Goal: Task Accomplishment & Management: Manage account settings

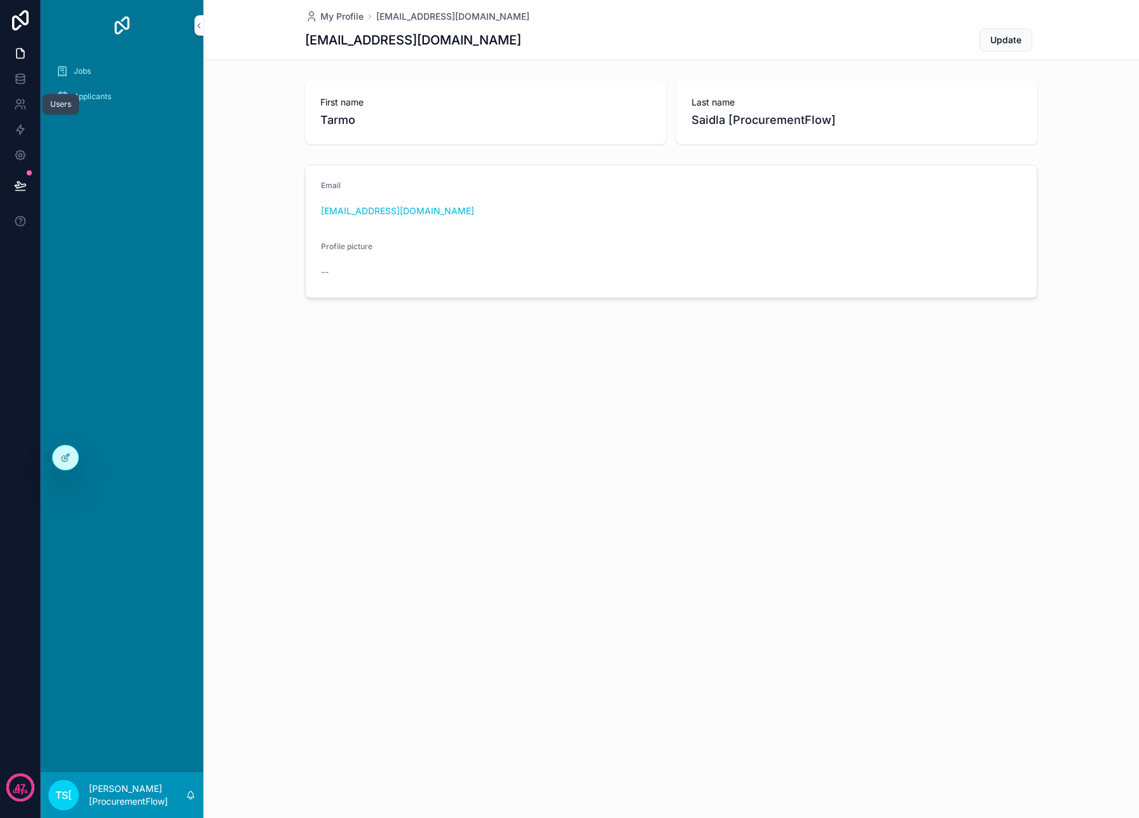
click at [18, 107] on icon at bounding box center [20, 104] width 13 height 13
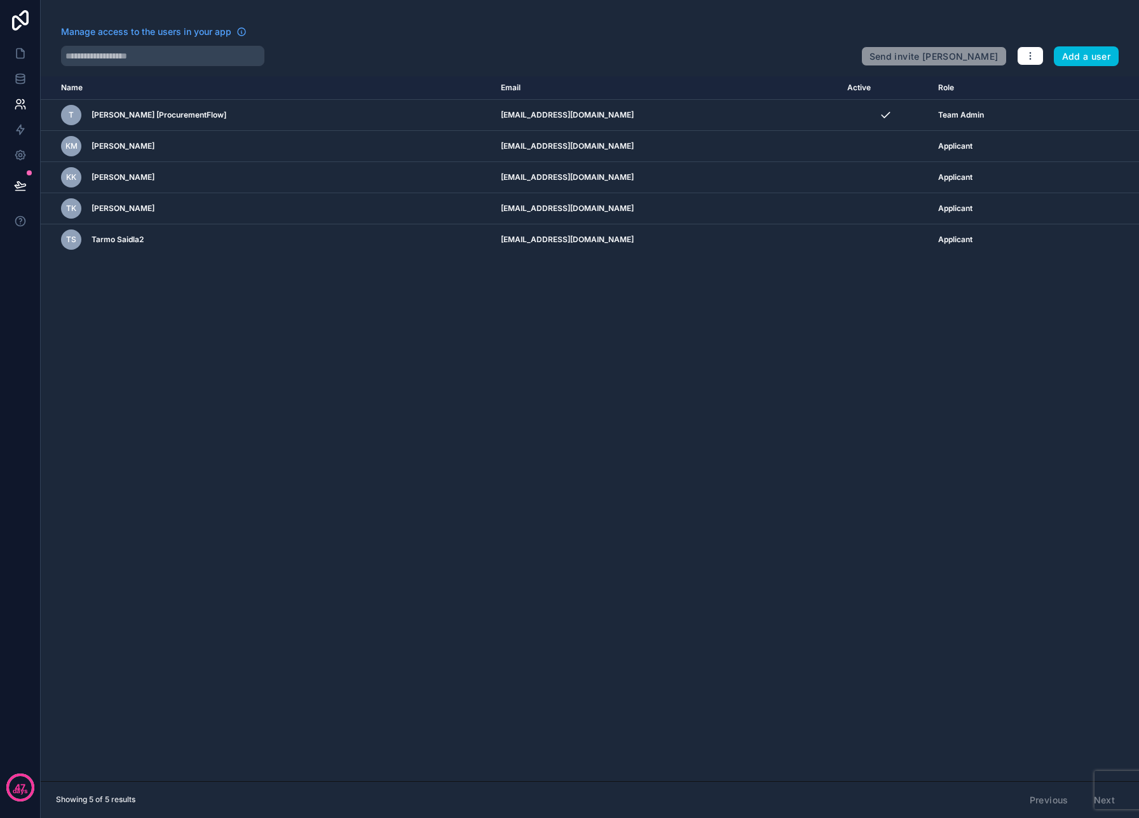
click at [1033, 65] on div "Send invite reminders Add a user" at bounding box center [989, 53] width 257 height 25
click at [1033, 51] on icon "button" at bounding box center [1030, 56] width 10 height 10
click at [1074, 106] on link "Sync your users" at bounding box center [1060, 106] width 89 height 20
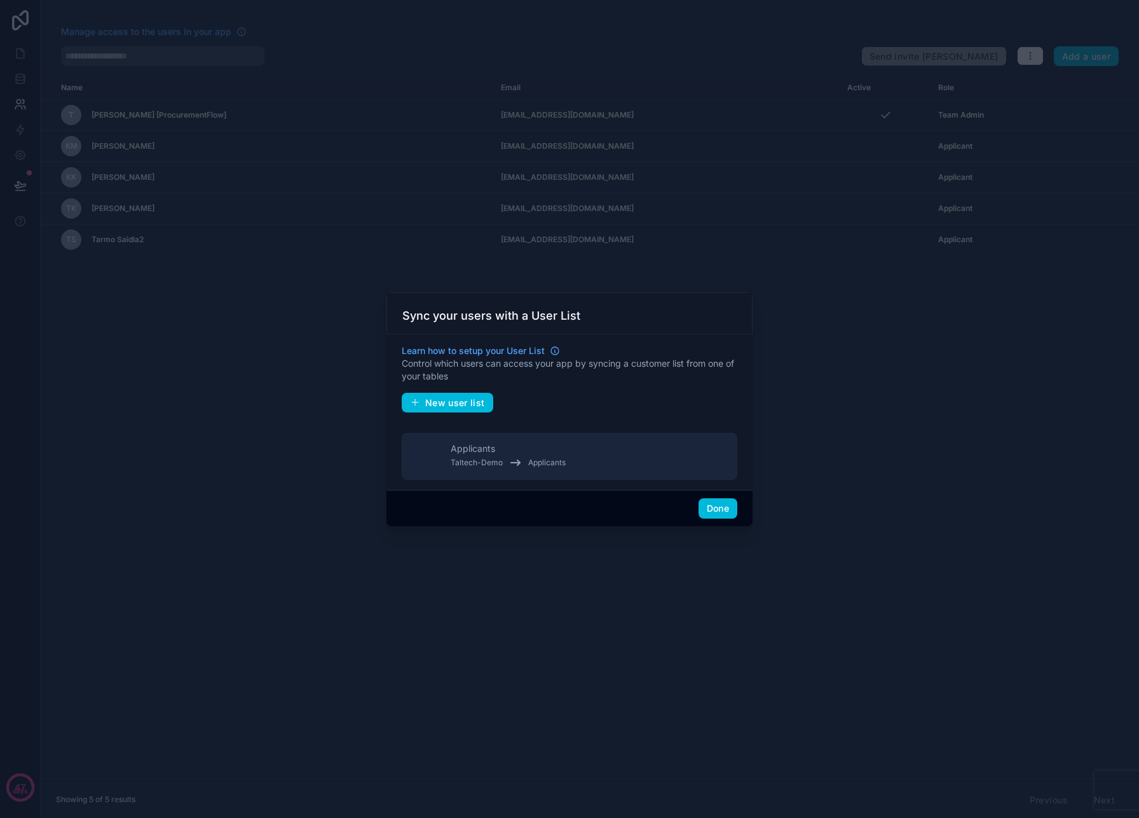
click at [457, 404] on span "New user list" at bounding box center [455, 402] width 60 height 11
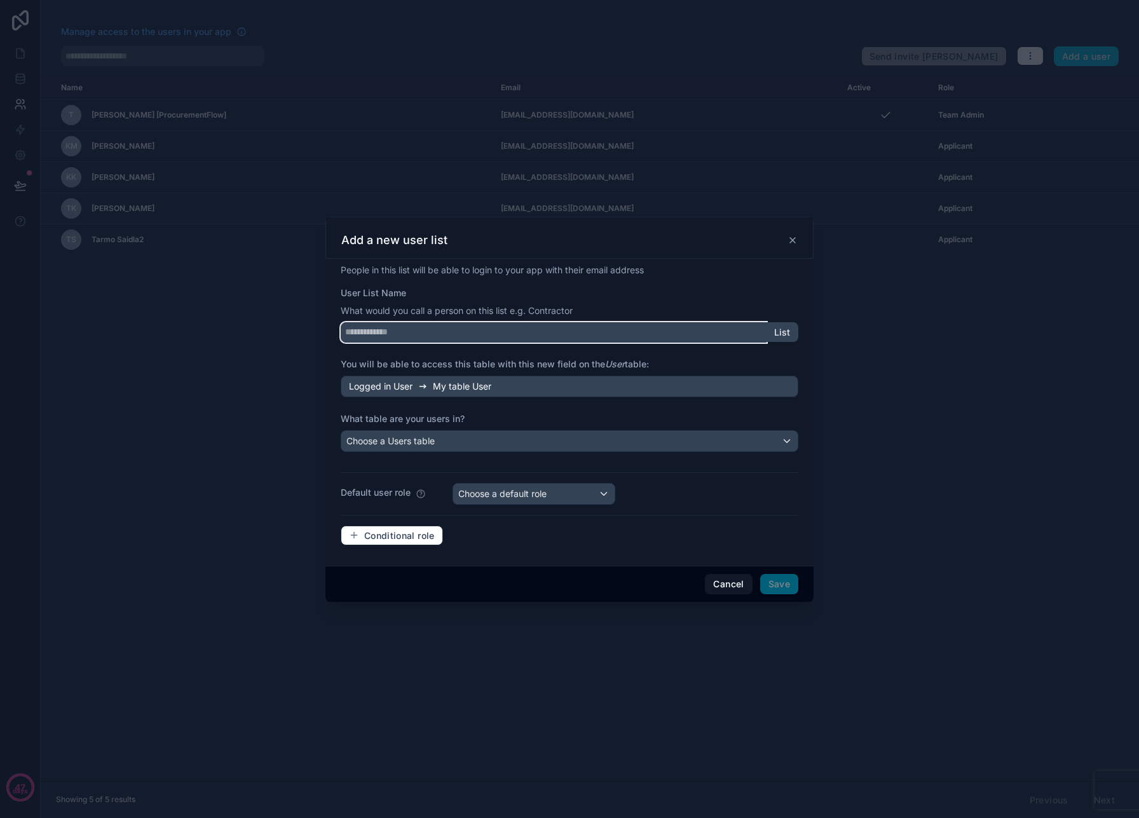
click at [460, 336] on input "User List Name" at bounding box center [554, 332] width 426 height 20
type input "********"
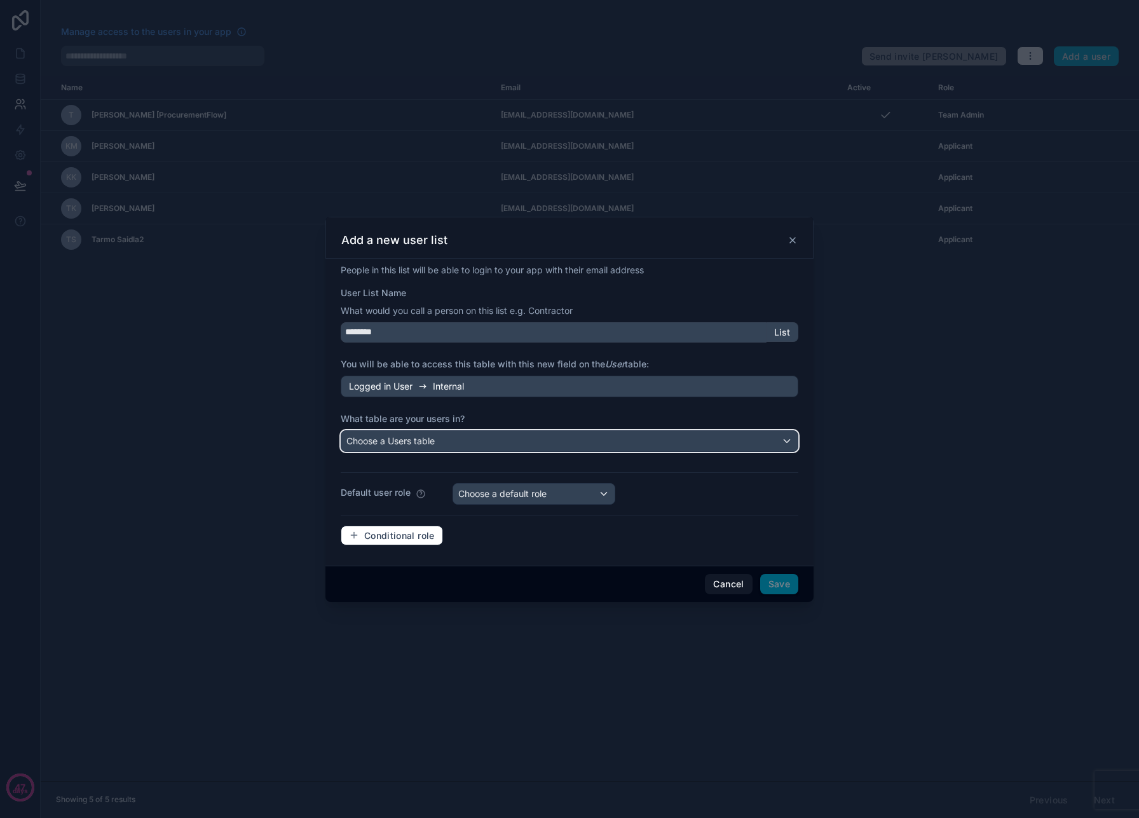
click at [439, 444] on div "Choose a Users table" at bounding box center [569, 441] width 456 height 20
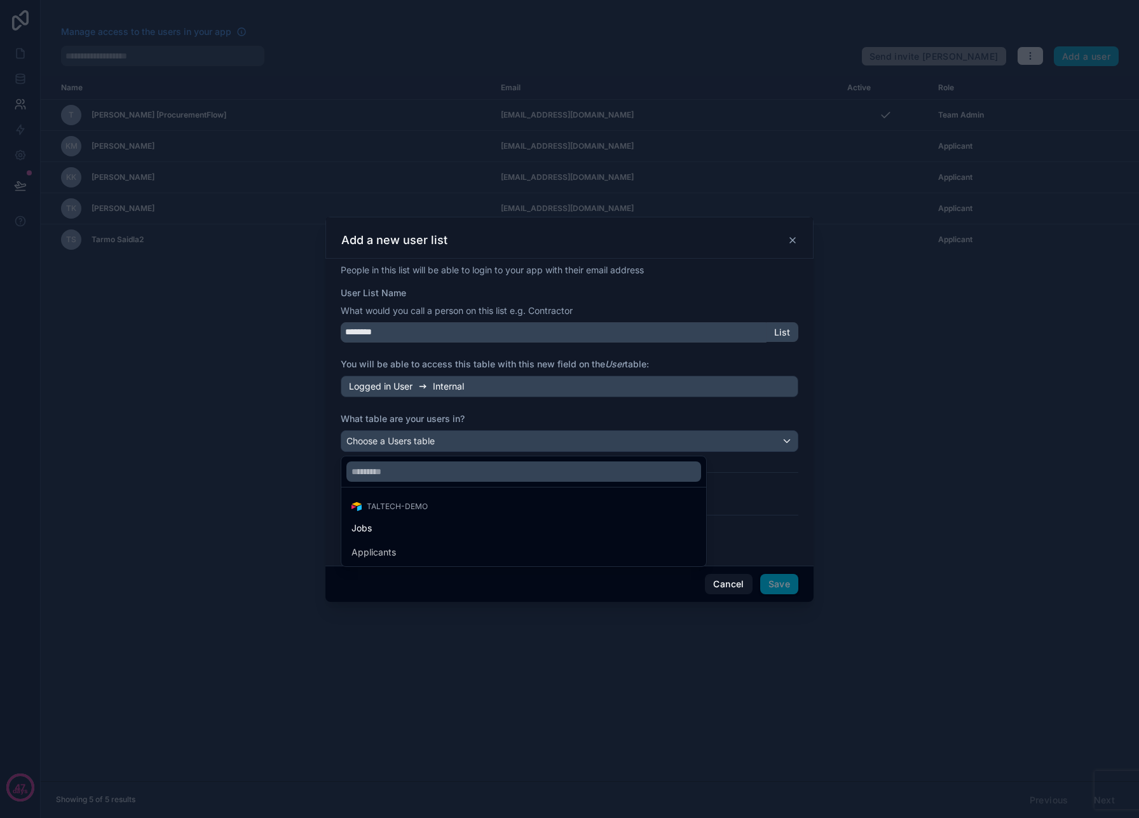
click at [727, 591] on div at bounding box center [569, 409] width 1139 height 818
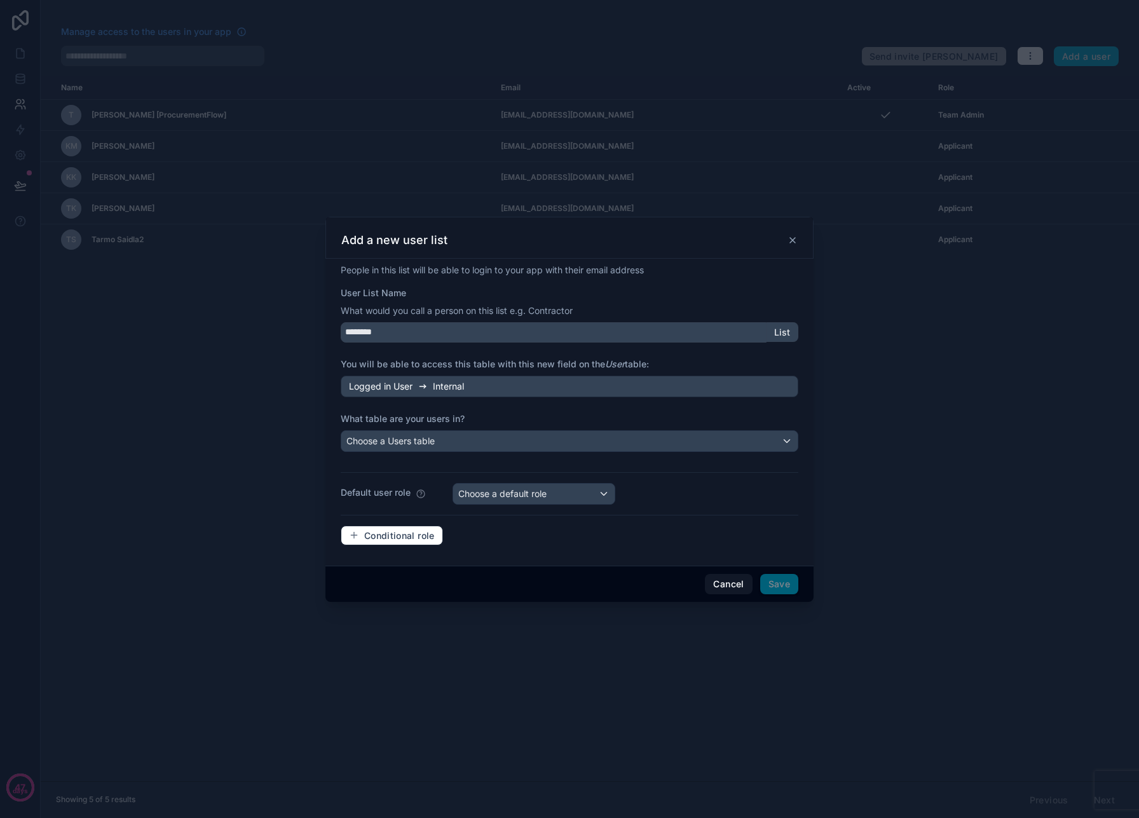
click at [728, 586] on button "Cancel" at bounding box center [728, 584] width 47 height 20
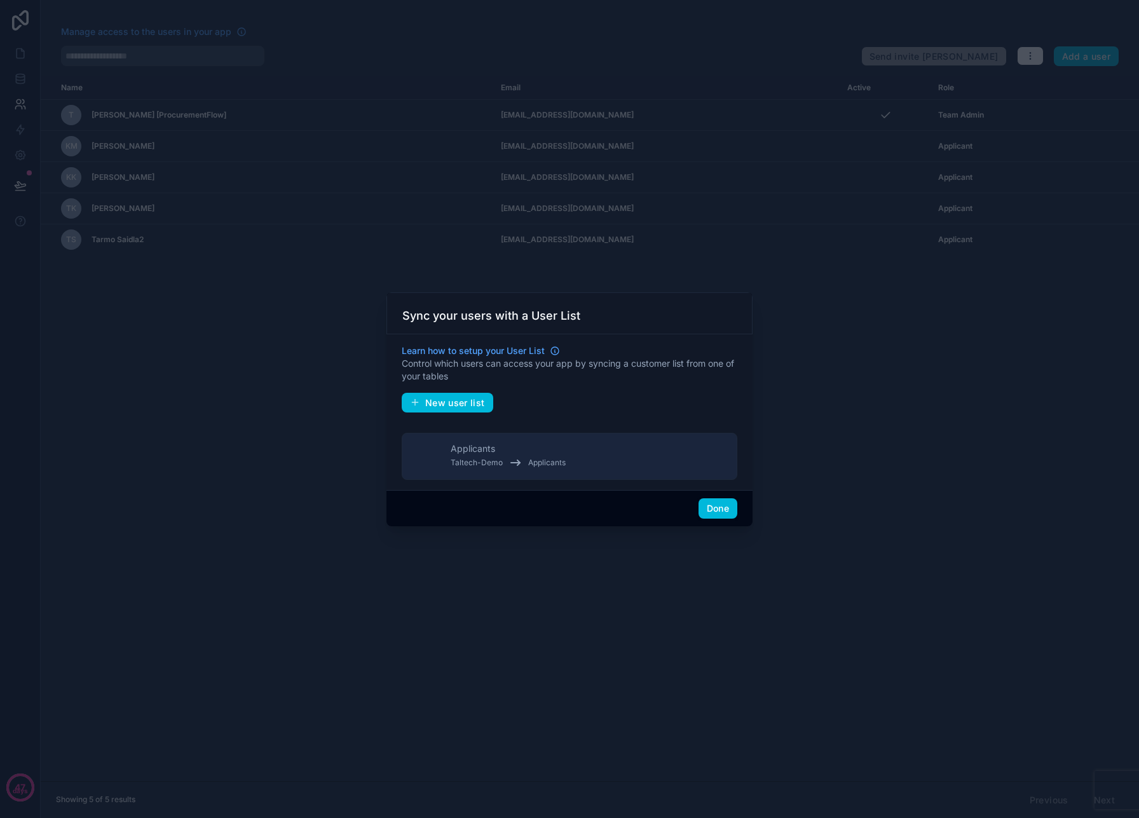
click at [719, 517] on button "Done" at bounding box center [718, 508] width 39 height 20
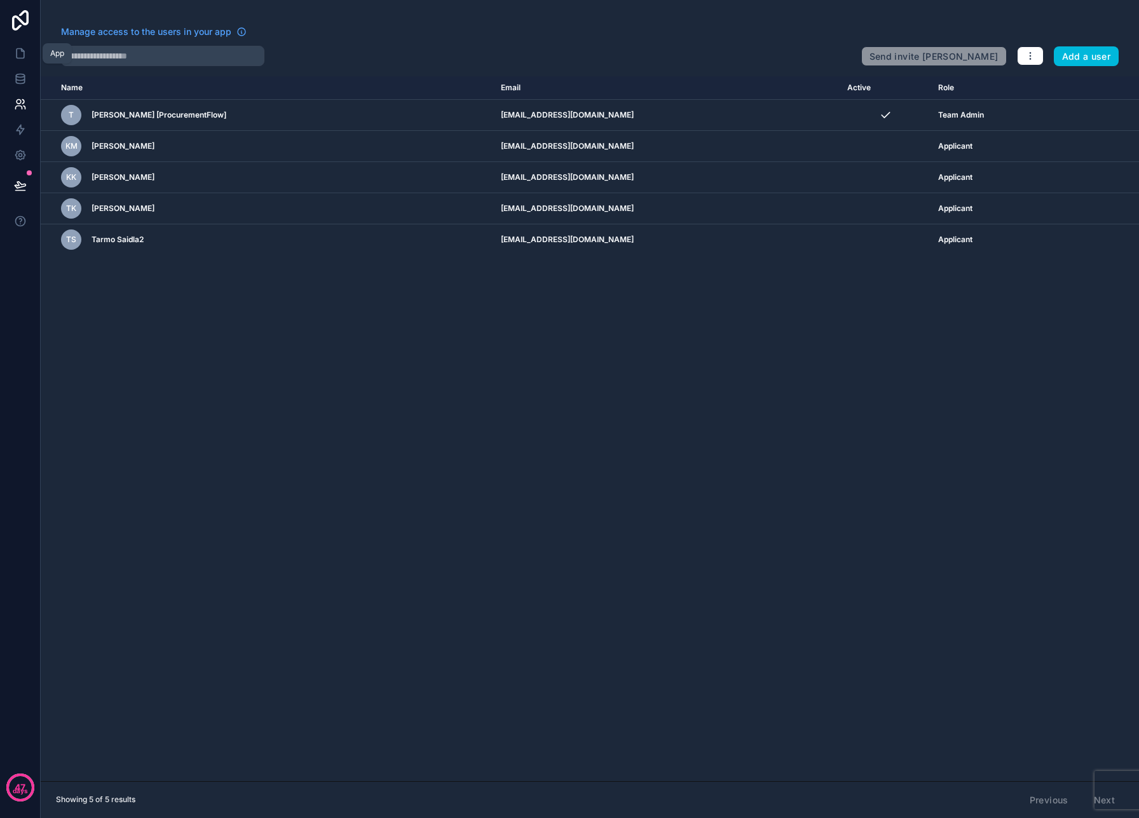
click at [17, 69] on link at bounding box center [20, 78] width 40 height 25
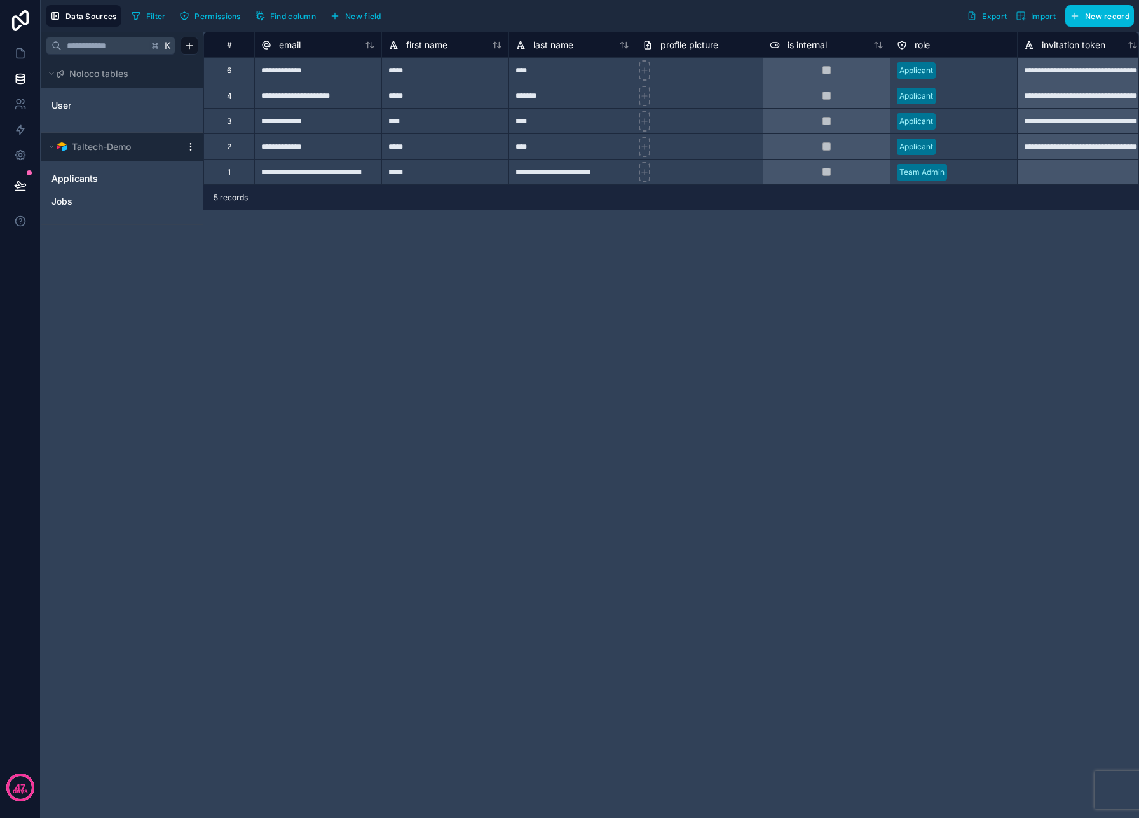
click at [103, 13] on span "Data Sources" at bounding box center [90, 16] width 51 height 10
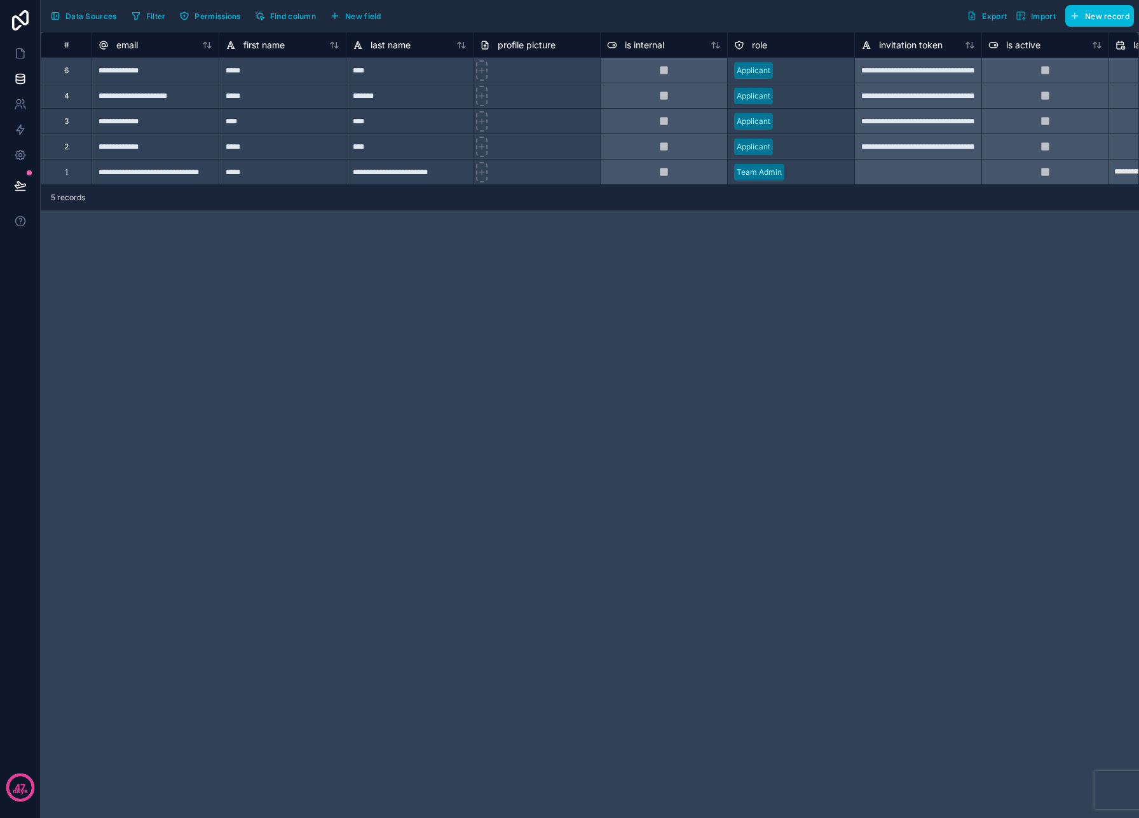
click at [103, 13] on span "Data Sources" at bounding box center [90, 16] width 51 height 10
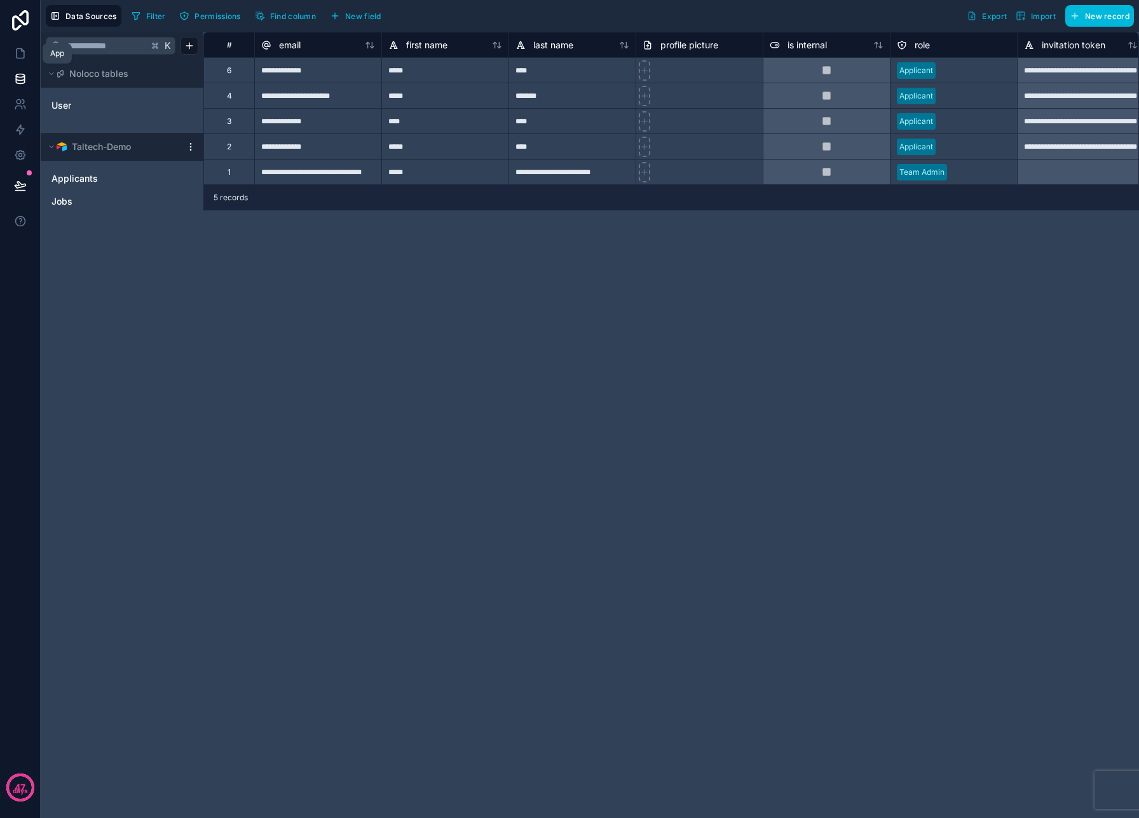
click at [19, 49] on icon at bounding box center [21, 54] width 8 height 10
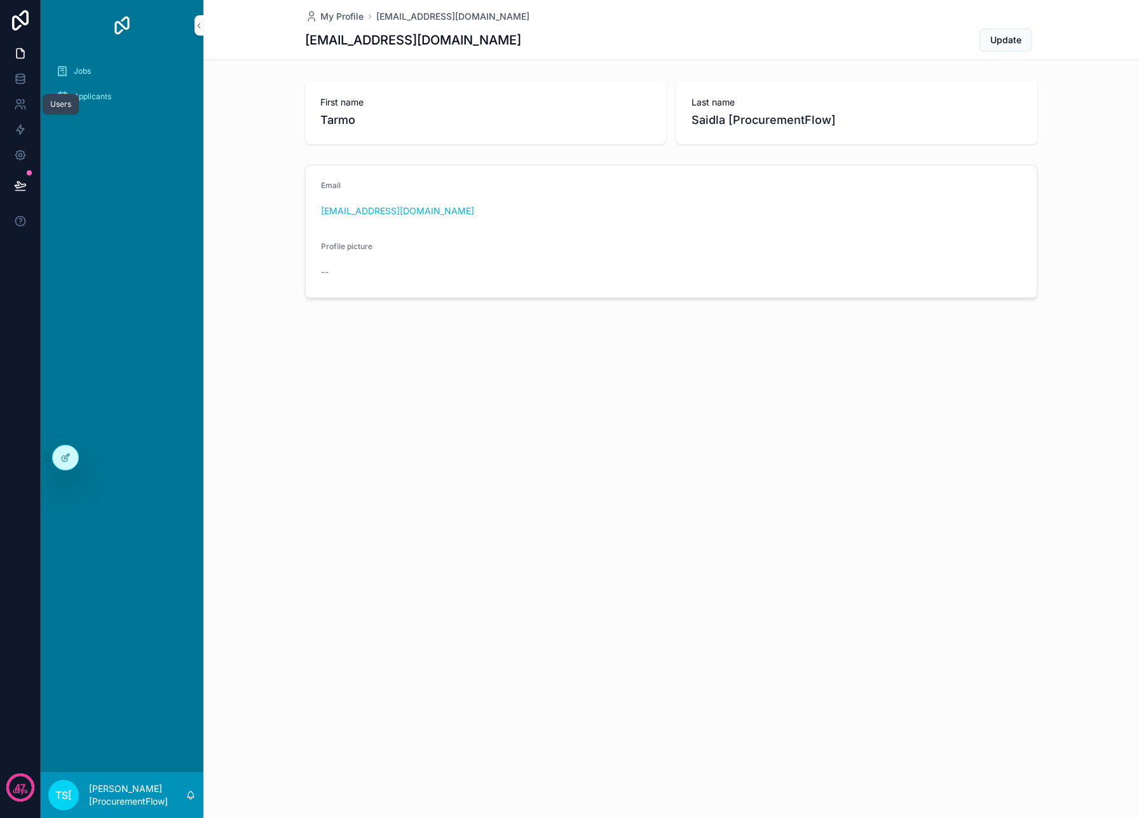
click at [18, 100] on icon at bounding box center [19, 102] width 4 height 4
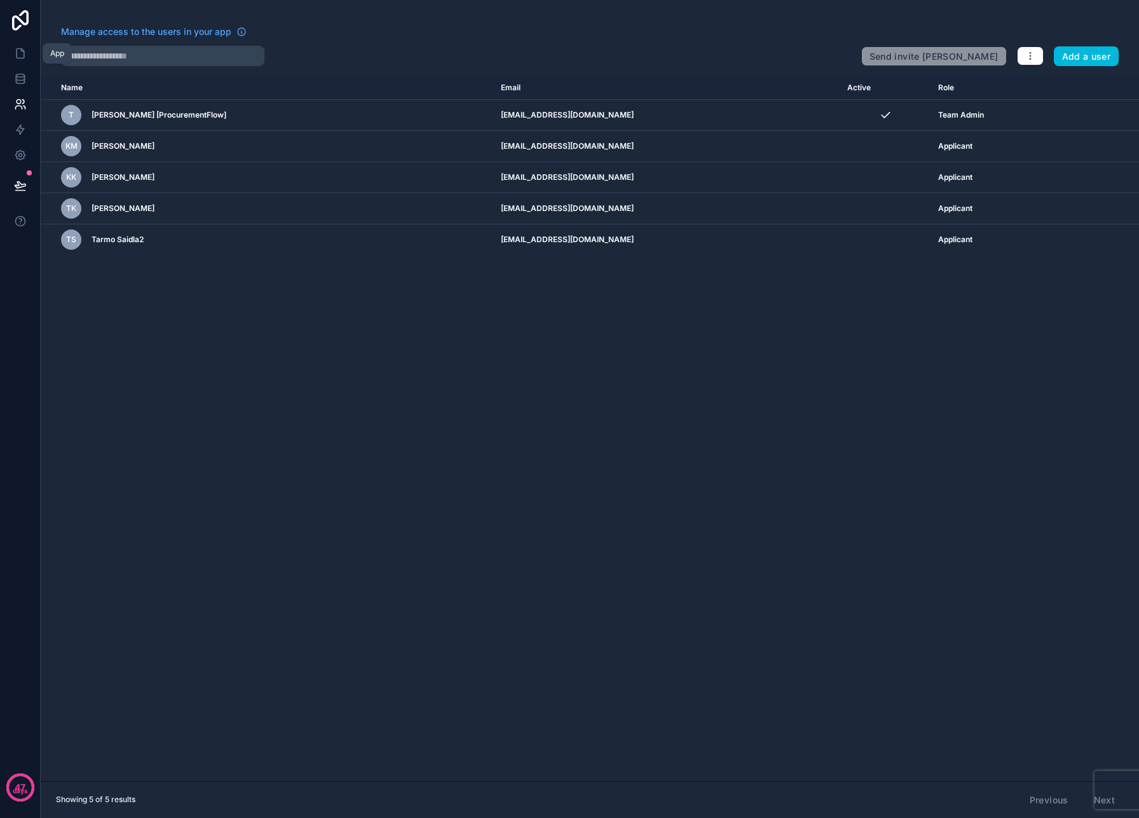
click at [22, 55] on icon at bounding box center [20, 53] width 13 height 13
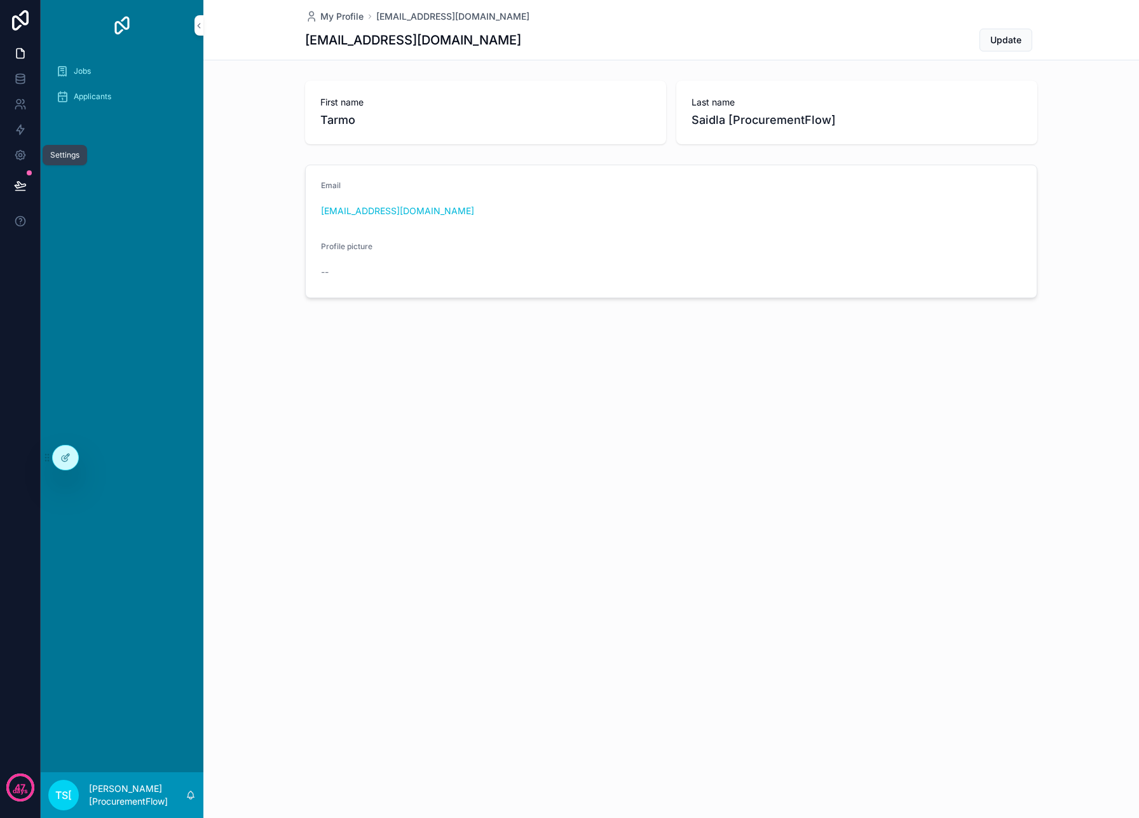
click at [17, 156] on icon at bounding box center [20, 155] width 13 height 13
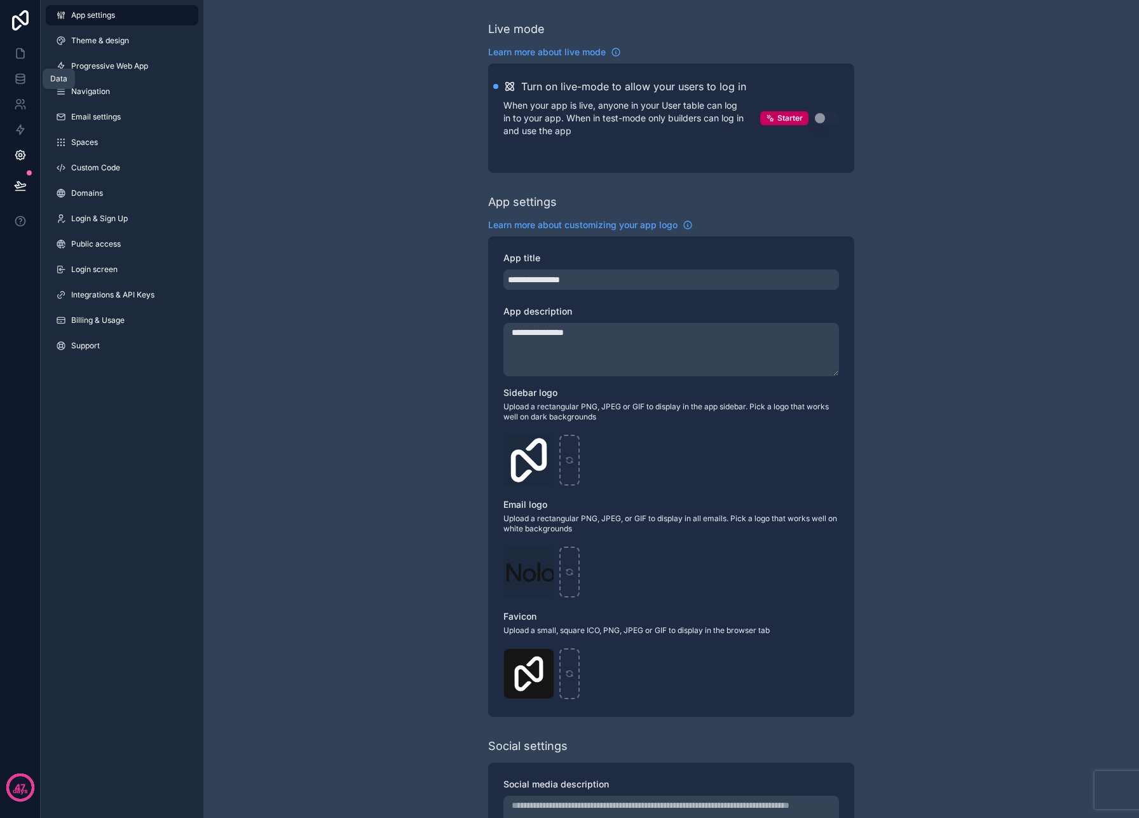
click at [20, 81] on icon at bounding box center [20, 78] width 13 height 13
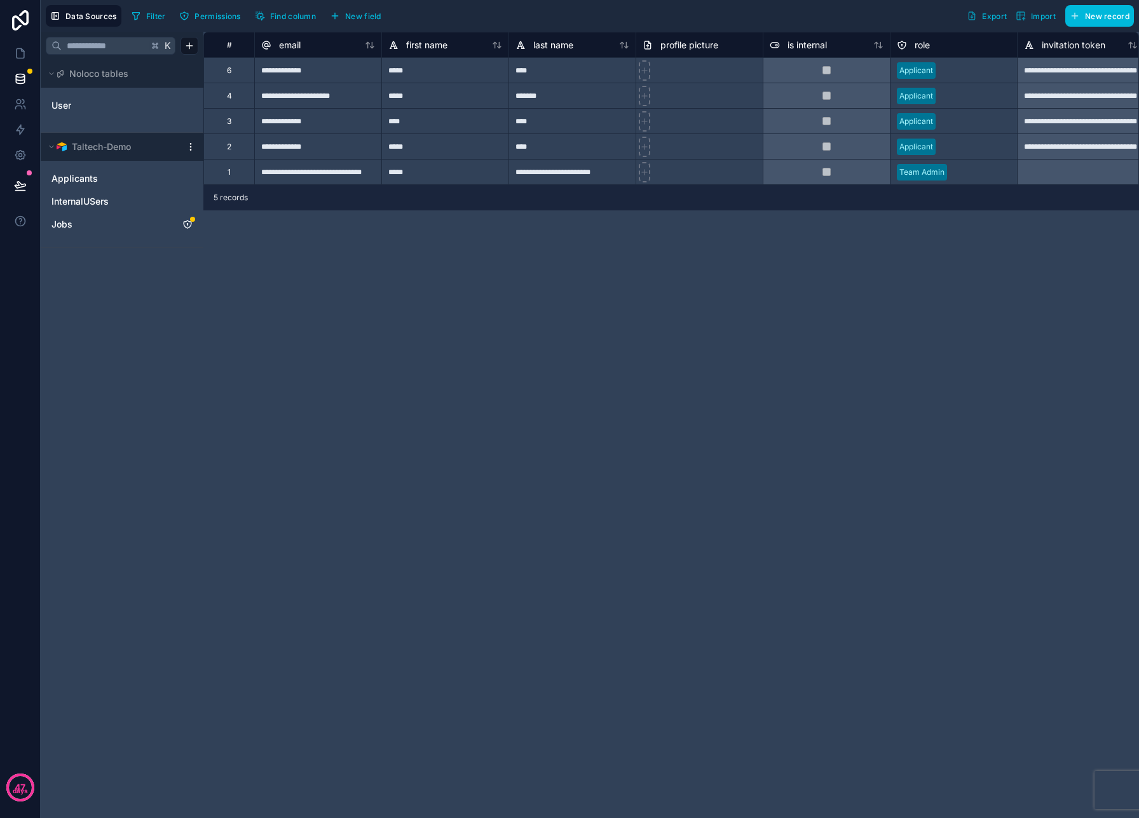
click at [113, 202] on link "InternalUSers" at bounding box center [109, 201] width 116 height 13
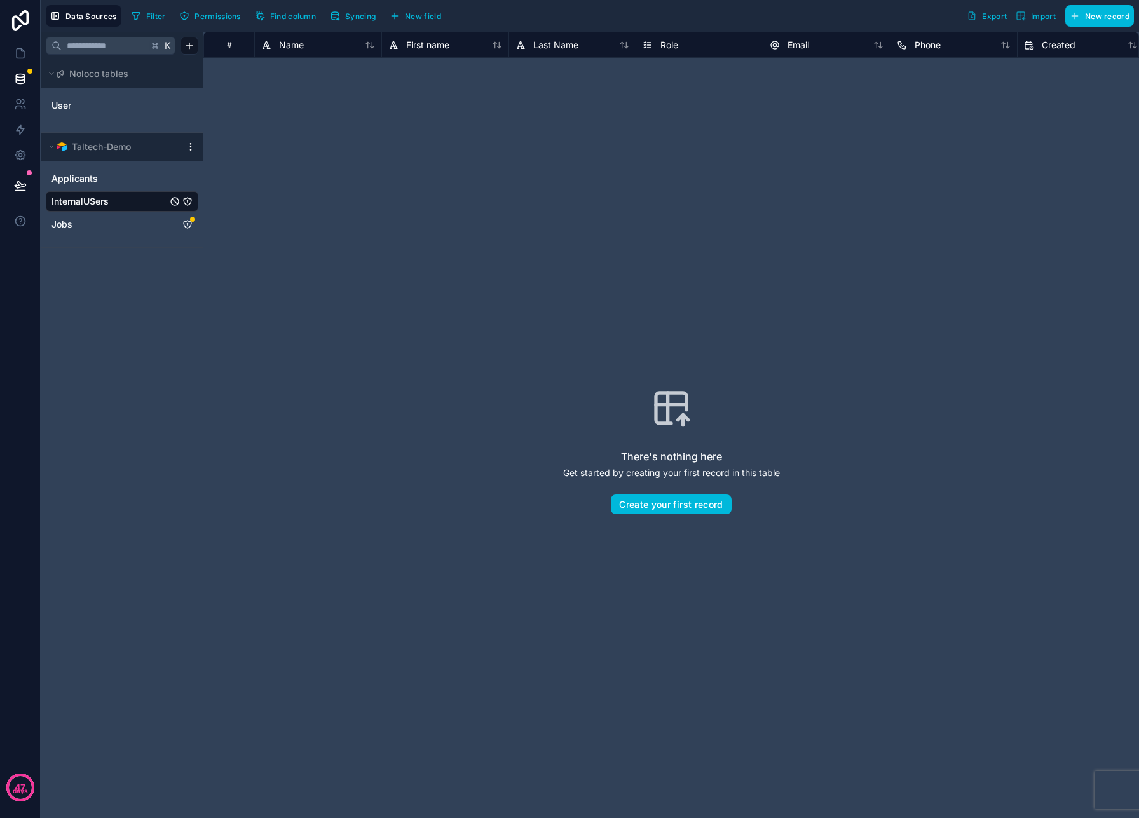
click at [359, 22] on button "Syncing" at bounding box center [352, 15] width 55 height 19
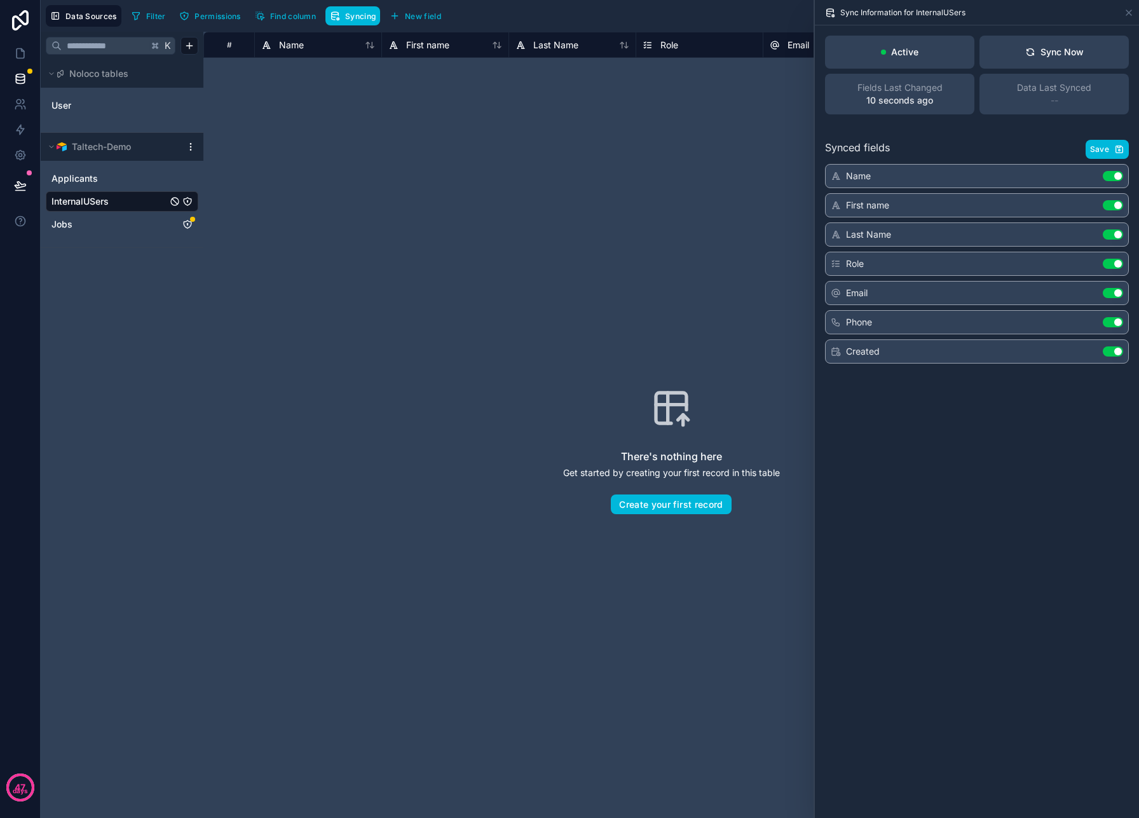
click at [1078, 48] on div "Sync Now" at bounding box center [1054, 52] width 58 height 13
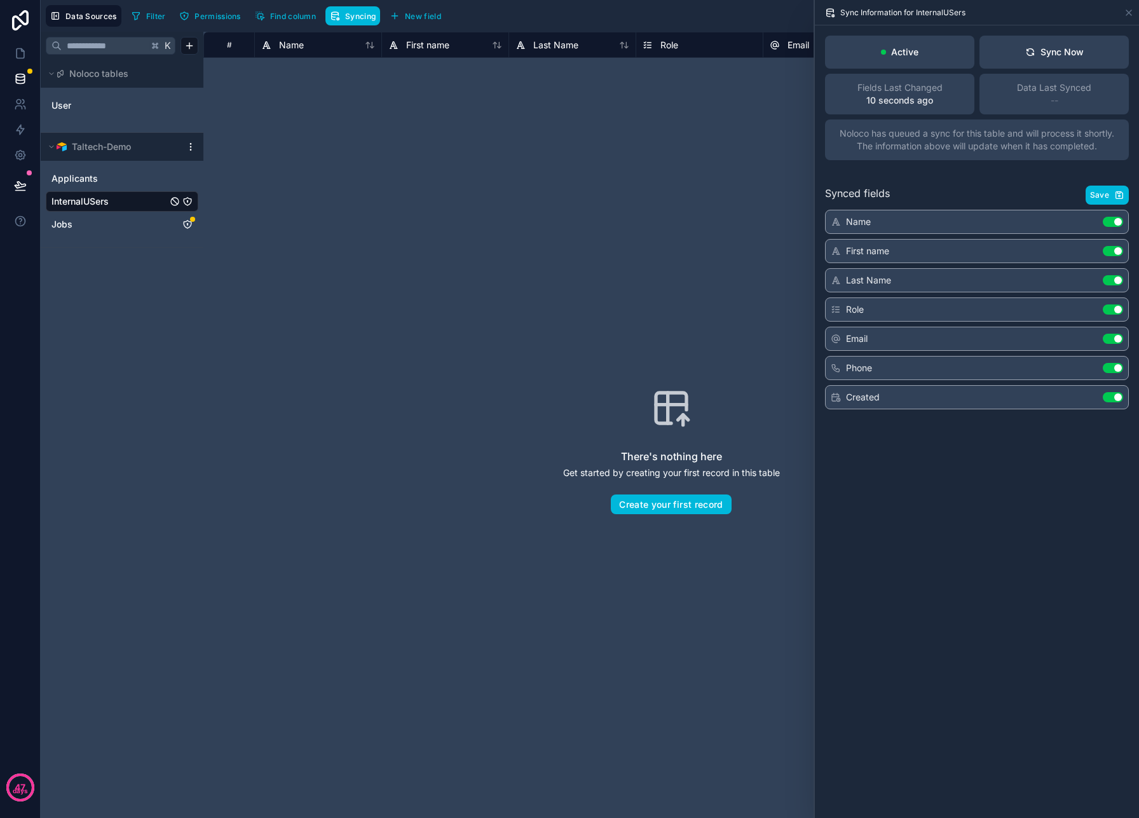
click at [1099, 195] on span "Save" at bounding box center [1099, 195] width 19 height 10
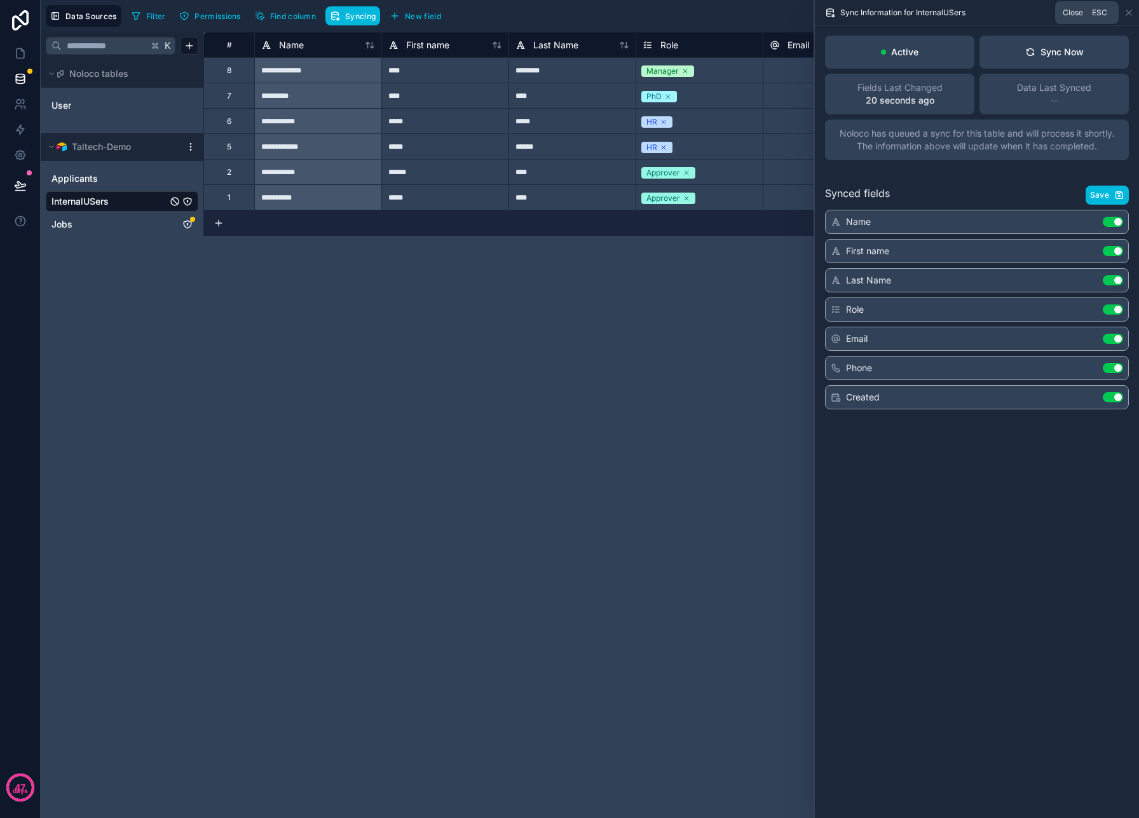
click at [1130, 13] on icon at bounding box center [1129, 13] width 10 height 10
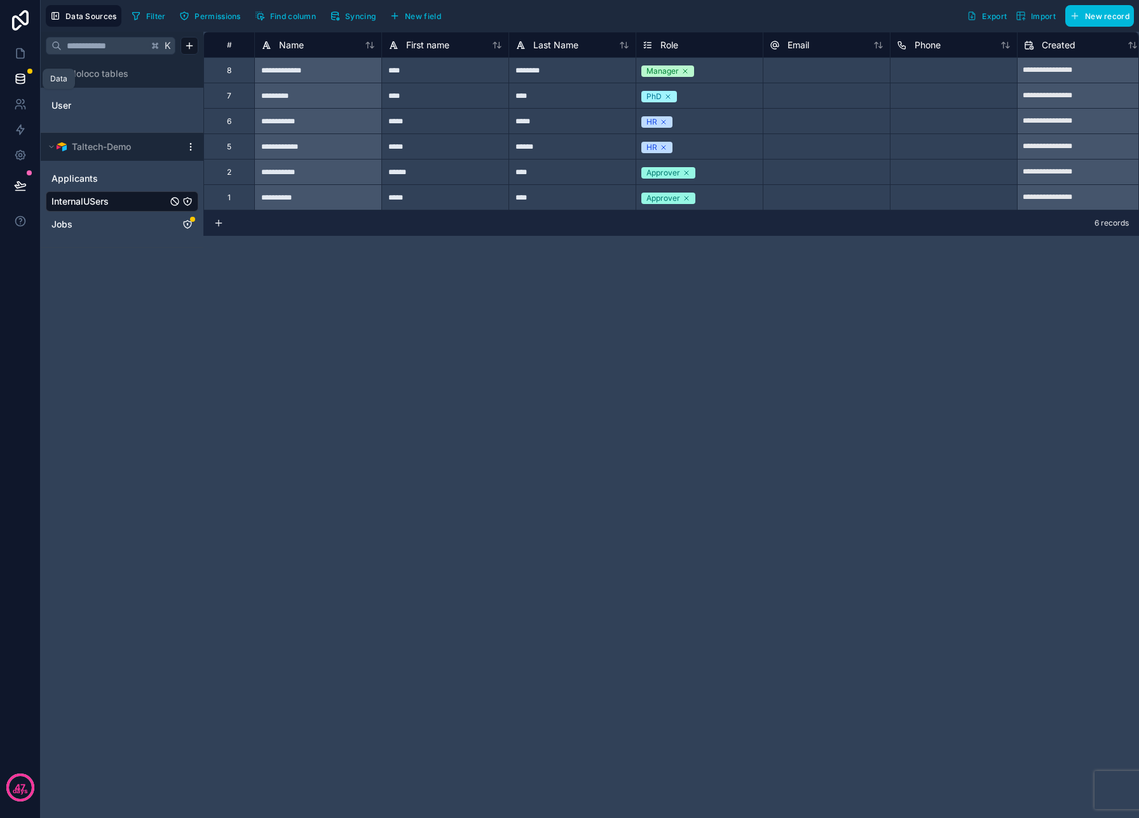
click at [11, 83] on link at bounding box center [20, 78] width 40 height 25
click at [20, 76] on icon at bounding box center [20, 78] width 13 height 13
click at [17, 107] on icon at bounding box center [20, 104] width 13 height 13
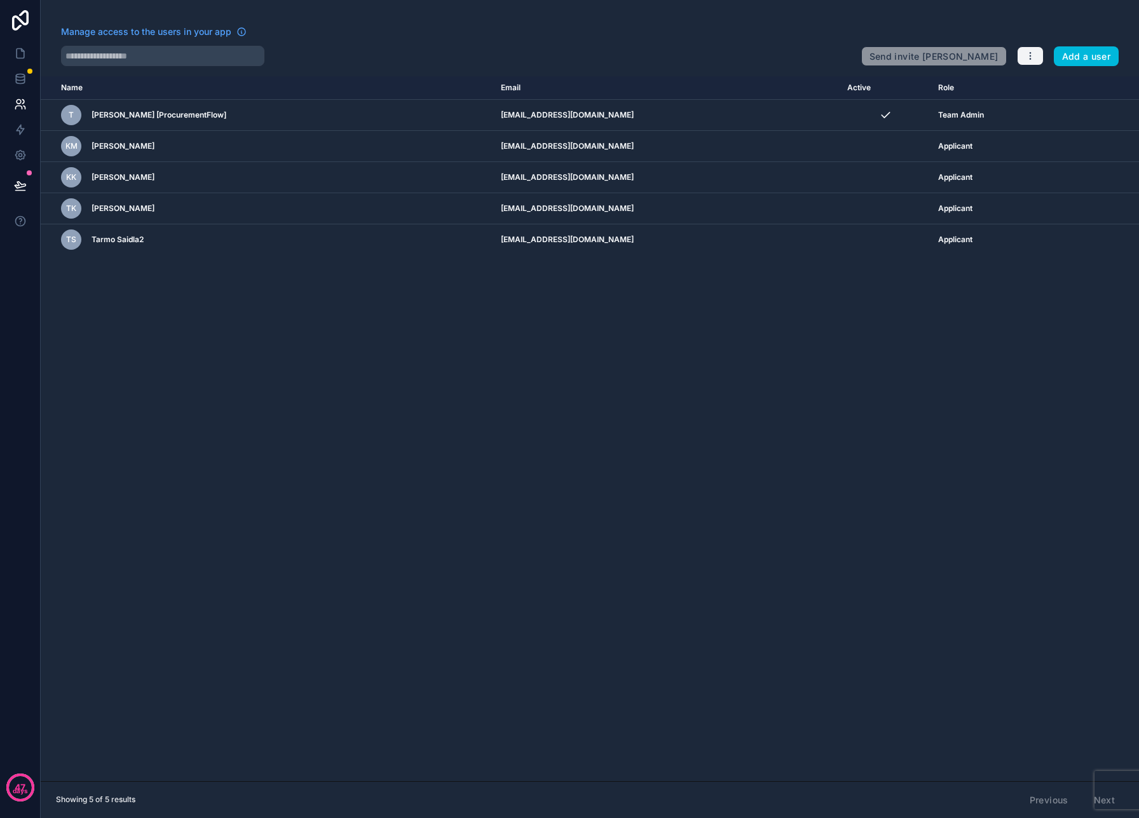
click at [1033, 57] on icon "button" at bounding box center [1030, 56] width 10 height 10
click at [1053, 103] on link "Sync your users" at bounding box center [1060, 106] width 89 height 20
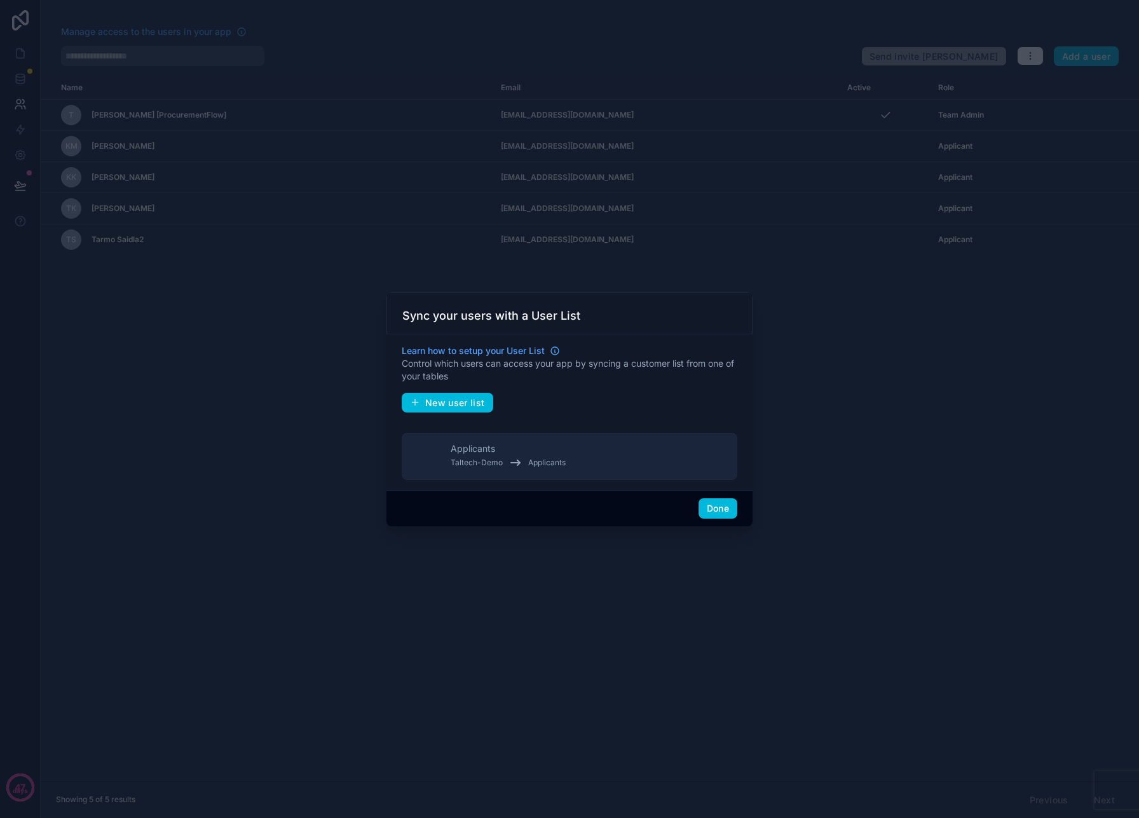
click at [455, 406] on span "New user list" at bounding box center [455, 402] width 60 height 11
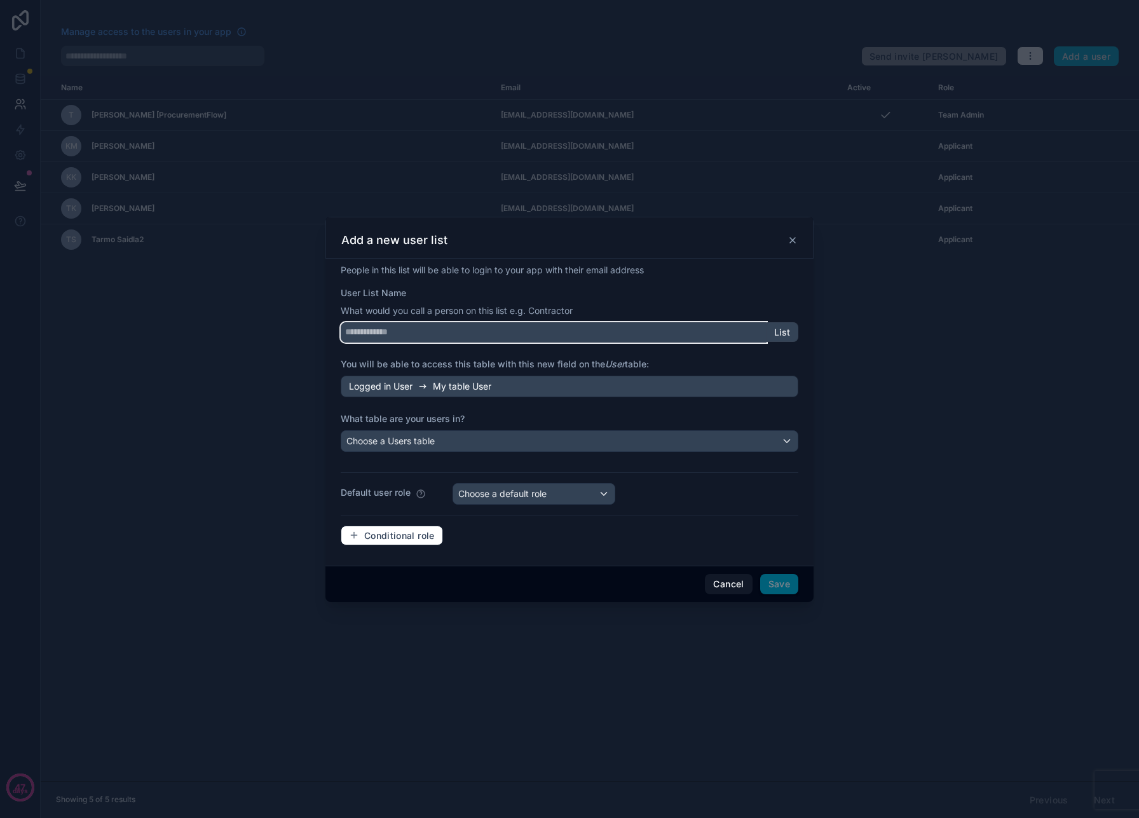
click at [486, 326] on input "User List Name" at bounding box center [554, 332] width 426 height 20
type input "********"
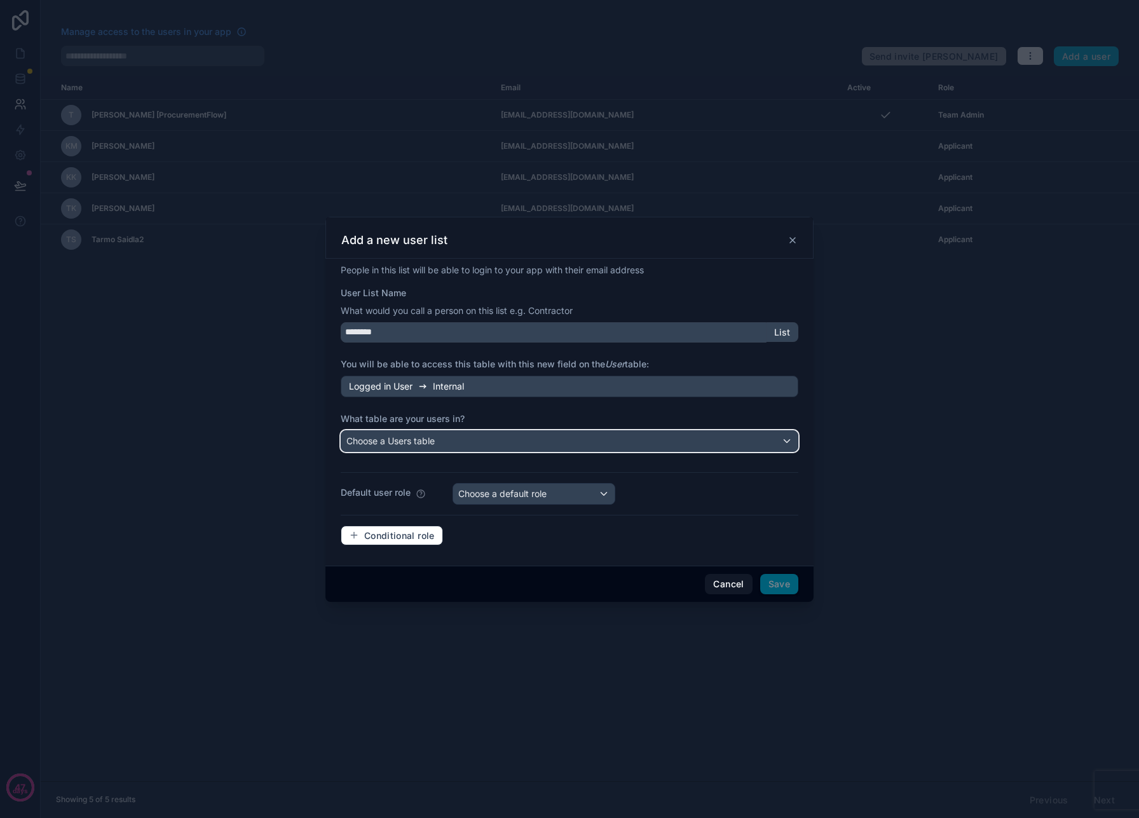
click at [458, 437] on div "Choose a Users table" at bounding box center [569, 441] width 456 height 20
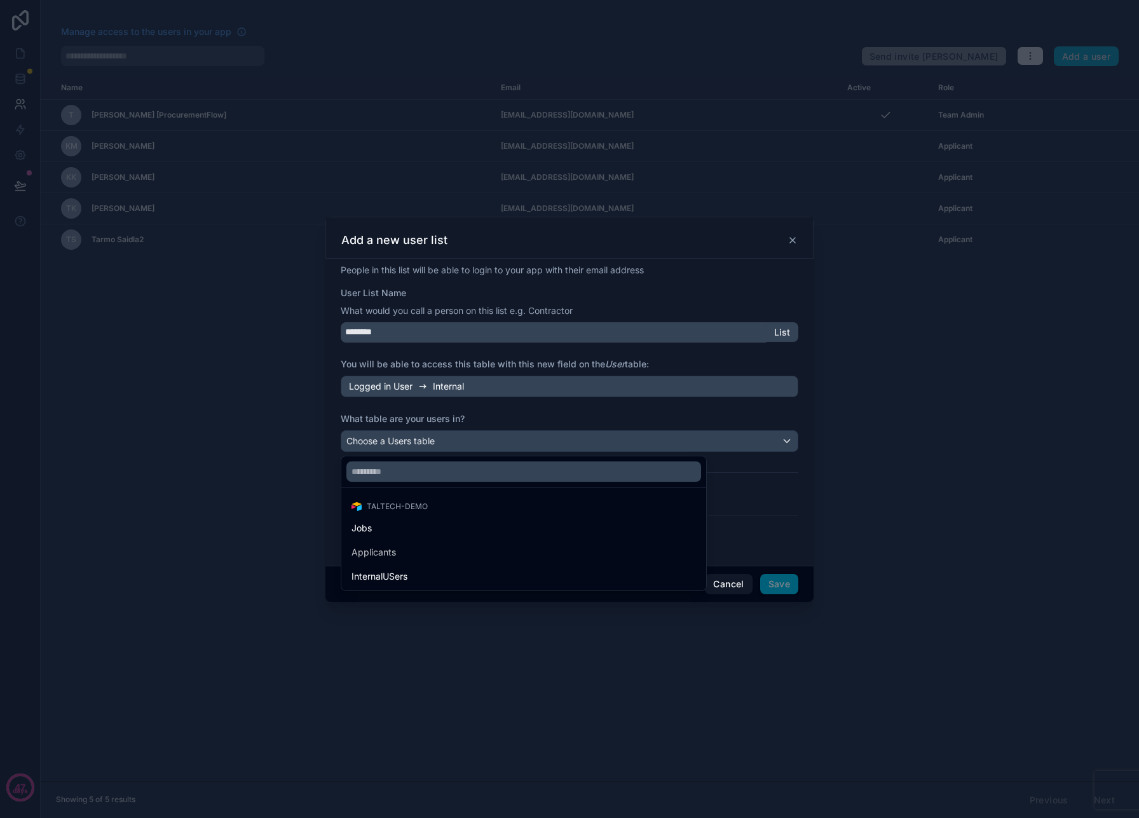
click at [398, 567] on div "InternalUSers" at bounding box center [524, 576] width 360 height 23
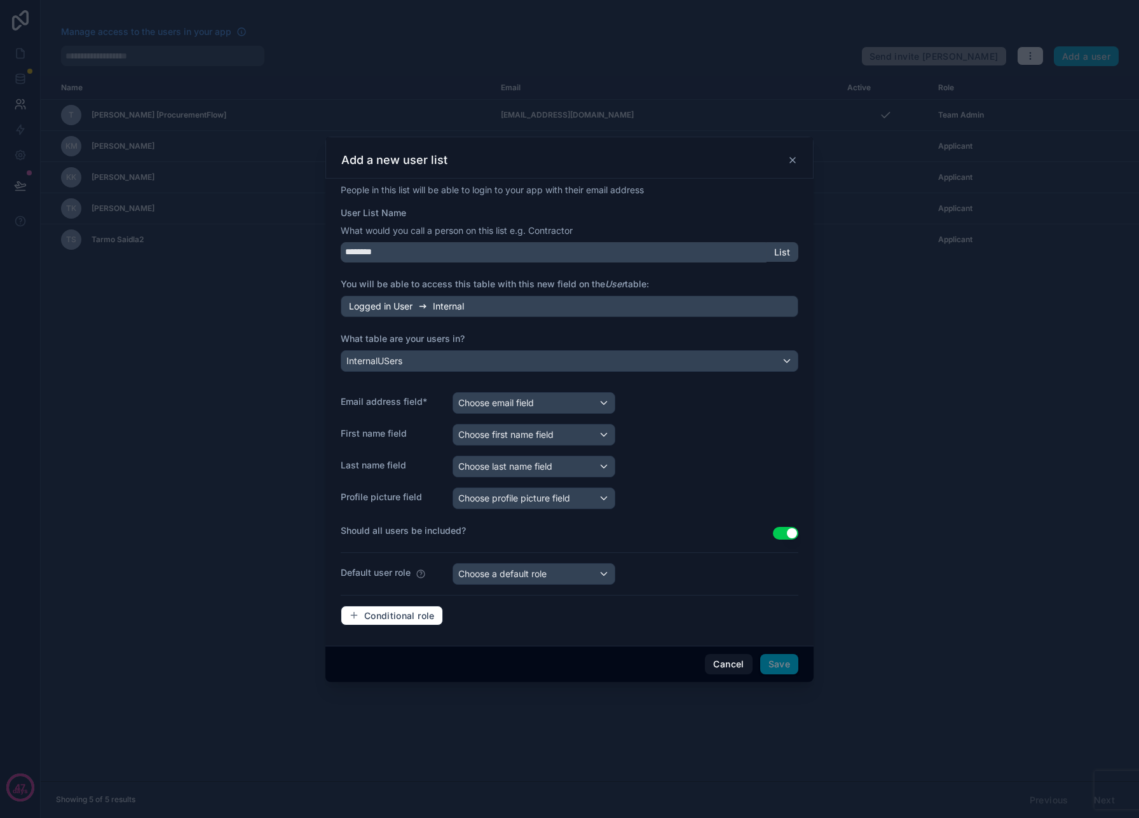
click at [513, 413] on div "People in this list will be able to login to your app with their email address …" at bounding box center [570, 410] width 458 height 453
click at [513, 408] on span "Choose email field" at bounding box center [496, 403] width 76 height 13
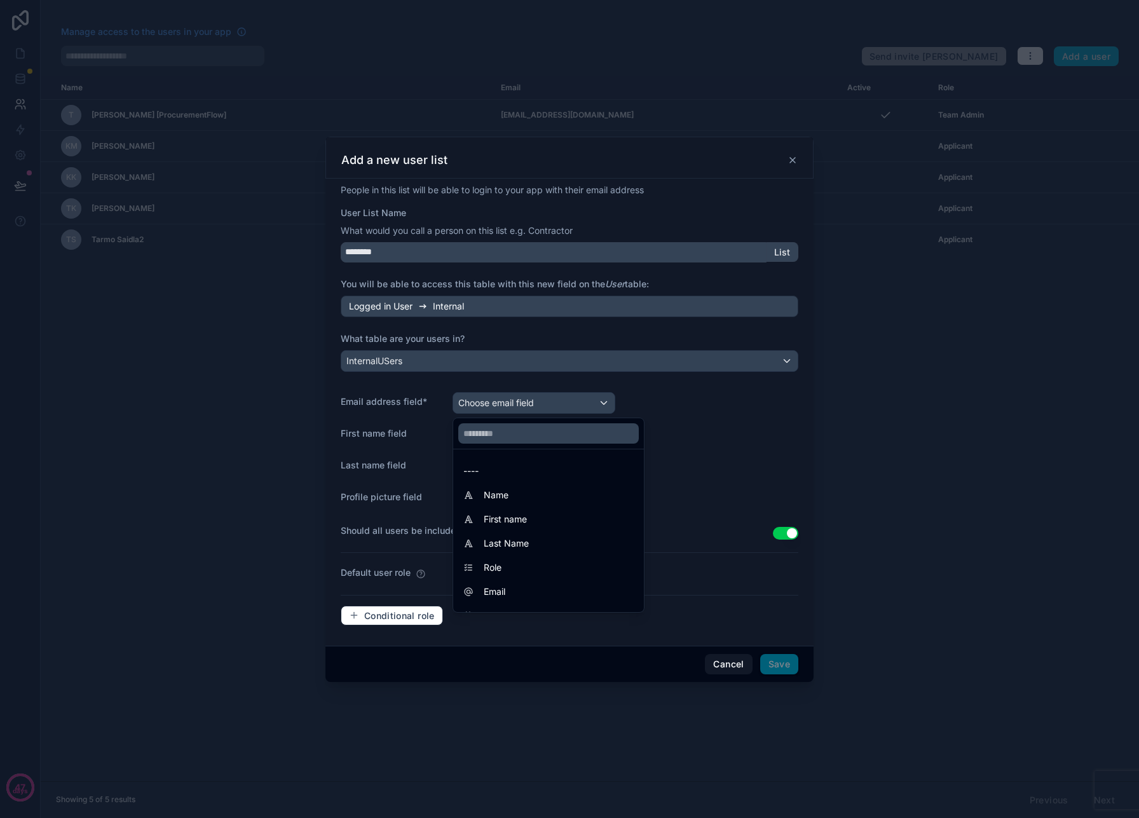
click at [507, 580] on div "Email" at bounding box center [549, 591] width 186 height 23
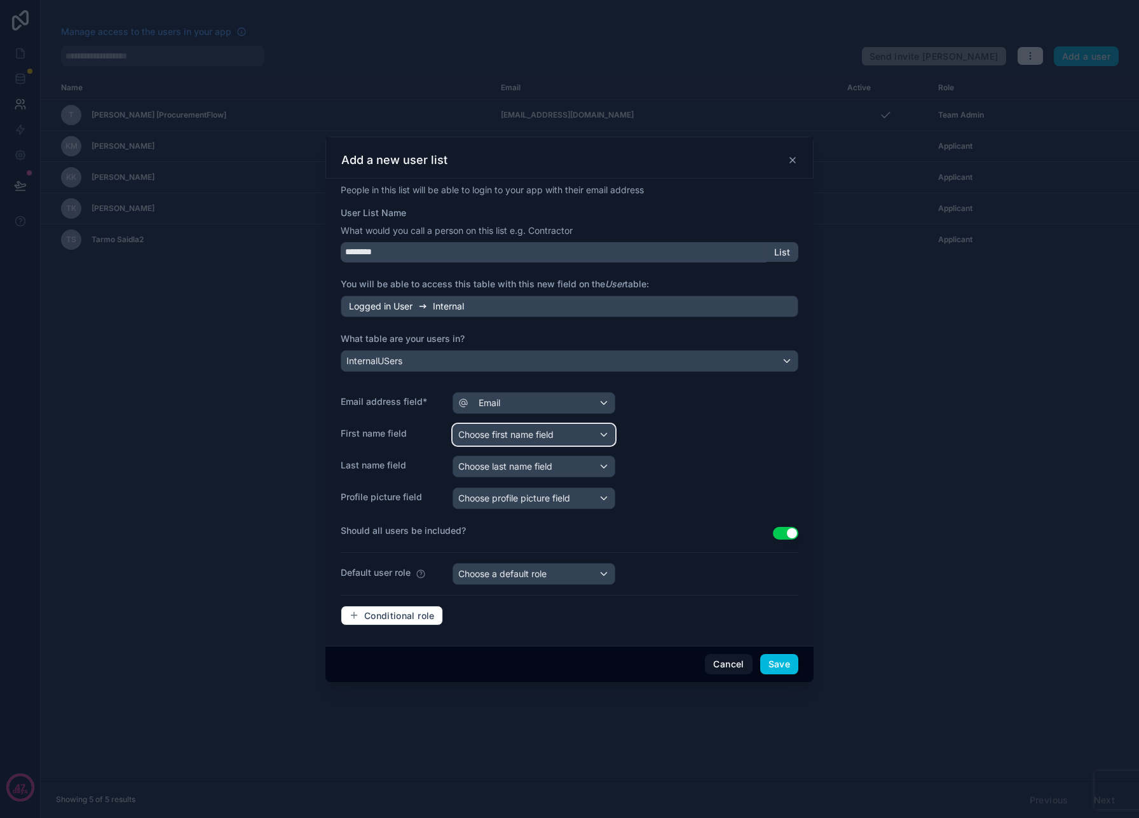
click at [522, 429] on span "Choose first name field" at bounding box center [505, 434] width 95 height 11
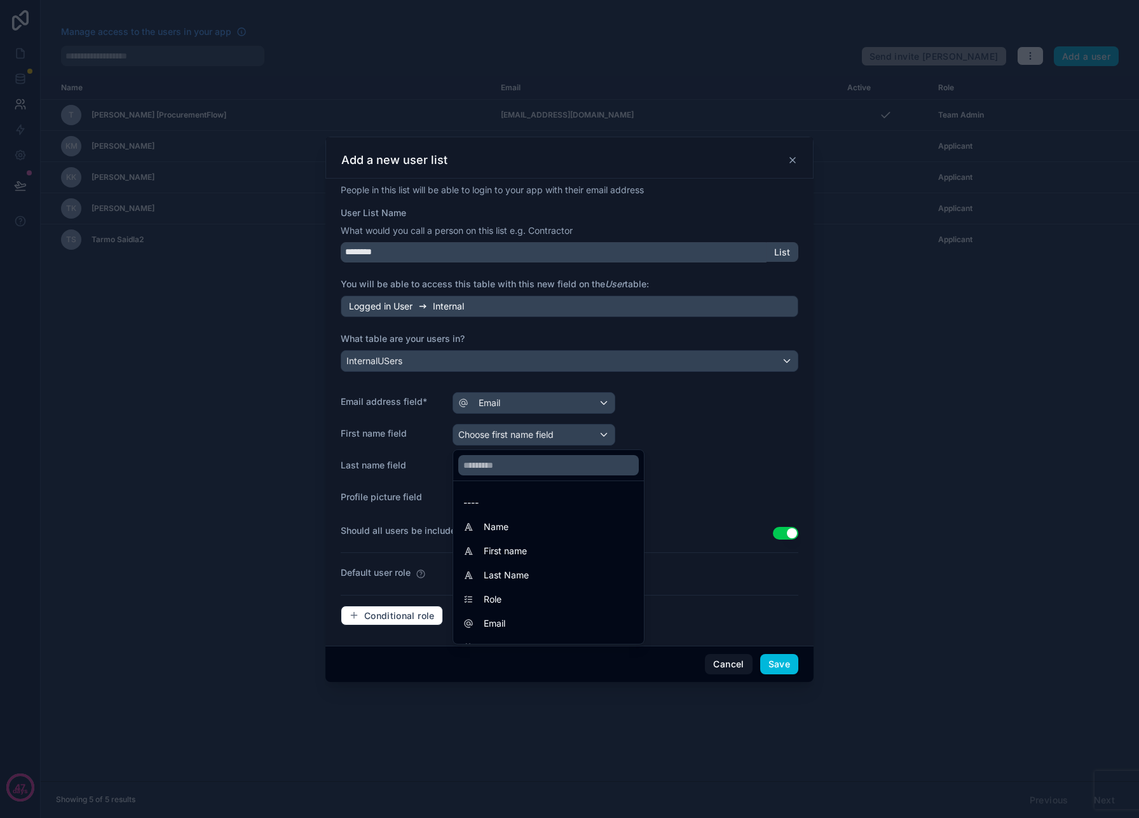
click at [503, 547] on span "First name" at bounding box center [505, 550] width 43 height 15
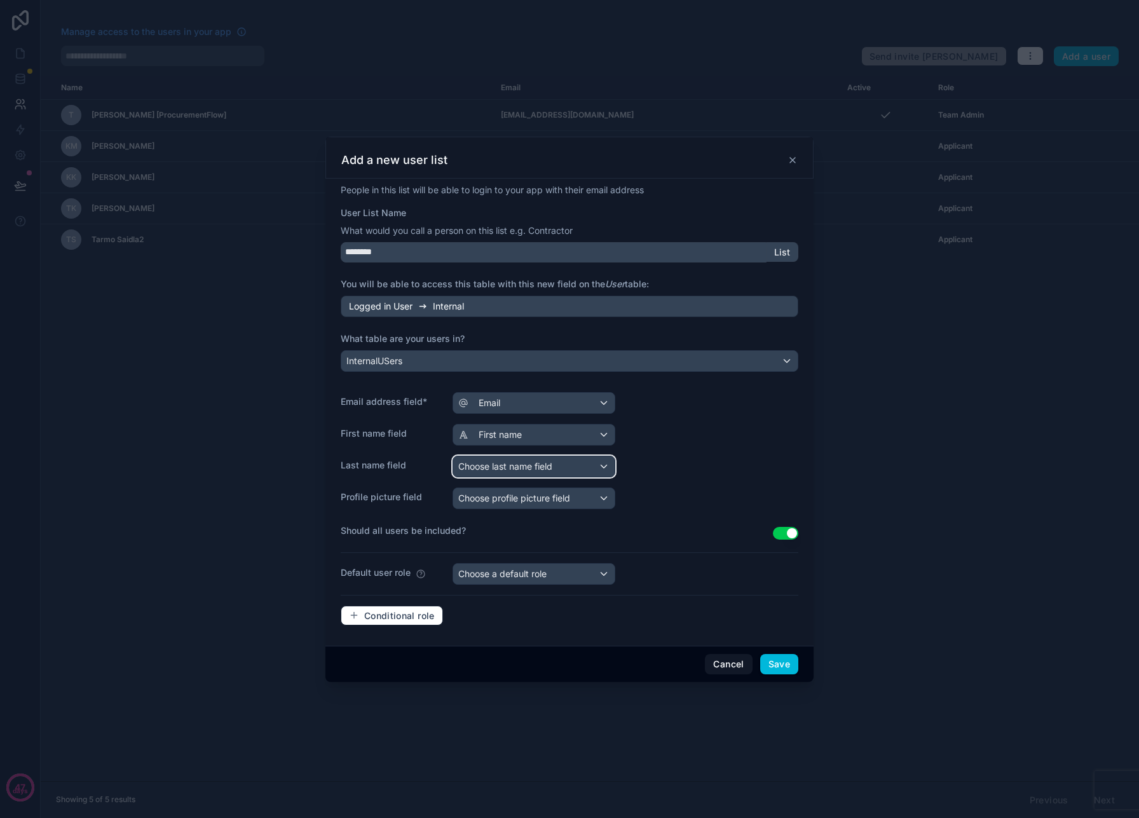
click at [518, 468] on span "Choose last name field" at bounding box center [505, 466] width 94 height 11
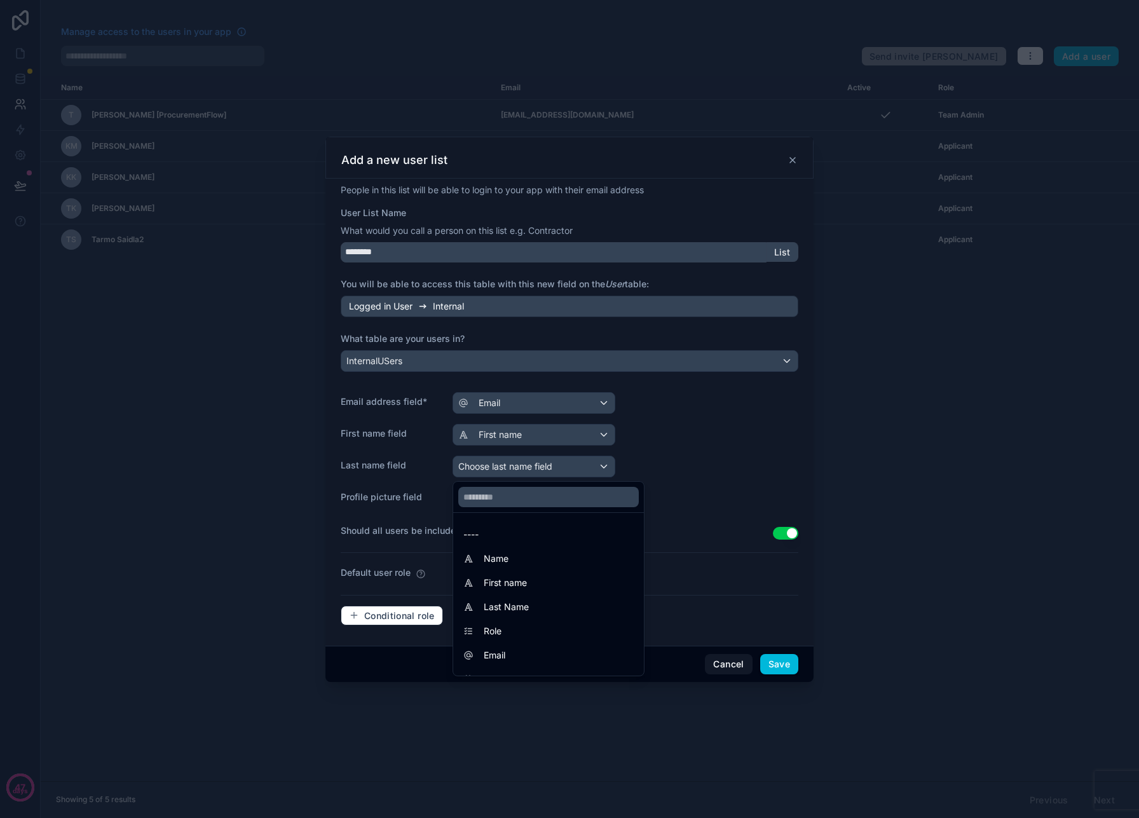
click at [514, 467] on div at bounding box center [569, 409] width 1139 height 818
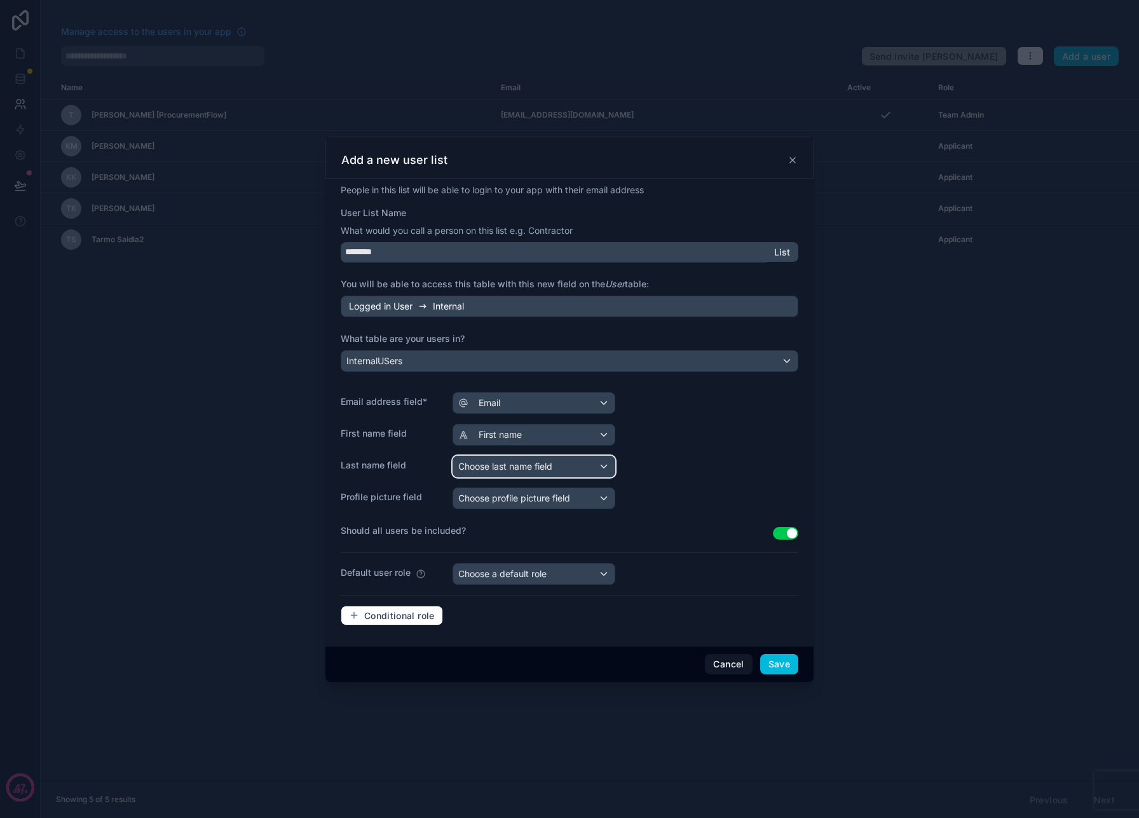
click at [517, 475] on div "Choose last name field" at bounding box center [533, 466] width 161 height 20
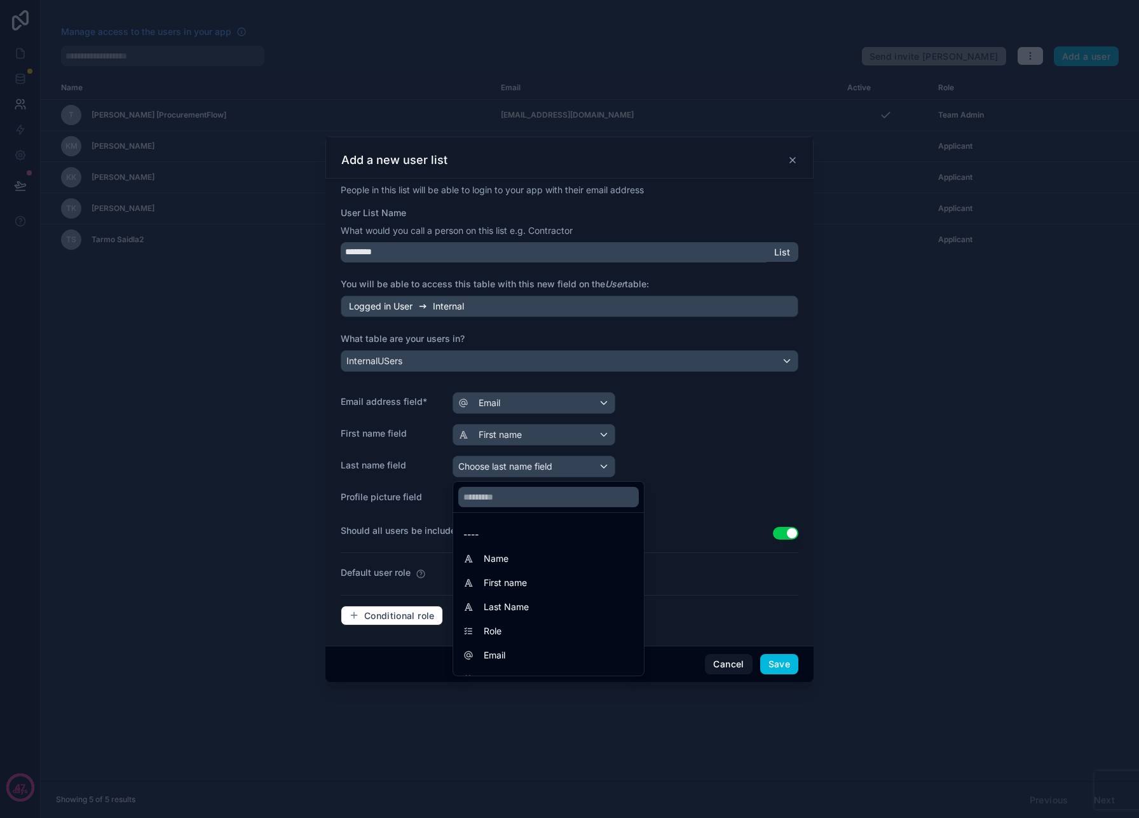
click at [497, 599] on span "Last Name" at bounding box center [506, 606] width 45 height 15
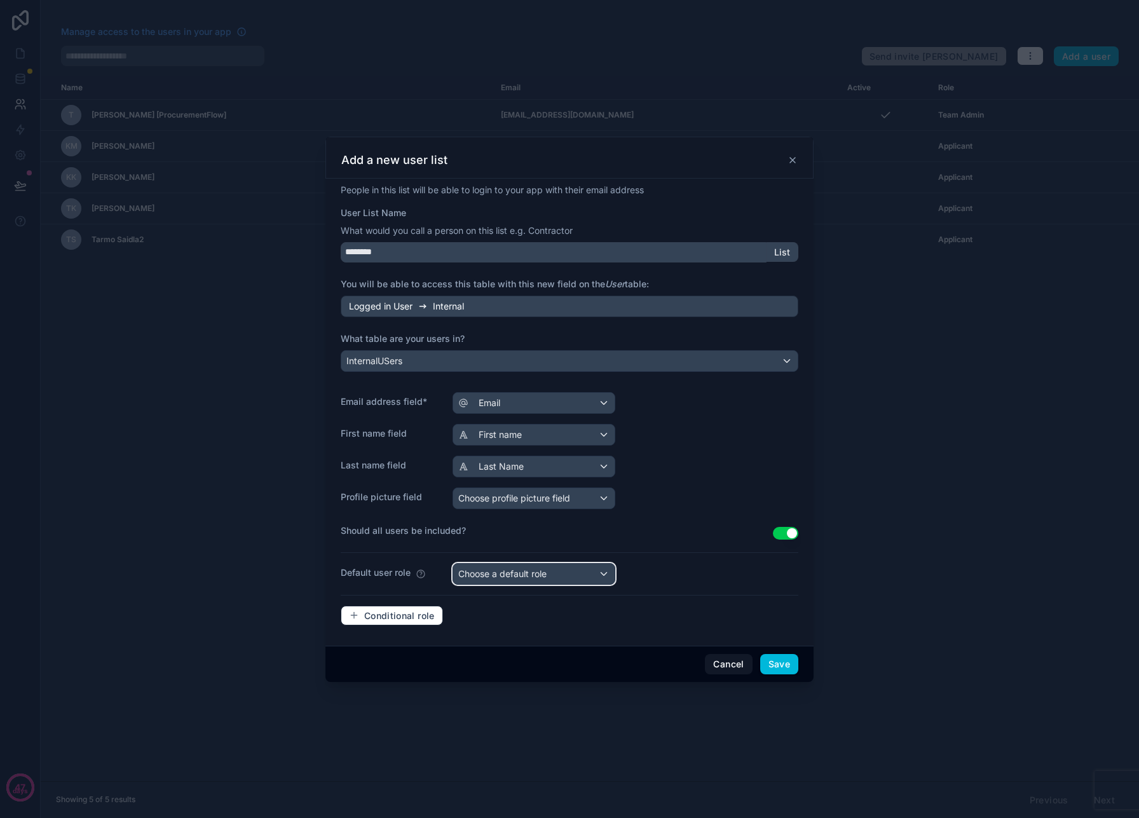
click at [524, 576] on span "Choose a default role" at bounding box center [502, 573] width 88 height 11
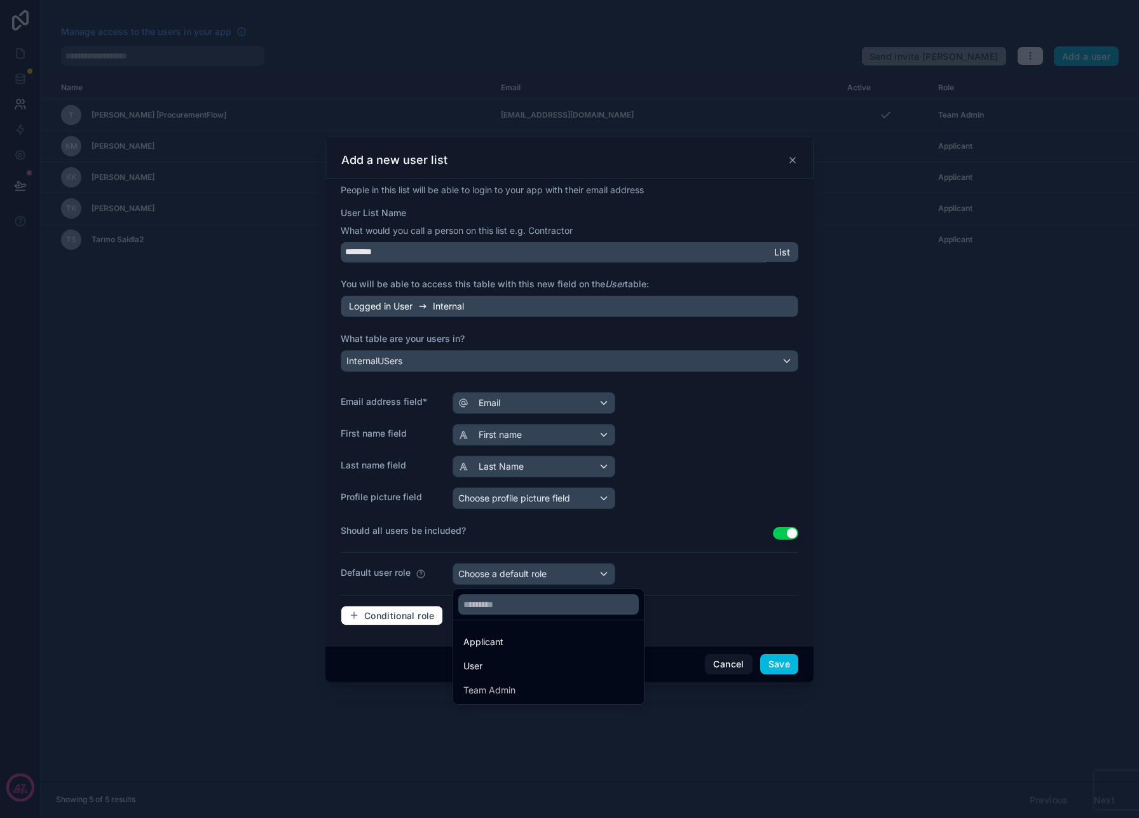
click at [562, 524] on div at bounding box center [569, 409] width 1139 height 818
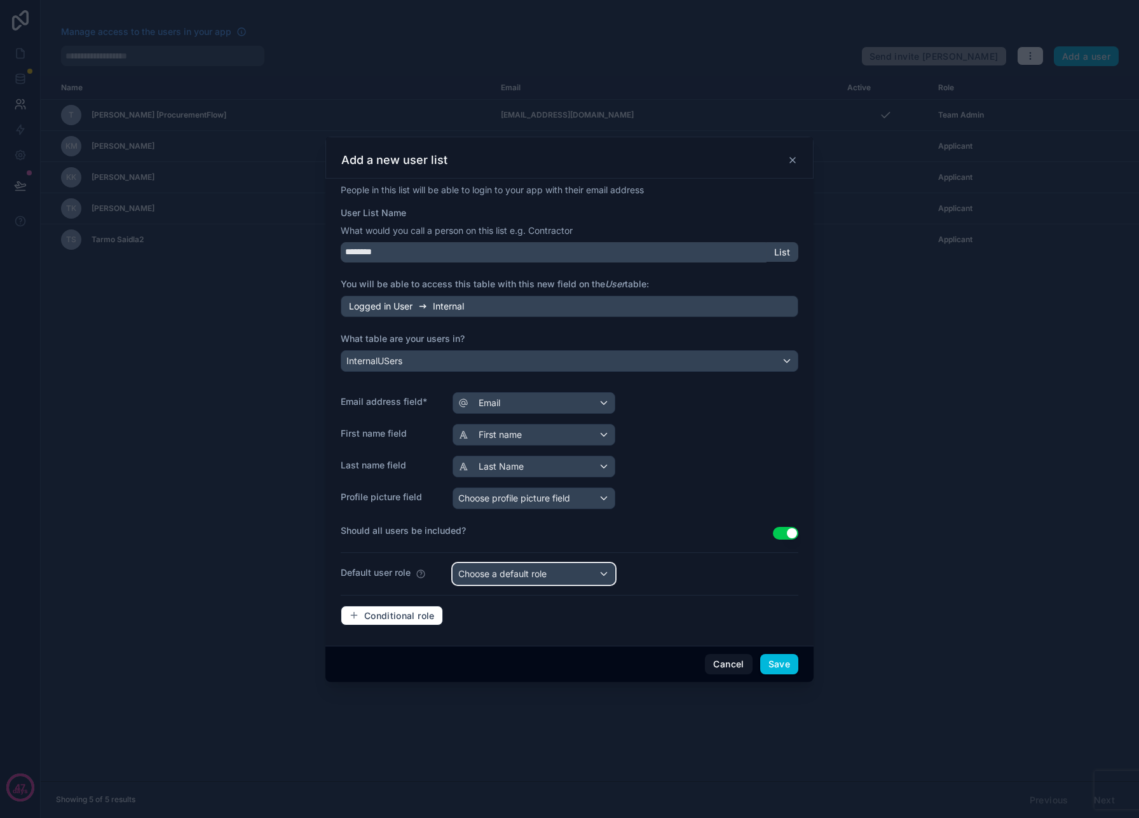
click at [545, 568] on span "Choose a default role" at bounding box center [502, 574] width 88 height 13
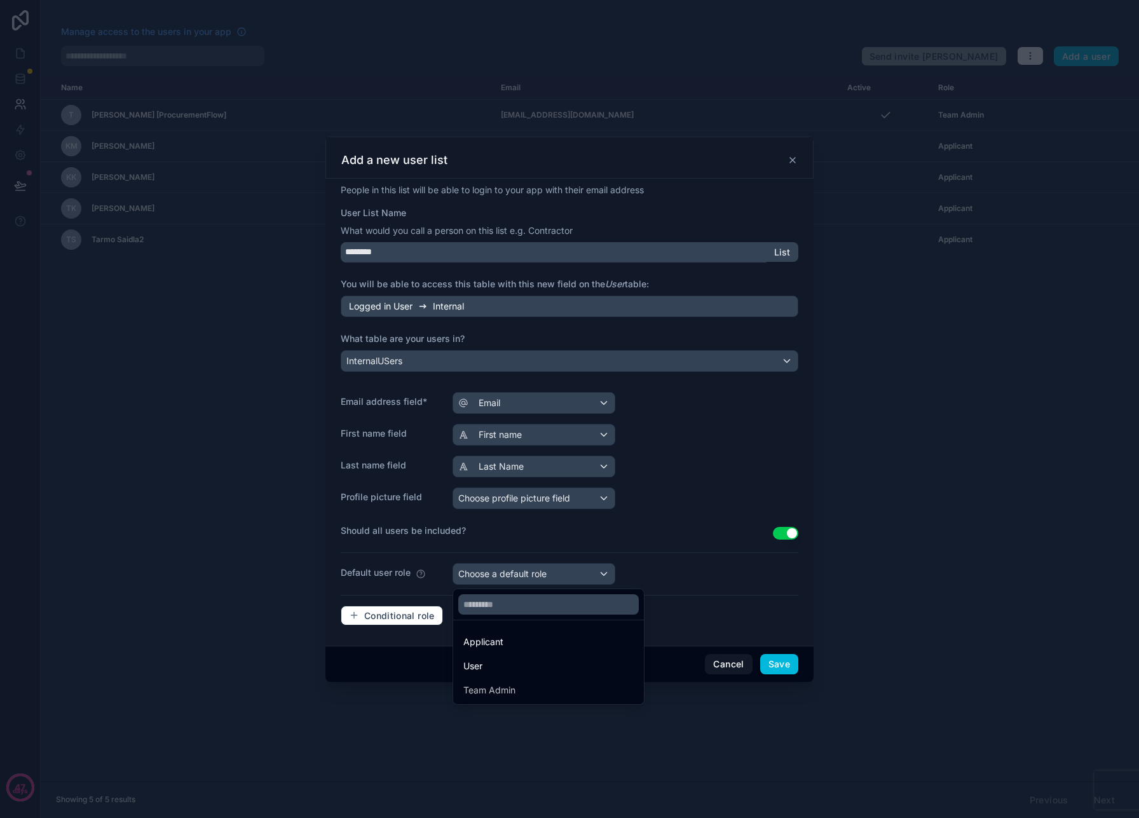
click at [549, 543] on div at bounding box center [569, 409] width 1139 height 818
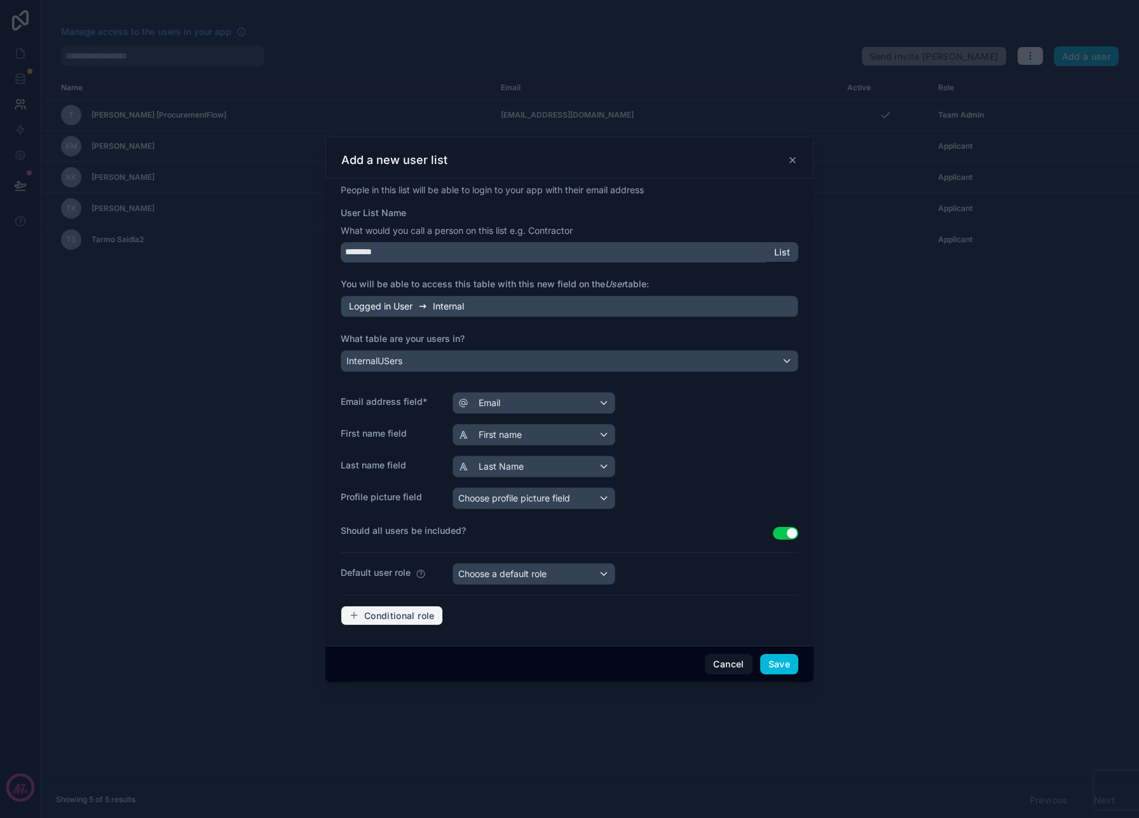
click at [383, 617] on span "Conditional role" at bounding box center [399, 615] width 71 height 11
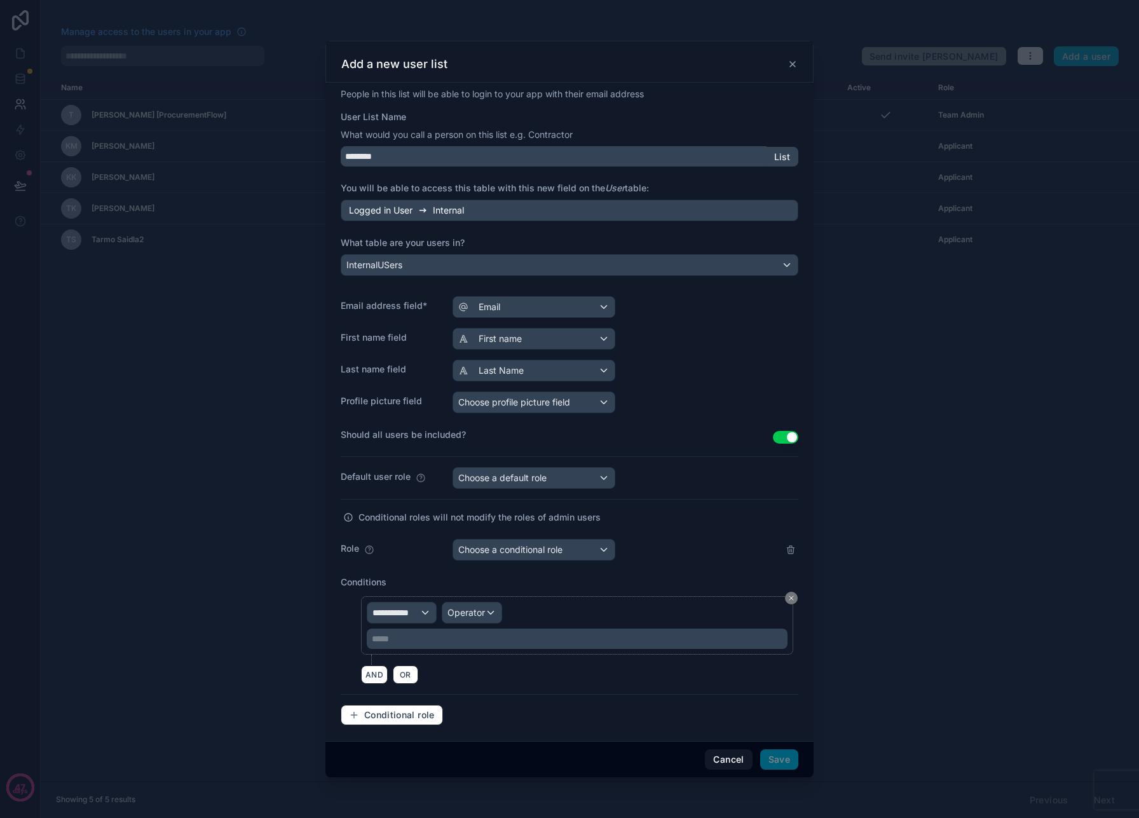
click at [731, 767] on button "Cancel" at bounding box center [728, 759] width 47 height 20
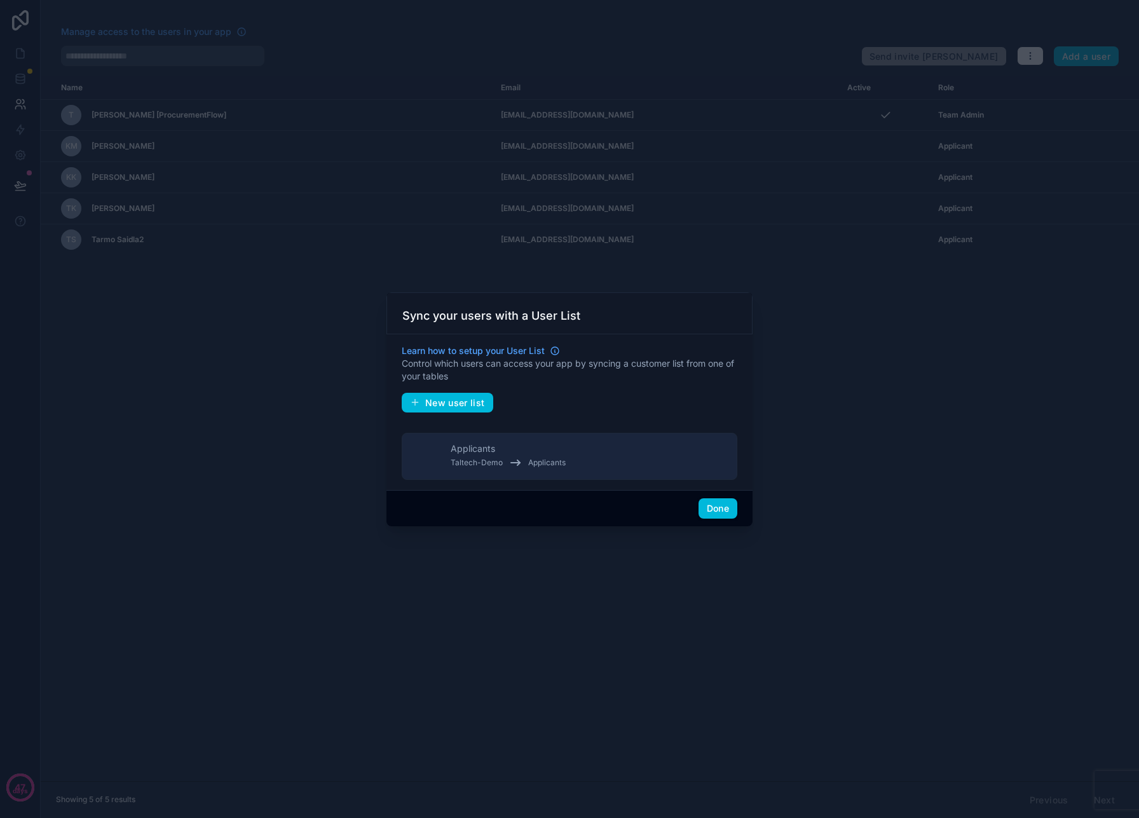
click at [719, 484] on div "Learn how to setup your User List Control which users can access your app by sy…" at bounding box center [569, 412] width 366 height 156
click at [719, 506] on button "Done" at bounding box center [718, 508] width 39 height 20
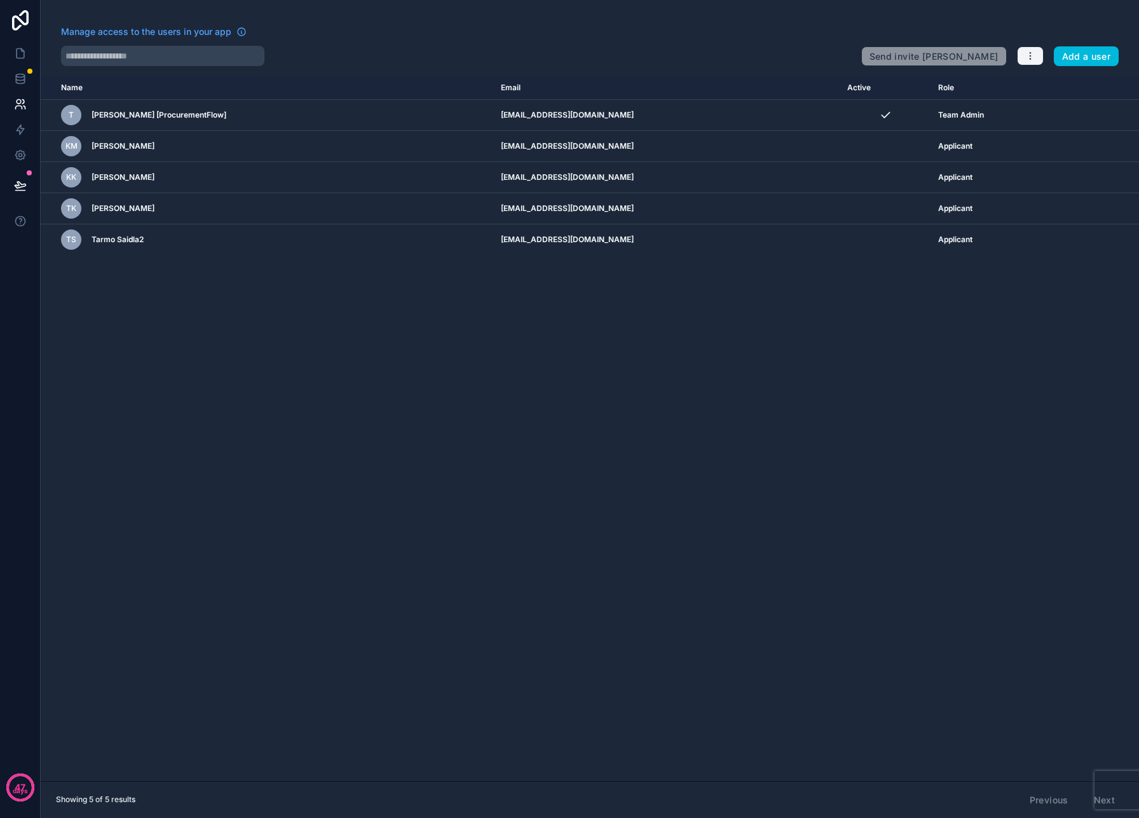
click at [1030, 51] on icon "button" at bounding box center [1030, 56] width 10 height 10
click at [1044, 90] on link "Manage roles" at bounding box center [1060, 86] width 89 height 20
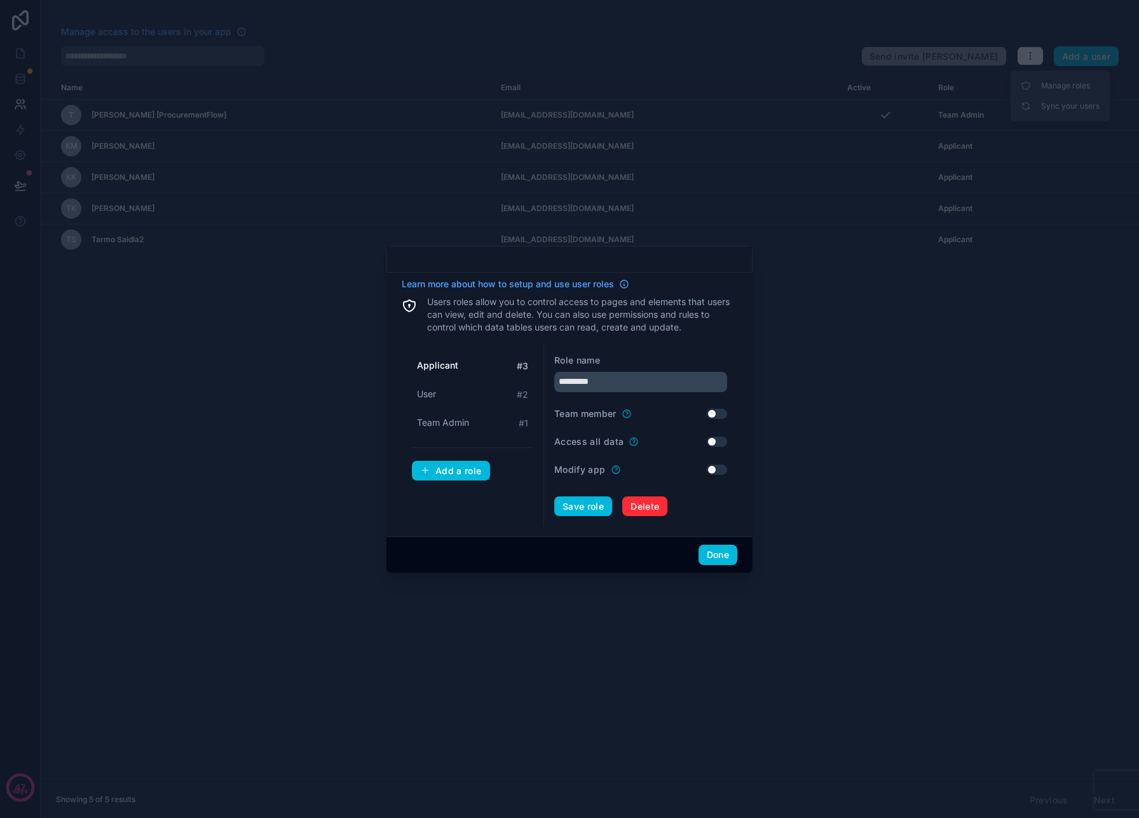
click at [468, 478] on button "Add a role" at bounding box center [451, 471] width 78 height 20
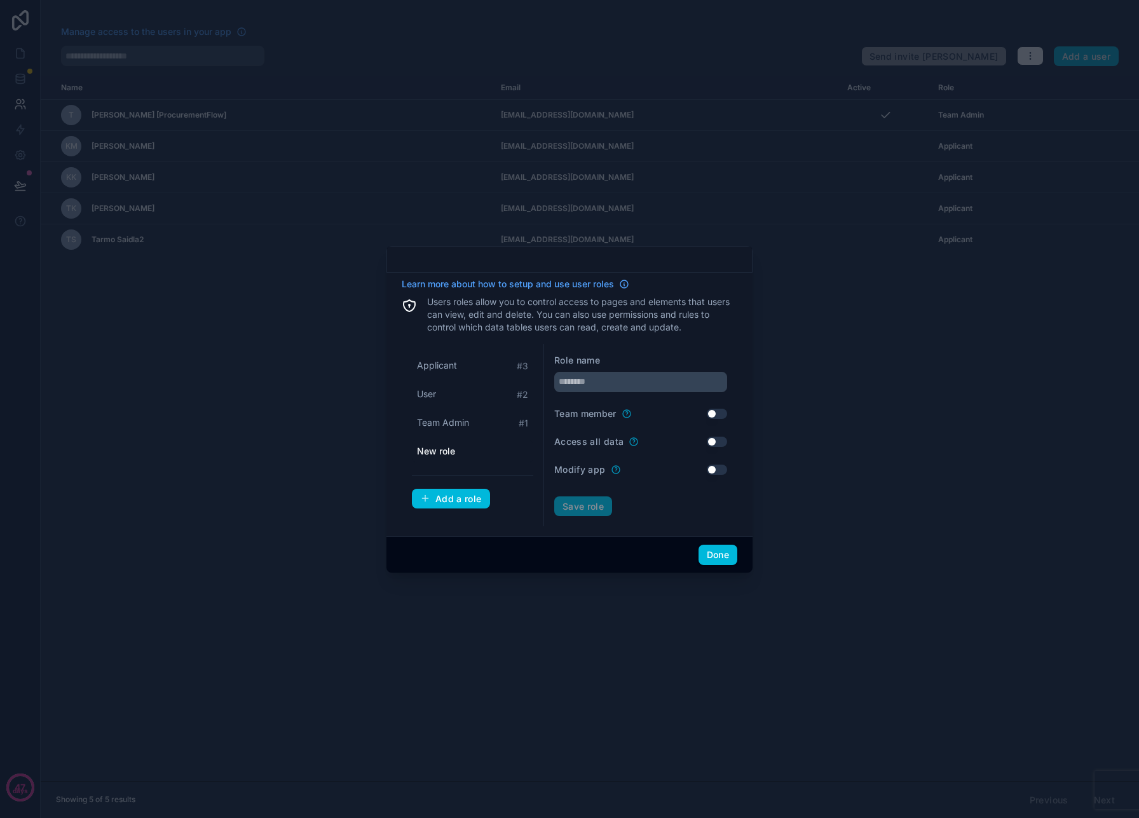
click at [440, 446] on span "New role" at bounding box center [436, 451] width 38 height 13
click at [601, 383] on input "text" at bounding box center [640, 382] width 173 height 20
type input "**"
click at [716, 444] on button "Use setting" at bounding box center [717, 442] width 20 height 10
click at [579, 505] on button "Save role" at bounding box center [583, 506] width 58 height 20
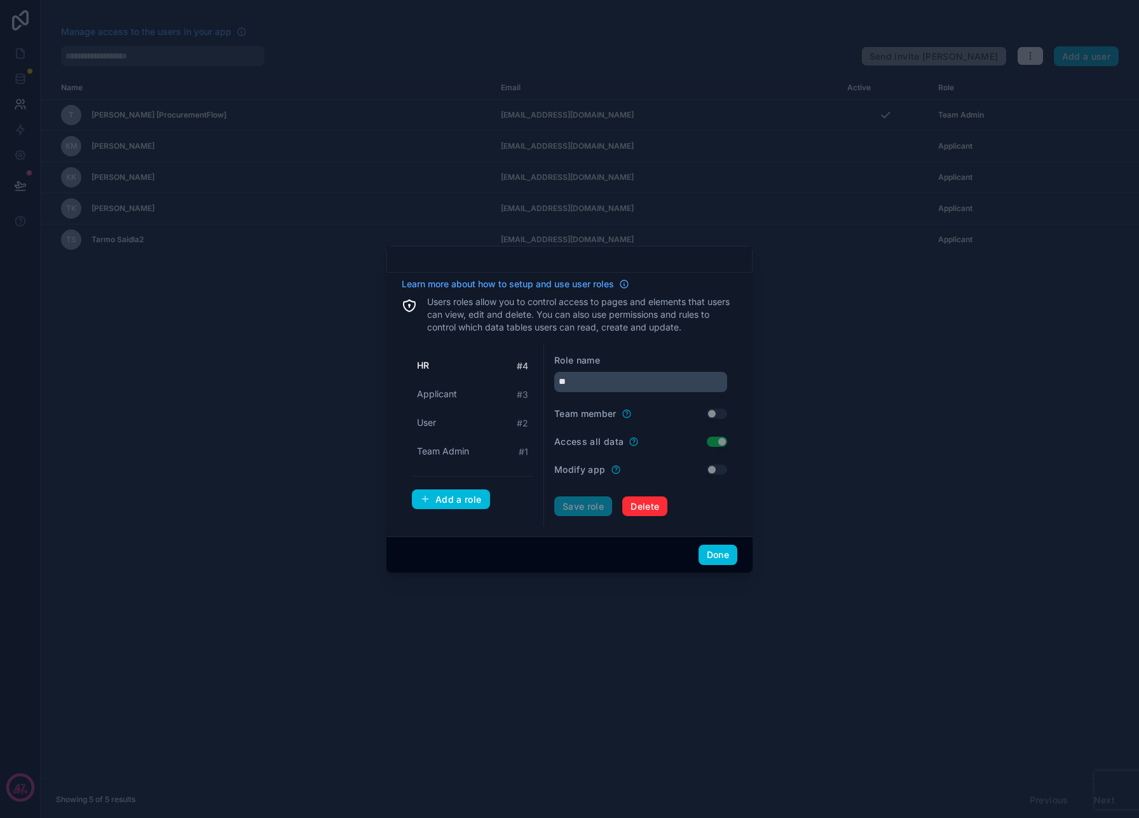
click at [445, 500] on div "Add a role" at bounding box center [451, 499] width 62 height 11
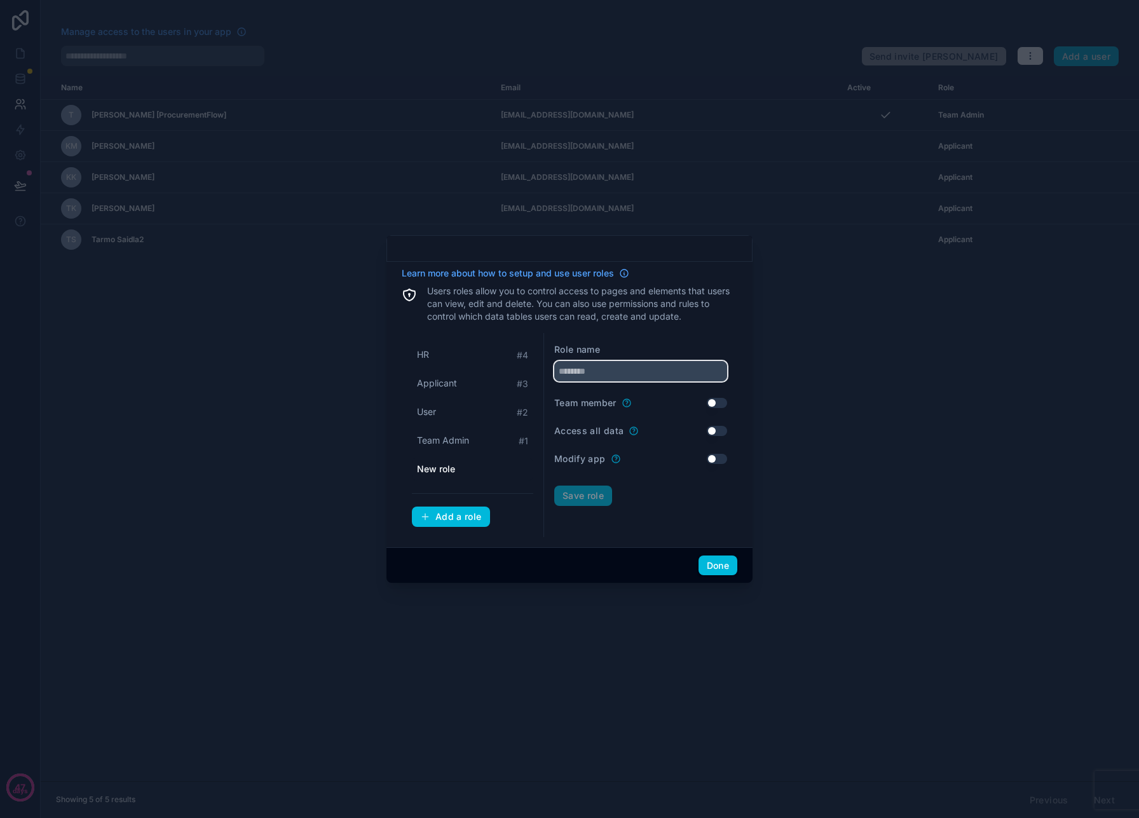
click at [585, 369] on input "text" at bounding box center [640, 371] width 173 height 20
type input "***"
click at [716, 432] on button "Use setting" at bounding box center [717, 431] width 20 height 10
click at [449, 518] on div "Add a role" at bounding box center [451, 516] width 62 height 11
click at [444, 470] on span "New role" at bounding box center [436, 469] width 38 height 13
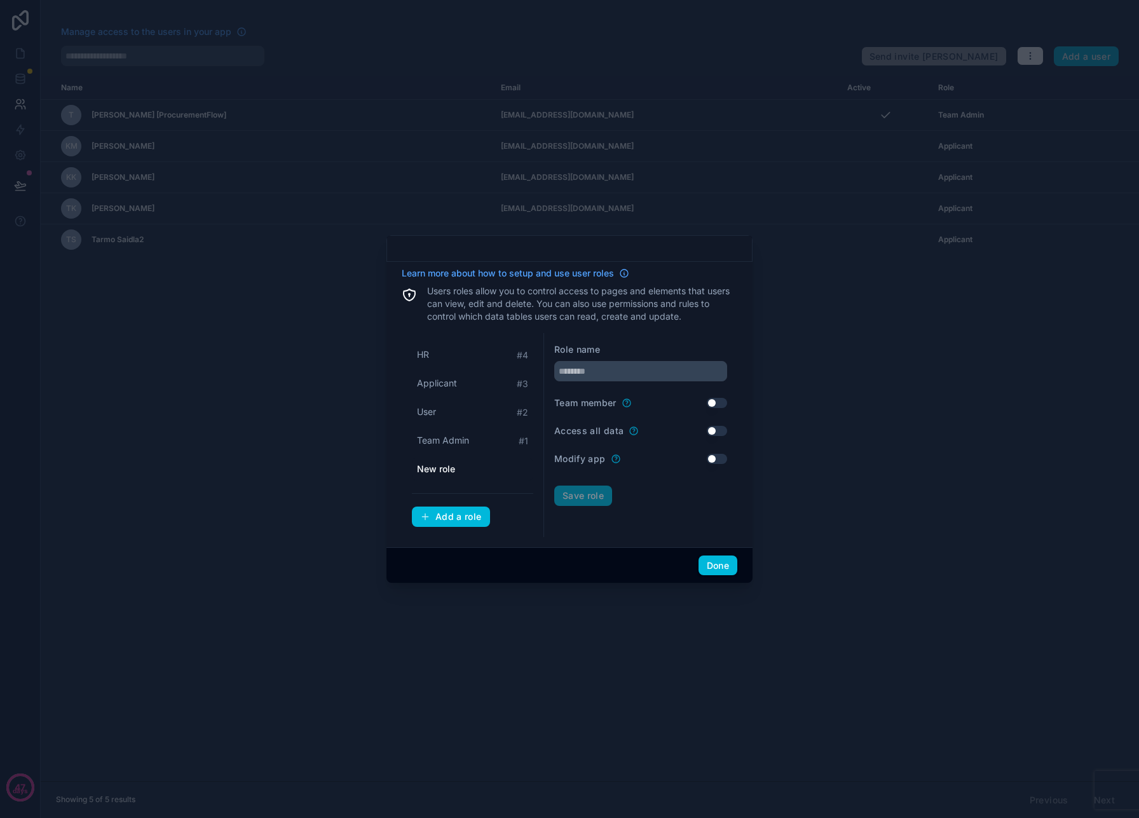
click at [441, 528] on div "HR # 4 Applicant # 3 User # 2 Team Admin # 1 New role Add a role" at bounding box center [473, 435] width 142 height 204
click at [441, 526] on button "Add a role" at bounding box center [451, 517] width 78 height 20
click at [603, 376] on input "text" at bounding box center [640, 371] width 173 height 20
type input "********"
click at [582, 495] on button "Save role" at bounding box center [583, 496] width 58 height 20
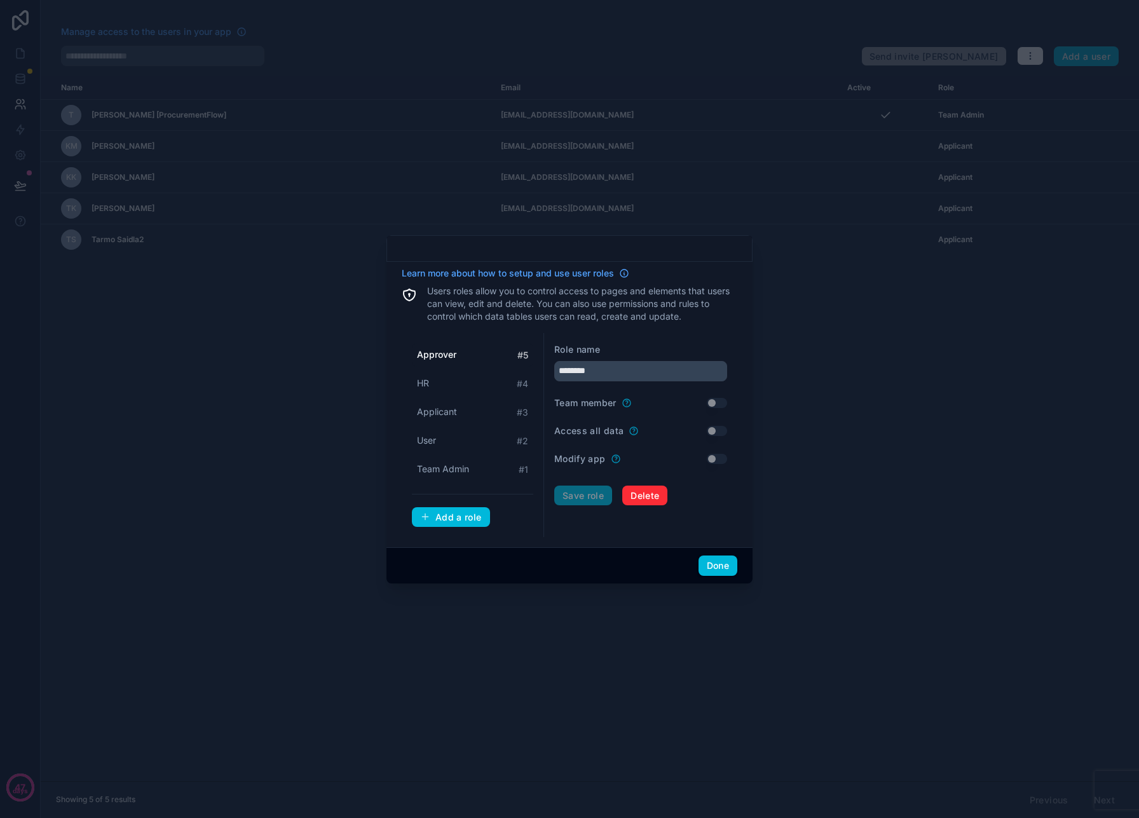
click at [439, 518] on div "Add a role" at bounding box center [451, 517] width 62 height 11
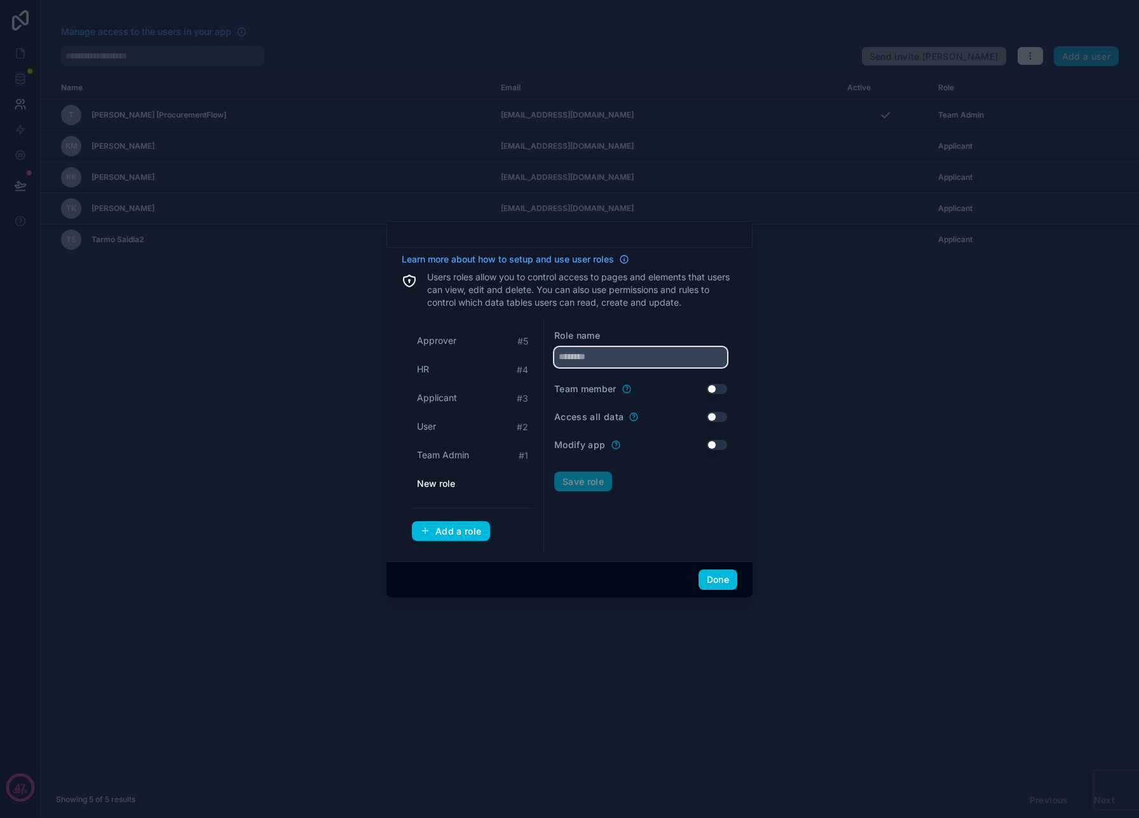
click at [608, 361] on input "text" at bounding box center [640, 357] width 173 height 20
type input "*"
type input "******"
click at [707, 417] on button "Use setting" at bounding box center [717, 417] width 20 height 10
click at [595, 479] on button "Save role" at bounding box center [583, 482] width 58 height 20
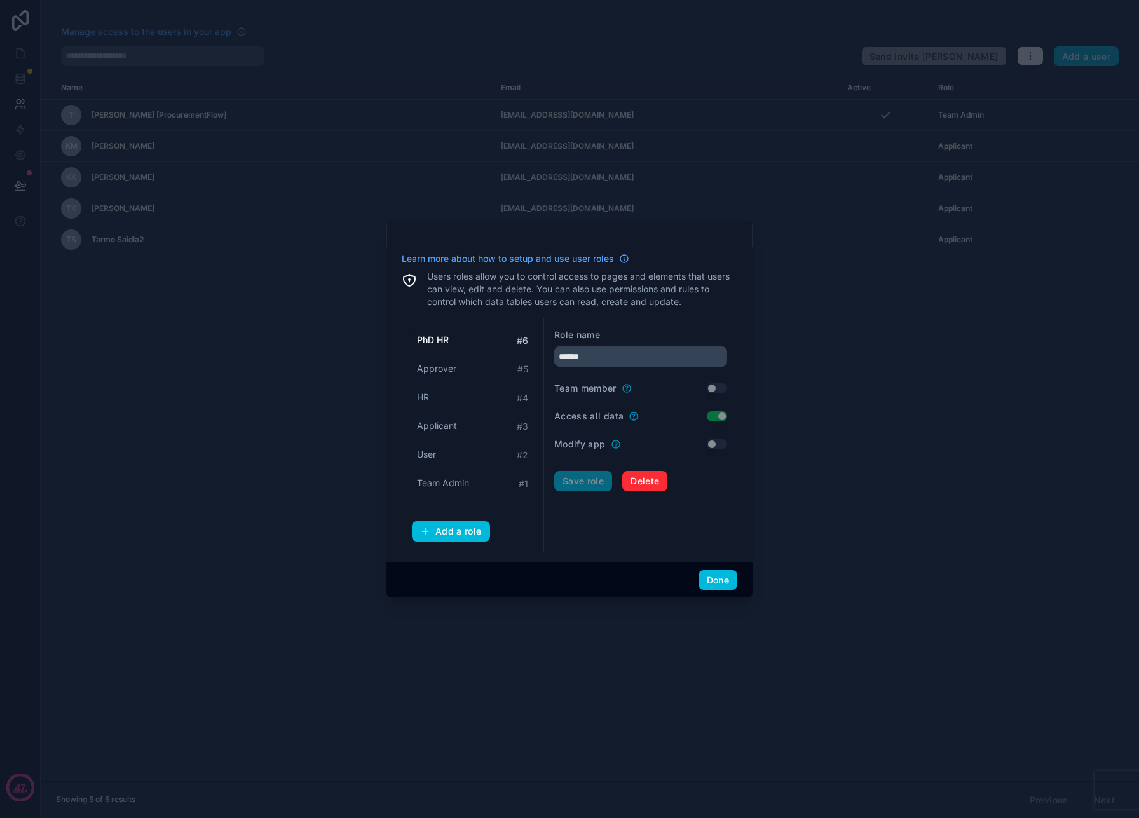
click at [722, 585] on button "Done" at bounding box center [718, 580] width 39 height 20
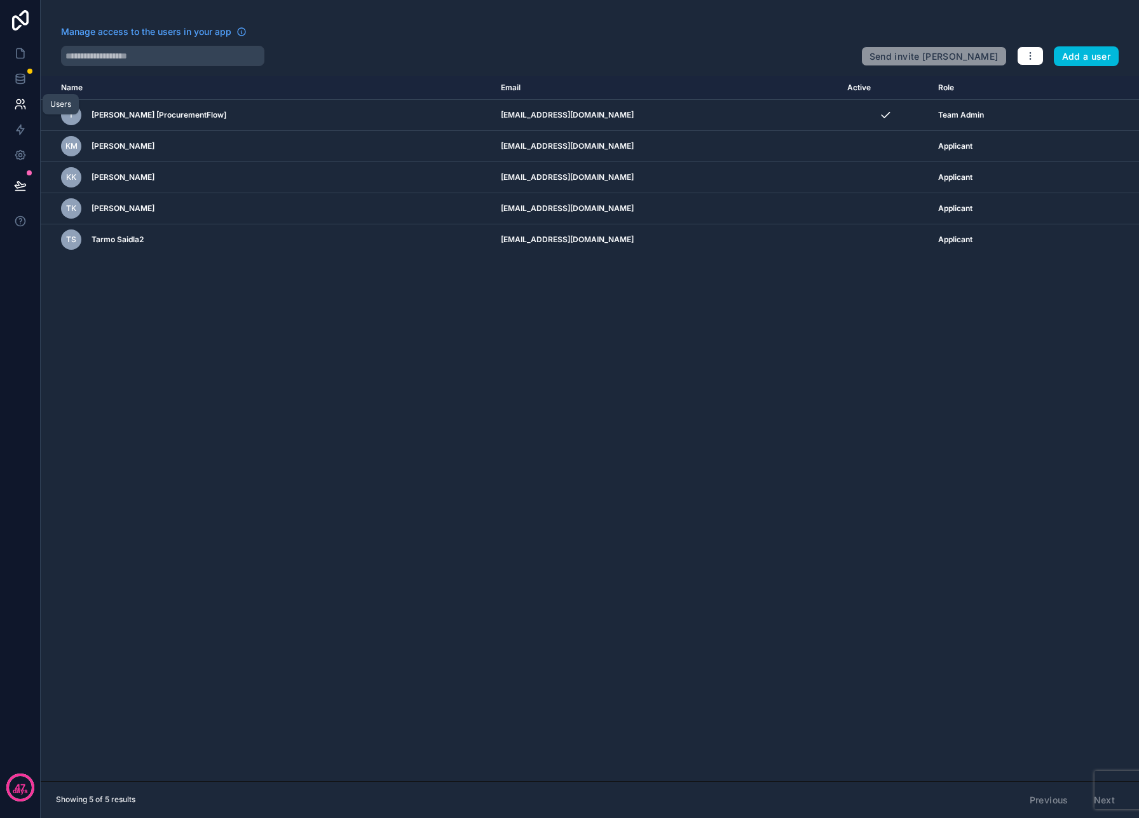
click at [15, 106] on icon at bounding box center [20, 104] width 13 height 13
click at [1030, 53] on icon "button" at bounding box center [1030, 53] width 1 height 1
click at [1046, 103] on link "Sync your users" at bounding box center [1060, 106] width 89 height 20
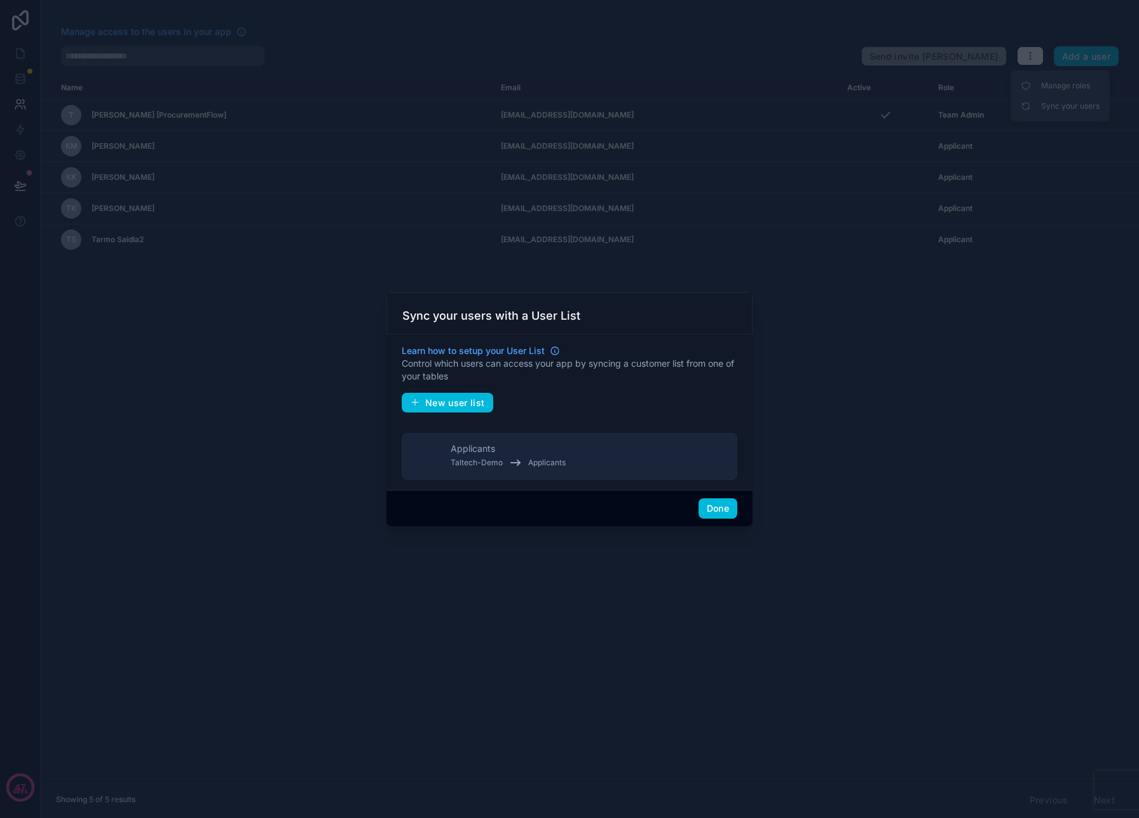
click at [452, 409] on button "New user list" at bounding box center [448, 403] width 92 height 20
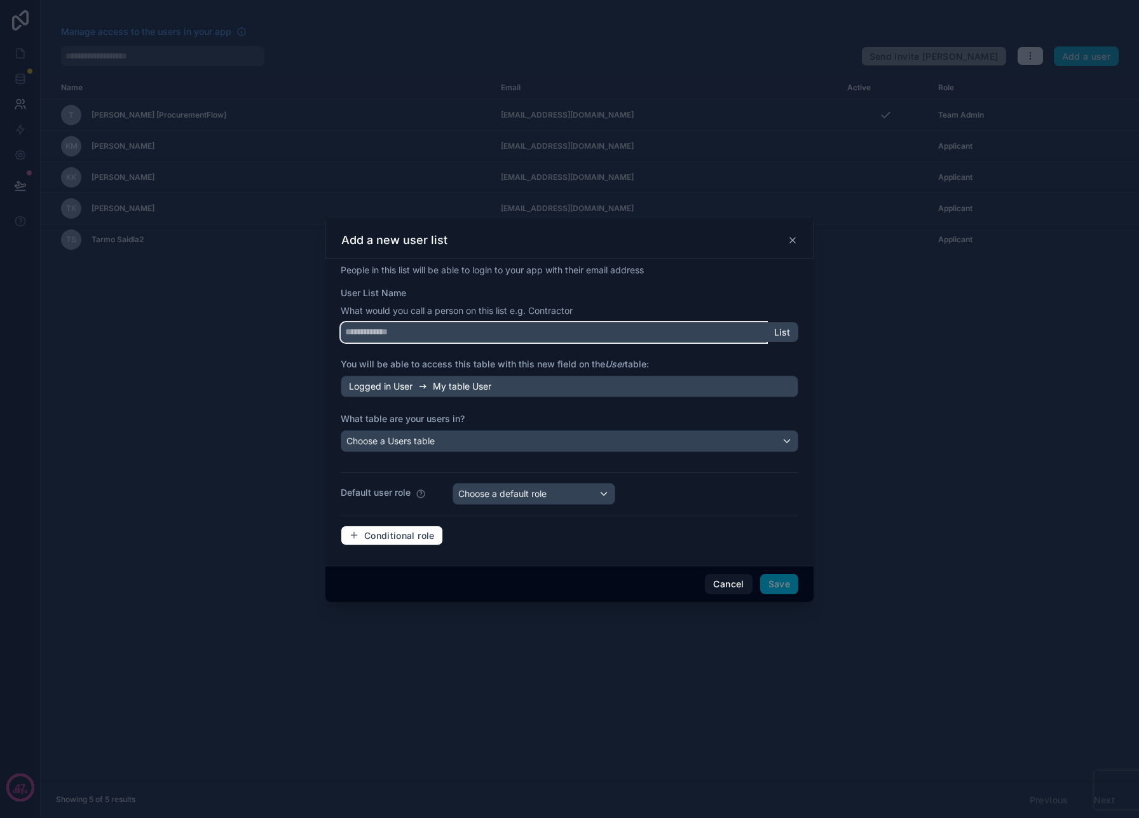
click at [467, 335] on input "User List Name" at bounding box center [554, 332] width 426 height 20
type input "********"
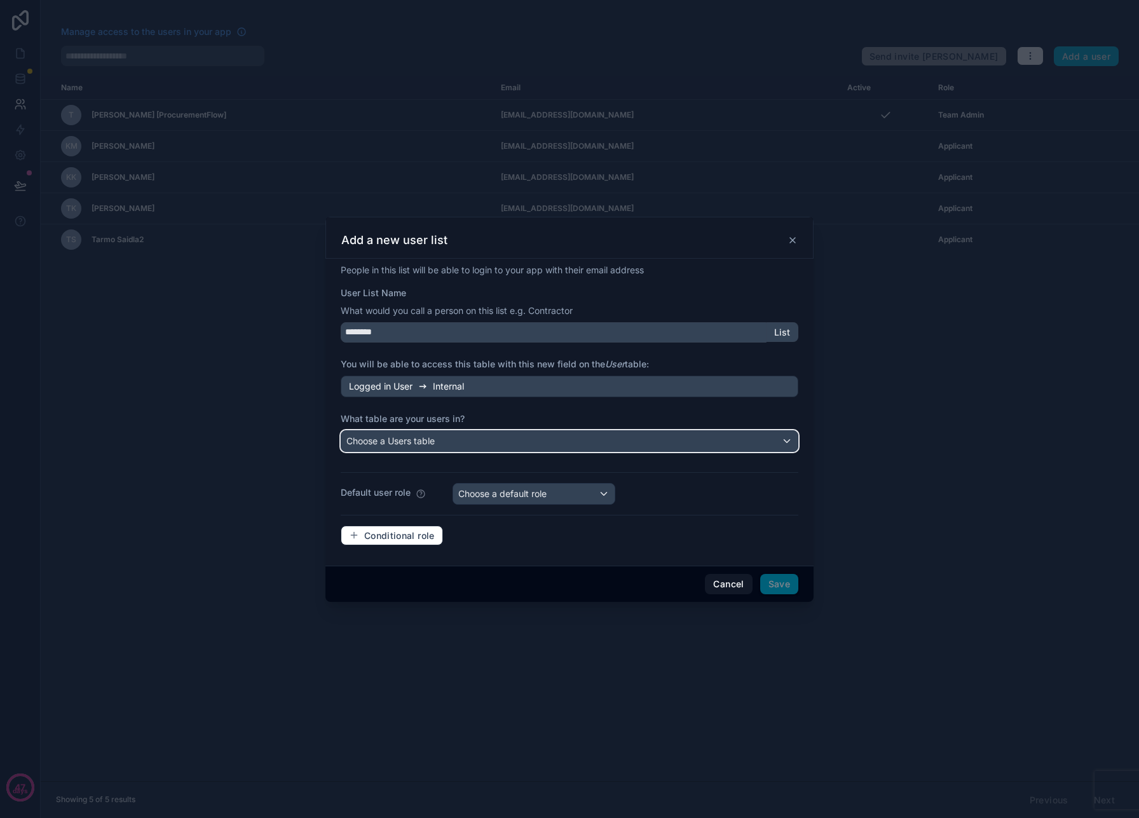
click at [432, 441] on span "Choose a Users table" at bounding box center [390, 440] width 88 height 11
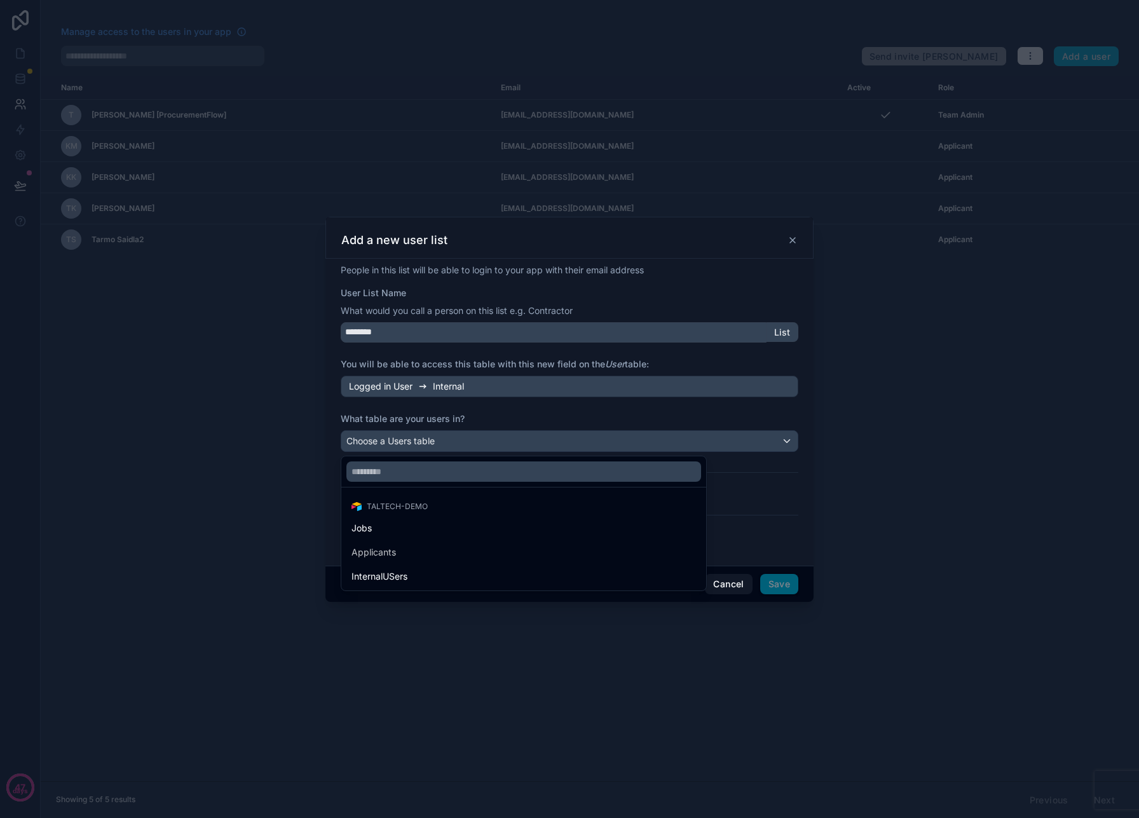
click at [410, 567] on div "InternalUSers" at bounding box center [524, 576] width 360 height 23
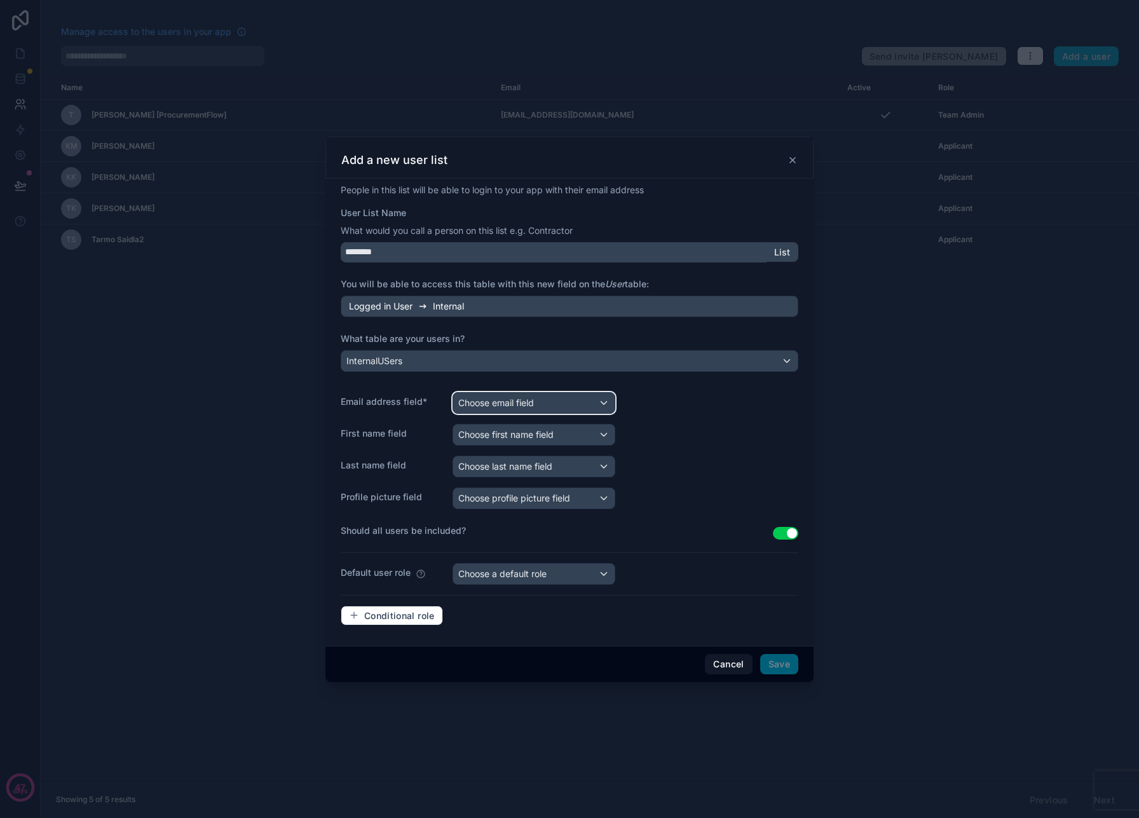
click at [552, 403] on div "Choose email field" at bounding box center [533, 403] width 161 height 20
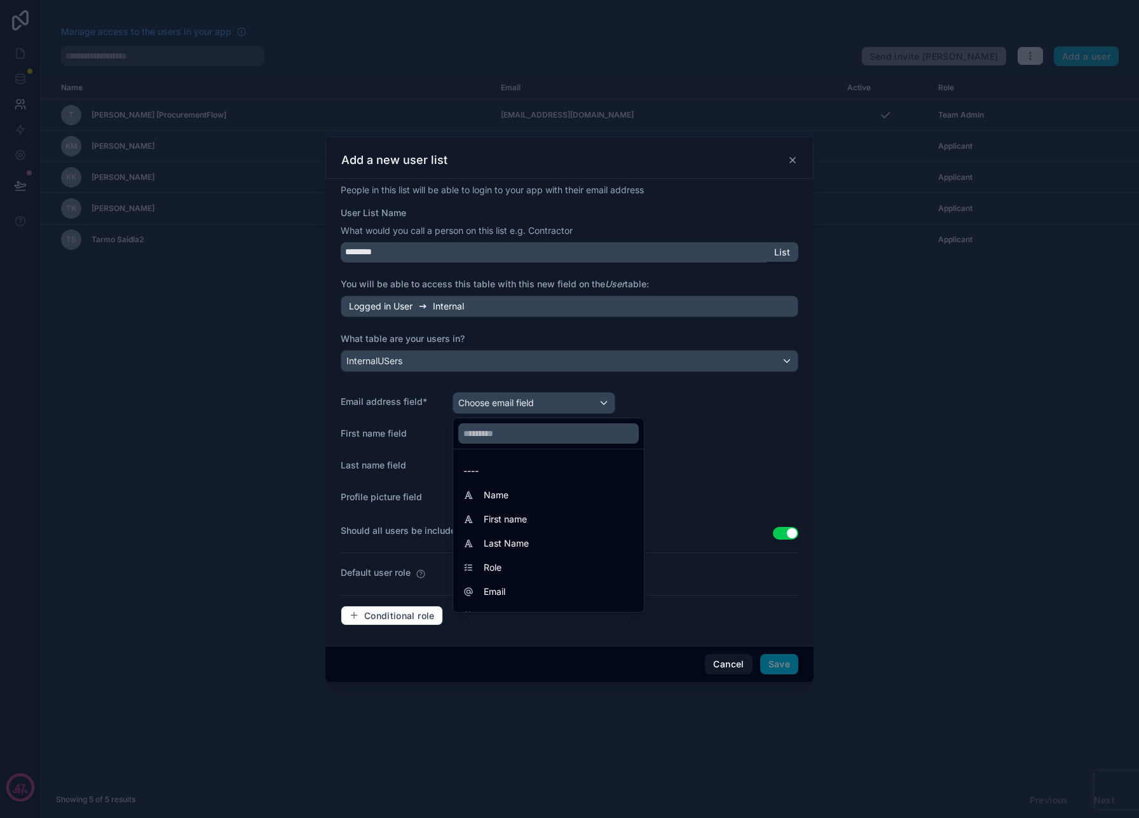
click at [514, 584] on div "Email" at bounding box center [548, 591] width 170 height 15
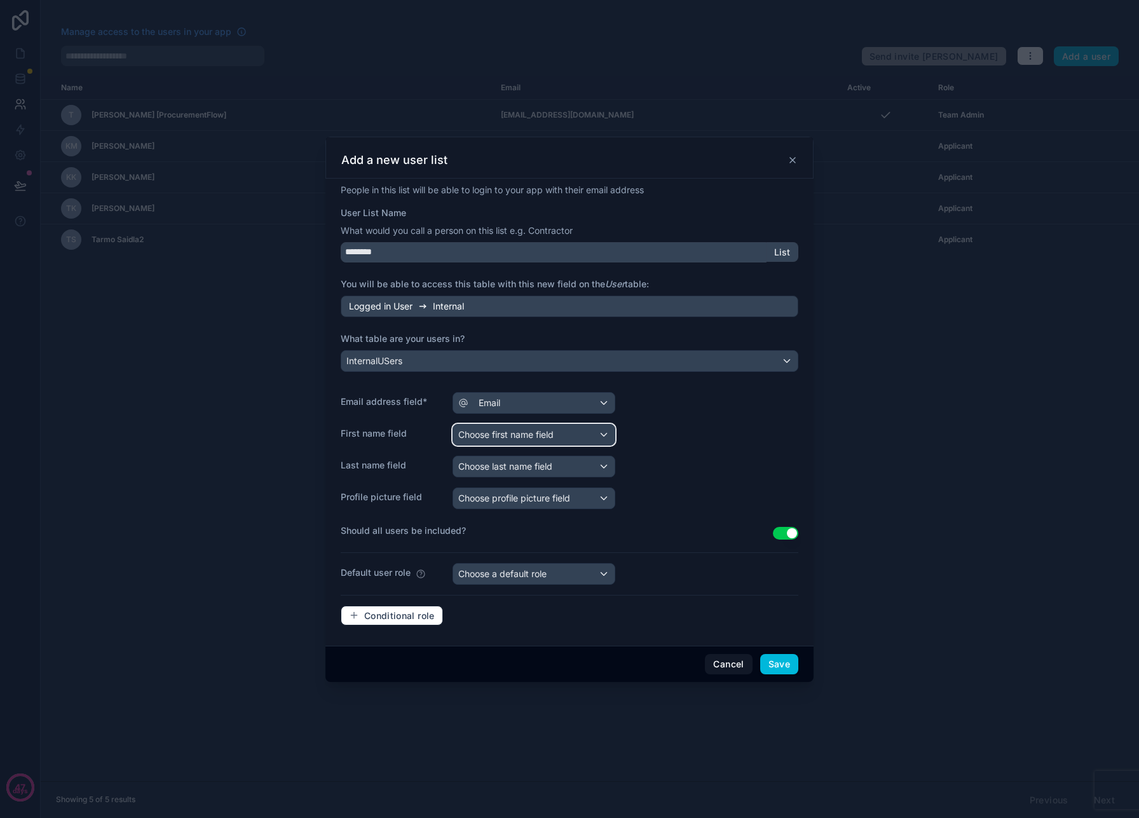
click at [530, 430] on span "Choose first name field" at bounding box center [505, 434] width 95 height 11
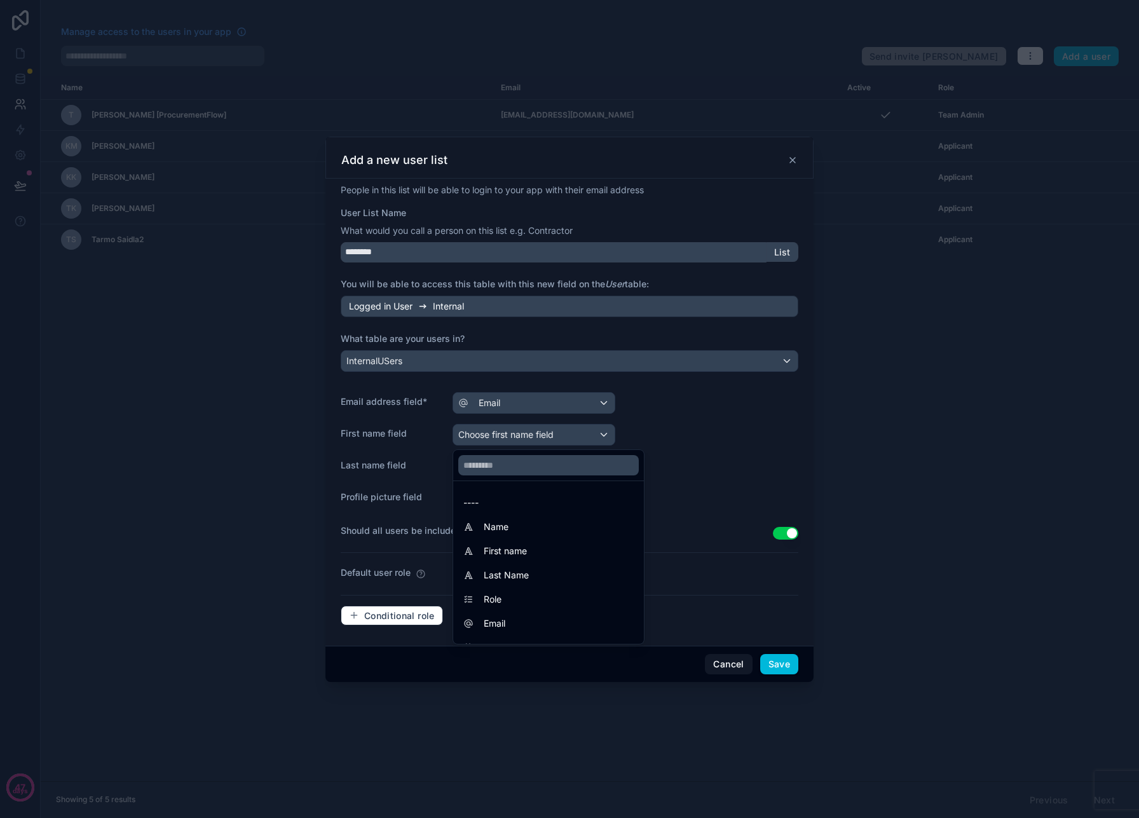
click at [512, 540] on div "First name" at bounding box center [549, 551] width 186 height 23
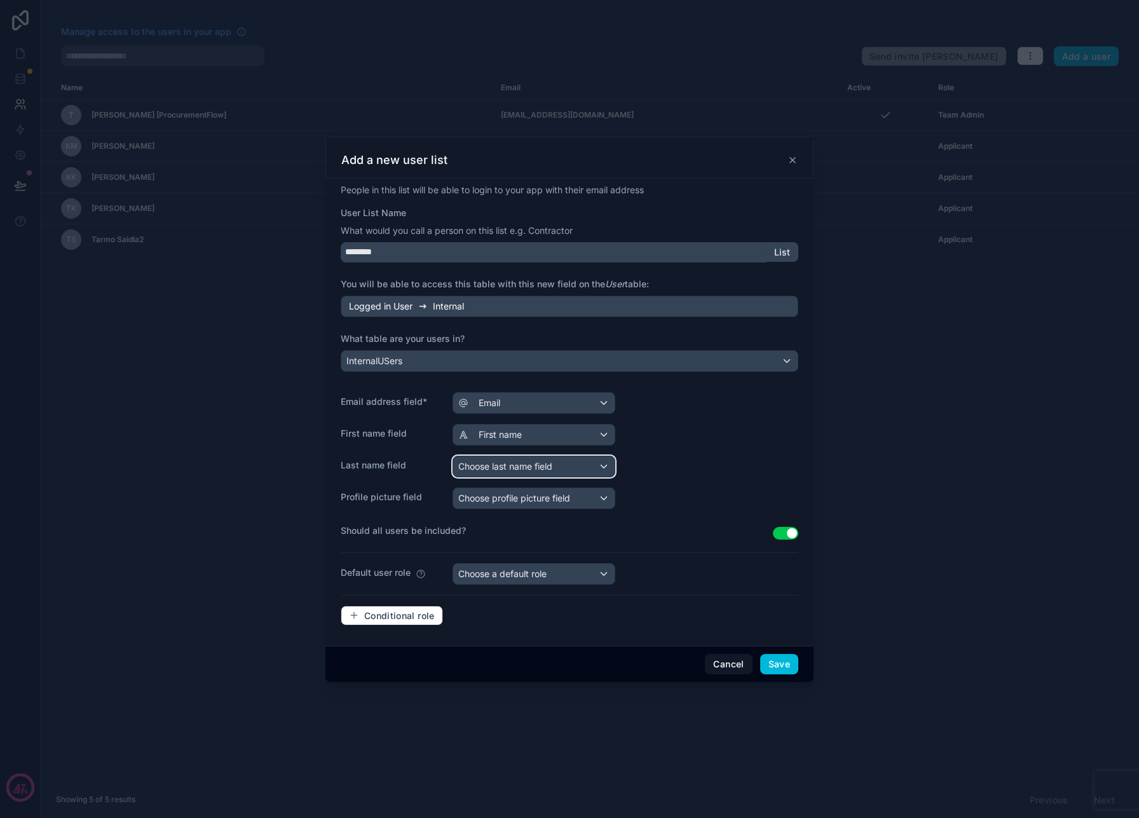
click at [535, 463] on span "Choose last name field" at bounding box center [505, 466] width 94 height 11
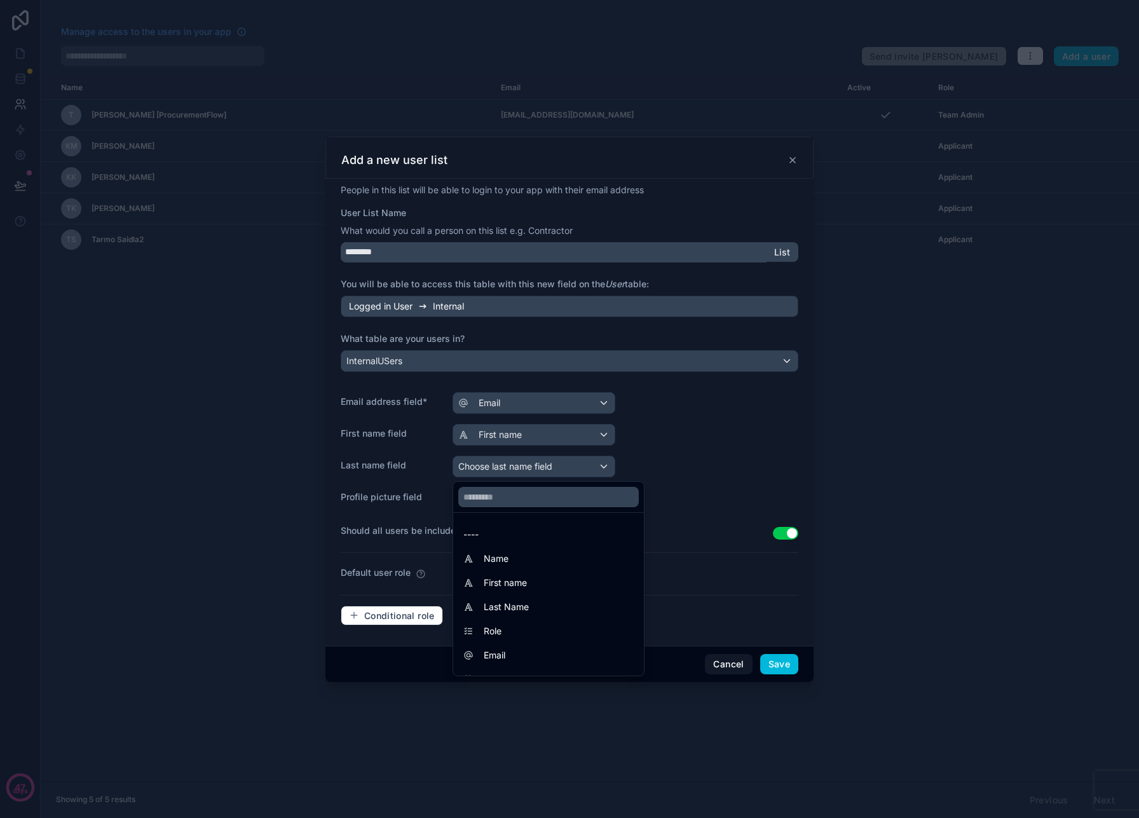
click at [523, 596] on div "Last Name" at bounding box center [549, 607] width 186 height 23
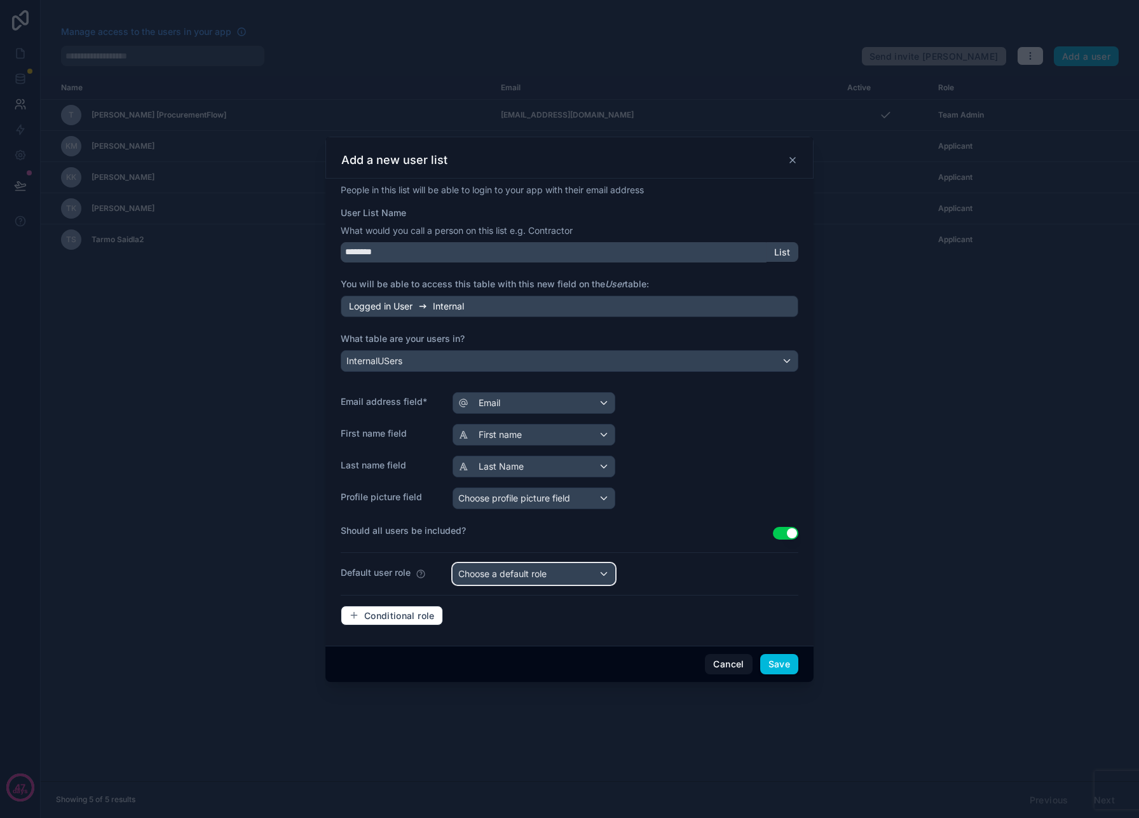
click at [549, 580] on div "Choose a default role" at bounding box center [533, 574] width 161 height 20
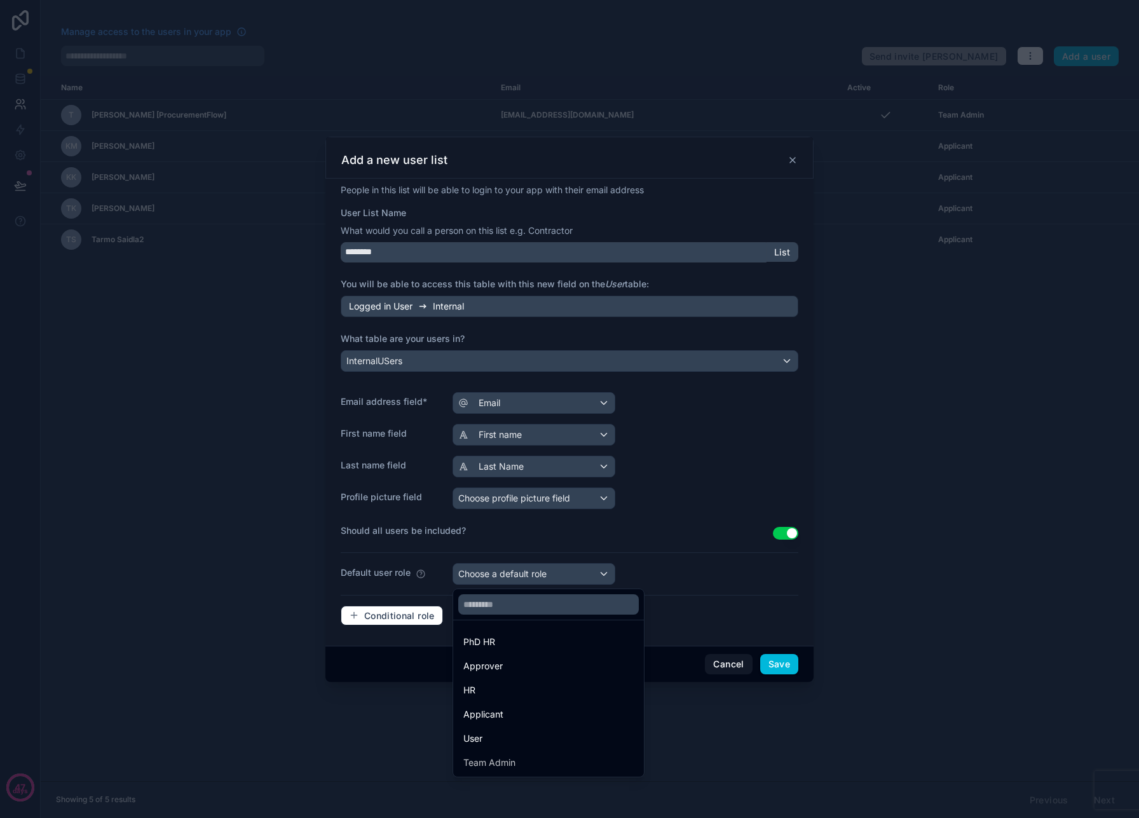
click at [550, 553] on div at bounding box center [569, 409] width 1139 height 818
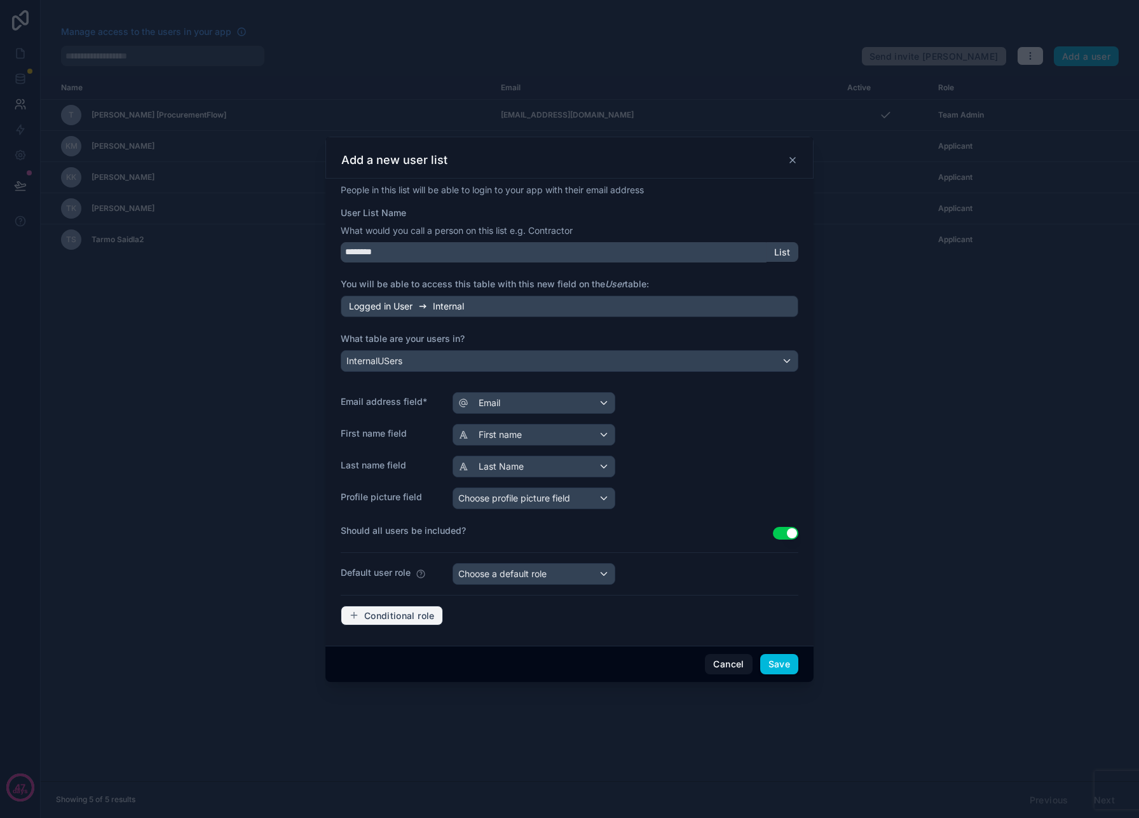
click at [397, 614] on span "Conditional role" at bounding box center [399, 615] width 71 height 11
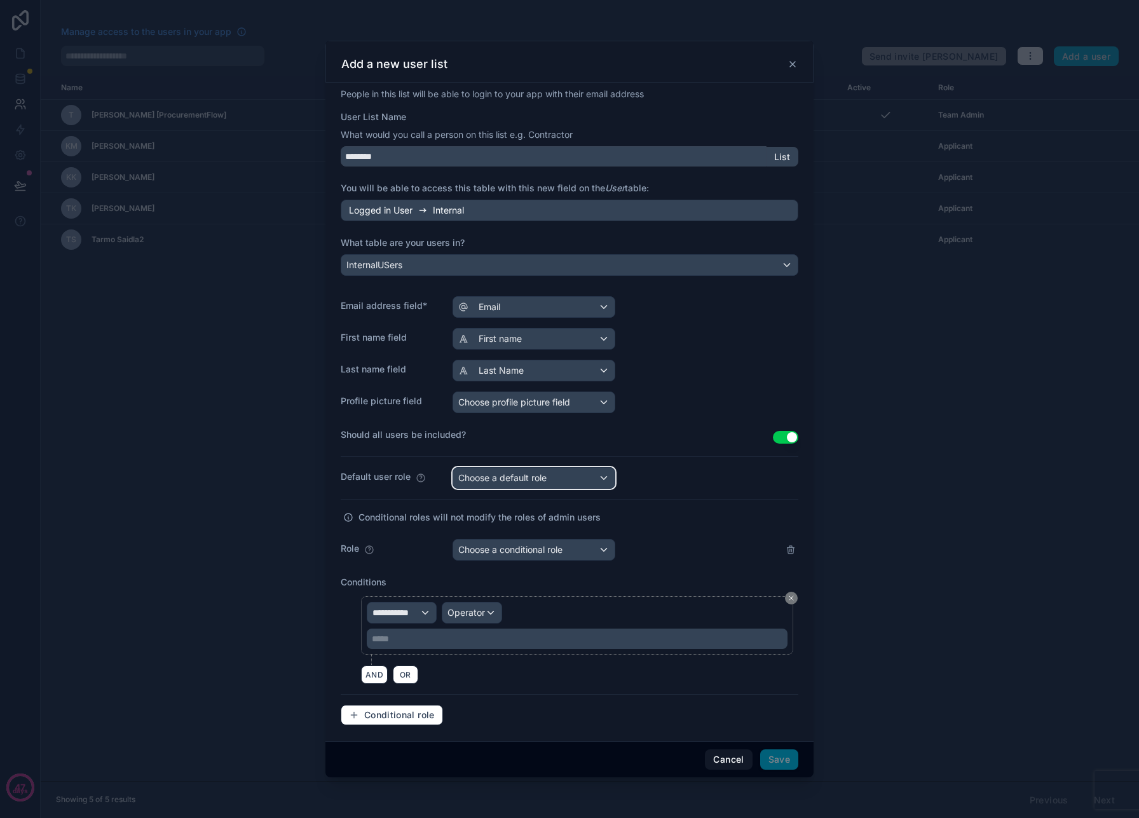
click at [560, 476] on div "Choose a default role" at bounding box center [533, 478] width 161 height 20
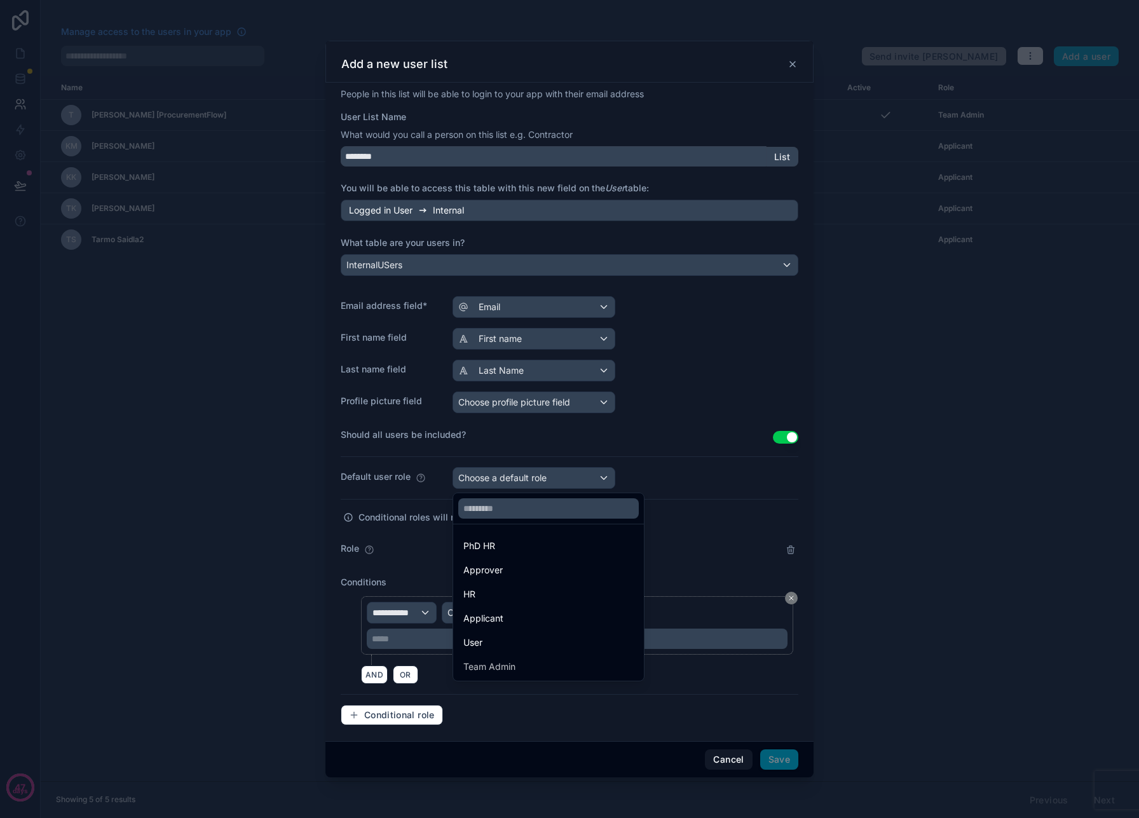
click at [517, 594] on div "HR" at bounding box center [548, 594] width 170 height 15
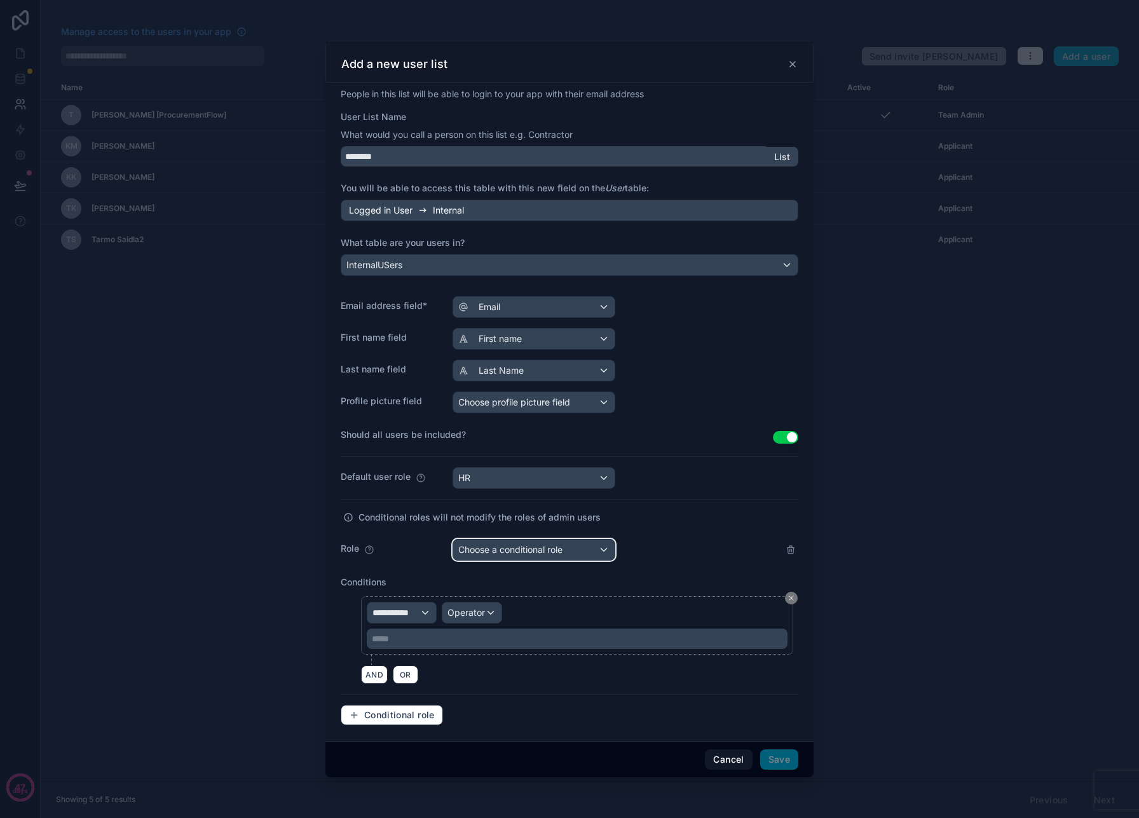
click at [552, 554] on span "Choose a conditional role" at bounding box center [510, 549] width 104 height 11
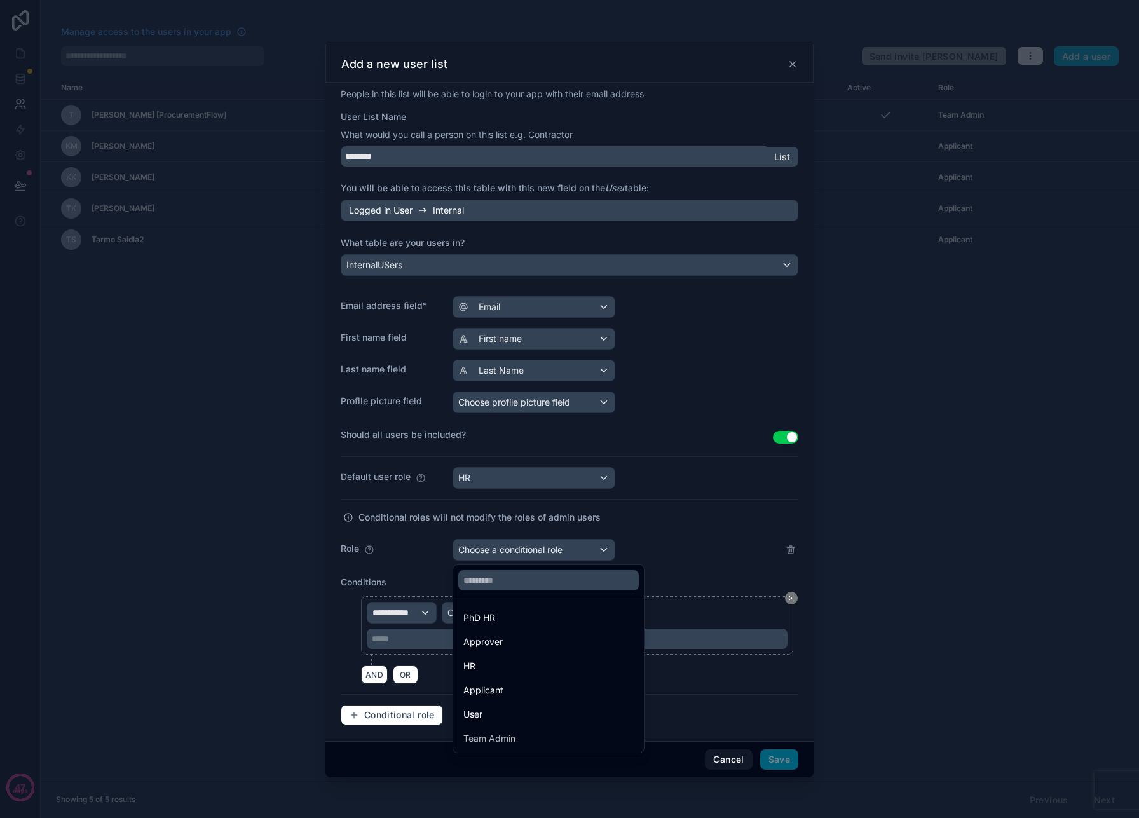
click at [544, 621] on div "PhD HR" at bounding box center [548, 617] width 170 height 15
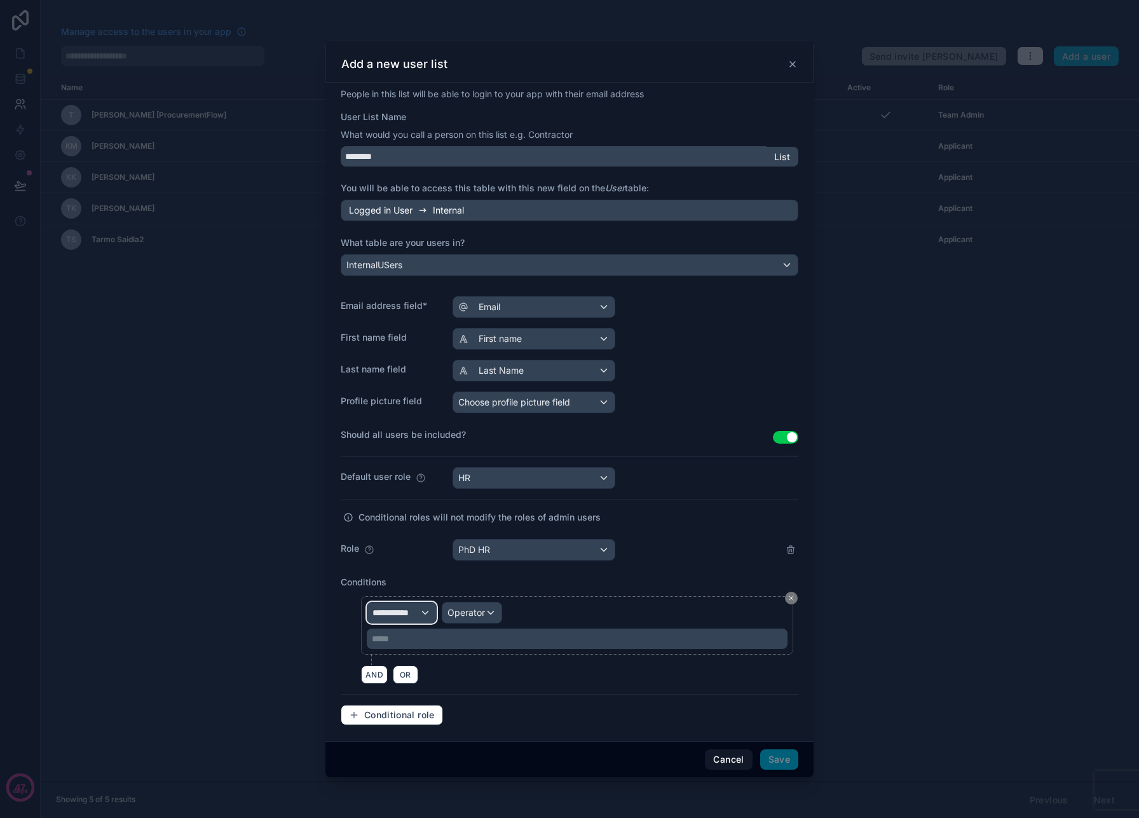
click at [425, 609] on div "**********" at bounding box center [401, 613] width 69 height 20
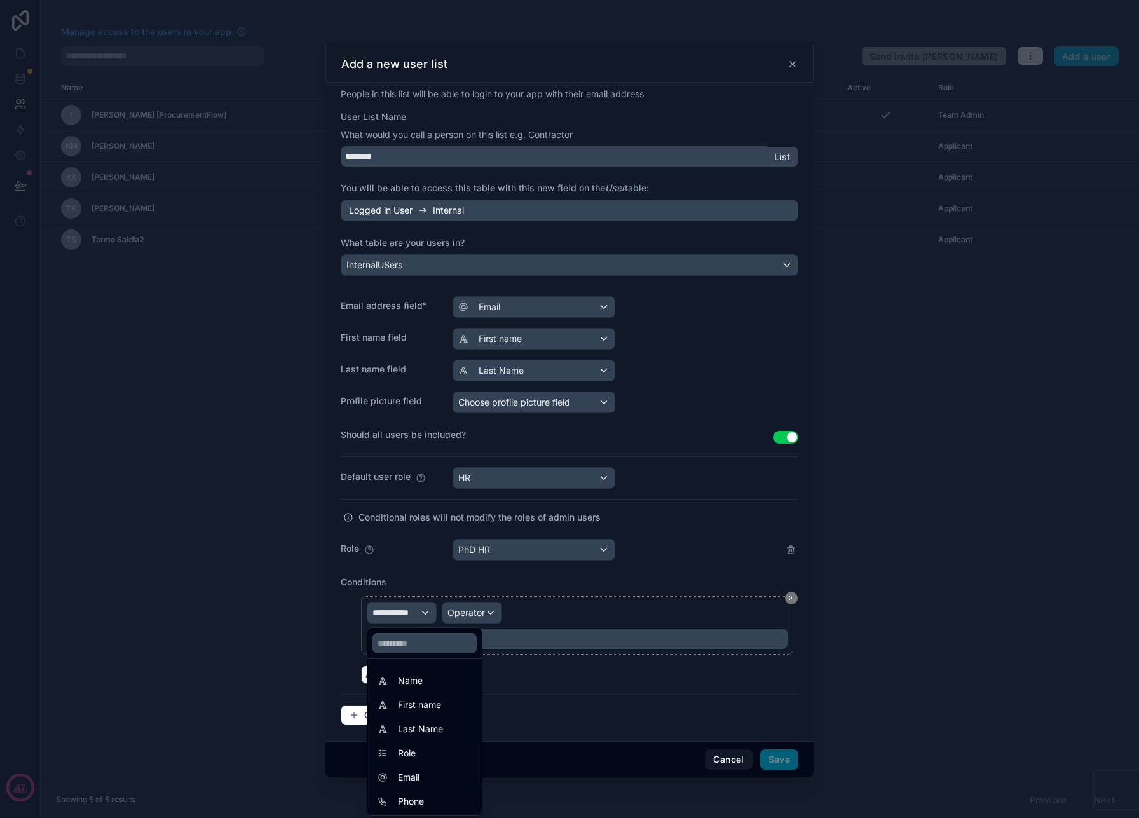
click at [411, 748] on span "Role" at bounding box center [407, 753] width 18 height 15
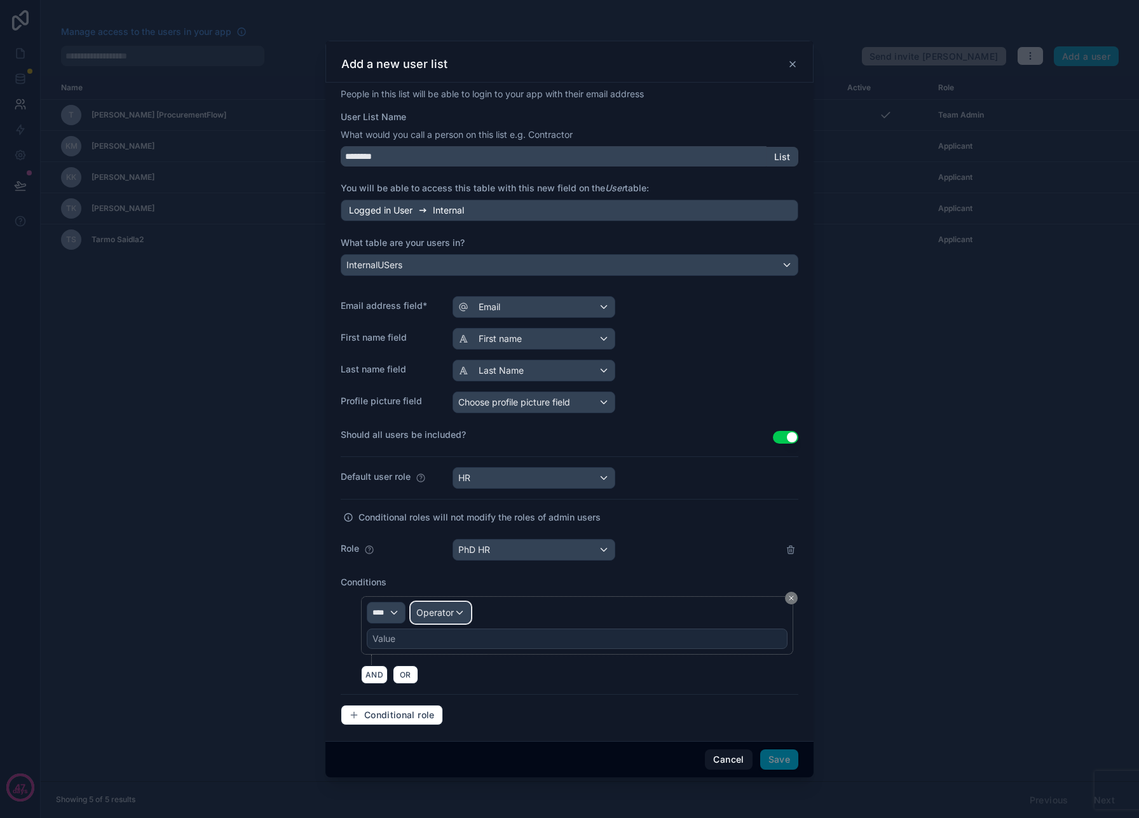
click at [452, 610] on span "Operator" at bounding box center [435, 612] width 38 height 11
click at [473, 719] on div "Is one of" at bounding box center [468, 729] width 109 height 23
click at [441, 640] on div "Value" at bounding box center [577, 639] width 421 height 20
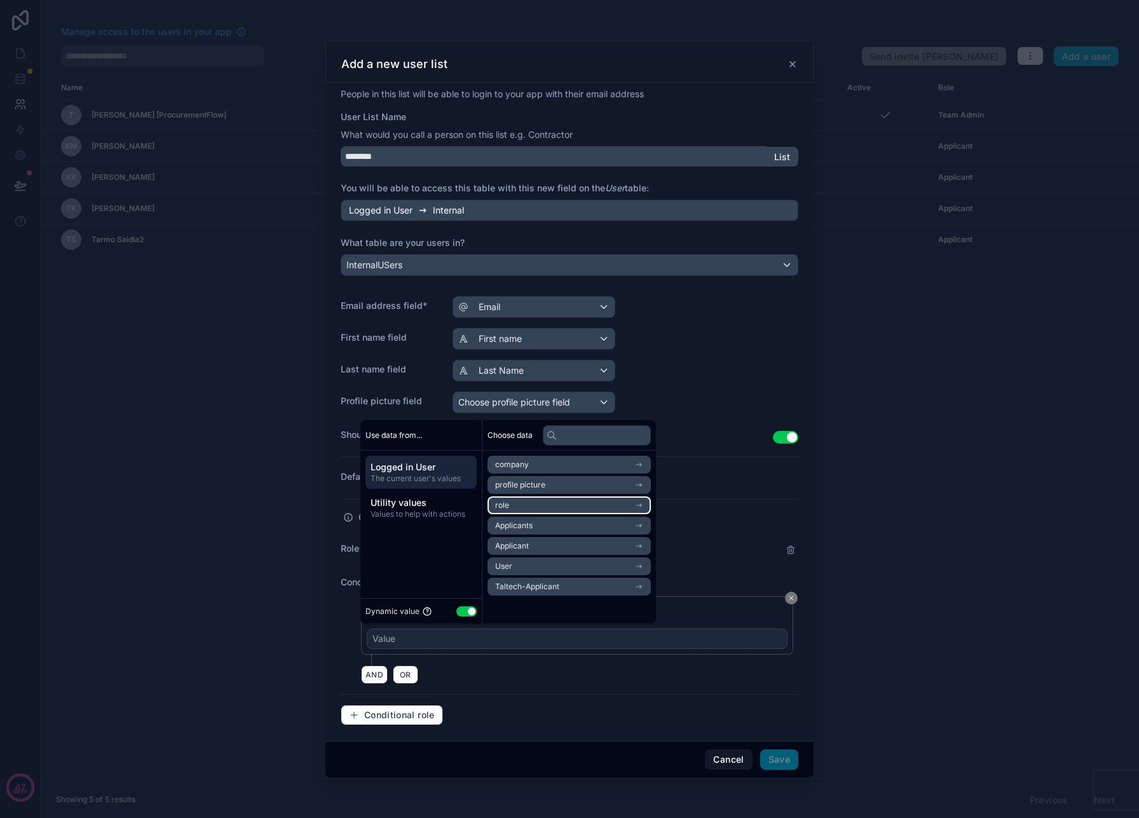
click at [539, 507] on li "role" at bounding box center [569, 505] width 163 height 18
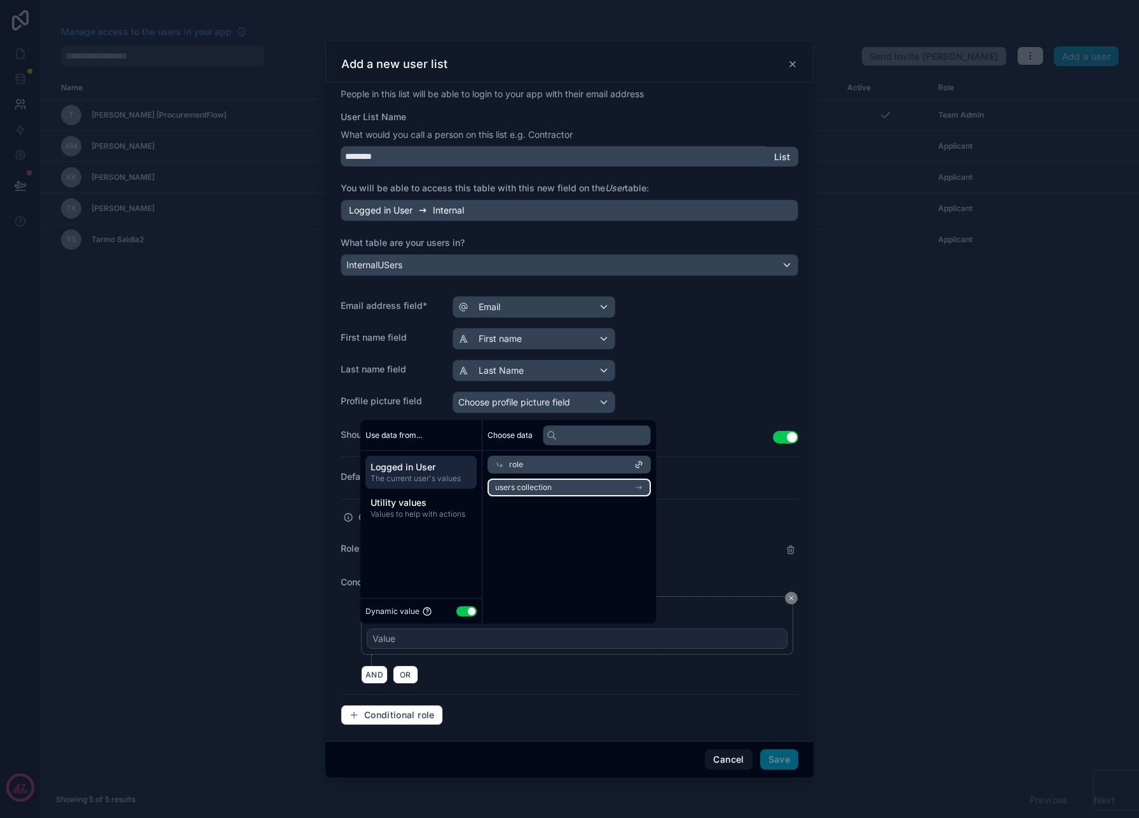
click at [563, 482] on li "users collection" at bounding box center [569, 488] width 163 height 18
click at [640, 484] on icon at bounding box center [639, 485] width 3 height 3
click at [605, 460] on div "role" at bounding box center [569, 465] width 163 height 18
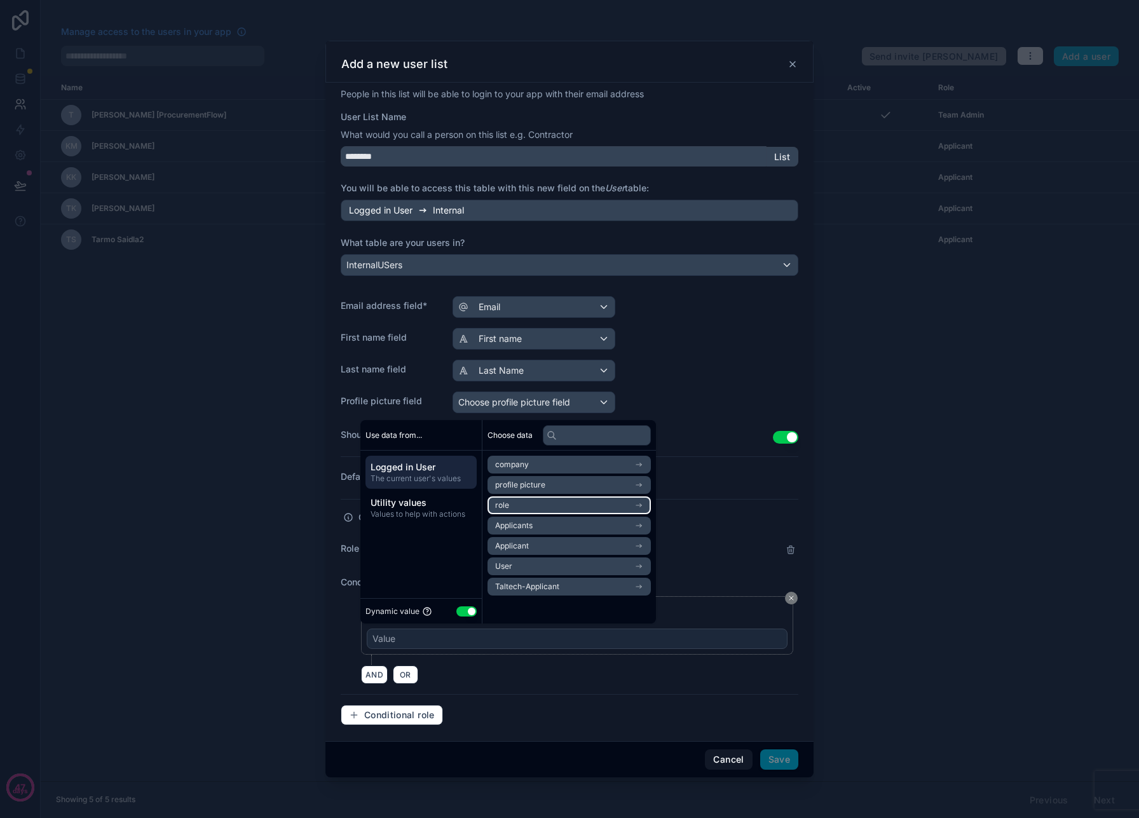
click at [556, 509] on li "role" at bounding box center [569, 505] width 163 height 18
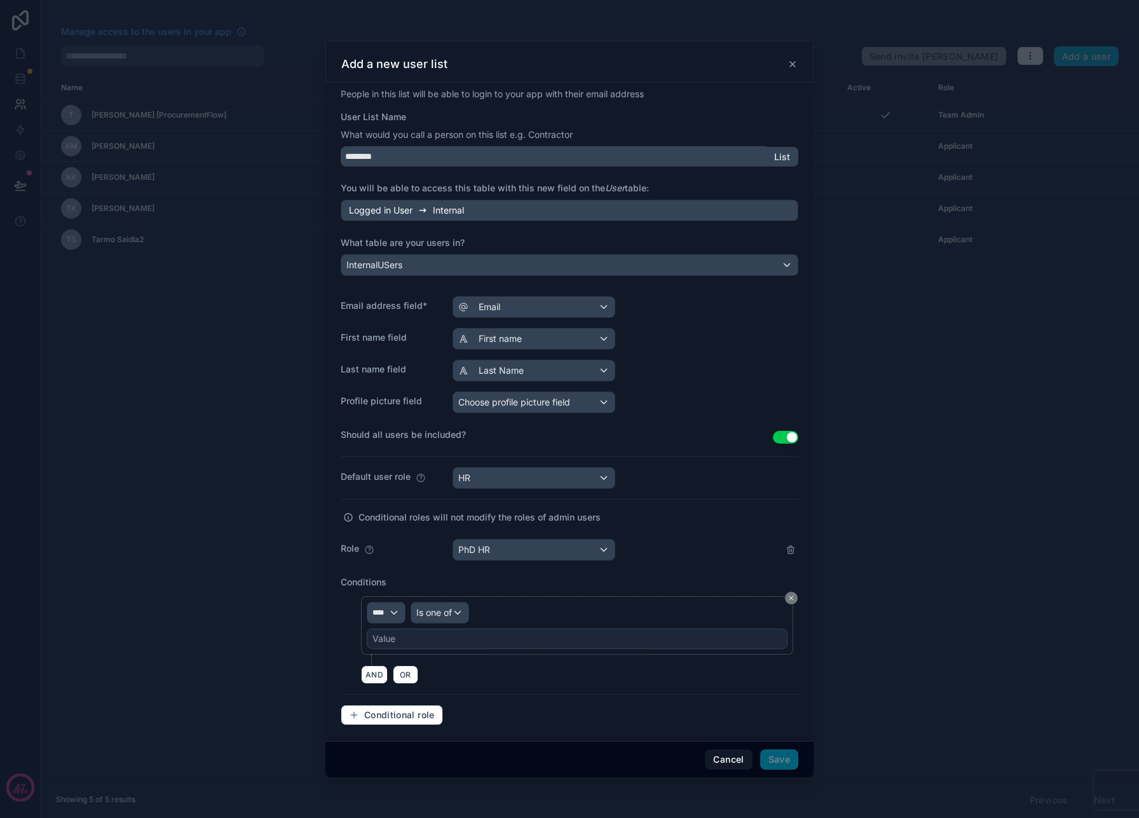
click at [434, 640] on div "Value" at bounding box center [577, 639] width 421 height 20
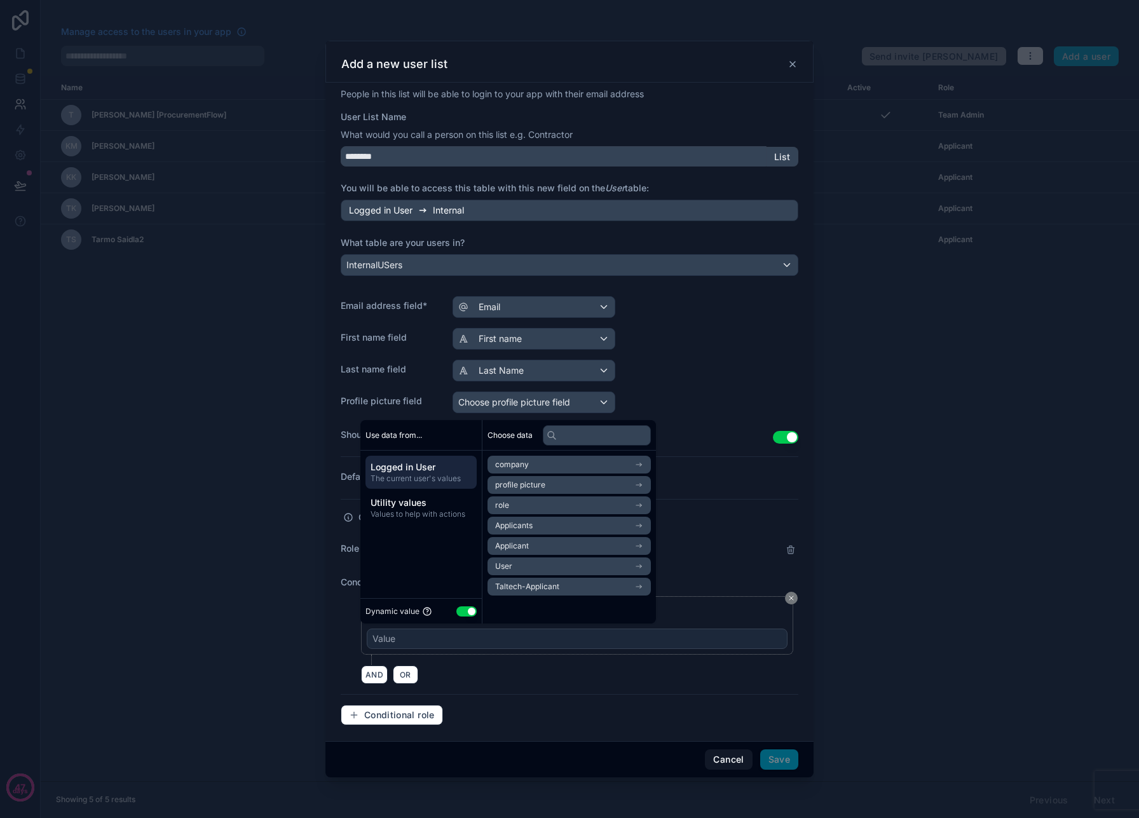
click at [437, 511] on span "Values to help with actions" at bounding box center [421, 514] width 101 height 10
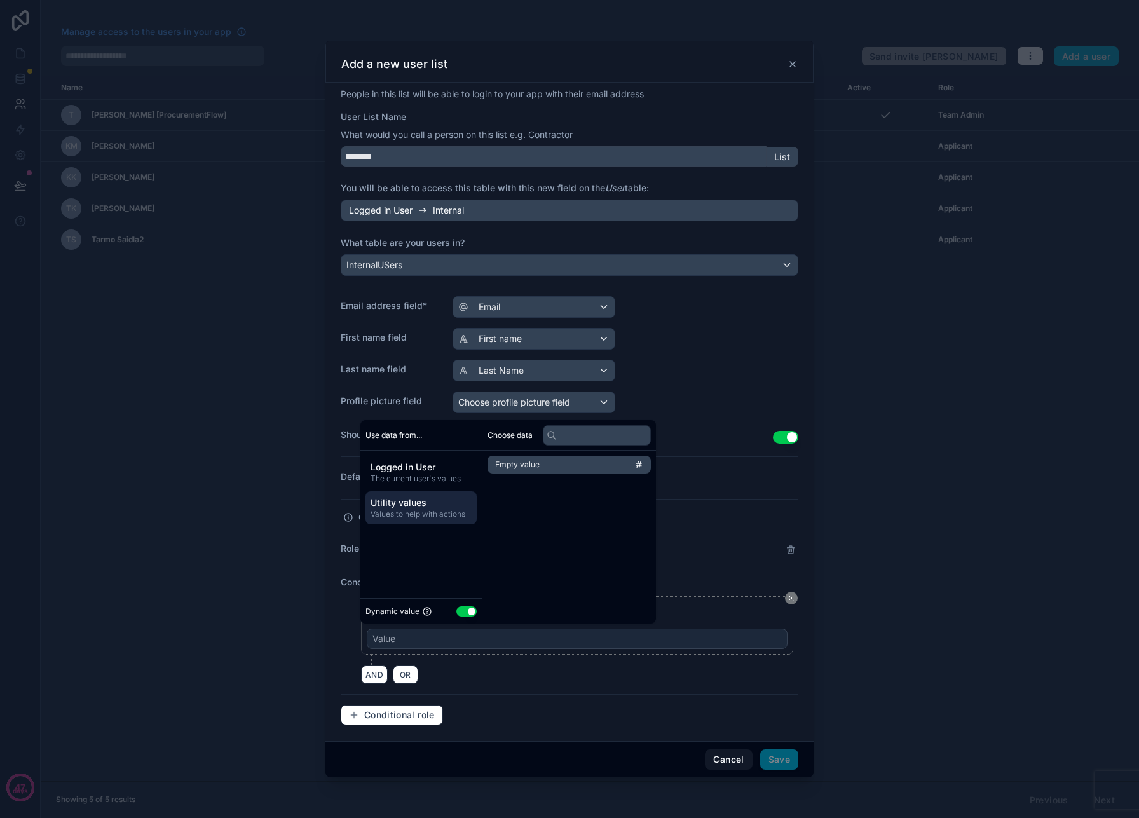
click at [441, 481] on span "The current user's values" at bounding box center [421, 479] width 101 height 10
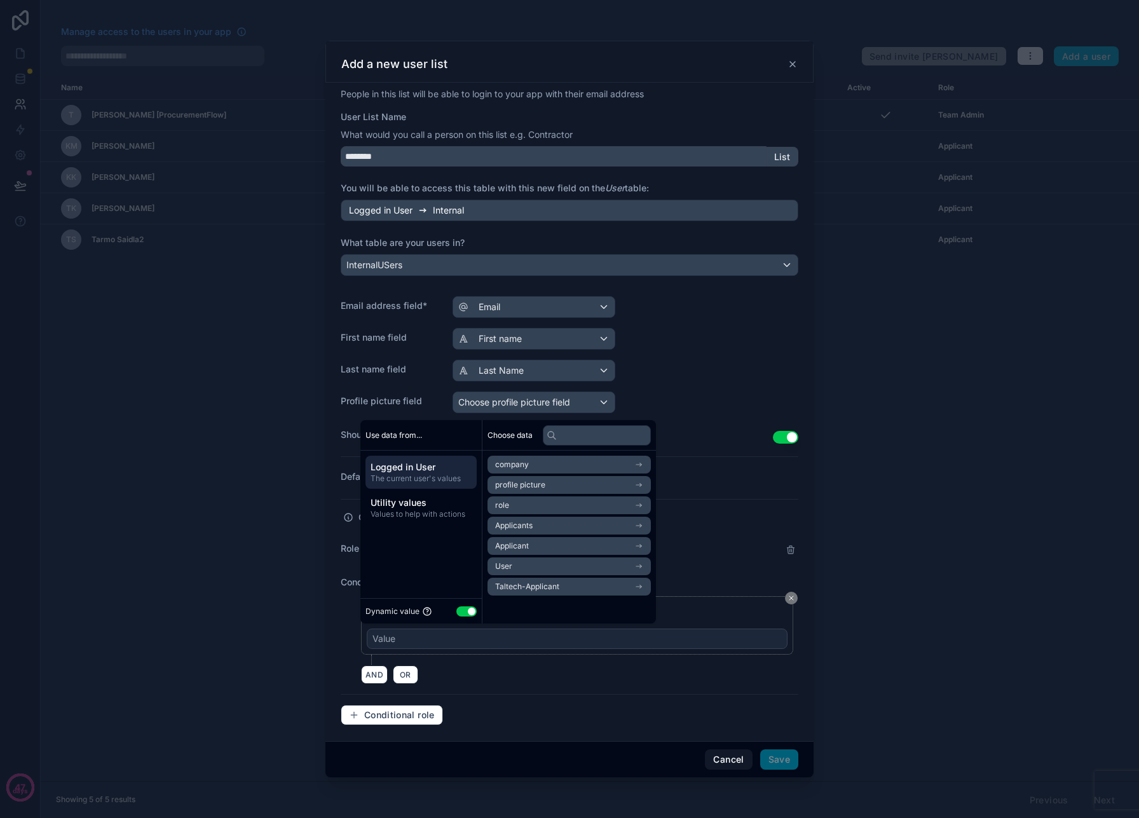
click at [430, 502] on span "Utility values" at bounding box center [421, 502] width 101 height 13
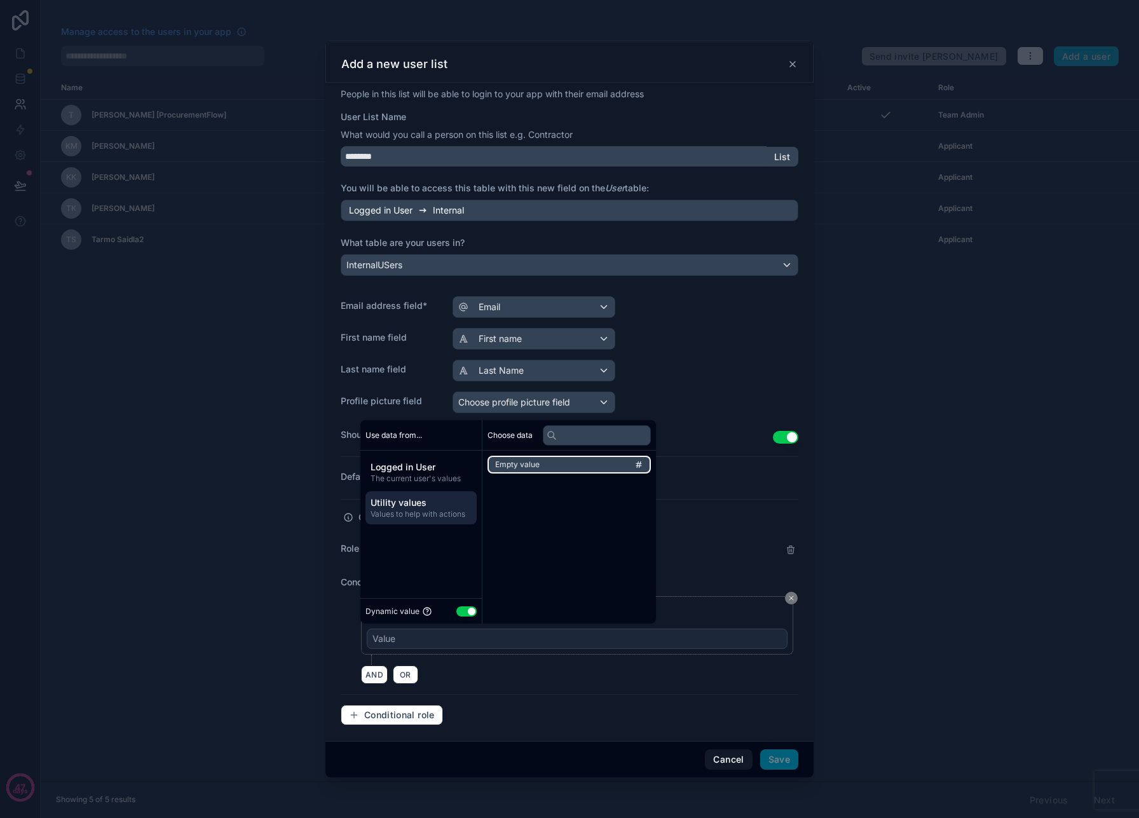
click at [533, 461] on span "Empty value" at bounding box center [517, 465] width 44 height 10
click at [441, 474] on span "The current user's values" at bounding box center [421, 479] width 101 height 10
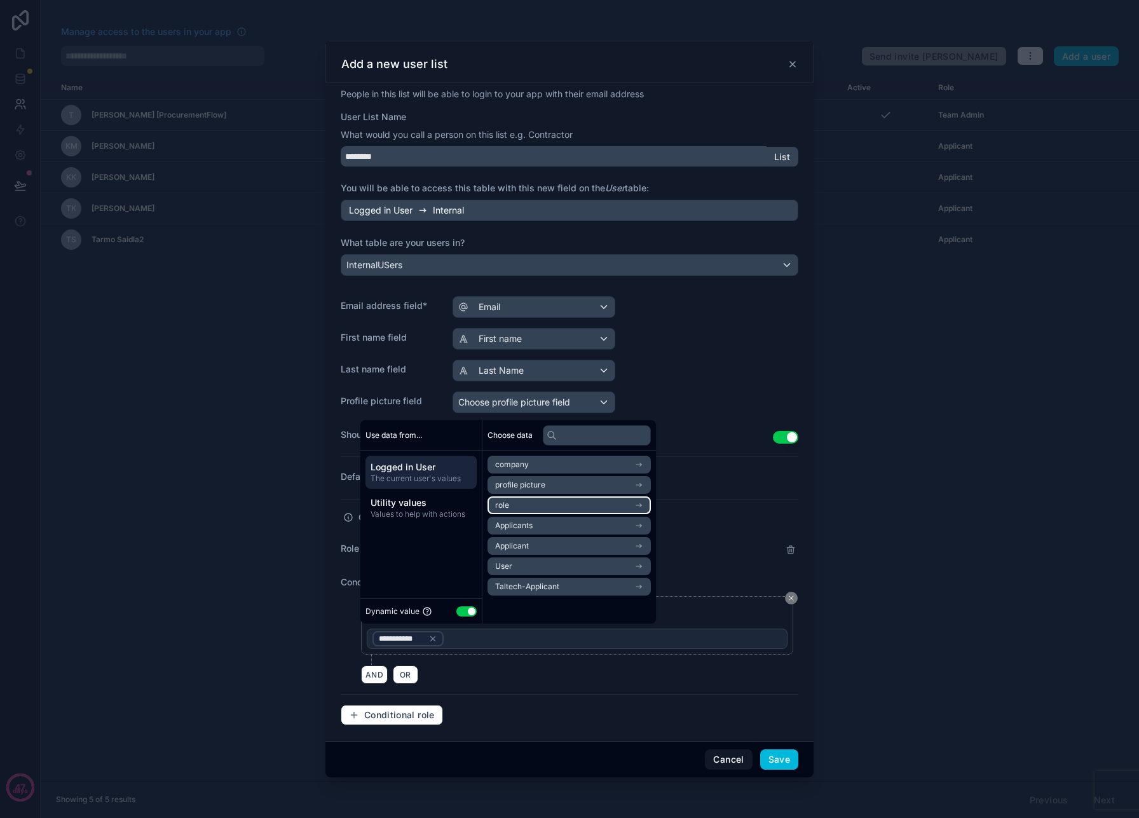
click at [526, 504] on li "role" at bounding box center [569, 505] width 163 height 18
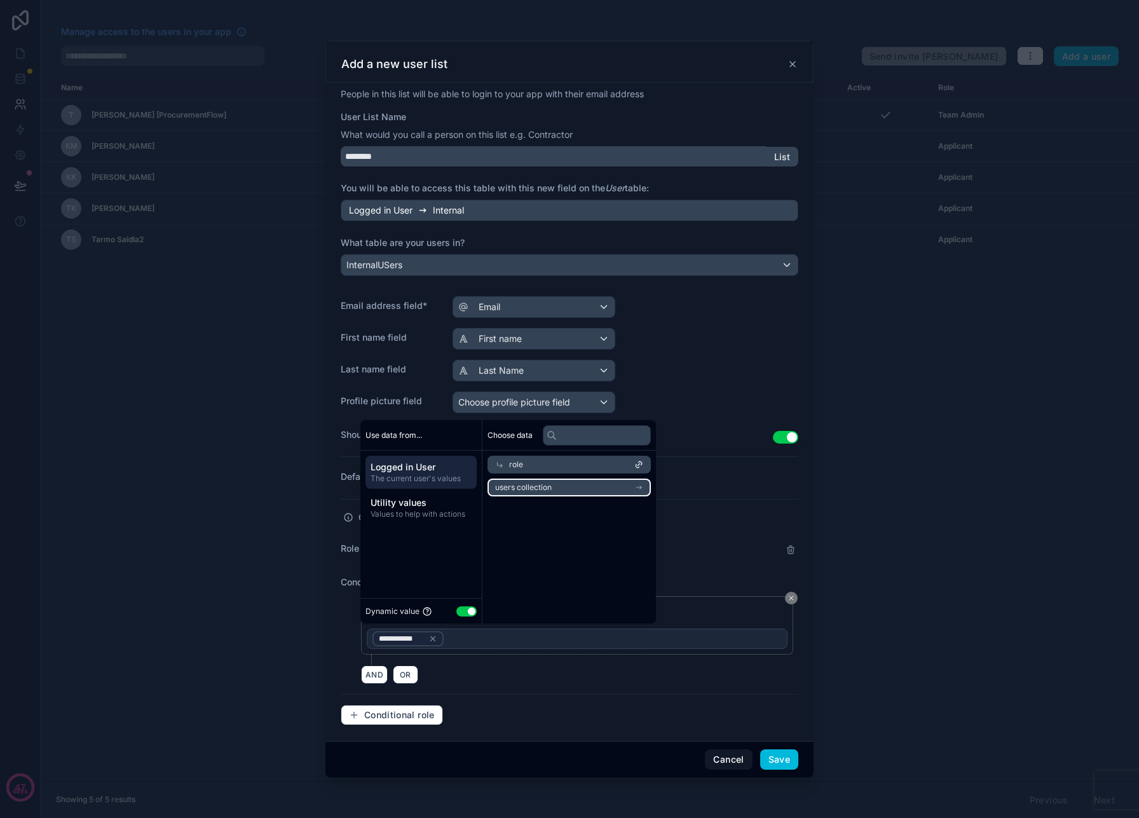
click at [588, 484] on li "users collection" at bounding box center [569, 488] width 163 height 18
click at [588, 484] on div "users collection" at bounding box center [569, 485] width 163 height 18
click at [591, 484] on li "users collection" at bounding box center [569, 488] width 163 height 18
click at [474, 644] on div "**********" at bounding box center [577, 639] width 421 height 20
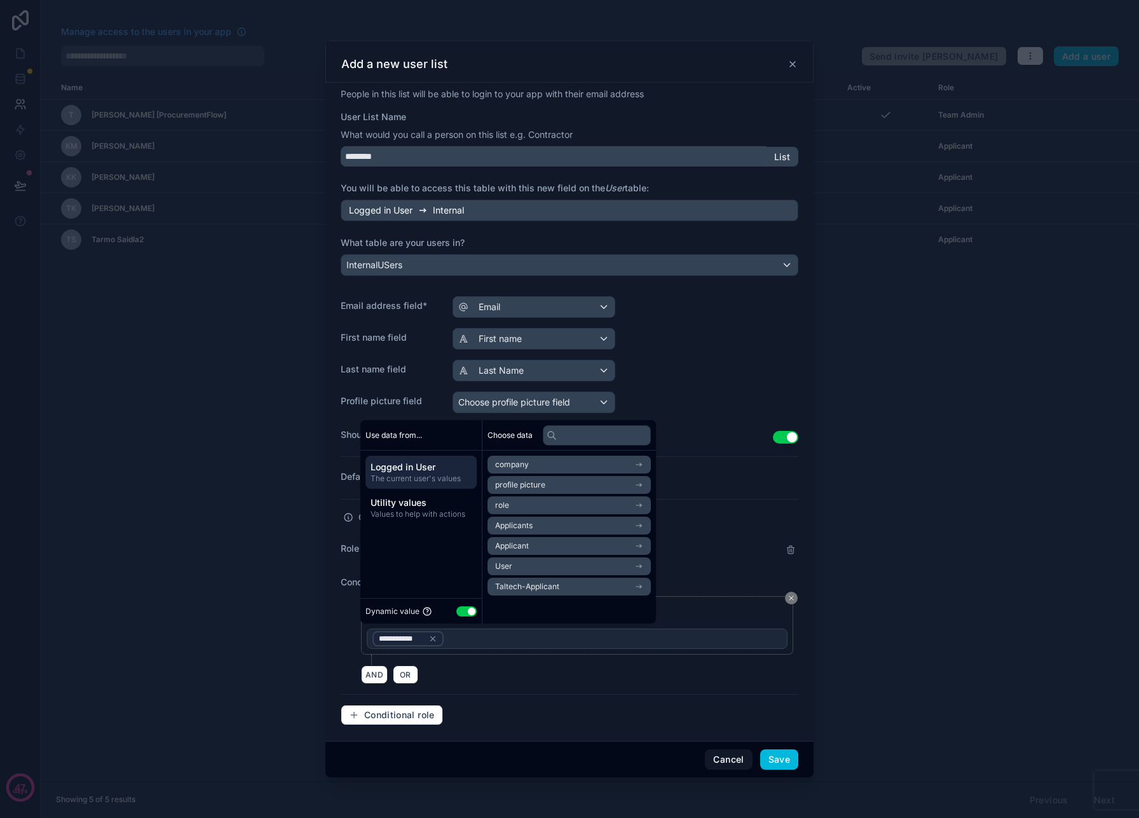
click at [435, 640] on icon at bounding box center [432, 638] width 9 height 9
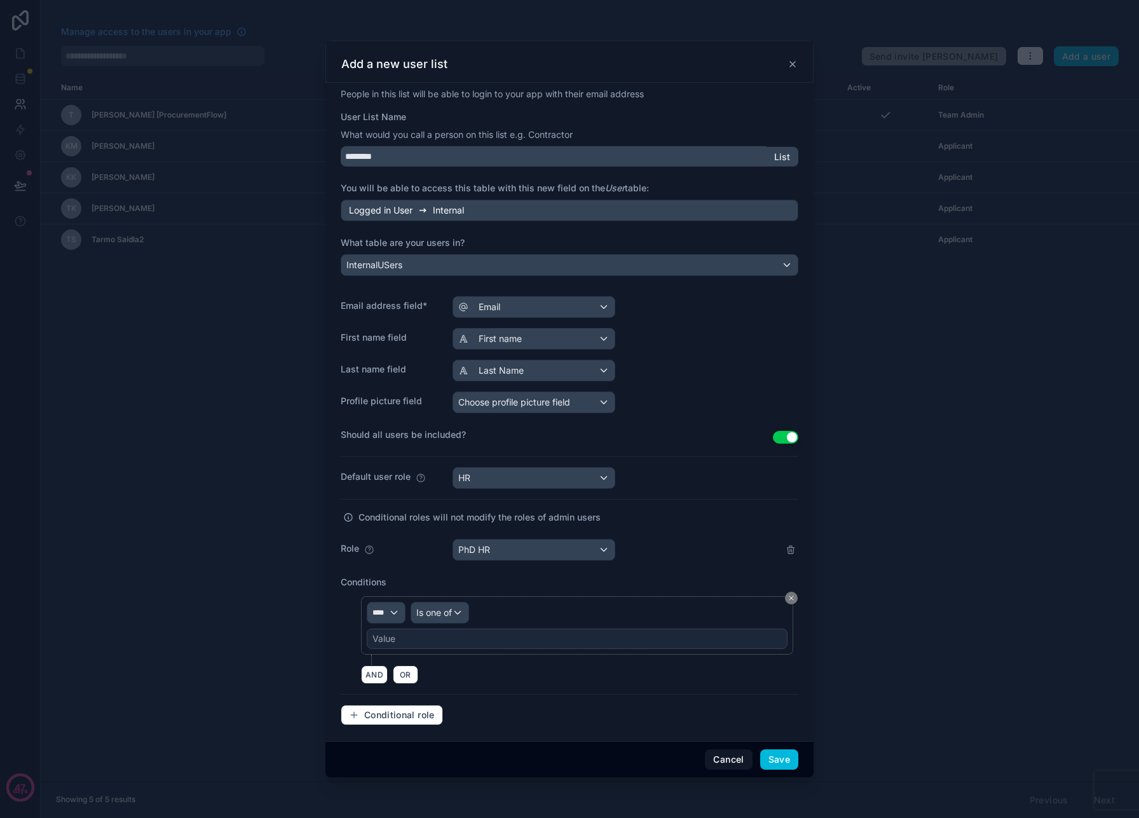
click at [455, 636] on div "Value" at bounding box center [577, 639] width 421 height 20
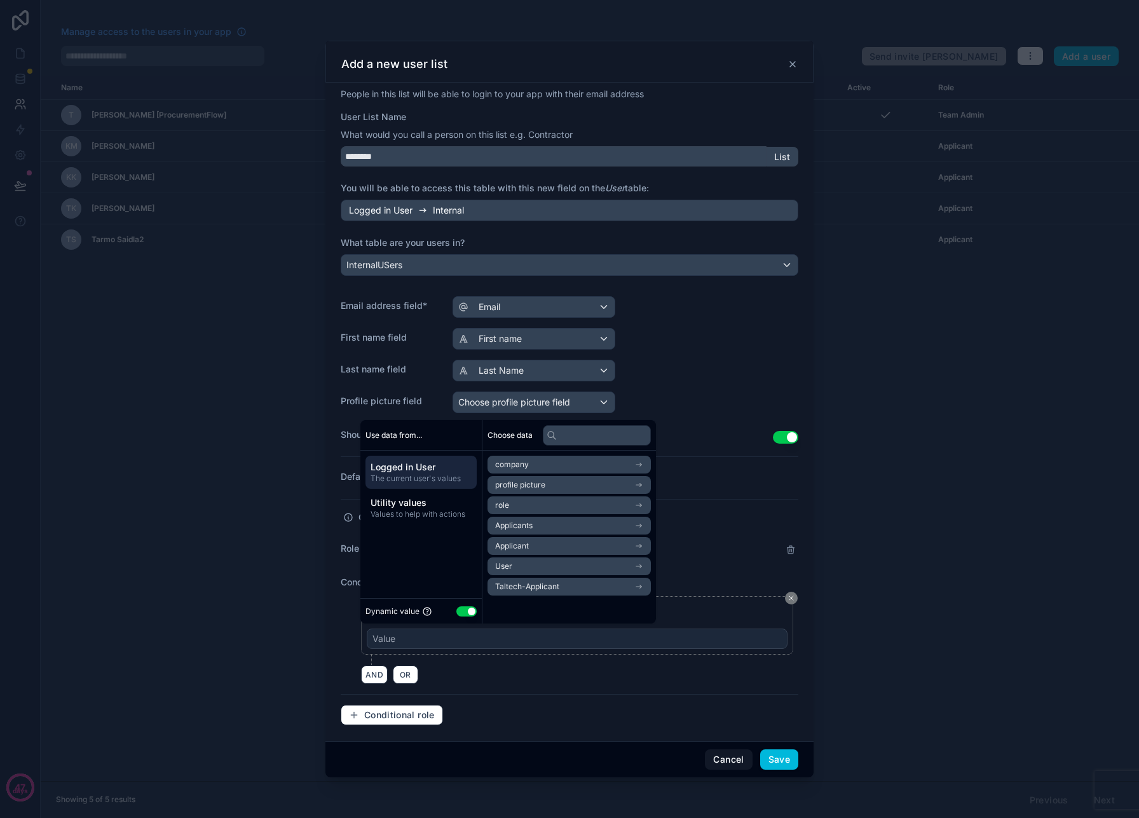
click at [448, 639] on div "Value" at bounding box center [577, 639] width 421 height 20
click at [446, 644] on div "Value" at bounding box center [577, 639] width 421 height 20
click at [552, 506] on li "role" at bounding box center [569, 505] width 163 height 18
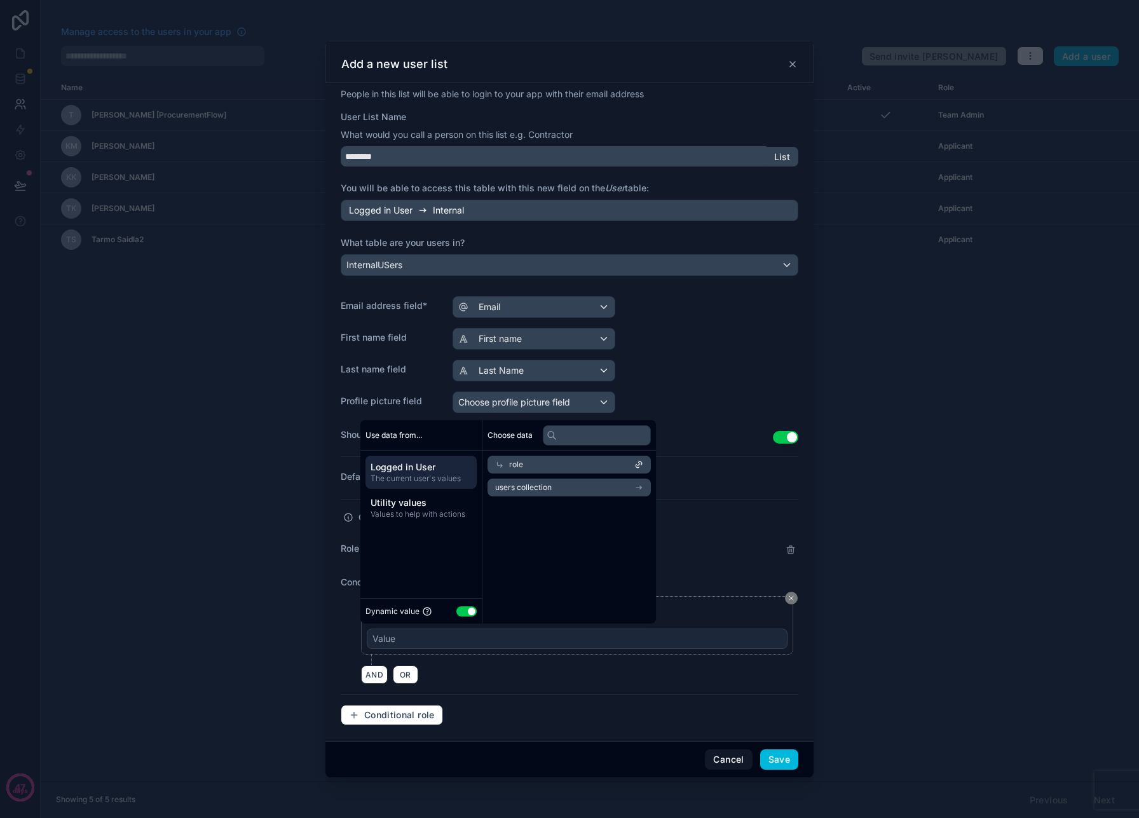
click at [555, 461] on div "role" at bounding box center [569, 465] width 163 height 18
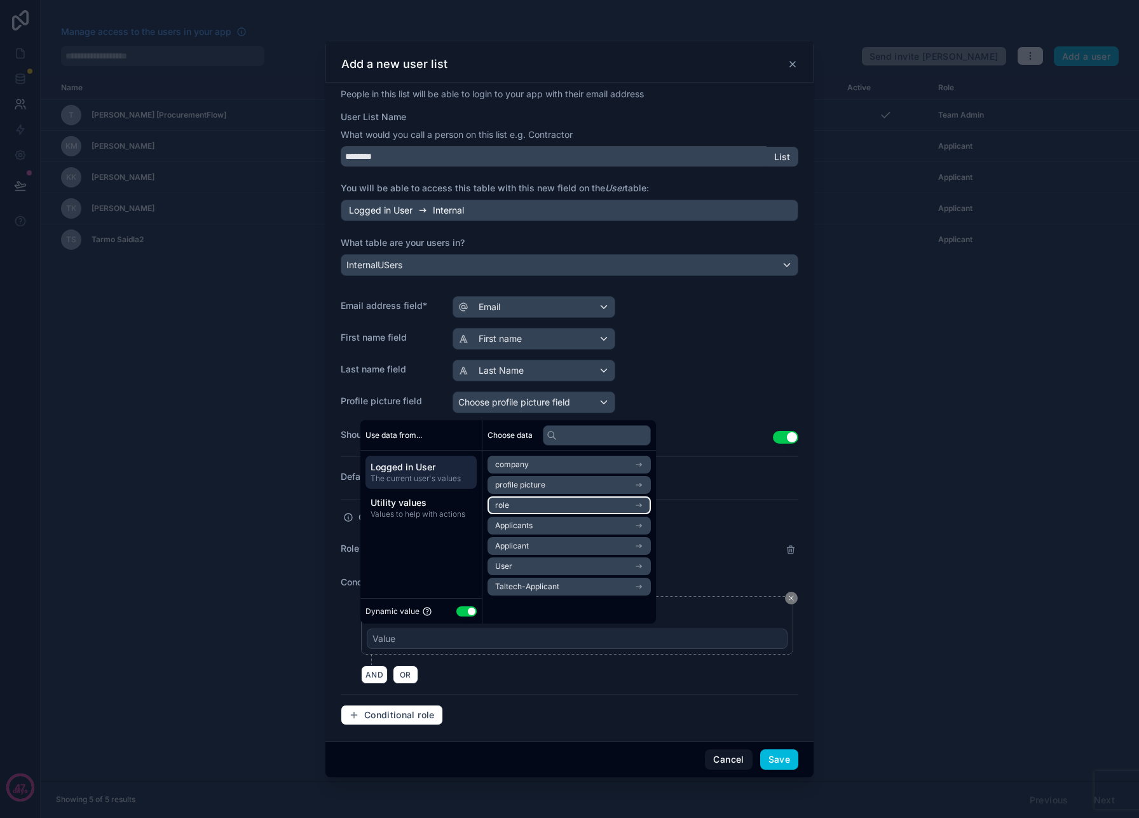
click at [523, 512] on li "role" at bounding box center [569, 505] width 163 height 18
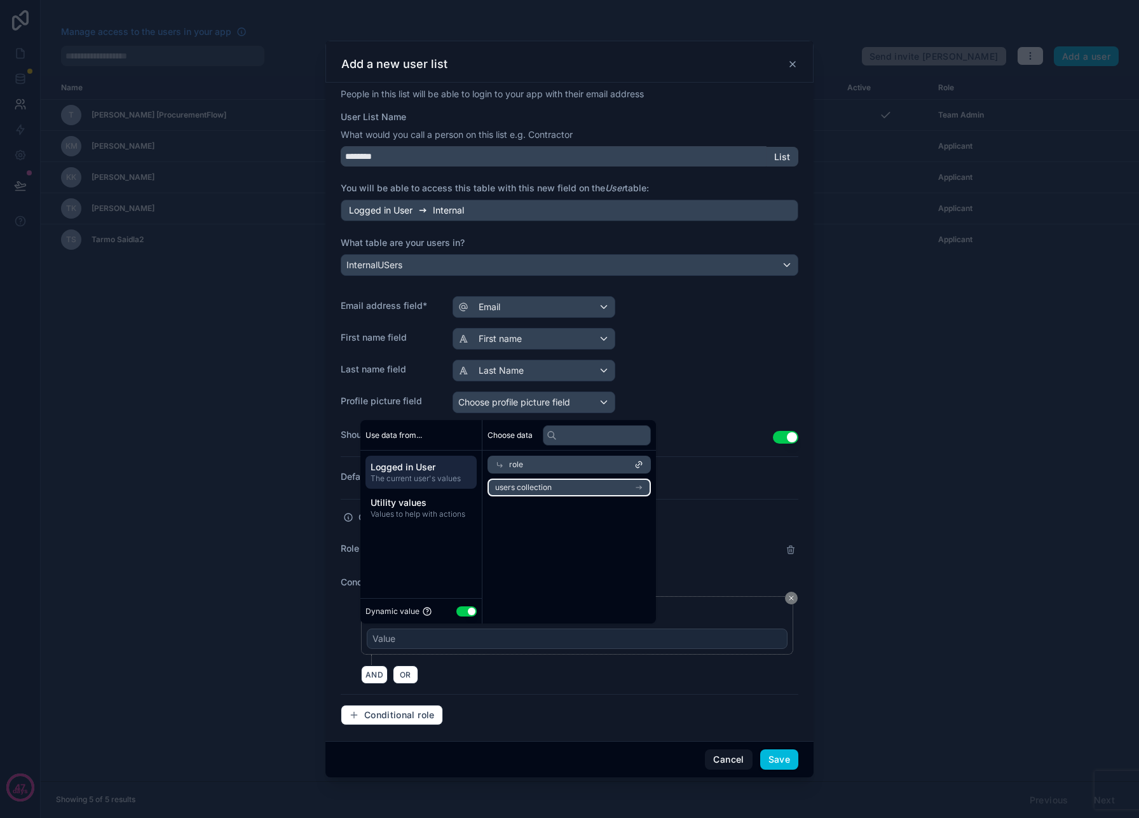
click at [563, 495] on li "users collection" at bounding box center [569, 488] width 163 height 18
click at [656, 486] on div "role users collection" at bounding box center [569, 472] width 174 height 43
click at [643, 486] on icon at bounding box center [638, 485] width 9 height 9
click at [643, 467] on icon at bounding box center [638, 464] width 9 height 9
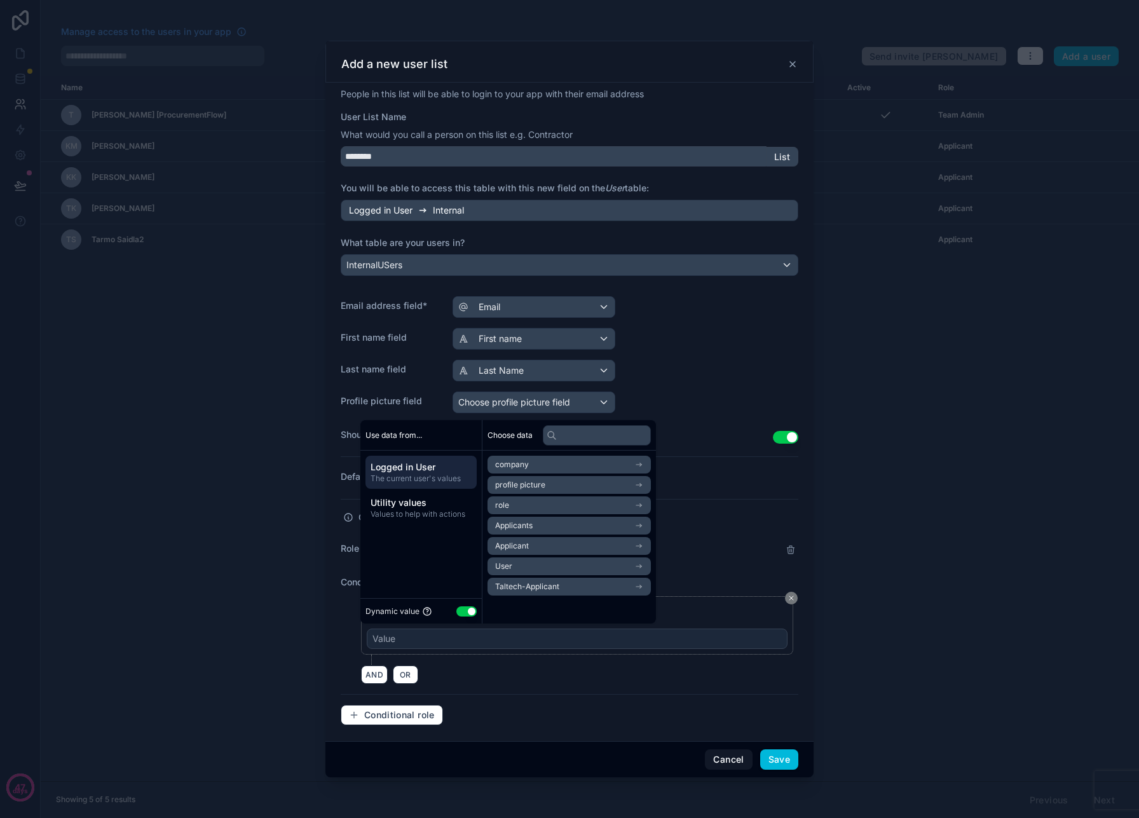
click at [442, 516] on span "Values to help with actions" at bounding box center [421, 514] width 101 height 10
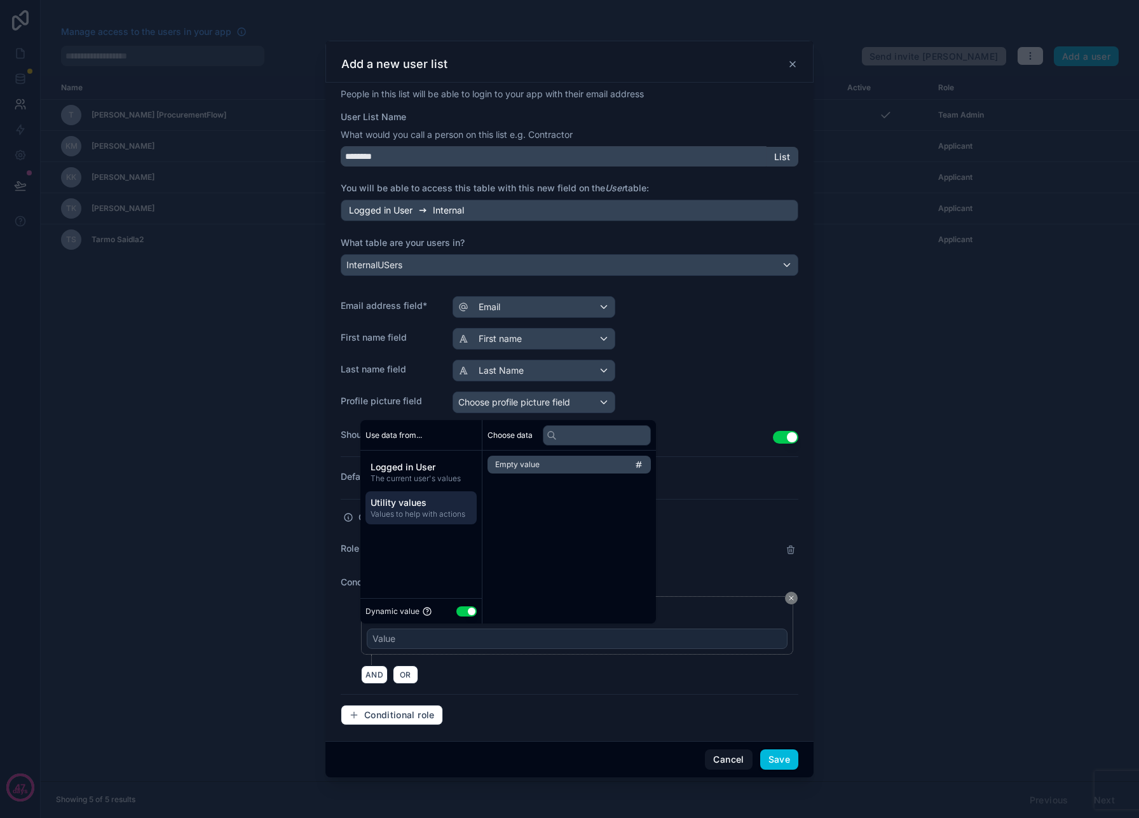
click at [439, 484] on div "Logged in User The current user's values" at bounding box center [421, 472] width 111 height 33
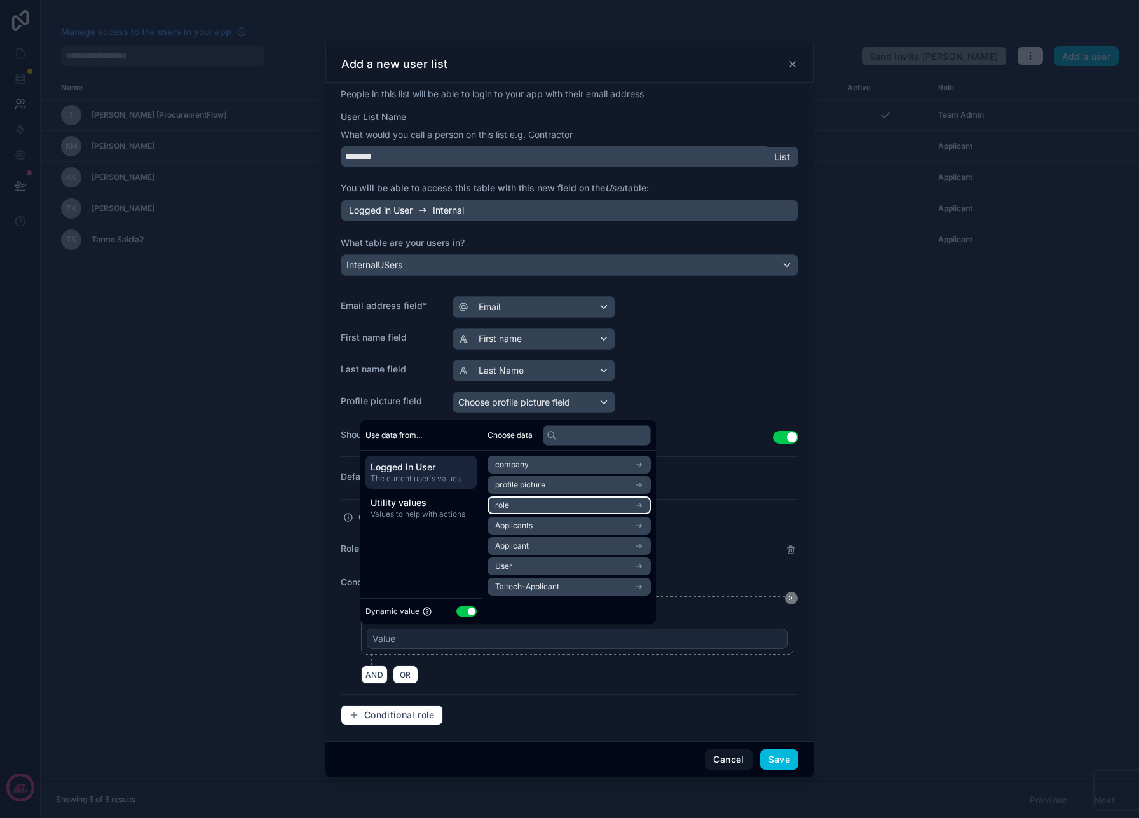
click at [567, 496] on li "role" at bounding box center [569, 505] width 163 height 18
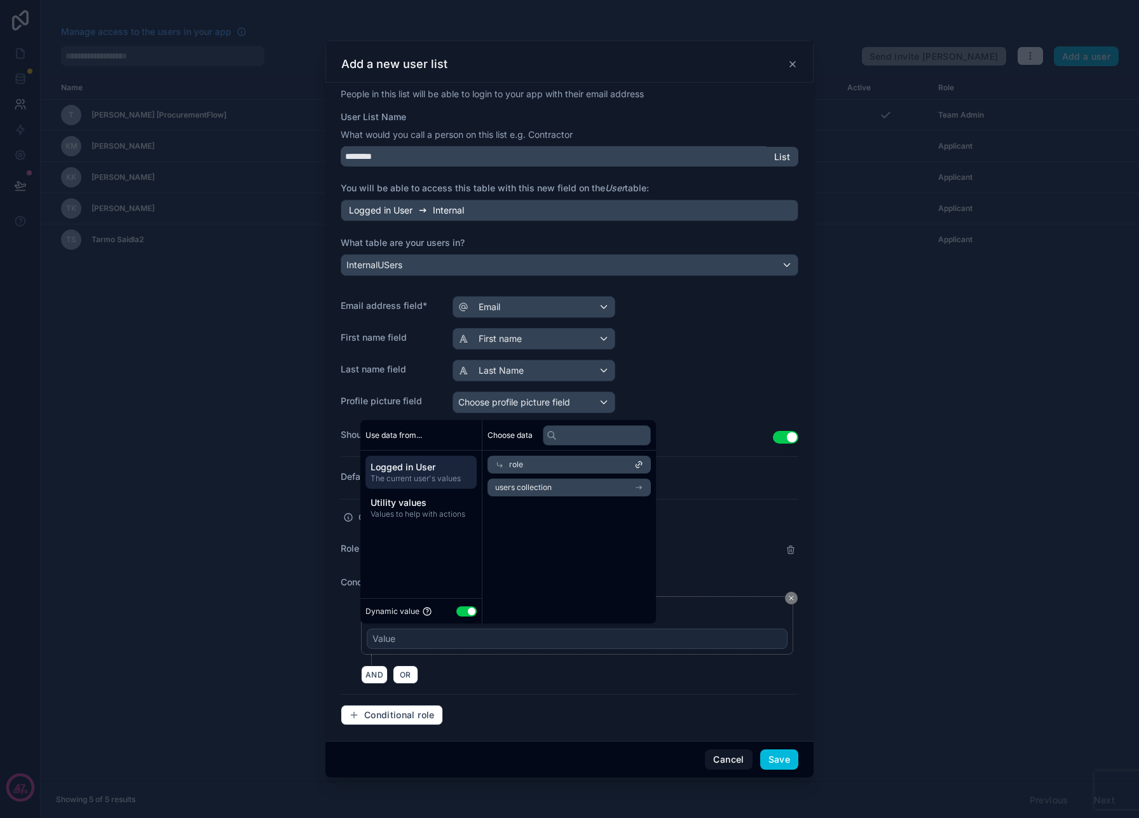
click at [737, 575] on div "People in this list will be able to login to your app with their email address …" at bounding box center [570, 412] width 458 height 648
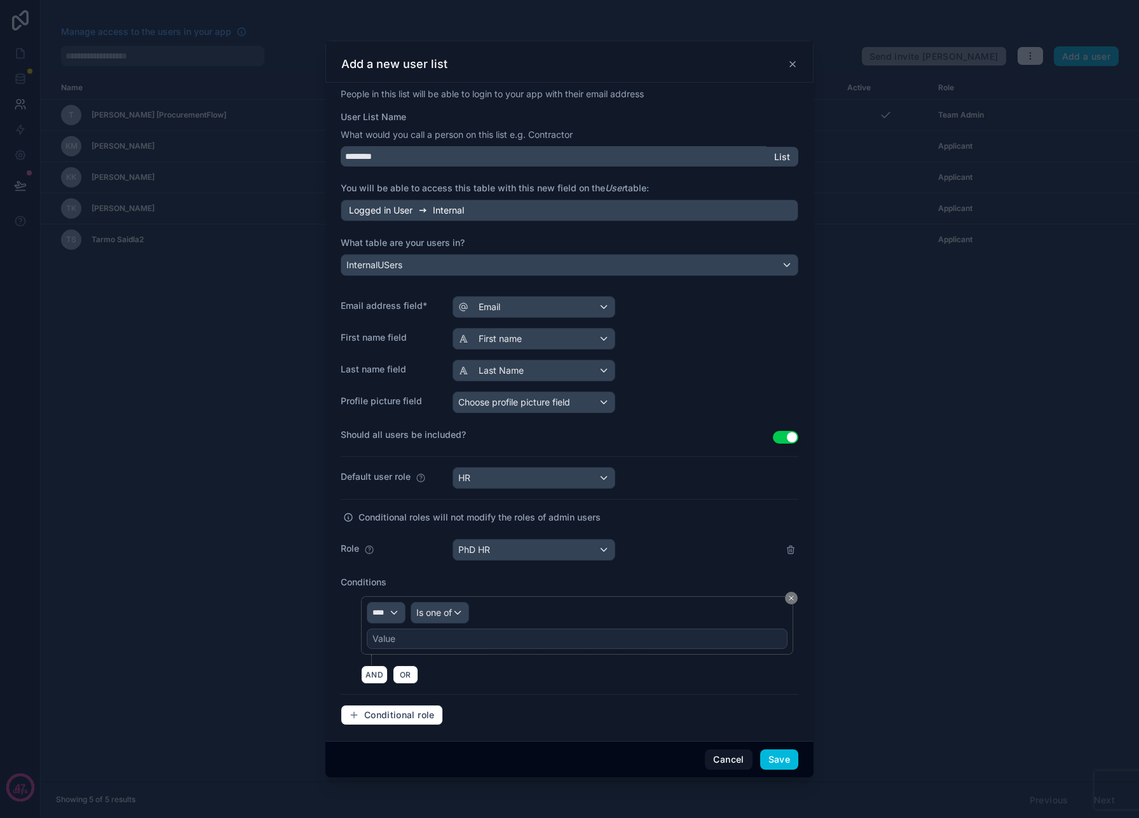
click at [509, 638] on div "Value" at bounding box center [577, 639] width 421 height 20
click at [499, 640] on div "Value" at bounding box center [577, 639] width 421 height 20
click at [460, 640] on div "Value" at bounding box center [577, 639] width 421 height 20
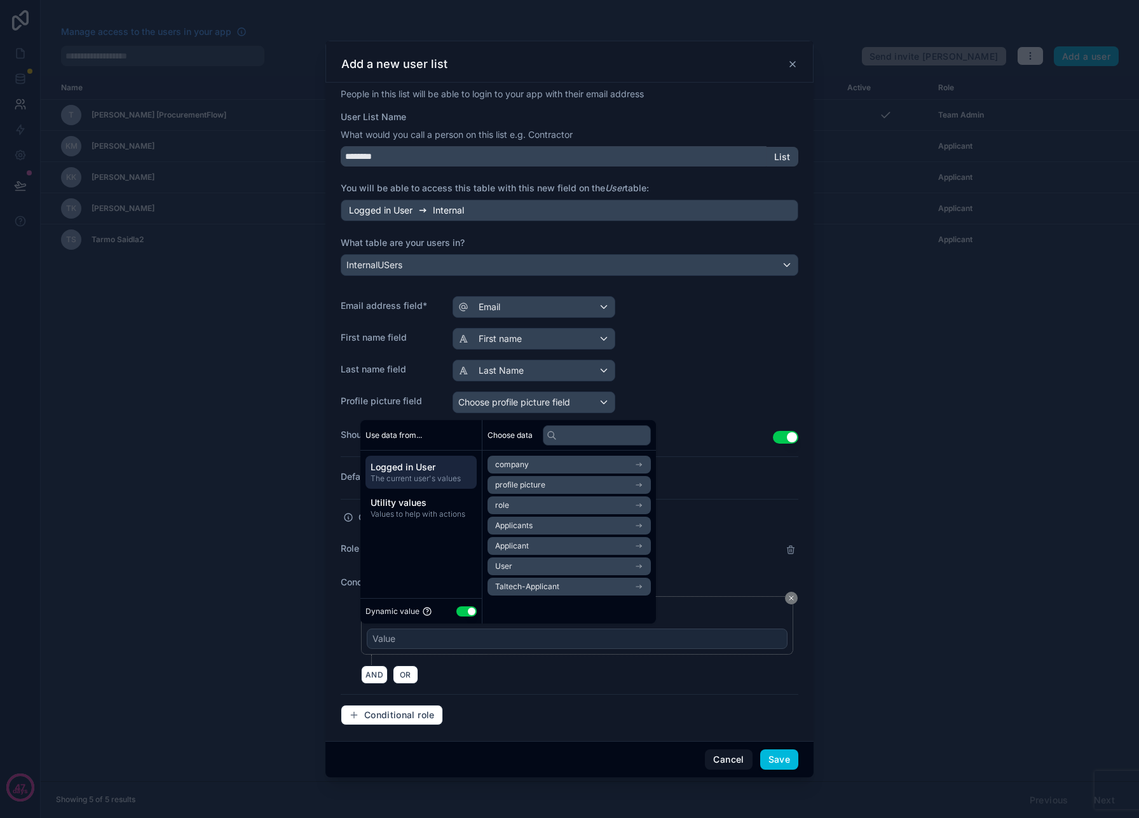
click at [460, 640] on div "Value" at bounding box center [577, 639] width 421 height 20
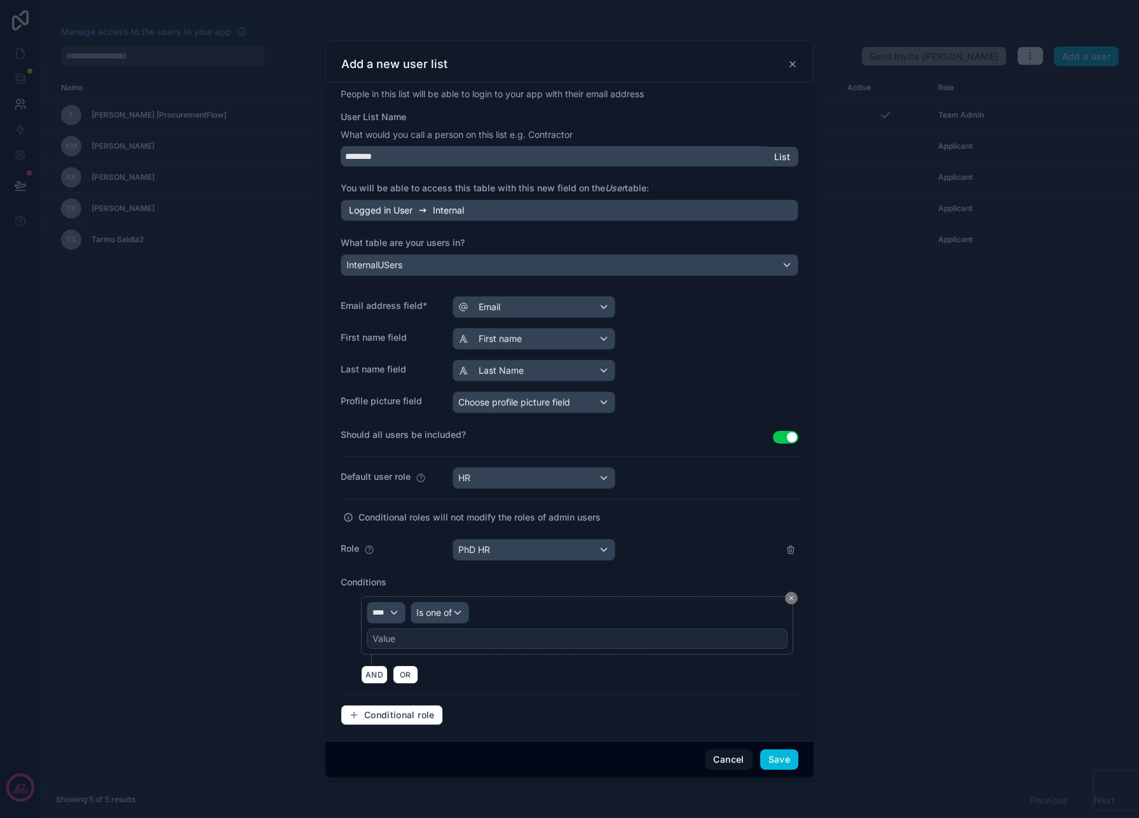
click at [440, 645] on div "Value" at bounding box center [577, 639] width 421 height 20
click at [708, 537] on div "Conditional roles will not modify the roles of admin users" at bounding box center [570, 524] width 458 height 29
click at [376, 615] on span "****" at bounding box center [381, 613] width 16 height 10
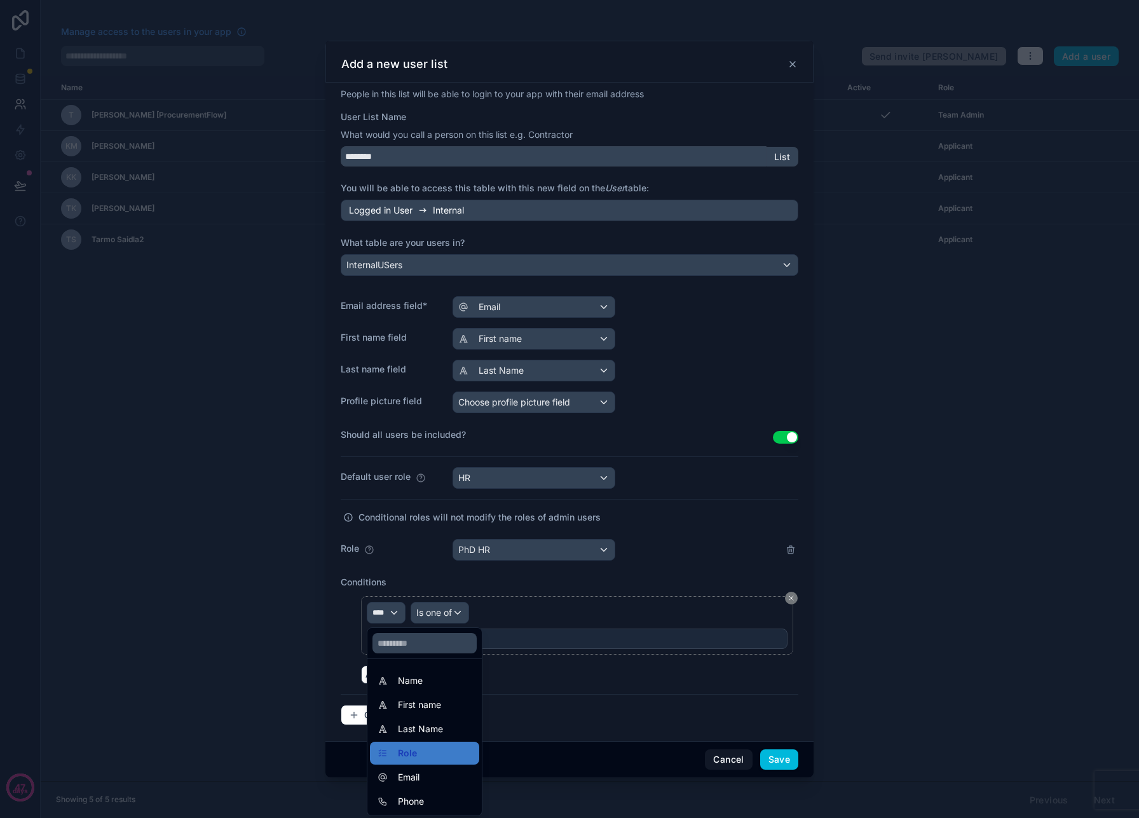
click at [376, 615] on div at bounding box center [569, 409] width 1139 height 818
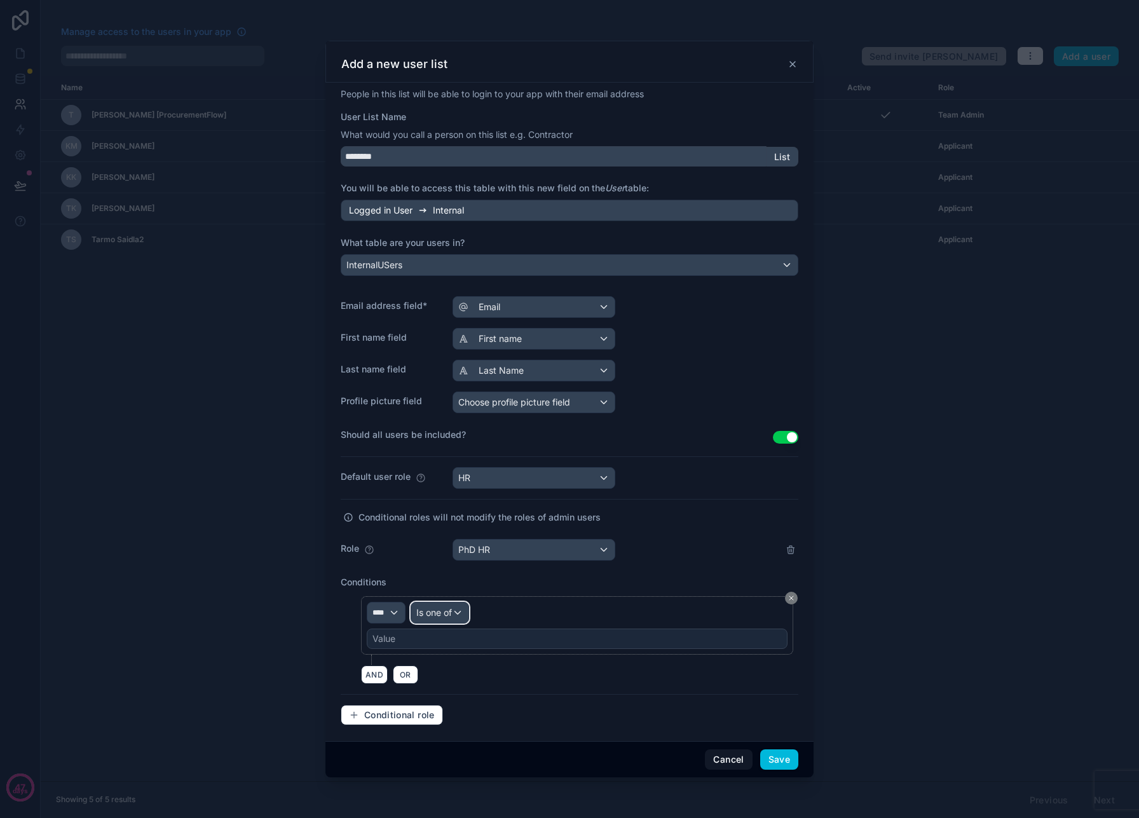
click at [431, 612] on span "Is one of" at bounding box center [434, 612] width 36 height 13
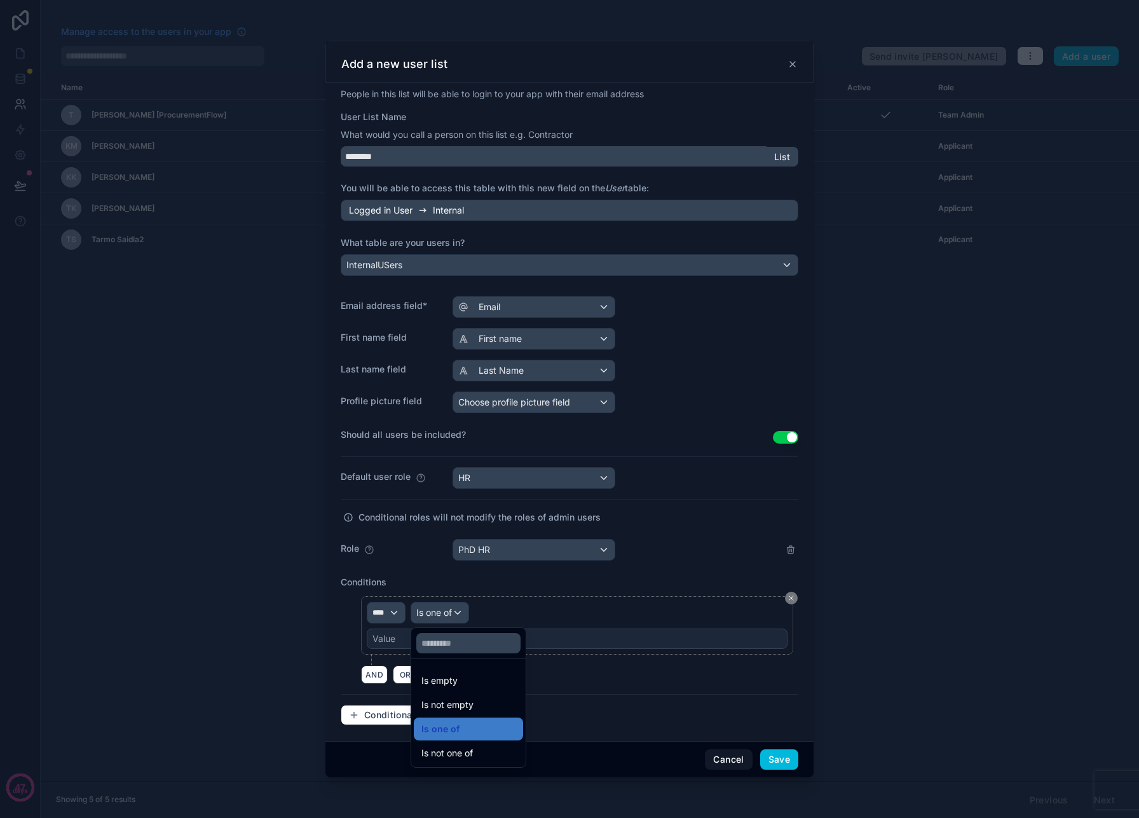
click at [457, 728] on span "Is one of" at bounding box center [440, 728] width 38 height 15
click at [468, 636] on div "Value" at bounding box center [577, 639] width 421 height 20
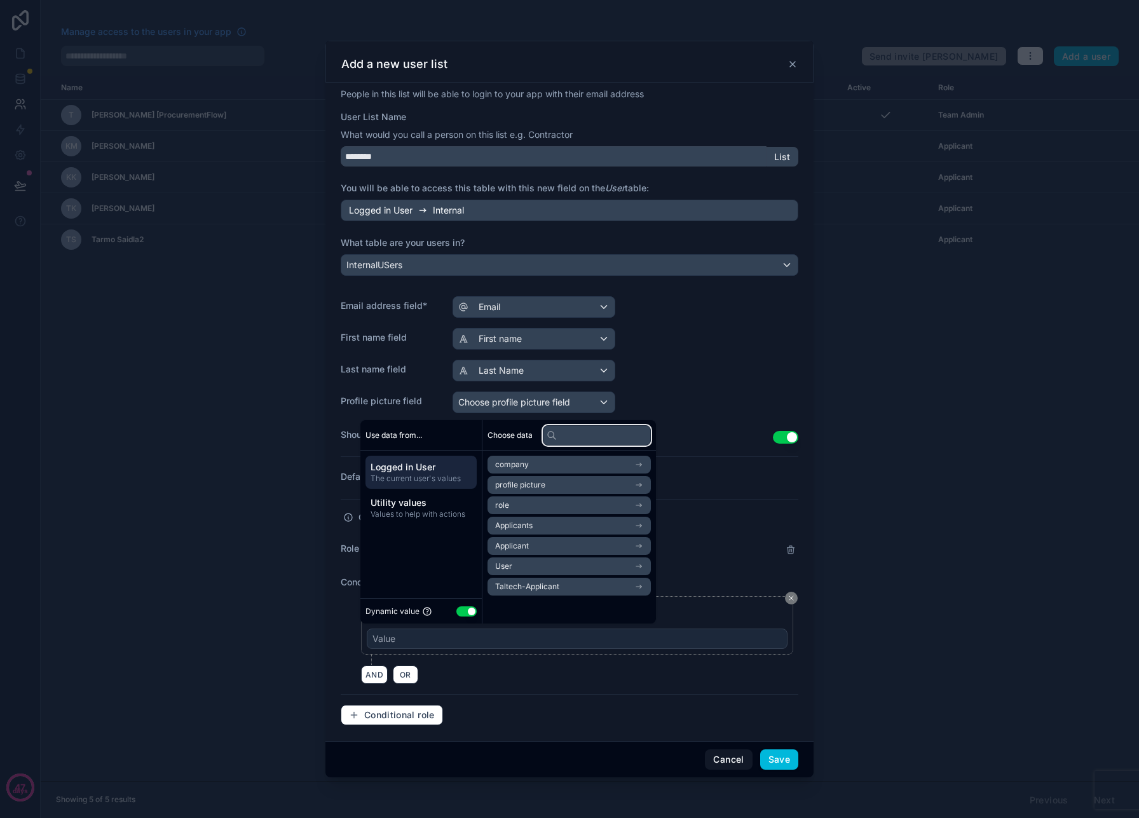
click at [573, 442] on input "text" at bounding box center [597, 435] width 108 height 20
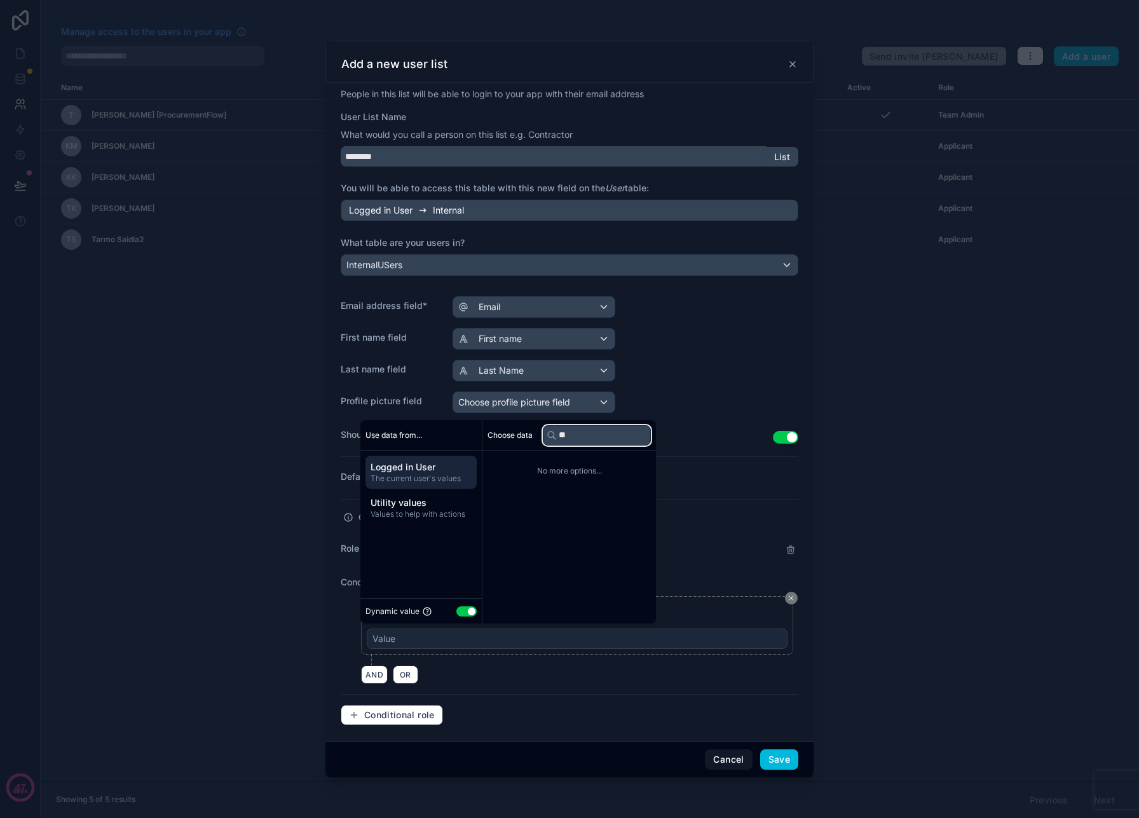
type input "*"
type input "***"
click at [429, 505] on span "Utility values" at bounding box center [421, 502] width 101 height 13
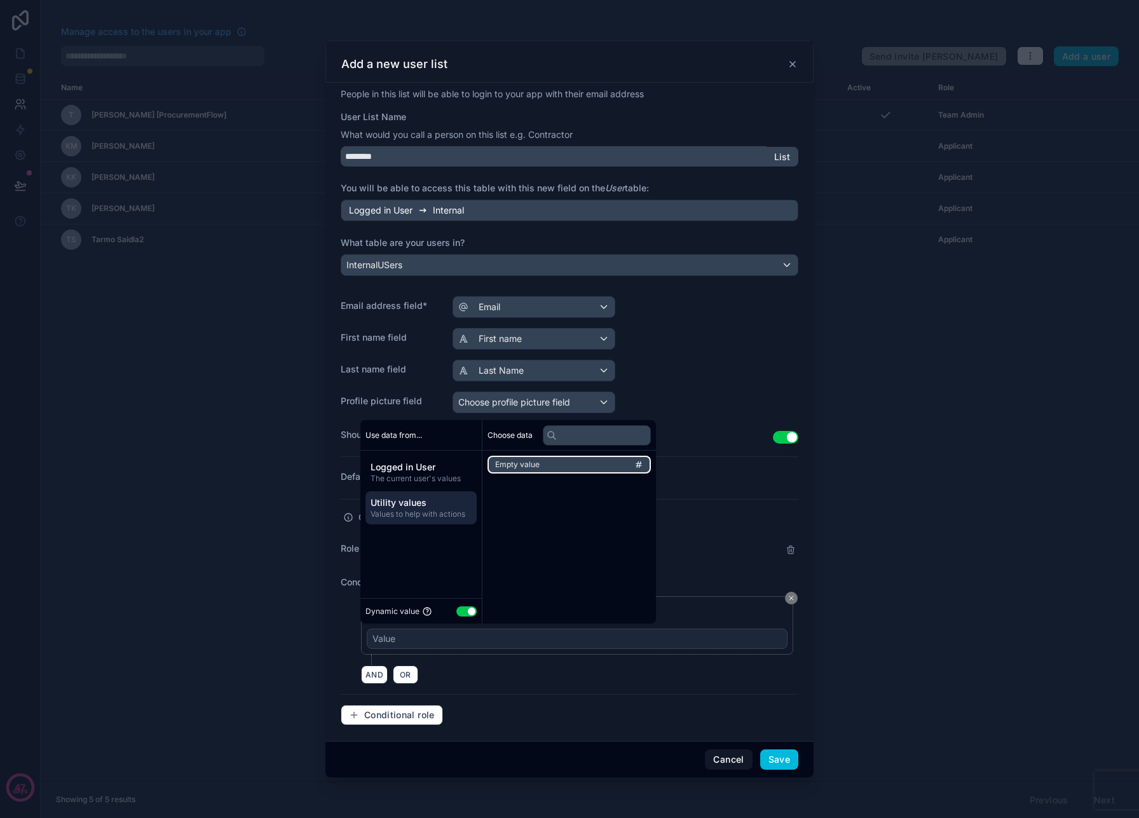
click at [595, 463] on li "Empty value" at bounding box center [569, 465] width 163 height 18
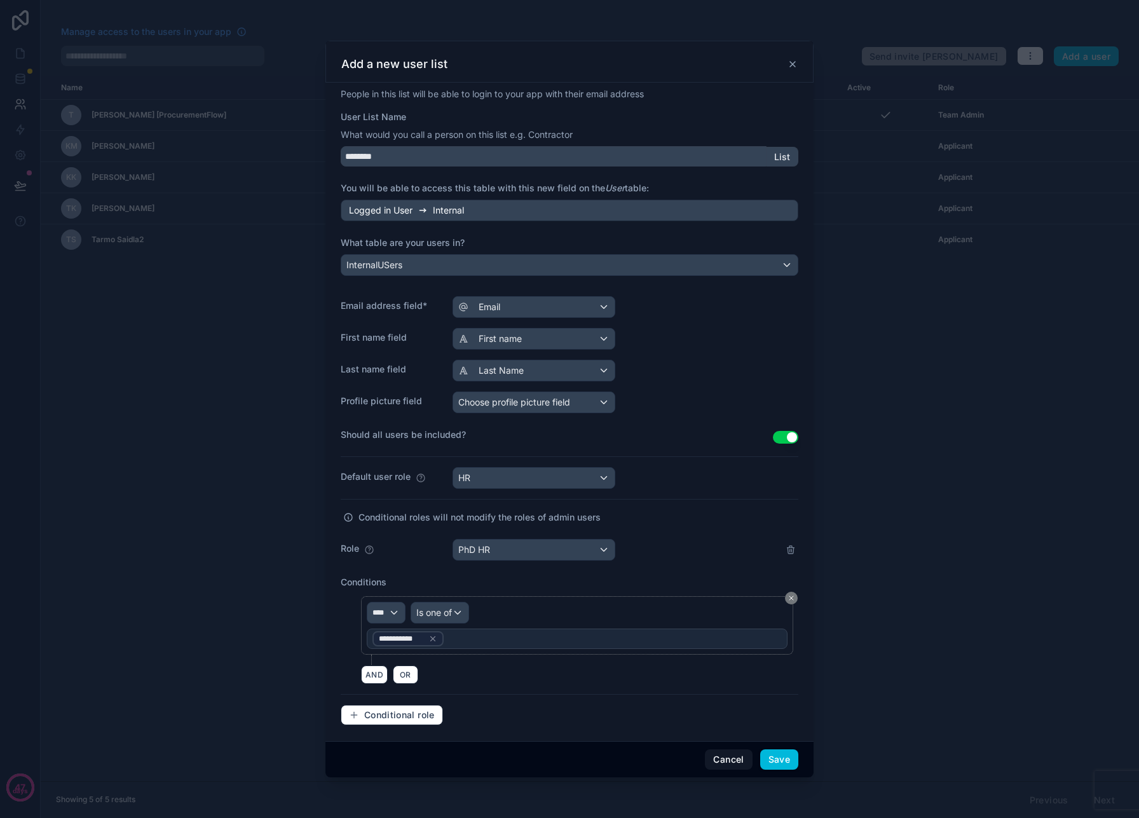
click at [488, 642] on div "**********" at bounding box center [577, 639] width 421 height 20
click at [432, 640] on icon at bounding box center [432, 638] width 9 height 9
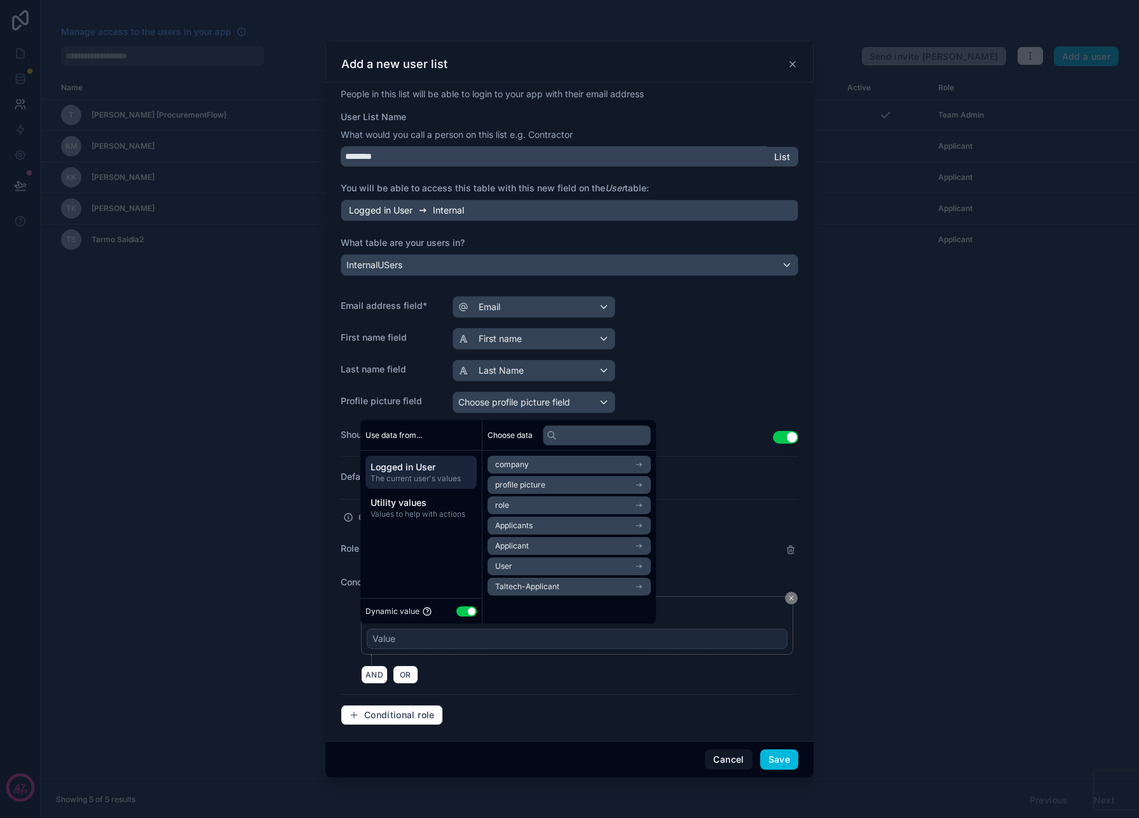
click at [726, 526] on div "Conditional roles will not modify the roles of admin users" at bounding box center [570, 524] width 458 height 29
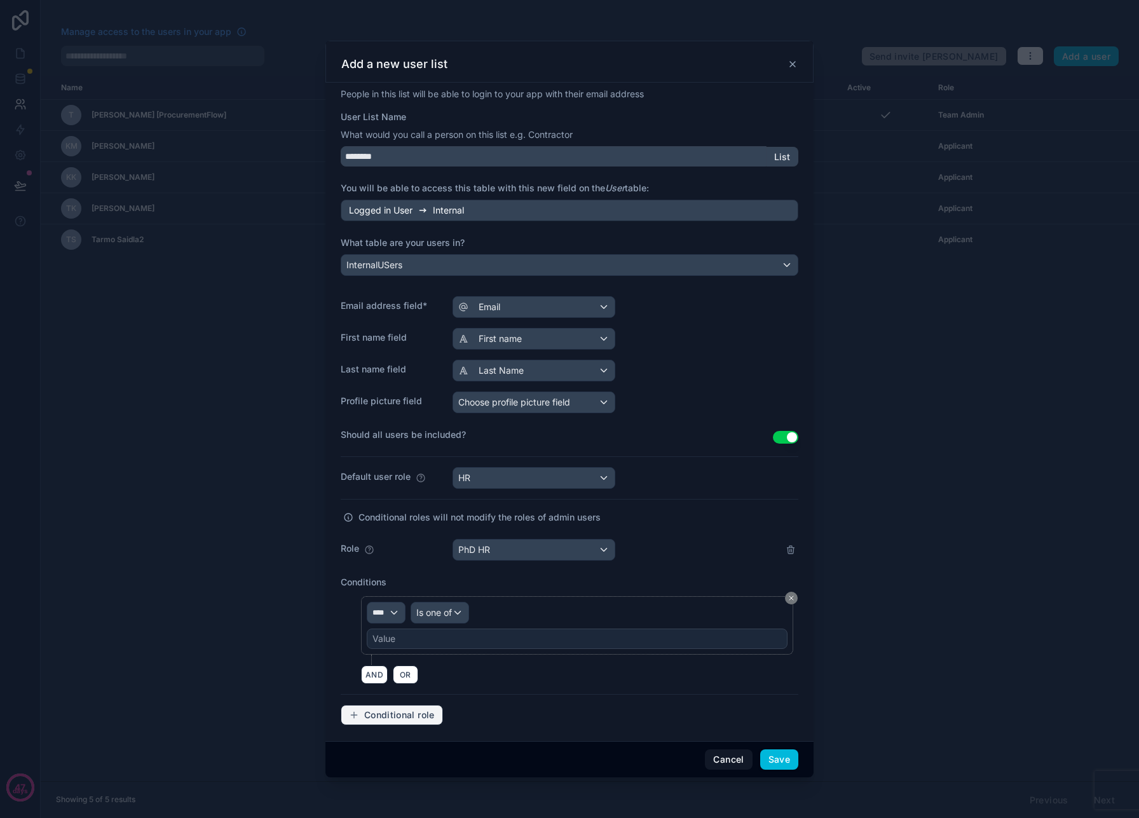
click at [398, 711] on span "Conditional role" at bounding box center [399, 714] width 71 height 11
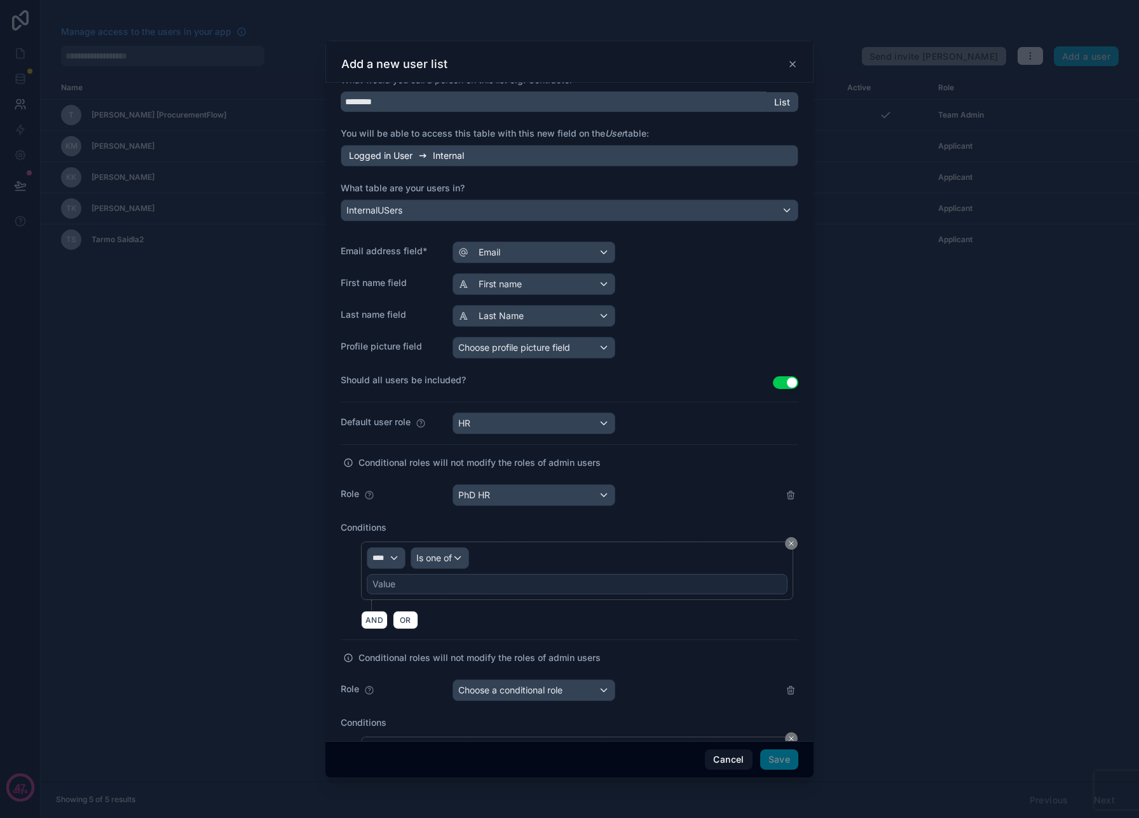
scroll to position [200, 0]
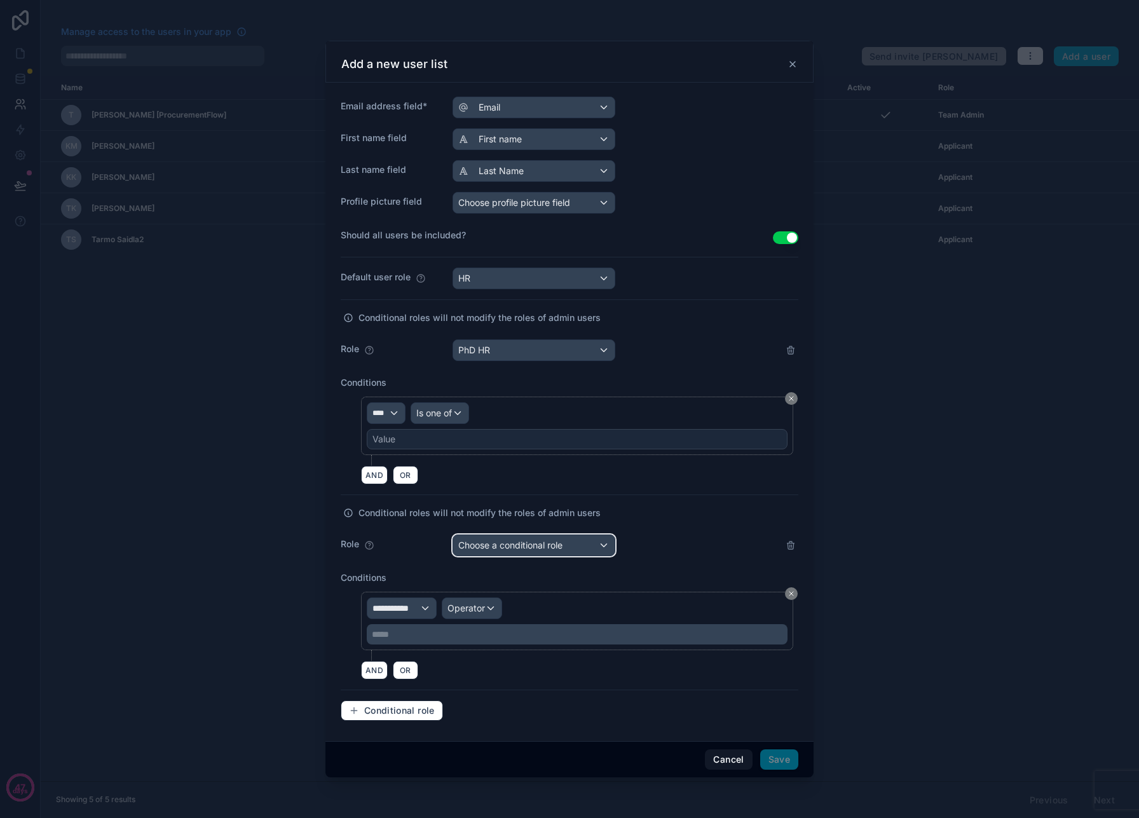
click at [525, 549] on span "Choose a conditional role" at bounding box center [510, 545] width 104 height 11
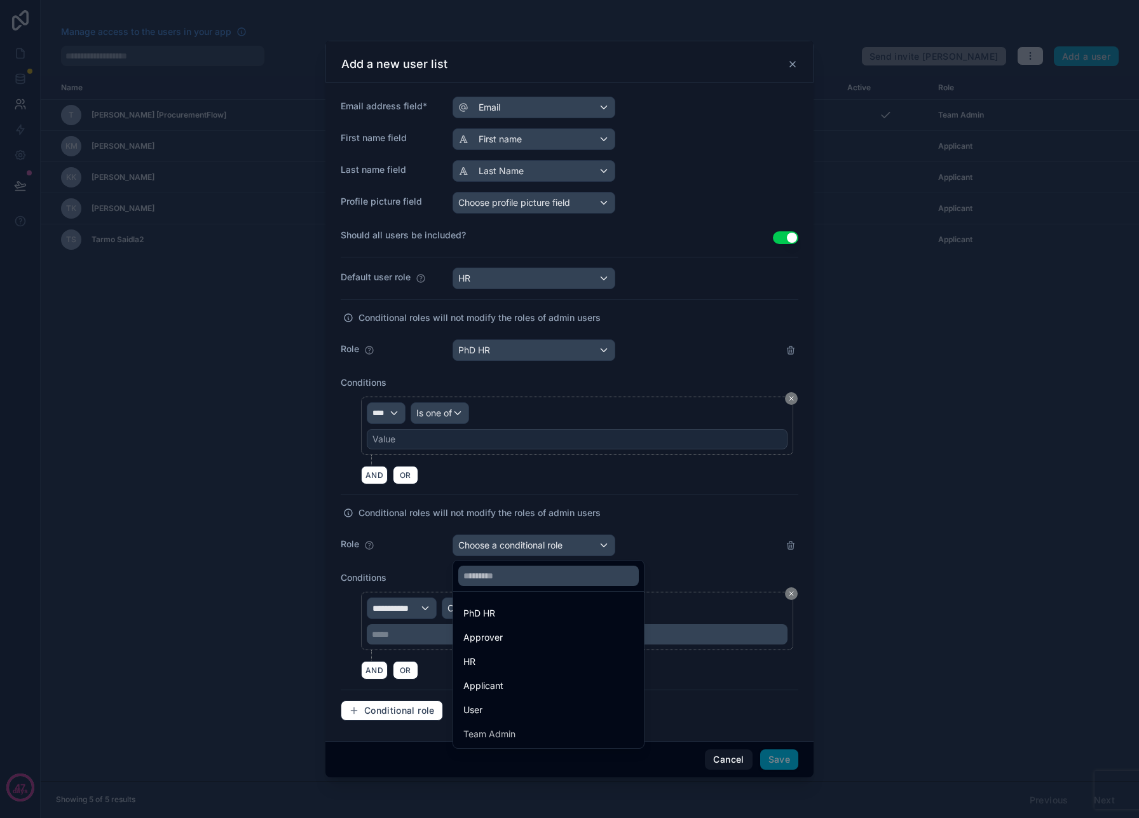
click at [498, 640] on div "Approver" at bounding box center [482, 637] width 39 height 15
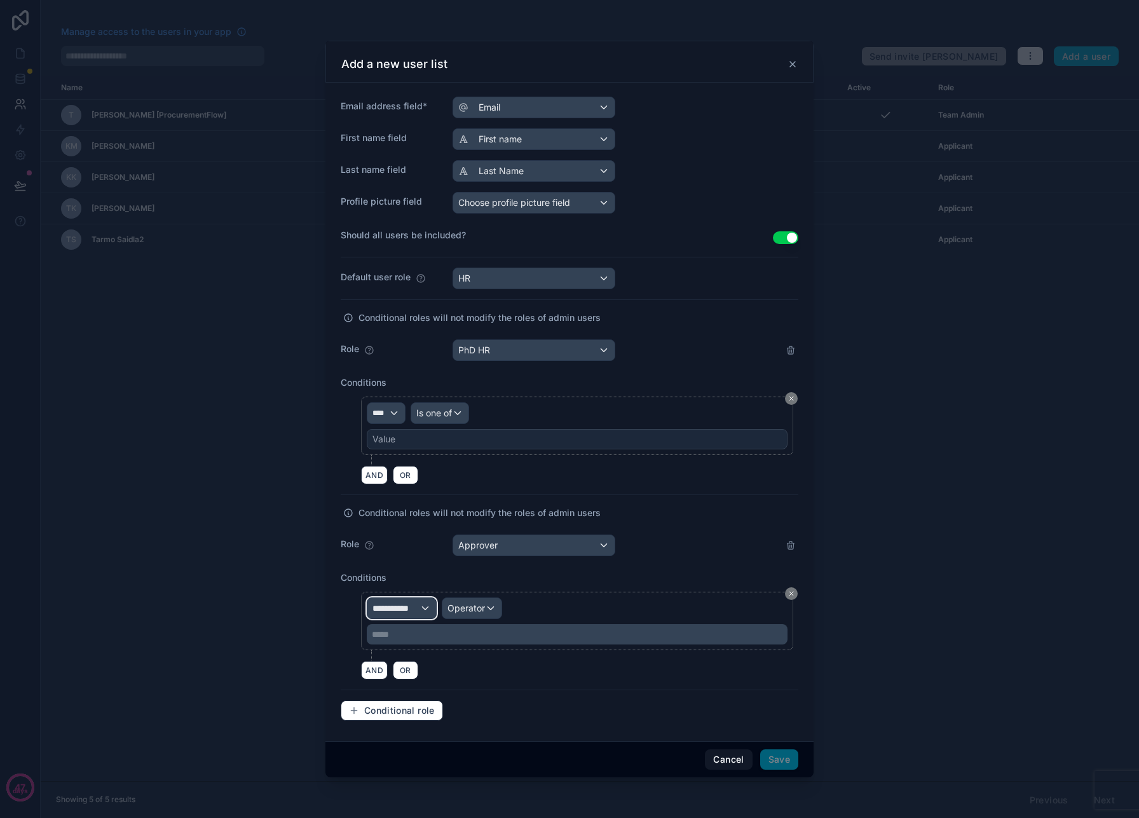
click at [423, 602] on div "**********" at bounding box center [401, 608] width 69 height 20
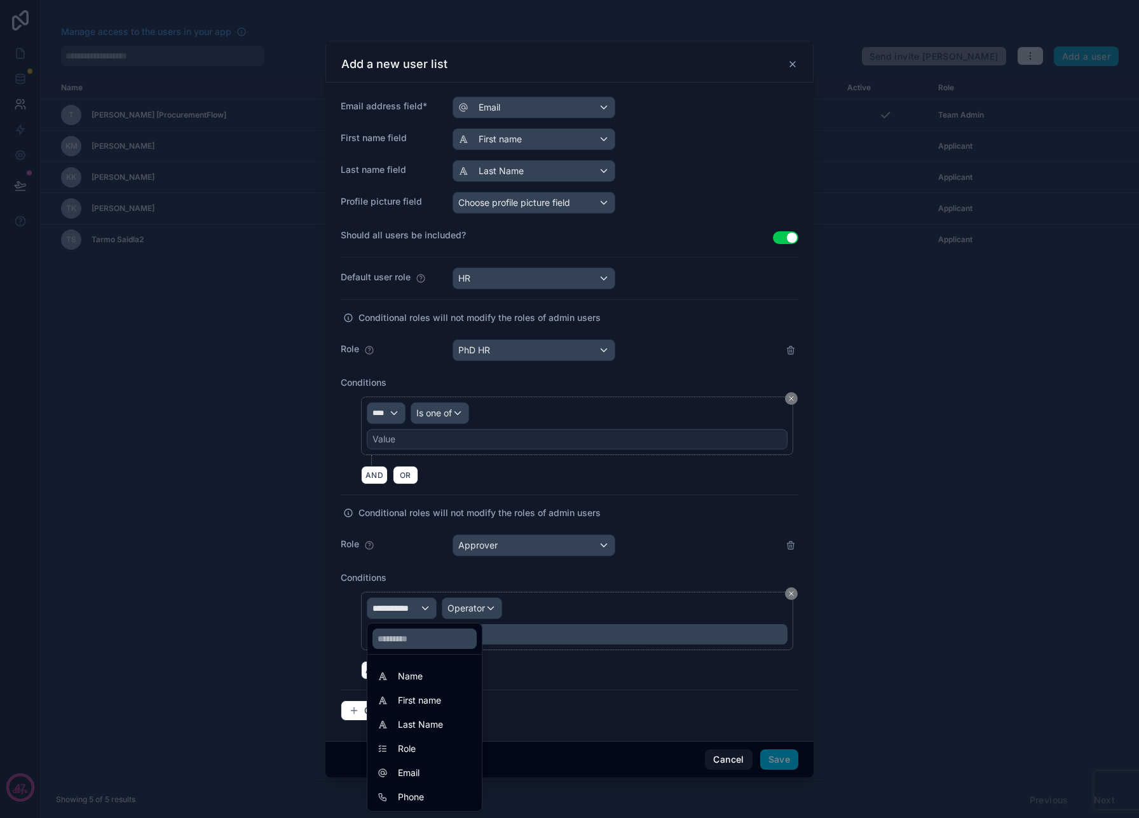
click at [433, 748] on div "Role" at bounding box center [425, 748] width 94 height 15
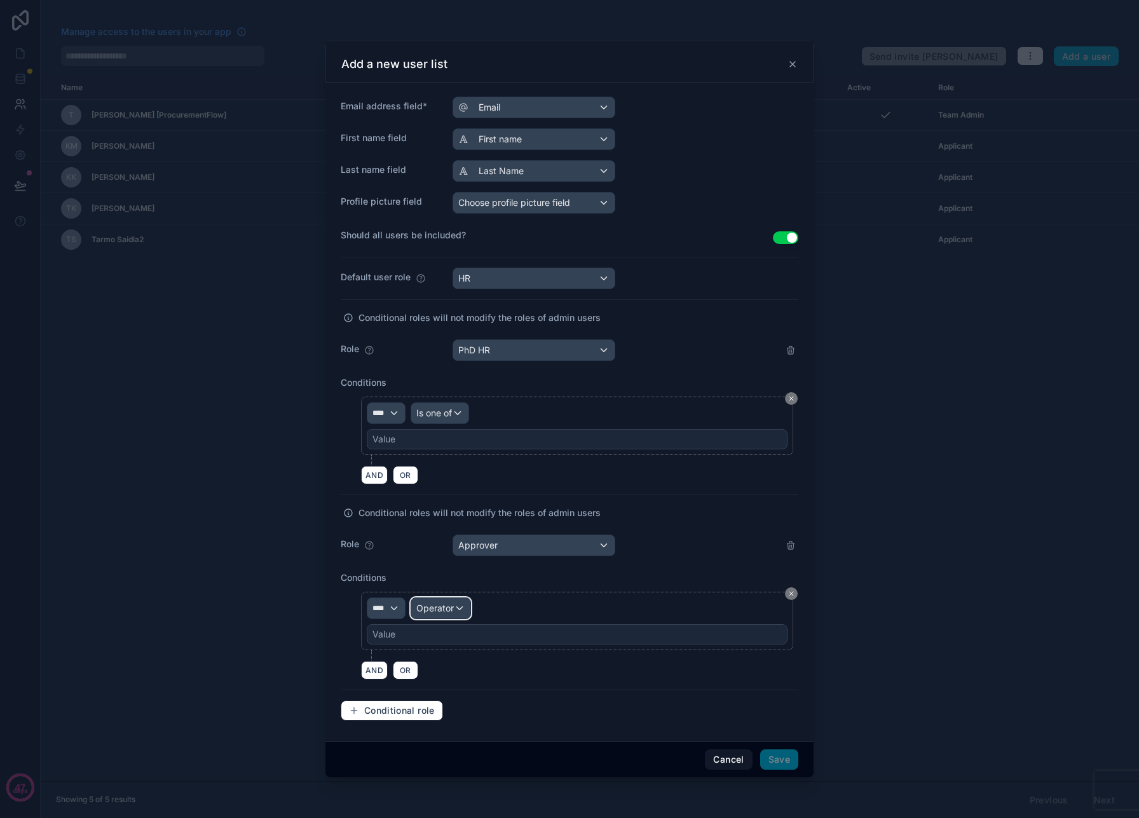
click at [454, 608] on div "Operator" at bounding box center [440, 608] width 59 height 20
click at [448, 727] on span "Is one of" at bounding box center [439, 724] width 36 height 15
click at [437, 641] on div "Value" at bounding box center [577, 634] width 421 height 20
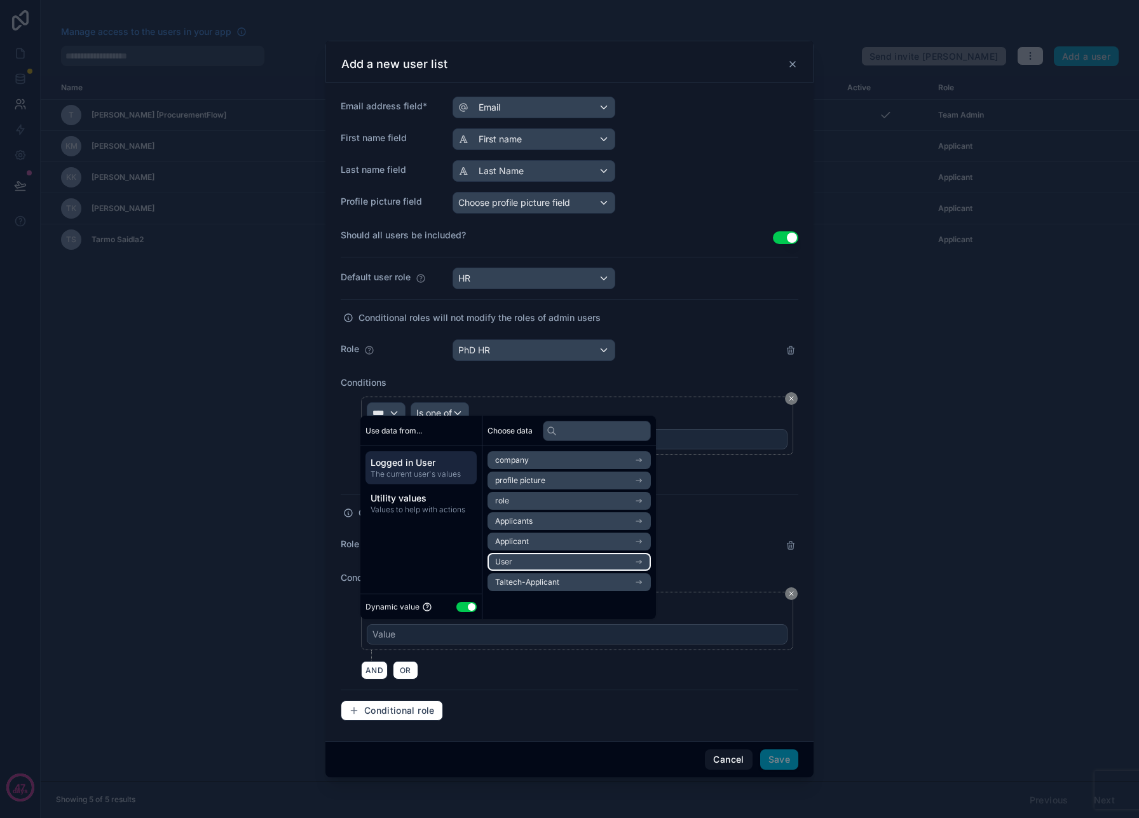
click at [563, 566] on li "User" at bounding box center [569, 562] width 163 height 18
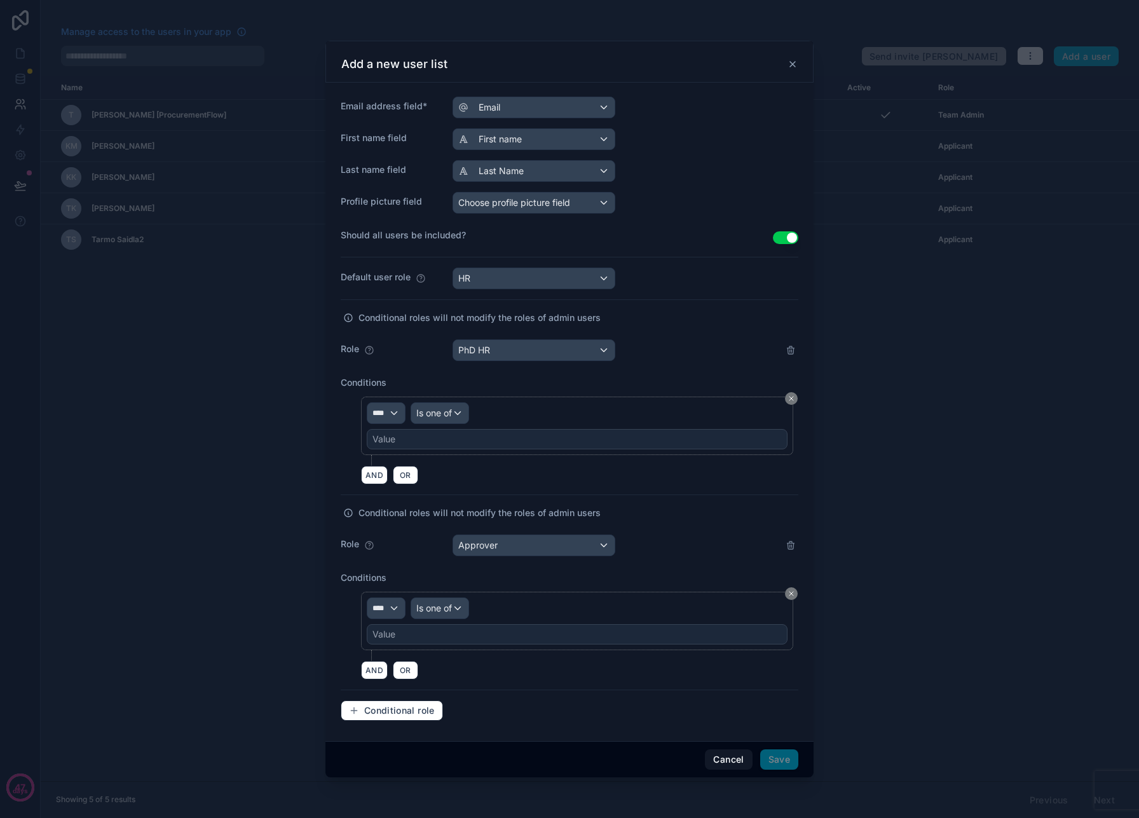
click at [584, 409] on div "**** Is one of Value" at bounding box center [577, 425] width 421 height 47
click at [688, 720] on div "Conditional role" at bounding box center [570, 711] width 458 height 20
click at [417, 633] on div "Value" at bounding box center [577, 634] width 421 height 20
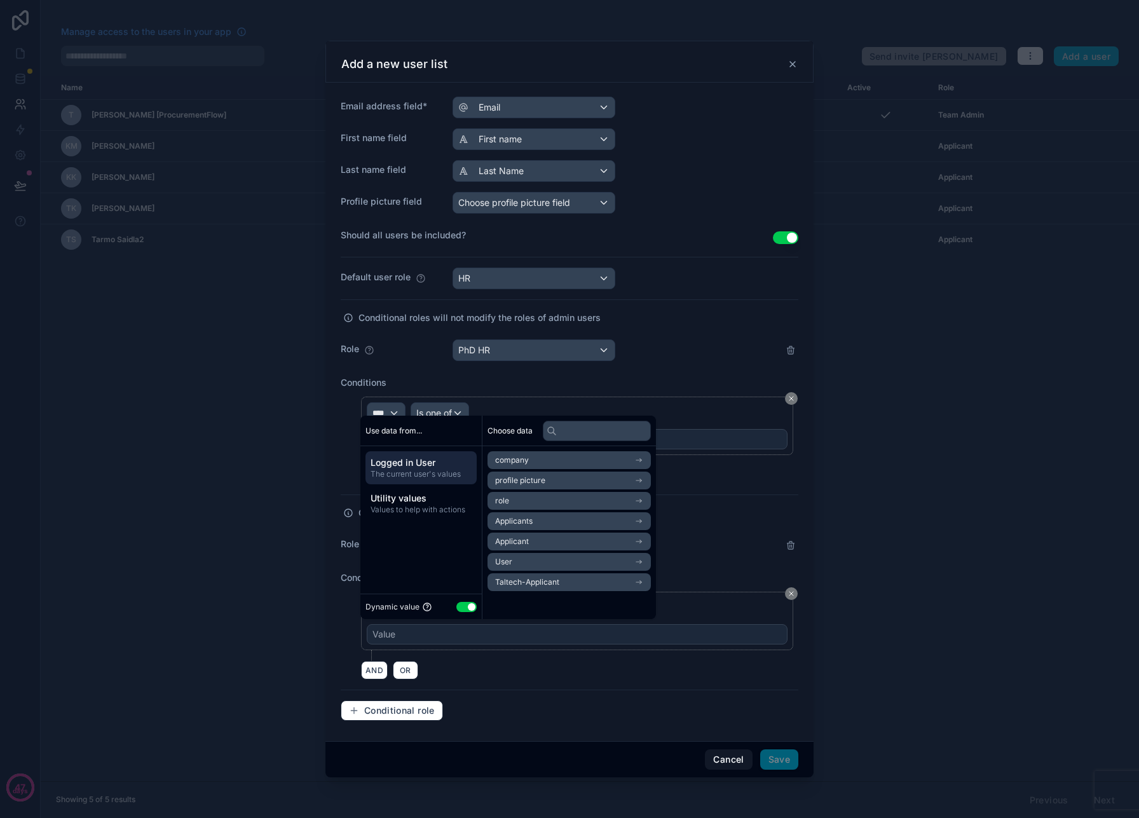
click at [395, 640] on div "Value" at bounding box center [384, 634] width 23 height 13
click at [531, 496] on li "role" at bounding box center [569, 501] width 163 height 18
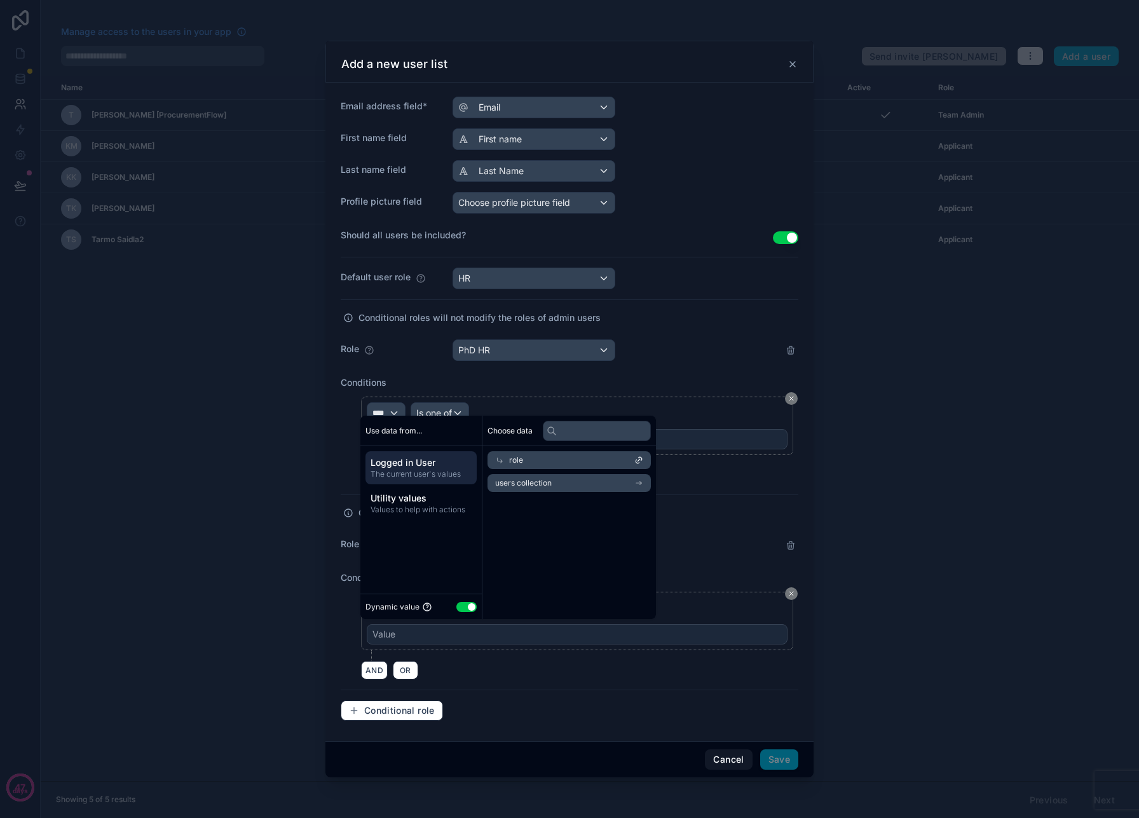
click at [538, 460] on div "role" at bounding box center [569, 460] width 163 height 18
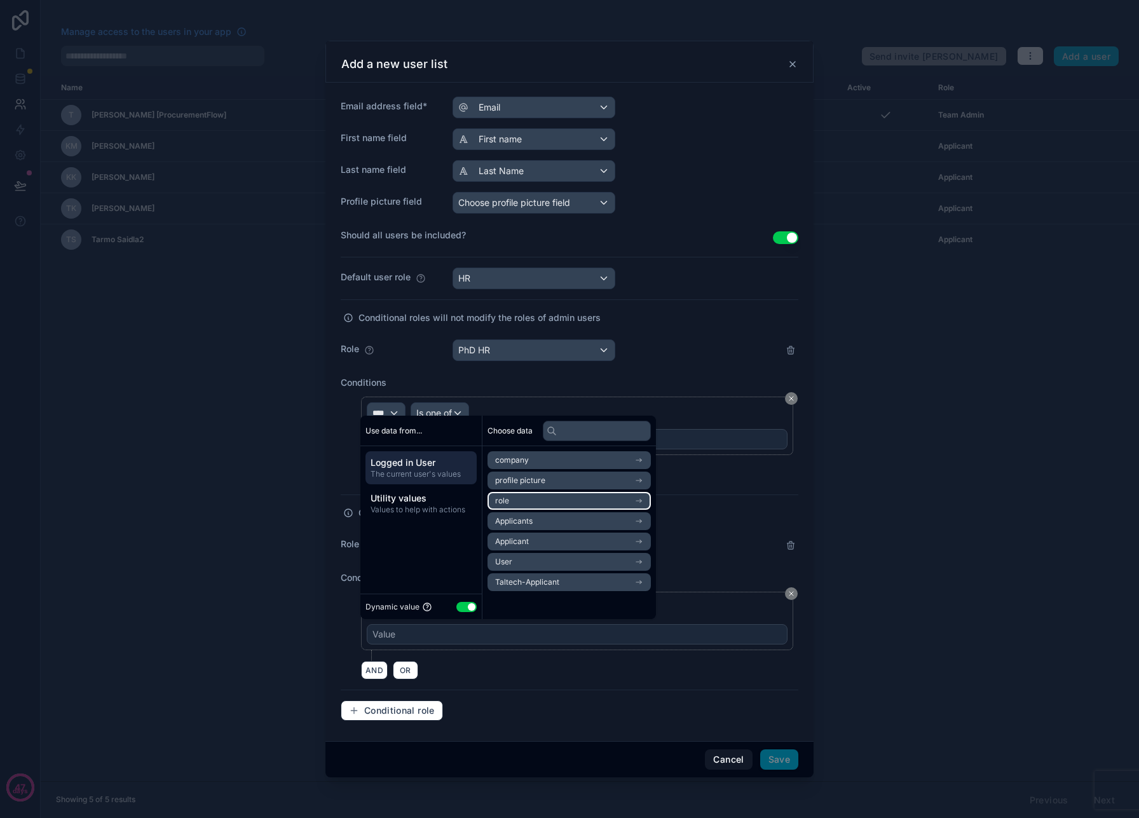
click at [524, 500] on li "role" at bounding box center [569, 501] width 163 height 18
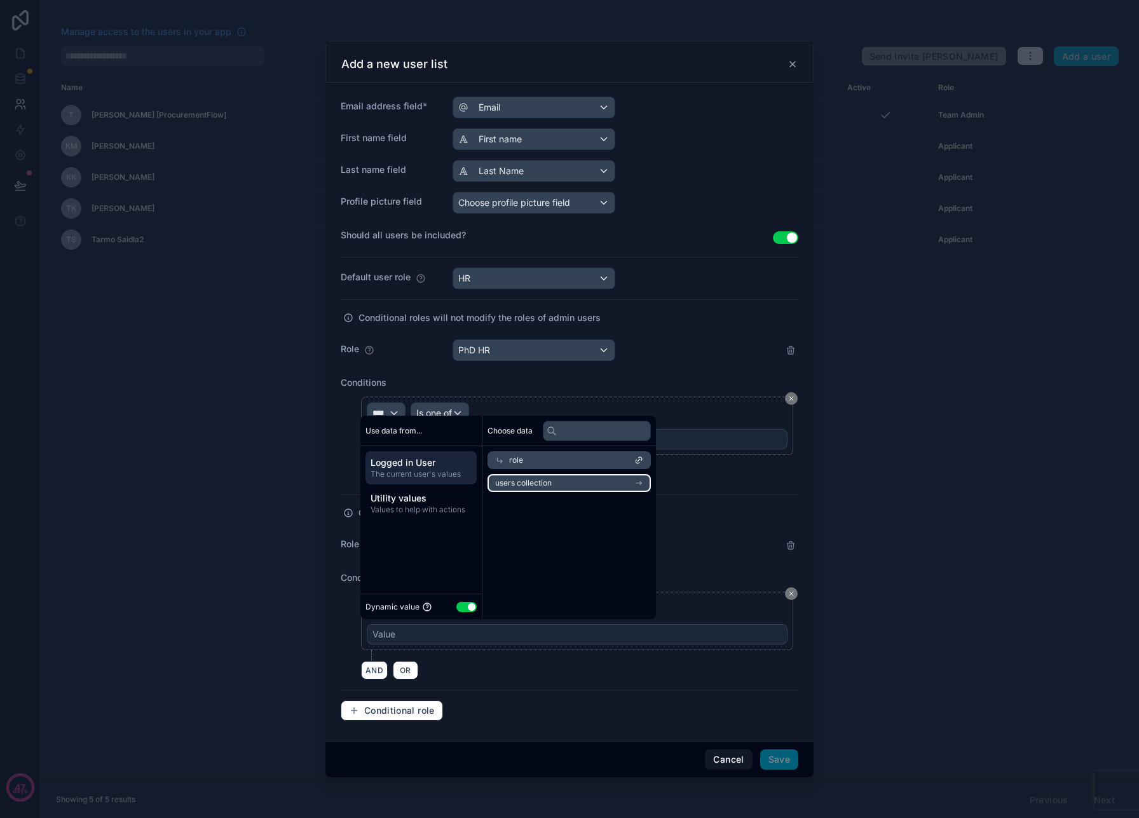
click at [558, 480] on li "users collection" at bounding box center [569, 483] width 163 height 18
click at [558, 480] on span "users collection" at bounding box center [537, 480] width 57 height 10
click at [504, 456] on div "role" at bounding box center [569, 460] width 163 height 18
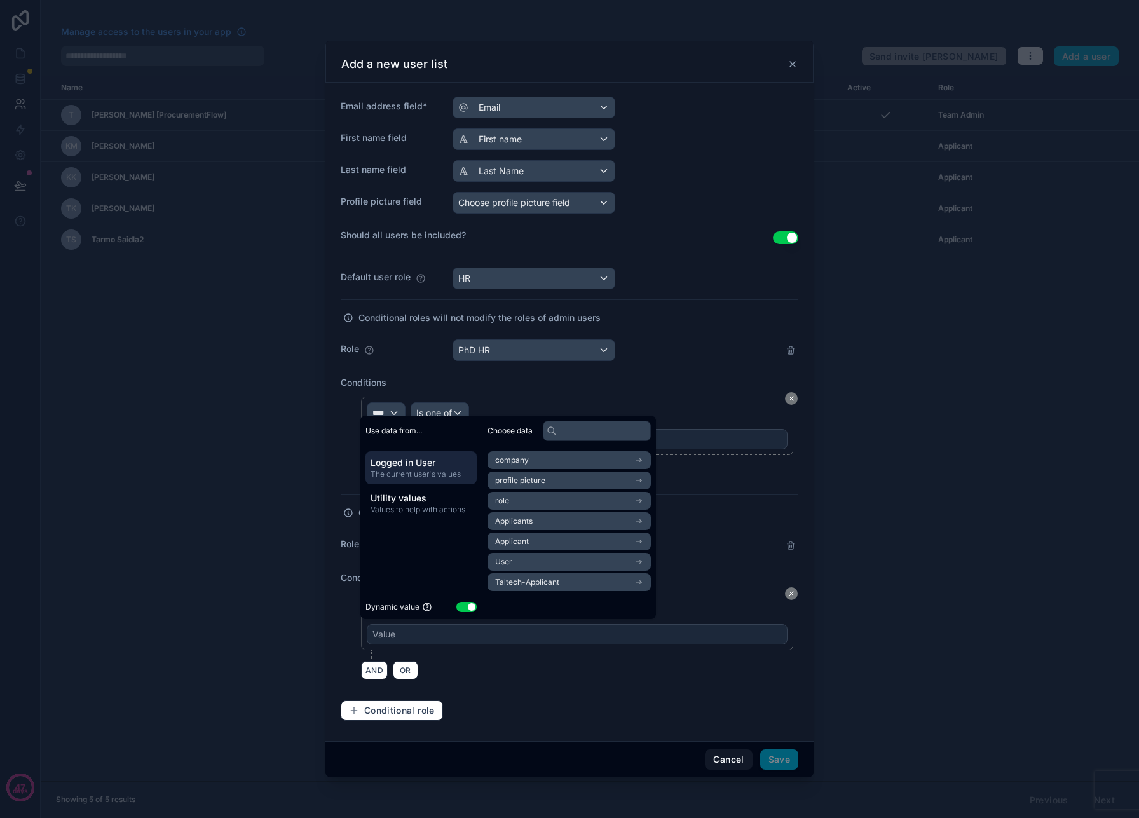
click at [504, 456] on span "company" at bounding box center [512, 460] width 34 height 10
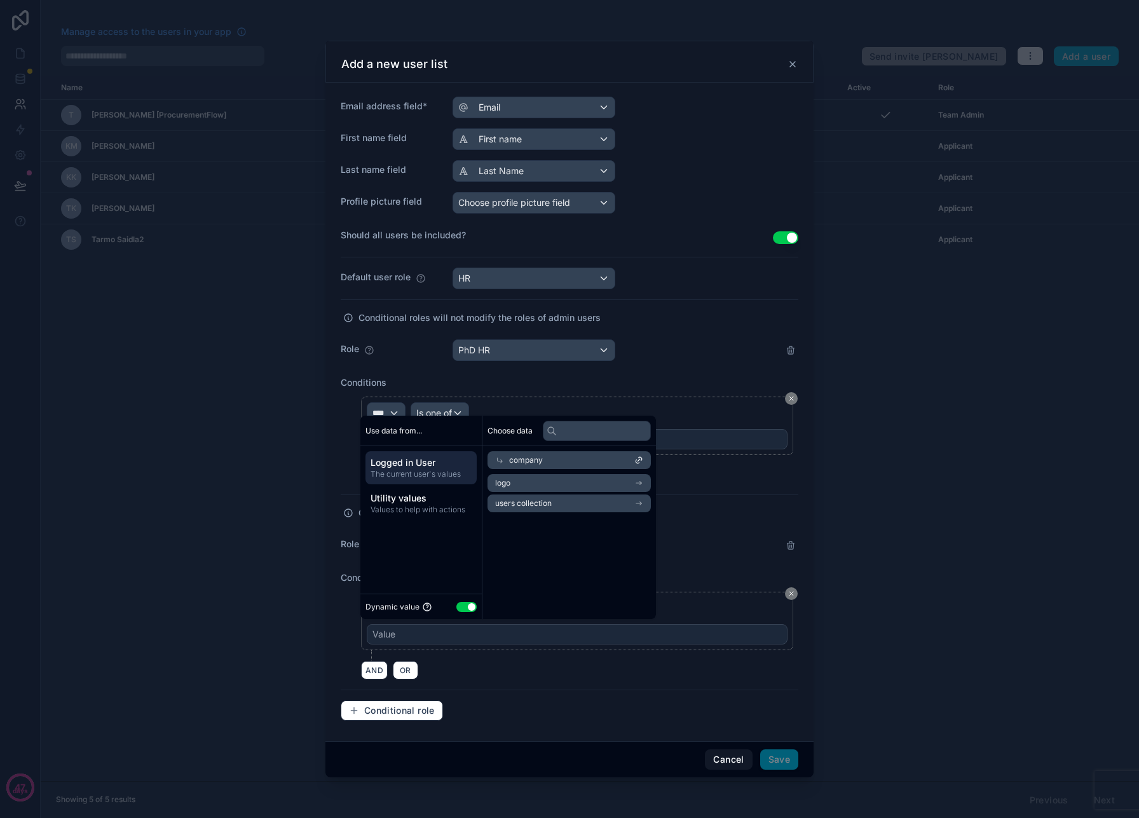
click at [407, 505] on span "Values to help with actions" at bounding box center [421, 510] width 101 height 10
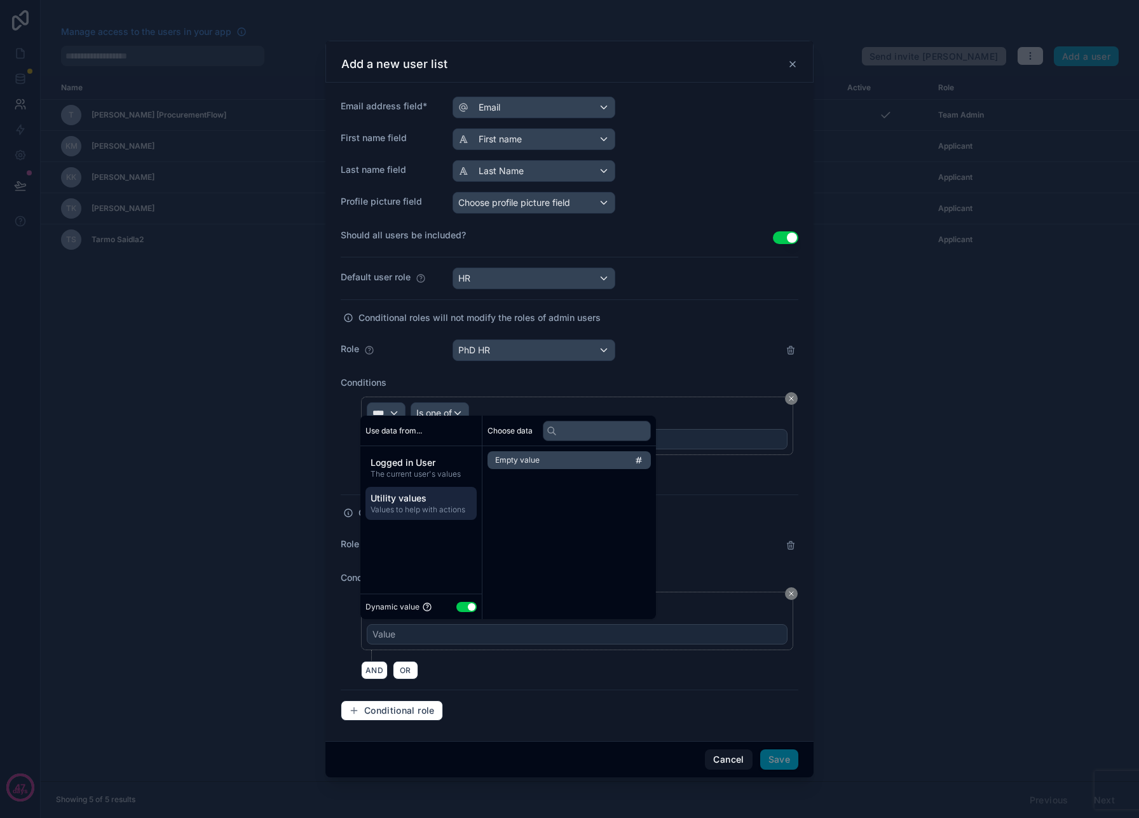
click at [436, 467] on span "Logged in User" at bounding box center [421, 462] width 101 height 13
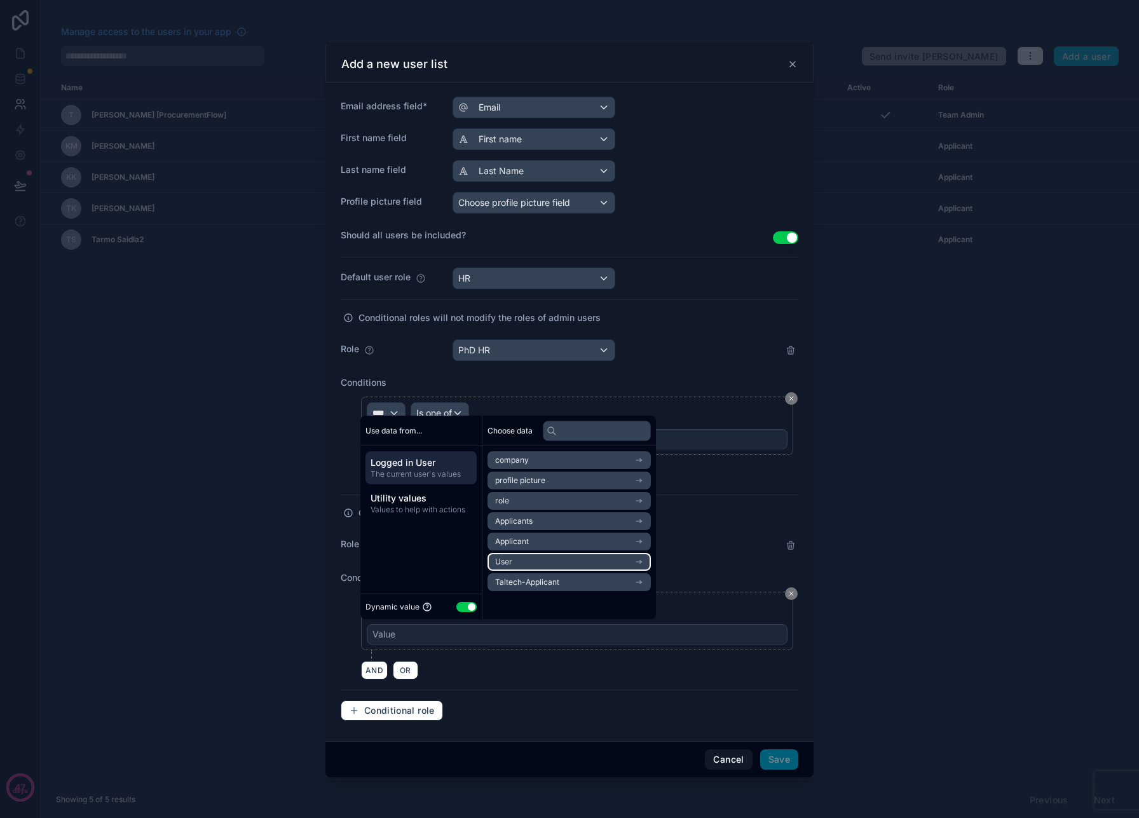
click at [540, 561] on li "User" at bounding box center [569, 562] width 163 height 18
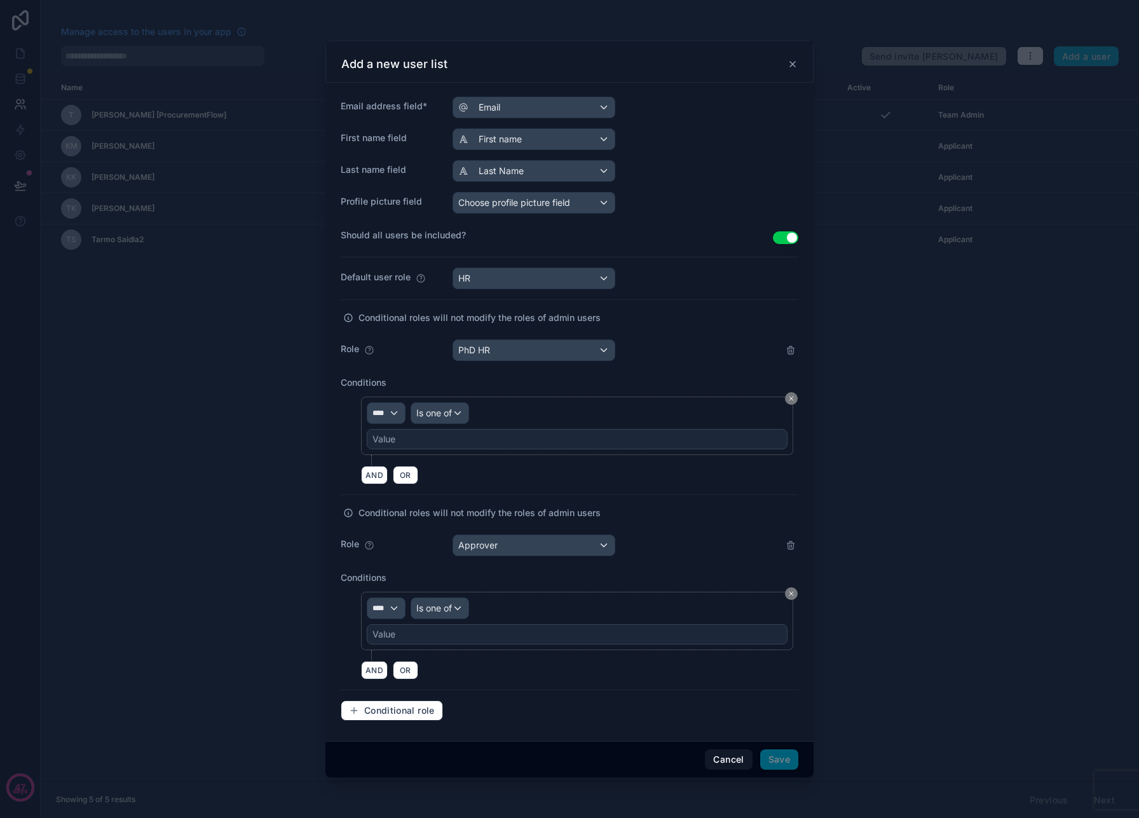
click at [580, 643] on div "Value" at bounding box center [577, 634] width 421 height 20
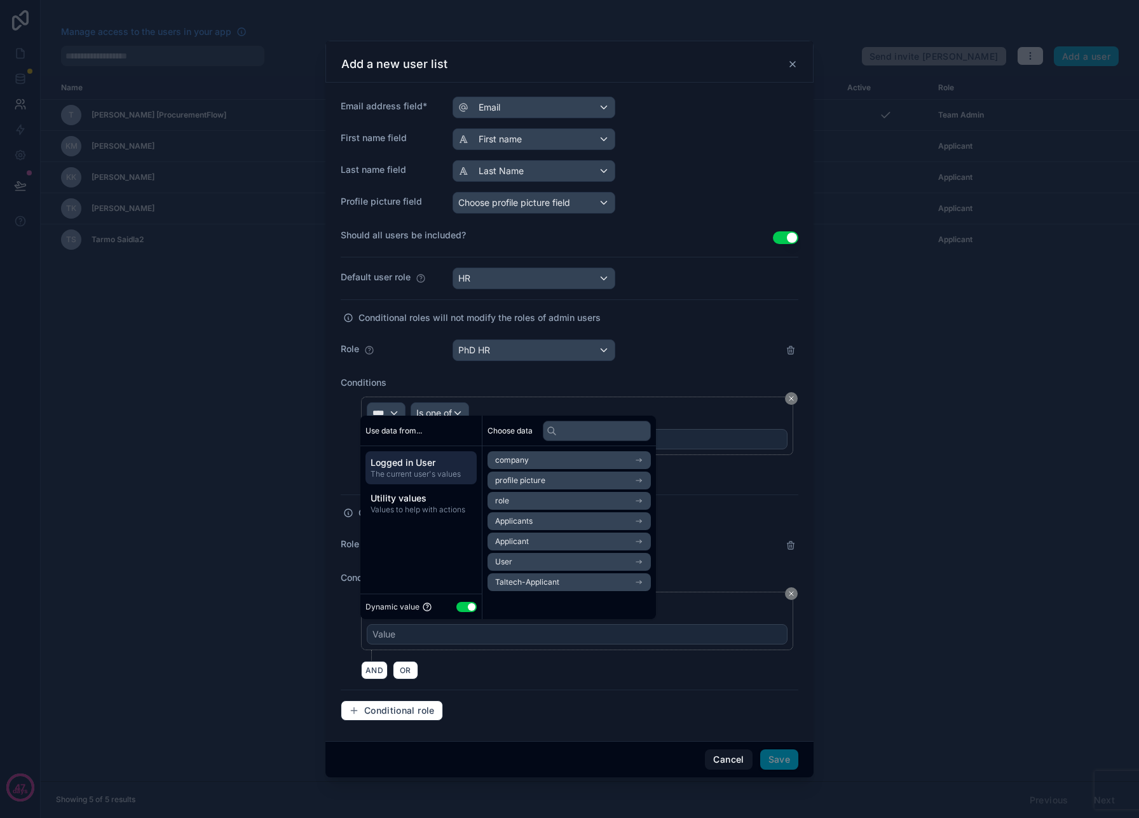
click at [736, 758] on button "Cancel" at bounding box center [728, 759] width 47 height 20
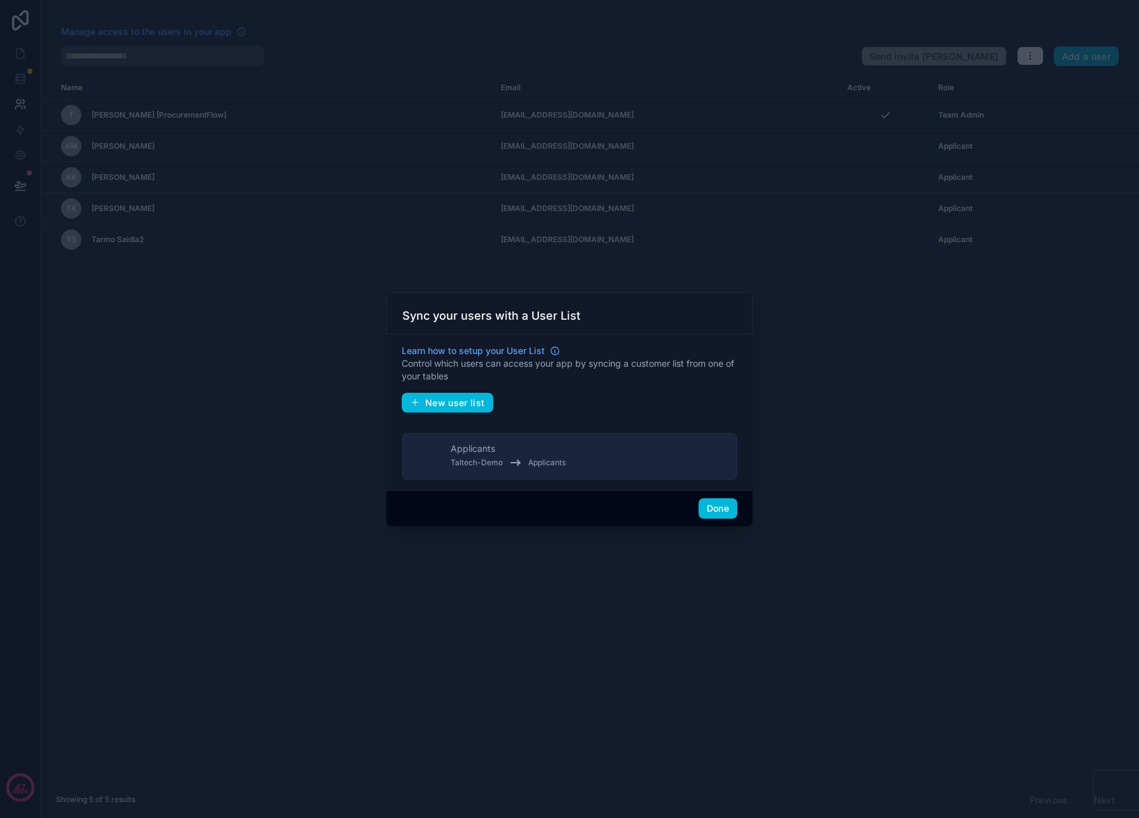
click at [715, 505] on button "Done" at bounding box center [718, 508] width 39 height 20
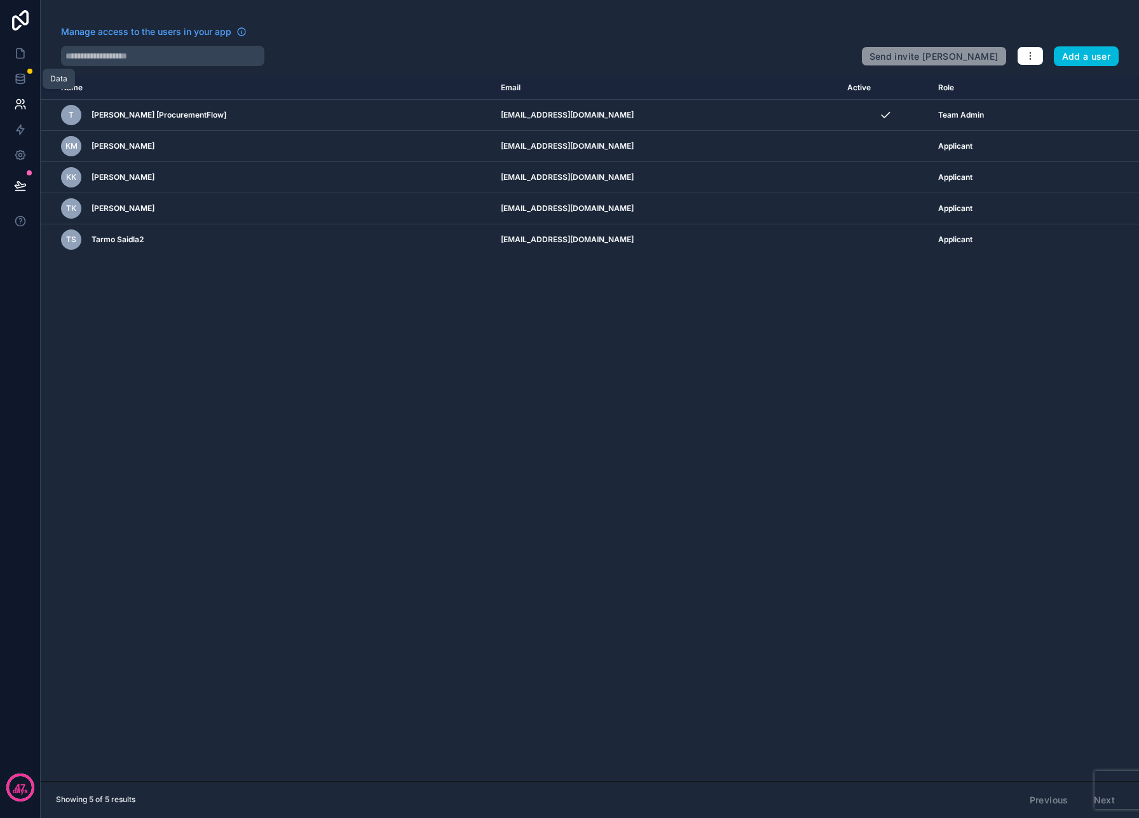
click at [20, 76] on icon at bounding box center [20, 78] width 13 height 13
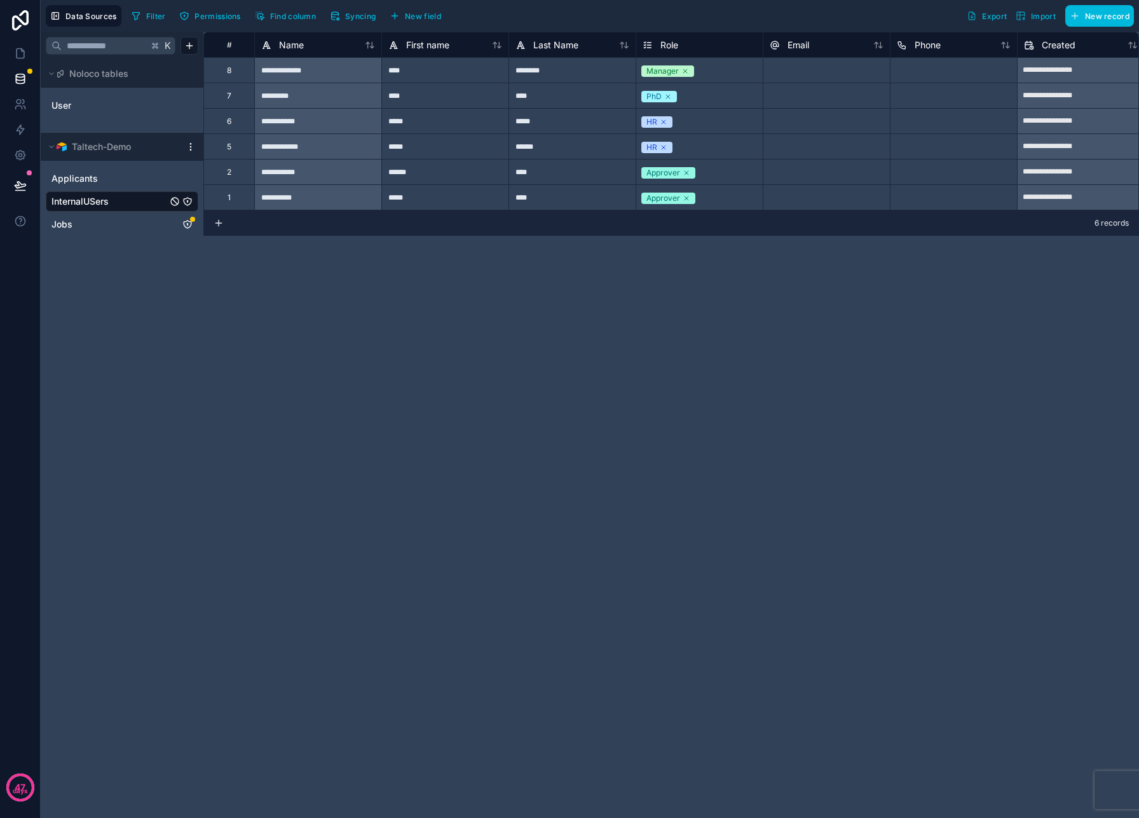
click at [360, 15] on span "Syncing" at bounding box center [360, 16] width 31 height 10
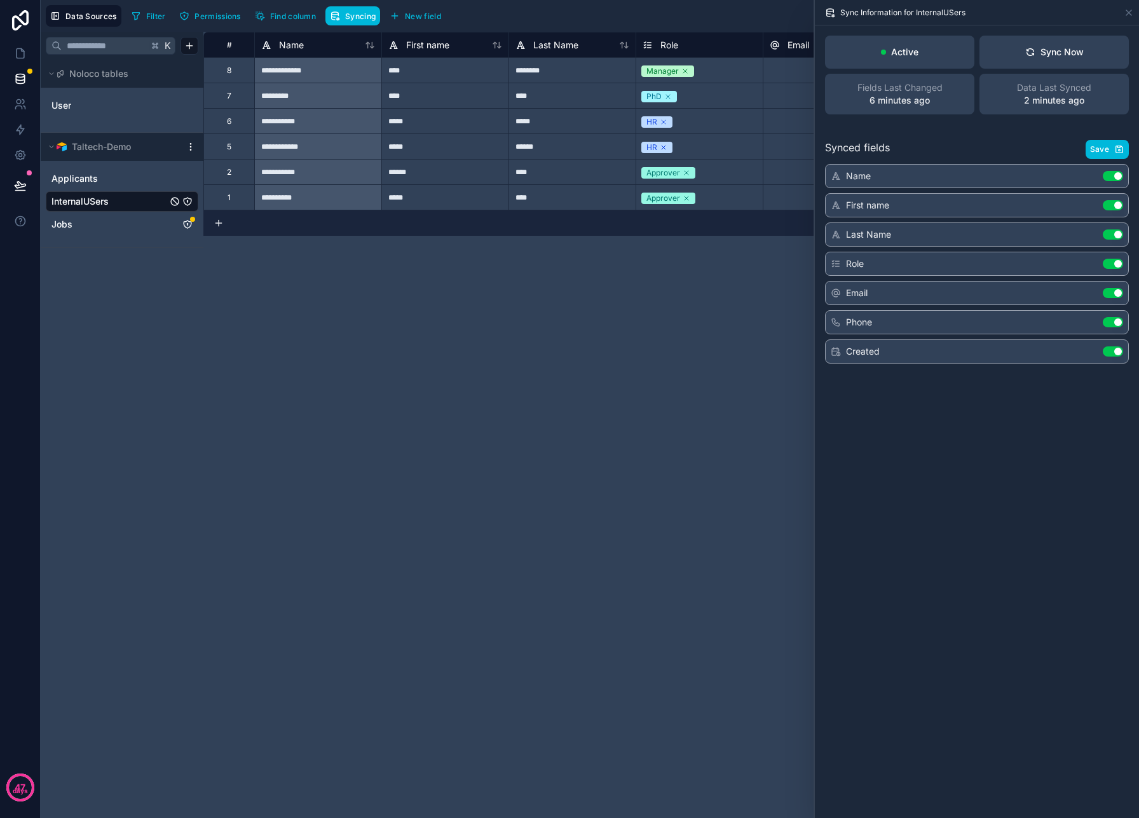
click at [1064, 55] on div "Sync Now" at bounding box center [1054, 52] width 58 height 13
click at [658, 42] on div "Role" at bounding box center [661, 45] width 36 height 15
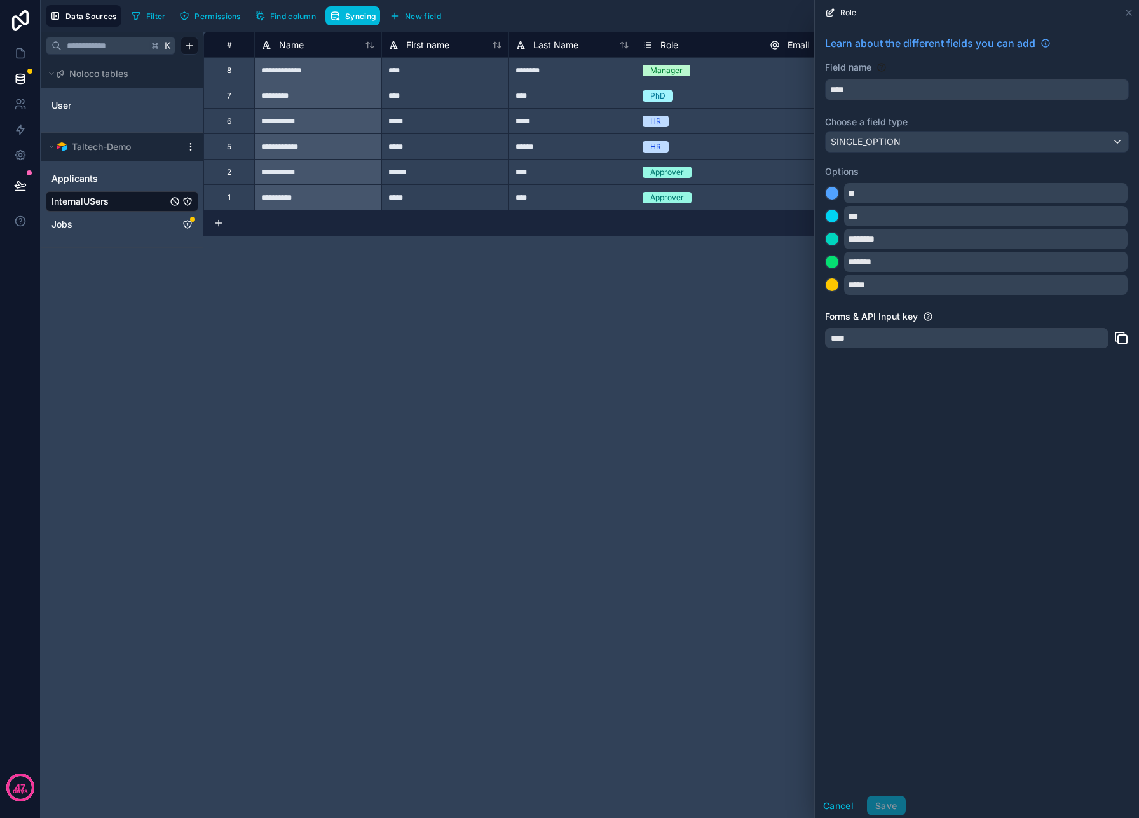
click at [917, 341] on div "****" at bounding box center [967, 338] width 284 height 20
click at [938, 437] on div "Learn about the different fields you can add Field name **** Choose a field typ…" at bounding box center [977, 408] width 324 height 767
click at [844, 804] on button "Cancel" at bounding box center [838, 806] width 47 height 20
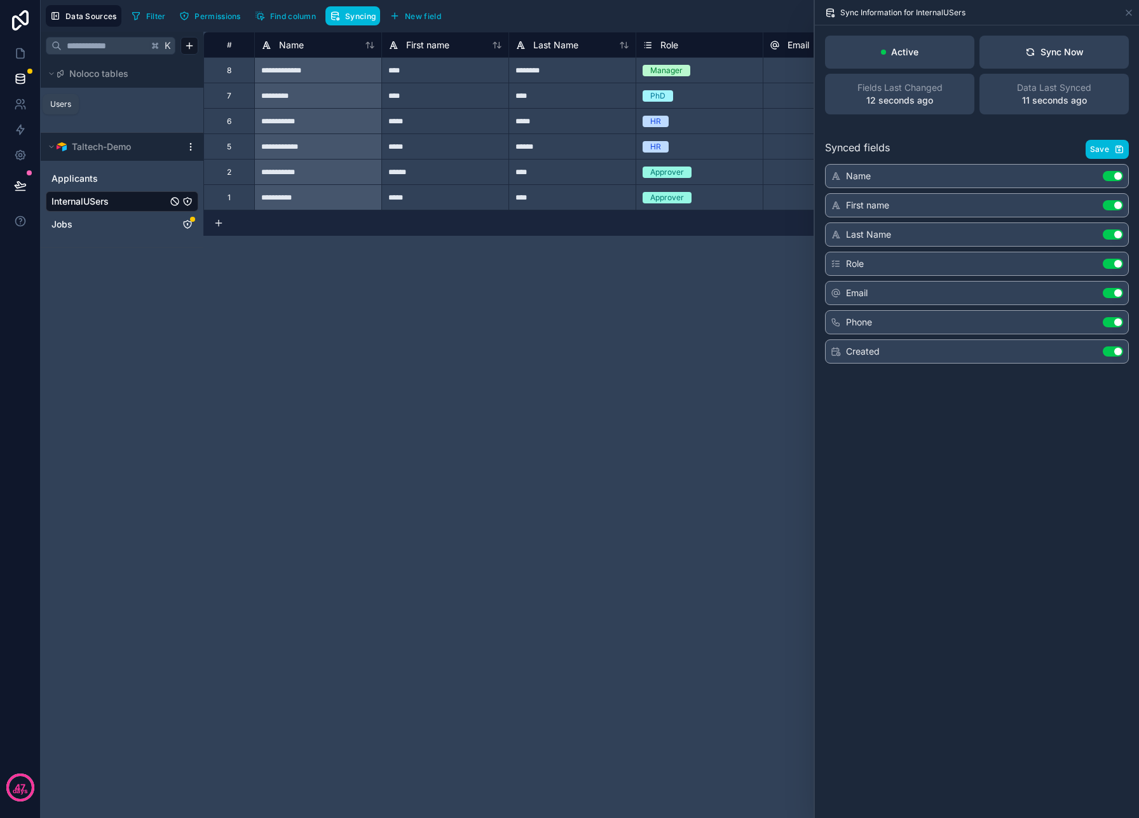
click at [24, 102] on icon at bounding box center [20, 104] width 13 height 13
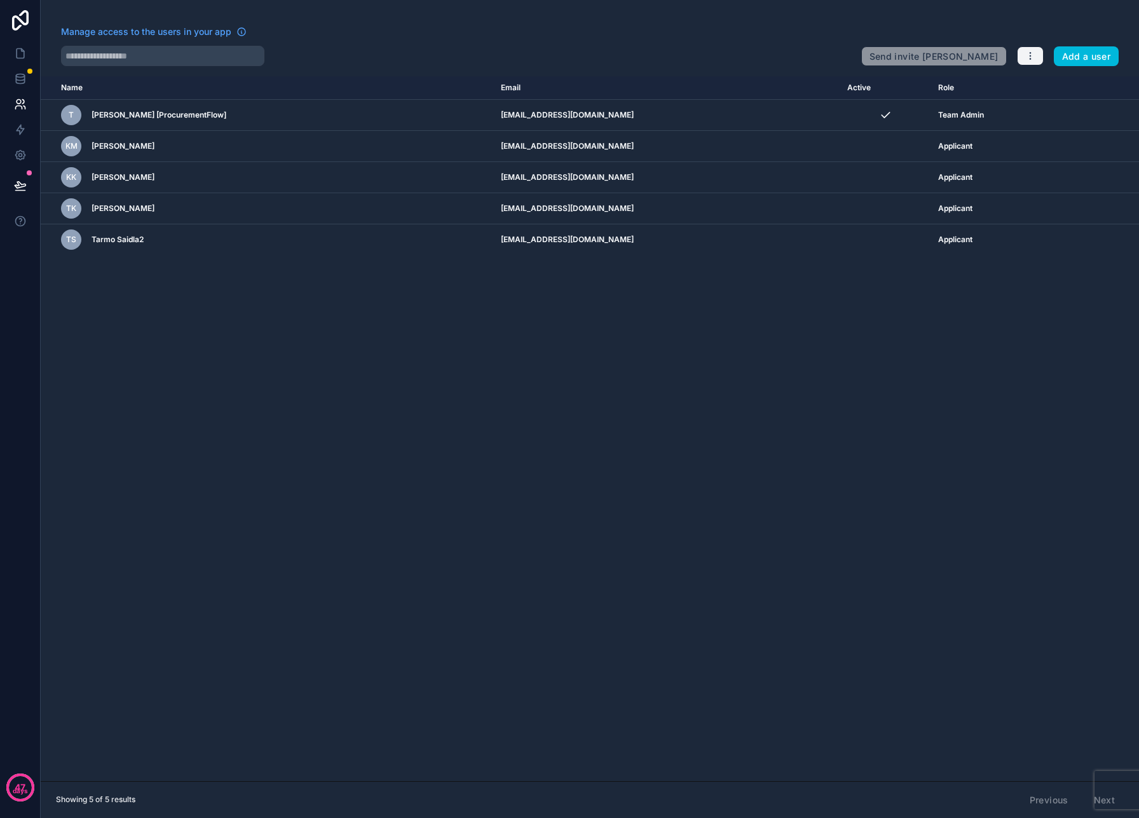
click at [1030, 60] on icon "button" at bounding box center [1030, 56] width 10 height 10
click at [1053, 111] on link "Sync your users" at bounding box center [1060, 106] width 89 height 20
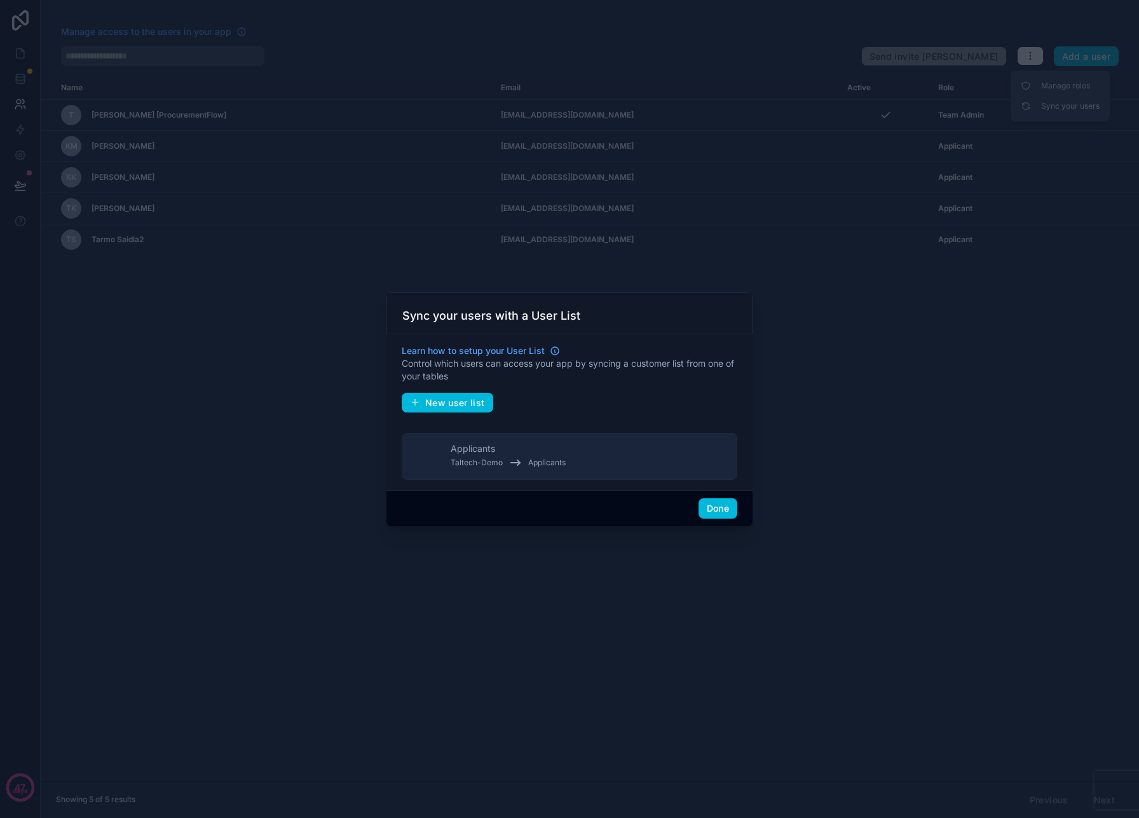
click at [444, 406] on span "New user list" at bounding box center [455, 402] width 60 height 11
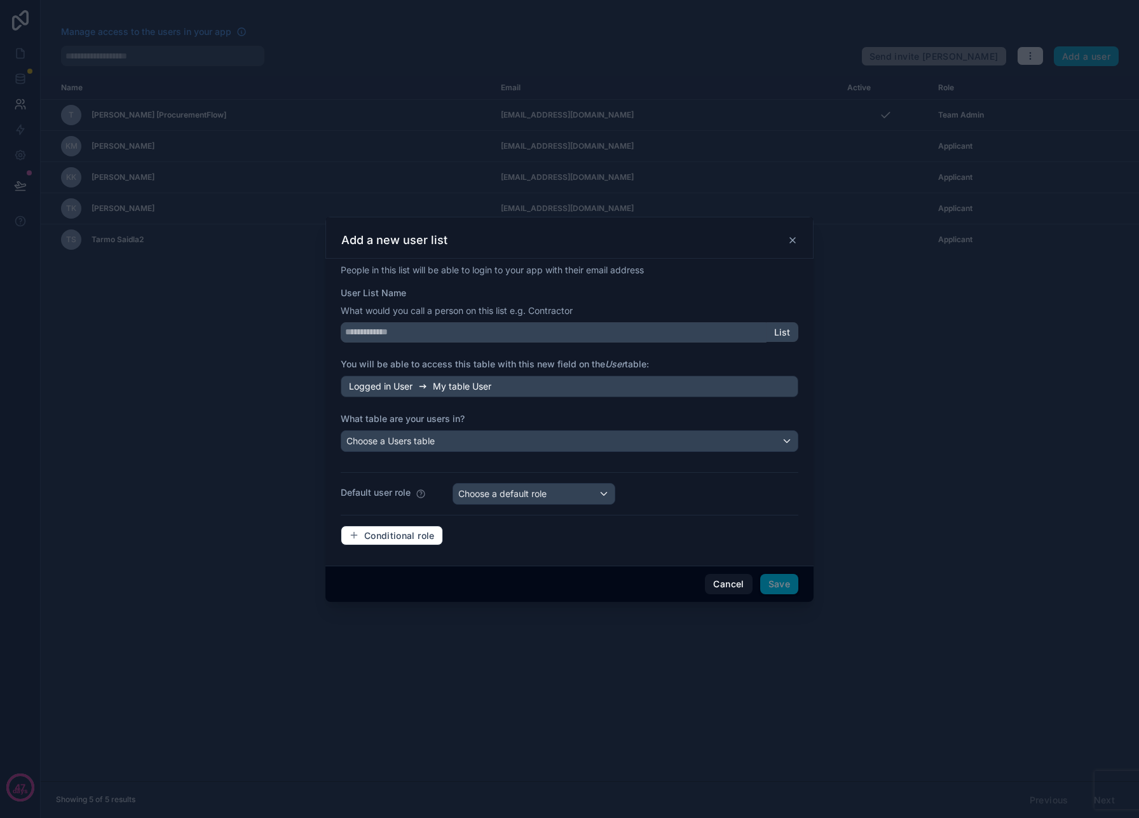
click at [454, 318] on div "User List Name What would you call a person on this list e.g. Contractor List" at bounding box center [570, 315] width 458 height 56
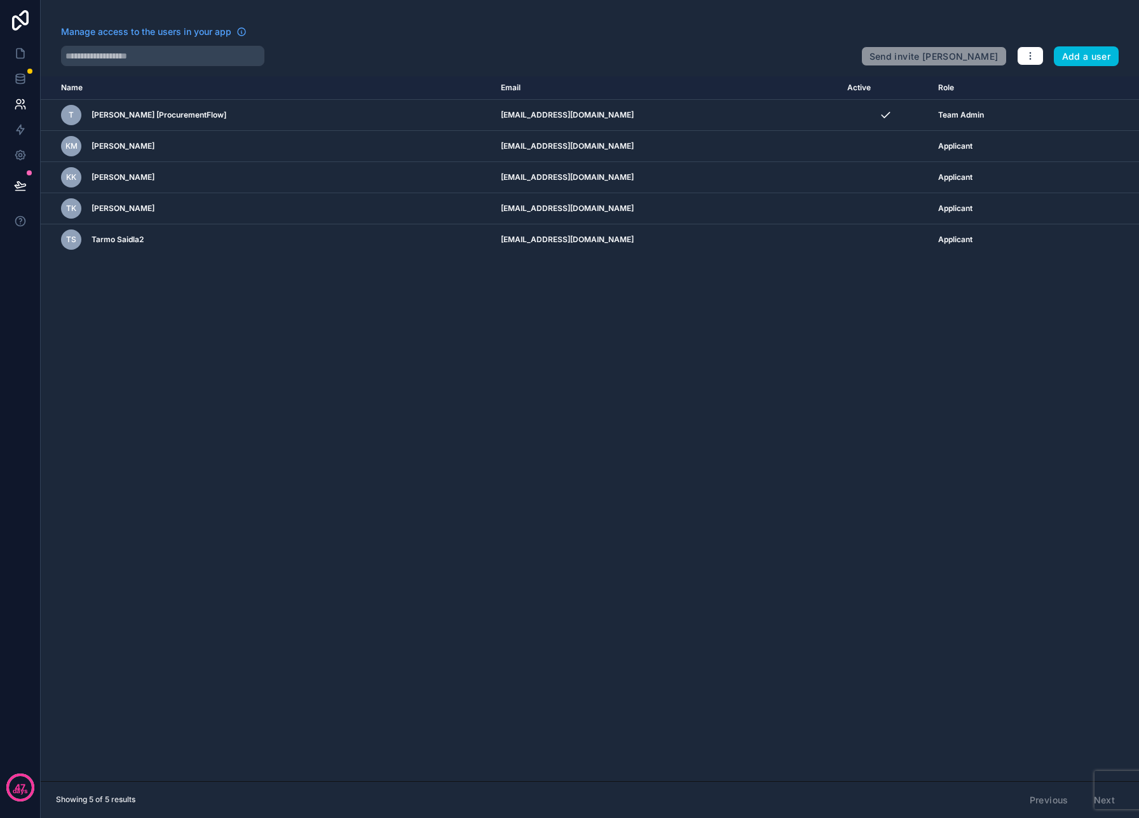
click at [453, 329] on div "Name Email Active Role userTable.email T Tarmo Saidla [ProcurementFlow] tarmo.s…" at bounding box center [590, 428] width 1098 height 705
click at [1034, 56] on icon "button" at bounding box center [1030, 56] width 10 height 10
click at [1041, 104] on link "Sync your users" at bounding box center [1060, 106] width 89 height 20
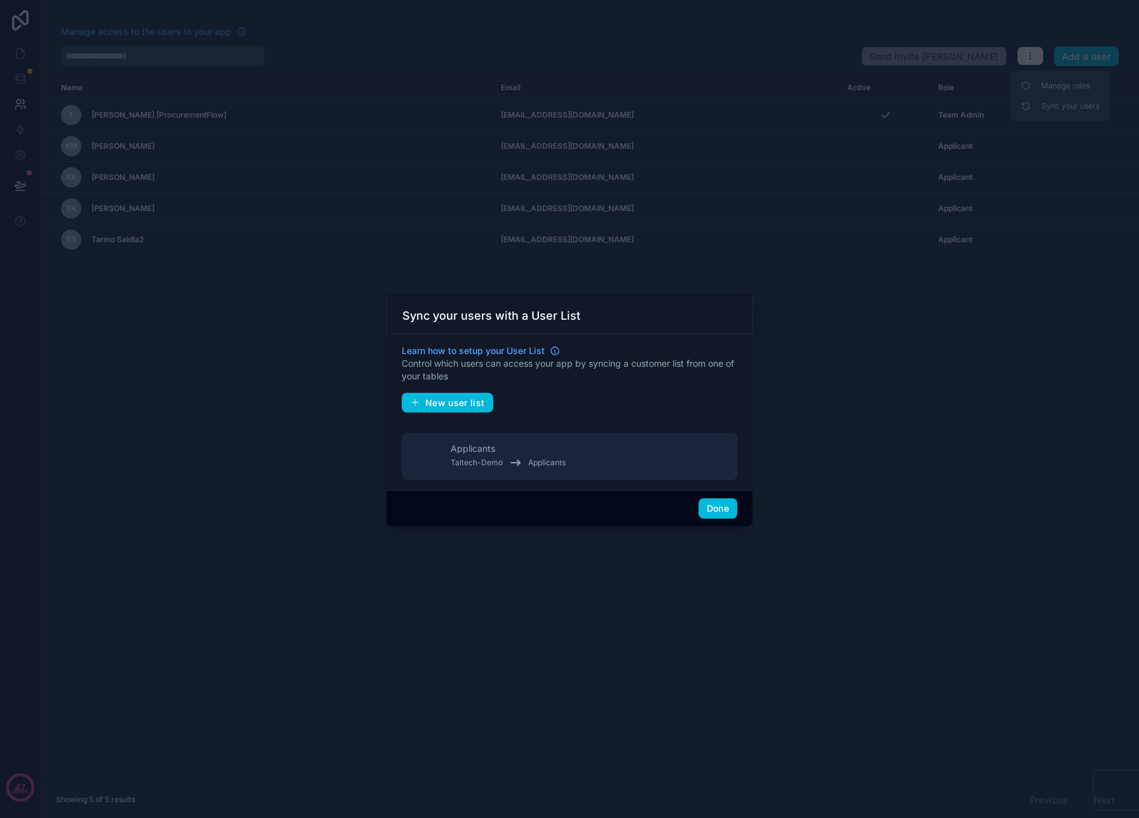
click at [449, 409] on button "New user list" at bounding box center [448, 403] width 92 height 20
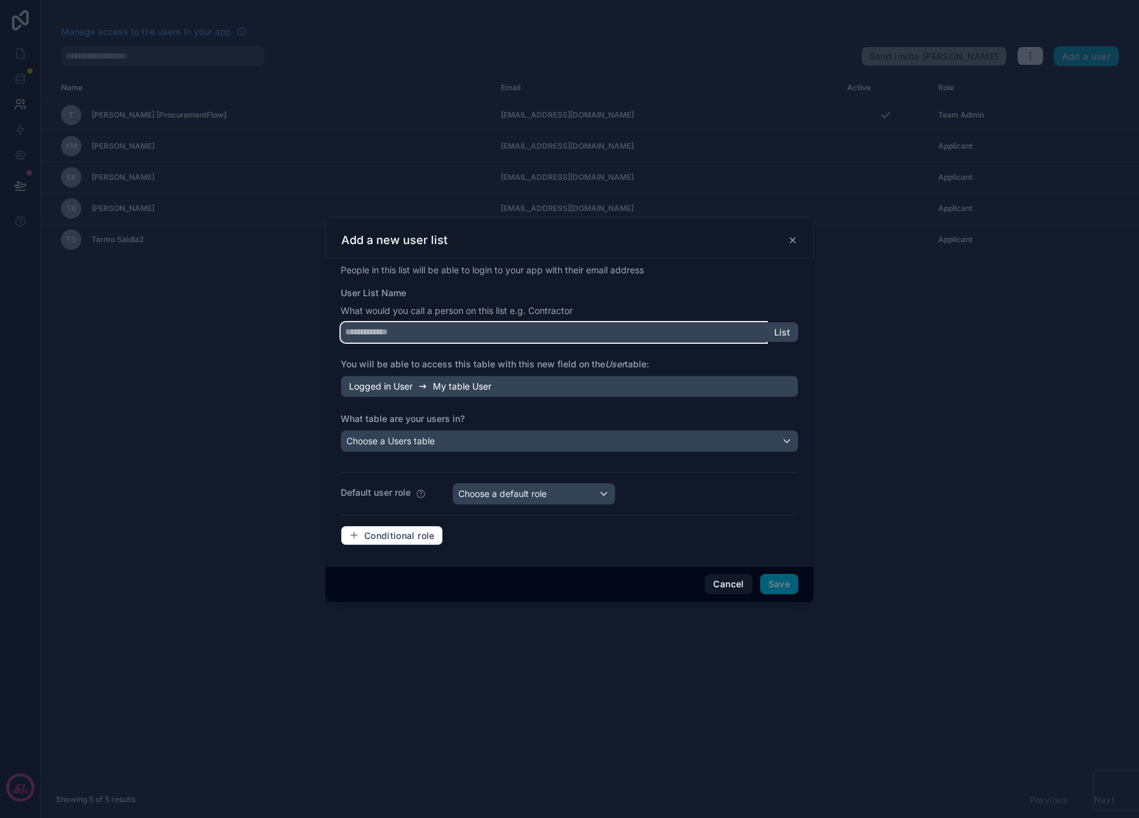
click at [458, 341] on input "User List Name" at bounding box center [554, 332] width 426 height 20
type input "********"
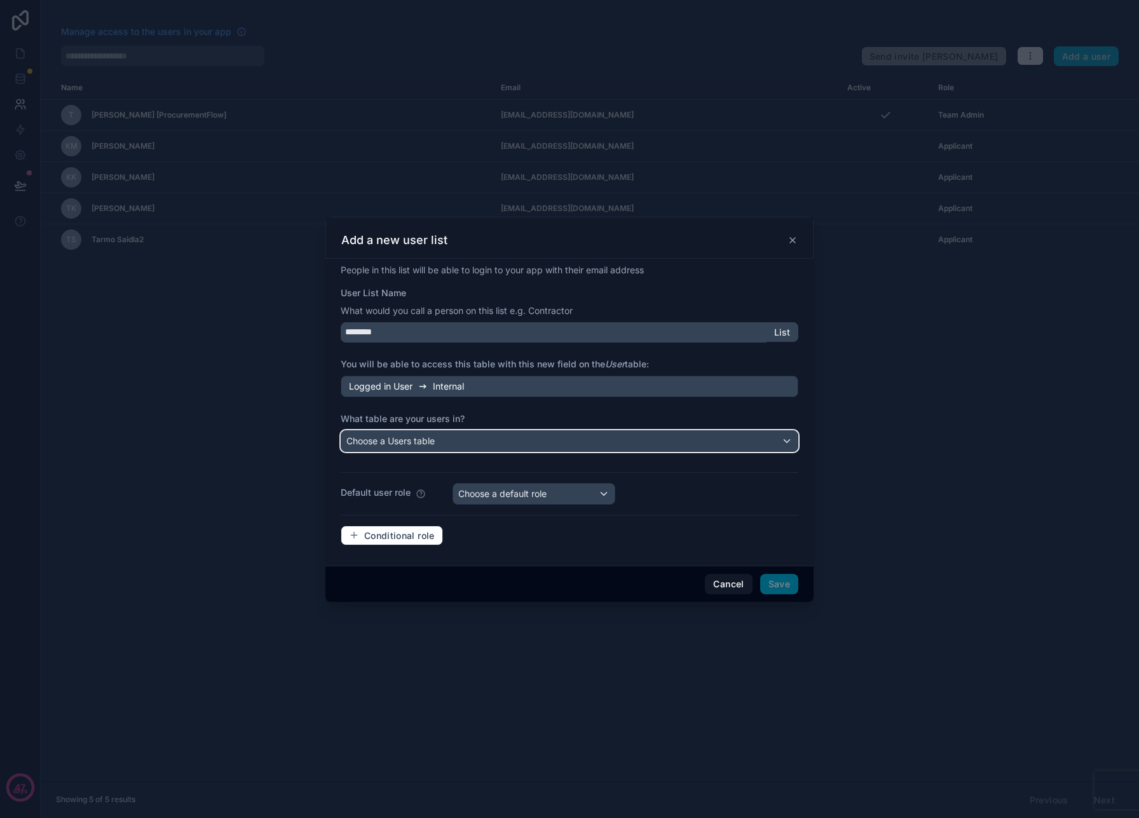
click at [478, 435] on div "Choose a Users table" at bounding box center [569, 441] width 456 height 20
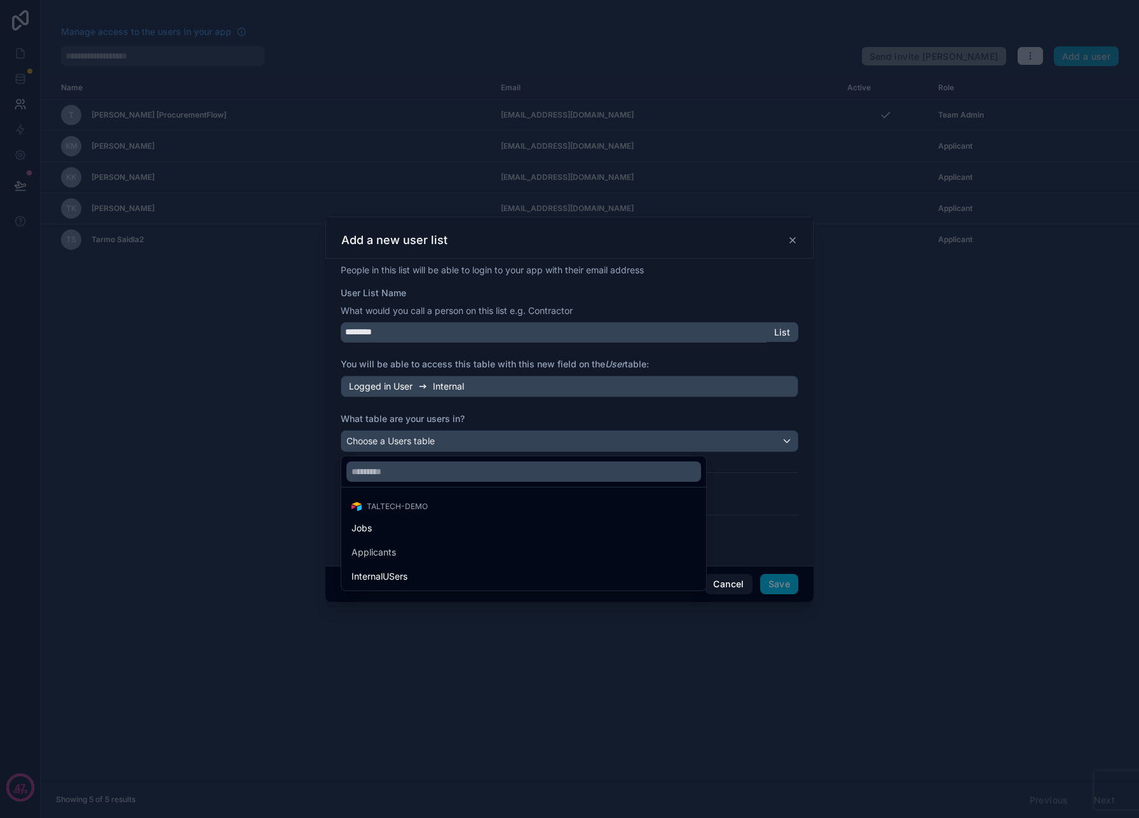
click at [425, 571] on div "InternalUSers" at bounding box center [524, 576] width 345 height 15
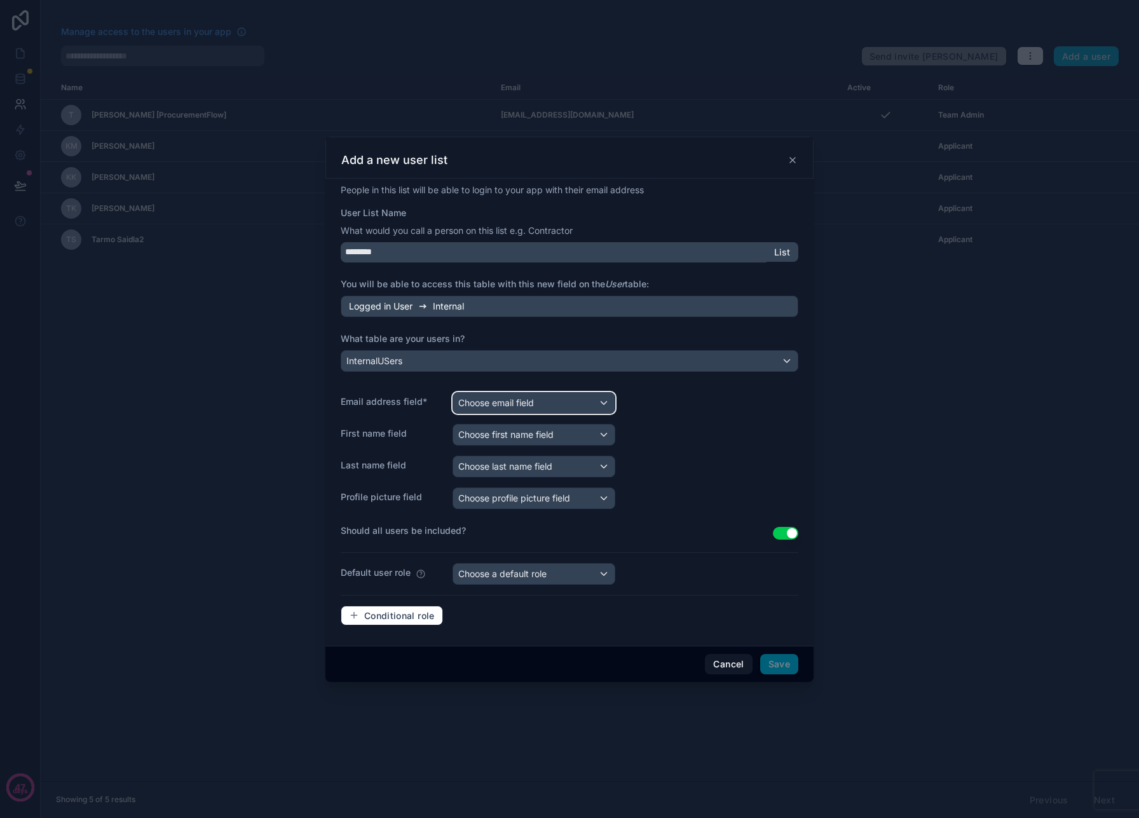
click at [487, 405] on span "Choose email field" at bounding box center [496, 402] width 76 height 11
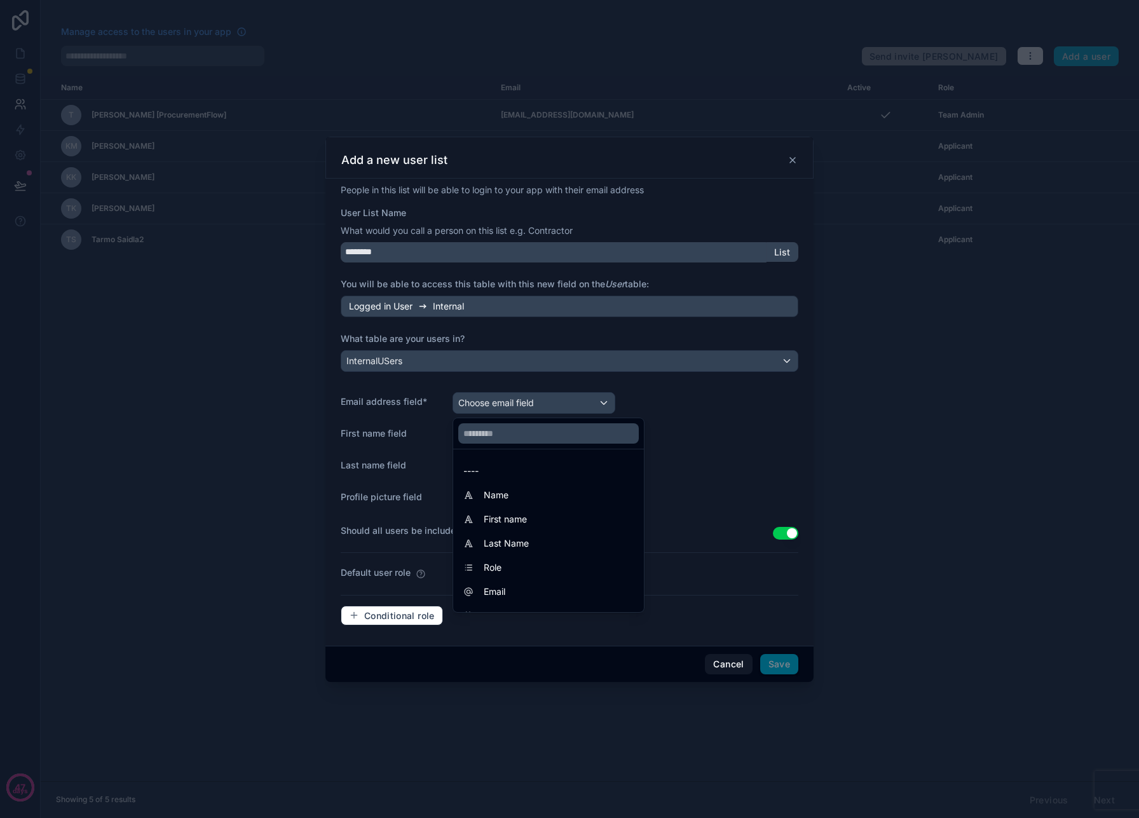
click at [523, 584] on div "Email" at bounding box center [548, 591] width 170 height 15
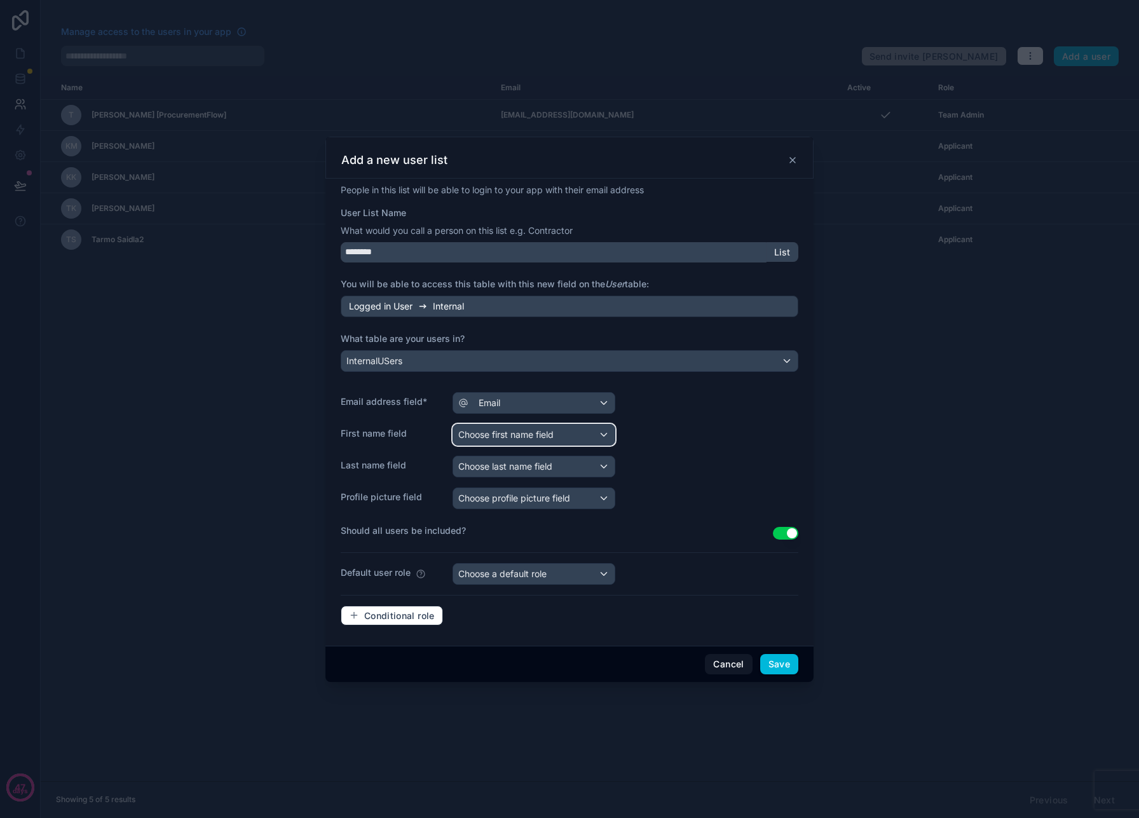
click at [529, 427] on div "Choose first name field" at bounding box center [533, 435] width 161 height 20
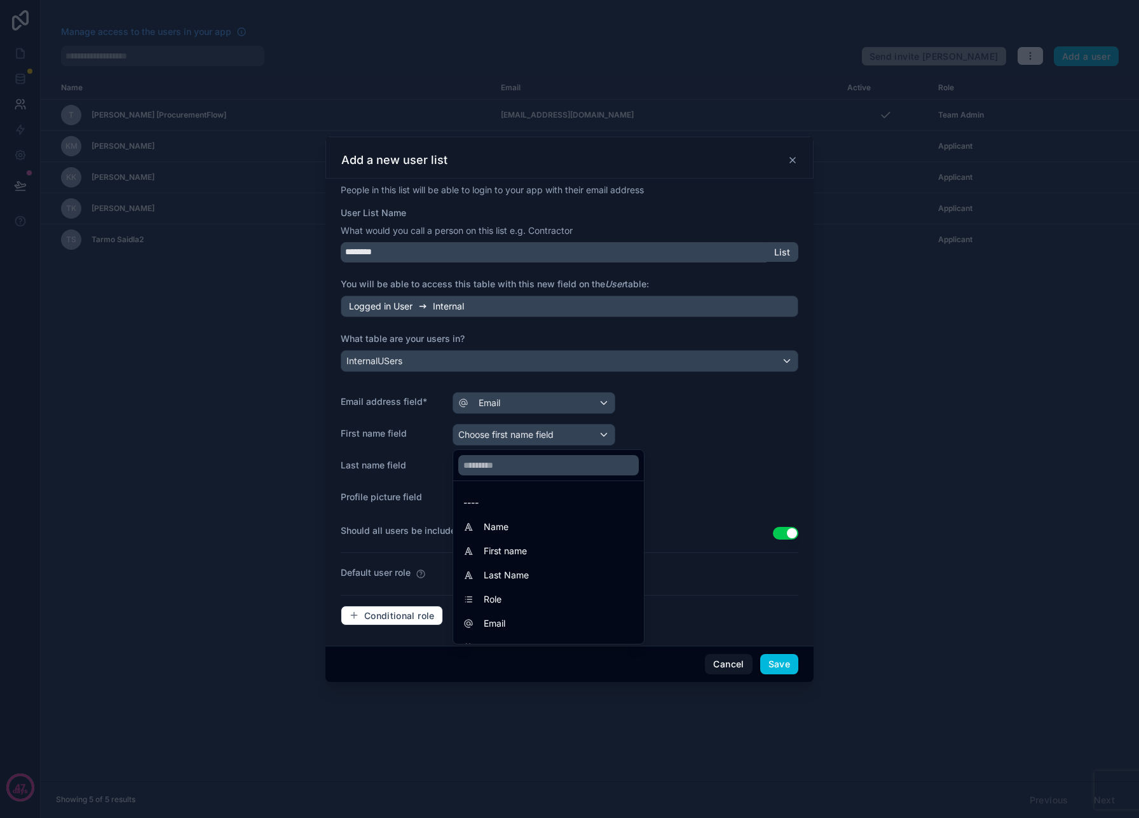
click at [526, 542] on div "First name" at bounding box center [549, 551] width 186 height 23
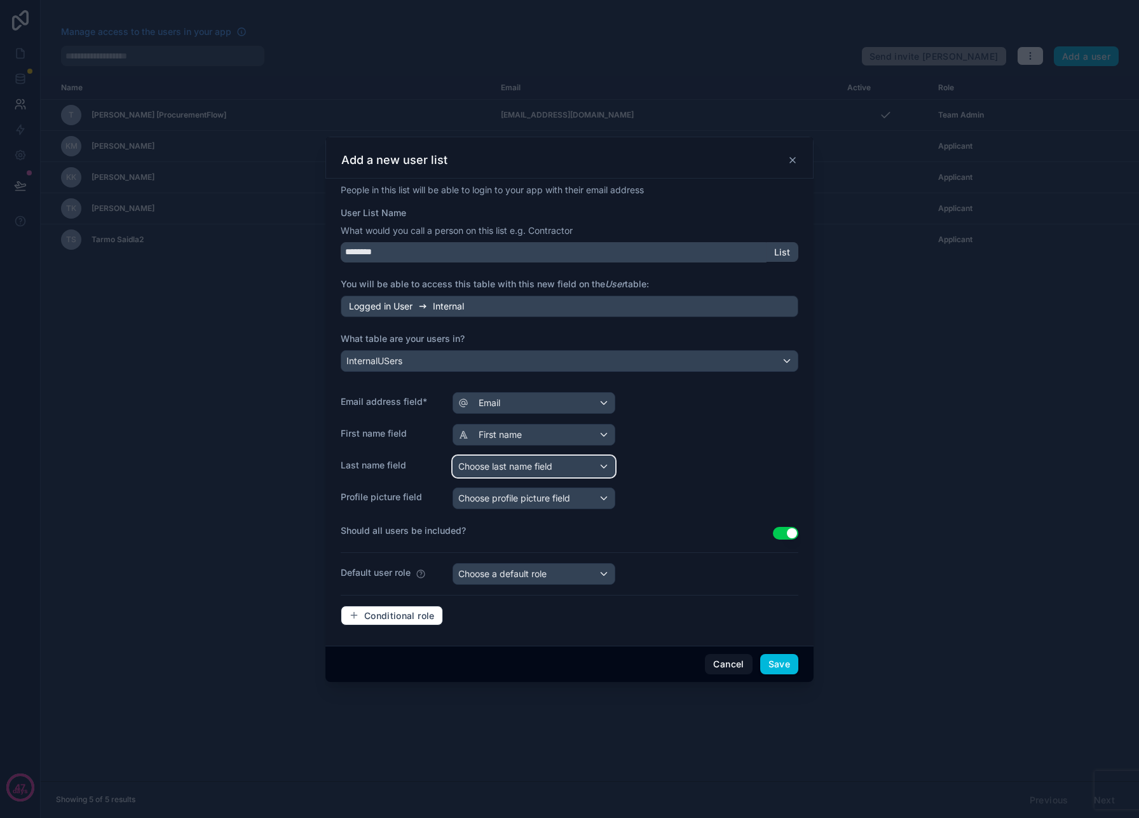
click at [538, 471] on span "Choose last name field" at bounding box center [505, 466] width 94 height 11
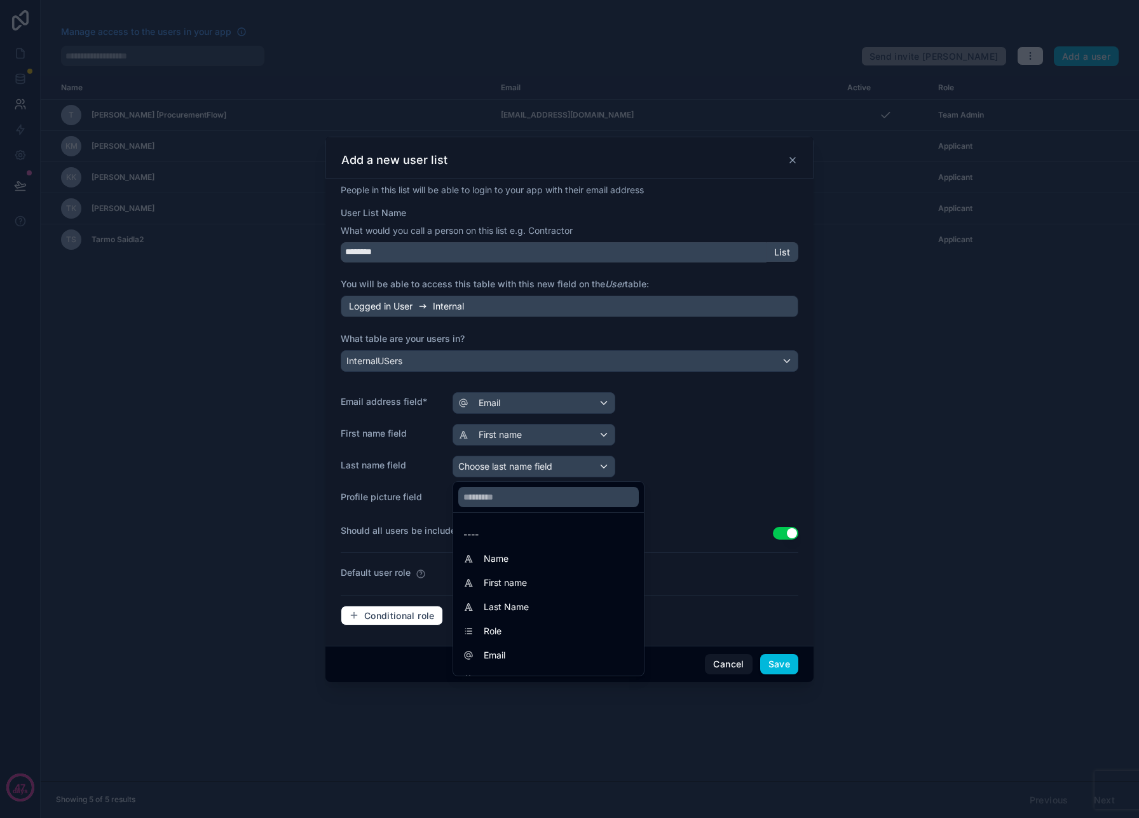
click at [520, 598] on div "Last Name" at bounding box center [549, 607] width 186 height 23
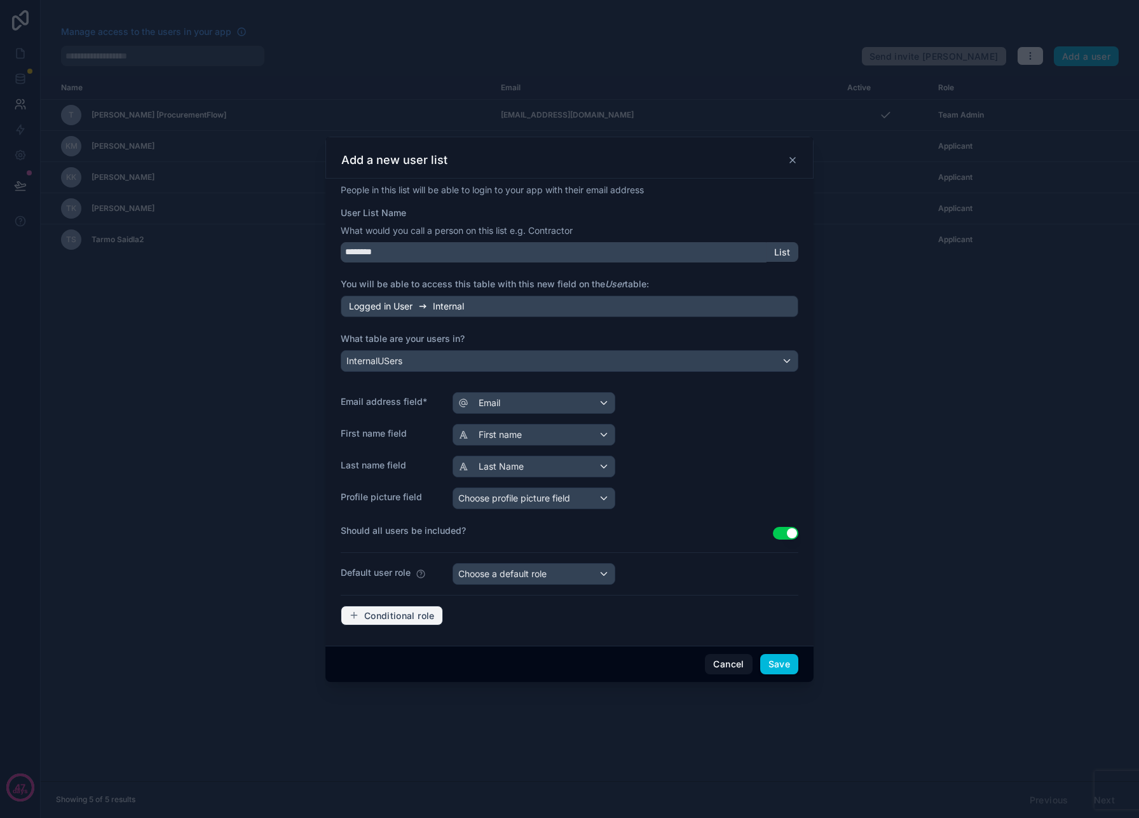
click at [404, 619] on span "Conditional role" at bounding box center [399, 615] width 71 height 11
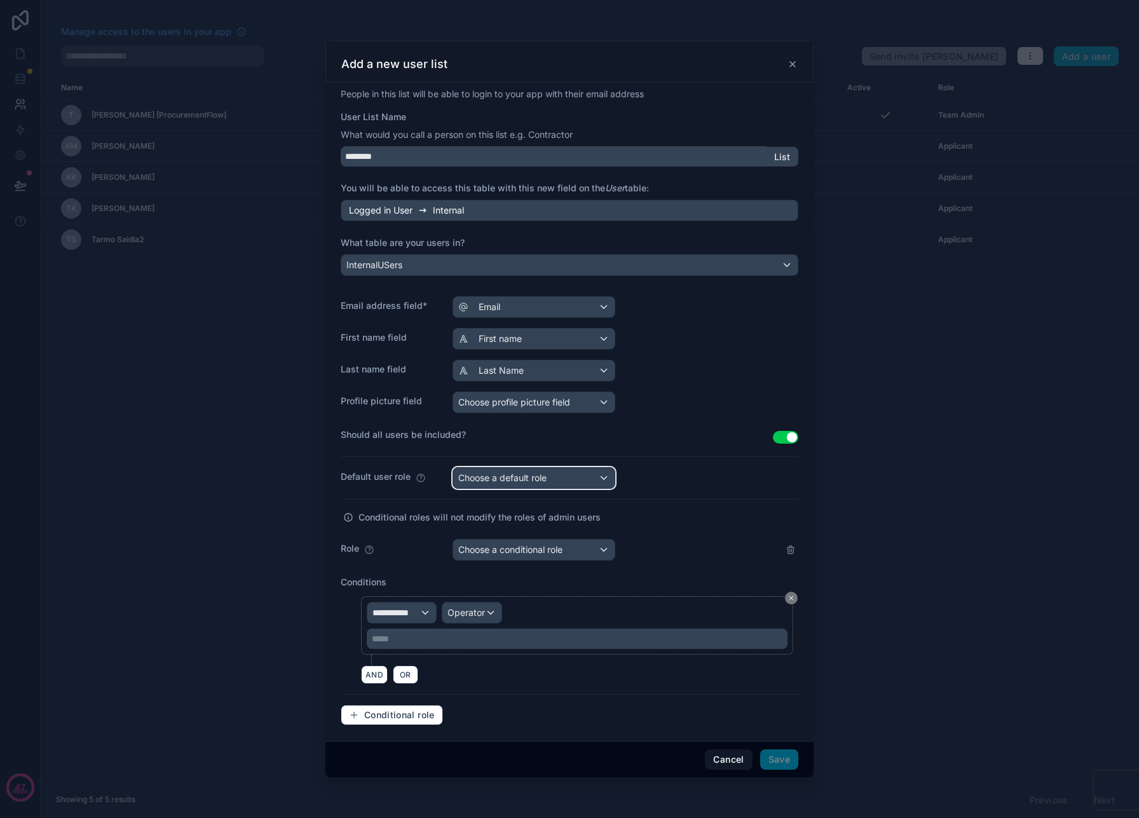
click at [502, 475] on span "Choose a default role" at bounding box center [502, 477] width 88 height 11
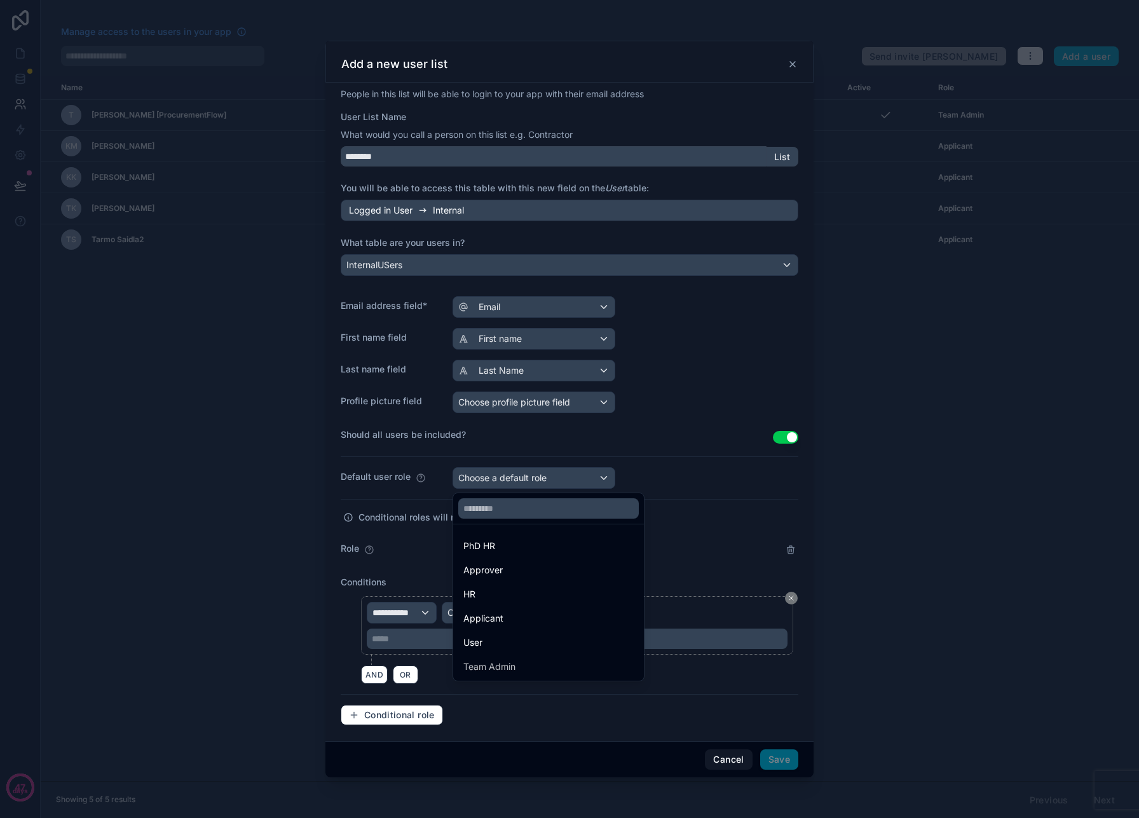
click at [502, 598] on div "HR" at bounding box center [548, 594] width 170 height 15
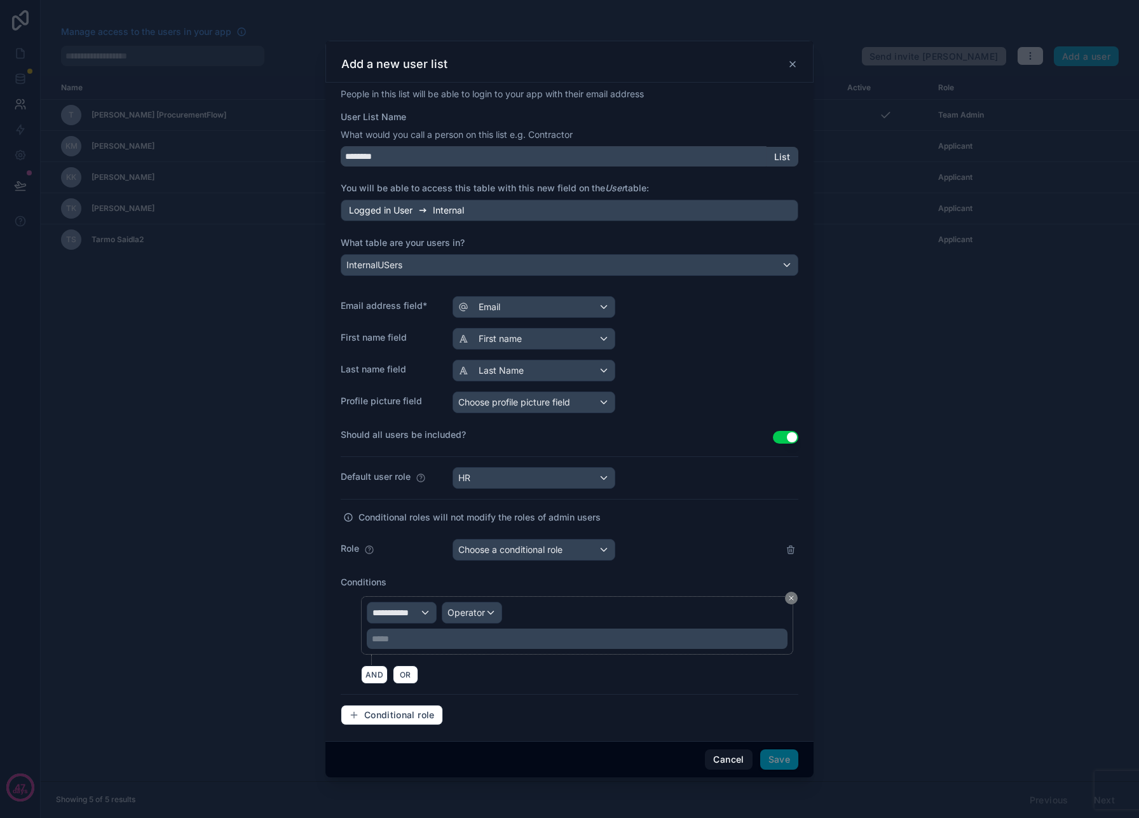
click at [484, 561] on div "**********" at bounding box center [570, 412] width 458 height 648
click at [487, 554] on span "Choose a conditional role" at bounding box center [510, 549] width 104 height 11
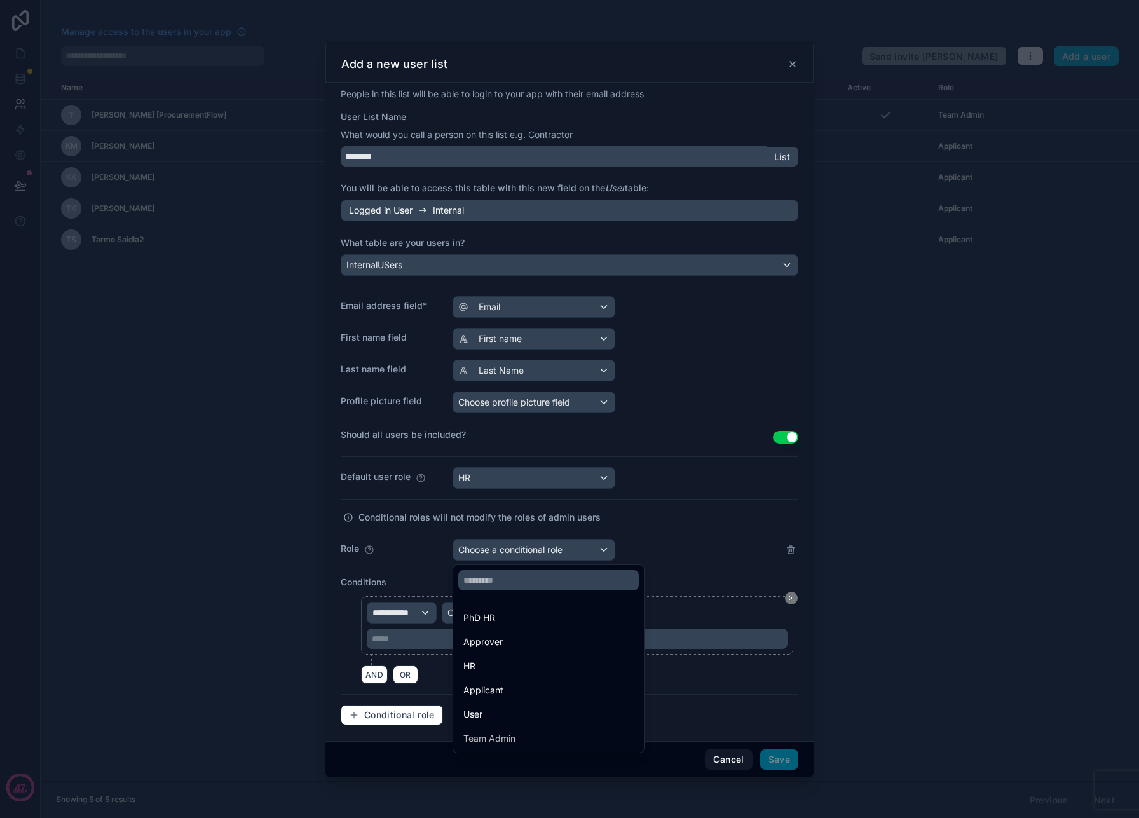
click at [493, 614] on div "PhD HR" at bounding box center [479, 617] width 32 height 15
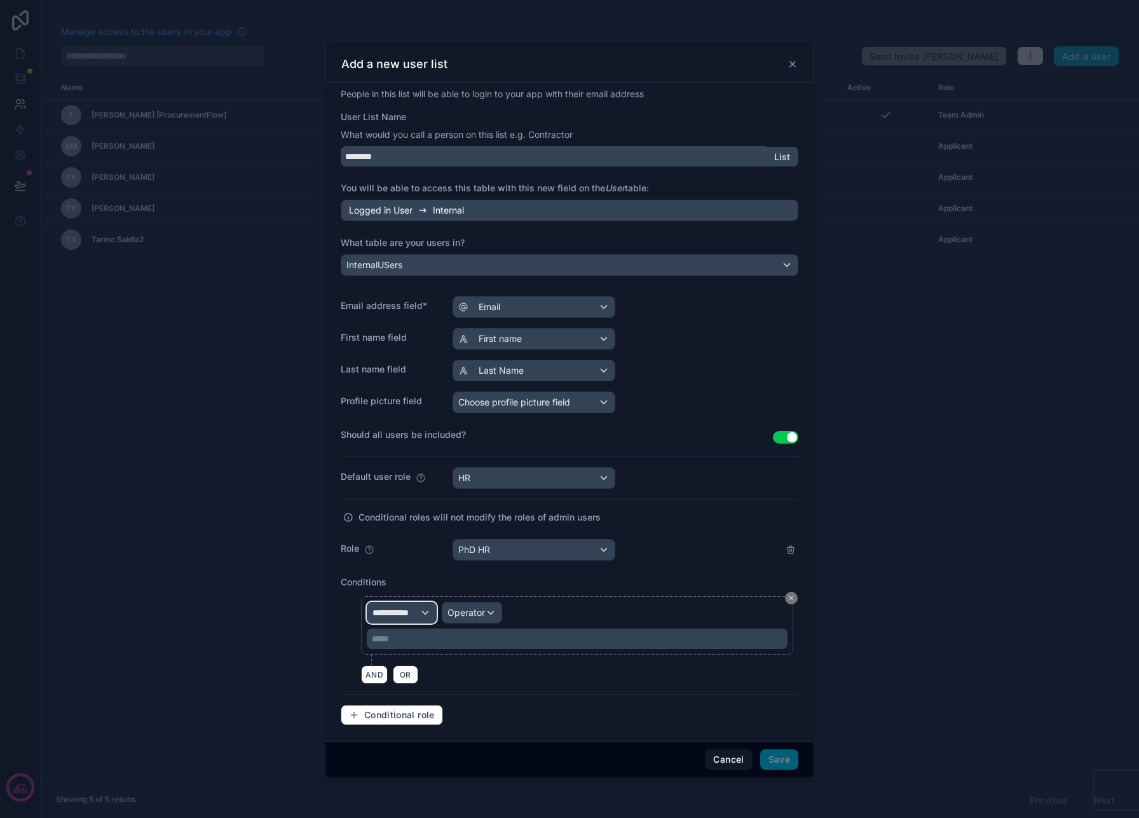
click at [413, 616] on span "**********" at bounding box center [396, 612] width 47 height 13
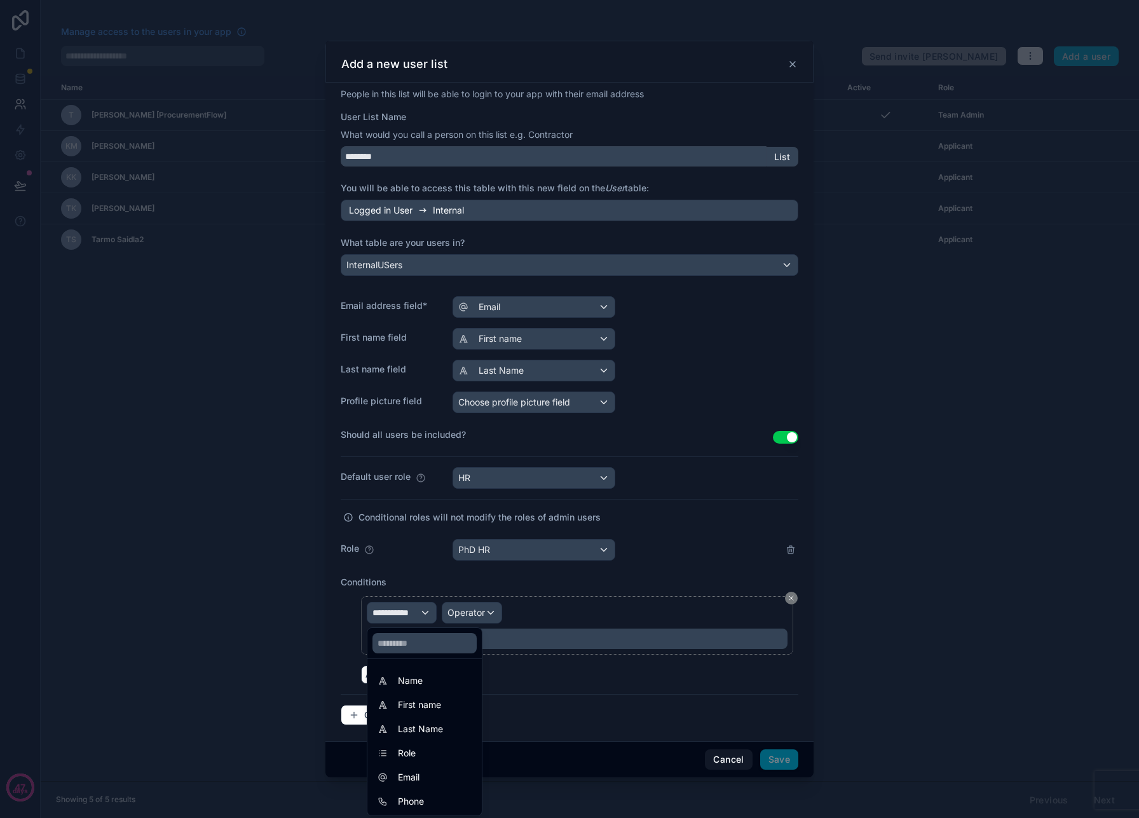
click at [416, 763] on div "Role" at bounding box center [424, 753] width 109 height 23
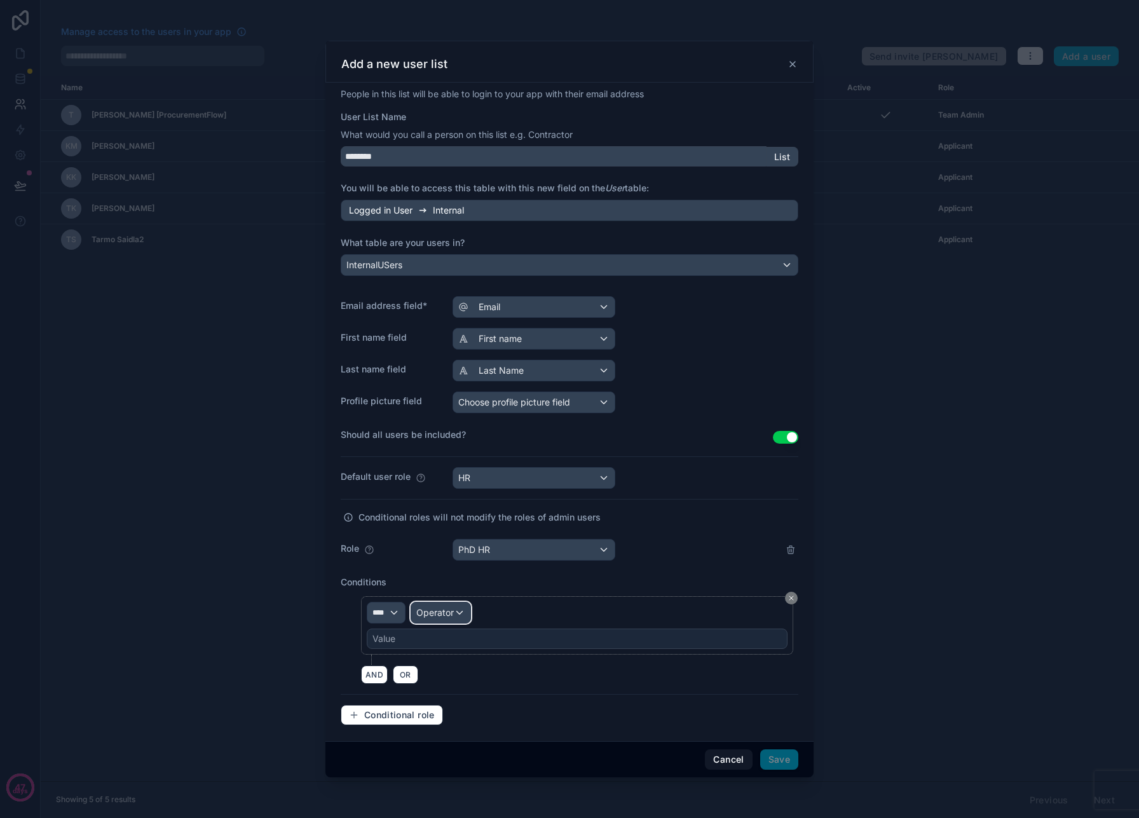
click at [449, 620] on div "Operator" at bounding box center [440, 613] width 59 height 20
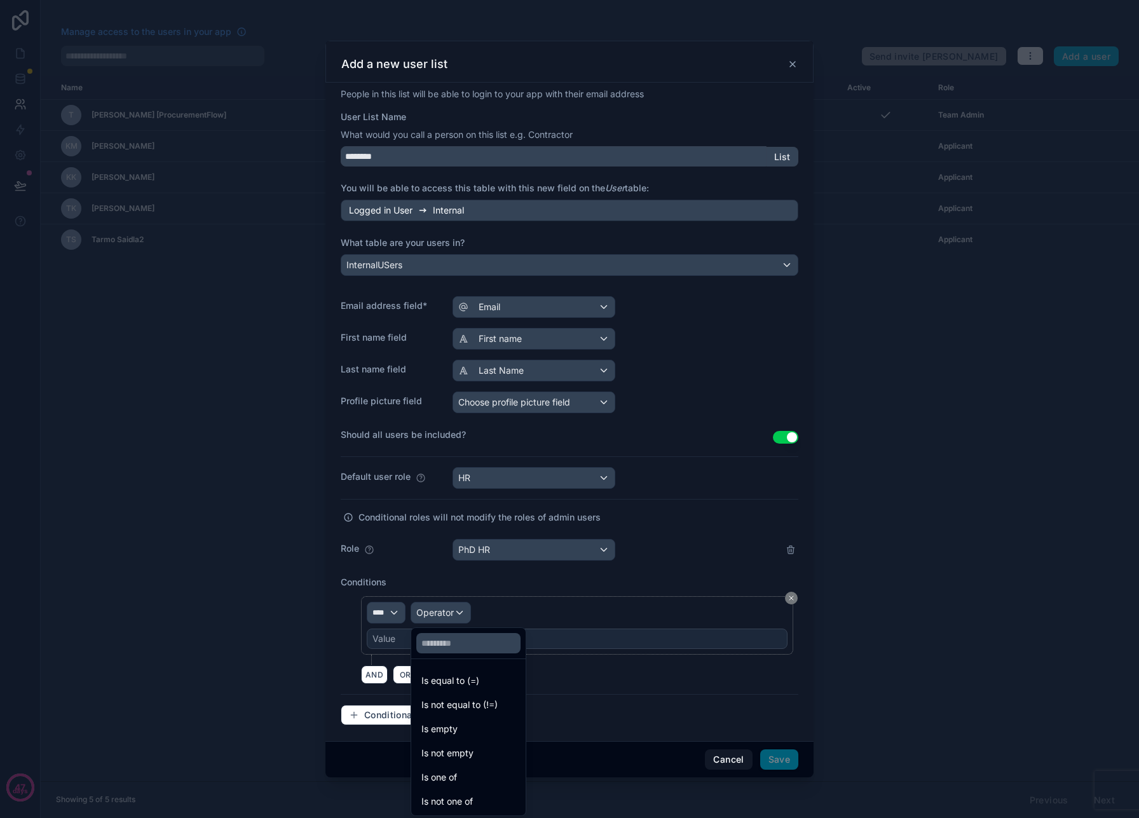
click at [461, 678] on span "Is equal to (=)" at bounding box center [450, 680] width 58 height 15
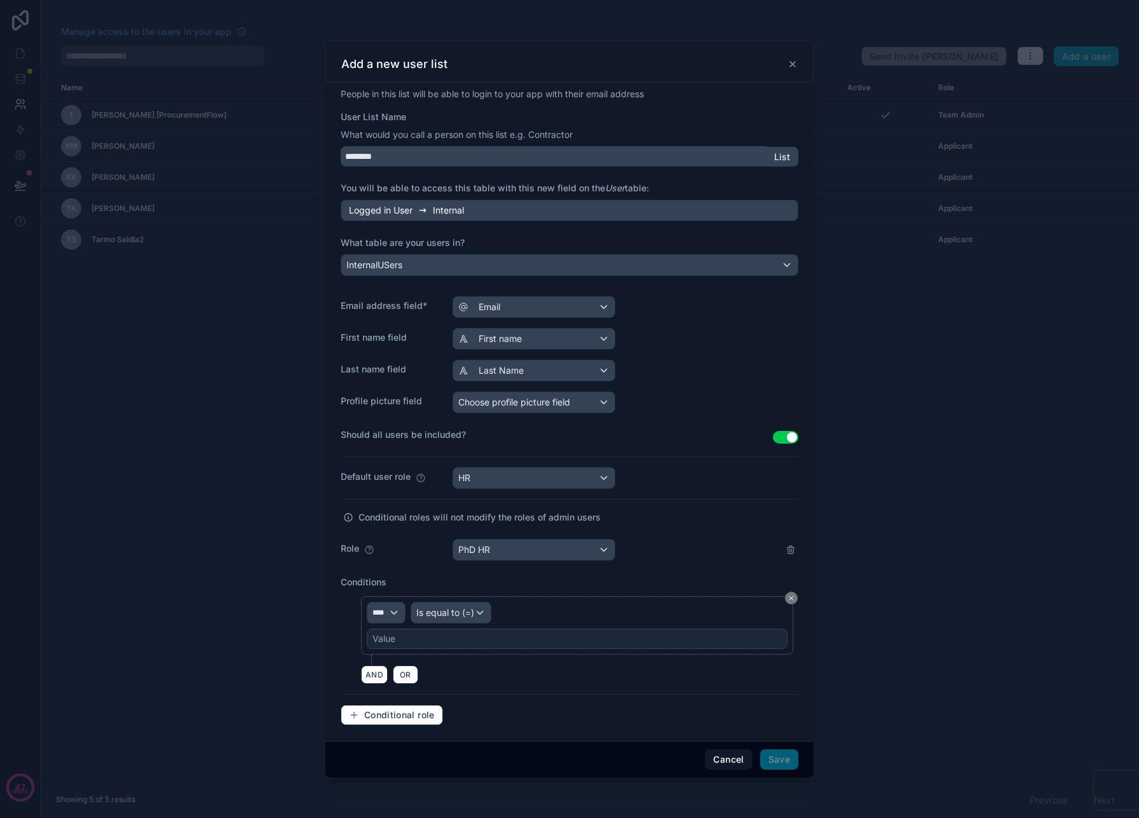
click at [468, 636] on div "Value" at bounding box center [577, 639] width 421 height 20
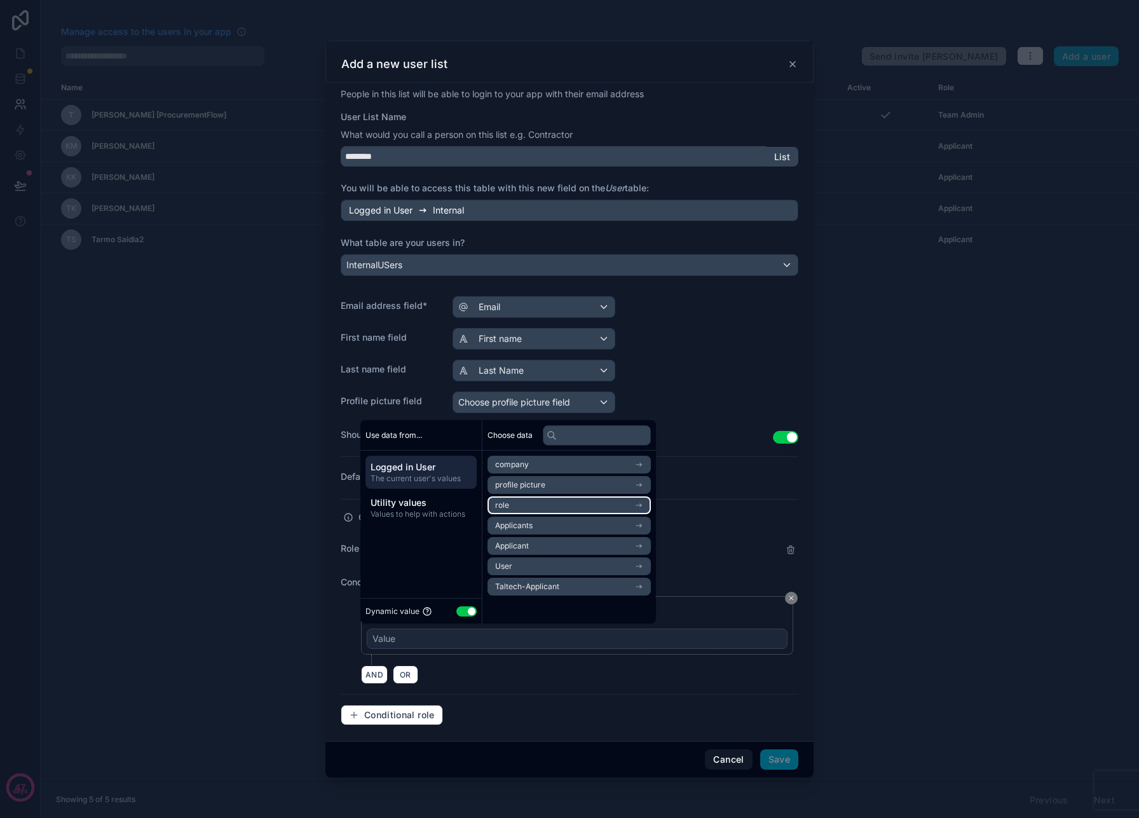
click at [505, 510] on li "role" at bounding box center [569, 505] width 163 height 18
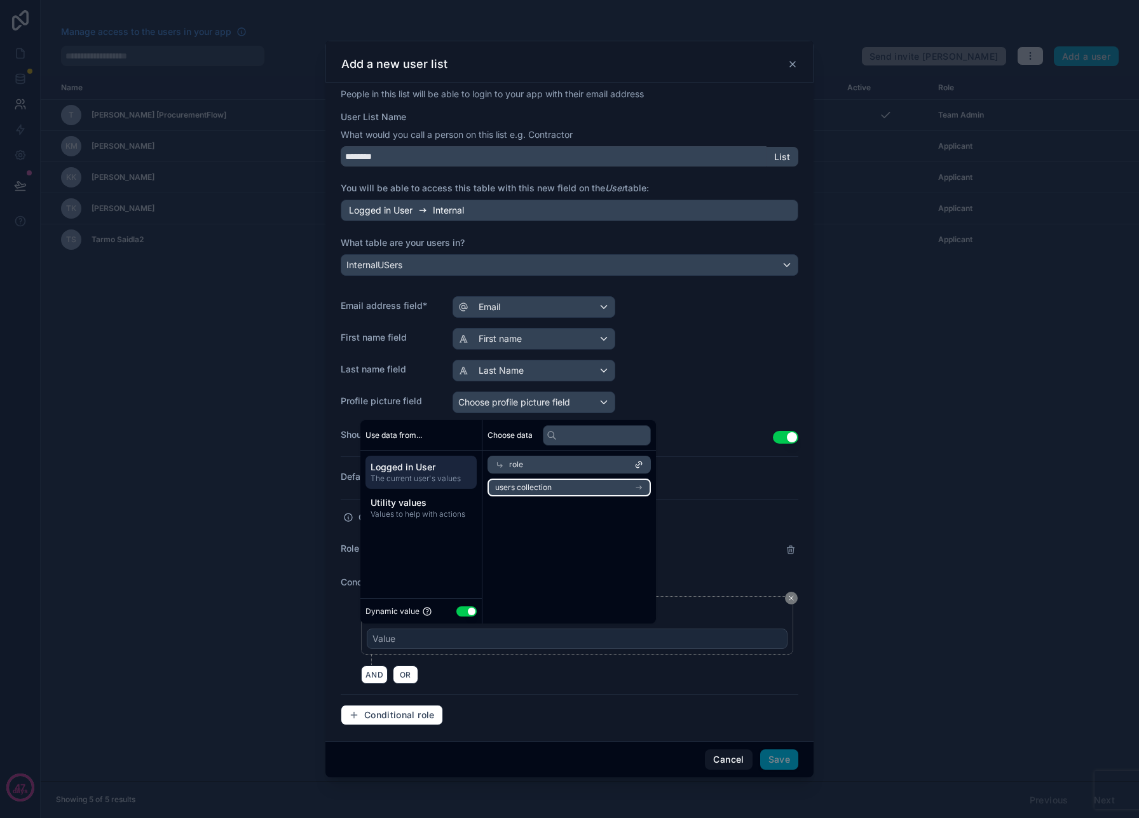
click at [521, 491] on span "users collection" at bounding box center [523, 487] width 57 height 10
click at [498, 467] on icon at bounding box center [499, 464] width 9 height 9
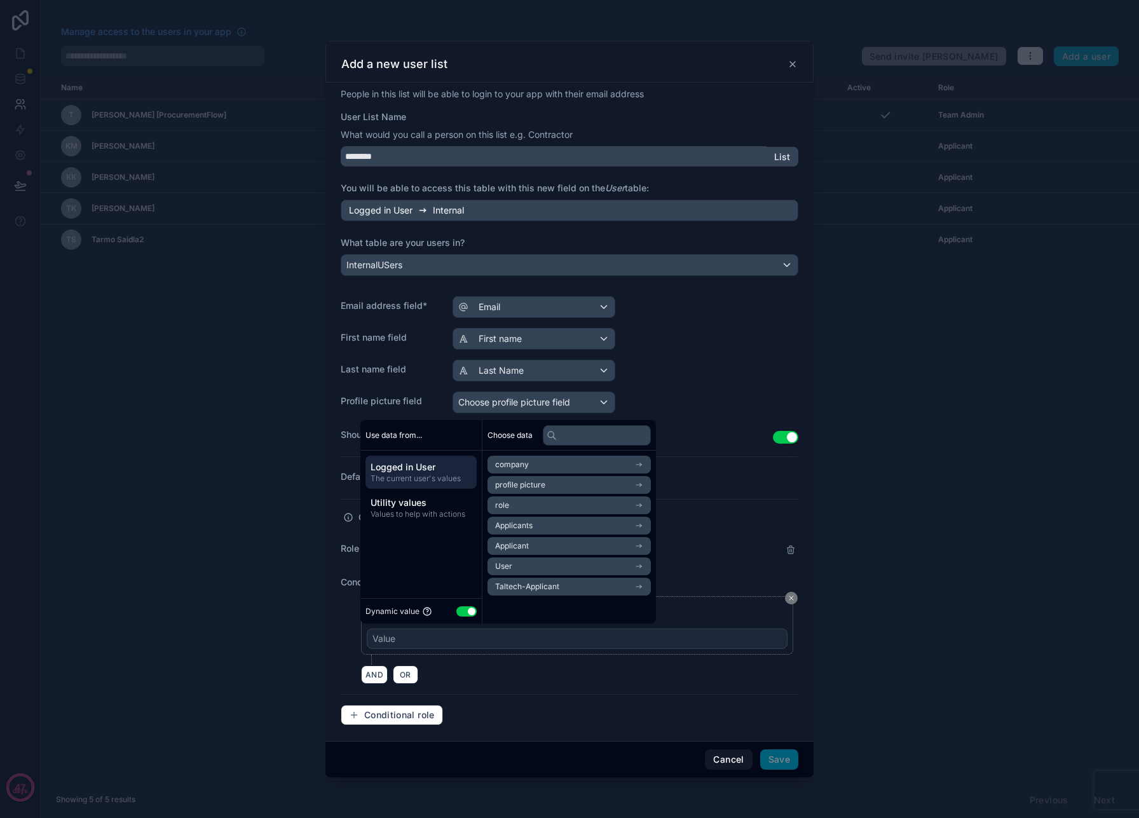
click at [435, 510] on span "Values to help with actions" at bounding box center [421, 514] width 101 height 10
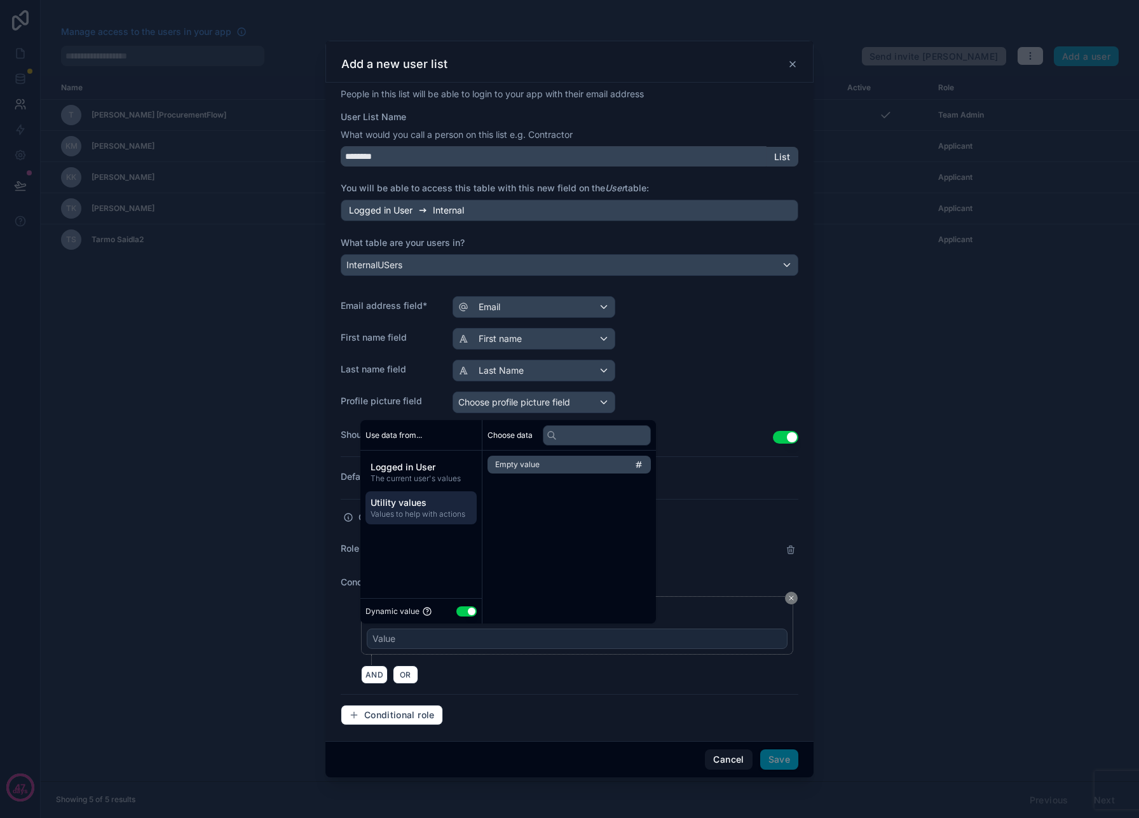
click at [681, 512] on div "Conditional roles will not modify the roles of admin users" at bounding box center [570, 524] width 458 height 29
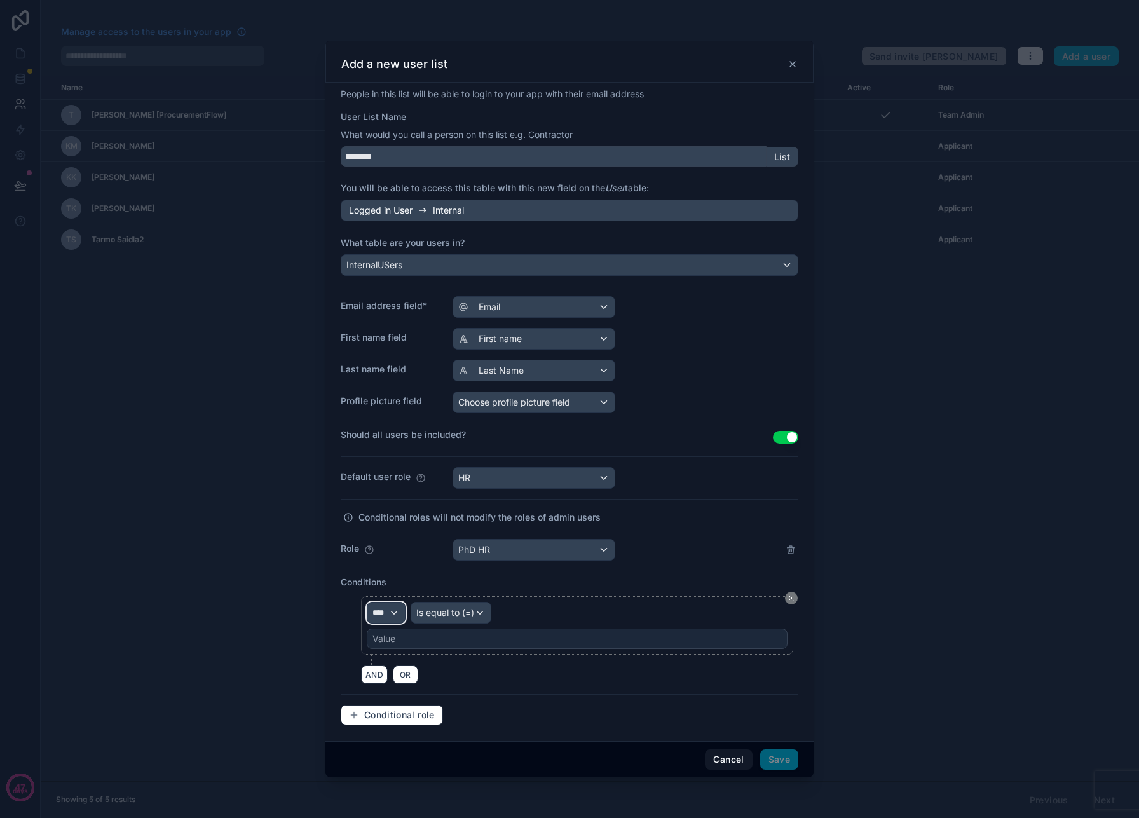
click at [393, 612] on div "****" at bounding box center [386, 613] width 38 height 20
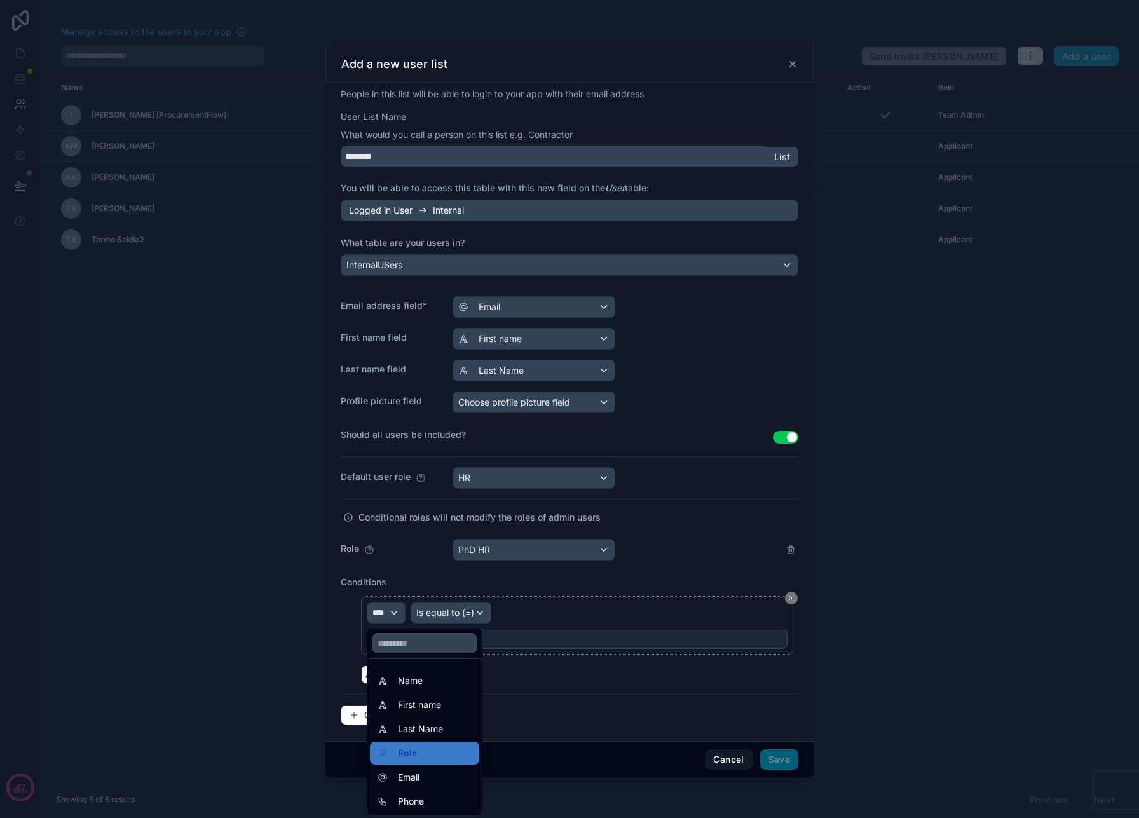
click at [393, 612] on div at bounding box center [569, 409] width 1139 height 818
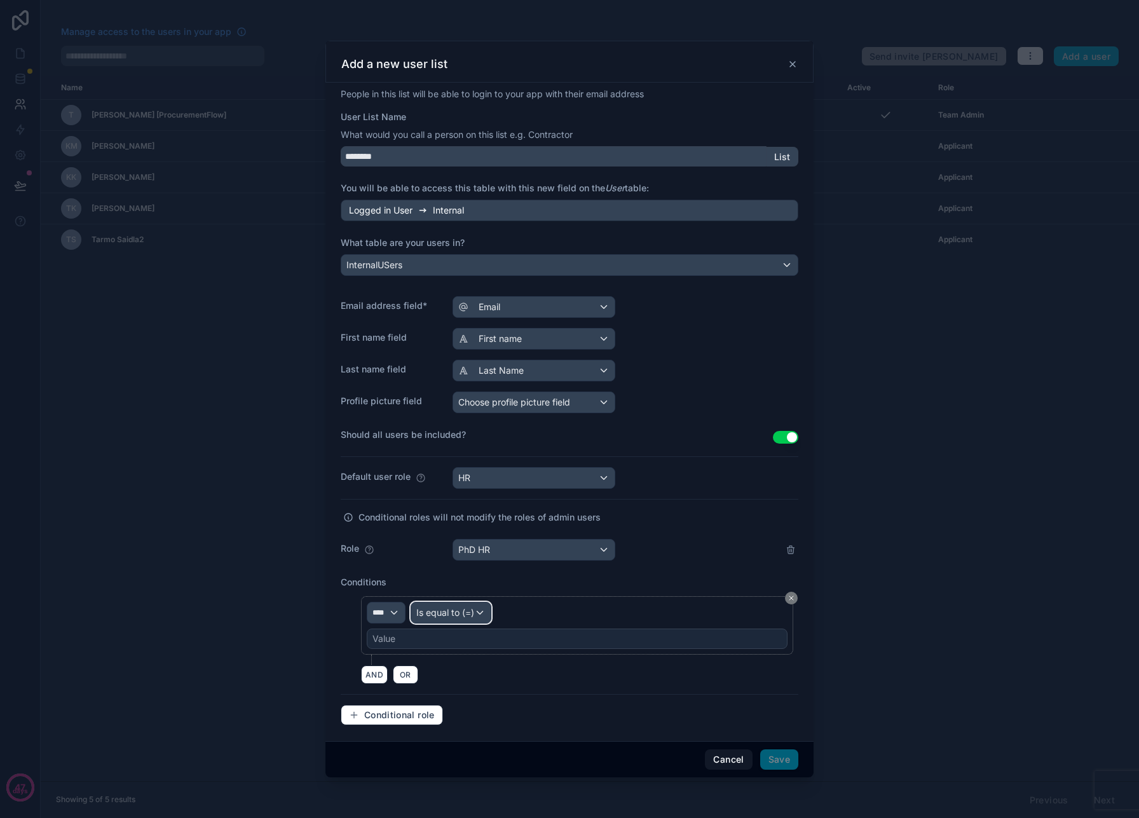
click at [442, 613] on span "Is equal to (=)" at bounding box center [445, 612] width 58 height 13
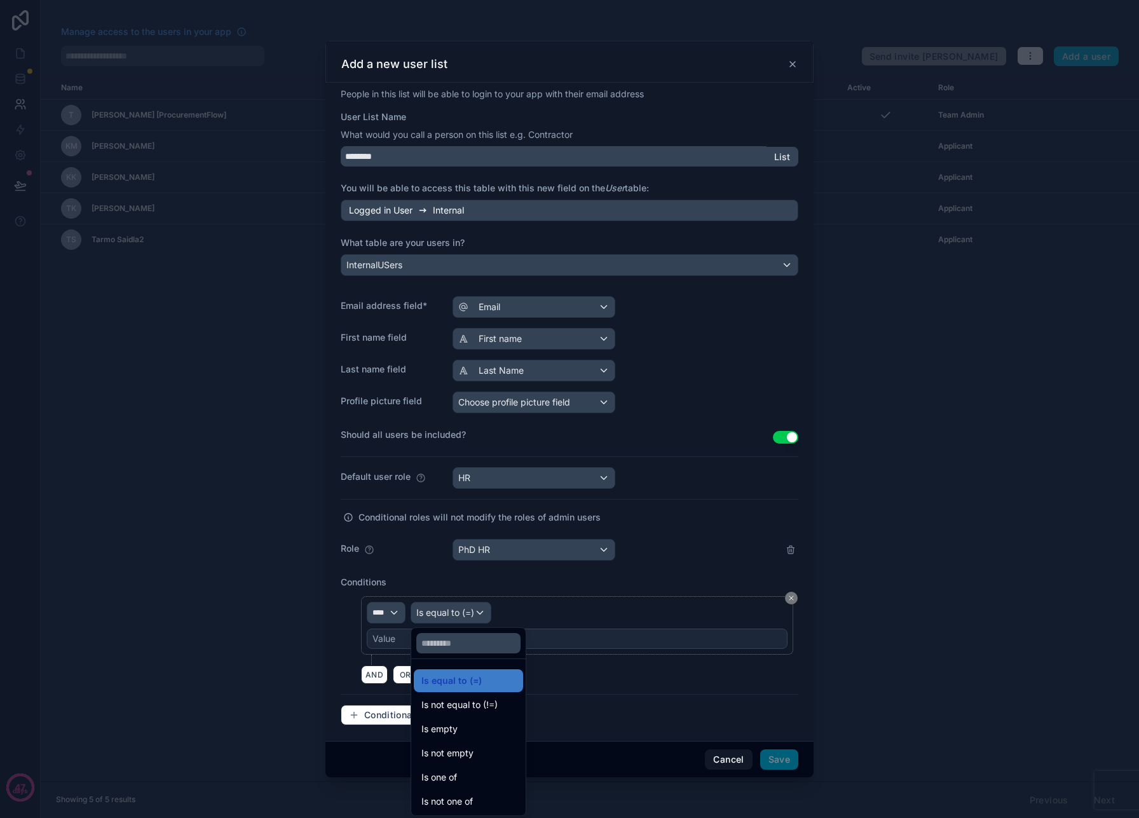
click at [461, 772] on div "Is one of" at bounding box center [468, 777] width 94 height 15
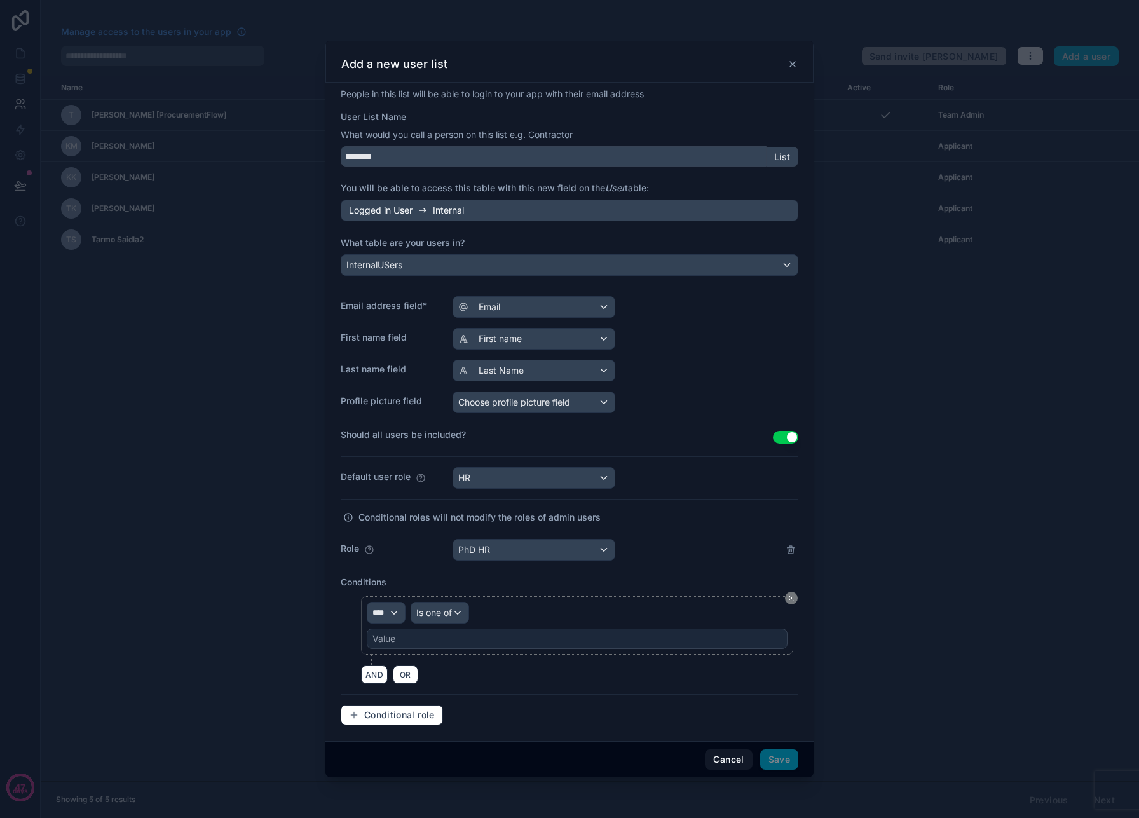
click at [453, 643] on div "Value" at bounding box center [577, 639] width 421 height 20
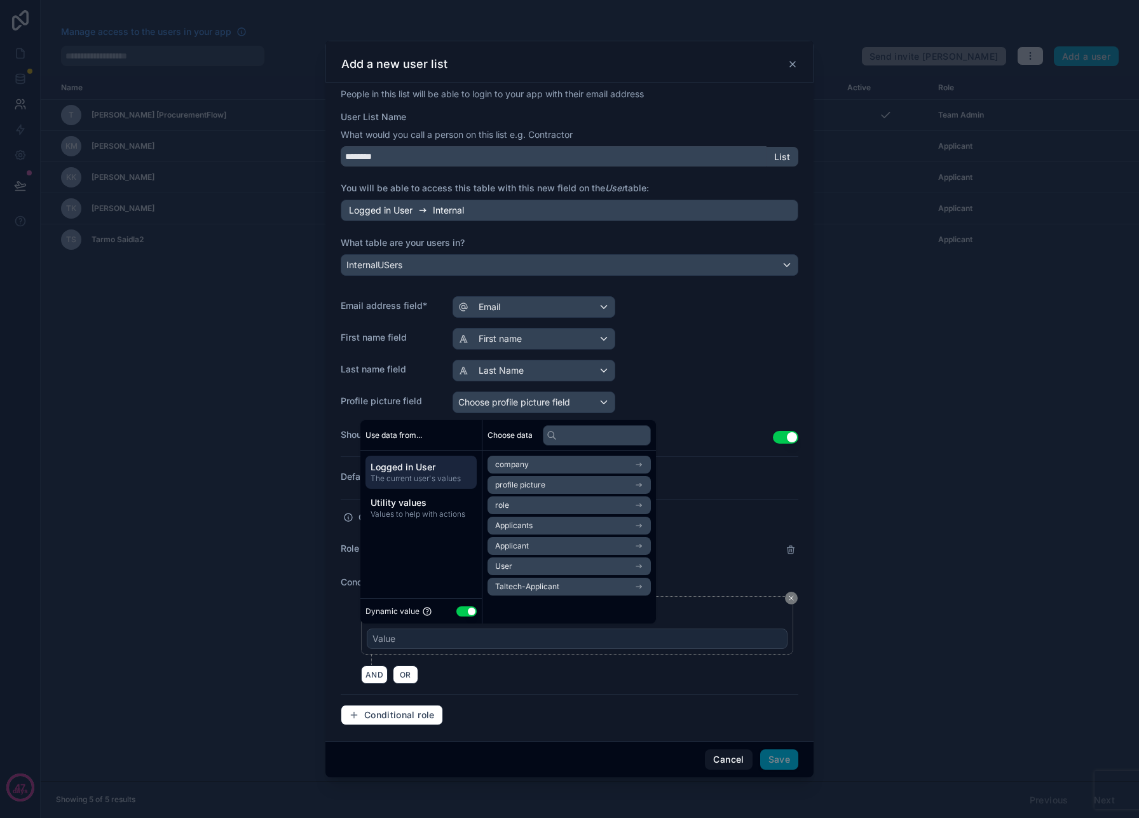
click at [453, 643] on div "Value" at bounding box center [577, 639] width 421 height 20
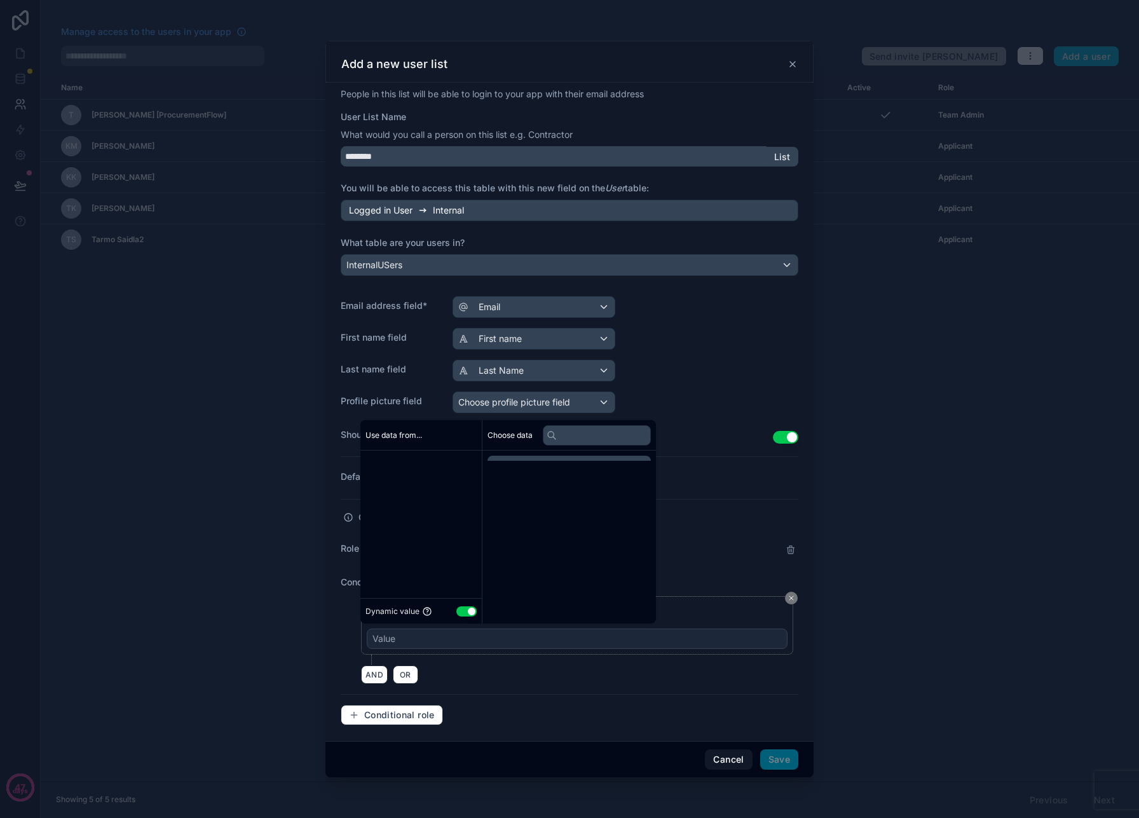
click at [453, 643] on div "Value" at bounding box center [577, 639] width 421 height 20
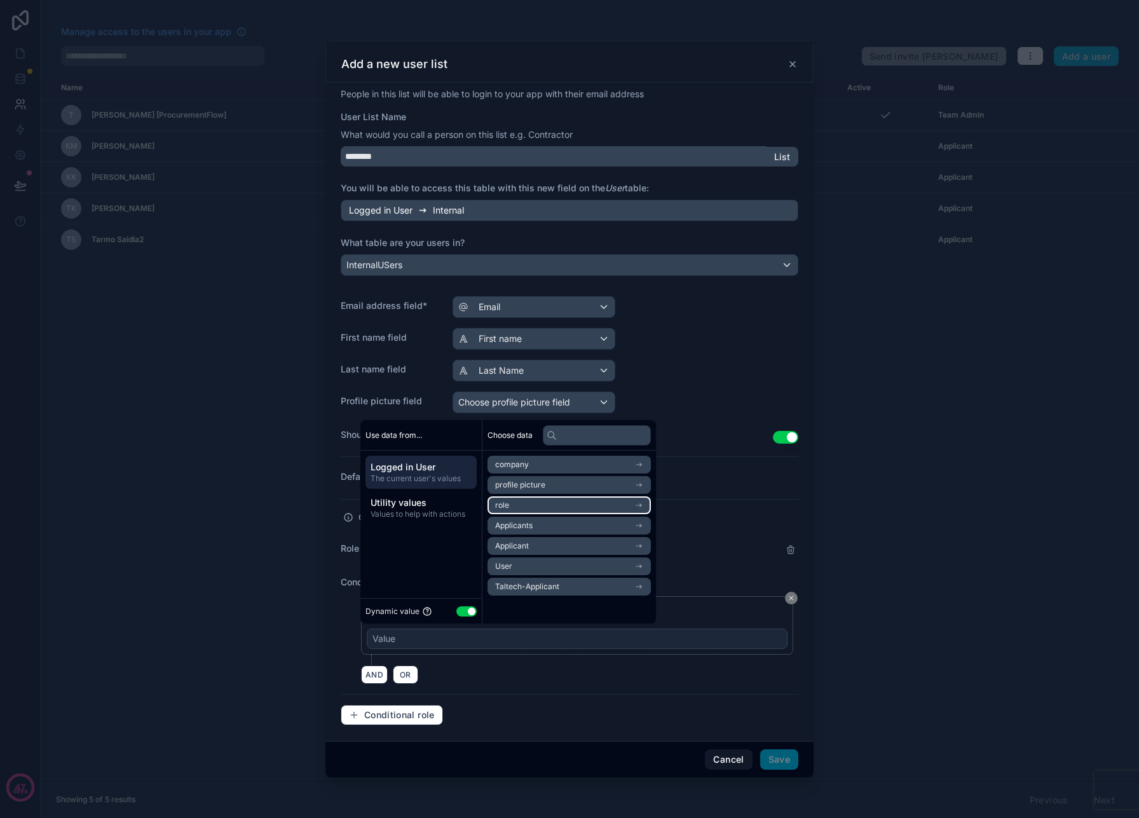
click at [549, 506] on li "role" at bounding box center [569, 505] width 163 height 18
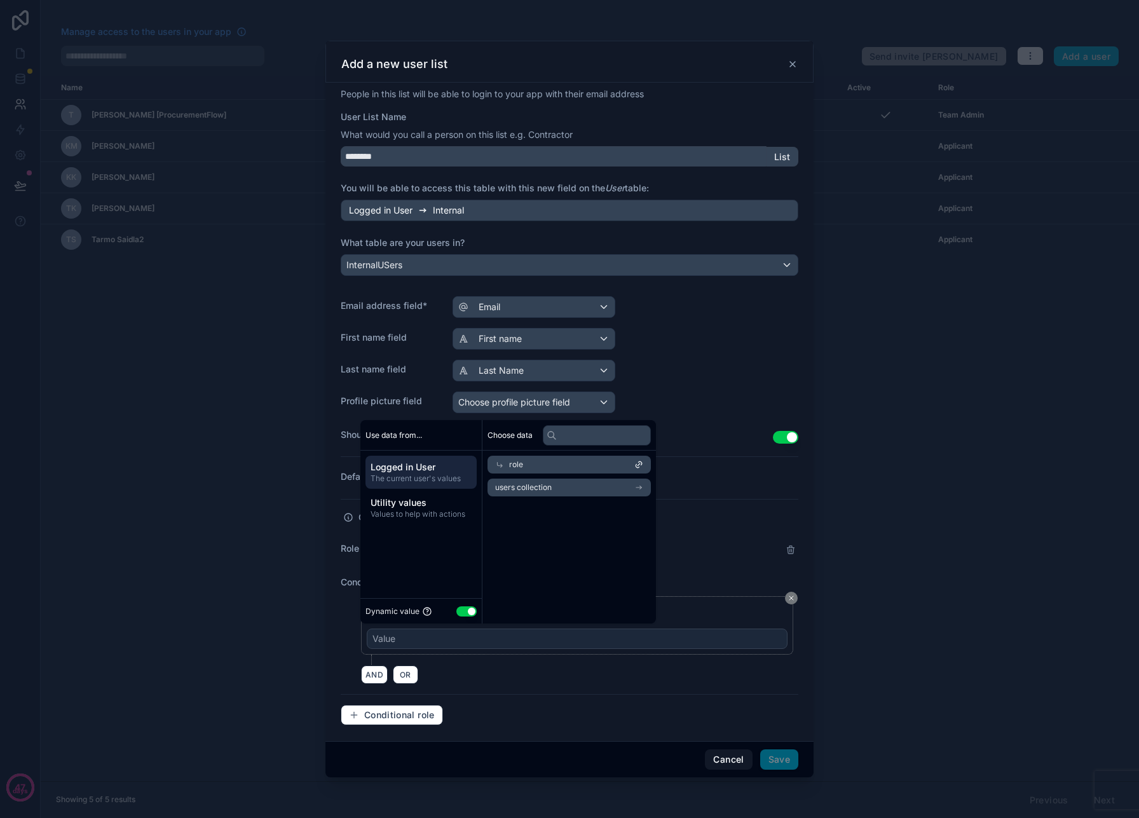
click at [501, 462] on icon at bounding box center [499, 464] width 9 height 9
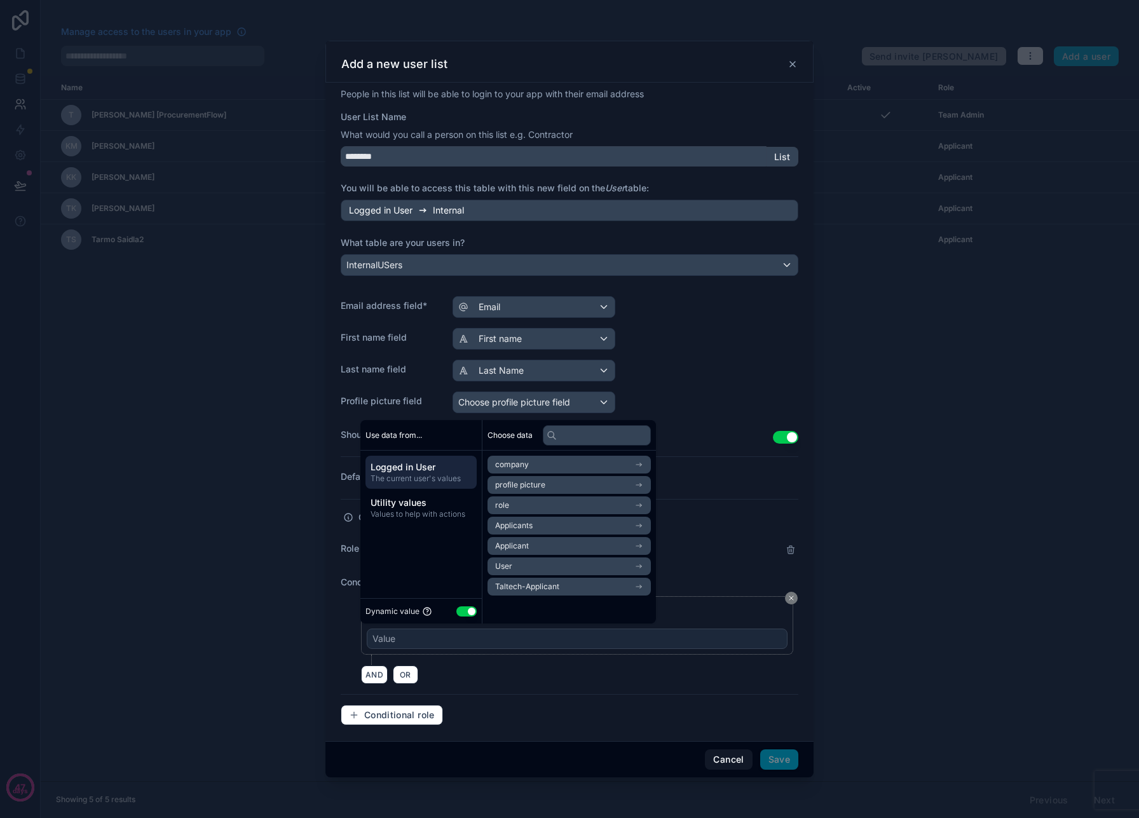
click at [501, 462] on span "company" at bounding box center [512, 465] width 34 height 10
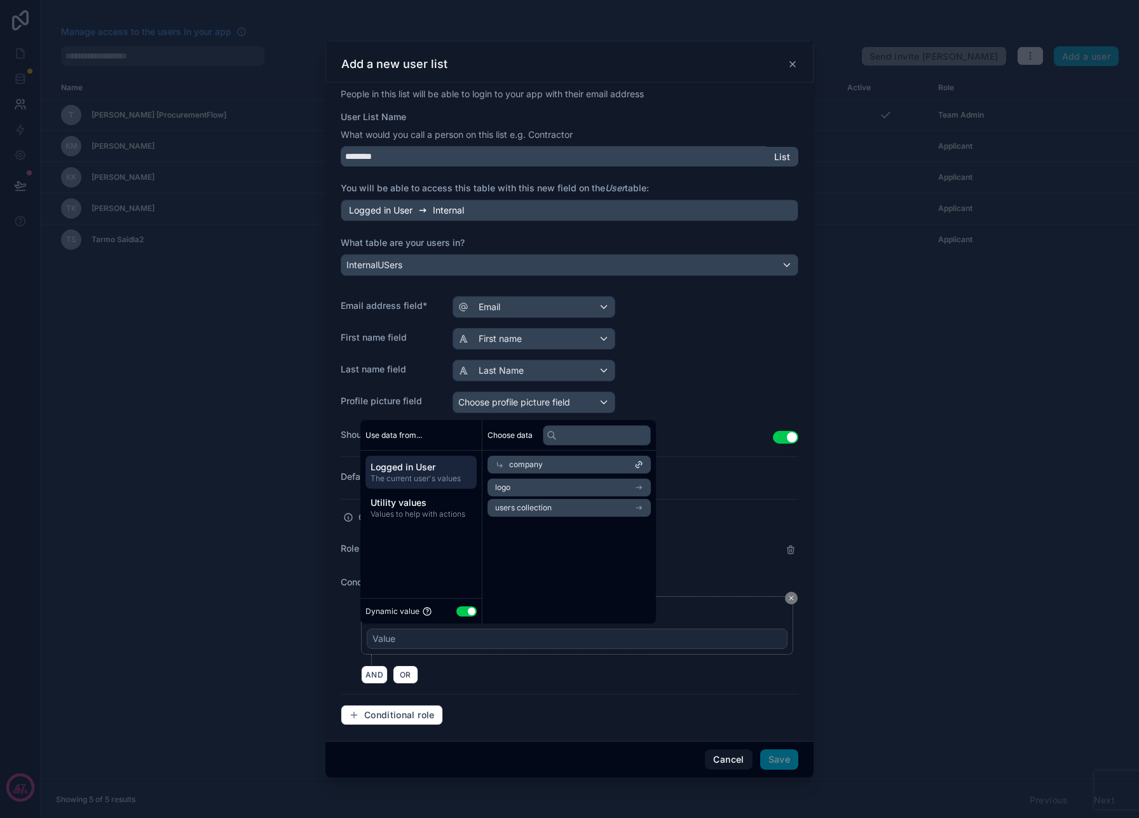
click at [501, 462] on icon at bounding box center [499, 464] width 9 height 9
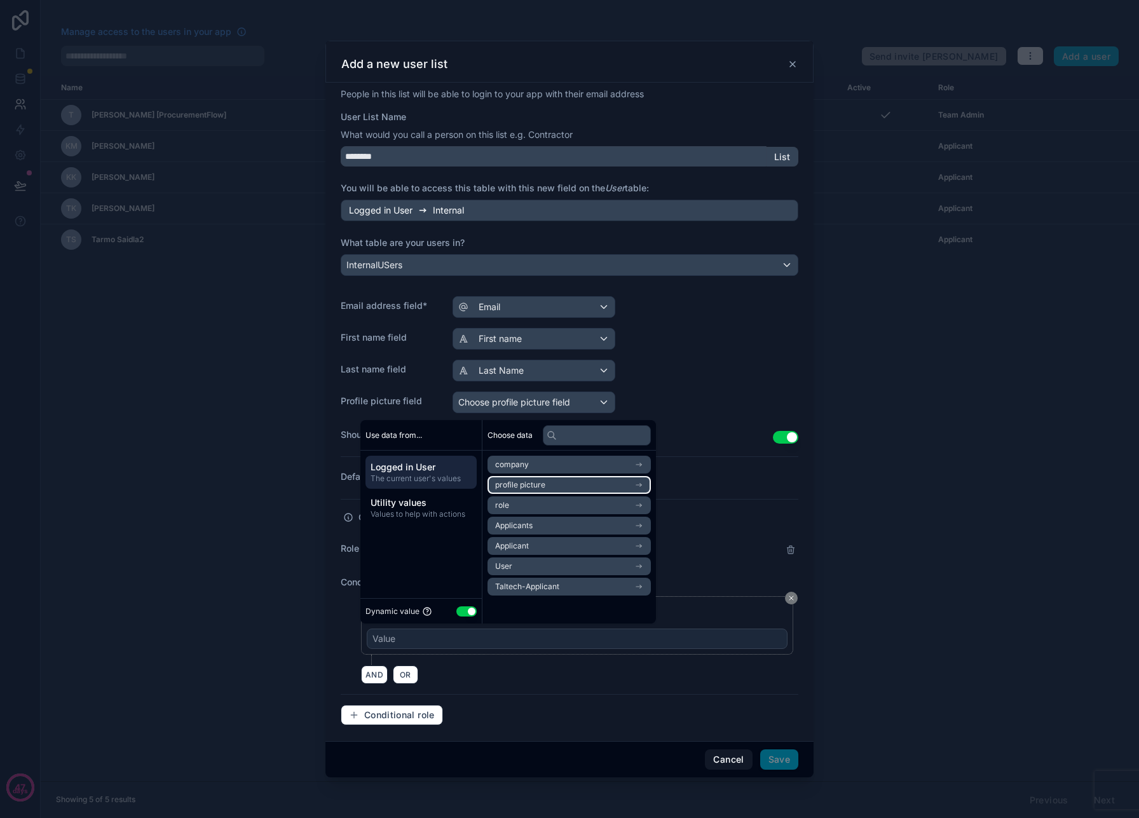
click at [516, 490] on li "profile picture" at bounding box center [569, 485] width 163 height 18
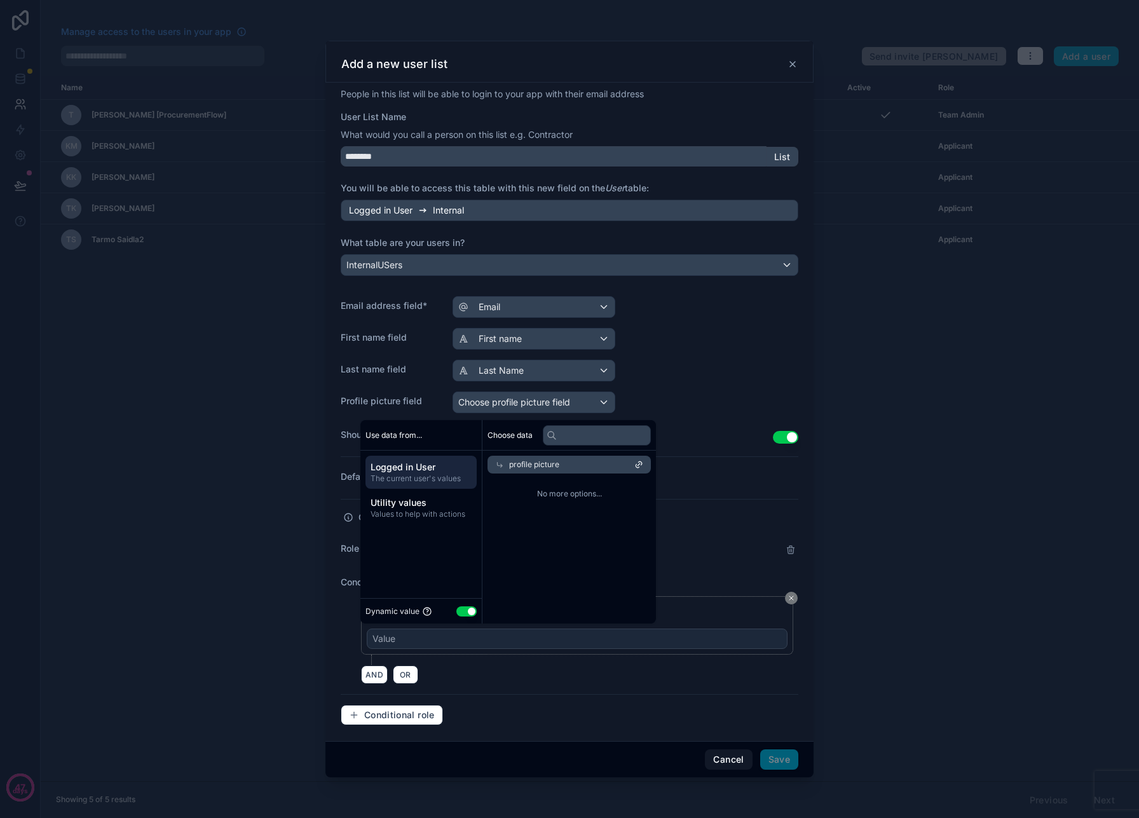
click at [498, 464] on icon at bounding box center [500, 465] width 5 height 5
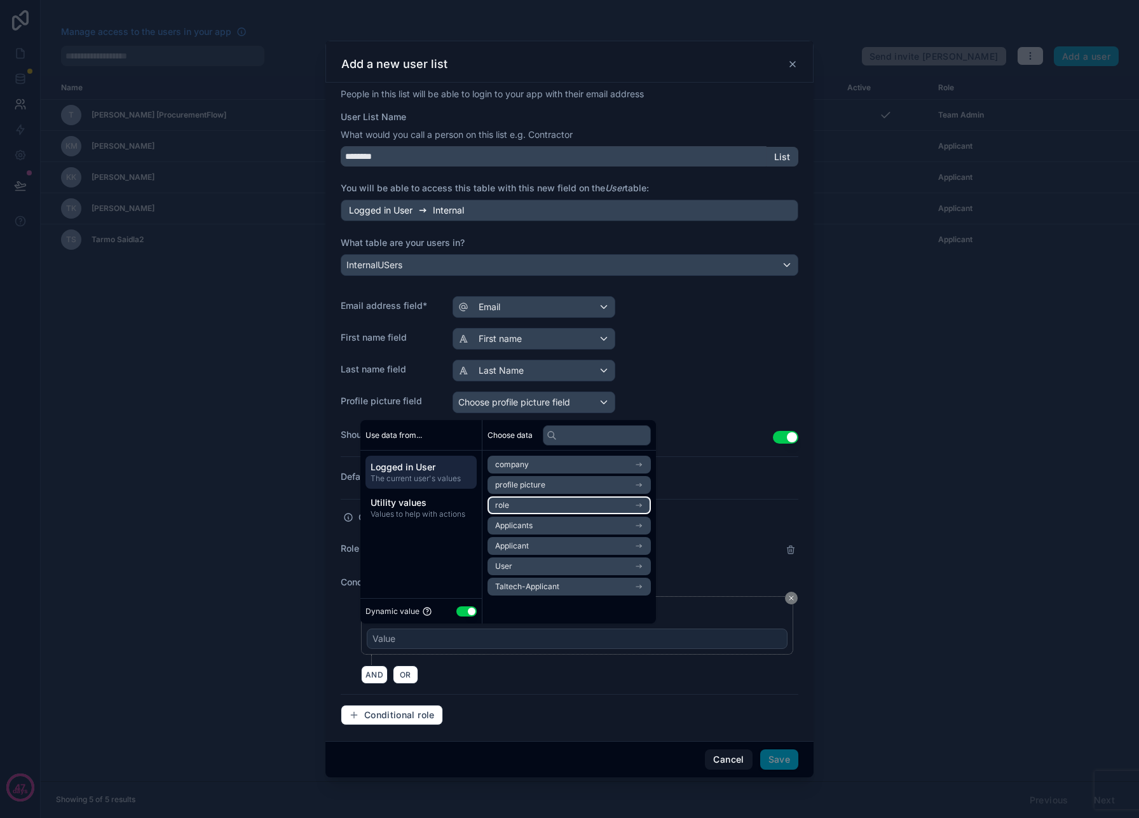
click at [514, 509] on li "role" at bounding box center [569, 505] width 163 height 18
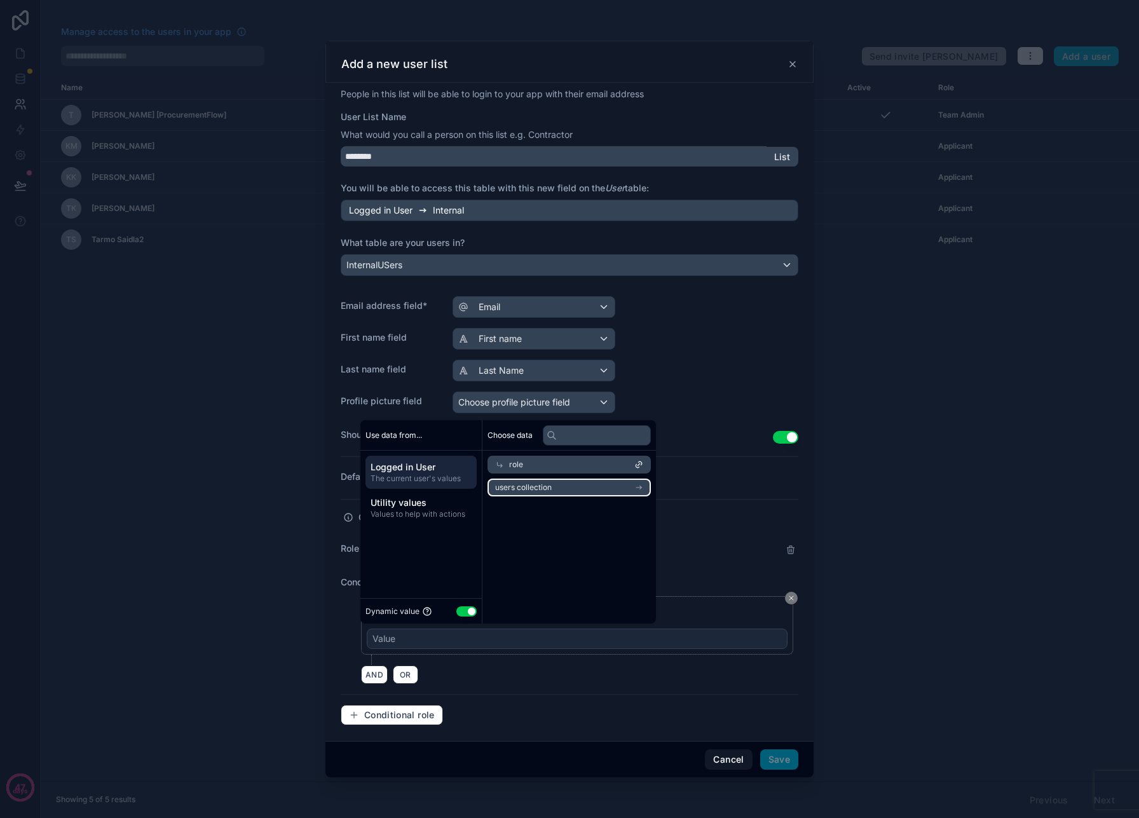
click at [636, 490] on li "users collection" at bounding box center [569, 488] width 163 height 18
click at [600, 484] on div "users collection" at bounding box center [569, 485] width 163 height 18
click at [600, 484] on li "users collection" at bounding box center [569, 488] width 163 height 18
click at [574, 517] on span "No more options..." at bounding box center [569, 514] width 163 height 10
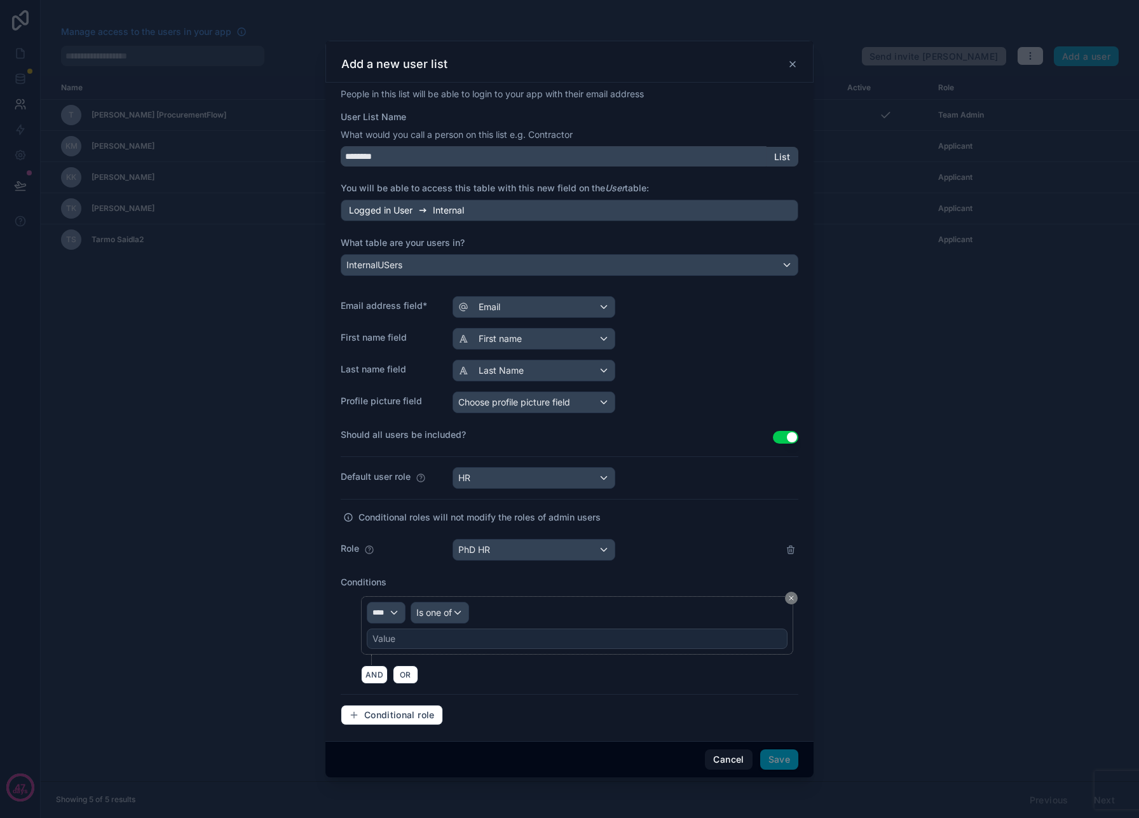
click at [737, 543] on div "Role PhD HR" at bounding box center [570, 550] width 458 height 22
click at [755, 648] on div "Value" at bounding box center [577, 639] width 421 height 20
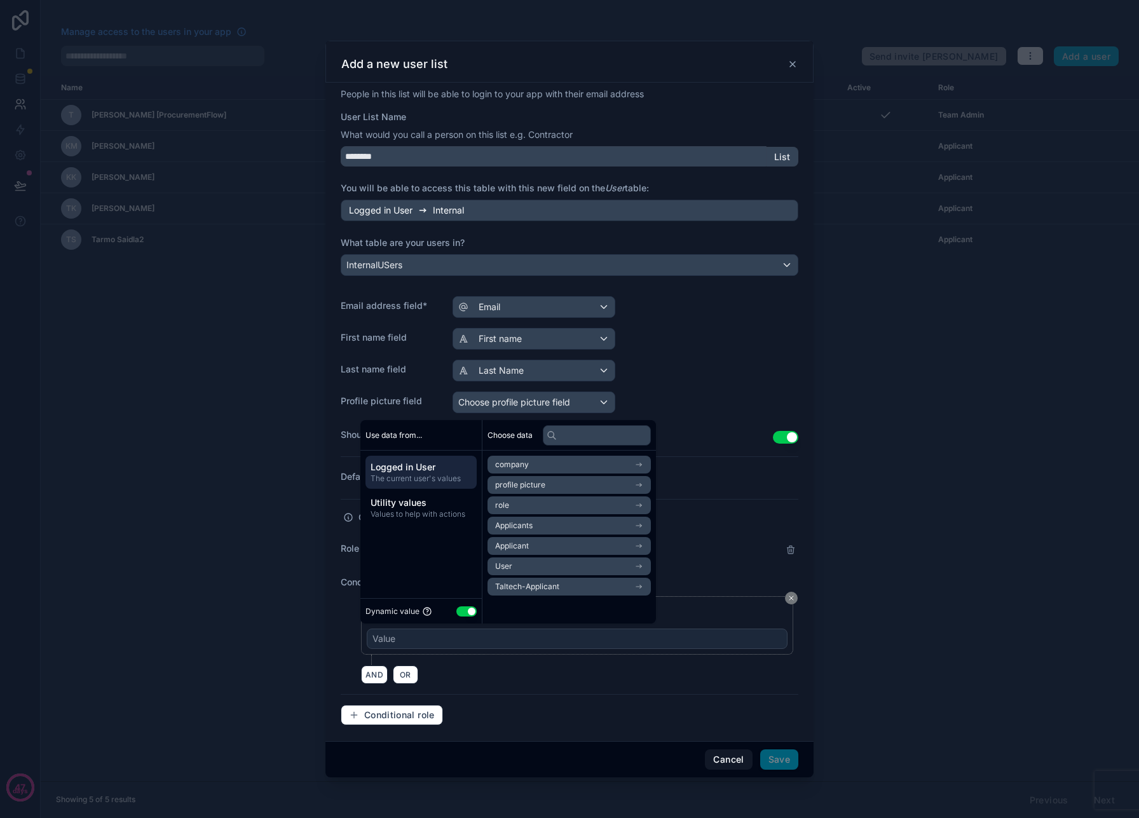
click at [465, 613] on button "Use setting" at bounding box center [466, 611] width 20 height 10
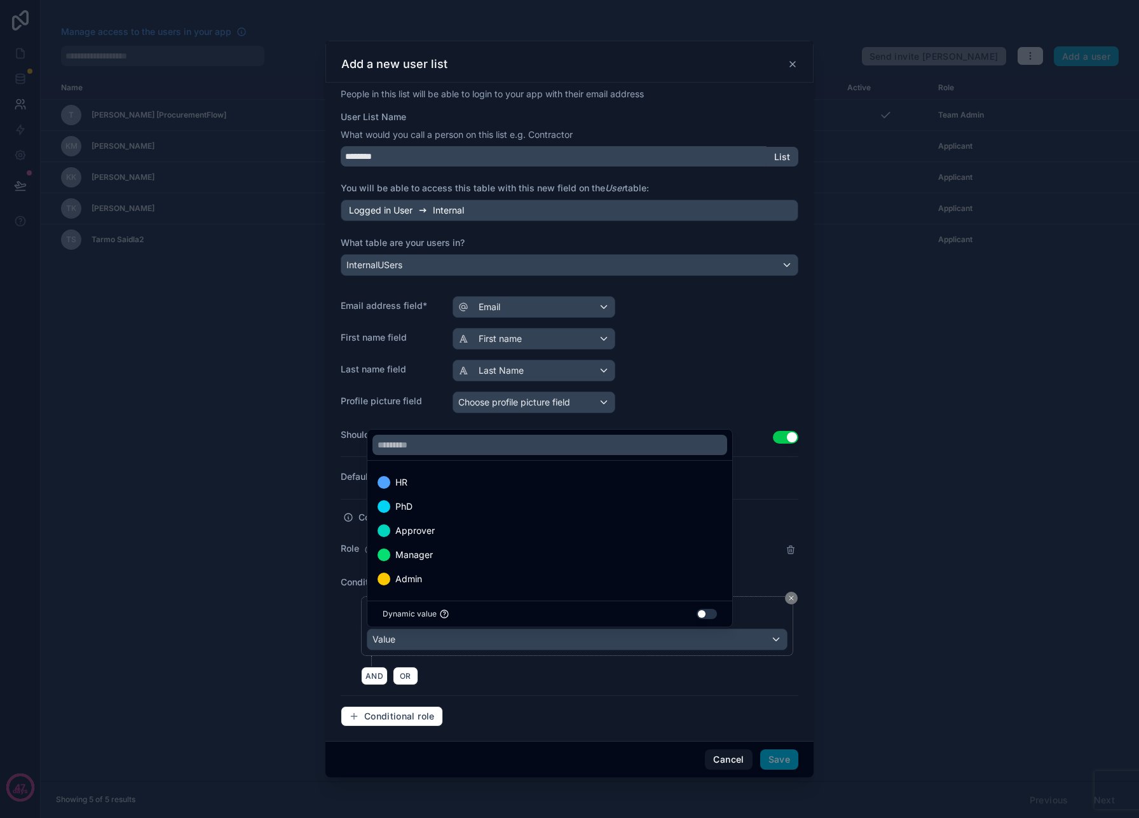
click at [425, 509] on div "PhD" at bounding box center [550, 506] width 345 height 15
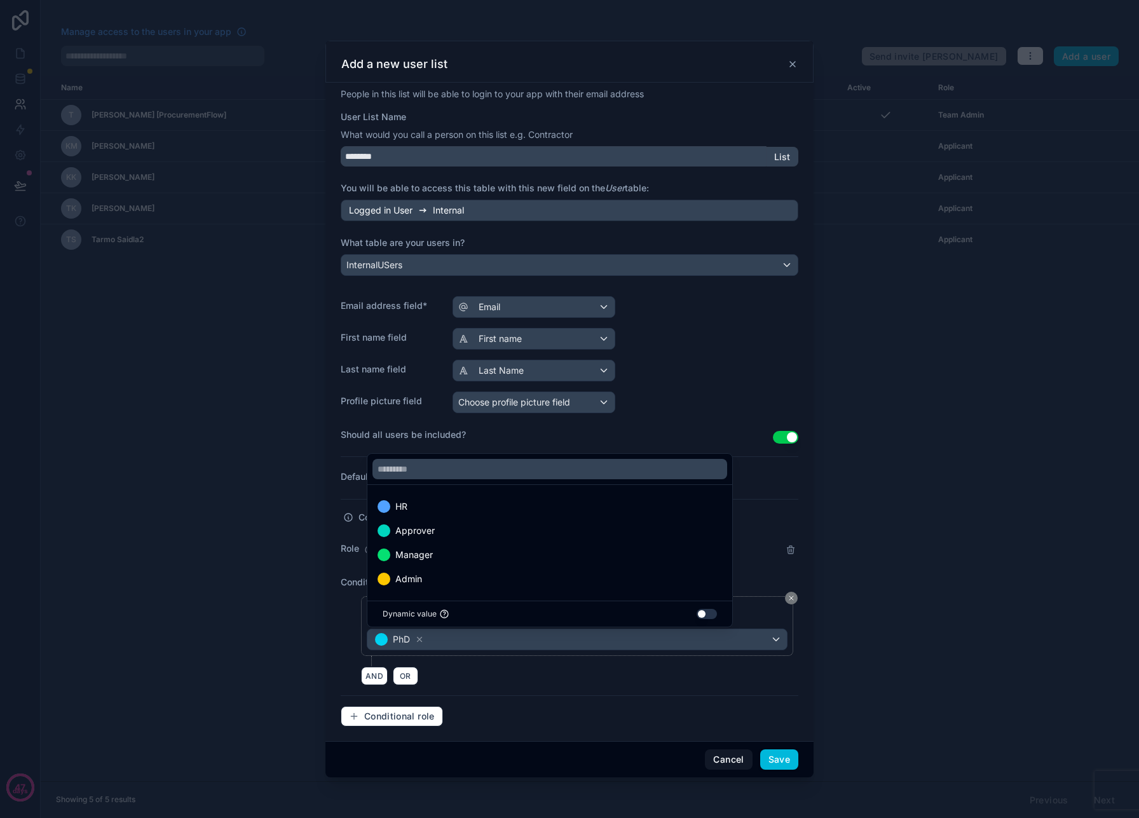
click at [756, 524] on div "HR Approver Manager Admin Dynamic value Use setting" at bounding box center [577, 539] width 420 height 177
click at [709, 435] on label "Should all users be included?" at bounding box center [557, 434] width 432 height 13
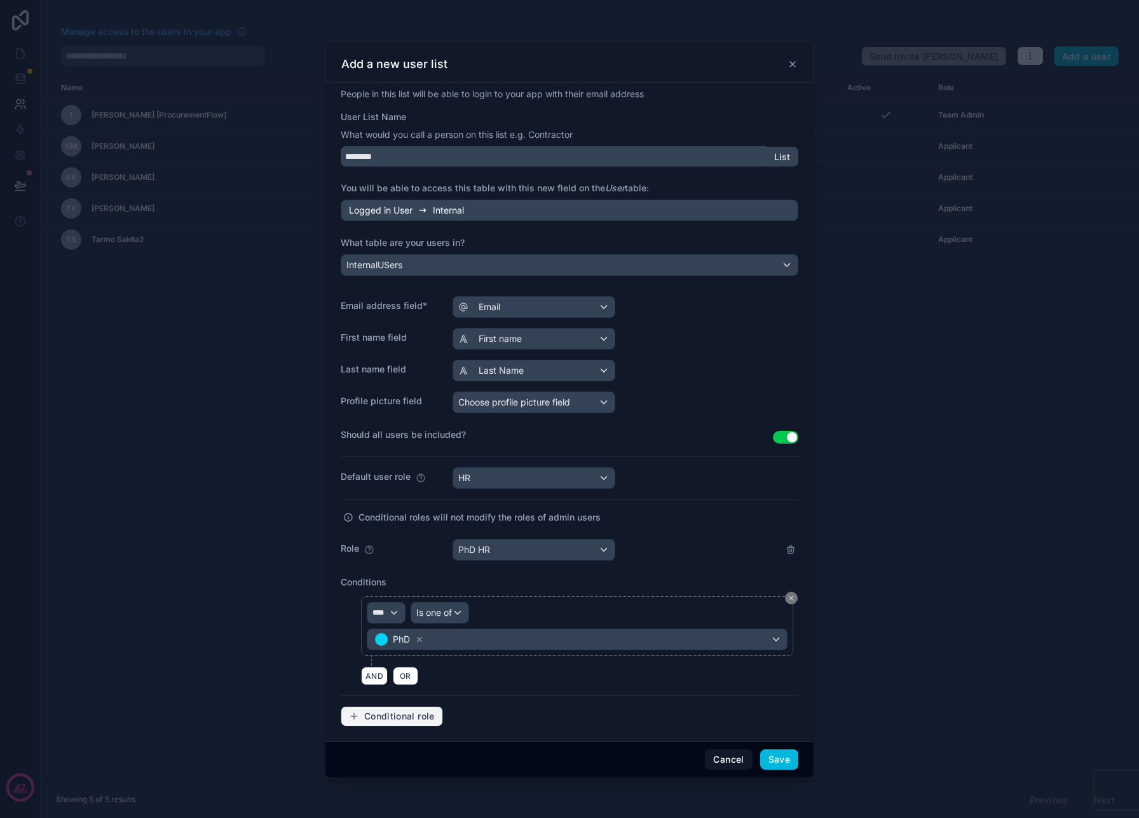
click at [407, 718] on span "Conditional role" at bounding box center [399, 716] width 71 height 11
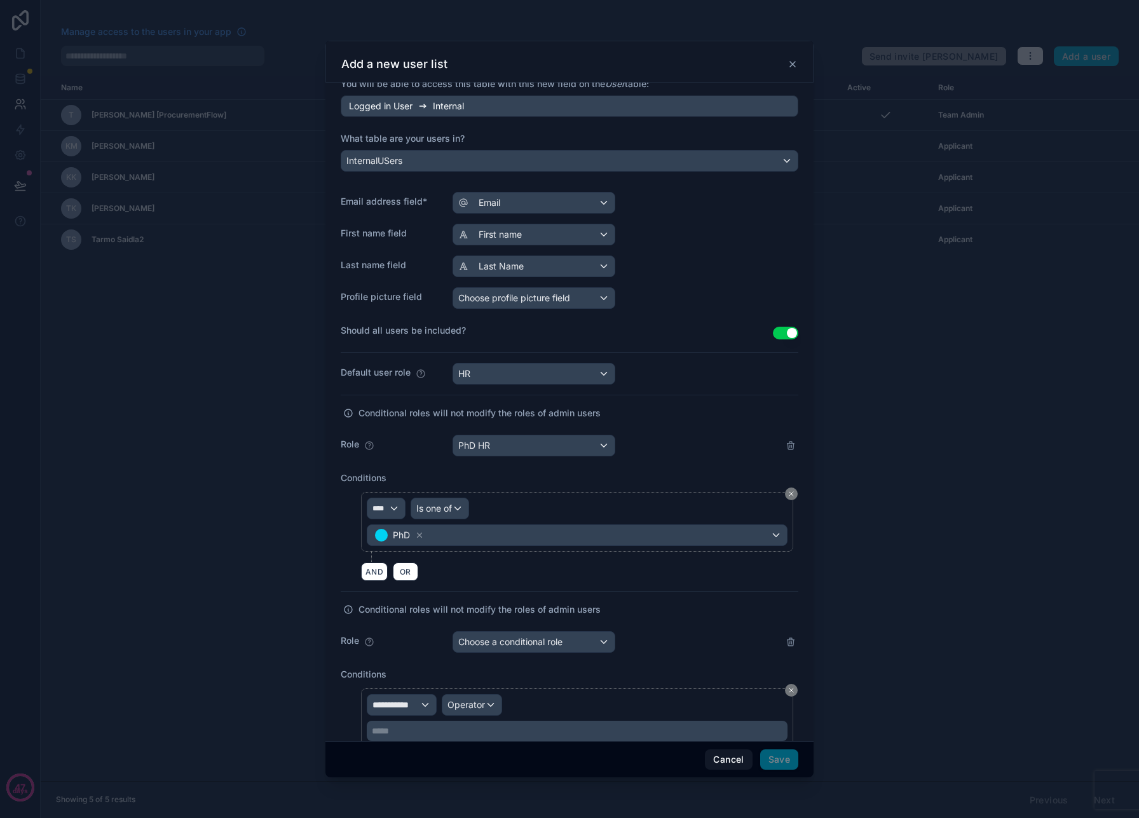
scroll to position [201, 0]
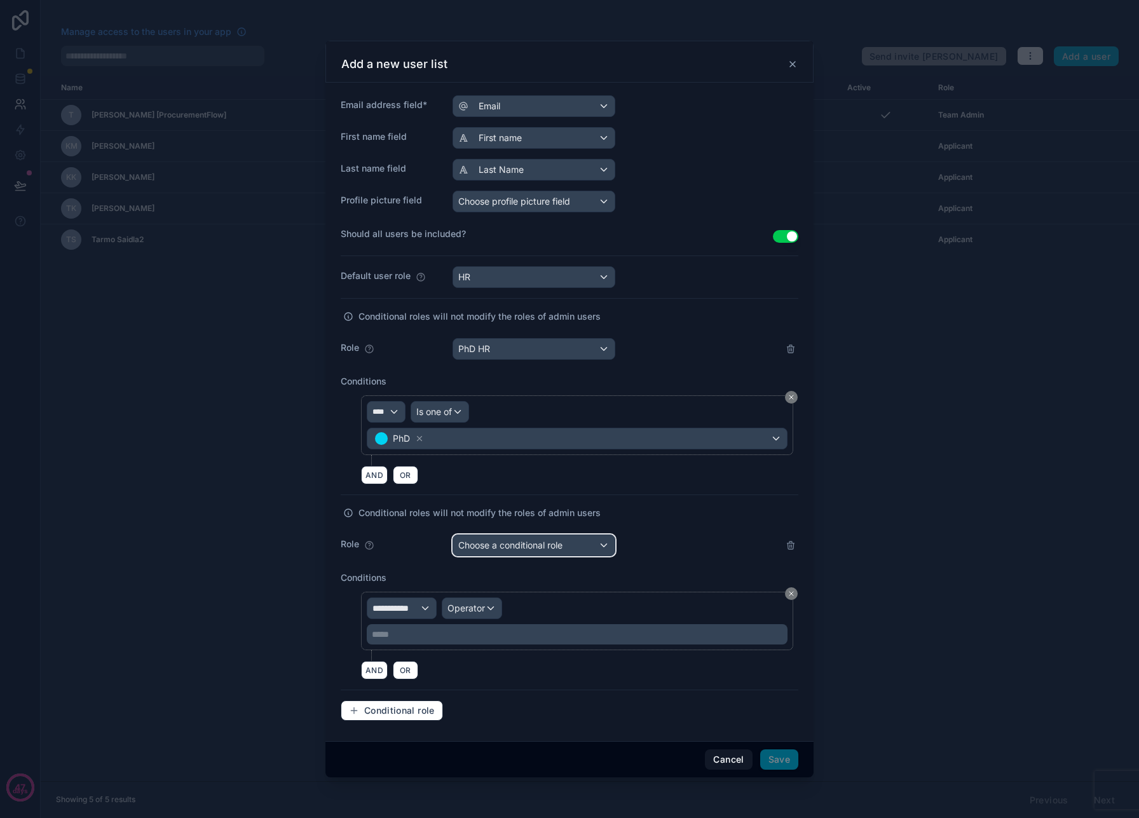
click at [496, 549] on span "Choose a conditional role" at bounding box center [510, 545] width 104 height 11
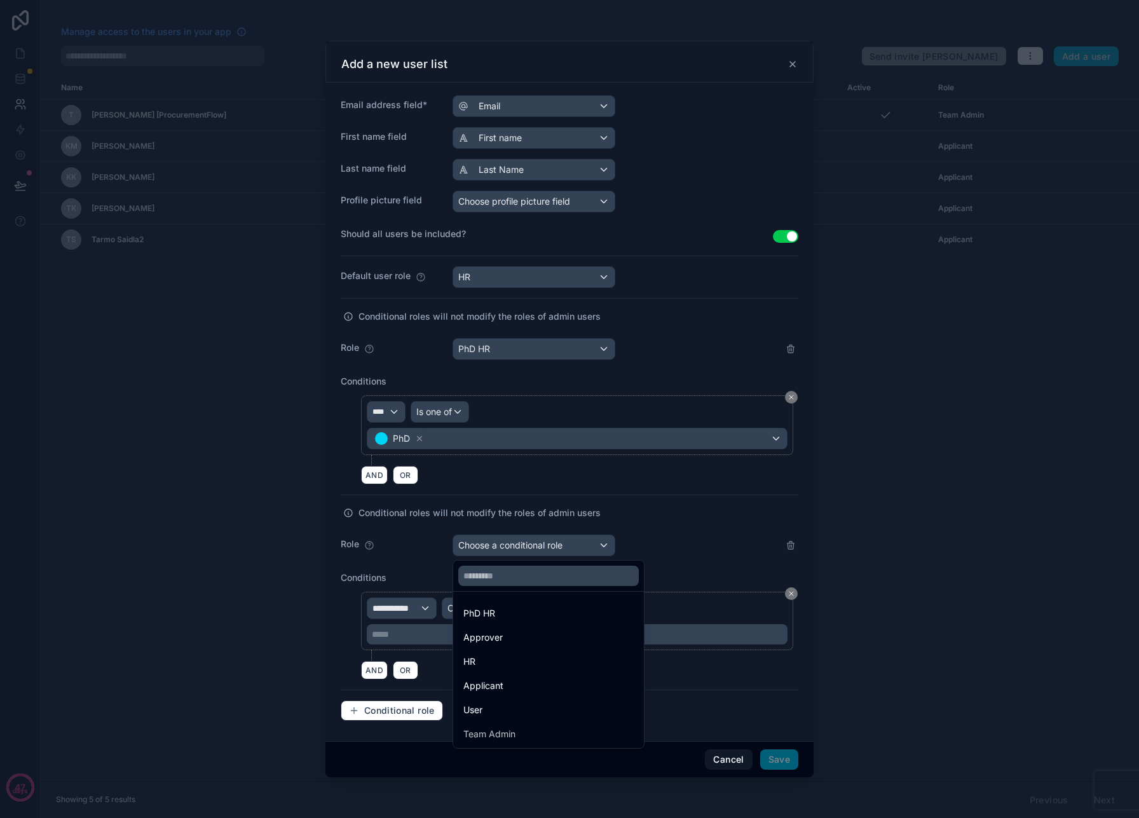
click at [500, 627] on div "Approver" at bounding box center [549, 637] width 186 height 23
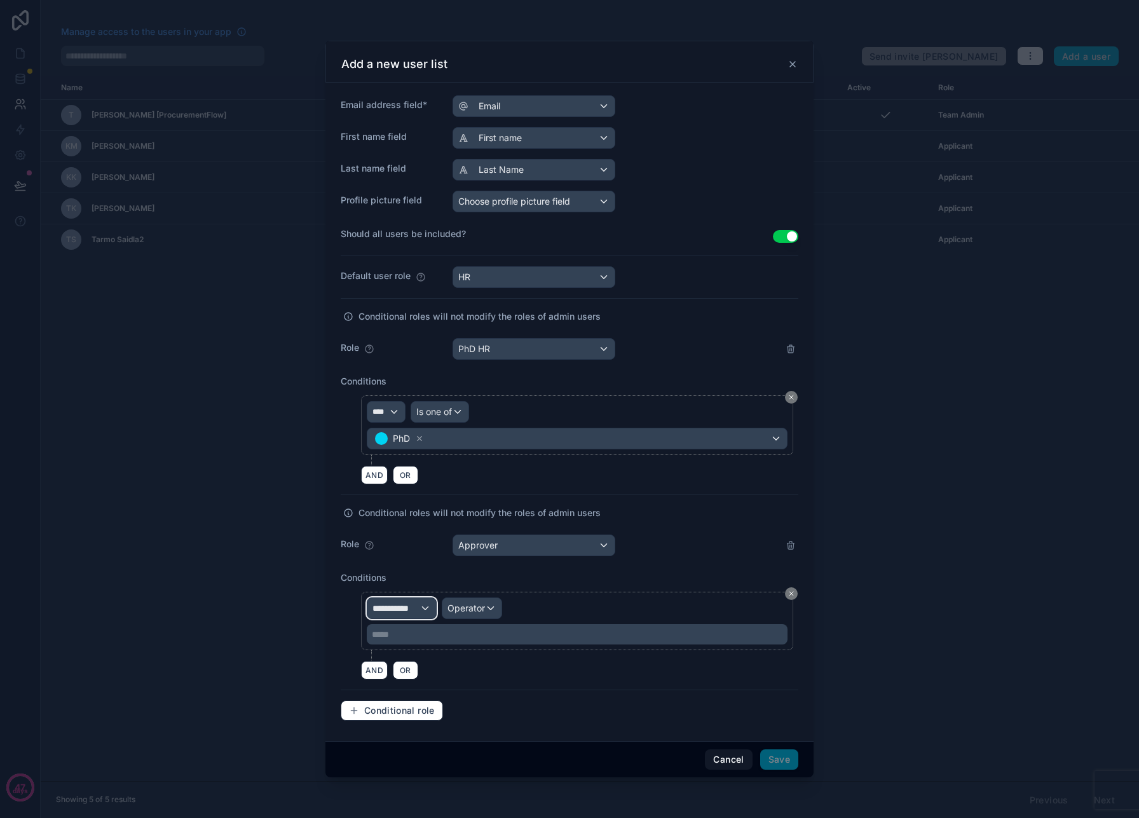
click at [417, 605] on span "**********" at bounding box center [396, 608] width 47 height 13
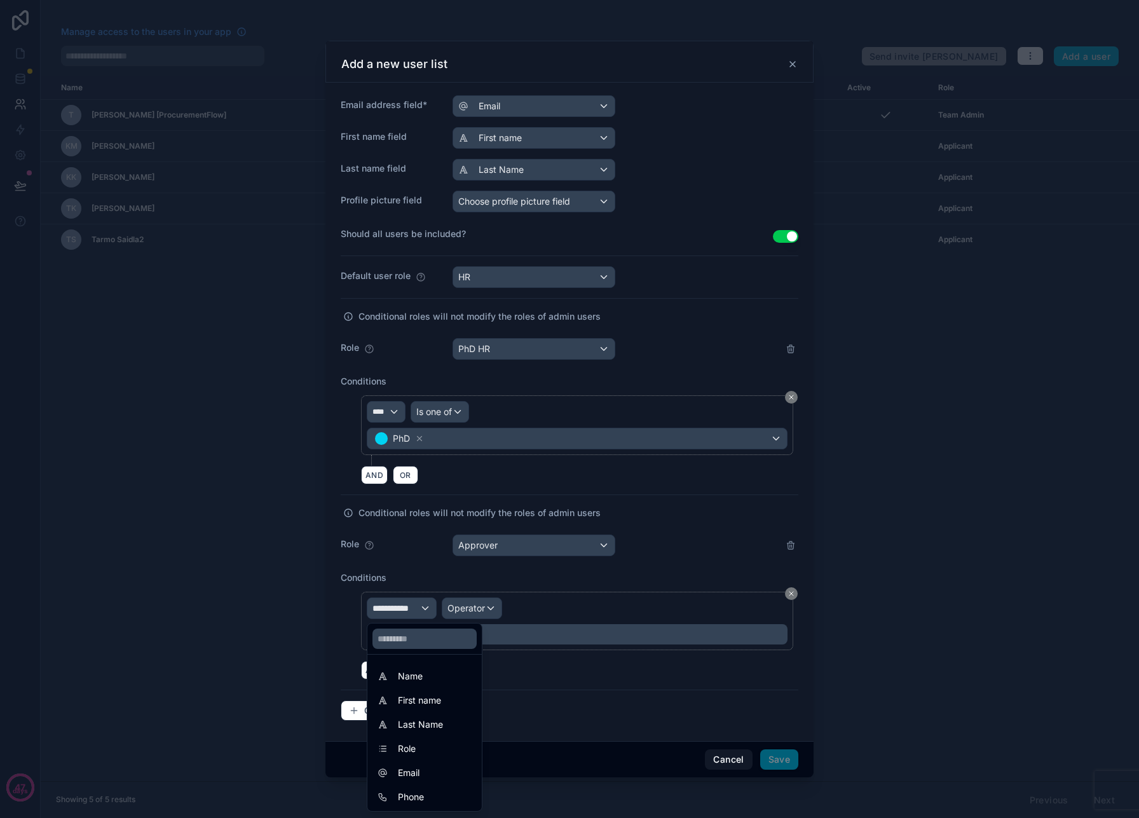
click at [418, 739] on div "Role" at bounding box center [424, 748] width 109 height 23
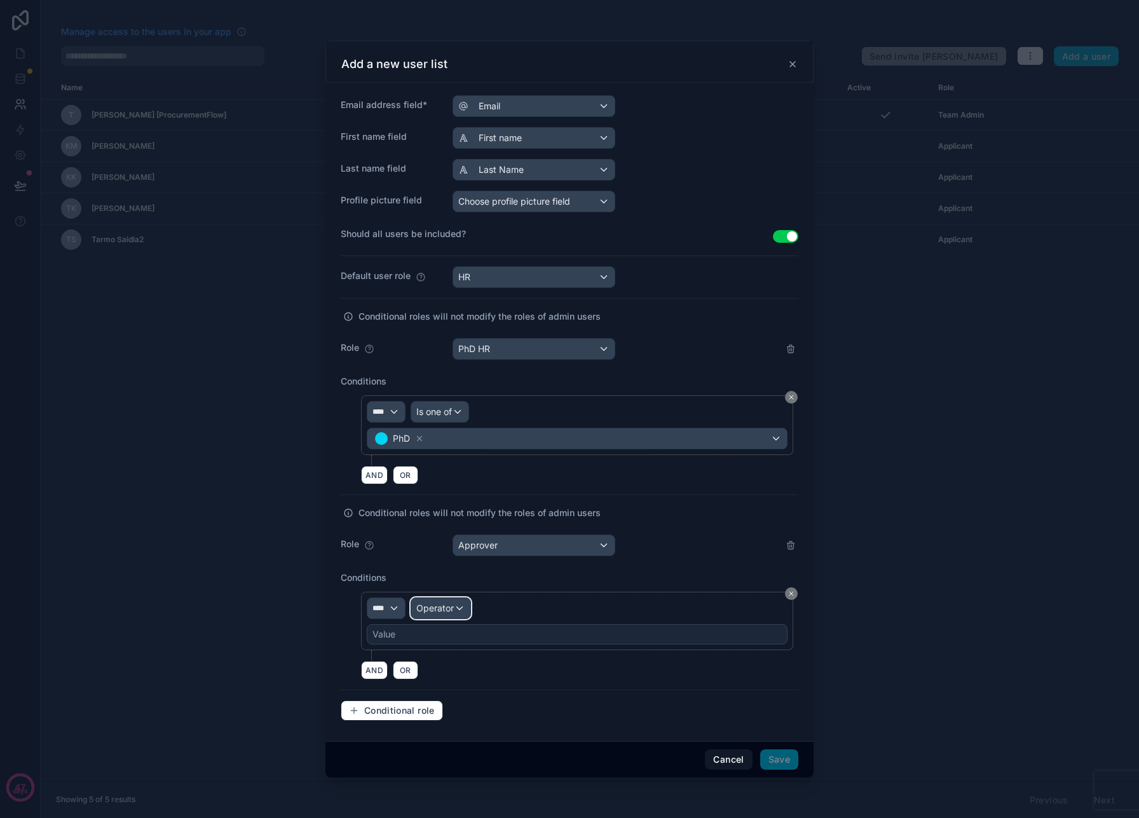
click at [466, 606] on div "Operator" at bounding box center [440, 608] width 59 height 20
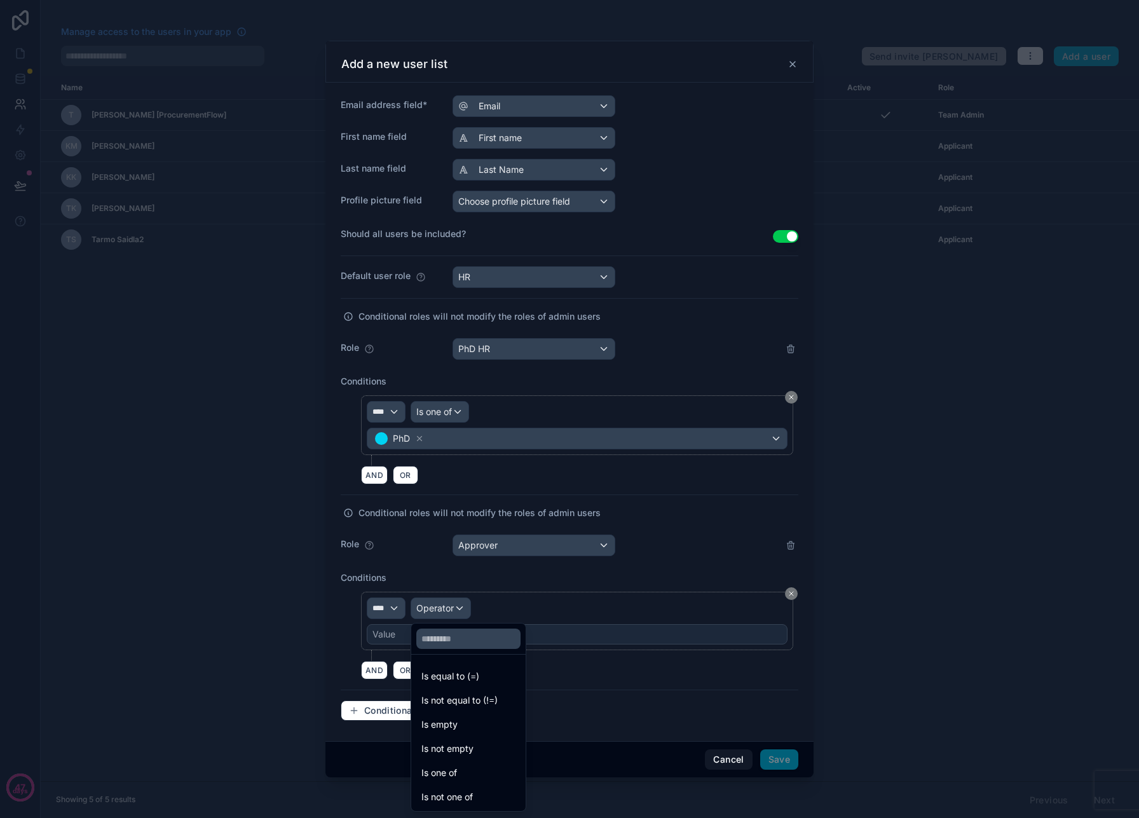
click at [470, 772] on div "Is one of" at bounding box center [468, 772] width 94 height 15
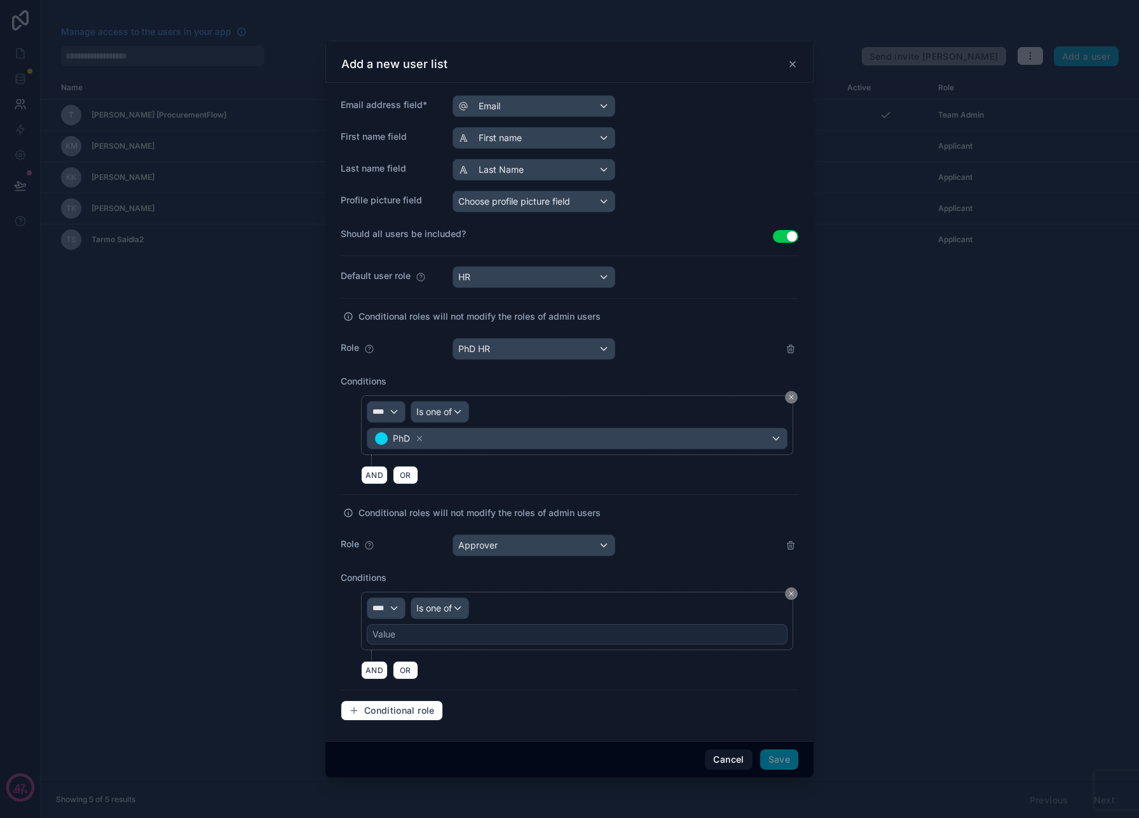
click at [391, 634] on div "Value" at bounding box center [384, 634] width 23 height 13
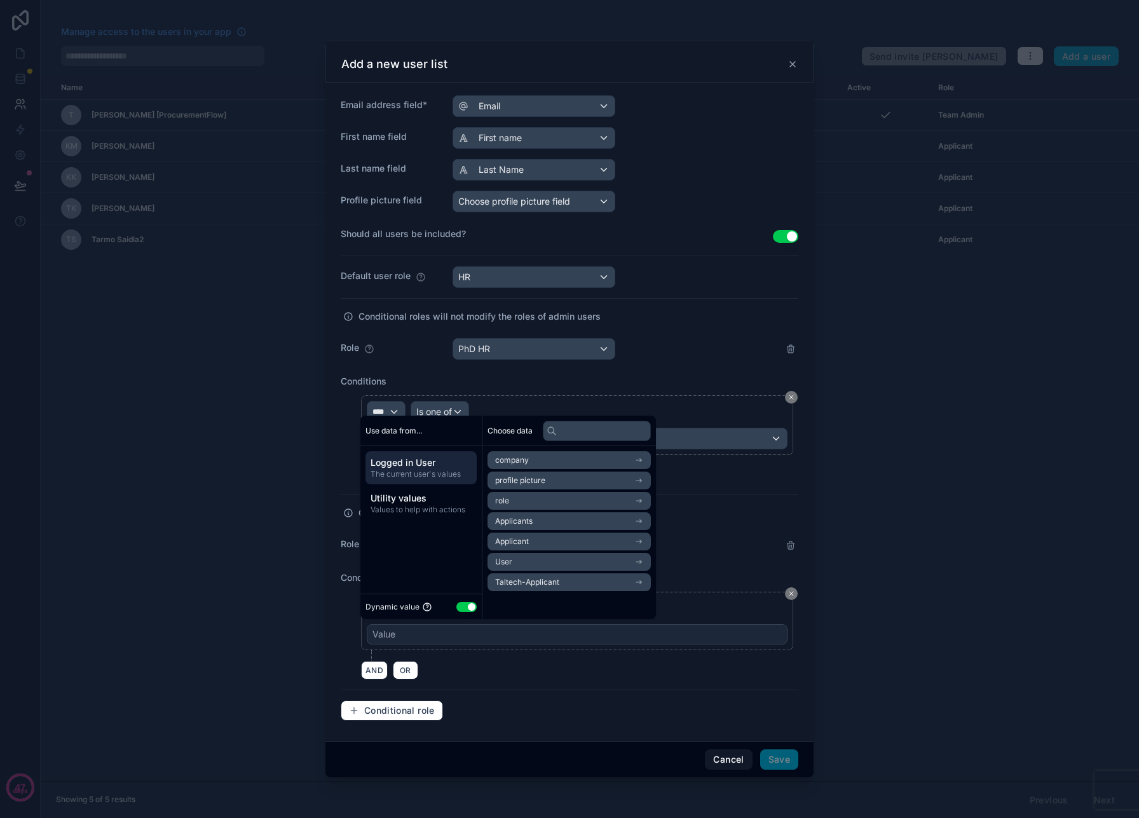
click at [465, 608] on button "Use setting" at bounding box center [466, 607] width 20 height 10
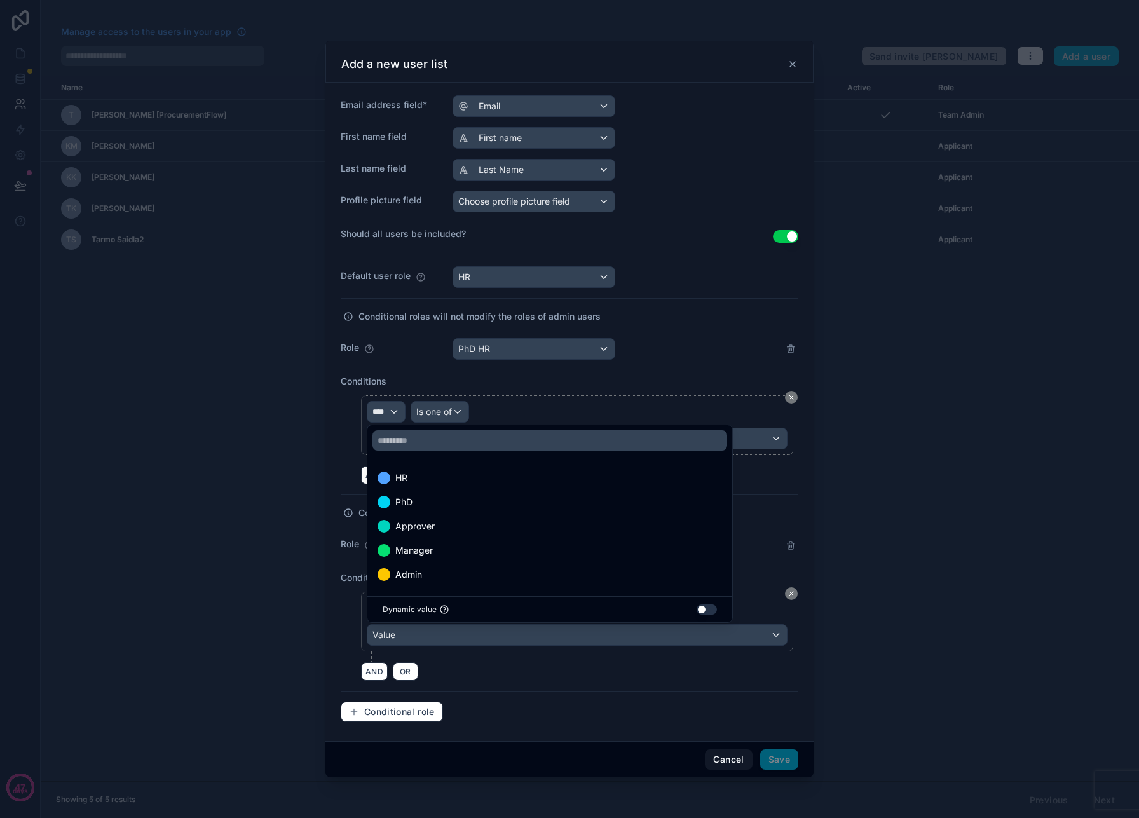
click at [434, 526] on div "Approver" at bounding box center [550, 526] width 345 height 15
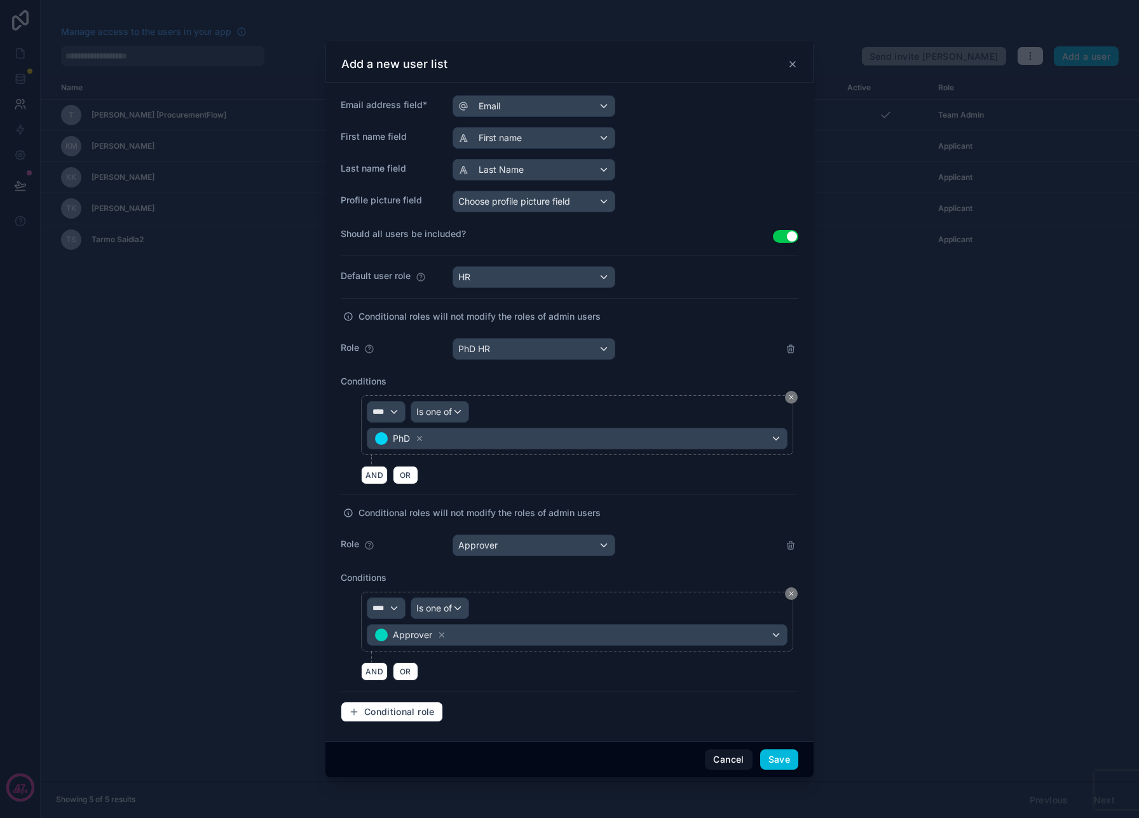
click at [829, 538] on div at bounding box center [569, 409] width 1139 height 818
click at [400, 709] on span "Conditional role" at bounding box center [399, 711] width 71 height 11
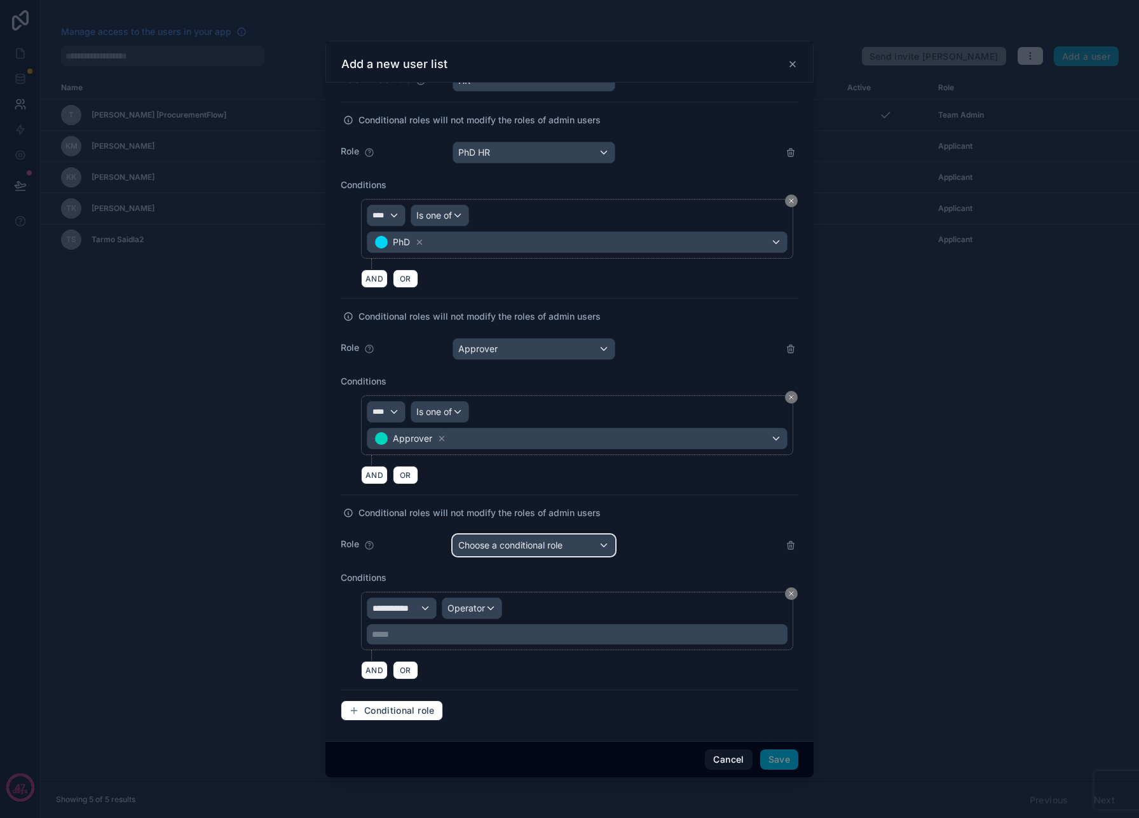
click at [490, 550] on span "Choose a conditional role" at bounding box center [510, 545] width 104 height 11
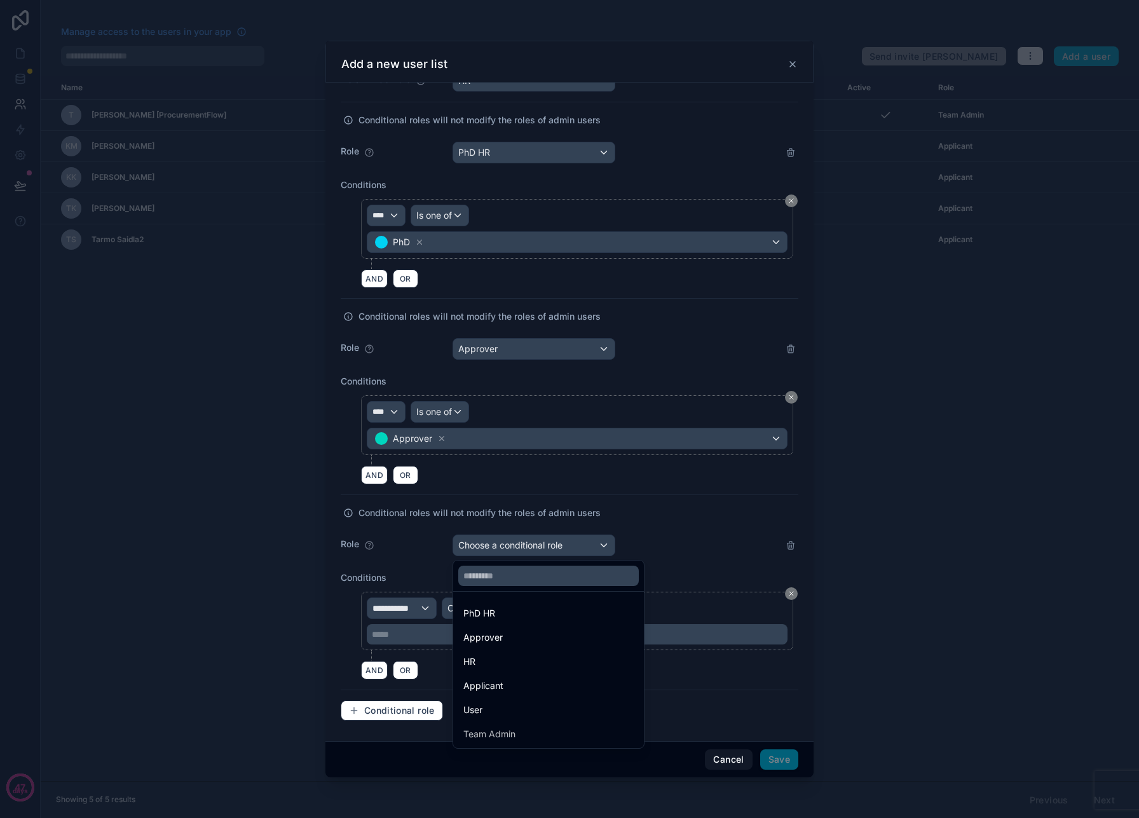
click at [687, 516] on div at bounding box center [569, 409] width 1139 height 818
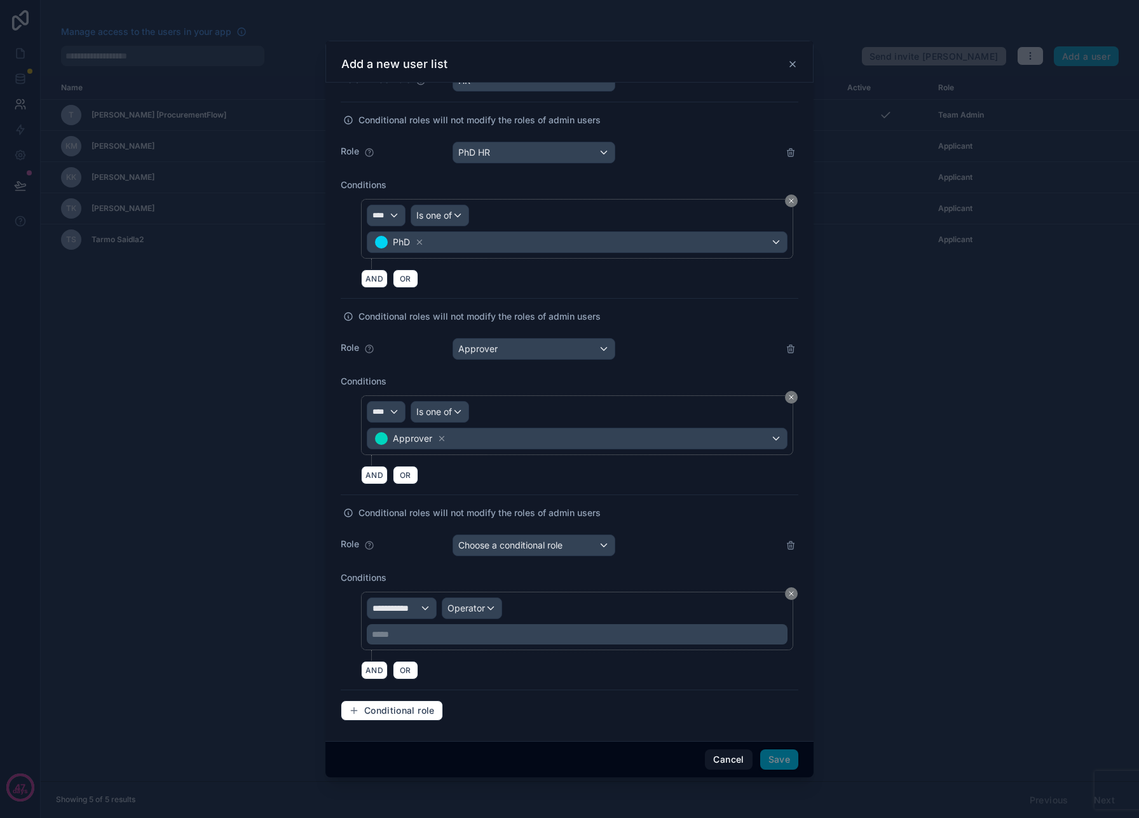
click at [793, 544] on icon at bounding box center [791, 545] width 10 height 10
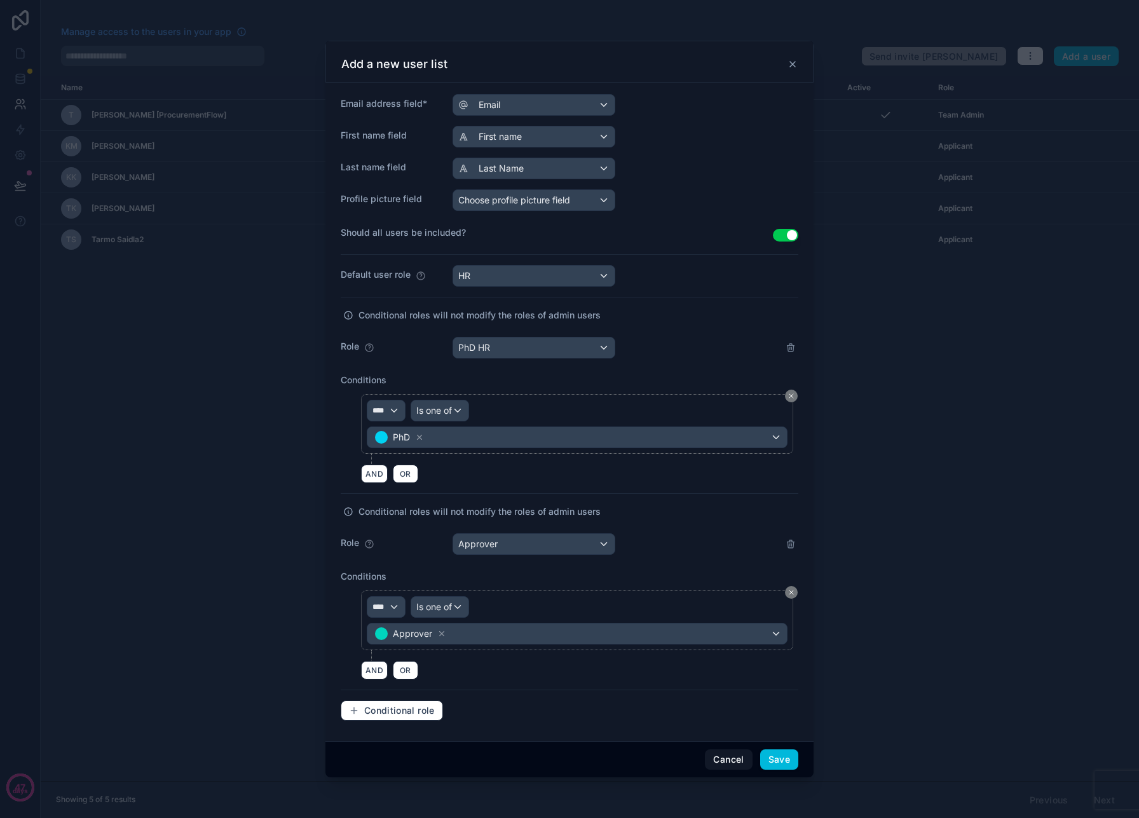
click at [787, 763] on button "Save" at bounding box center [779, 759] width 38 height 20
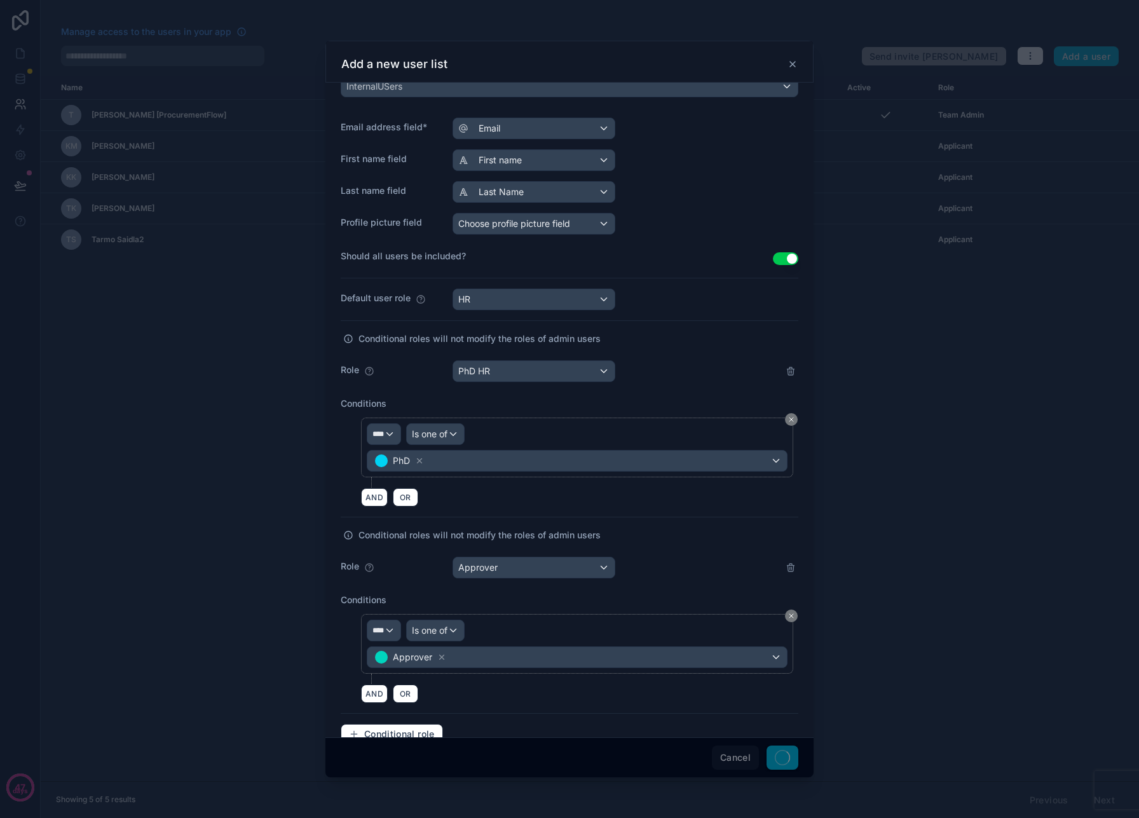
scroll to position [235, 0]
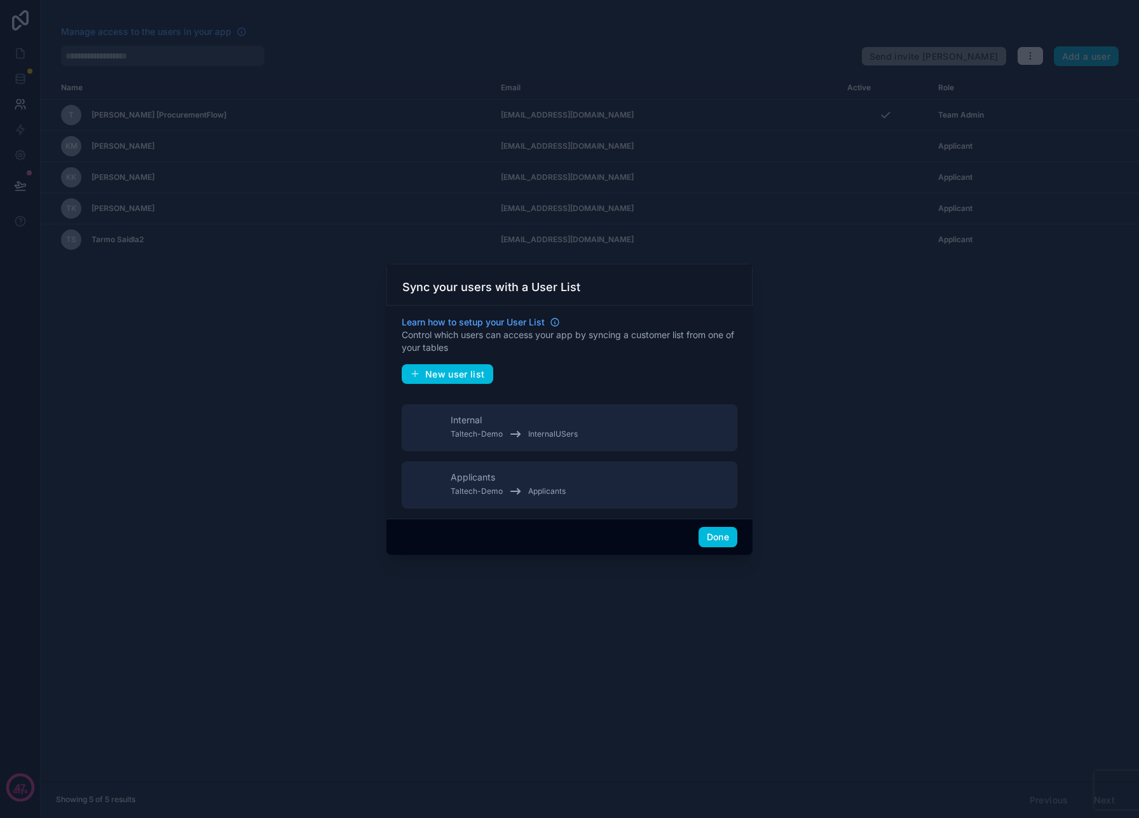
click at [708, 537] on button "Done" at bounding box center [718, 537] width 39 height 20
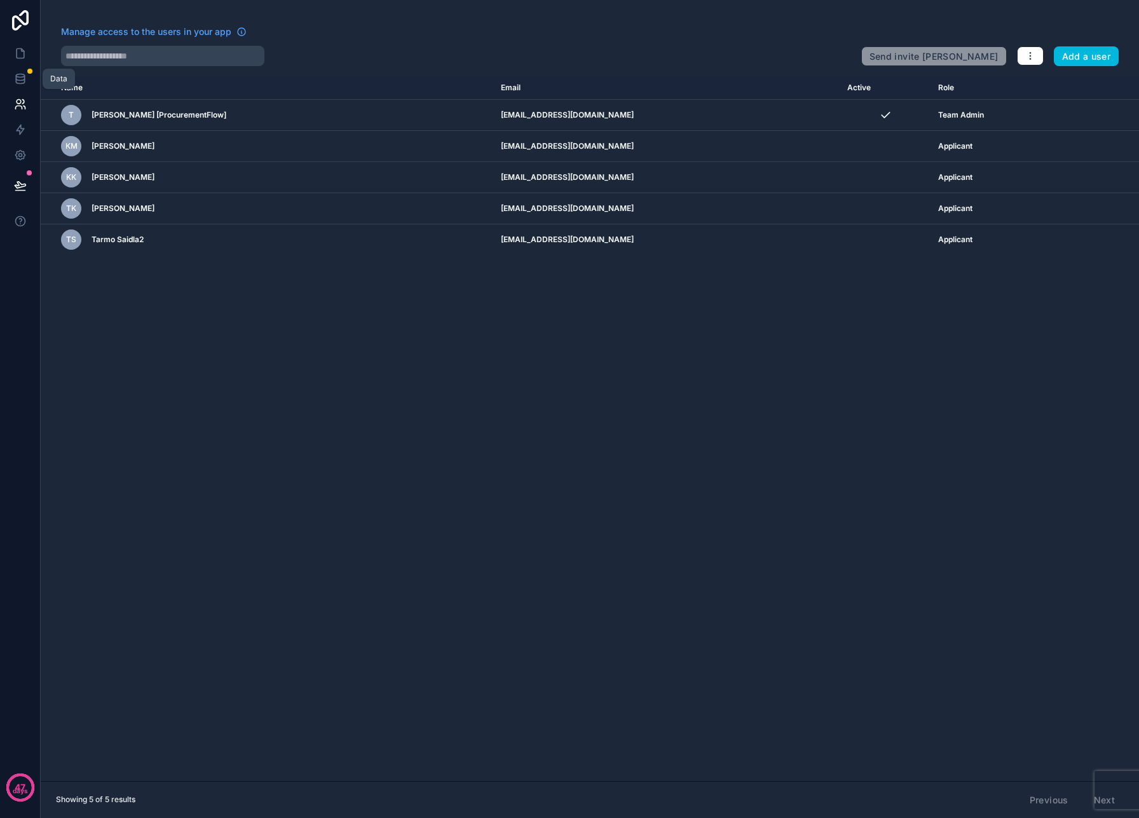
click at [25, 78] on icon at bounding box center [20, 78] width 13 height 13
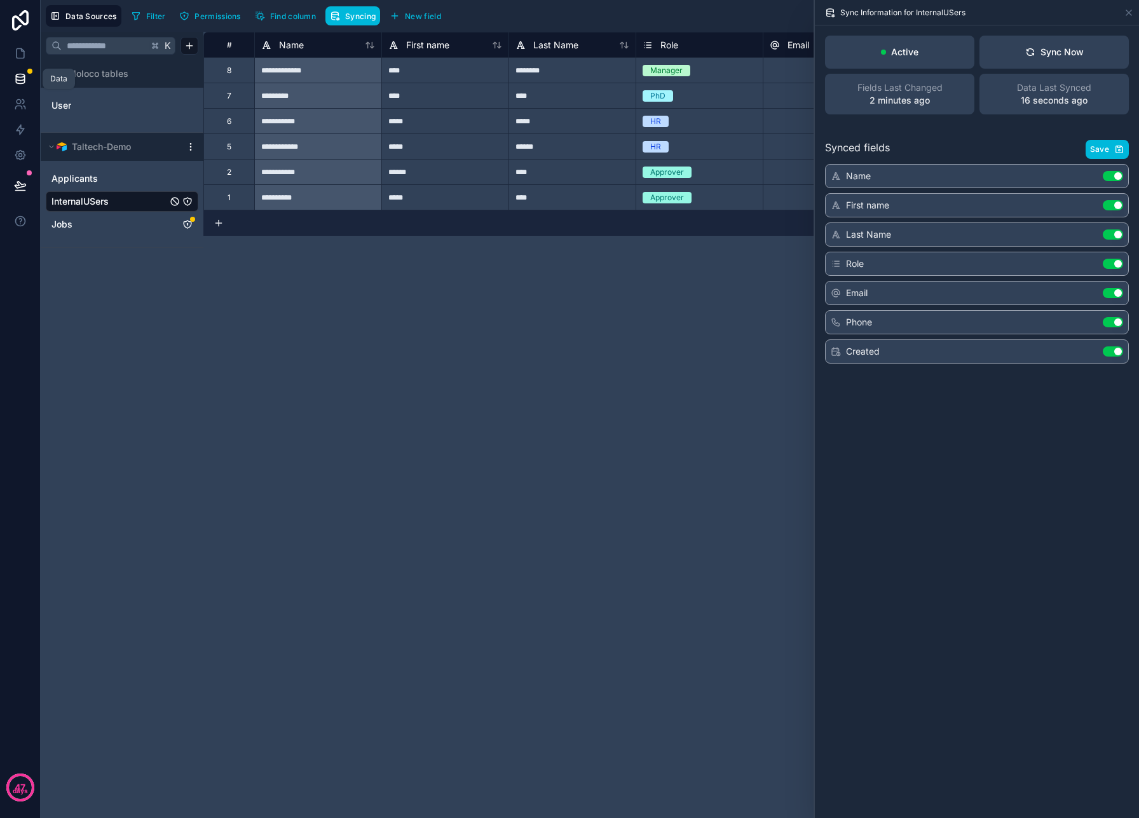
click at [22, 74] on icon at bounding box center [20, 75] width 8 height 3
click at [188, 225] on icon "Jobs" at bounding box center [188, 224] width 0 height 1
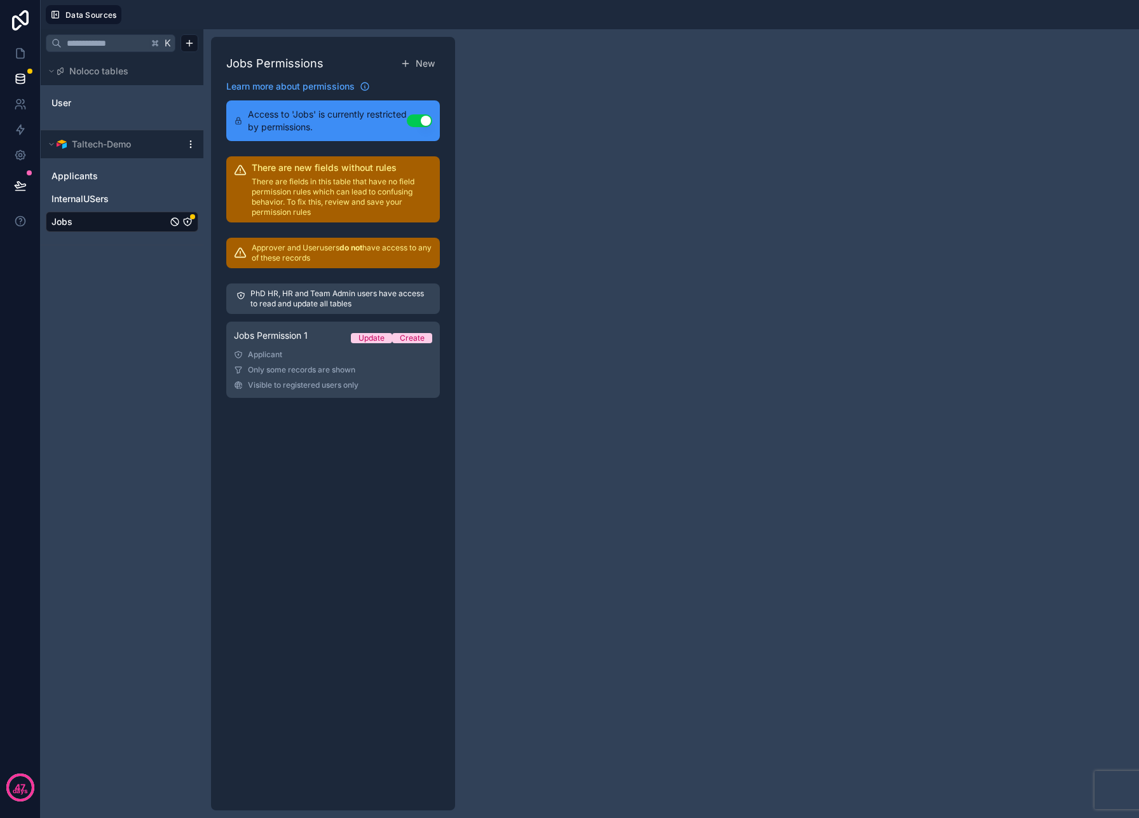
click at [320, 253] on p "Approver and User users do not have access to any of these records" at bounding box center [342, 253] width 181 height 20
click at [338, 352] on div "Applicant" at bounding box center [333, 355] width 198 height 10
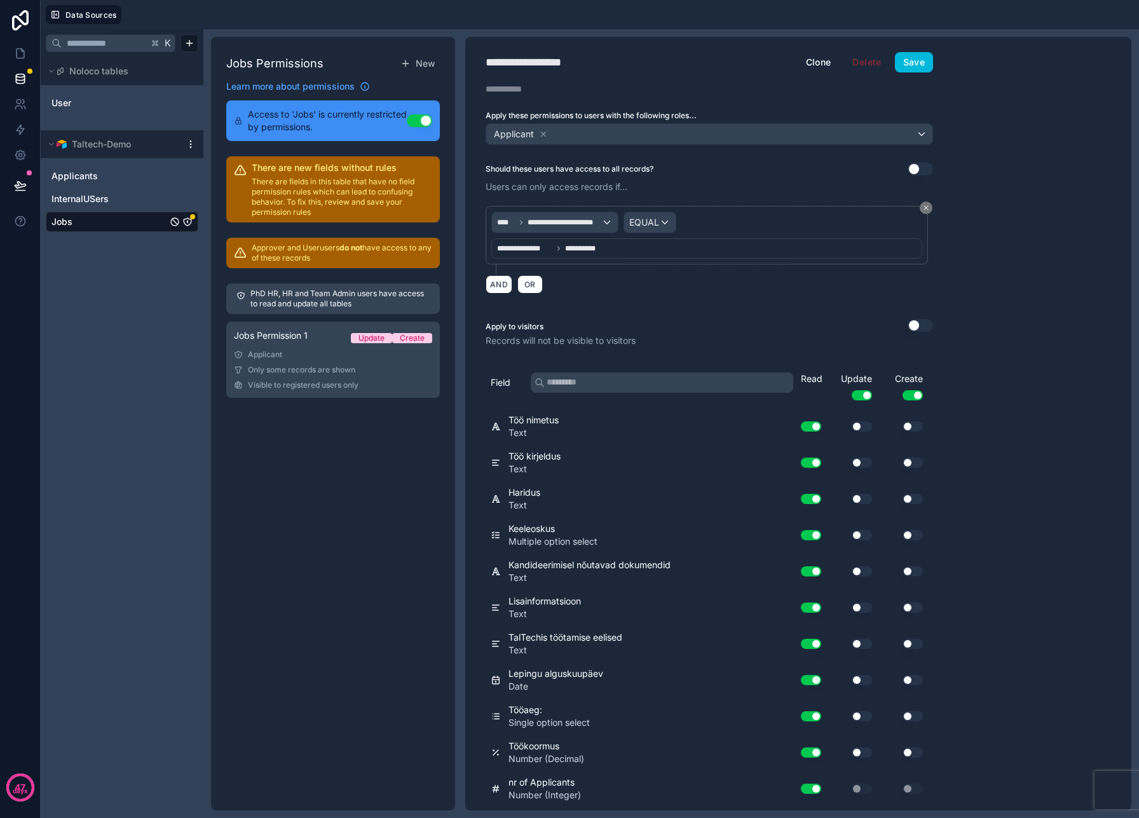
click at [407, 67] on icon at bounding box center [405, 63] width 10 height 10
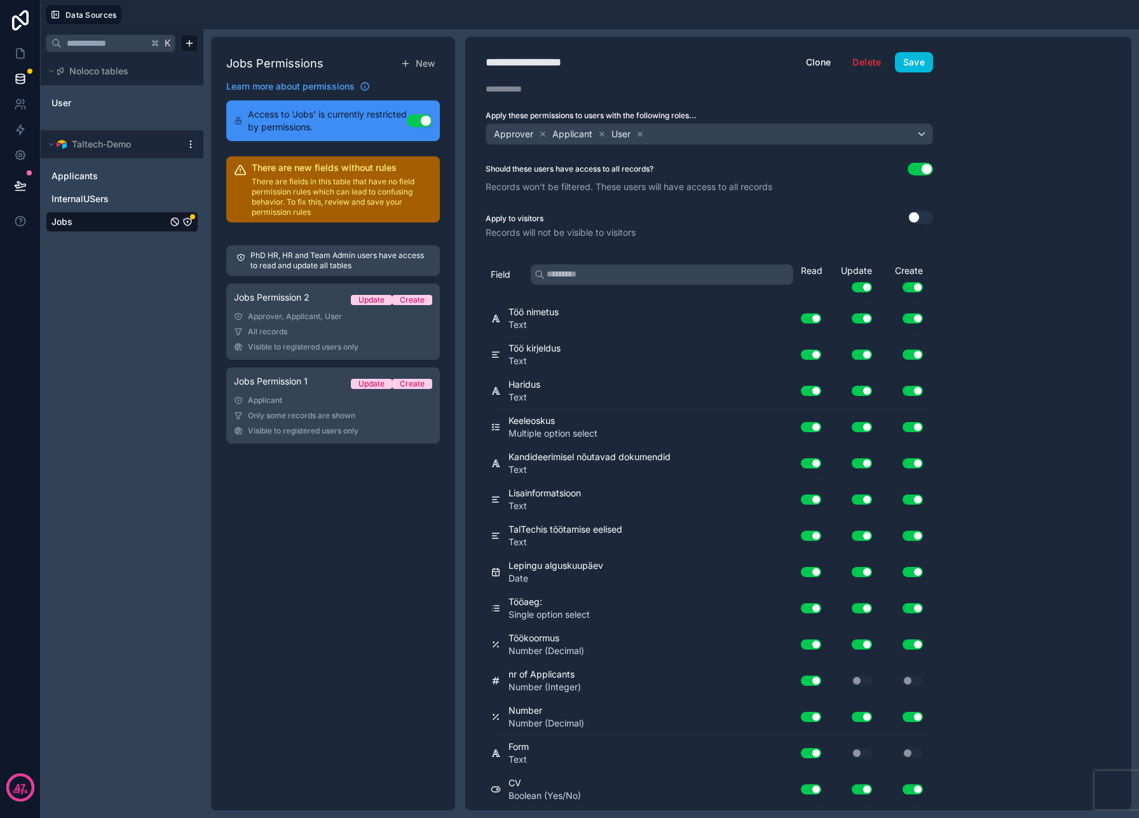
click at [362, 335] on div "All records" at bounding box center [333, 332] width 198 height 10
click at [573, 62] on div "**********" at bounding box center [541, 62] width 110 height 18
click at [521, 97] on div "**********" at bounding box center [709, 424] width 488 height 774
click at [521, 92] on div at bounding box center [520, 89] width 69 height 13
click at [601, 136] on icon at bounding box center [602, 134] width 9 height 9
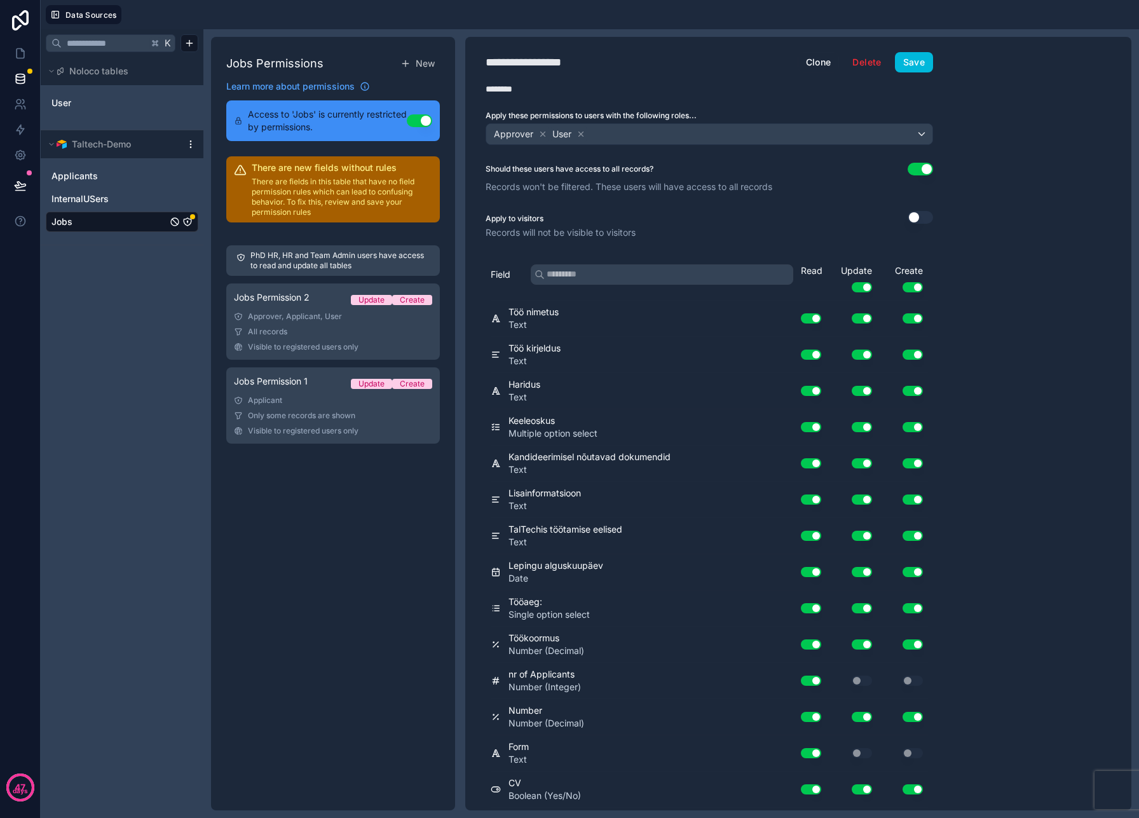
click at [582, 135] on icon at bounding box center [581, 134] width 4 height 4
click at [927, 170] on button "Use setting" at bounding box center [920, 169] width 25 height 13
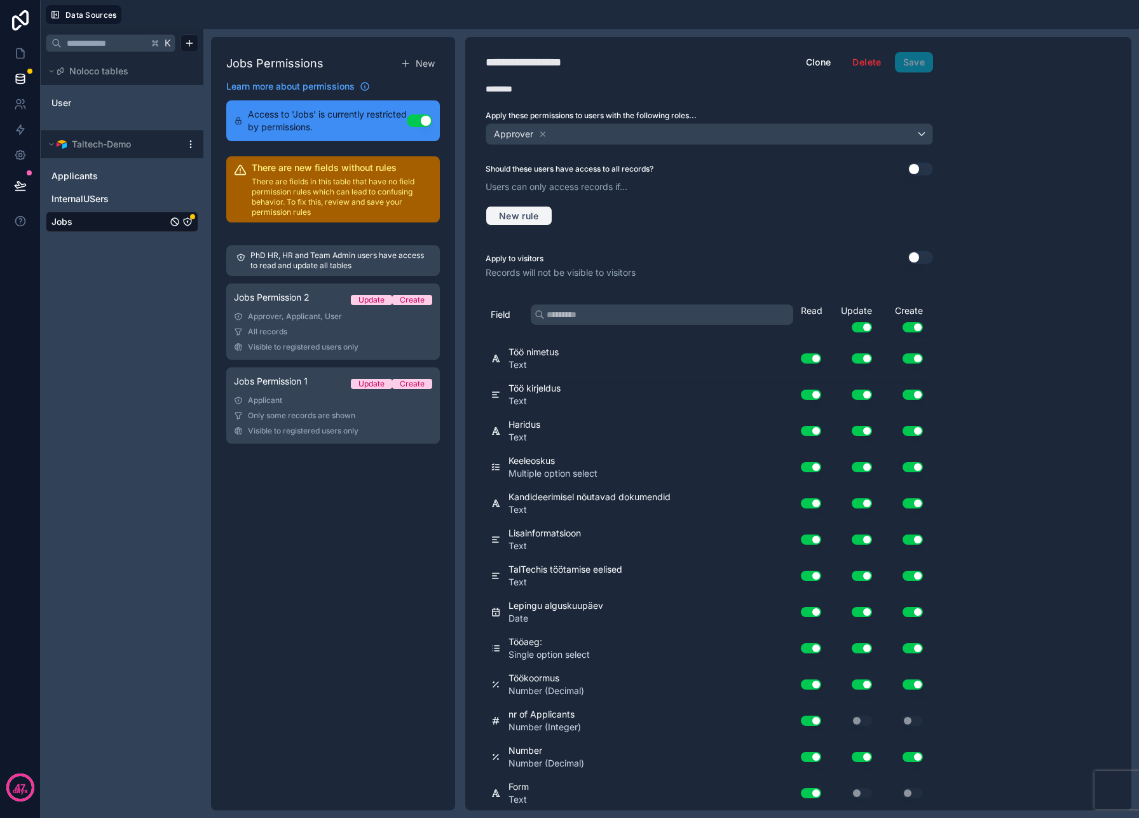
click at [524, 218] on span "New rule" at bounding box center [519, 215] width 50 height 11
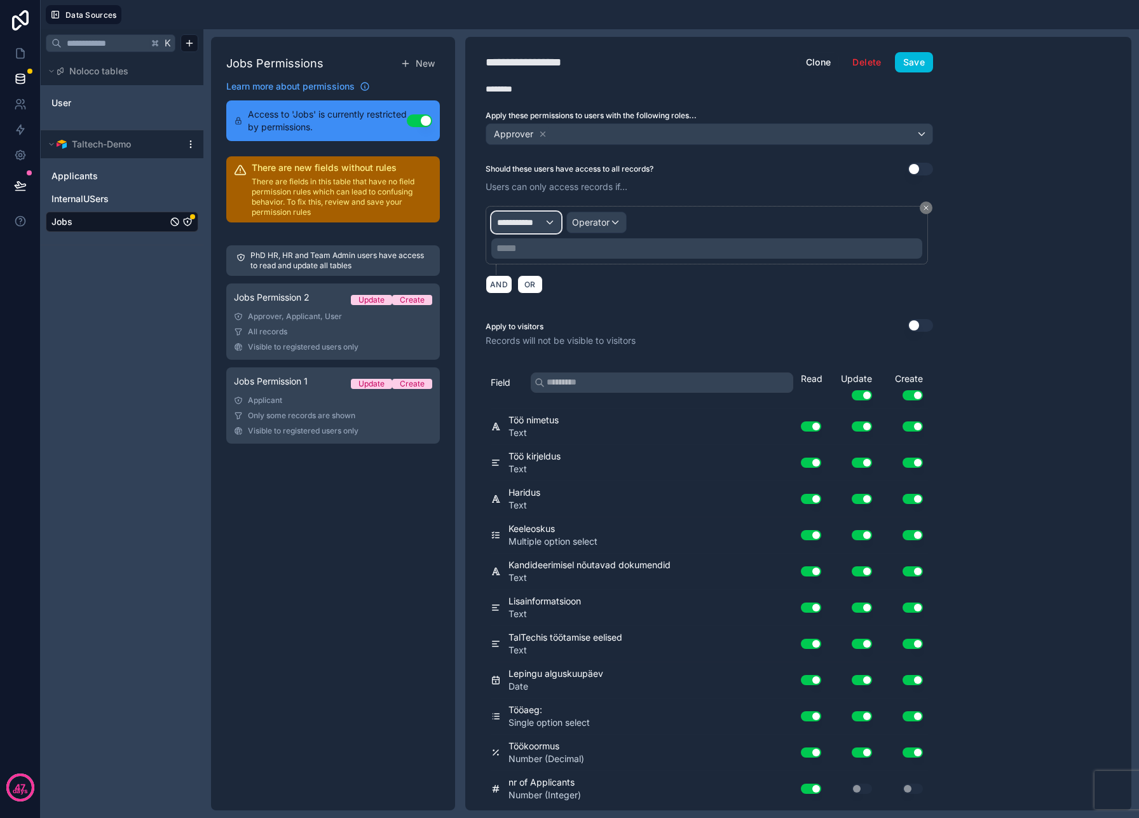
click at [546, 221] on div "**********" at bounding box center [526, 222] width 69 height 20
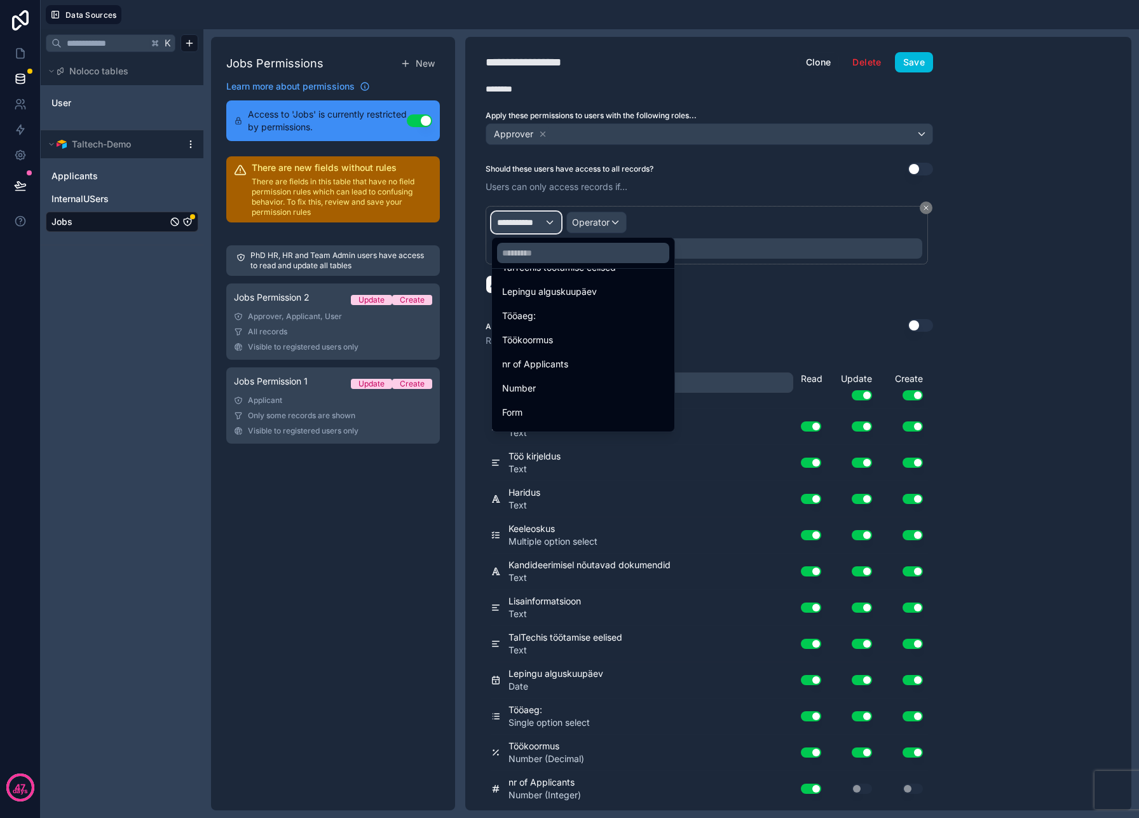
scroll to position [380, 0]
click at [547, 397] on span "Applicants copy" at bounding box center [536, 393] width 68 height 15
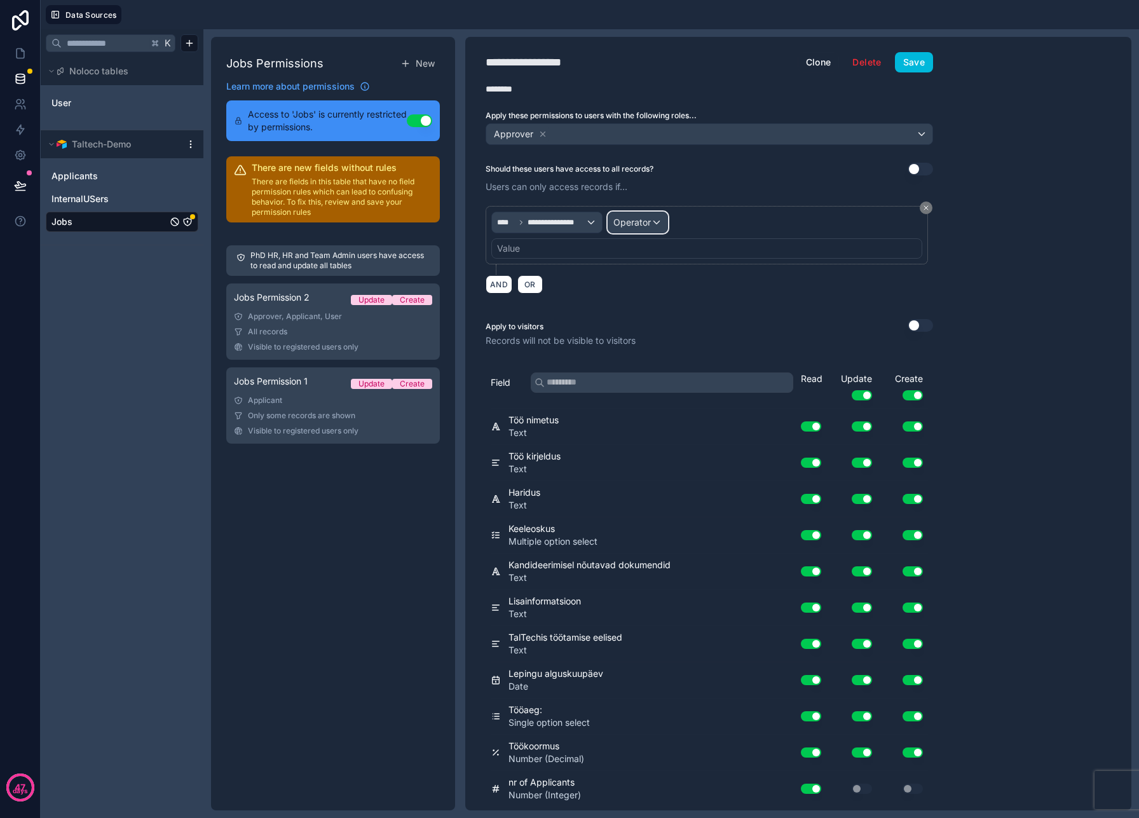
click at [636, 228] on span "Operator" at bounding box center [632, 222] width 38 height 13
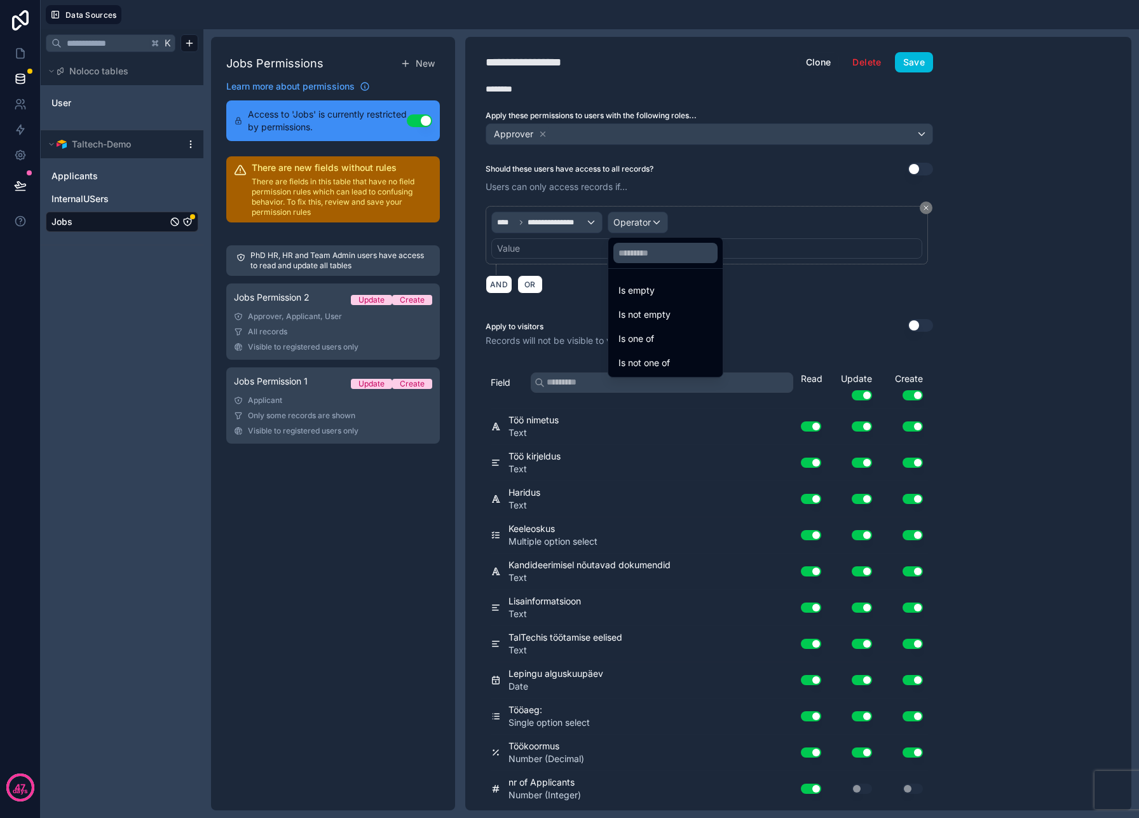
click at [659, 337] on div "Is one of" at bounding box center [666, 338] width 94 height 15
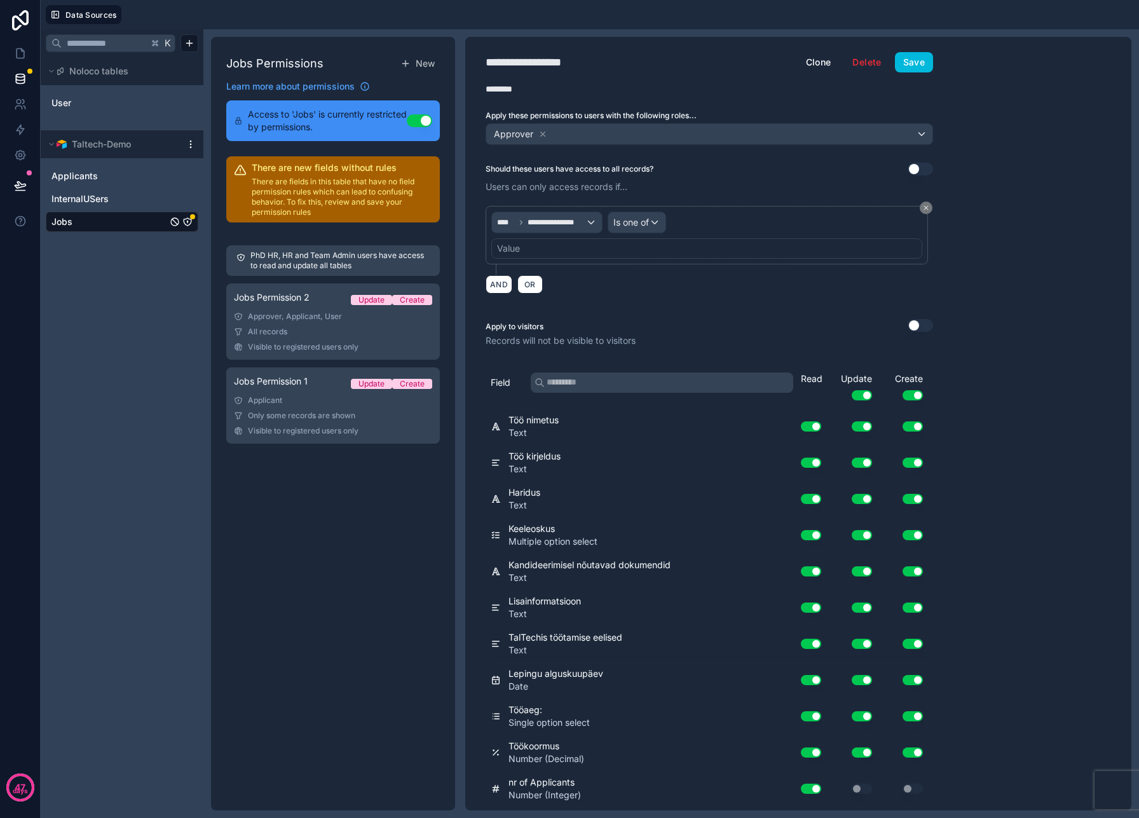
click at [532, 251] on div "Value" at bounding box center [706, 248] width 431 height 20
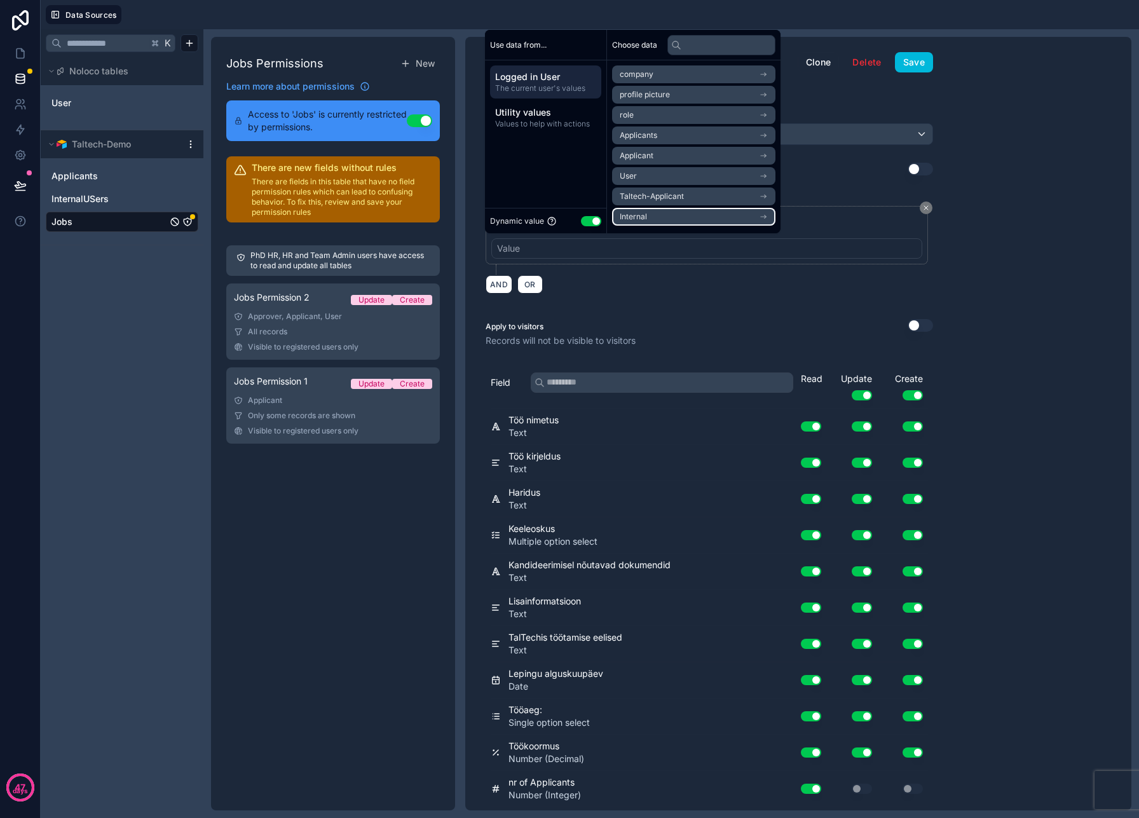
click at [675, 218] on li "Internal" at bounding box center [693, 217] width 163 height 18
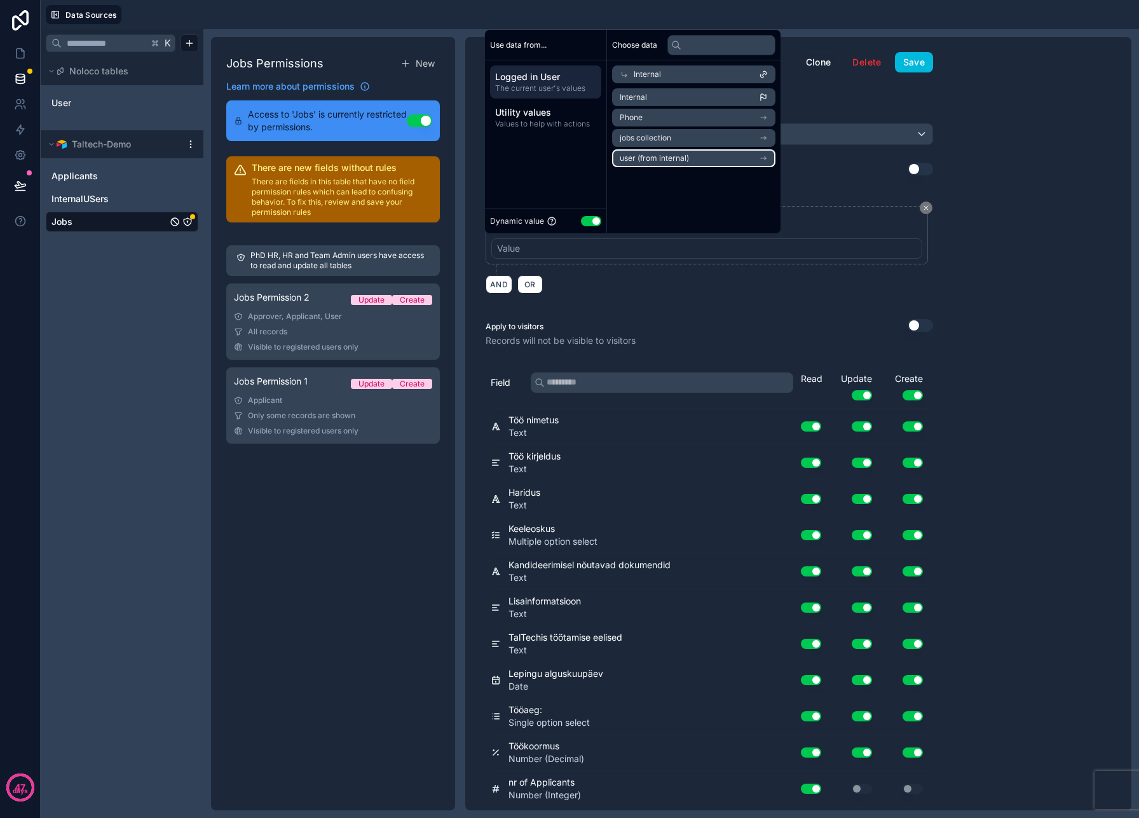
click at [688, 161] on span "user (from internal)" at bounding box center [654, 158] width 69 height 10
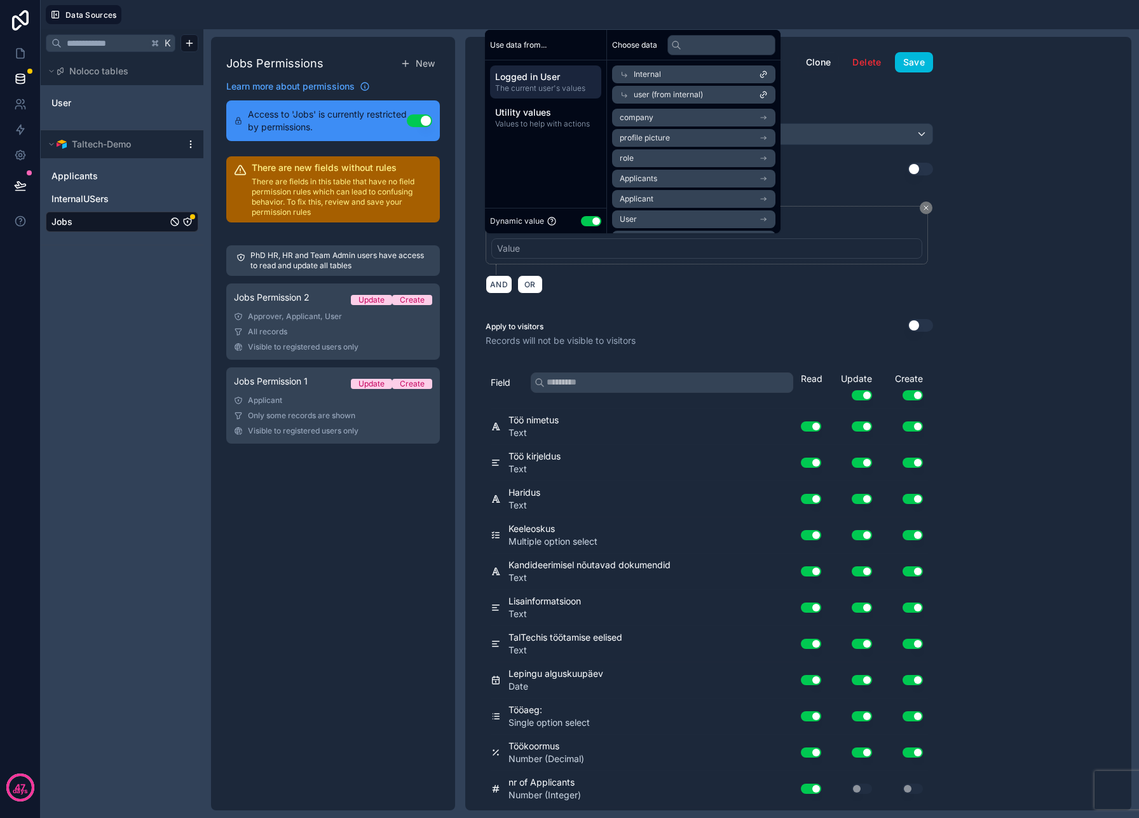
click at [837, 173] on div "Should these users have access to all records? Use setting" at bounding box center [710, 169] width 448 height 13
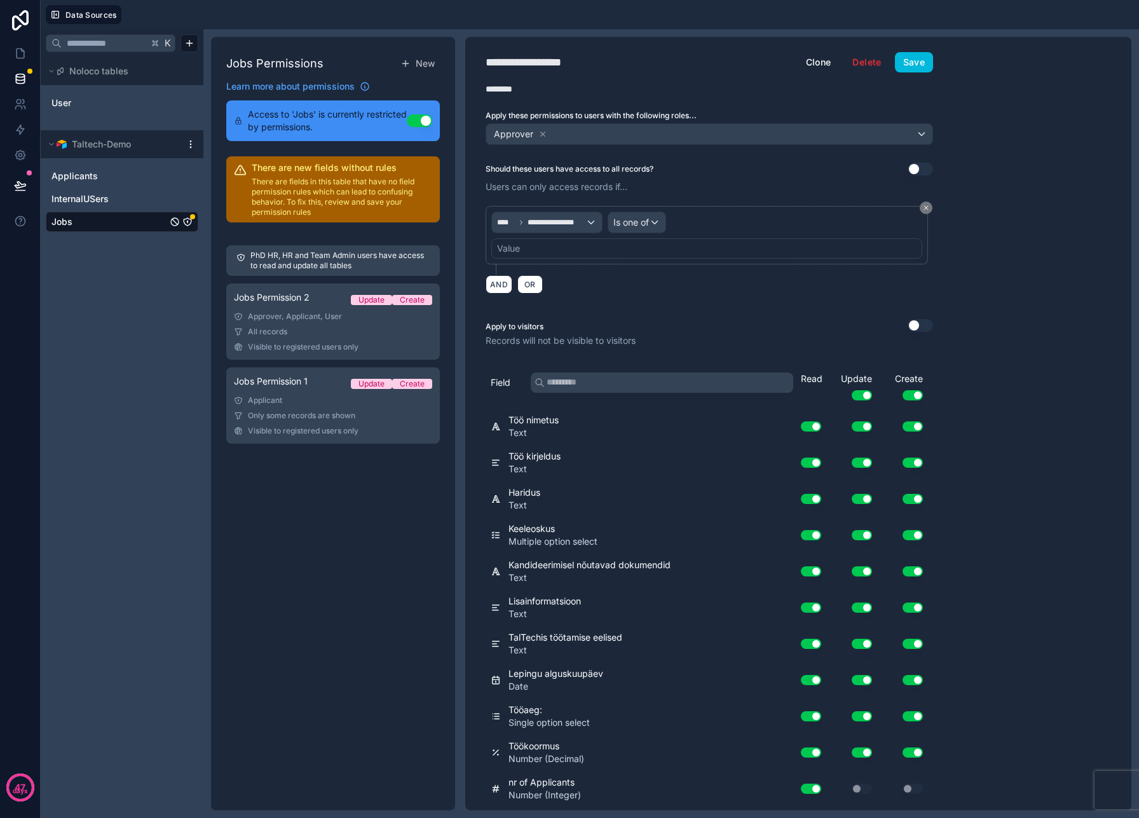
click at [557, 256] on div "Value" at bounding box center [706, 248] width 431 height 20
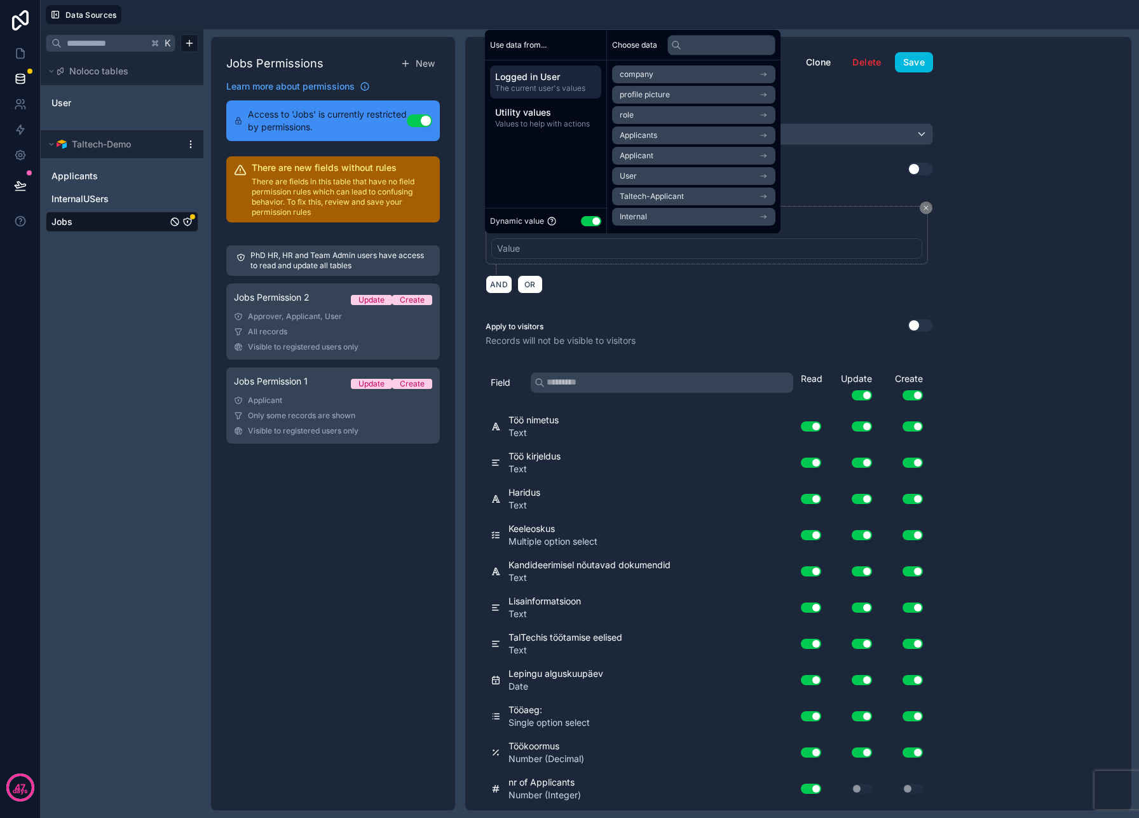
click at [539, 261] on div "**********" at bounding box center [707, 235] width 442 height 58
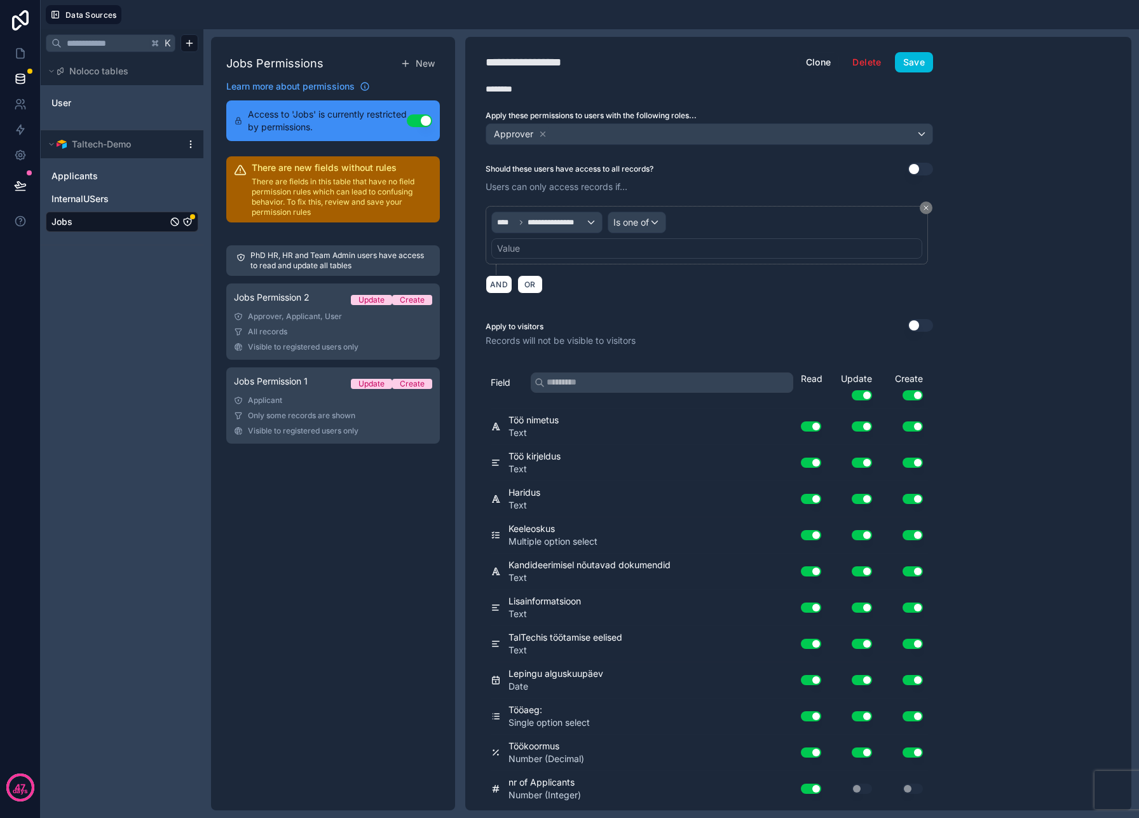
click at [914, 60] on button "Save" at bounding box center [914, 62] width 38 height 20
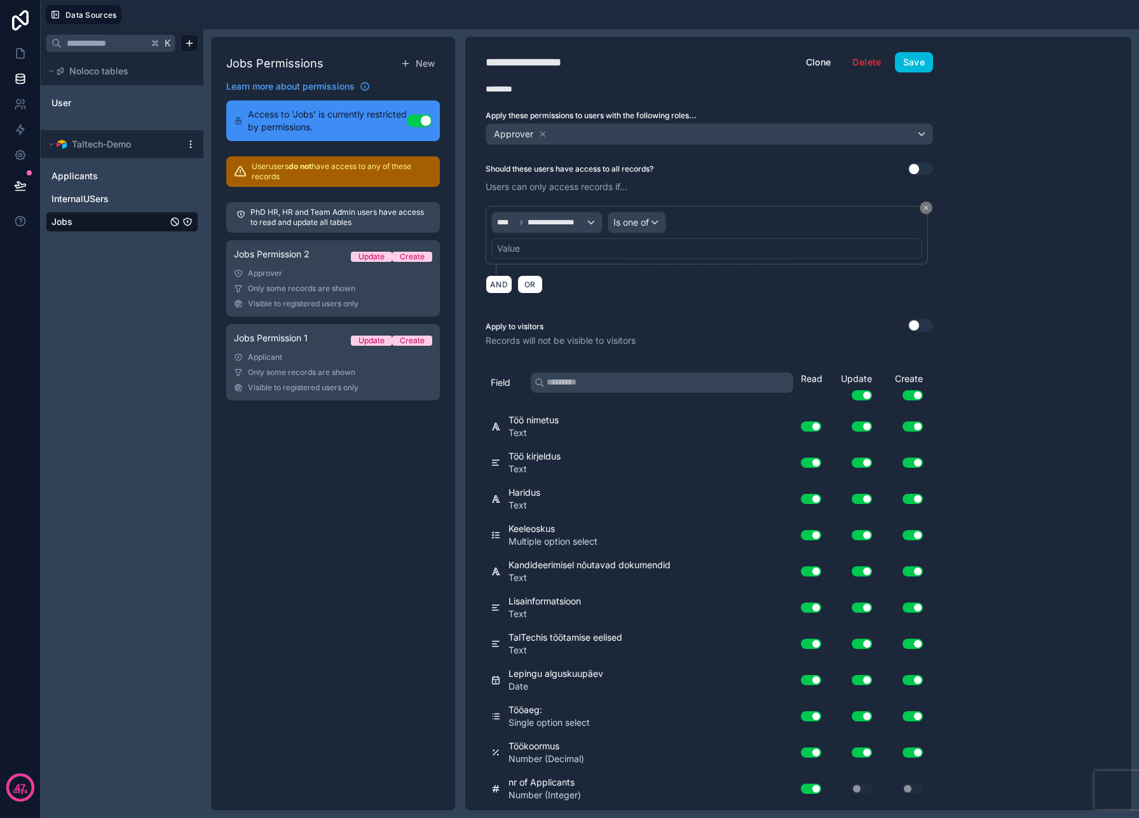
click at [332, 363] on link "Jobs Permission 1 Update Create Applicant Only some records are shown Visible t…" at bounding box center [333, 362] width 214 height 76
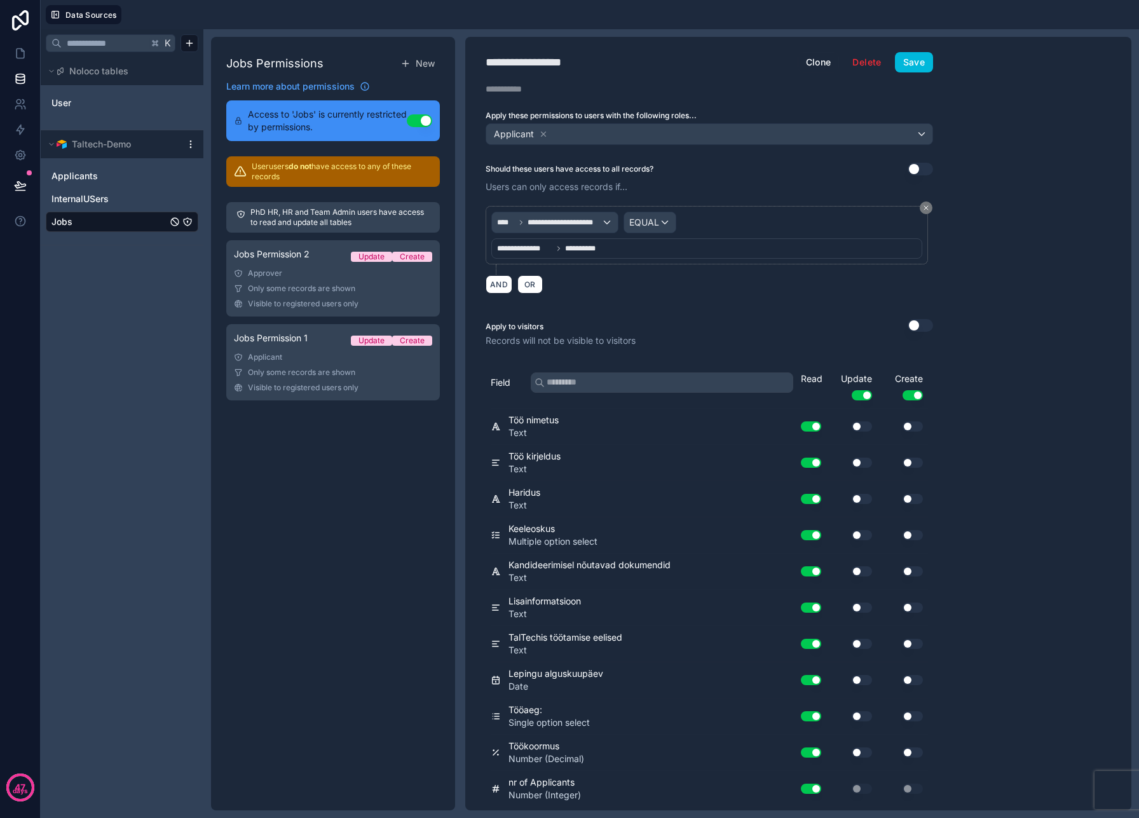
click at [328, 294] on link "Jobs Permission 2 Update Create Approver Only some records are shown Visible to…" at bounding box center [333, 278] width 214 height 76
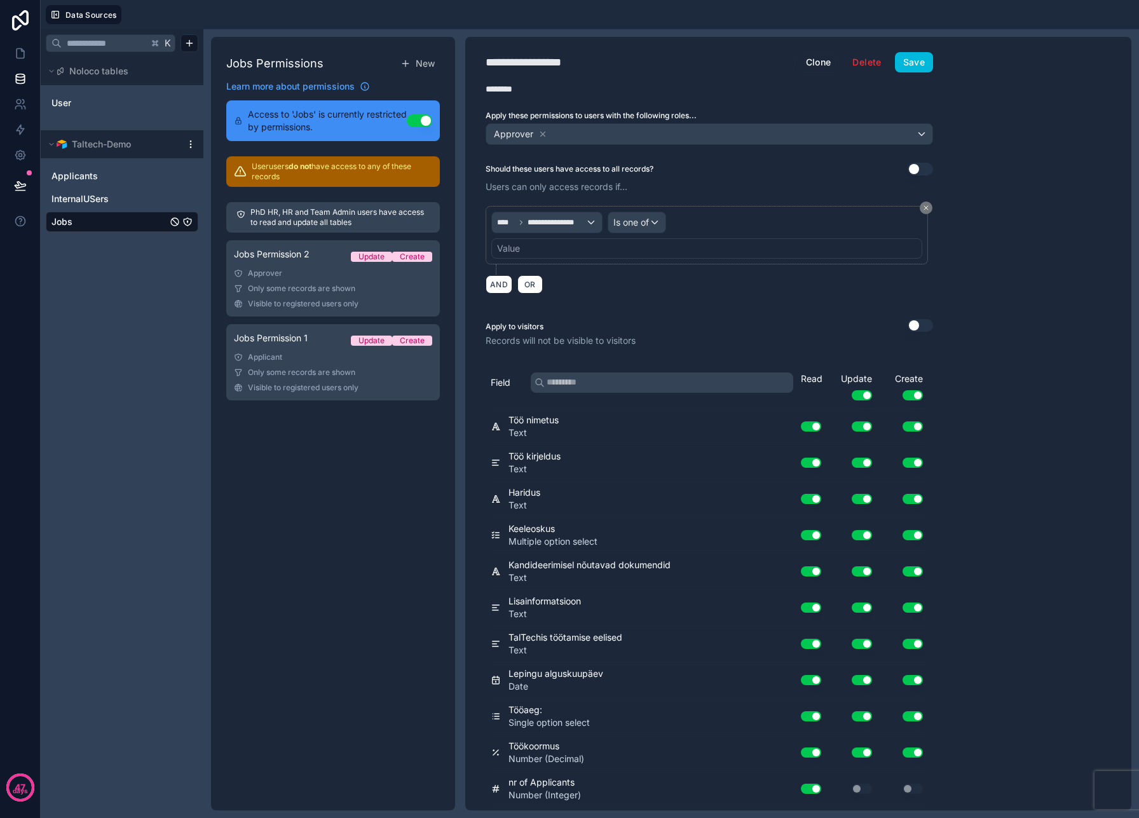
click at [584, 248] on div "Value" at bounding box center [706, 248] width 431 height 20
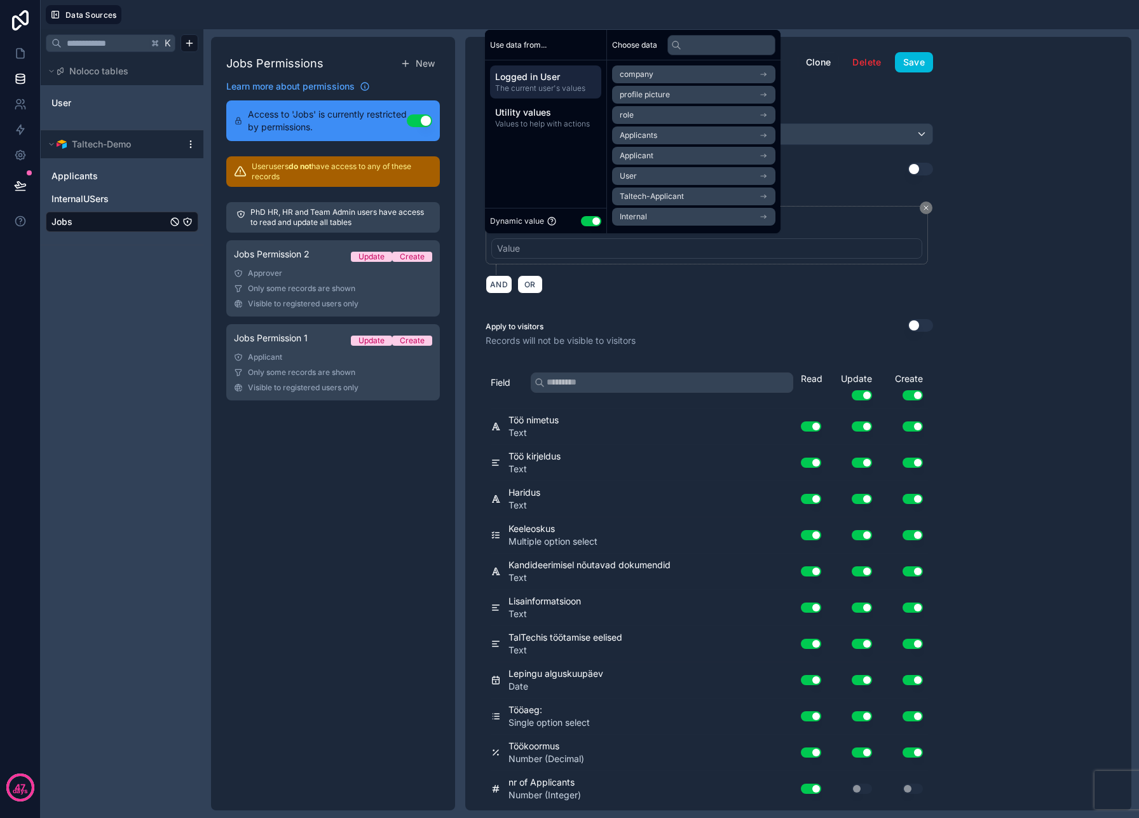
click at [596, 265] on div "**********" at bounding box center [710, 240] width 448 height 69
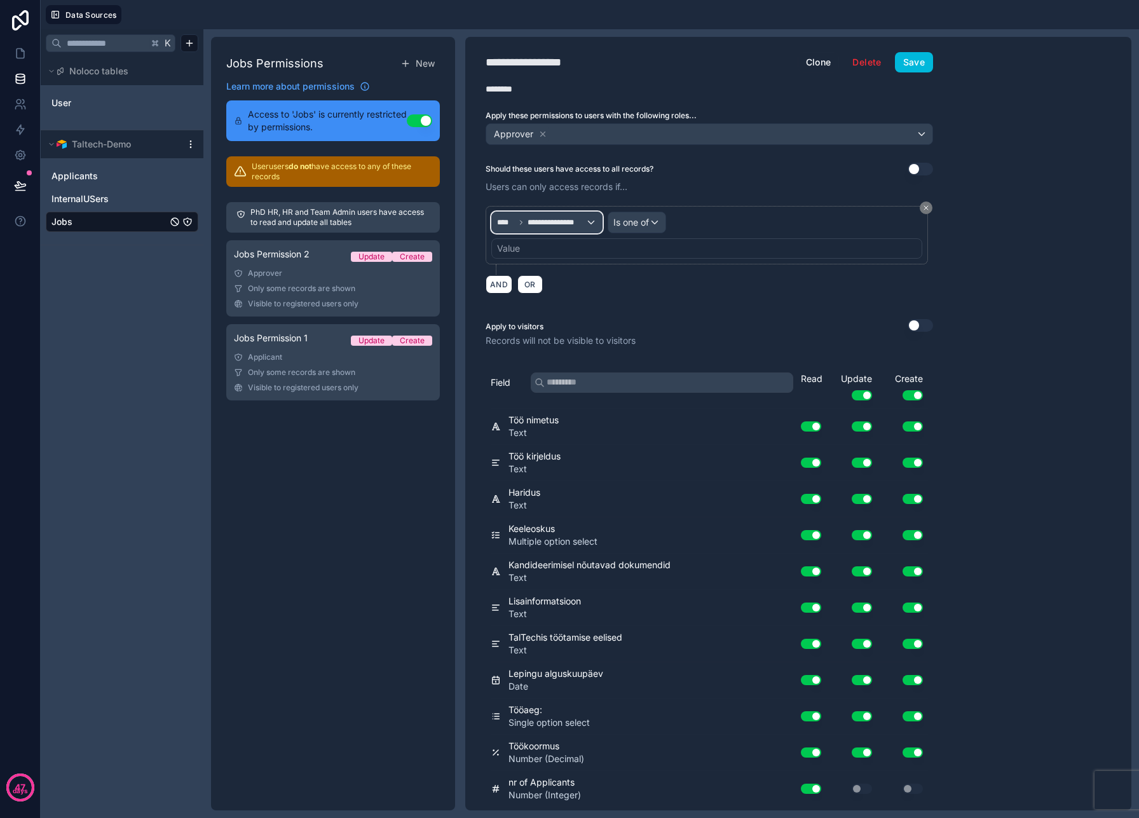
click at [576, 228] on div "**********" at bounding box center [547, 222] width 110 height 20
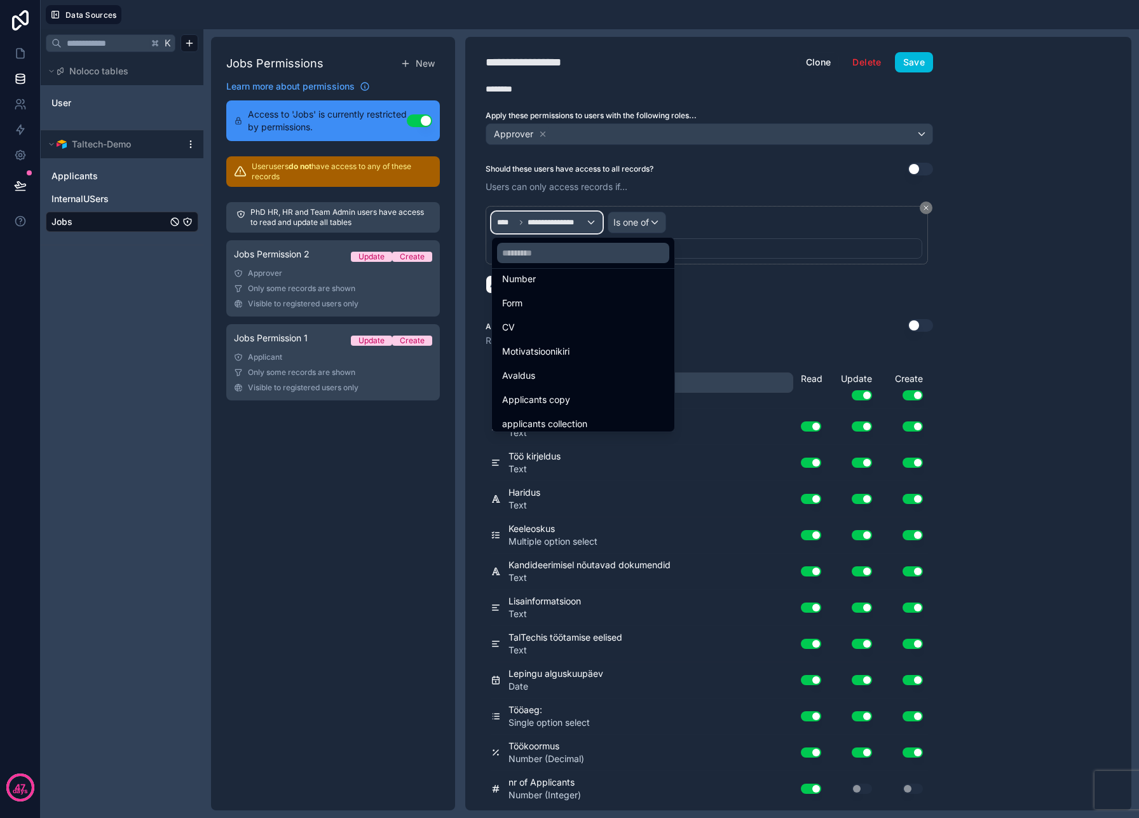
scroll to position [380, 0]
click at [702, 206] on div at bounding box center [569, 409] width 1139 height 818
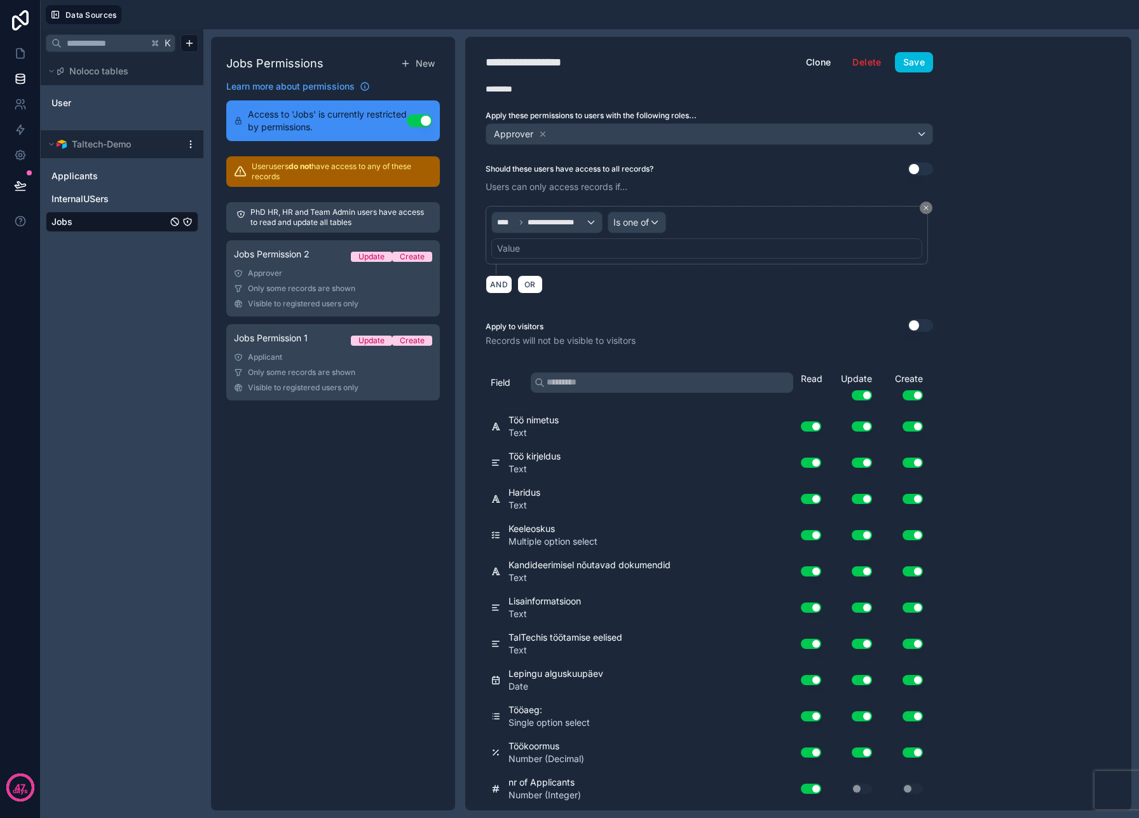
click at [571, 255] on div "Value" at bounding box center [706, 248] width 431 height 20
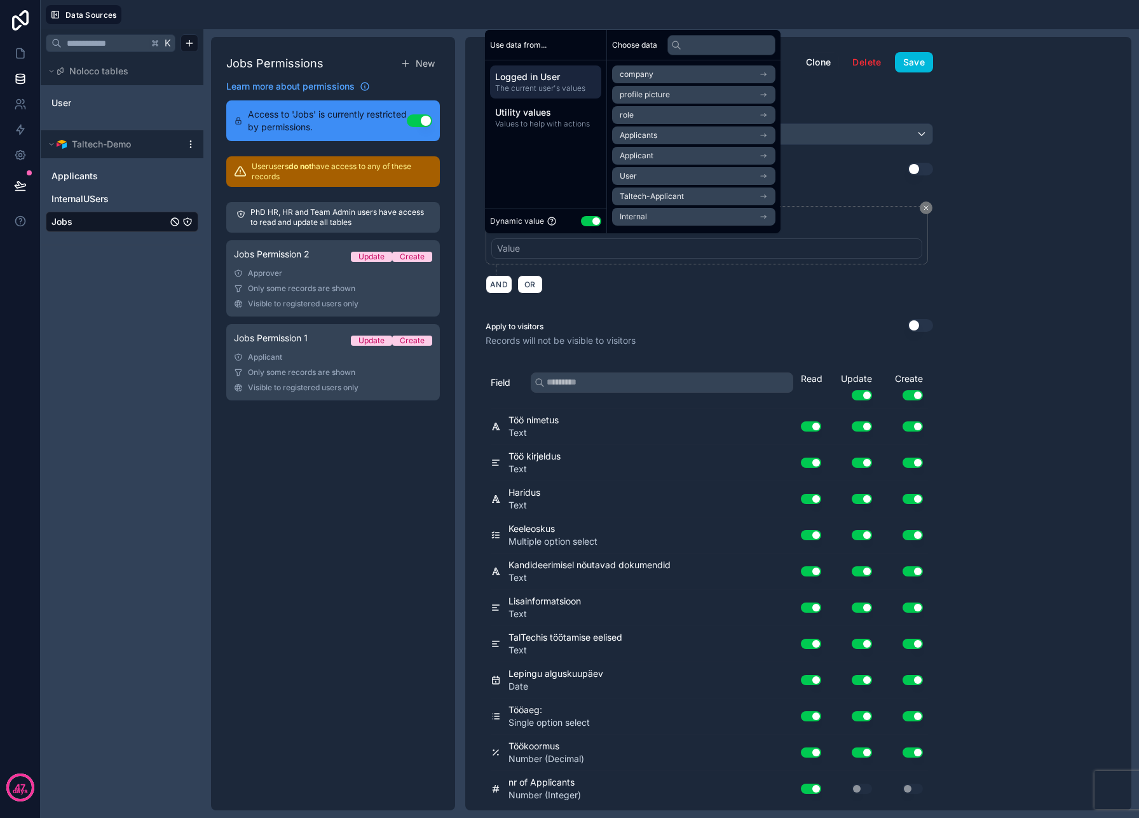
click at [552, 79] on span "Logged in User" at bounding box center [545, 77] width 101 height 13
click at [683, 140] on li "Applicants" at bounding box center [693, 135] width 163 height 18
click at [622, 74] on icon at bounding box center [624, 74] width 9 height 9
click at [662, 157] on li "Applicant" at bounding box center [693, 156] width 163 height 18
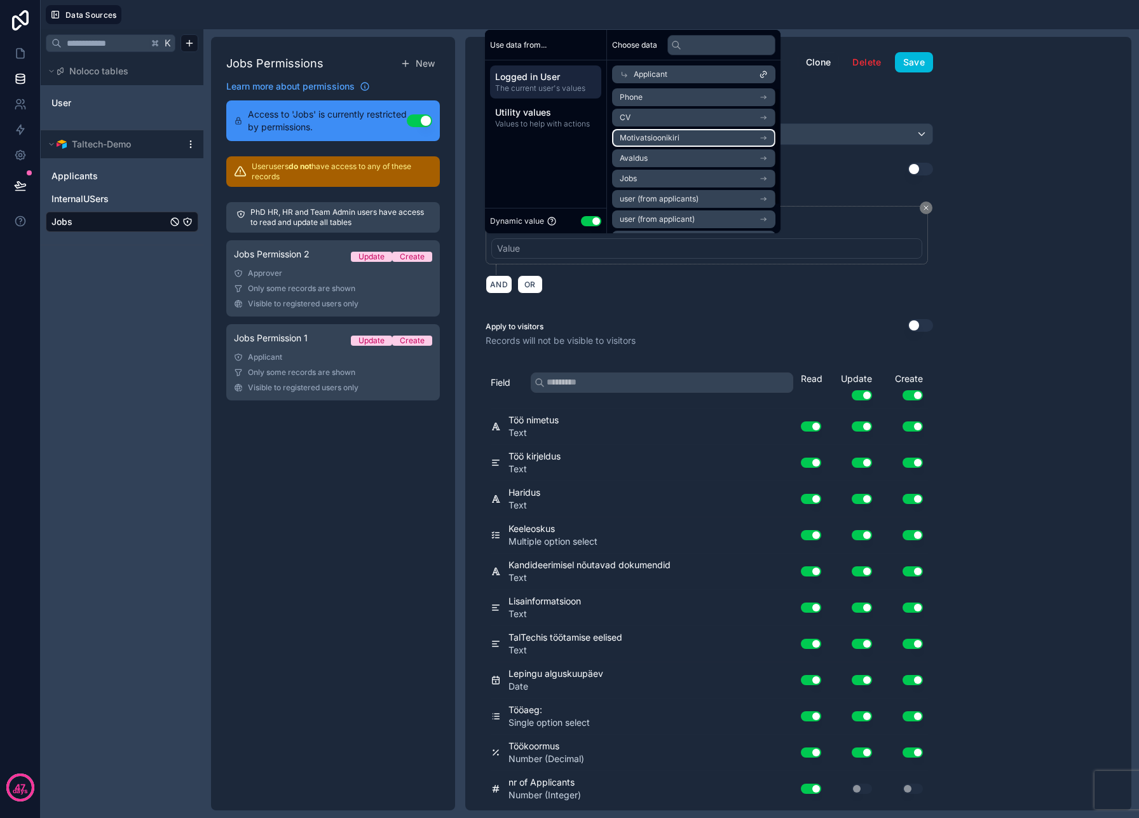
scroll to position [41, 0]
click at [626, 72] on icon at bounding box center [624, 74] width 9 height 9
click at [649, 120] on li "role" at bounding box center [693, 115] width 163 height 18
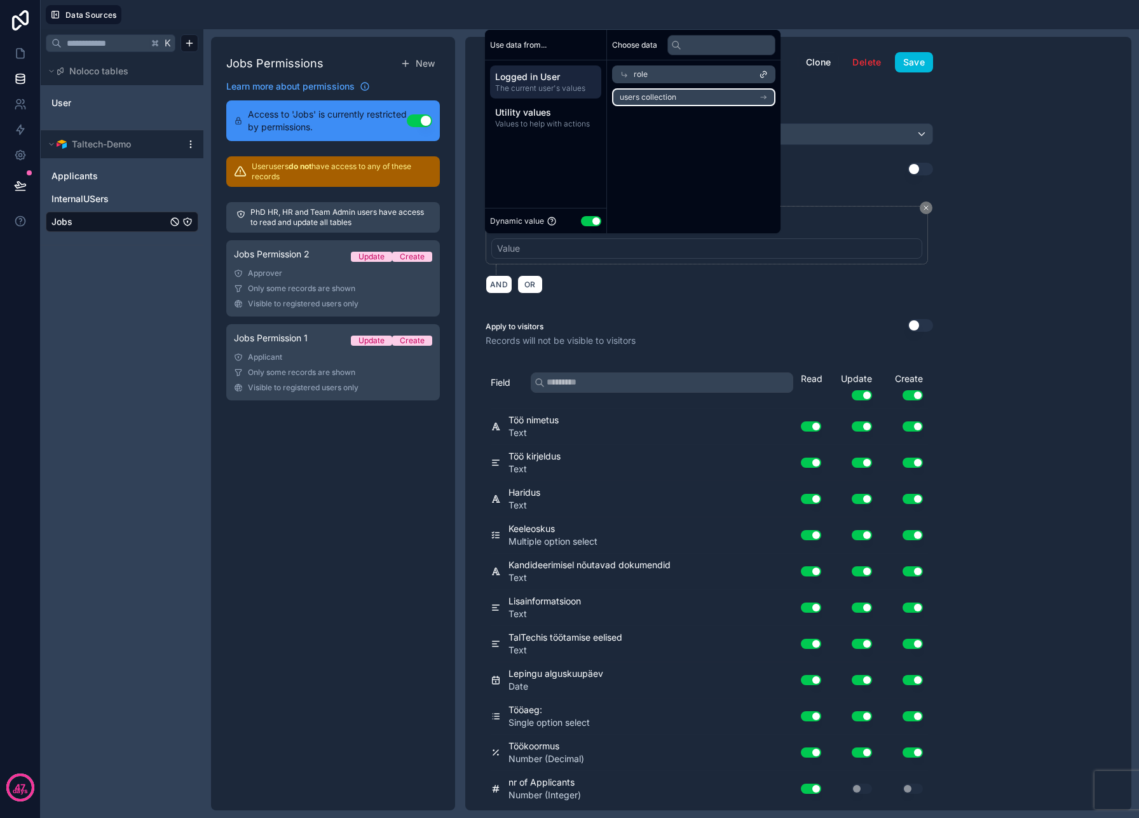
click at [641, 100] on span "users collection" at bounding box center [648, 97] width 57 height 10
click at [624, 92] on icon at bounding box center [624, 94] width 9 height 9
click at [624, 72] on icon at bounding box center [624, 74] width 9 height 9
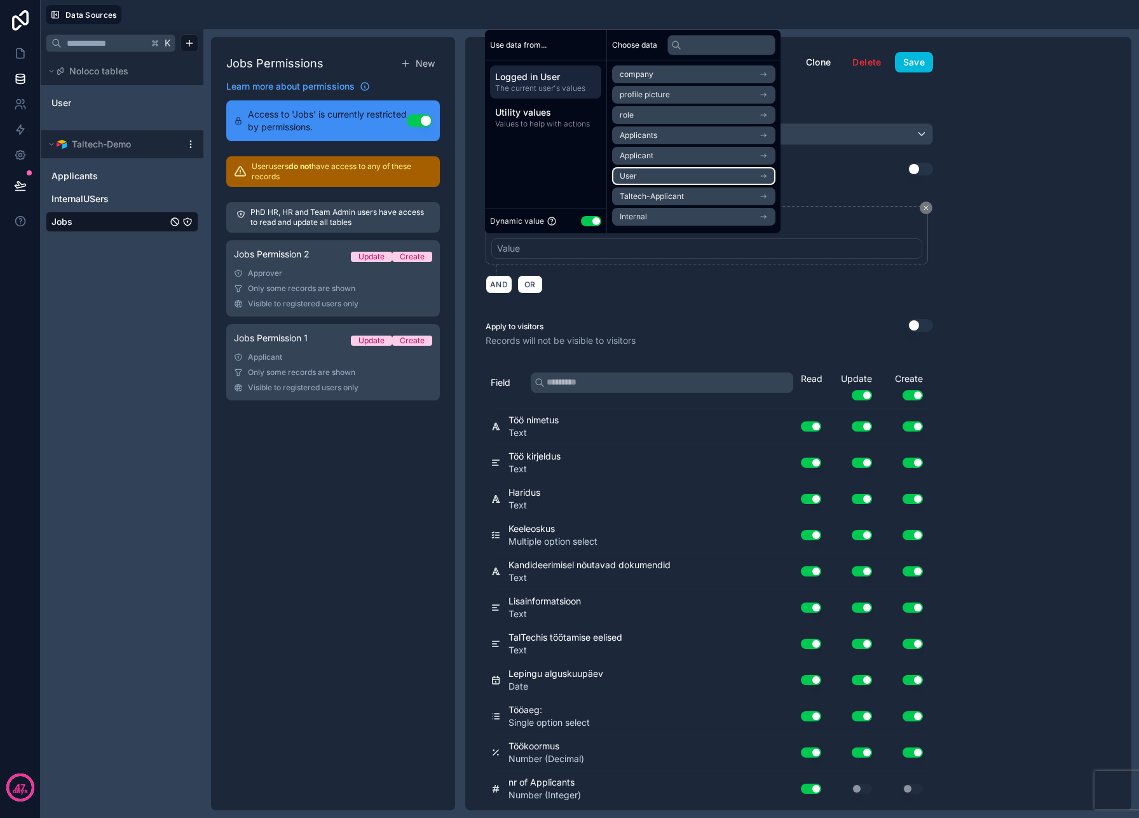
click at [675, 174] on li "User" at bounding box center [693, 176] width 163 height 18
click at [623, 74] on icon at bounding box center [624, 74] width 9 height 9
click at [837, 275] on div "AND OR" at bounding box center [710, 284] width 448 height 19
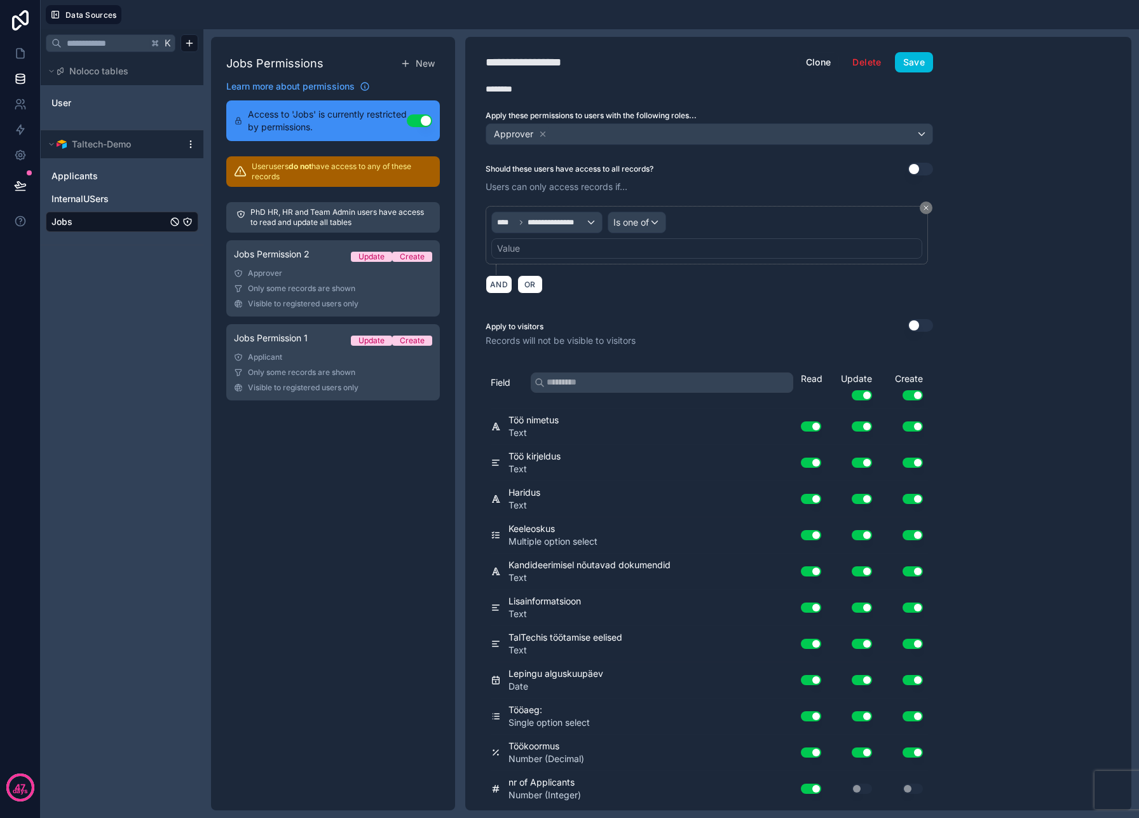
click at [920, 65] on button "Save" at bounding box center [914, 62] width 38 height 20
click at [332, 383] on span "Visible to registered users only" at bounding box center [303, 388] width 111 height 10
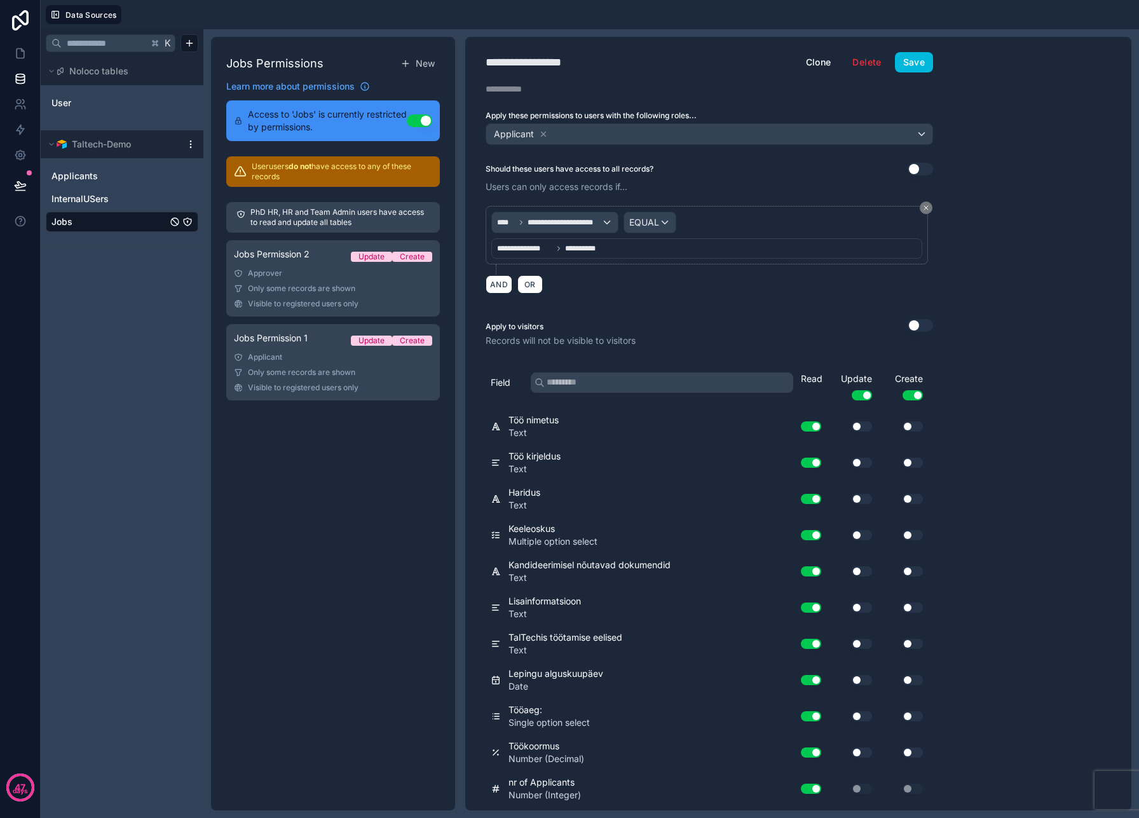
click at [301, 303] on span "Visible to registered users only" at bounding box center [303, 304] width 111 height 10
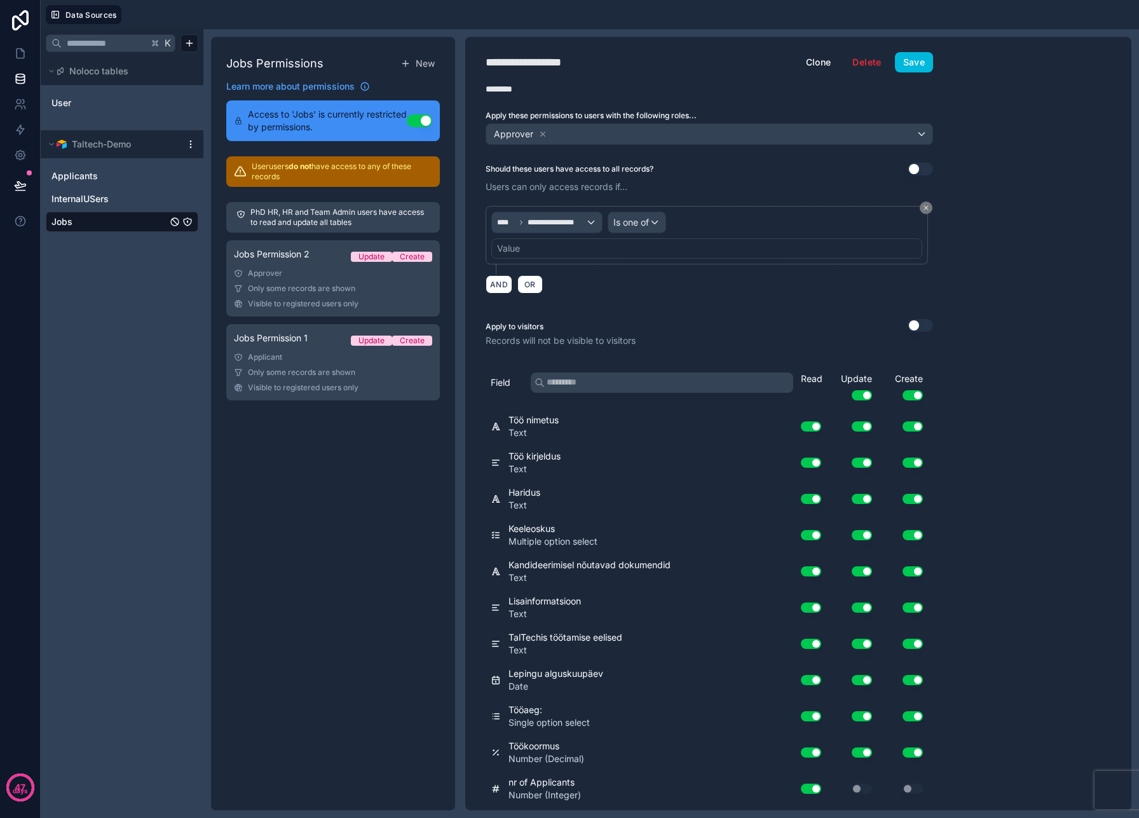
click at [385, 385] on div "Visible to registered users only" at bounding box center [333, 388] width 198 height 10
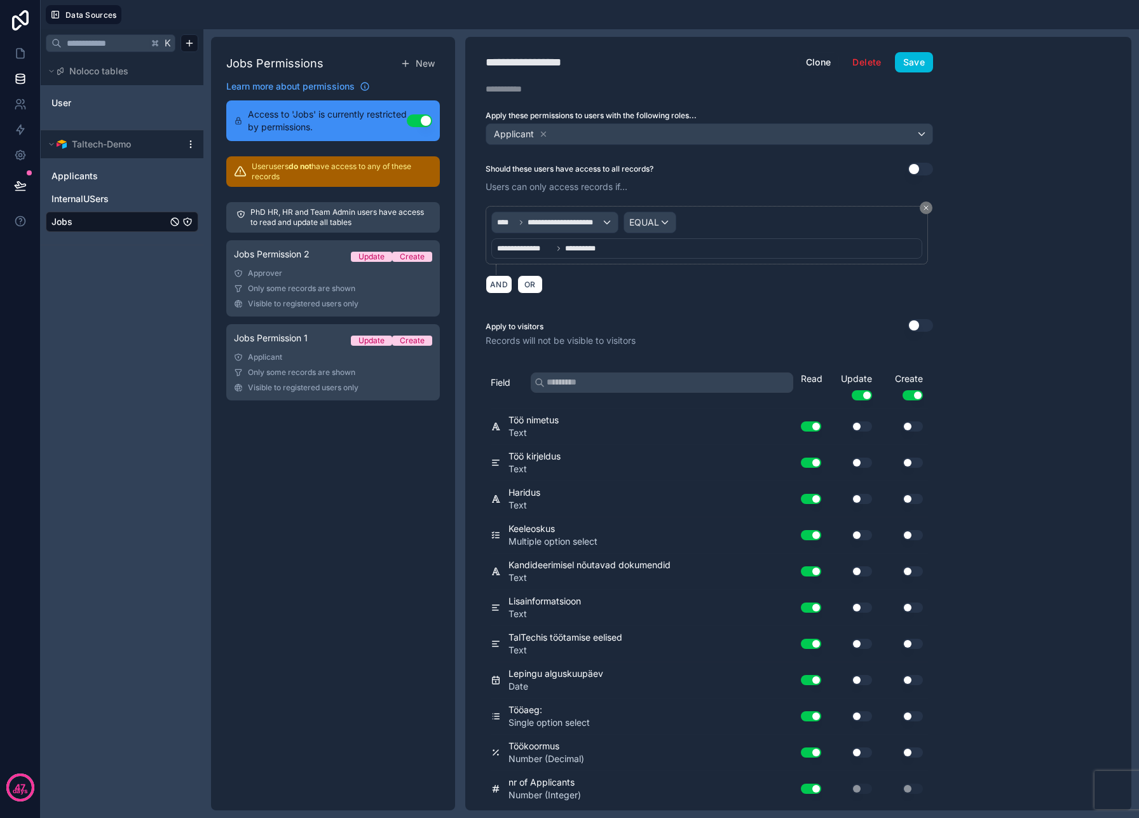
click at [384, 276] on div "Approver" at bounding box center [333, 273] width 198 height 10
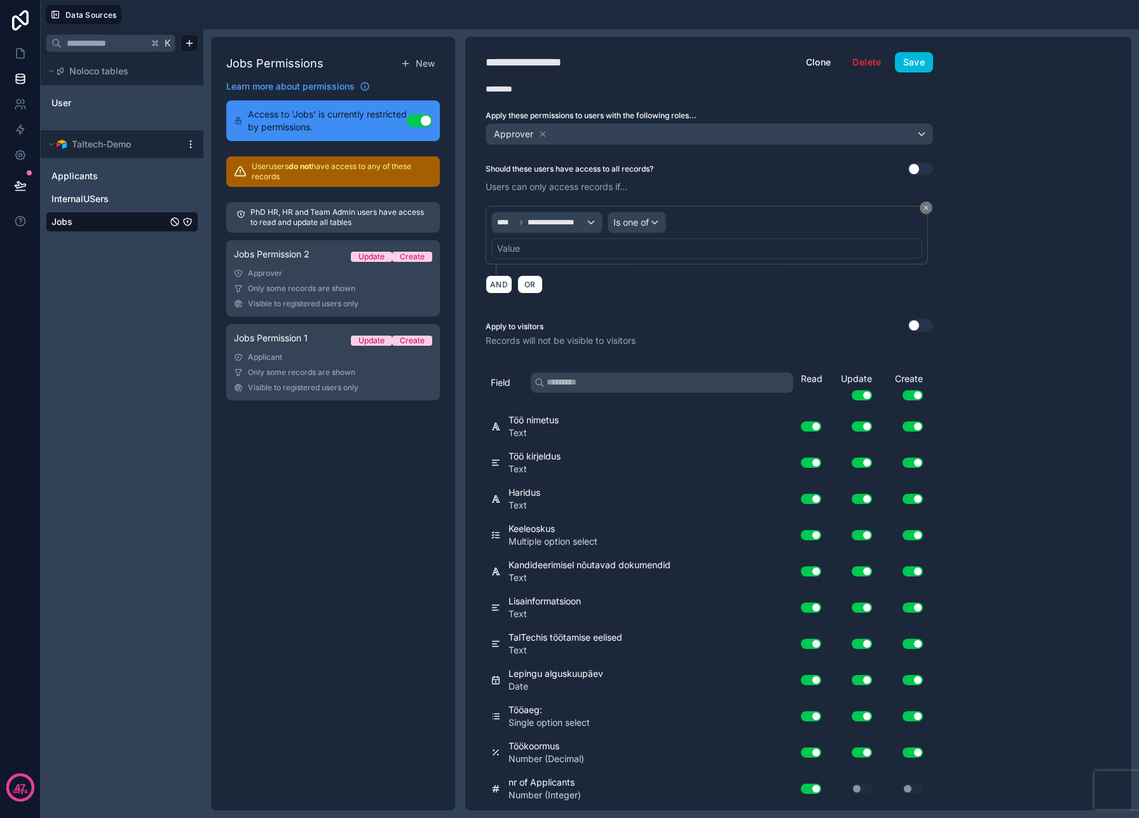
click at [538, 256] on div "Value" at bounding box center [706, 248] width 431 height 20
click at [342, 396] on link "Jobs Permission 1 Update Create Applicant Only some records are shown Visible t…" at bounding box center [333, 362] width 214 height 76
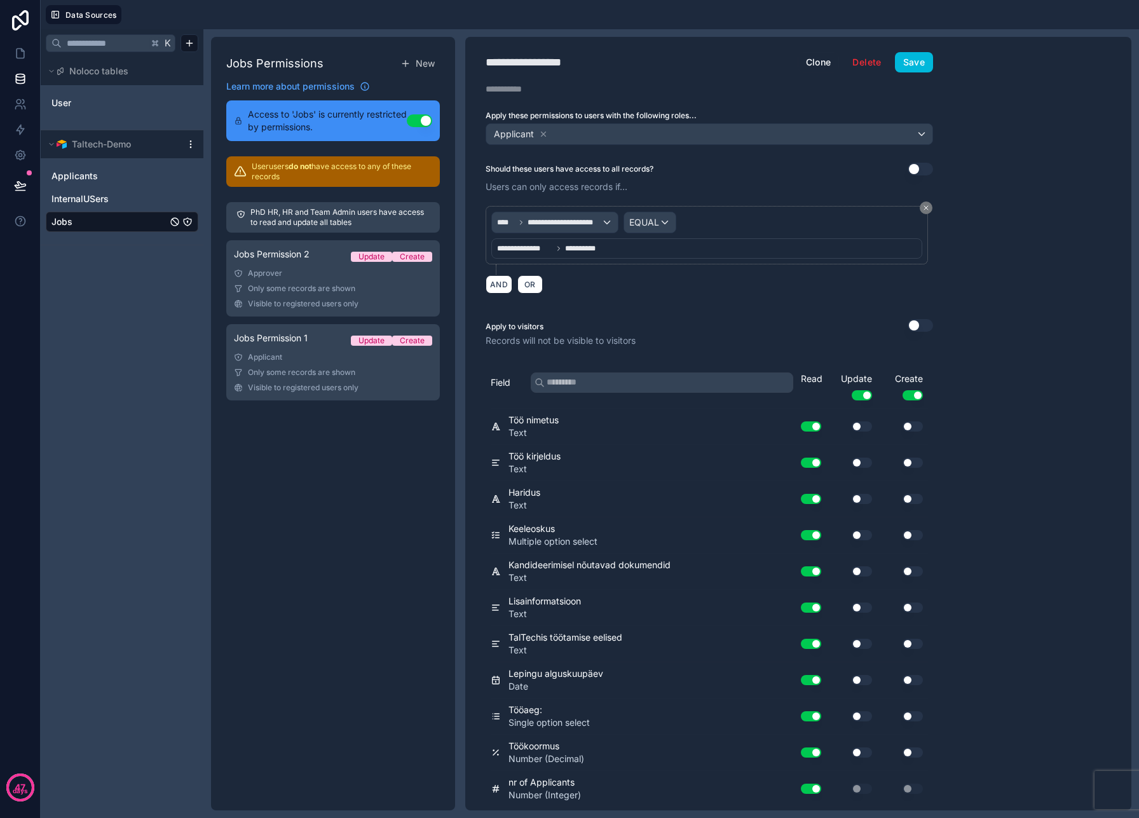
click at [303, 299] on span "Visible to registered users only" at bounding box center [303, 304] width 111 height 10
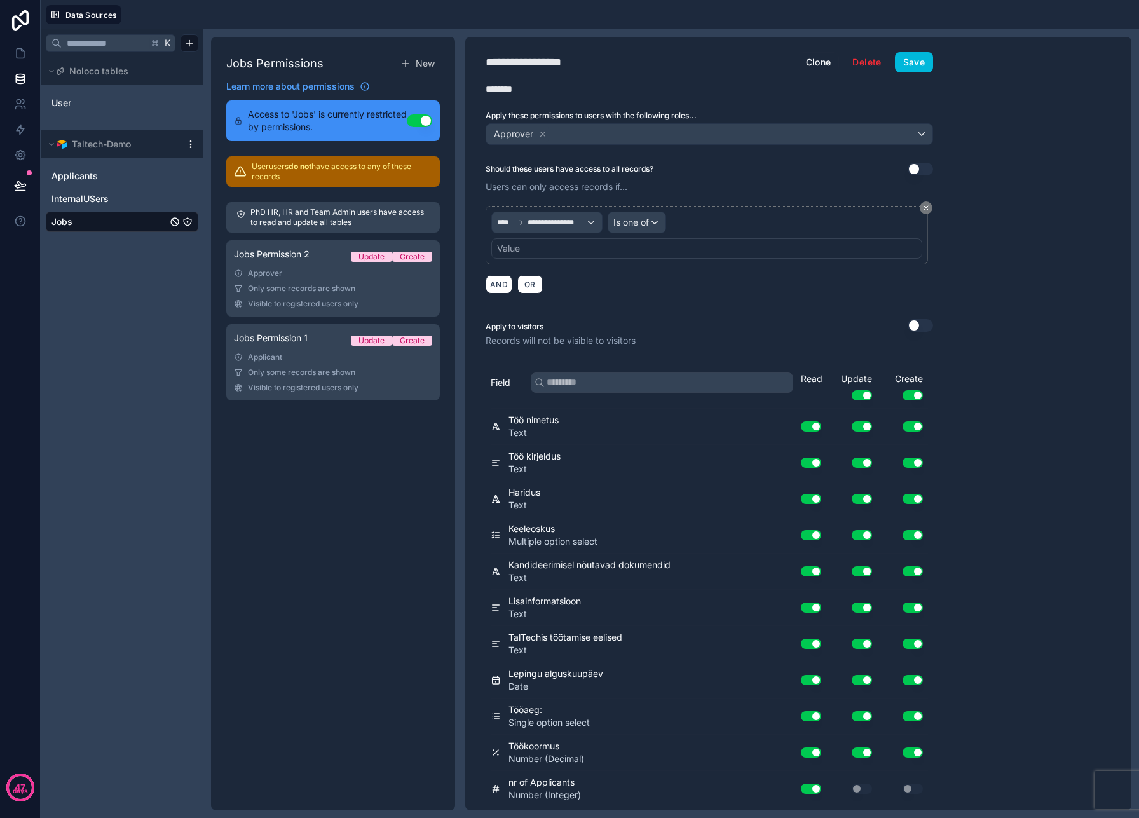
click at [345, 368] on span "Only some records are shown" at bounding box center [301, 372] width 107 height 10
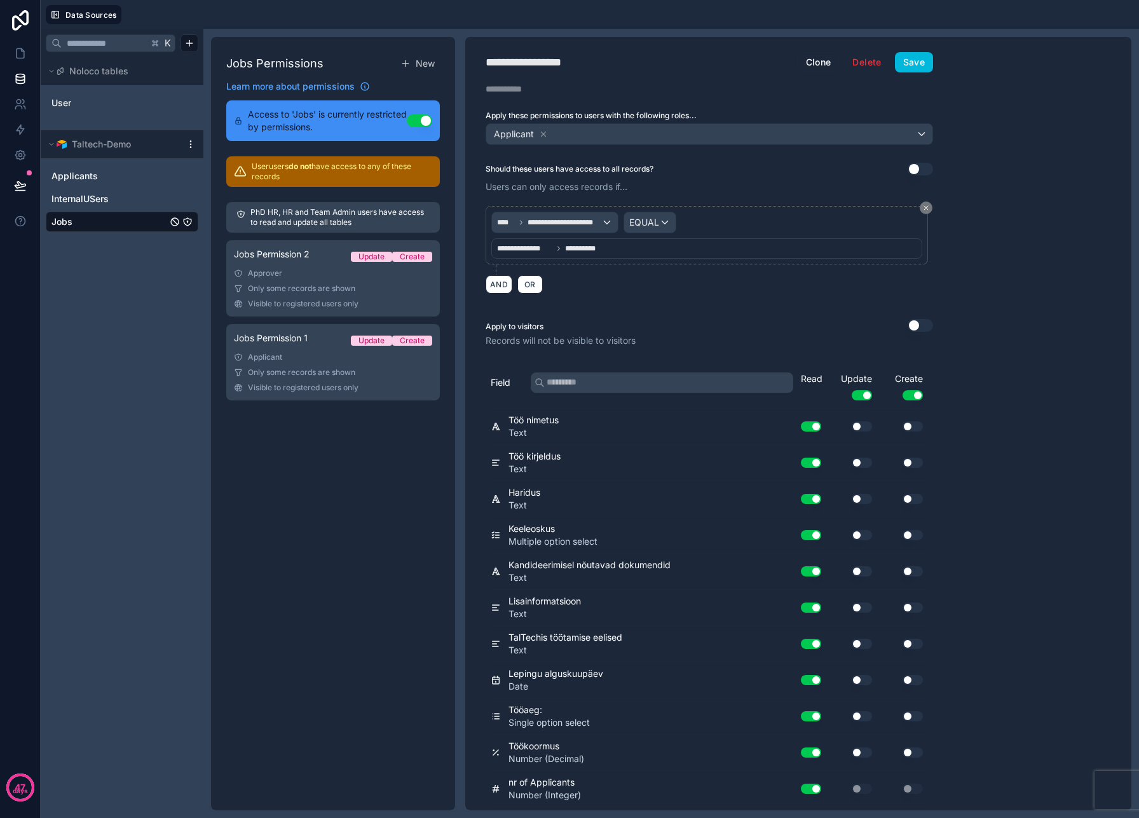
click at [343, 297] on link "Jobs Permission 2 Update Create Approver Only some records are shown Visible to…" at bounding box center [333, 278] width 214 height 76
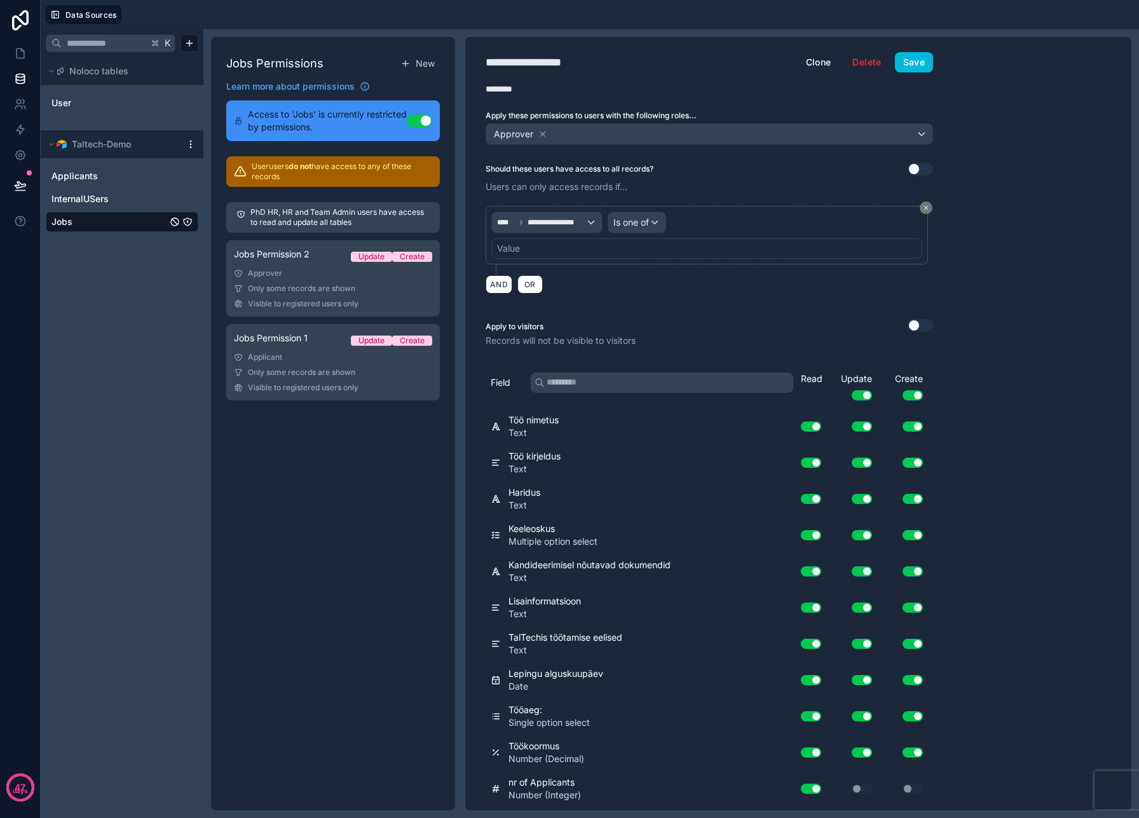
click at [519, 254] on div "Value" at bounding box center [706, 248] width 431 height 20
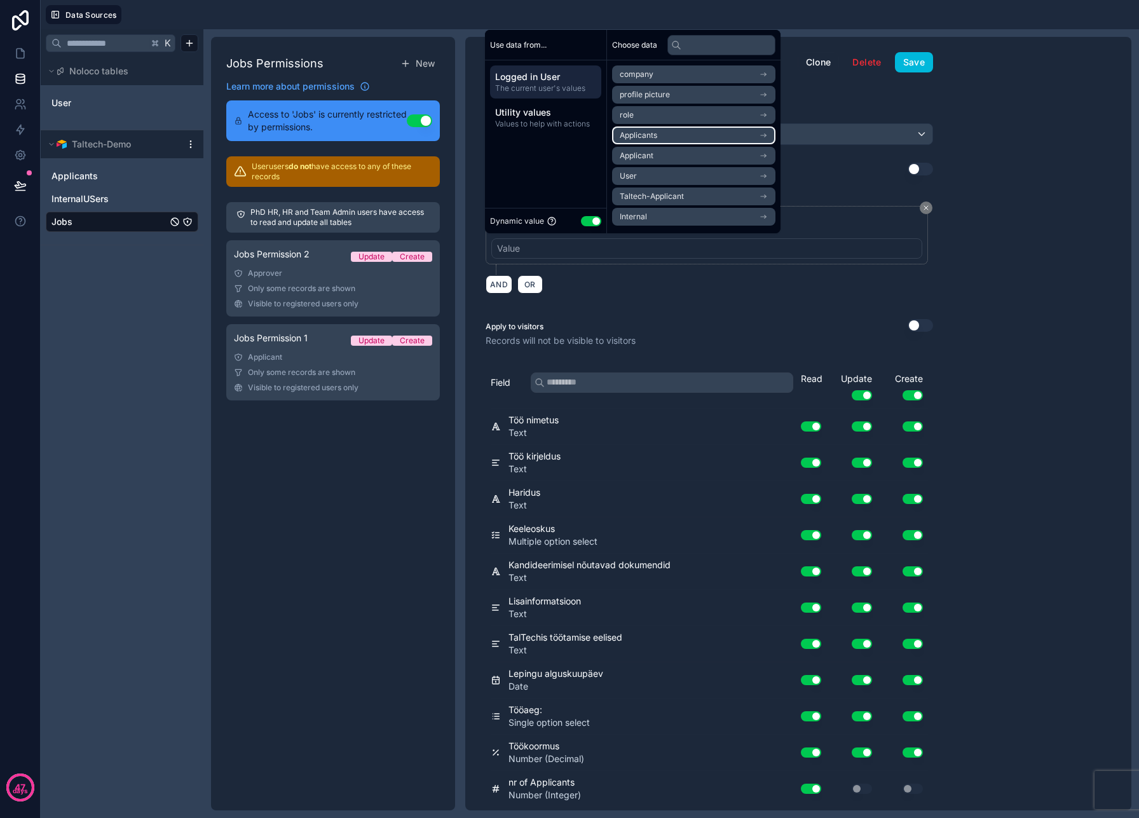
click at [669, 139] on li "Applicants" at bounding box center [693, 135] width 163 height 18
click at [789, 269] on div "**********" at bounding box center [710, 240] width 448 height 69
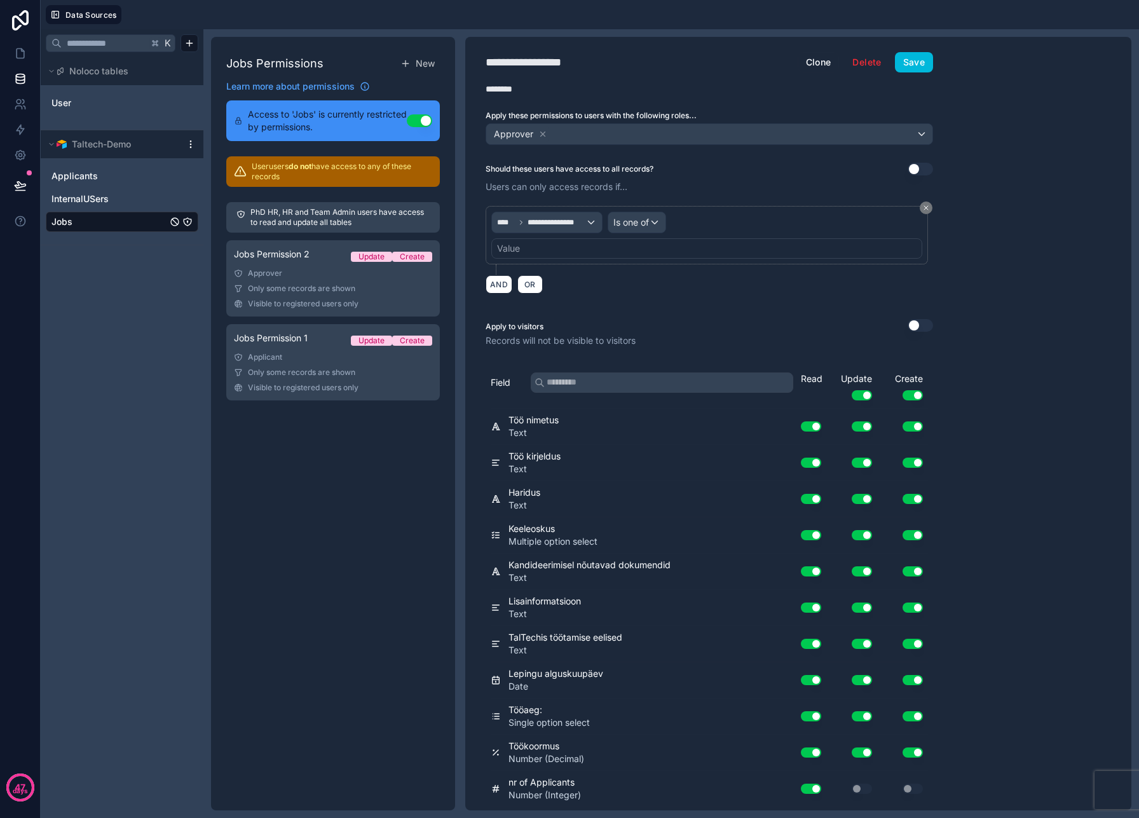
click at [524, 250] on div "Value" at bounding box center [706, 248] width 431 height 20
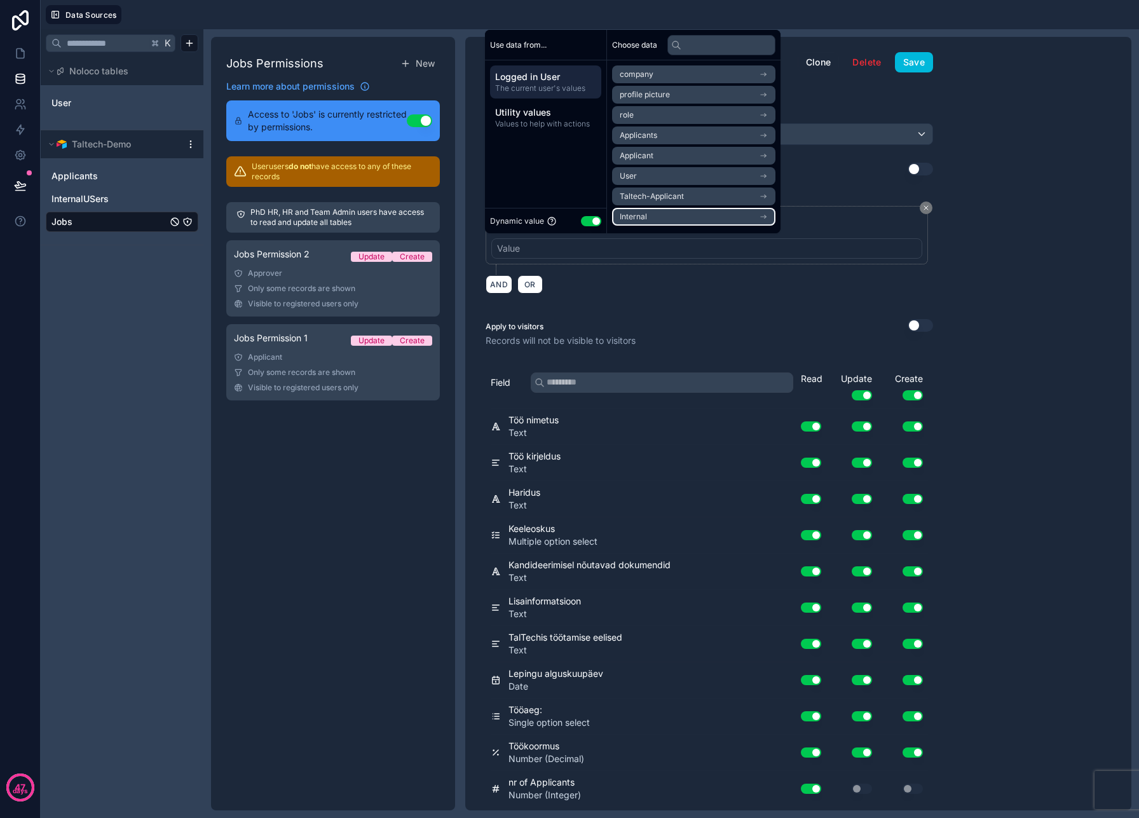
click at [658, 218] on li "Internal" at bounding box center [693, 217] width 163 height 18
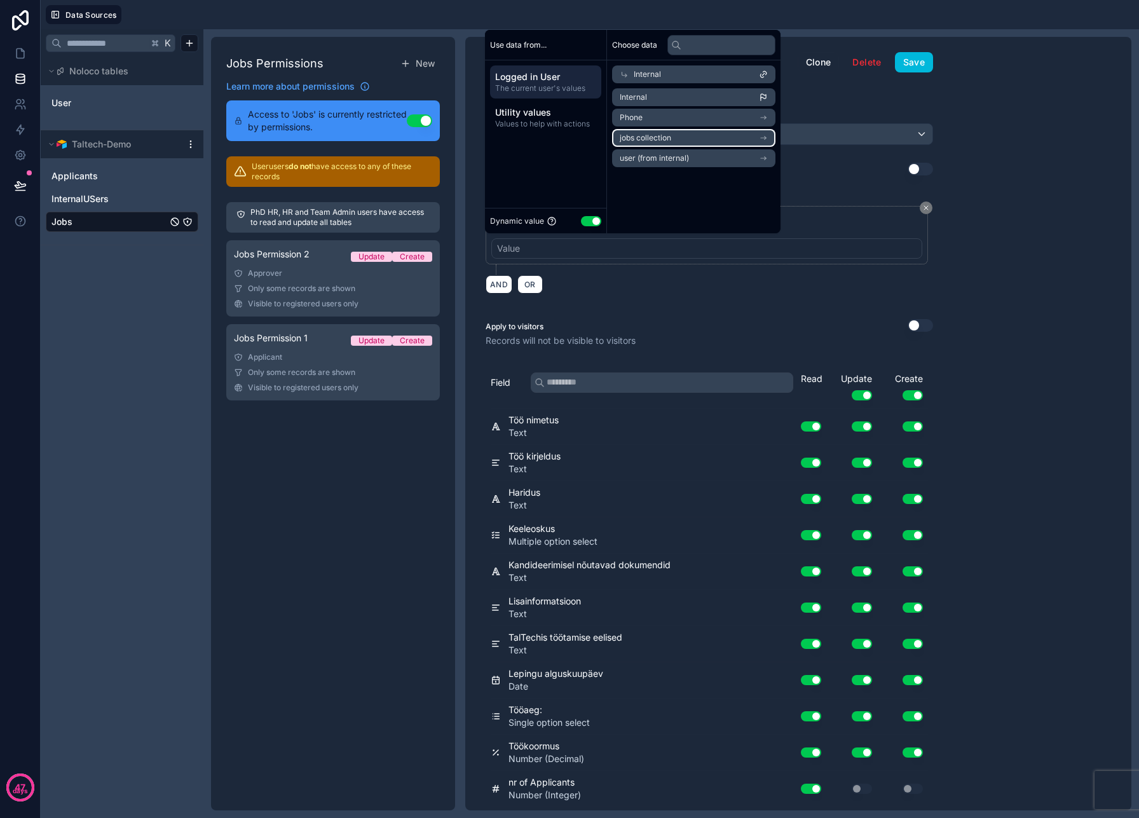
click at [685, 131] on li "jobs collection" at bounding box center [693, 138] width 163 height 18
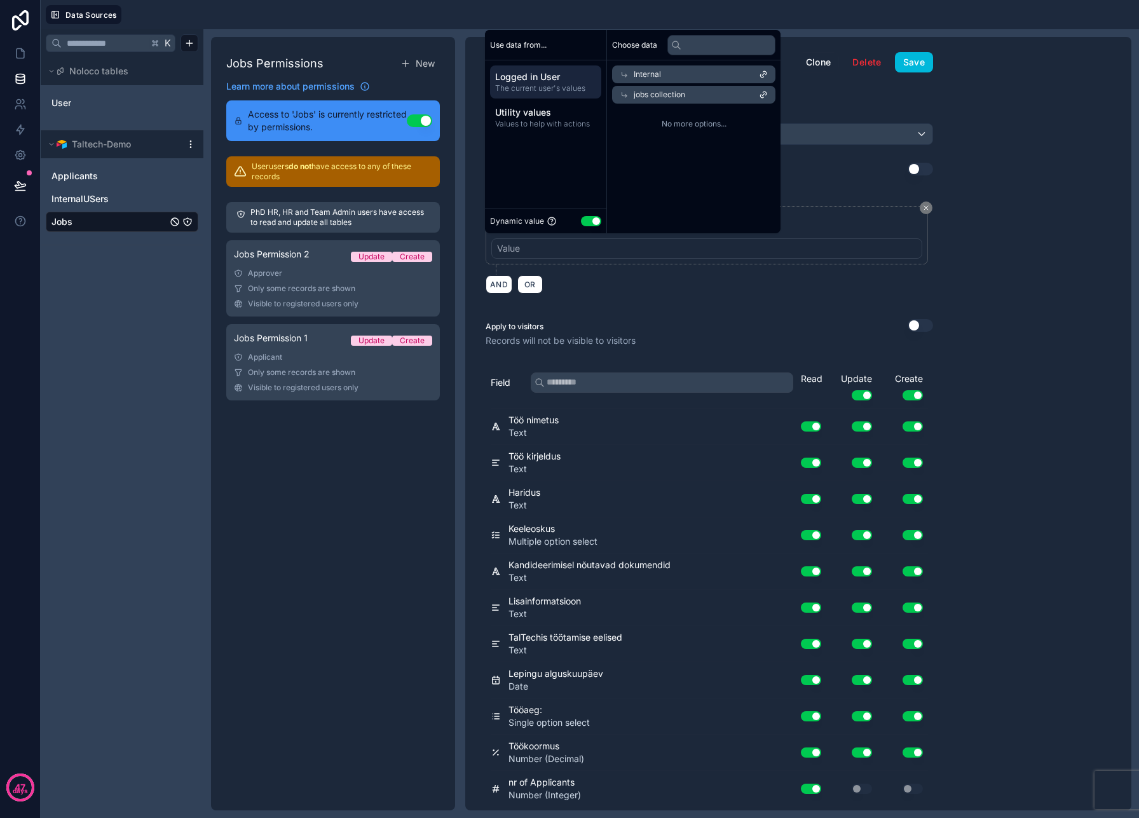
click at [678, 94] on span "jobs collection" at bounding box center [659, 95] width 51 height 10
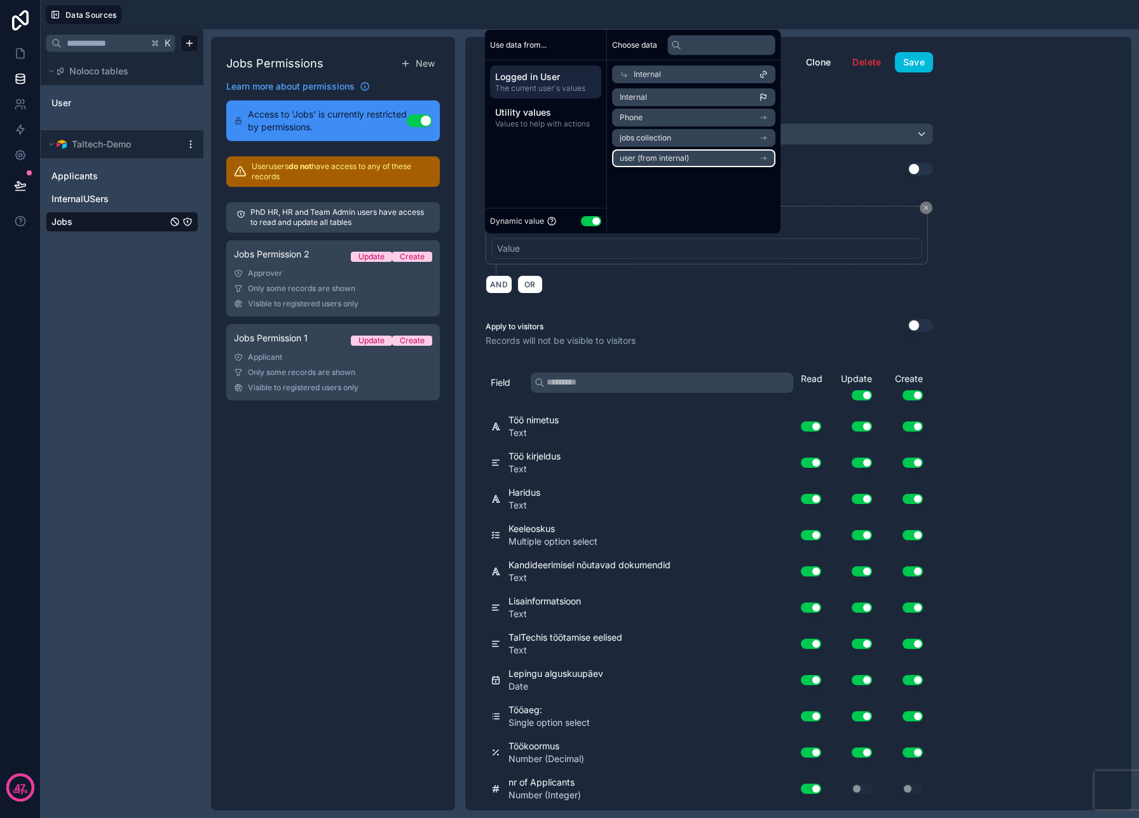
click at [678, 153] on span "user (from internal)" at bounding box center [654, 158] width 69 height 10
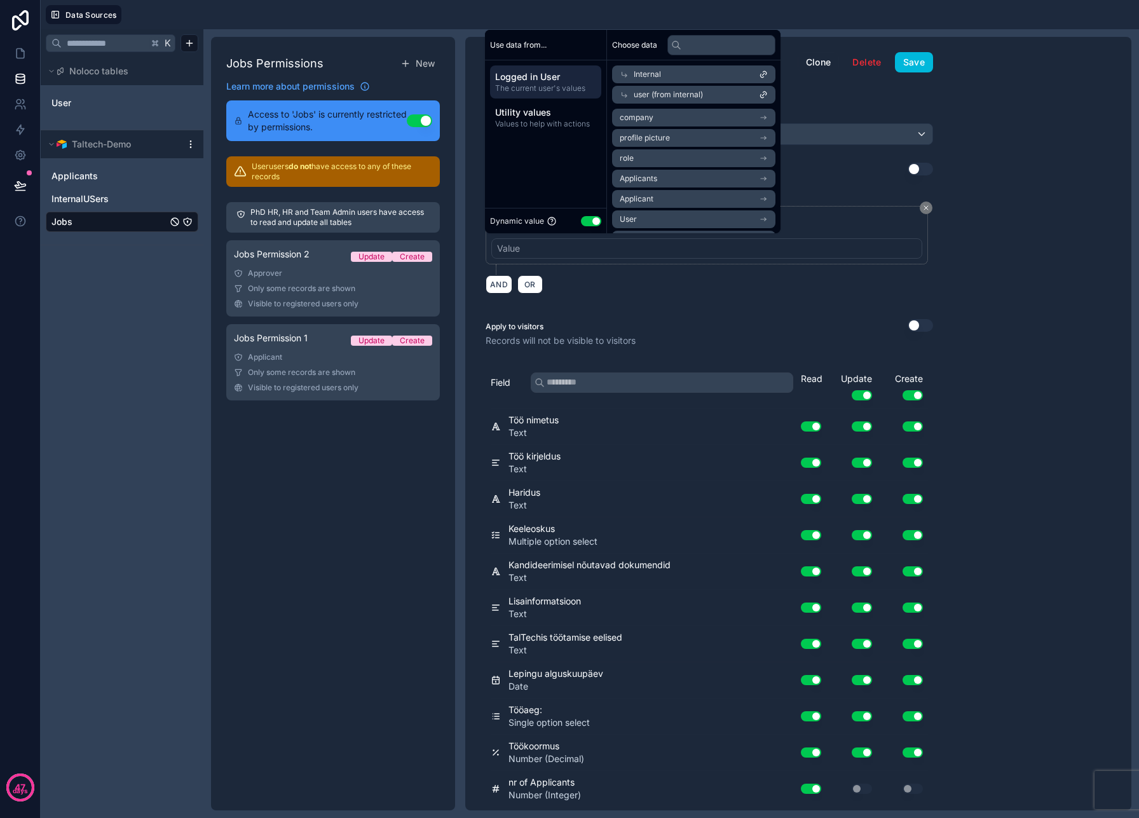
click at [763, 95] on icon at bounding box center [761, 95] width 3 height 3
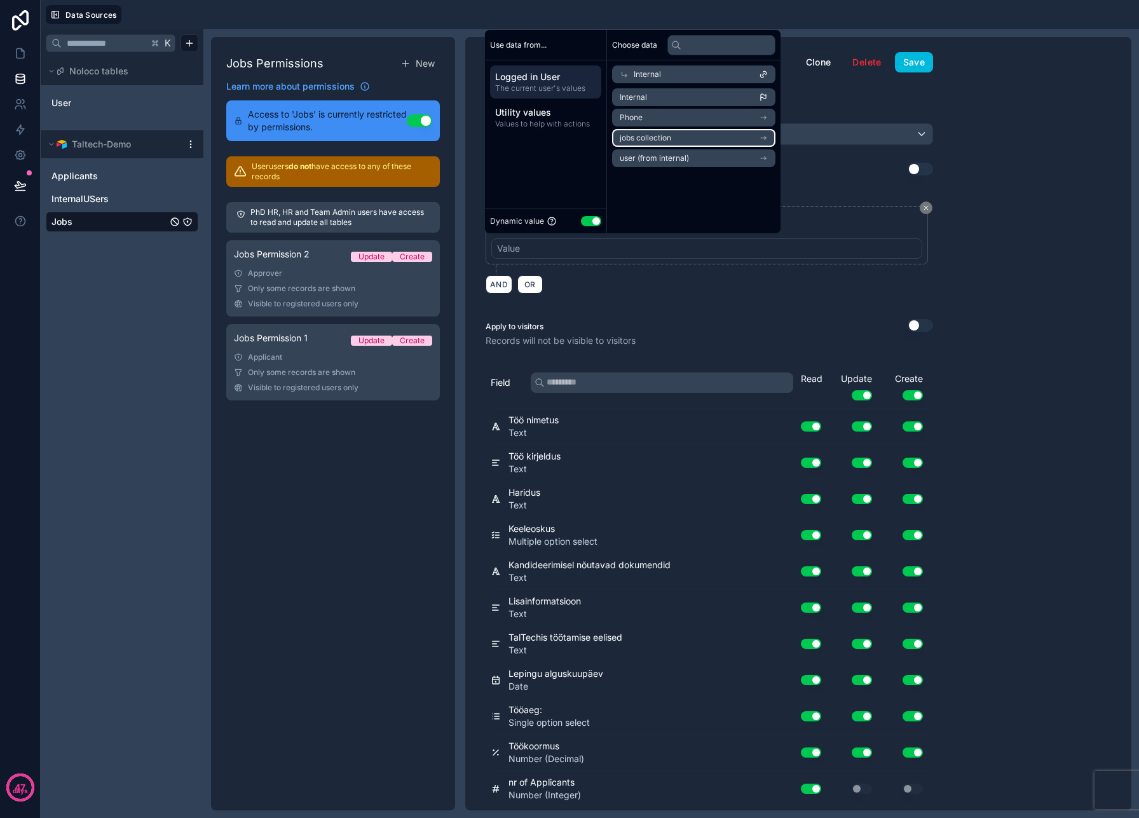
click at [625, 137] on span "jobs collection" at bounding box center [645, 138] width 51 height 10
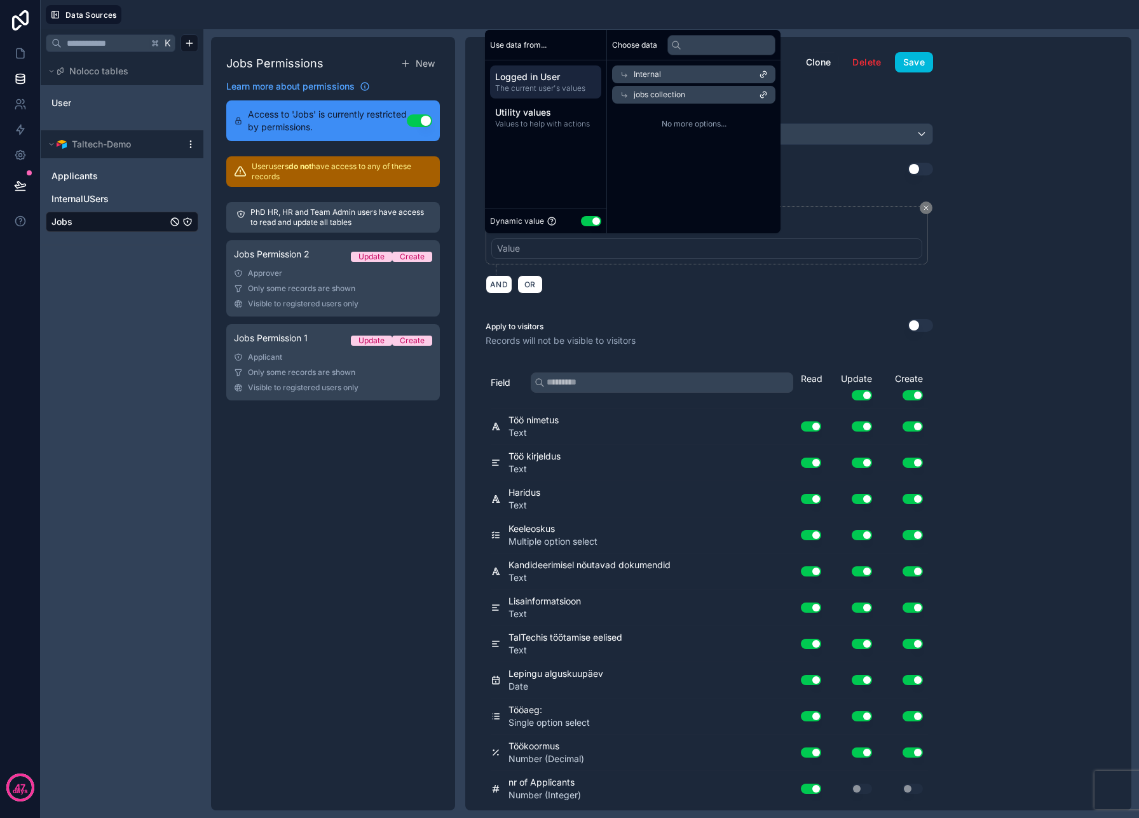
click at [768, 92] on icon at bounding box center [763, 94] width 9 height 9
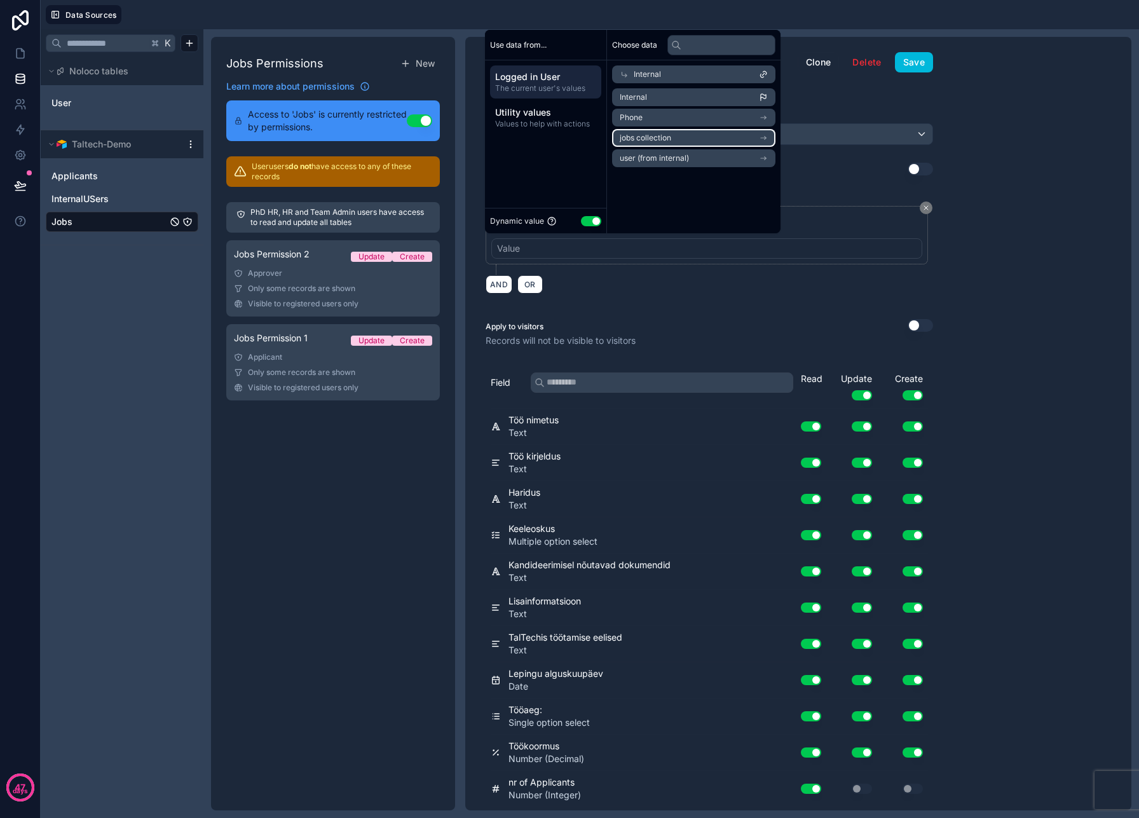
click at [768, 138] on icon "scrollable content" at bounding box center [763, 137] width 9 height 9
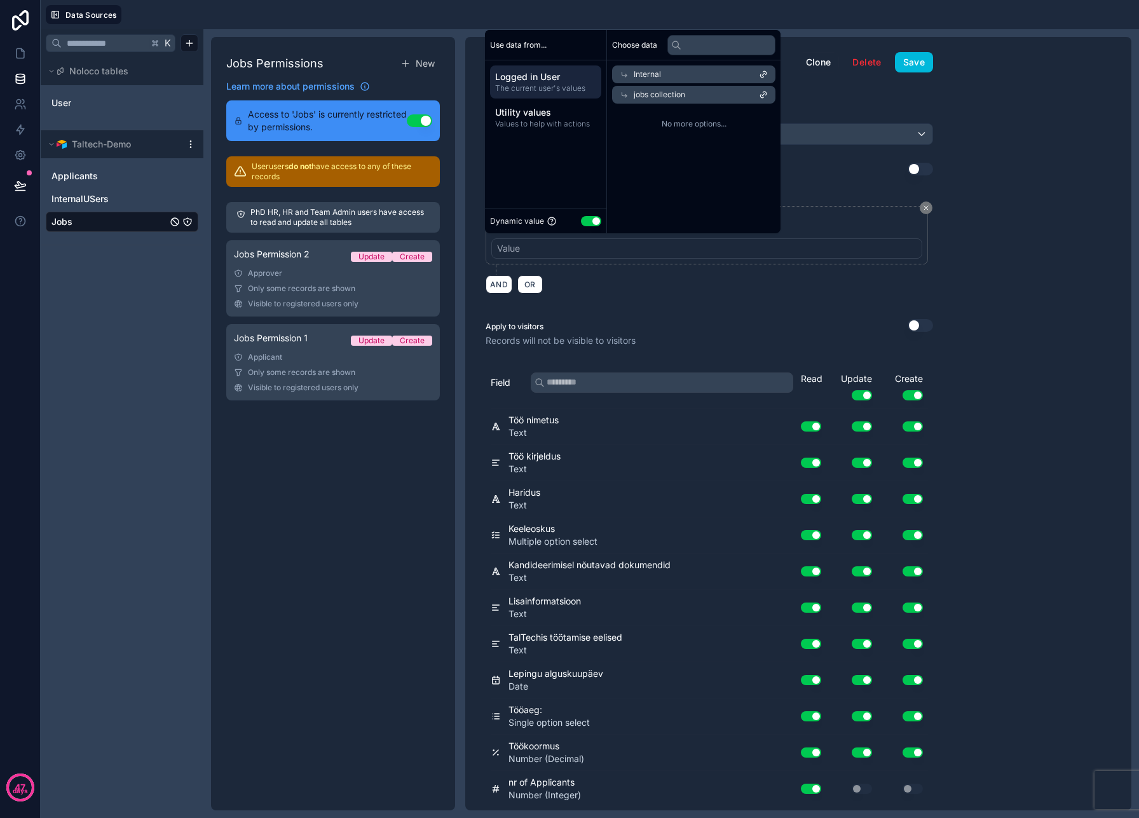
click at [768, 92] on icon at bounding box center [763, 94] width 9 height 9
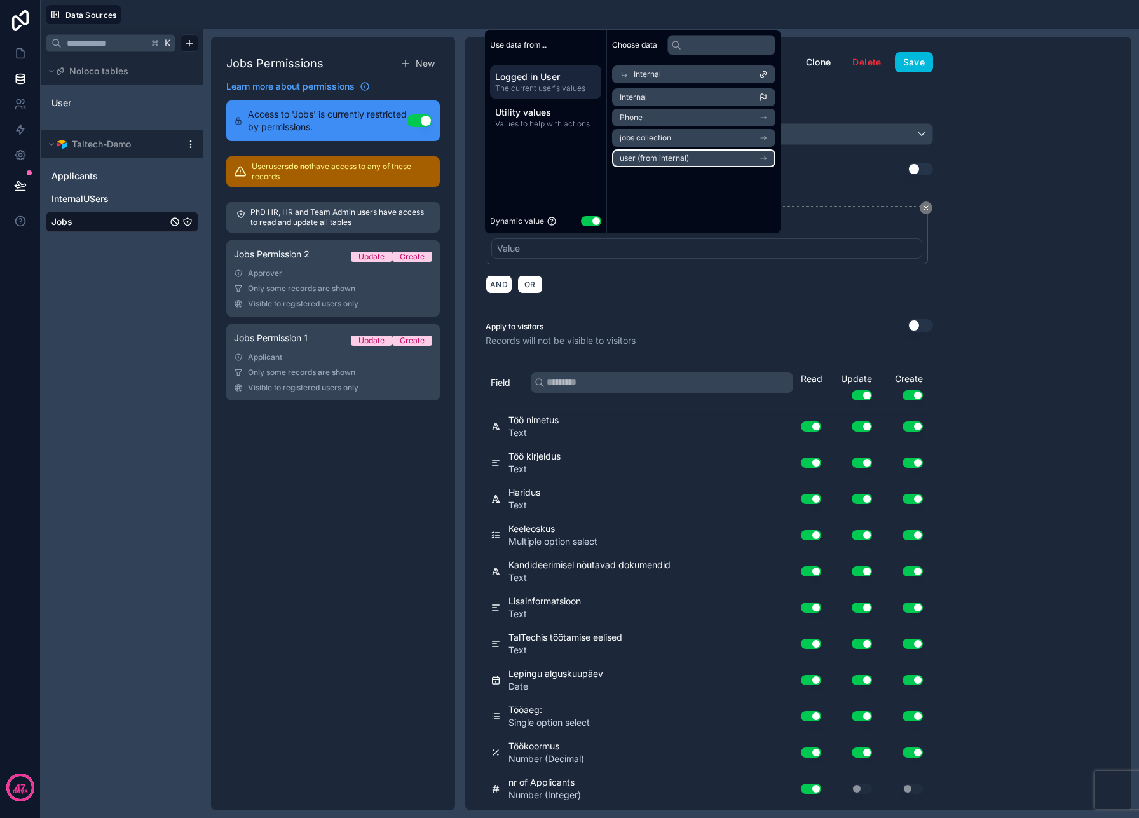
click at [705, 158] on li "user (from internal)" at bounding box center [693, 158] width 163 height 18
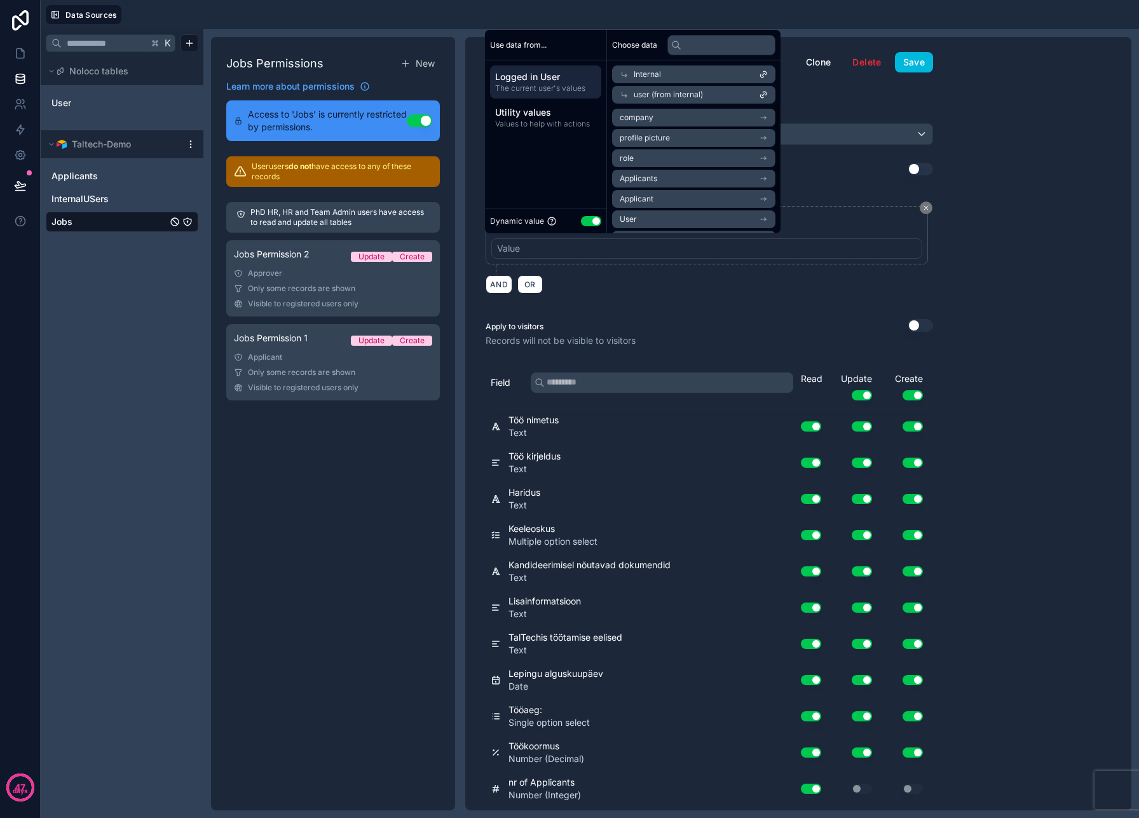
scroll to position [41, 0]
click at [692, 223] on li "Internal" at bounding box center [693, 219] width 163 height 18
click at [718, 140] on li "Internal" at bounding box center [693, 138] width 163 height 18
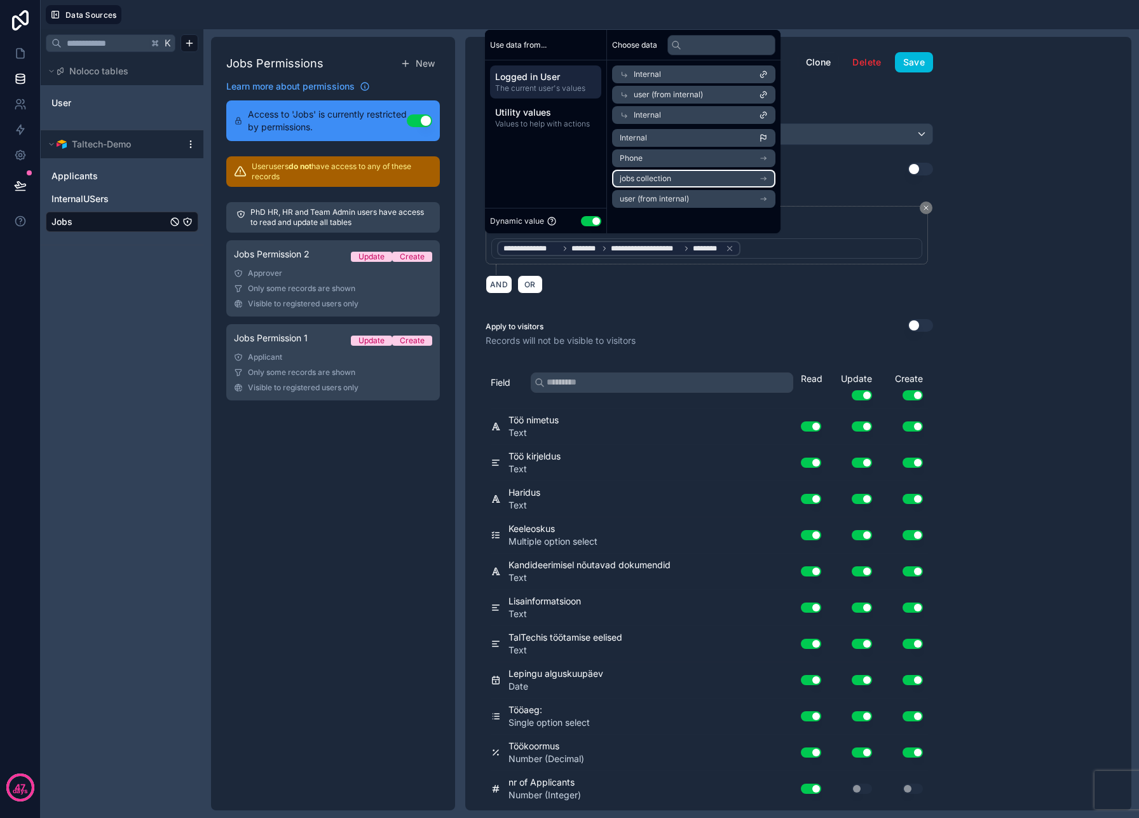
click at [722, 171] on li "jobs collection" at bounding box center [693, 179] width 163 height 18
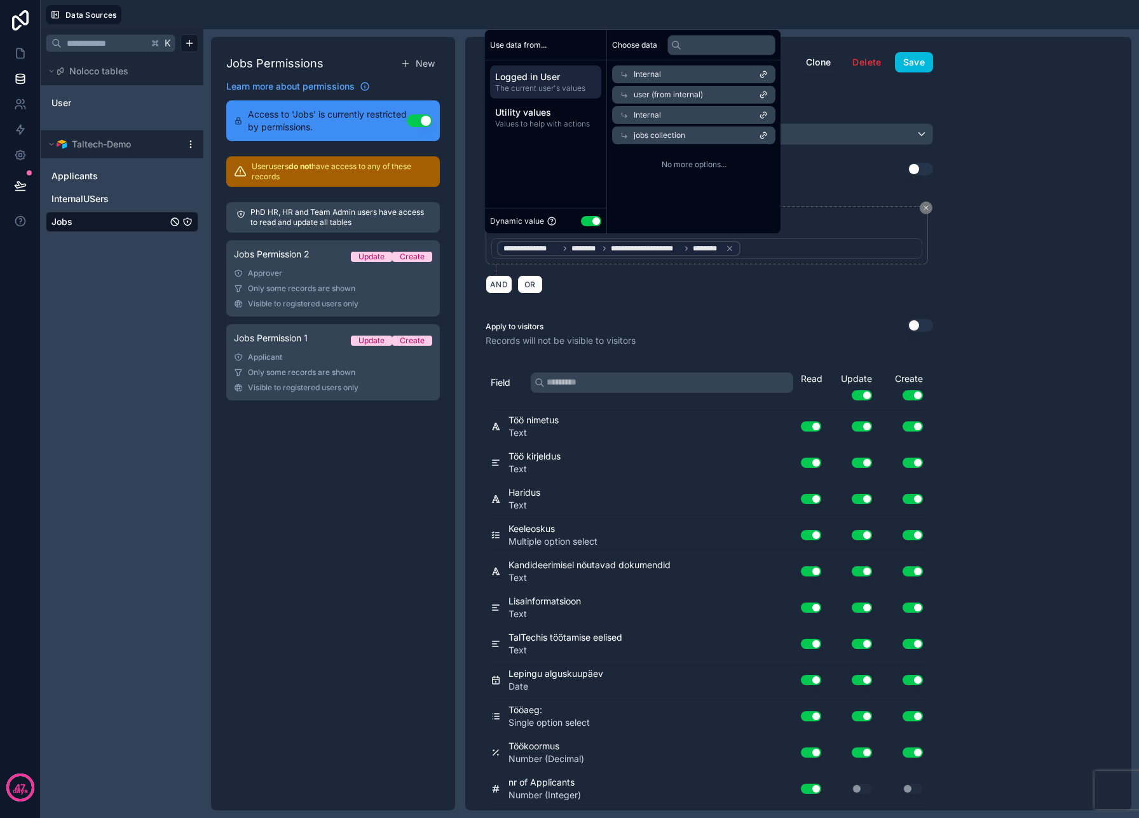
click at [713, 135] on div "jobs collection" at bounding box center [693, 135] width 163 height 18
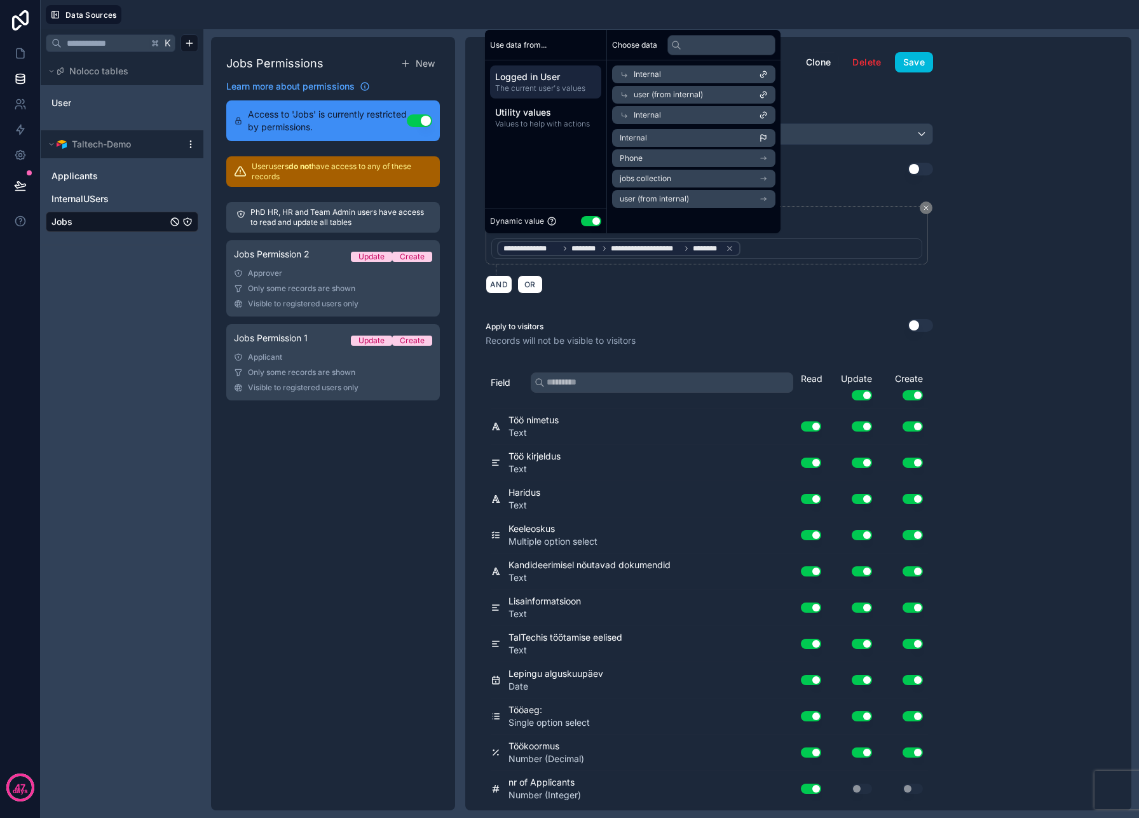
click at [713, 135] on li "Internal" at bounding box center [693, 138] width 163 height 18
click at [581, 156] on div "Use data from... Logged in User The current user's values Utility values Values…" at bounding box center [546, 131] width 122 height 203
click at [856, 226] on div "**********" at bounding box center [706, 235] width 431 height 47
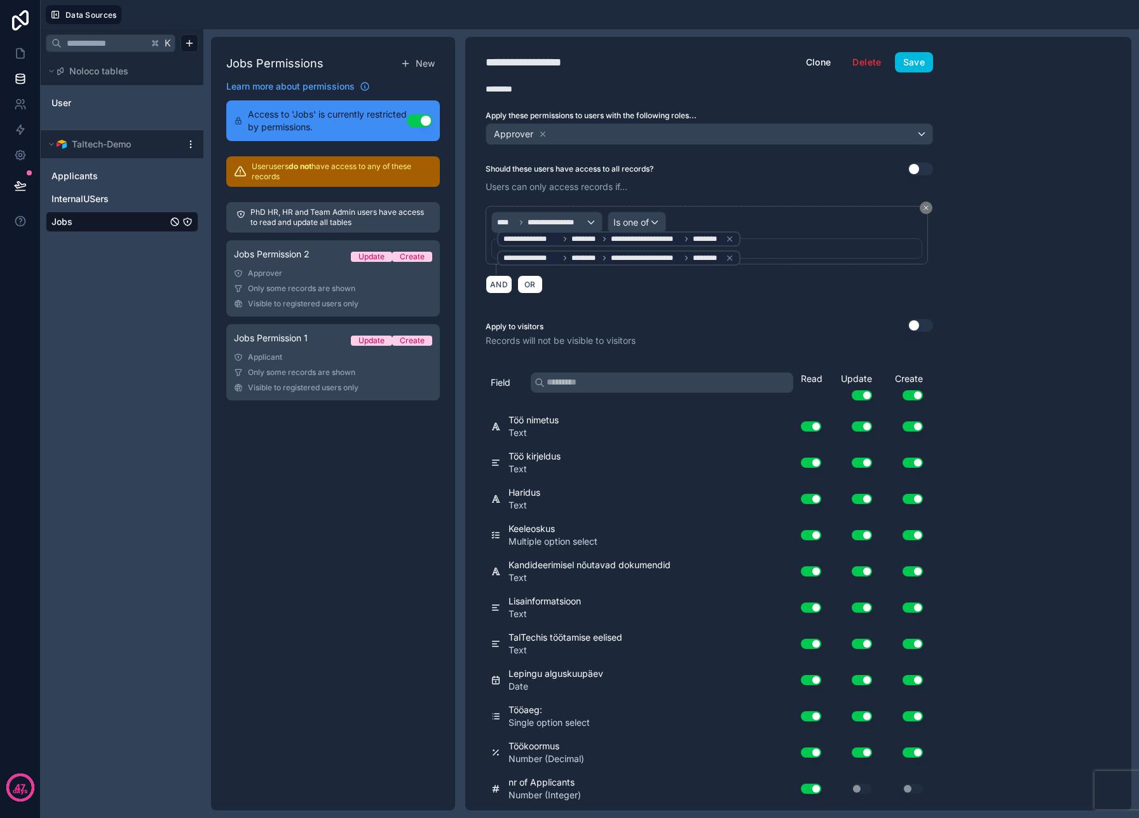
click at [732, 257] on icon at bounding box center [729, 258] width 9 height 9
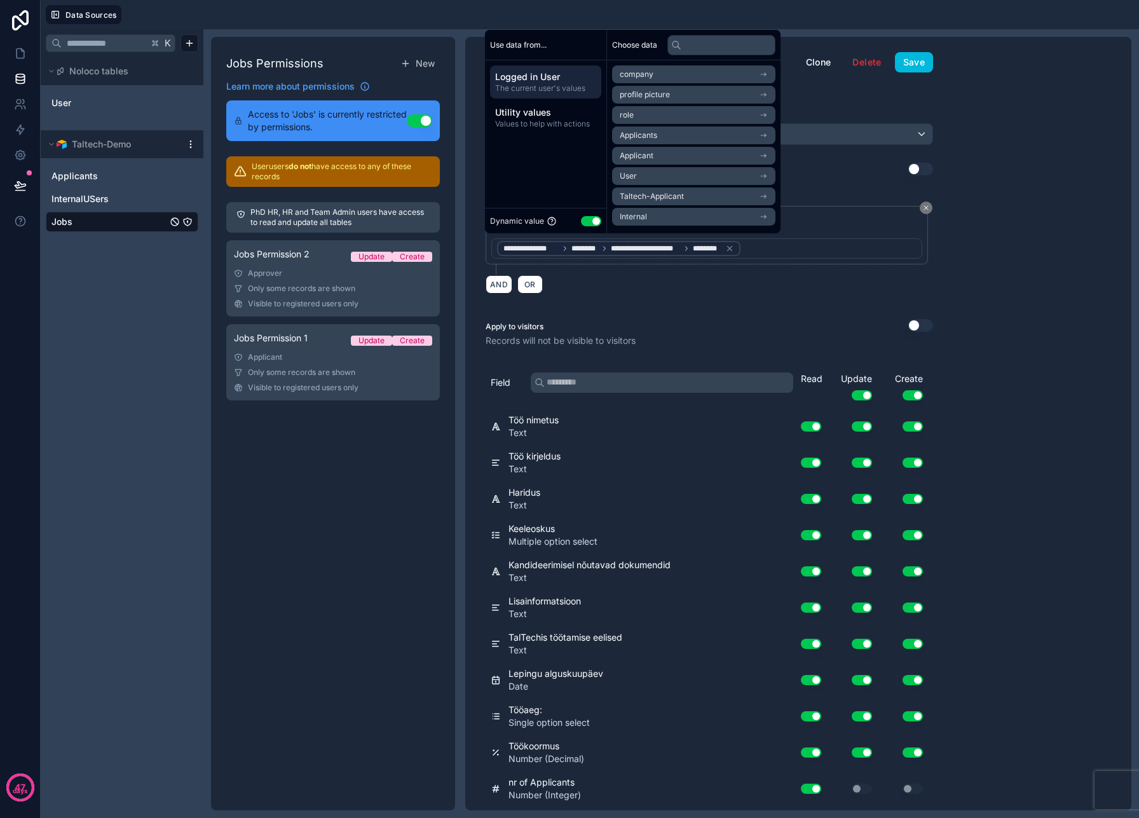
click at [732, 257] on div "**********" at bounding box center [706, 248] width 431 height 20
click at [756, 242] on div "**********" at bounding box center [706, 248] width 431 height 20
click at [727, 208] on li "Internal" at bounding box center [693, 217] width 163 height 18
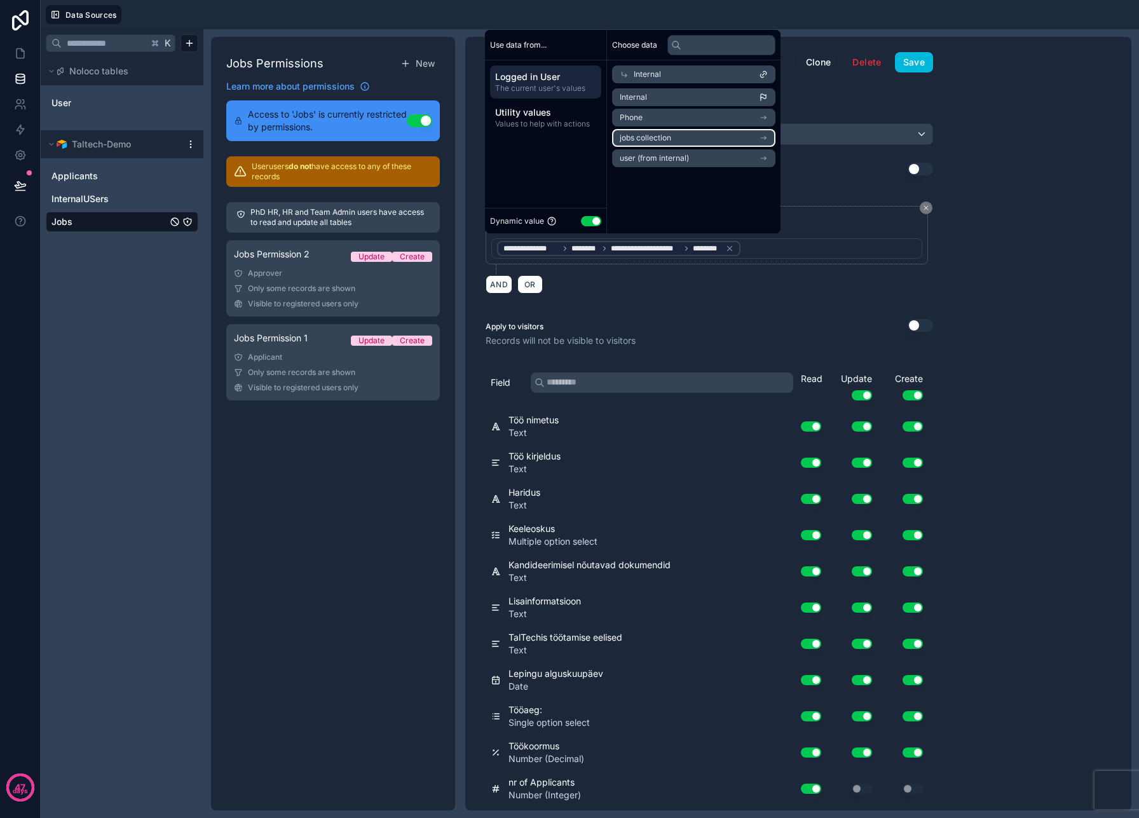
click at [721, 137] on li "jobs collection" at bounding box center [693, 138] width 163 height 18
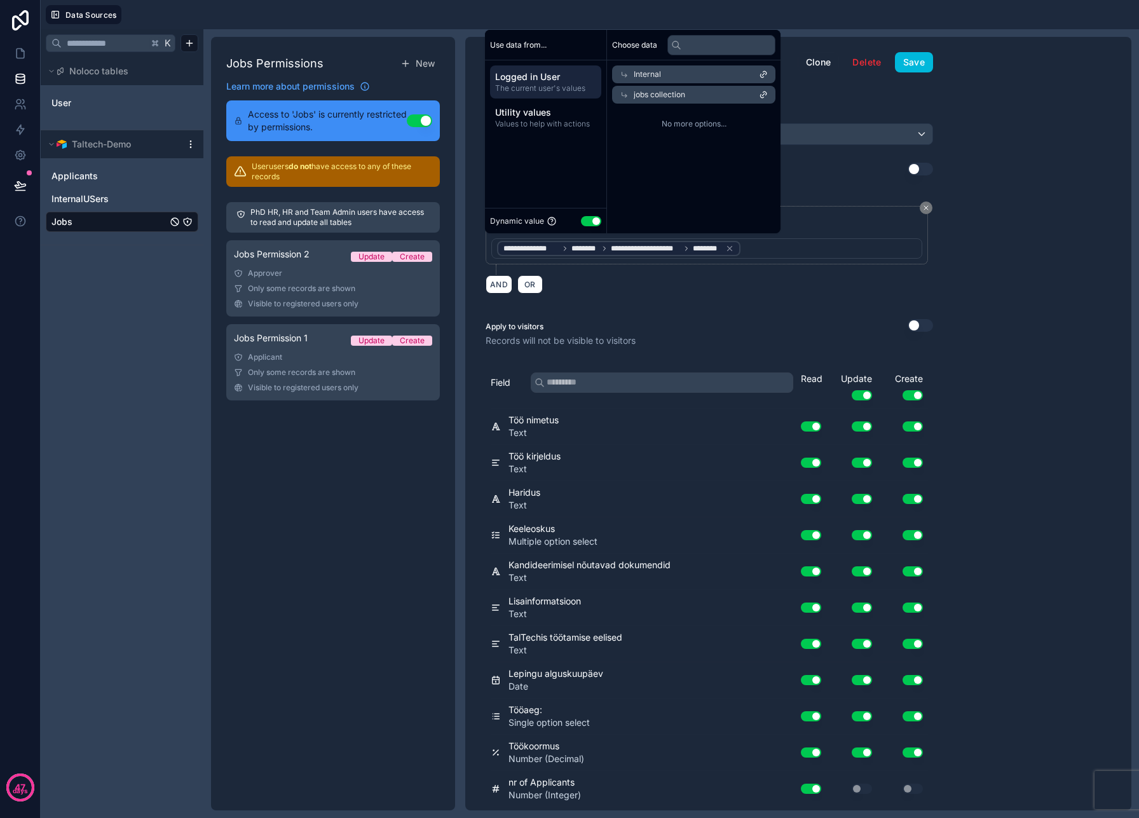
click at [625, 94] on icon at bounding box center [624, 95] width 5 height 5
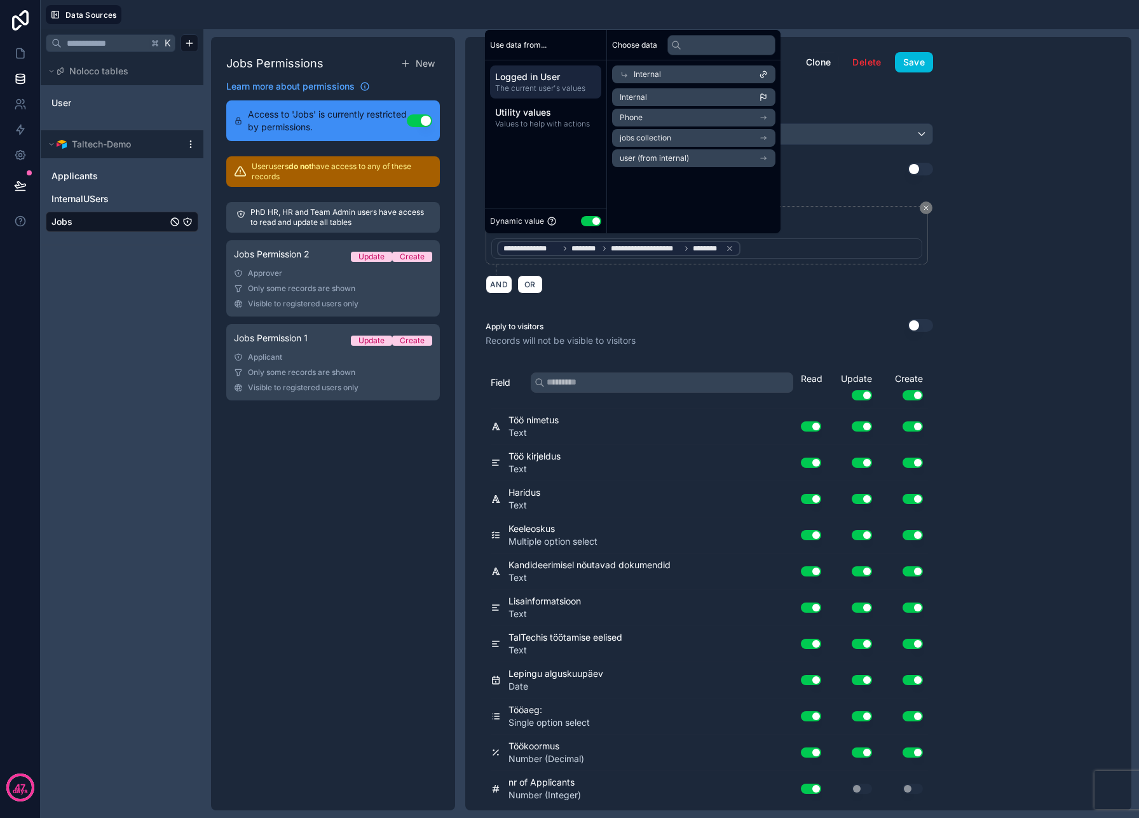
click at [625, 94] on span "Internal" at bounding box center [633, 97] width 27 height 10
click at [854, 249] on icon at bounding box center [852, 248] width 4 height 4
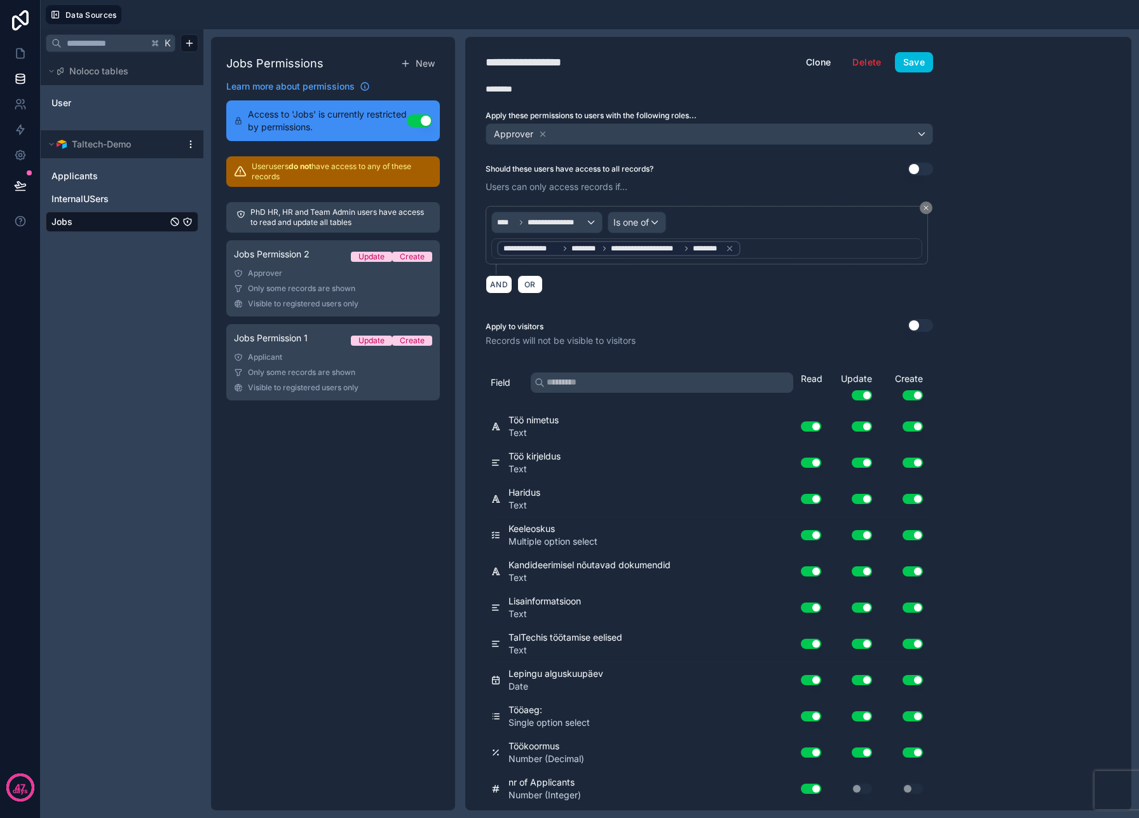
click at [854, 249] on div "**********" at bounding box center [706, 248] width 431 height 20
click at [733, 251] on icon at bounding box center [729, 248] width 9 height 9
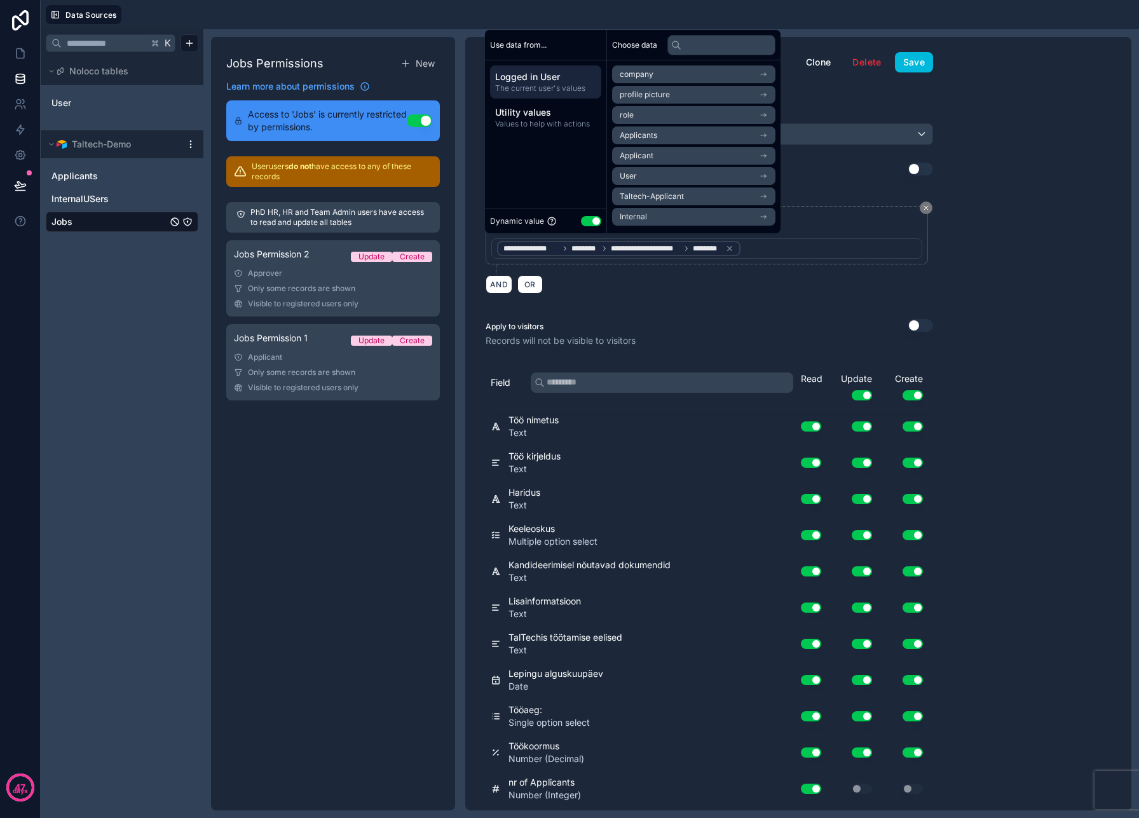
click at [733, 251] on div "**********" at bounding box center [706, 248] width 431 height 20
click at [676, 211] on li "Internal" at bounding box center [693, 217] width 163 height 18
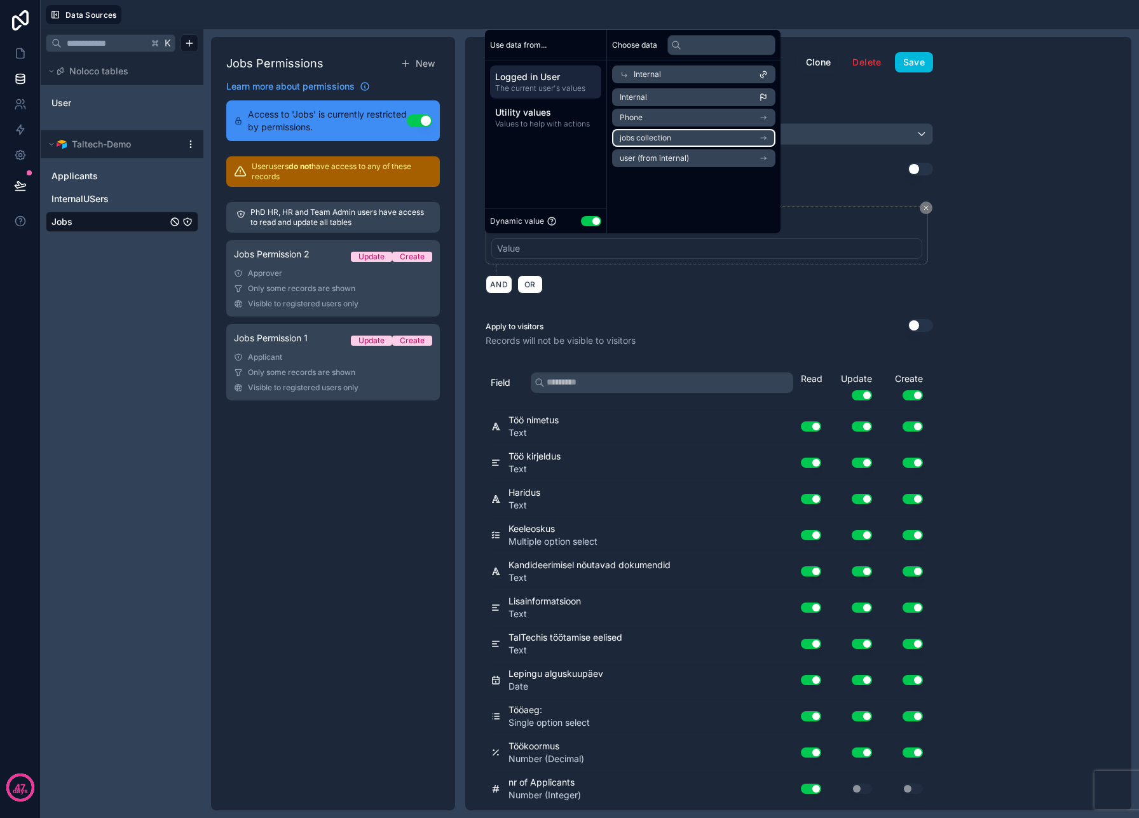
click at [673, 140] on li "jobs collection" at bounding box center [693, 138] width 163 height 18
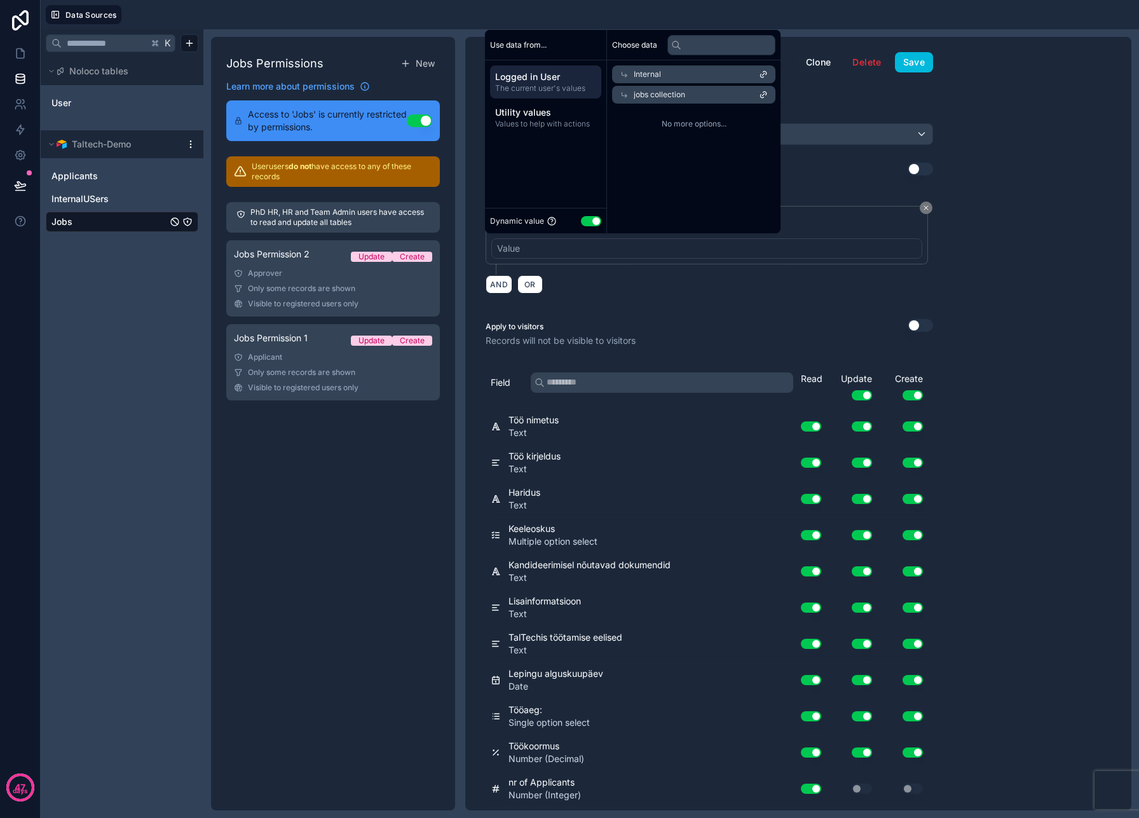
click at [590, 220] on button "Use setting" at bounding box center [591, 221] width 20 height 10
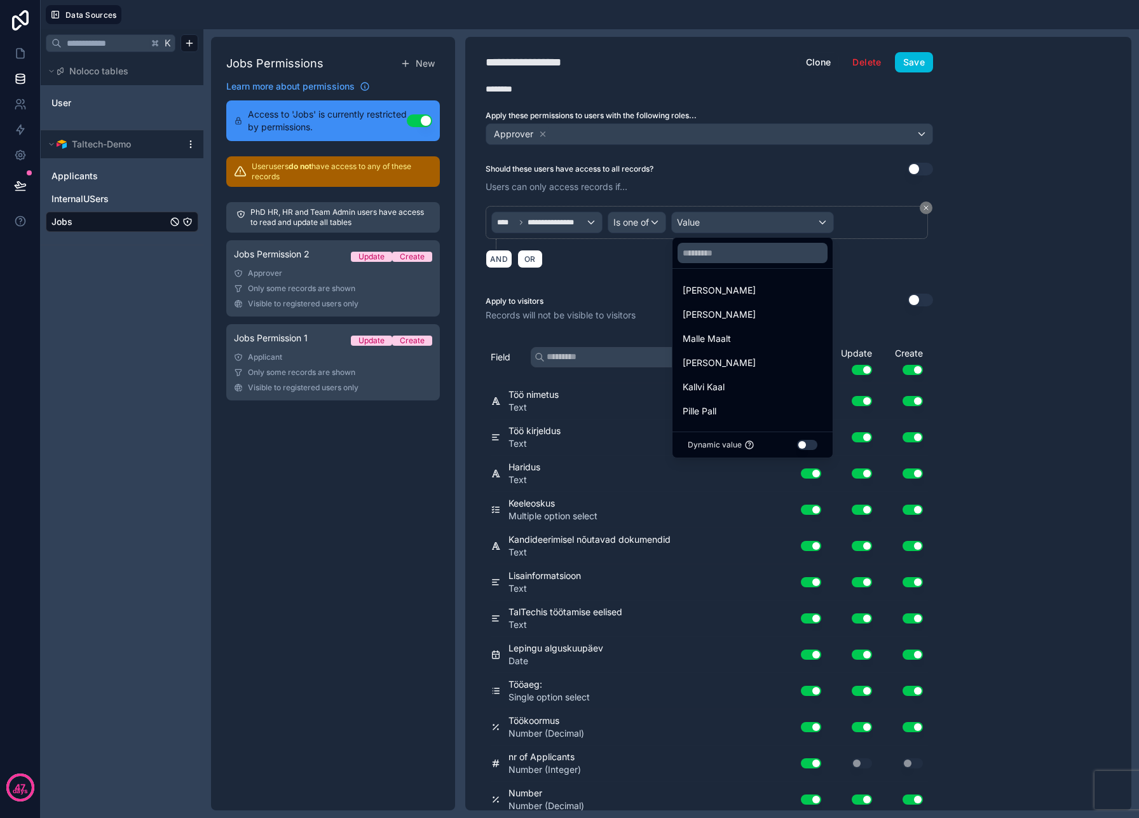
click at [627, 272] on div at bounding box center [569, 409] width 1139 height 818
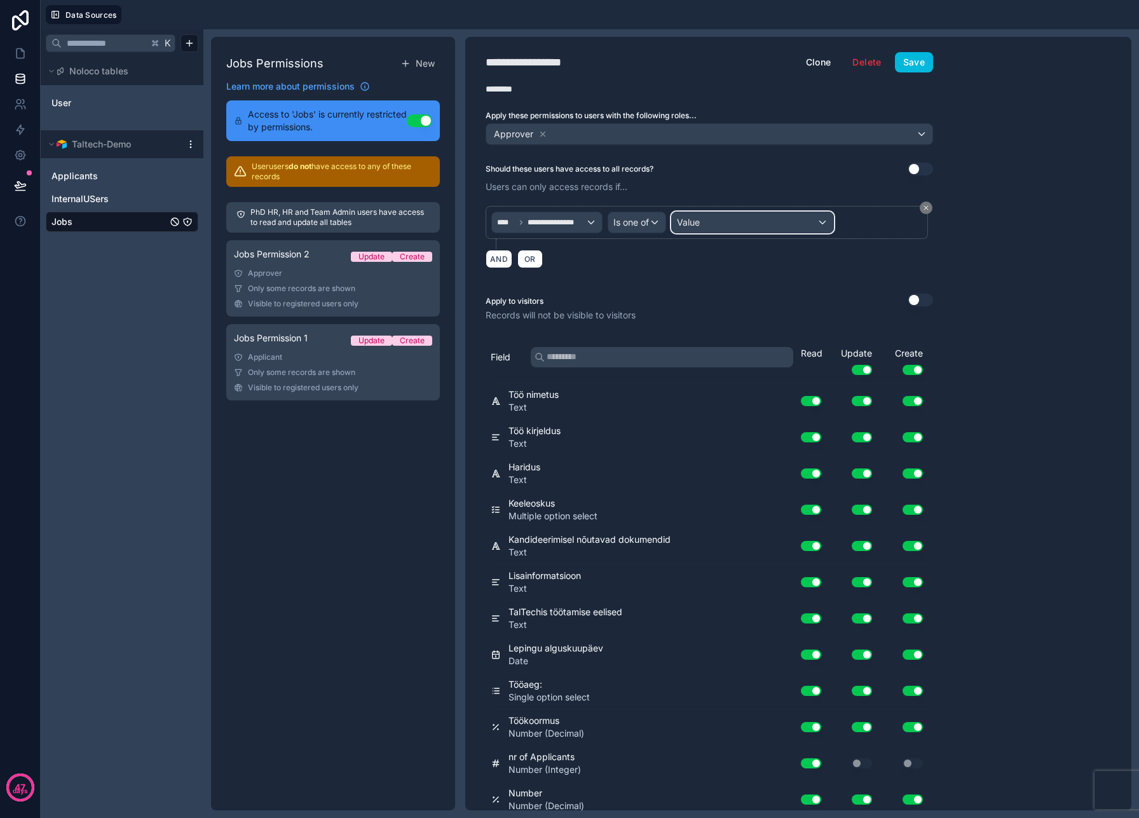
click at [758, 217] on div "Value" at bounding box center [752, 222] width 161 height 20
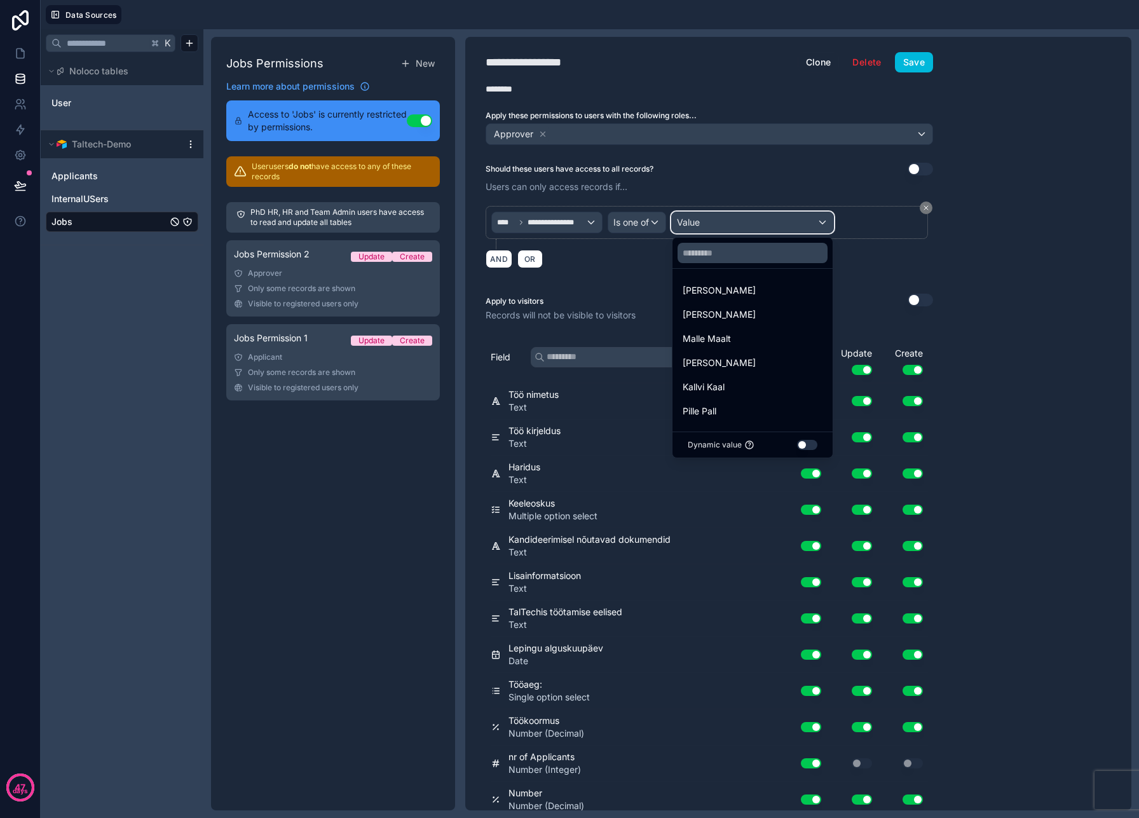
scroll to position [1, 0]
click at [817, 444] on button "Use setting" at bounding box center [807, 445] width 20 height 10
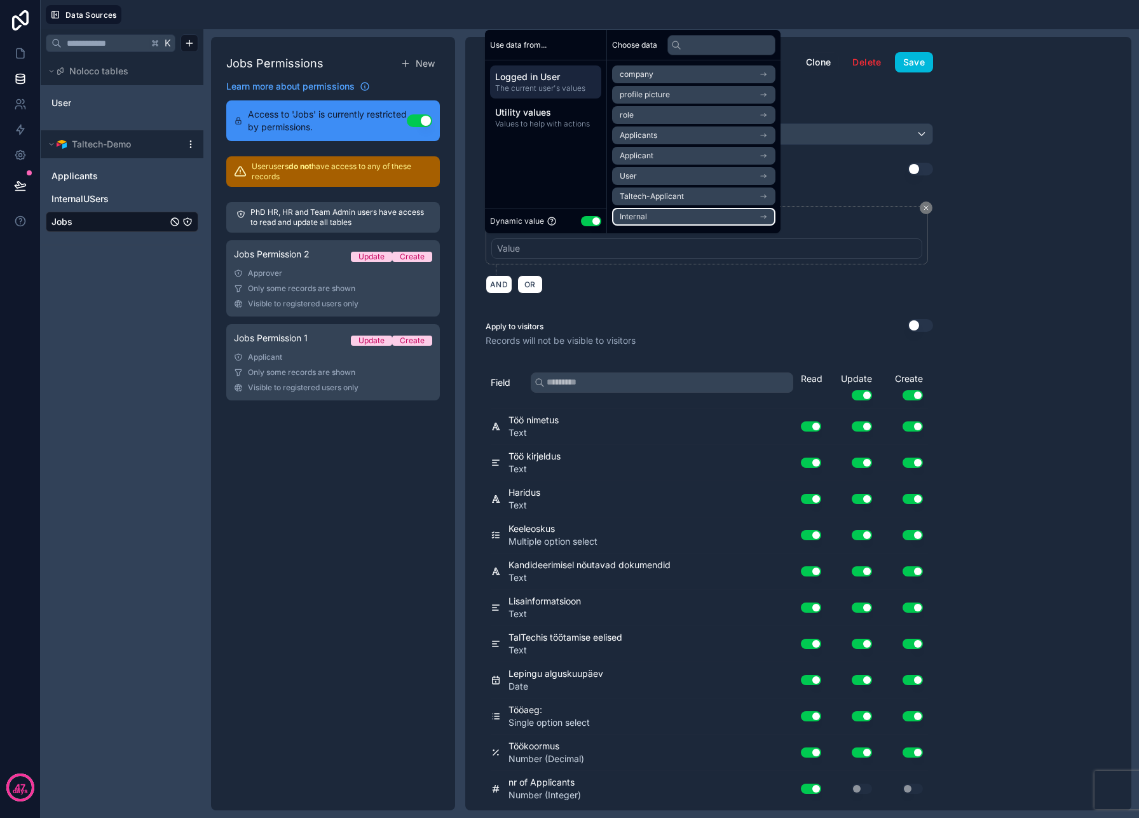
click at [699, 218] on li "Internal" at bounding box center [693, 217] width 163 height 18
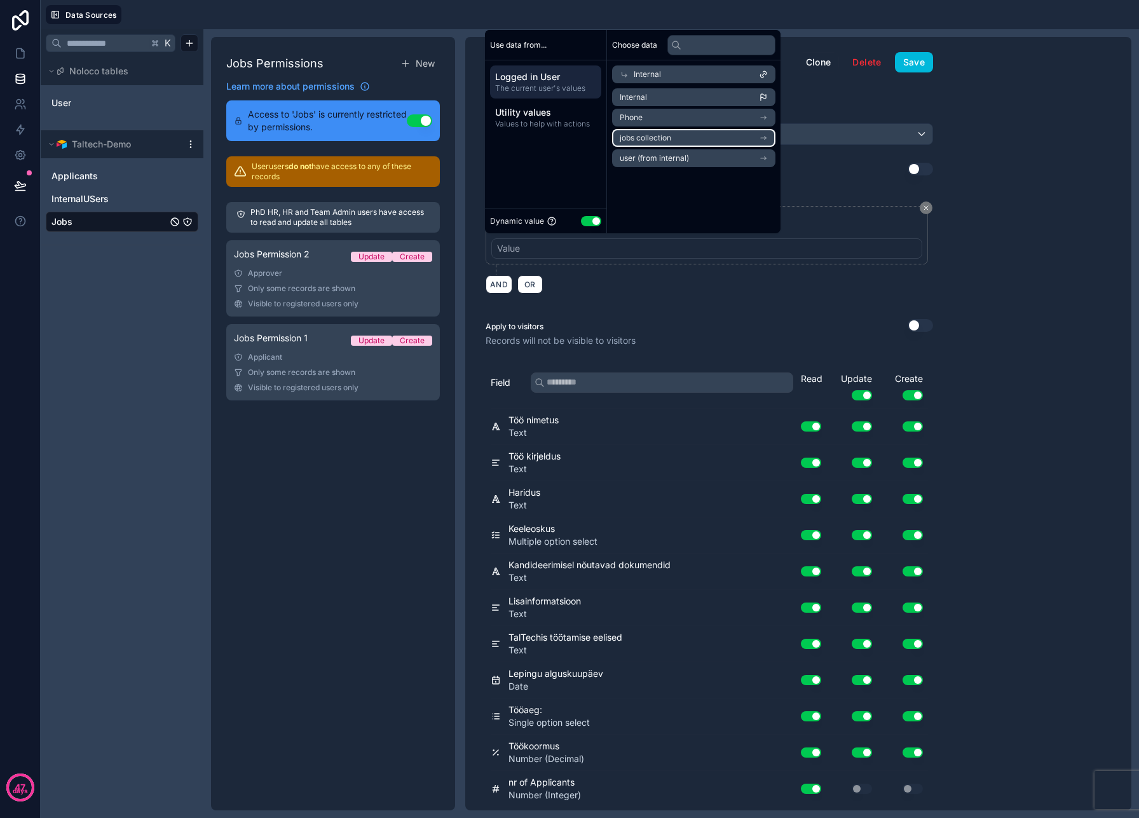
click at [683, 142] on li "jobs collection" at bounding box center [693, 138] width 163 height 18
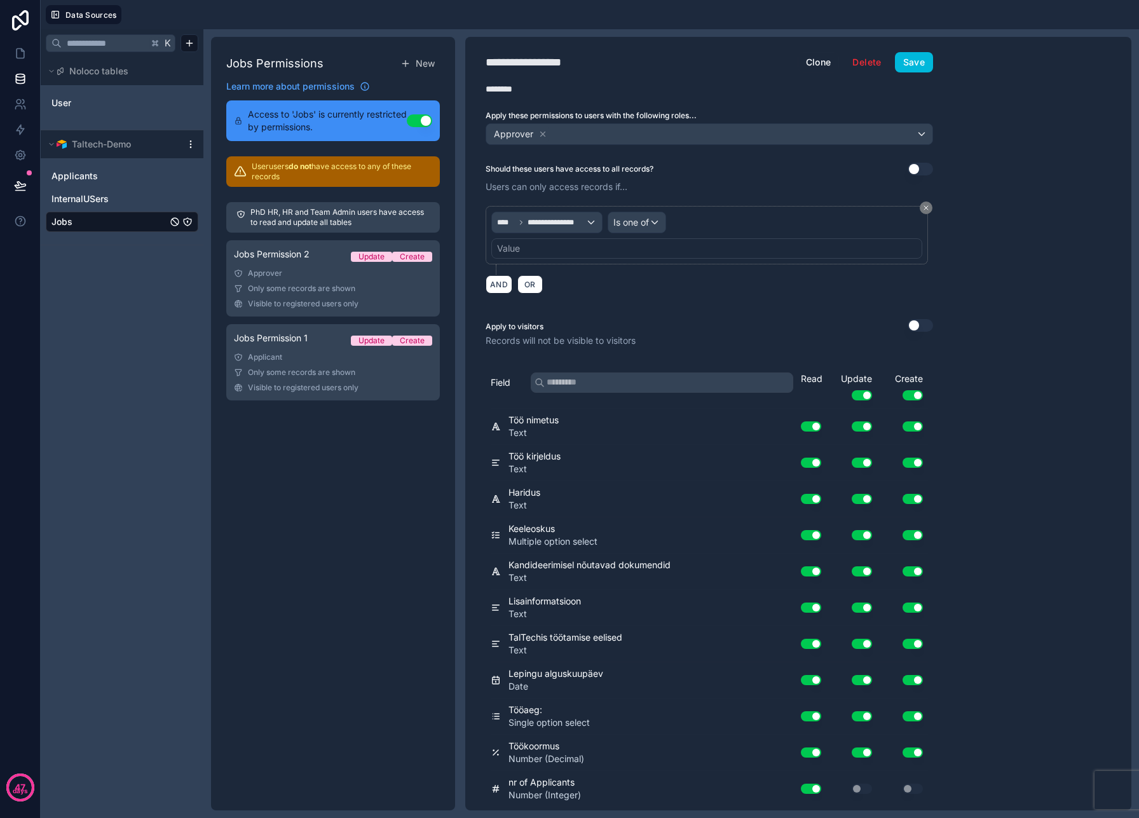
click at [739, 268] on div "**********" at bounding box center [710, 240] width 448 height 69
click at [303, 357] on div "Applicant" at bounding box center [333, 357] width 198 height 10
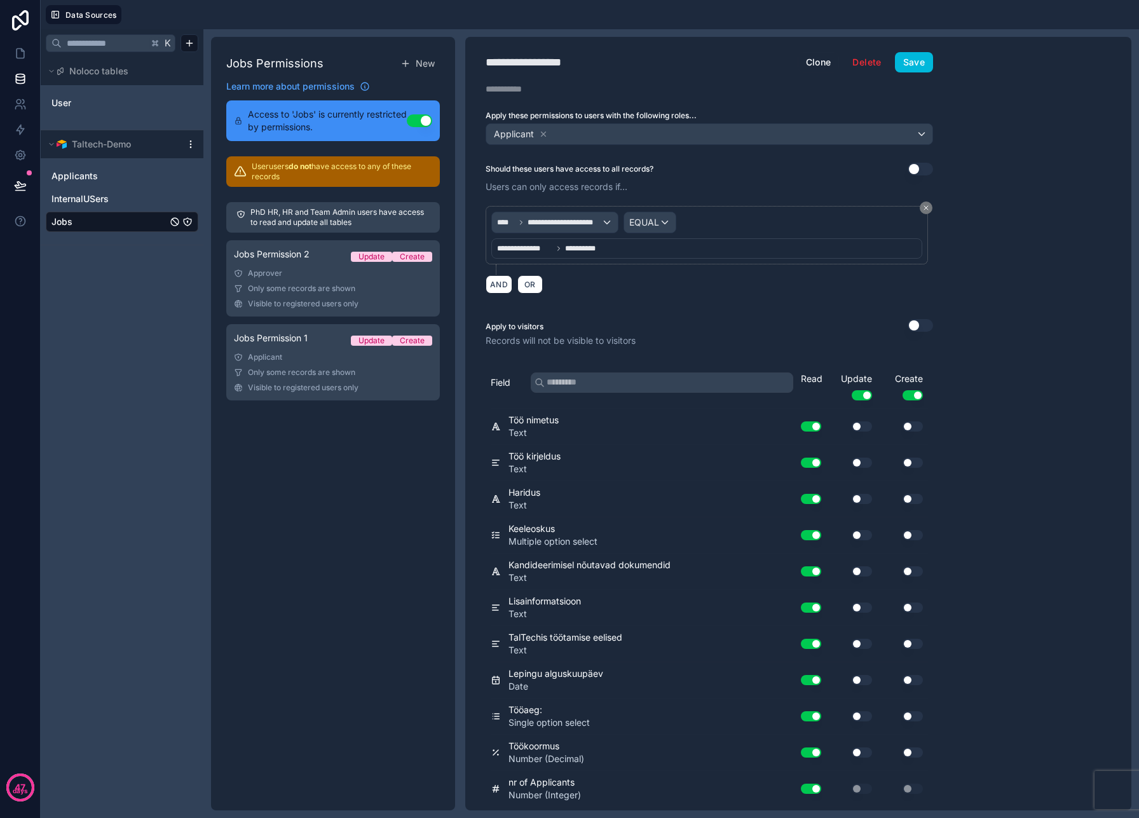
click at [625, 245] on div "**********" at bounding box center [706, 248] width 431 height 20
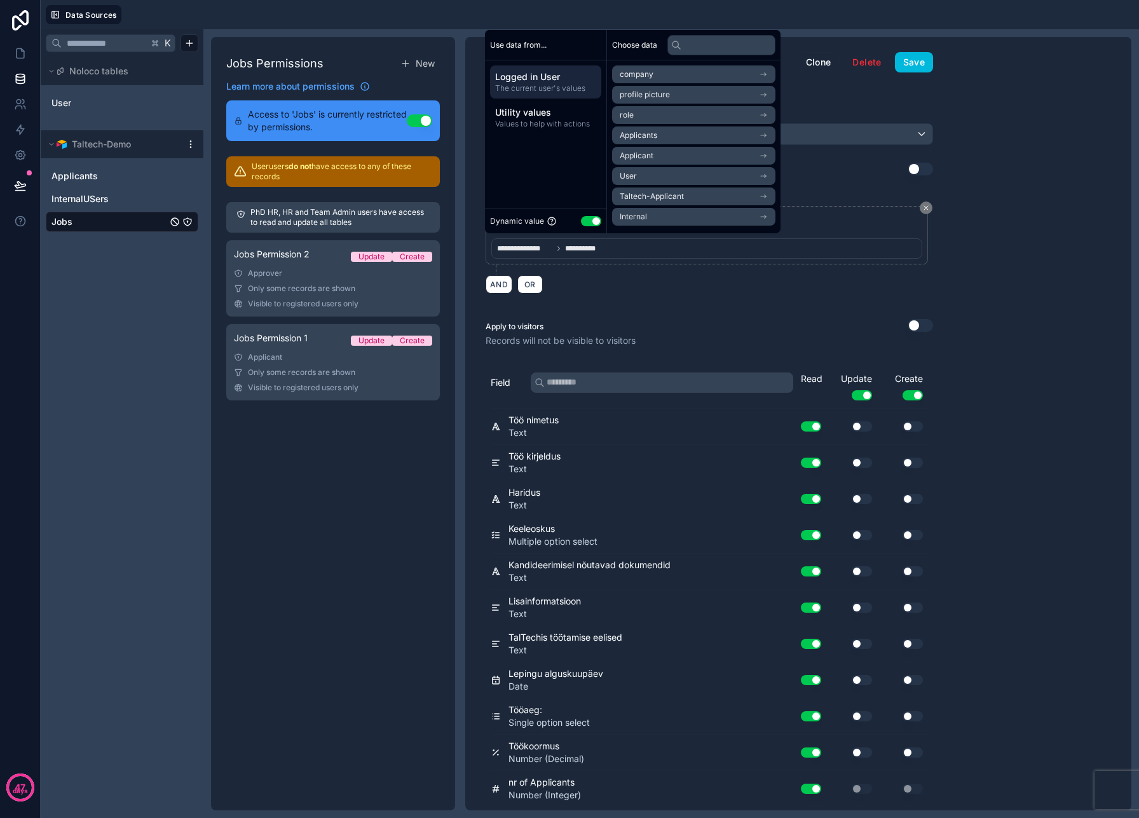
click at [641, 286] on div "AND OR" at bounding box center [710, 284] width 448 height 19
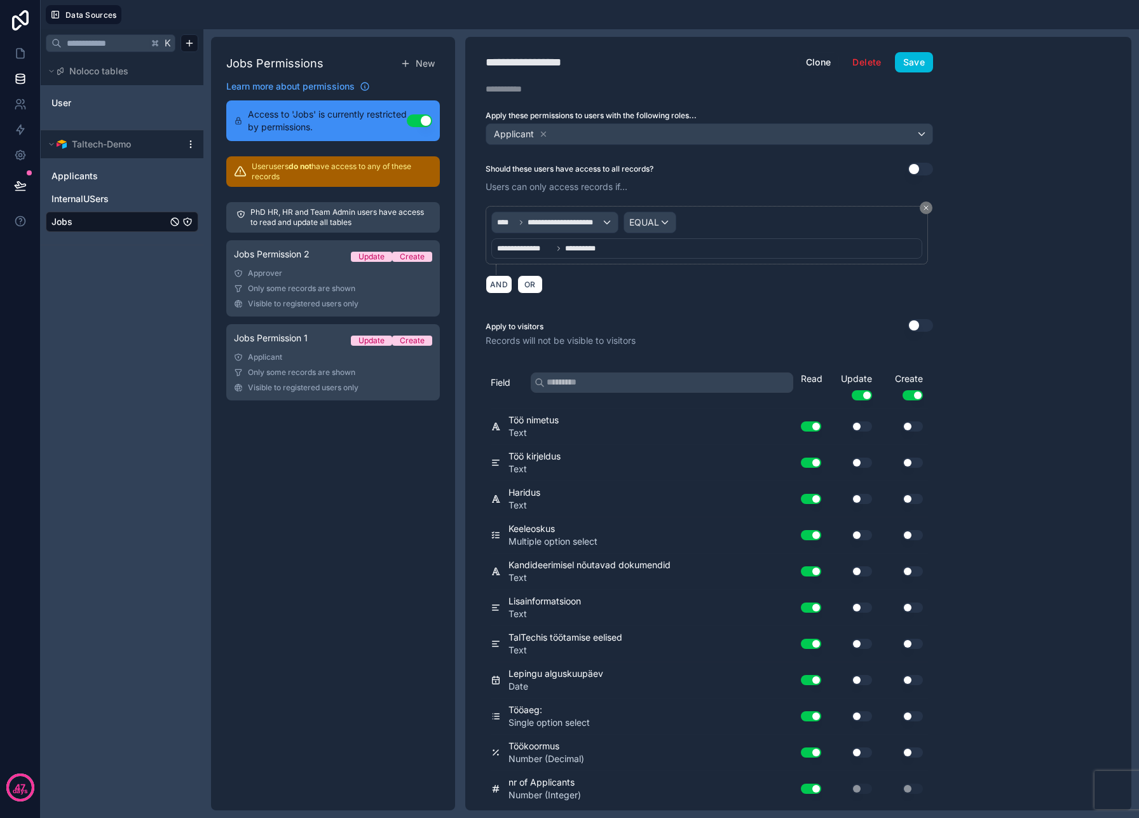
click at [306, 269] on div "Approver" at bounding box center [333, 273] width 198 height 10
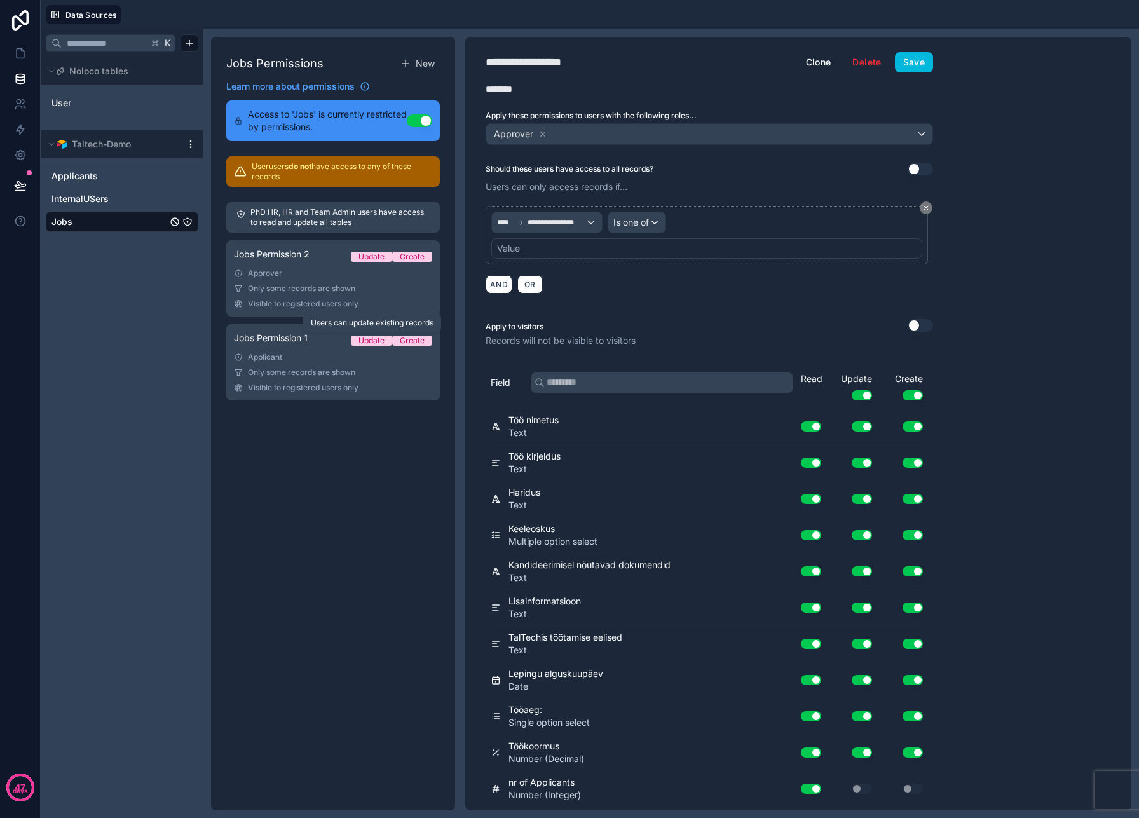
click at [352, 338] on span "Update" at bounding box center [371, 341] width 41 height 10
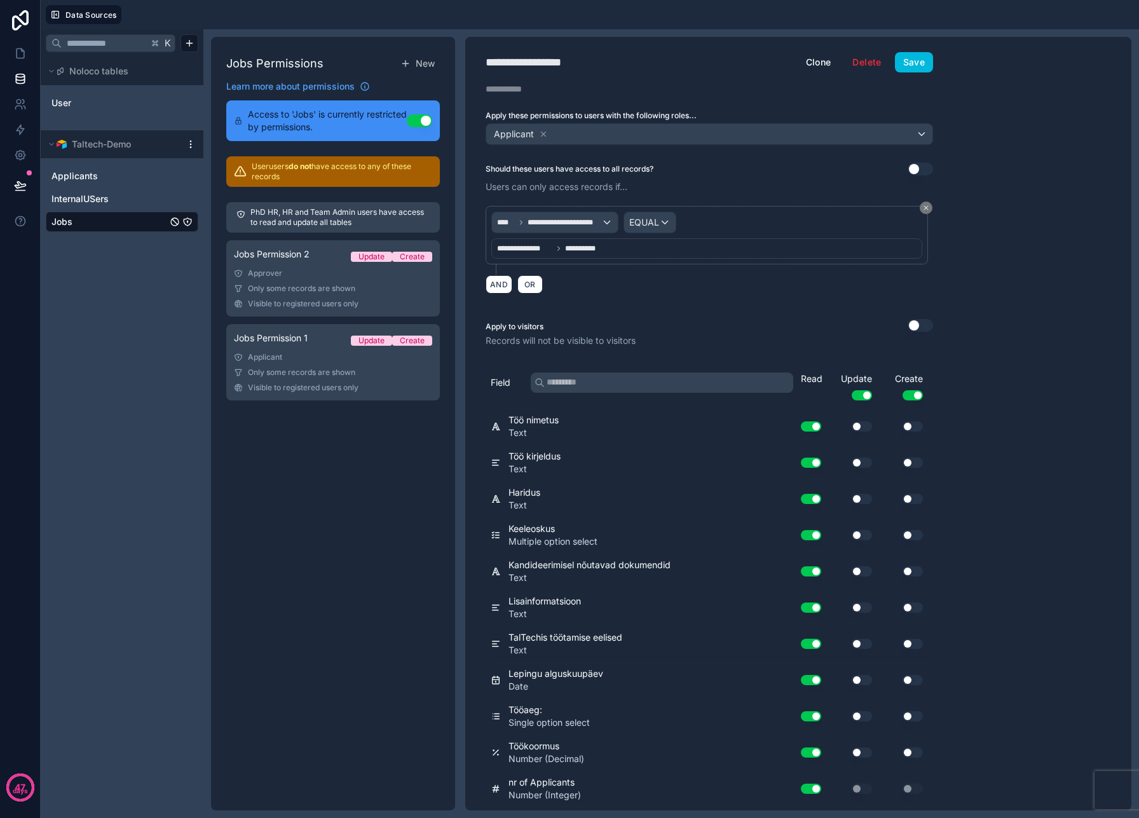
click at [347, 297] on link "Jobs Permission 2 Update Create Approver Only some records are shown Visible to…" at bounding box center [333, 278] width 214 height 76
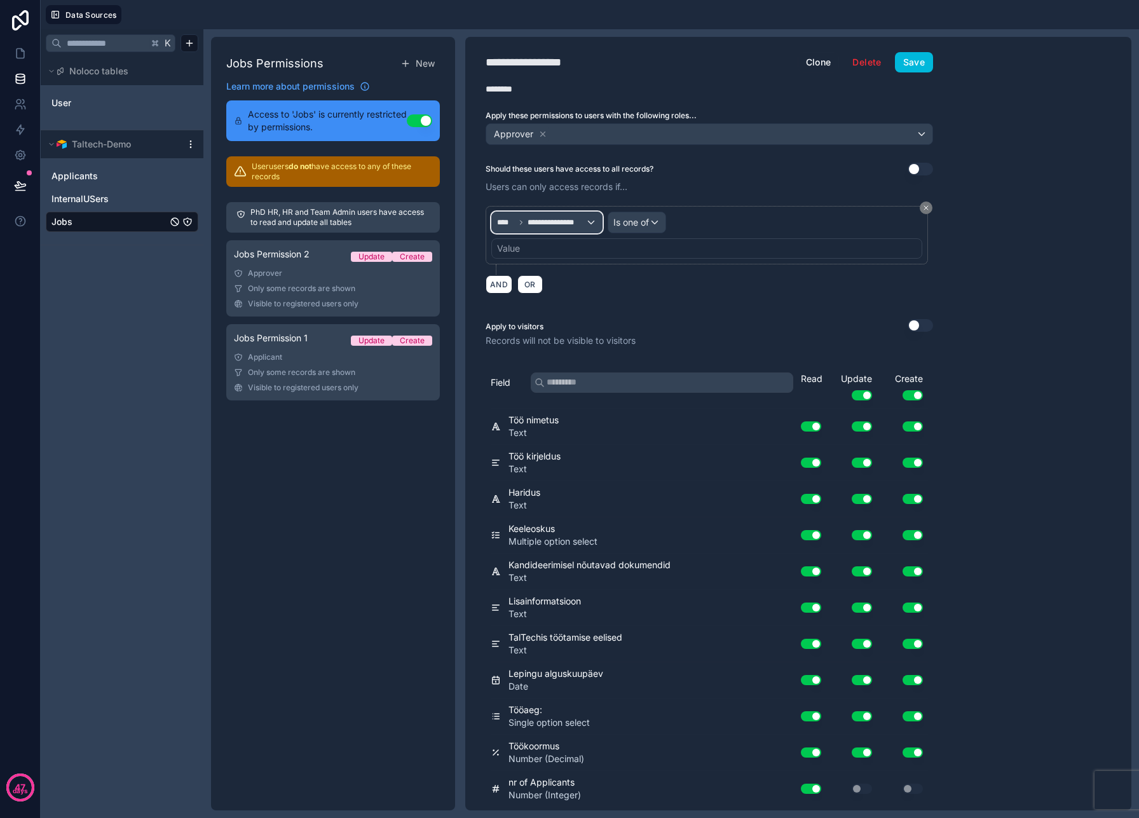
click at [589, 224] on div "**********" at bounding box center [547, 222] width 110 height 20
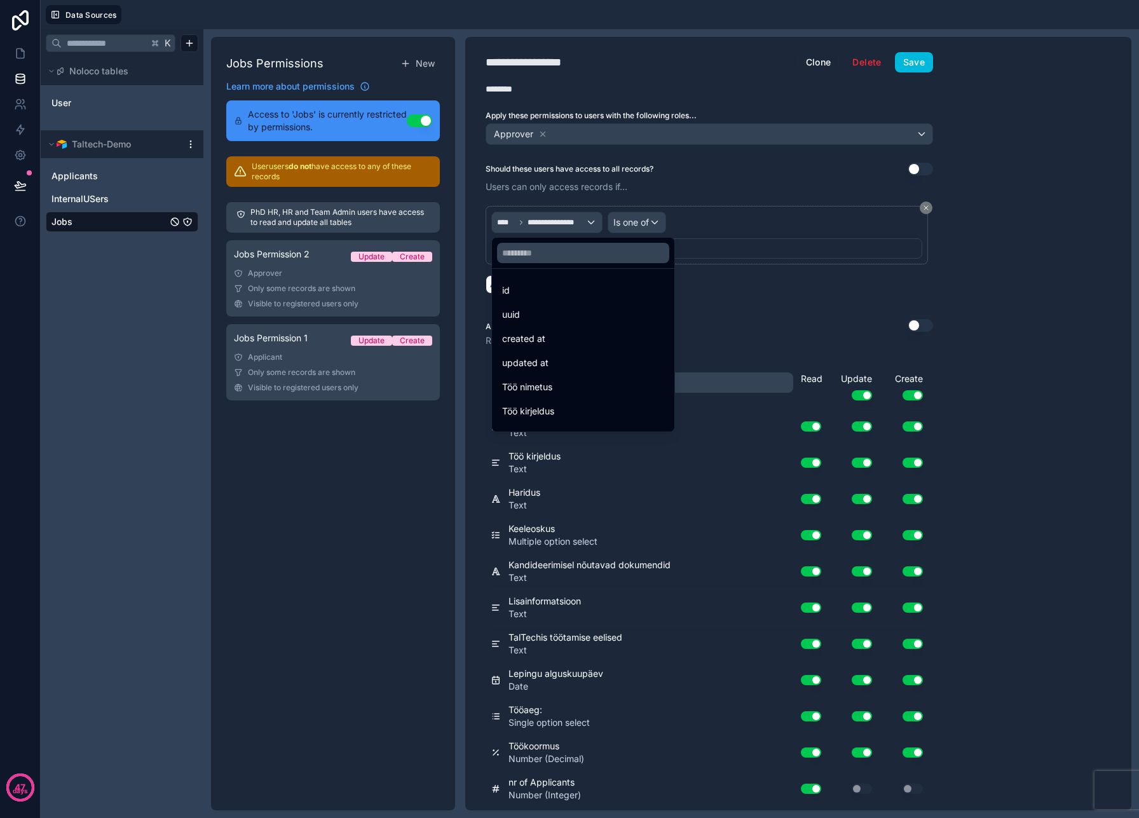
click at [933, 208] on div at bounding box center [569, 409] width 1139 height 818
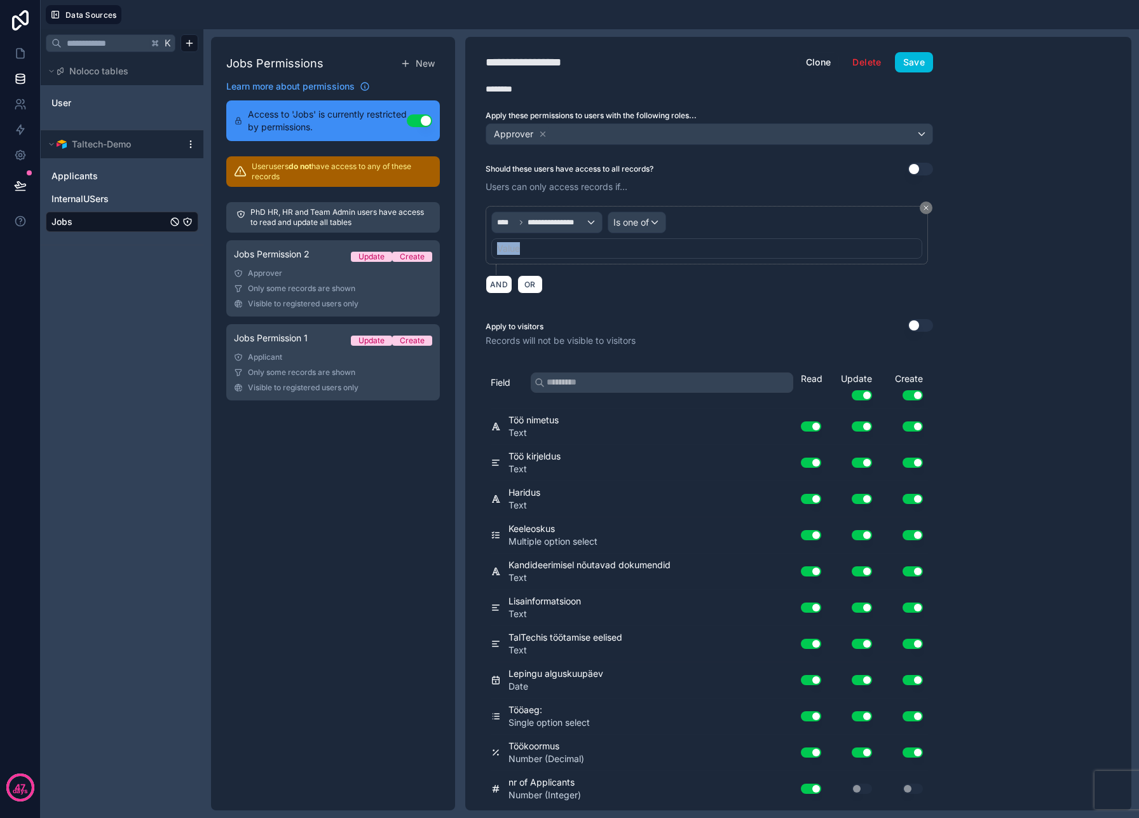
click at [933, 208] on div "**********" at bounding box center [710, 240] width 448 height 69
click at [929, 208] on icon at bounding box center [926, 208] width 8 height 8
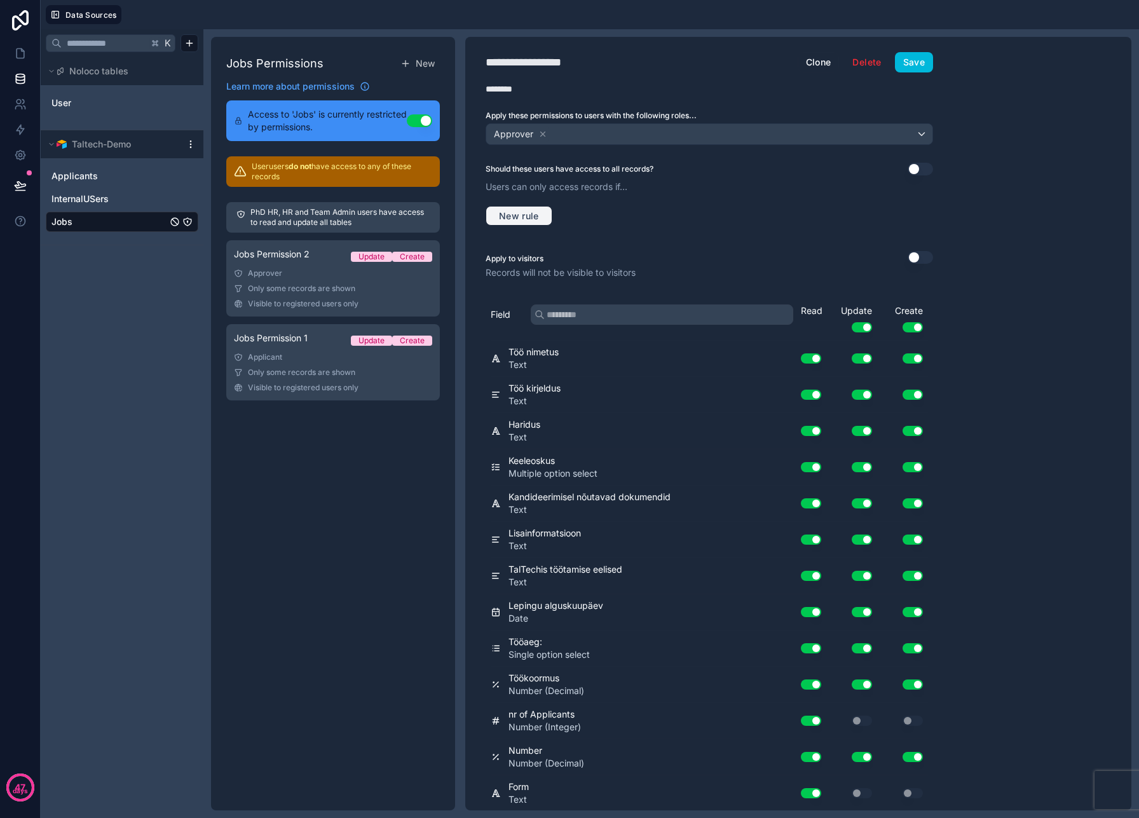
click at [528, 210] on span "New rule" at bounding box center [519, 215] width 50 height 11
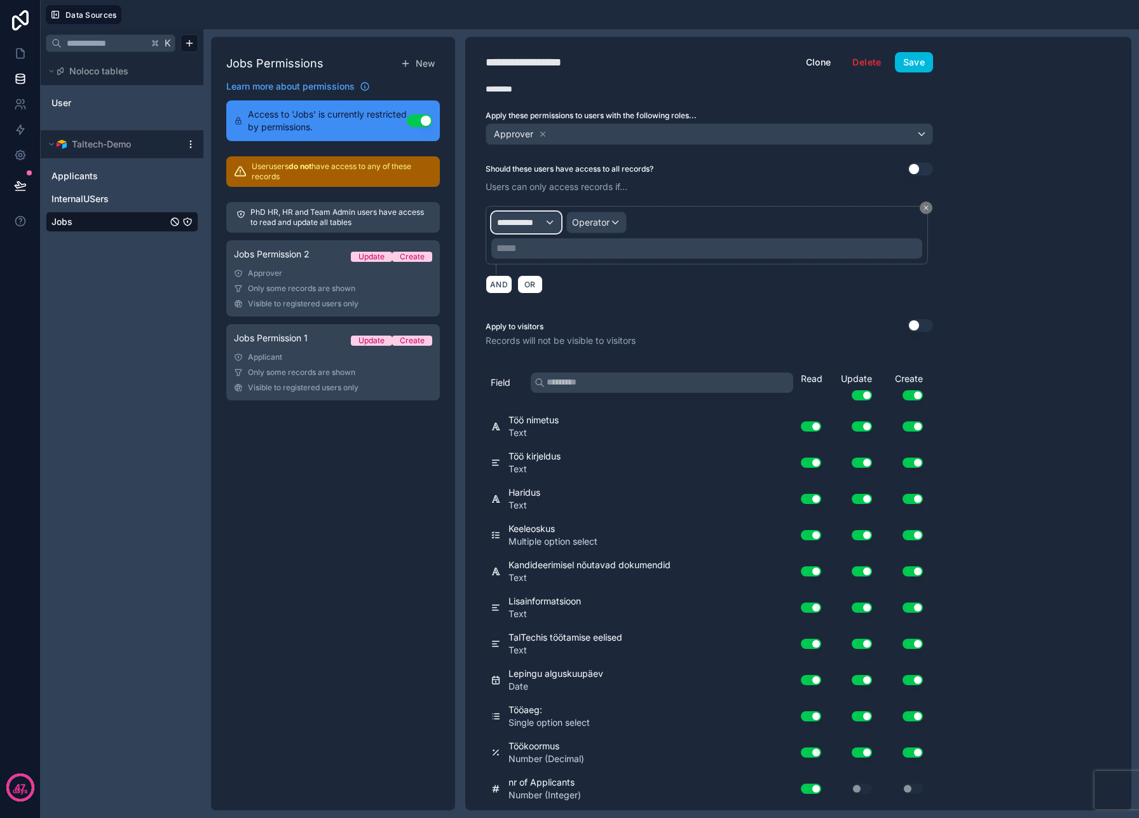
click at [538, 226] on span "**********" at bounding box center [520, 222] width 47 height 13
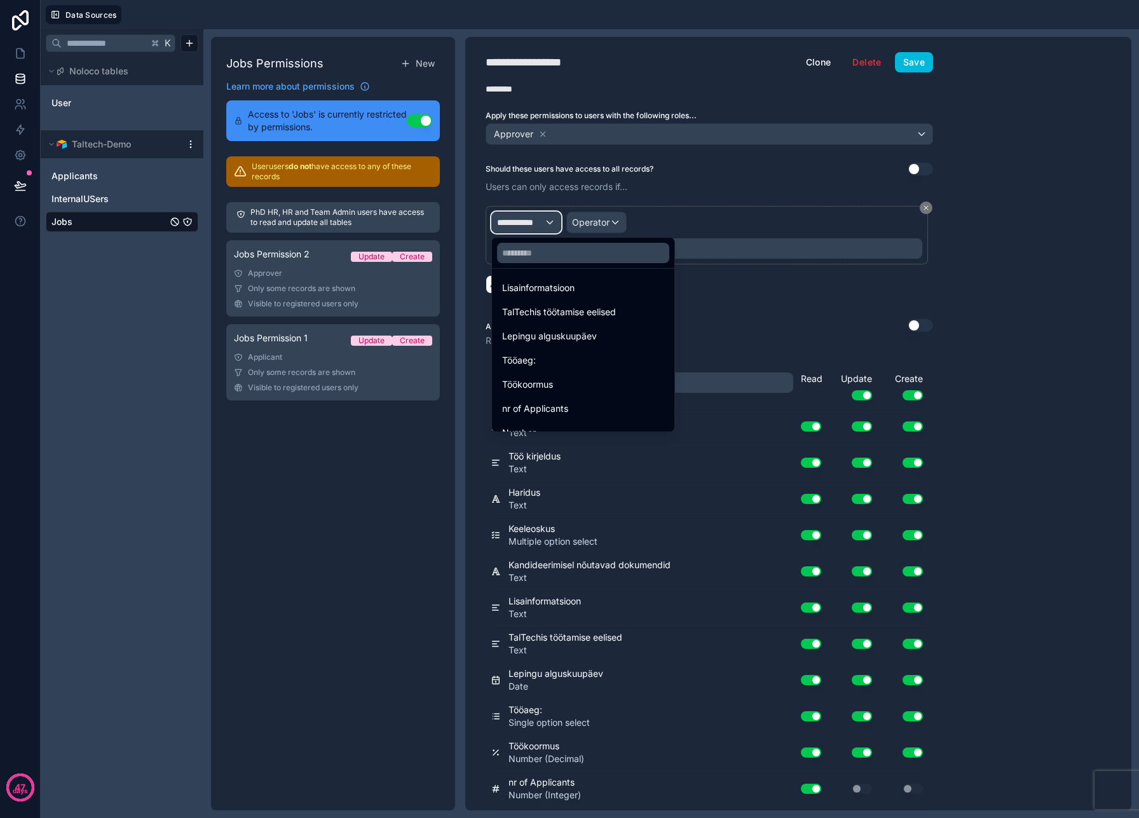
scroll to position [380, 0]
click at [609, 414] on div "applicants collection" at bounding box center [583, 417] width 162 height 15
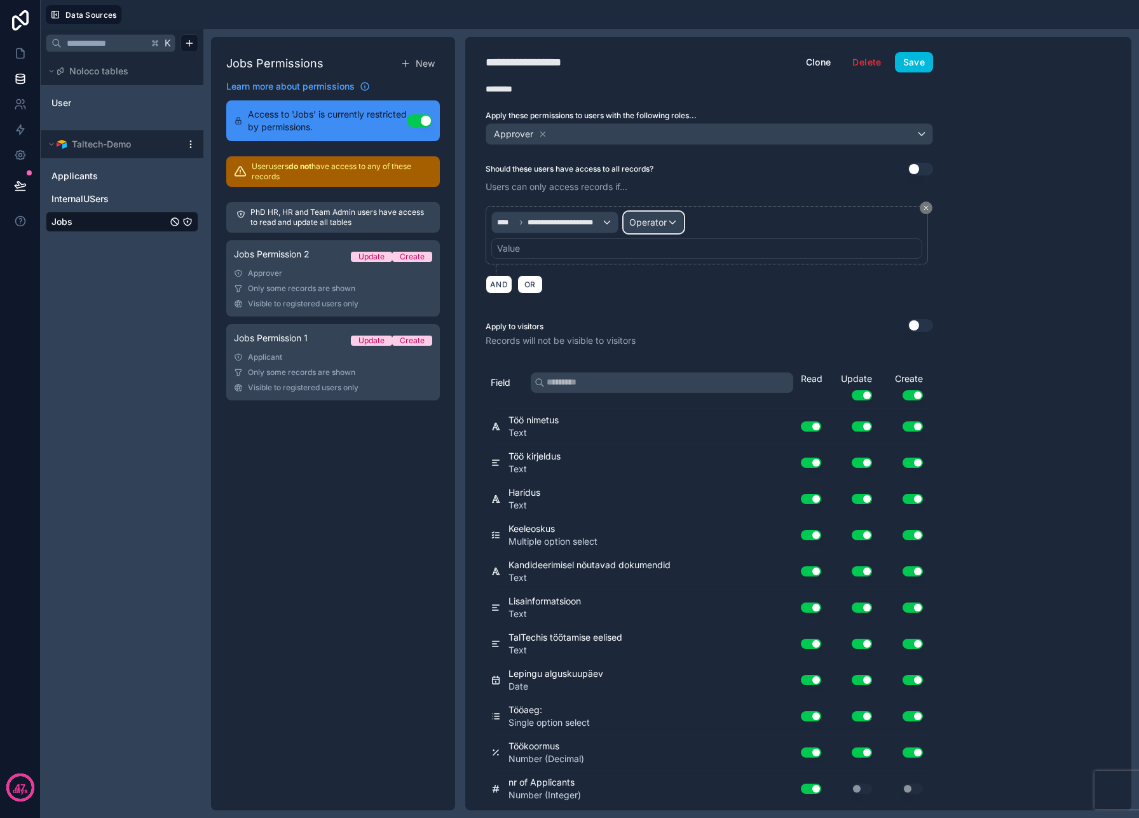
click at [653, 225] on span "Operator" at bounding box center [648, 222] width 38 height 11
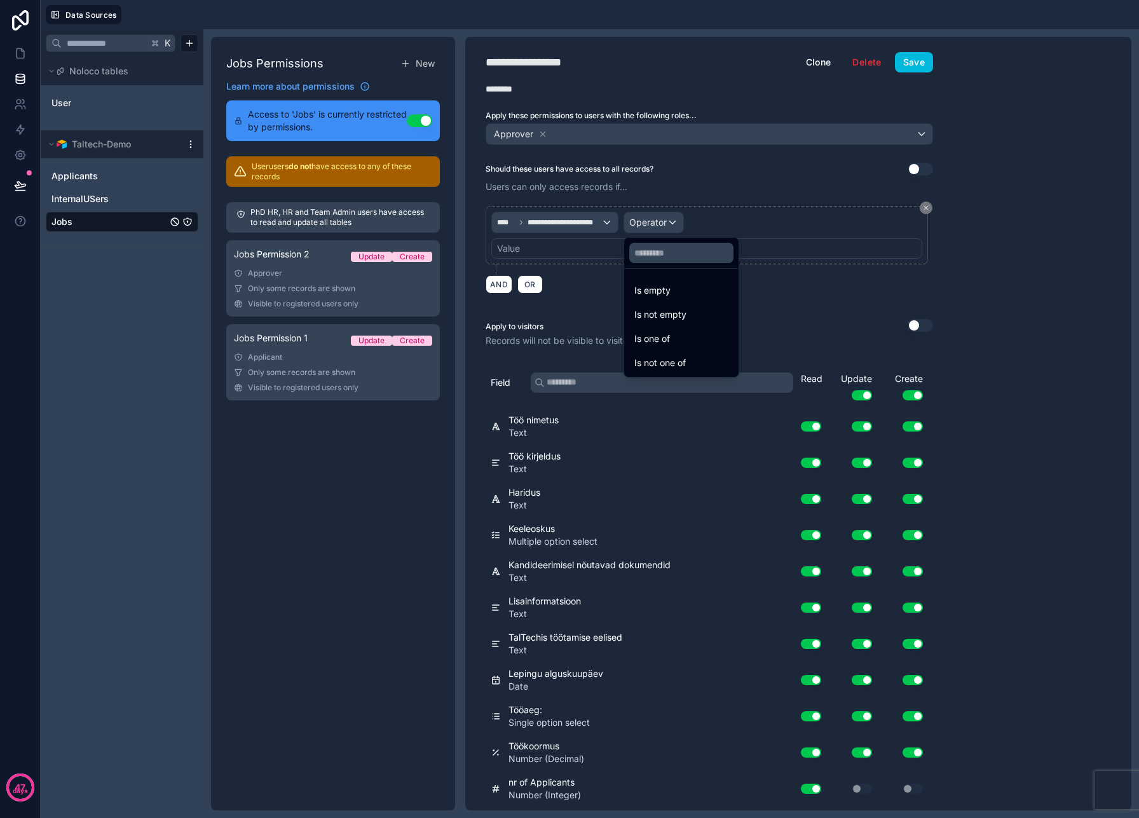
click at [701, 333] on div "Is one of" at bounding box center [681, 338] width 94 height 15
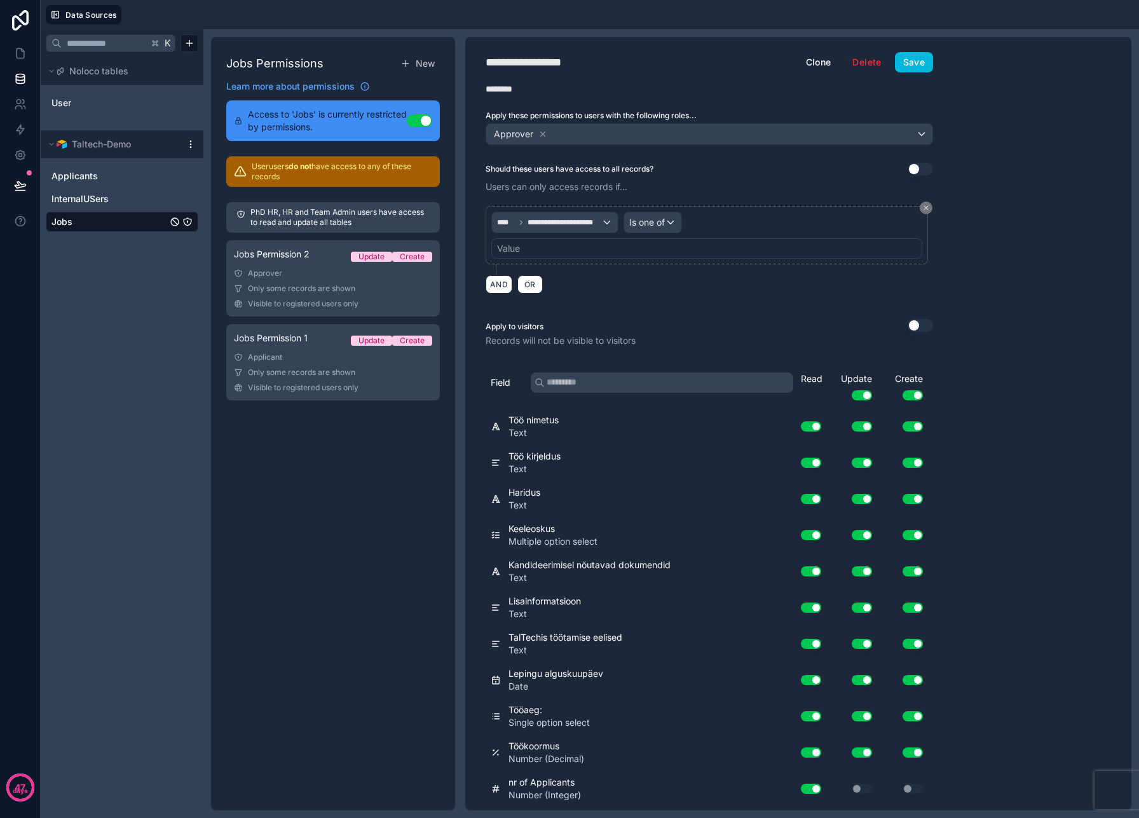
click at [566, 242] on div "Value" at bounding box center [706, 248] width 431 height 20
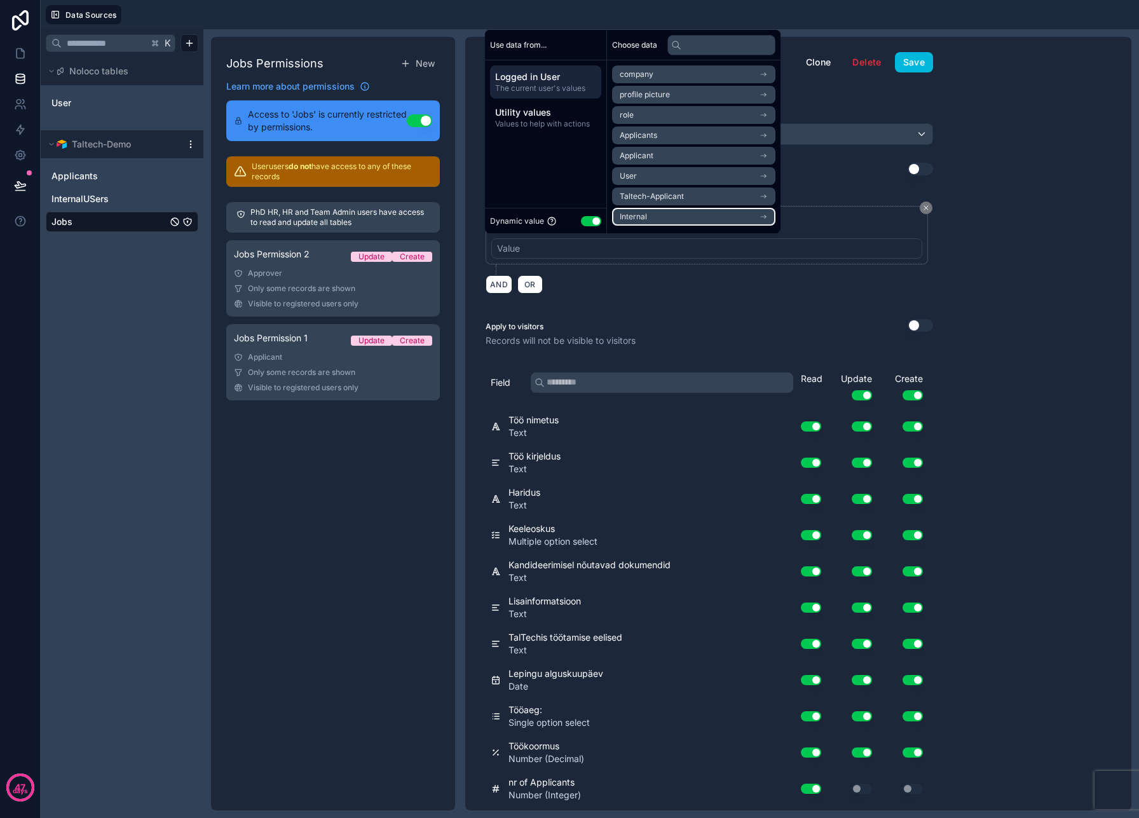
click at [685, 212] on li "Internal" at bounding box center [693, 217] width 163 height 18
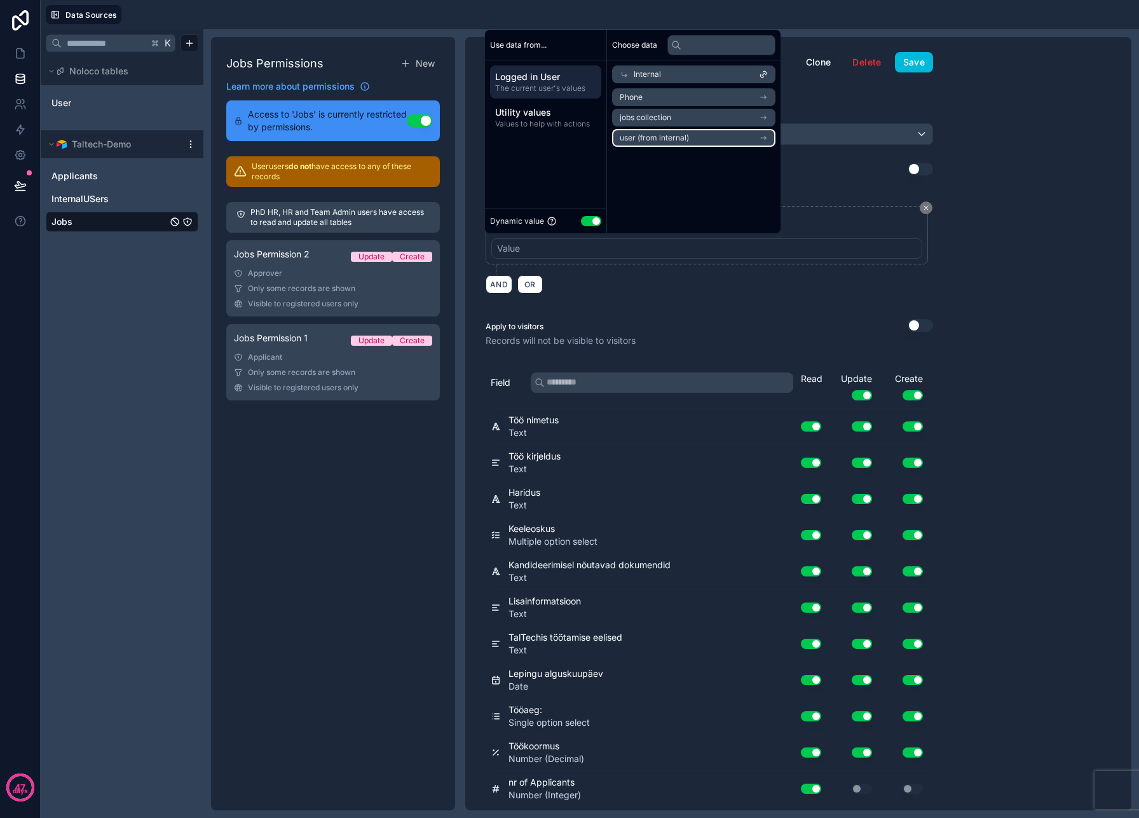
click at [683, 139] on span "user (from internal)" at bounding box center [654, 138] width 69 height 10
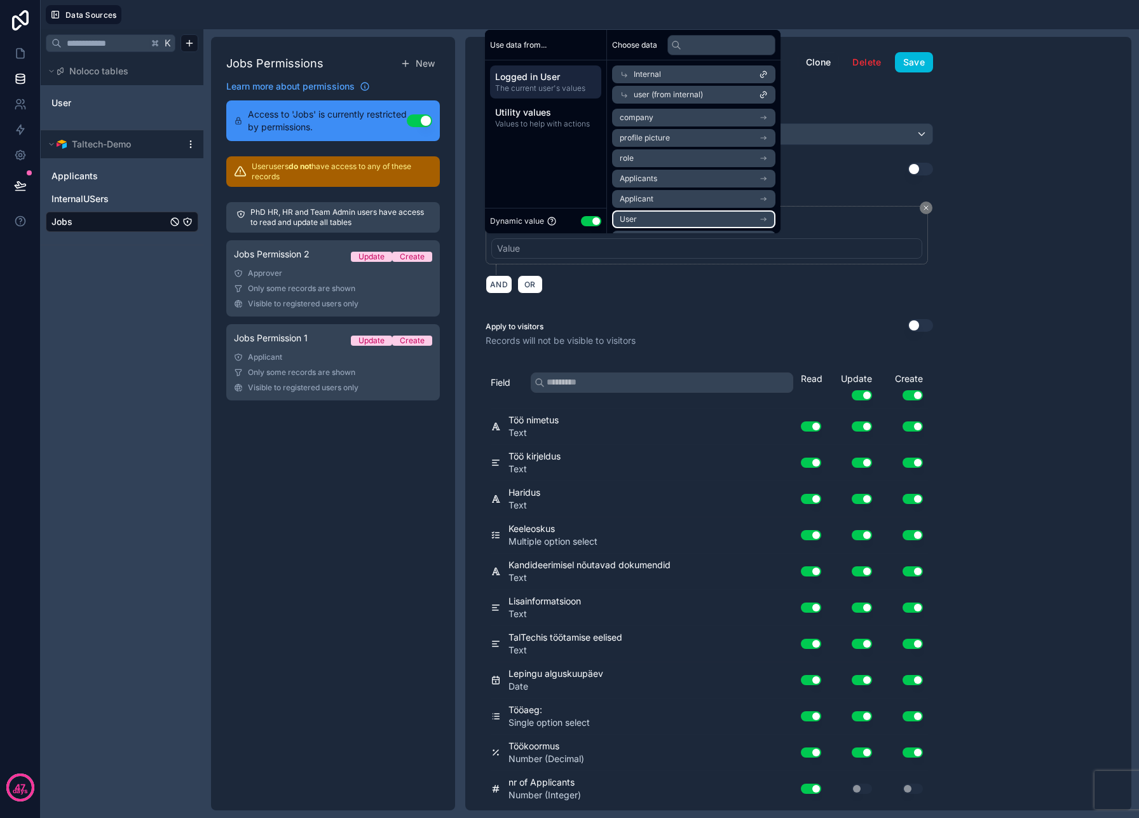
click at [675, 221] on li "User" at bounding box center [693, 219] width 163 height 18
click at [660, 71] on span "Internal" at bounding box center [647, 74] width 27 height 10
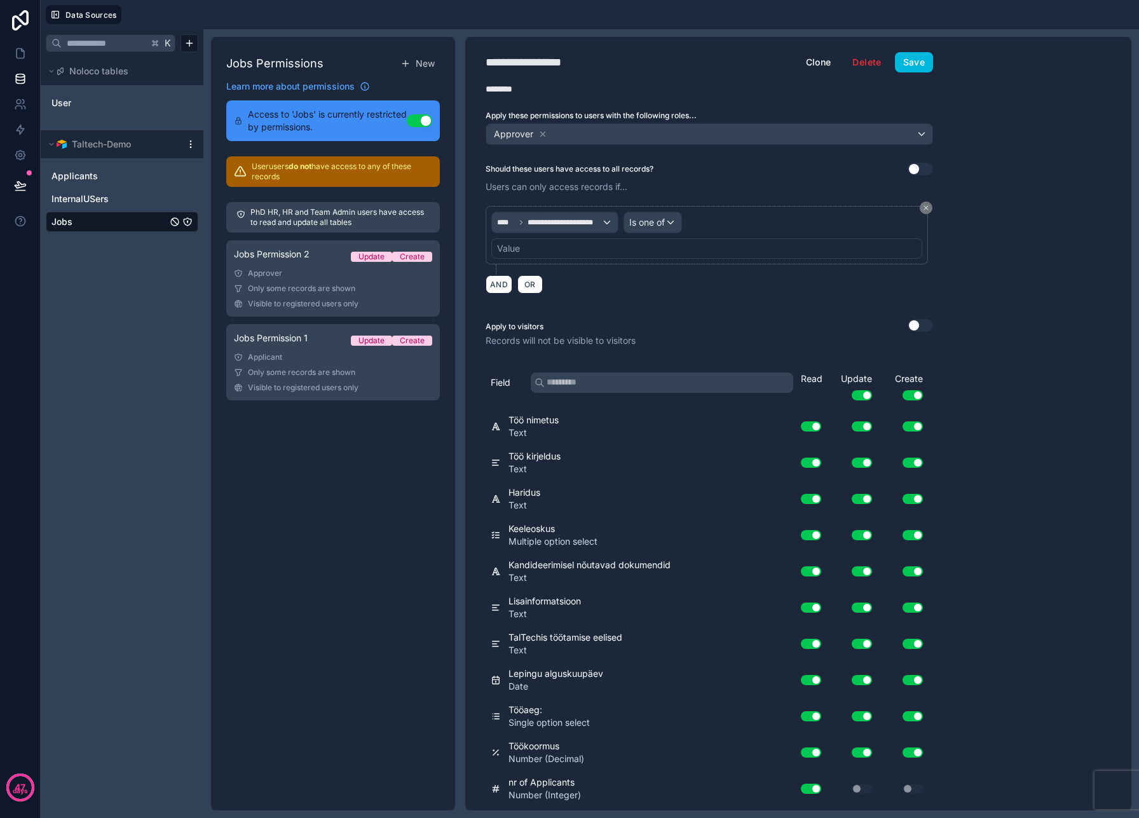
click at [688, 296] on div "**********" at bounding box center [710, 249] width 448 height 103
click at [338, 383] on span "Visible to registered users only" at bounding box center [303, 388] width 111 height 10
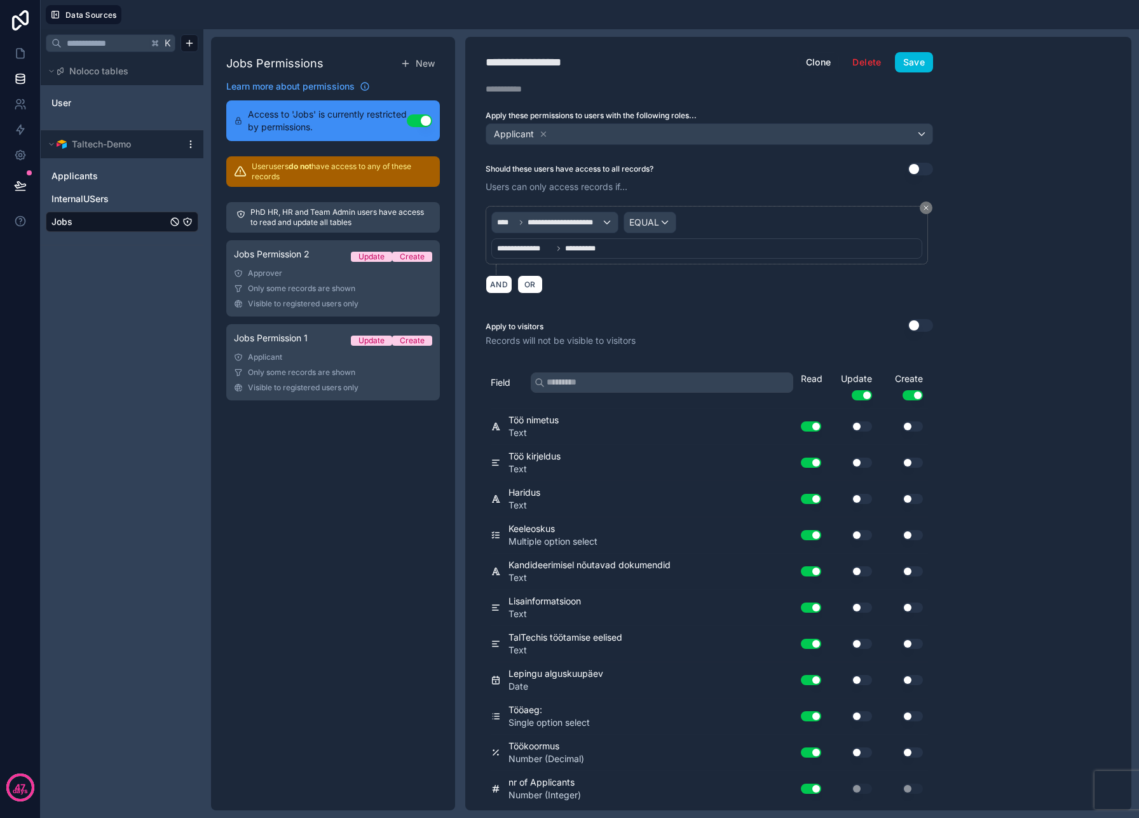
click at [283, 259] on span "Jobs Permission 2" at bounding box center [272, 254] width 76 height 13
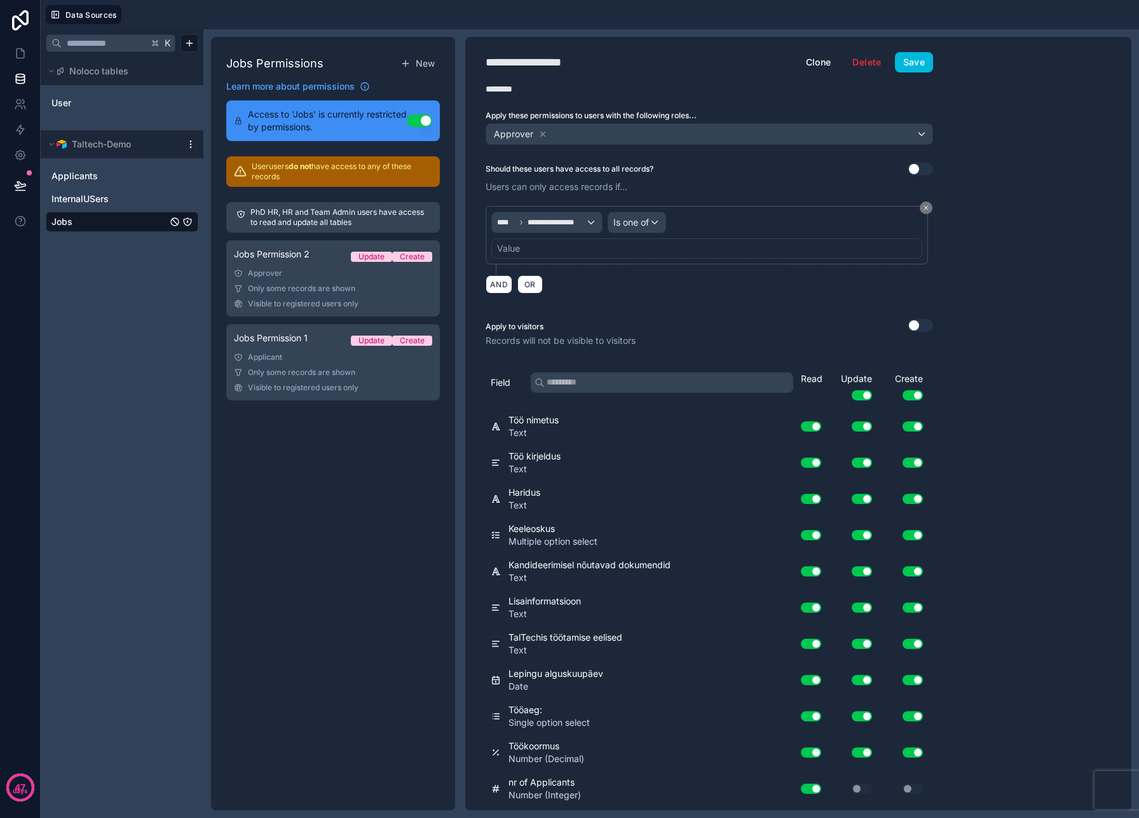
click at [293, 335] on span "Jobs Permission 1" at bounding box center [271, 338] width 74 height 13
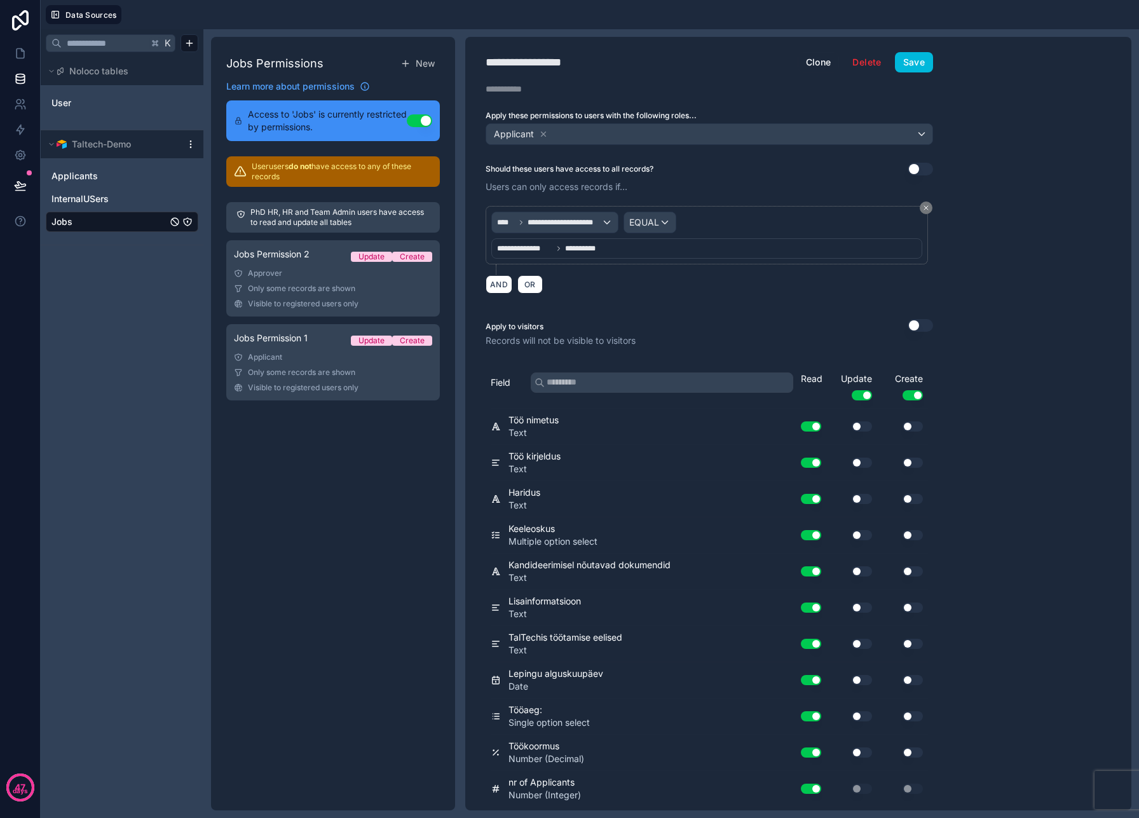
click at [297, 278] on div "Approver" at bounding box center [333, 273] width 198 height 10
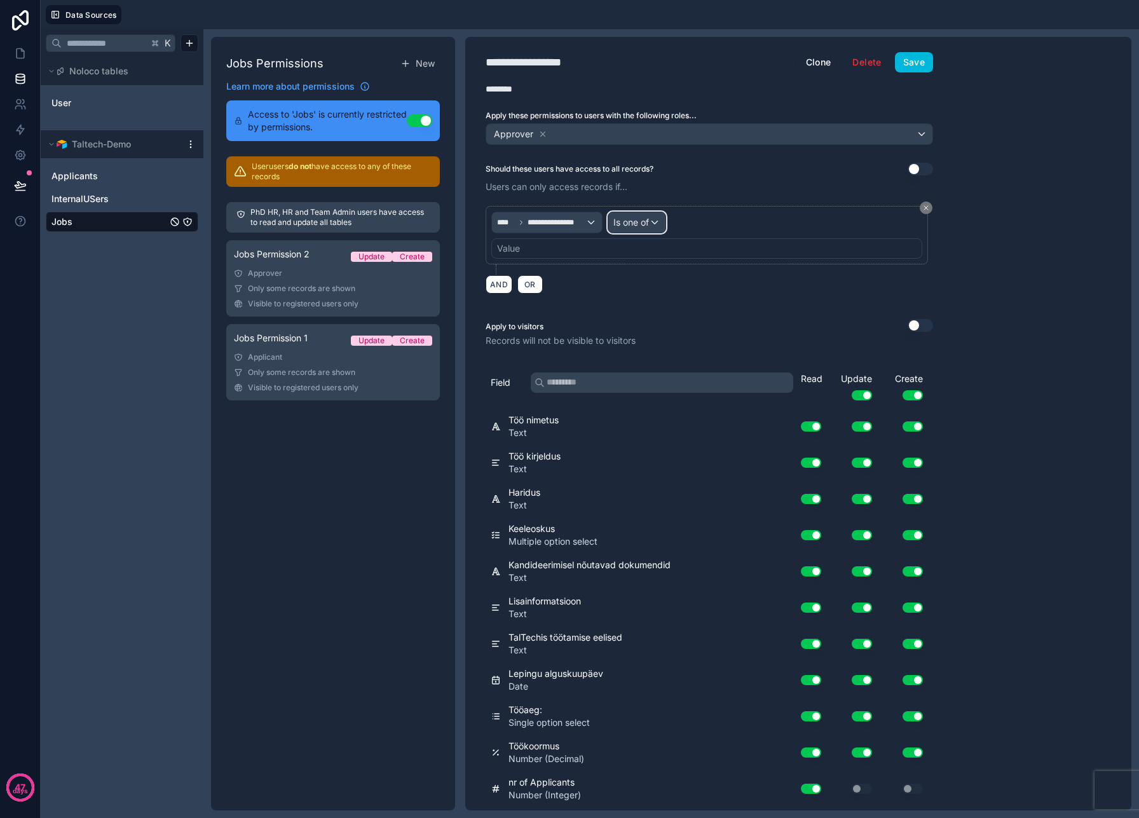
click at [632, 219] on span "Is one of" at bounding box center [631, 222] width 36 height 13
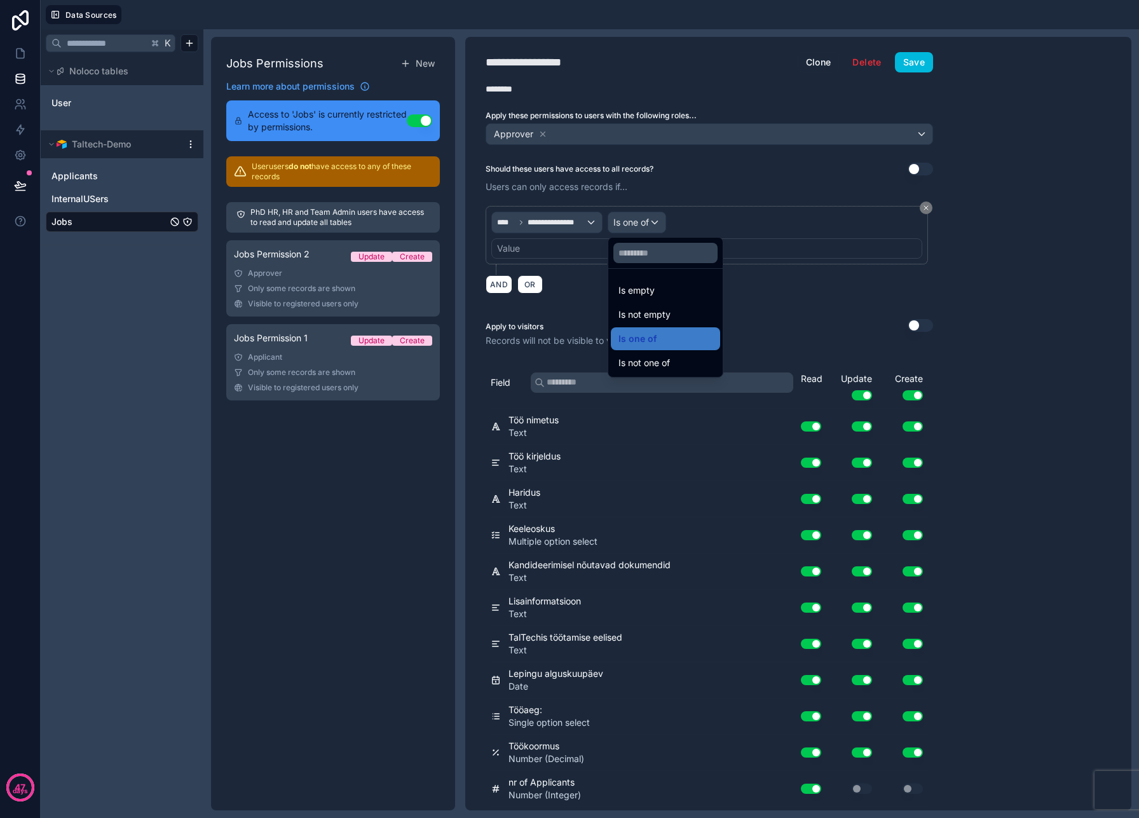
click at [692, 214] on div at bounding box center [569, 409] width 1139 height 818
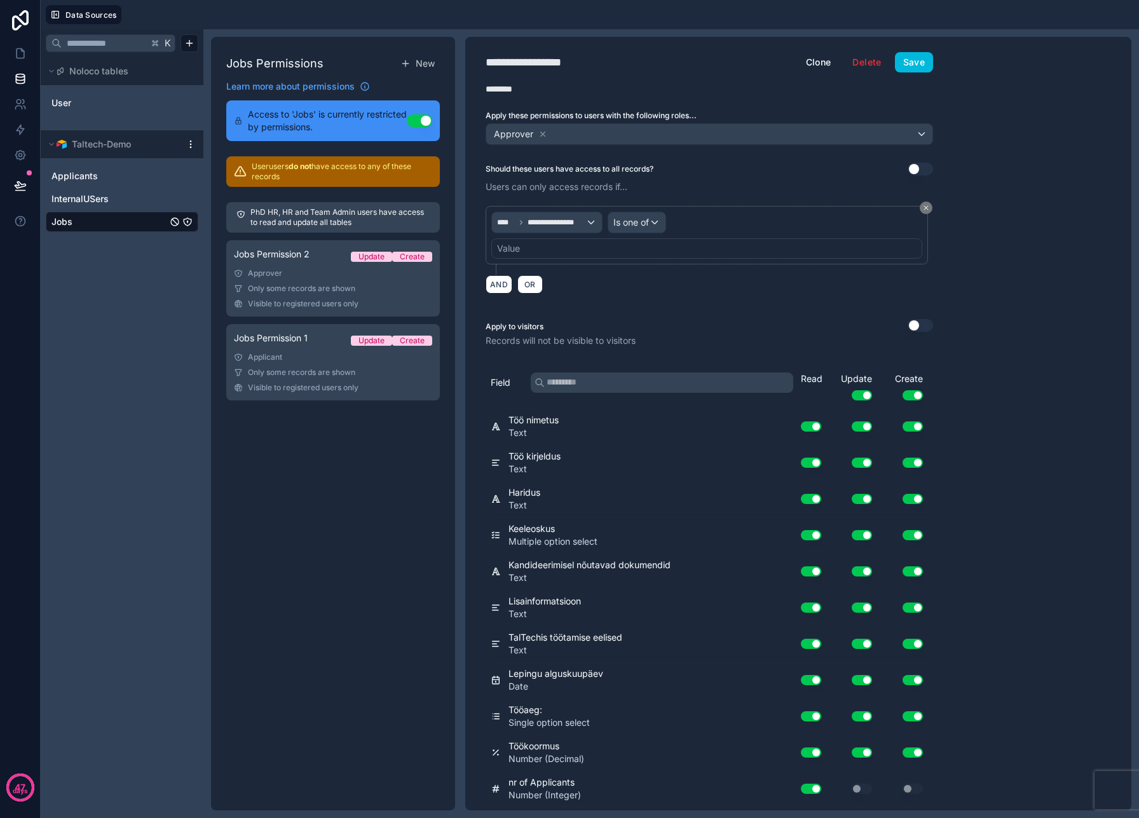
click at [368, 363] on link "Jobs Permission 1 Update Create Applicant Only some records are shown Visible t…" at bounding box center [333, 362] width 214 height 76
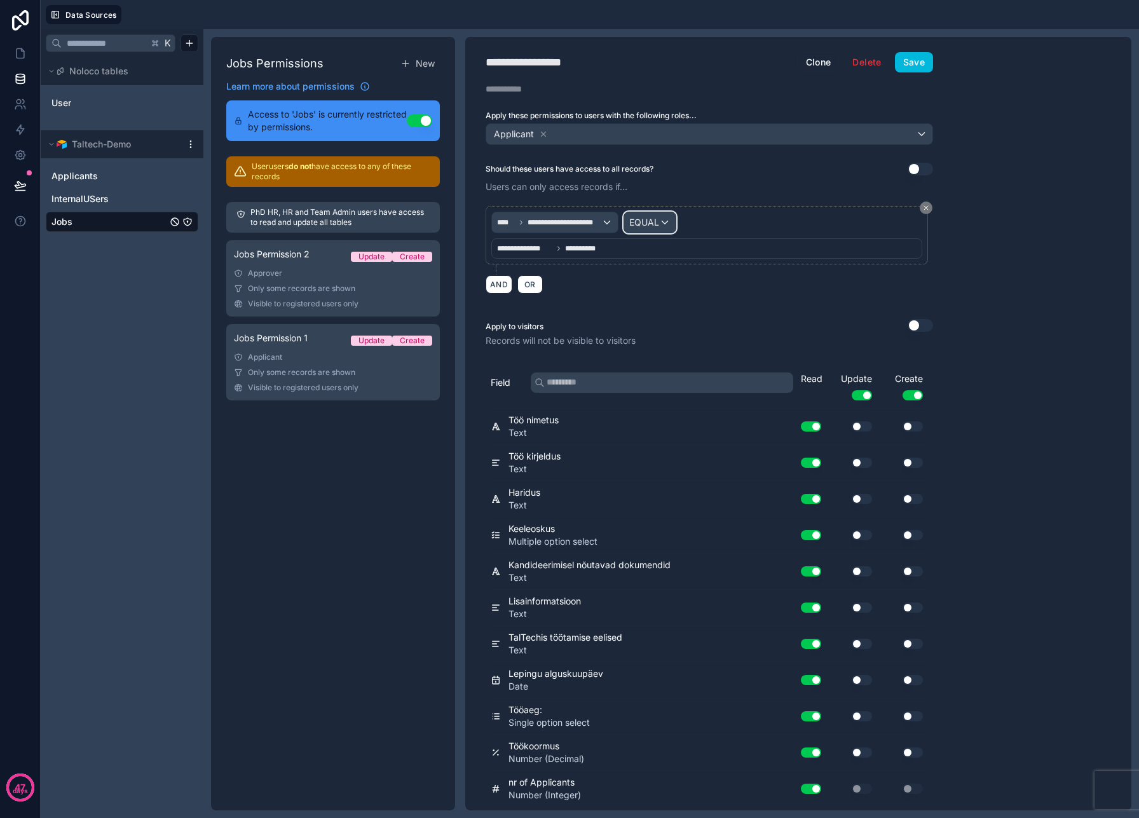
click at [650, 212] on div "EQUAL" at bounding box center [649, 222] width 51 height 20
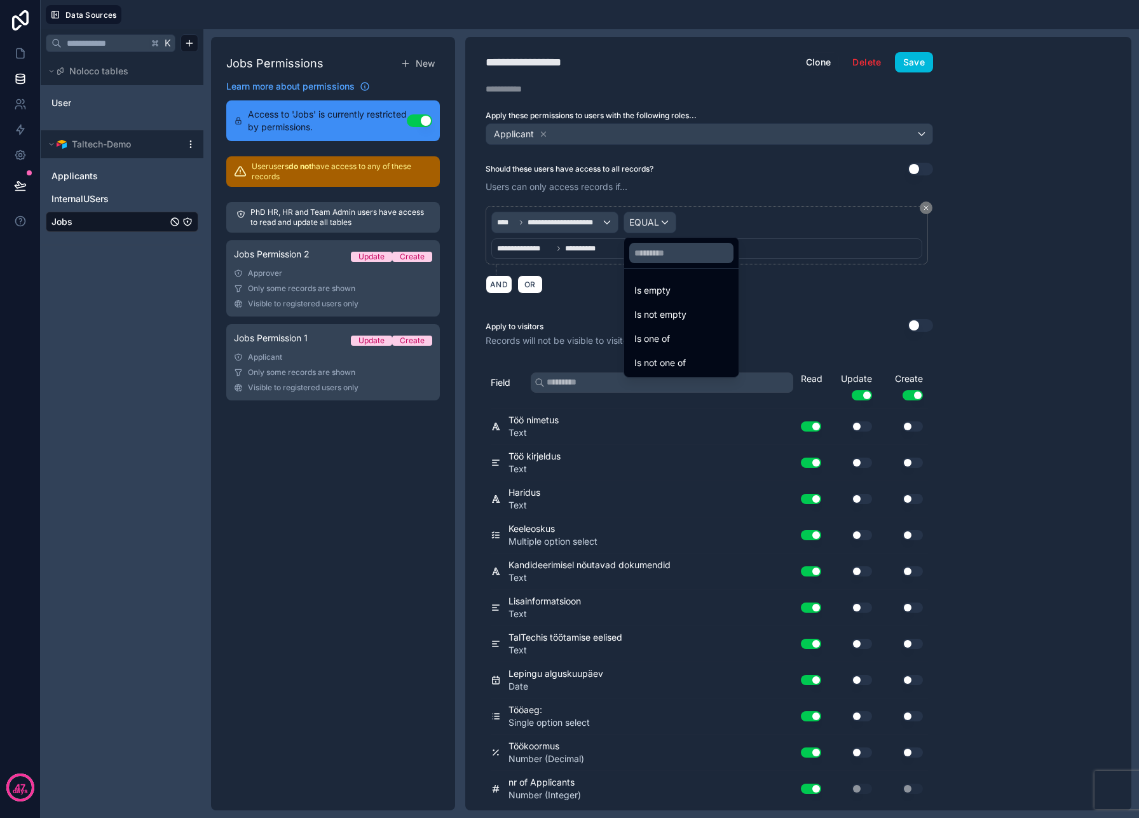
click at [379, 303] on div at bounding box center [569, 409] width 1139 height 818
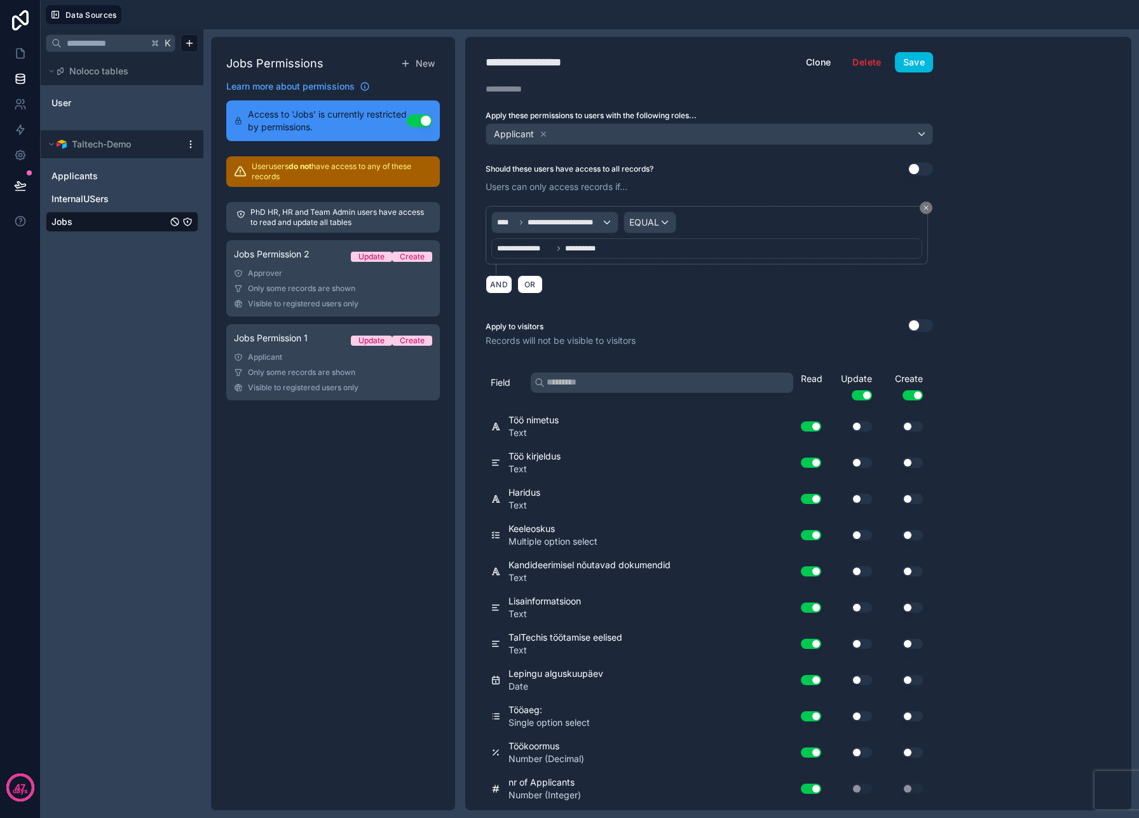
click at [379, 303] on div "Visible to registered users only" at bounding box center [333, 304] width 198 height 10
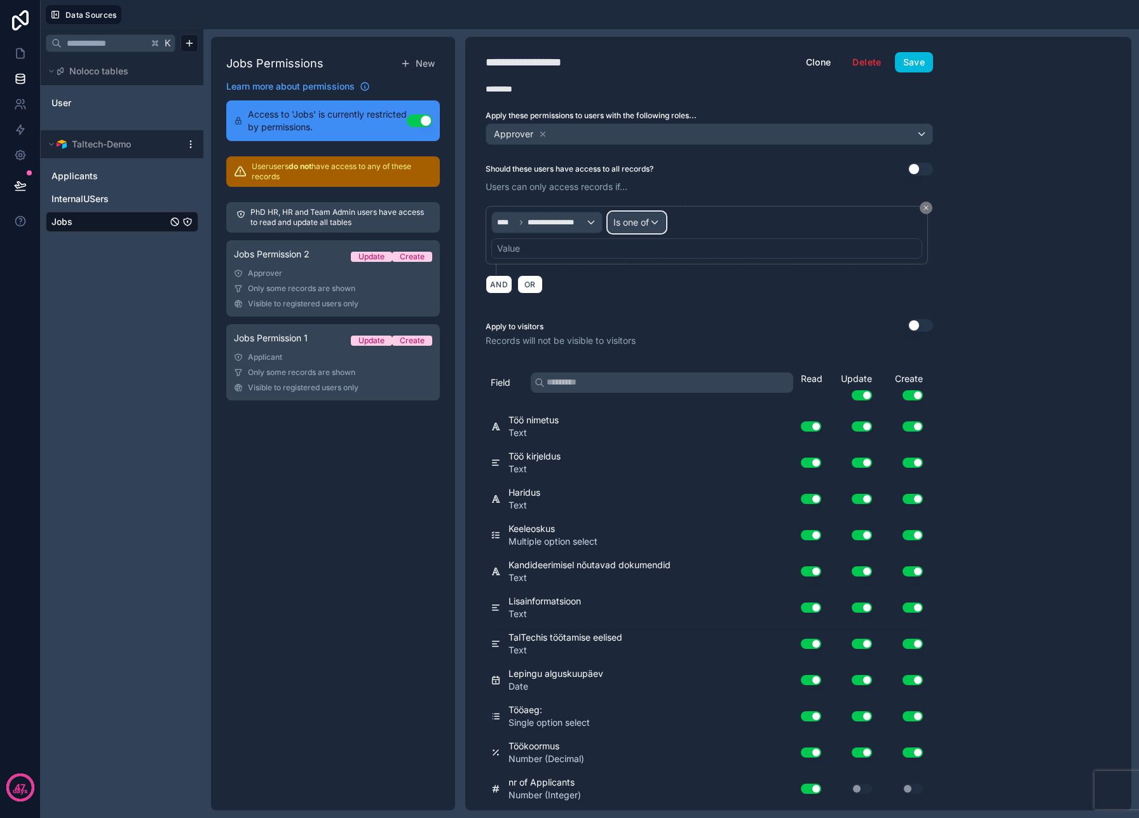
click at [641, 222] on span "Is one of" at bounding box center [631, 222] width 36 height 13
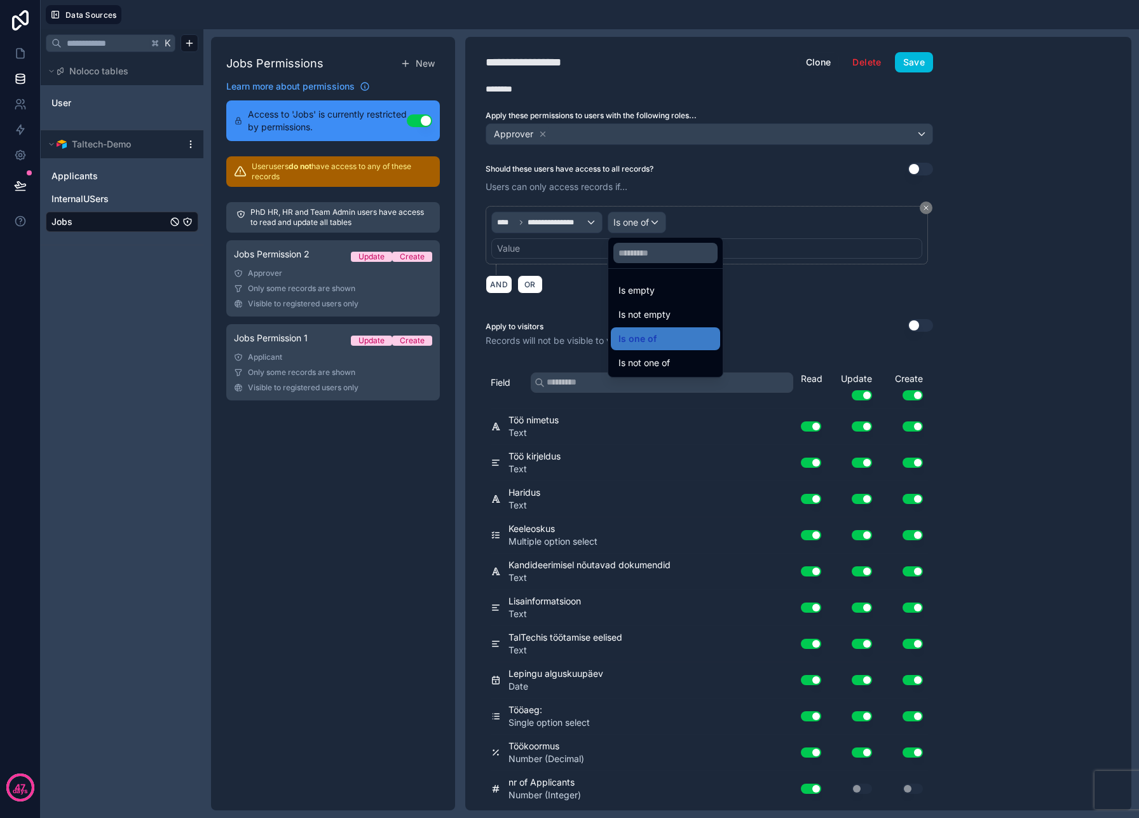
click at [294, 374] on div at bounding box center [569, 409] width 1139 height 818
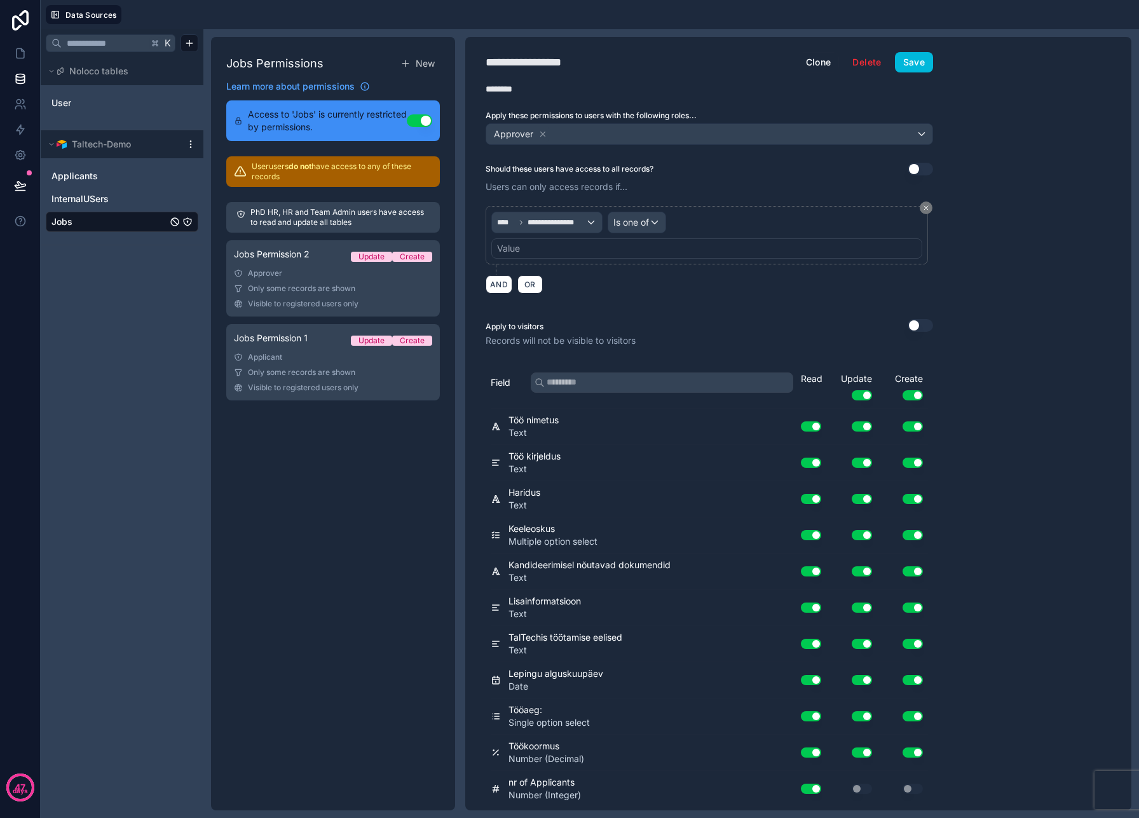
click at [307, 366] on link "Jobs Permission 1 Update Create Applicant Only some records are shown Visible t…" at bounding box center [333, 362] width 214 height 76
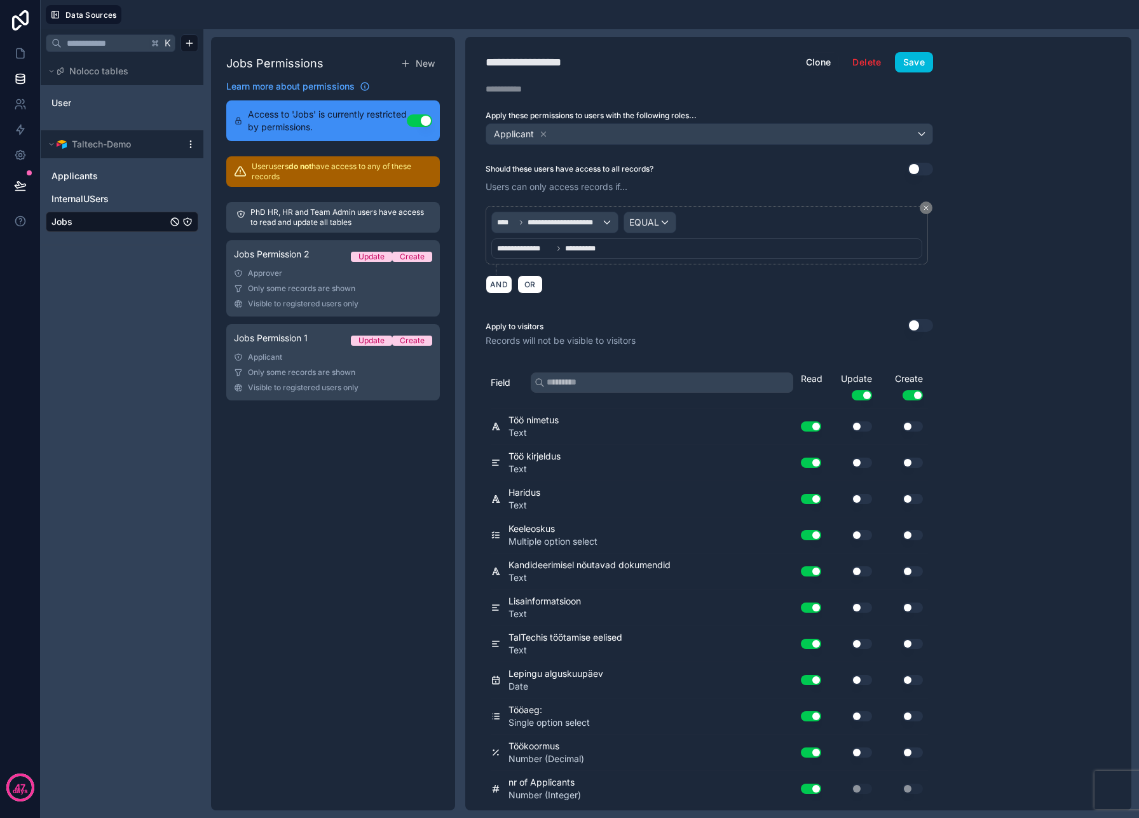
click at [315, 274] on div "Approver" at bounding box center [333, 273] width 198 height 10
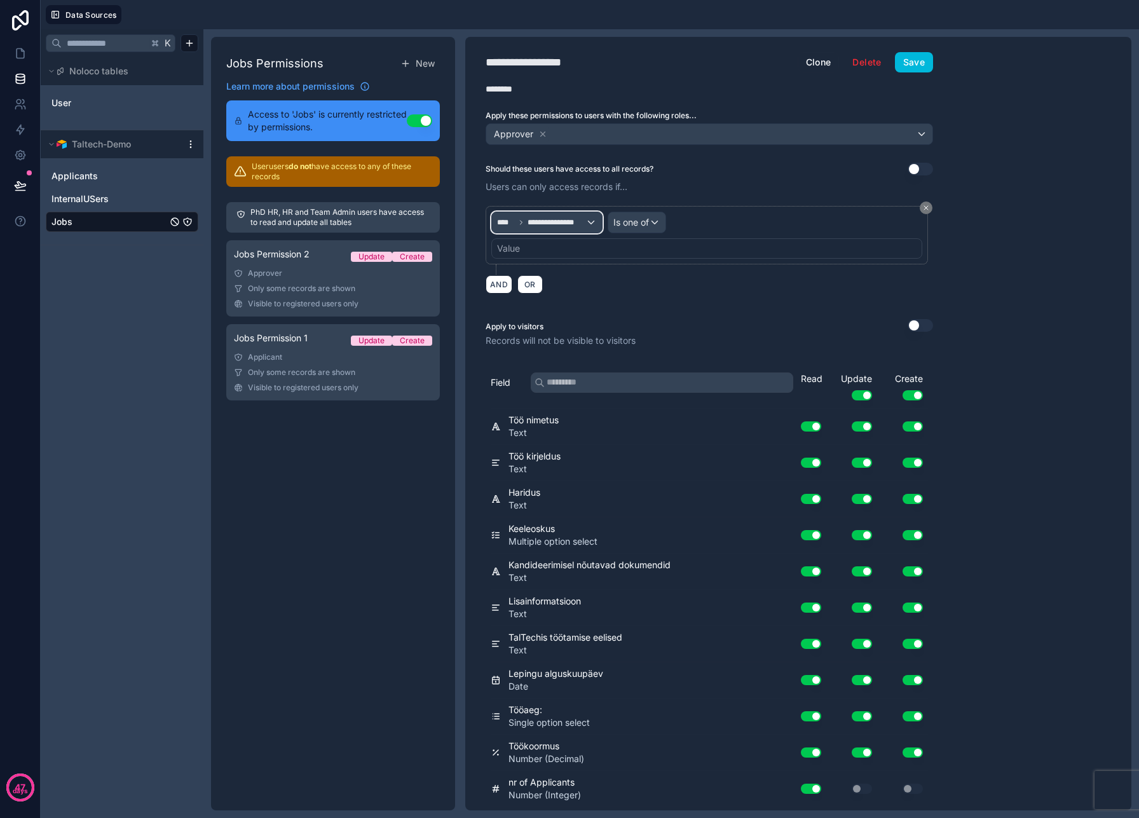
click at [580, 222] on span "**********" at bounding box center [557, 222] width 58 height 10
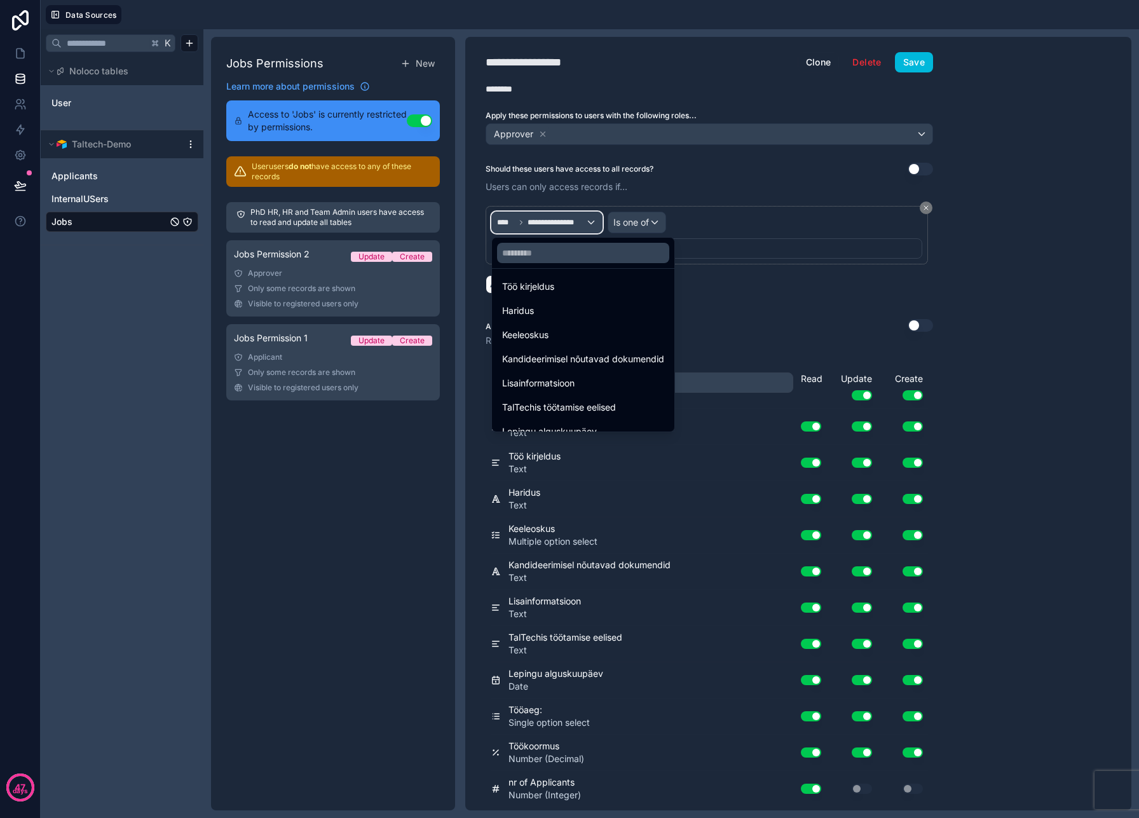
scroll to position [380, 0]
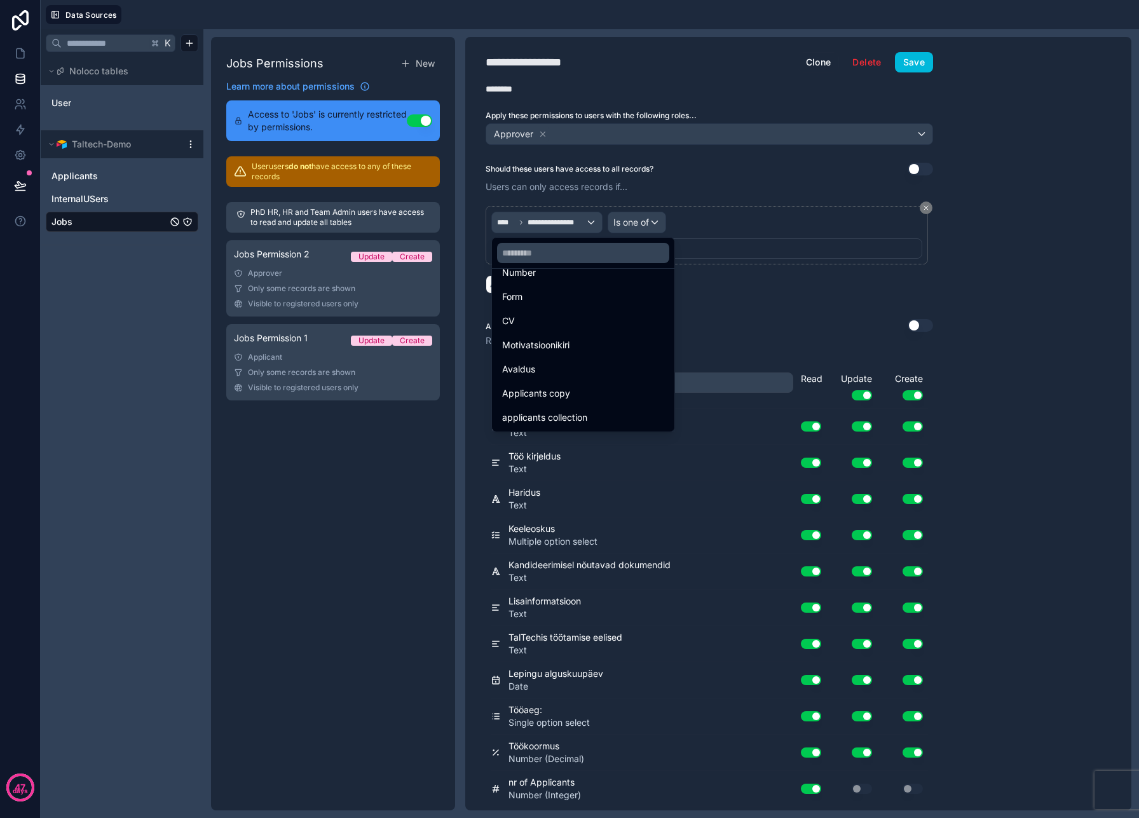
click at [612, 415] on div "applicants collection" at bounding box center [583, 417] width 162 height 15
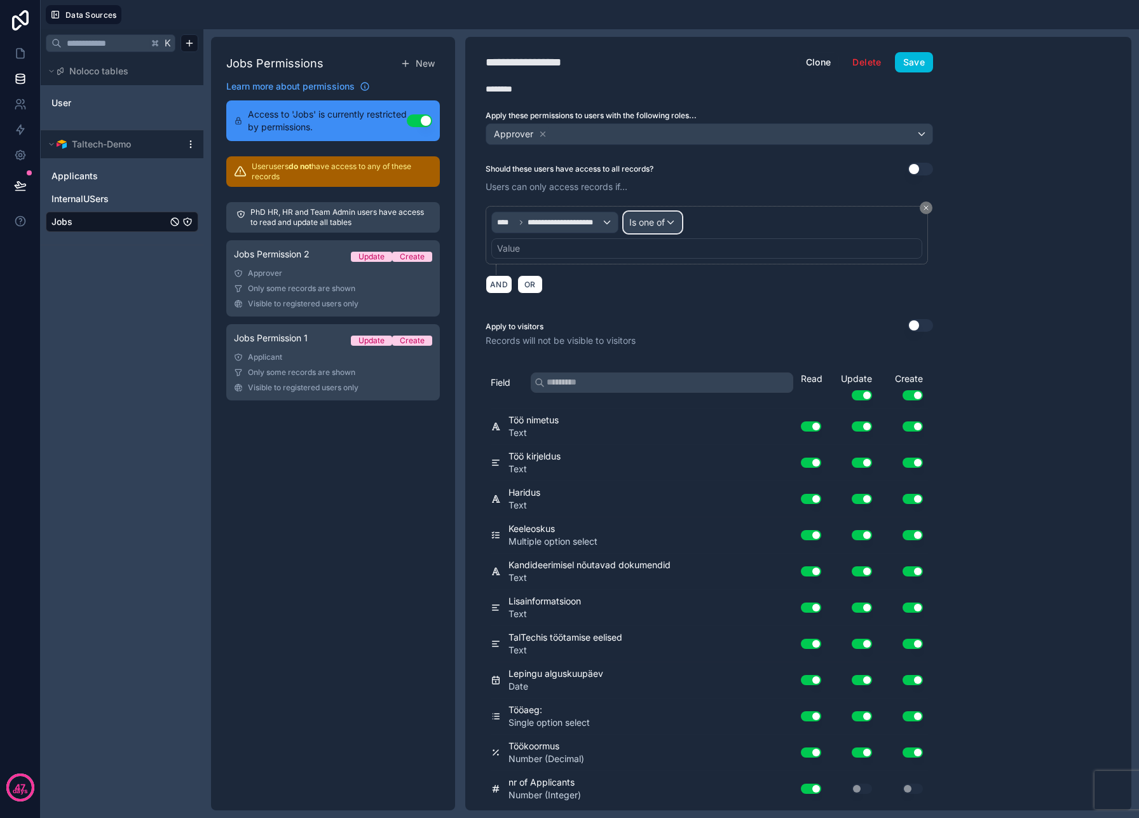
click at [648, 221] on span "Is one of" at bounding box center [647, 222] width 36 height 13
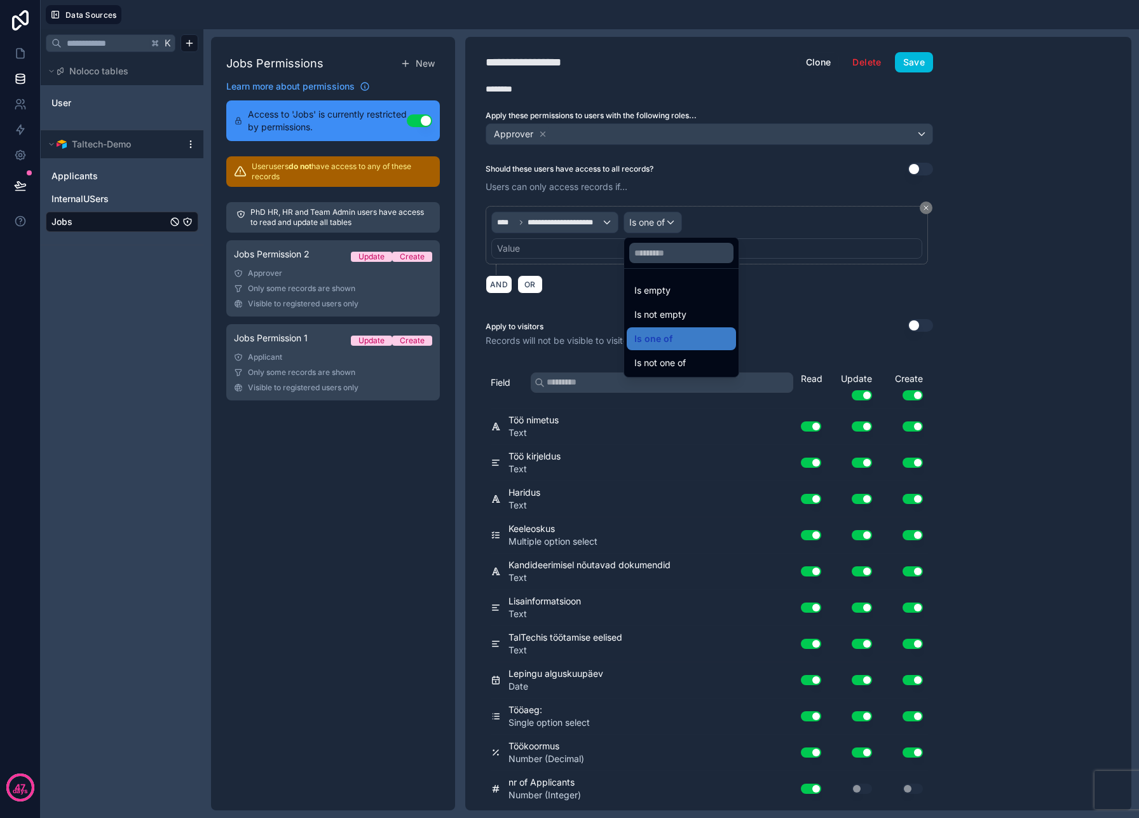
click at [648, 221] on div at bounding box center [569, 409] width 1139 height 818
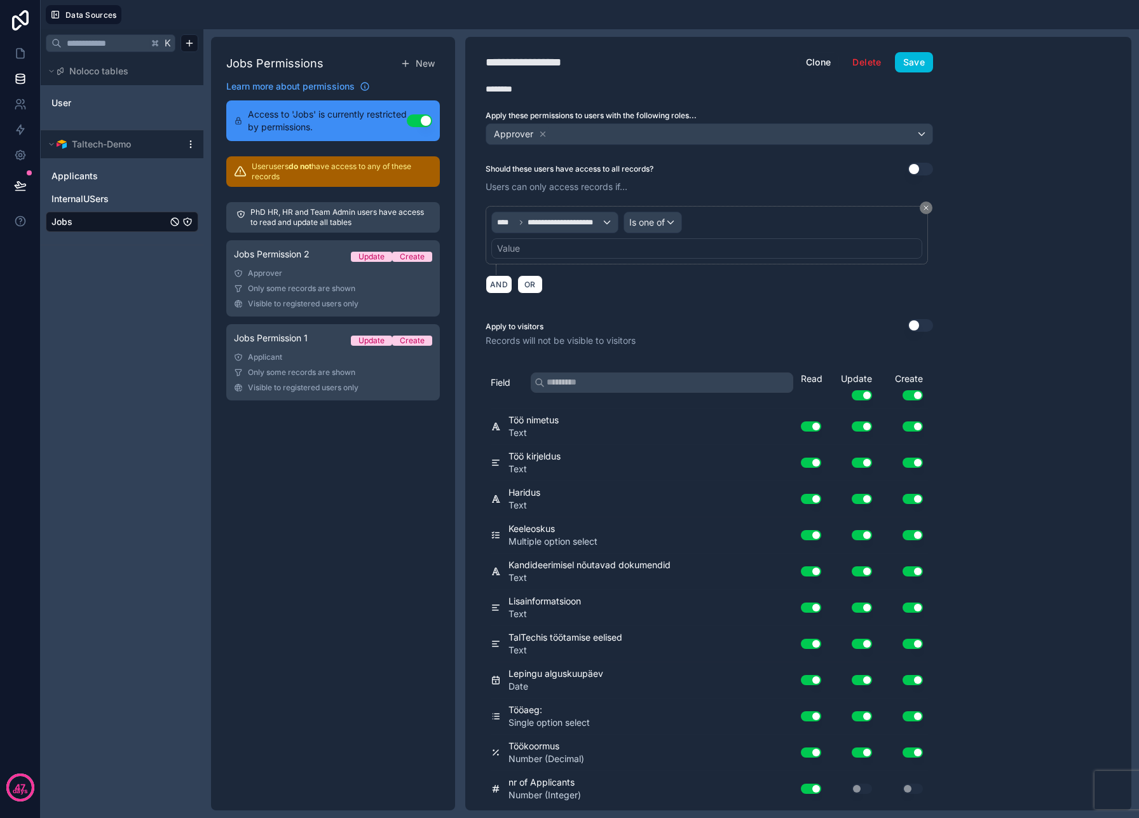
click at [600, 260] on div "**********" at bounding box center [707, 235] width 442 height 58
click at [575, 221] on span "**********" at bounding box center [565, 222] width 74 height 10
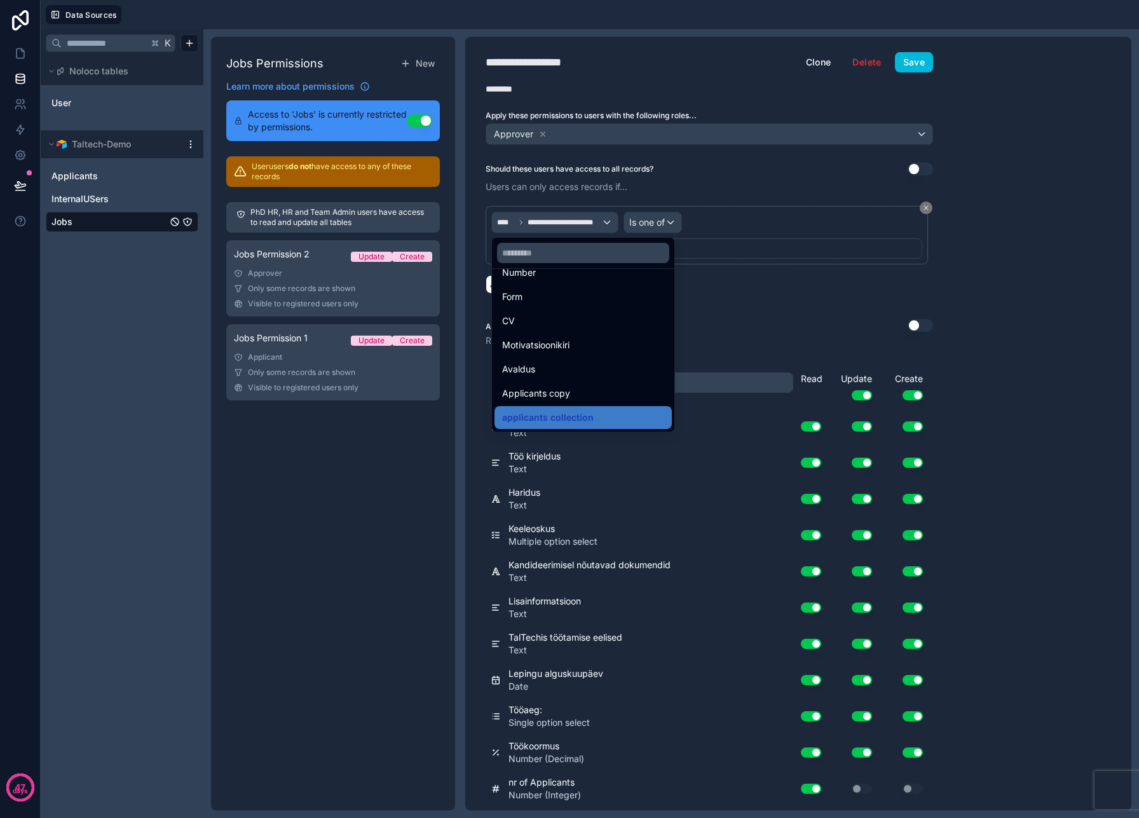
drag, startPoint x: 599, startPoint y: 414, endPoint x: 595, endPoint y: 402, distance: 12.7
click at [596, 402] on ul "id uuid created at updated at Töö nimetus Töö kirjeldus Haridus Keeleoskus Kand…" at bounding box center [583, 350] width 182 height 163
click at [595, 402] on div "Applicants copy" at bounding box center [583, 393] width 177 height 23
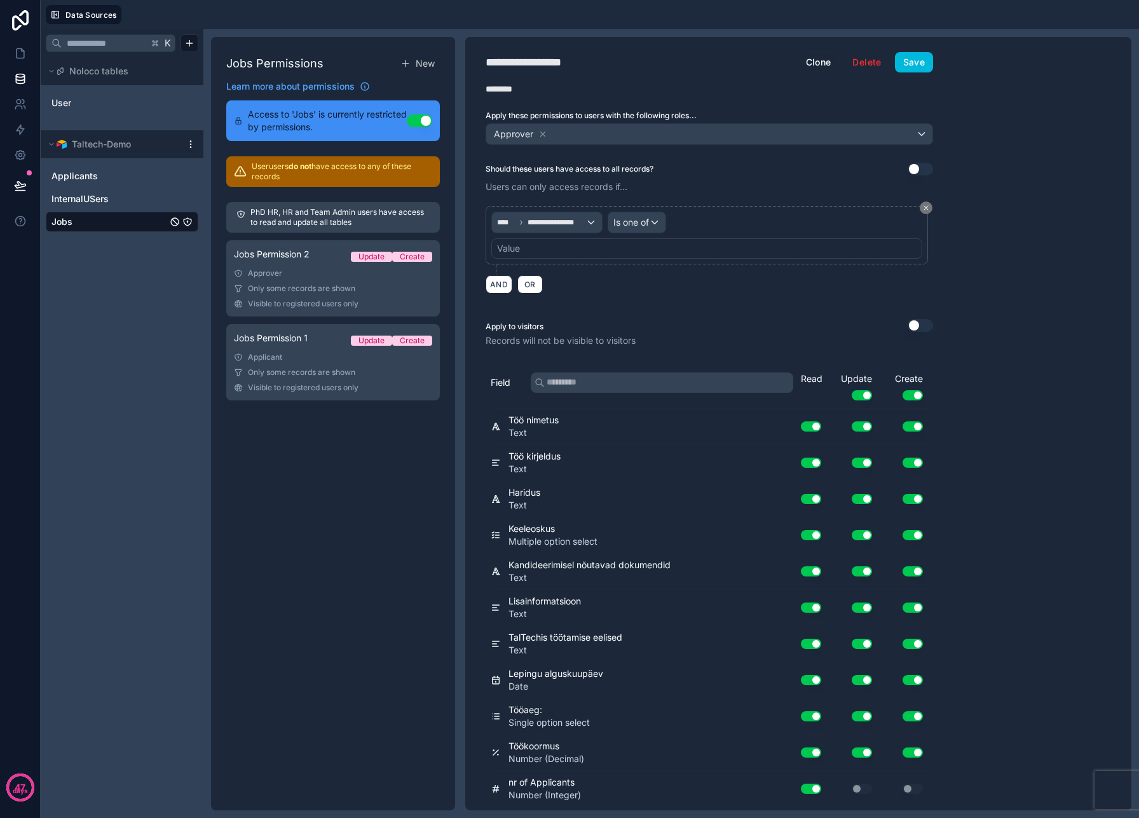
click at [915, 64] on button "Save" at bounding box center [914, 62] width 38 height 20
click at [915, 64] on span "Save" at bounding box center [914, 62] width 38 height 20
click at [599, 247] on div "Value" at bounding box center [706, 248] width 431 height 20
click at [599, 248] on div "Value" at bounding box center [706, 248] width 431 height 20
click at [657, 286] on div "AND OR" at bounding box center [710, 284] width 448 height 19
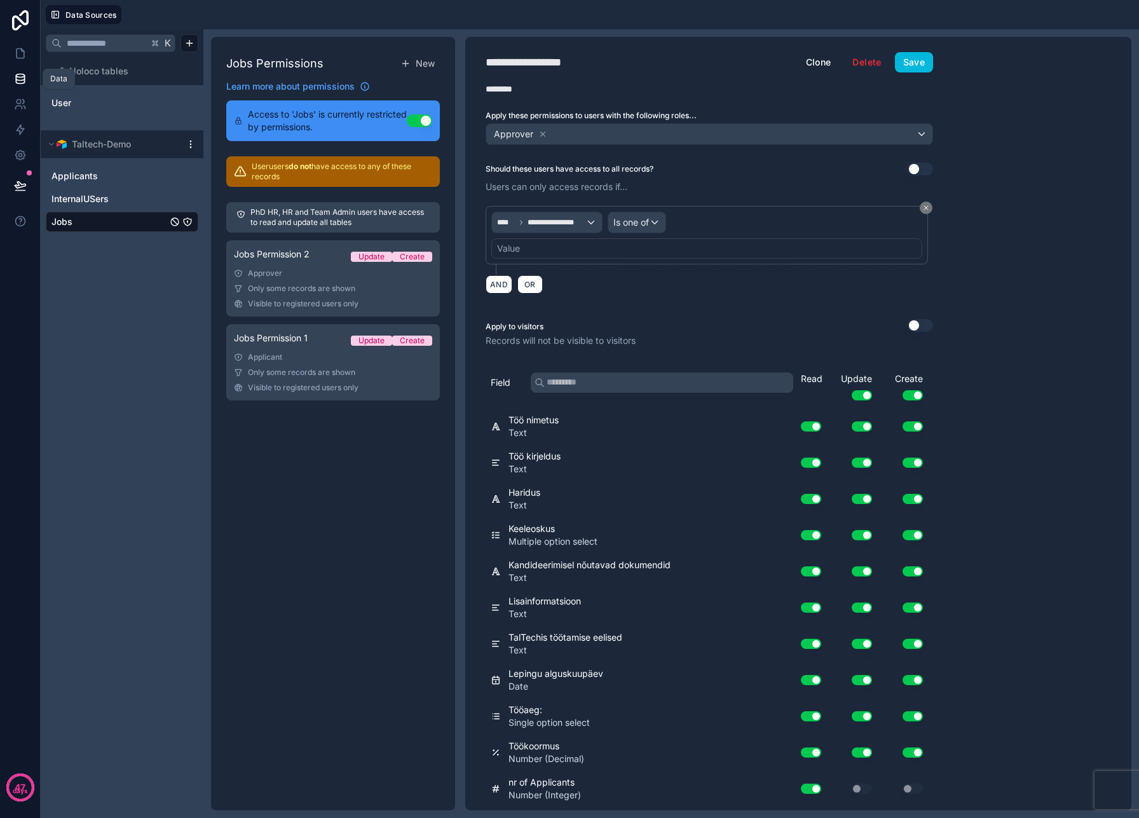
click at [18, 78] on icon at bounding box center [20, 78] width 13 height 13
click at [588, 245] on div "Value" at bounding box center [706, 248] width 431 height 20
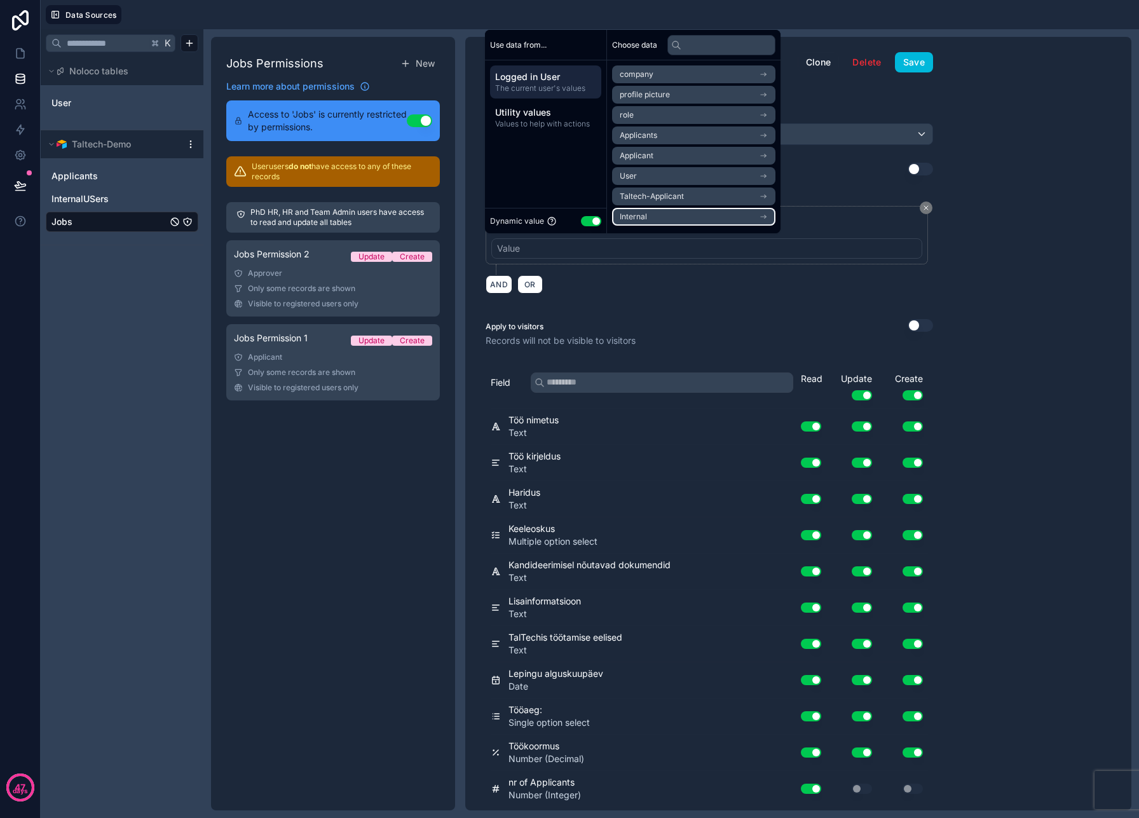
click at [658, 221] on li "Internal" at bounding box center [693, 217] width 163 height 18
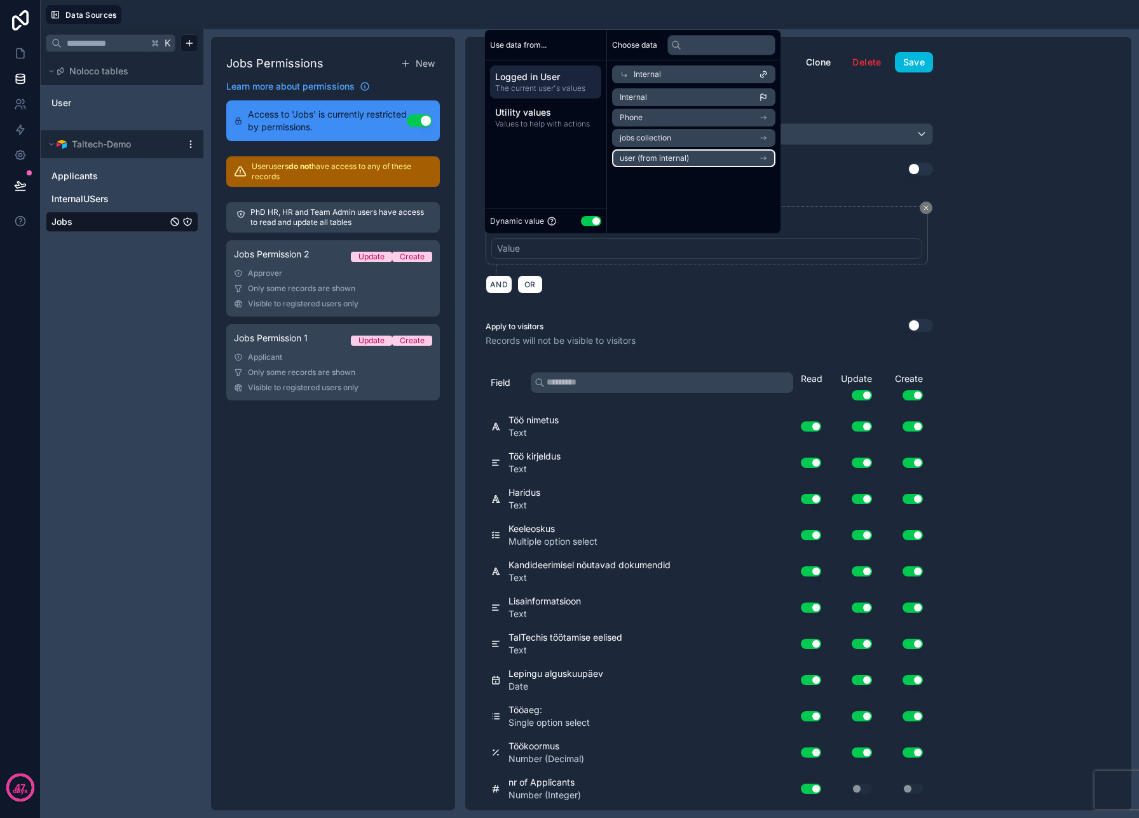
click at [663, 154] on span "user (from internal)" at bounding box center [654, 158] width 69 height 10
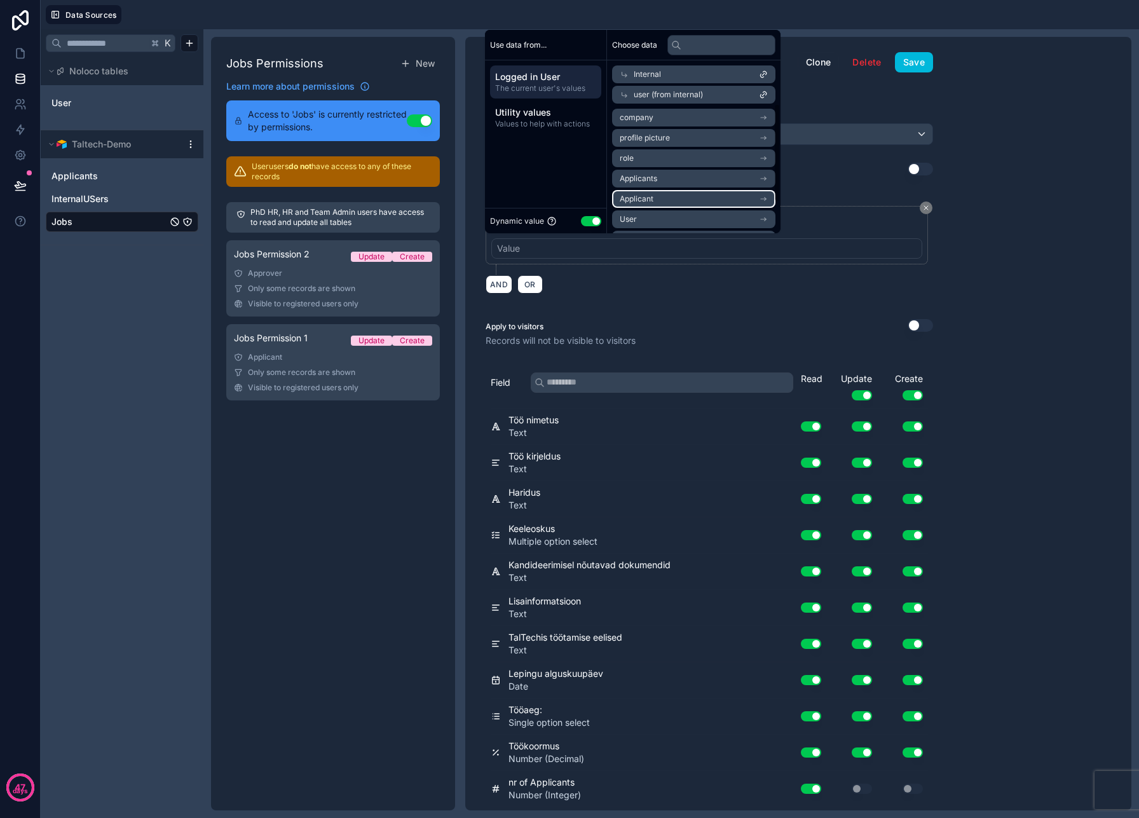
click at [664, 194] on li "Applicant" at bounding box center [693, 199] width 163 height 18
click at [671, 128] on div "Phone CV Motivatsioonikiri Avaldus Jobs user (from applicants) user (from appli…" at bounding box center [694, 219] width 174 height 191
click at [667, 144] on li "Phone" at bounding box center [693, 138] width 163 height 18
click at [664, 152] on li "Phone" at bounding box center [693, 158] width 163 height 18
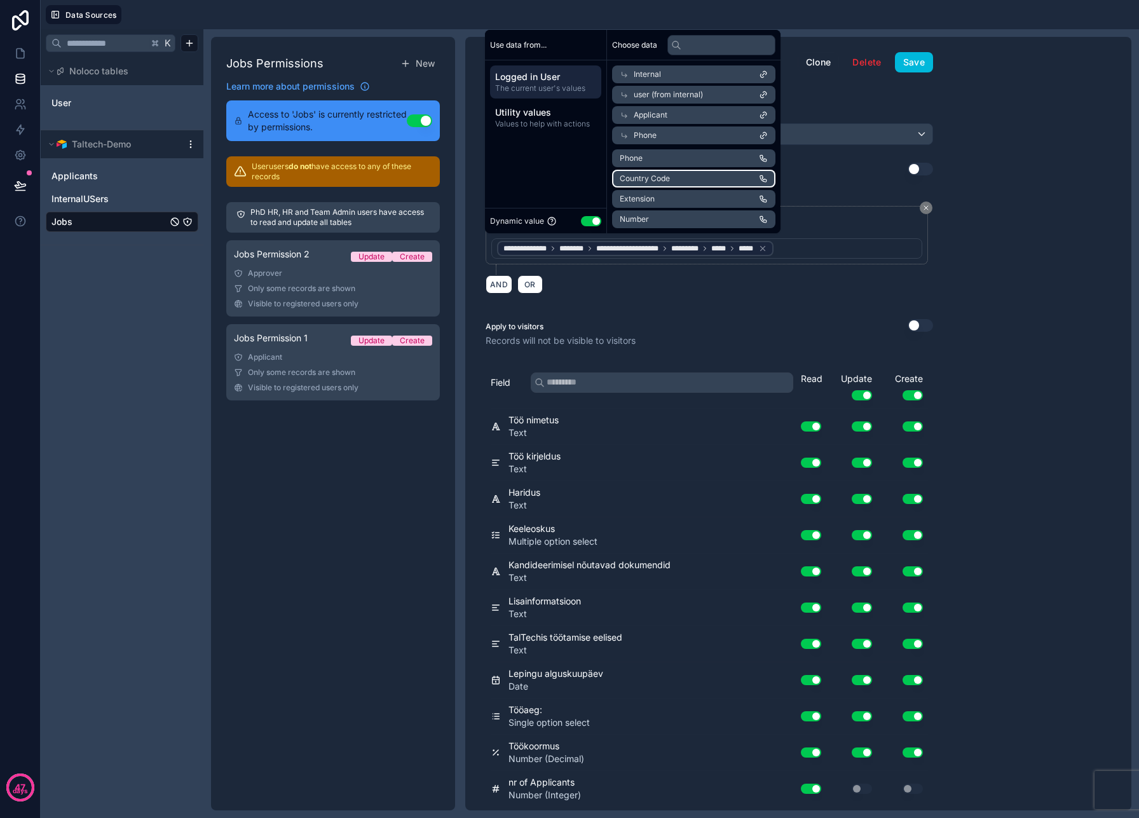
click at [663, 179] on span "Country Code" at bounding box center [645, 179] width 50 height 10
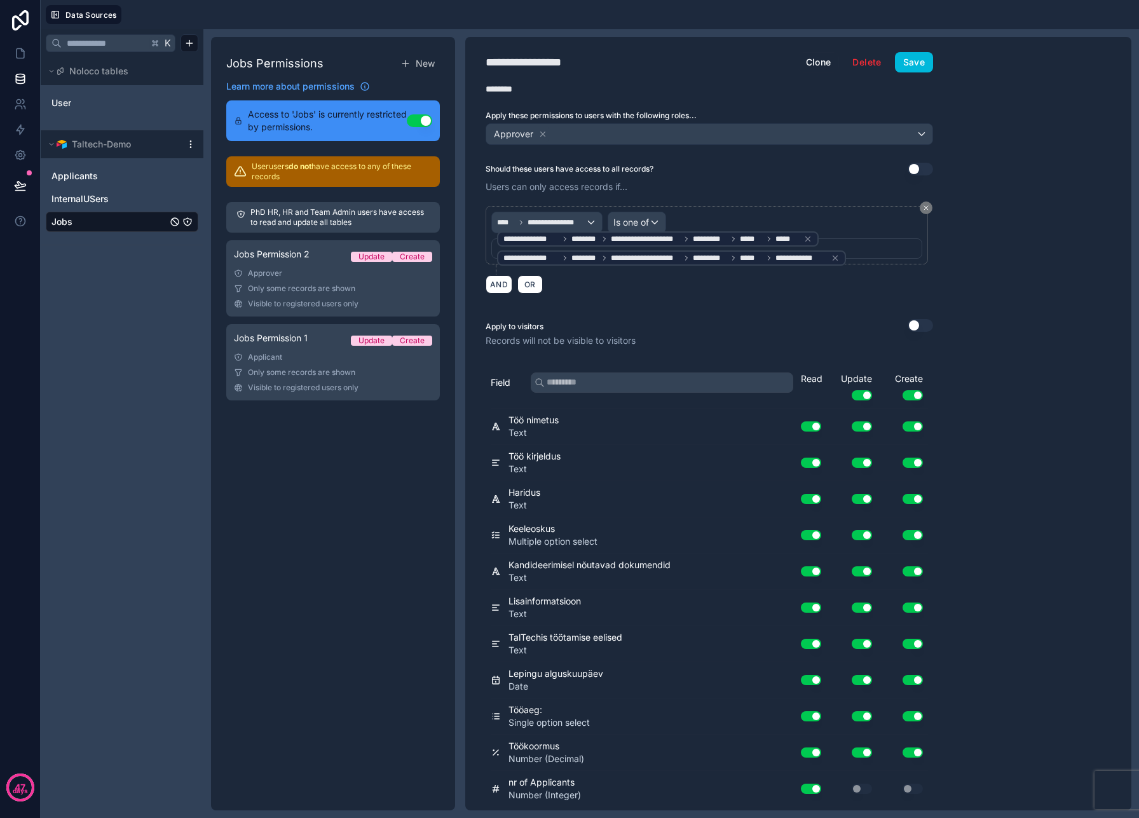
click at [958, 247] on div "**********" at bounding box center [798, 424] width 666 height 774
click at [837, 256] on icon at bounding box center [835, 258] width 4 height 4
click at [914, 68] on button "Save" at bounding box center [914, 62] width 38 height 20
click at [341, 177] on p "User users do not have access to any of these records" at bounding box center [342, 171] width 181 height 20
click at [304, 175] on p "User users do not have access to any of these records" at bounding box center [342, 171] width 181 height 20
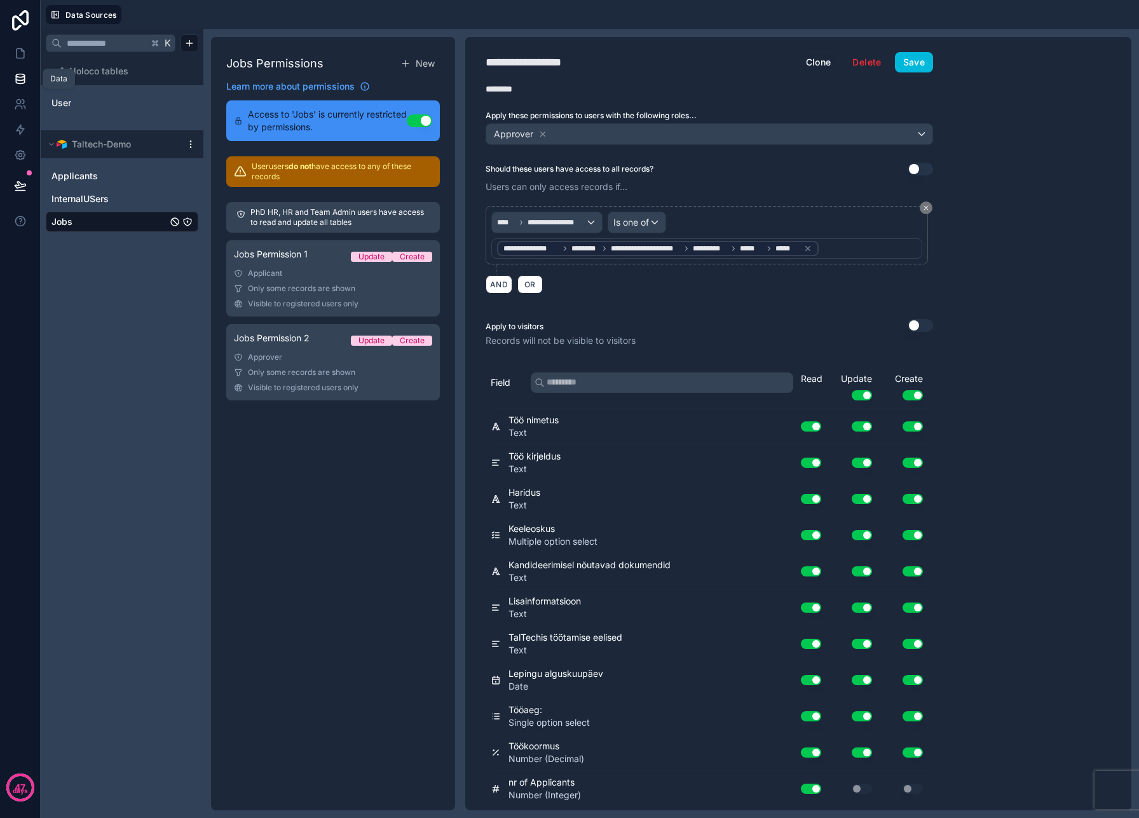
click at [15, 84] on icon at bounding box center [20, 78] width 13 height 13
click at [22, 60] on link at bounding box center [20, 53] width 40 height 25
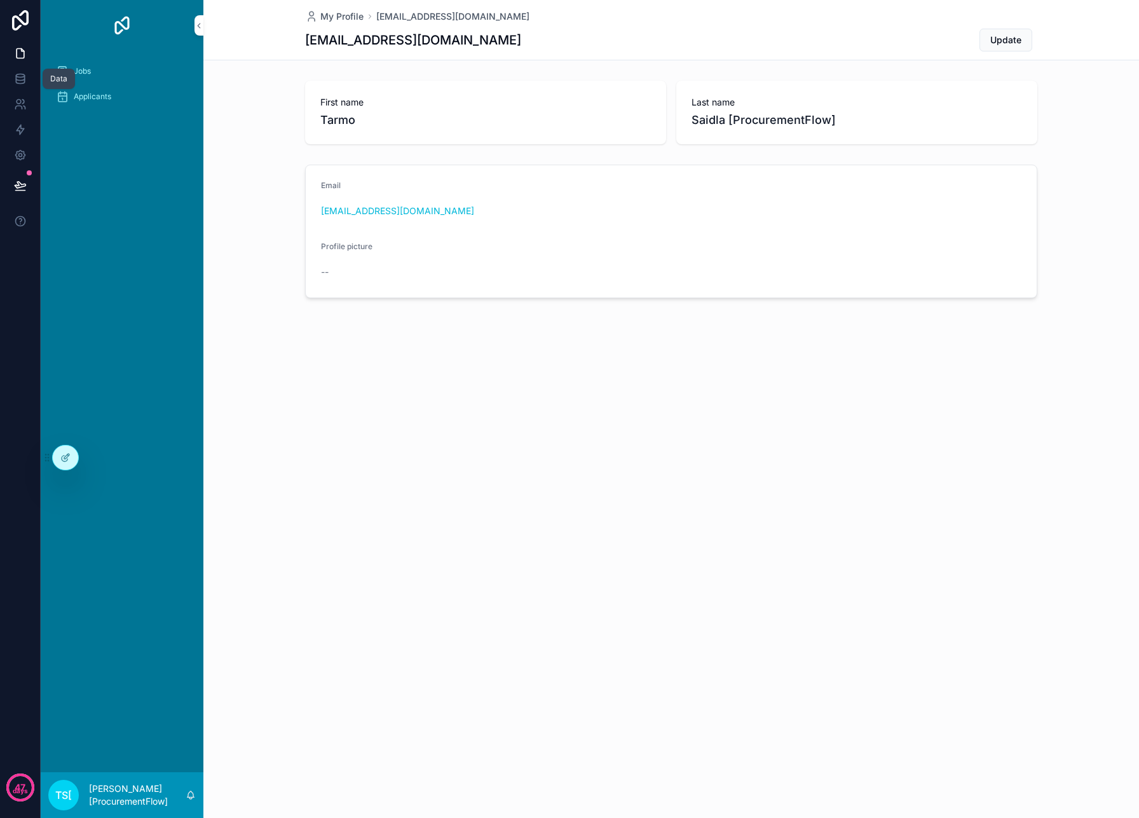
click at [24, 81] on icon at bounding box center [20, 81] width 8 height 5
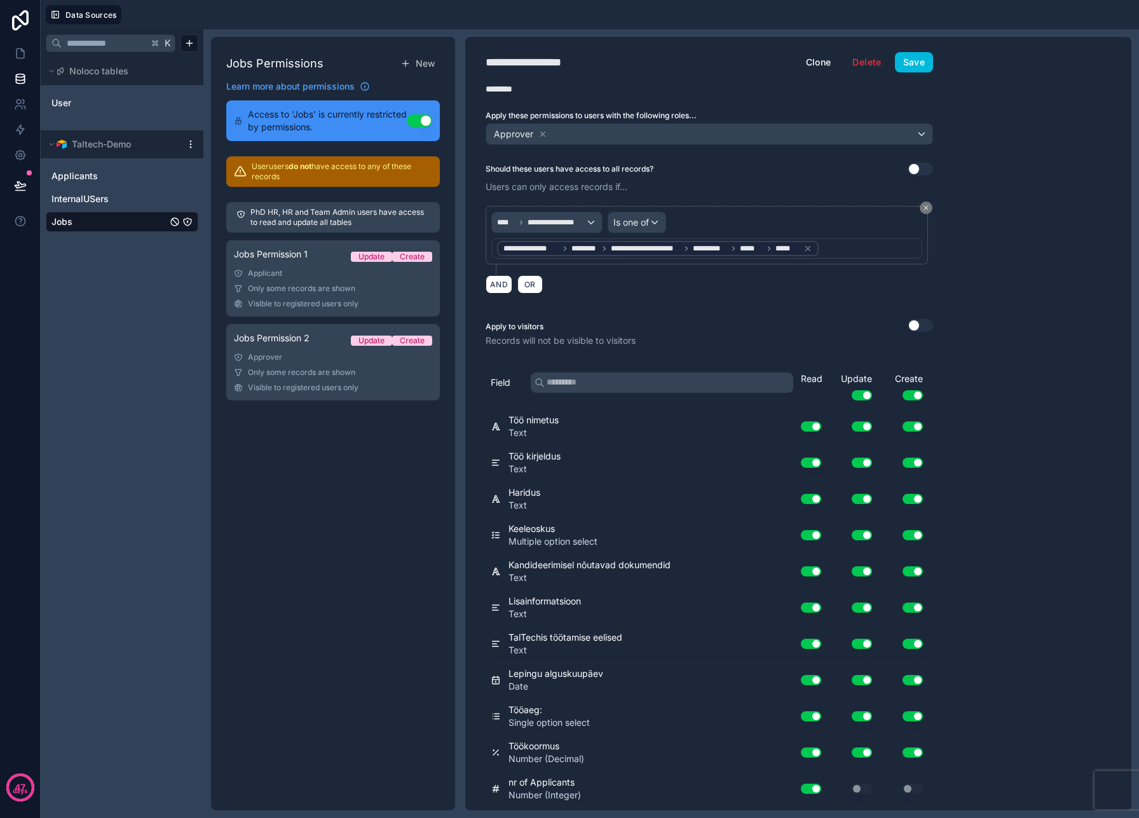
click at [69, 15] on span "Data Sources" at bounding box center [90, 15] width 51 height 10
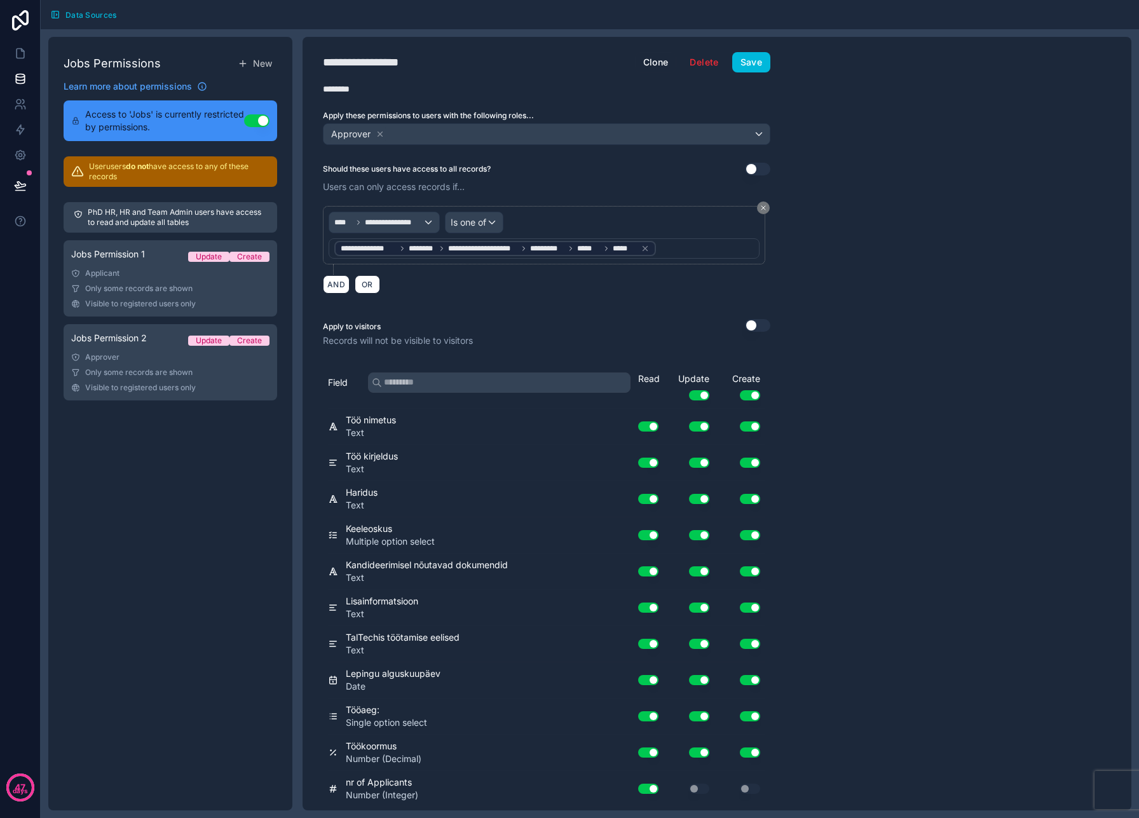
click at [67, 8] on button "Data Sources" at bounding box center [84, 14] width 76 height 19
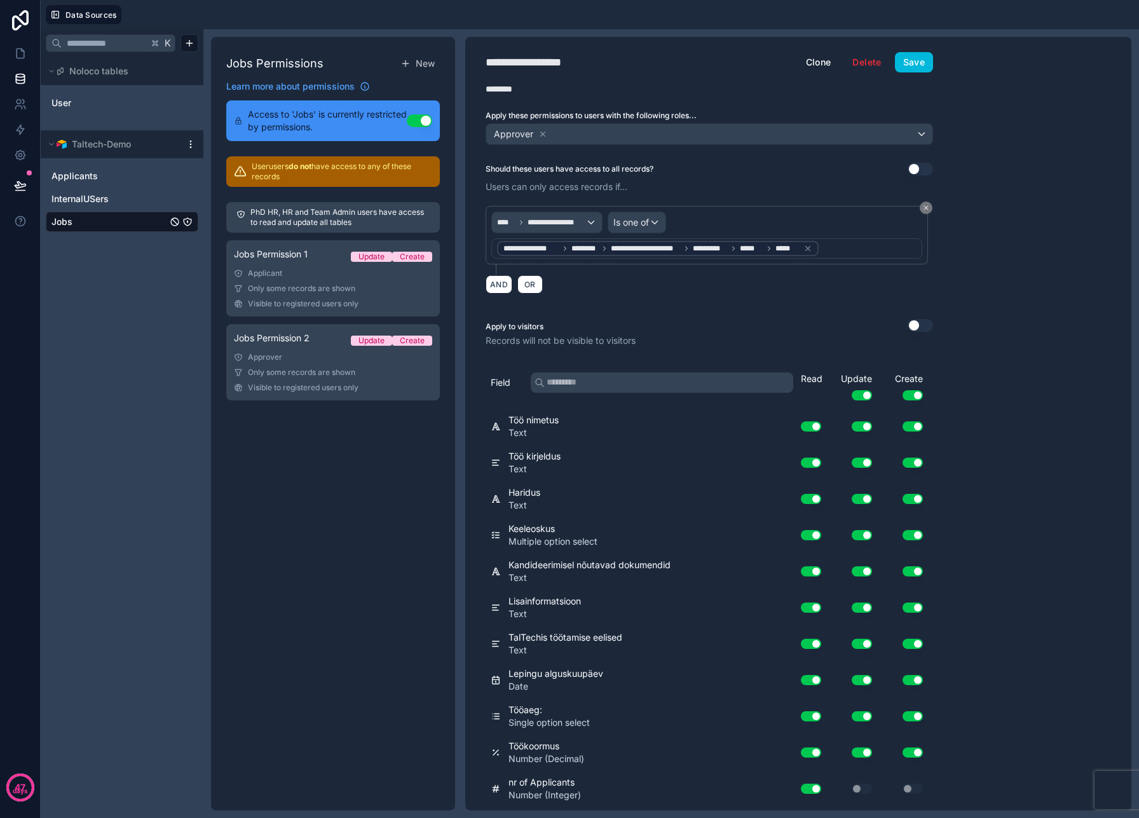
click at [105, 171] on link "Applicants" at bounding box center [109, 176] width 116 height 13
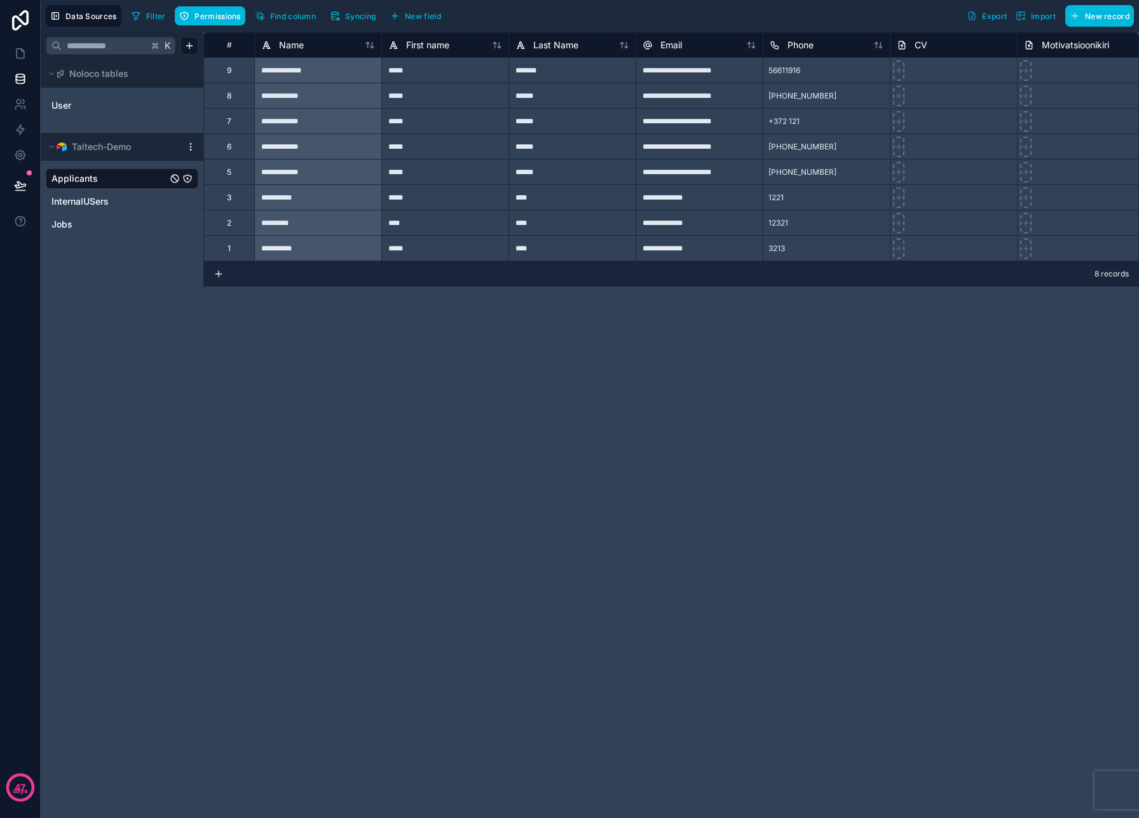
click at [83, 219] on link "Jobs" at bounding box center [109, 224] width 116 height 13
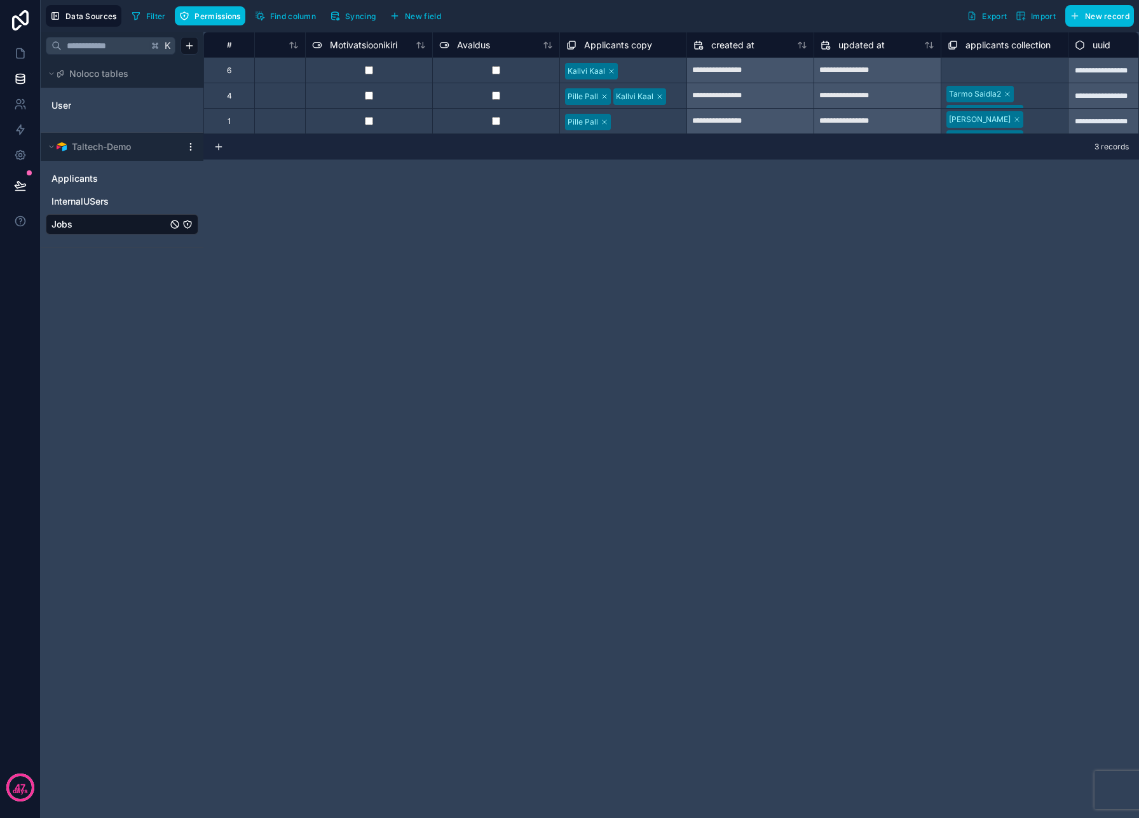
scroll to position [0, 1786]
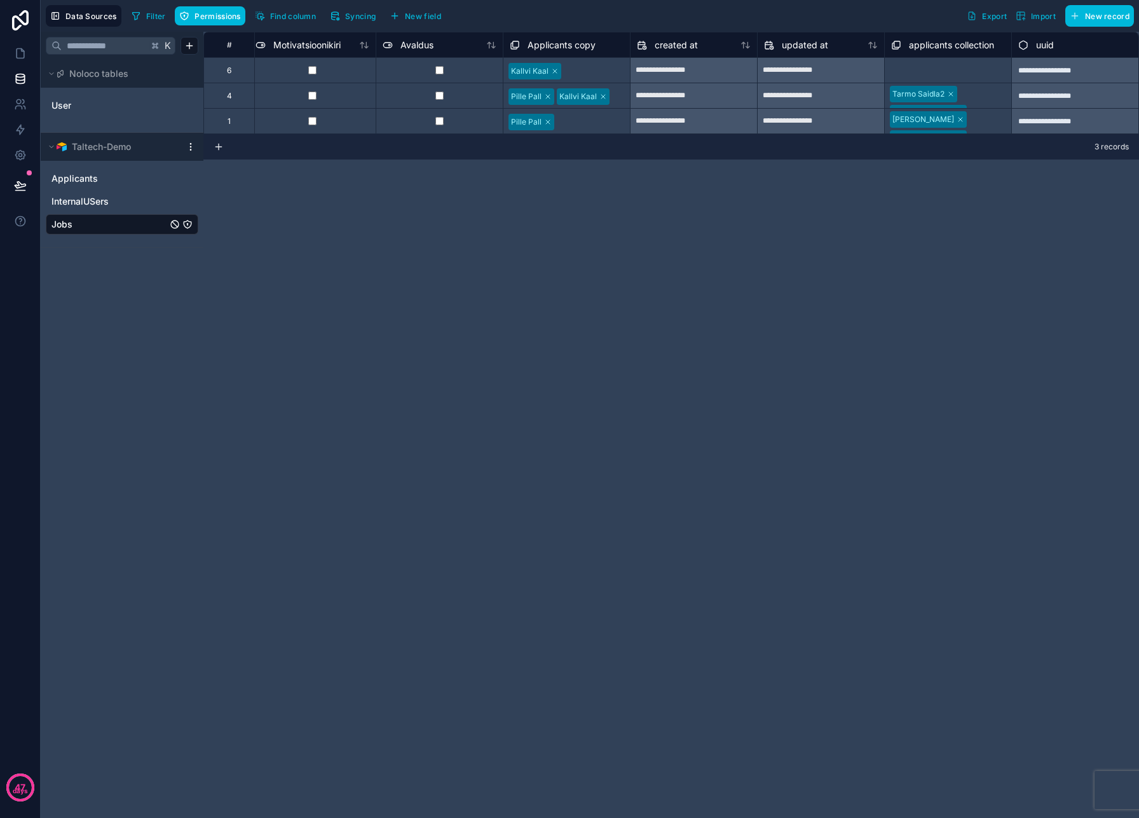
click at [351, 12] on span "Syncing" at bounding box center [360, 16] width 31 height 10
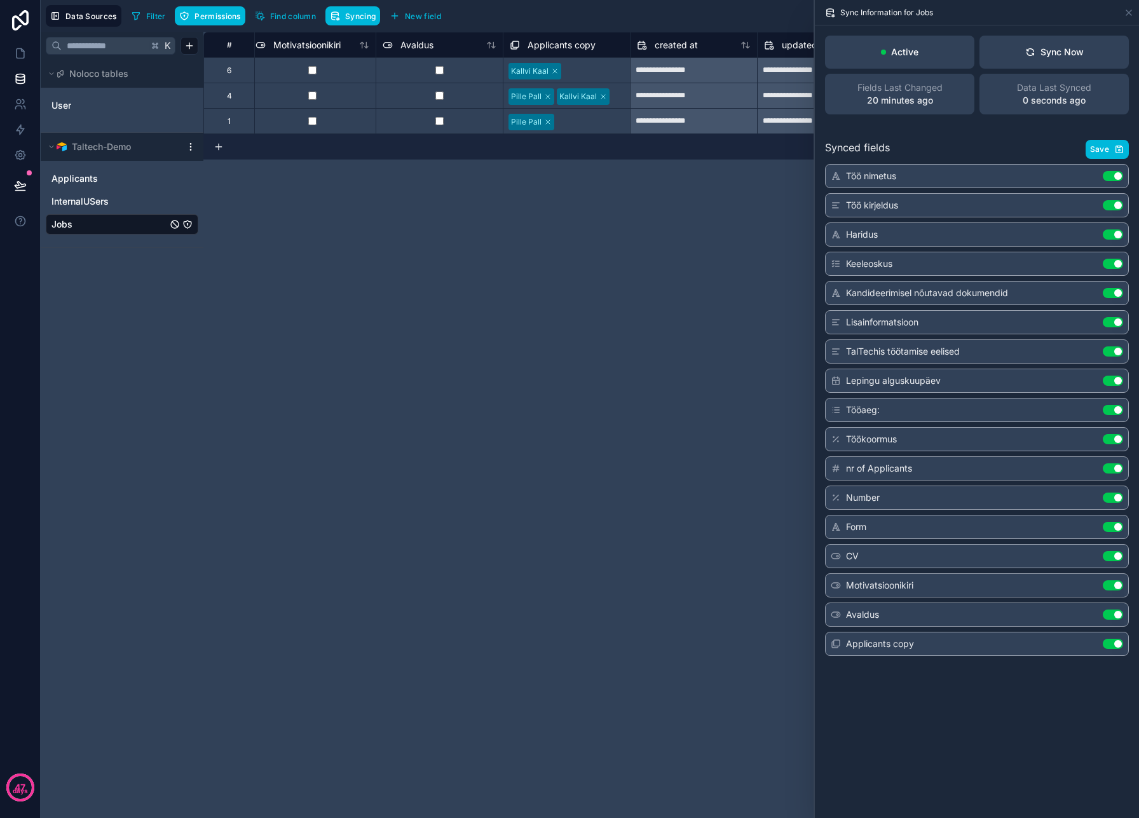
click at [1104, 154] on span "Save" at bounding box center [1099, 149] width 19 height 10
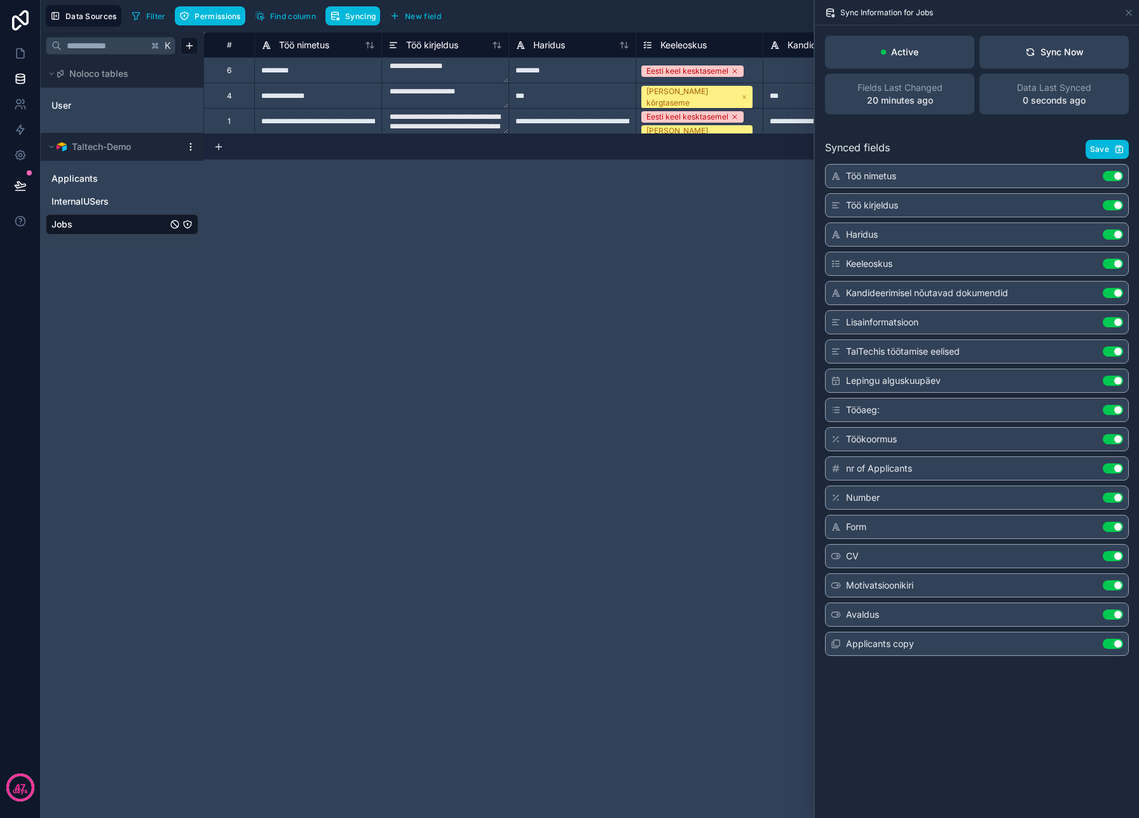
click at [684, 189] on div "**********" at bounding box center [671, 425] width 936 height 786
click at [1130, 16] on icon at bounding box center [1129, 13] width 10 height 10
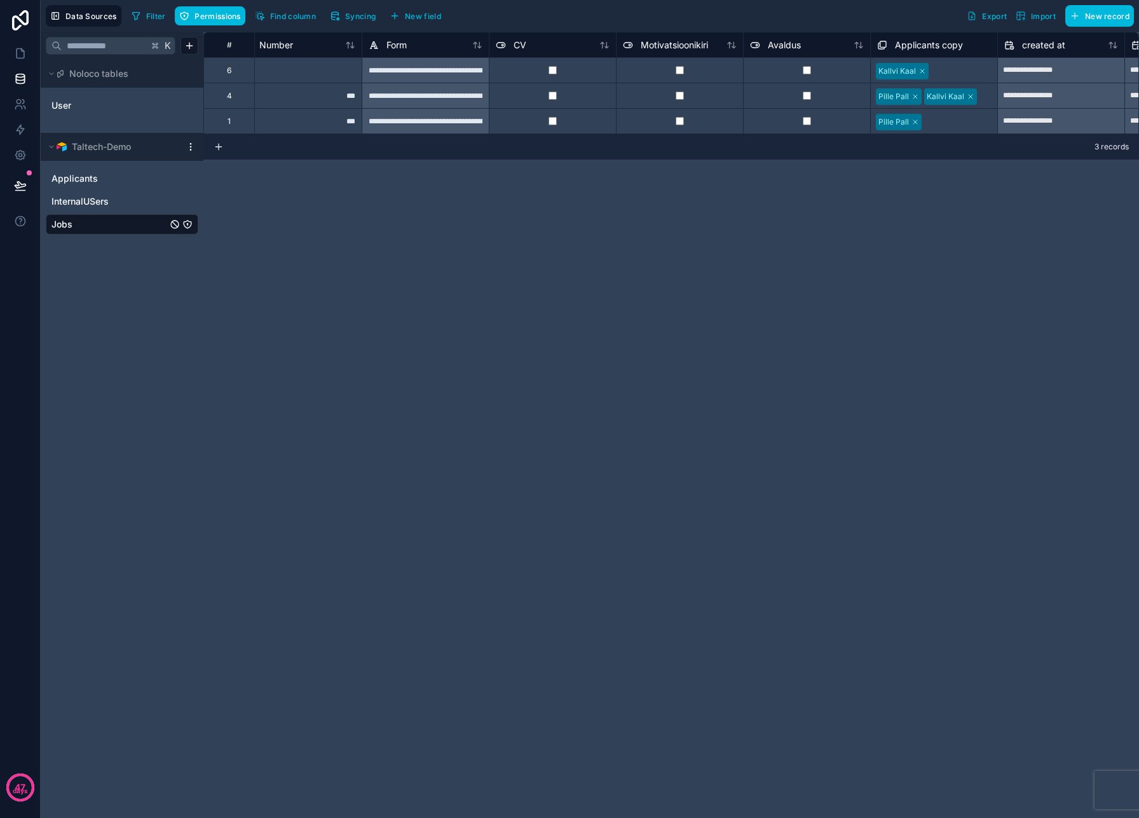
scroll to position [0, 1786]
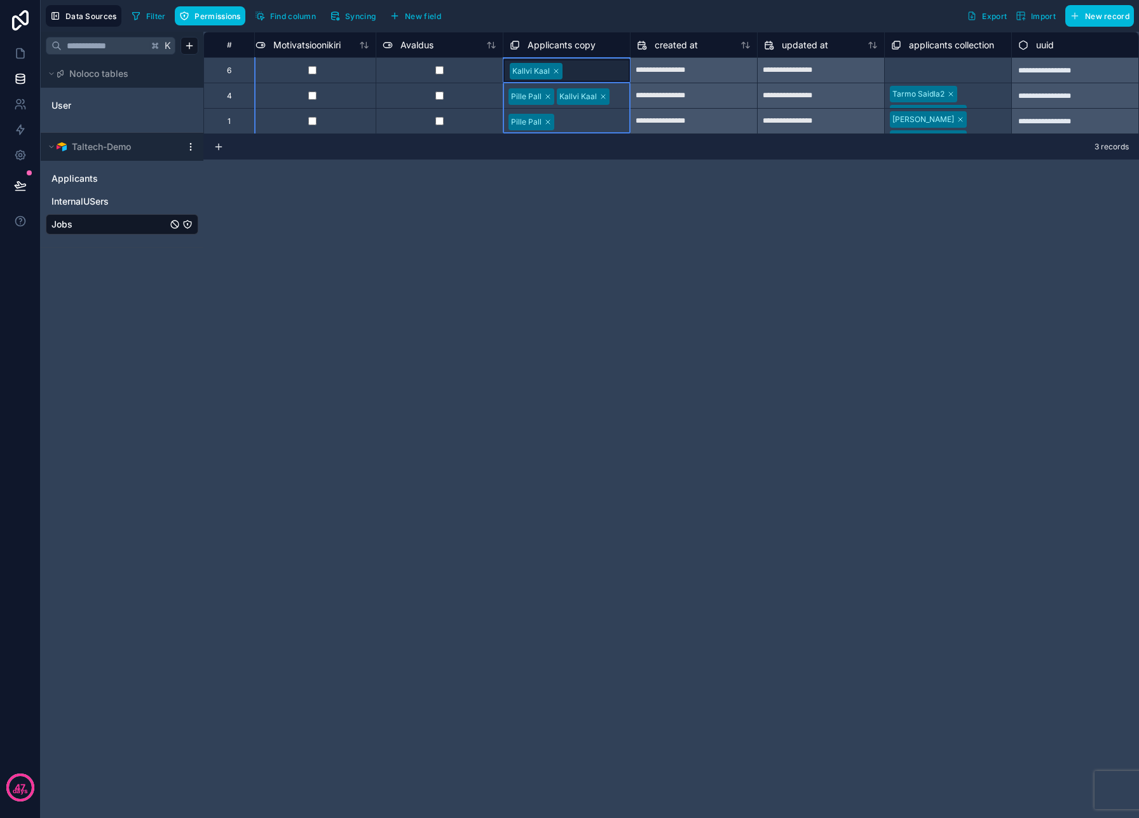
click at [563, 43] on span "Applicants copy" at bounding box center [562, 45] width 68 height 13
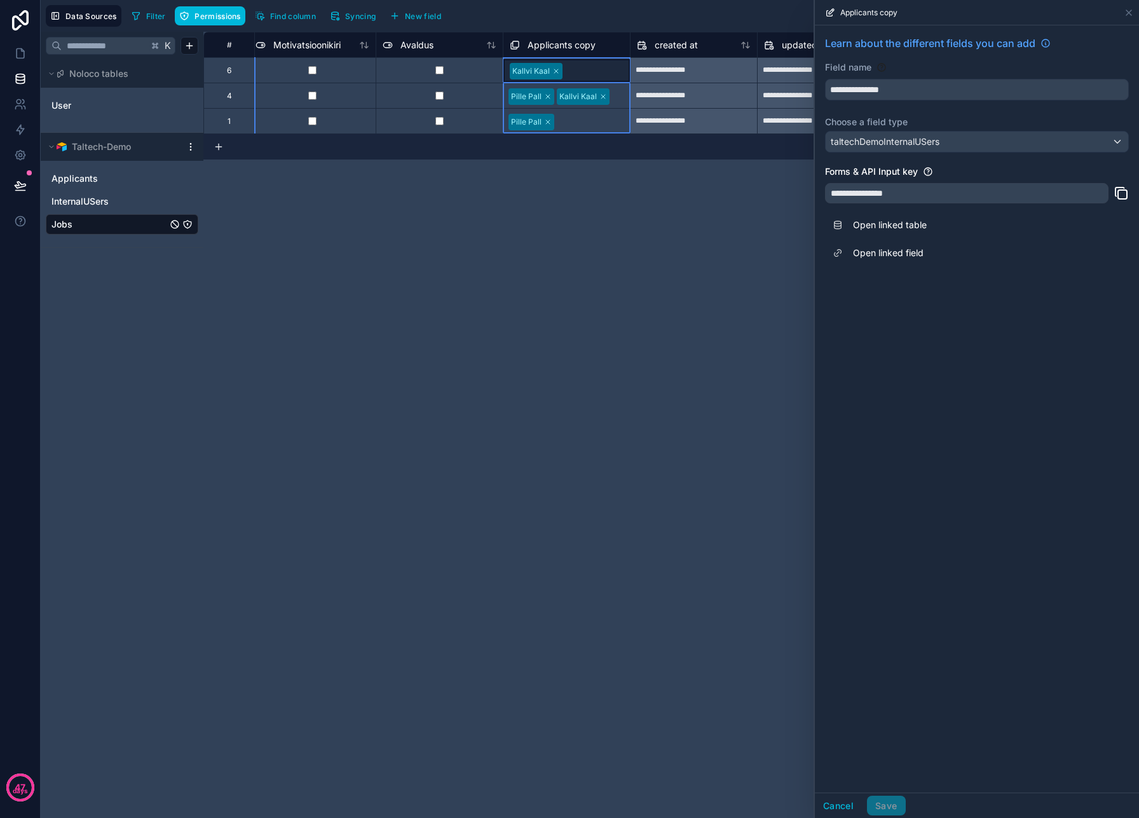
click at [791, 91] on div "**********" at bounding box center [590, 409] width 1098 height 818
click at [664, 257] on div "**********" at bounding box center [671, 425] width 936 height 786
click at [1129, 15] on icon at bounding box center [1129, 13] width 10 height 10
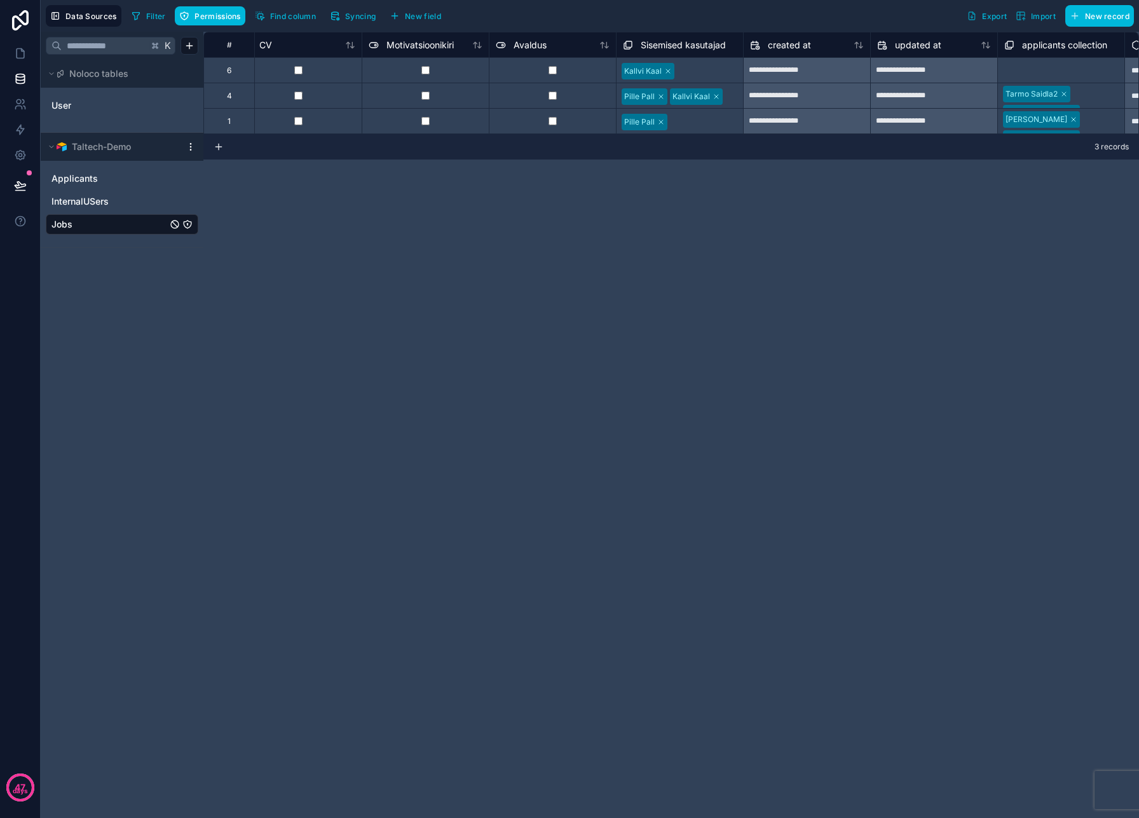
scroll to position [0, 1786]
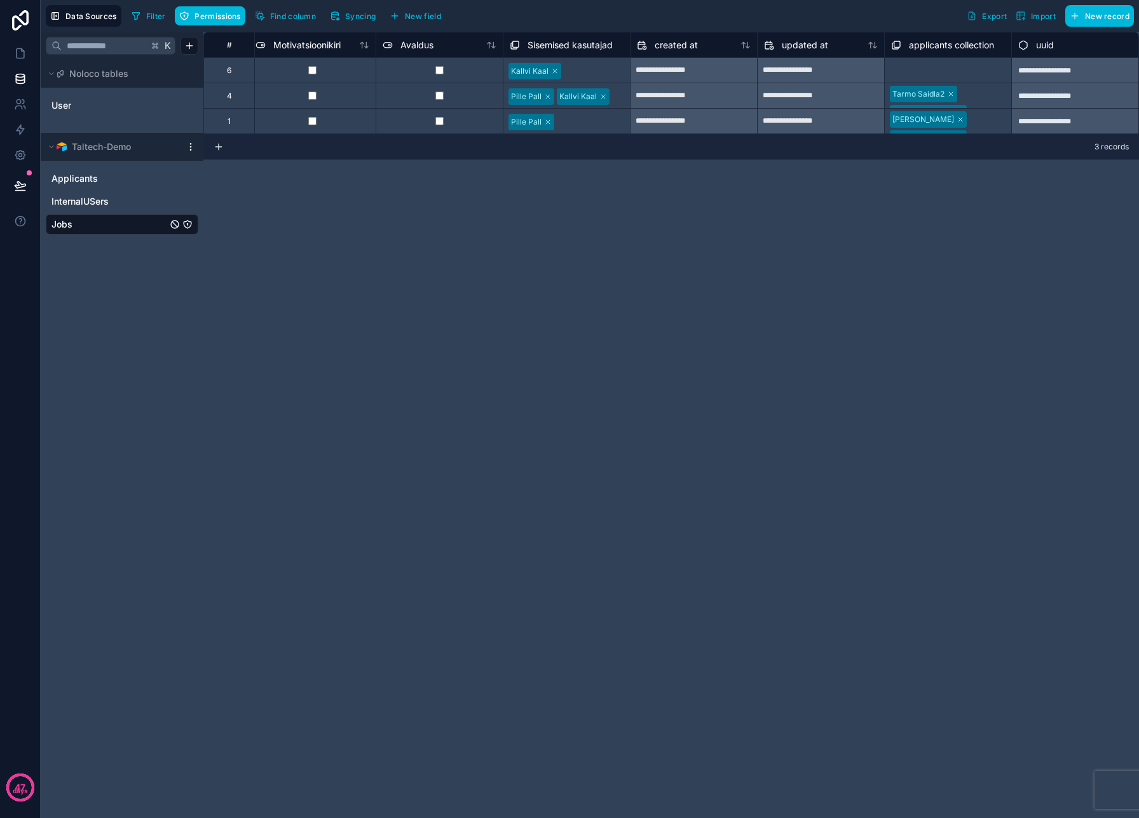
click at [286, 239] on div "**********" at bounding box center [671, 425] width 936 height 786
click at [20, 99] on icon at bounding box center [20, 104] width 13 height 13
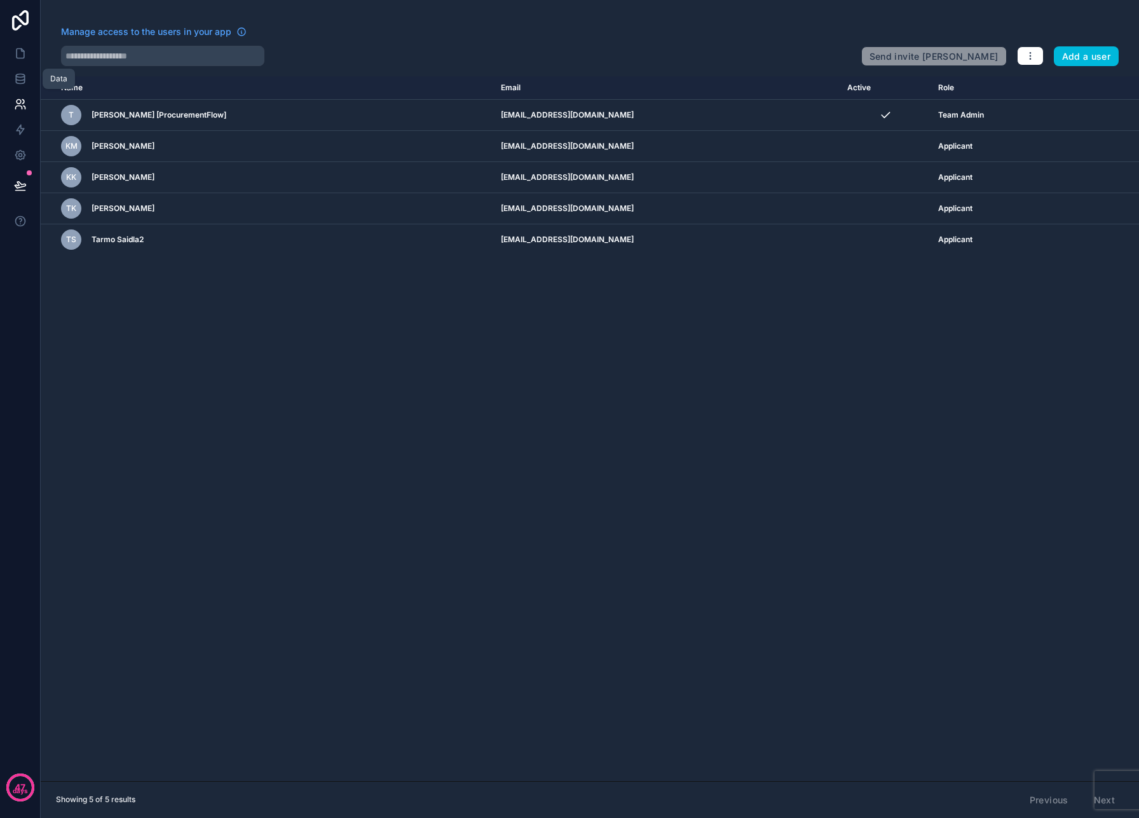
click at [24, 85] on icon at bounding box center [20, 78] width 13 height 13
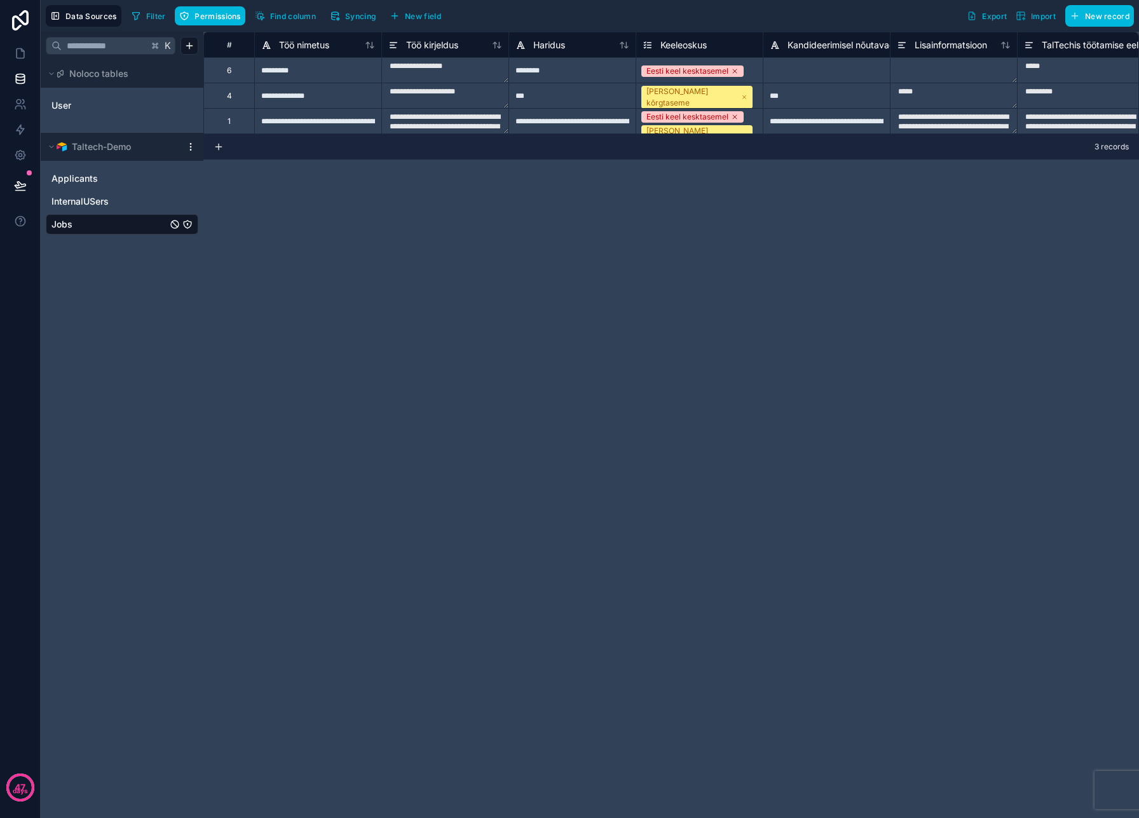
click at [188, 224] on icon "Jobs" at bounding box center [187, 224] width 10 height 10
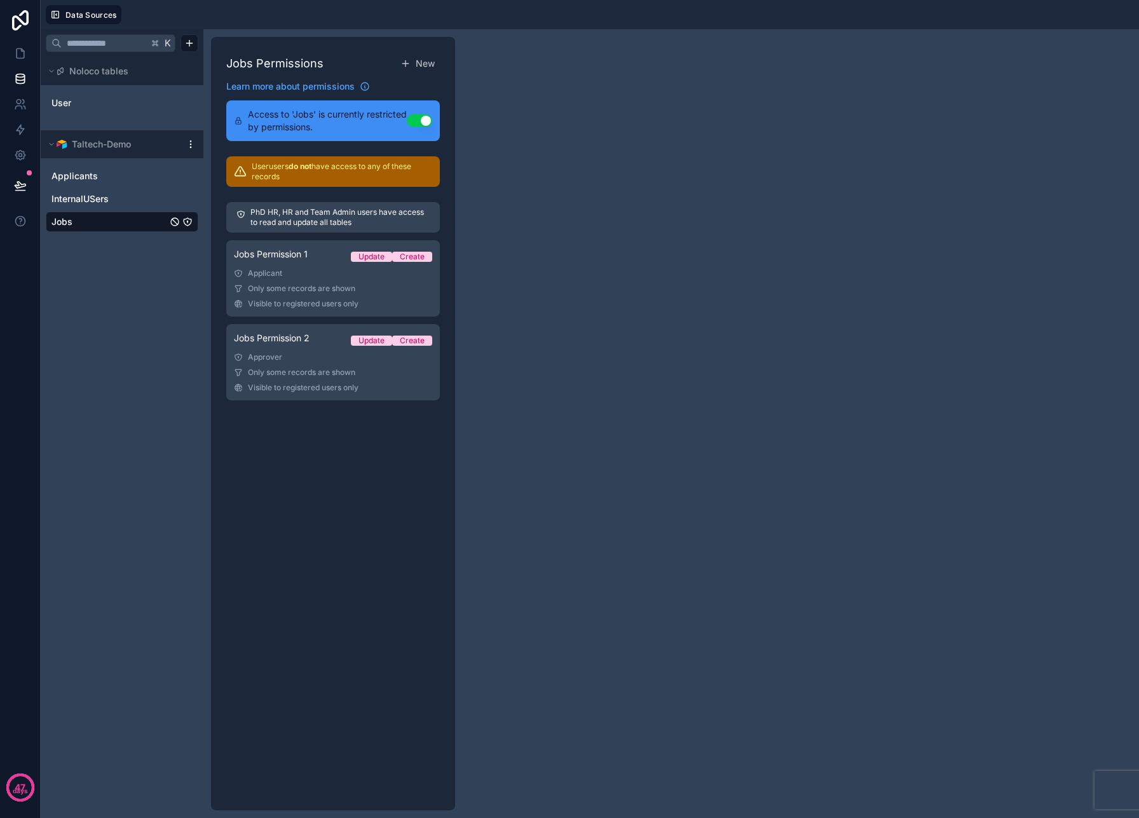
click at [336, 268] on div "Applicant" at bounding box center [333, 273] width 198 height 10
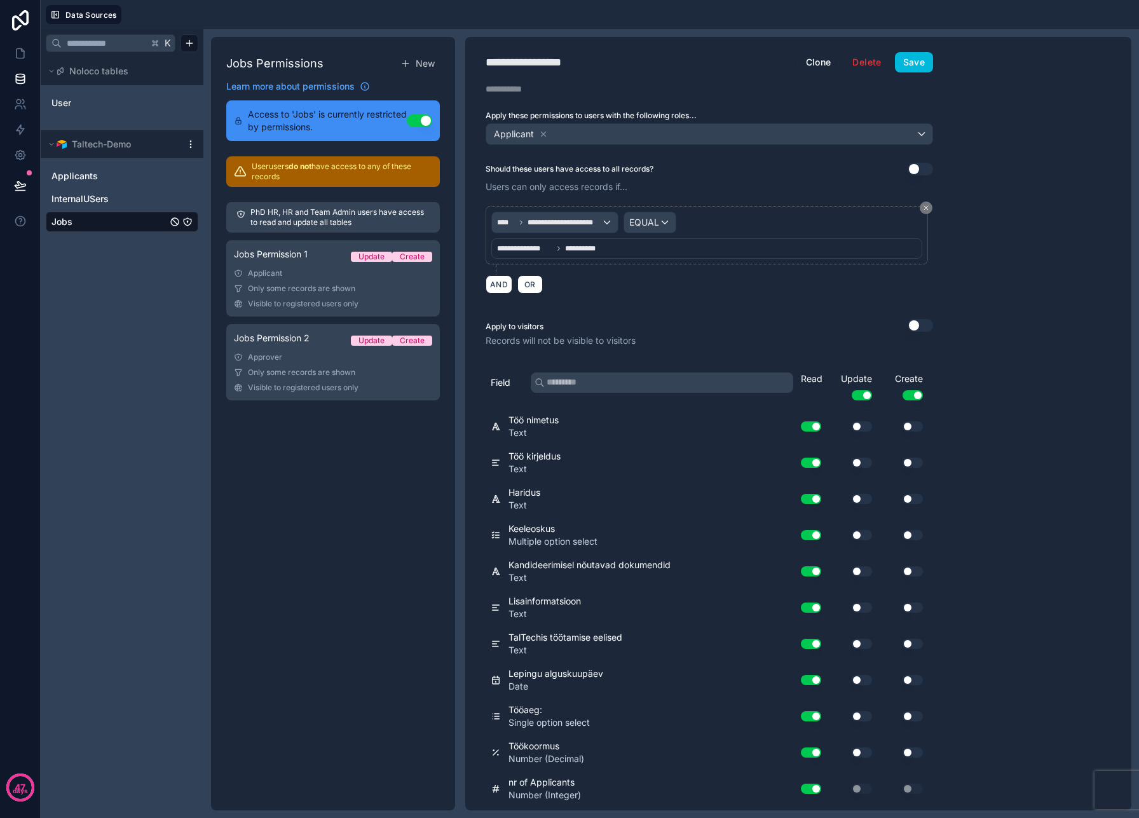
click at [318, 348] on div "Jobs Permission 2 Update Create" at bounding box center [333, 341] width 198 height 18
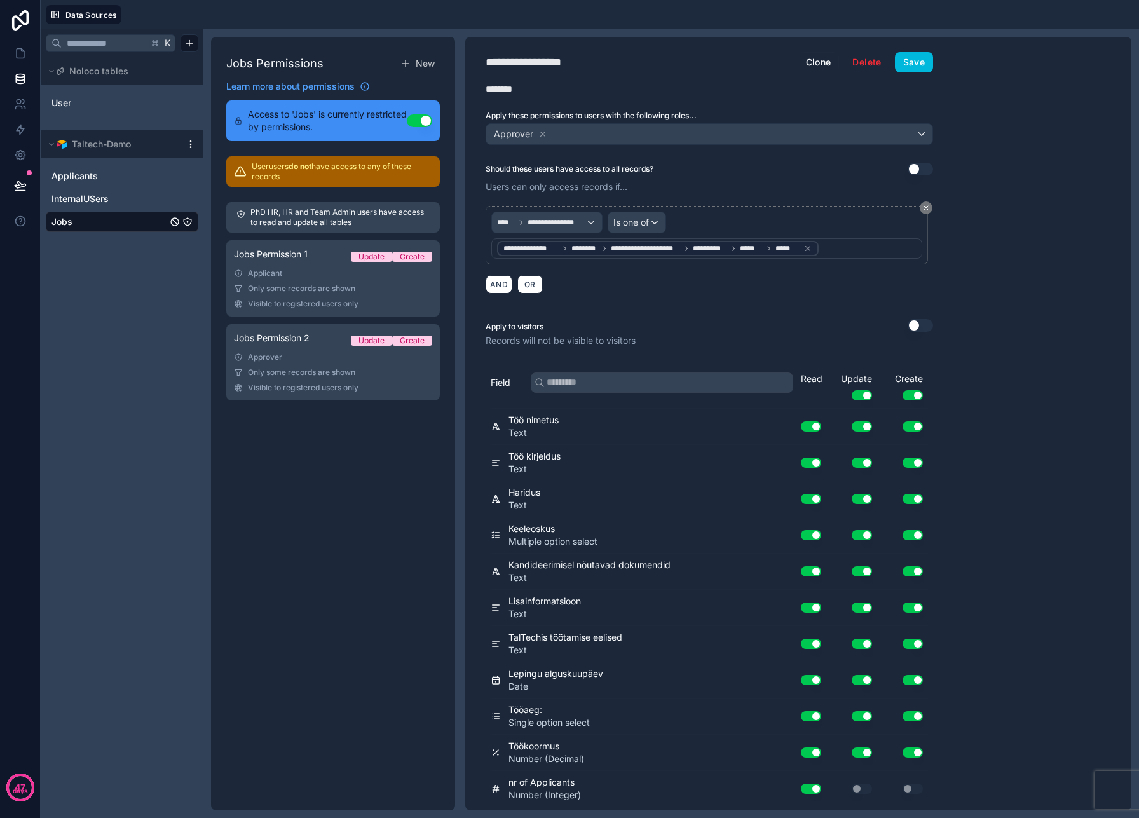
click at [810, 249] on icon at bounding box center [807, 248] width 9 height 9
click at [804, 242] on div "Value" at bounding box center [706, 248] width 431 height 20
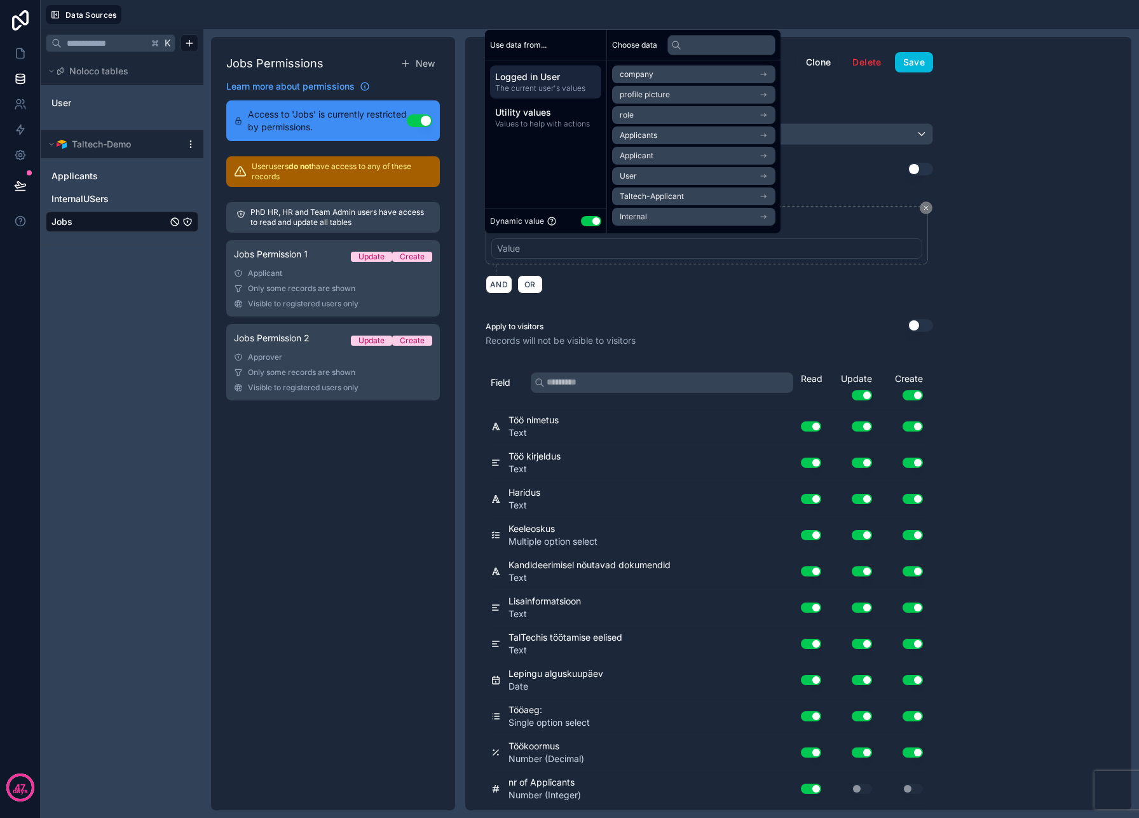
click at [601, 250] on div "Value" at bounding box center [706, 248] width 431 height 20
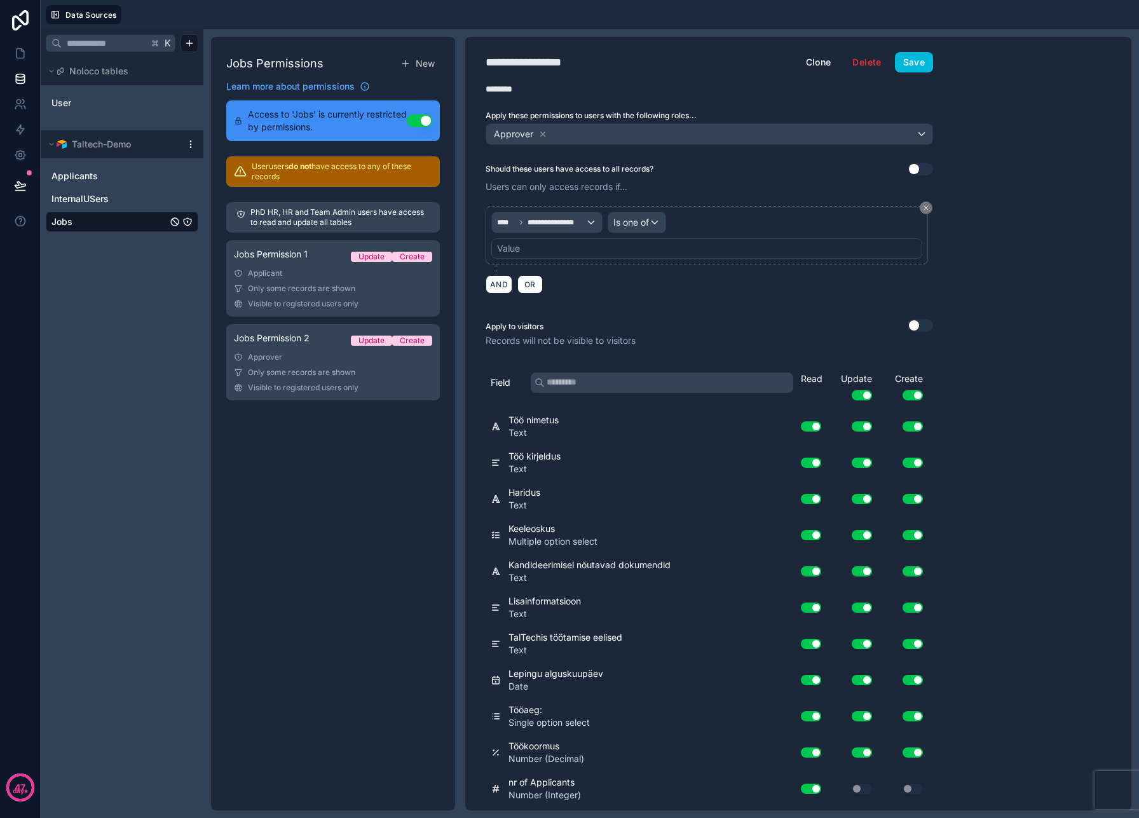
click at [622, 252] on div "Value" at bounding box center [706, 248] width 431 height 20
click at [641, 297] on div "**********" at bounding box center [710, 249] width 448 height 103
click at [589, 224] on div "**********" at bounding box center [547, 222] width 110 height 20
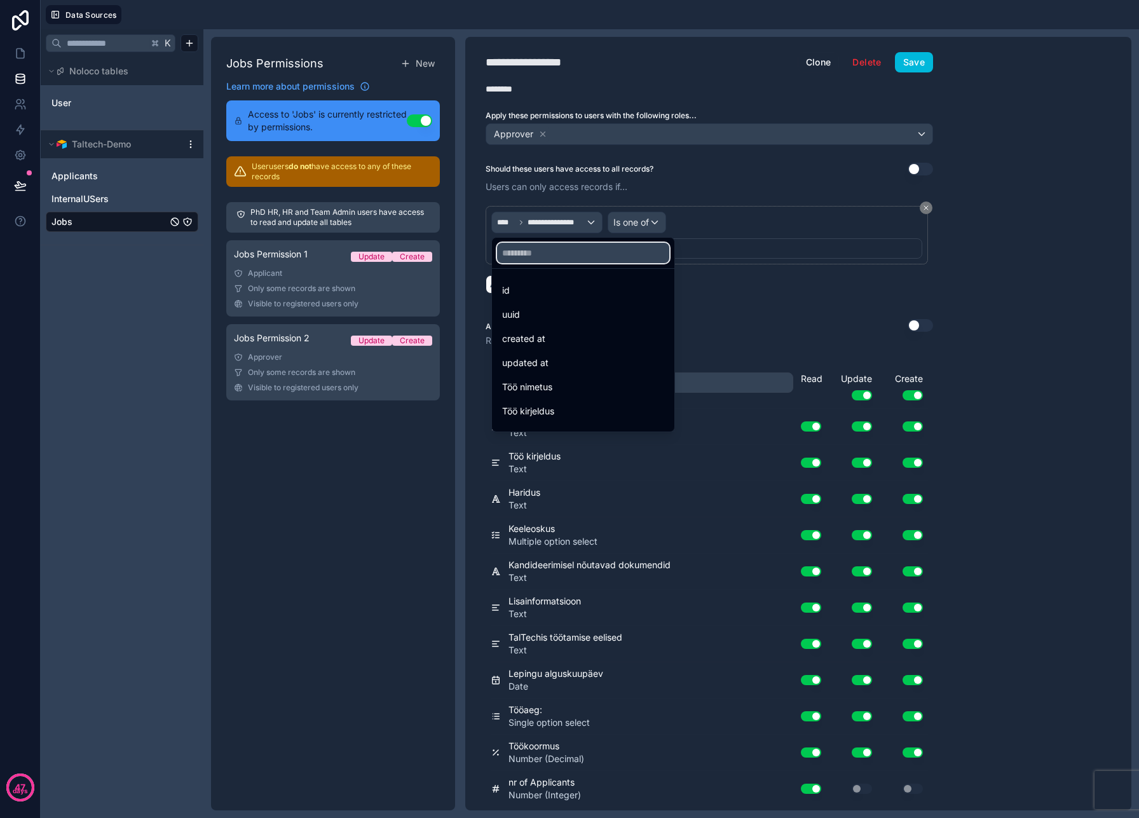
click at [577, 257] on input "text" at bounding box center [583, 253] width 172 height 20
click at [580, 391] on span "Sisemised kasutajad" at bounding box center [544, 393] width 85 height 15
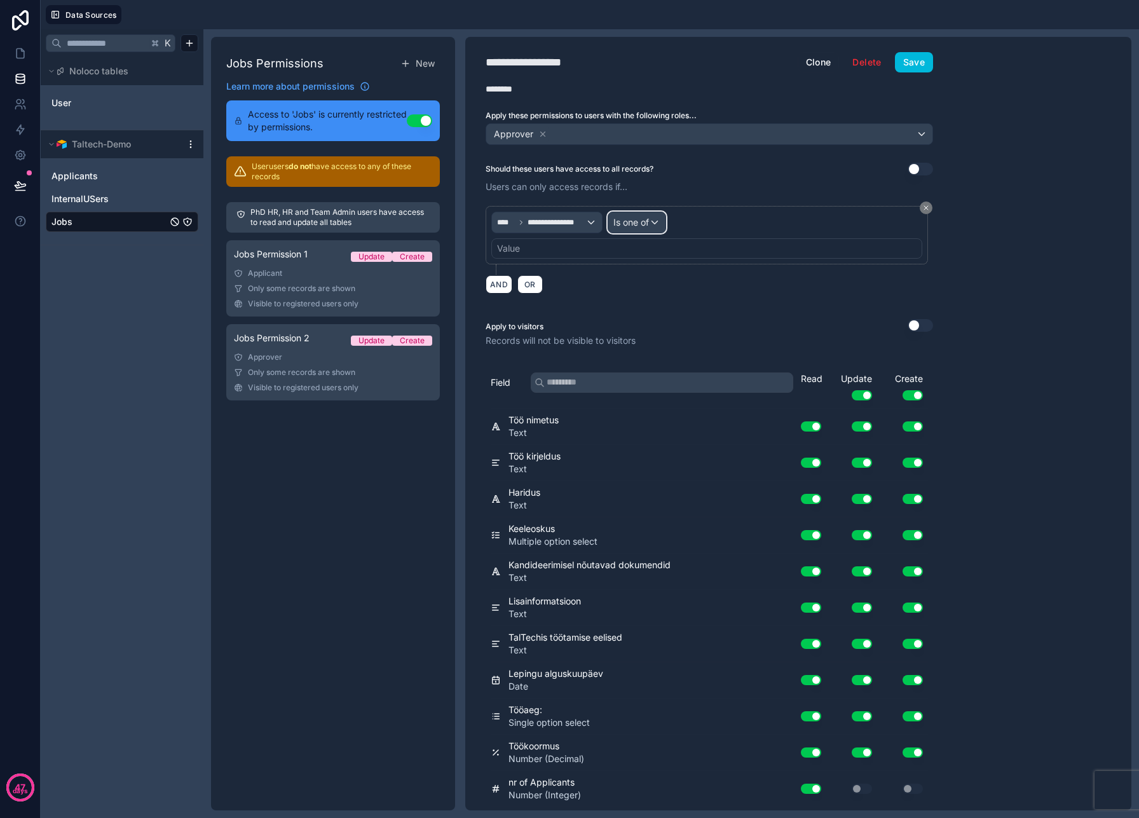
click at [643, 219] on span "Is one of" at bounding box center [631, 222] width 36 height 13
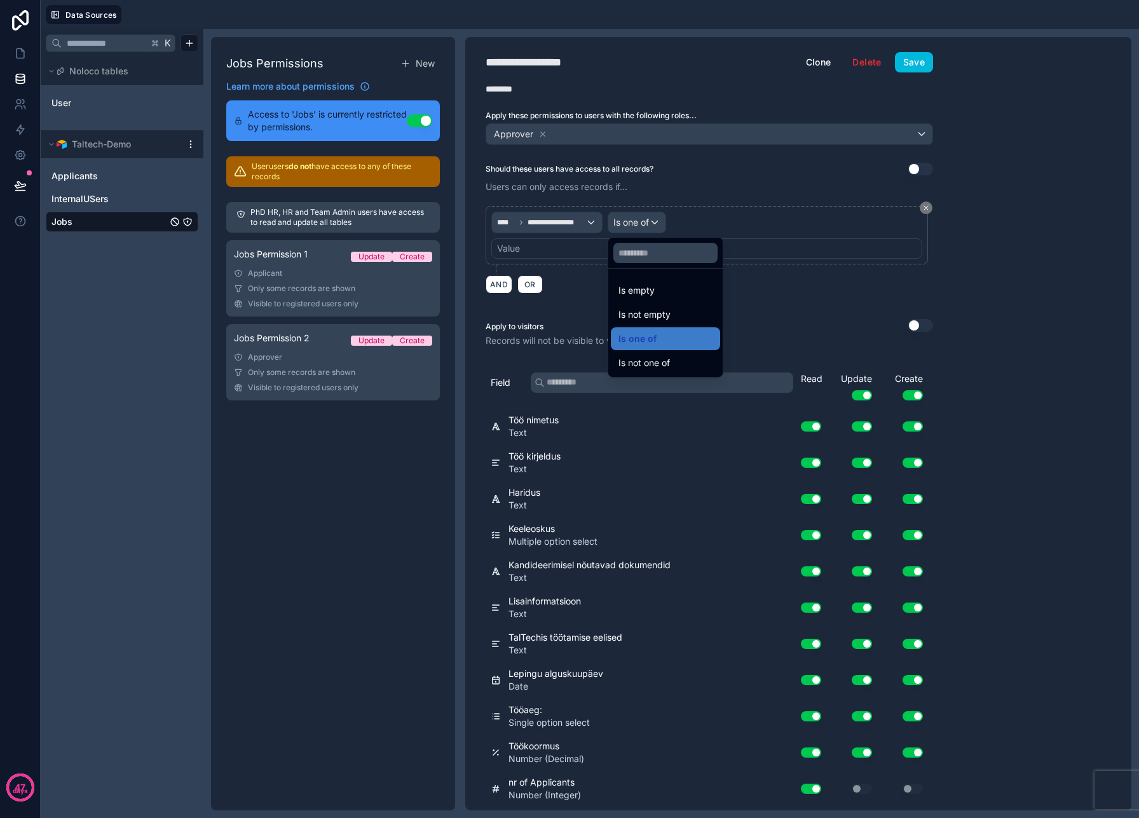
click at [584, 226] on div at bounding box center [569, 409] width 1139 height 818
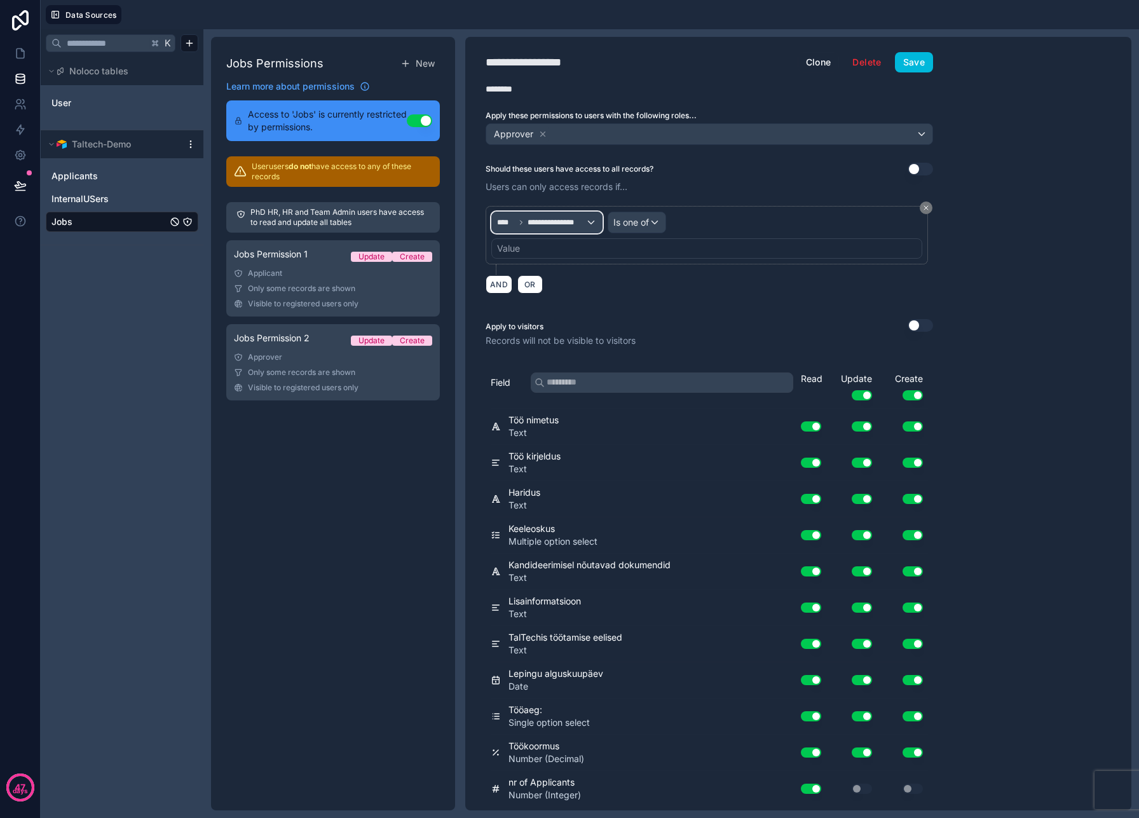
click at [584, 226] on span "**********" at bounding box center [557, 222] width 58 height 10
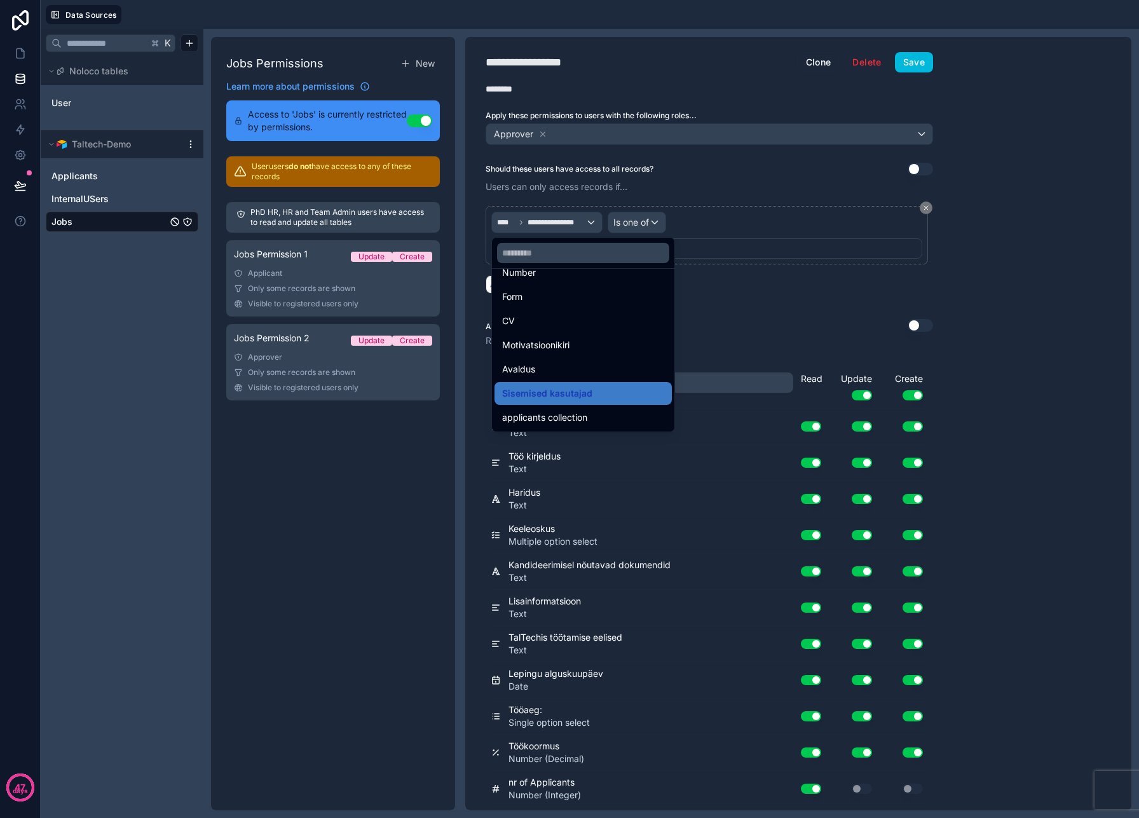
click at [561, 396] on span "Sisemised kasutajad" at bounding box center [547, 393] width 90 height 15
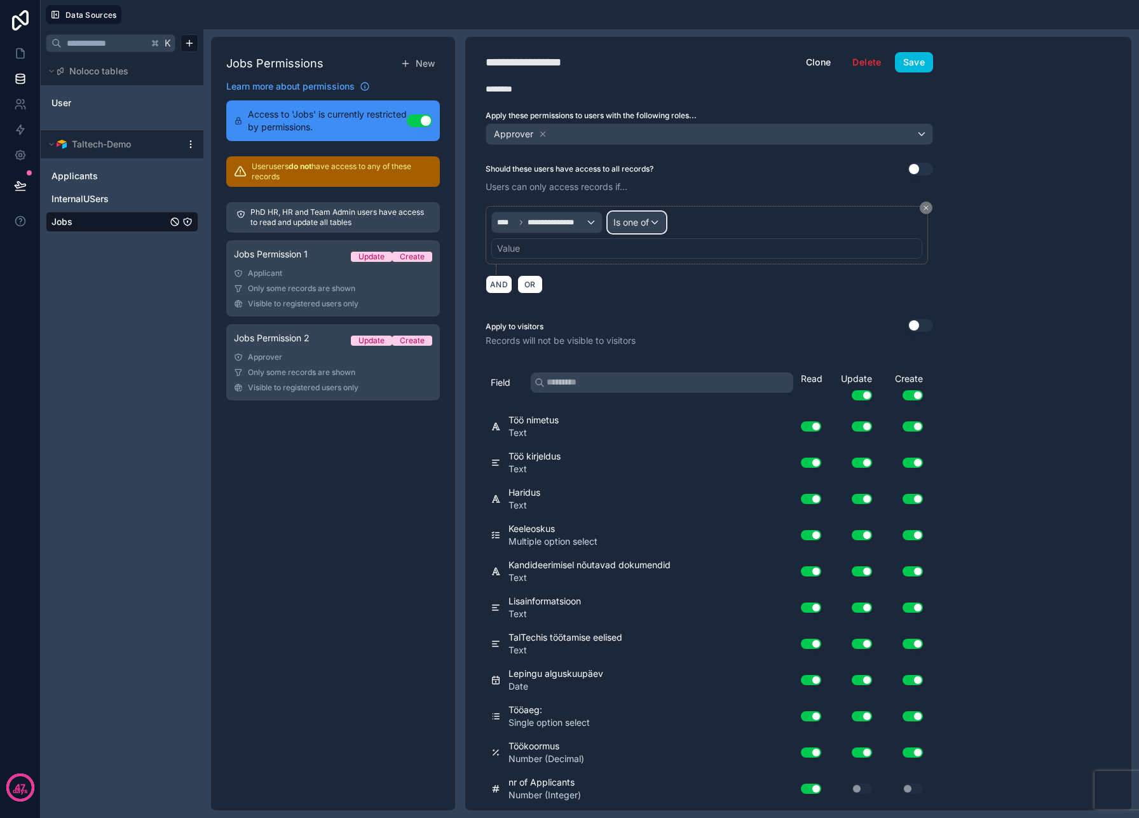
click at [626, 221] on span "Is one of" at bounding box center [631, 222] width 36 height 13
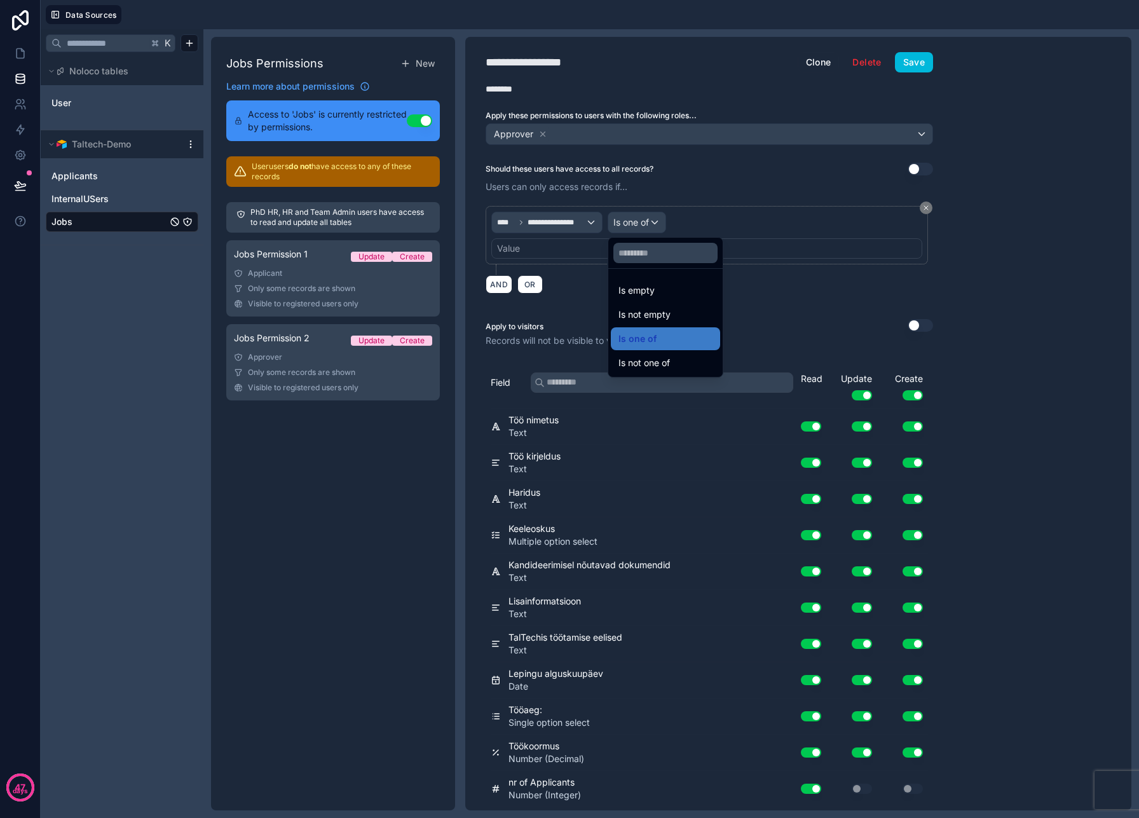
click at [656, 339] on div "Is one of" at bounding box center [666, 338] width 94 height 15
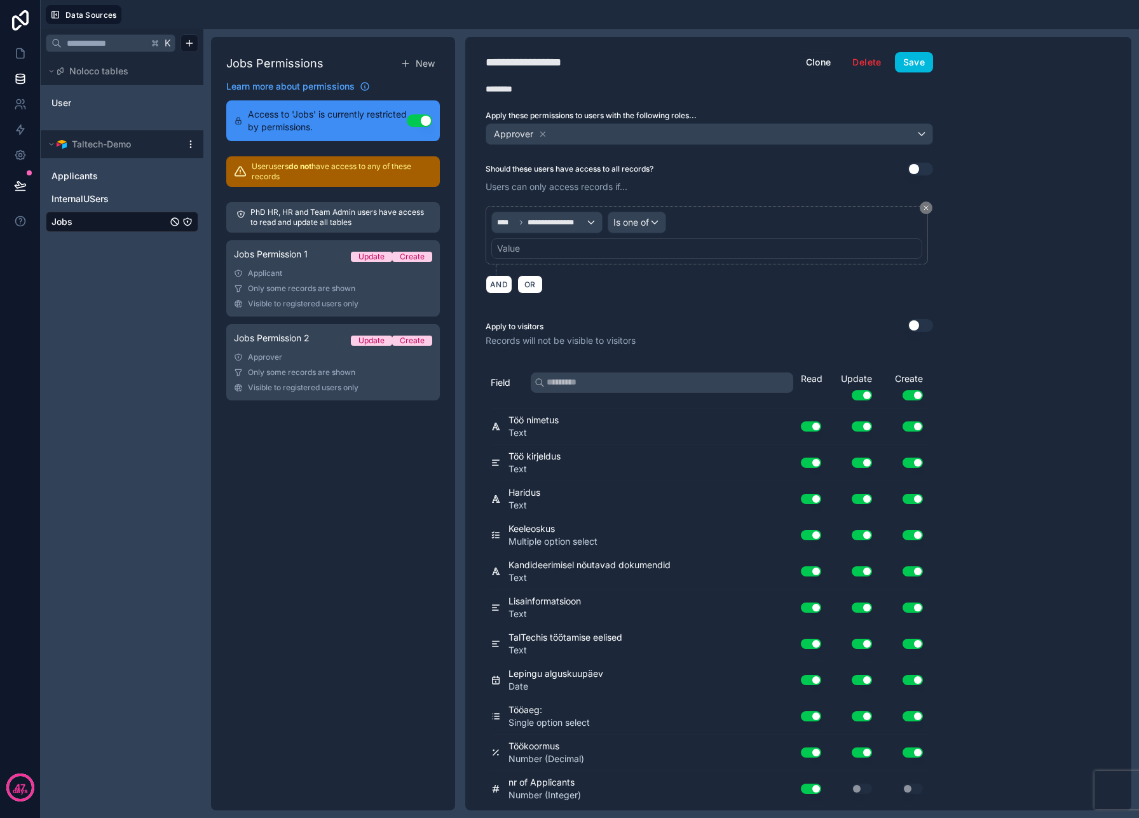
click at [568, 249] on div "Value" at bounding box center [706, 248] width 431 height 20
click at [568, 250] on div "Value" at bounding box center [706, 248] width 431 height 20
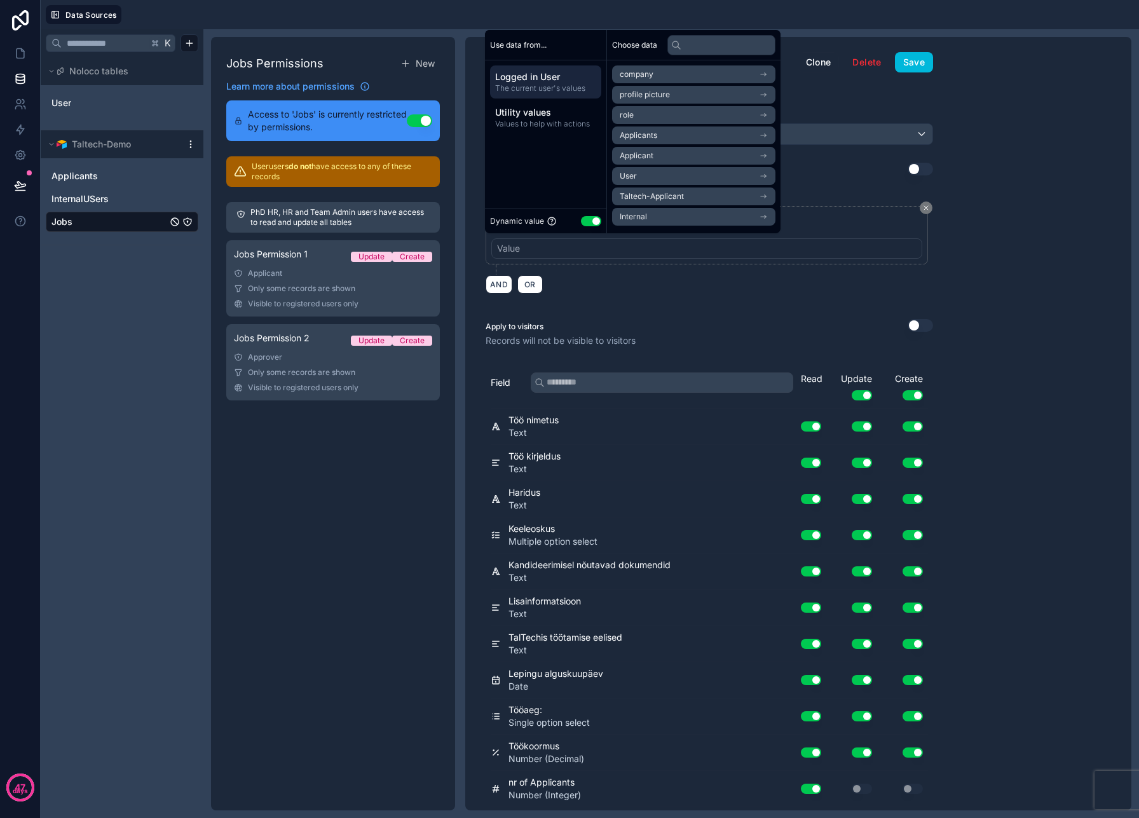
click at [538, 83] on span "The current user's values" at bounding box center [545, 88] width 101 height 10
click at [663, 110] on li "role" at bounding box center [693, 115] width 163 height 18
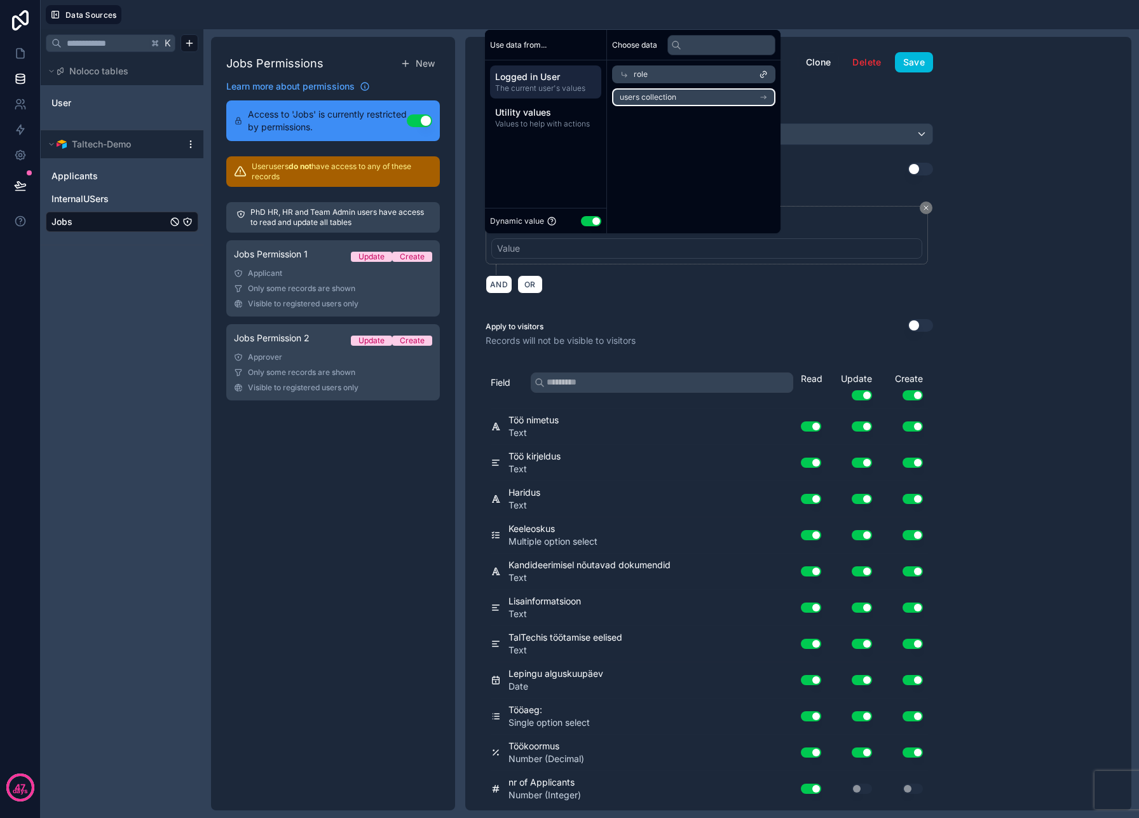
click at [657, 100] on span "users collection" at bounding box center [648, 97] width 57 height 10
click at [629, 90] on div "users collection" at bounding box center [693, 95] width 163 height 18
click at [627, 79] on div "role" at bounding box center [693, 74] width 163 height 18
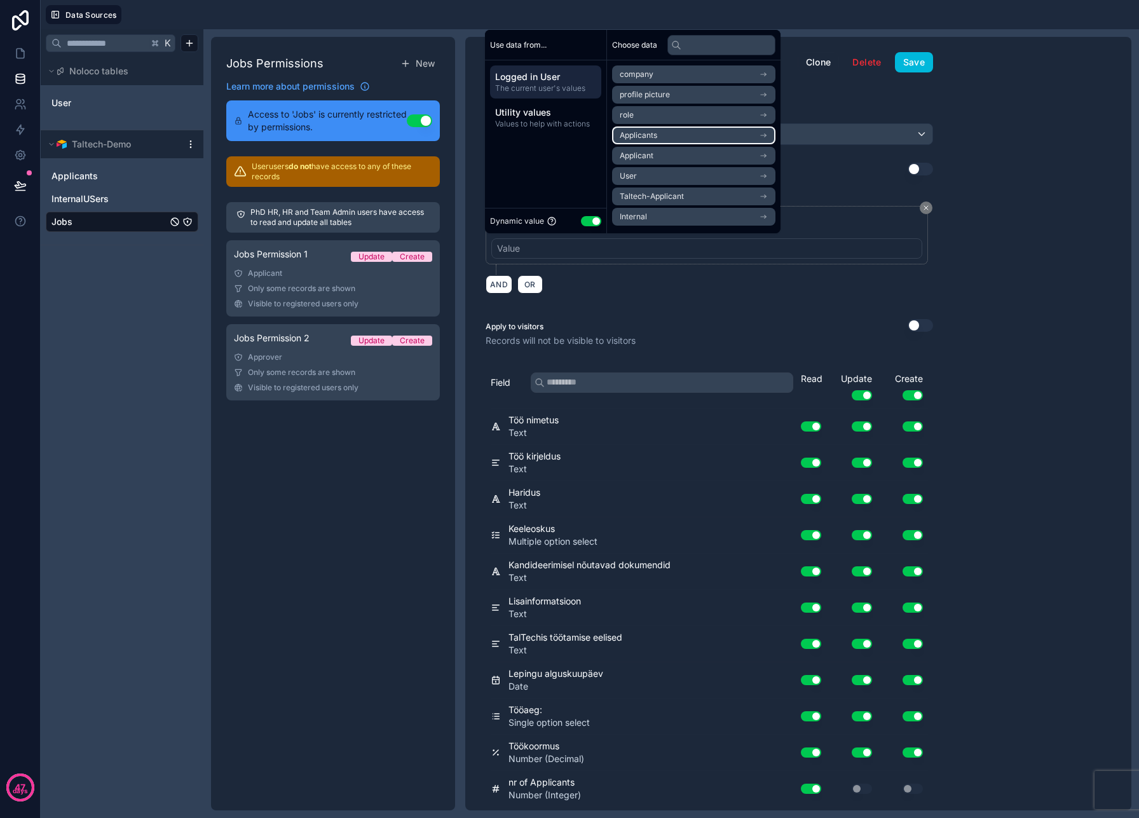
click at [671, 131] on li "Applicants" at bounding box center [693, 135] width 163 height 18
click at [622, 74] on icon at bounding box center [624, 74] width 9 height 9
click at [679, 212] on li "Internal" at bounding box center [693, 217] width 163 height 18
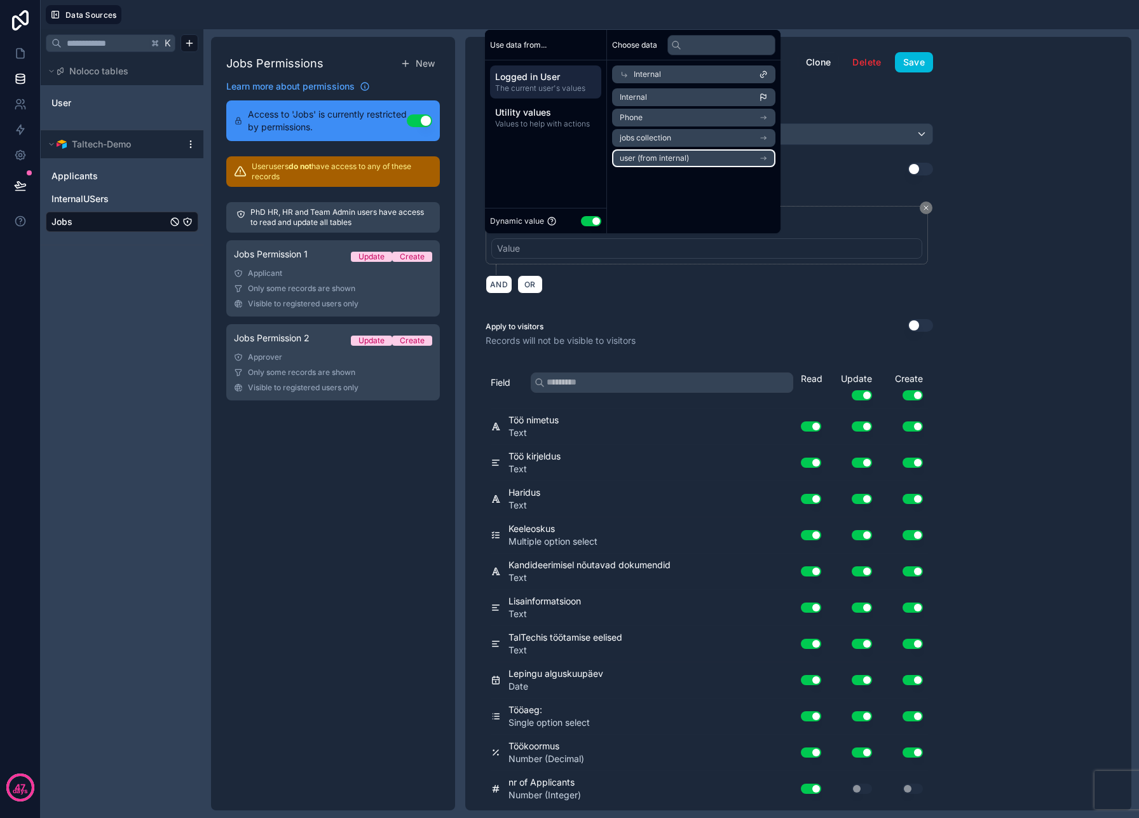
click at [664, 154] on span "user (from internal)" at bounding box center [654, 158] width 69 height 10
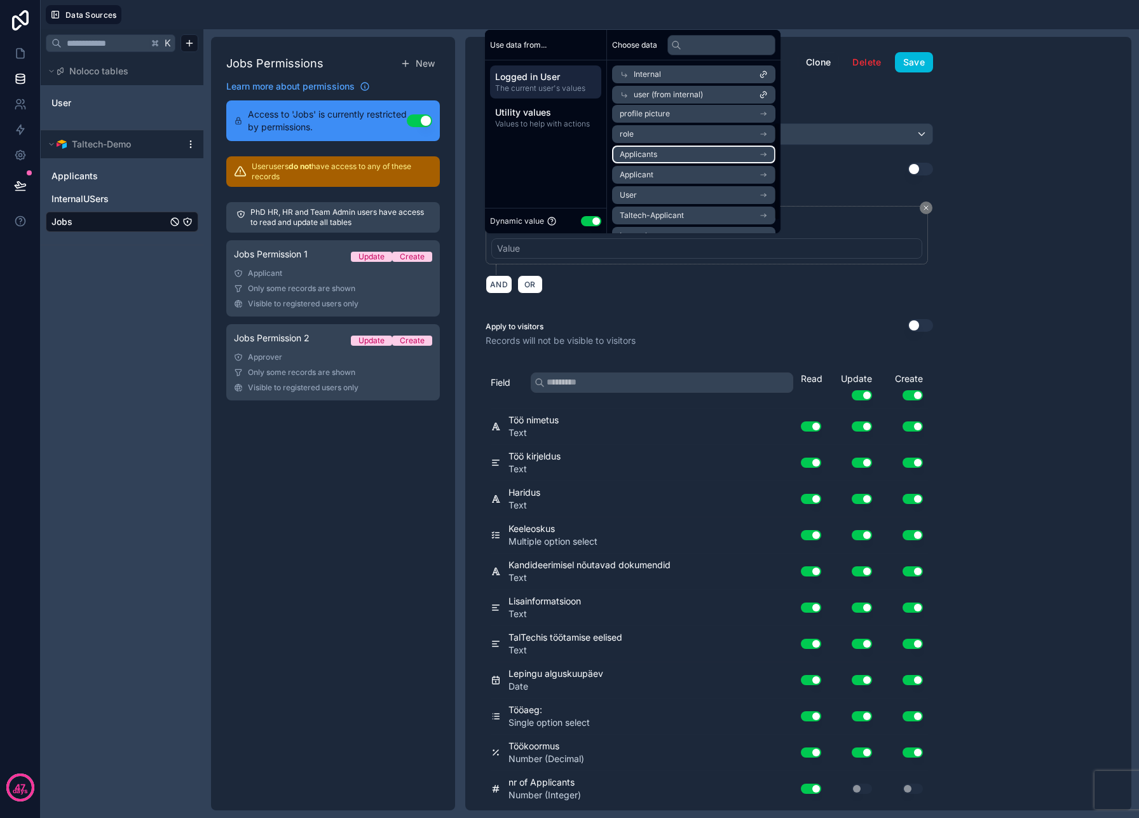
scroll to position [41, 0]
click at [667, 174] on li "User" at bounding box center [693, 179] width 163 height 18
click at [768, 111] on icon at bounding box center [763, 115] width 9 height 9
click at [680, 136] on li "Applicants" at bounding box center [693, 138] width 163 height 18
click at [768, 116] on icon at bounding box center [763, 115] width 9 height 9
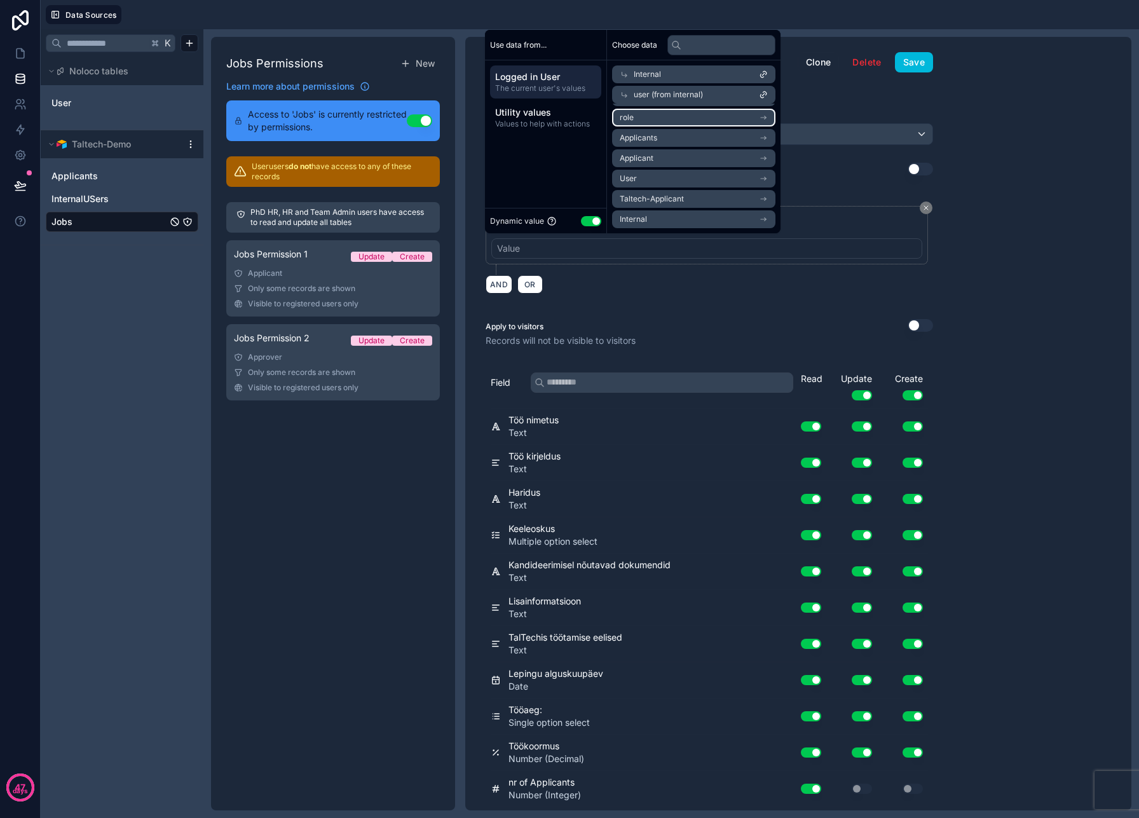
click at [720, 121] on li "role" at bounding box center [693, 118] width 163 height 18
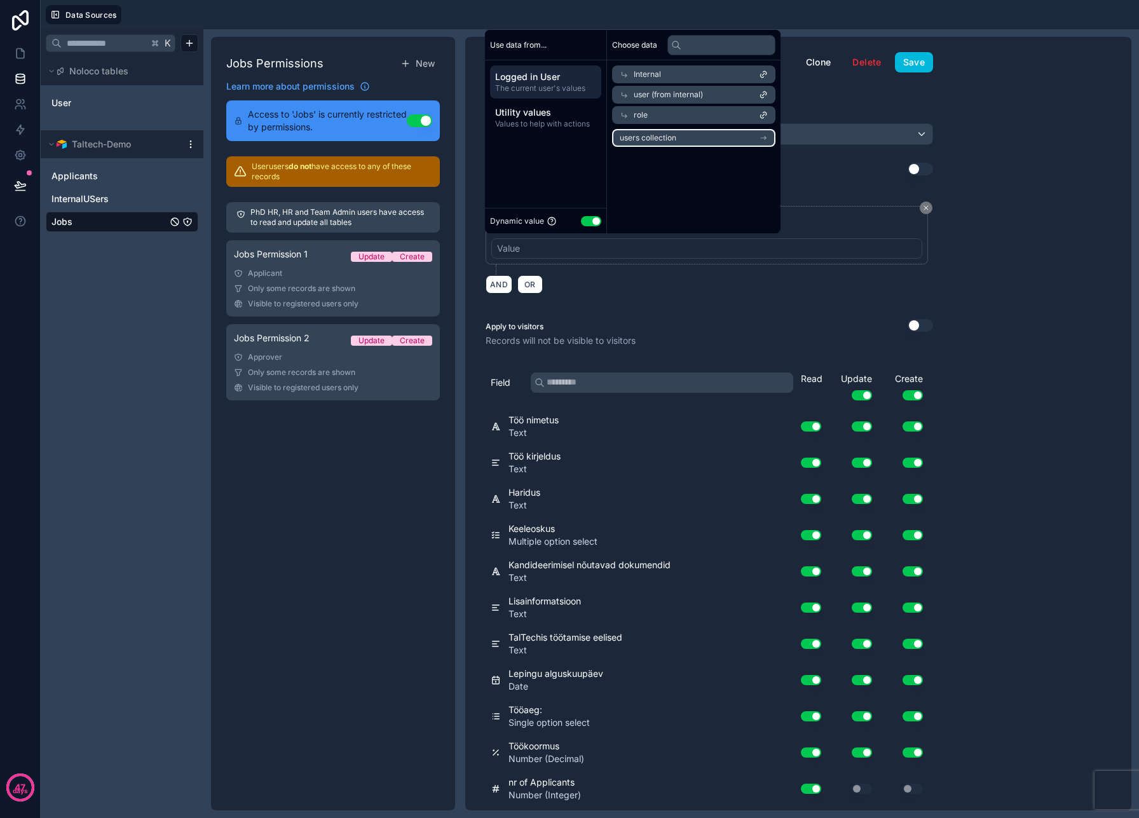
click at [712, 137] on li "users collection" at bounding box center [693, 138] width 163 height 18
click at [692, 134] on div "users collection" at bounding box center [693, 135] width 163 height 18
click at [690, 118] on div "role" at bounding box center [693, 115] width 163 height 18
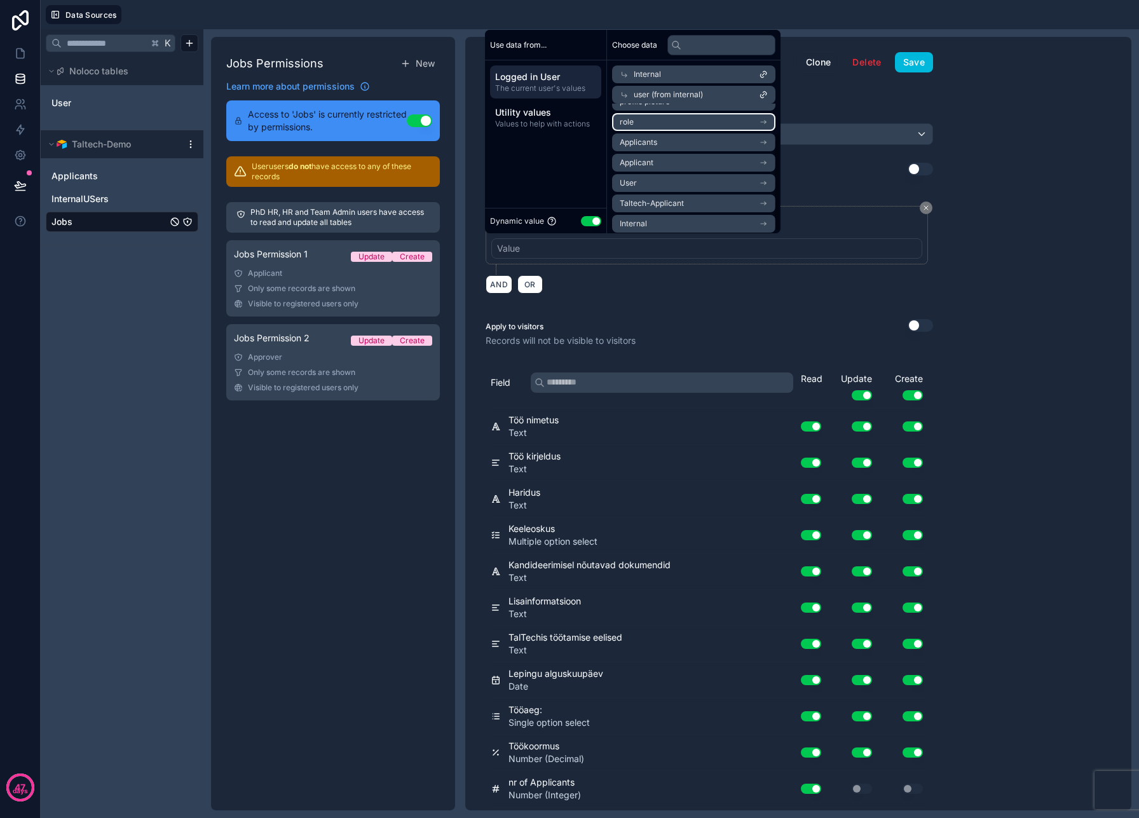
scroll to position [41, 0]
click at [692, 133] on li "Applicants" at bounding box center [693, 138] width 163 height 18
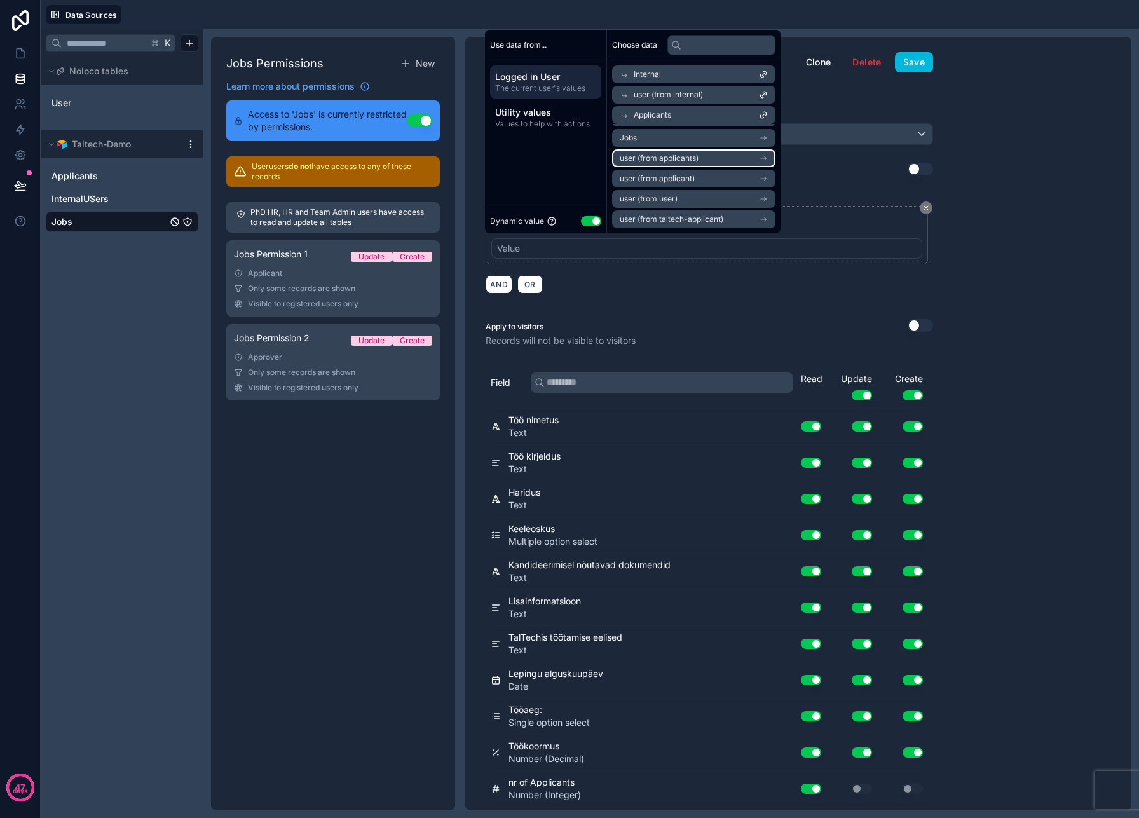
click at [686, 160] on span "user (from applicants)" at bounding box center [659, 158] width 79 height 10
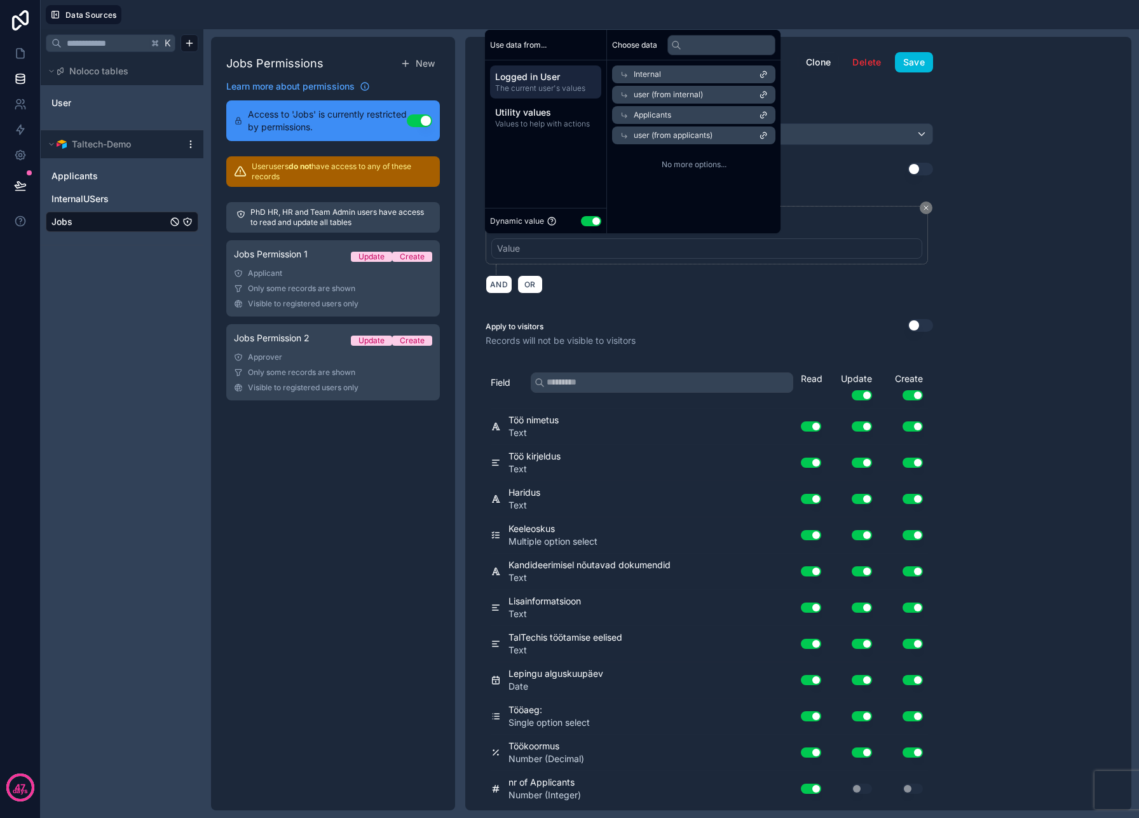
click at [683, 137] on span "user (from applicants)" at bounding box center [673, 135] width 79 height 10
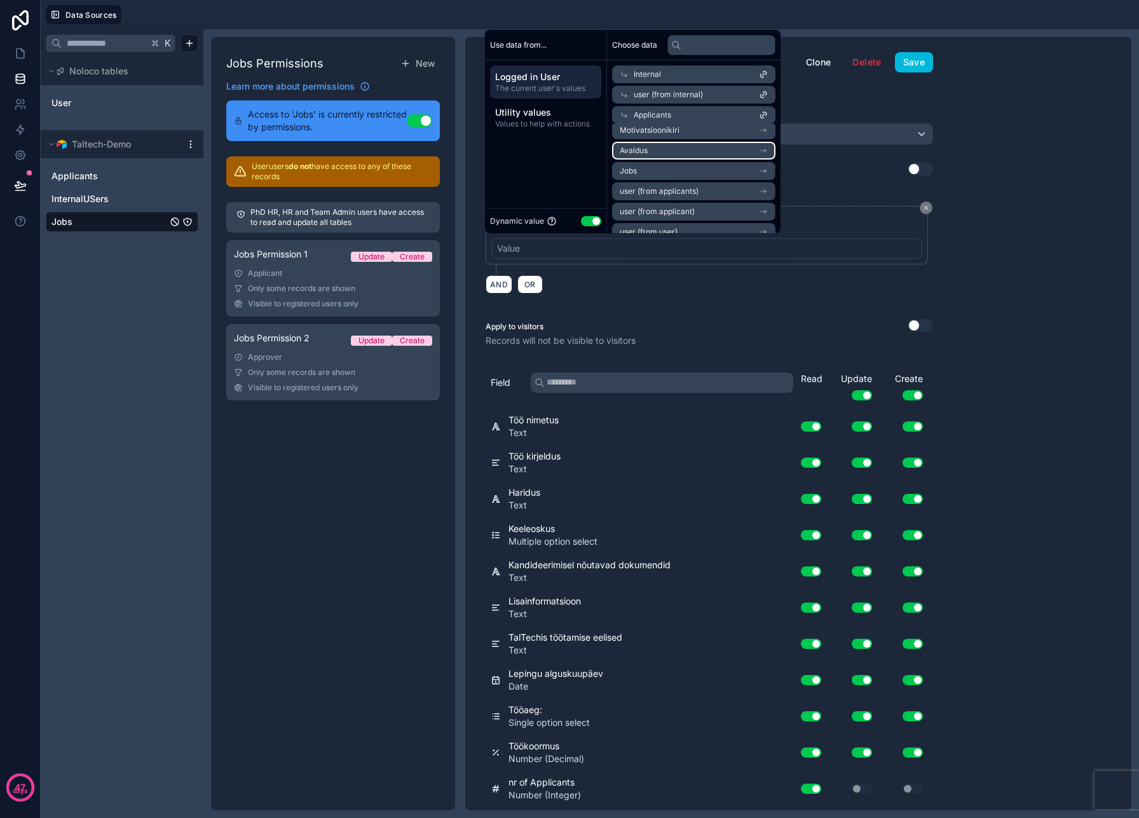
scroll to position [81, 0]
click at [739, 113] on div "Applicants" at bounding box center [693, 115] width 163 height 18
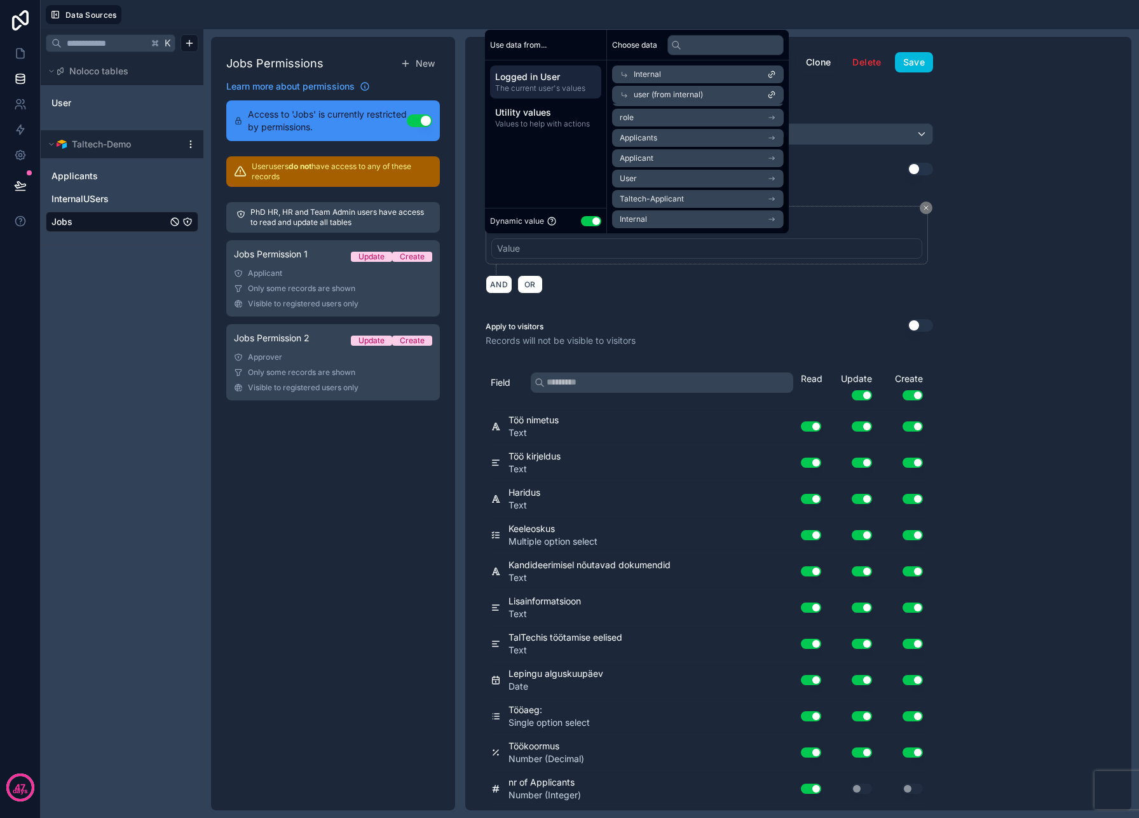
scroll to position [41, 0]
click at [723, 97] on div "user (from internal)" at bounding box center [693, 95] width 163 height 18
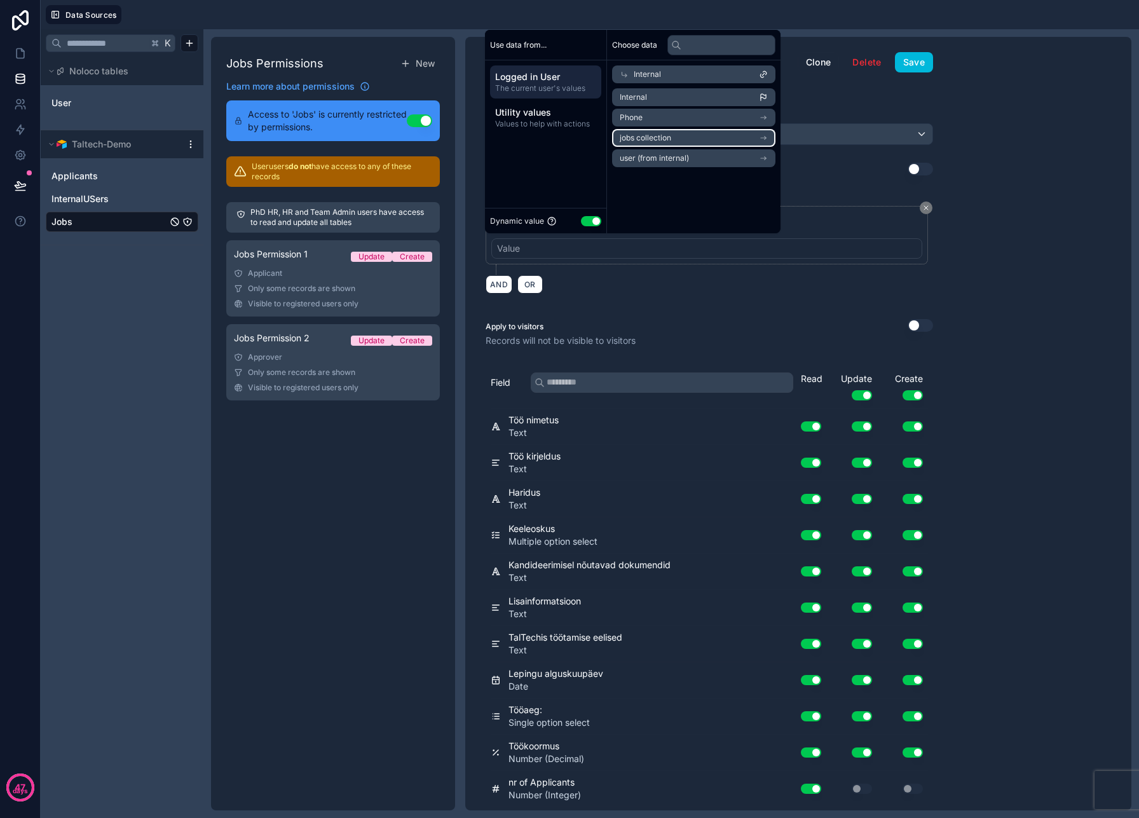
click at [680, 146] on li "jobs collection" at bounding box center [693, 138] width 163 height 18
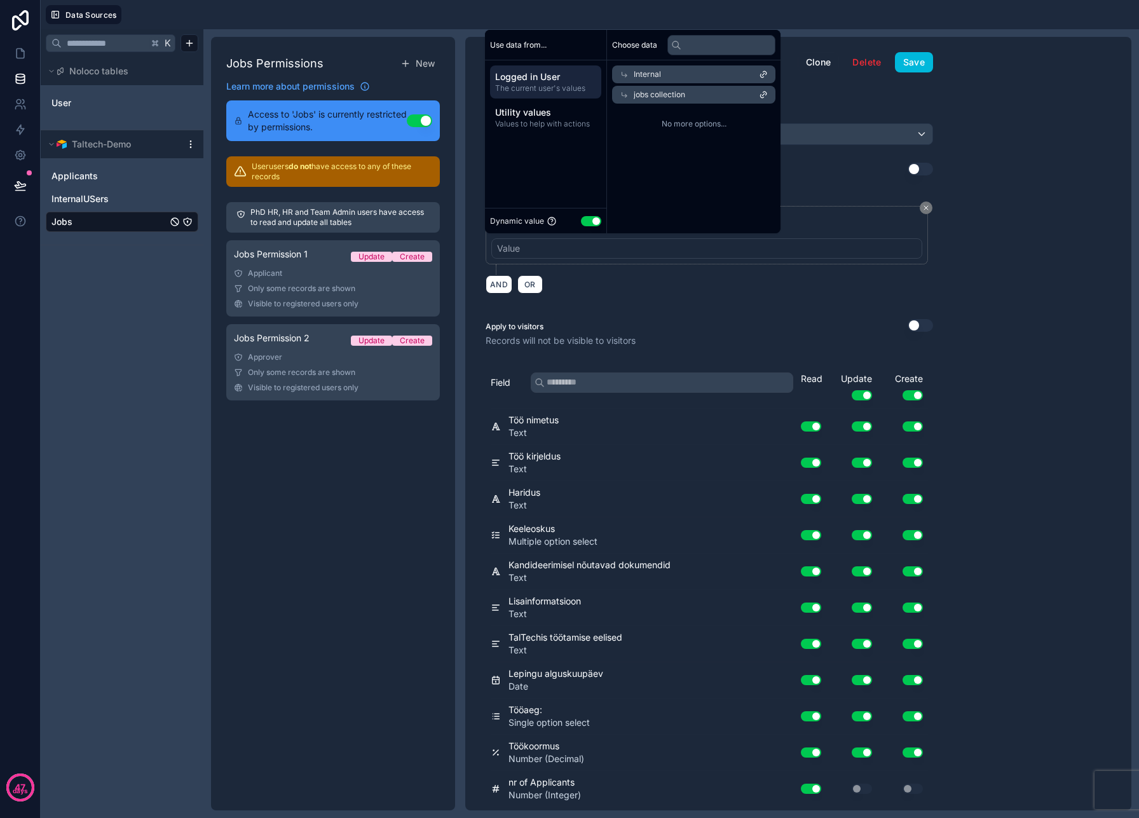
click at [701, 95] on div "jobs collection" at bounding box center [693, 95] width 163 height 18
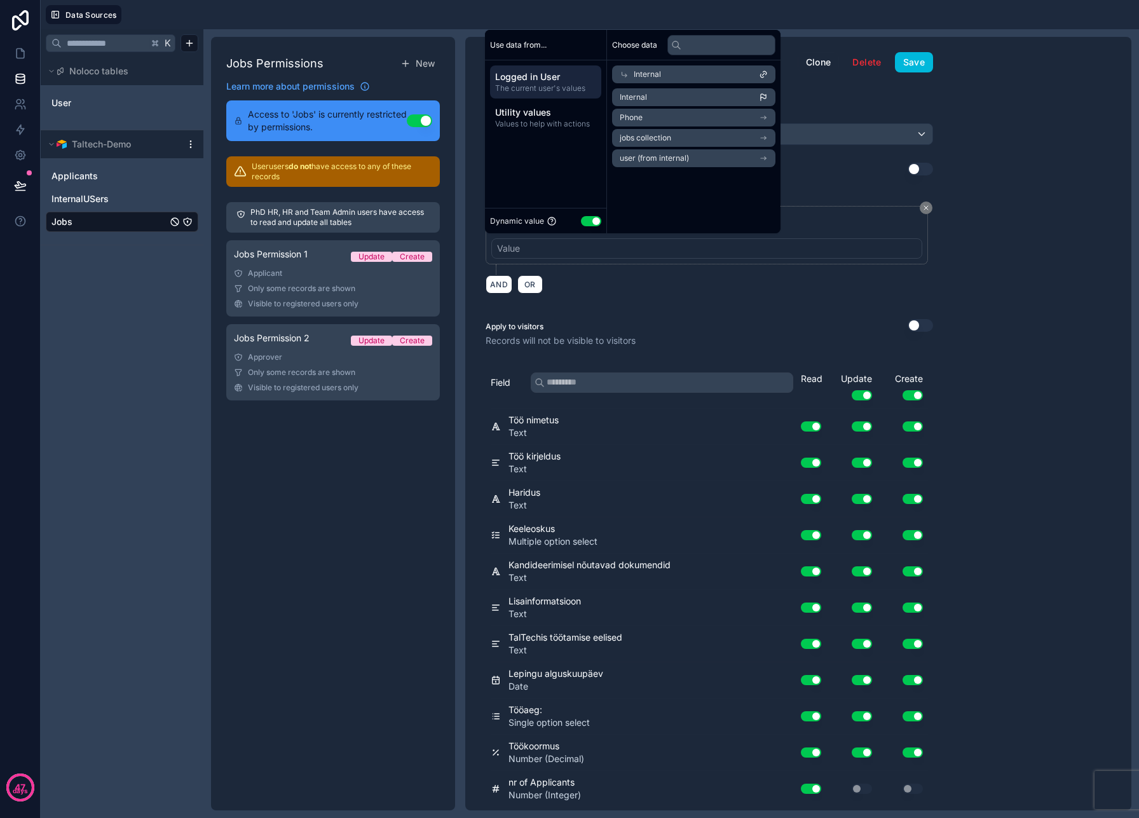
click at [768, 74] on icon at bounding box center [763, 74] width 9 height 9
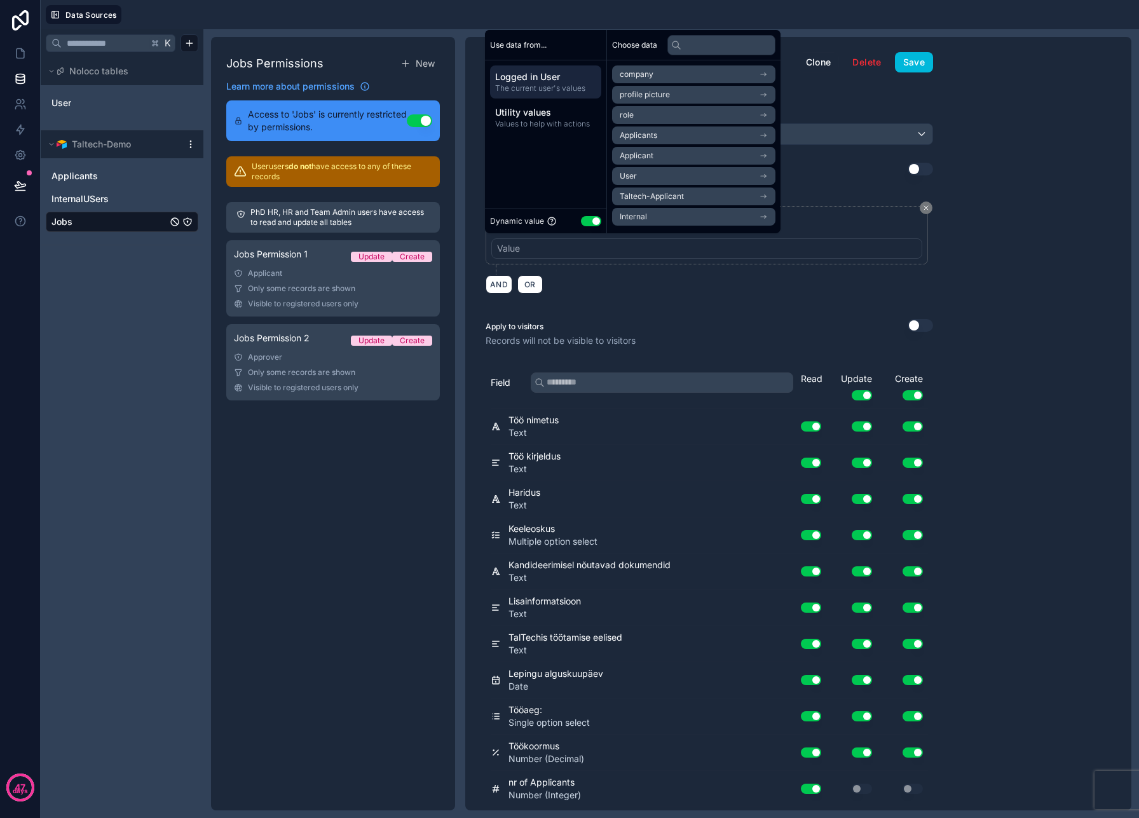
click at [555, 140] on div "Use data from... Logged in User The current user's values Utility values Values…" at bounding box center [546, 131] width 122 height 203
click at [550, 109] on span "Utility values" at bounding box center [545, 112] width 101 height 13
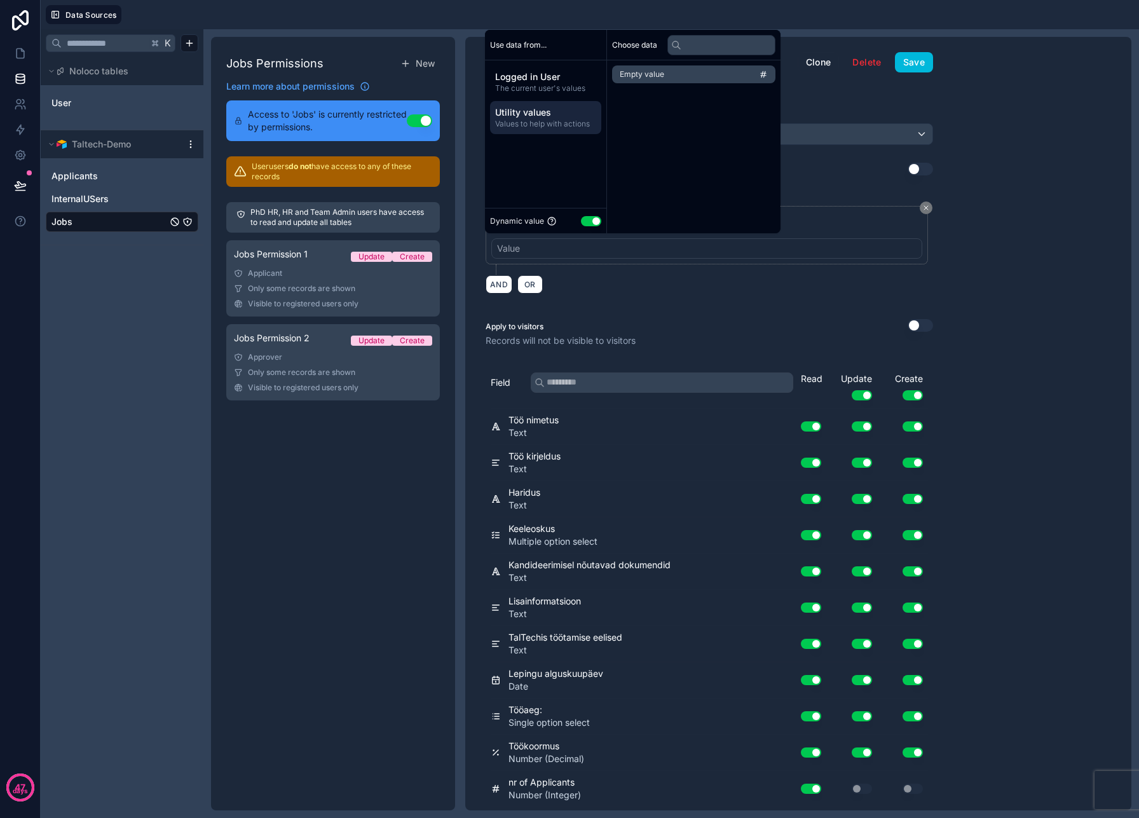
click at [559, 82] on span "Logged in User" at bounding box center [545, 77] width 101 height 13
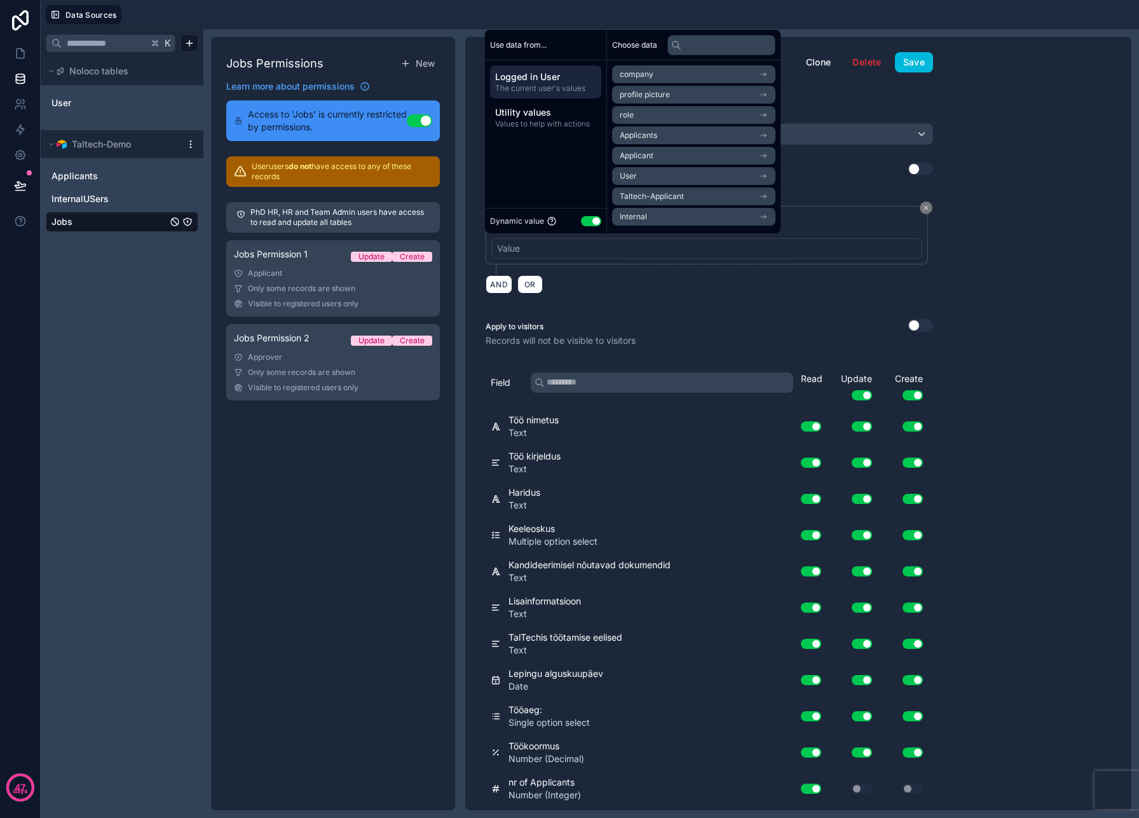
click at [744, 275] on div "AND OR" at bounding box center [710, 284] width 448 height 19
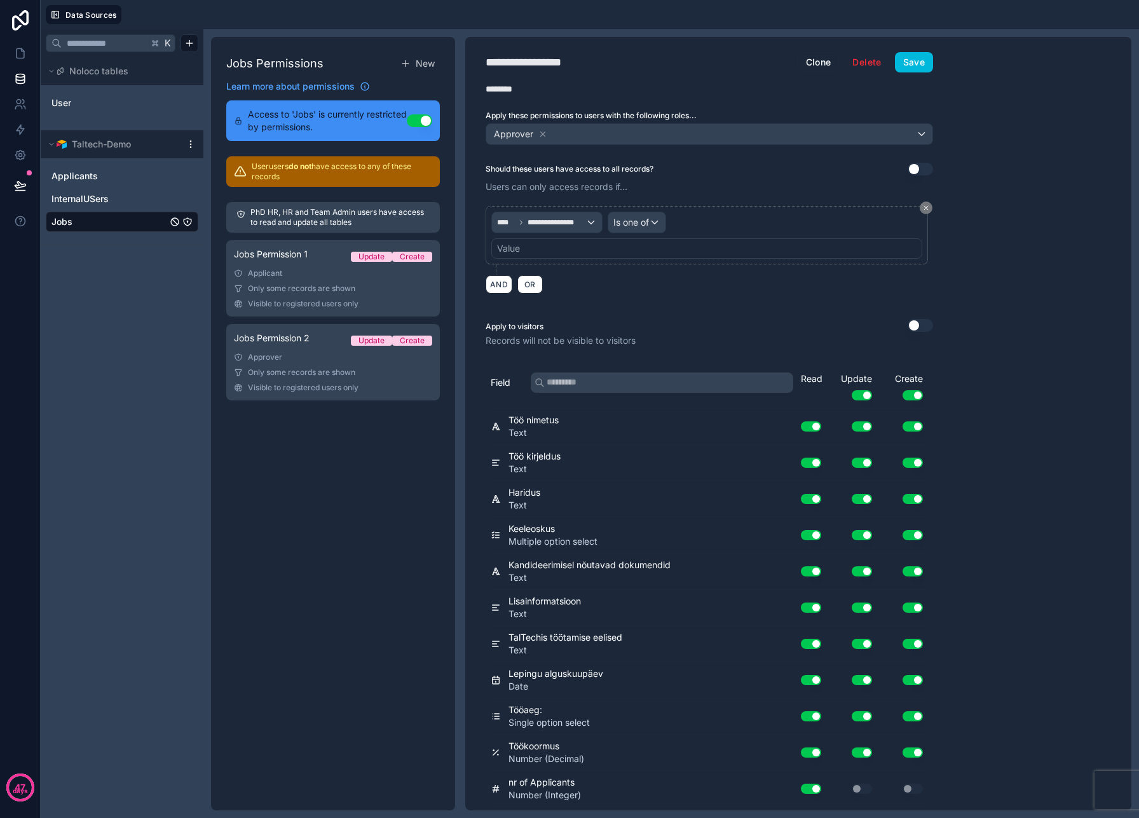
click at [329, 288] on span "Only some records are shown" at bounding box center [301, 289] width 107 height 10
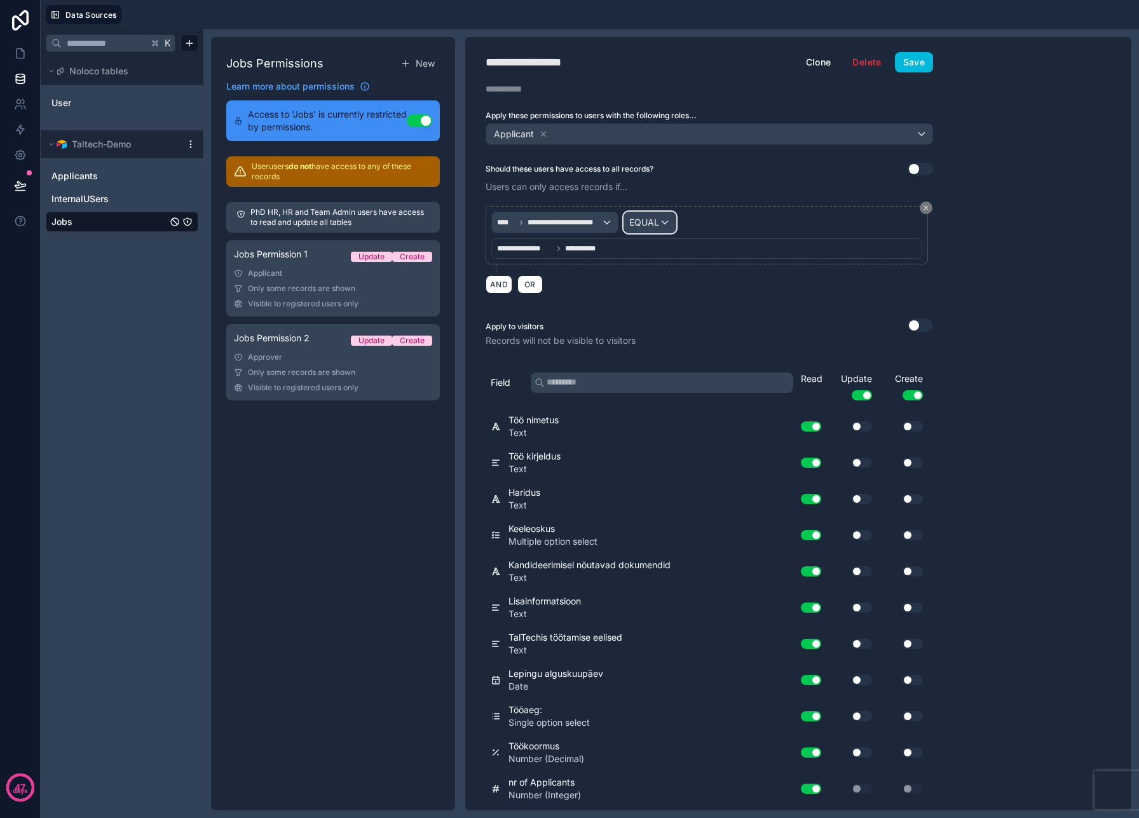
click at [650, 228] on span "EQUAL" at bounding box center [644, 222] width 30 height 13
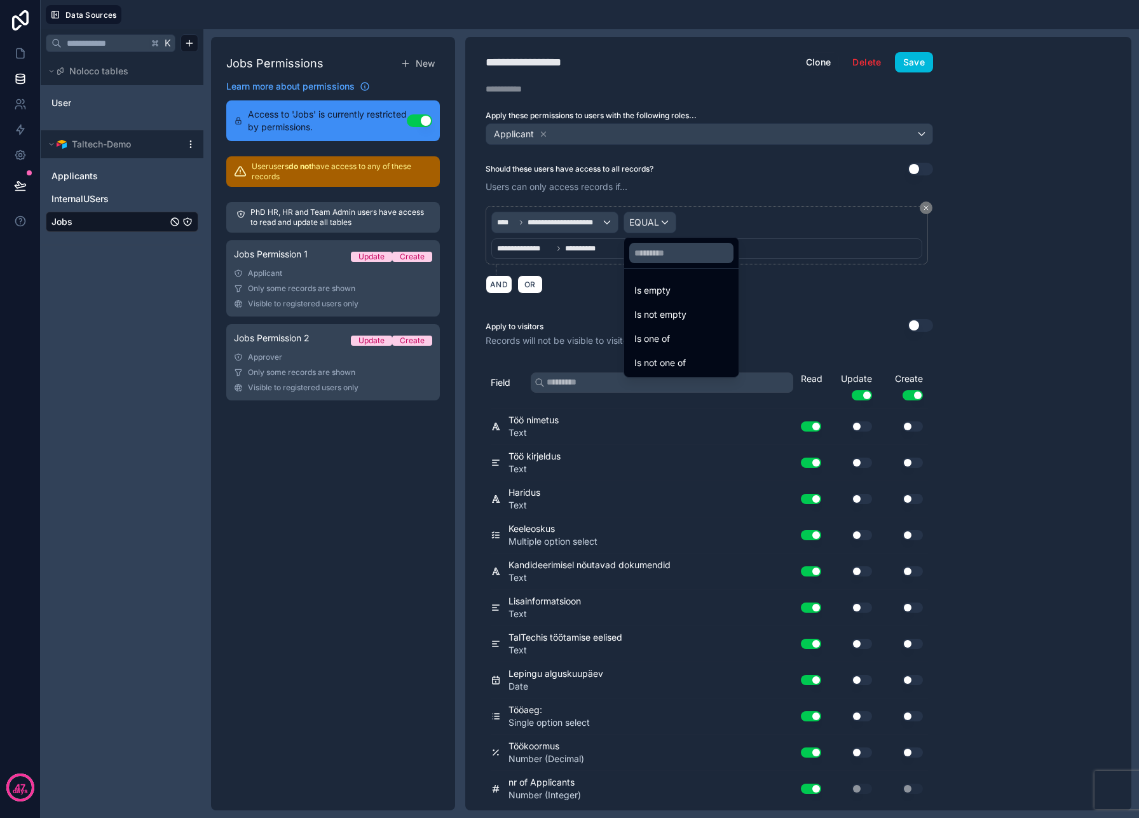
click at [650, 227] on div at bounding box center [569, 409] width 1139 height 818
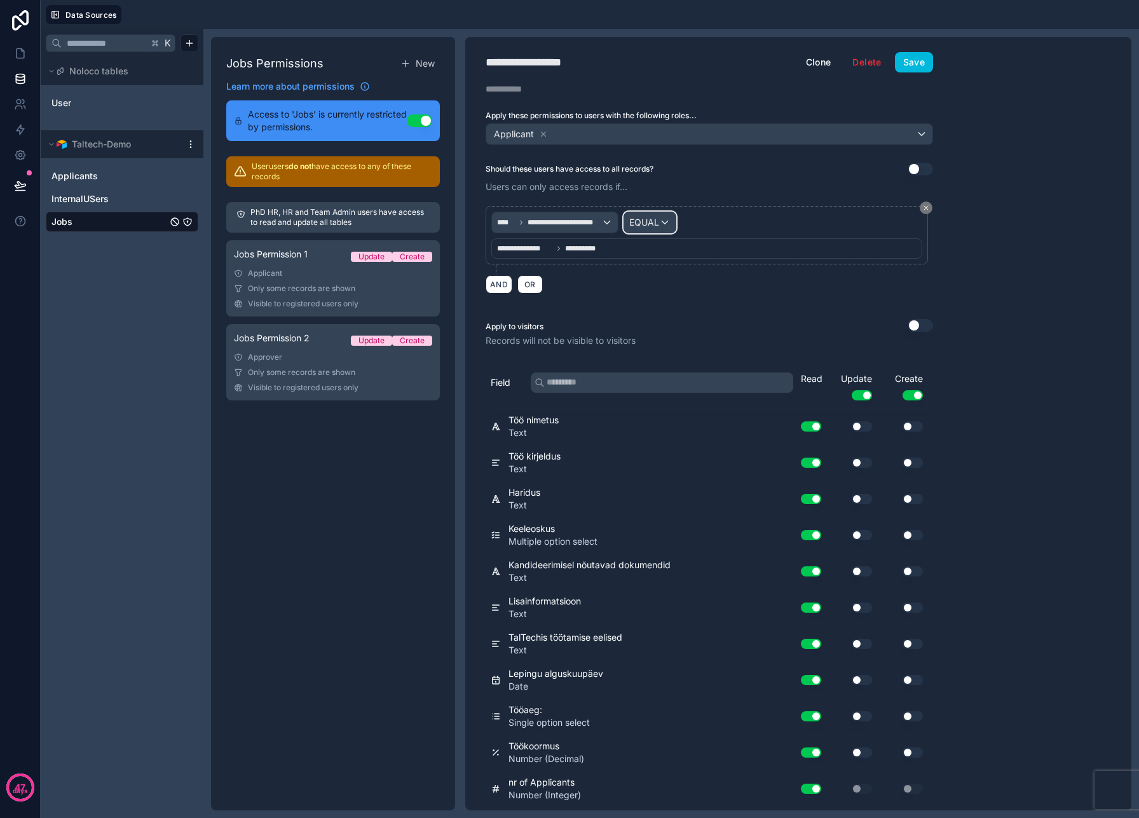
click at [662, 222] on div "EQUAL" at bounding box center [649, 222] width 51 height 20
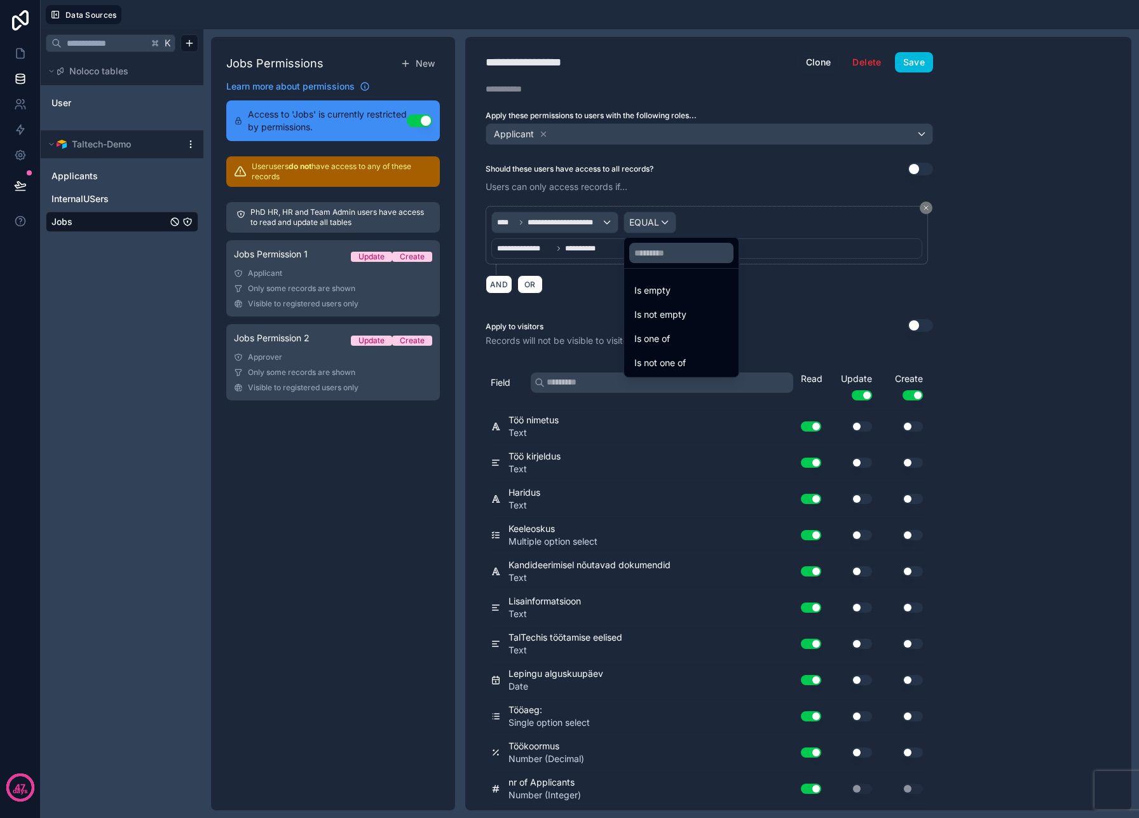
click at [670, 284] on span "Is empty" at bounding box center [652, 290] width 36 height 15
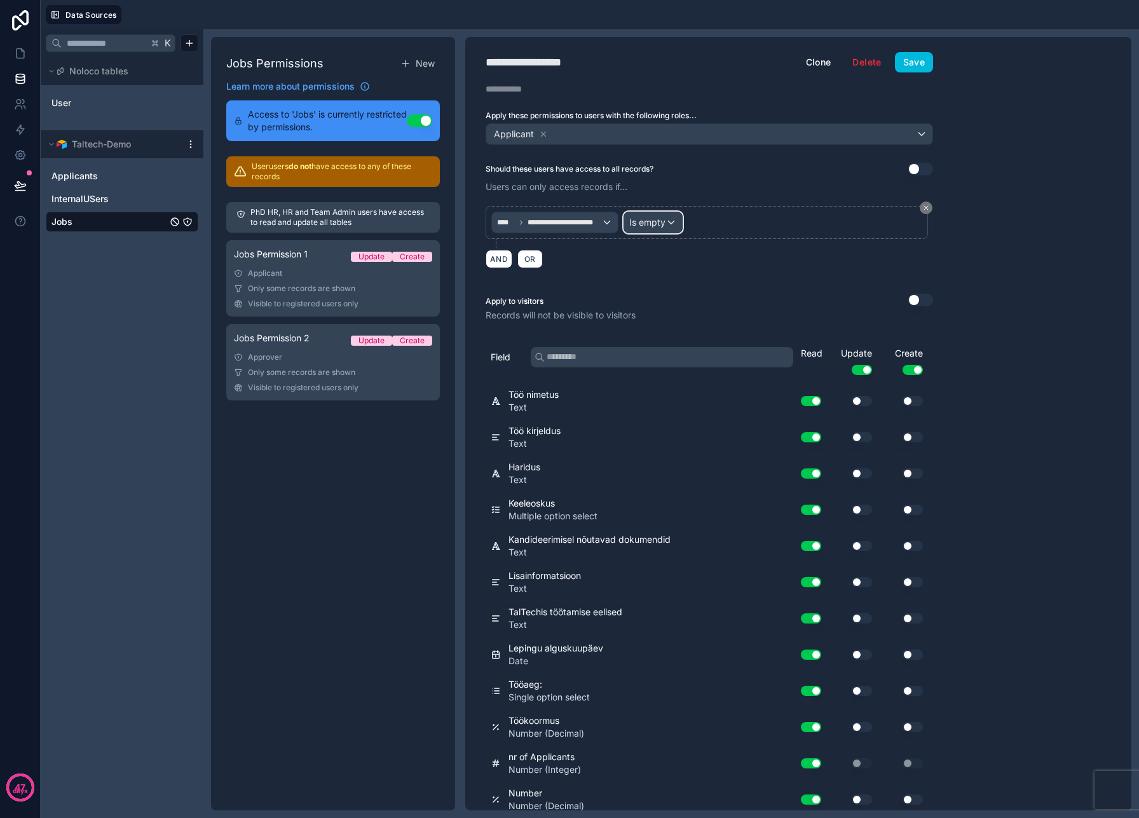
click at [665, 229] on div "Is empty" at bounding box center [653, 222] width 58 height 20
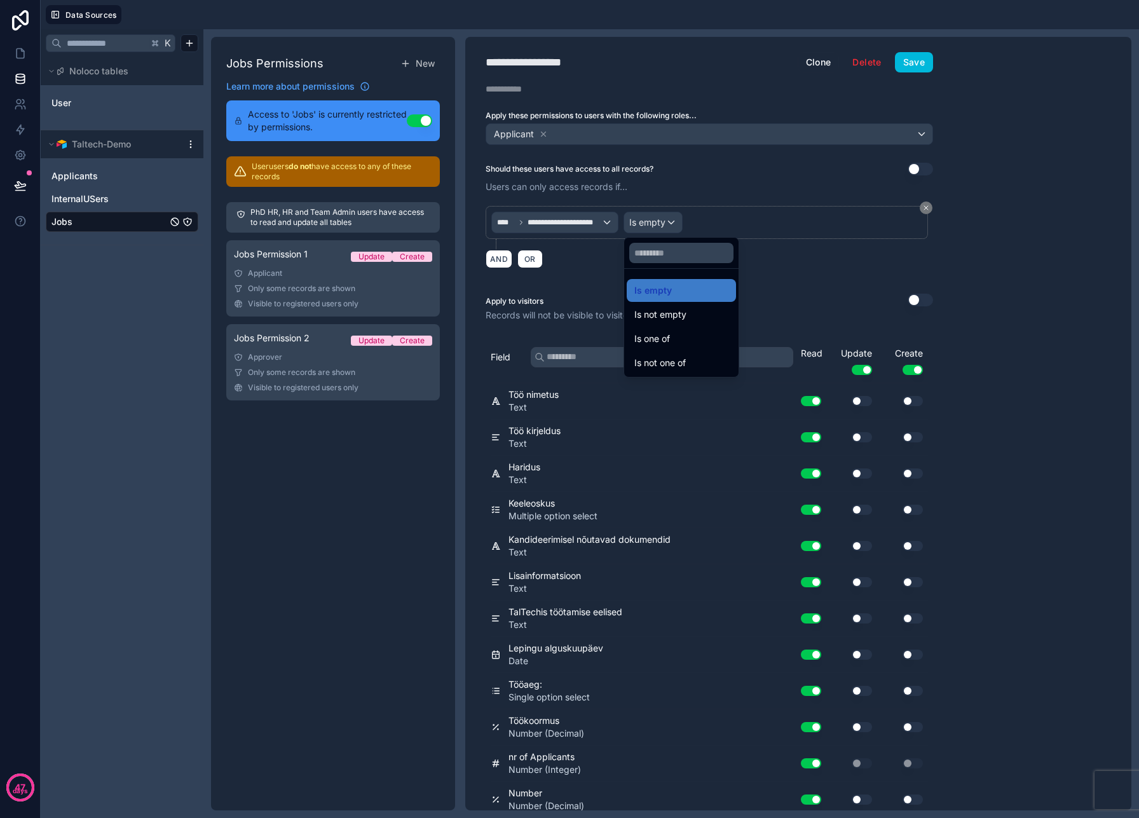
click at [682, 331] on div "Is one of" at bounding box center [681, 338] width 94 height 15
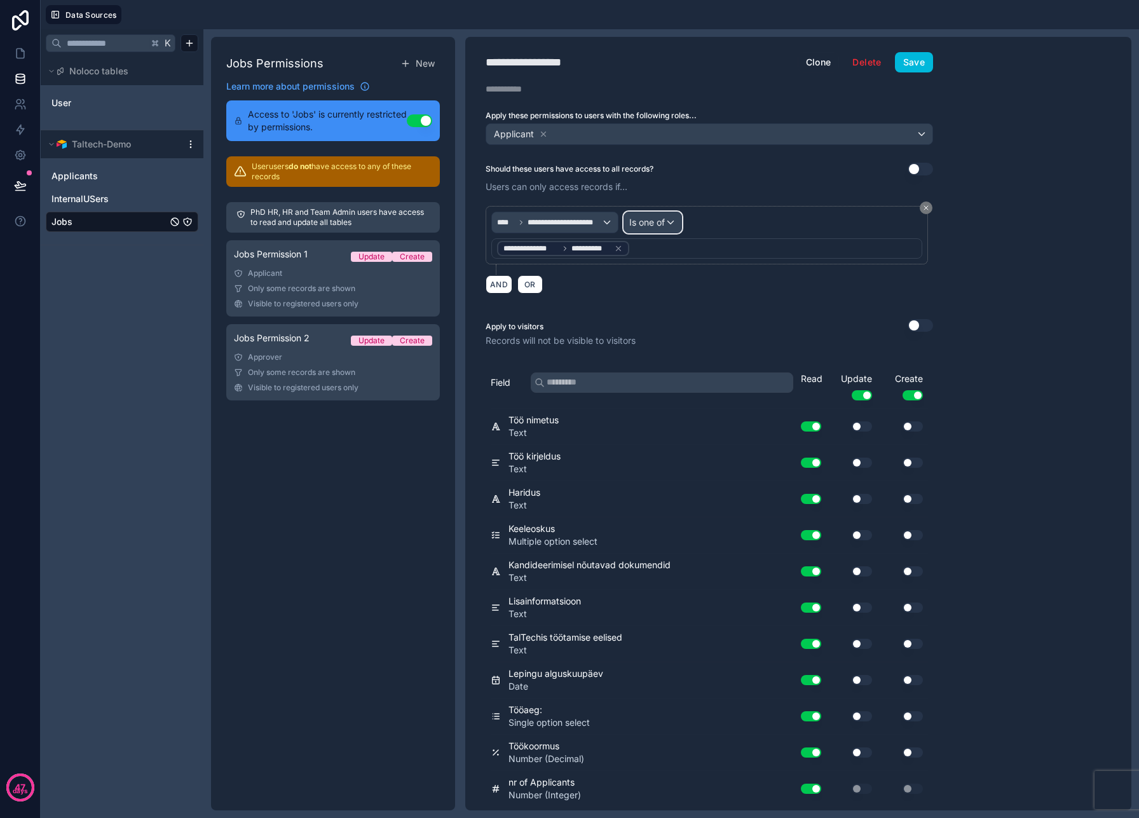
click at [668, 222] on div "Is one of" at bounding box center [652, 222] width 57 height 20
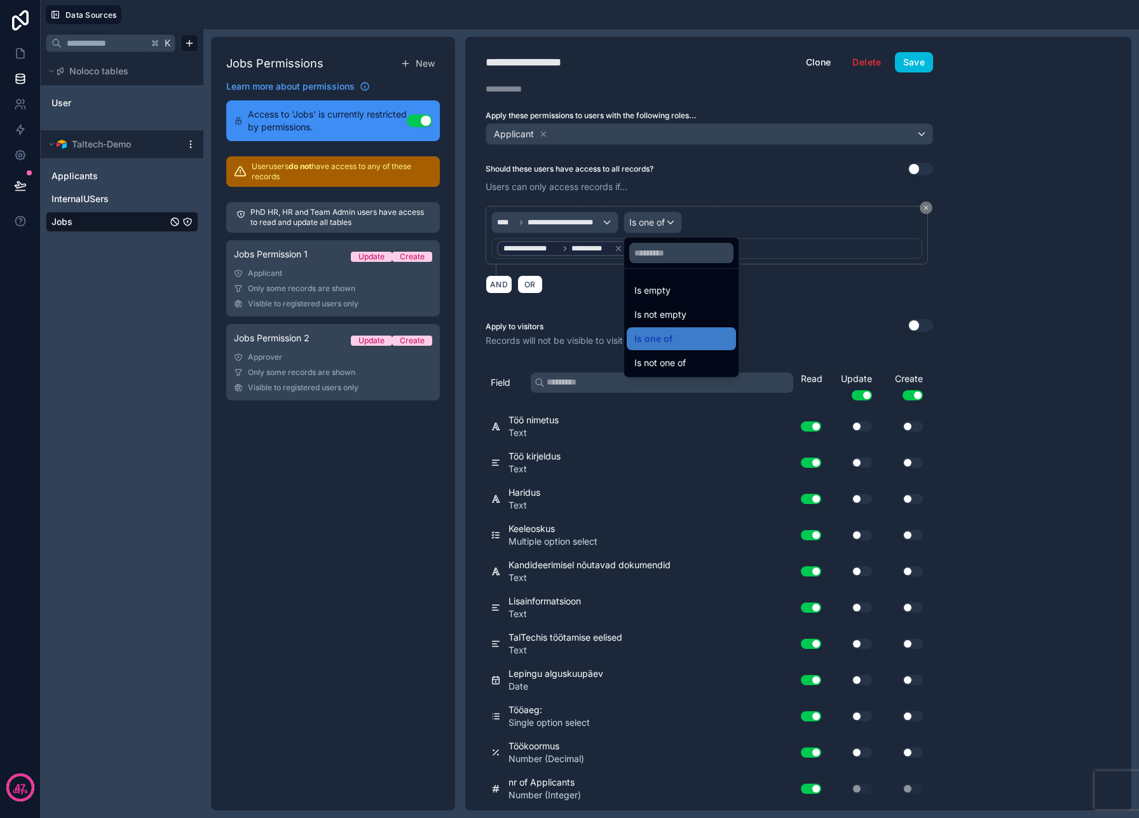
click at [667, 229] on div at bounding box center [569, 409] width 1139 height 818
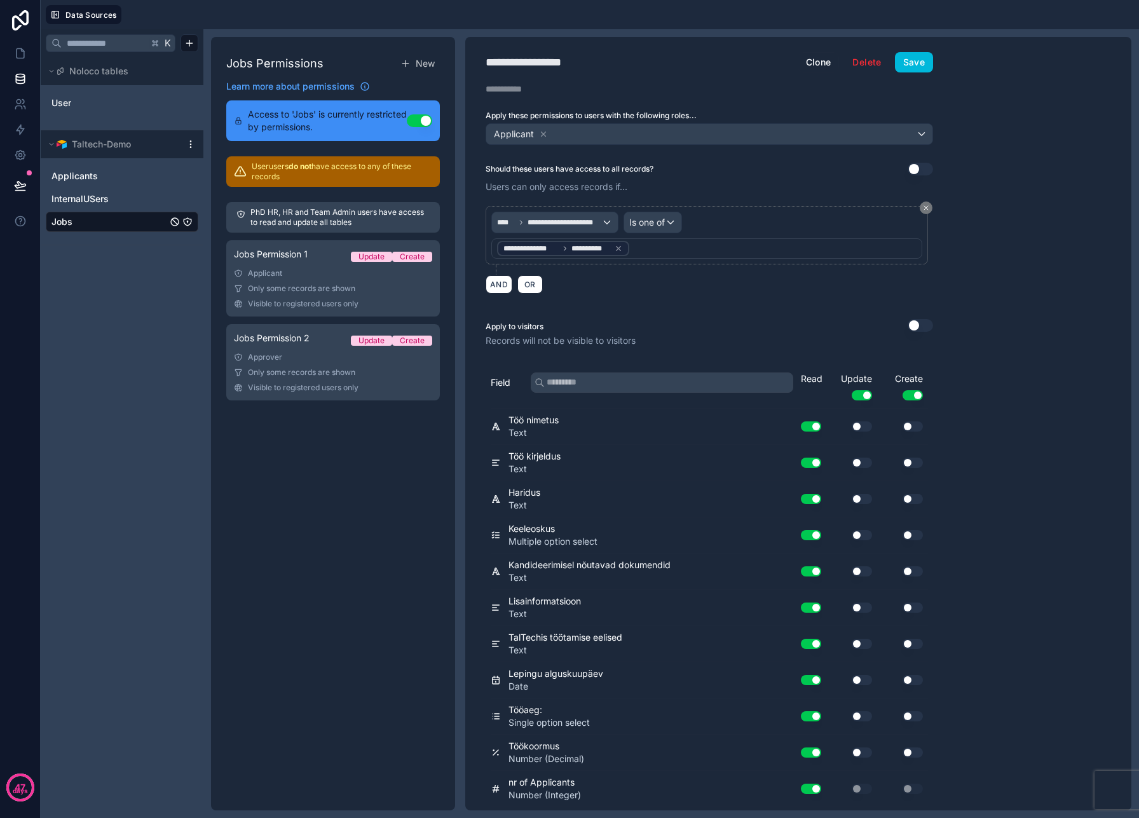
click at [905, 62] on button "Save" at bounding box center [914, 62] width 38 height 20
click at [407, 282] on link "Jobs Permission 1 Update Create Applicant Only some records are shown Visible t…" at bounding box center [333, 278] width 214 height 76
click at [379, 372] on div "Only some records are shown" at bounding box center [333, 372] width 198 height 10
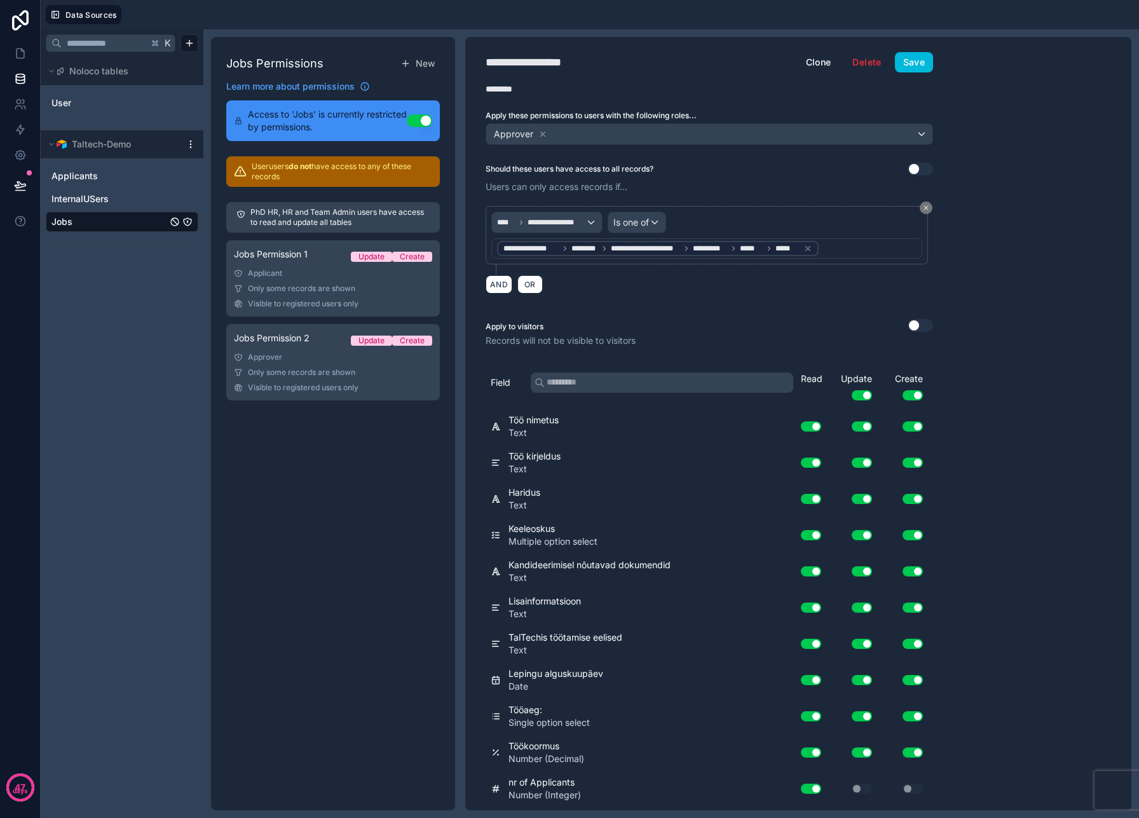
click at [808, 250] on icon at bounding box center [807, 248] width 9 height 9
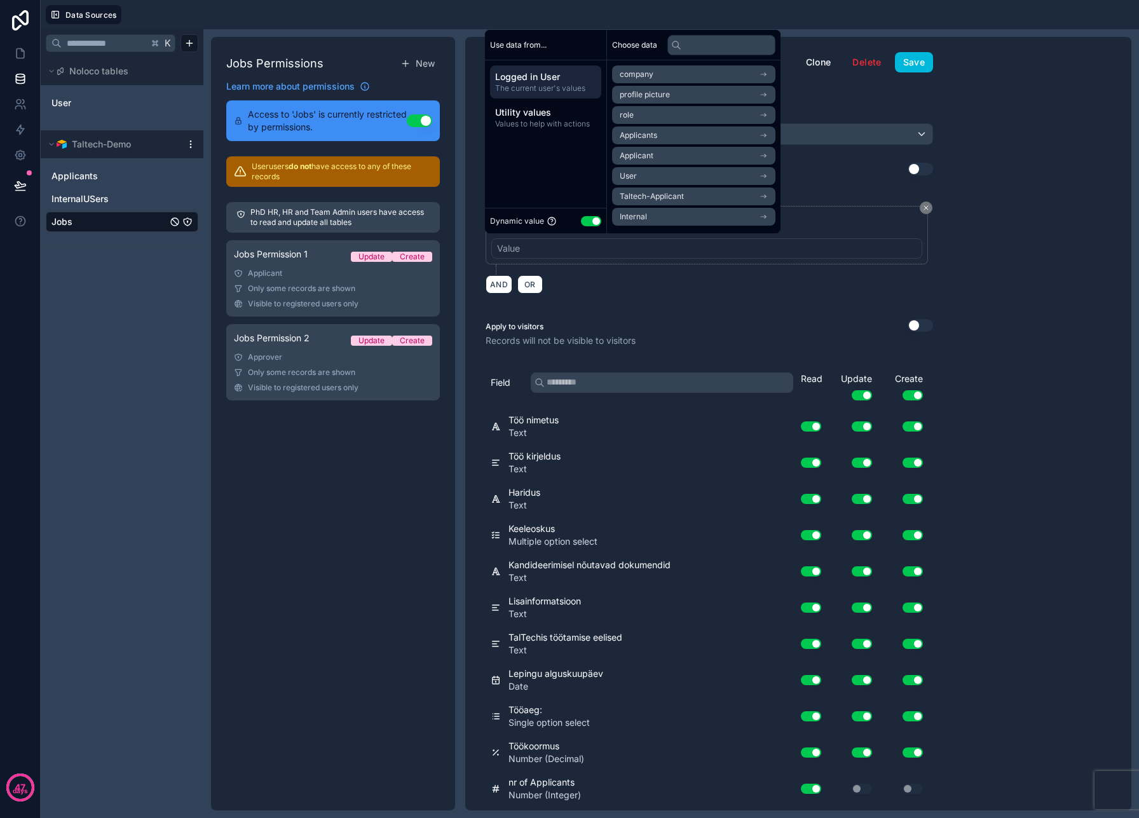
click at [698, 273] on div "**********" at bounding box center [710, 240] width 448 height 69
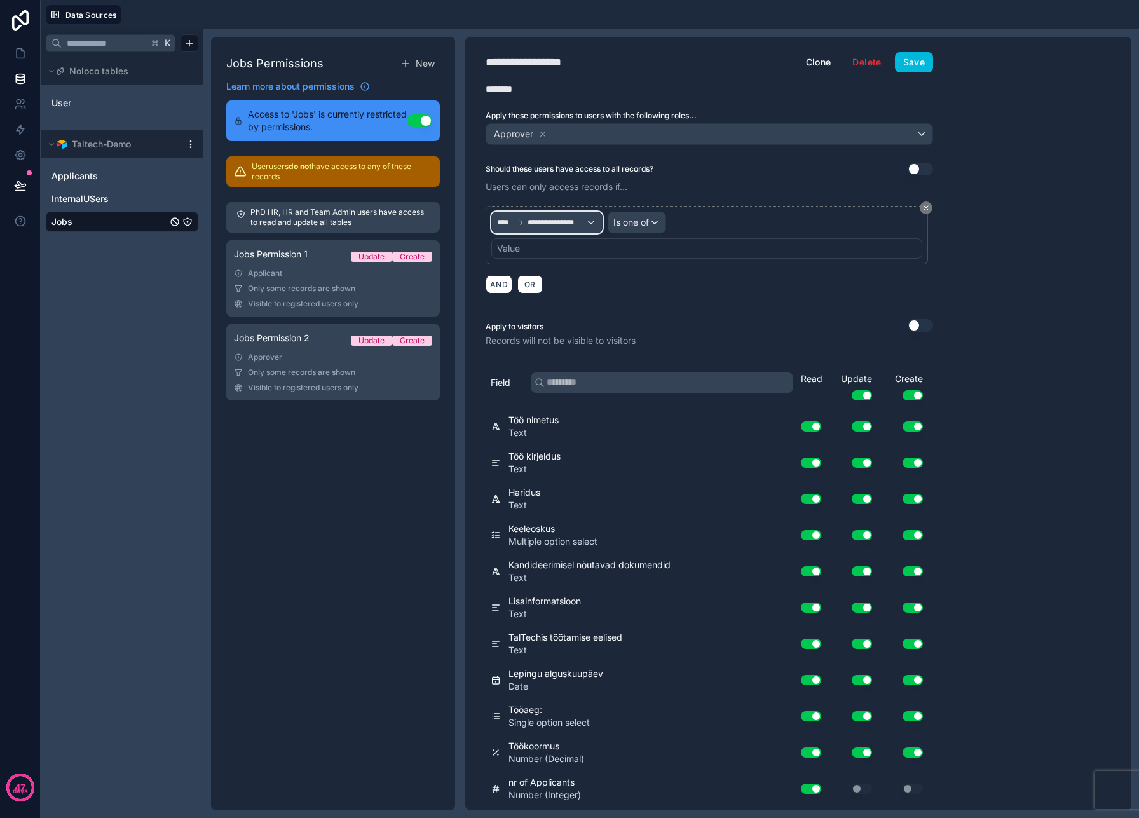
click at [585, 222] on span "**********" at bounding box center [557, 222] width 58 height 10
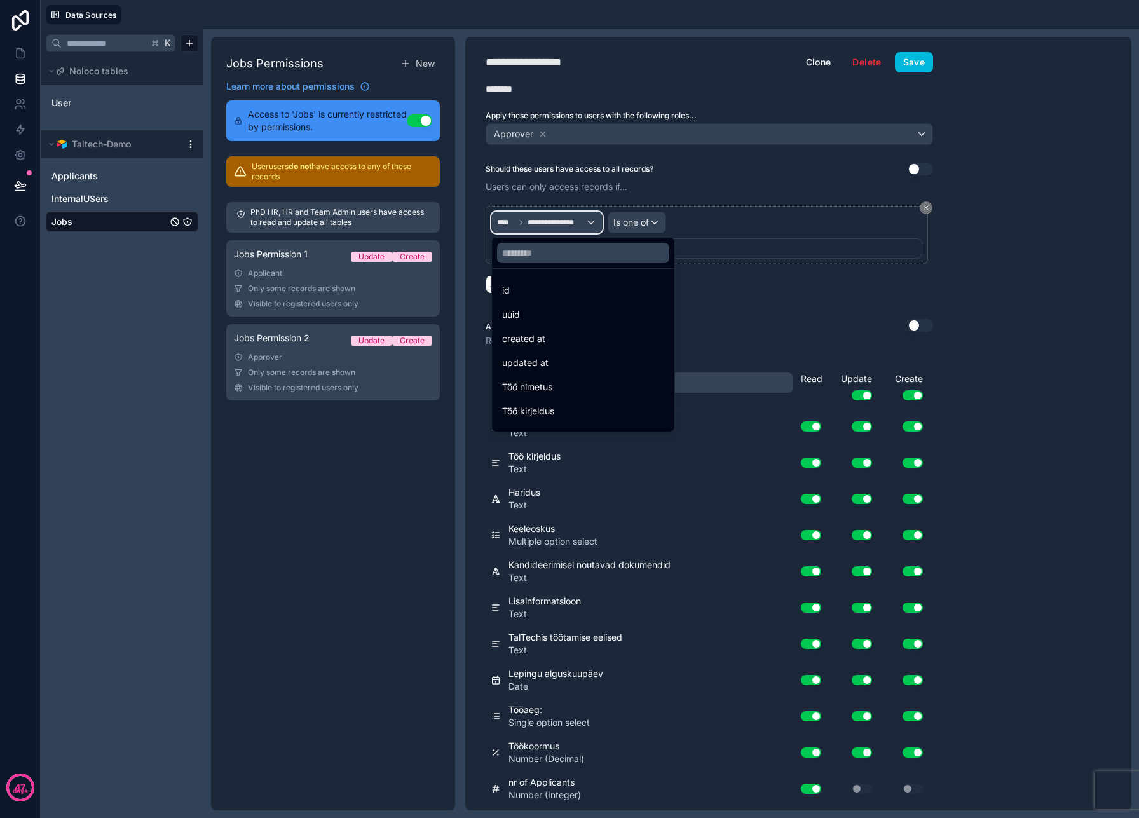
scroll to position [380, 0]
click at [590, 386] on div "Sisemised kasutajad" at bounding box center [583, 393] width 162 height 15
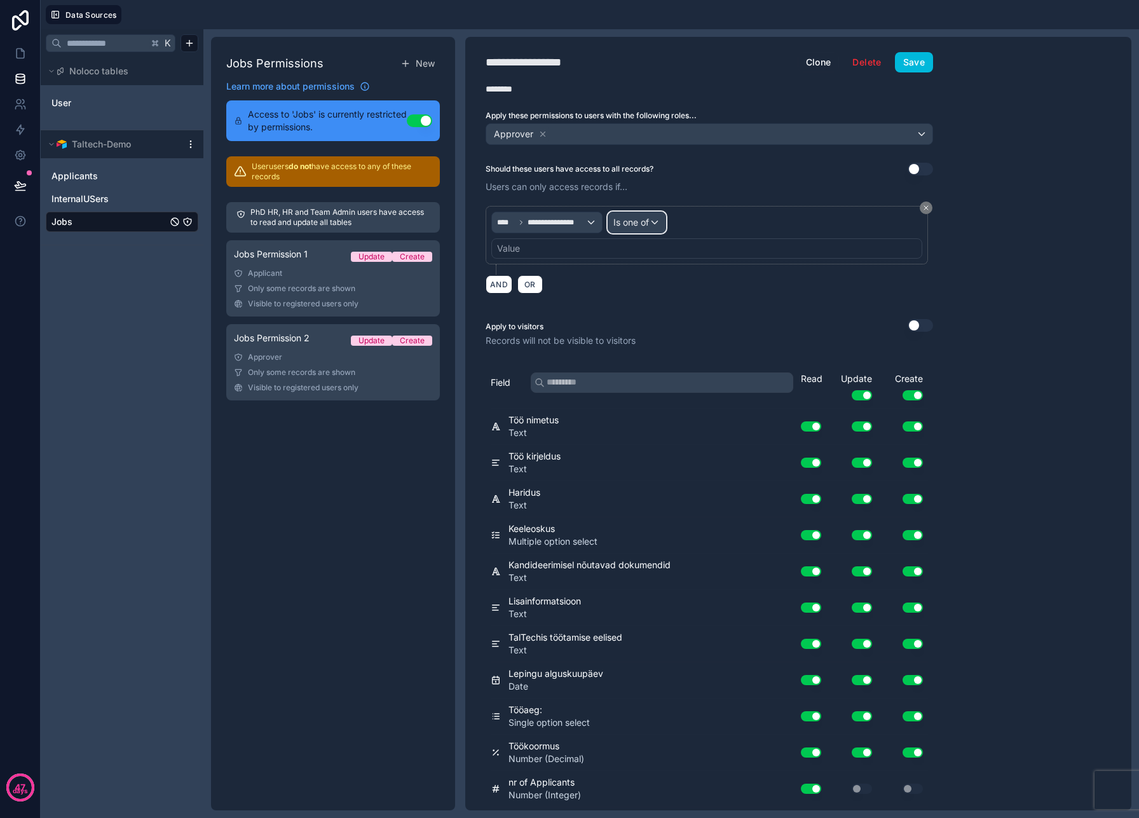
click at [631, 231] on div "Is one of" at bounding box center [636, 222] width 57 height 20
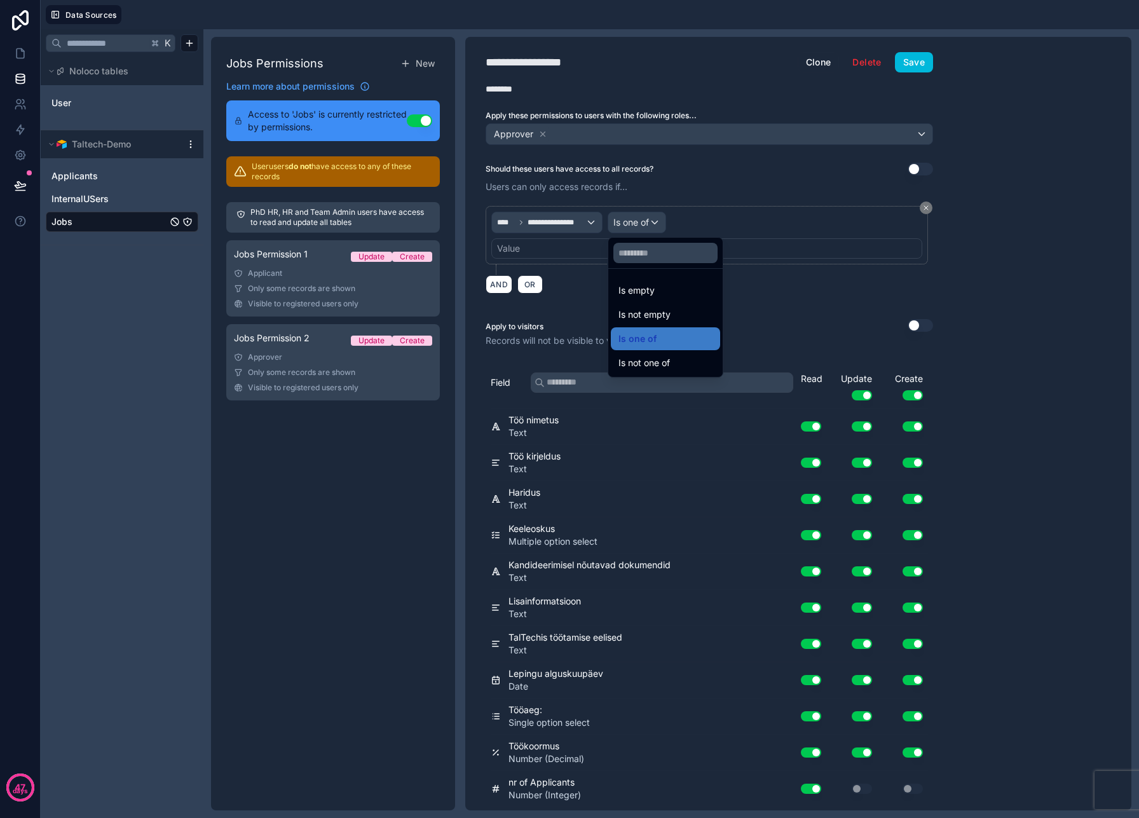
click at [631, 231] on div at bounding box center [569, 409] width 1139 height 818
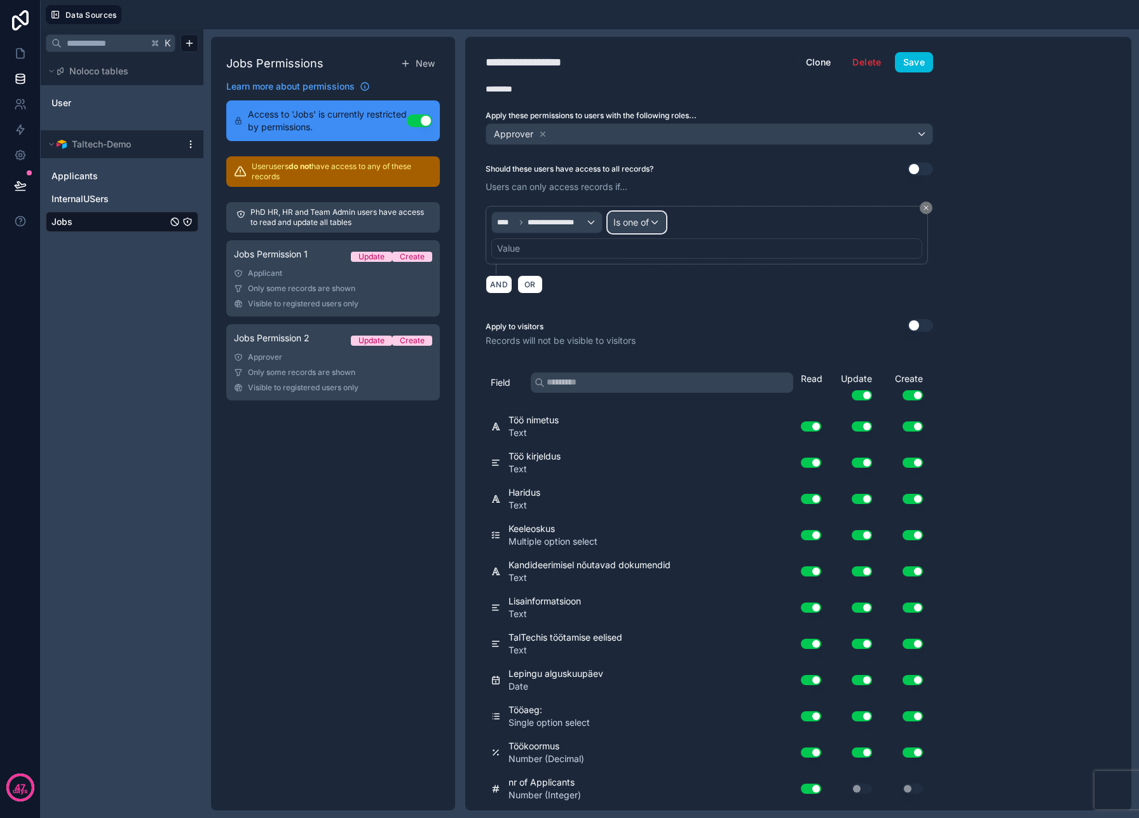
click at [631, 231] on div "Is one of" at bounding box center [636, 222] width 57 height 20
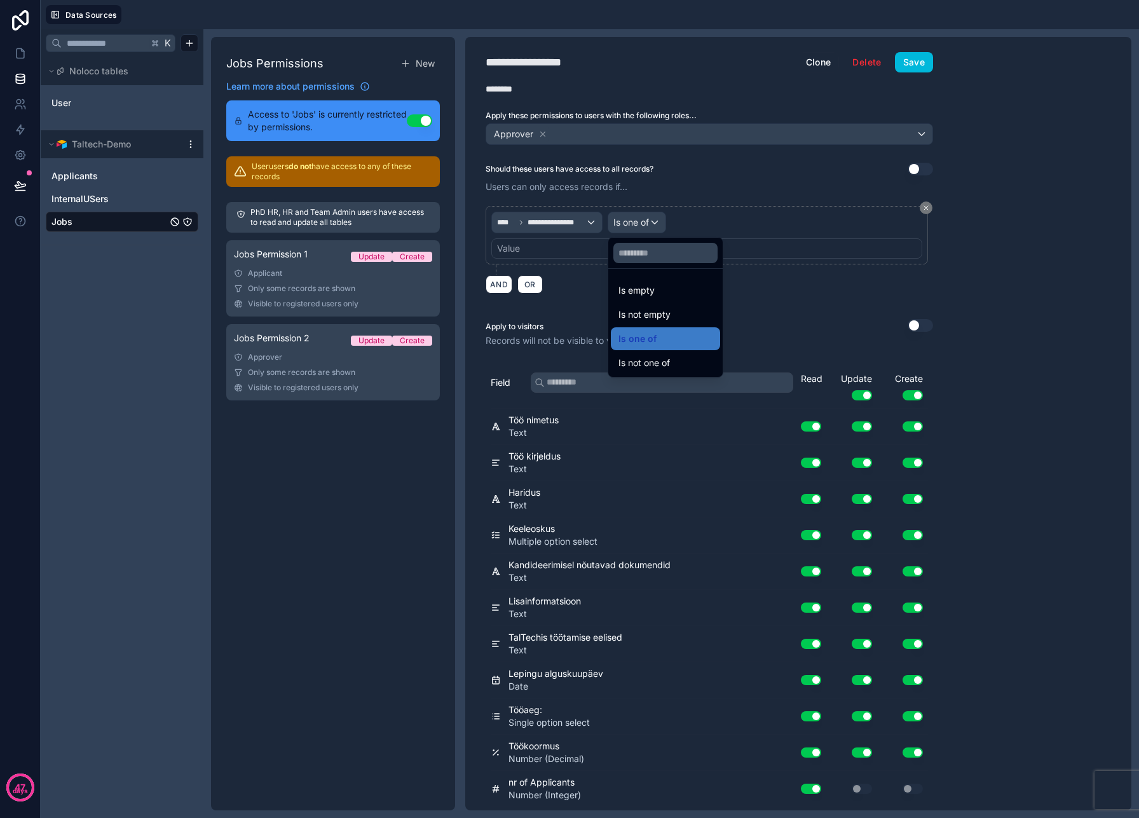
click at [631, 231] on div at bounding box center [569, 409] width 1139 height 818
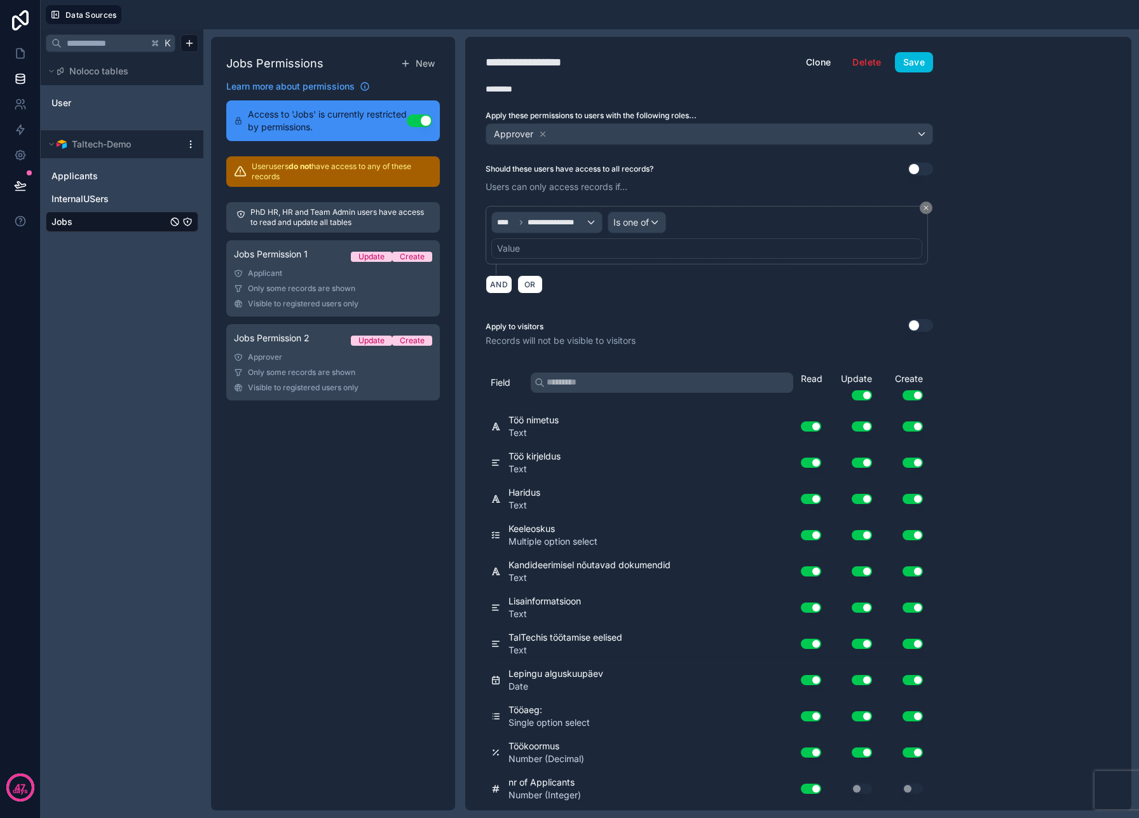
click at [588, 252] on div "Value" at bounding box center [706, 248] width 431 height 20
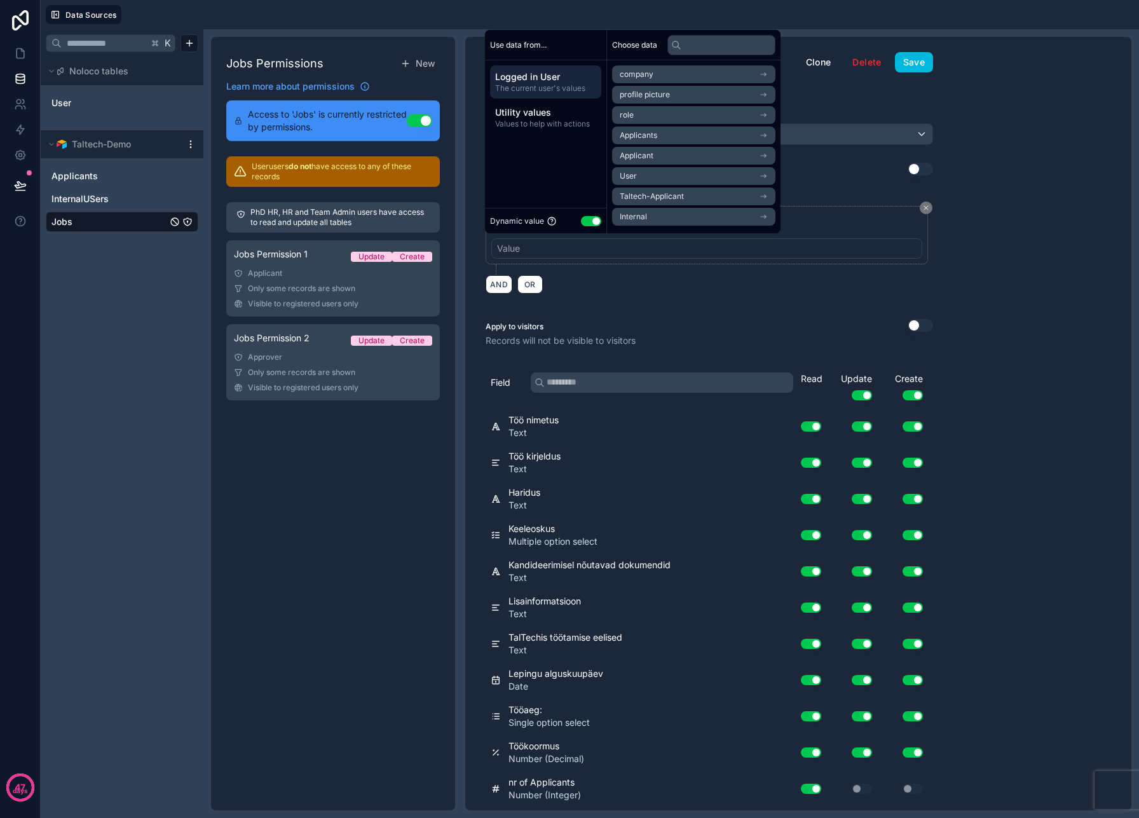
click at [294, 359] on div "Approver" at bounding box center [333, 357] width 198 height 10
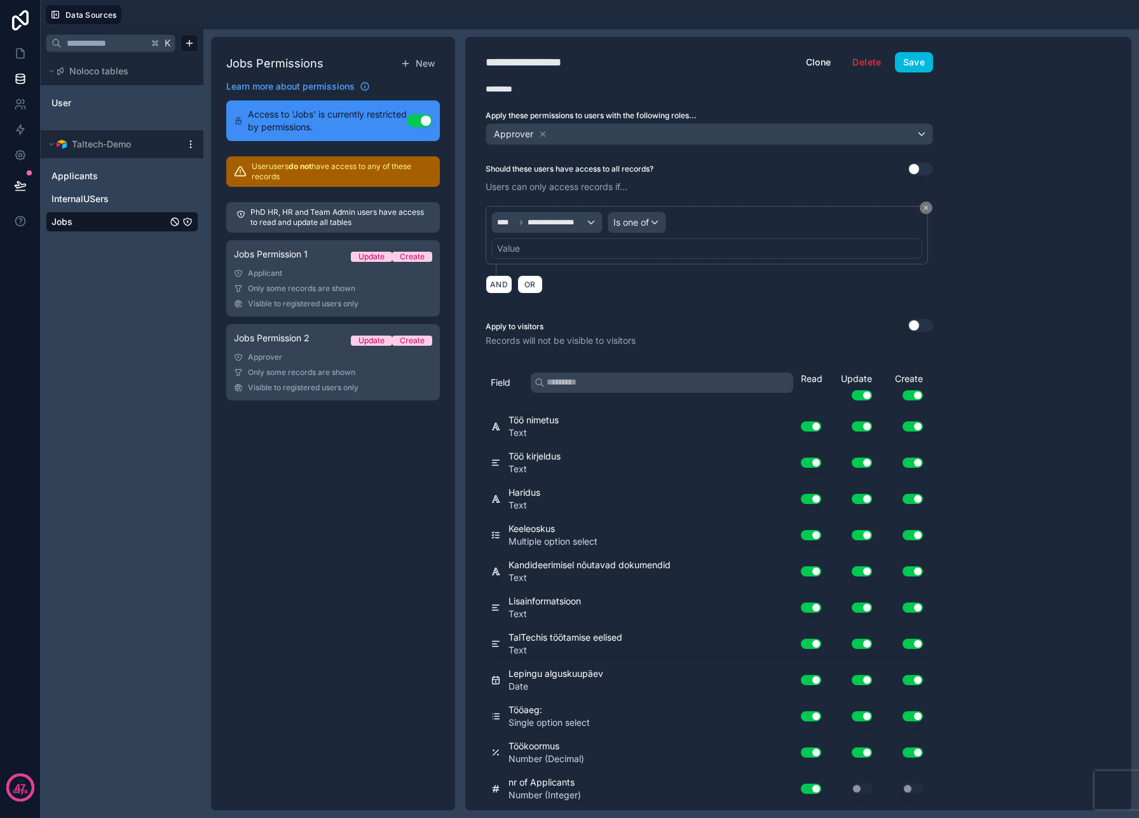
click at [289, 294] on link "Jobs Permission 1 Update Create Applicant Only some records are shown Visible t…" at bounding box center [333, 278] width 214 height 76
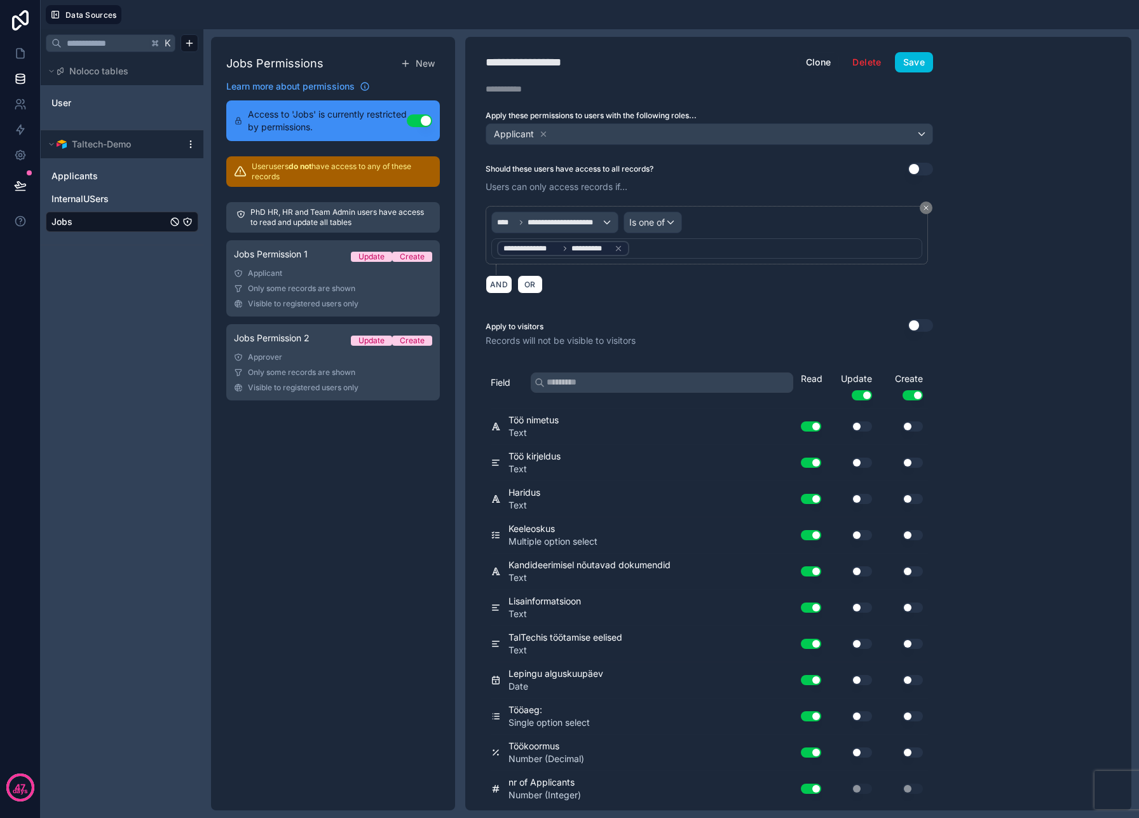
click at [294, 336] on span "Jobs Permission 2" at bounding box center [272, 338] width 76 height 13
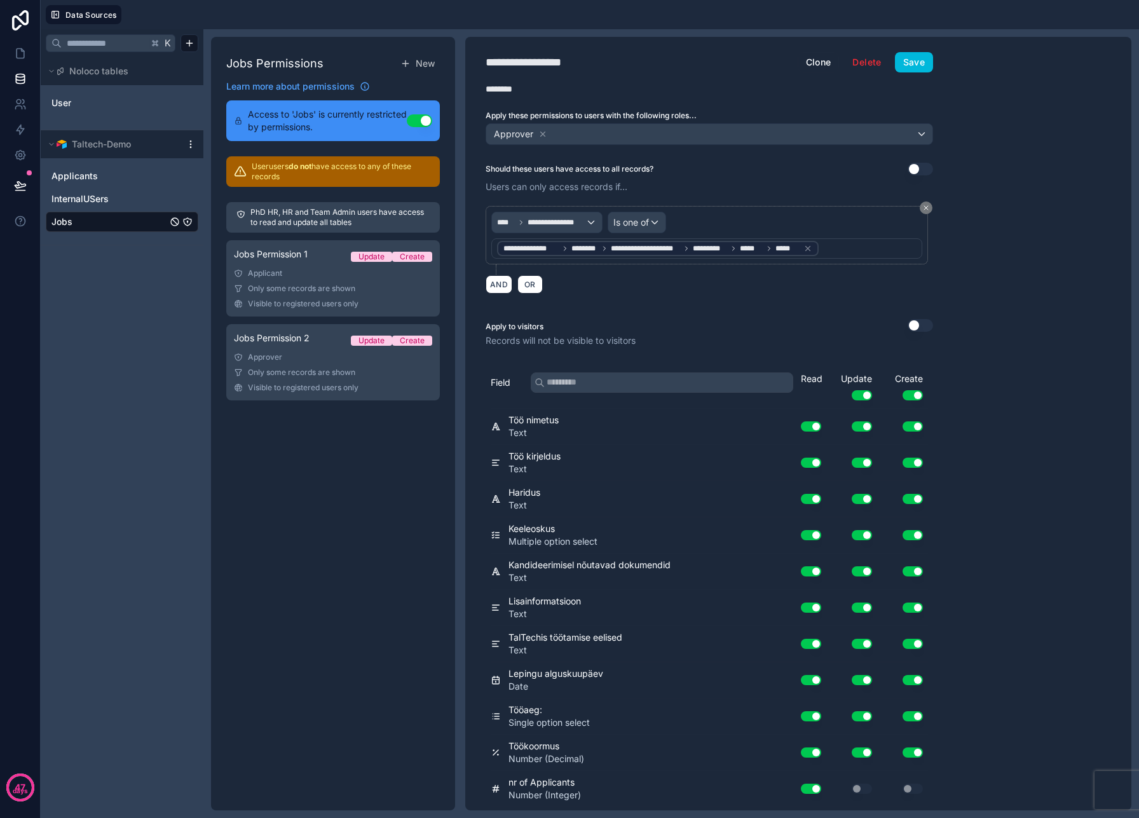
click at [812, 249] on div "**********" at bounding box center [658, 248] width 322 height 15
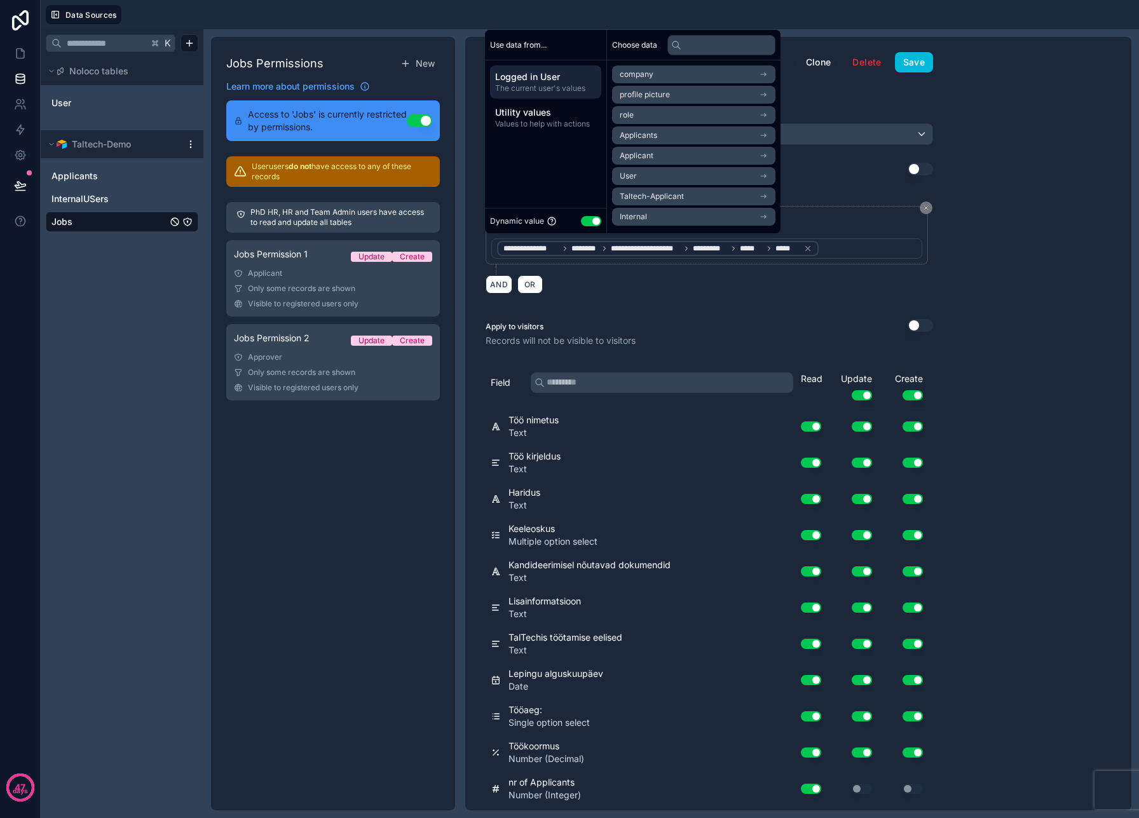
click at [812, 238] on div "**********" at bounding box center [706, 248] width 431 height 20
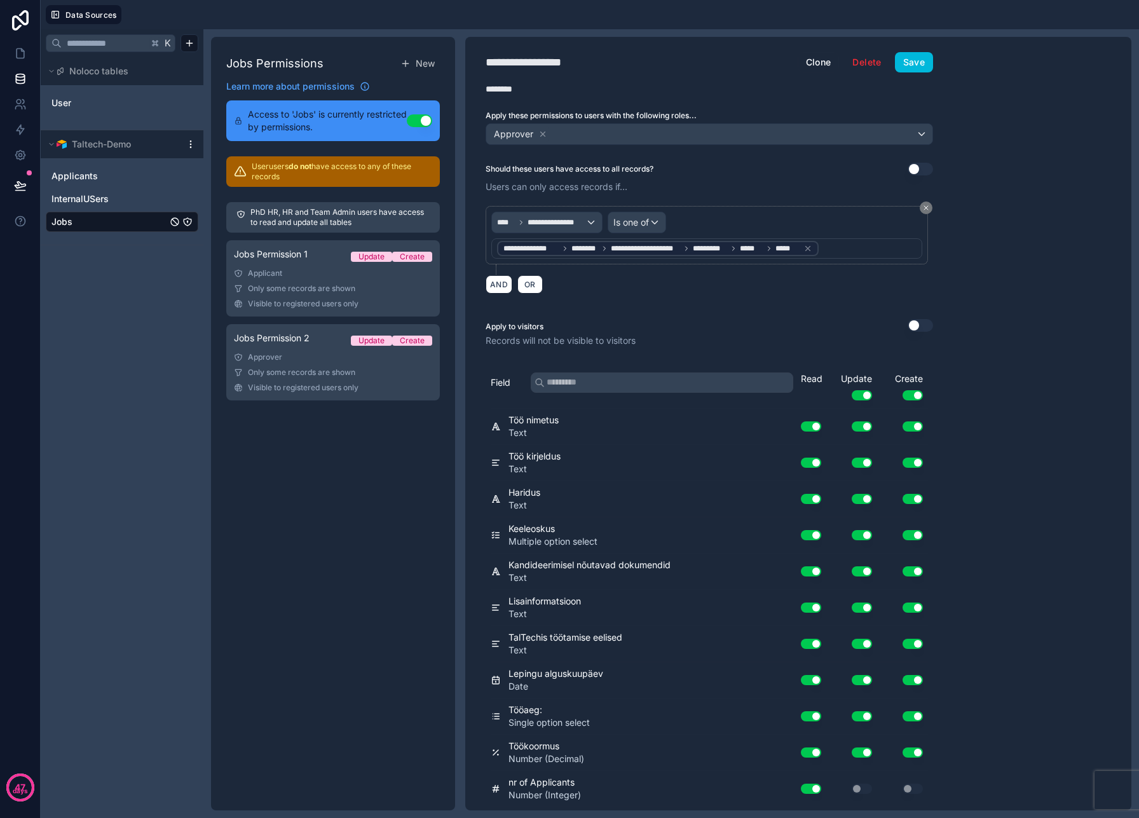
click at [812, 244] on icon at bounding box center [807, 248] width 9 height 9
click at [812, 245] on div "Value" at bounding box center [706, 248] width 431 height 20
click at [716, 280] on div "AND OR" at bounding box center [710, 284] width 448 height 19
click at [524, 247] on div "Value" at bounding box center [706, 248] width 431 height 20
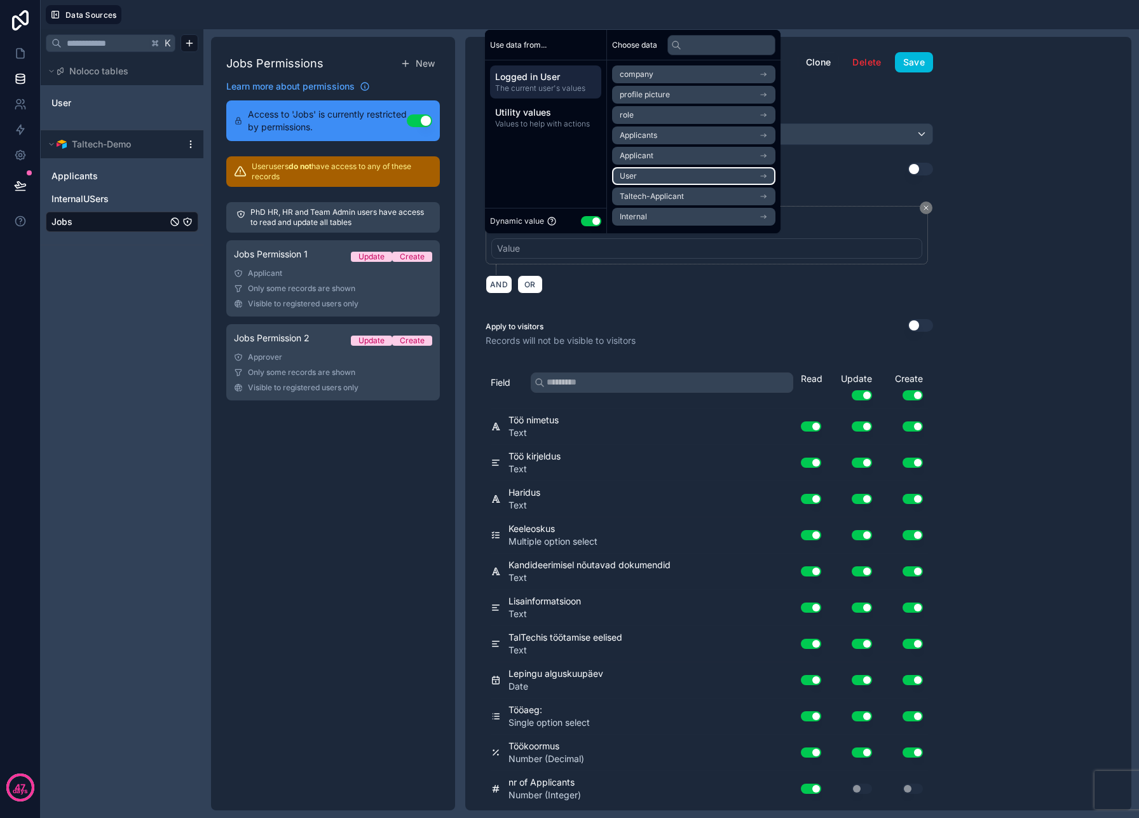
click at [671, 168] on li "User" at bounding box center [693, 176] width 163 height 18
click at [687, 198] on li "user (from user)" at bounding box center [693, 199] width 163 height 18
click at [688, 172] on li "User" at bounding box center [693, 179] width 163 height 18
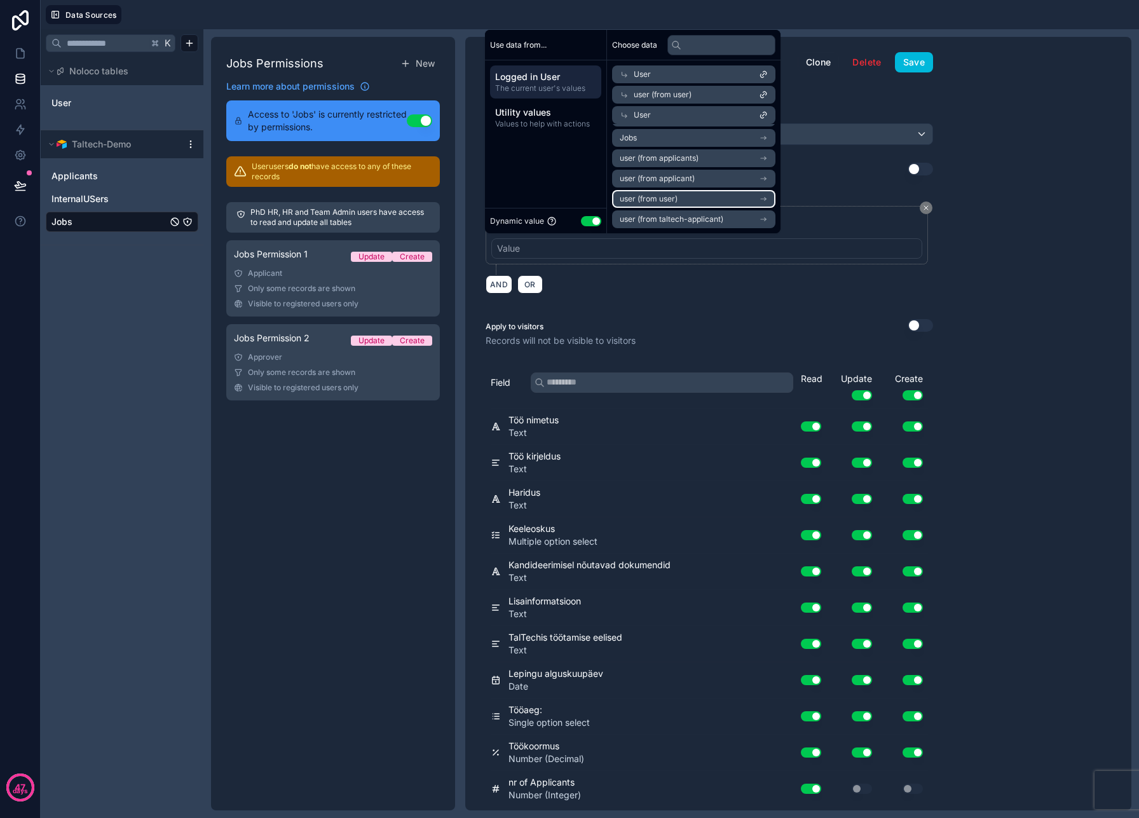
click at [679, 195] on li "user (from user)" at bounding box center [693, 199] width 163 height 18
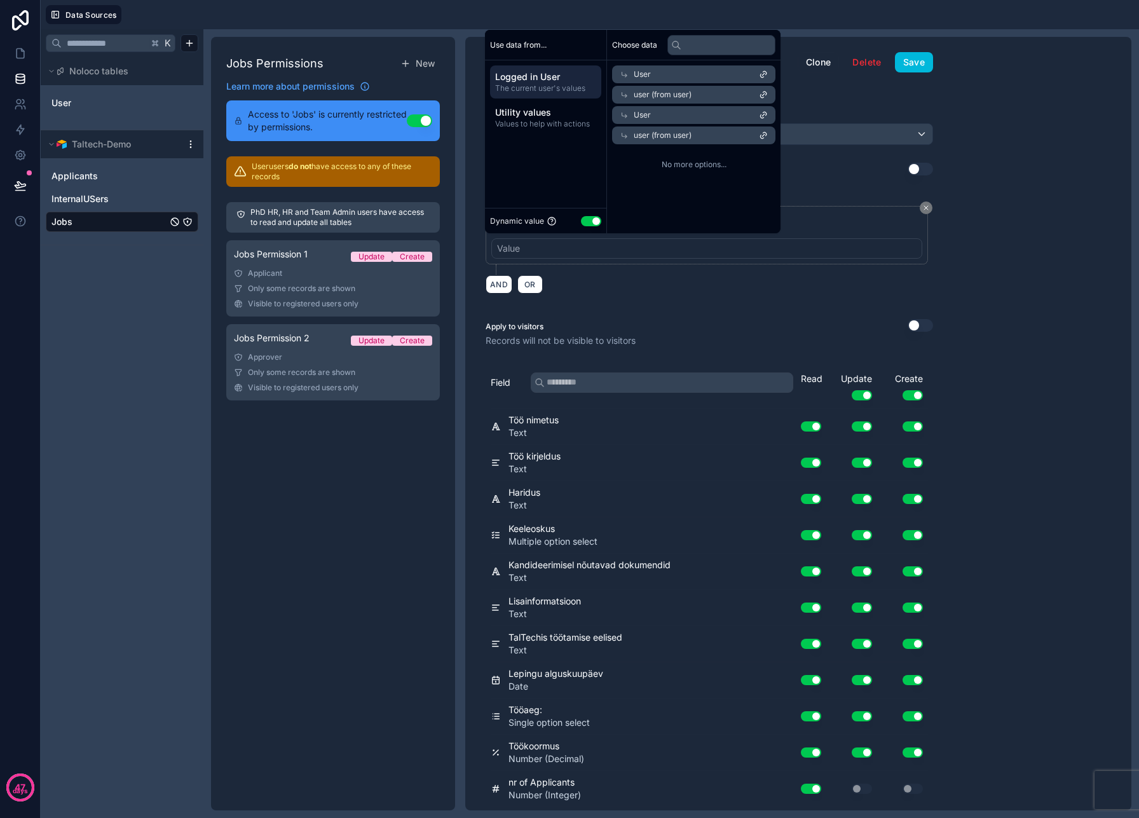
scroll to position [0, 0]
click at [765, 135] on icon at bounding box center [763, 135] width 3 height 3
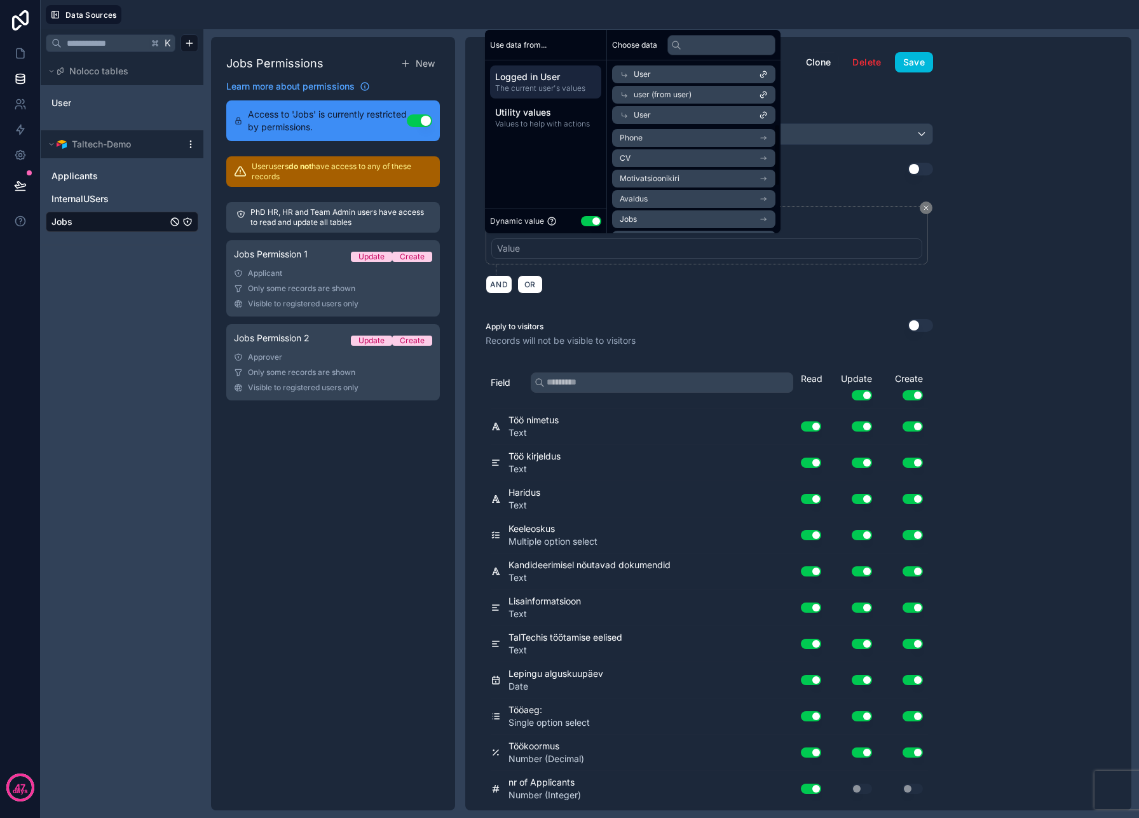
click at [771, 120] on div "User" at bounding box center [693, 115] width 163 height 18
click at [763, 97] on icon at bounding box center [761, 95] width 3 height 3
click at [678, 177] on li "Jobs" at bounding box center [693, 179] width 163 height 18
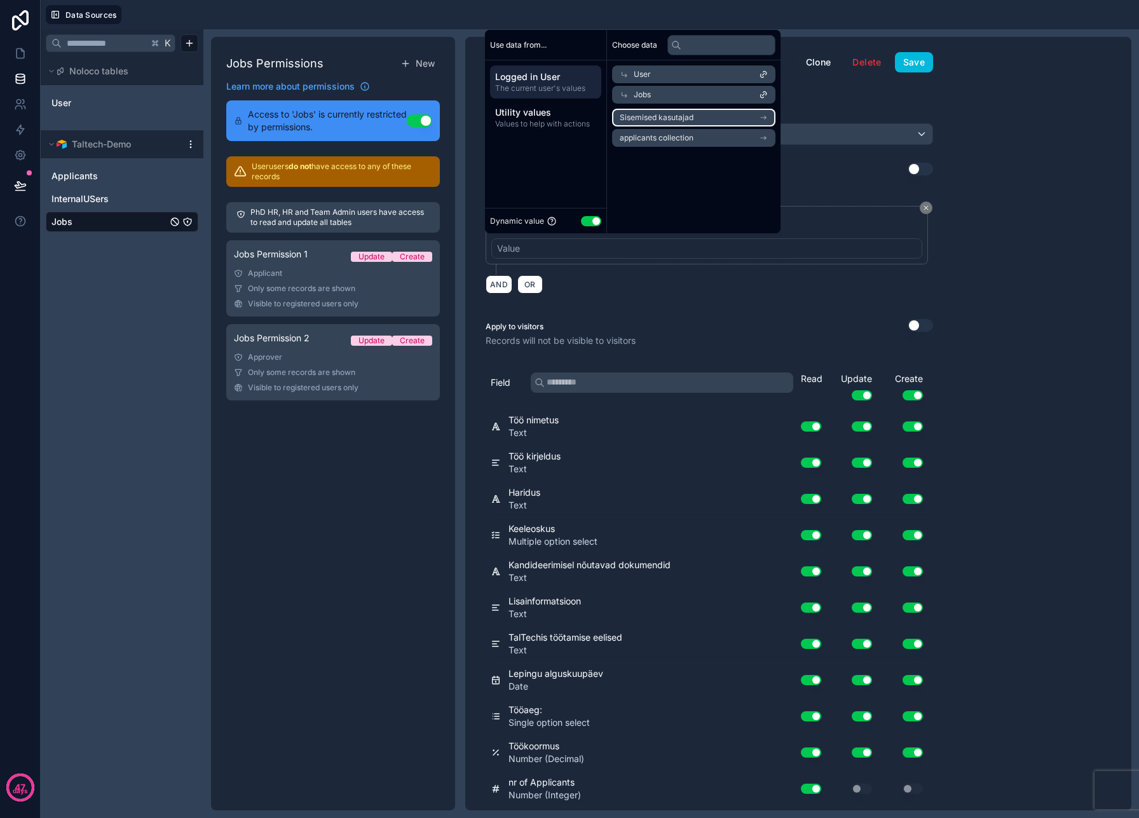
click at [699, 118] on li "Sisemised kasutajad" at bounding box center [693, 118] width 163 height 18
click at [695, 133] on li "Sisemised kasutajad" at bounding box center [693, 138] width 163 height 18
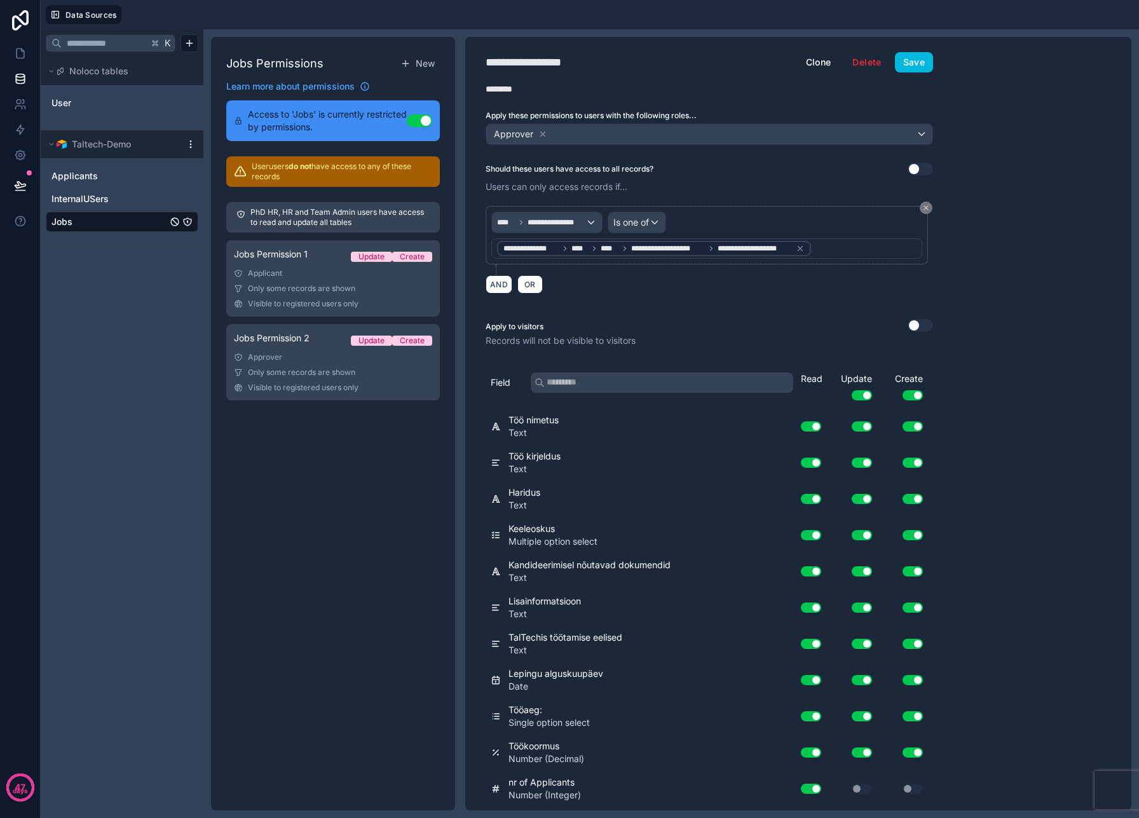
click at [894, 170] on div "Should these users have access to all records? Use setting" at bounding box center [710, 169] width 448 height 13
click at [908, 63] on button "Save" at bounding box center [914, 62] width 38 height 20
click at [22, 195] on button at bounding box center [20, 186] width 28 height 36
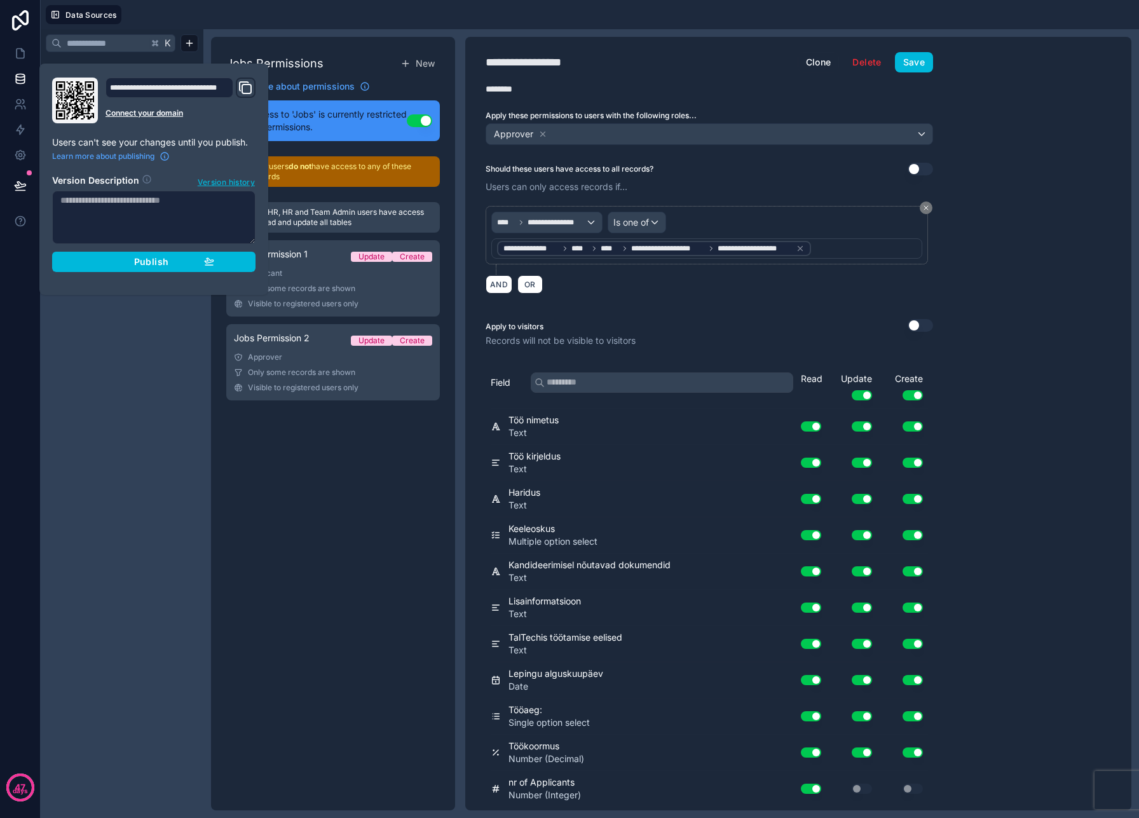
click at [119, 264] on div "Publish" at bounding box center [153, 261] width 121 height 11
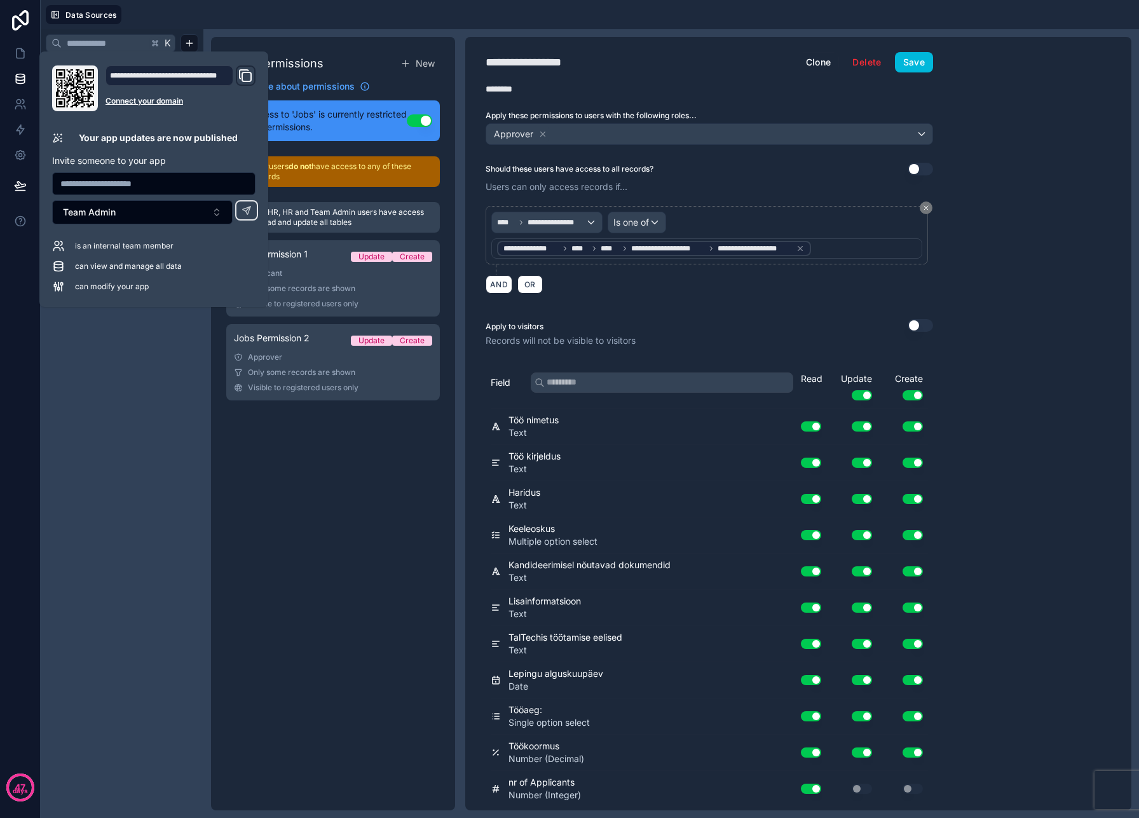
click at [107, 441] on div "K Noloco tables User Taltech-Demo Applicants InternalUSers Jobs" at bounding box center [122, 423] width 163 height 789
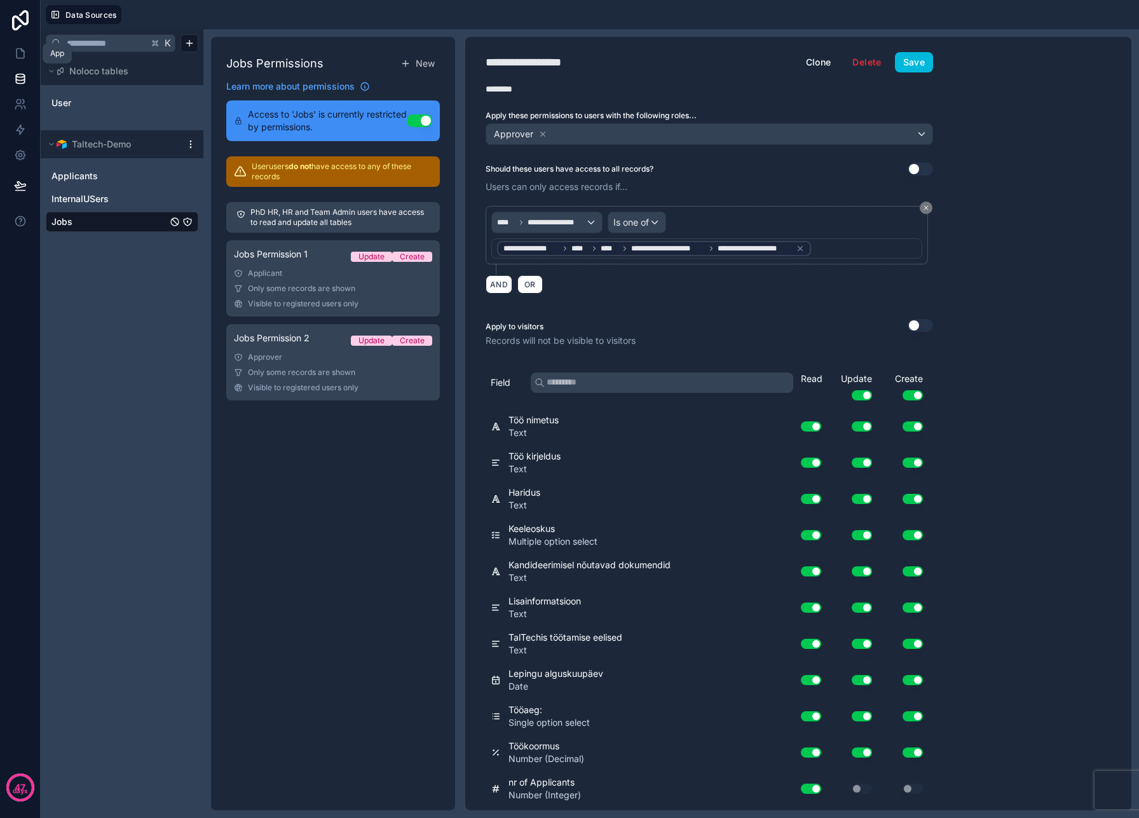
click at [19, 50] on icon at bounding box center [20, 53] width 13 height 13
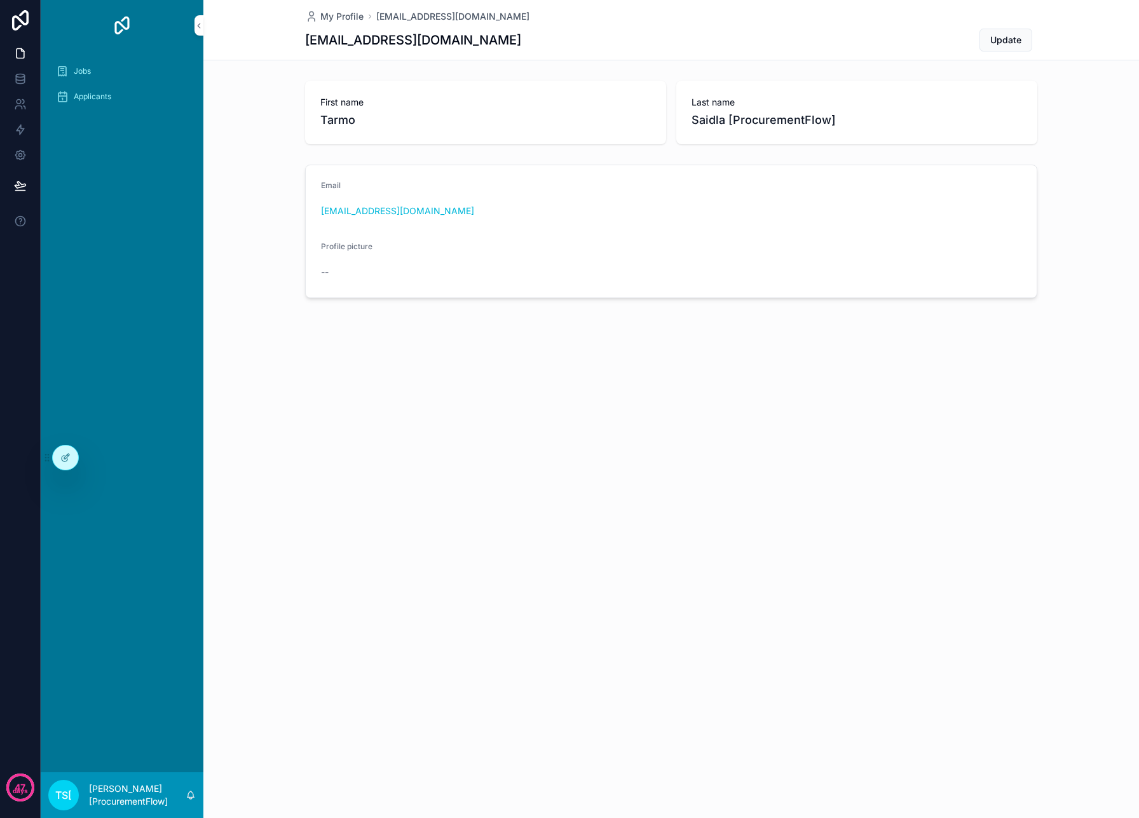
click at [130, 791] on p "[PERSON_NAME] [ProcurementFlow]" at bounding box center [137, 795] width 97 height 25
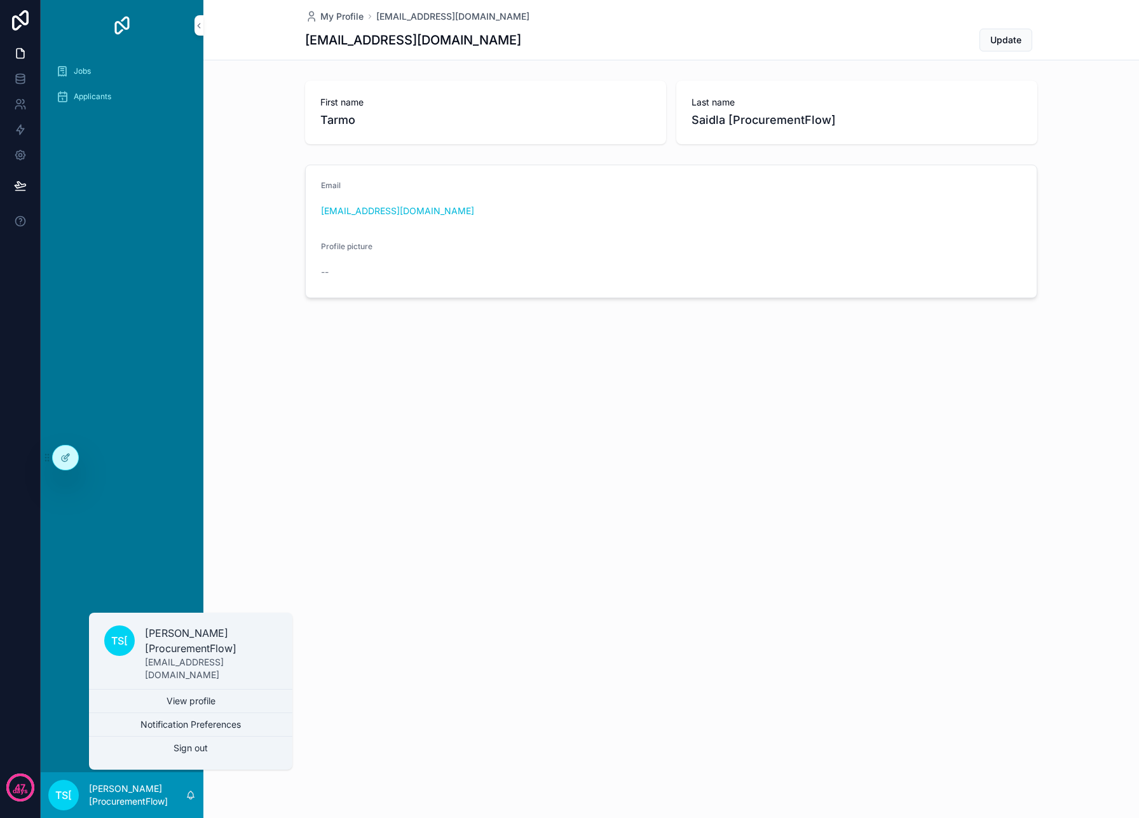
click at [227, 781] on div "My Profile tarmo.saidla@procurementflow.com tarmo.saidla@procurementflow.com Up…" at bounding box center [671, 409] width 936 height 818
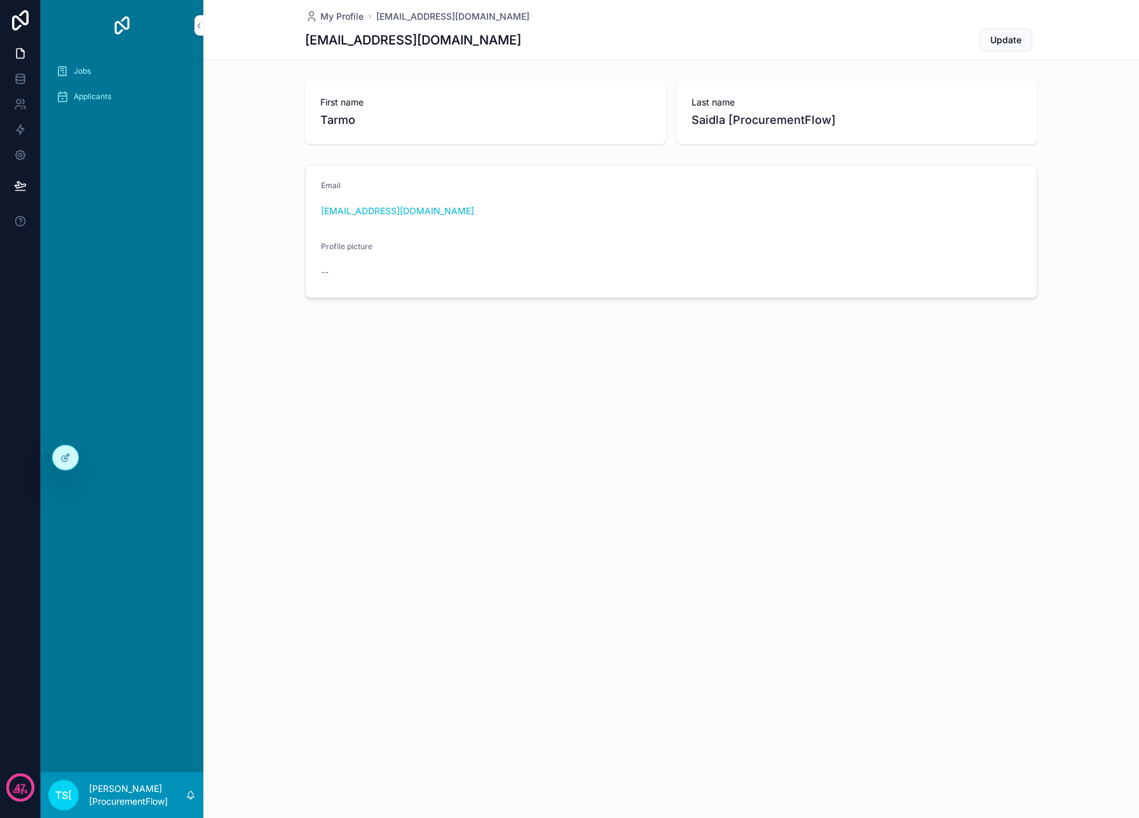
click at [0, 0] on icon at bounding box center [0, 0] width 0 height 0
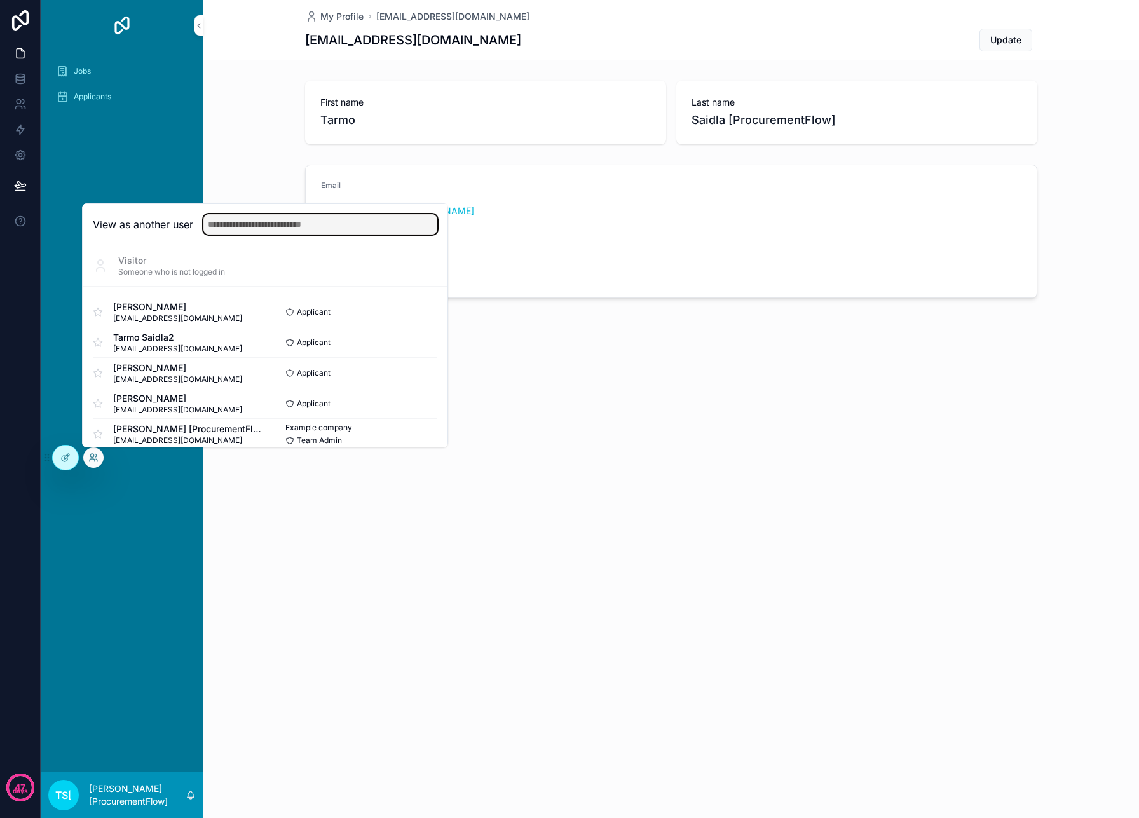
click at [253, 226] on input "text" at bounding box center [320, 224] width 234 height 20
type input "*"
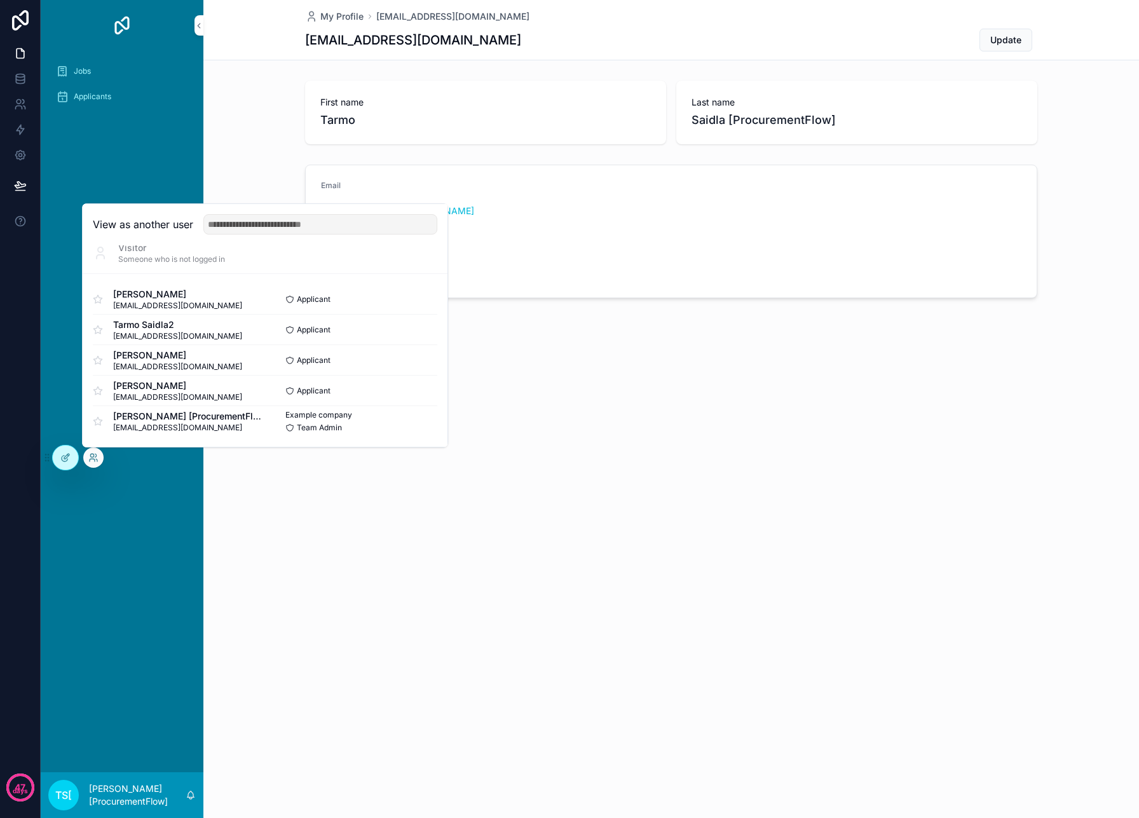
click at [175, 175] on div "Jobs Applicants" at bounding box center [122, 411] width 163 height 721
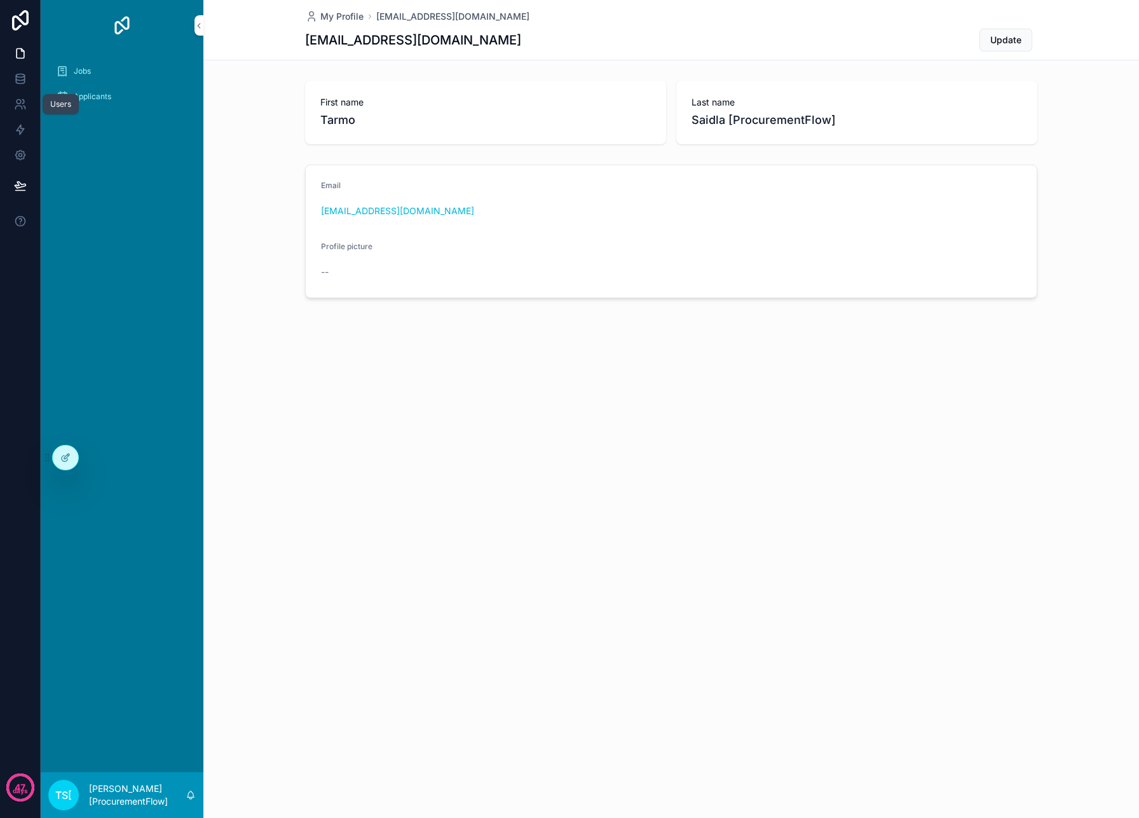
click at [27, 101] on link at bounding box center [20, 104] width 40 height 25
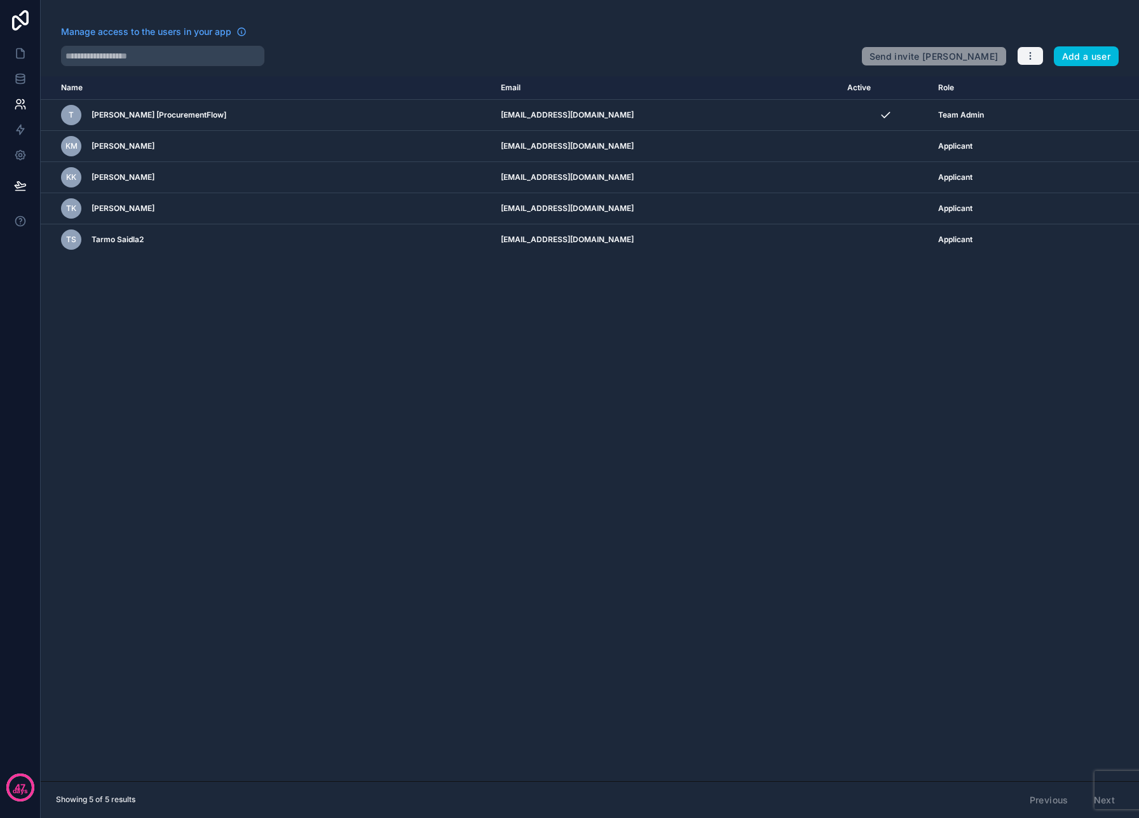
click at [1034, 60] on icon "button" at bounding box center [1030, 56] width 10 height 10
click at [1049, 112] on link "Sync your users" at bounding box center [1060, 106] width 89 height 20
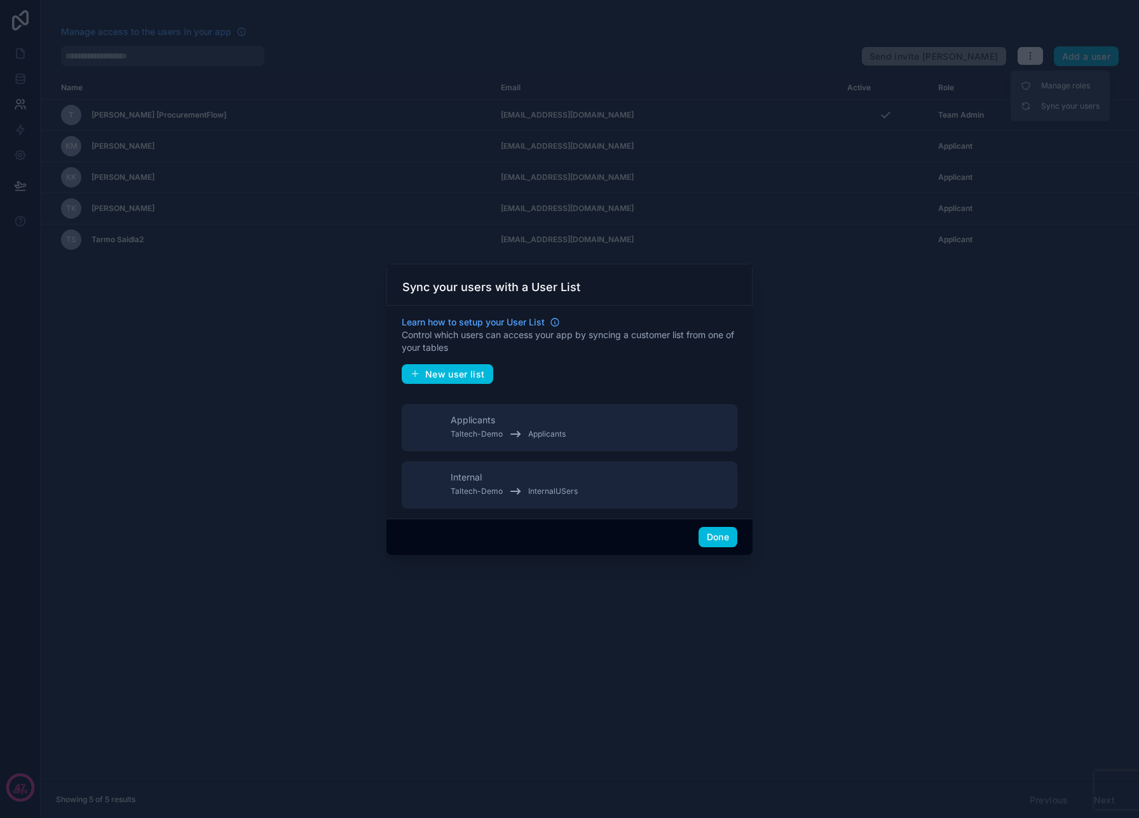
click at [707, 534] on button "Done" at bounding box center [718, 537] width 39 height 20
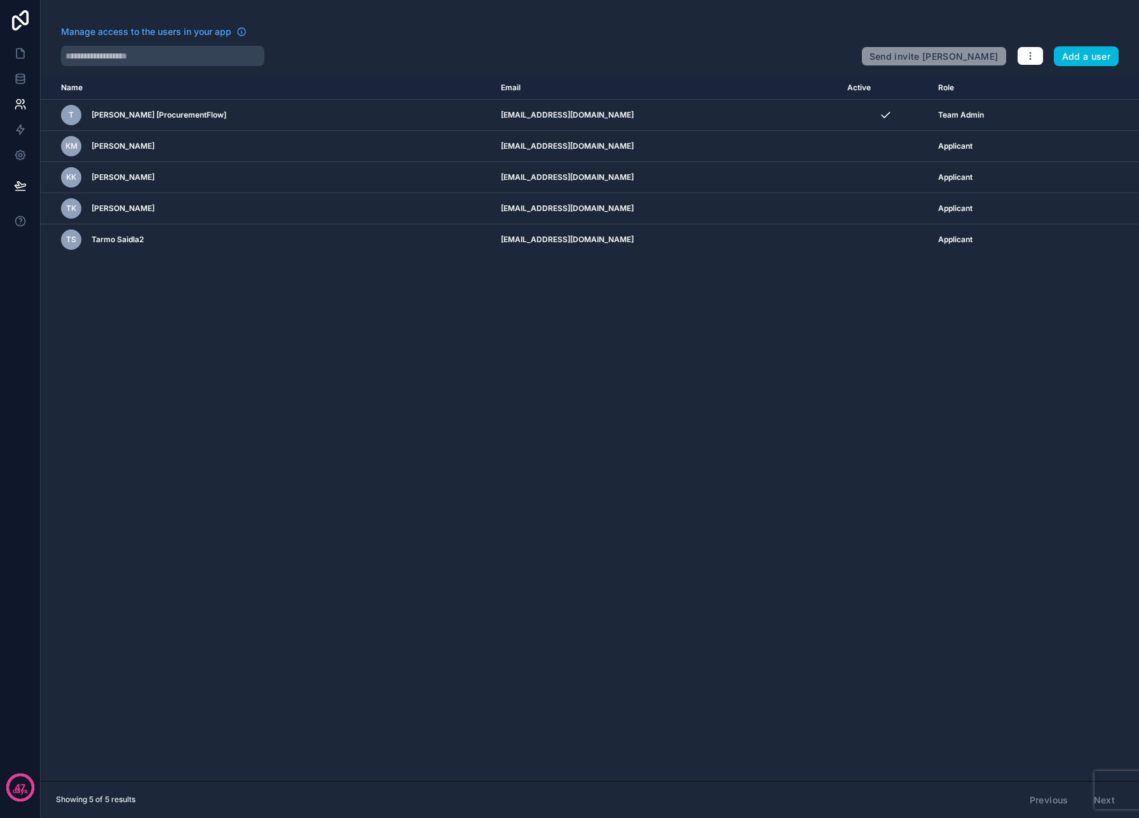
click at [215, 32] on span "Manage access to the users in your app" at bounding box center [146, 31] width 170 height 13
click at [1036, 52] on button "button" at bounding box center [1030, 55] width 27 height 19
click at [1055, 102] on link "Sync your users" at bounding box center [1060, 106] width 89 height 20
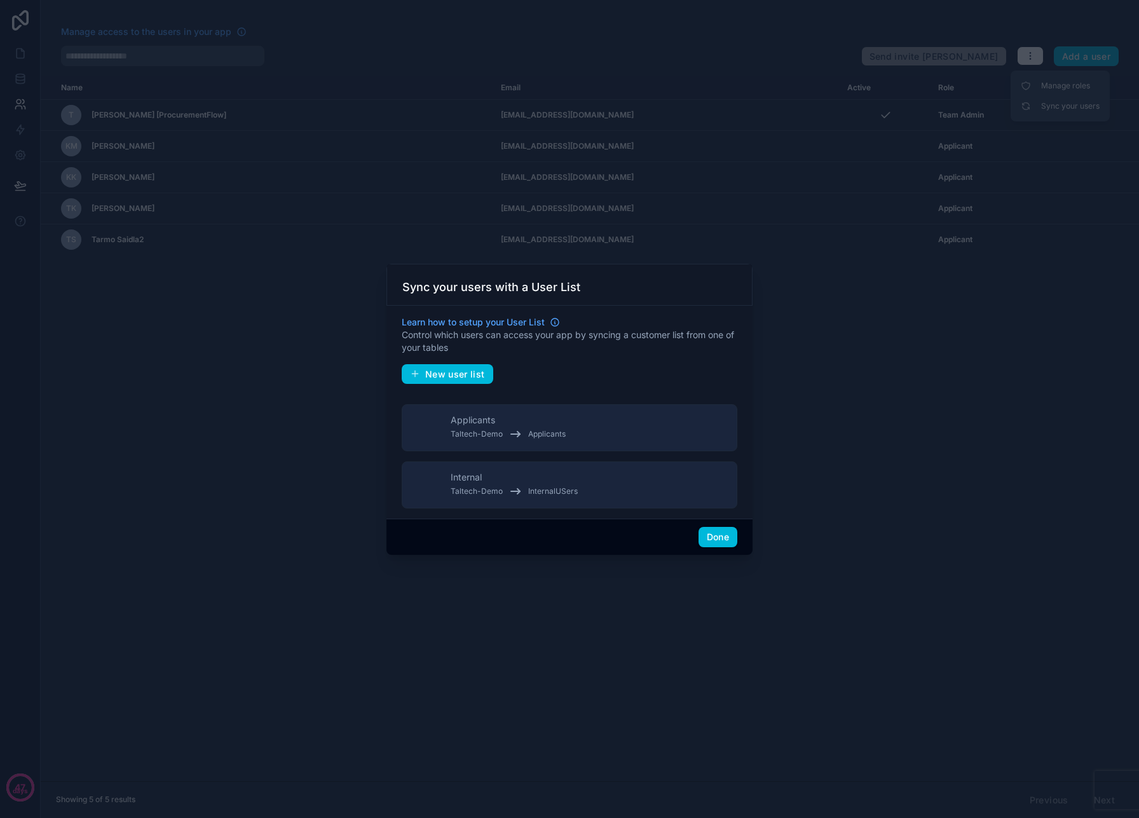
click at [590, 474] on button "Internal Taltech-Demo InternalUSers" at bounding box center [570, 484] width 336 height 47
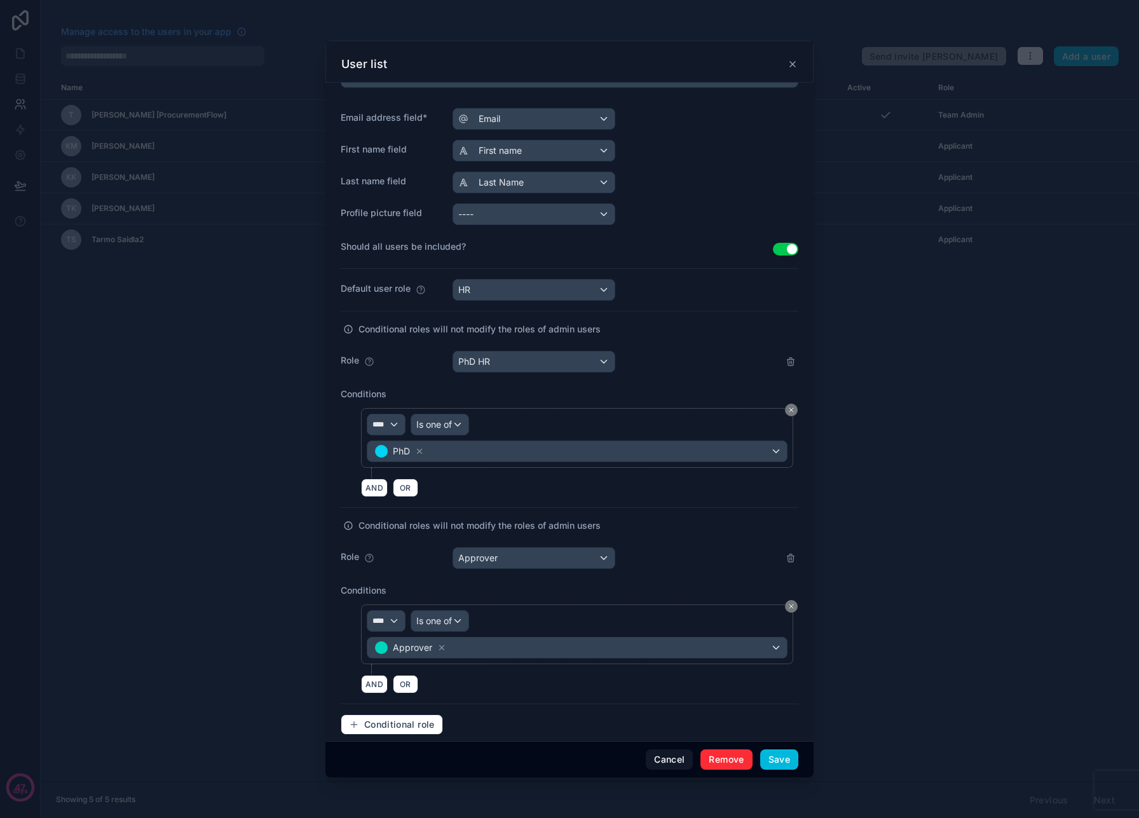
scroll to position [202, 0]
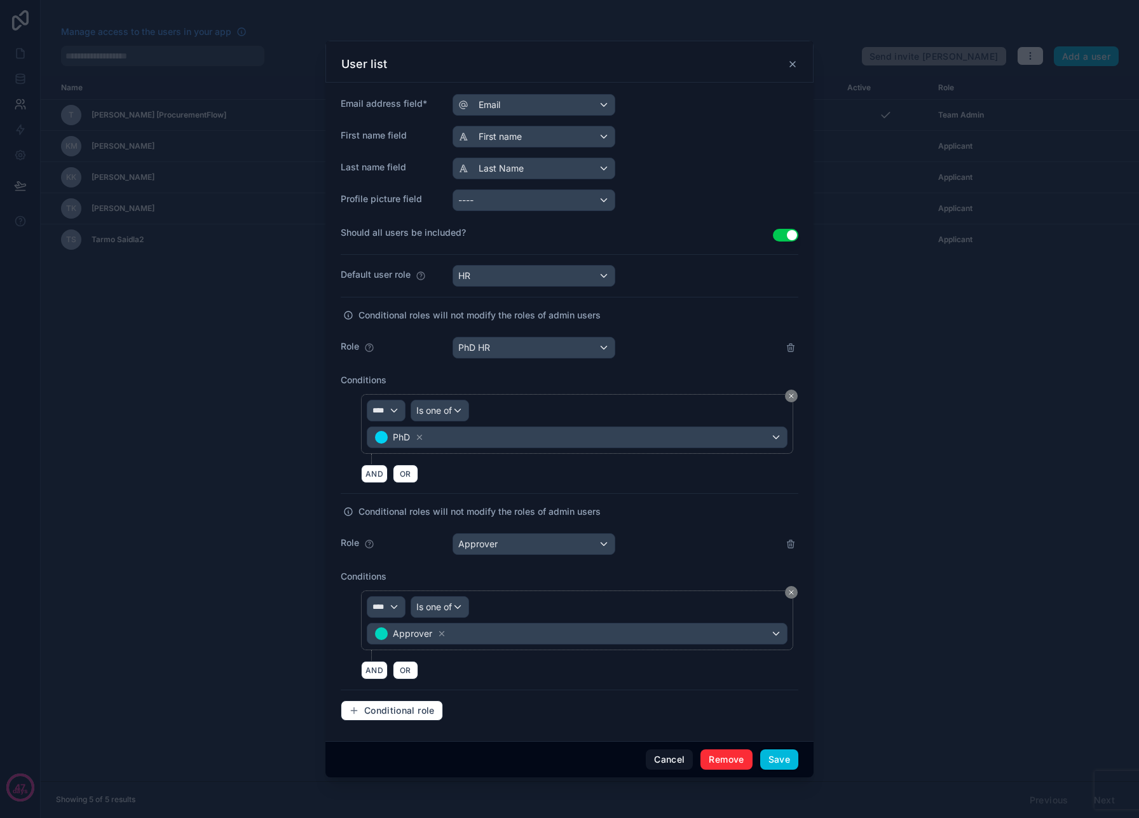
click at [783, 758] on button "Save" at bounding box center [779, 759] width 38 height 20
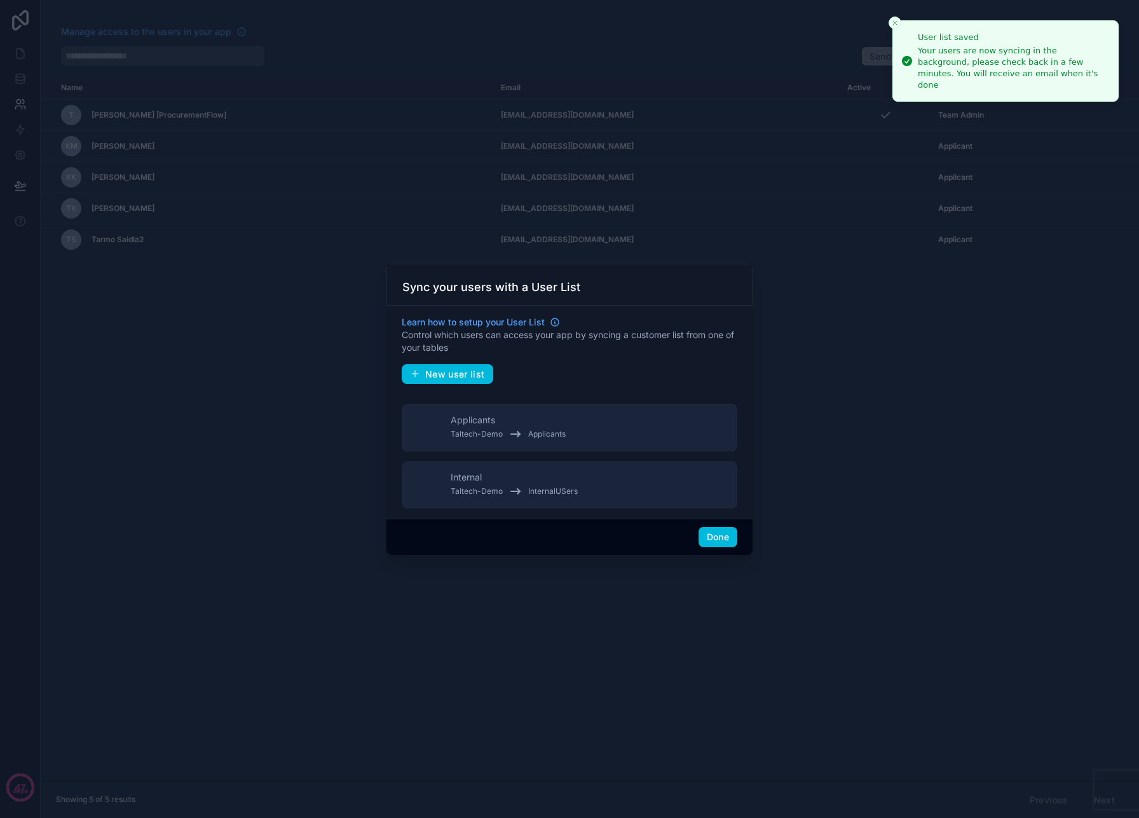
click at [718, 533] on button "Done" at bounding box center [718, 537] width 39 height 20
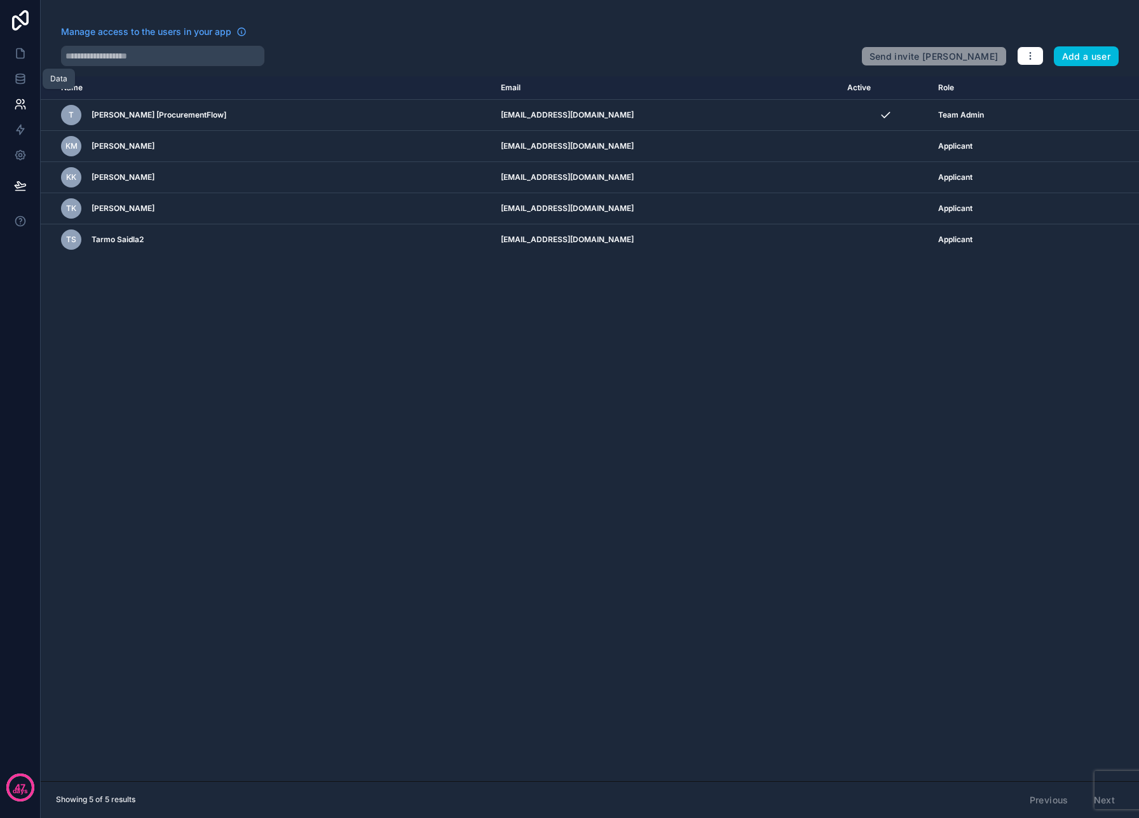
click at [25, 80] on icon at bounding box center [20, 78] width 13 height 13
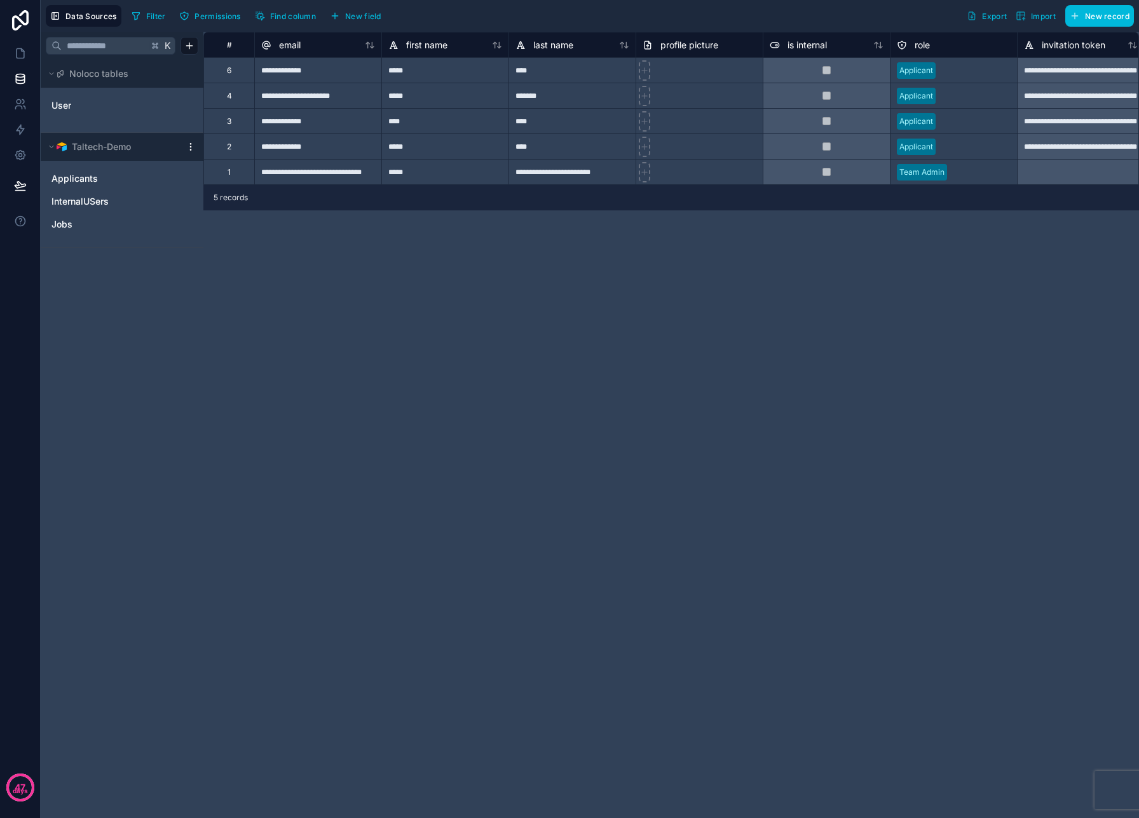
click at [63, 94] on div "User" at bounding box center [122, 104] width 153 height 29
click at [63, 102] on span "User" at bounding box center [61, 105] width 20 height 13
click at [89, 173] on span "Applicants" at bounding box center [74, 178] width 46 height 13
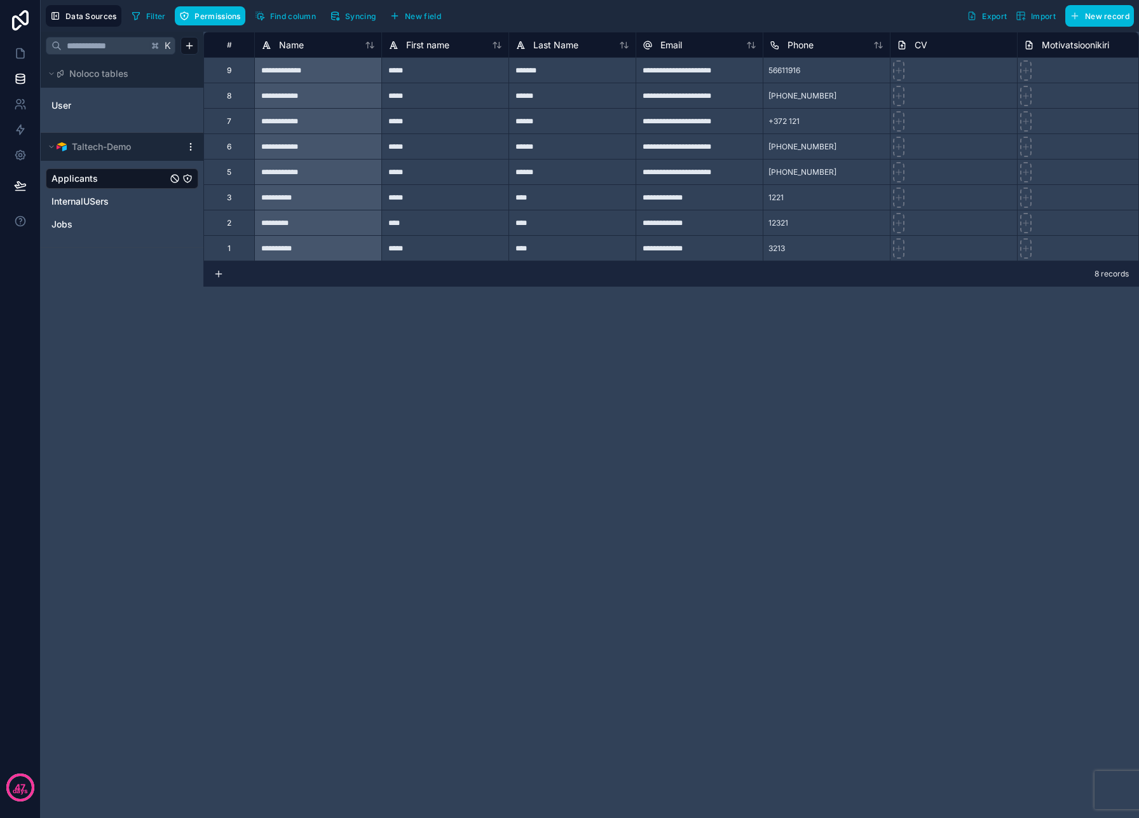
click at [93, 205] on span "InternalUSers" at bounding box center [79, 201] width 57 height 13
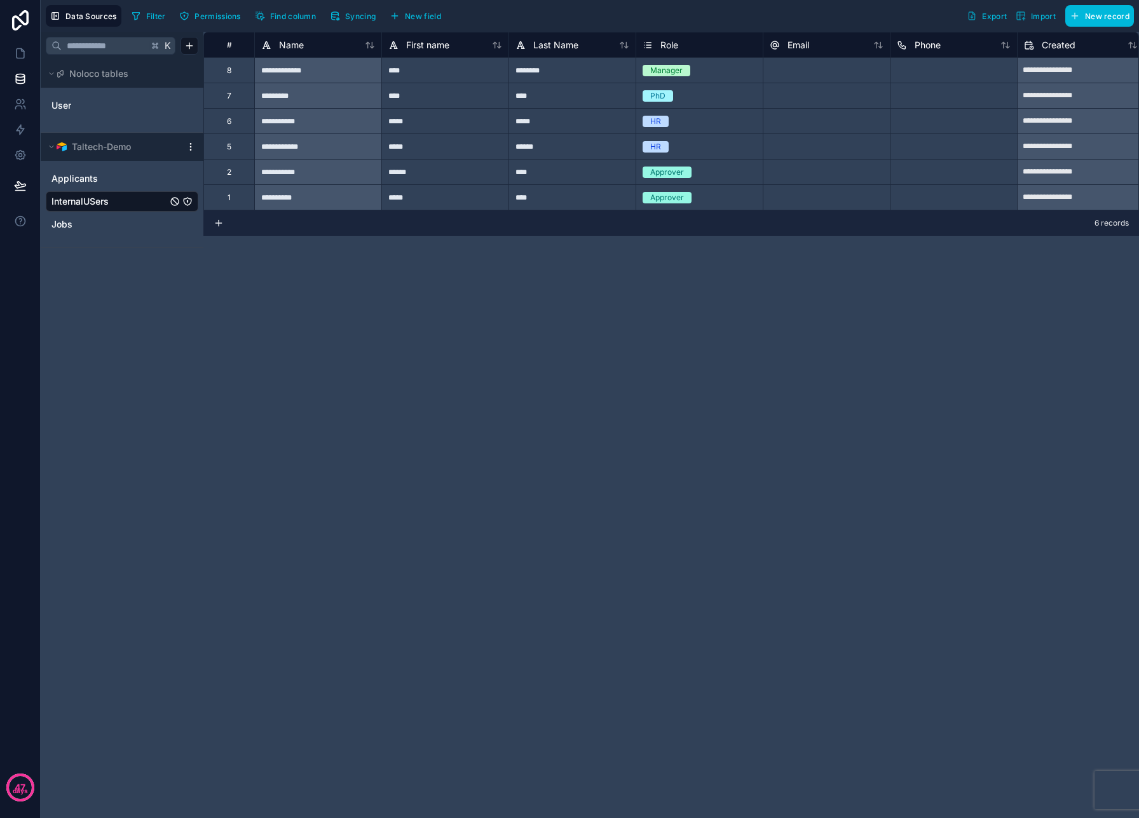
click at [84, 221] on link "Jobs" at bounding box center [109, 224] width 116 height 13
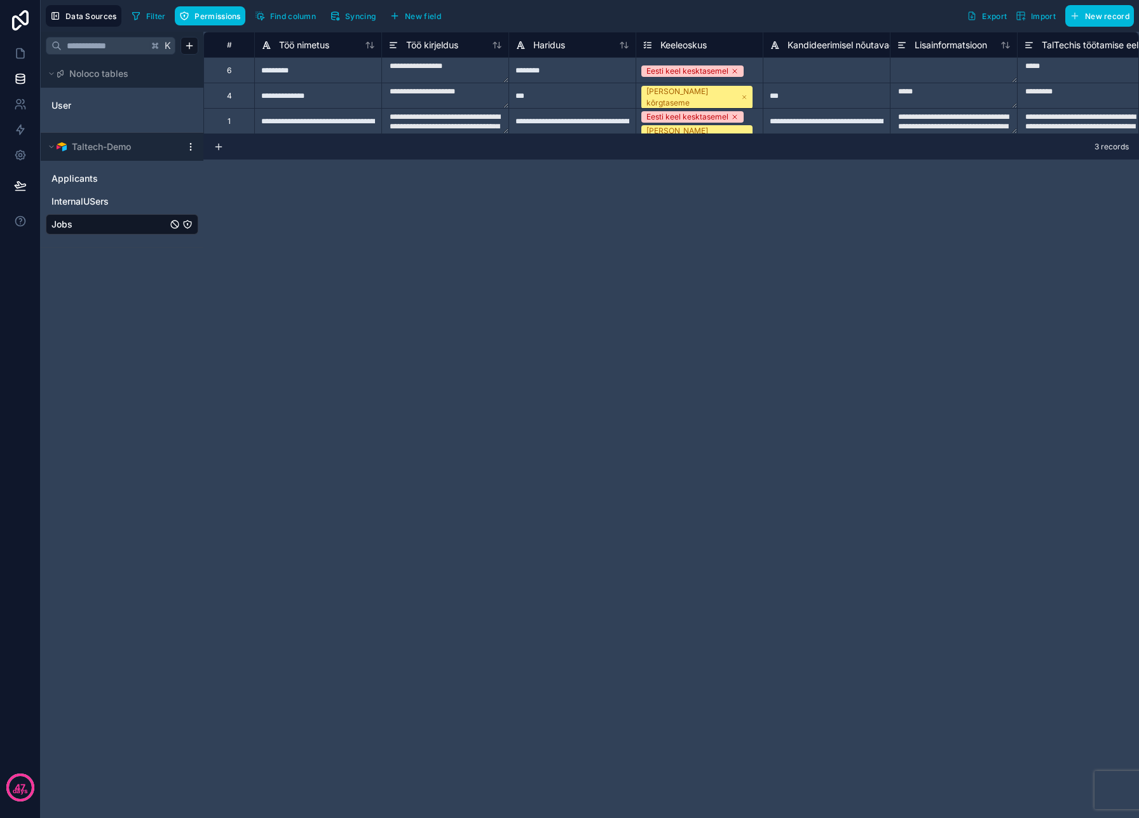
click at [89, 183] on span "Applicants" at bounding box center [74, 178] width 46 height 13
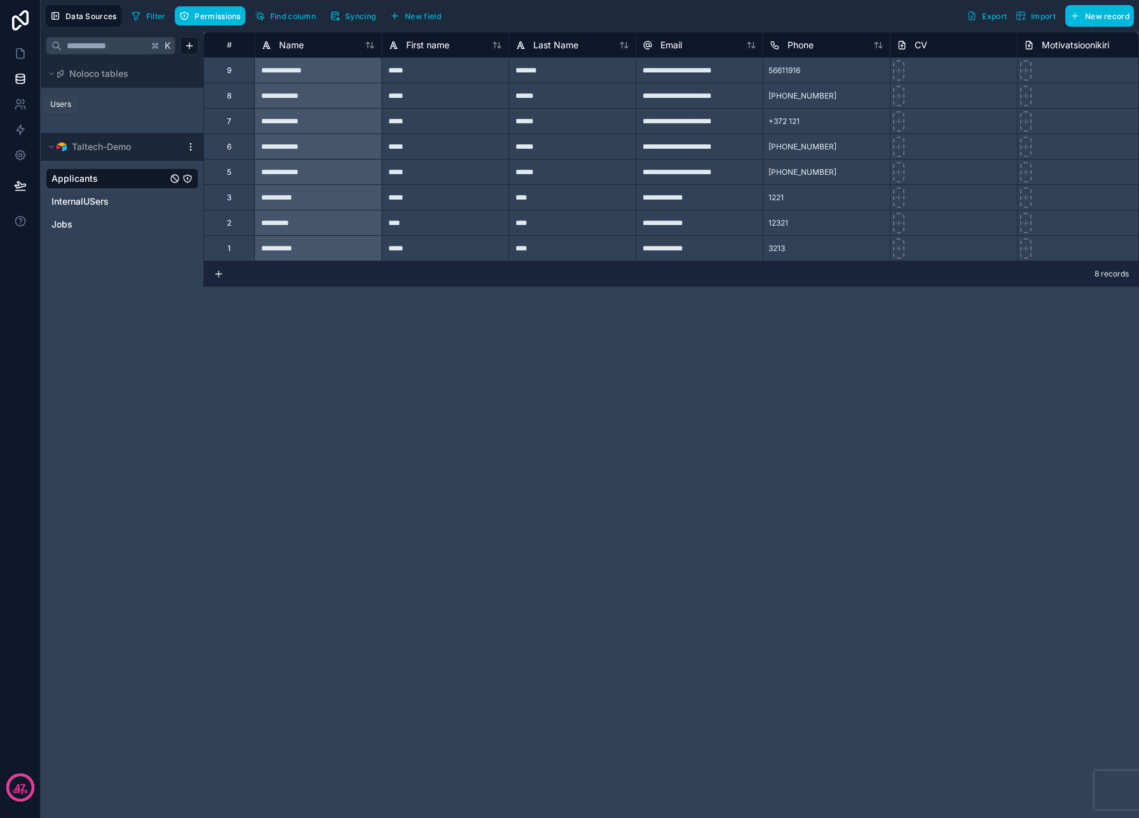
click at [18, 100] on icon at bounding box center [20, 104] width 13 height 13
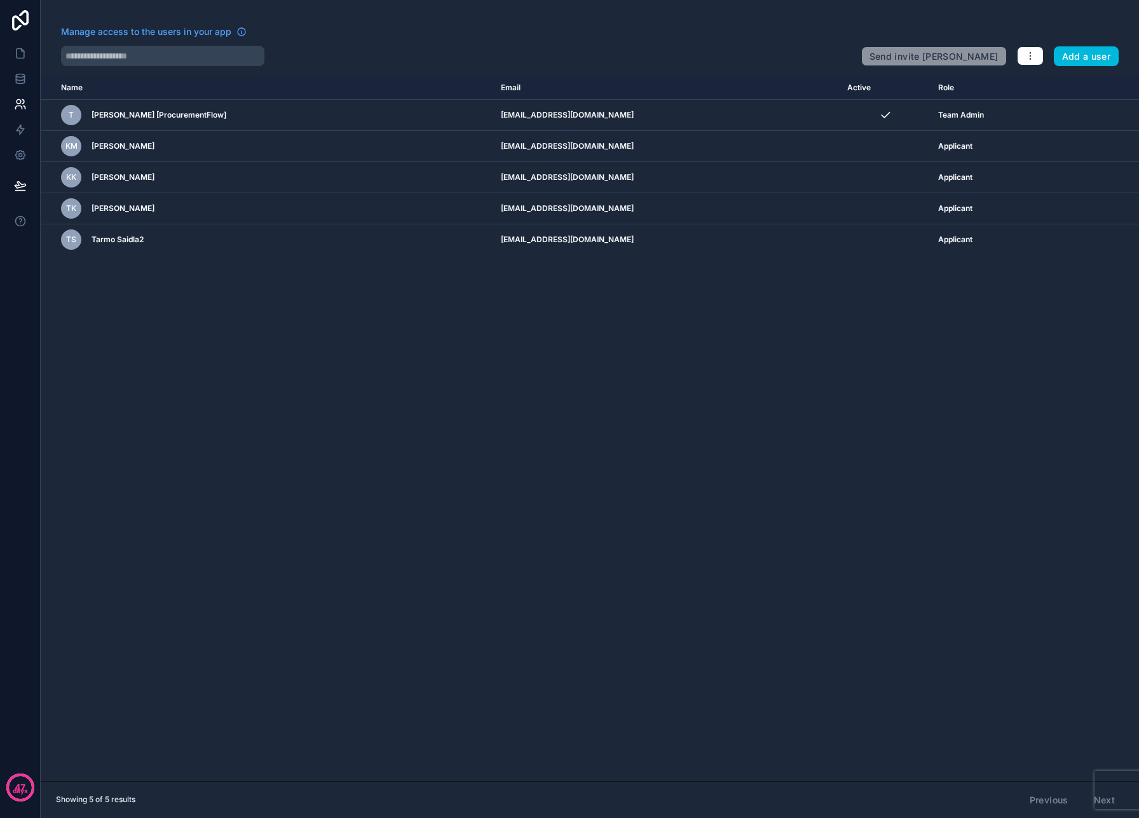
click at [27, 74] on link at bounding box center [20, 78] width 40 height 25
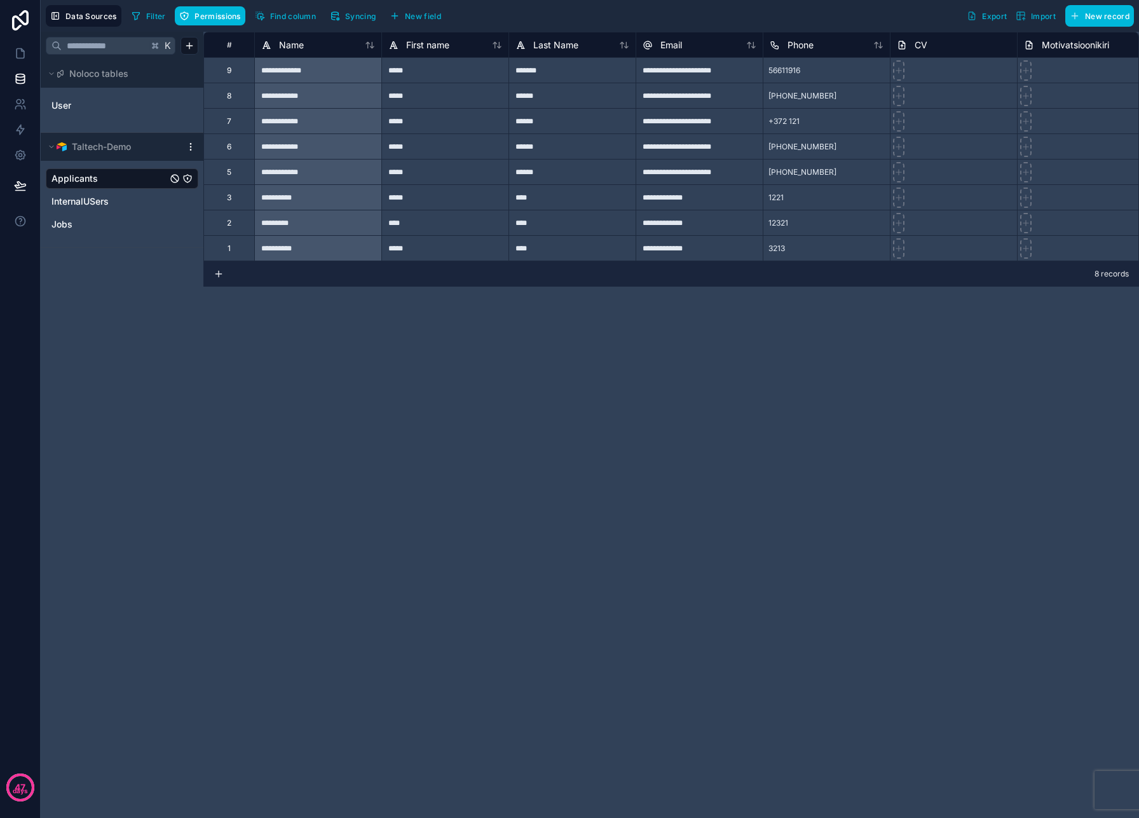
click at [76, 201] on span "InternalUSers" at bounding box center [79, 201] width 57 height 13
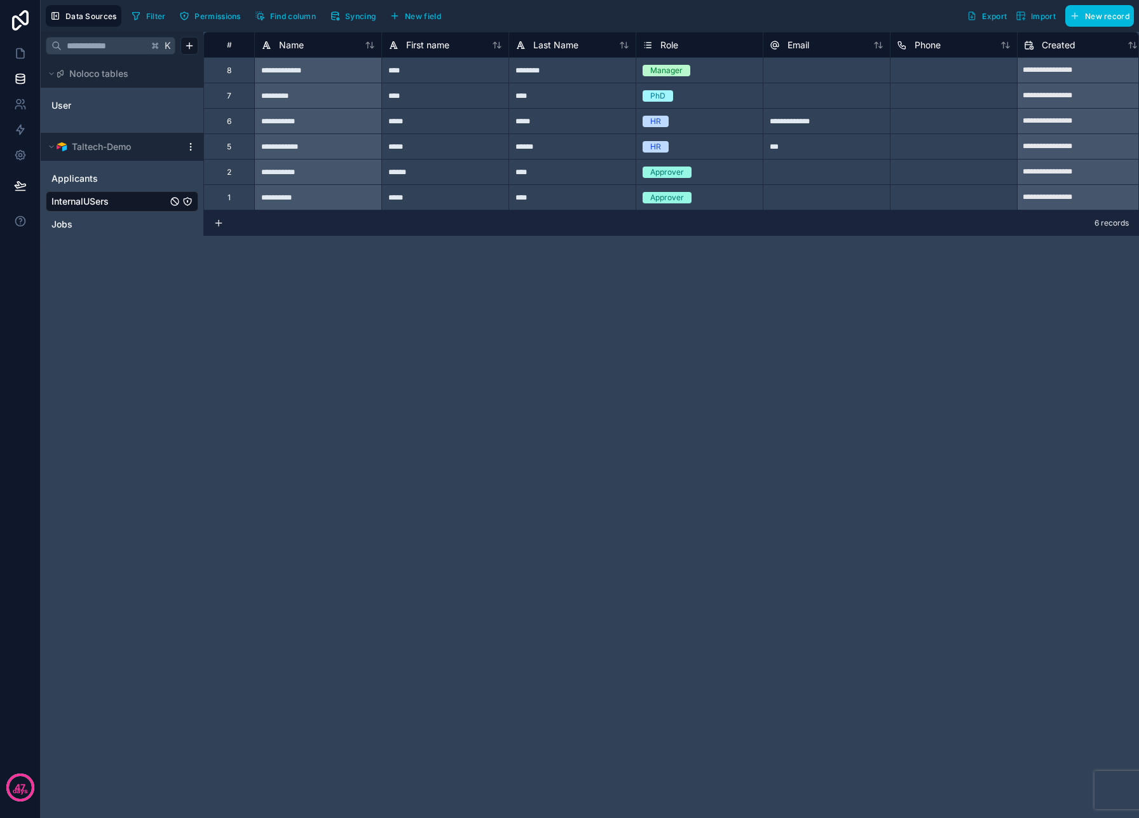
click at [370, 17] on span "Syncing" at bounding box center [360, 16] width 31 height 10
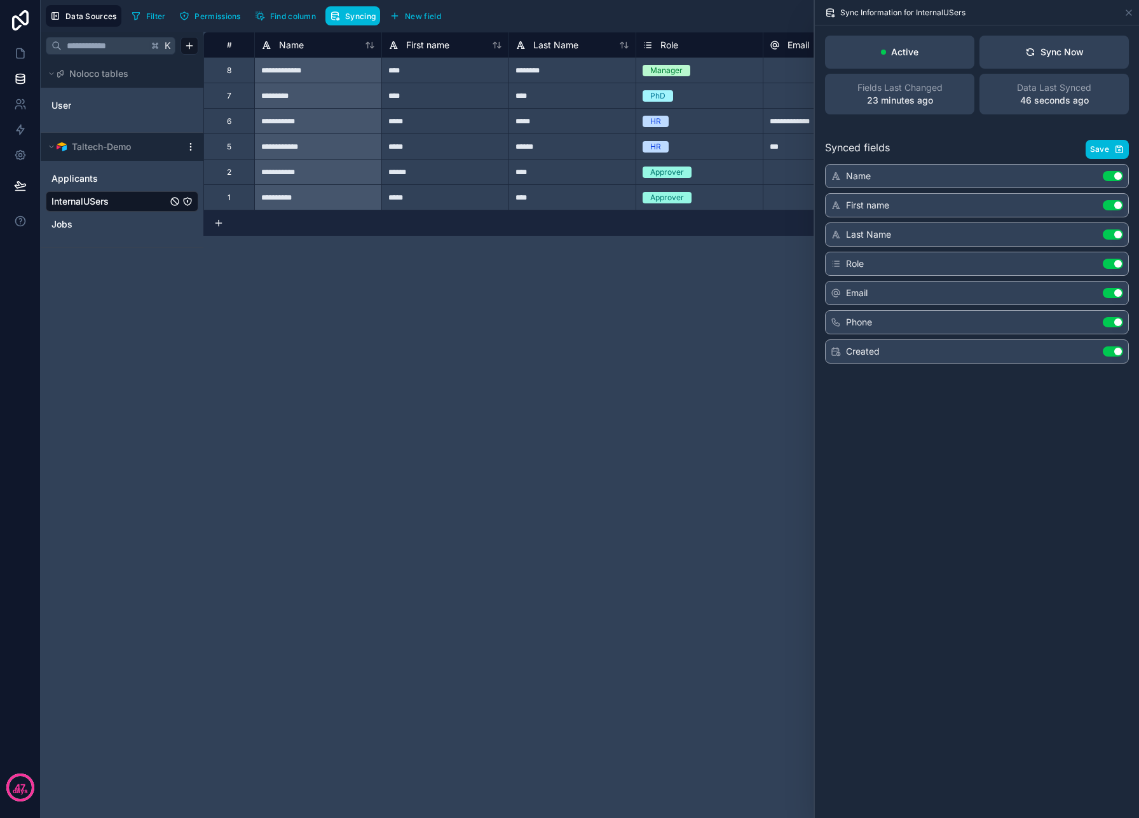
click at [1047, 53] on div "Sync Now" at bounding box center [1054, 52] width 58 height 13
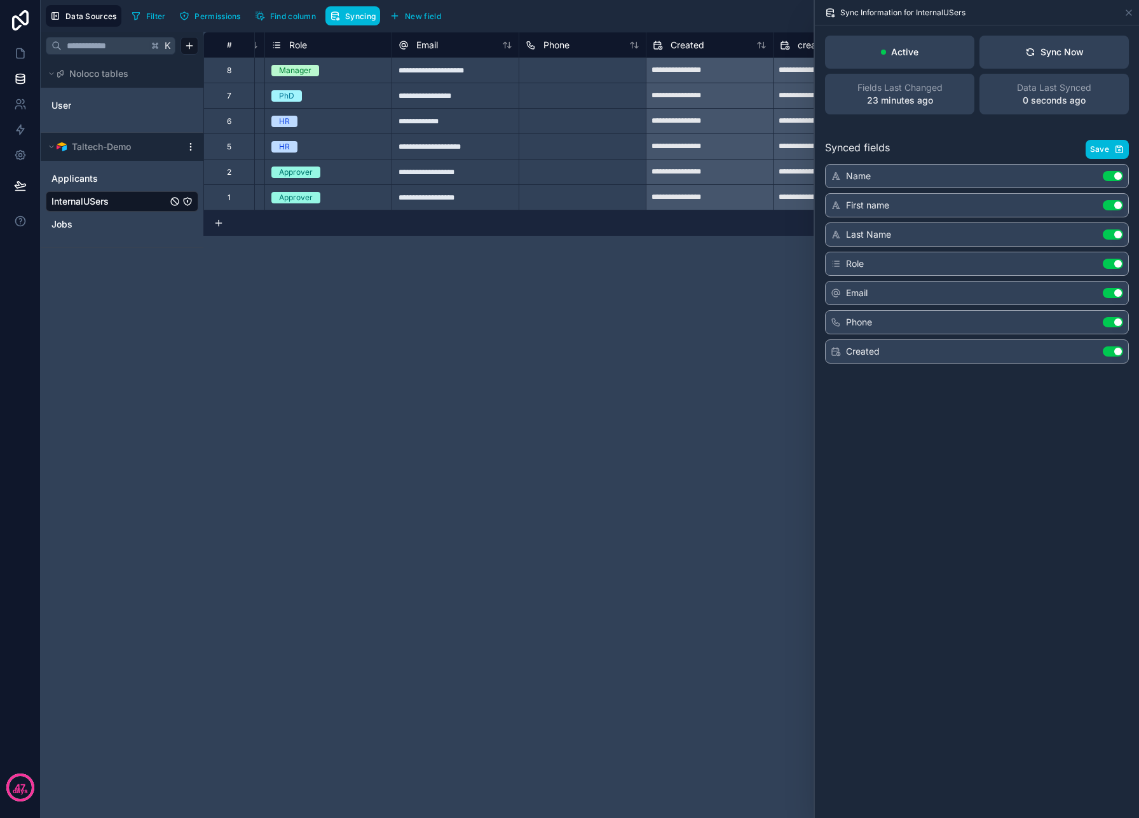
scroll to position [0, 393]
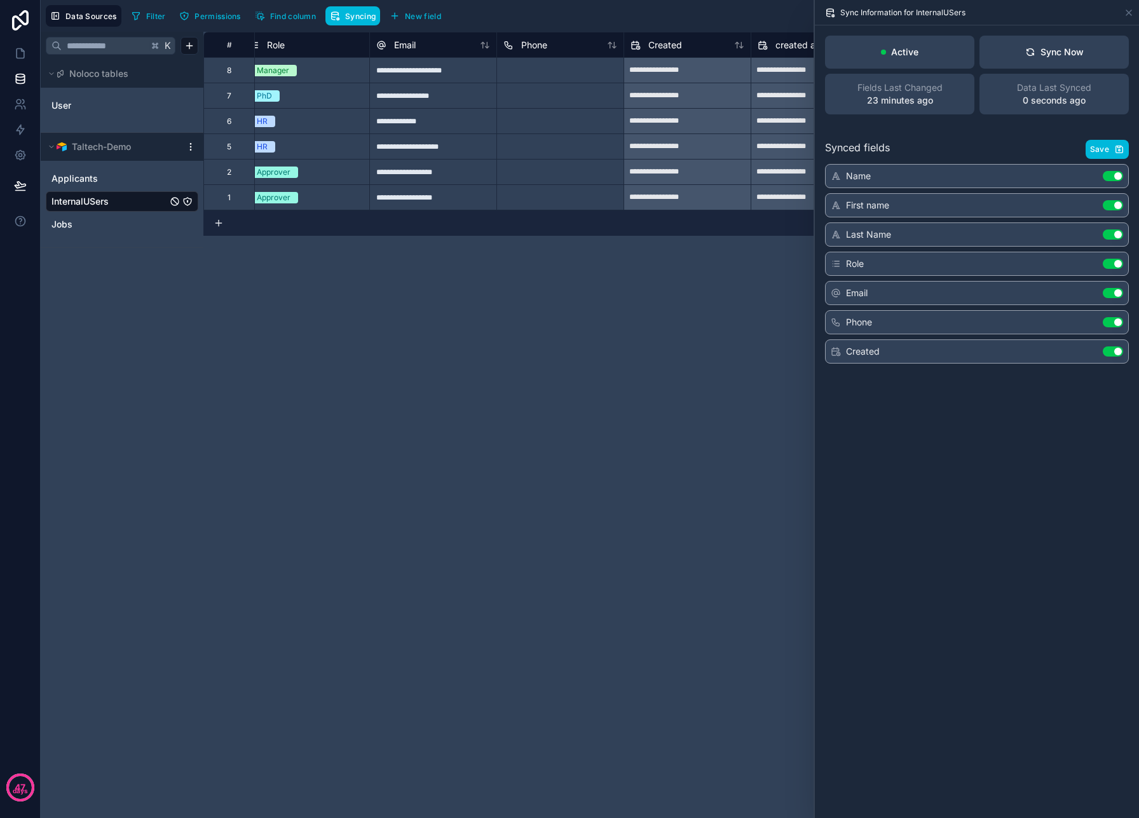
click at [596, 336] on div "**********" at bounding box center [671, 425] width 936 height 786
click at [15, 101] on icon at bounding box center [20, 104] width 13 height 13
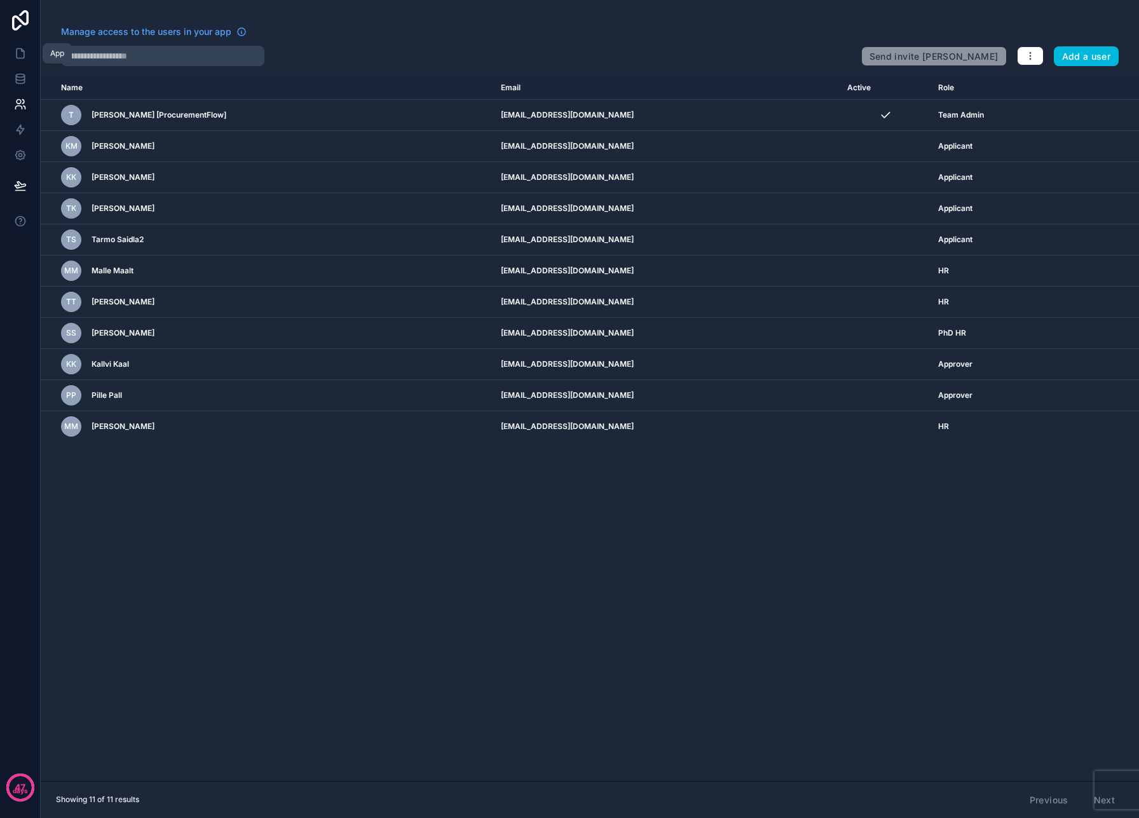
click at [19, 58] on icon at bounding box center [21, 54] width 8 height 10
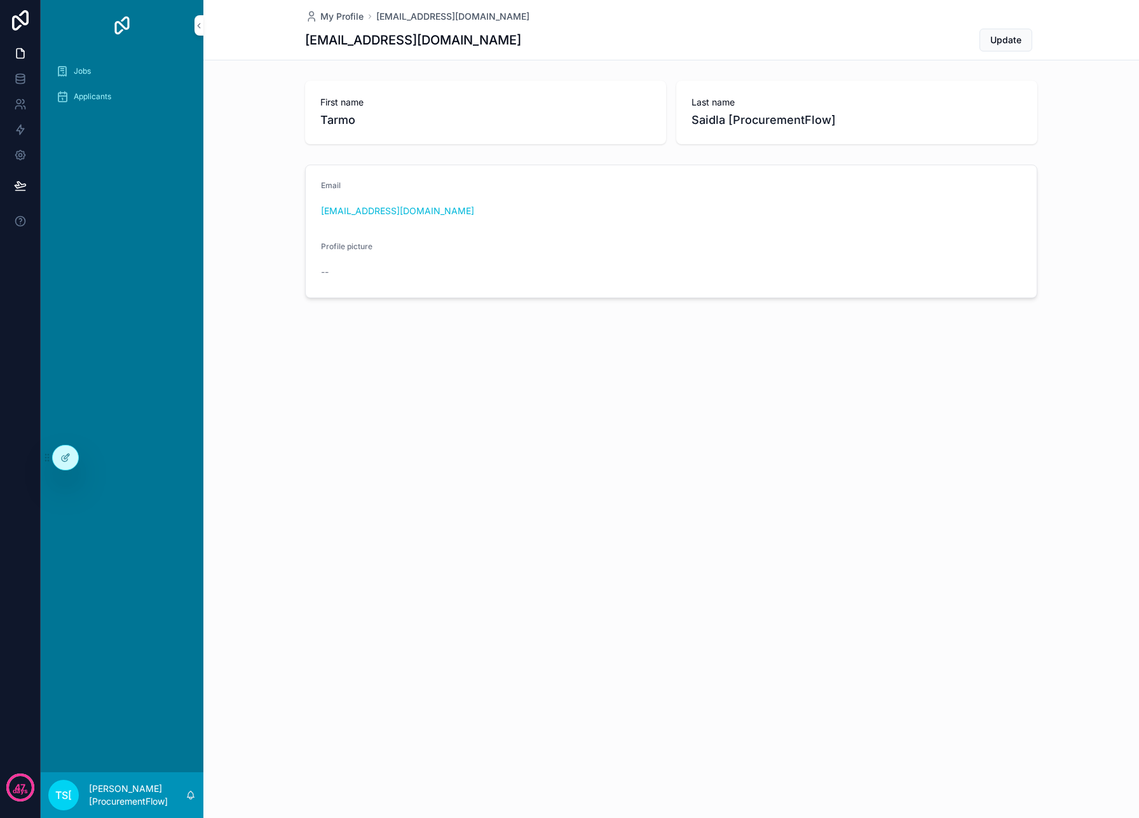
click at [67, 458] on icon at bounding box center [65, 458] width 10 height 10
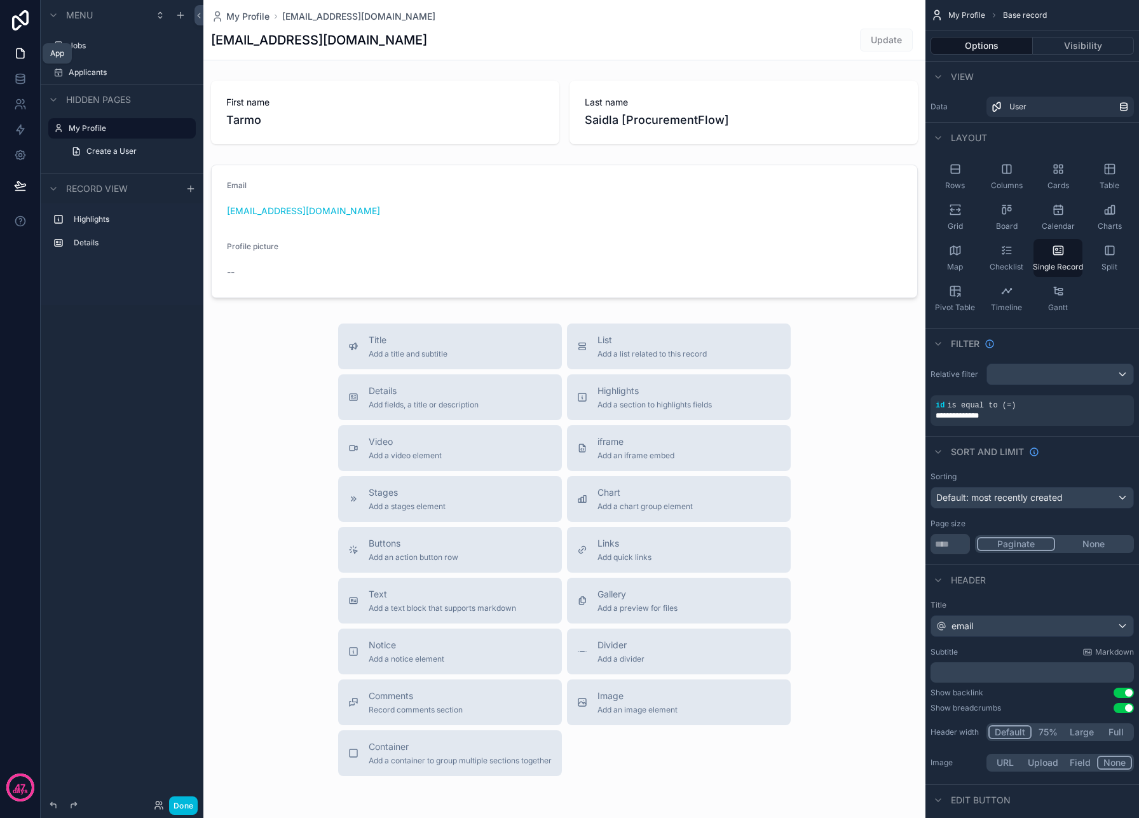
click at [25, 55] on icon at bounding box center [20, 53] width 13 height 13
click at [158, 807] on icon at bounding box center [159, 805] width 10 height 10
click at [85, 599] on div "Menu Jobs Applicants Hidden pages My Profile Create a User Record view Highligh…" at bounding box center [122, 401] width 163 height 803
click at [22, 786] on p "days" at bounding box center [20, 791] width 15 height 10
click at [98, 479] on div "Menu Jobs Applicants Hidden pages My Profile Create a User Record view Highligh…" at bounding box center [122, 401] width 163 height 803
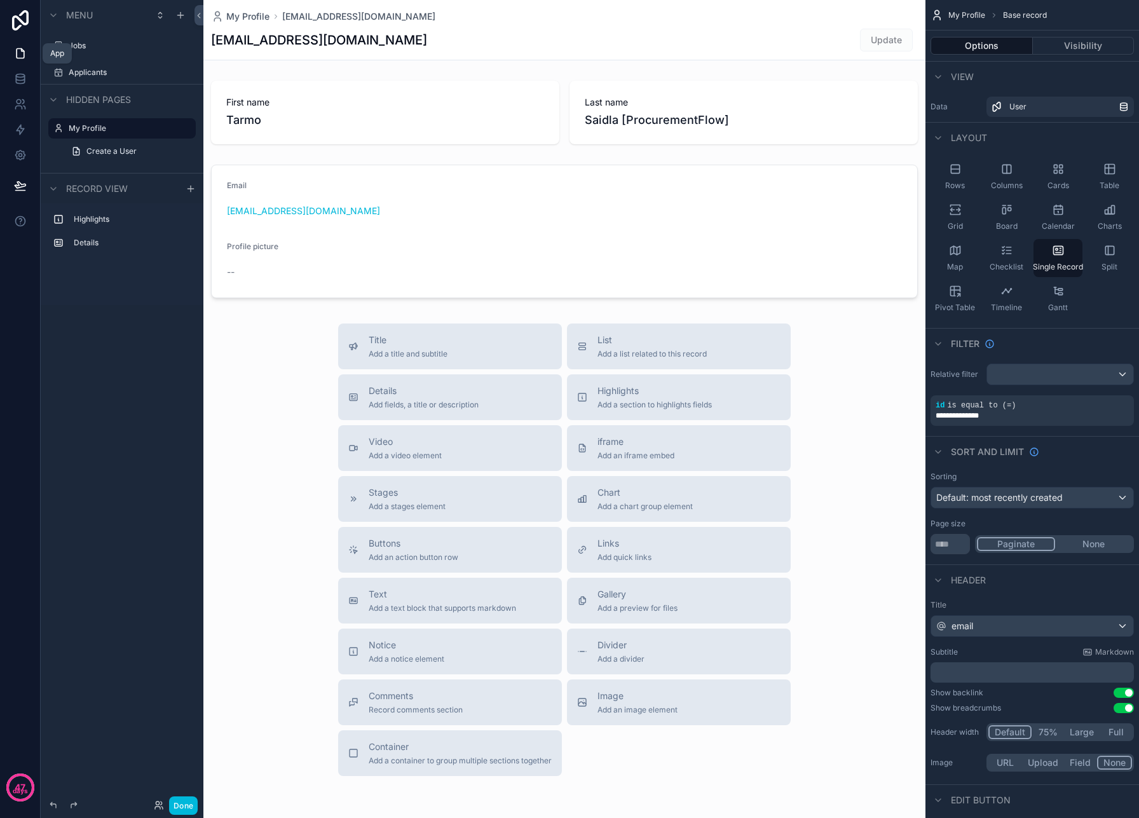
click at [20, 52] on icon at bounding box center [20, 53] width 13 height 13
click at [160, 803] on icon at bounding box center [159, 805] width 10 height 10
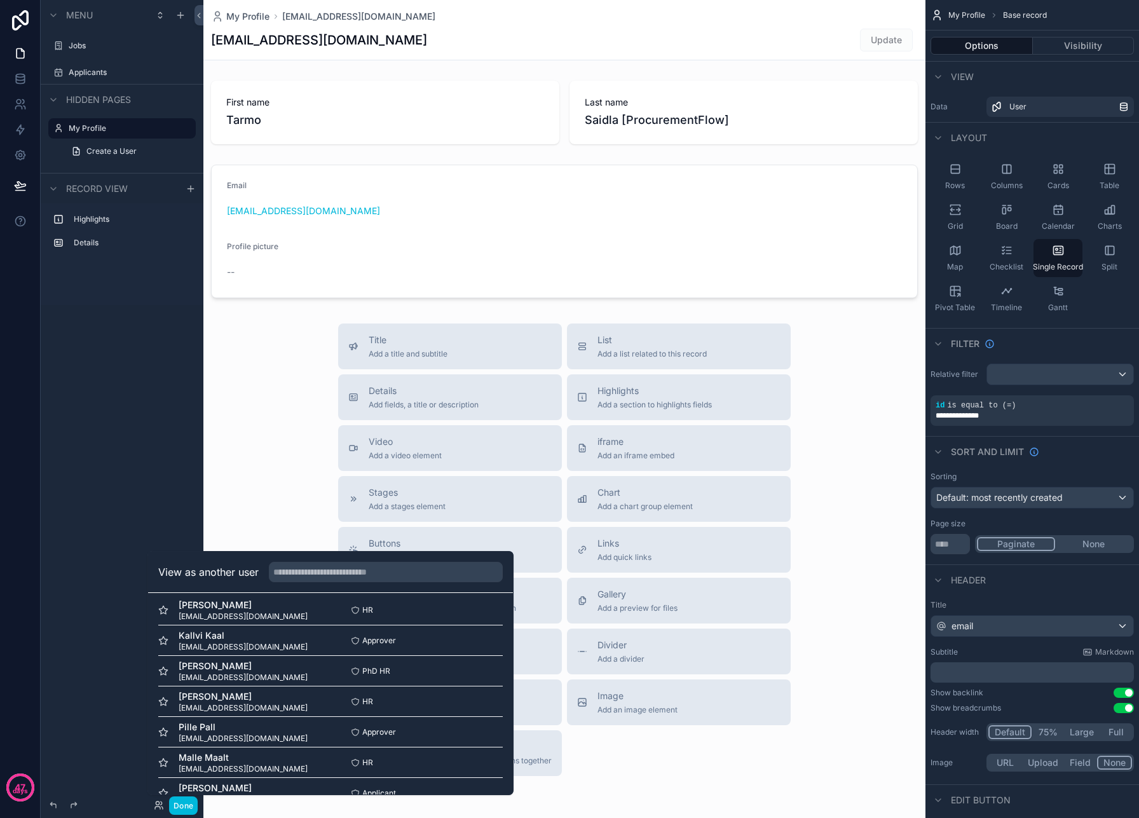
scroll to position [51, 0]
click at [0, 0] on button "Select" at bounding box center [0, 0] width 0 height 0
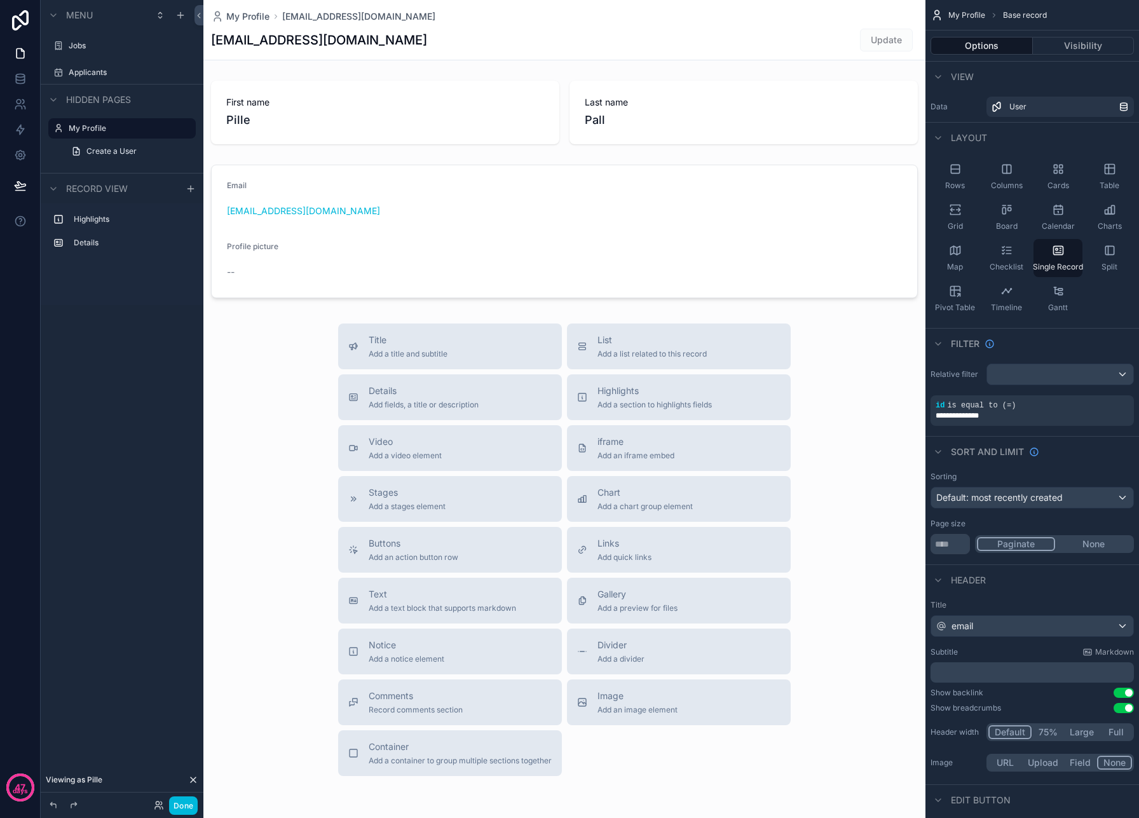
click at [76, 453] on div "Menu Jobs Applicants Hidden pages My Profile Create a User Record view Highligh…" at bounding box center [122, 401] width 163 height 803
click at [98, 46] on label "Jobs" at bounding box center [129, 46] width 120 height 10
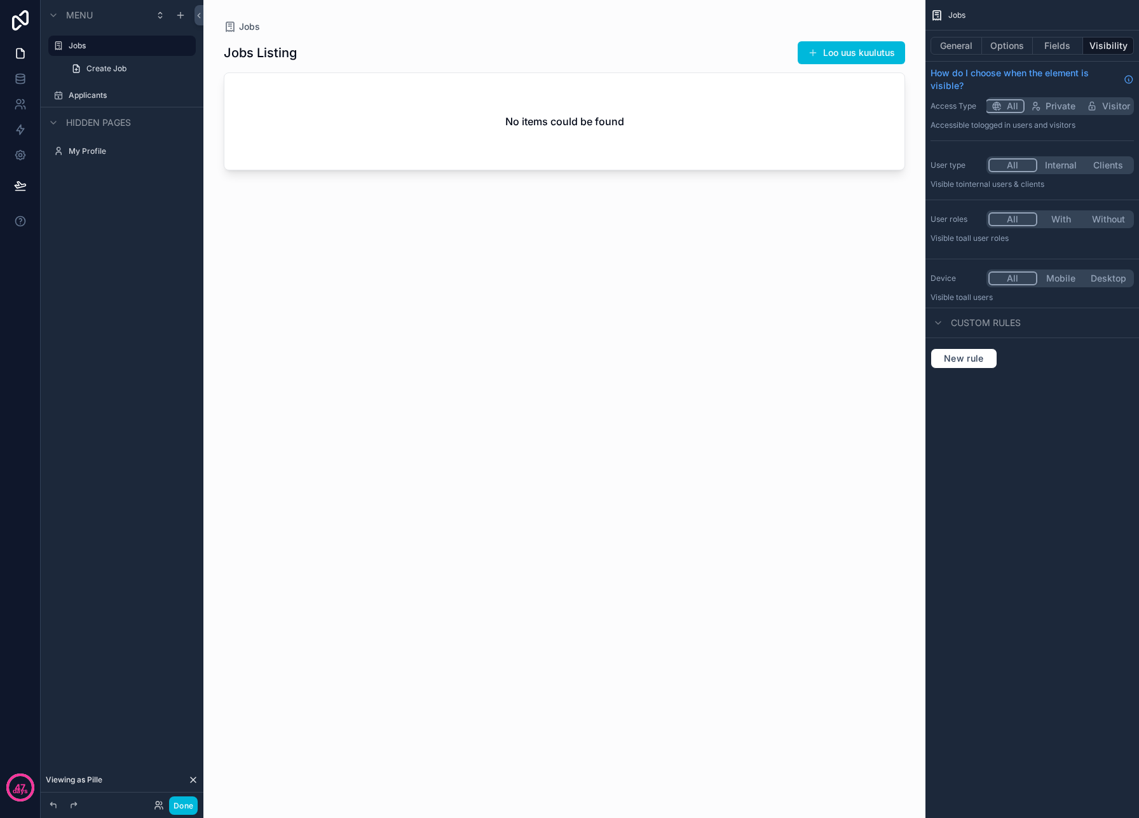
click at [90, 97] on label "Applicants" at bounding box center [129, 95] width 120 height 10
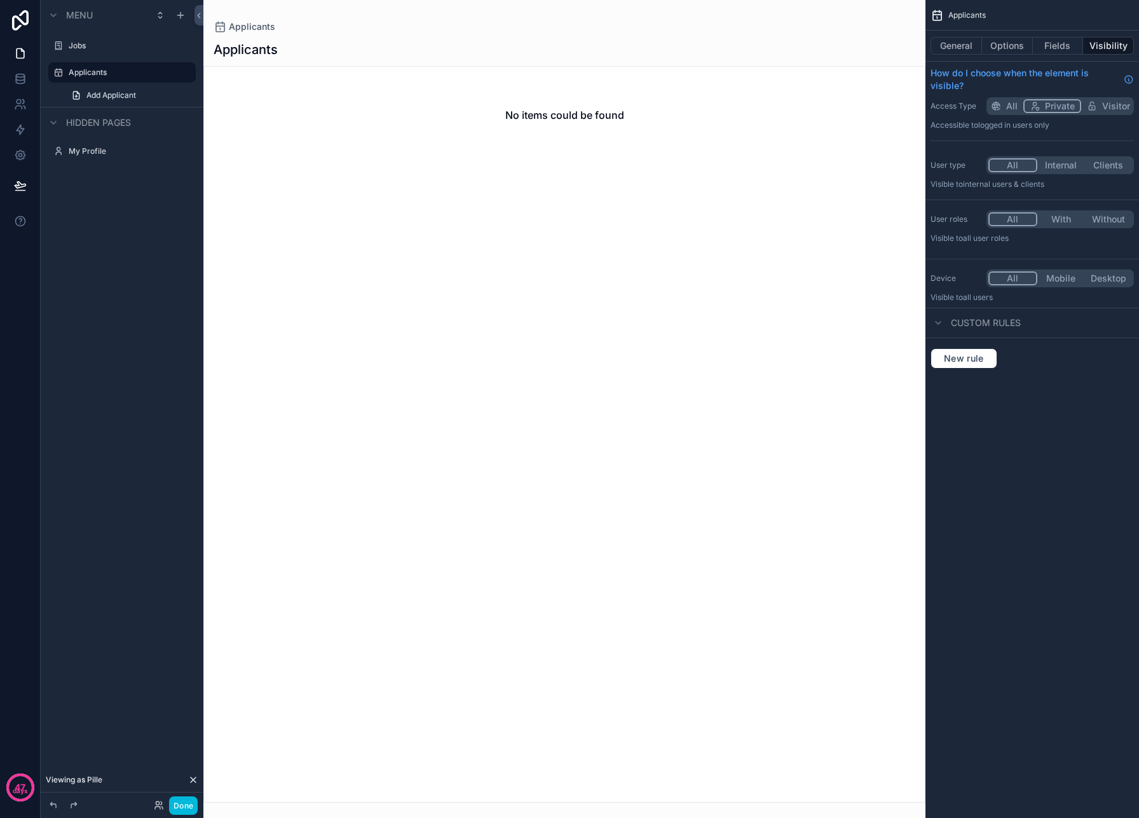
click at [90, 51] on div "Jobs" at bounding box center [131, 46] width 125 height 10
click at [76, 46] on label "Jobs" at bounding box center [129, 46] width 120 height 10
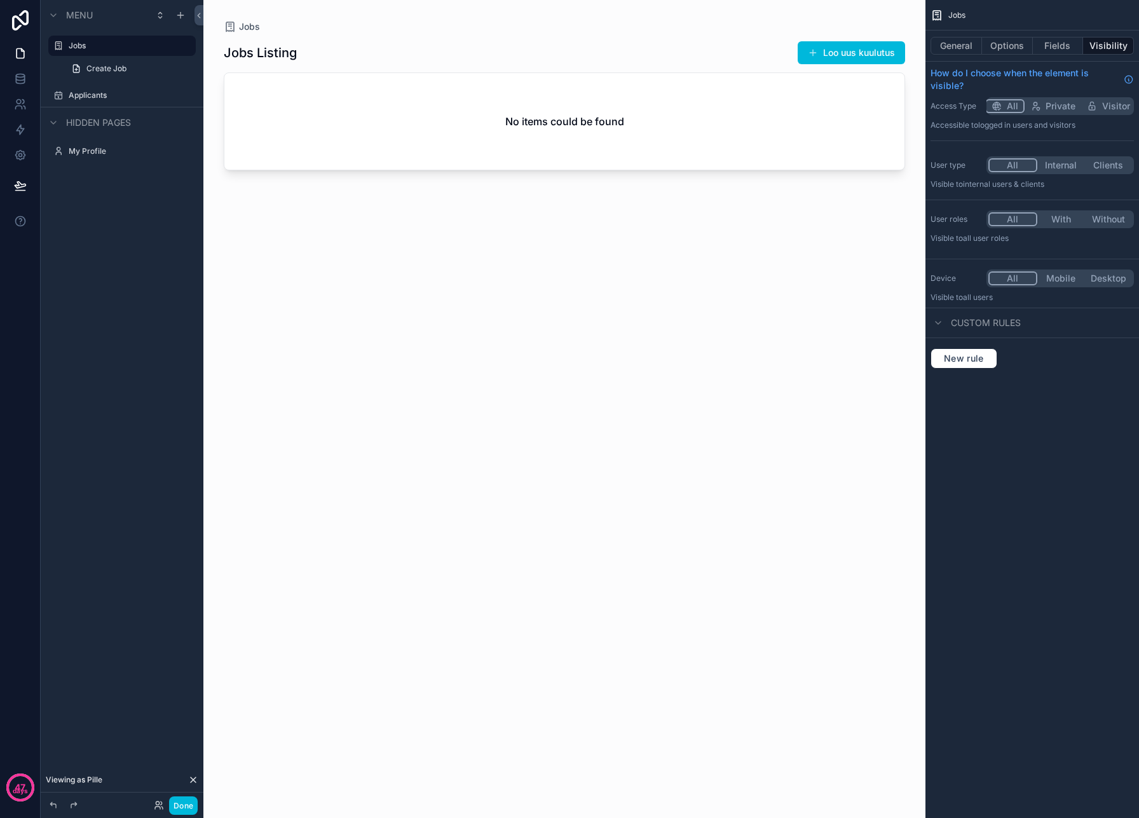
click at [87, 100] on div "Applicants" at bounding box center [131, 95] width 125 height 10
click at [87, 50] on label "Jobs" at bounding box center [129, 46] width 120 height 10
click at [101, 99] on label "Applicants" at bounding box center [129, 95] width 120 height 10
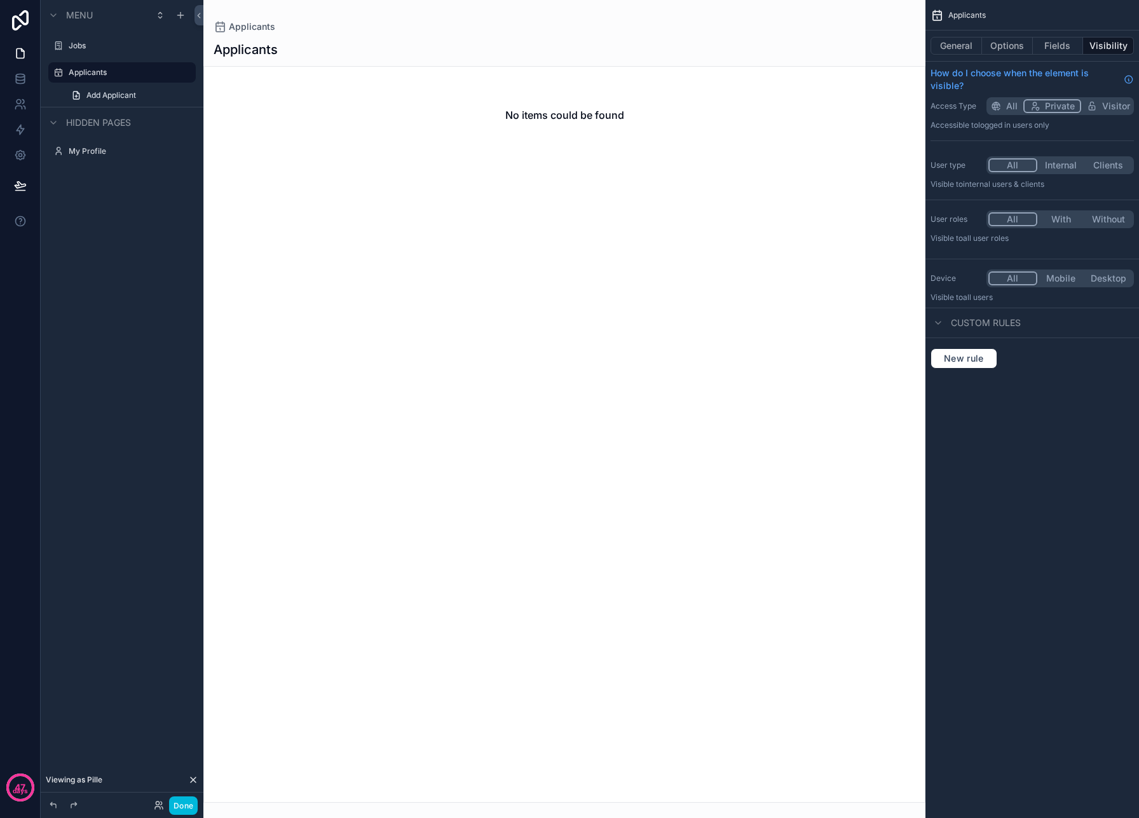
click at [177, 801] on button "Done" at bounding box center [183, 805] width 29 height 18
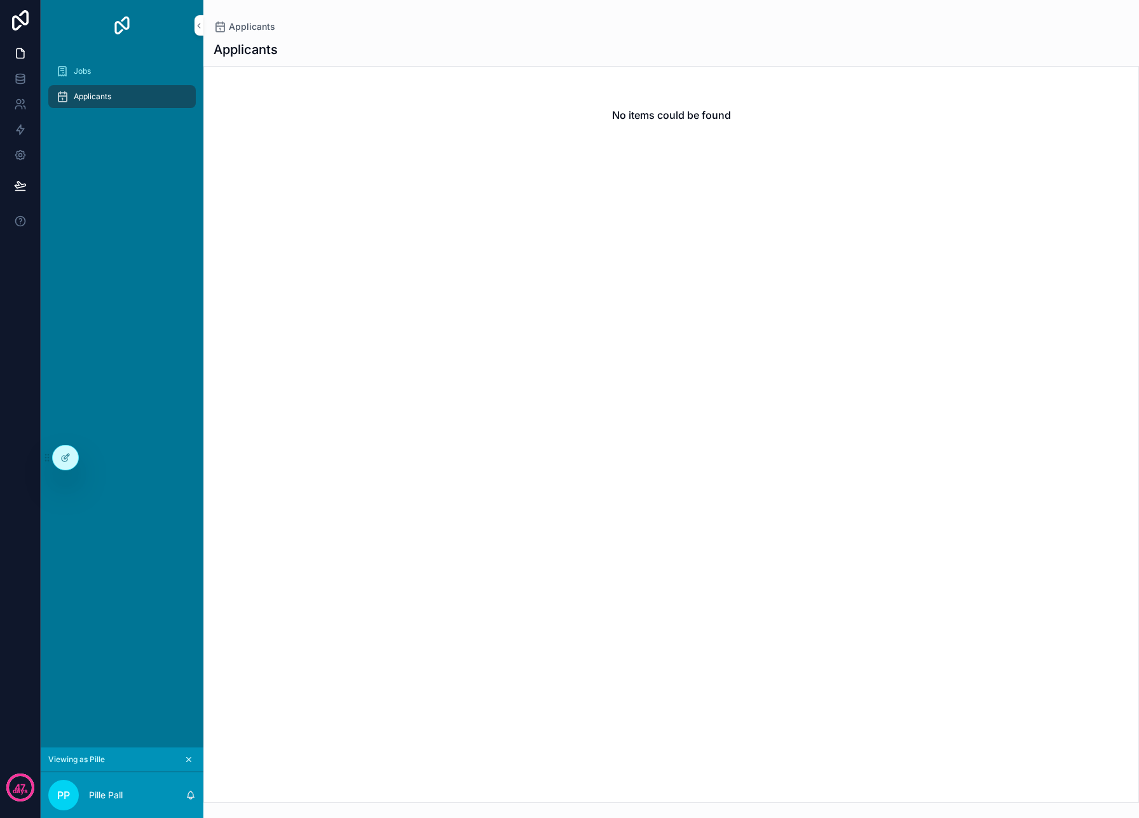
click at [101, 80] on div "Jobs" at bounding box center [122, 71] width 132 height 20
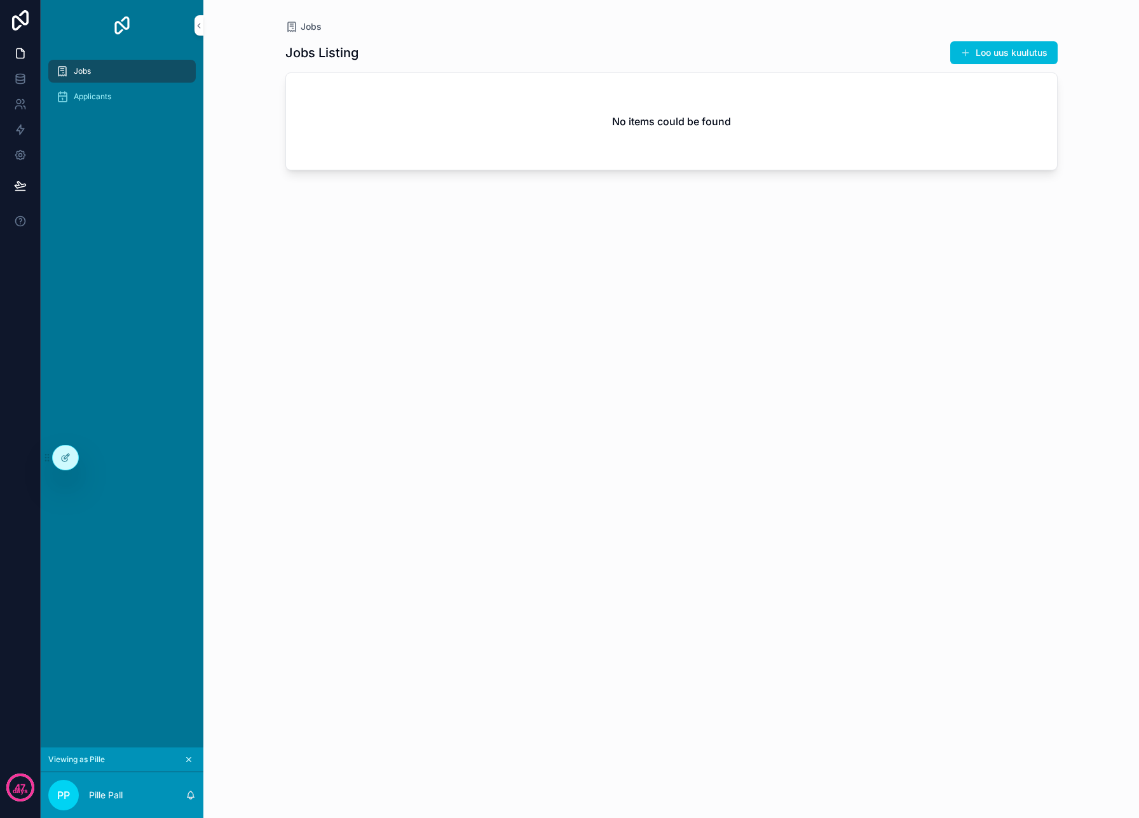
click at [98, 102] on div "Applicants" at bounding box center [122, 96] width 132 height 20
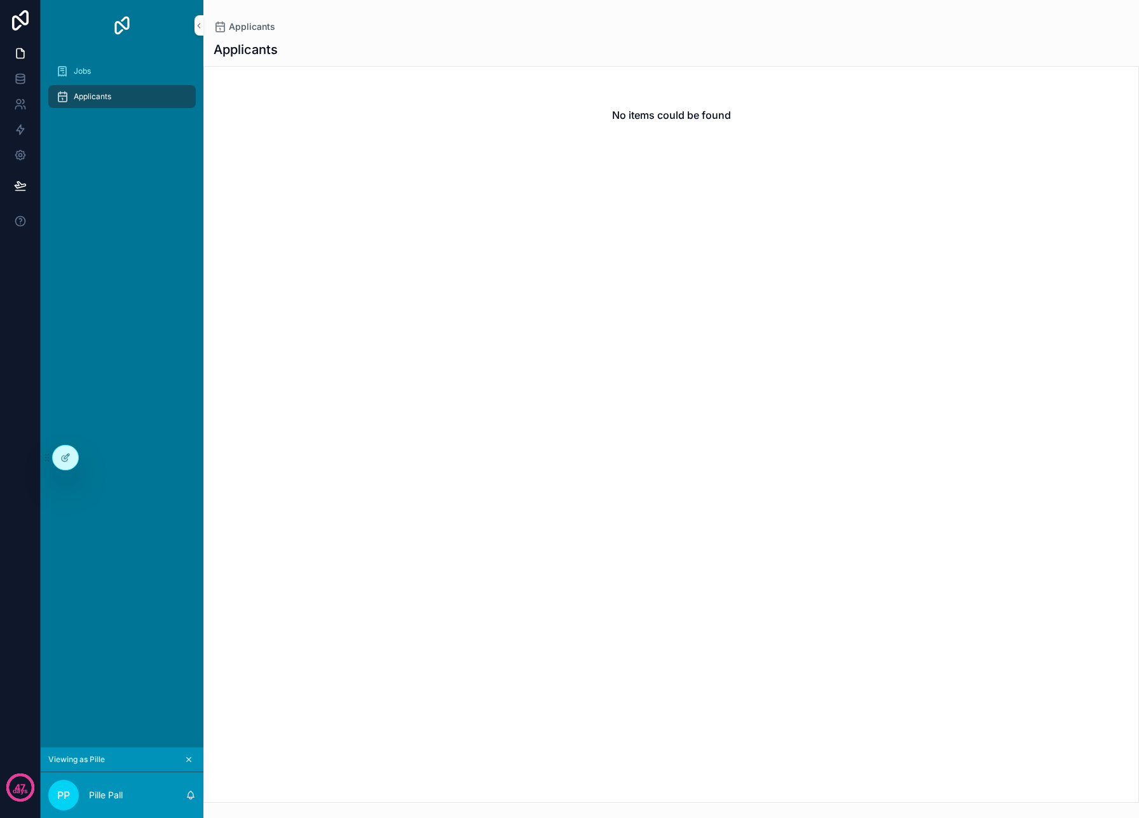
click at [0, 0] on div at bounding box center [0, 0] width 0 height 0
click at [0, 0] on icon at bounding box center [0, 0] width 0 height 0
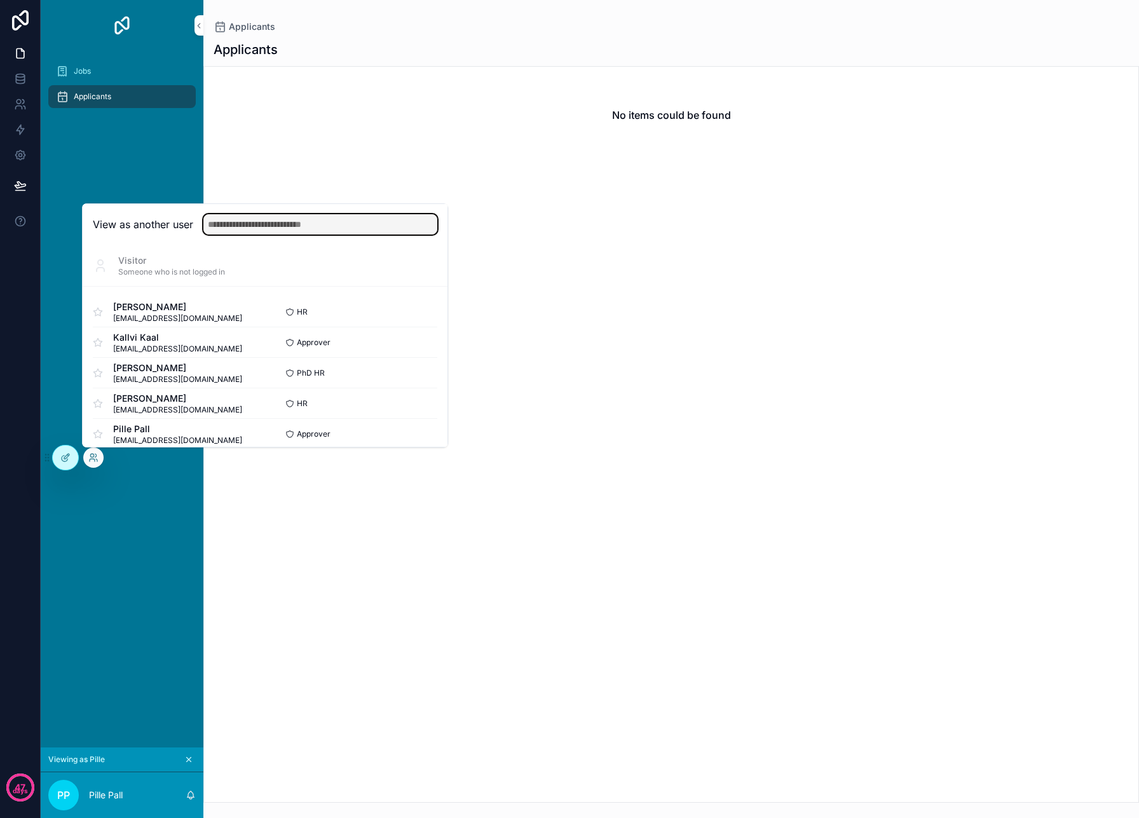
click at [263, 231] on input "text" at bounding box center [320, 224] width 234 height 20
type input "*"
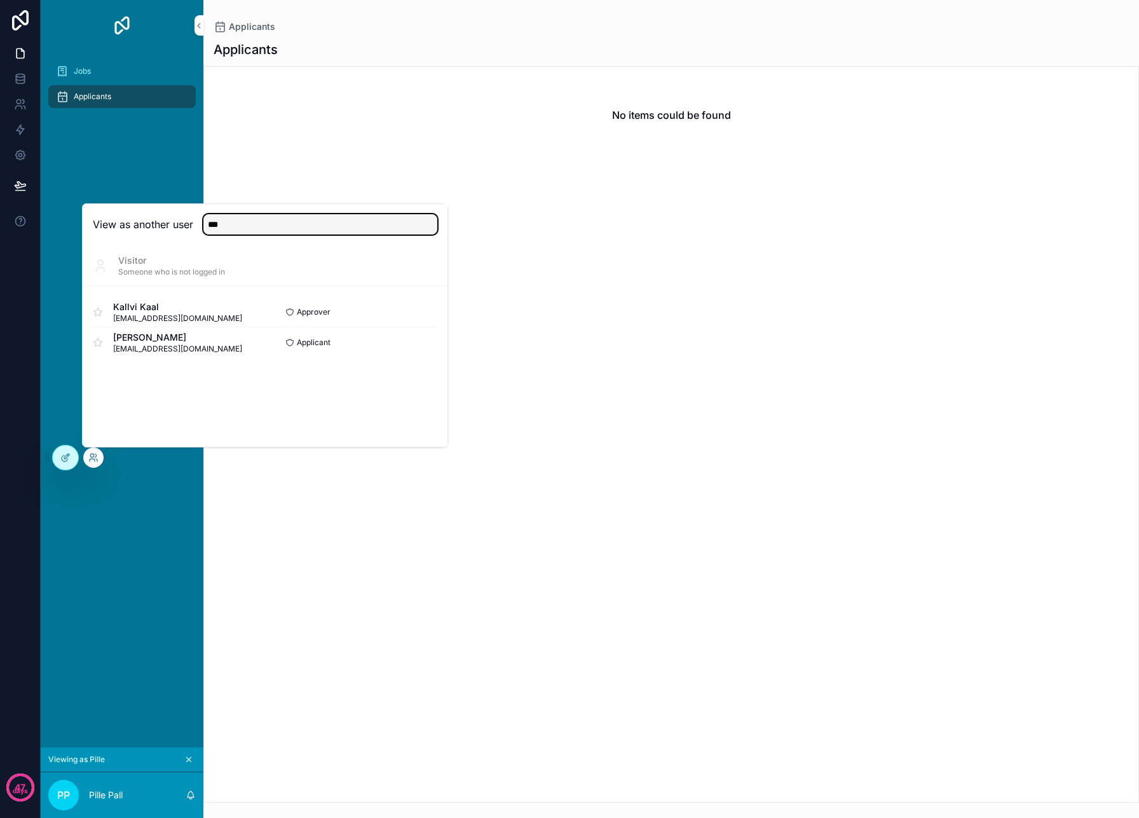
type input "***"
click at [0, 0] on button "Select" at bounding box center [0, 0] width 0 height 0
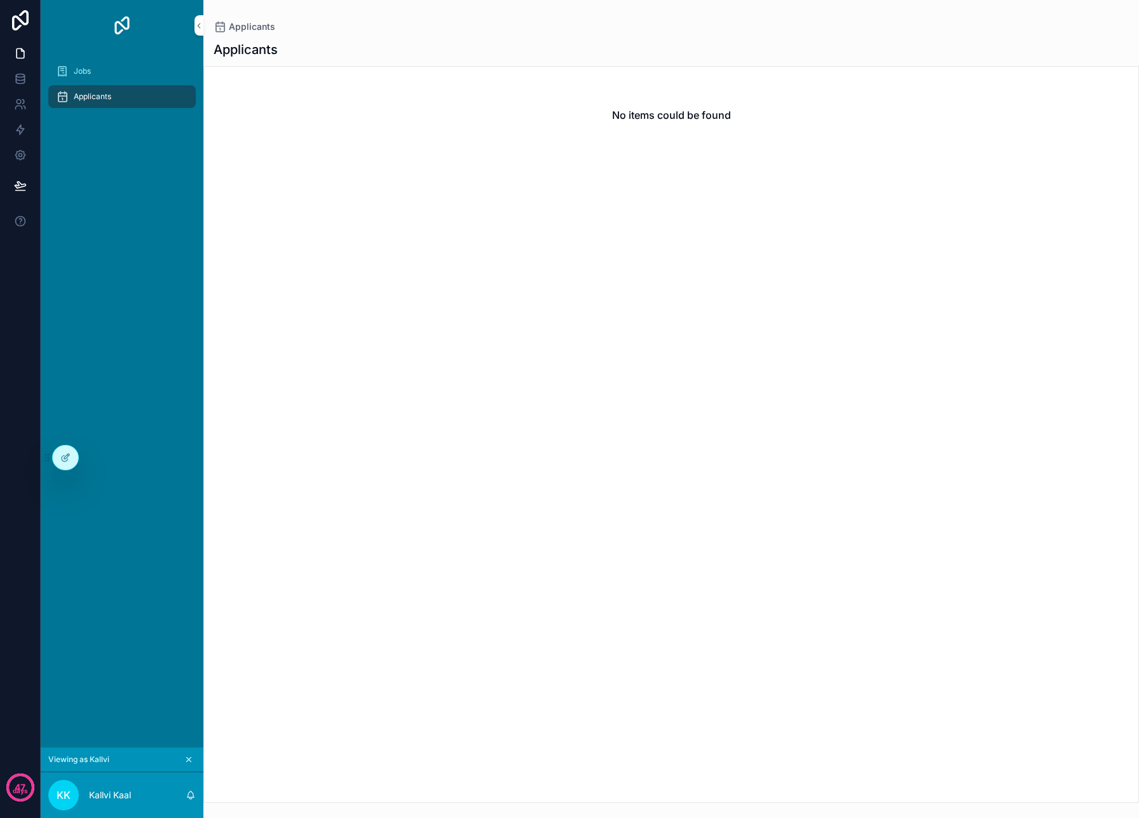
click at [86, 64] on div "Jobs" at bounding box center [122, 71] width 132 height 20
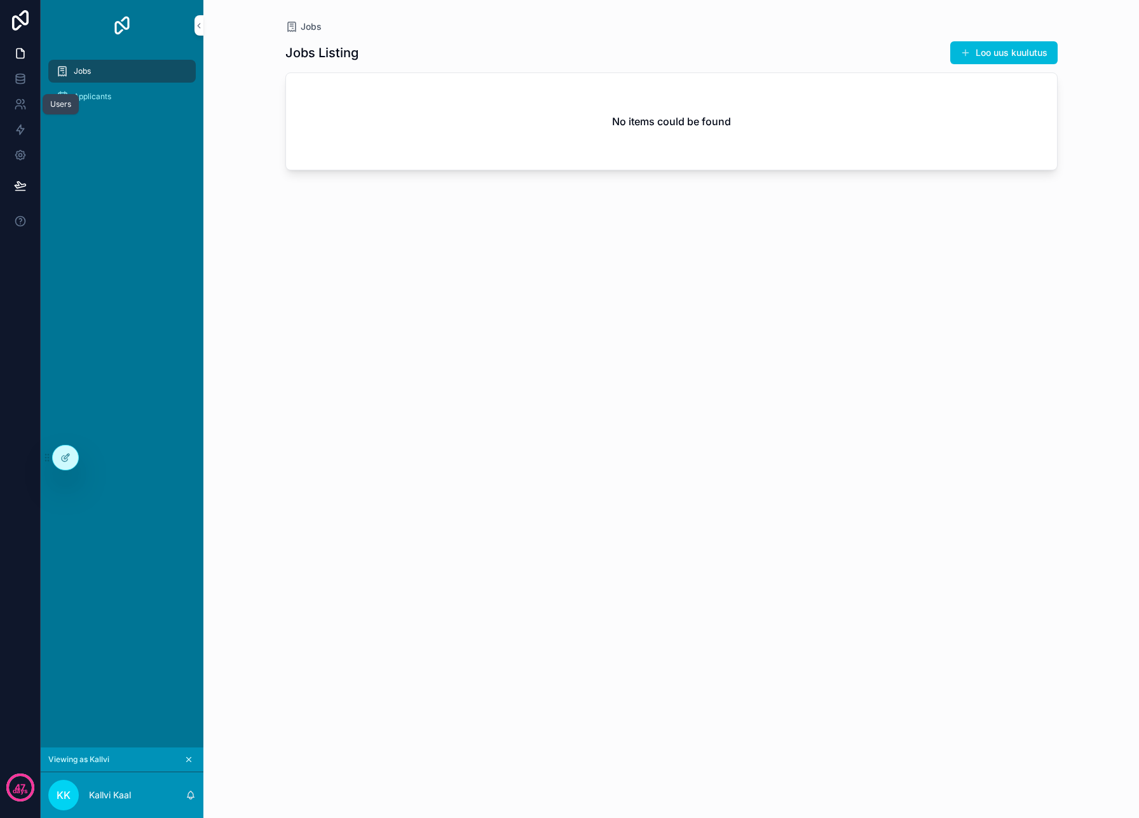
click at [17, 104] on icon at bounding box center [19, 102] width 4 height 4
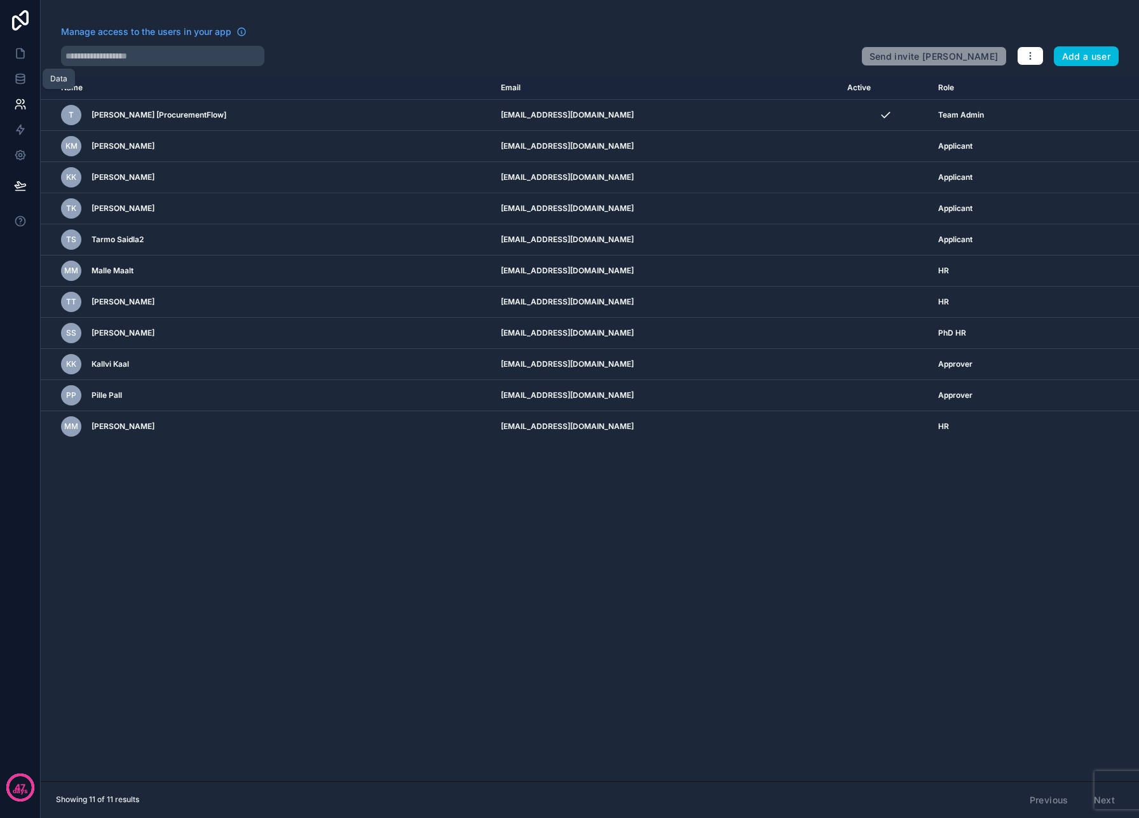
click at [19, 81] on icon at bounding box center [20, 78] width 13 height 13
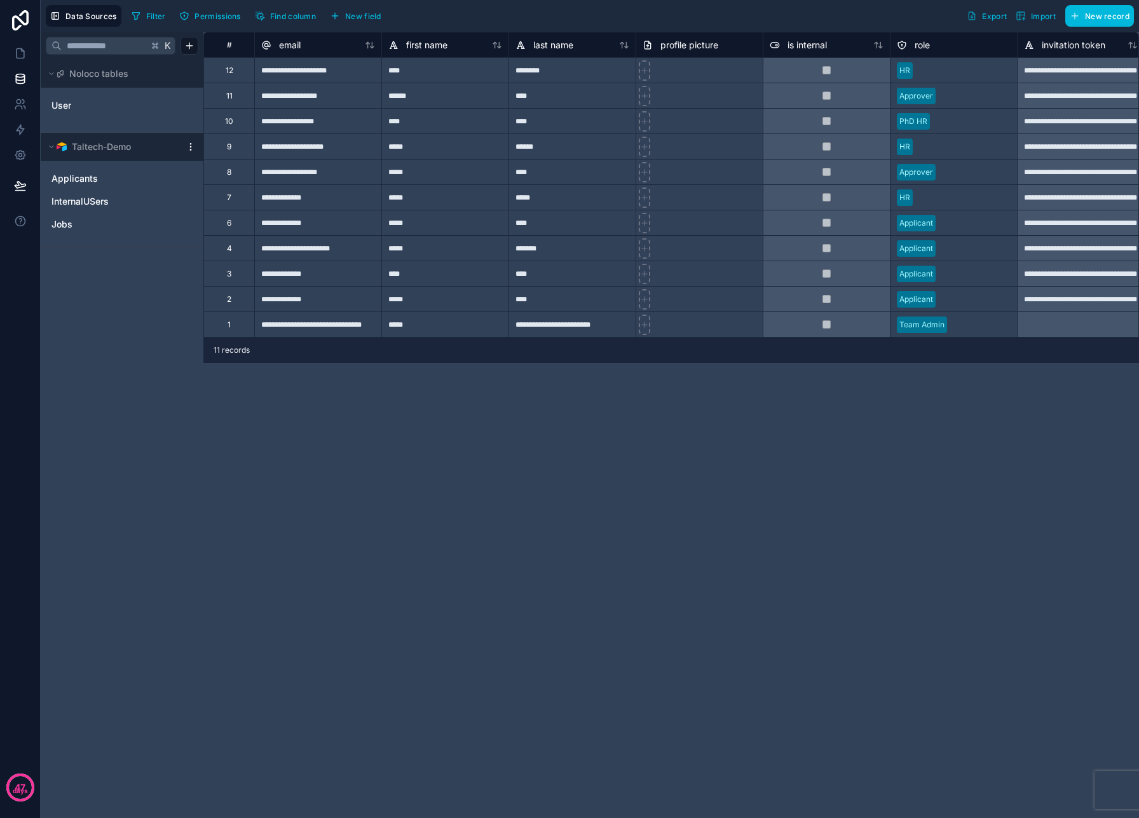
click at [186, 225] on icon "Jobs" at bounding box center [187, 224] width 10 height 10
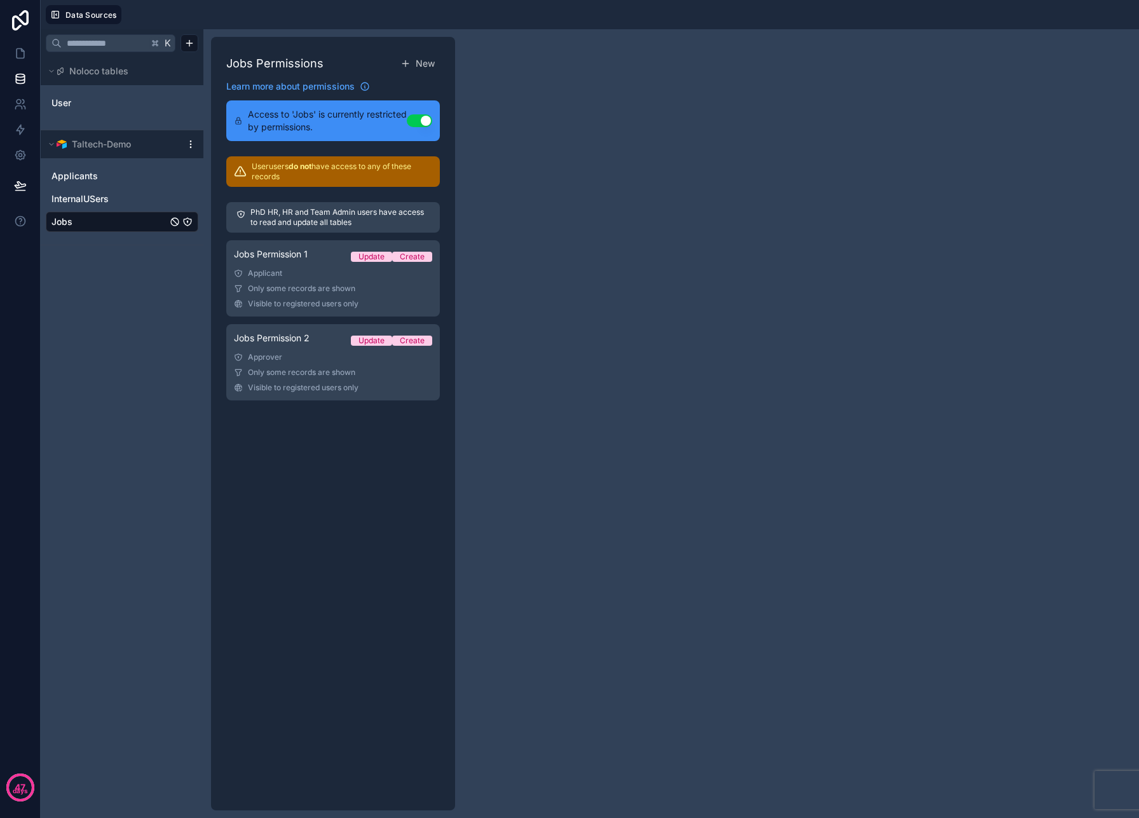
click at [327, 263] on div "Jobs Permission 1 Update Create" at bounding box center [333, 257] width 198 height 18
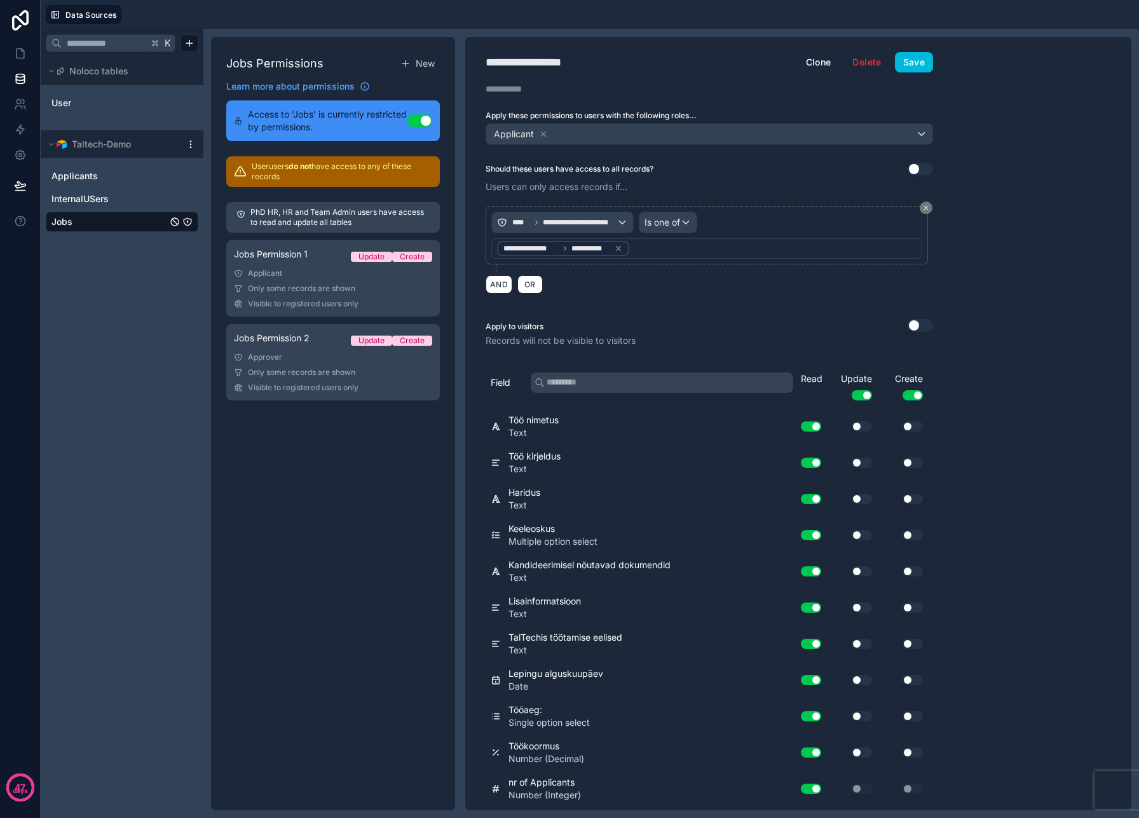
click at [304, 346] on div "Jobs Permission 2 Update Create" at bounding box center [333, 341] width 198 height 18
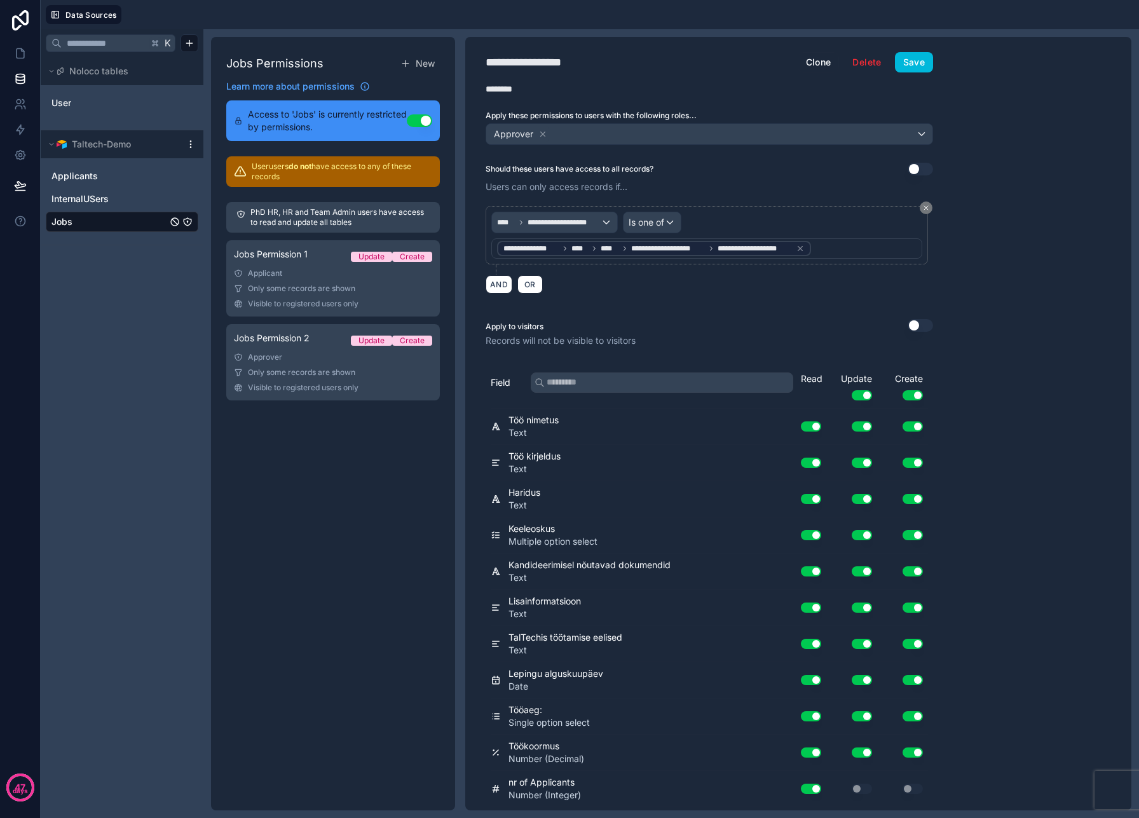
click at [321, 266] on link "Jobs Permission 1 Update Create Applicant Only some records are shown Visible t…" at bounding box center [333, 278] width 214 height 76
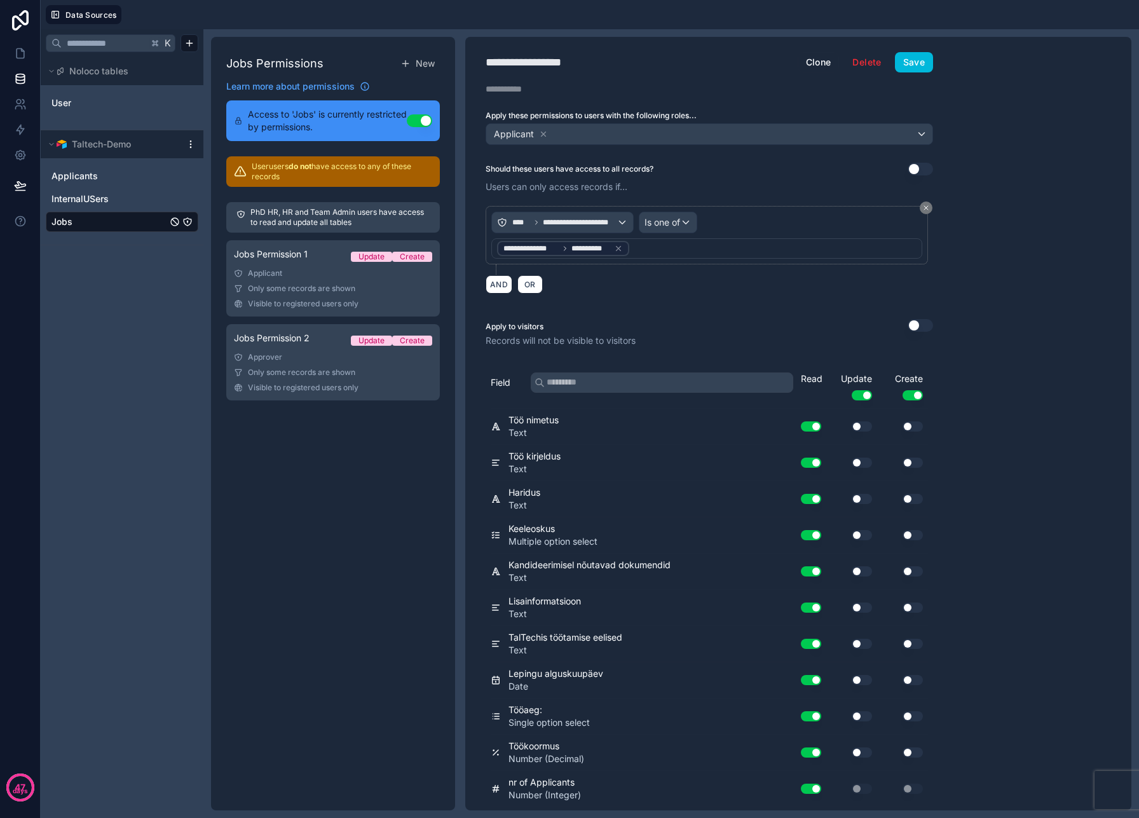
click at [321, 376] on span "Only some records are shown" at bounding box center [301, 372] width 107 height 10
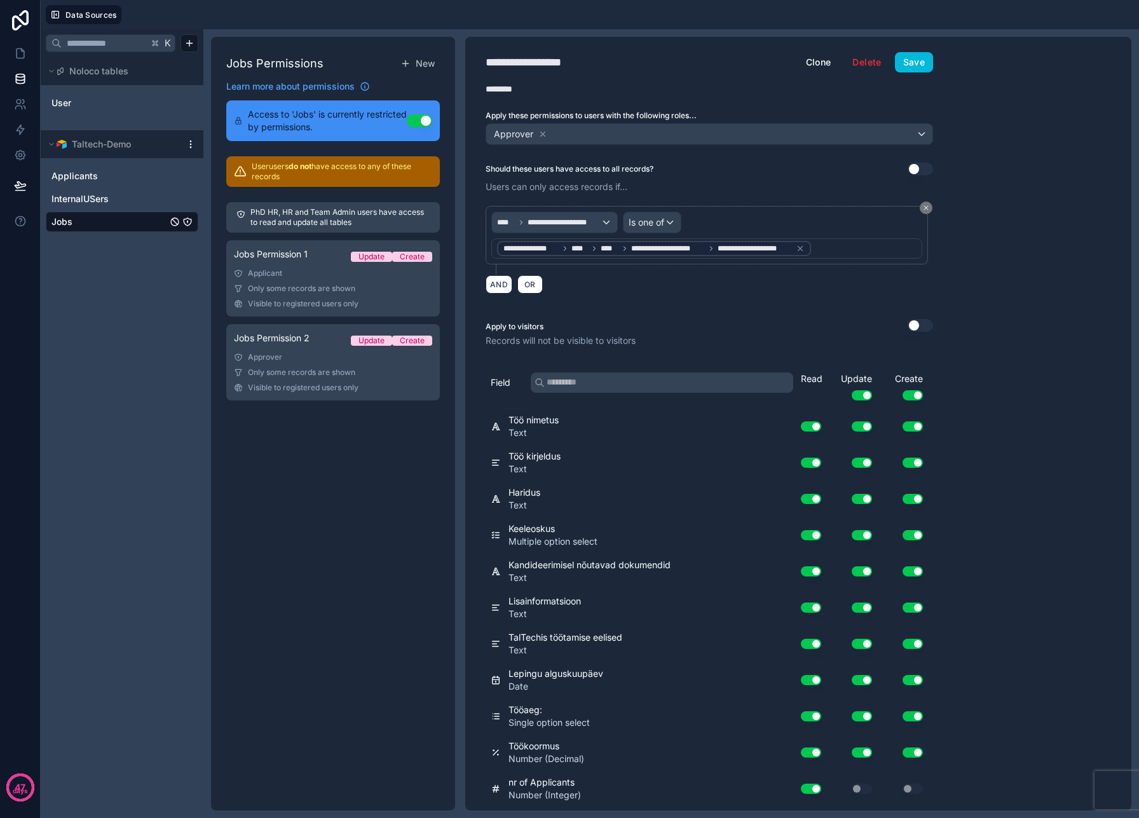
click at [341, 275] on div "Applicant" at bounding box center [333, 273] width 198 height 10
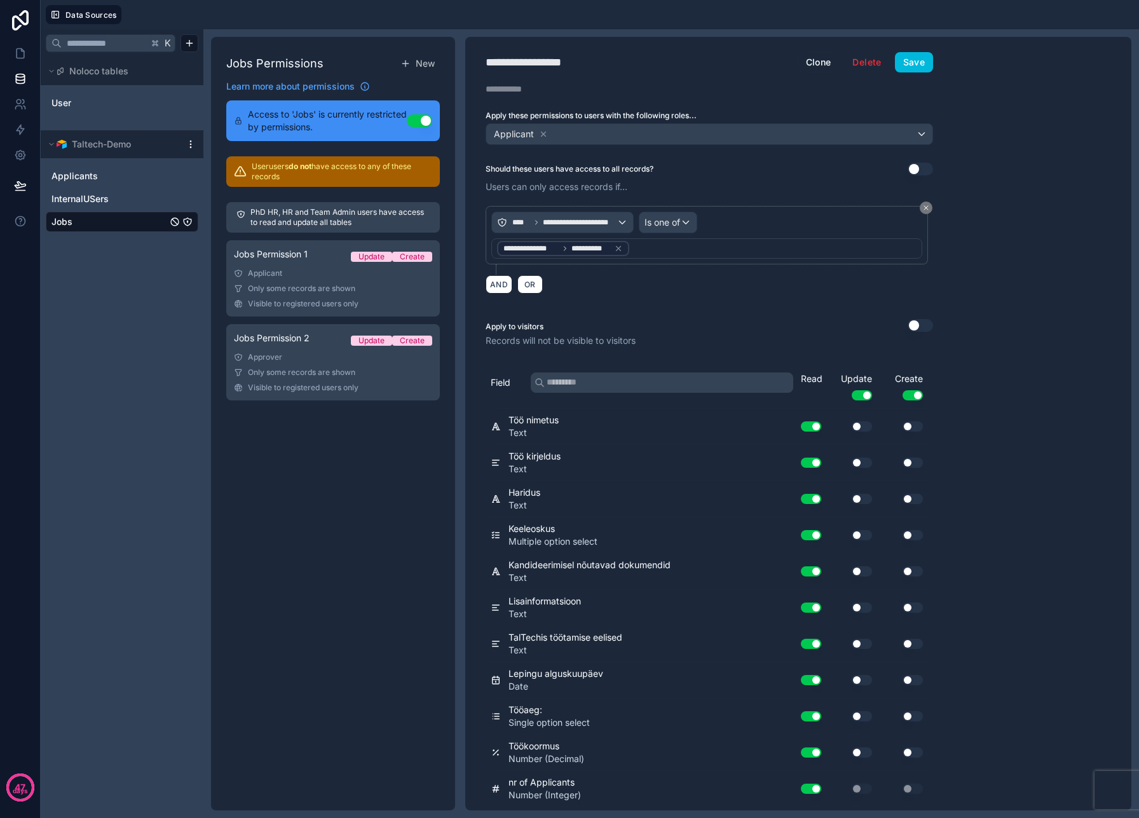
click at [322, 369] on span "Only some records are shown" at bounding box center [301, 372] width 107 height 10
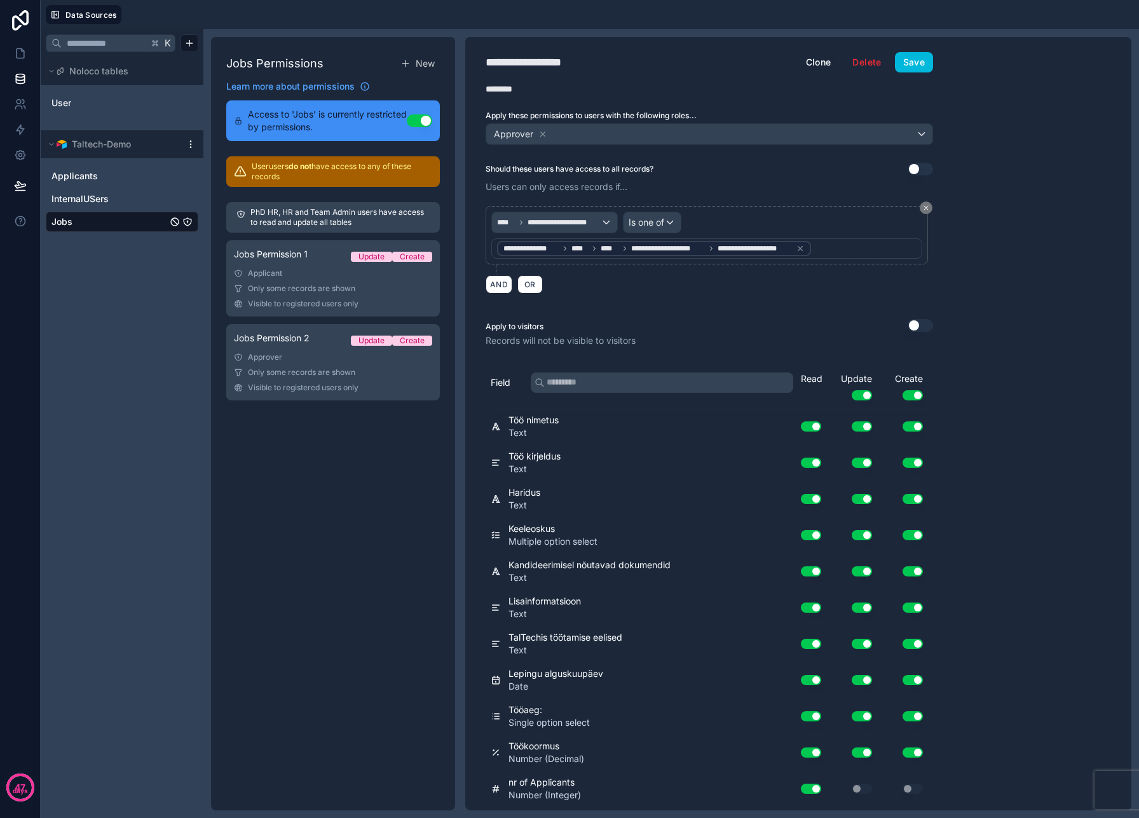
click at [320, 280] on link "Jobs Permission 1 Update Create Applicant Only some records are shown Visible t…" at bounding box center [333, 278] width 214 height 76
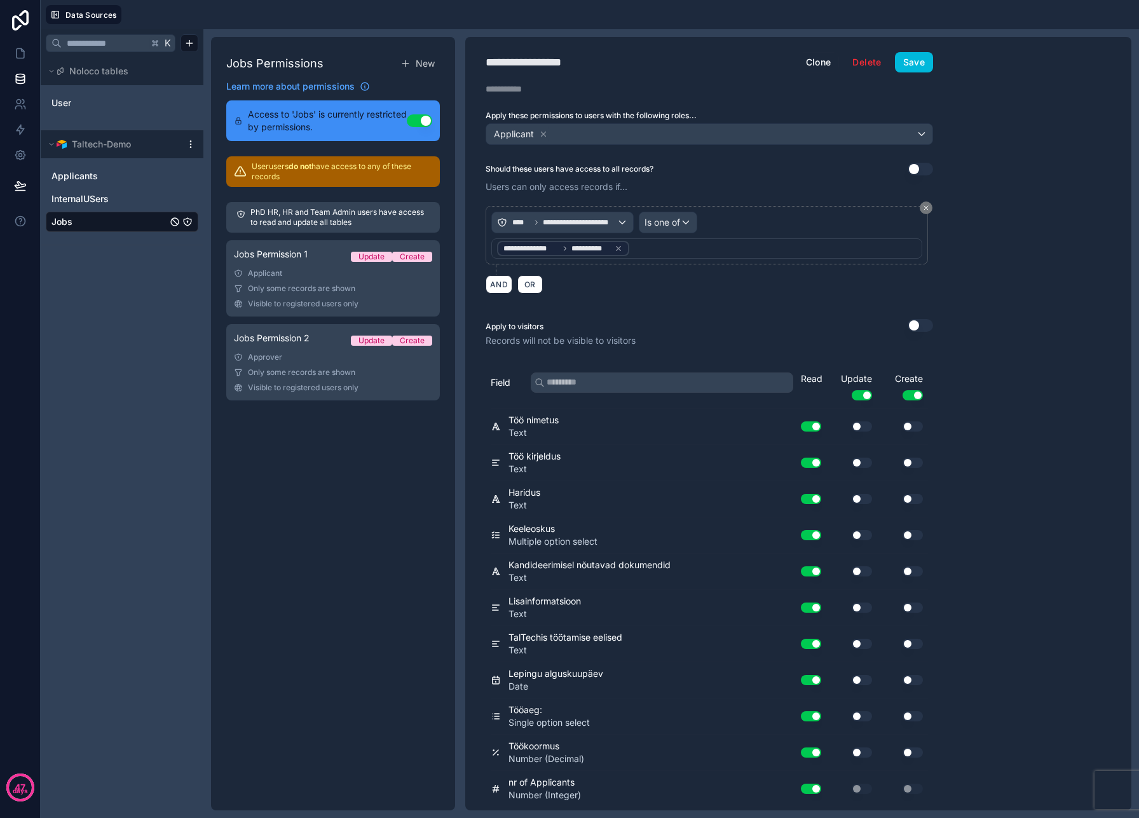
click at [307, 372] on span "Only some records are shown" at bounding box center [301, 372] width 107 height 10
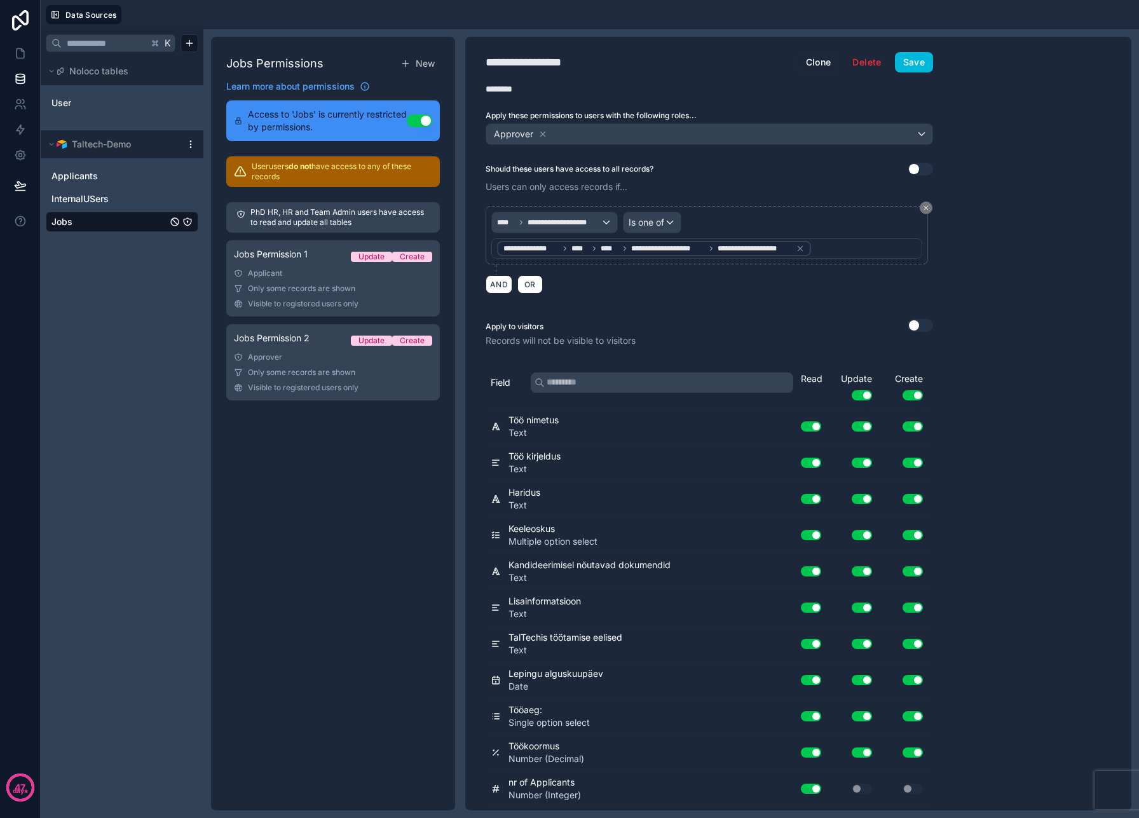
click at [802, 250] on icon at bounding box center [800, 248] width 9 height 9
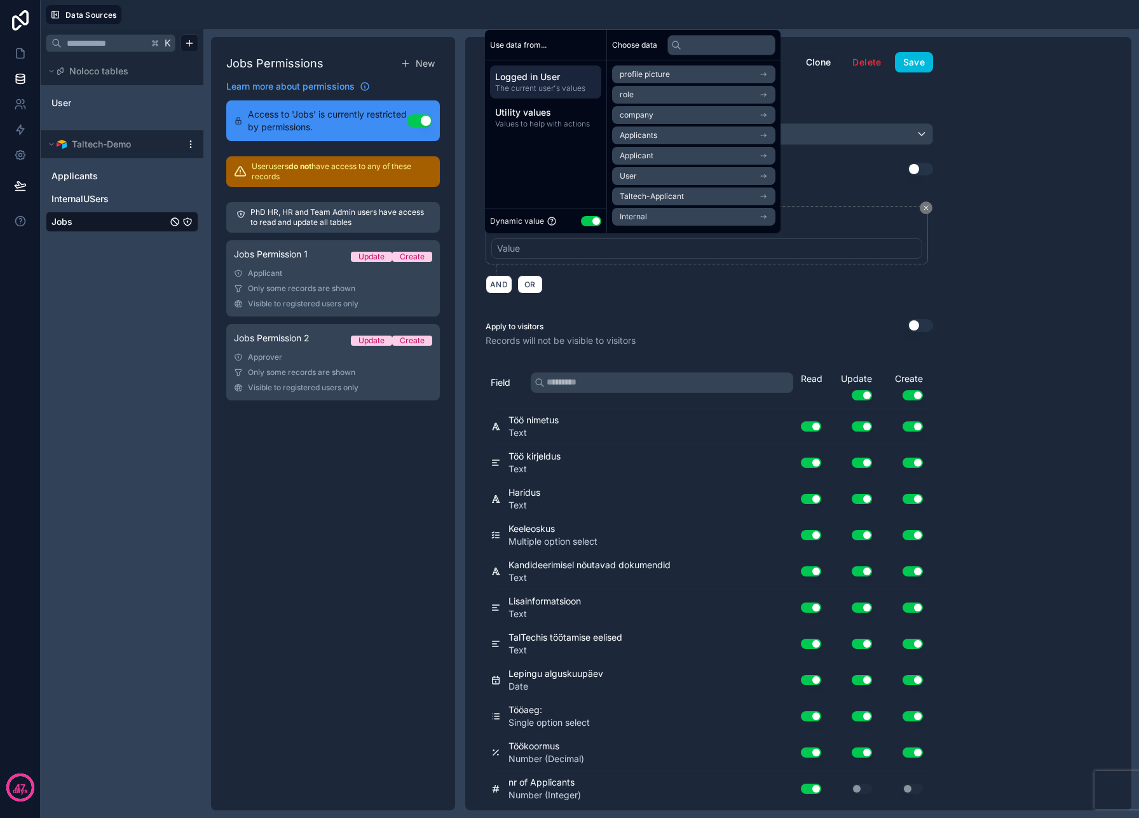
click at [638, 268] on div "**********" at bounding box center [710, 240] width 448 height 69
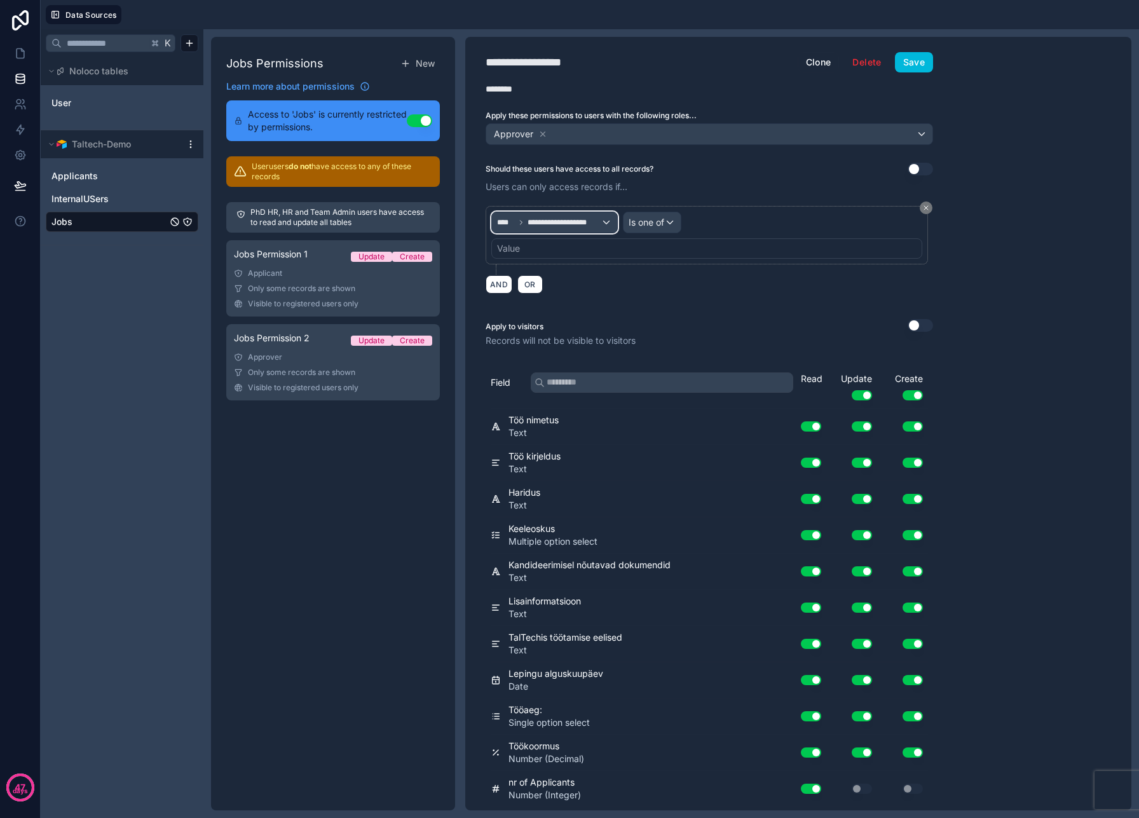
click at [606, 220] on div "**********" at bounding box center [554, 222] width 125 height 20
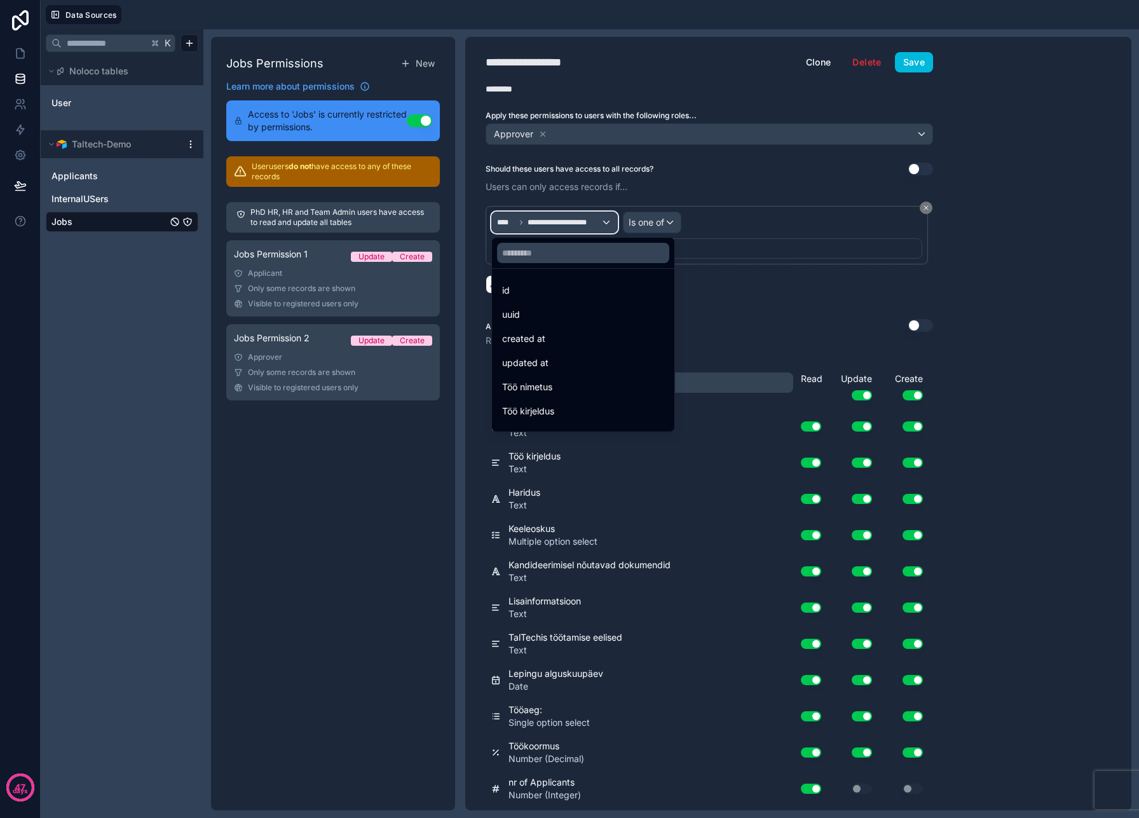
scroll to position [380, 0]
click at [571, 398] on span "Sisemised kasutajad" at bounding box center [544, 393] width 85 height 15
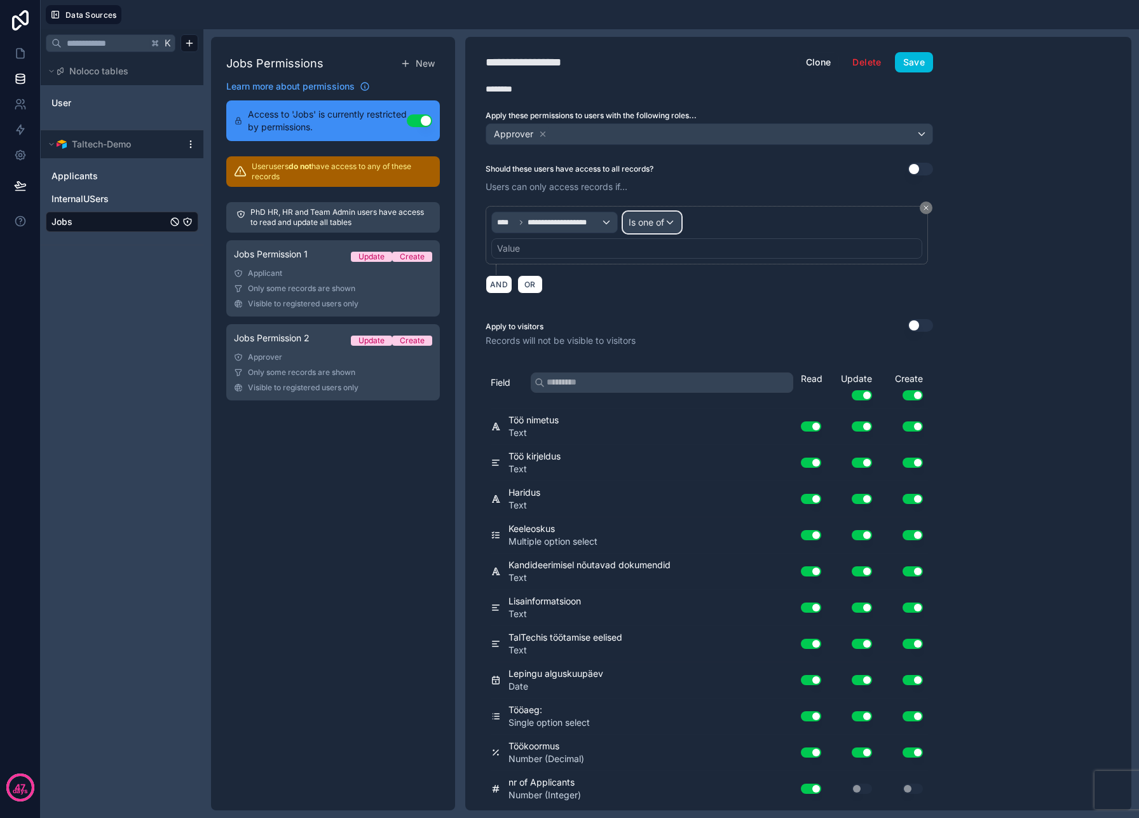
click at [660, 229] on div "Is one of" at bounding box center [652, 222] width 57 height 20
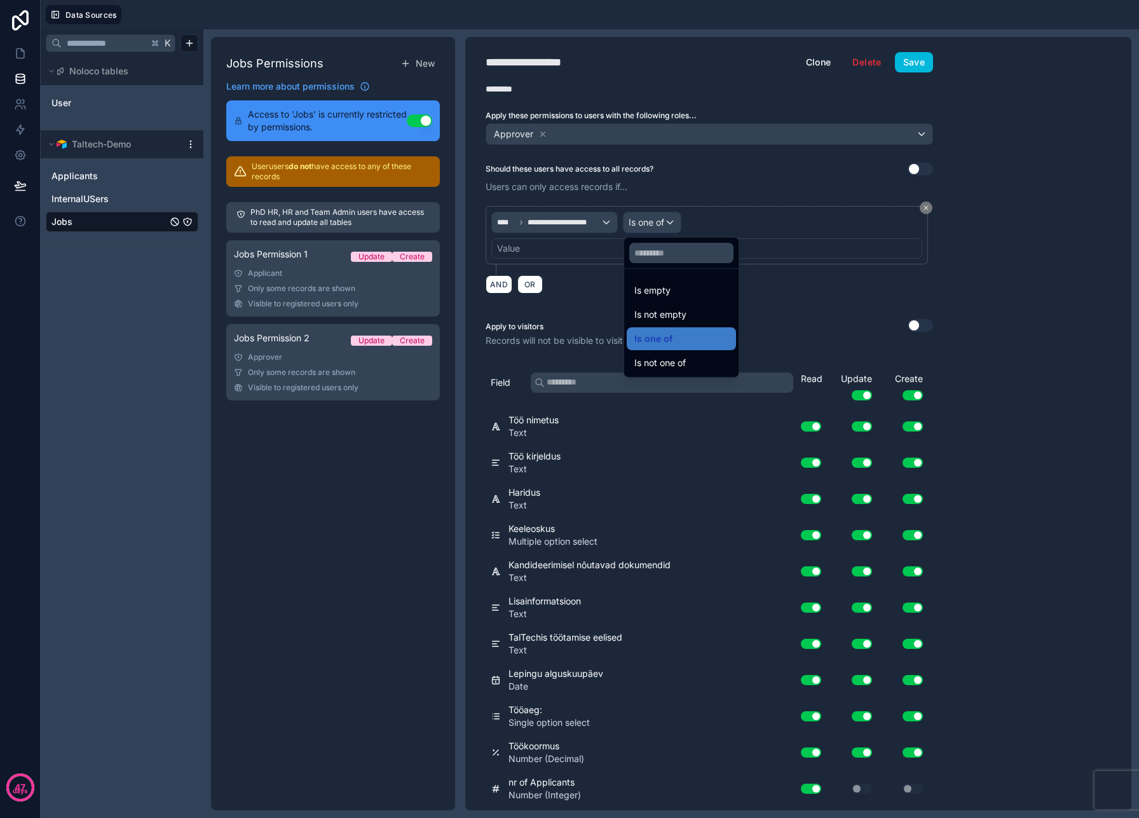
click at [648, 332] on span "Is one of" at bounding box center [653, 338] width 38 height 15
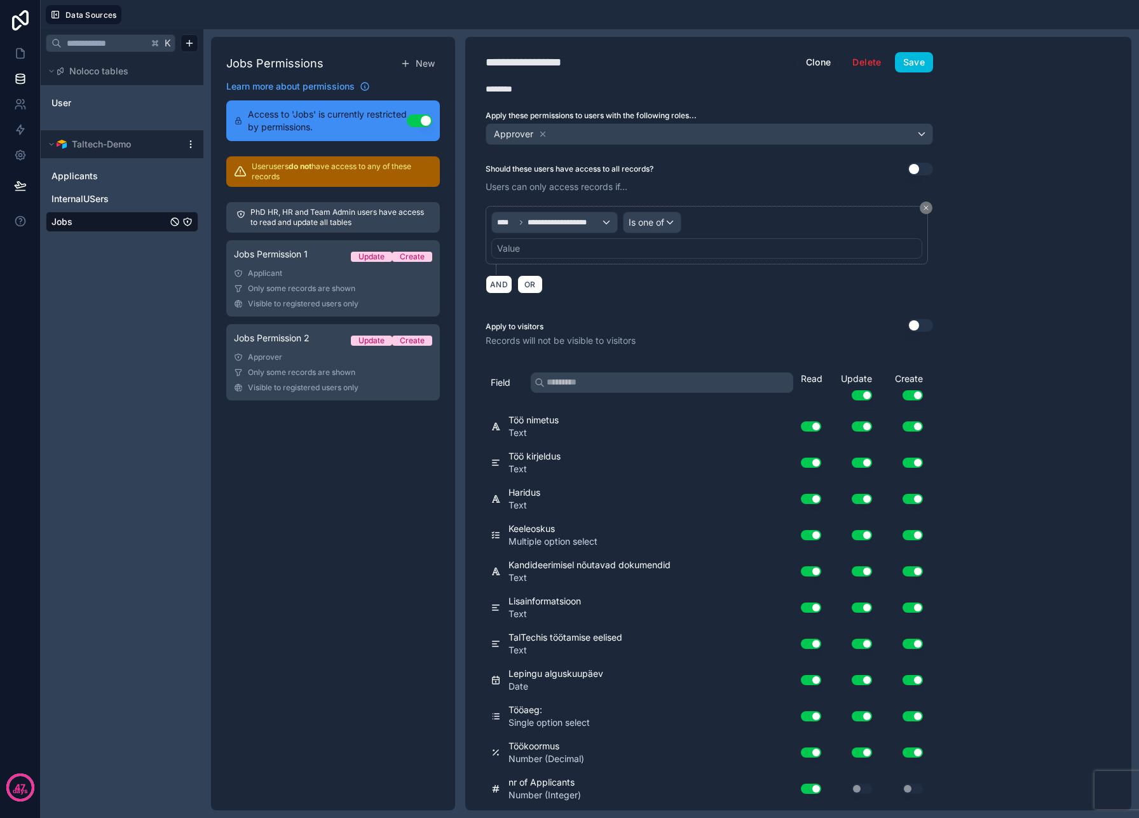
click at [542, 254] on div "Value" at bounding box center [706, 248] width 431 height 20
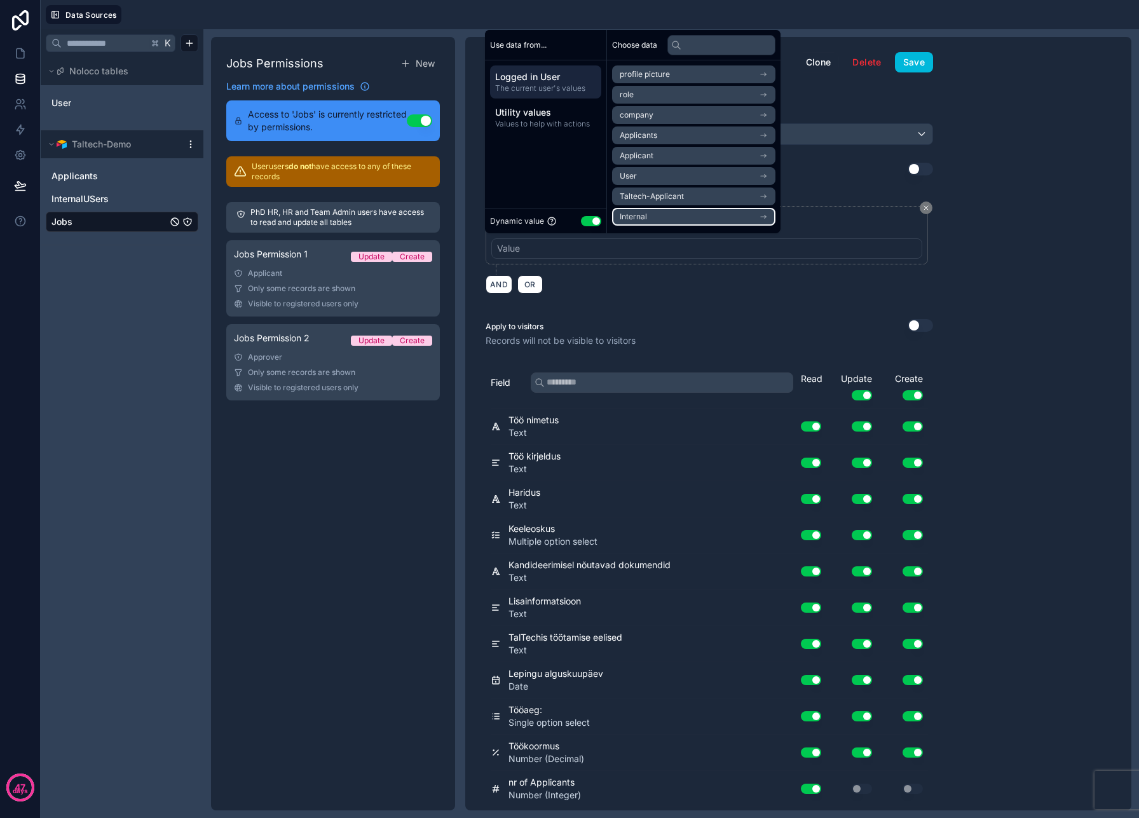
click at [650, 213] on li "Internal" at bounding box center [693, 217] width 163 height 18
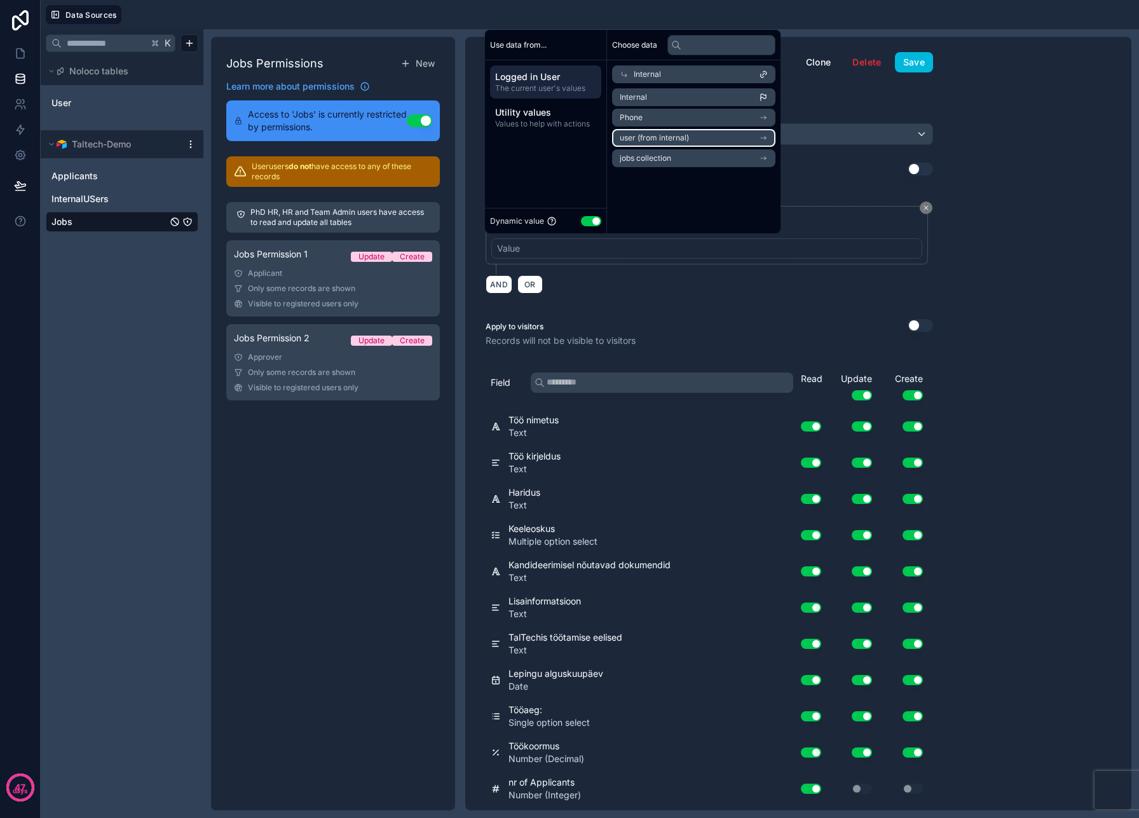
click at [666, 134] on span "user (from internal)" at bounding box center [654, 138] width 69 height 10
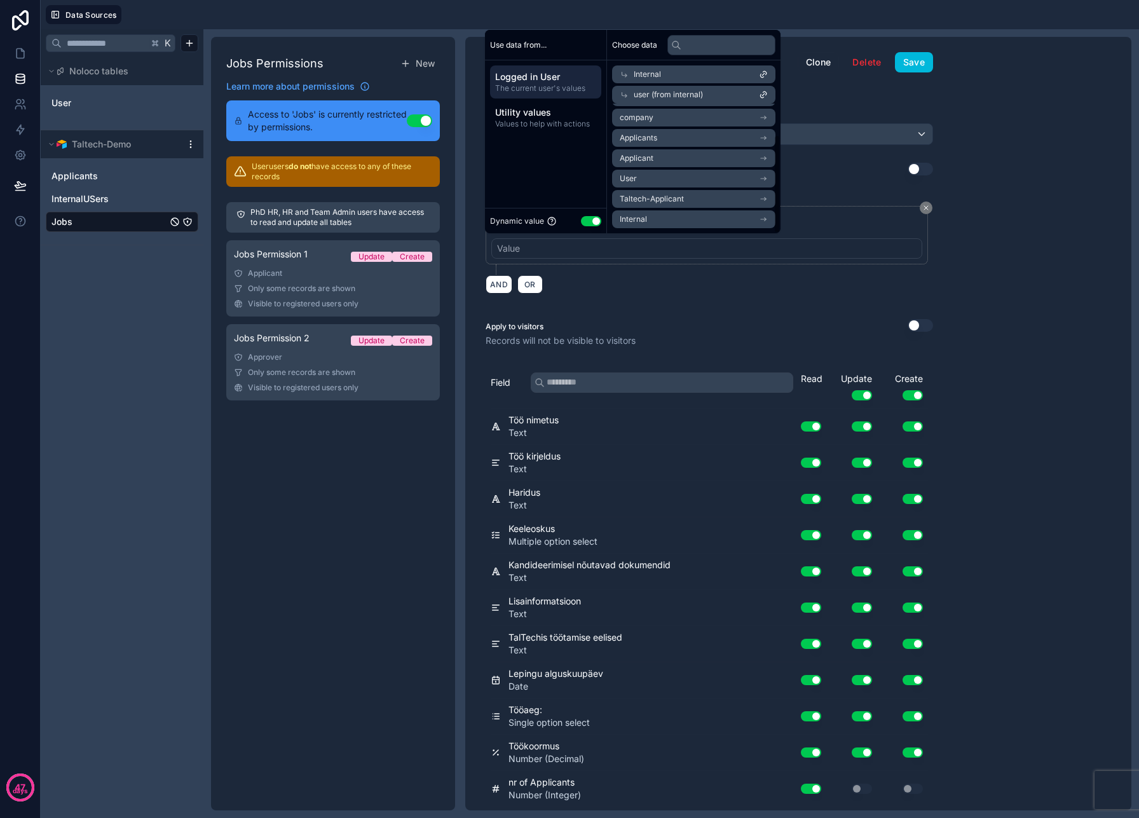
scroll to position [0, 0]
click at [662, 135] on li "role" at bounding box center [693, 138] width 163 height 18
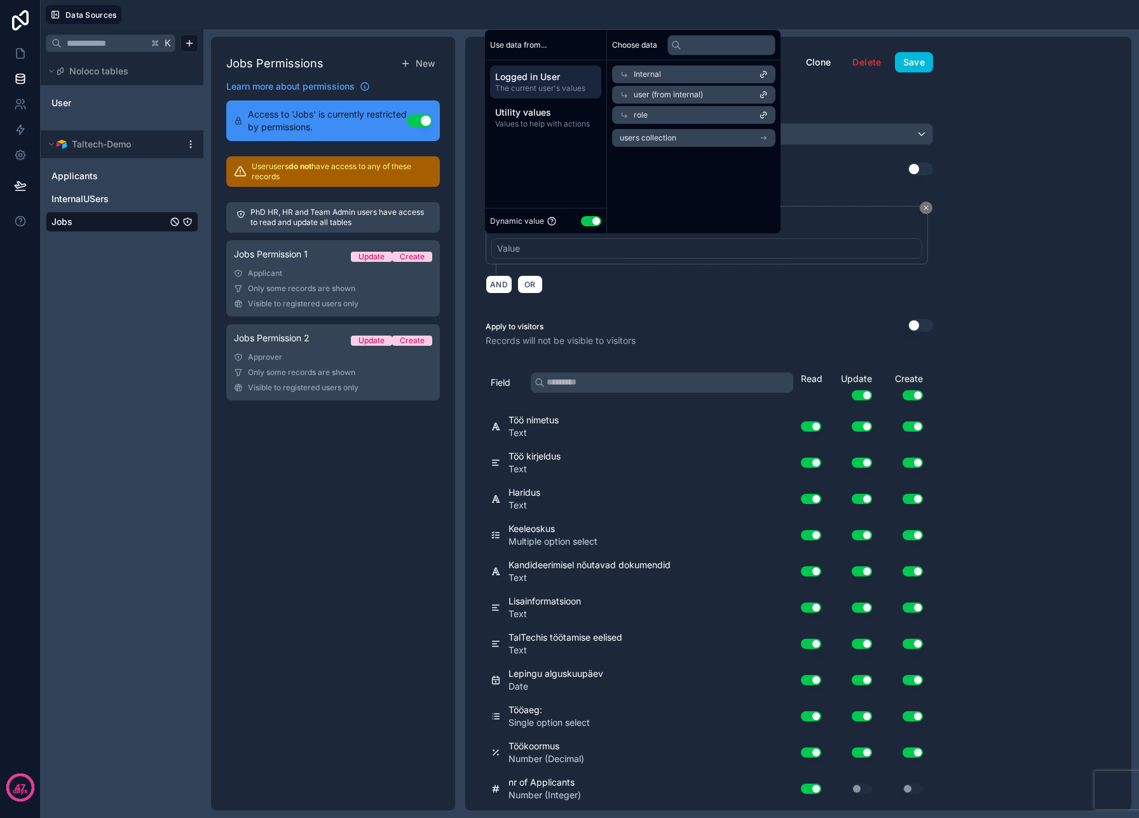
click at [662, 135] on span "users collection" at bounding box center [648, 138] width 57 height 10
click at [662, 135] on span "users collection" at bounding box center [662, 135] width 57 height 10
click at [667, 122] on div "role" at bounding box center [693, 115] width 163 height 18
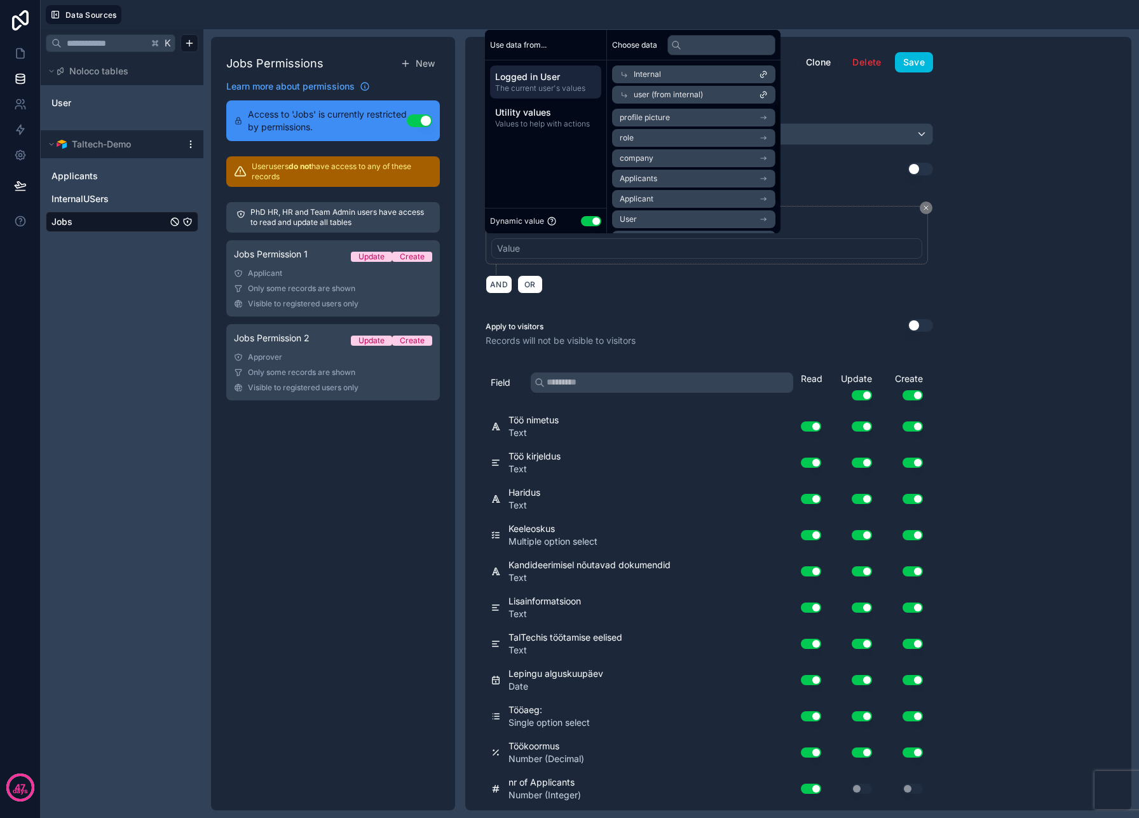
click at [672, 99] on span "user (from internal)" at bounding box center [668, 95] width 69 height 10
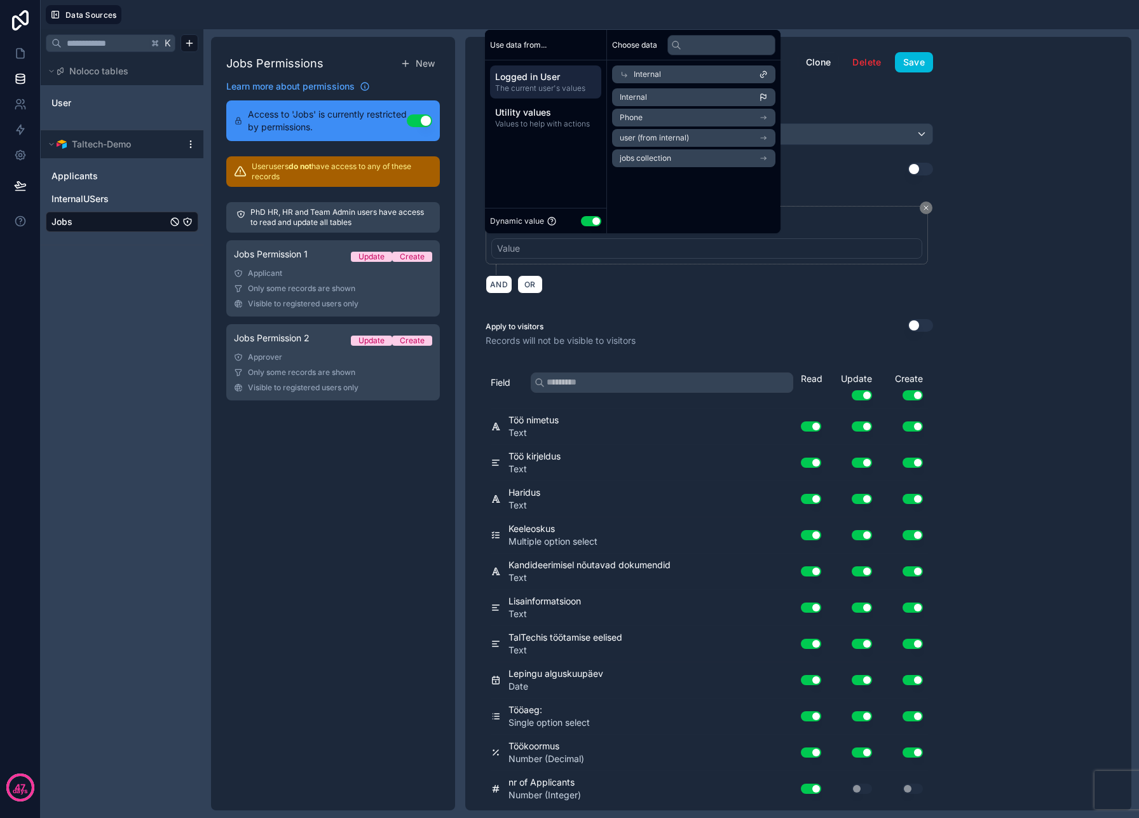
click at [670, 76] on div "Internal" at bounding box center [693, 74] width 163 height 18
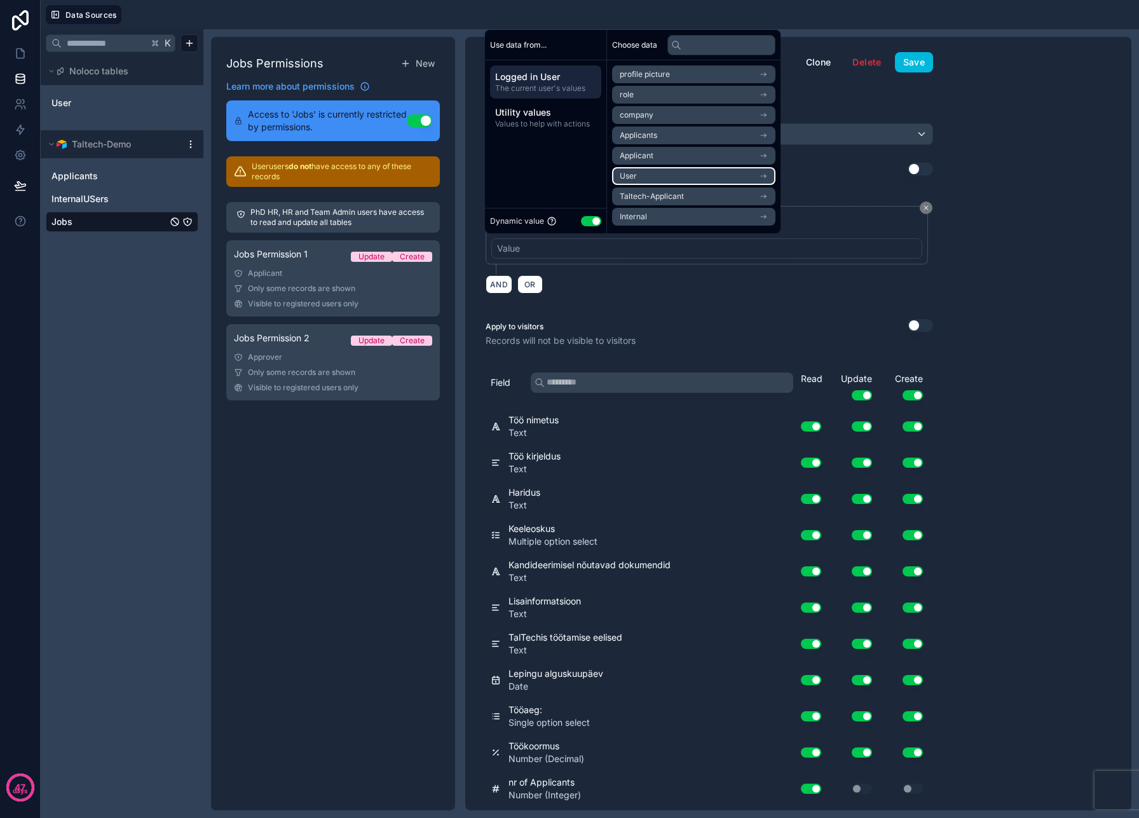
click at [652, 168] on li "User" at bounding box center [693, 176] width 163 height 18
click at [674, 142] on li "Jobs" at bounding box center [693, 138] width 163 height 18
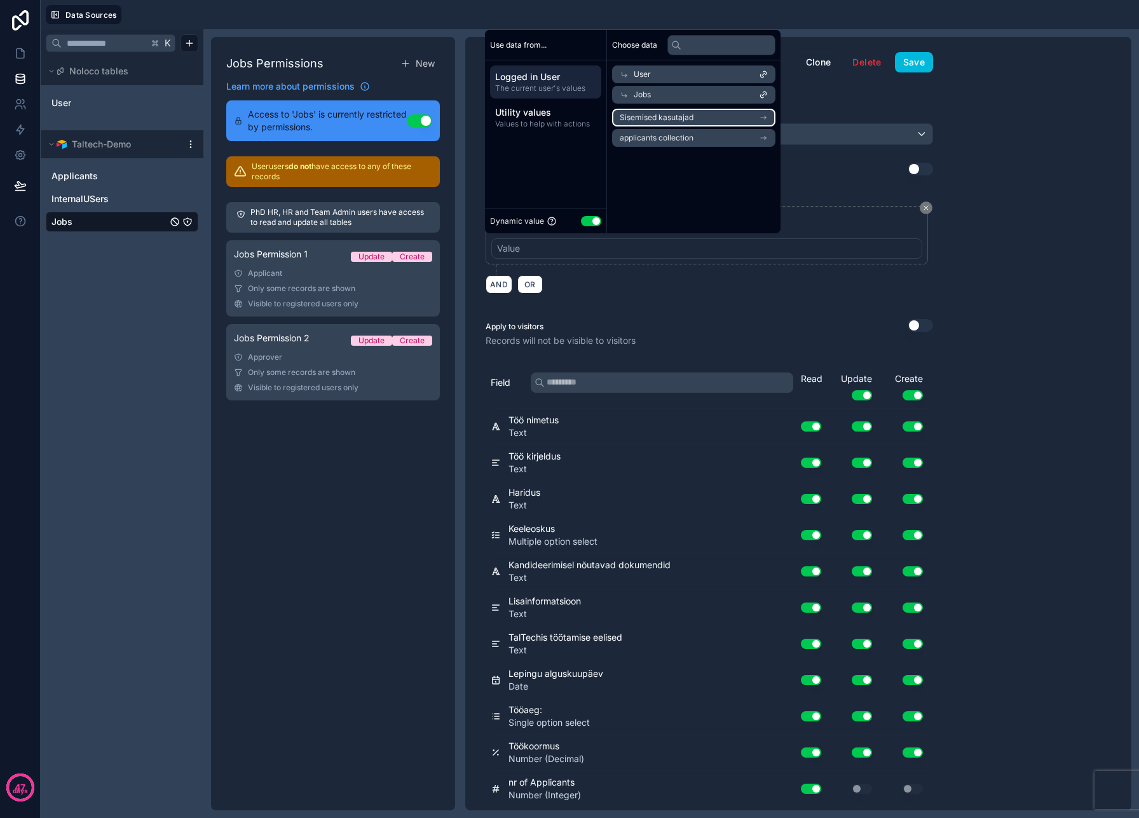
click at [682, 116] on span "Sisemised kasutajad" at bounding box center [657, 118] width 74 height 10
click at [684, 135] on span "Sisemised kasutajad" at bounding box center [657, 138] width 74 height 10
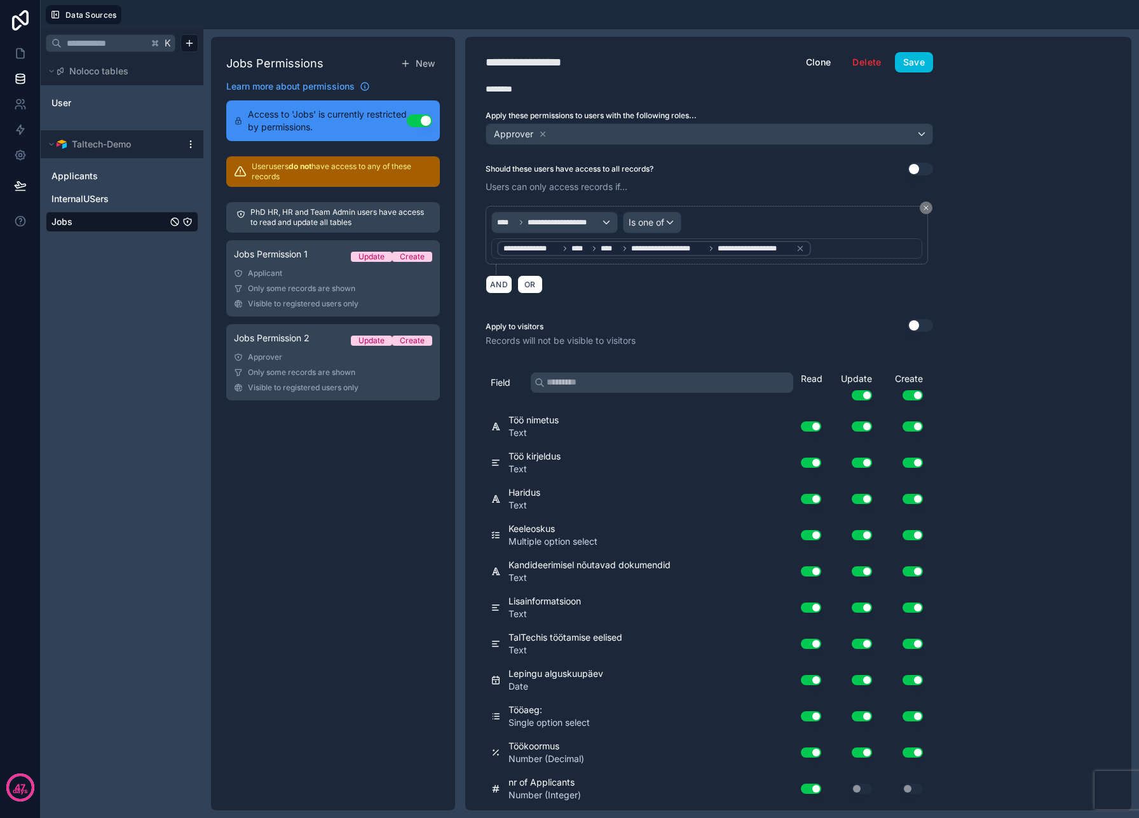
click at [697, 292] on div "AND OR" at bounding box center [710, 284] width 448 height 19
click at [913, 72] on button "Save" at bounding box center [914, 62] width 38 height 20
click at [15, 47] on icon at bounding box center [20, 53] width 13 height 13
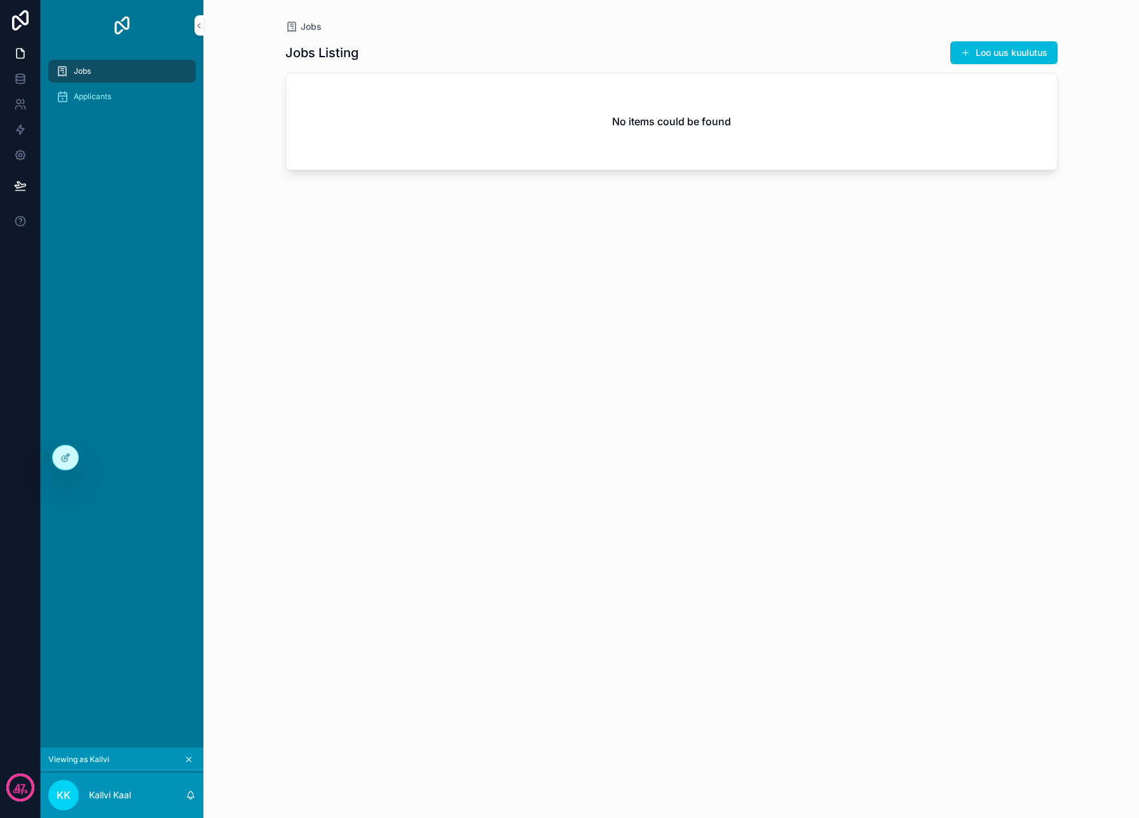
click at [133, 92] on div "Applicants" at bounding box center [122, 96] width 132 height 20
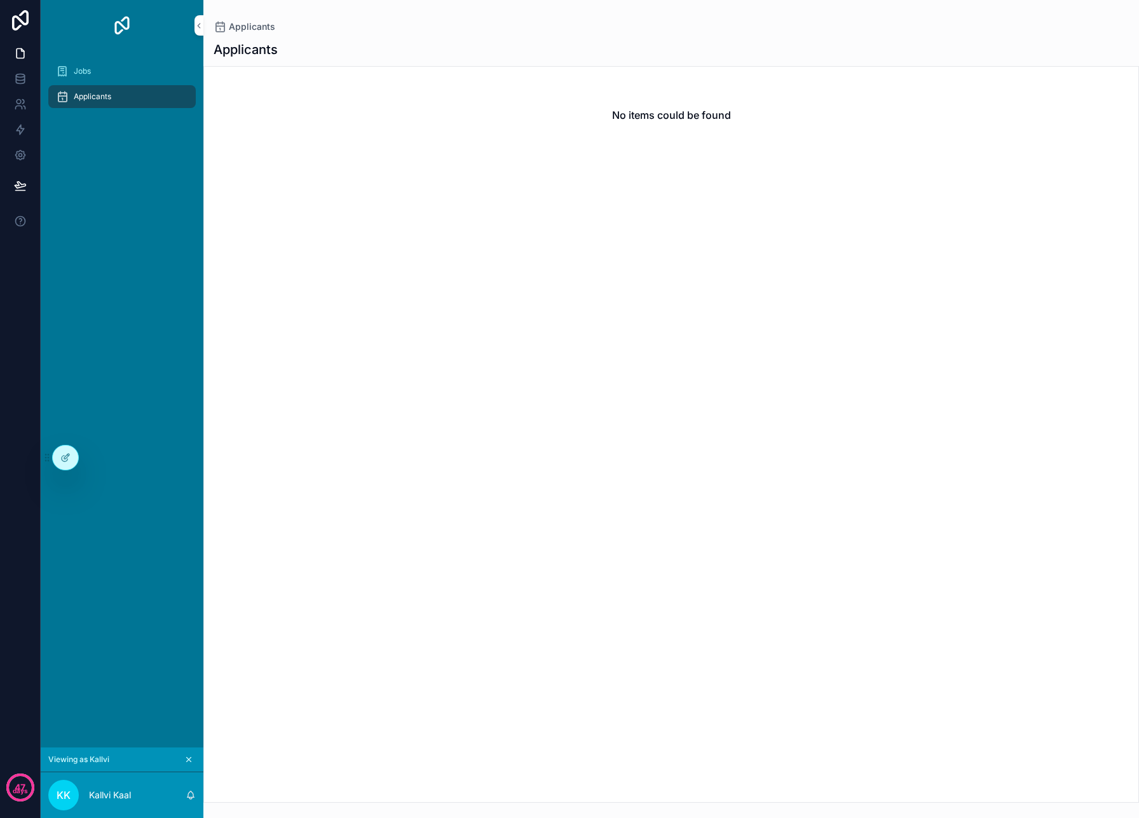
click at [132, 70] on div "Jobs" at bounding box center [122, 71] width 132 height 20
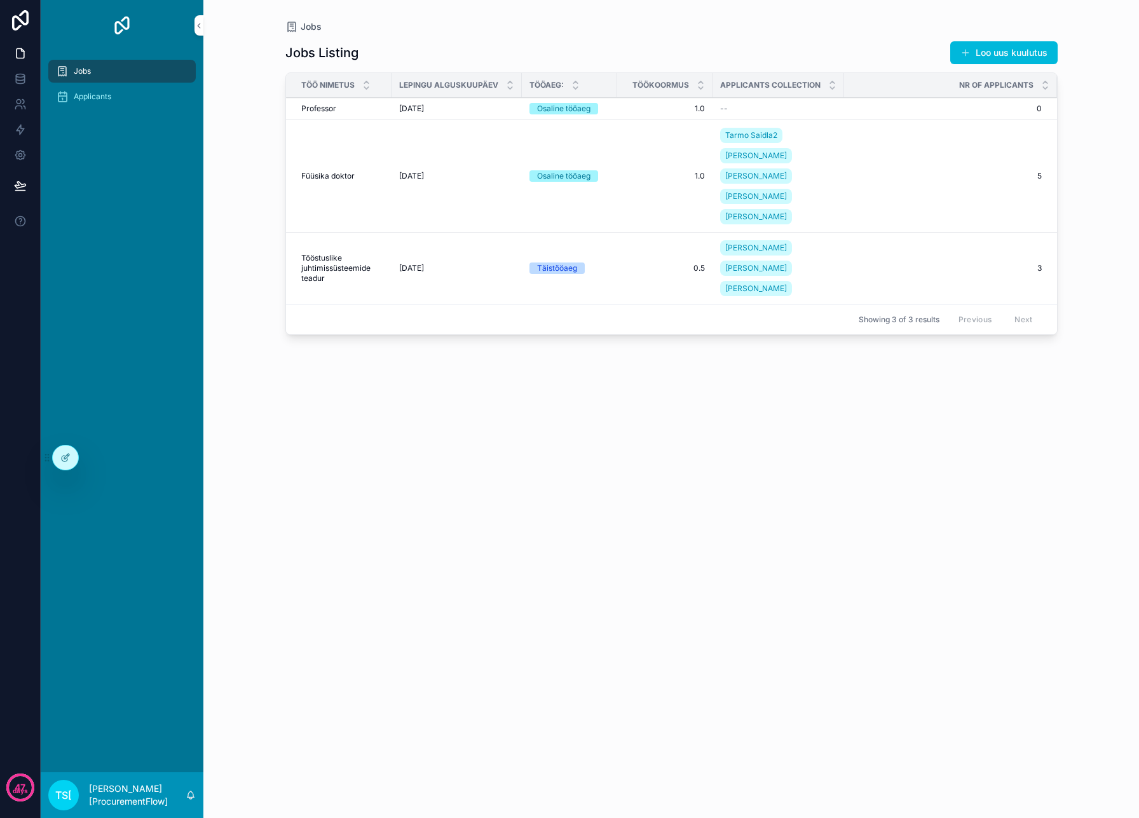
click at [92, 98] on span "Applicants" at bounding box center [93, 97] width 38 height 10
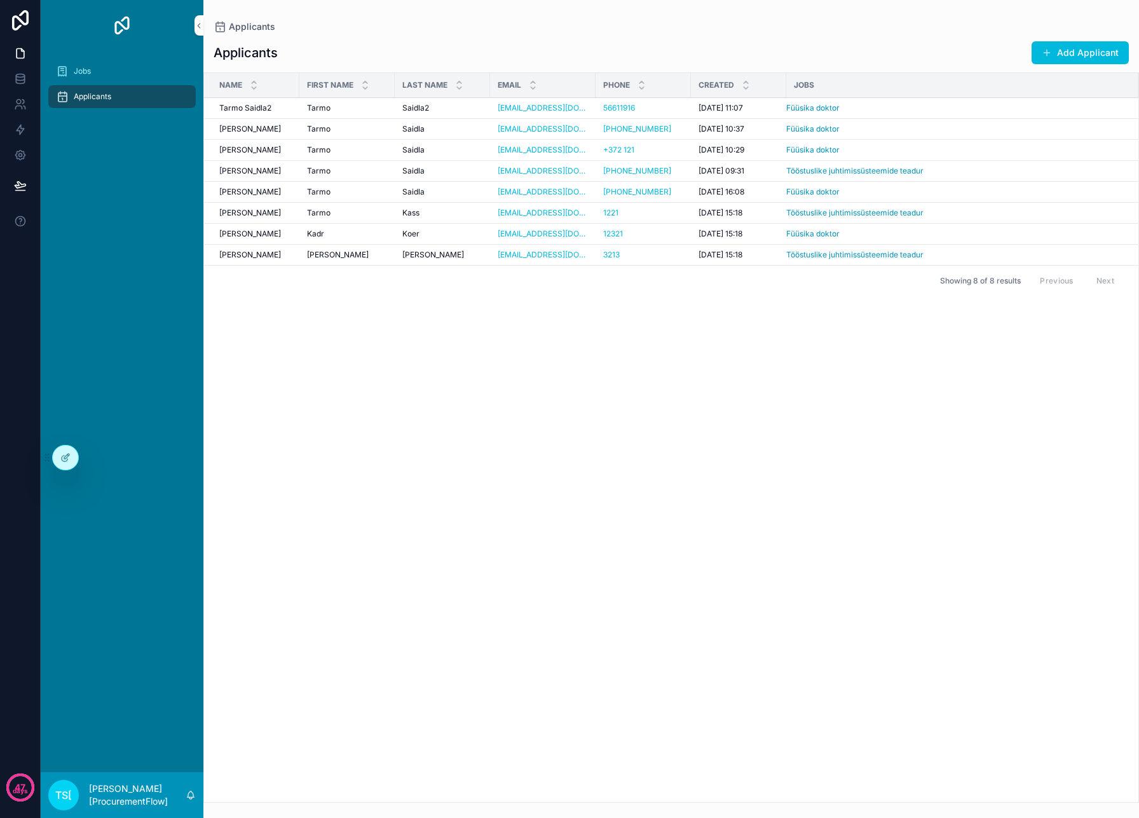
click at [93, 77] on div "Jobs" at bounding box center [122, 71] width 132 height 20
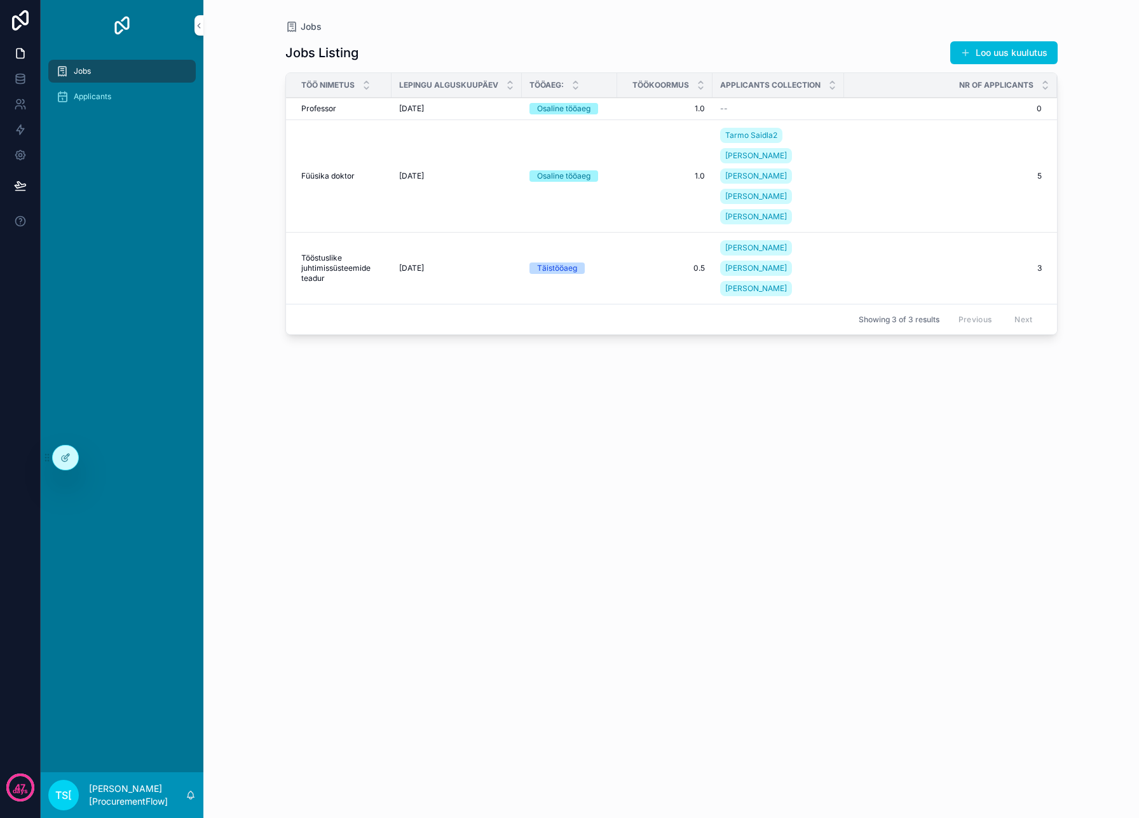
click at [0, 0] on icon at bounding box center [0, 0] width 0 height 0
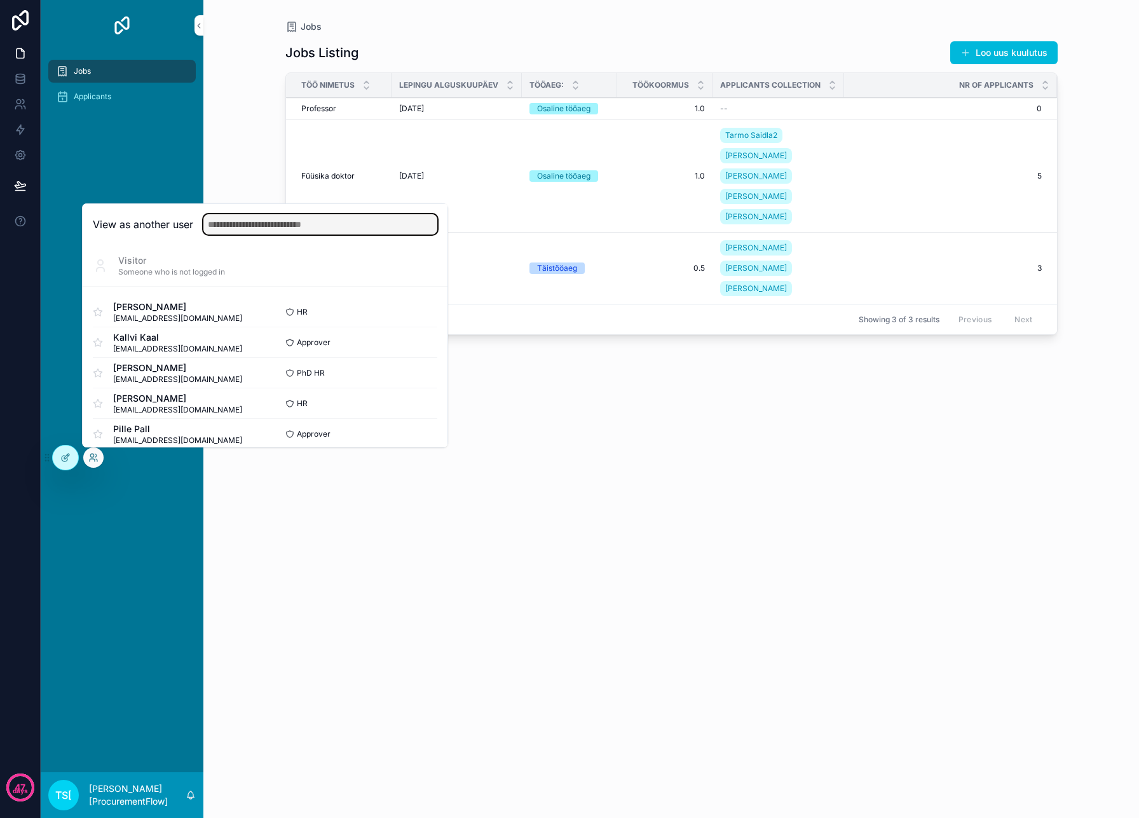
click at [263, 232] on input "text" at bounding box center [320, 224] width 234 height 20
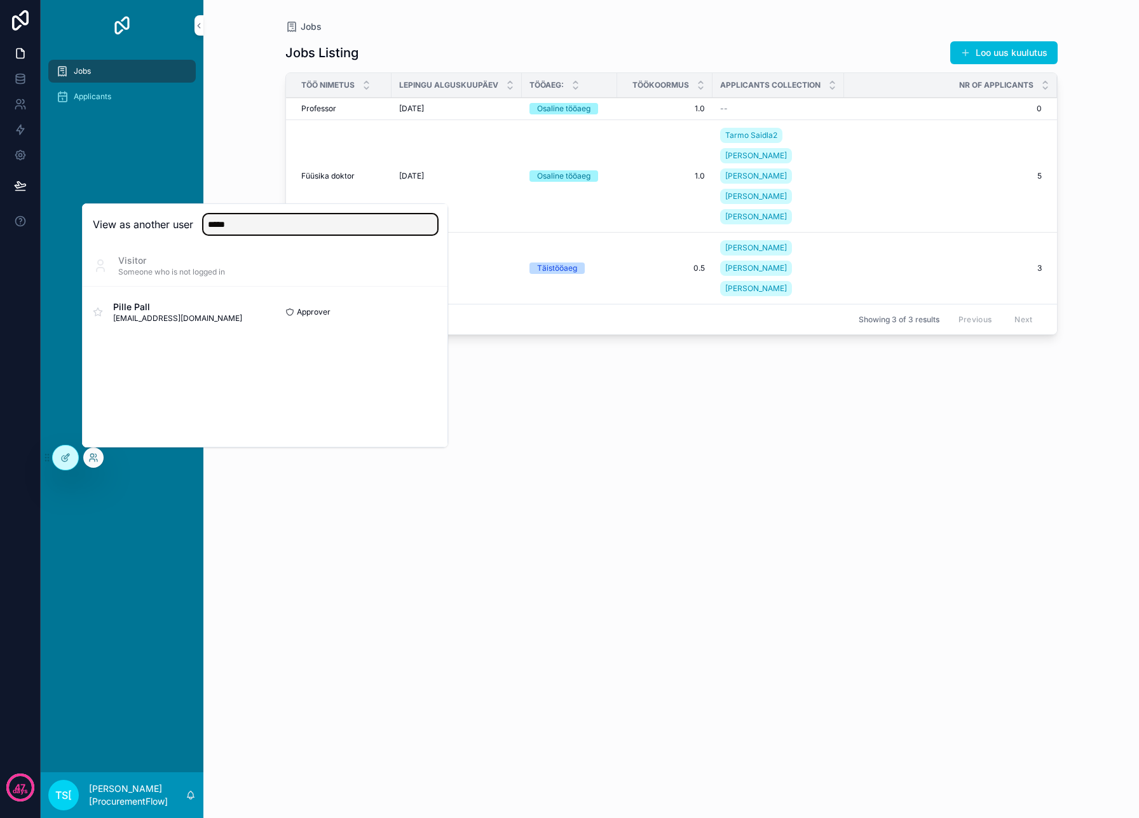
type input "*****"
click at [0, 0] on button "Select" at bounding box center [0, 0] width 0 height 0
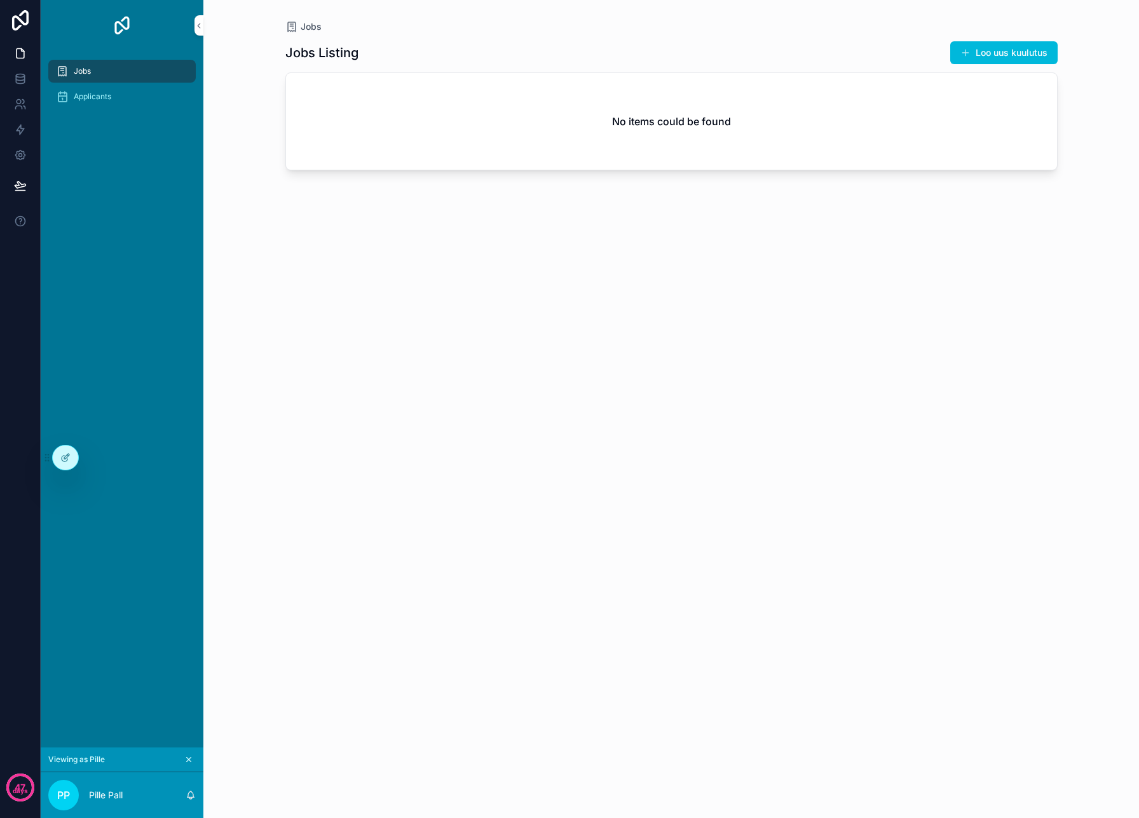
click at [76, 96] on span "Applicants" at bounding box center [93, 97] width 38 height 10
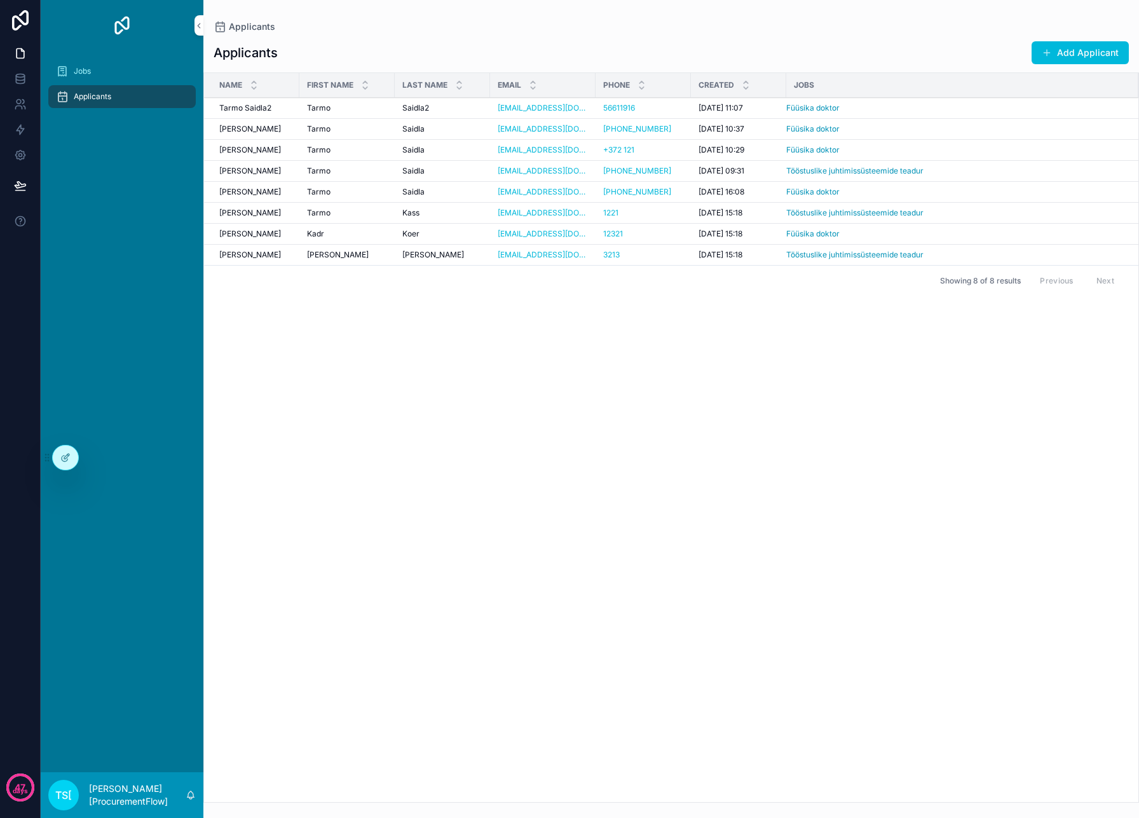
click at [98, 78] on div "Jobs" at bounding box center [122, 71] width 132 height 20
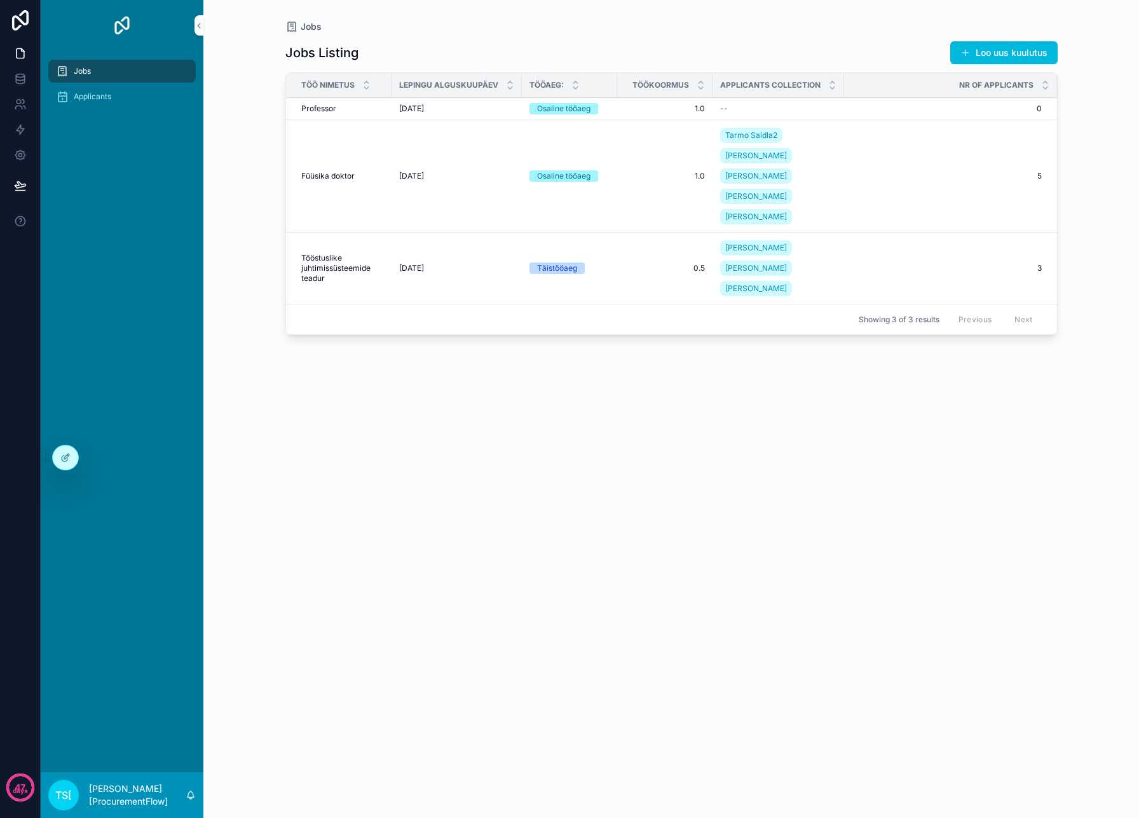
click at [67, 468] on div at bounding box center [65, 458] width 25 height 24
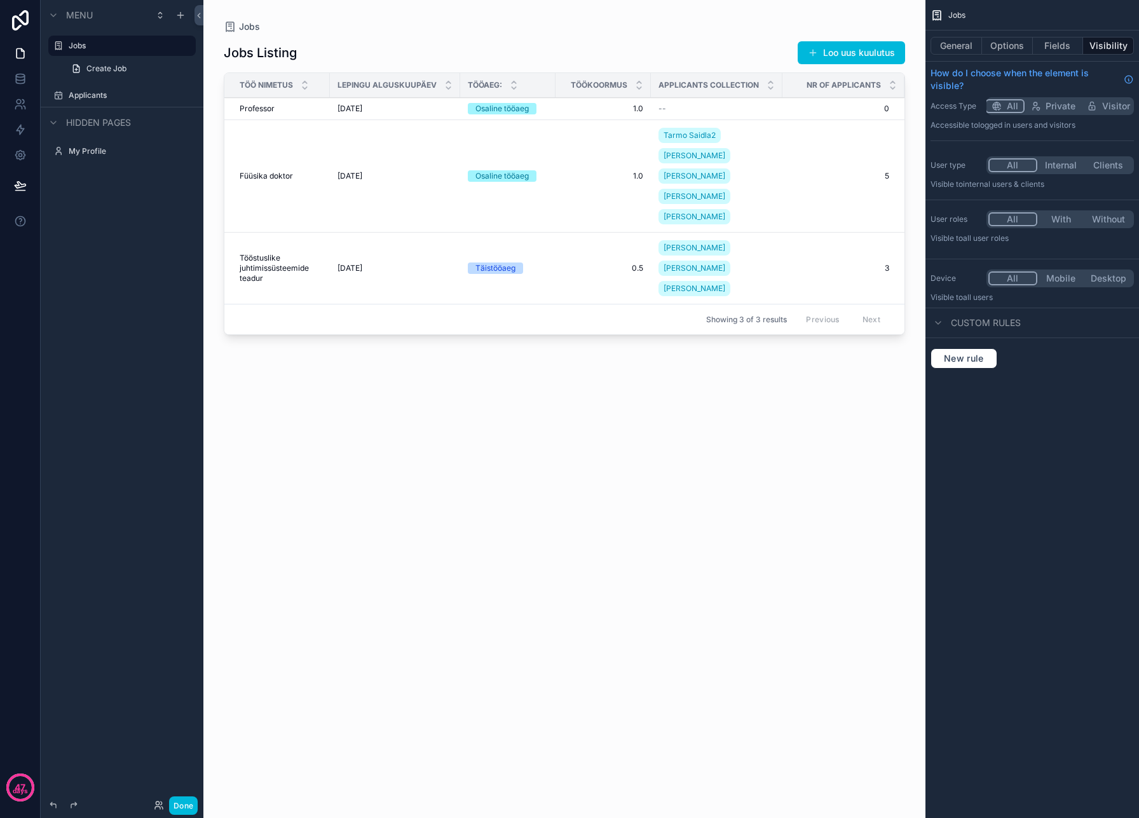
click at [174, 803] on button "Done" at bounding box center [183, 805] width 29 height 18
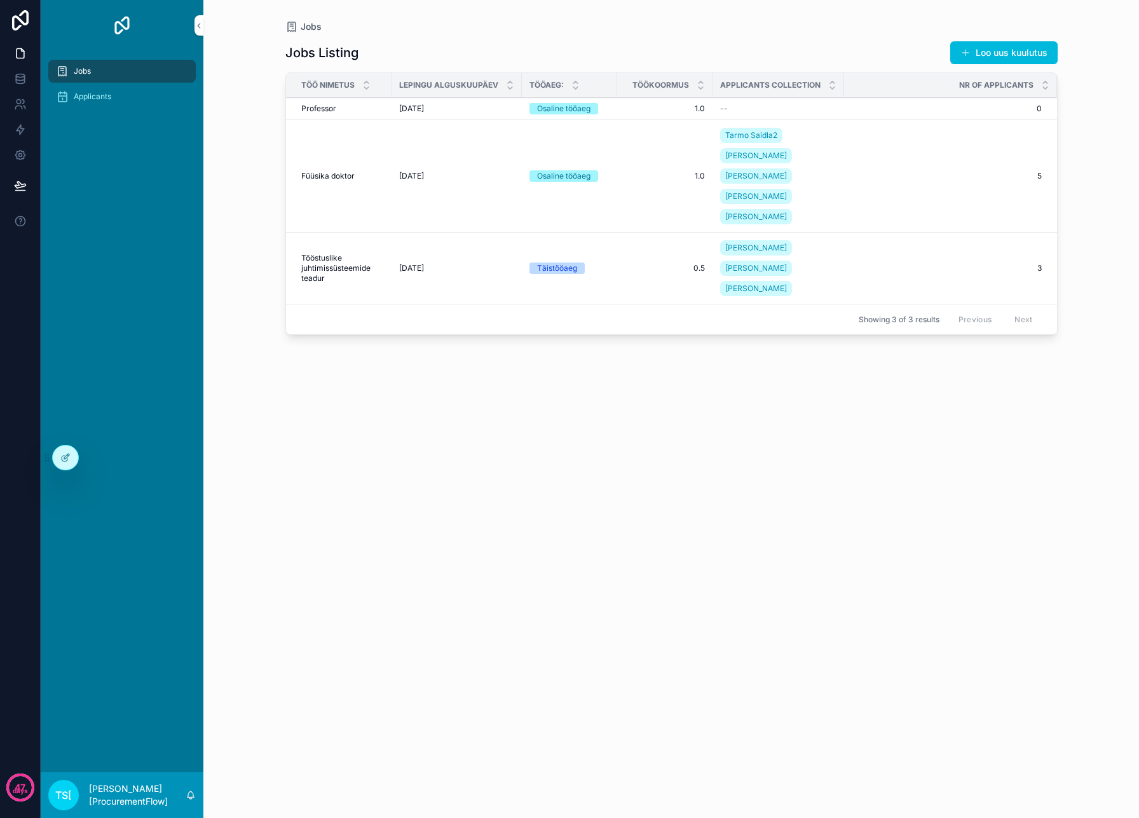
click at [0, 0] on icon at bounding box center [0, 0] width 0 height 0
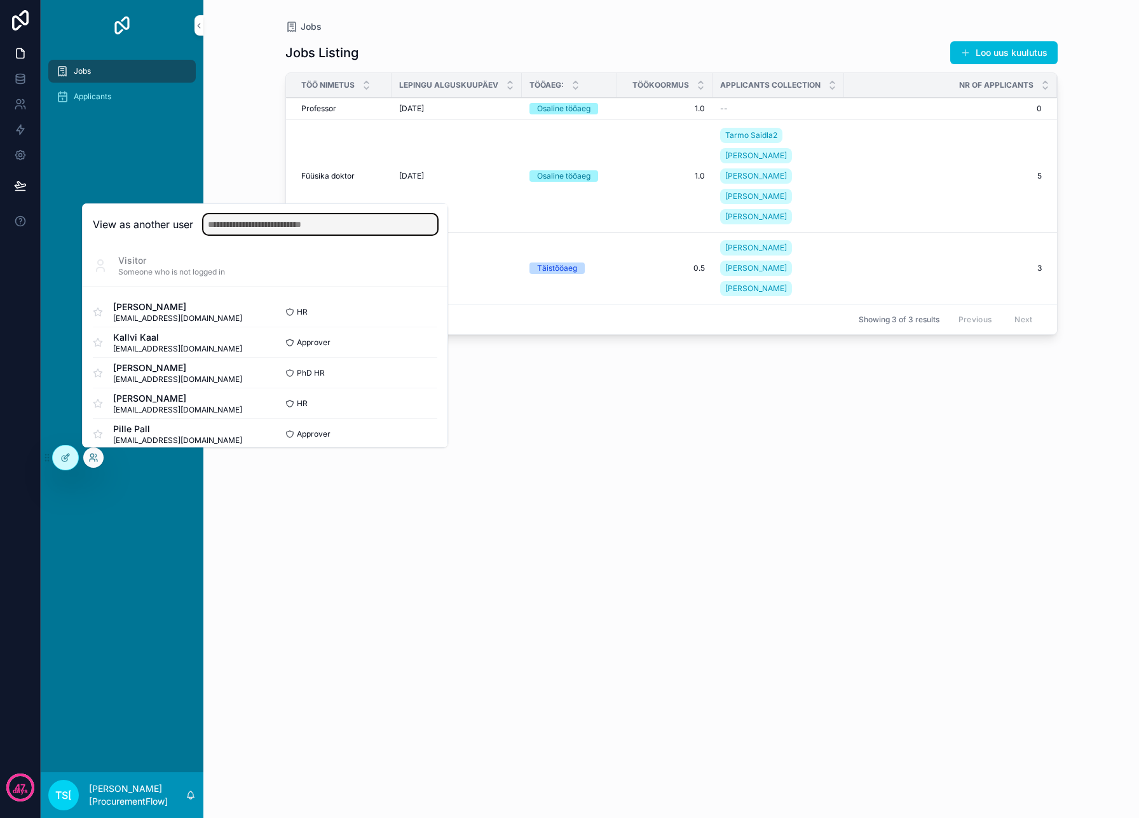
click at [278, 229] on input "text" at bounding box center [320, 224] width 234 height 20
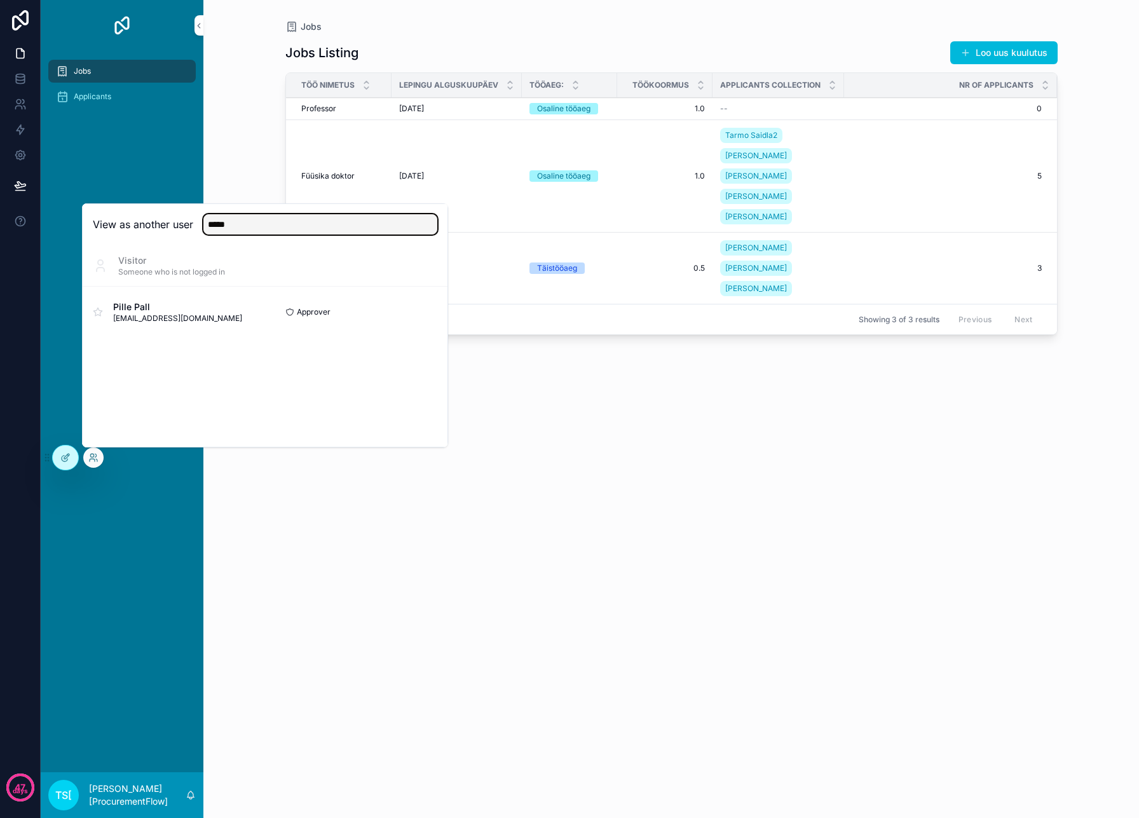
type input "*****"
click at [231, 301] on div "Pille Pall pille.pall@mail.ee" at bounding box center [179, 312] width 172 height 23
click at [0, 0] on button "Select" at bounding box center [0, 0] width 0 height 0
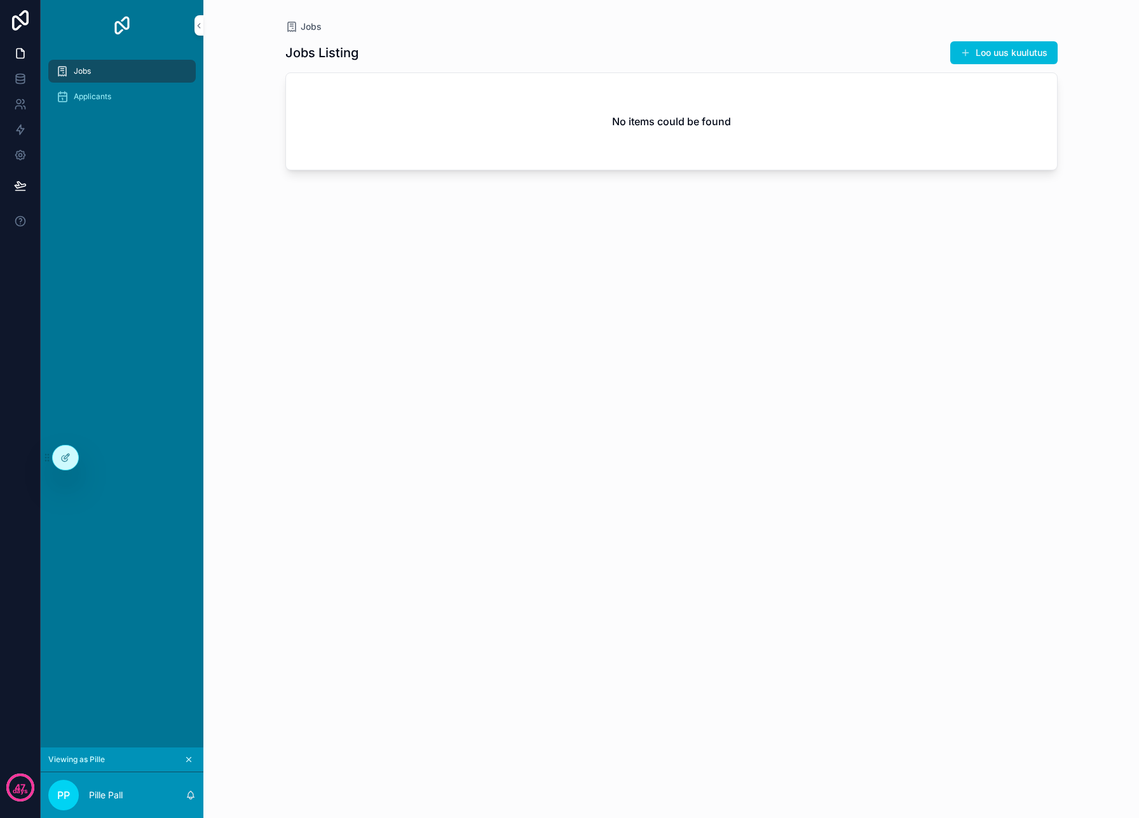
click at [137, 87] on div "Applicants" at bounding box center [122, 96] width 132 height 20
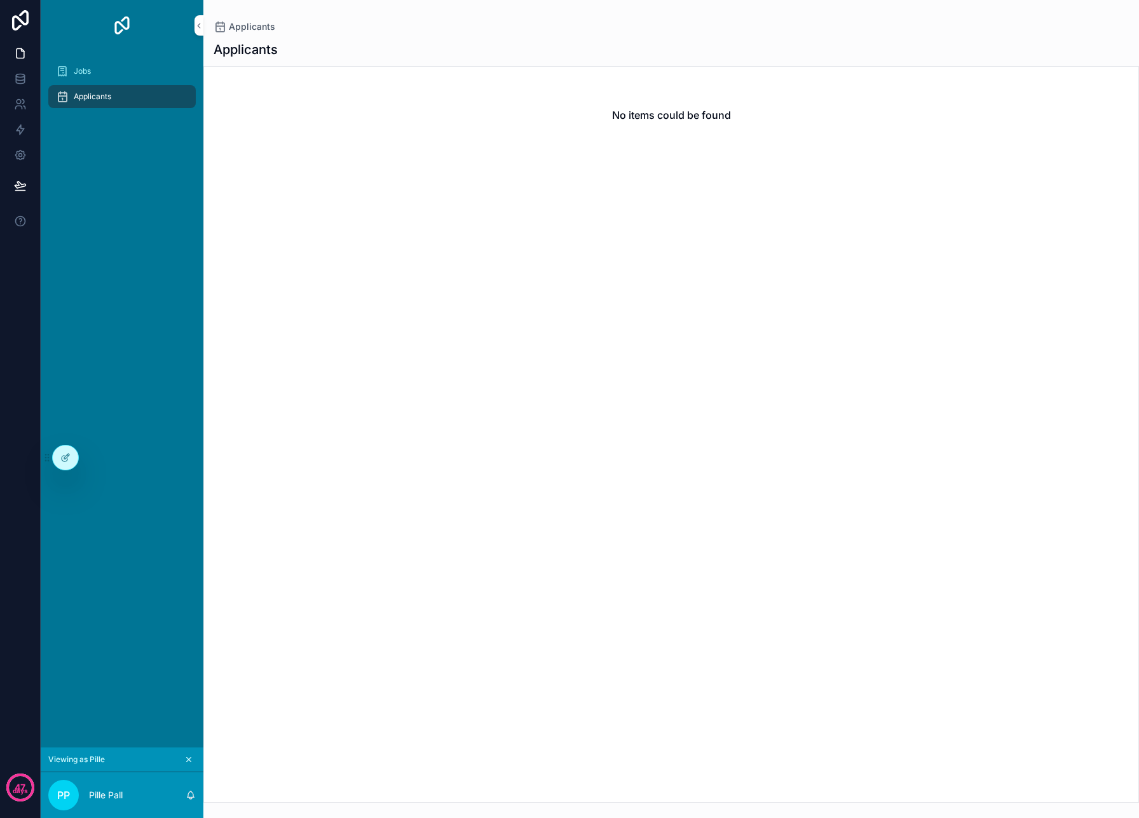
click at [116, 61] on div "Jobs" at bounding box center [122, 71] width 132 height 20
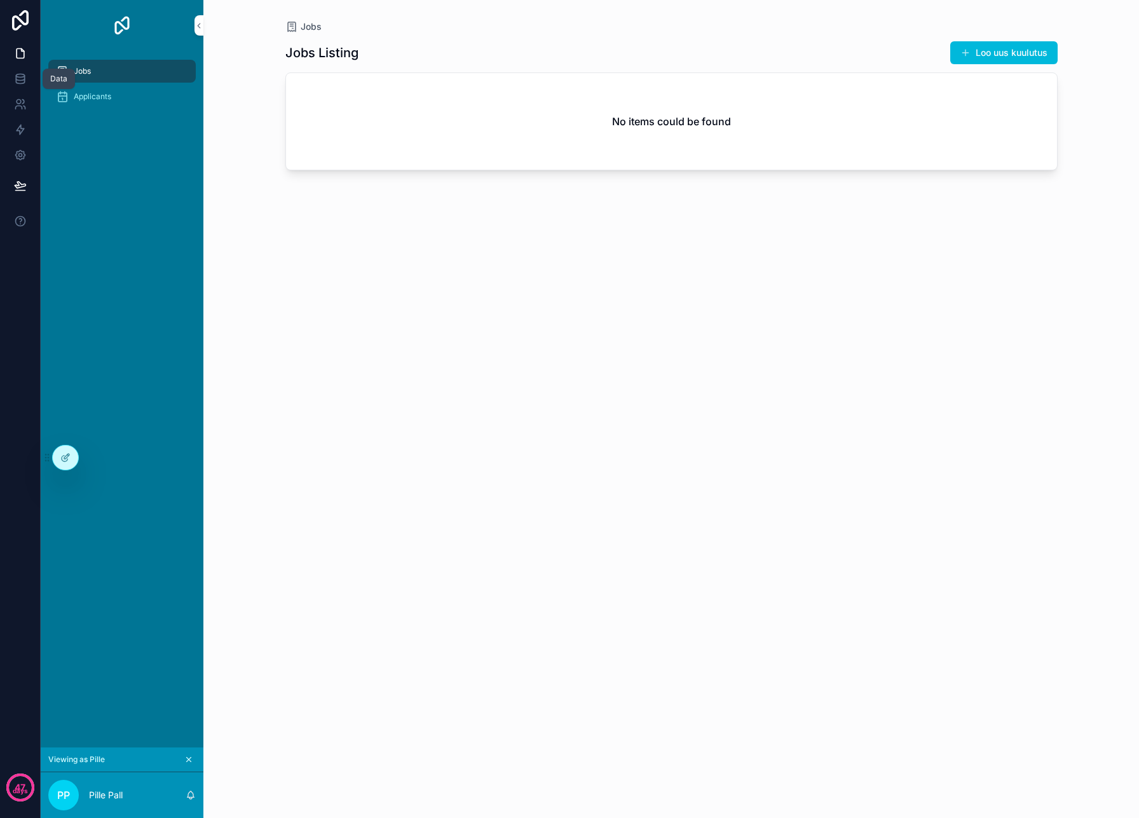
click at [24, 76] on icon at bounding box center [20, 78] width 8 height 5
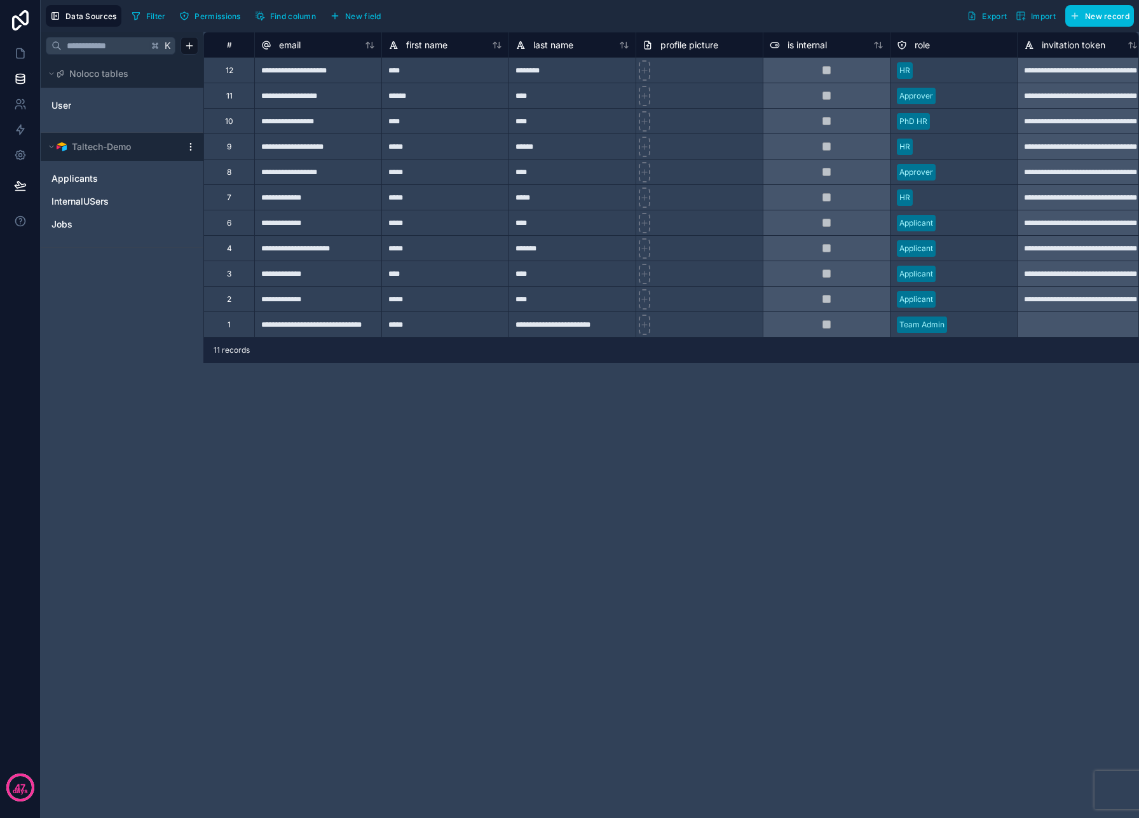
click at [188, 201] on icon "InternalUSers" at bounding box center [187, 201] width 1 height 1
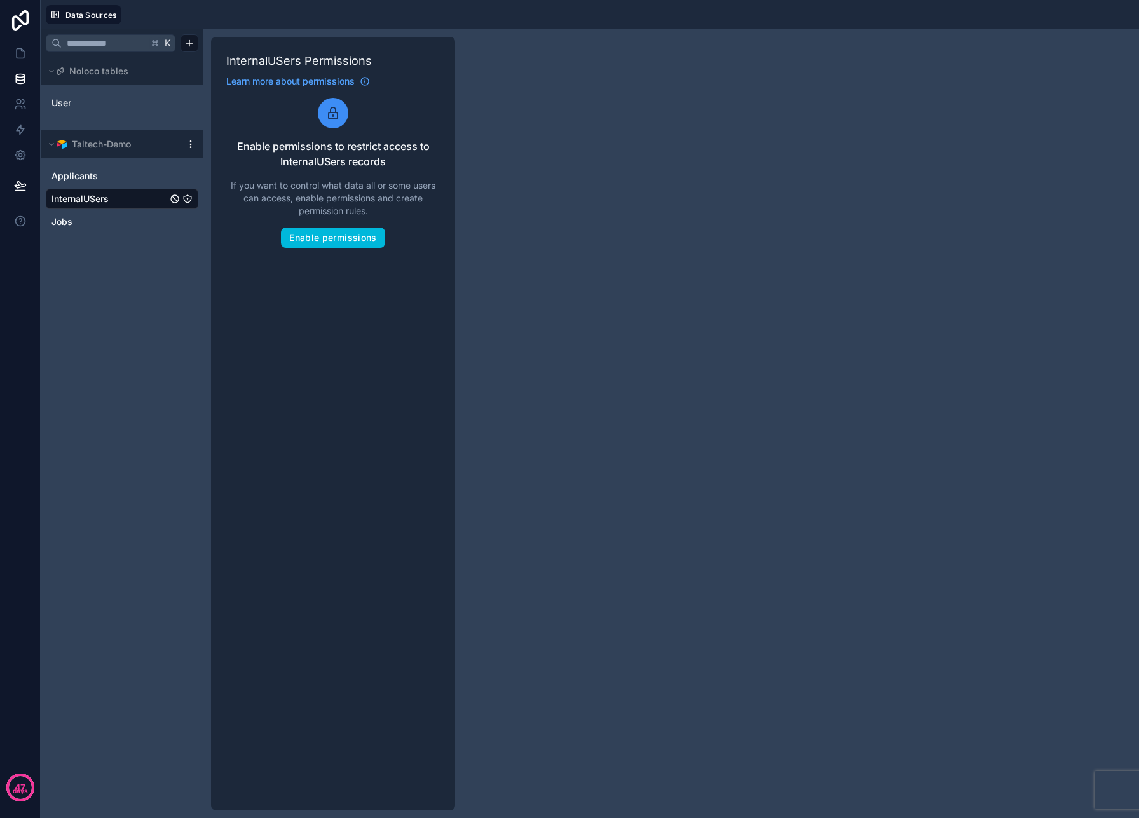
click at [135, 175] on link "Applicants" at bounding box center [109, 176] width 116 height 13
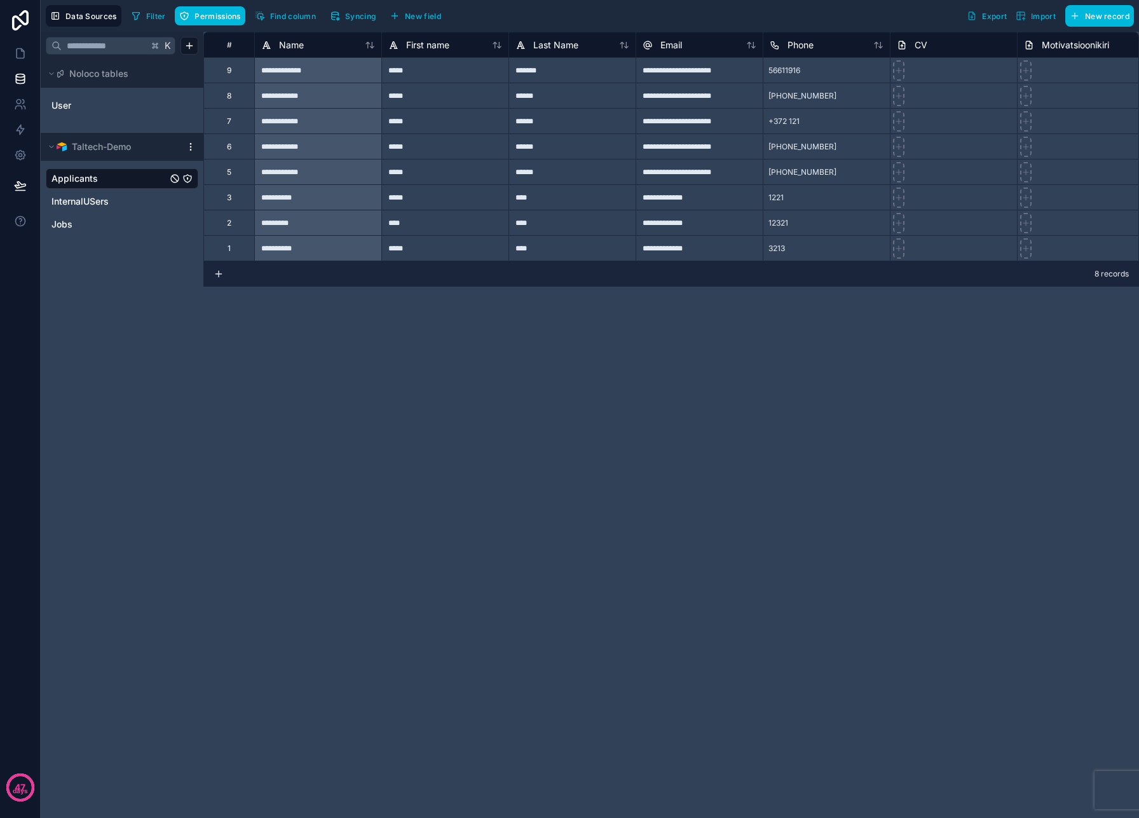
click at [140, 197] on link "InternalUSers" at bounding box center [109, 201] width 116 height 13
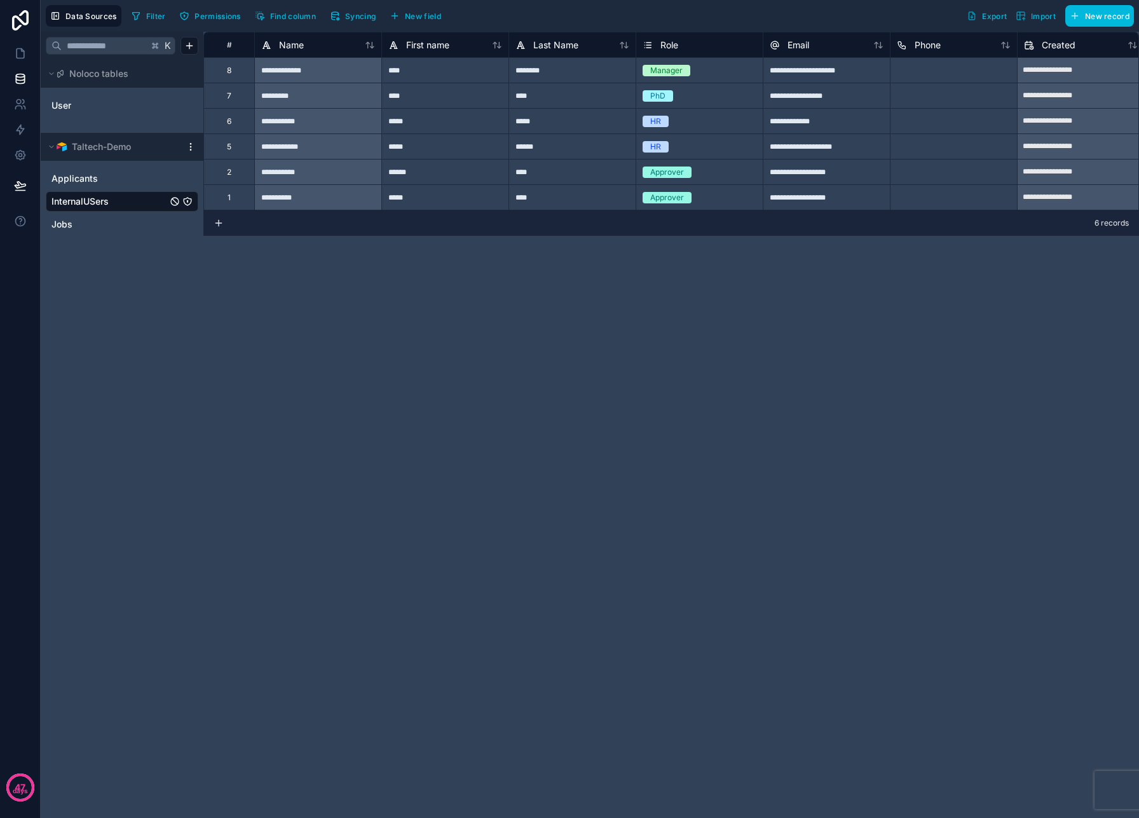
click at [191, 203] on icon "InternalUSers" at bounding box center [188, 202] width 8 height 8
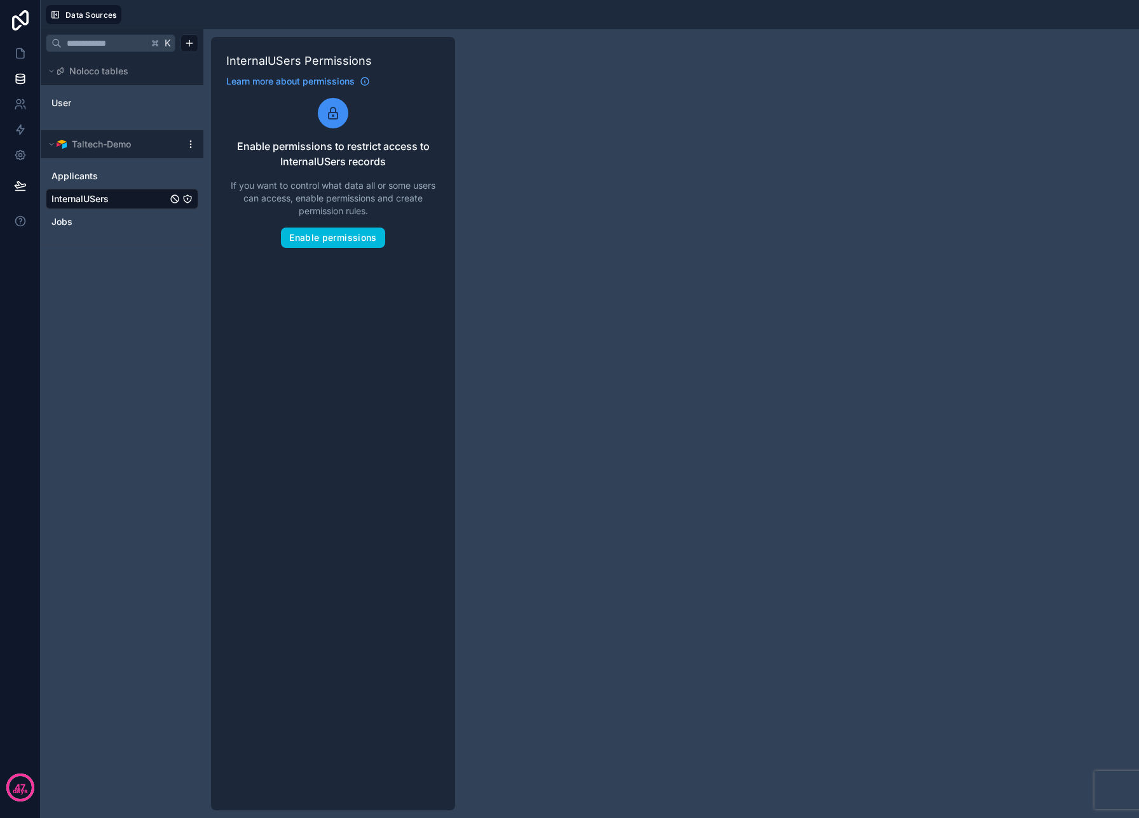
click at [299, 235] on button "Enable permissions" at bounding box center [333, 238] width 104 height 20
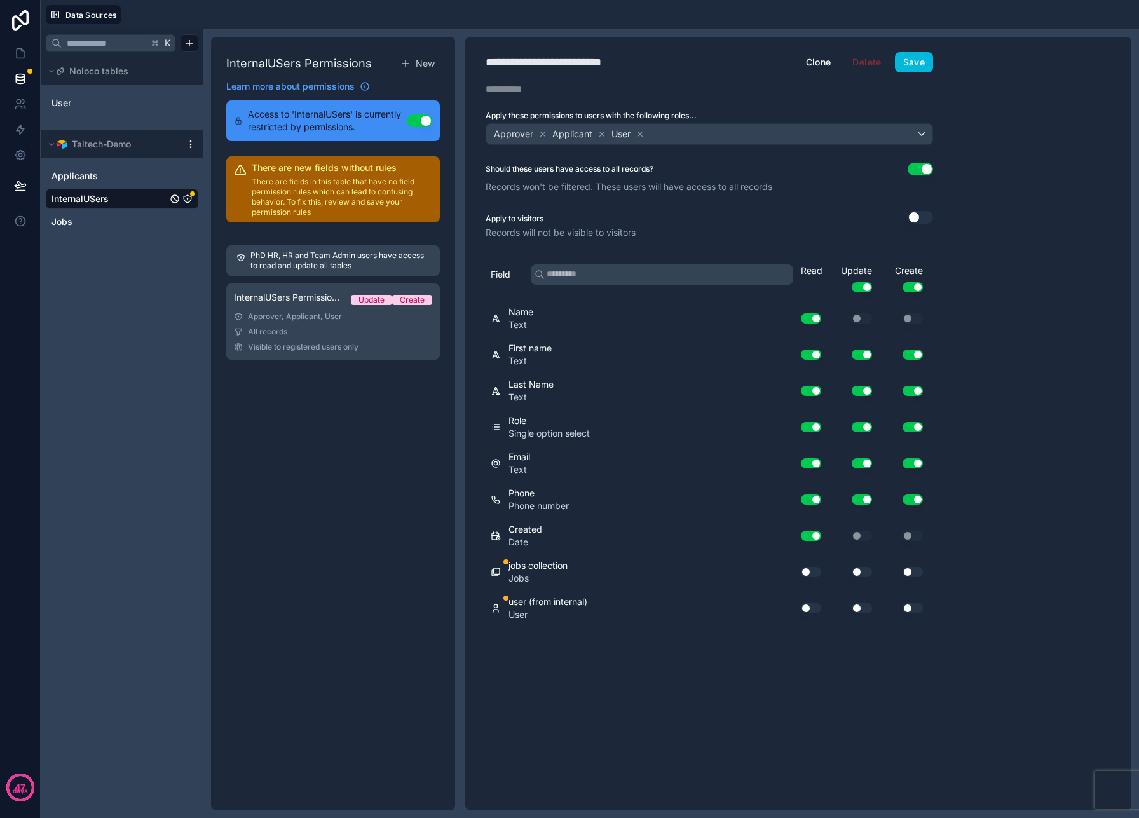
click at [538, 130] on icon at bounding box center [542, 134] width 9 height 9
click at [522, 136] on span "Applicant" at bounding box center [514, 134] width 40 height 13
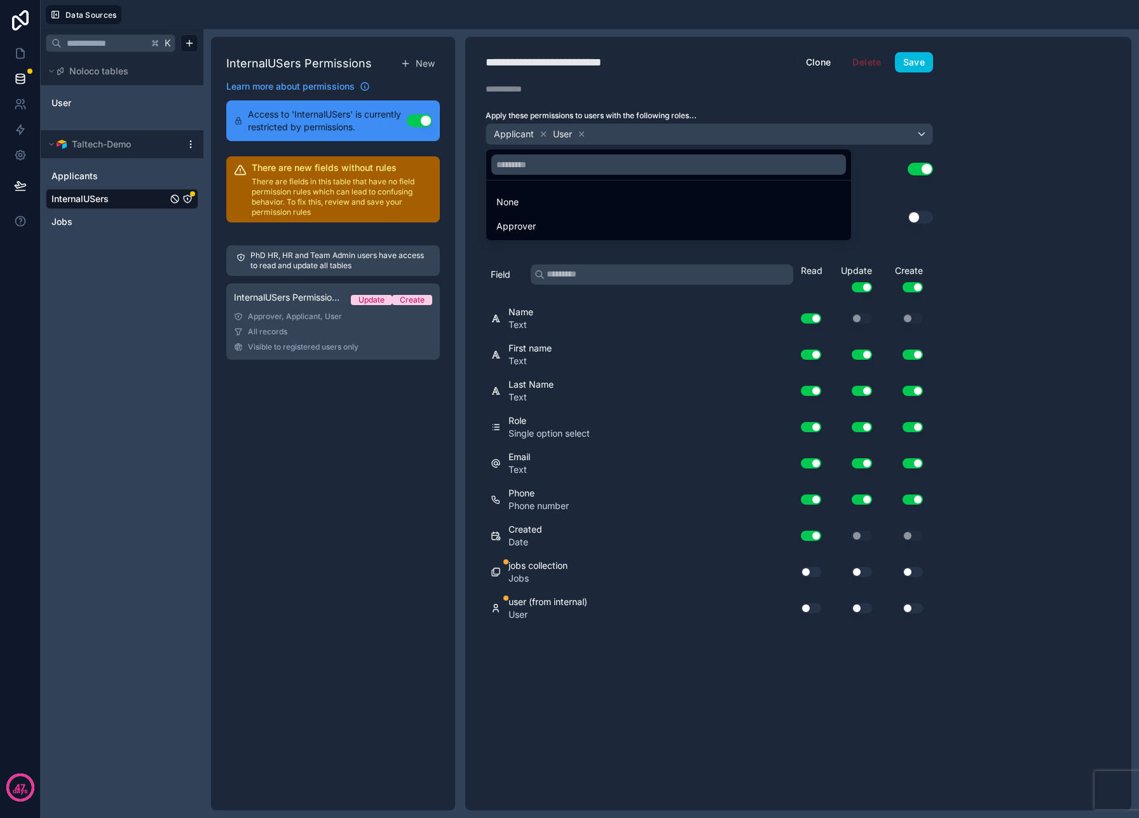
click at [536, 135] on div at bounding box center [569, 409] width 1139 height 818
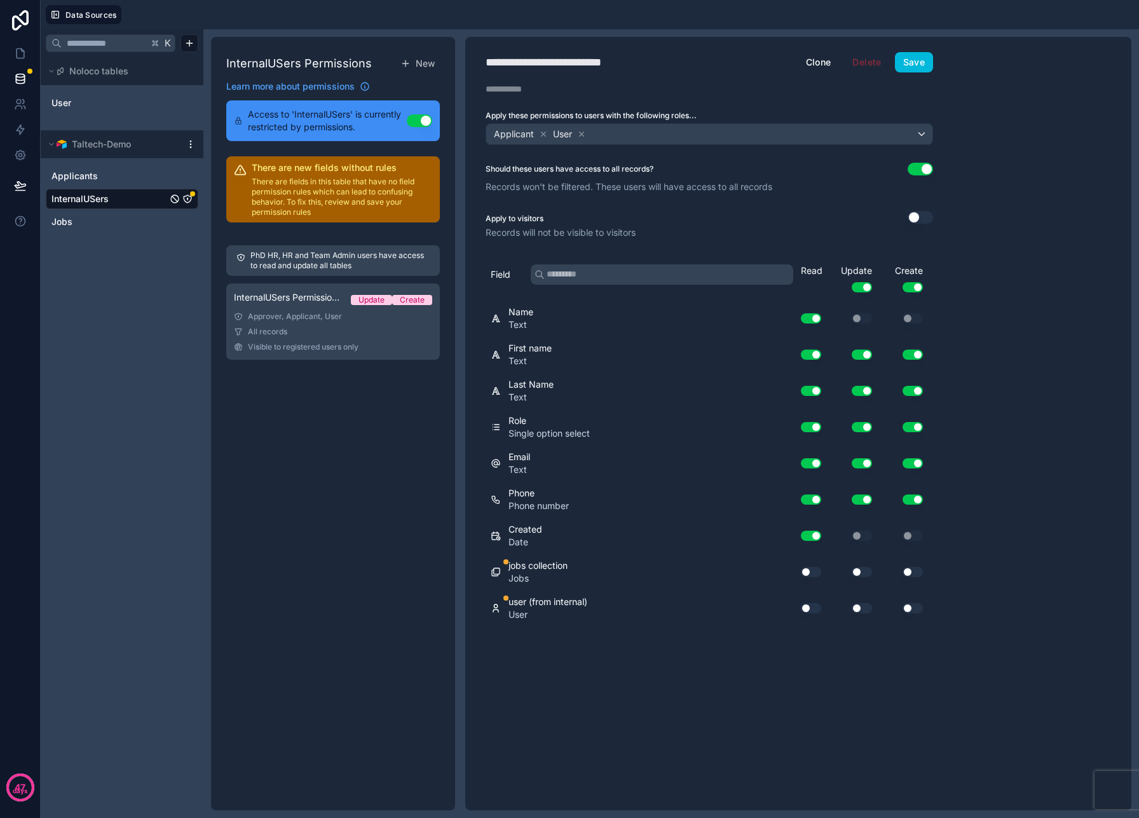
click at [542, 135] on icon at bounding box center [544, 134] width 4 height 4
click at [522, 132] on icon at bounding box center [523, 134] width 4 height 4
click at [732, 136] on div "Choose one or more roles" at bounding box center [709, 134] width 446 height 20
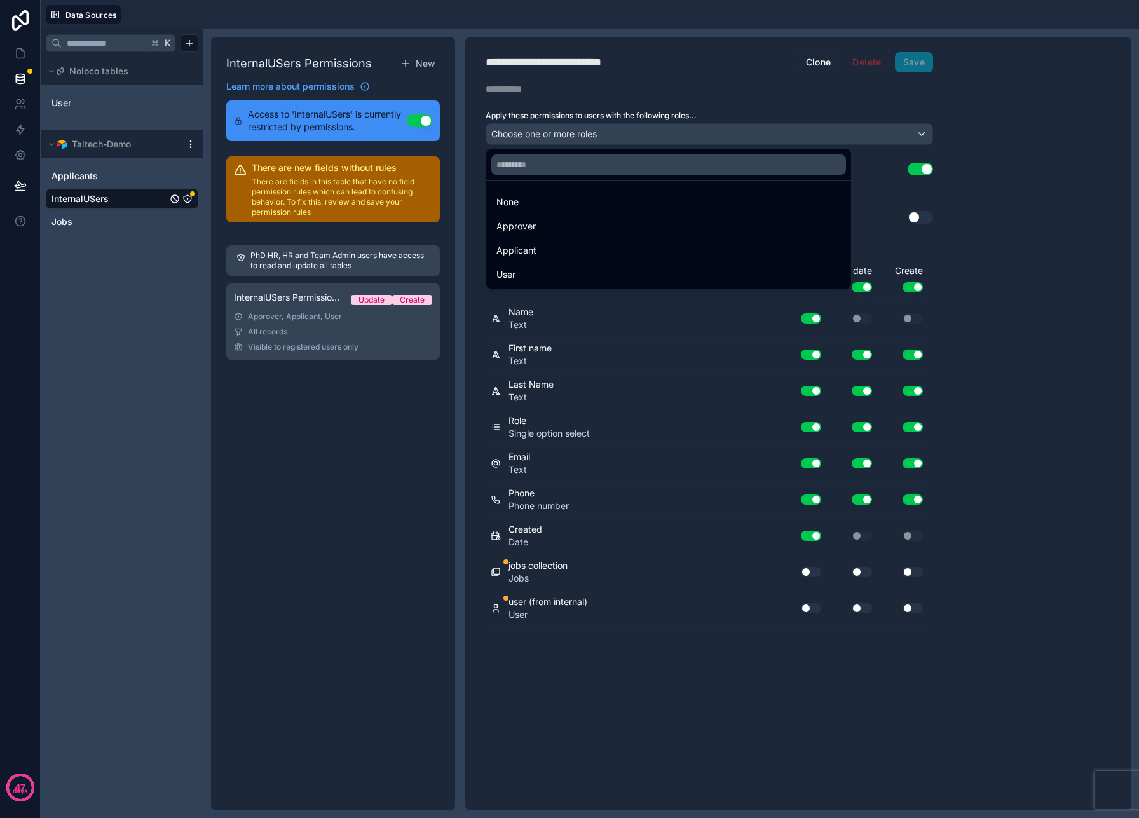
click at [680, 198] on div "None" at bounding box center [668, 202] width 345 height 15
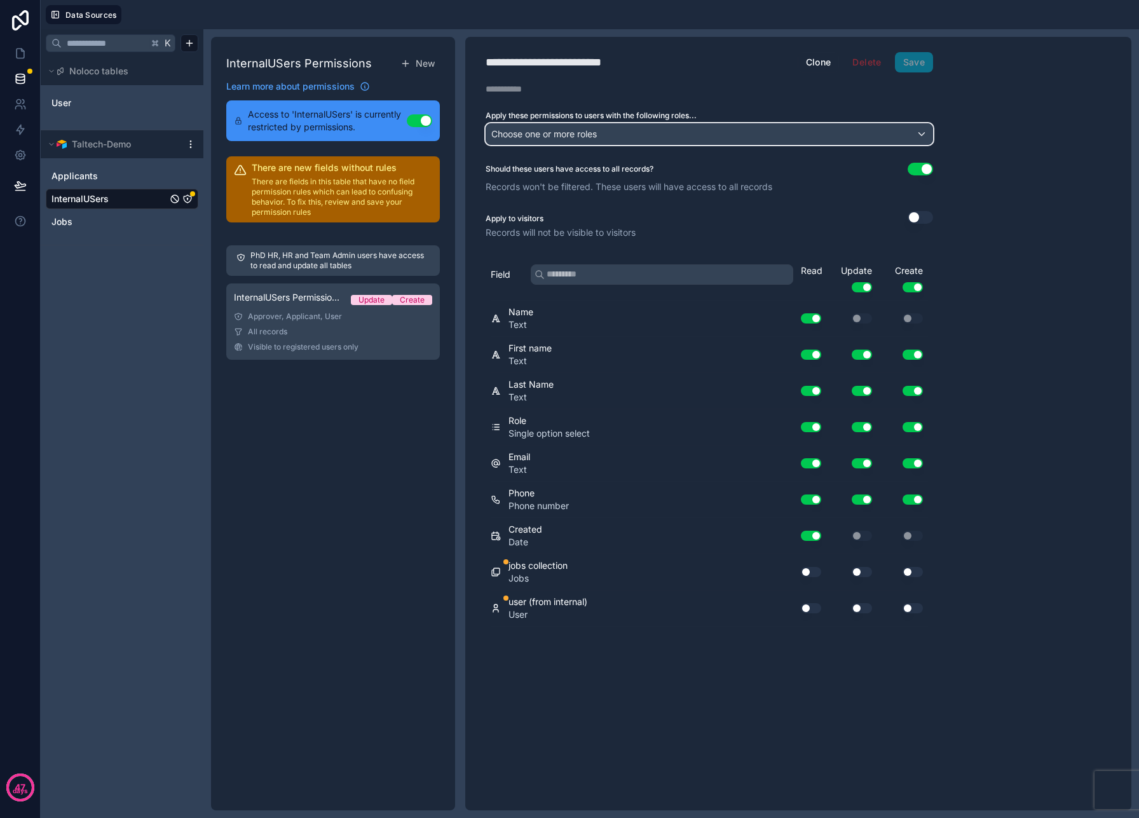
click at [716, 126] on div "Choose one or more roles" at bounding box center [709, 134] width 446 height 20
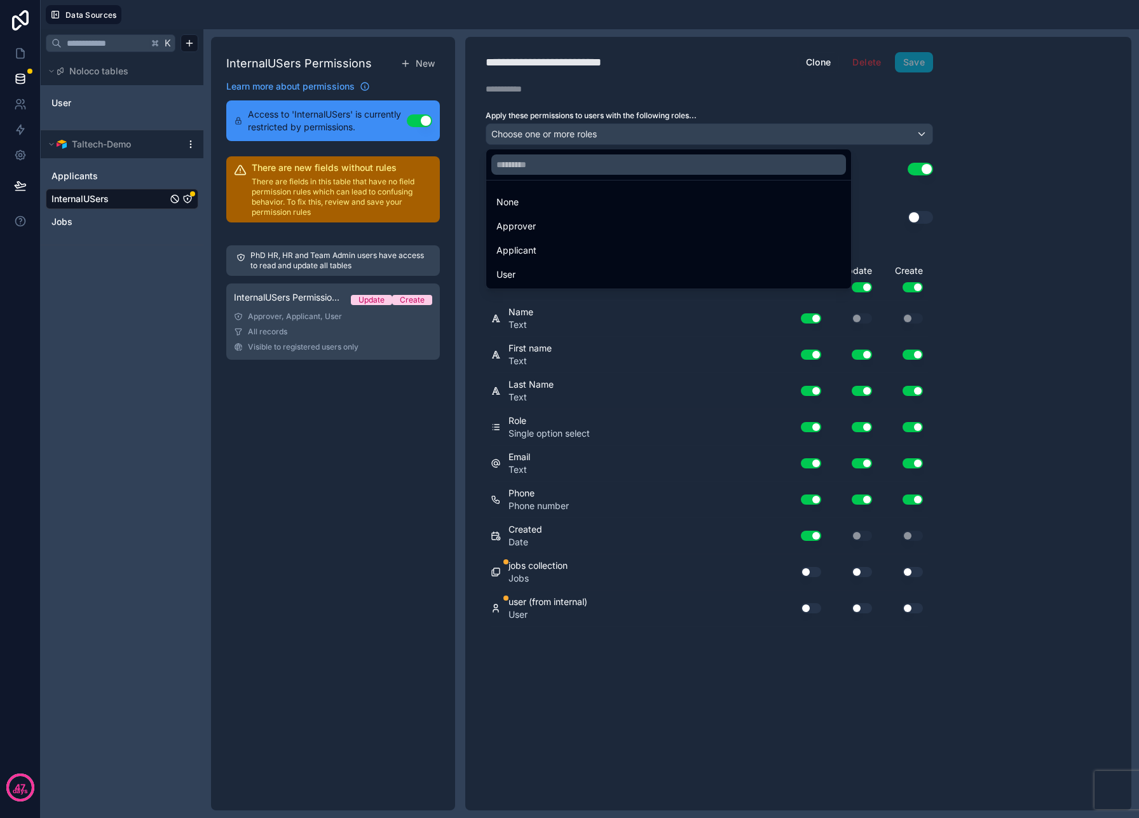
click at [603, 196] on div "None" at bounding box center [668, 202] width 345 height 15
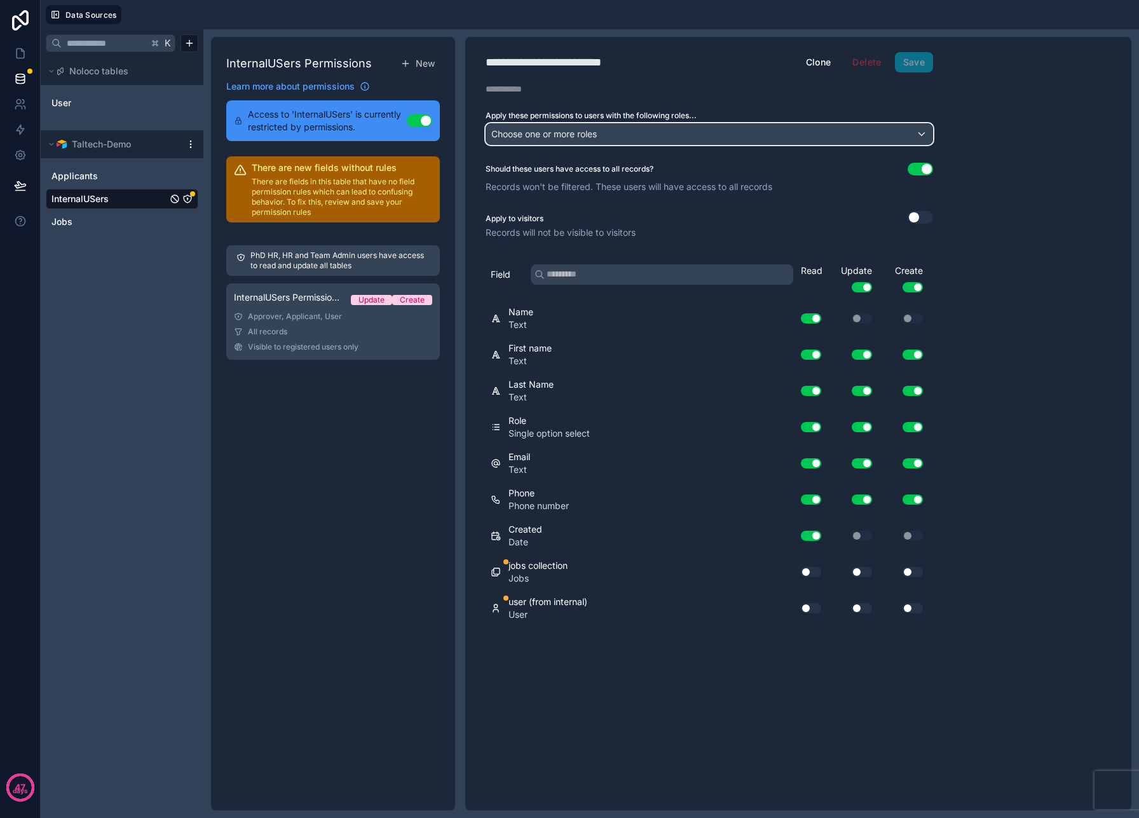
click at [631, 139] on div "Choose one or more roles" at bounding box center [709, 134] width 446 height 20
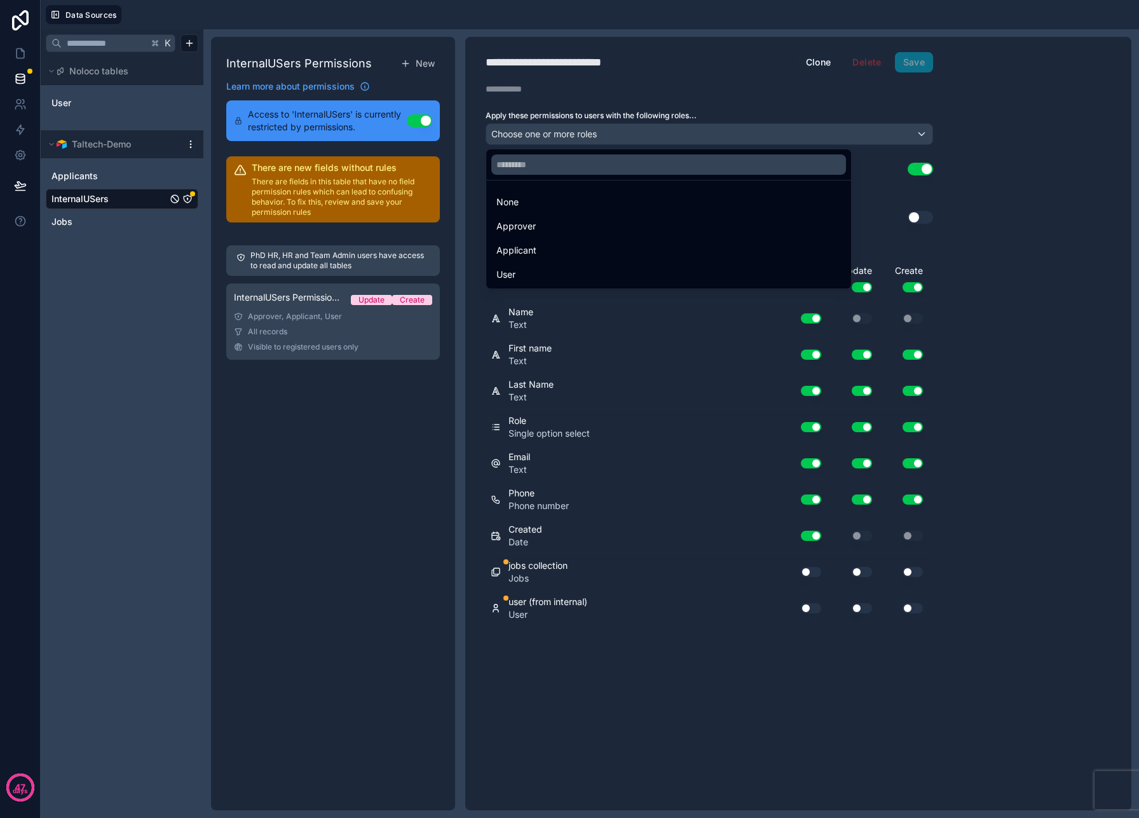
click at [575, 196] on div "None" at bounding box center [668, 202] width 345 height 15
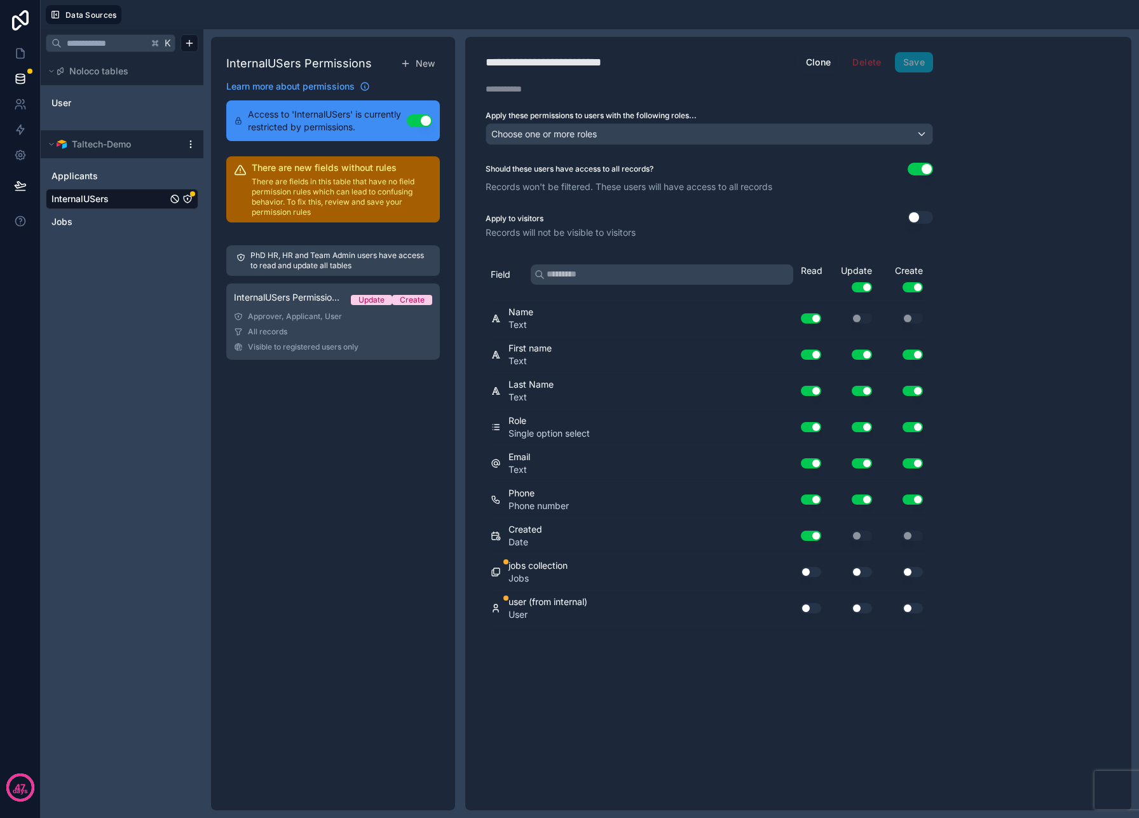
click at [414, 119] on button "Use setting" at bounding box center [419, 120] width 25 height 13
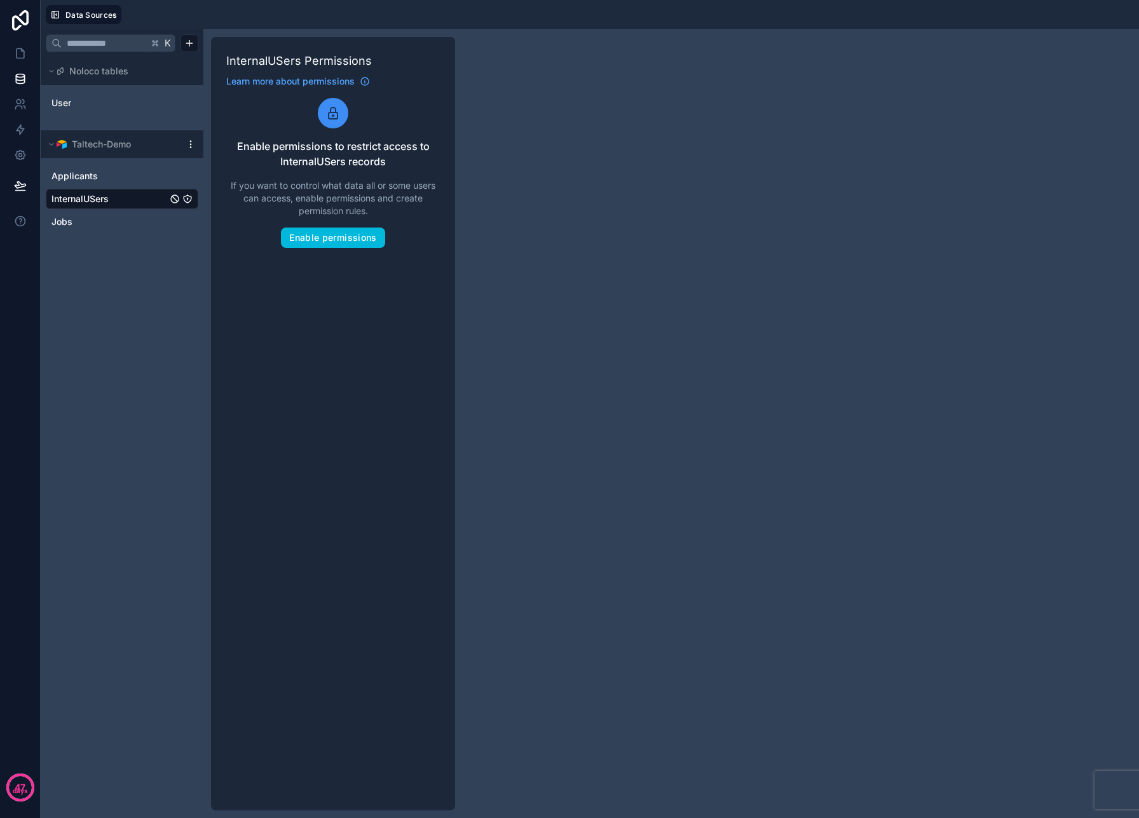
click at [96, 217] on link "Jobs" at bounding box center [109, 221] width 116 height 13
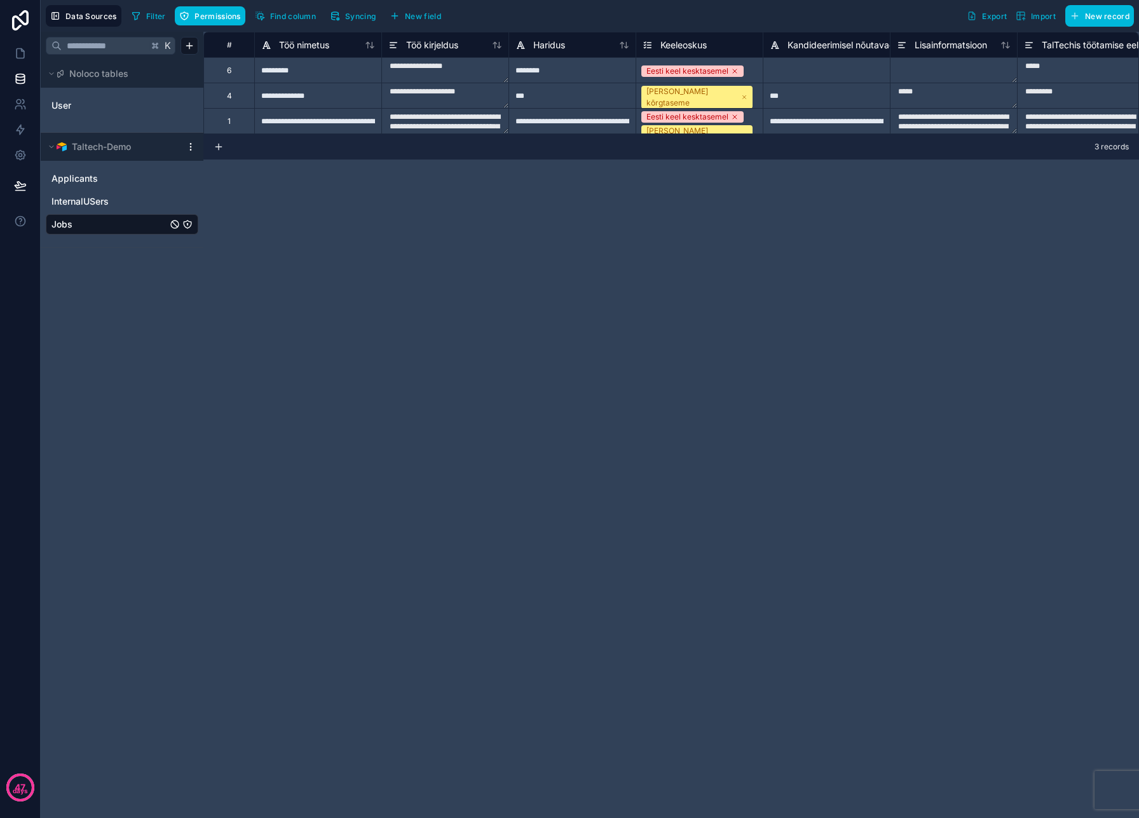
click at [190, 226] on icon "Jobs" at bounding box center [188, 225] width 8 height 8
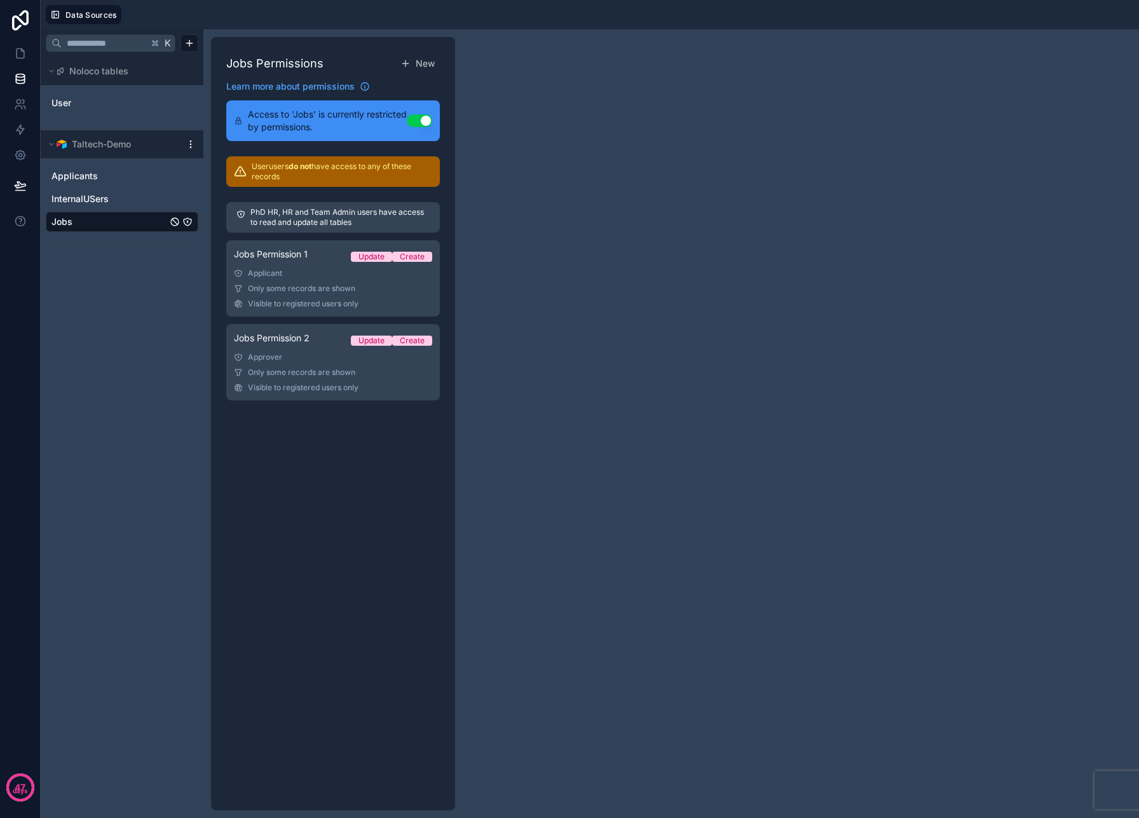
click at [300, 353] on div "Approver" at bounding box center [333, 357] width 198 height 10
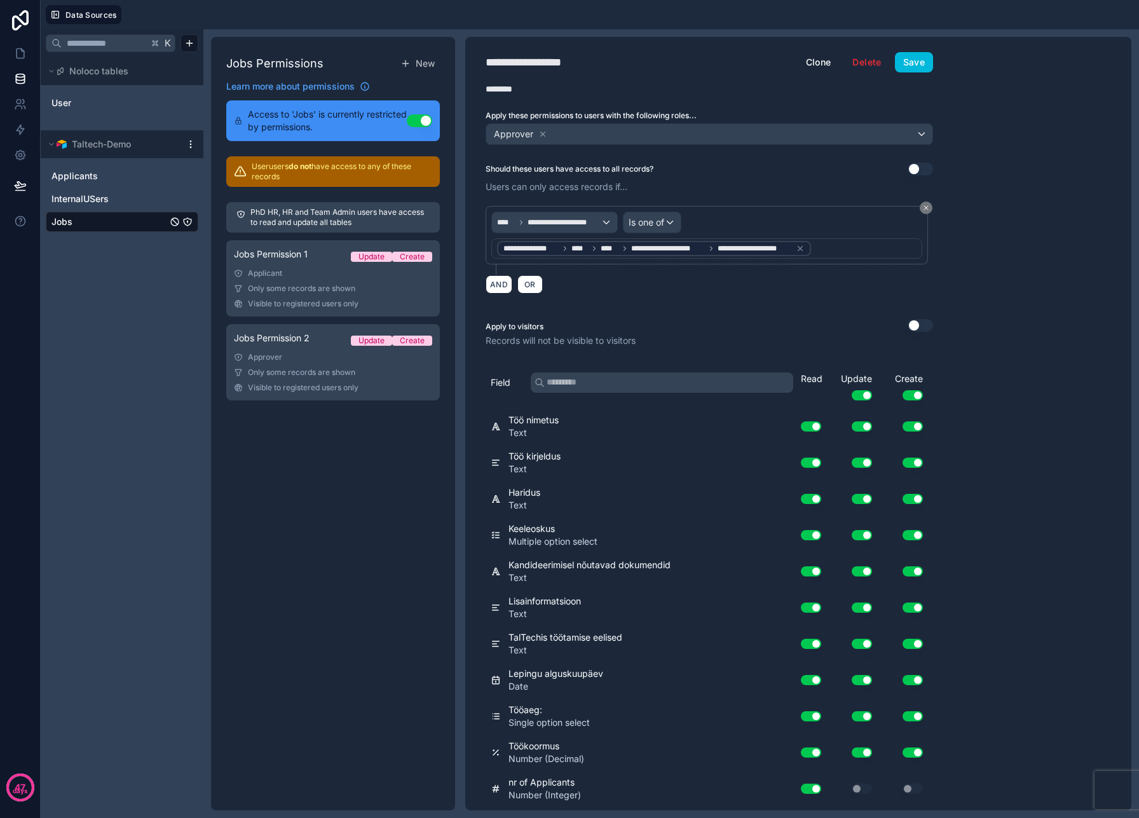
click at [803, 251] on icon at bounding box center [800, 248] width 9 height 9
click at [392, 451] on div "Jobs Permissions New Learn more about permissions Access to 'Jobs' is currently…" at bounding box center [333, 424] width 244 height 774
click at [339, 284] on span "Only some records are shown" at bounding box center [301, 289] width 107 height 10
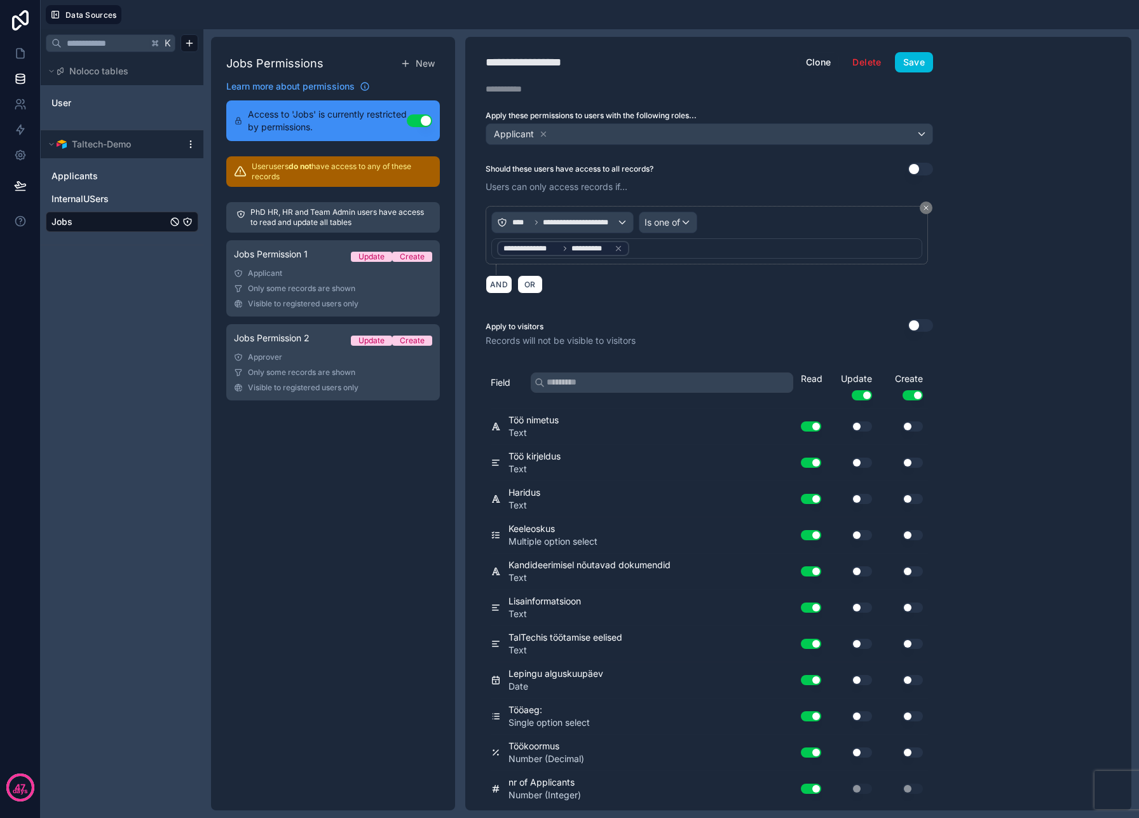
click at [313, 358] on div "Approver" at bounding box center [333, 357] width 198 height 10
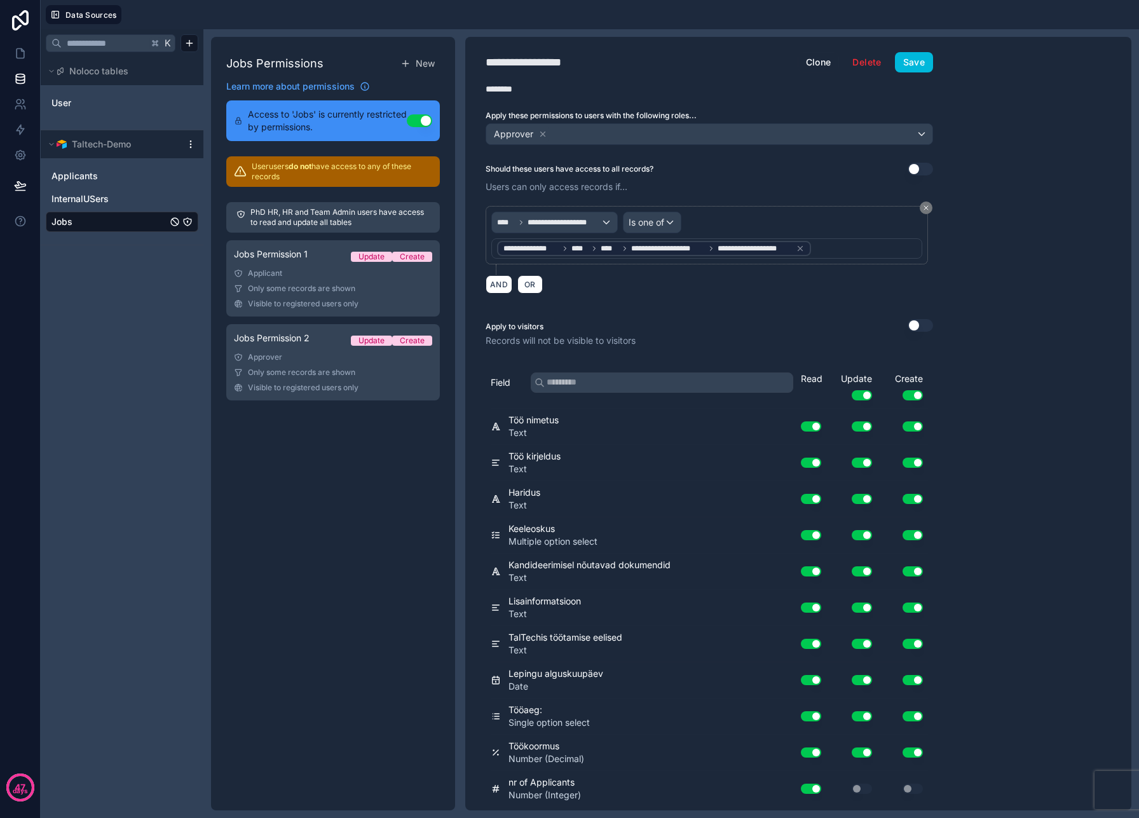
click at [799, 247] on icon at bounding box center [800, 248] width 4 height 4
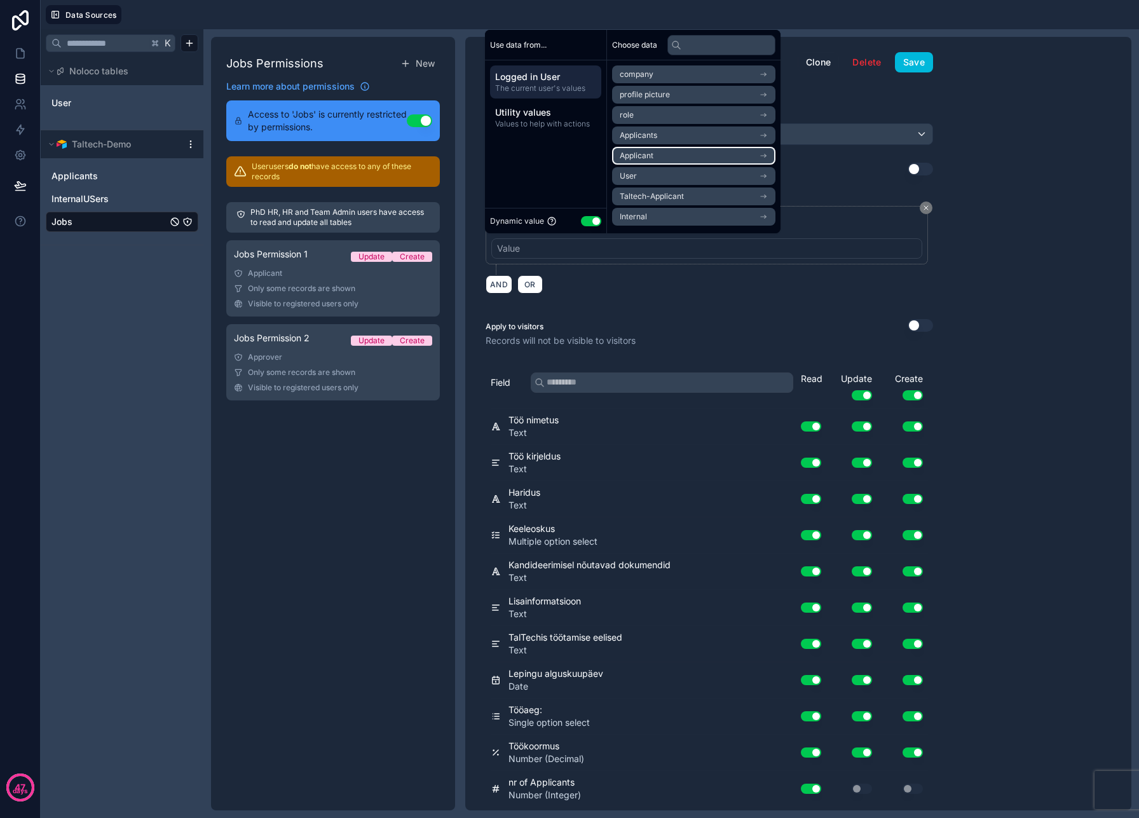
click at [667, 153] on li "Applicant" at bounding box center [693, 156] width 163 height 18
click at [675, 174] on span "user (from applicant)" at bounding box center [657, 179] width 75 height 10
click at [666, 151] on li "Applicant" at bounding box center [693, 158] width 163 height 18
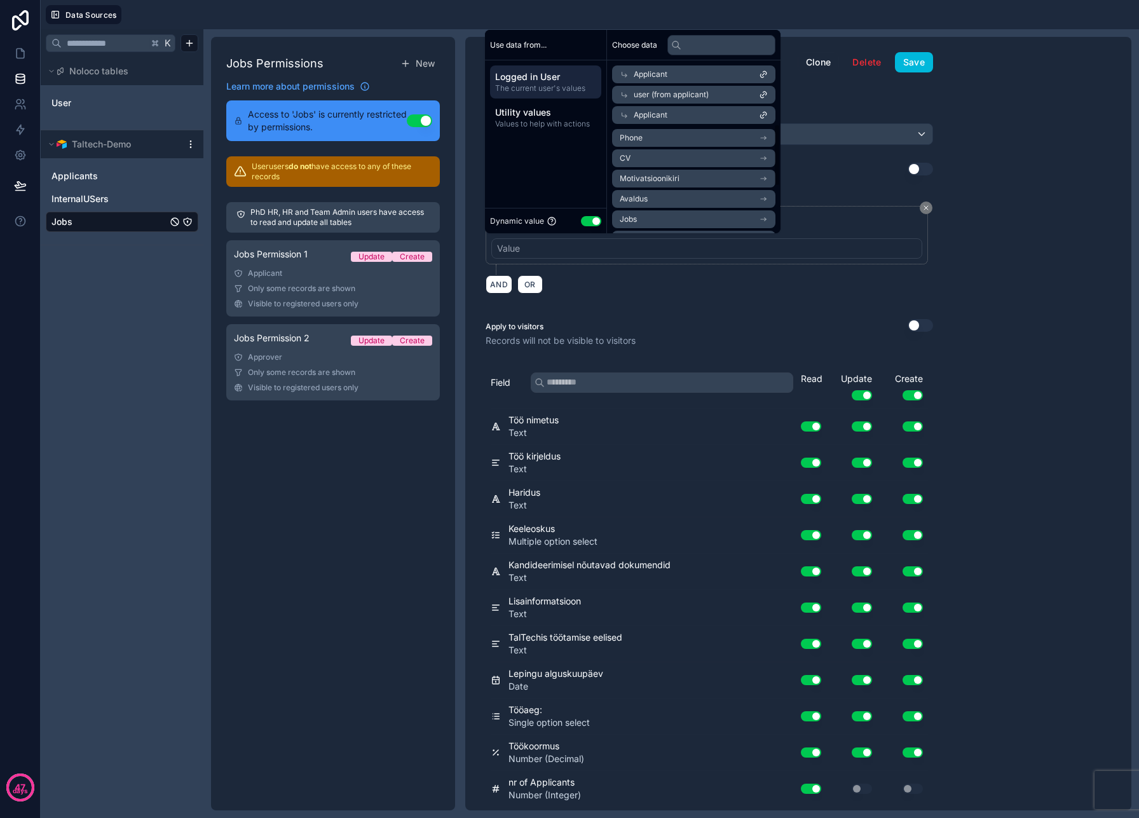
click at [873, 169] on div "Should these users have access to all records? Use setting" at bounding box center [710, 169] width 448 height 13
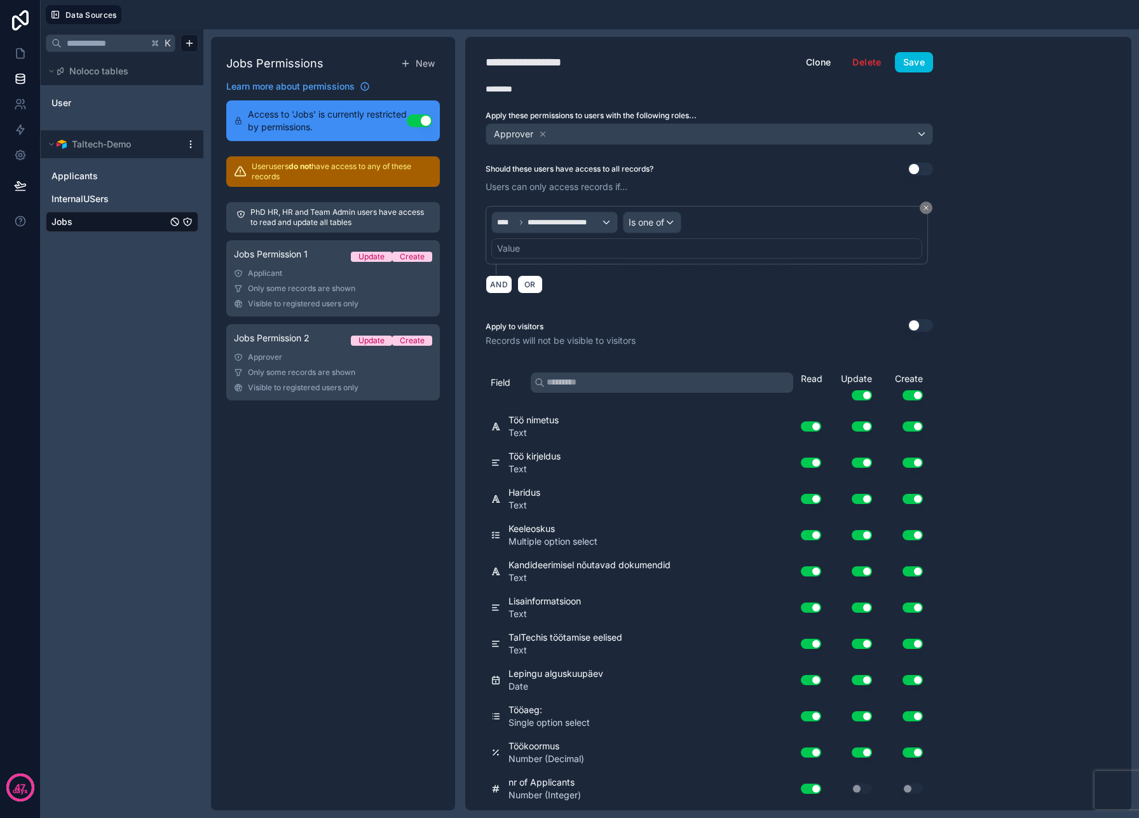
click at [719, 236] on div "**********" at bounding box center [706, 235] width 431 height 47
click at [686, 250] on div "Value" at bounding box center [706, 248] width 431 height 20
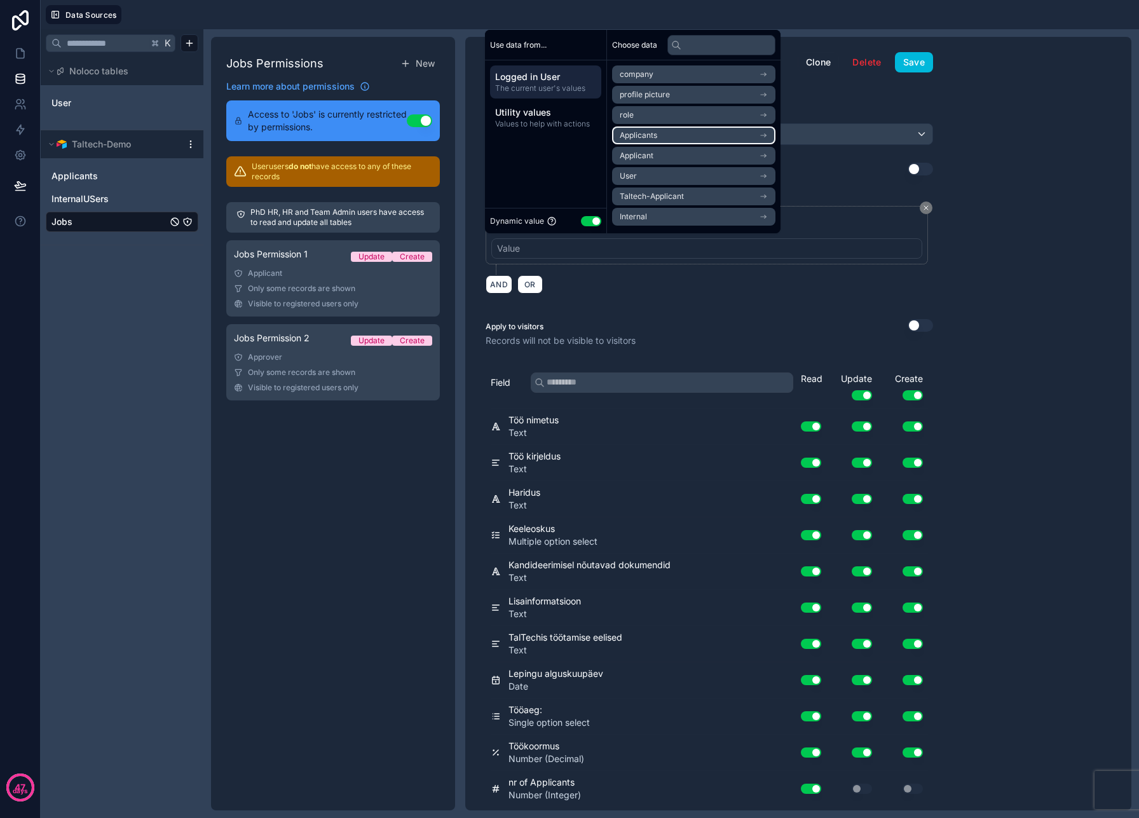
click at [661, 139] on li "Applicants" at bounding box center [693, 135] width 163 height 18
click at [650, 161] on span "user (from applicants)" at bounding box center [659, 158] width 79 height 10
click at [657, 136] on span "Applicants" at bounding box center [639, 138] width 38 height 10
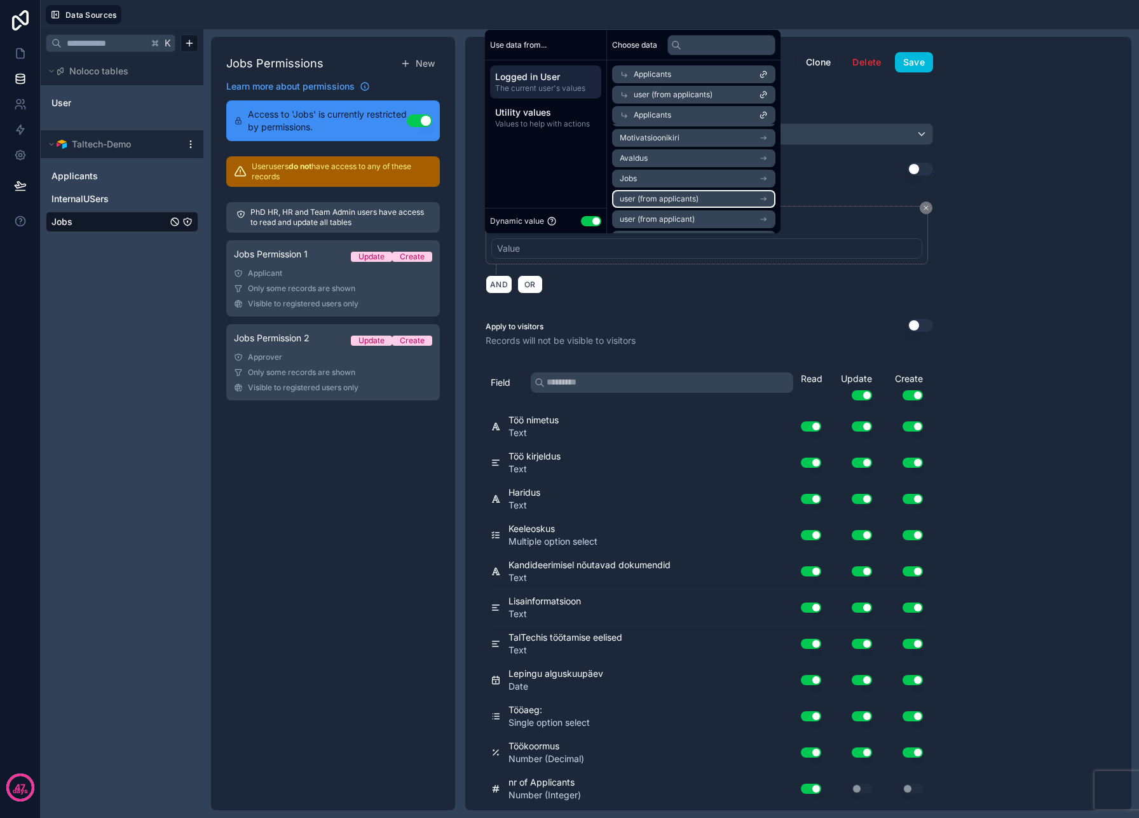
click at [659, 202] on span "user (from applicants)" at bounding box center [659, 199] width 79 height 10
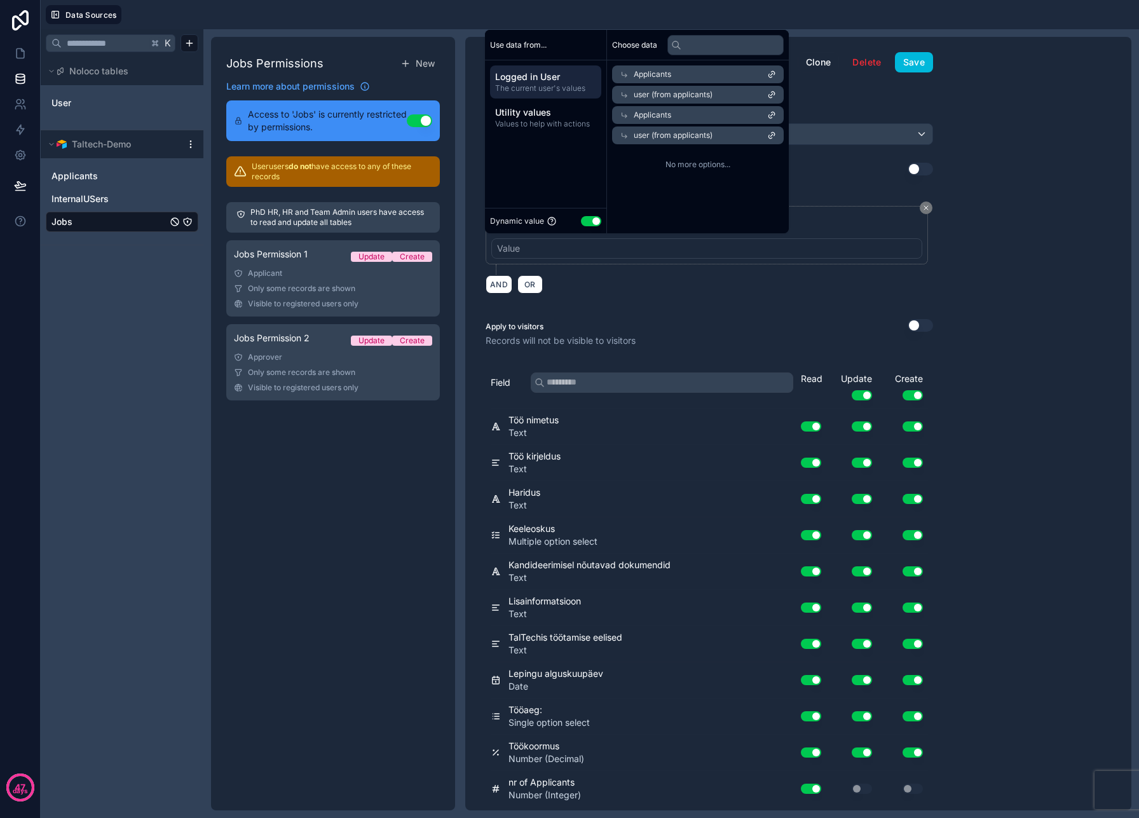
scroll to position [0, 0]
click at [817, 164] on div "Should these users have access to all records? Use setting" at bounding box center [710, 169] width 448 height 13
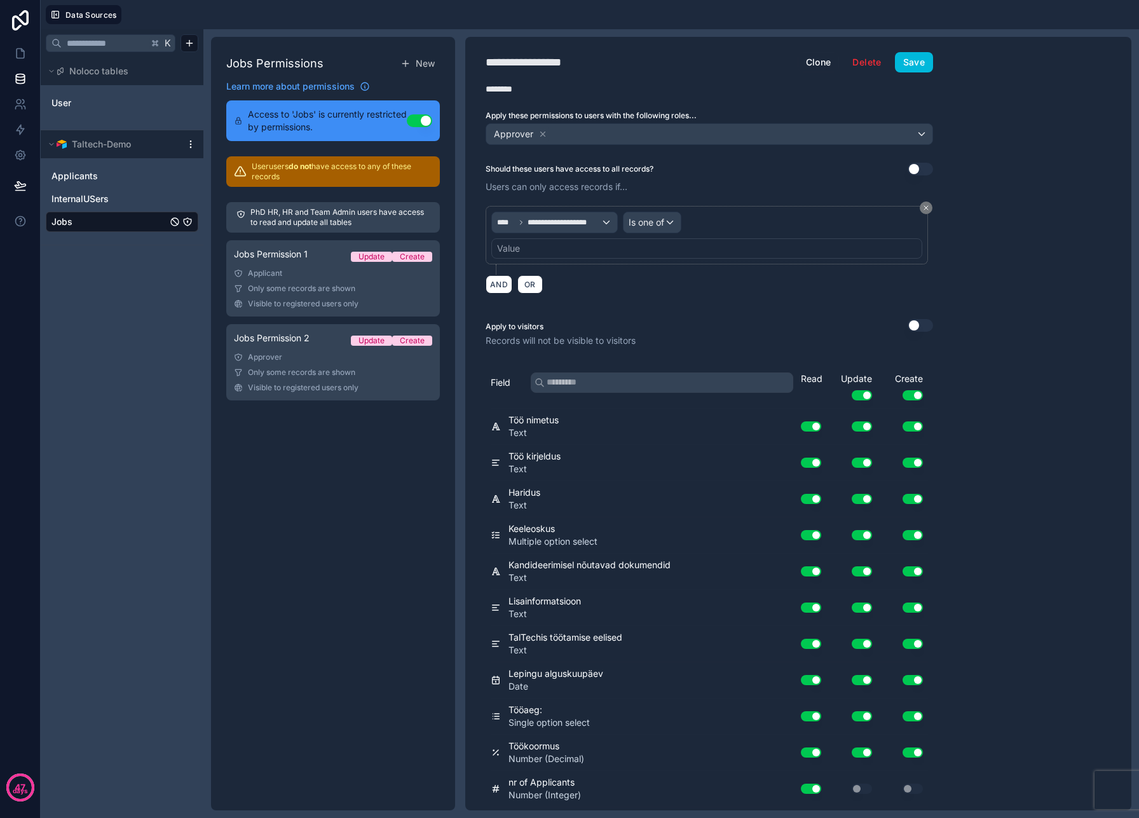
click at [535, 252] on div "Value" at bounding box center [706, 248] width 431 height 20
click at [322, 266] on link "Jobs Permission 1 Update Create Applicant Only some records are shown Visible t…" at bounding box center [333, 278] width 214 height 76
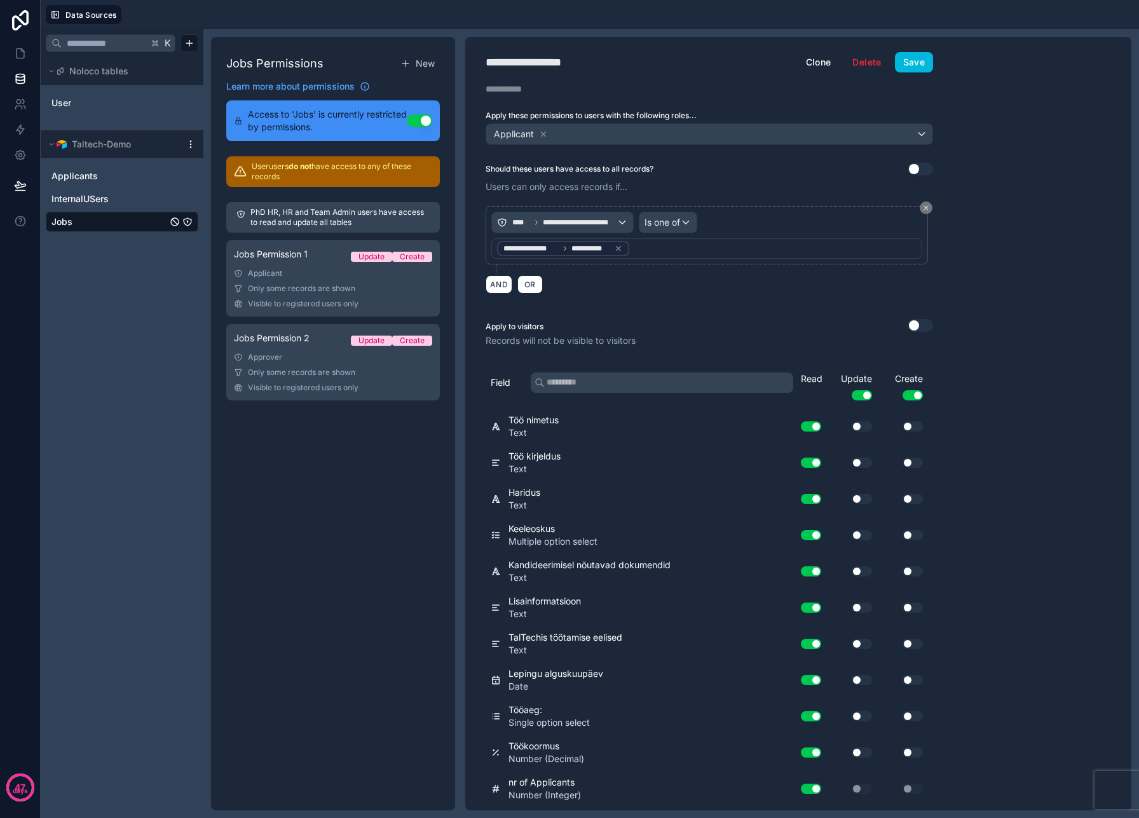
click at [578, 242] on div "**********" at bounding box center [563, 248] width 132 height 15
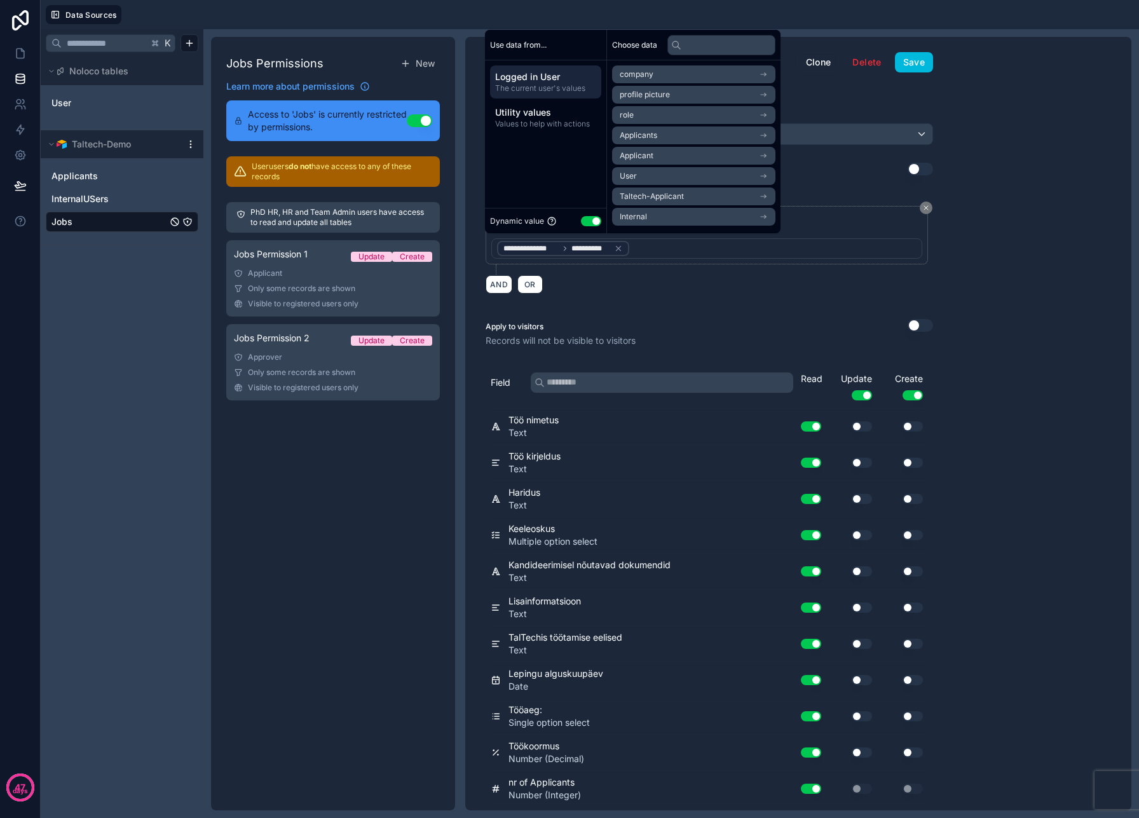
click at [615, 278] on div "AND OR" at bounding box center [710, 284] width 448 height 19
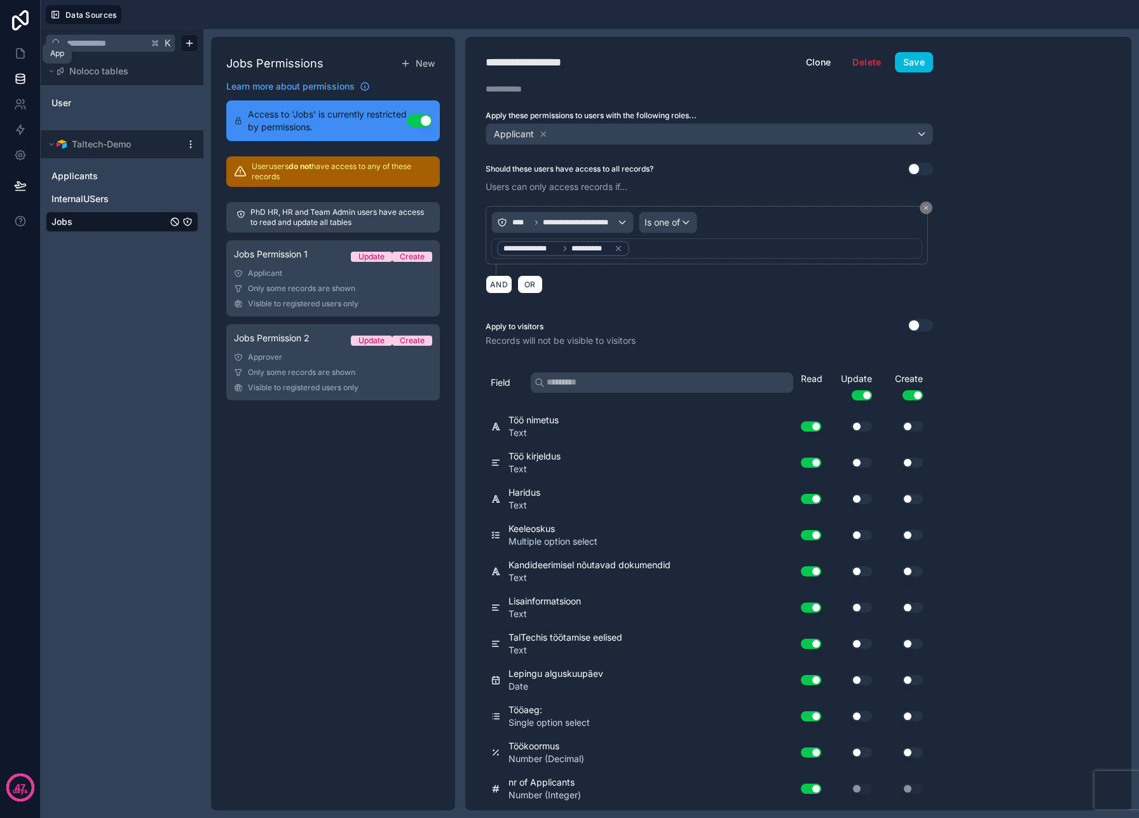
click at [25, 57] on icon at bounding box center [20, 53] width 13 height 13
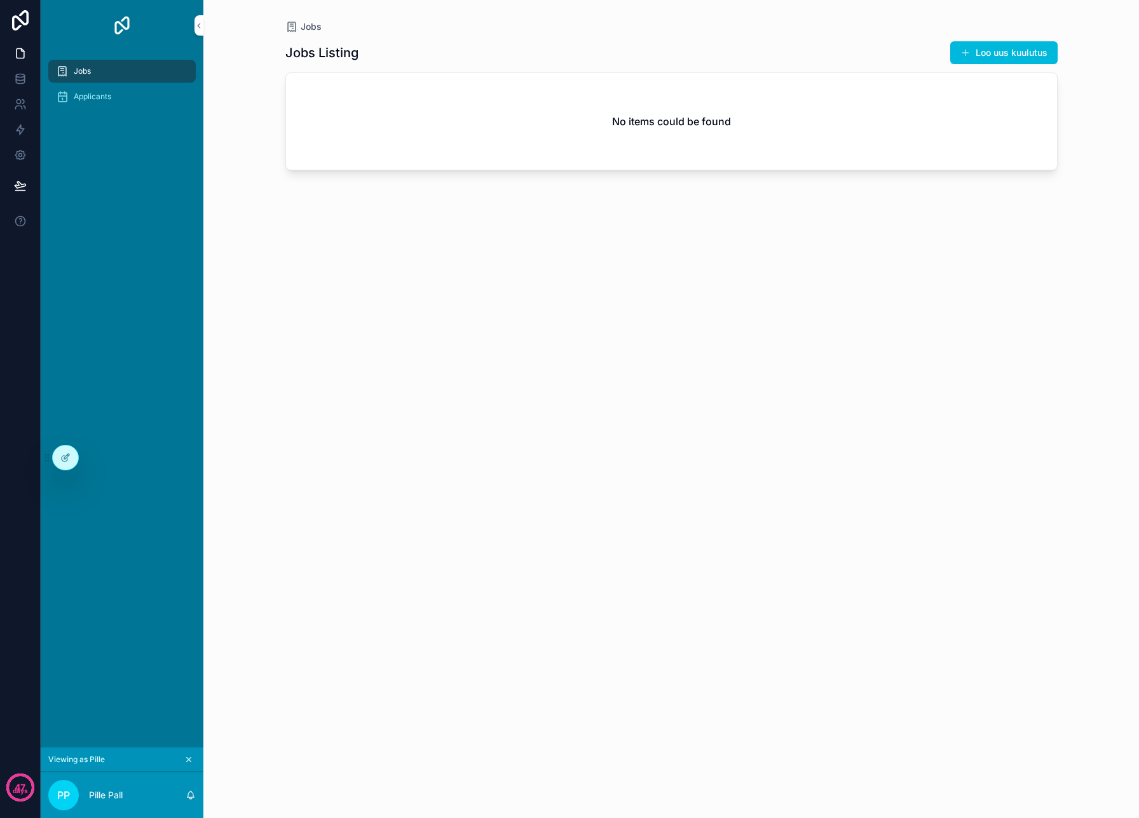
click at [108, 791] on p "Pille Pall" at bounding box center [106, 795] width 34 height 13
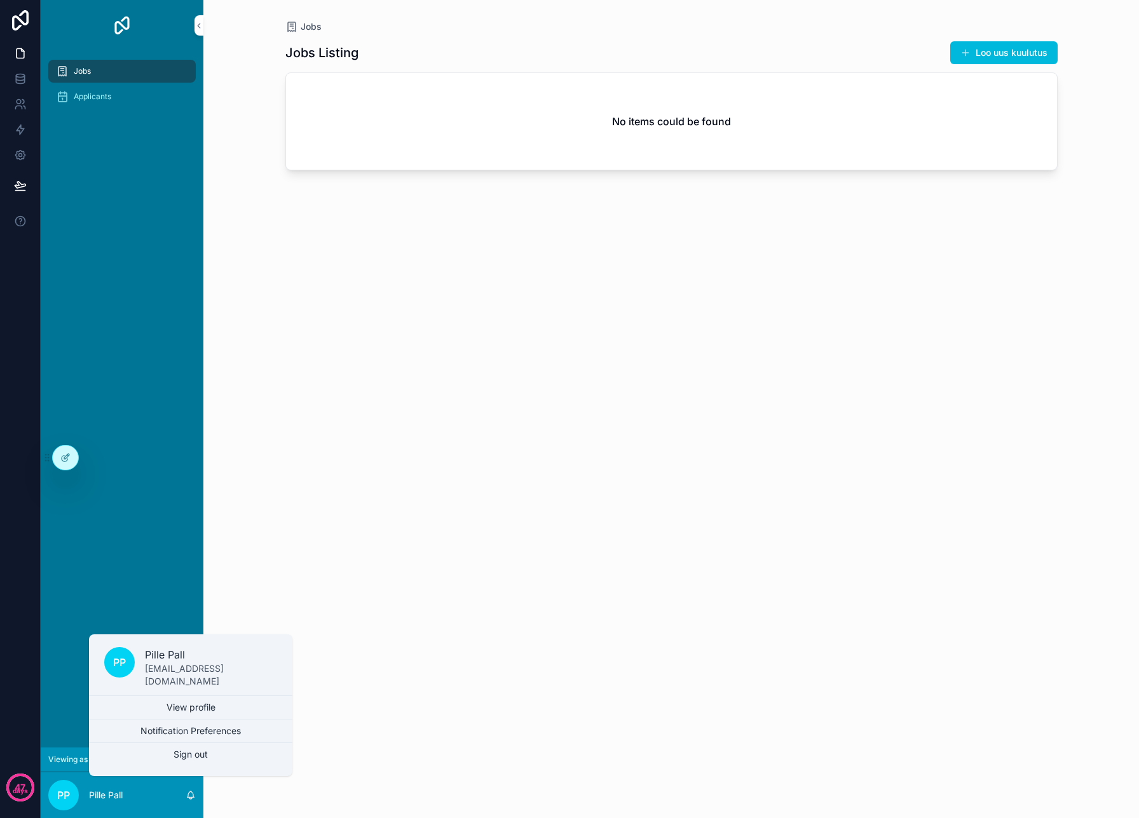
click at [64, 468] on div at bounding box center [65, 458] width 25 height 24
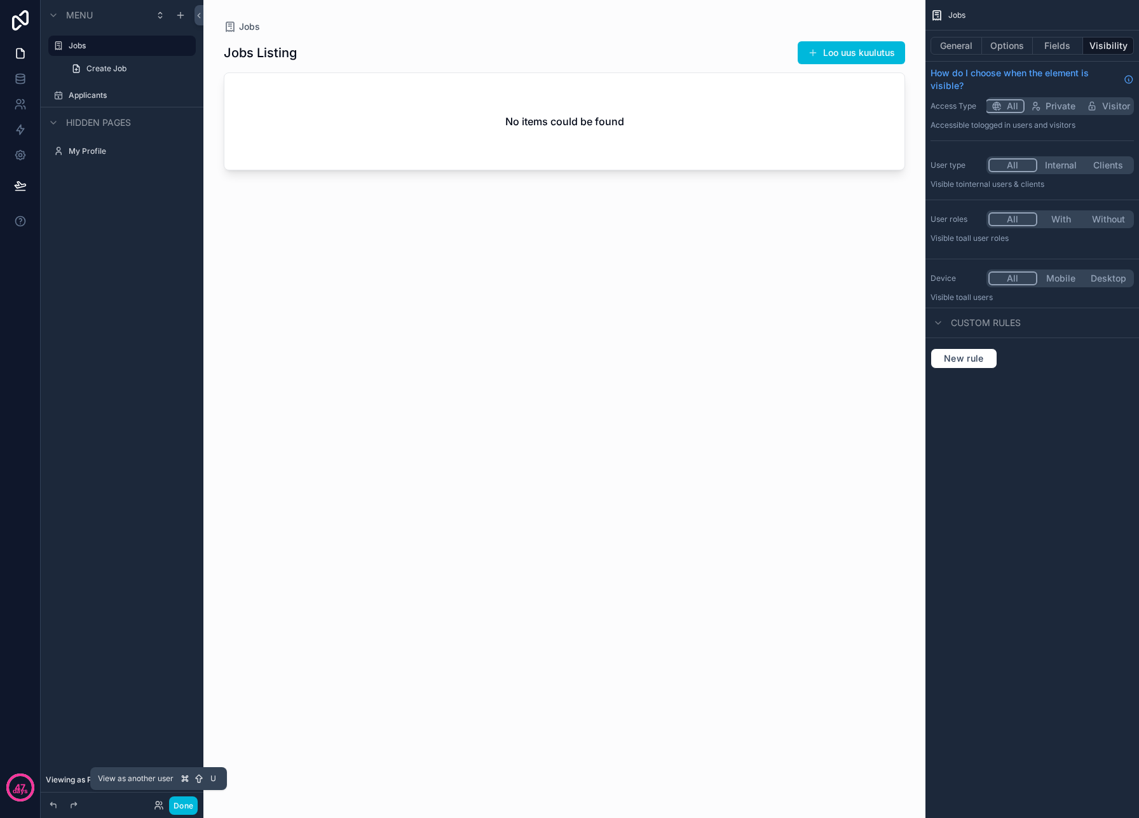
click at [160, 807] on icon at bounding box center [157, 808] width 5 height 3
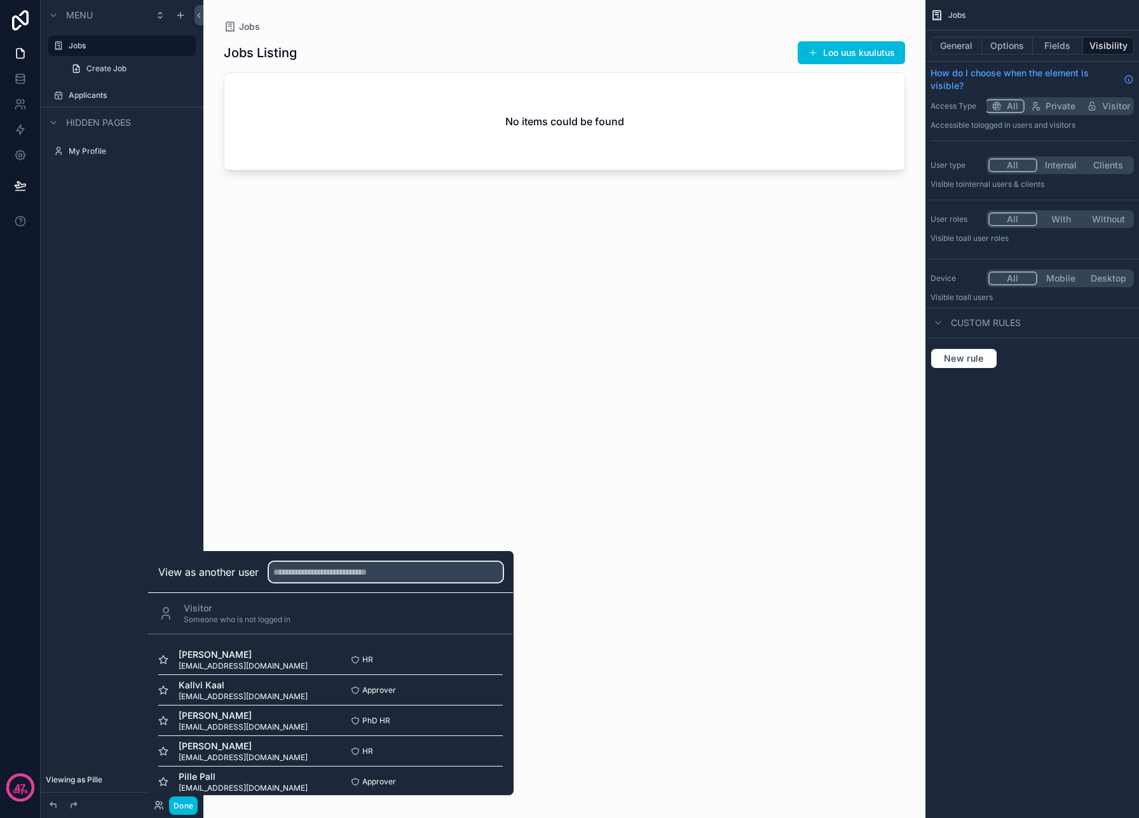
click at [345, 566] on input "text" at bounding box center [386, 572] width 234 height 20
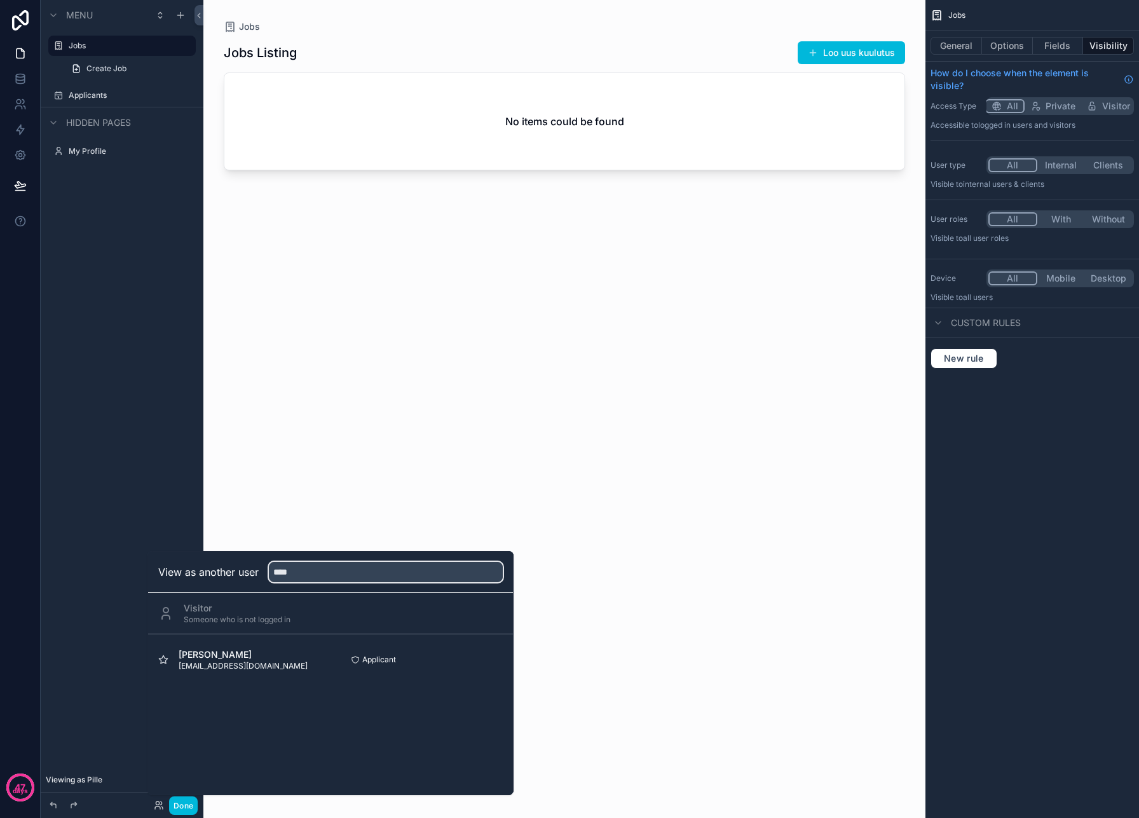
type input "****"
click at [0, 0] on button "Select" at bounding box center [0, 0] width 0 height 0
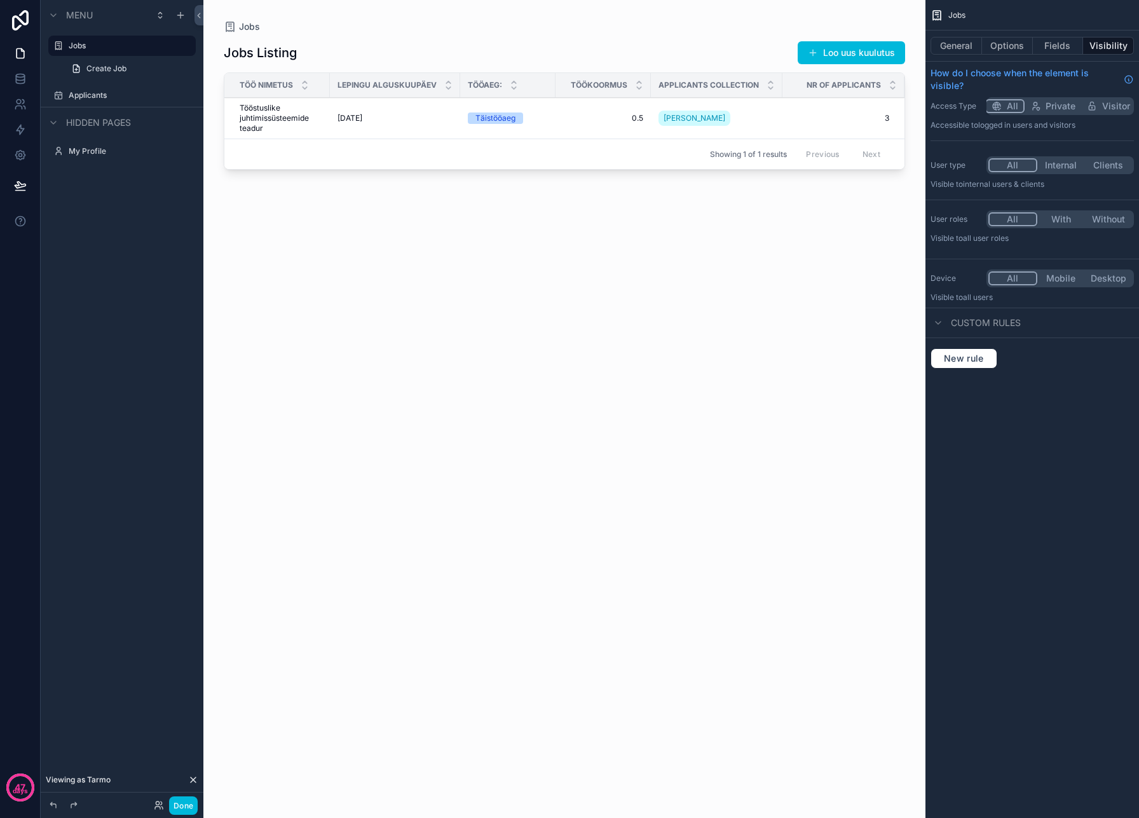
click at [181, 803] on button "Done" at bounding box center [183, 805] width 29 height 18
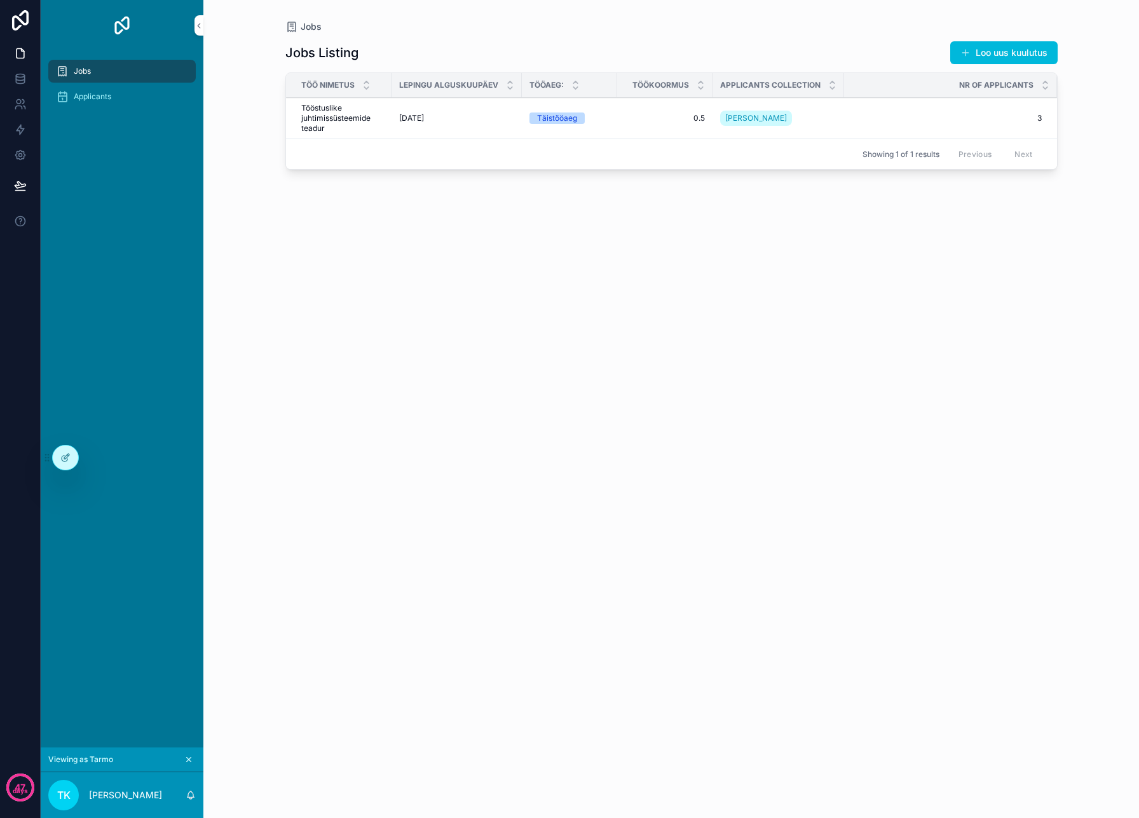
click at [102, 102] on div "Applicants" at bounding box center [122, 96] width 132 height 20
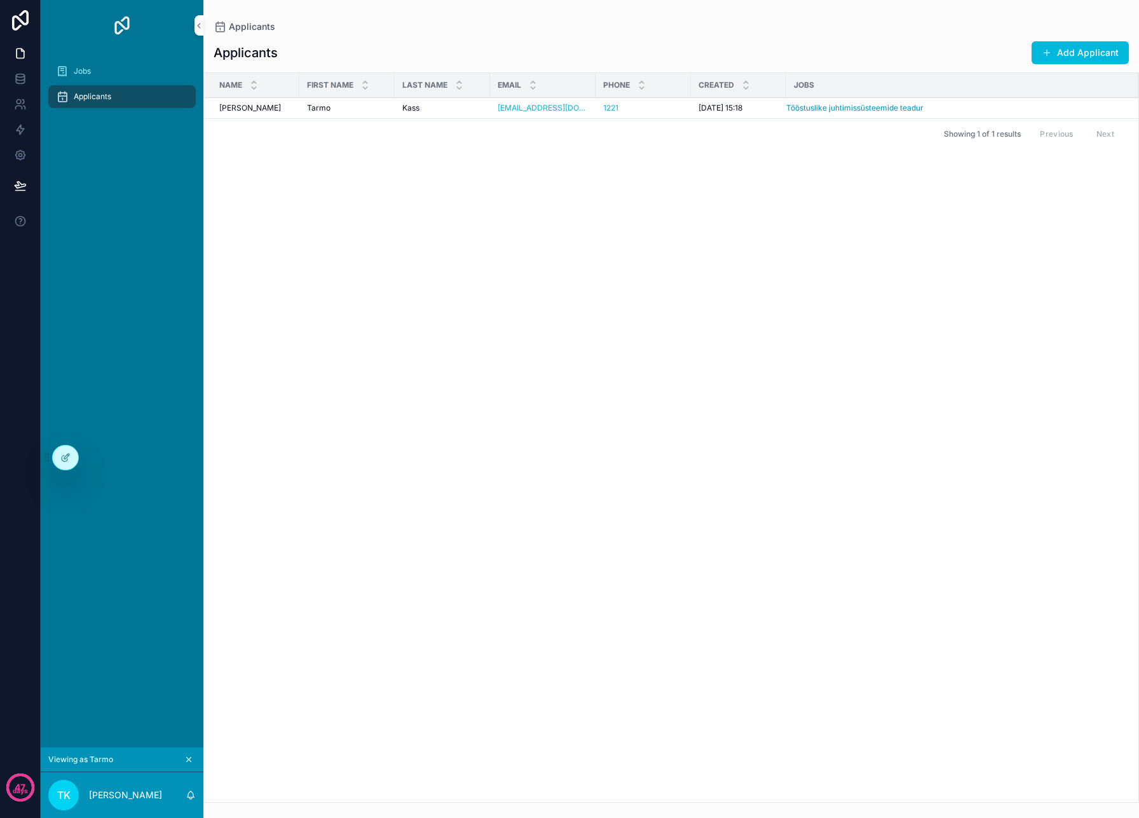
click at [99, 77] on div "Jobs" at bounding box center [122, 71] width 132 height 20
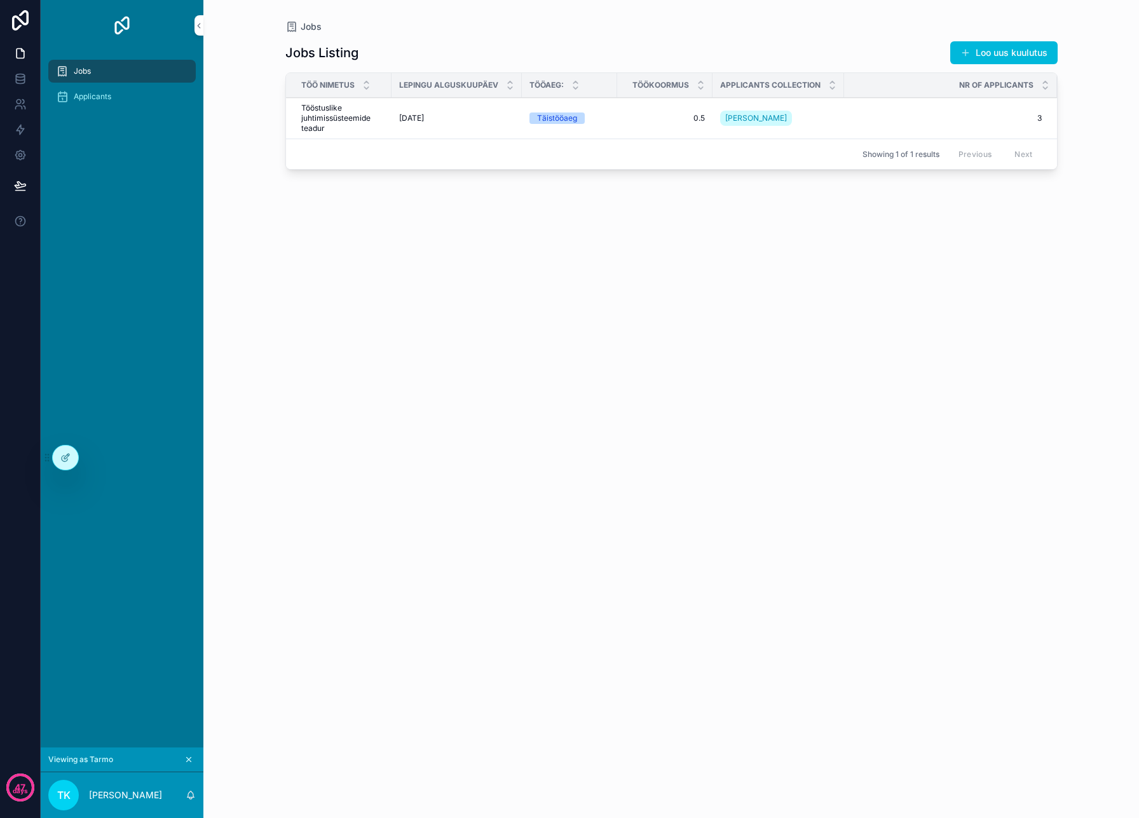
click at [115, 797] on p "[PERSON_NAME]" at bounding box center [125, 795] width 73 height 13
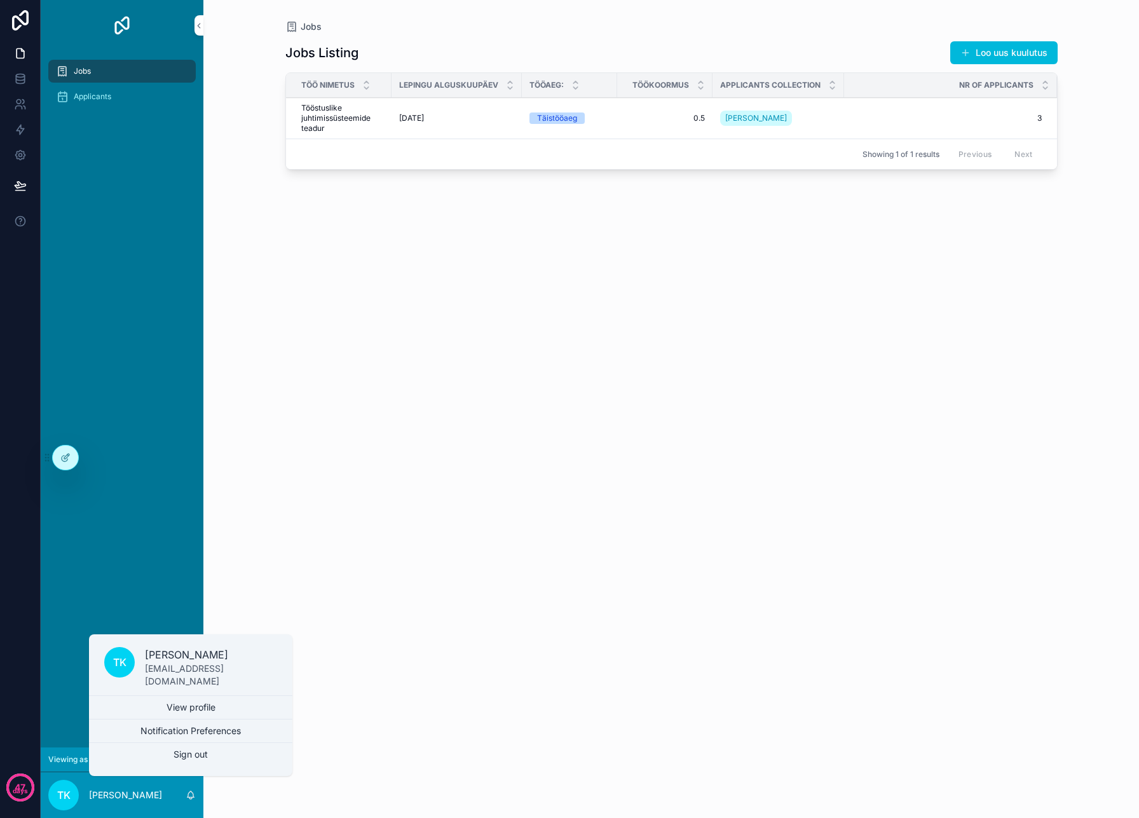
click at [0, 0] on icon at bounding box center [0, 0] width 0 height 0
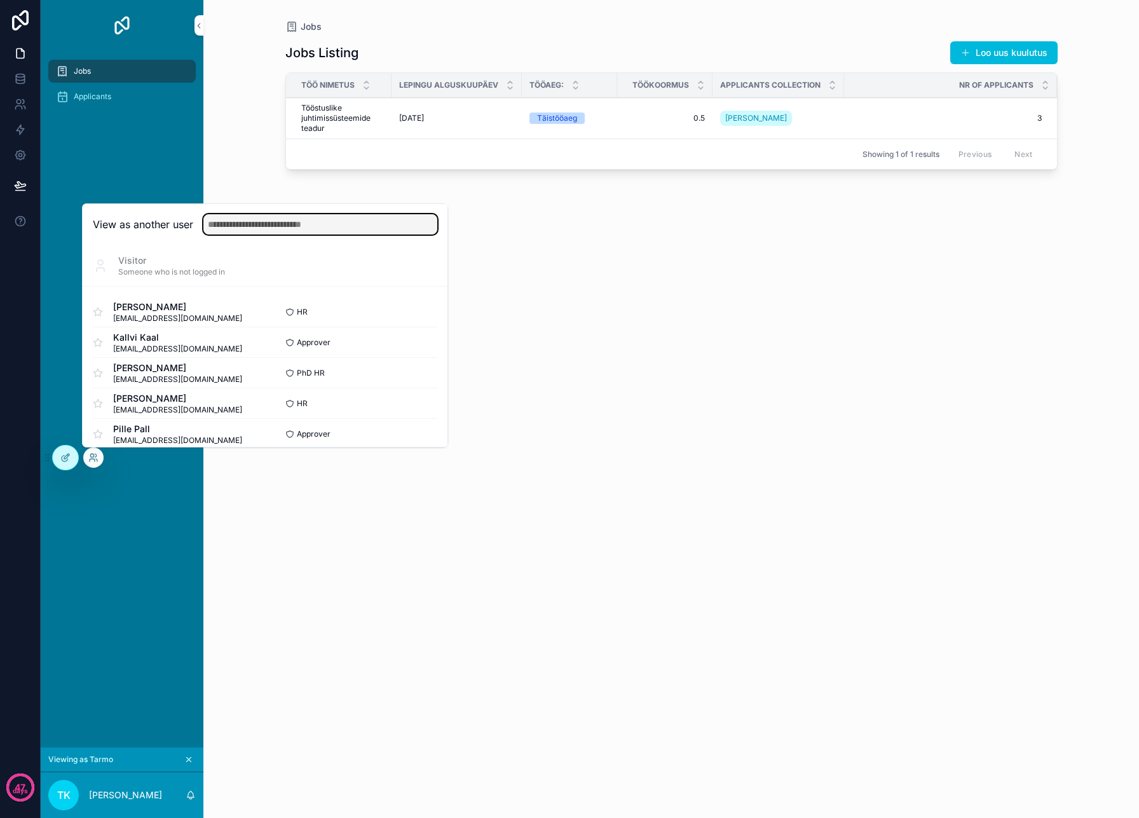
click at [281, 227] on input "text" at bounding box center [320, 224] width 234 height 20
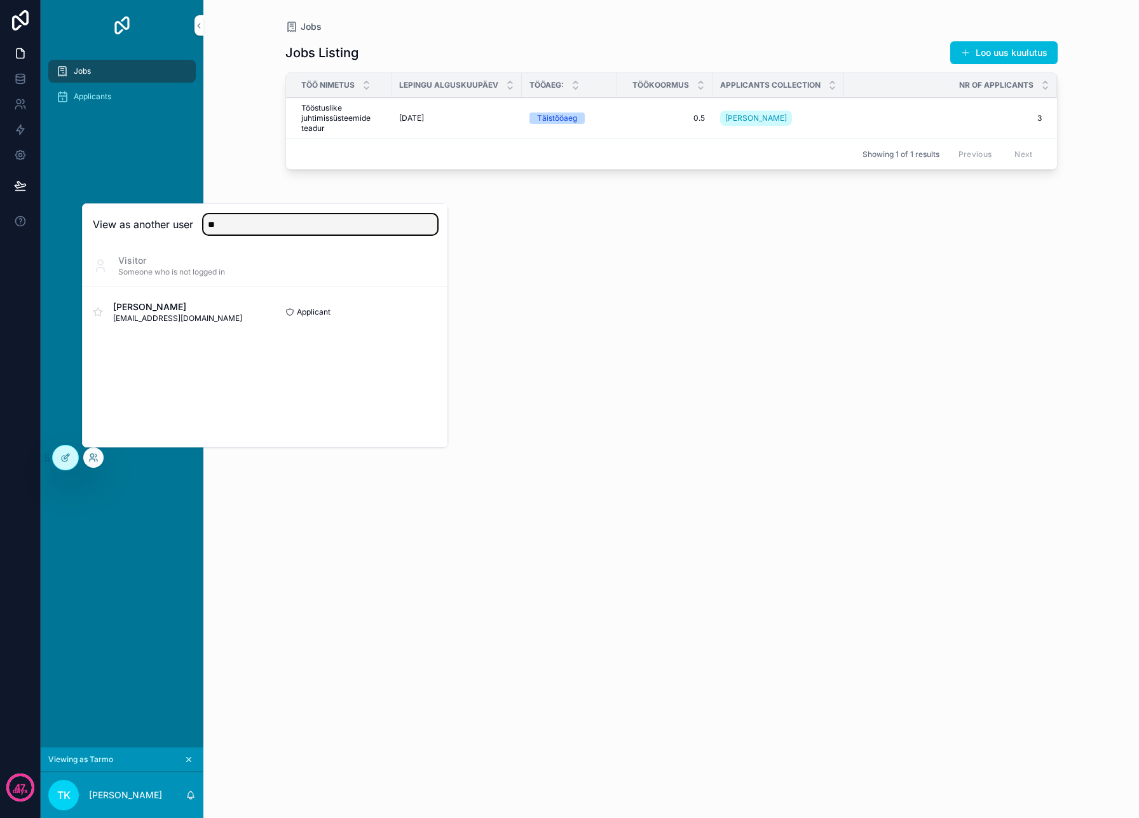
type input "*"
type input "****"
click at [0, 0] on button "Select" at bounding box center [0, 0] width 0 height 0
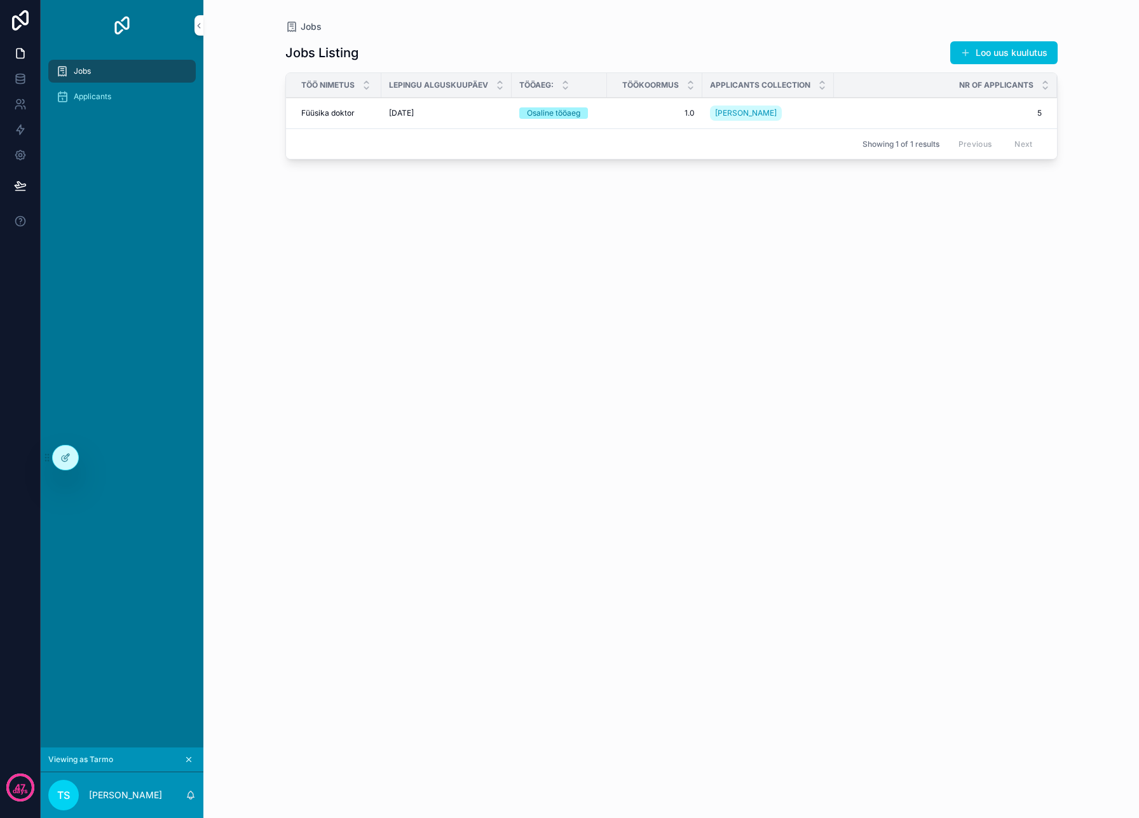
click at [113, 97] on div "Applicants" at bounding box center [122, 96] width 132 height 20
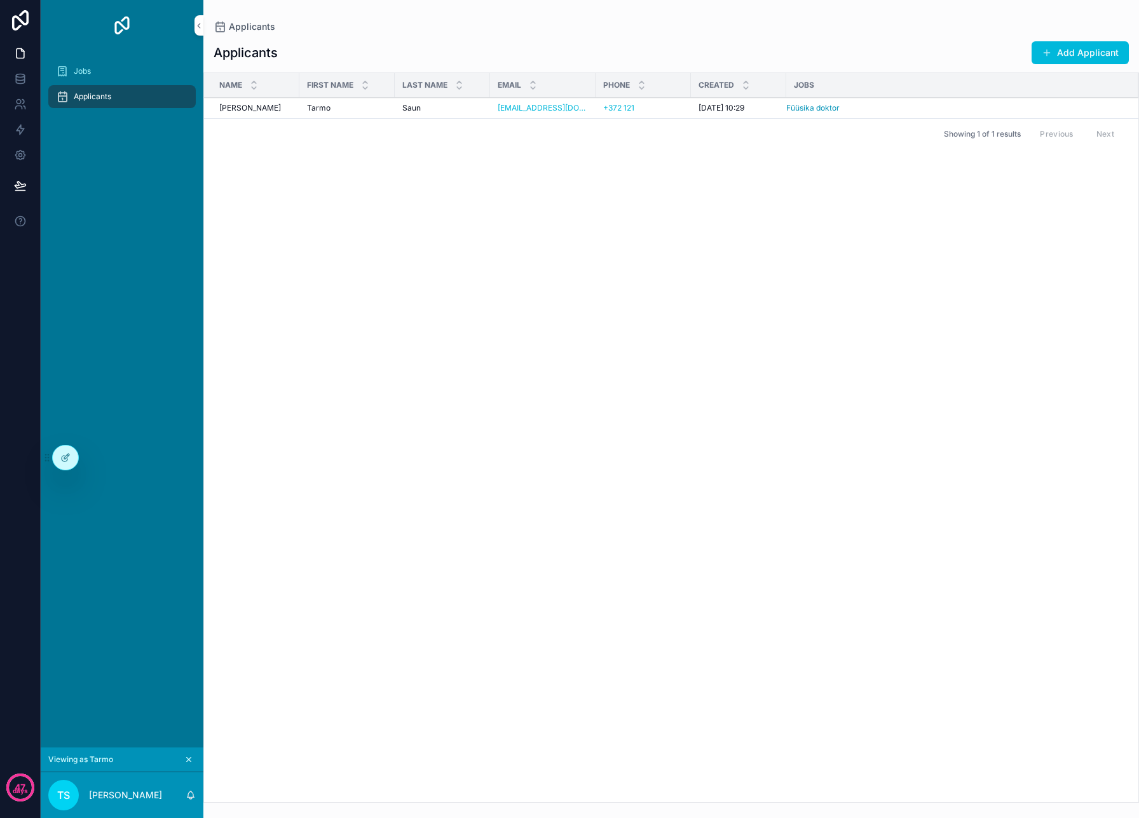
click at [115, 73] on div "Jobs" at bounding box center [122, 71] width 132 height 20
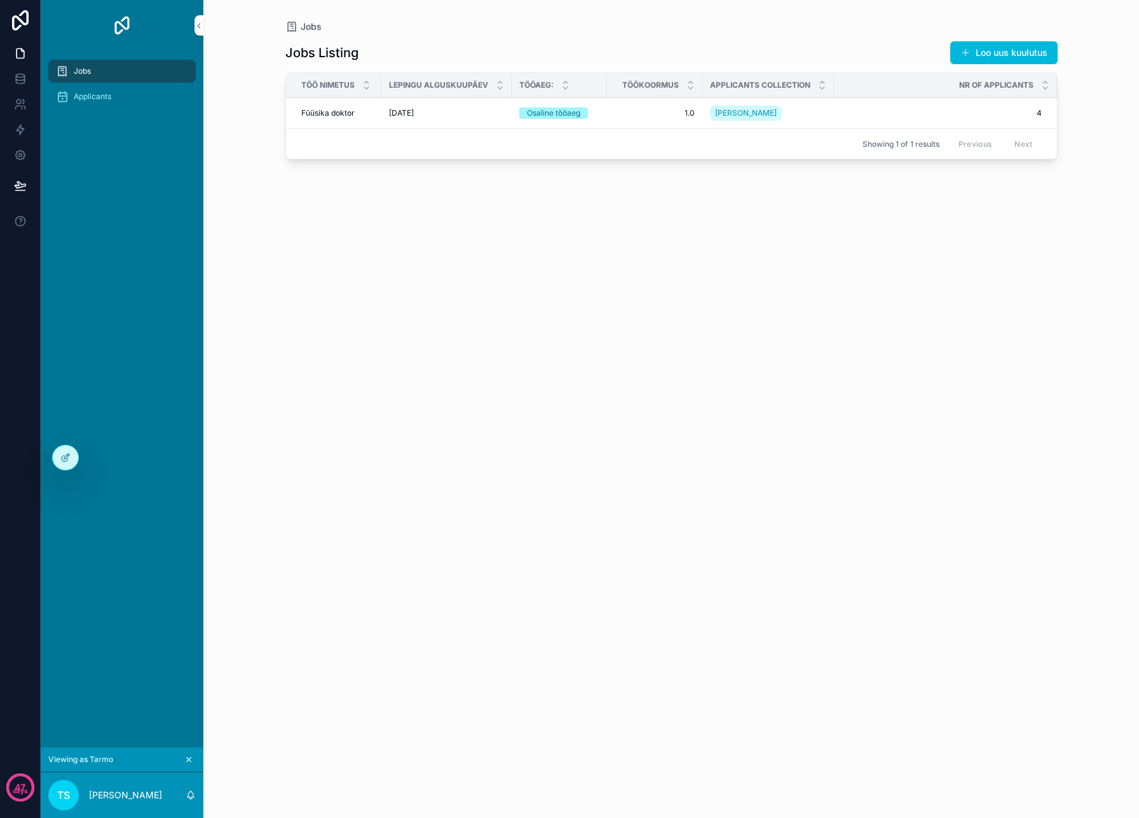
click at [88, 98] on span "Applicants" at bounding box center [93, 97] width 38 height 10
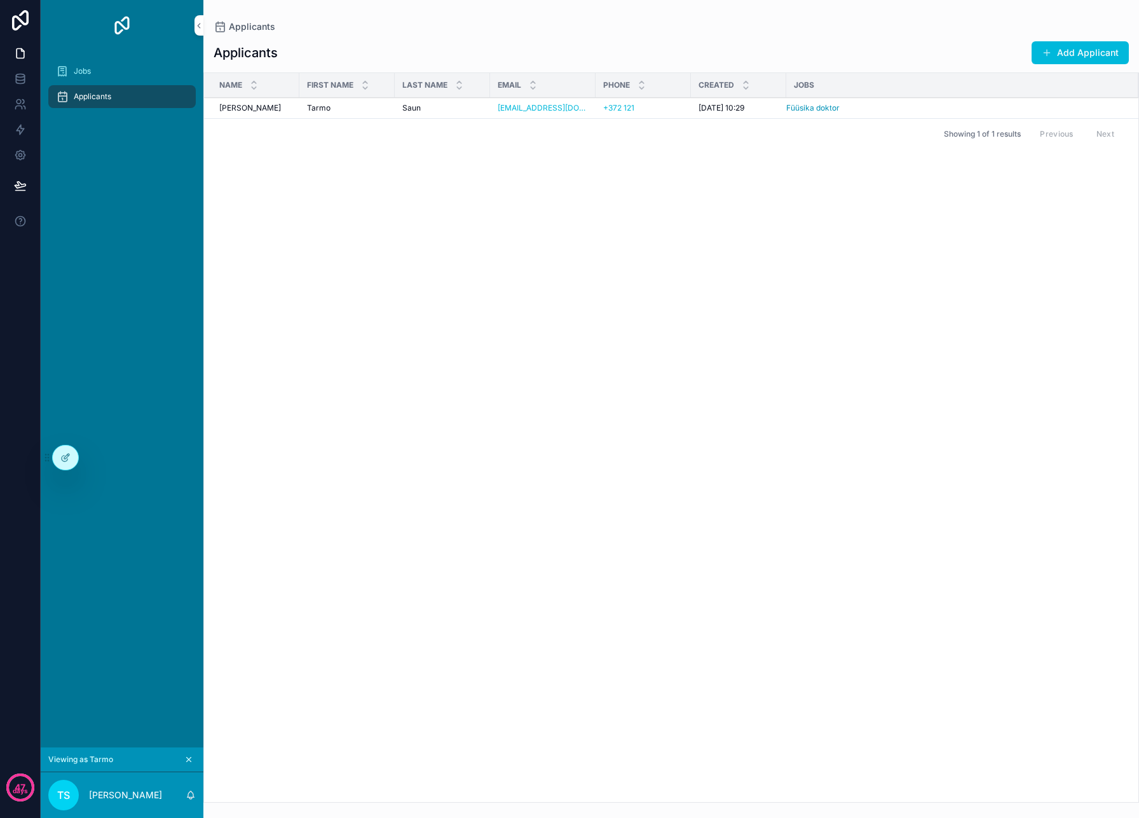
click at [135, 794] on p "[PERSON_NAME]" at bounding box center [125, 795] width 73 height 13
click at [0, 0] on div at bounding box center [0, 0] width 0 height 0
click at [0, 0] on icon at bounding box center [0, 0] width 0 height 0
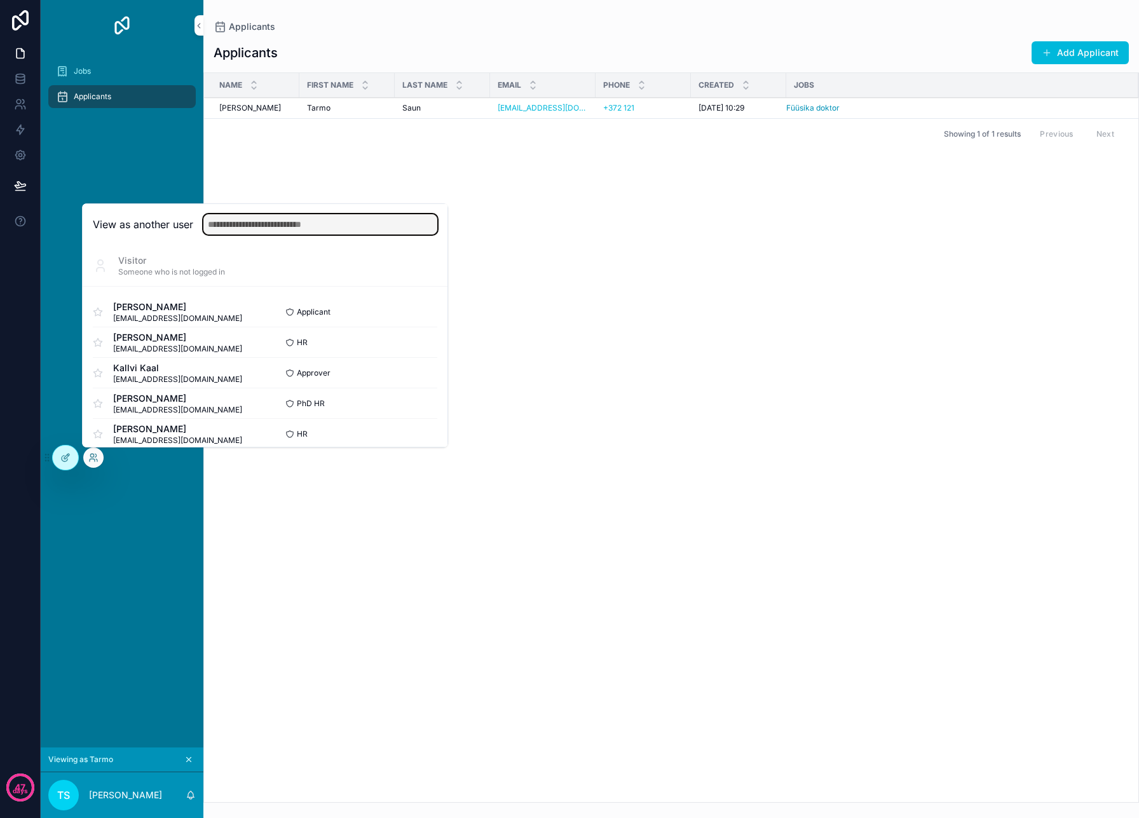
click at [287, 230] on input "text" at bounding box center [320, 224] width 234 height 20
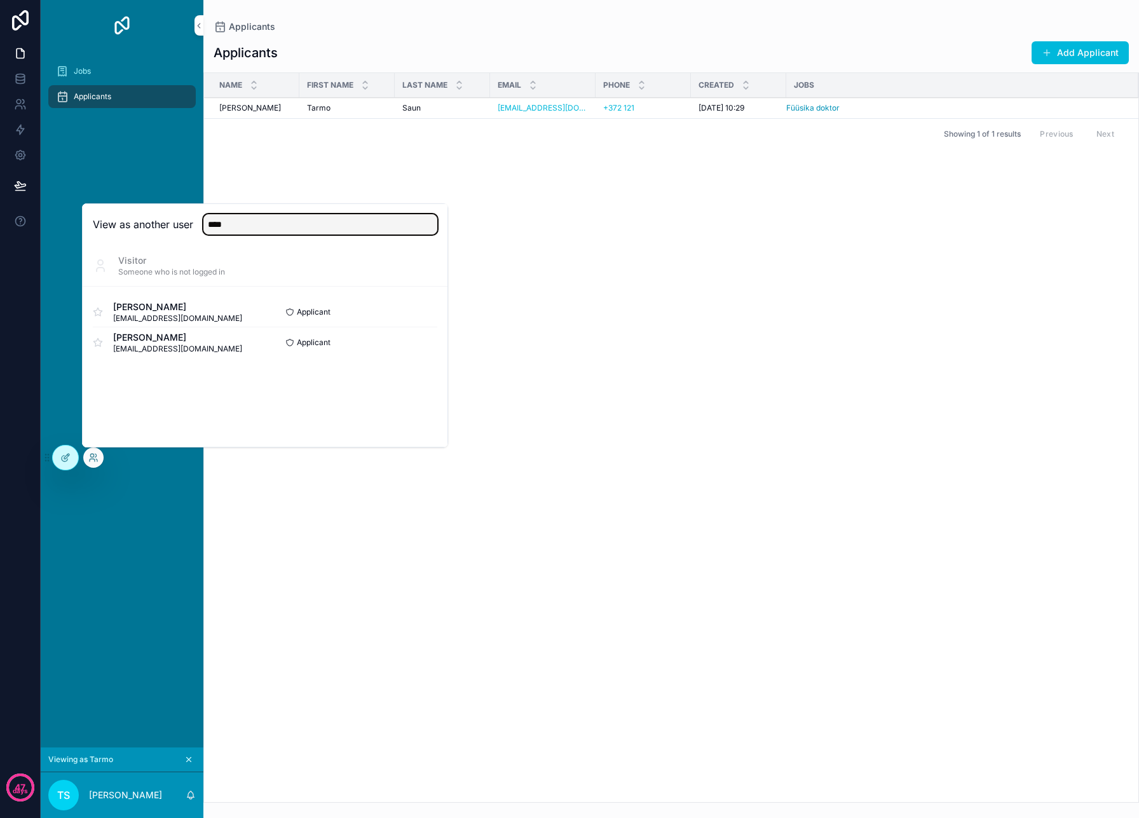
type input "****"
click at [0, 0] on button "Select" at bounding box center [0, 0] width 0 height 0
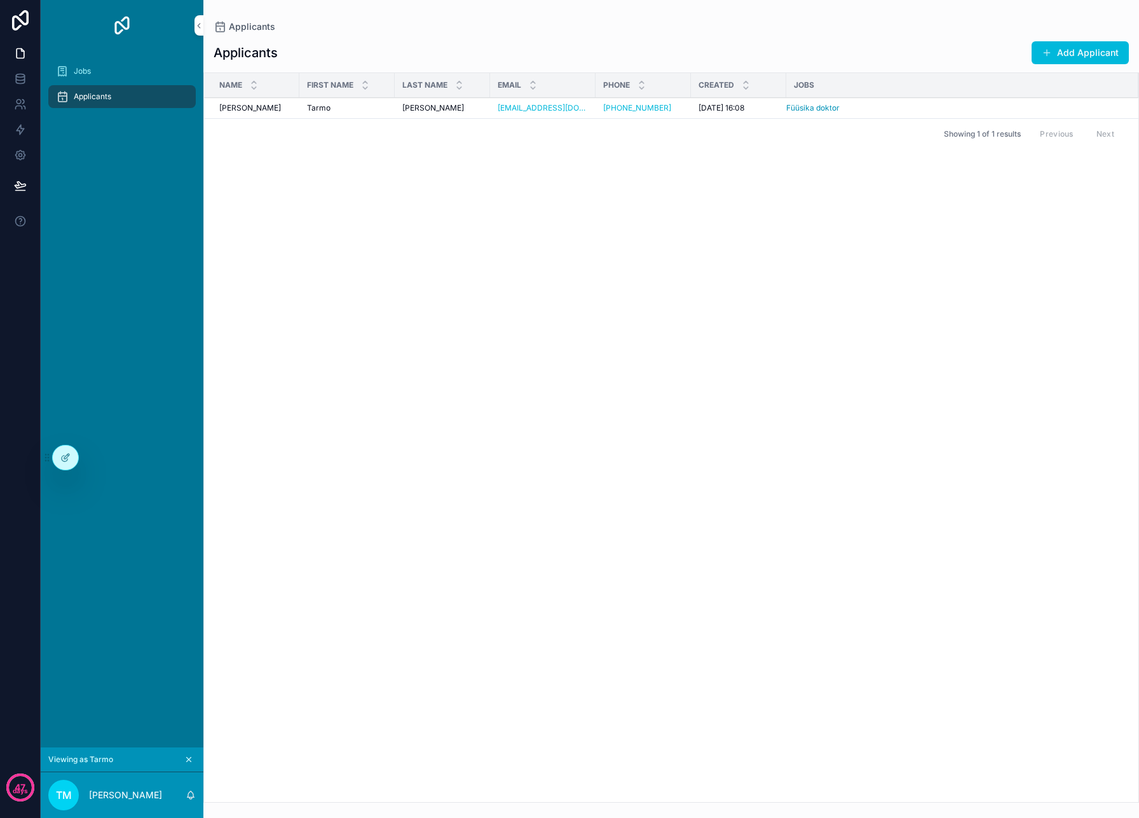
click at [117, 78] on div "Jobs" at bounding box center [122, 71] width 132 height 20
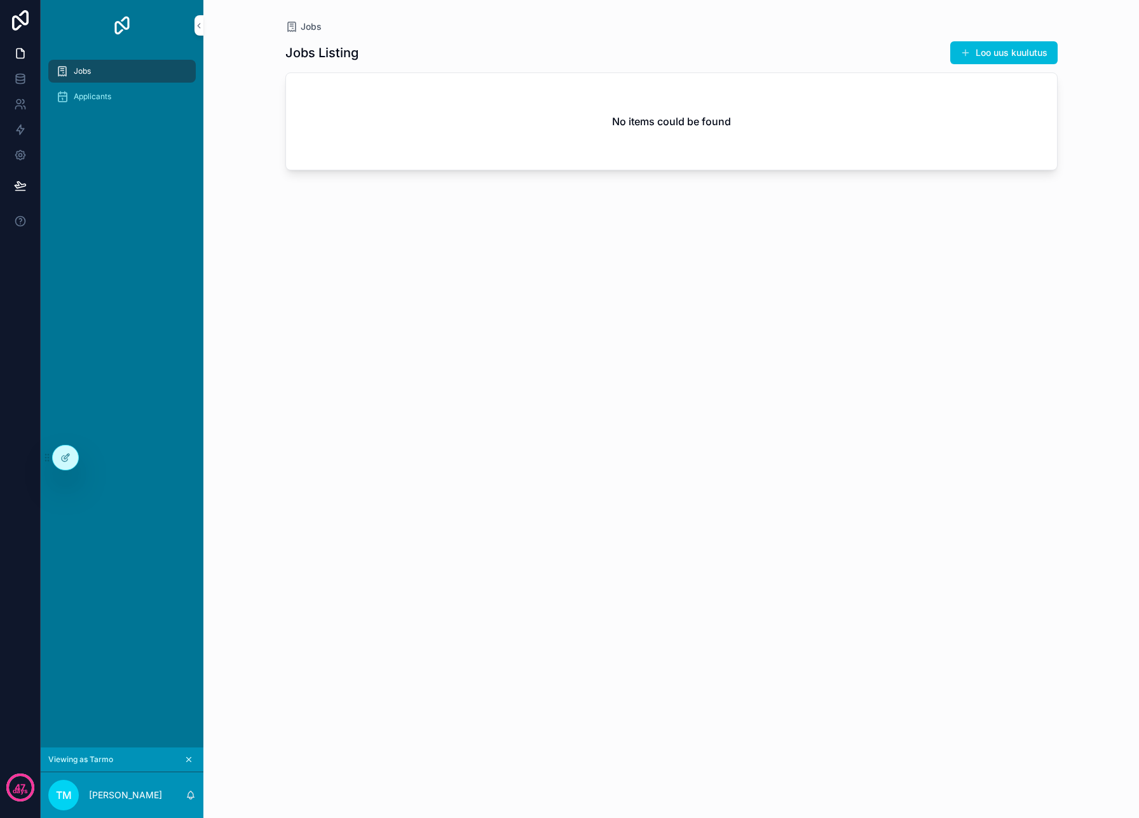
click at [92, 71] on div "Jobs" at bounding box center [122, 71] width 132 height 20
click at [92, 109] on div "Jobs Applicants" at bounding box center [122, 88] width 163 height 74
click at [92, 102] on div "Applicants" at bounding box center [122, 96] width 132 height 20
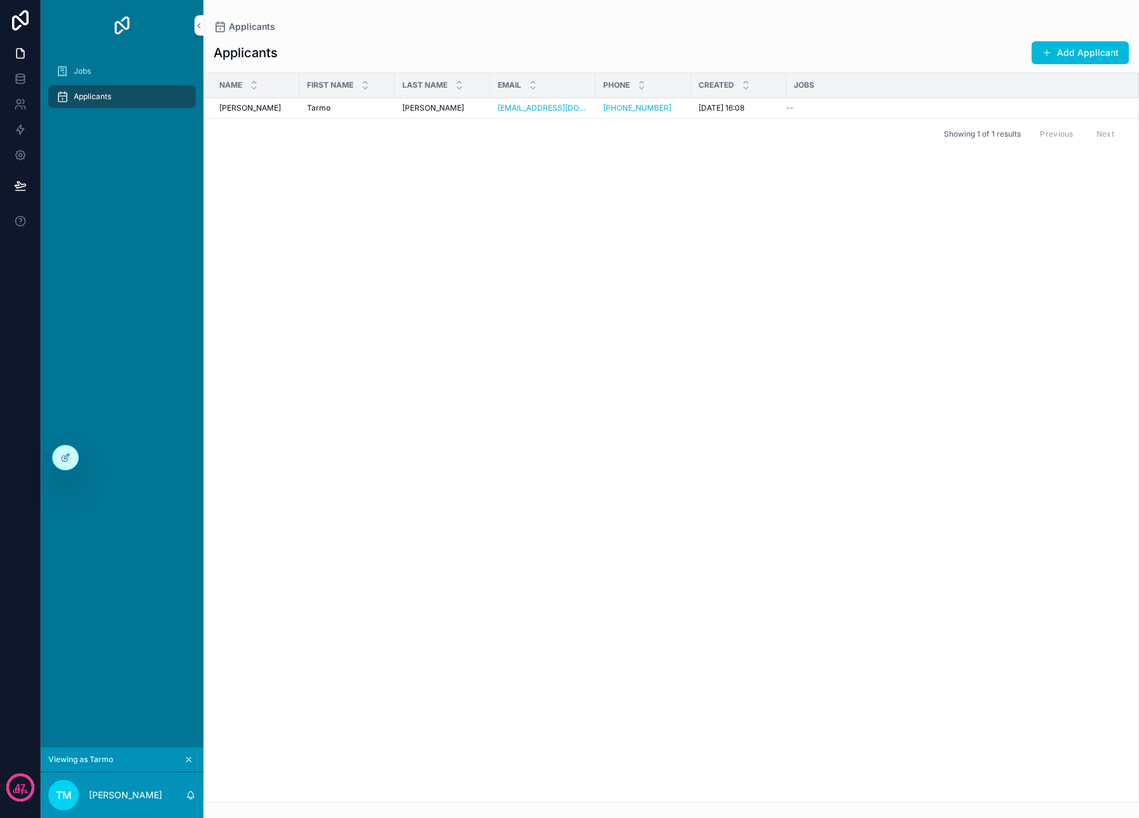
click at [94, 71] on div "Jobs" at bounding box center [122, 71] width 132 height 20
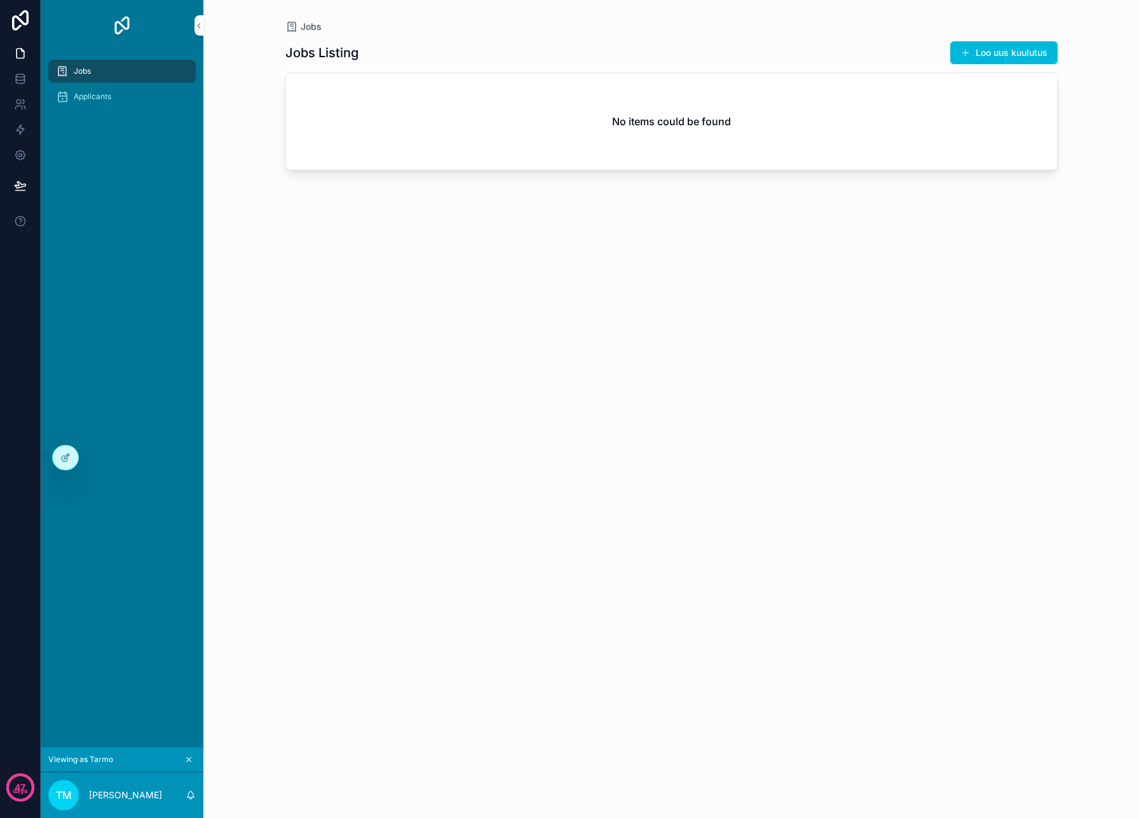
click at [118, 794] on p "[PERSON_NAME]" at bounding box center [125, 795] width 73 height 13
click at [84, 485] on div "Jobs Applicants" at bounding box center [122, 399] width 163 height 697
click at [0, 0] on icon at bounding box center [0, 0] width 0 height 0
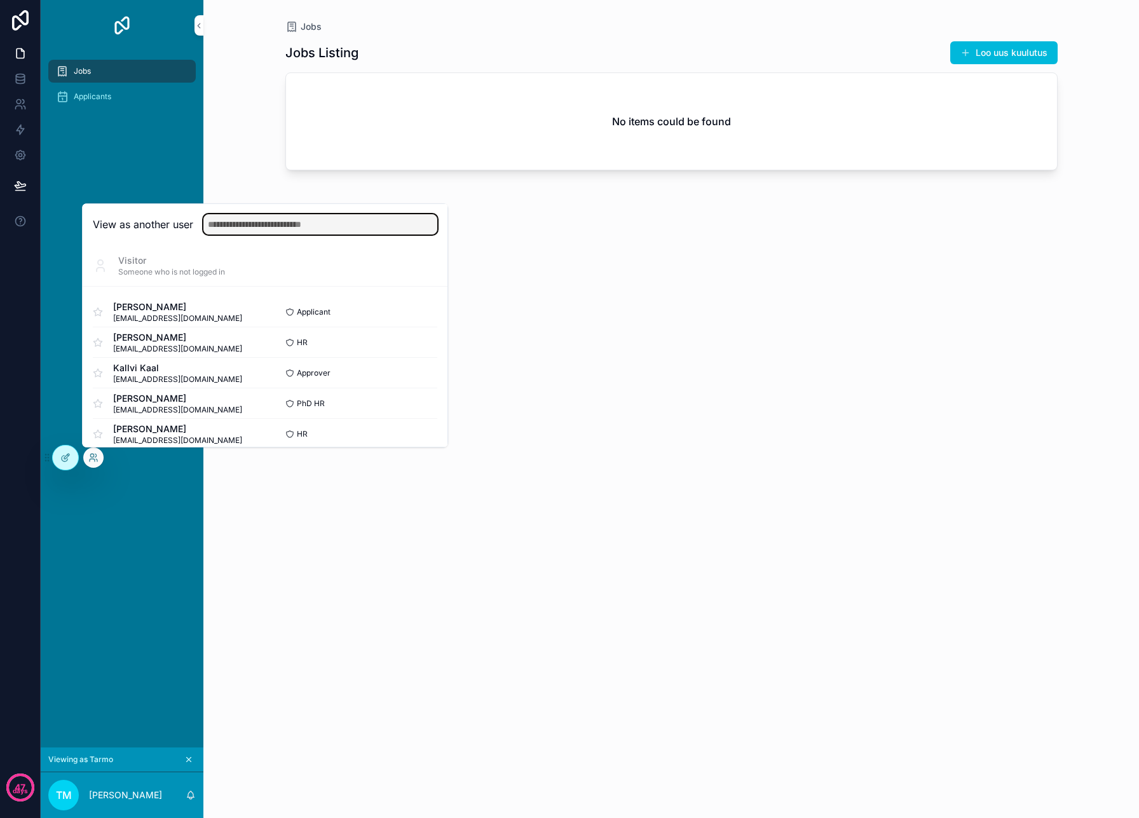
click at [263, 226] on input "text" at bounding box center [320, 224] width 234 height 20
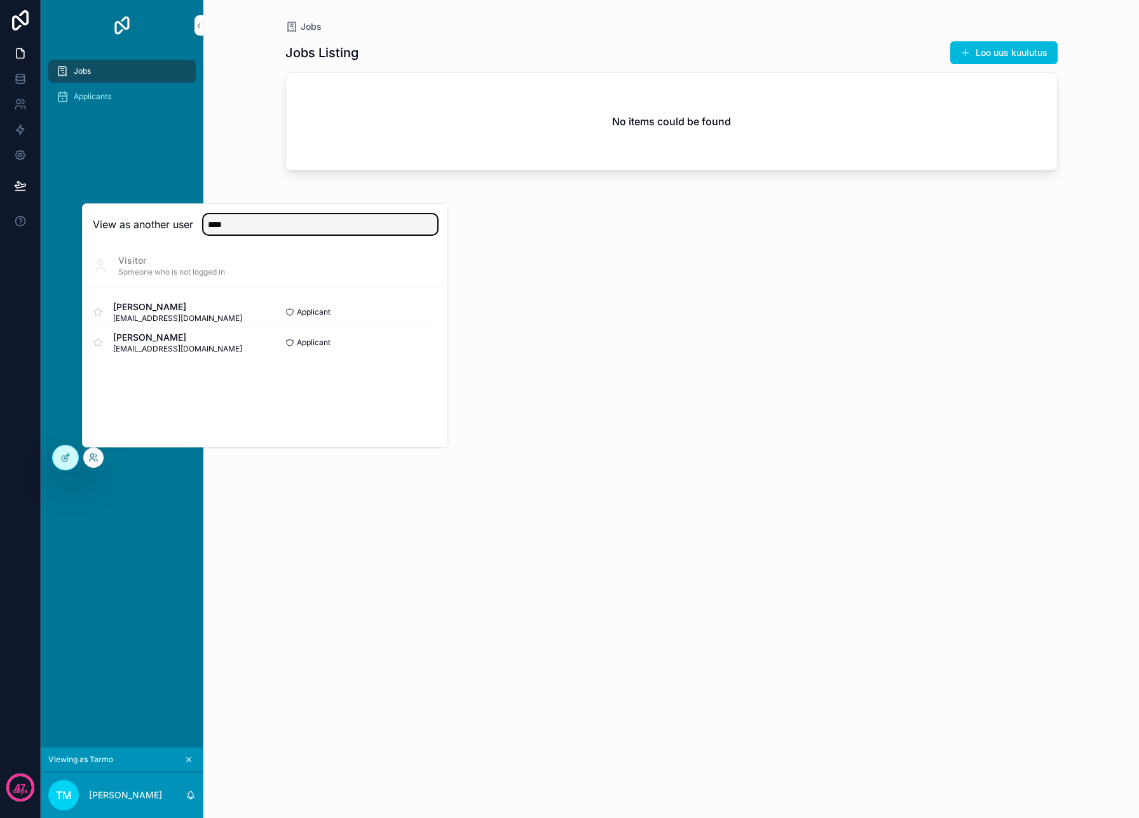
type input "****"
click at [0, 0] on button "Select" at bounding box center [0, 0] width 0 height 0
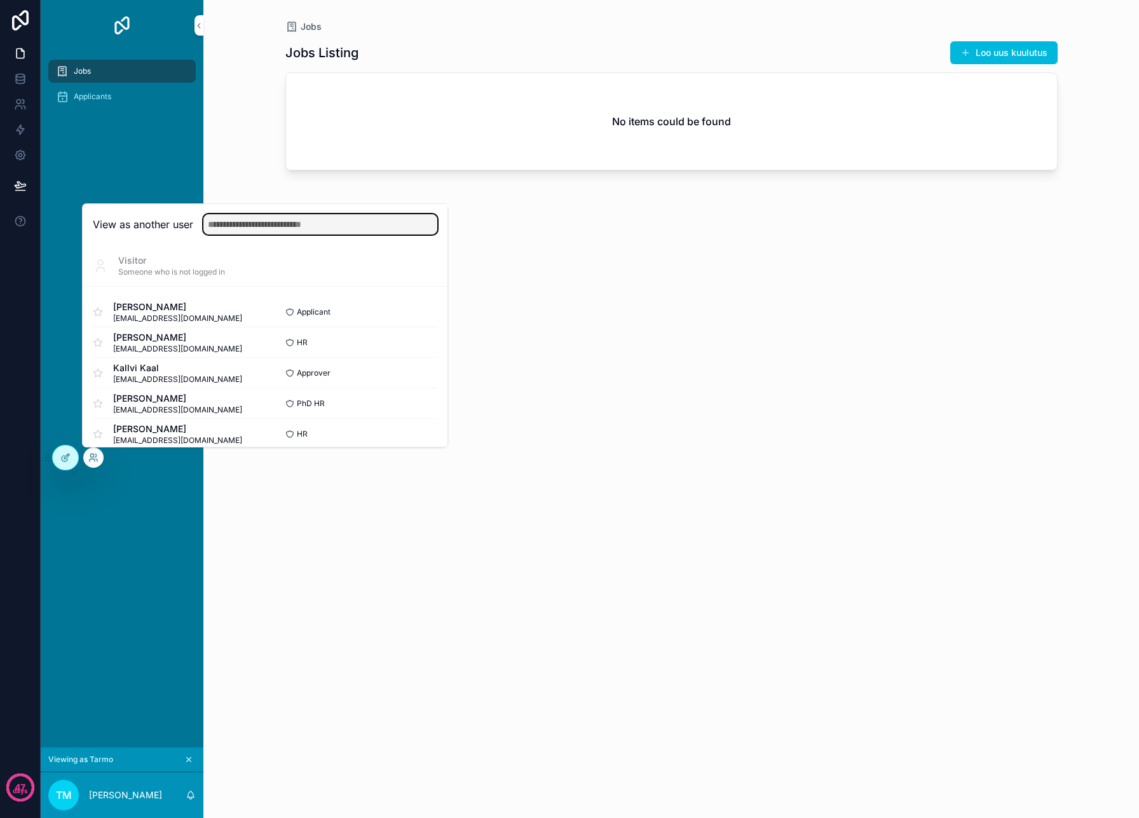
click at [346, 228] on input "text" at bounding box center [320, 224] width 234 height 20
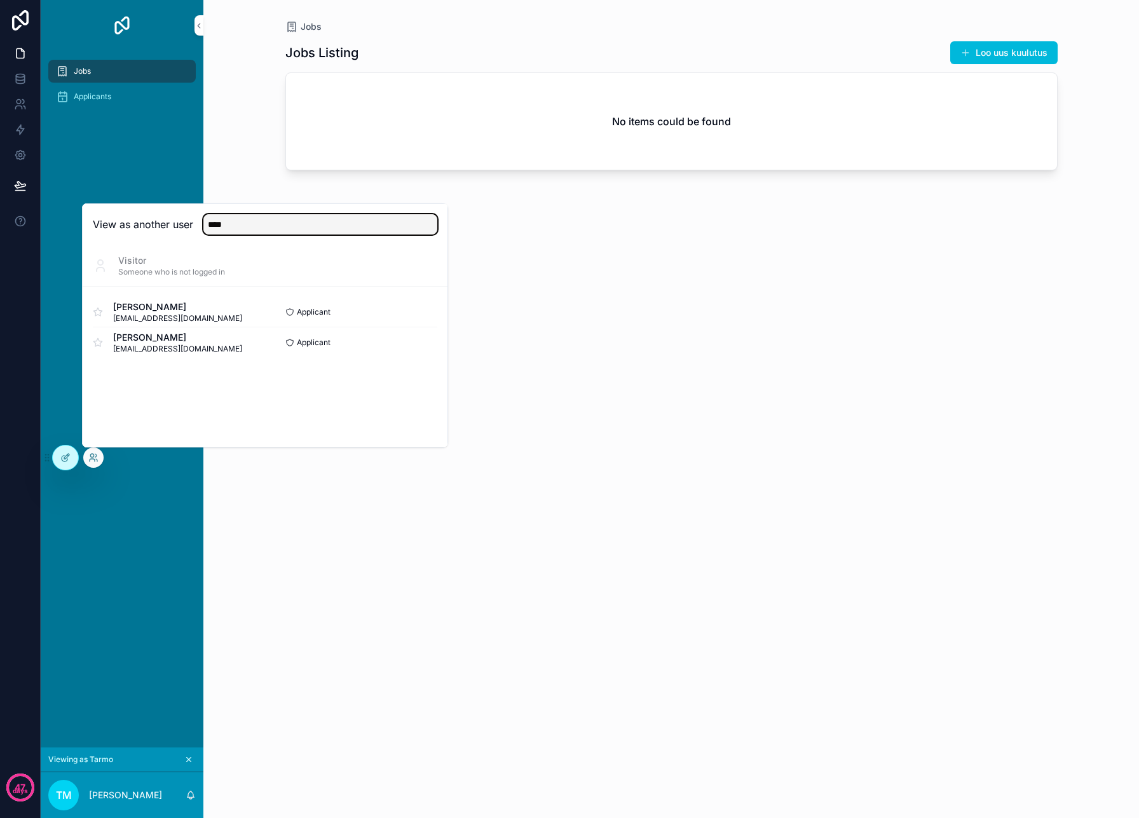
type input "****"
click at [0, 0] on button "Select" at bounding box center [0, 0] width 0 height 0
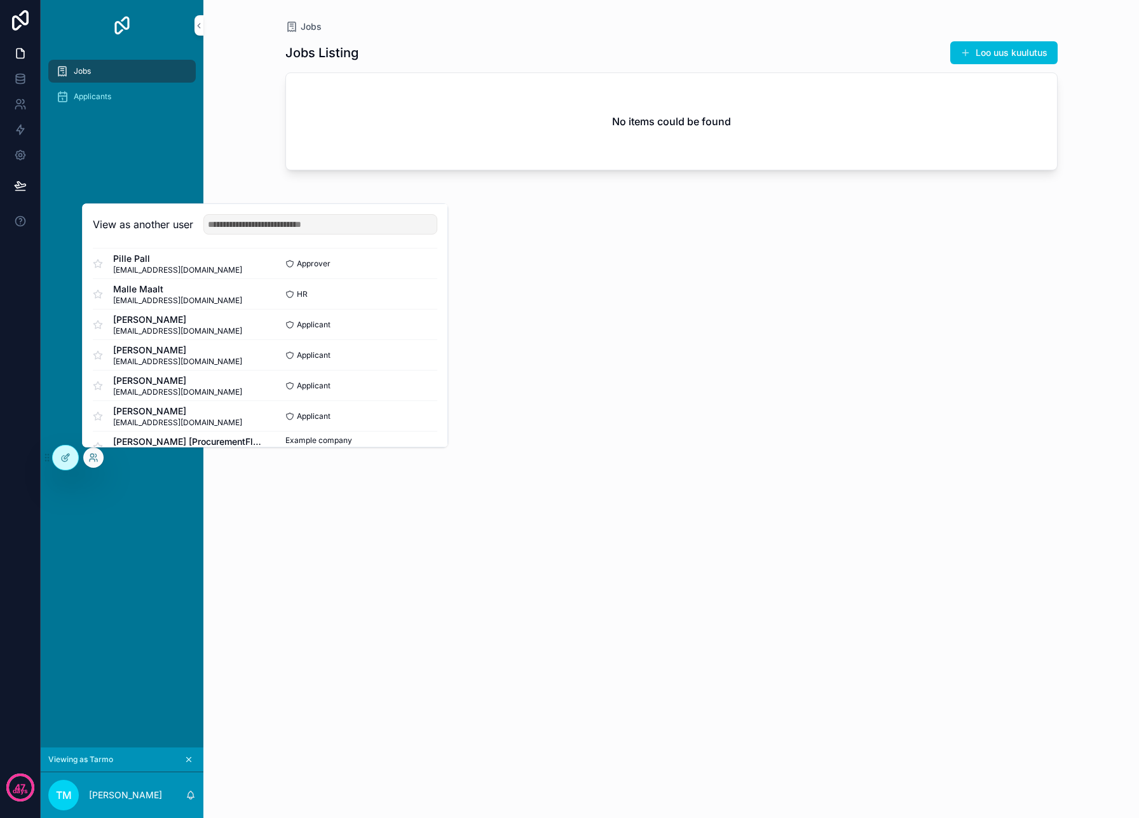
scroll to position [226, 0]
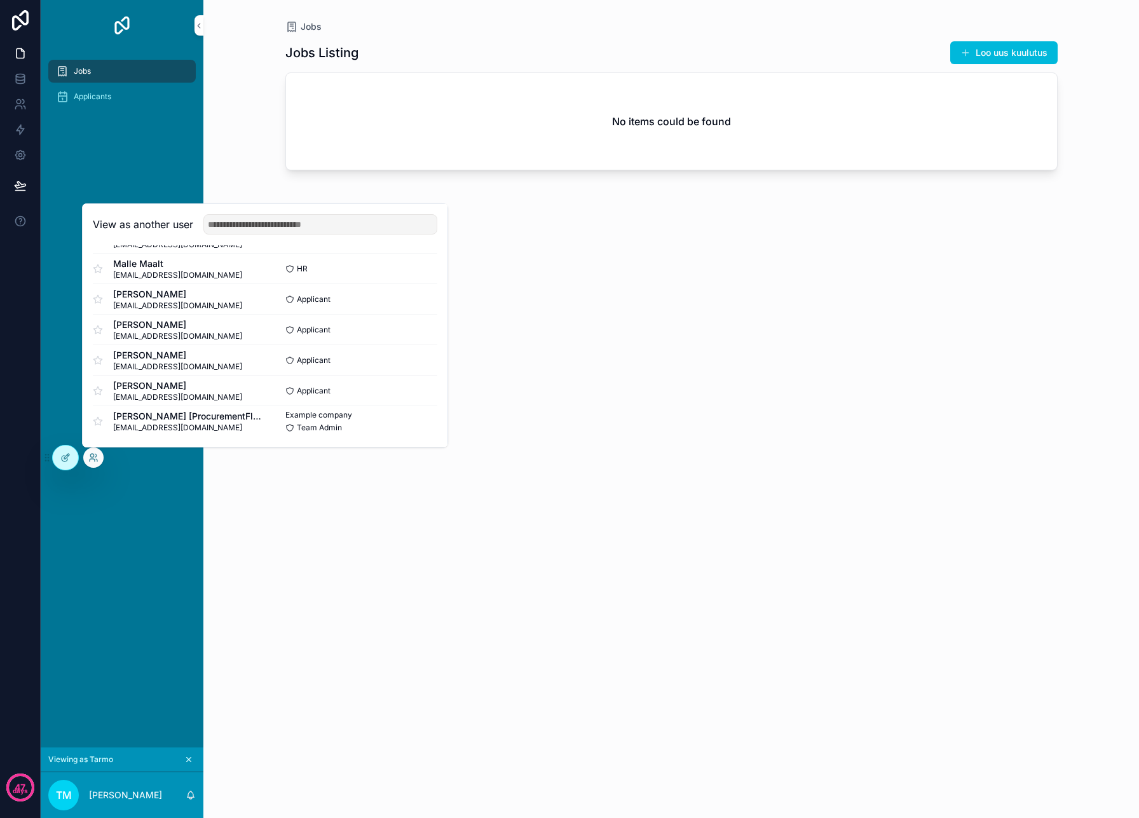
click at [0, 0] on button "Select" at bounding box center [0, 0] width 0 height 0
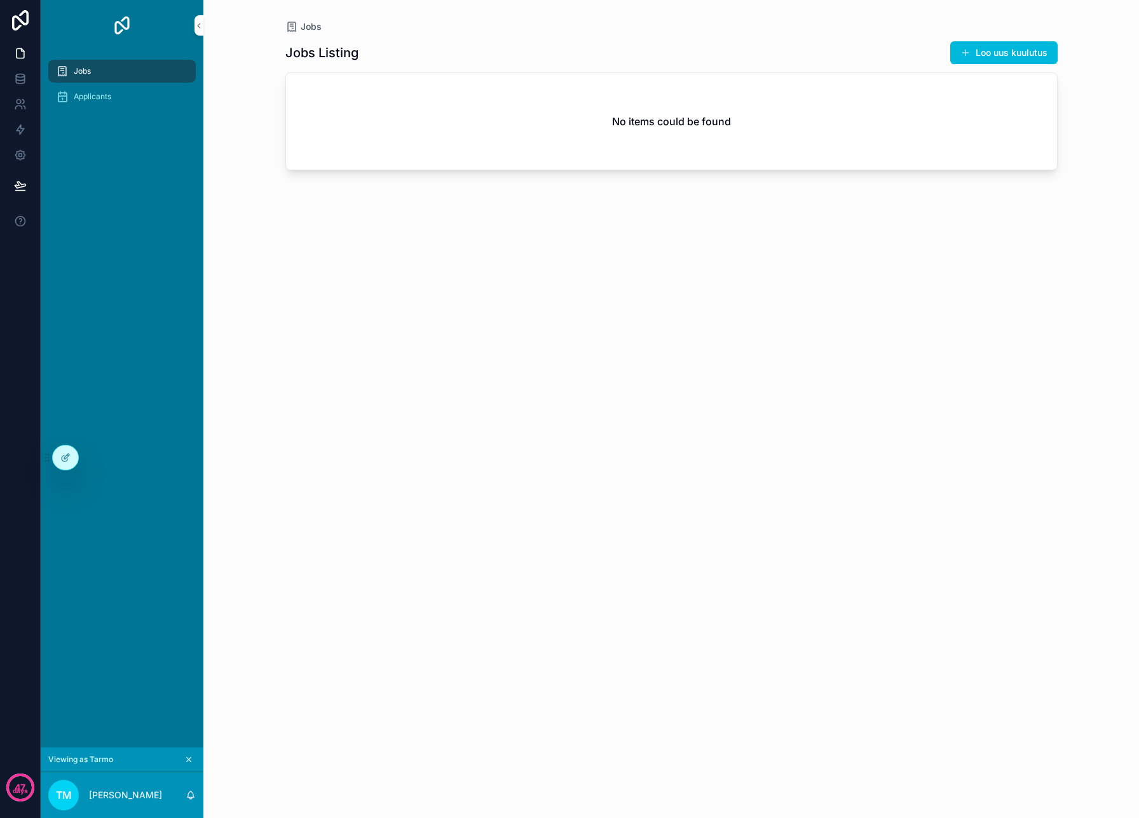
click at [507, 328] on div "Jobs Listing Loo uus kuulutus No items could be found" at bounding box center [671, 418] width 772 height 770
click at [128, 99] on div "Applicants" at bounding box center [122, 96] width 132 height 20
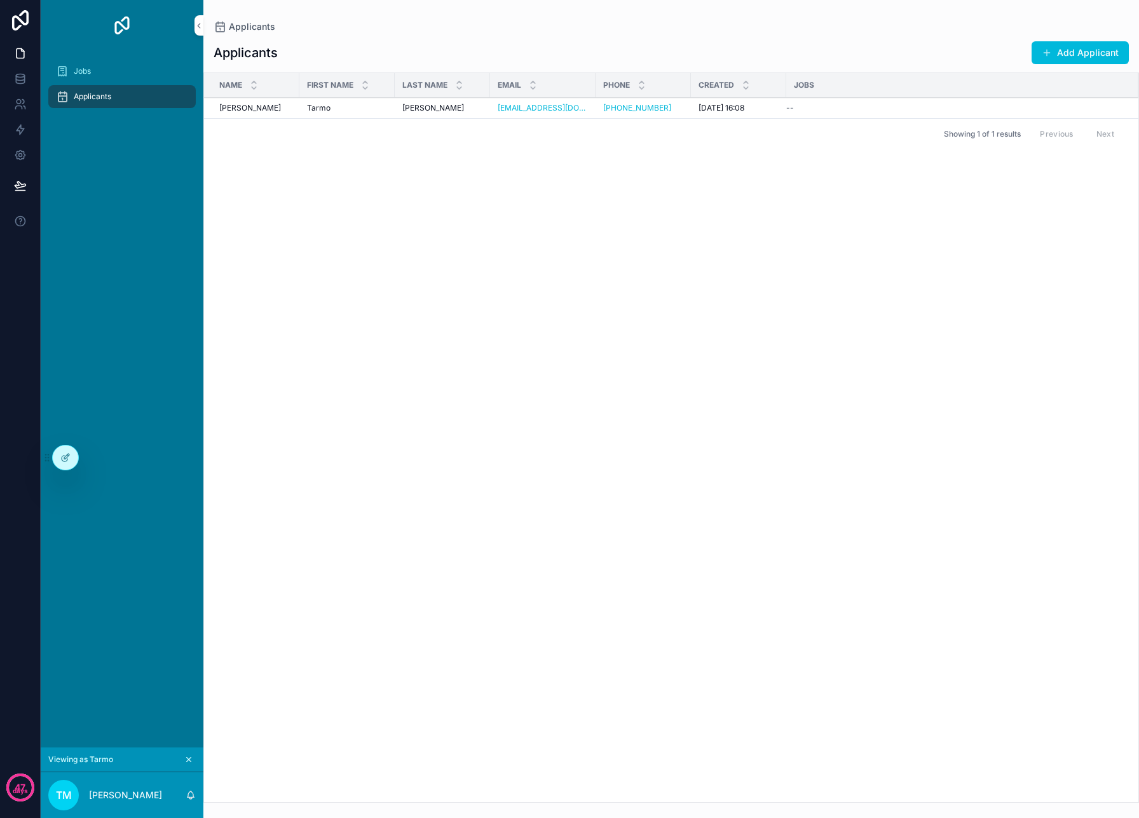
click at [119, 73] on div "Jobs" at bounding box center [122, 71] width 132 height 20
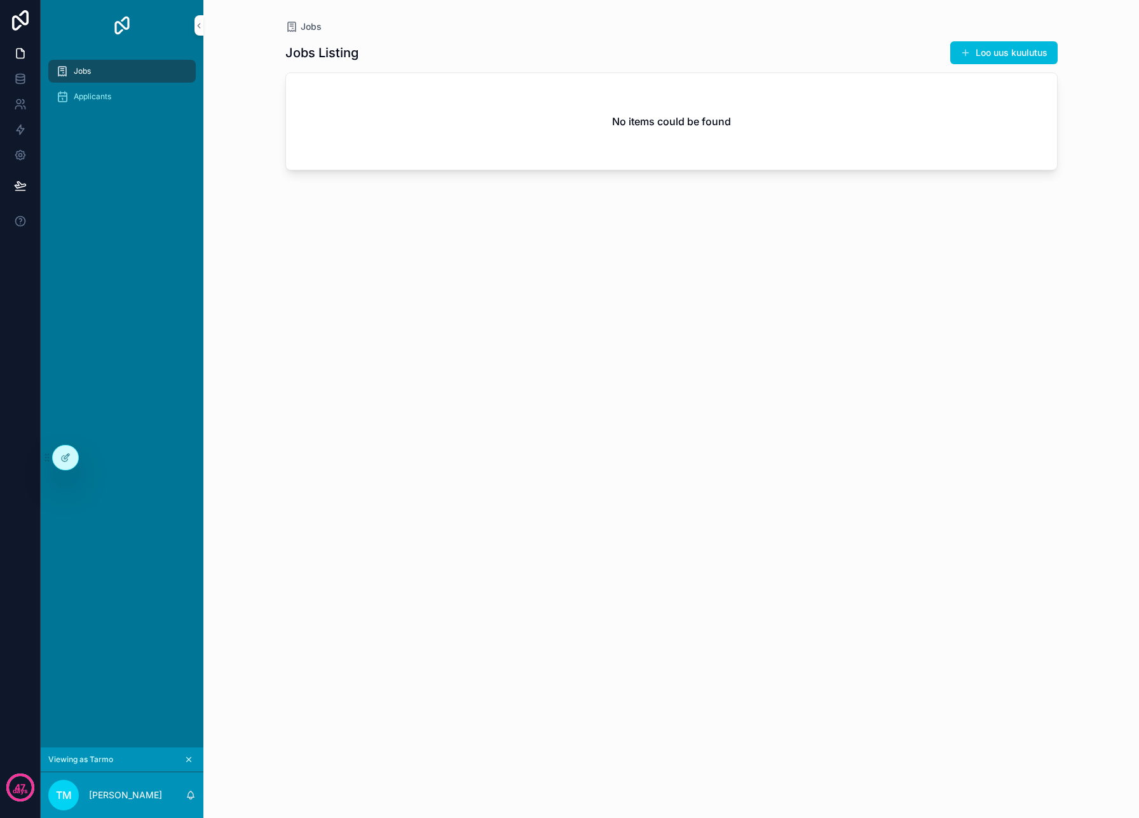
click at [137, 176] on div "Jobs Applicants" at bounding box center [122, 399] width 163 height 697
click at [65, 458] on icon at bounding box center [66, 456] width 5 height 5
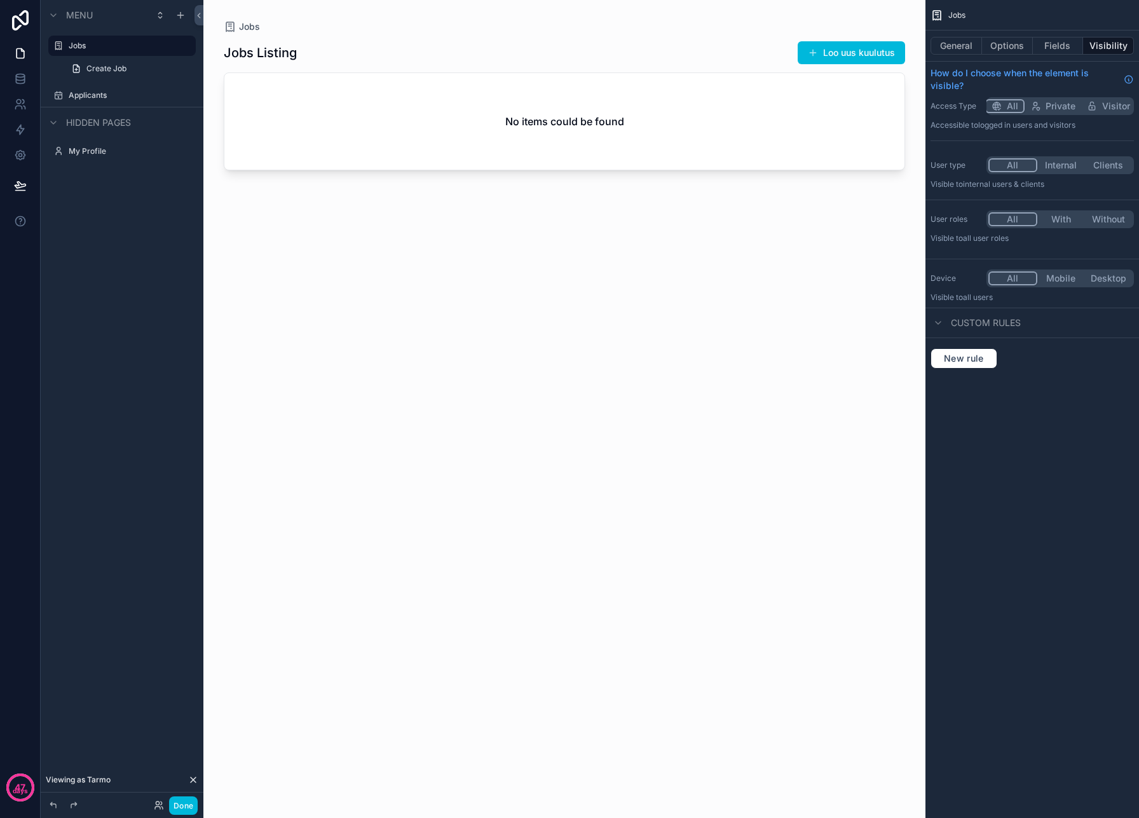
click at [189, 807] on button "Done" at bounding box center [183, 805] width 29 height 18
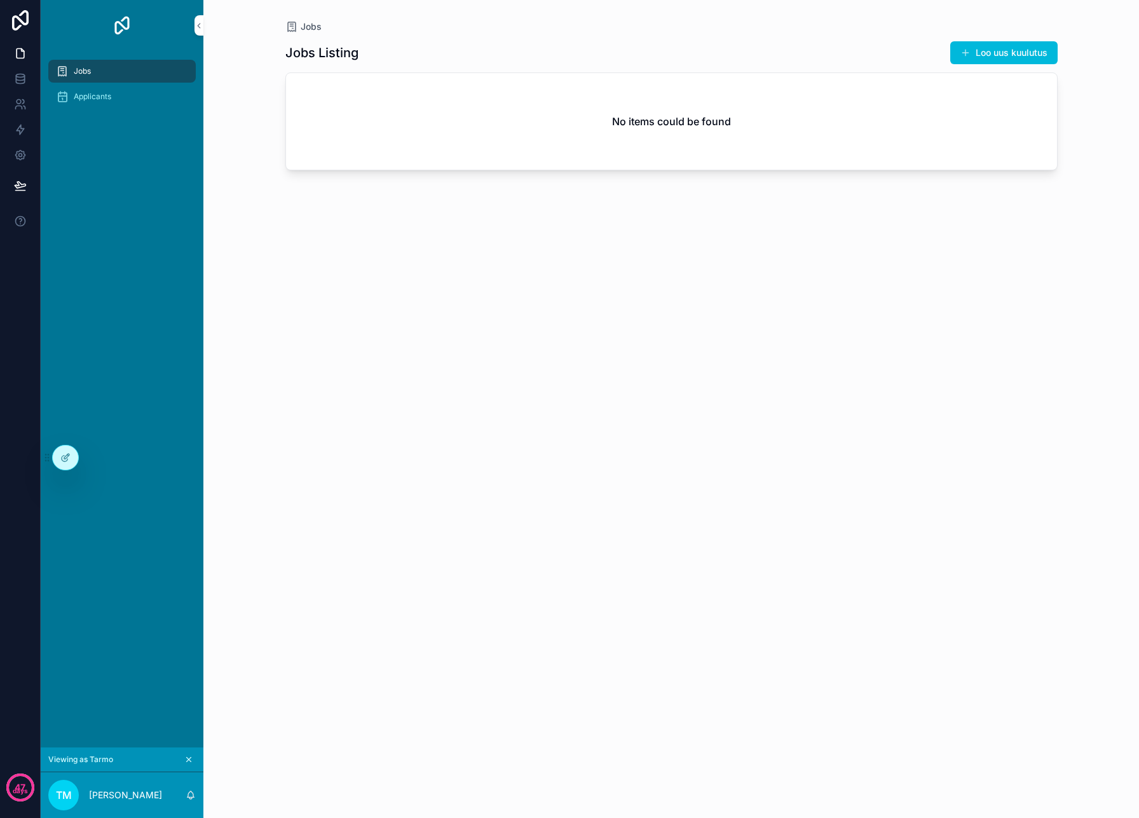
click at [189, 760] on icon "scrollable content" at bounding box center [189, 760] width 4 height 4
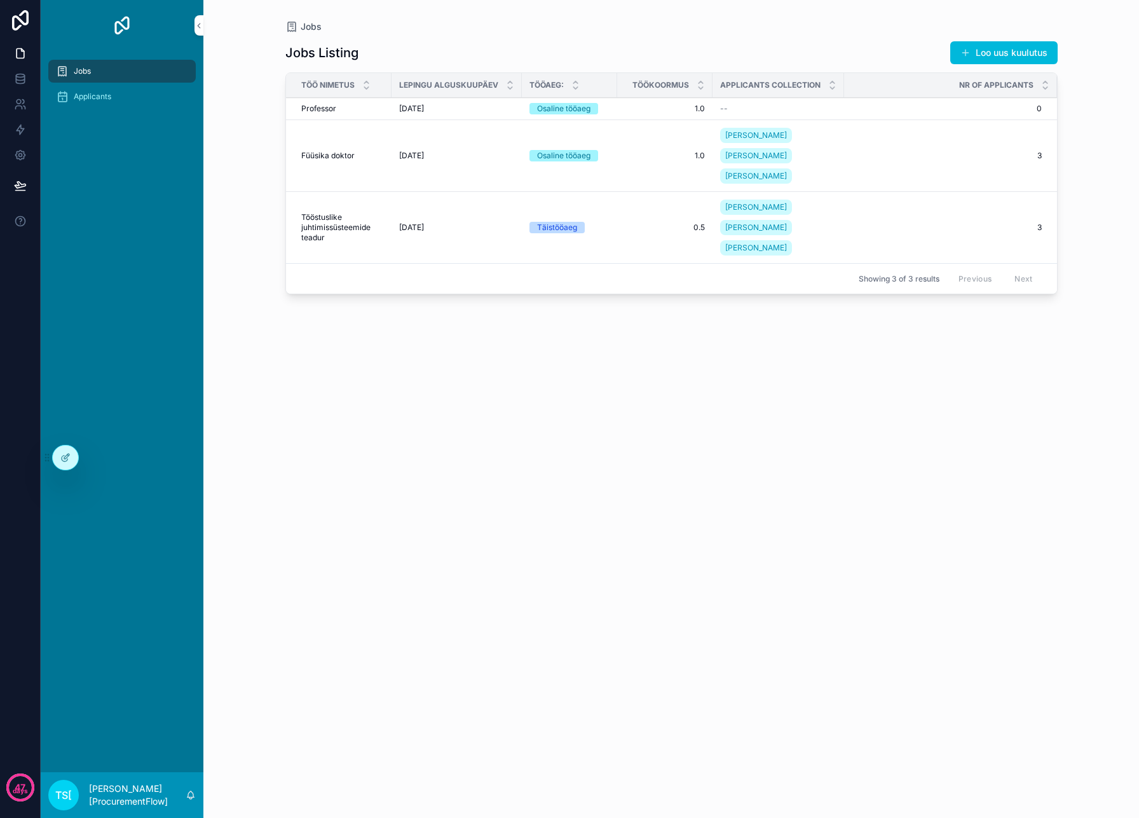
click at [0, 0] on div at bounding box center [0, 0] width 0 height 0
click at [0, 0] on icon at bounding box center [0, 0] width 0 height 0
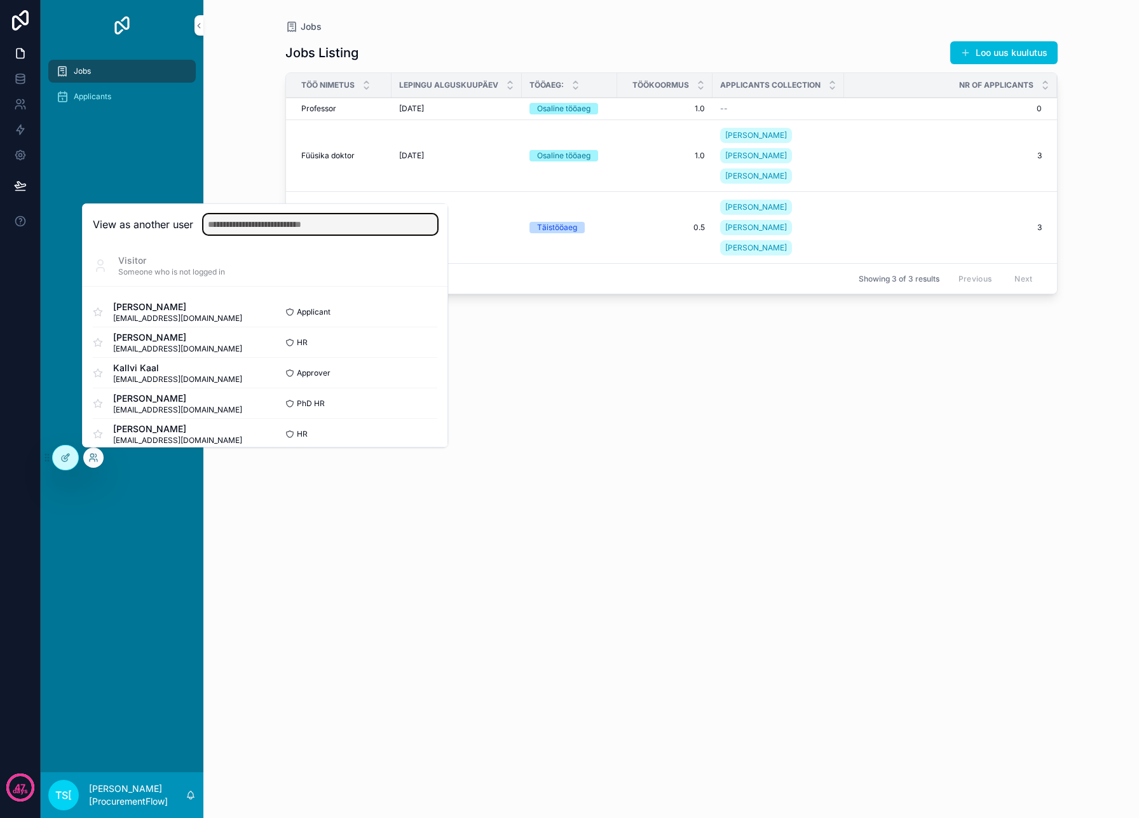
click at [270, 224] on input "text" at bounding box center [320, 224] width 234 height 20
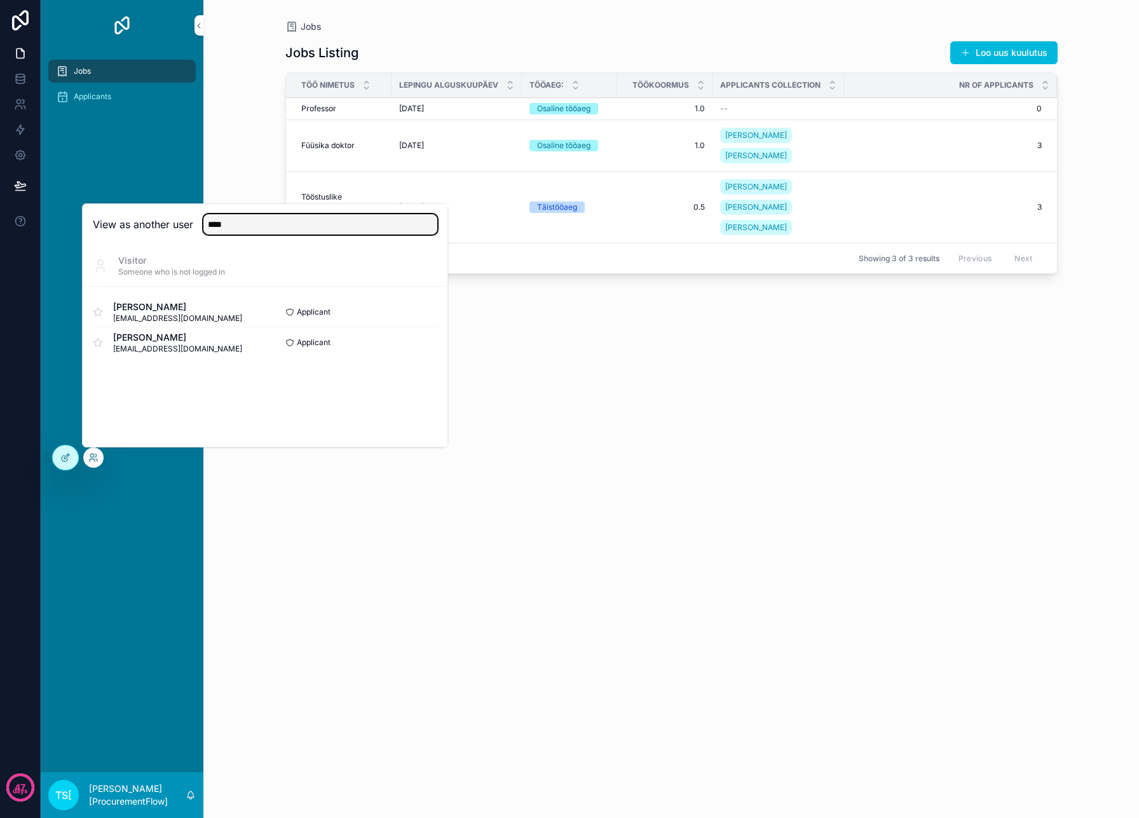
type input "****"
click at [198, 312] on span "[PERSON_NAME]" at bounding box center [177, 307] width 129 height 13
click at [0, 0] on button "Select" at bounding box center [0, 0] width 0 height 0
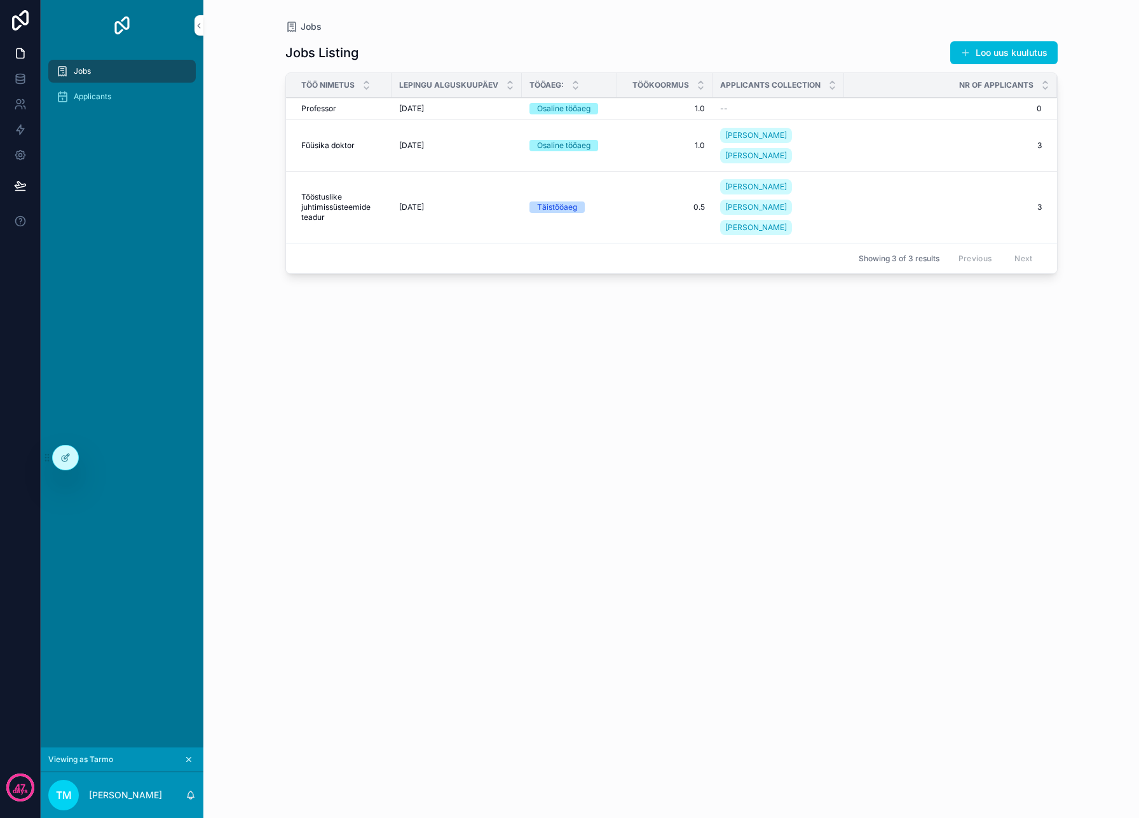
click at [142, 103] on div "Applicants" at bounding box center [122, 96] width 132 height 20
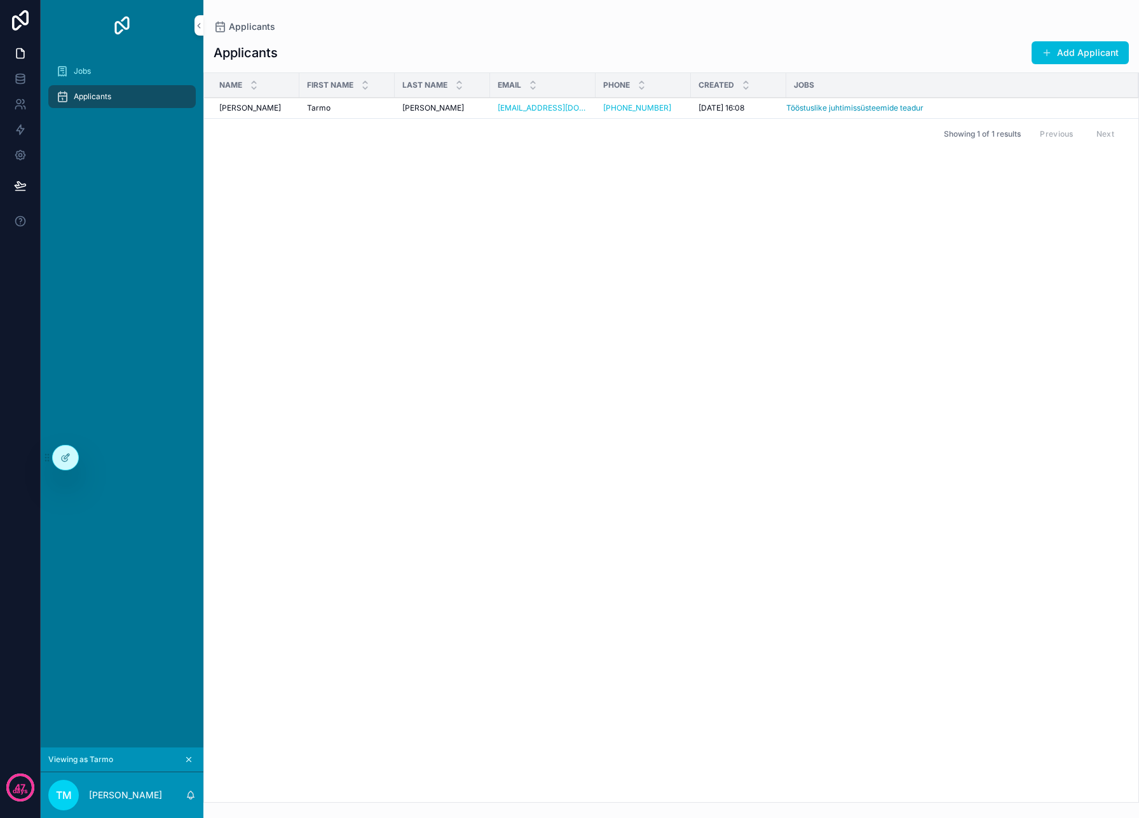
click at [132, 78] on div "Jobs" at bounding box center [122, 71] width 132 height 20
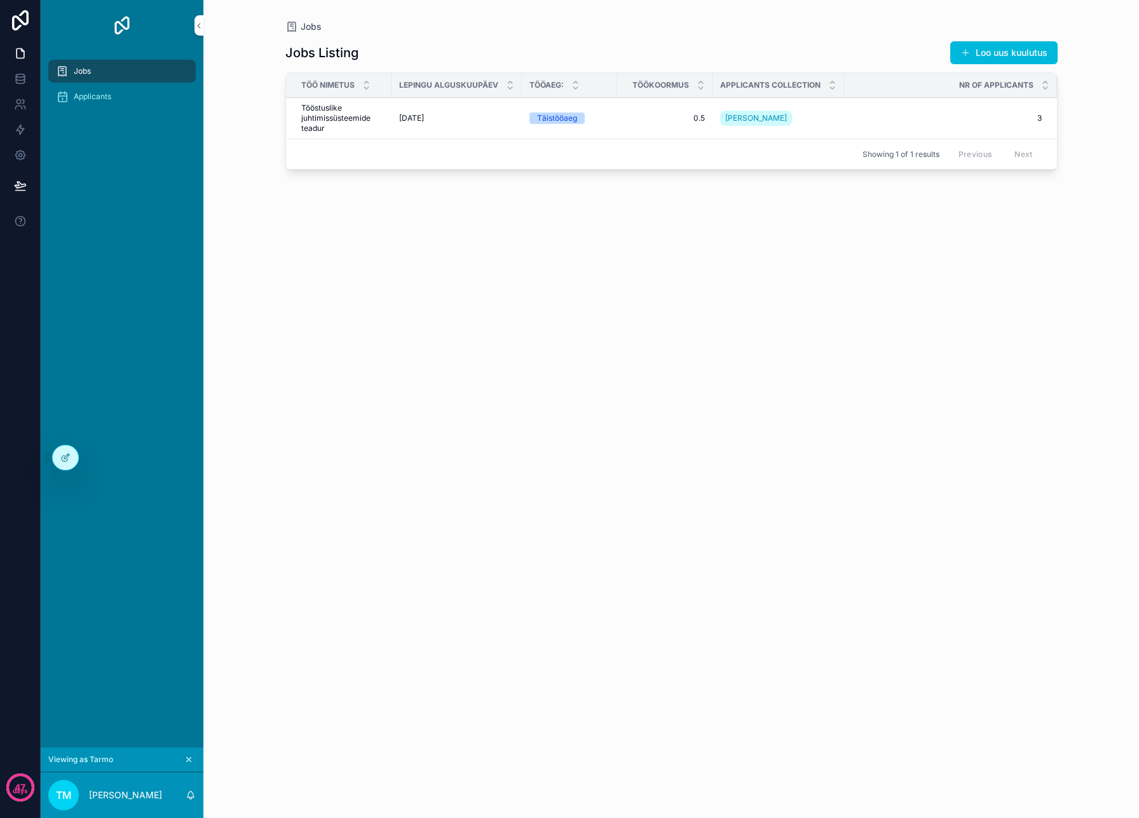
click at [102, 102] on div "Applicants" at bounding box center [122, 96] width 132 height 20
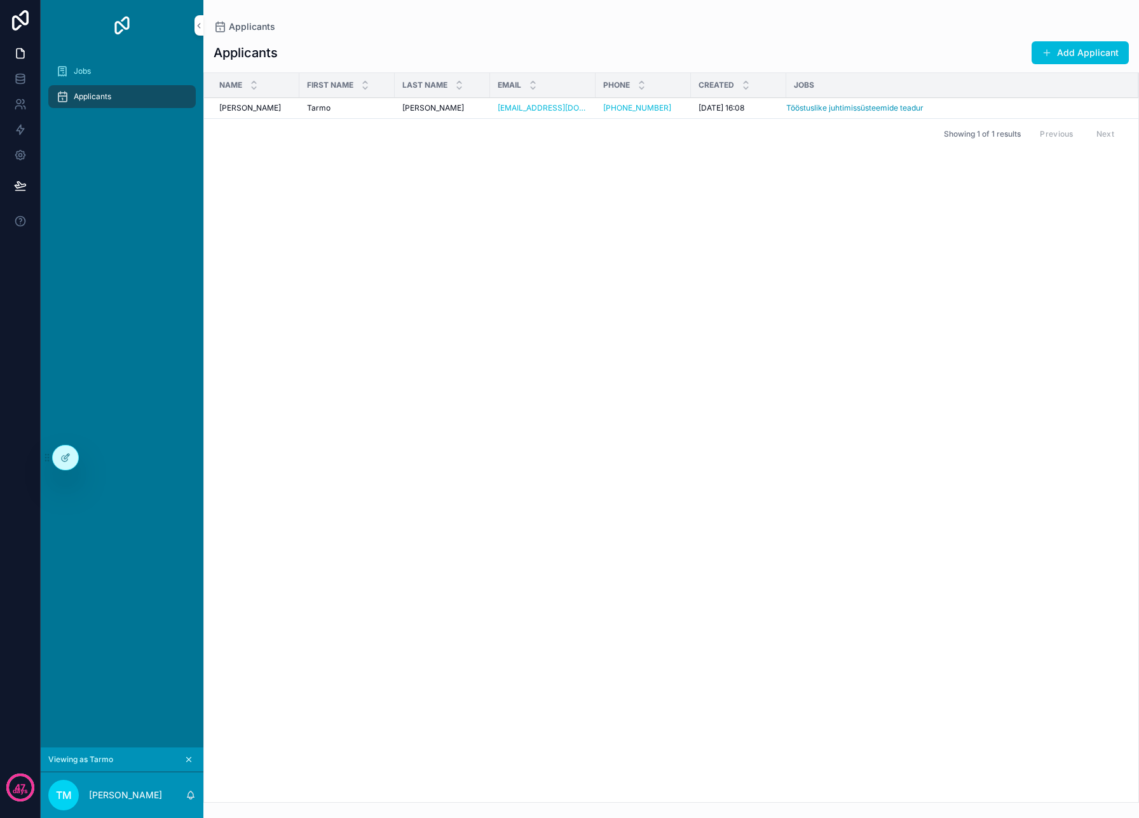
click at [158, 76] on div "Jobs" at bounding box center [122, 71] width 132 height 20
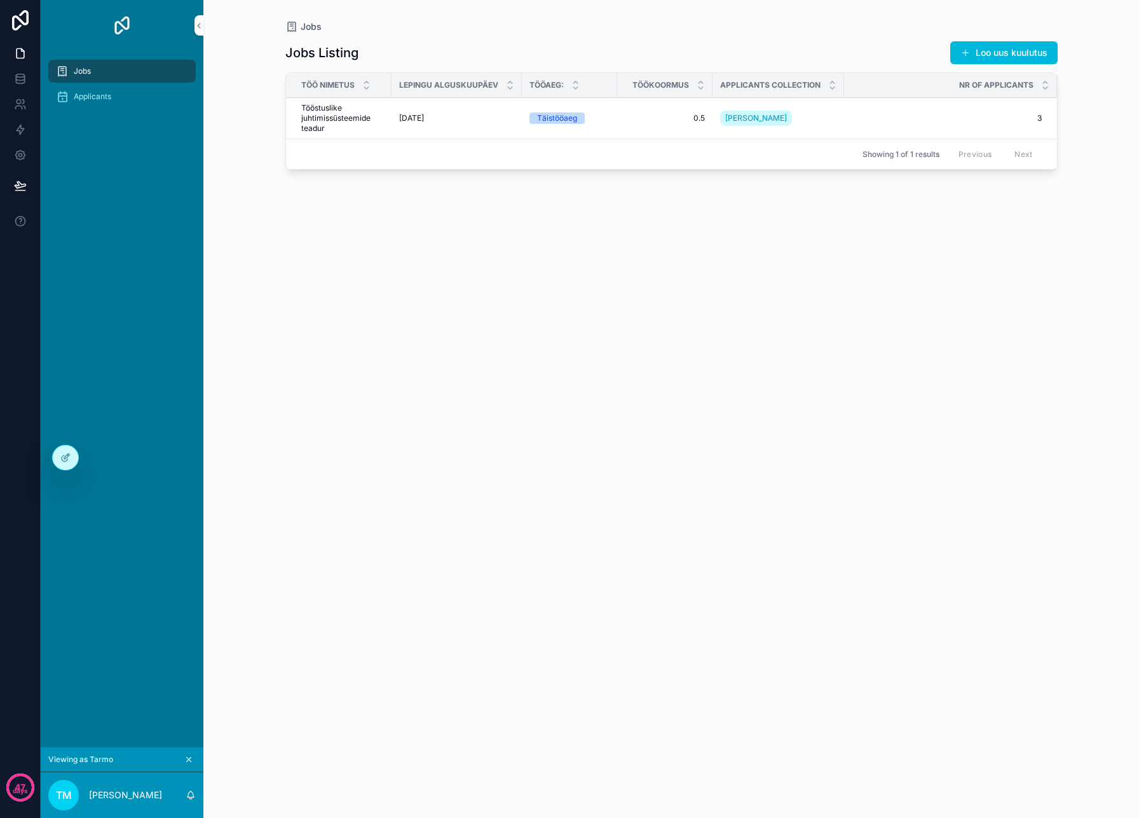
click at [104, 98] on span "Applicants" at bounding box center [93, 97] width 38 height 10
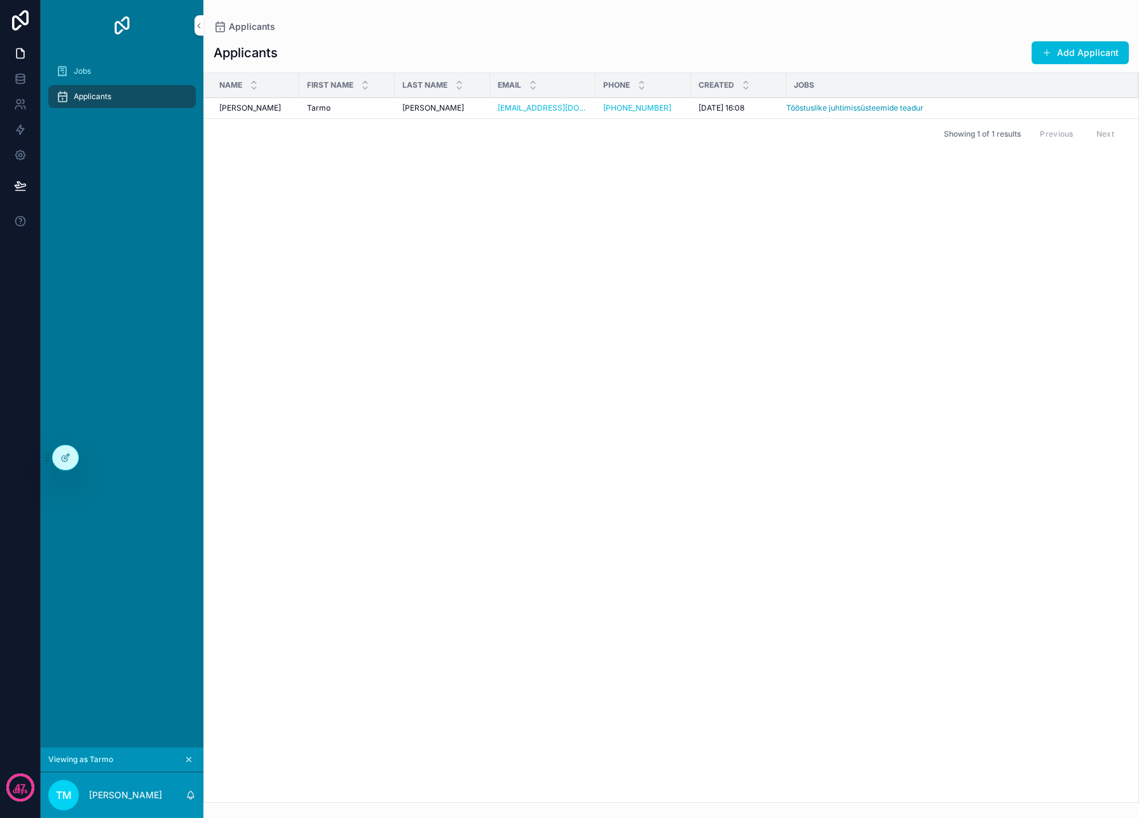
click at [104, 98] on span "Applicants" at bounding box center [93, 97] width 38 height 10
click at [104, 74] on div "Jobs" at bounding box center [122, 71] width 132 height 20
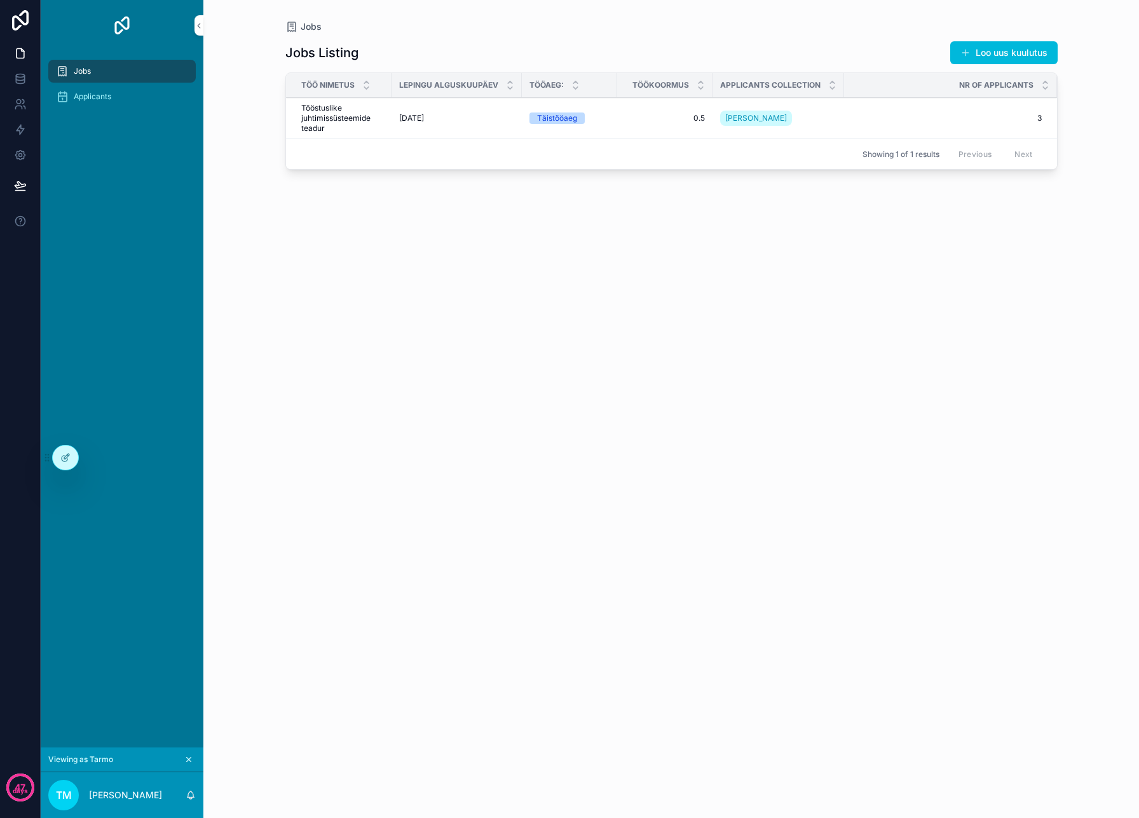
click at [104, 74] on div "Jobs" at bounding box center [122, 71] width 132 height 20
click at [103, 93] on span "Applicants" at bounding box center [93, 97] width 38 height 10
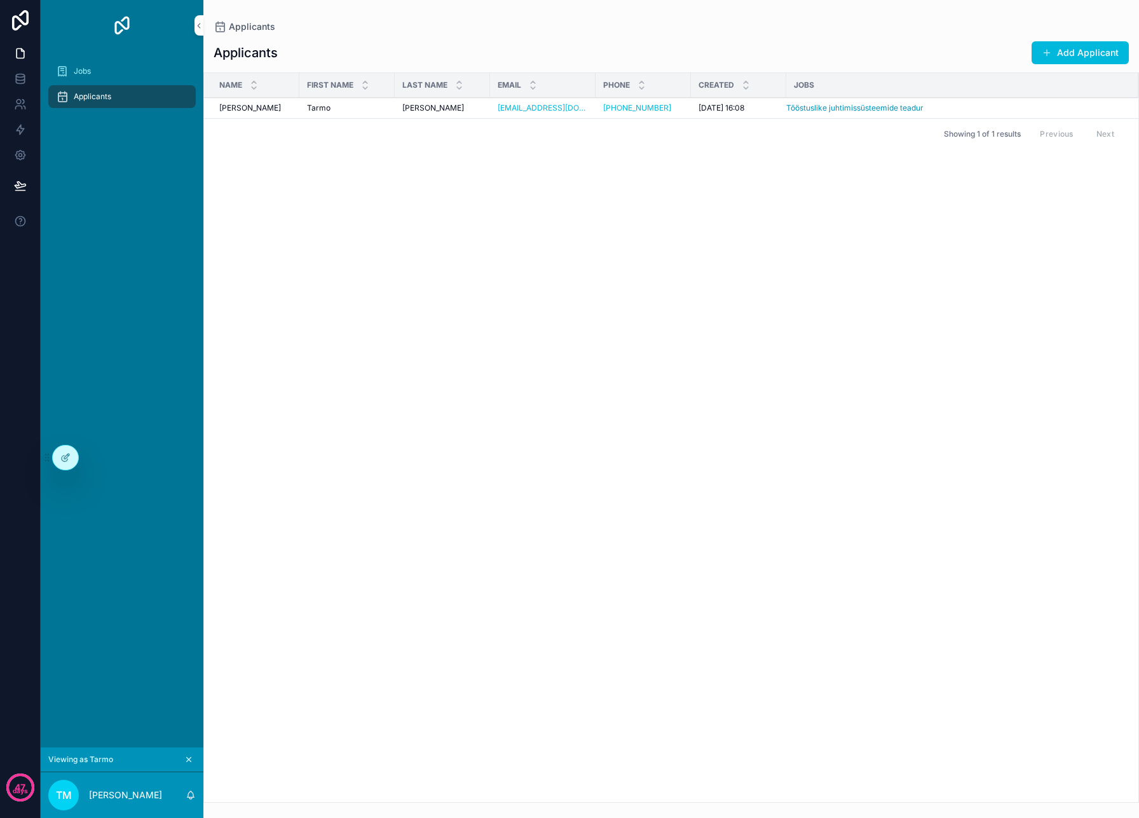
click at [117, 65] on div "Jobs" at bounding box center [122, 71] width 132 height 20
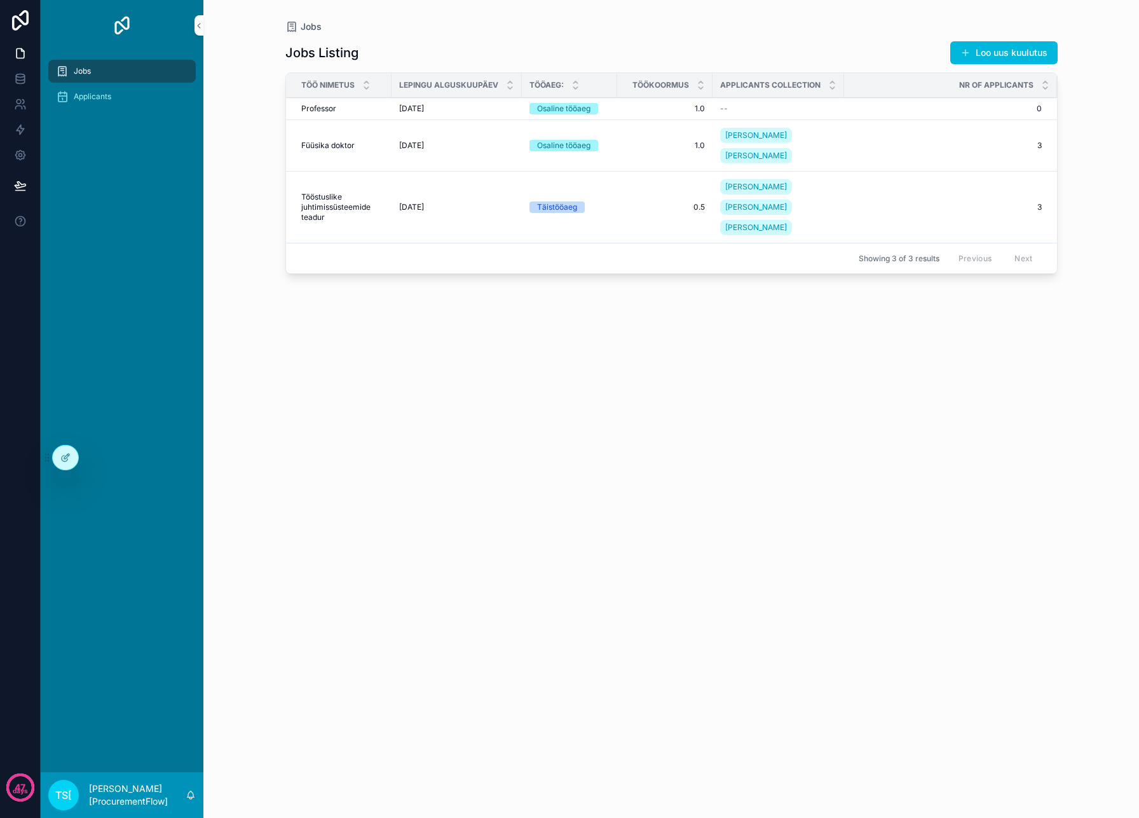
click at [0, 0] on icon at bounding box center [0, 0] width 0 height 0
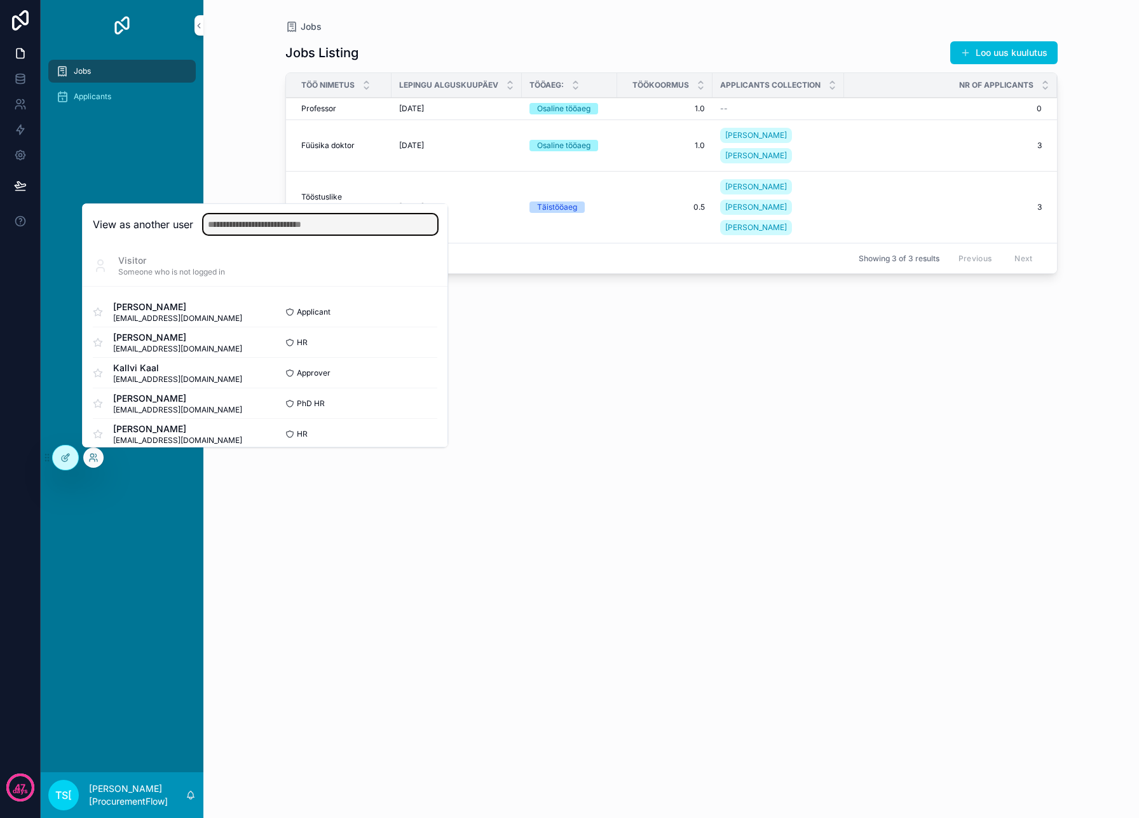
click at [273, 228] on input "text" at bounding box center [320, 224] width 234 height 20
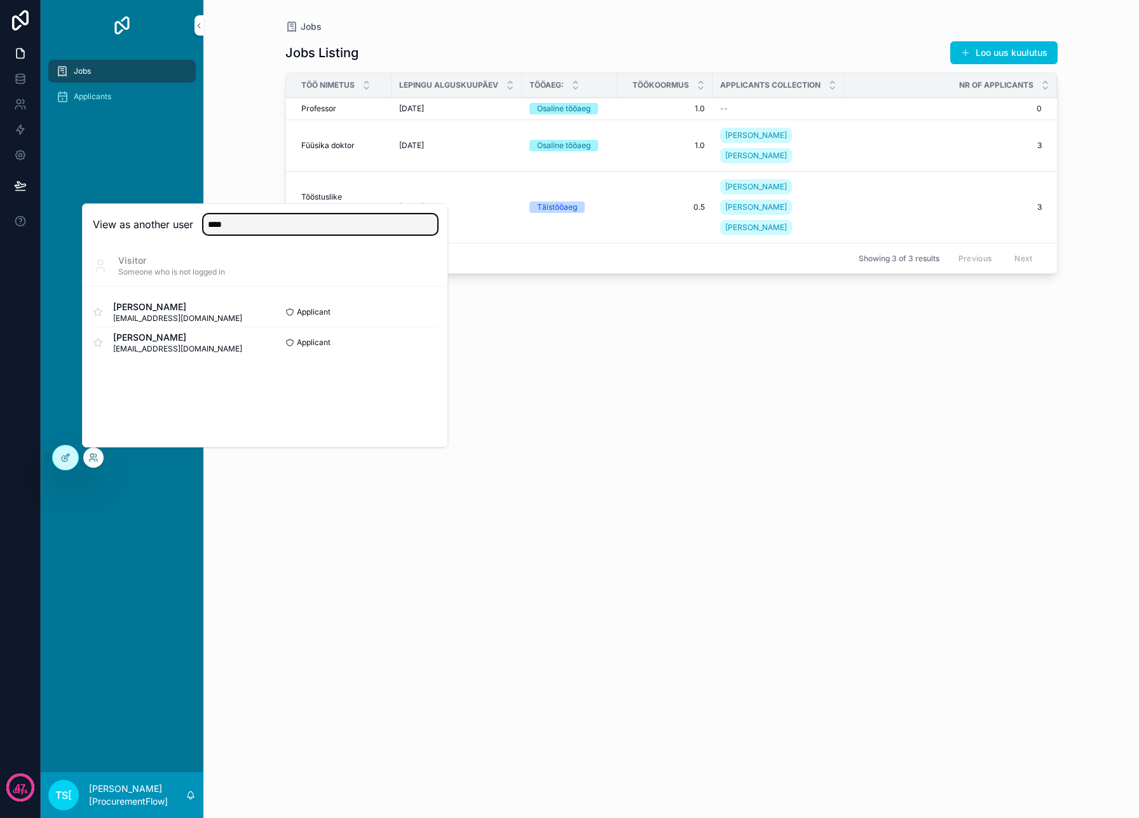
type input "****"
click at [0, 0] on button "Select" at bounding box center [0, 0] width 0 height 0
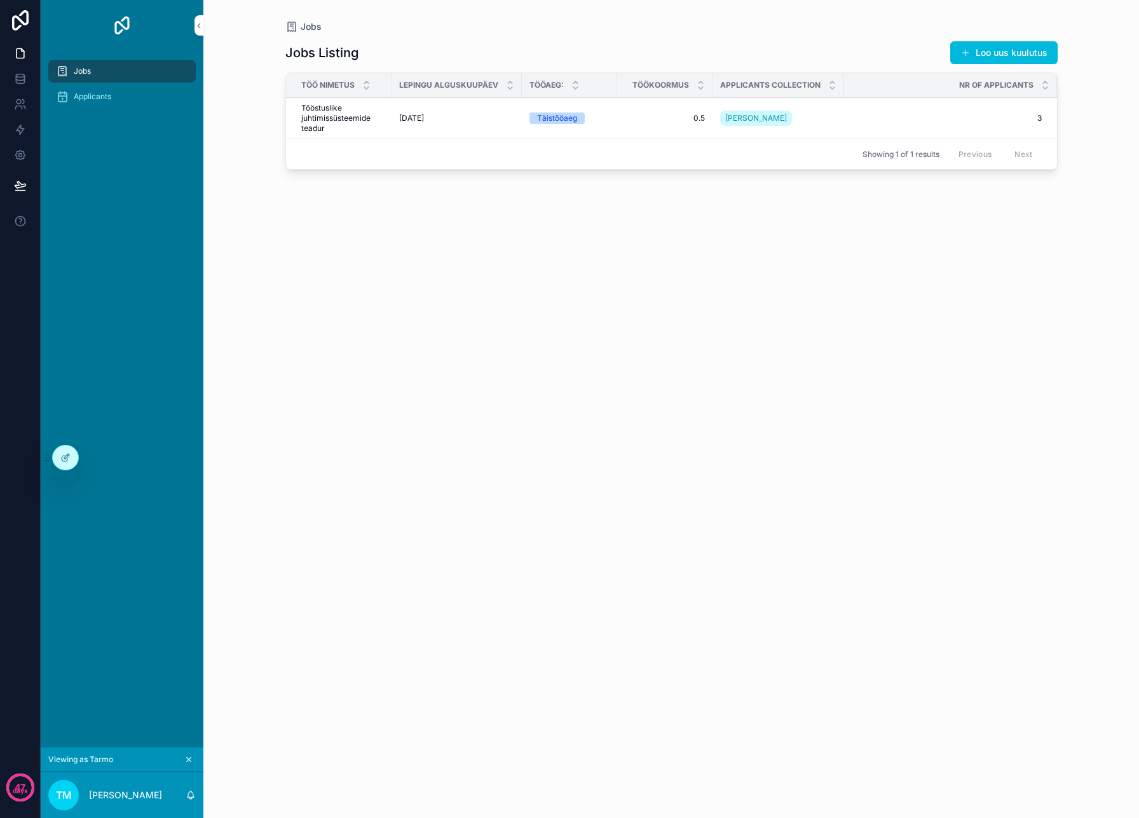
click at [131, 98] on div "Applicants" at bounding box center [122, 96] width 132 height 20
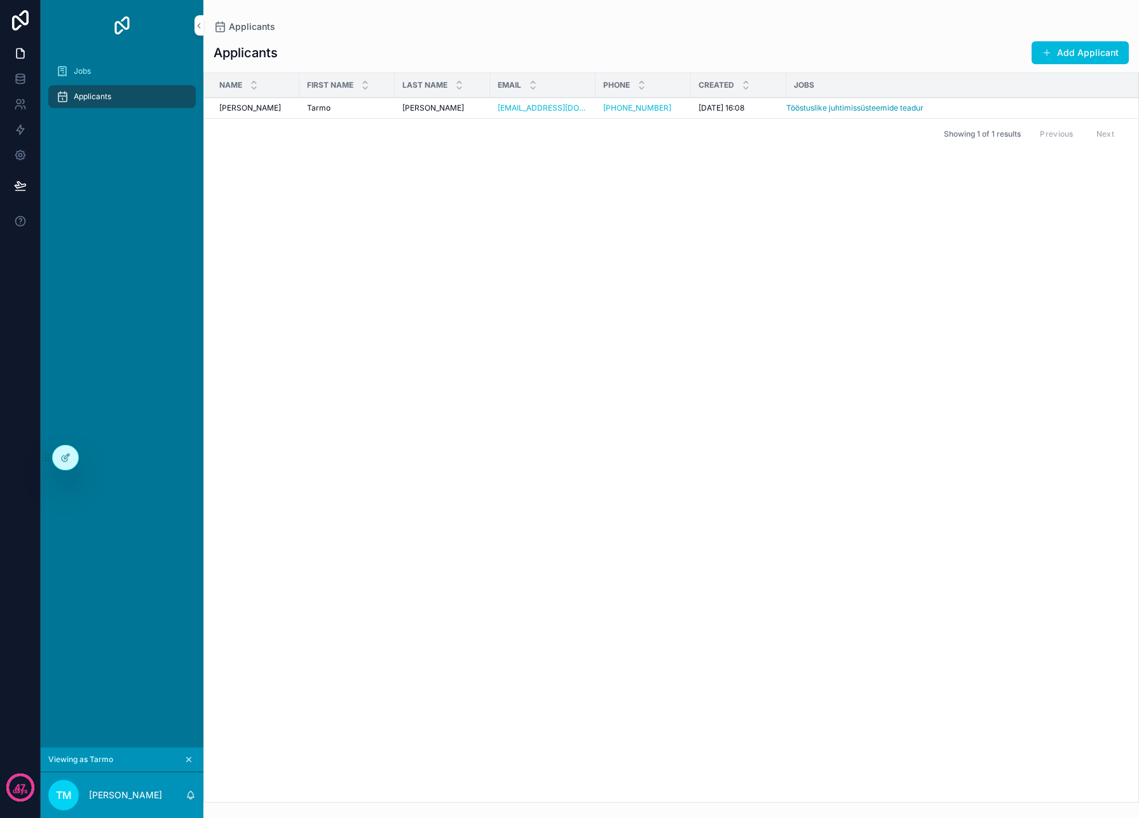
click at [137, 76] on div "Jobs" at bounding box center [122, 71] width 132 height 20
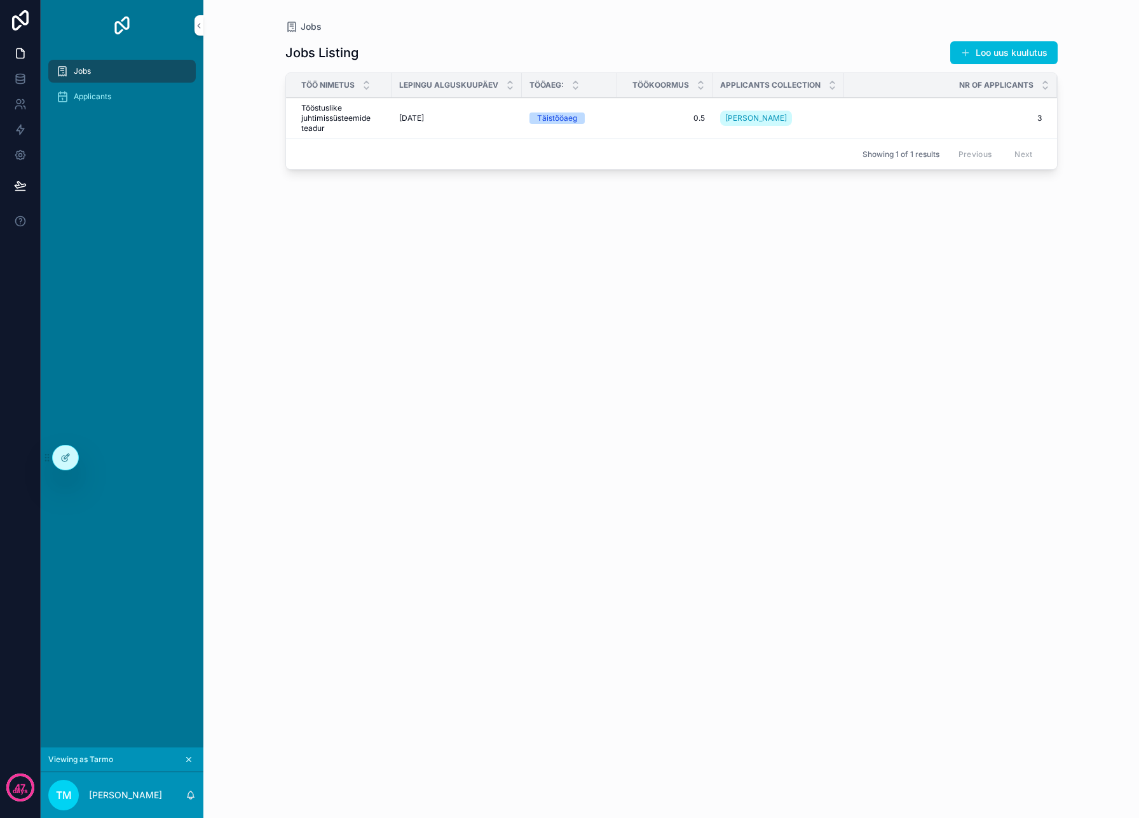
click at [132, 97] on div "Applicants" at bounding box center [122, 96] width 132 height 20
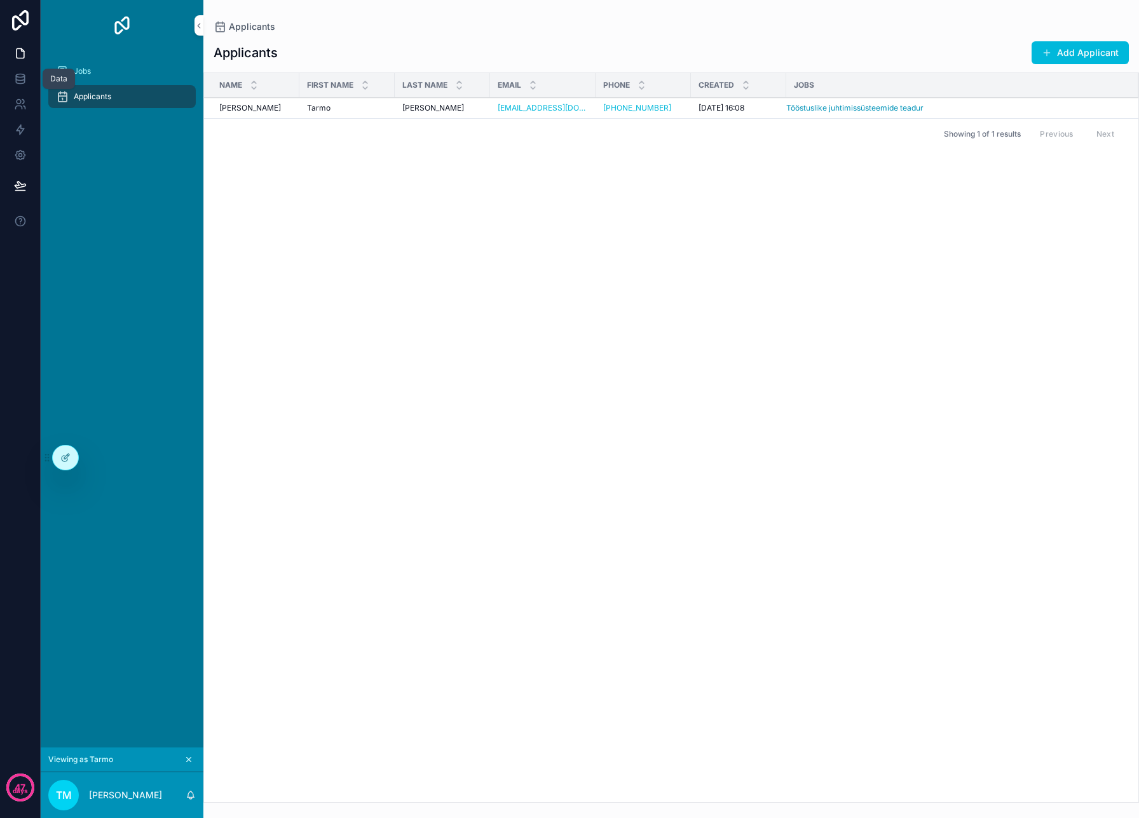
click at [22, 81] on icon at bounding box center [20, 78] width 13 height 13
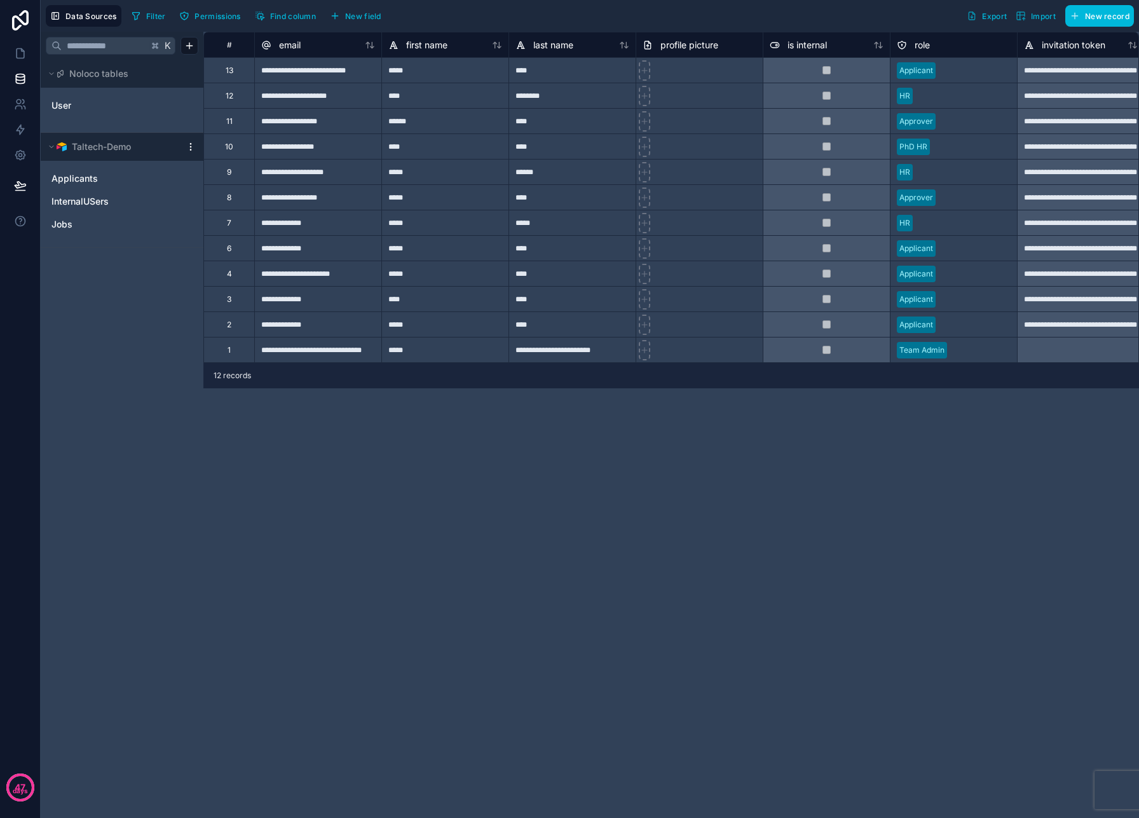
click at [189, 226] on icon "Jobs" at bounding box center [187, 224] width 10 height 10
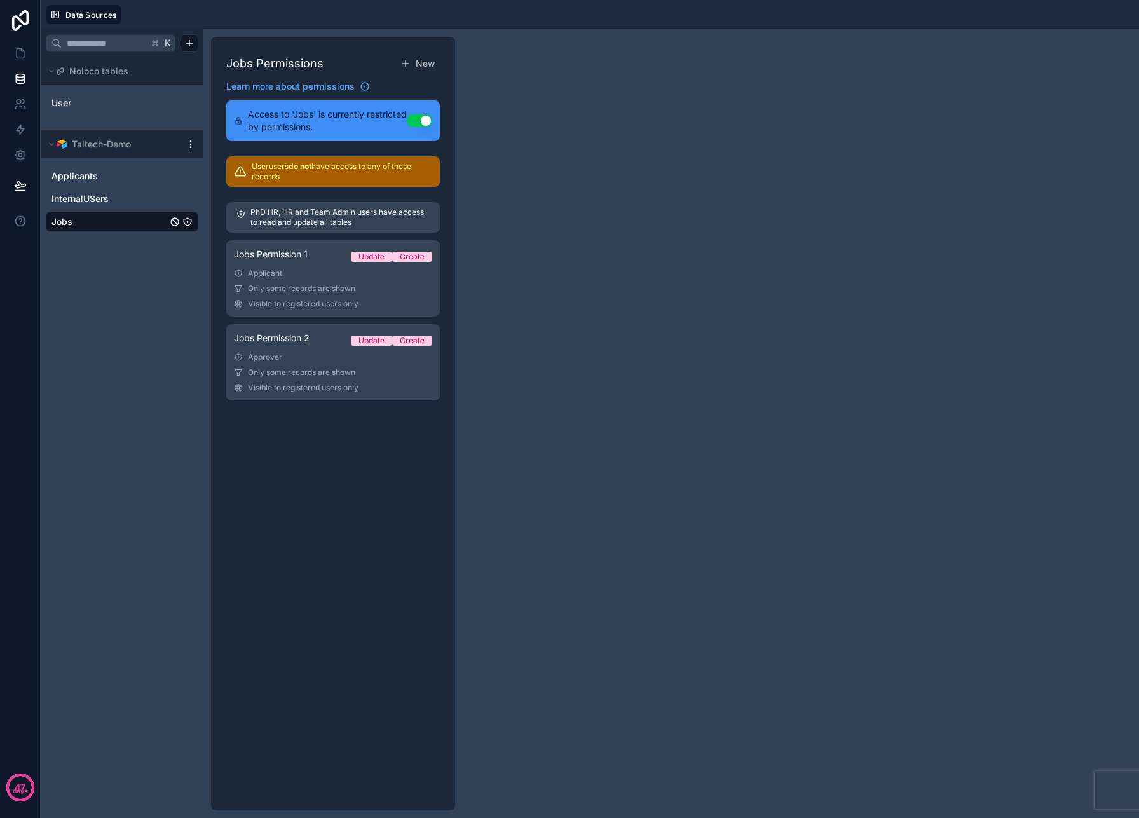
click at [320, 280] on link "Jobs Permission 1 Update Create Applicant Only some records are shown Visible t…" at bounding box center [333, 278] width 214 height 76
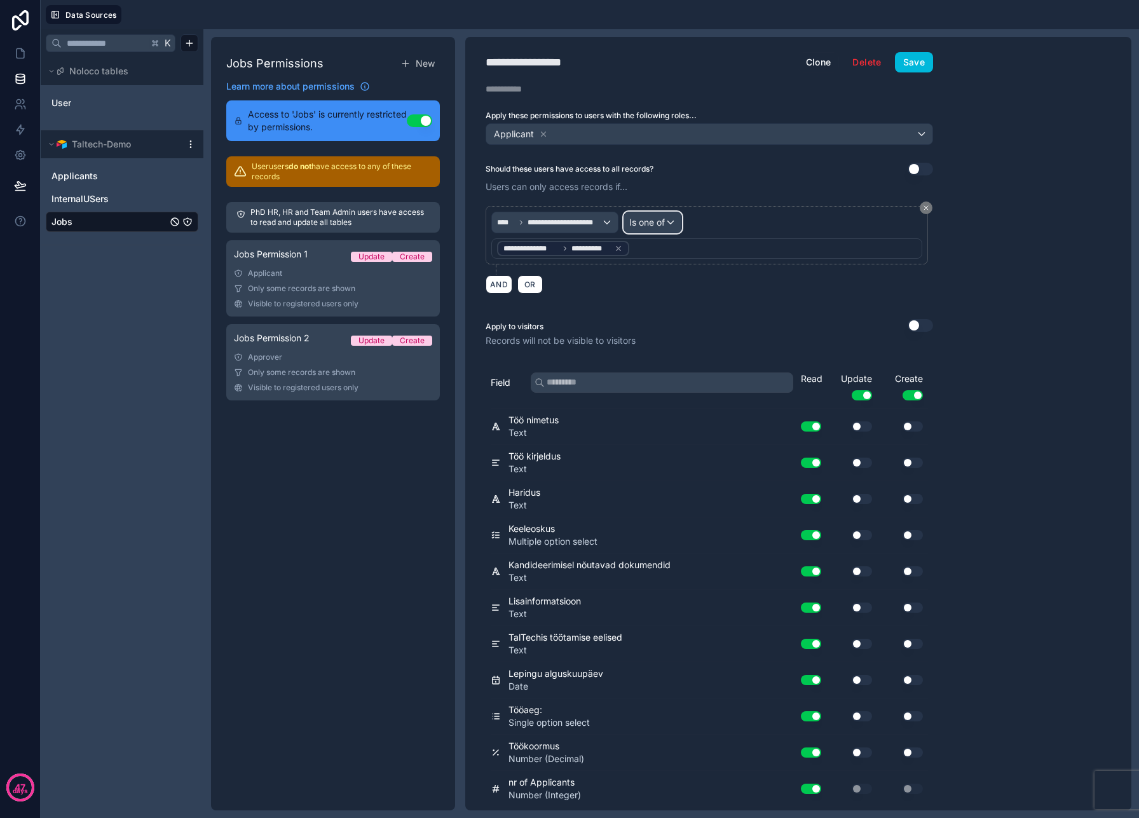
click at [653, 226] on span "Is one of" at bounding box center [647, 222] width 36 height 13
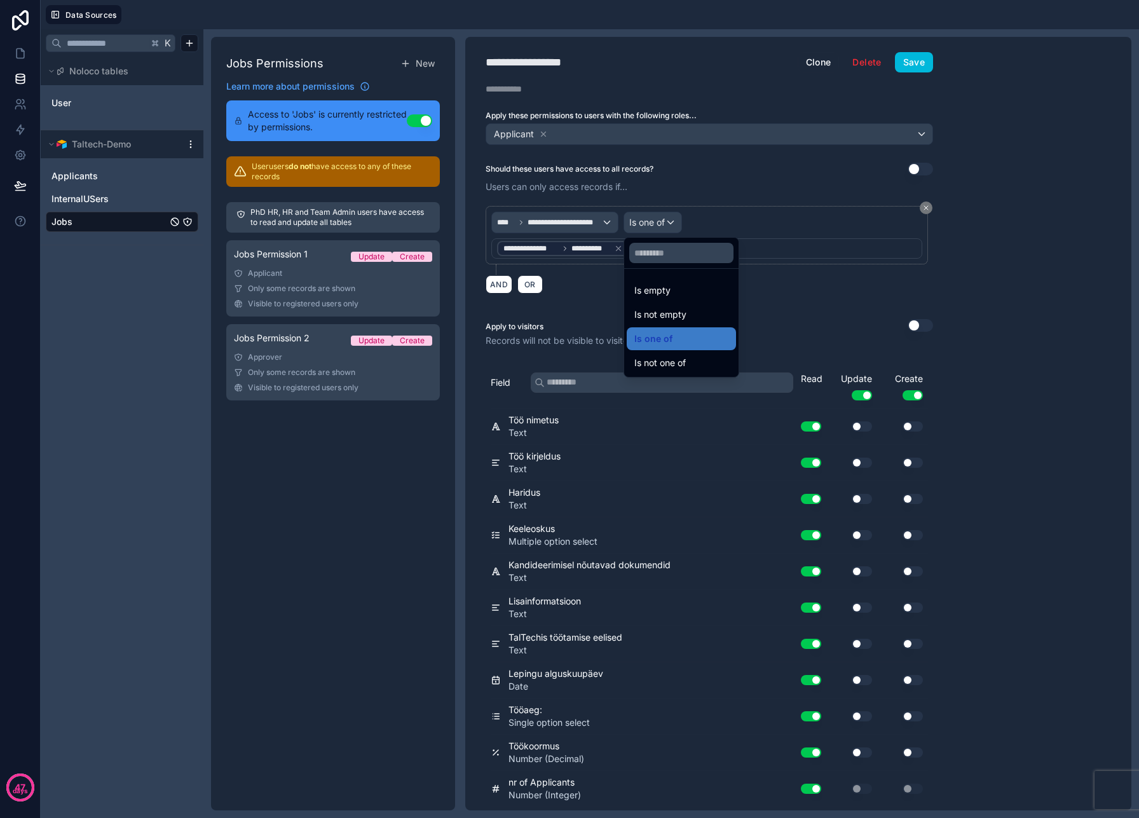
click at [653, 226] on div at bounding box center [569, 409] width 1139 height 818
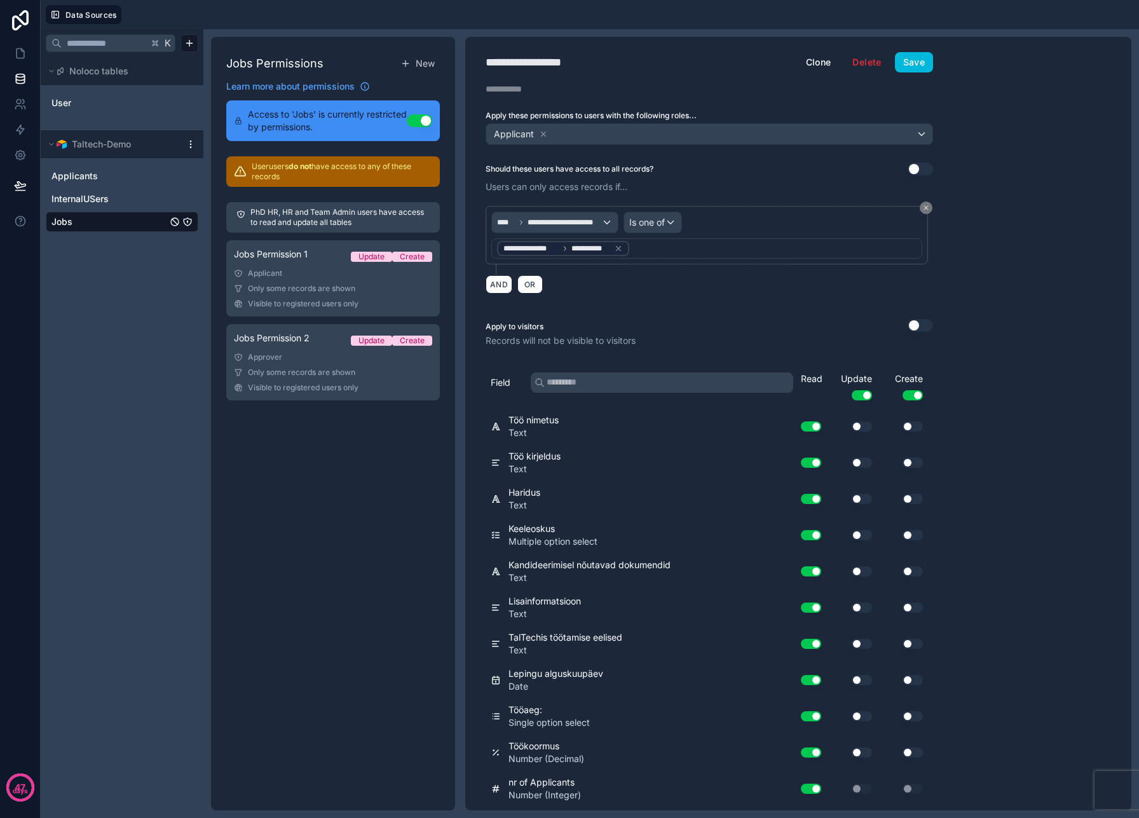
click at [652, 249] on div "**********" at bounding box center [706, 248] width 431 height 20
click at [619, 246] on icon at bounding box center [618, 248] width 9 height 9
click at [619, 246] on div "Value" at bounding box center [706, 248] width 431 height 20
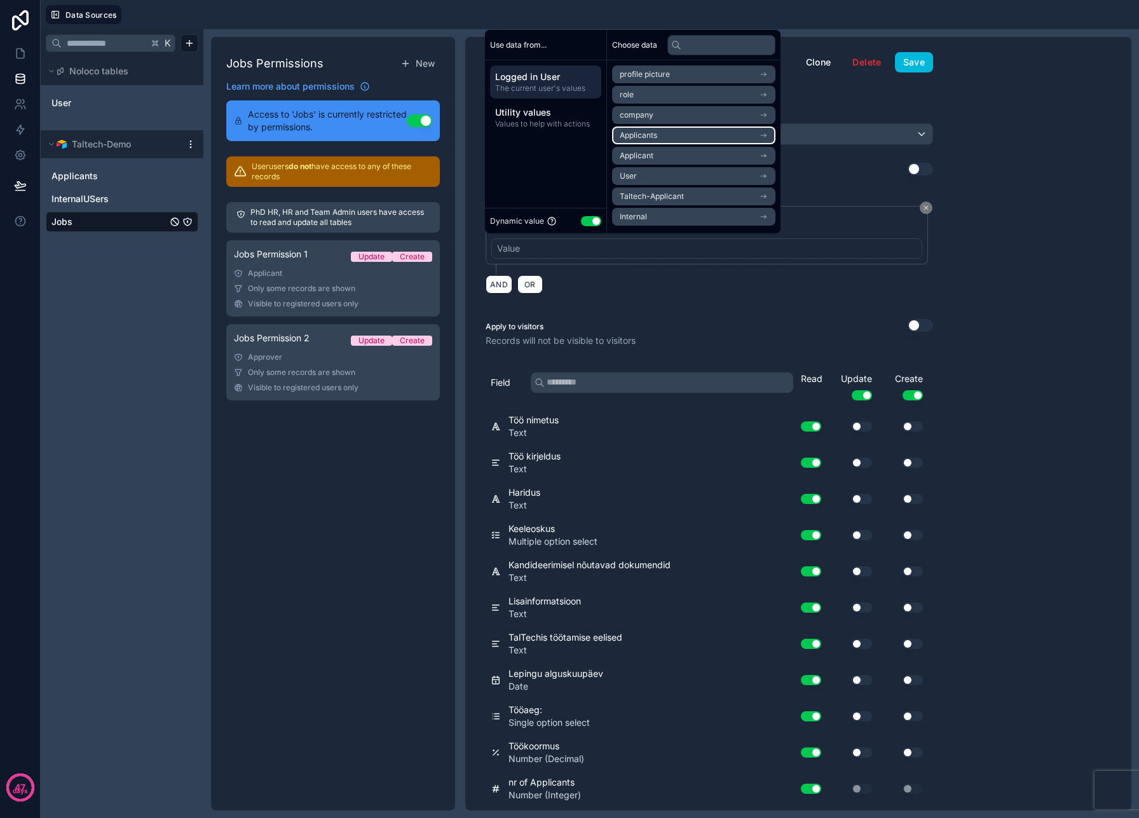
click at [662, 142] on li "Applicants" at bounding box center [693, 135] width 163 height 18
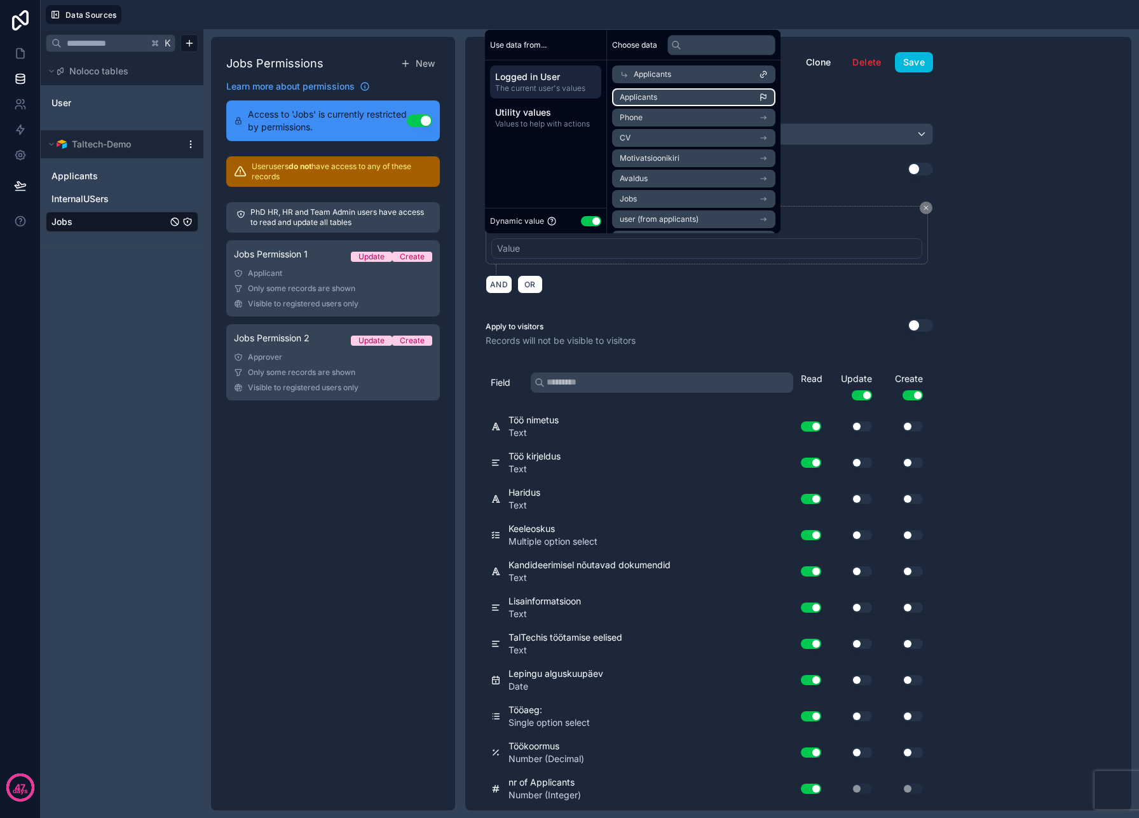
click at [669, 93] on li "Applicants" at bounding box center [693, 97] width 163 height 18
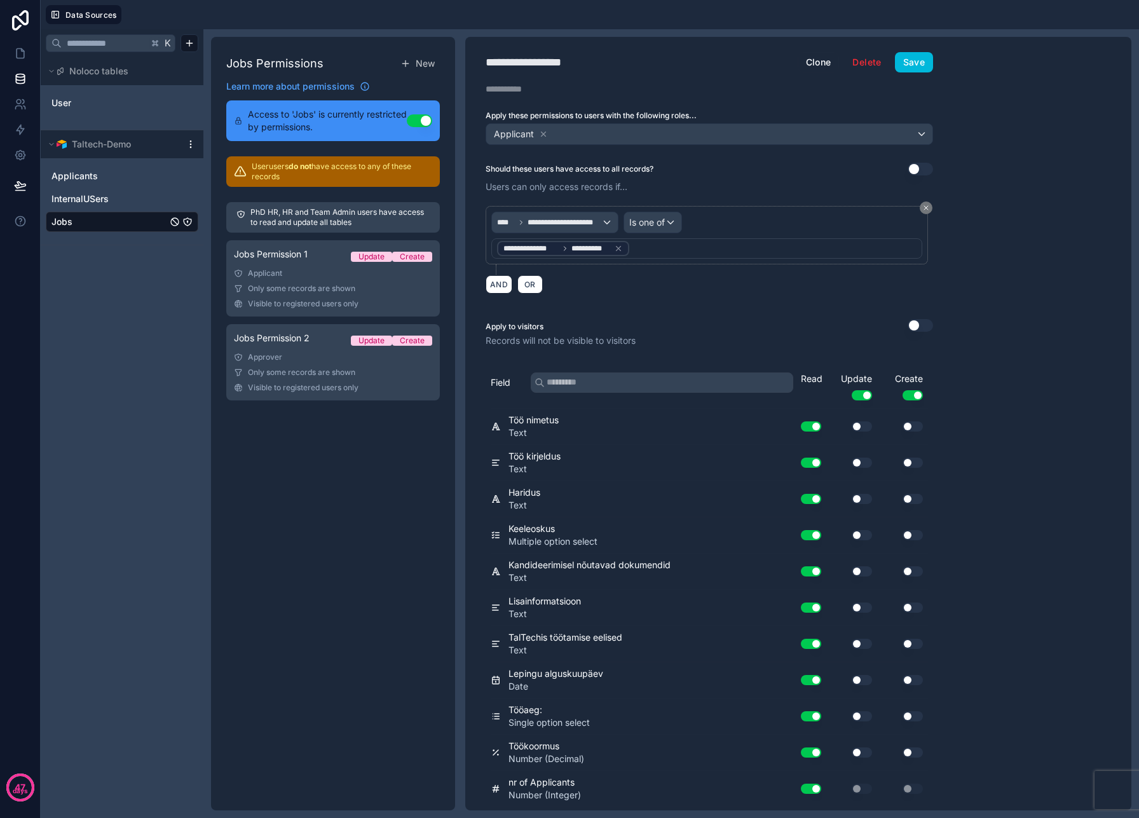
click at [646, 296] on div "**********" at bounding box center [710, 249] width 448 height 103
click at [378, 290] on div "Only some records are shown" at bounding box center [333, 289] width 198 height 10
click at [366, 362] on link "Jobs Permission 2 Update Create Approver Only some records are shown Visible to…" at bounding box center [333, 362] width 214 height 76
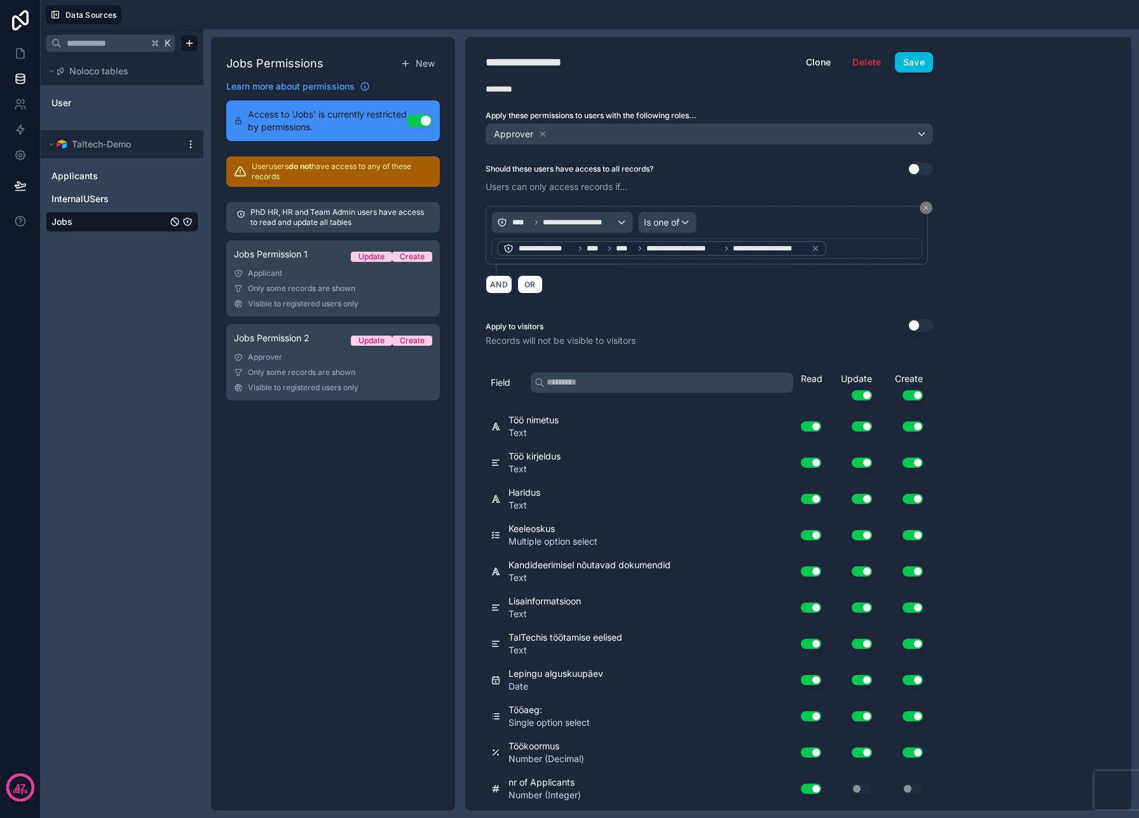
click at [816, 249] on icon at bounding box center [815, 248] width 9 height 9
click at [536, 250] on div "Value" at bounding box center [706, 248] width 431 height 20
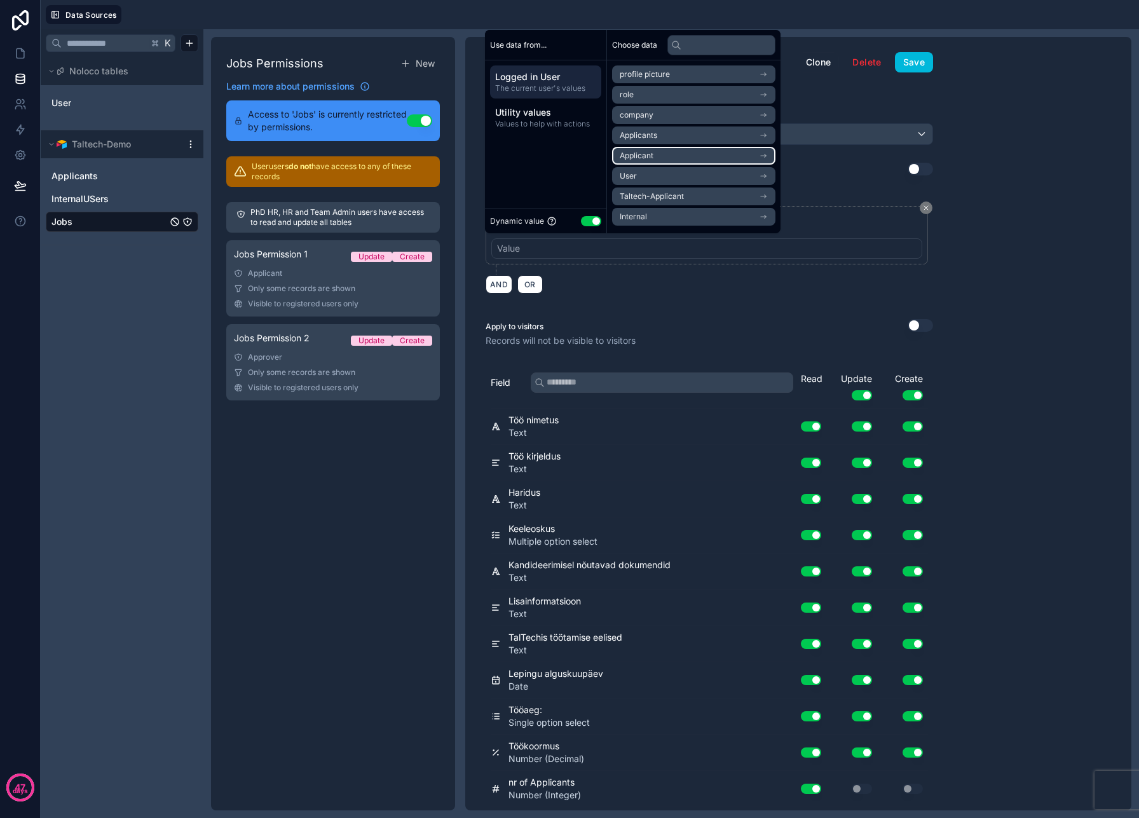
click at [669, 157] on li "Applicant" at bounding box center [693, 156] width 163 height 18
click at [625, 70] on icon at bounding box center [624, 74] width 9 height 9
click at [662, 195] on span "Taltech-Applicant" at bounding box center [652, 196] width 64 height 10
click at [625, 70] on icon at bounding box center [624, 74] width 9 height 9
click at [664, 215] on li "Internal" at bounding box center [693, 217] width 163 height 18
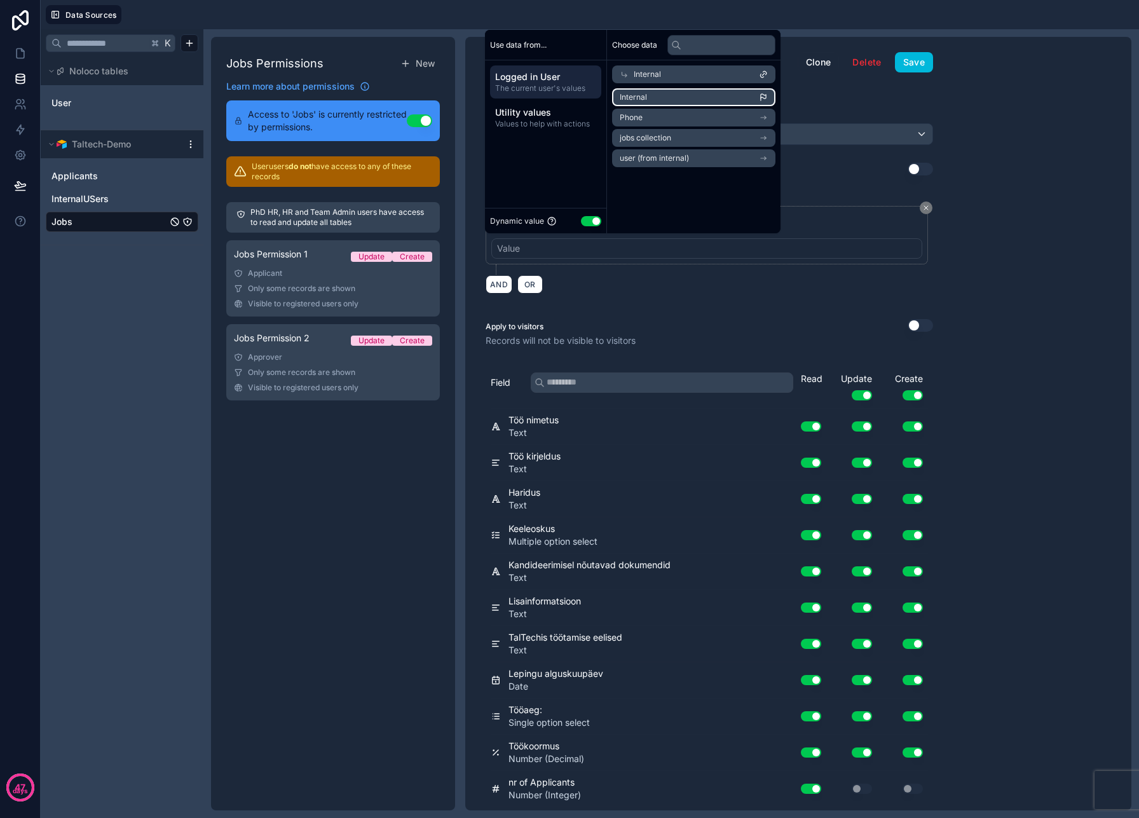
click at [766, 97] on icon "scrollable content" at bounding box center [763, 96] width 5 height 4
click at [667, 294] on div "**********" at bounding box center [710, 249] width 448 height 103
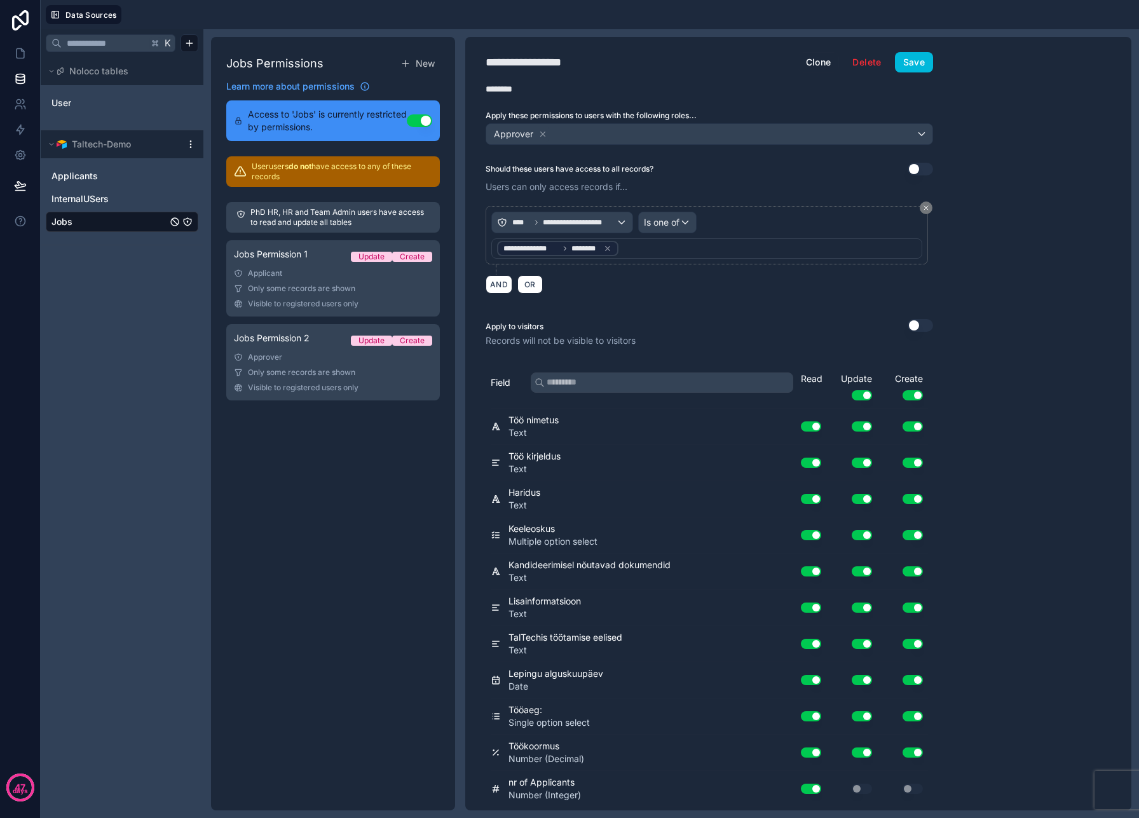
click at [915, 60] on button "Save" at bounding box center [914, 62] width 38 height 20
click at [343, 285] on span "Only some records are shown" at bounding box center [301, 289] width 107 height 10
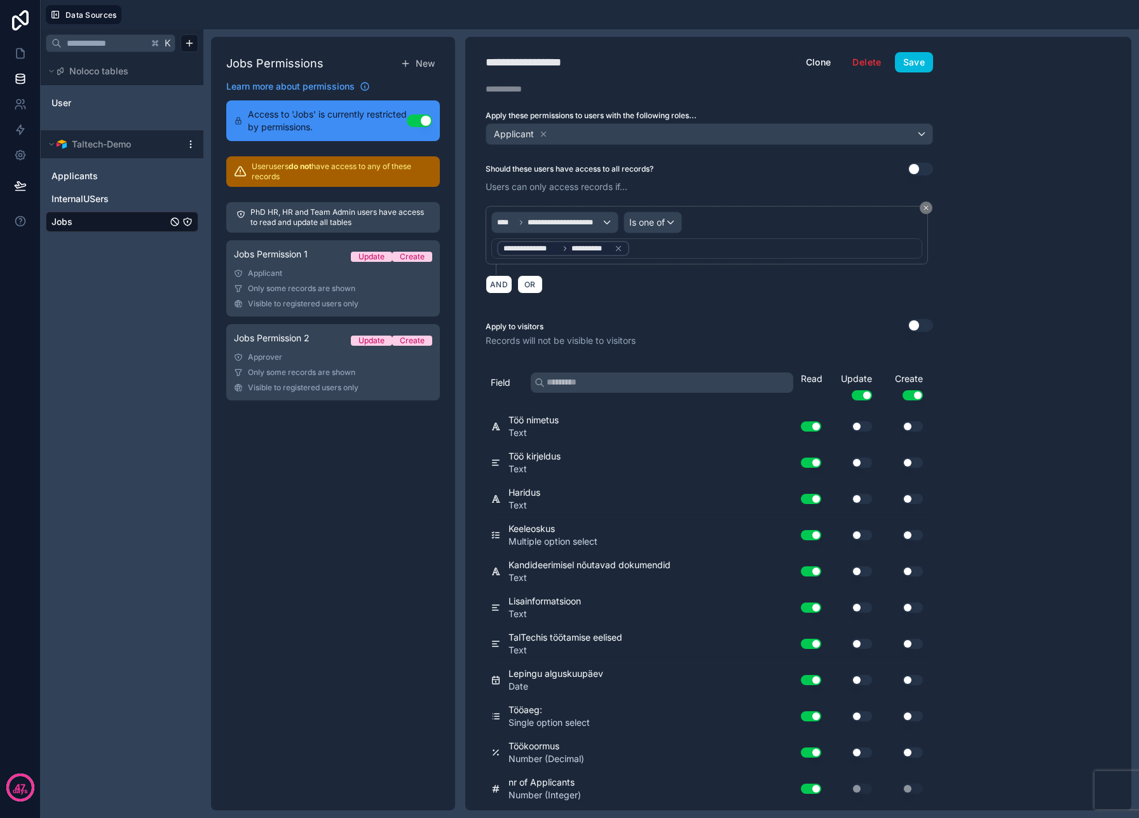
click at [294, 362] on div "Approver" at bounding box center [333, 357] width 198 height 10
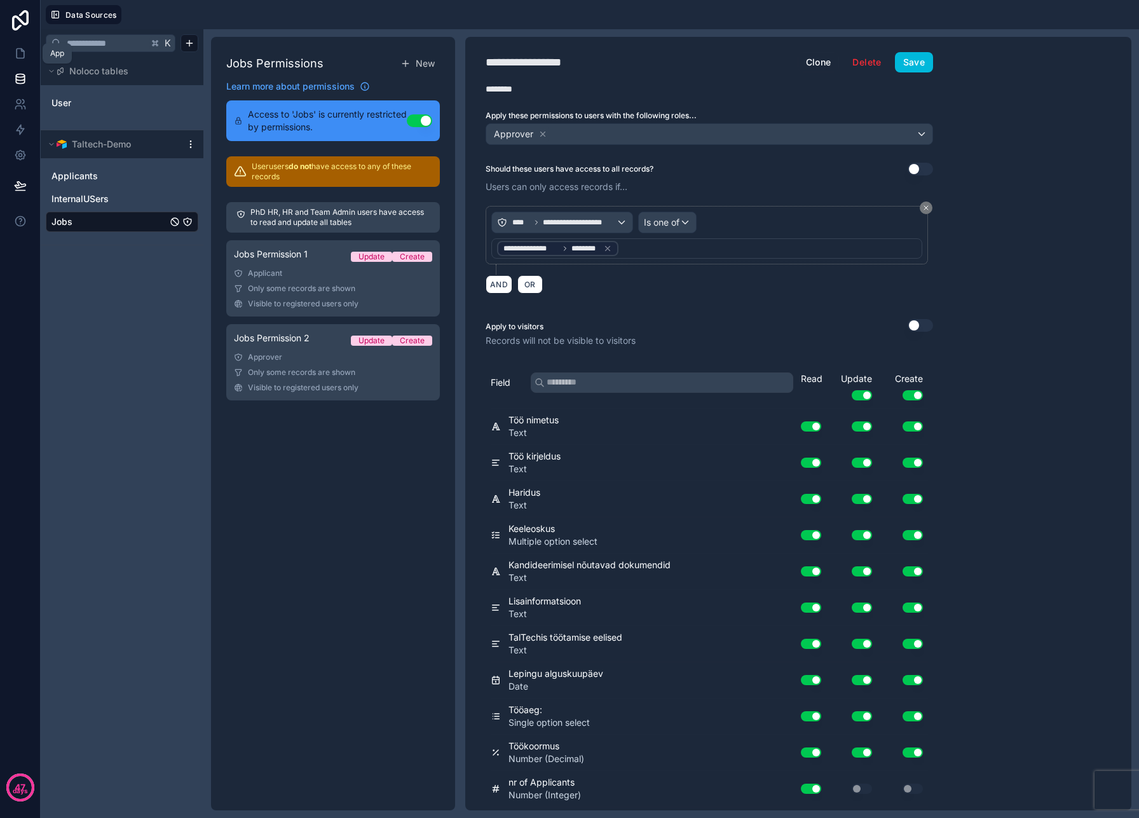
click at [22, 55] on icon at bounding box center [20, 53] width 13 height 13
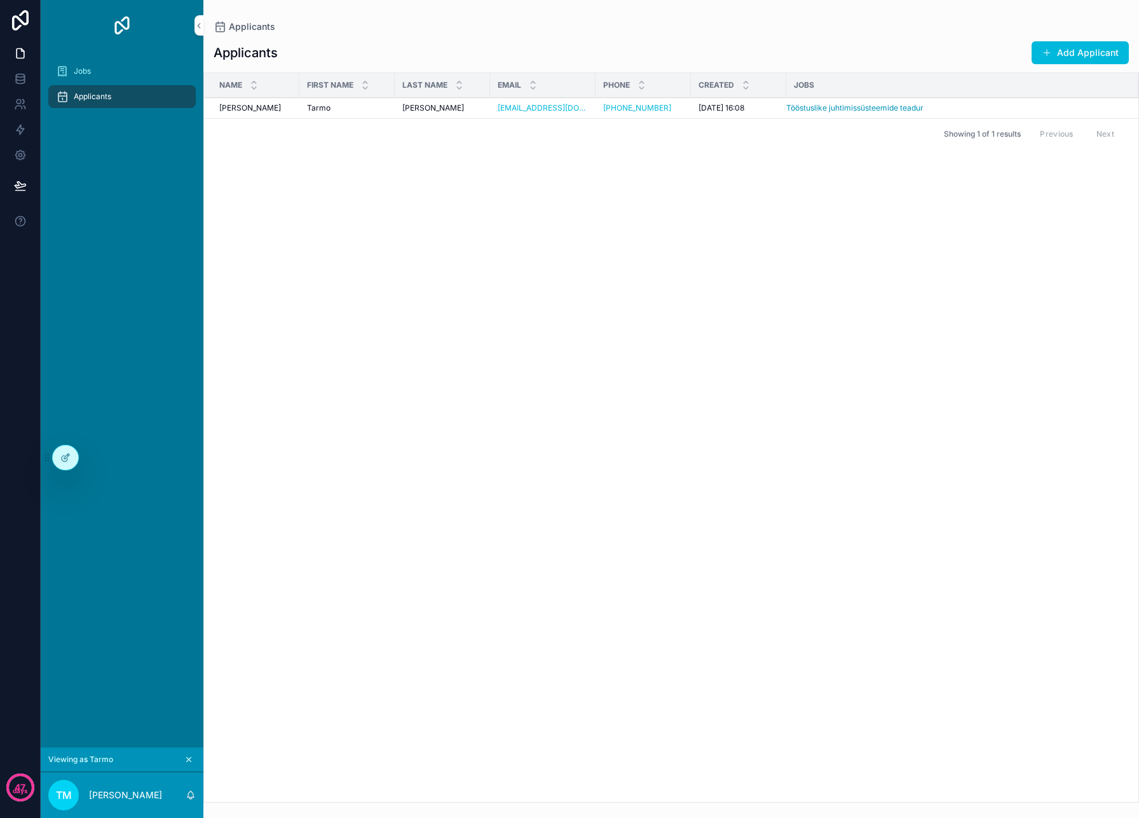
click at [129, 800] on p "[PERSON_NAME]" at bounding box center [125, 795] width 73 height 13
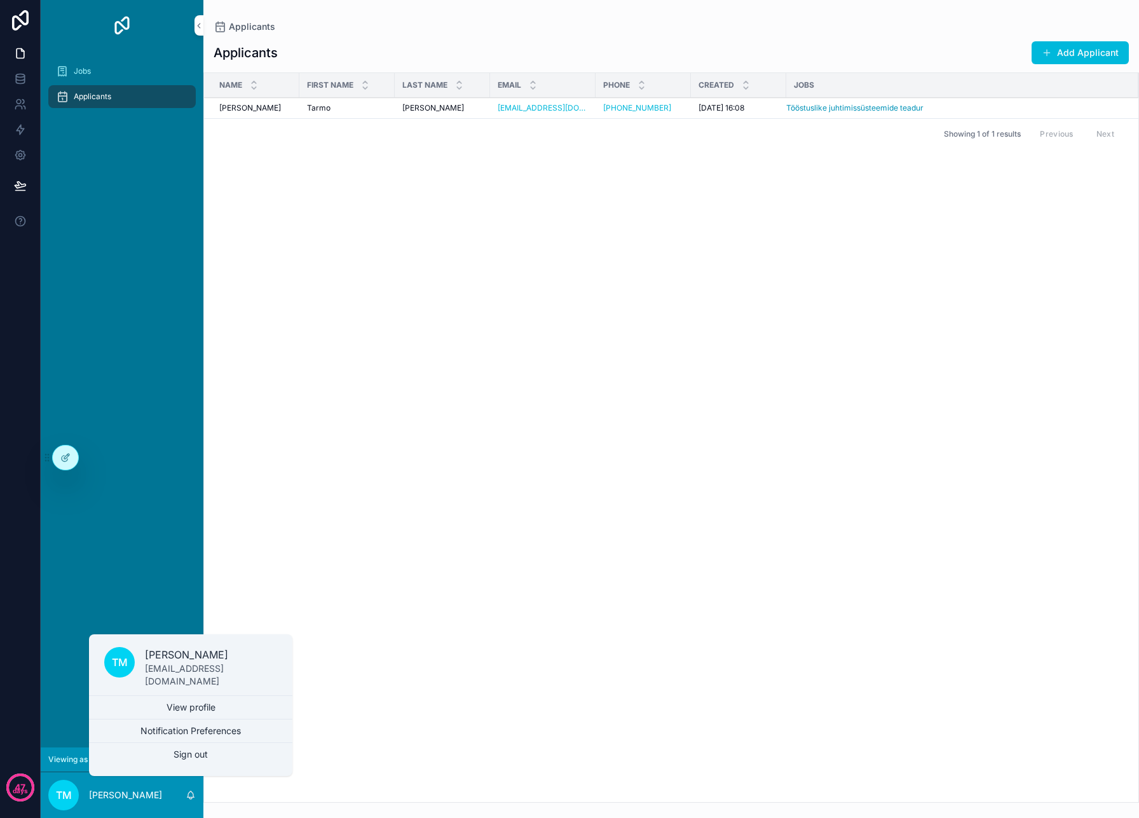
click at [76, 760] on span "Viewing as Tarmo" at bounding box center [80, 760] width 65 height 10
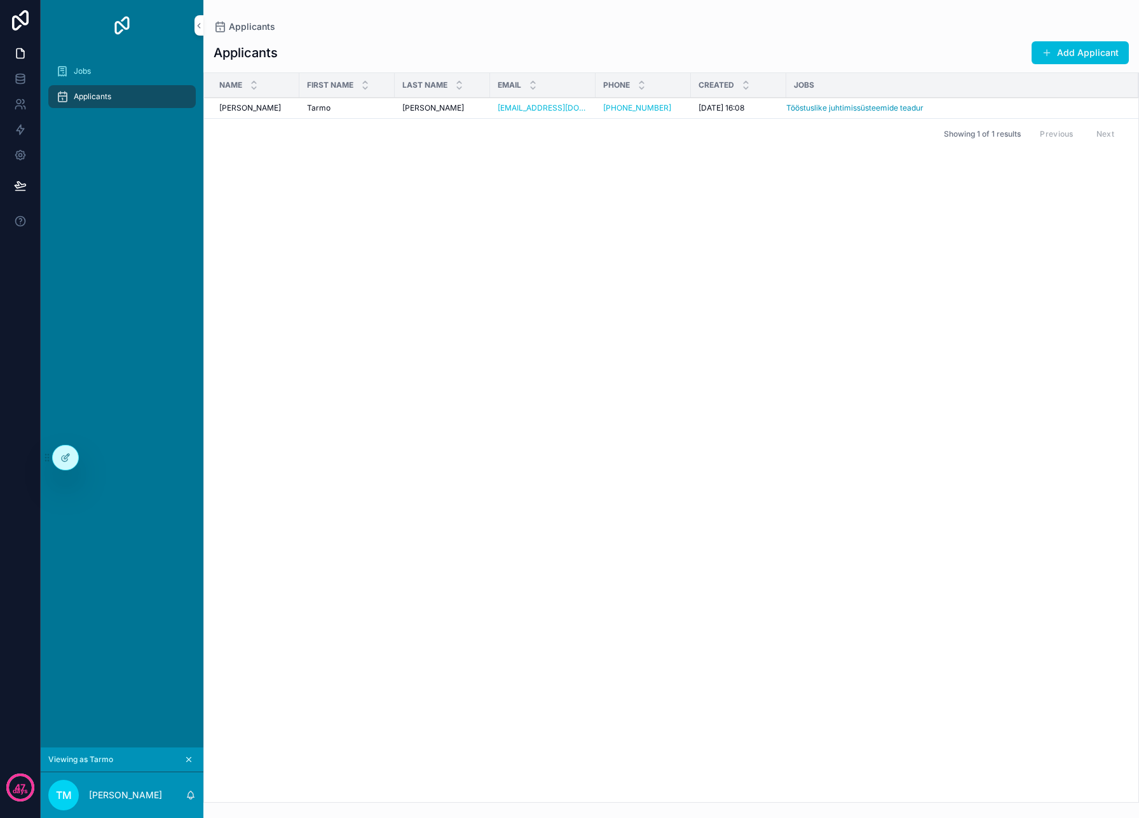
click at [0, 0] on icon at bounding box center [0, 0] width 0 height 0
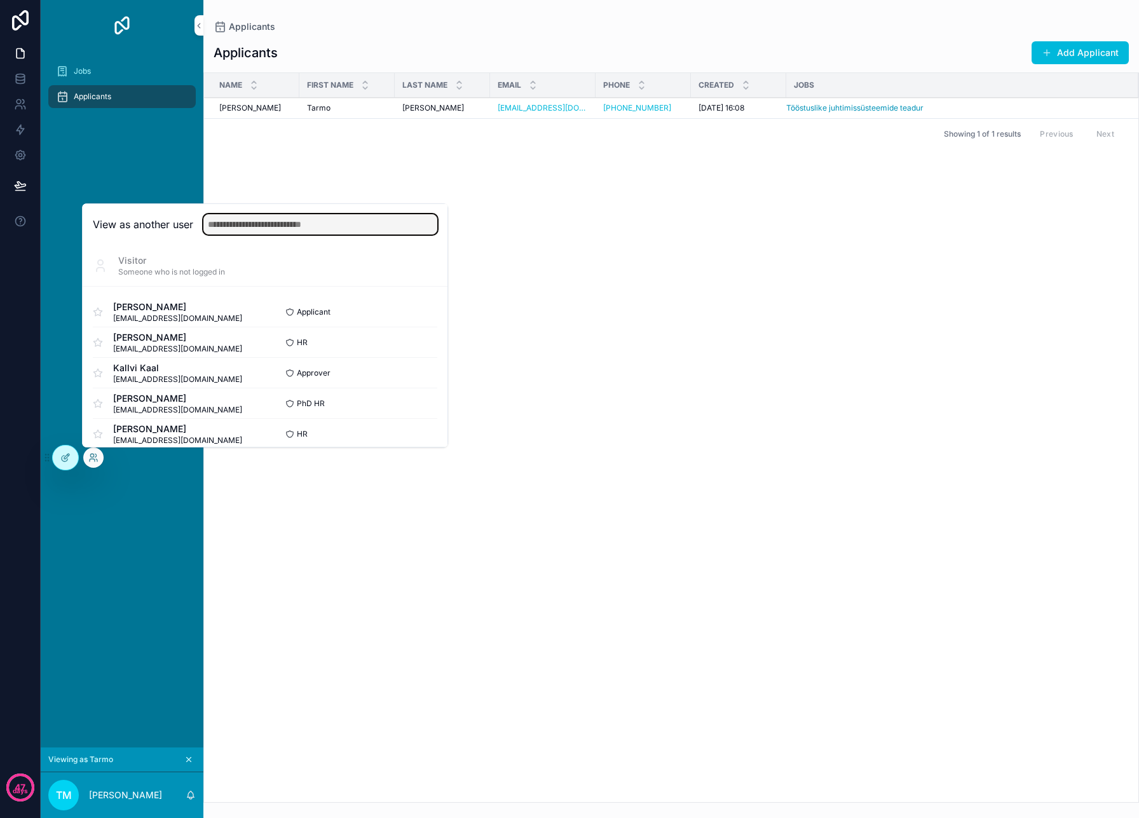
click at [261, 228] on input "text" at bounding box center [320, 224] width 234 height 20
click at [0, 0] on button "Select" at bounding box center [0, 0] width 0 height 0
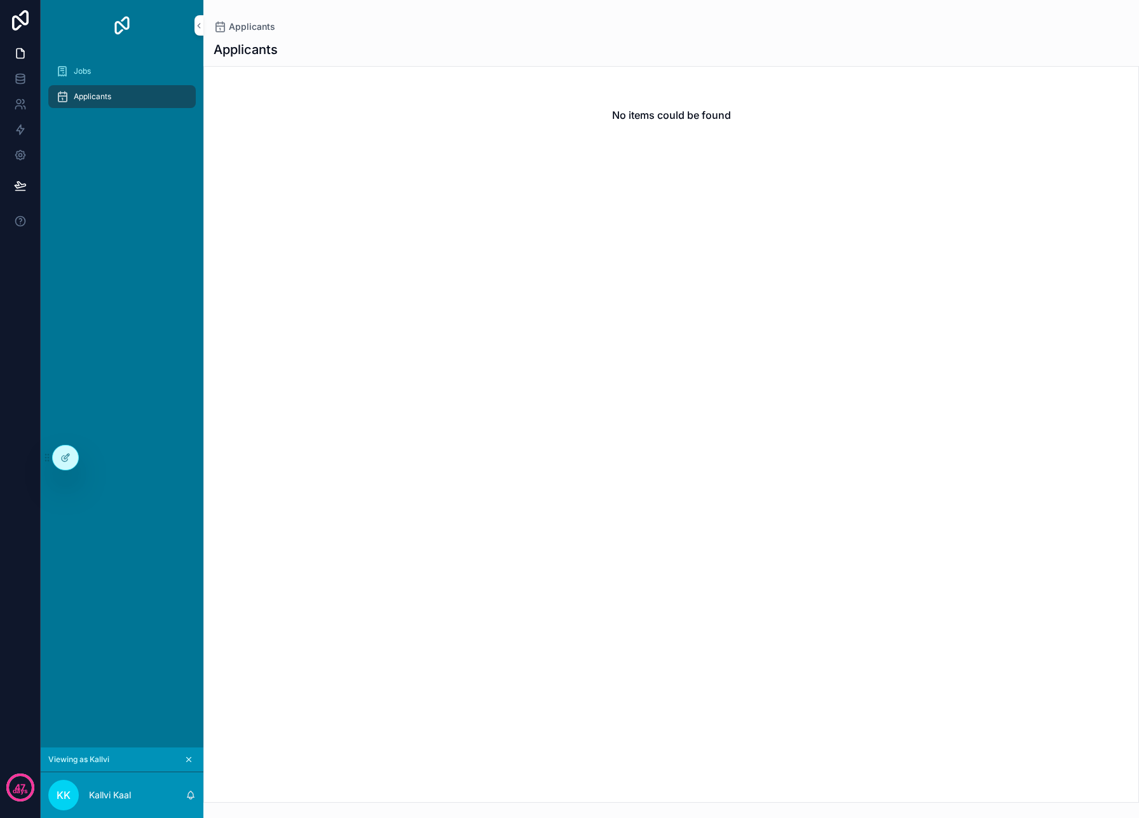
click at [79, 76] on span "Jobs" at bounding box center [82, 71] width 17 height 10
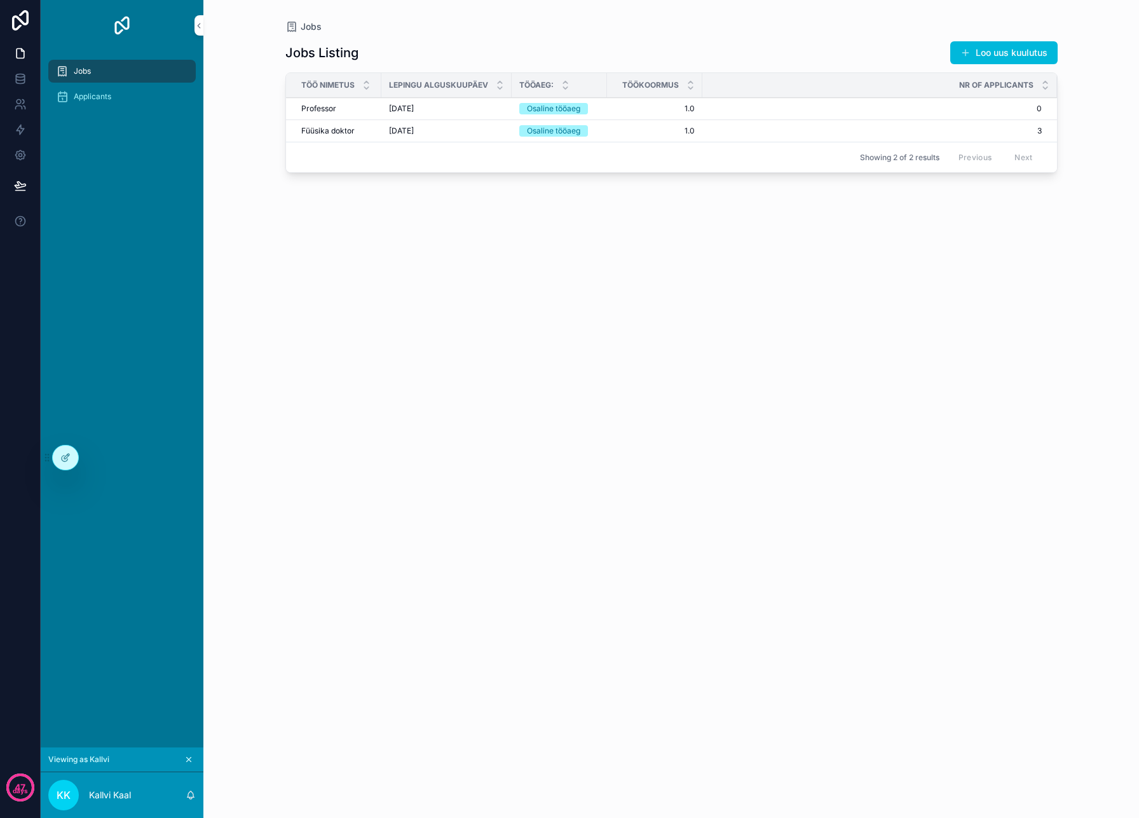
click at [0, 0] on icon at bounding box center [0, 0] width 0 height 0
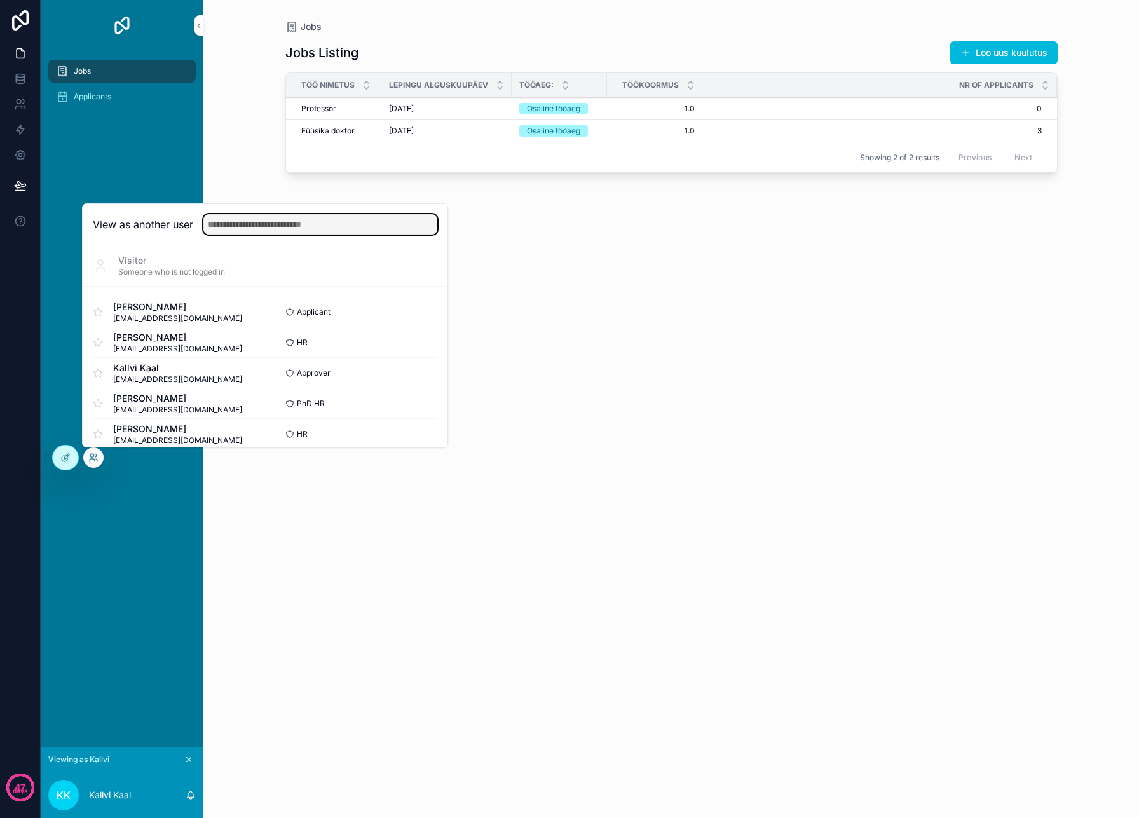
click at [287, 231] on input "text" at bounding box center [320, 224] width 234 height 20
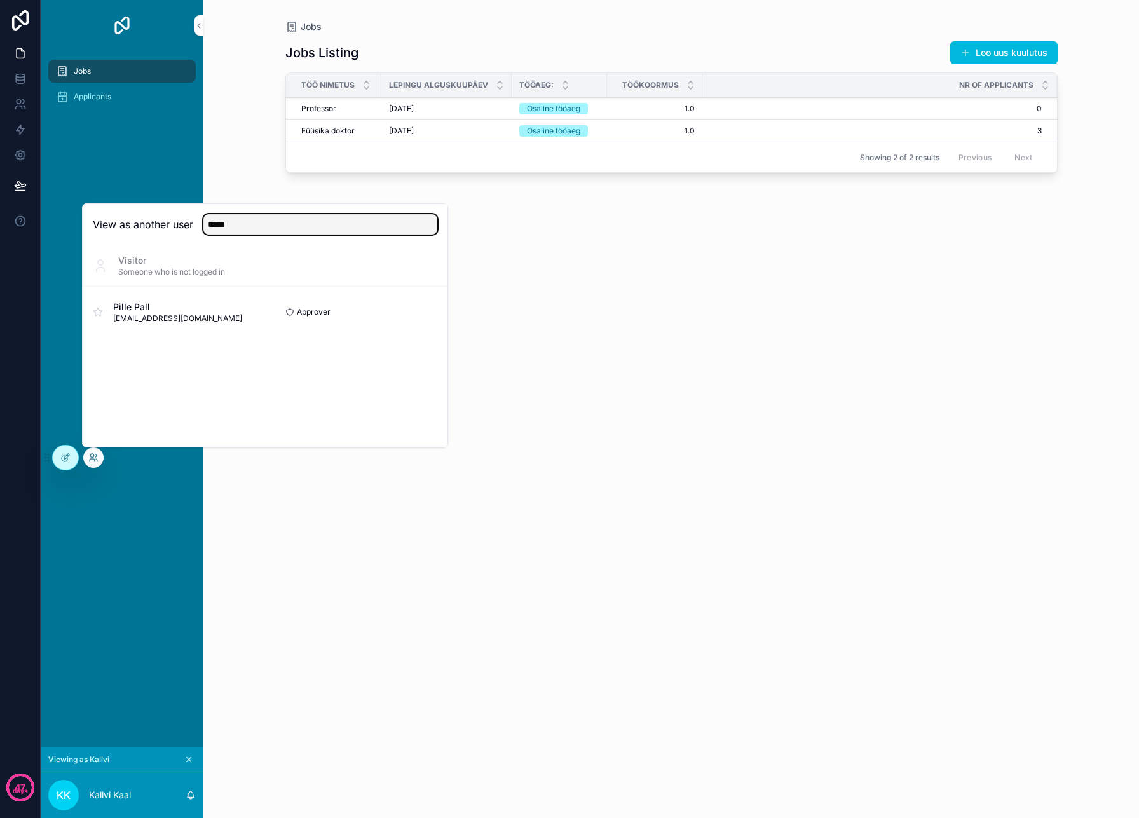
type input "*****"
click at [0, 0] on button "Select" at bounding box center [0, 0] width 0 height 0
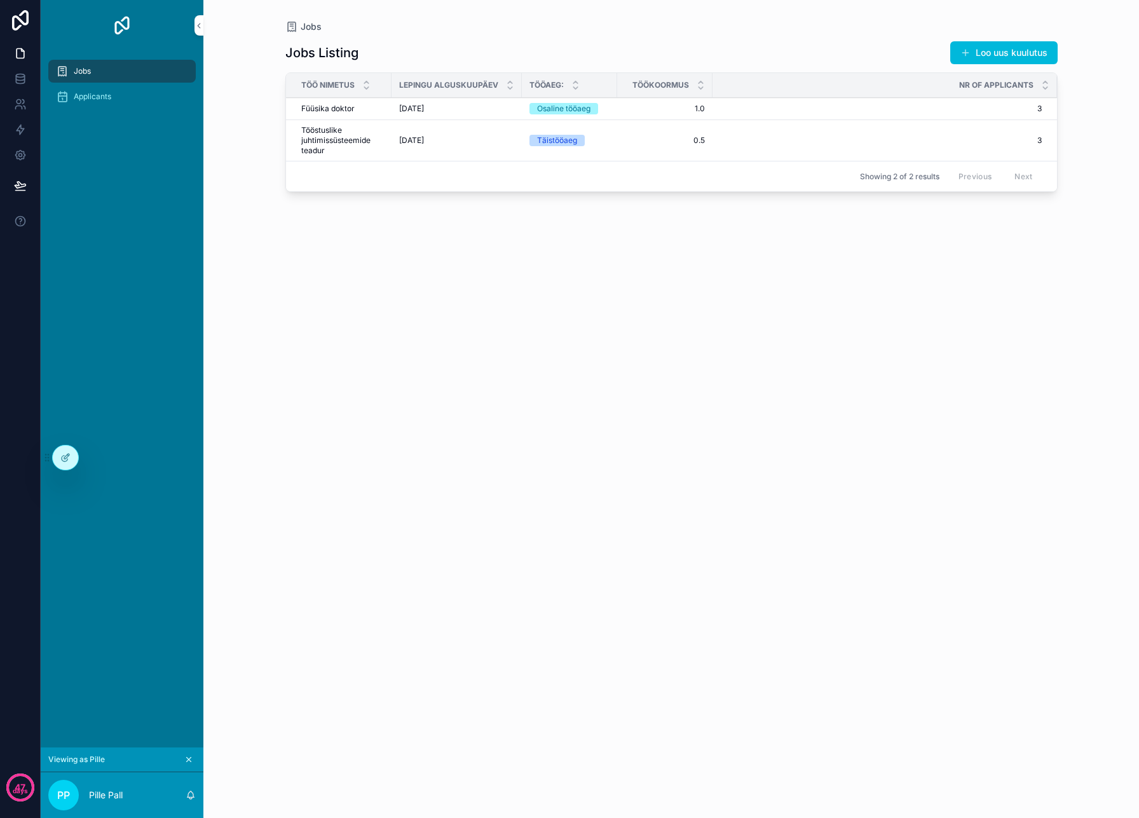
click at [0, 0] on div at bounding box center [0, 0] width 0 height 0
click at [64, 459] on icon at bounding box center [66, 456] width 5 height 5
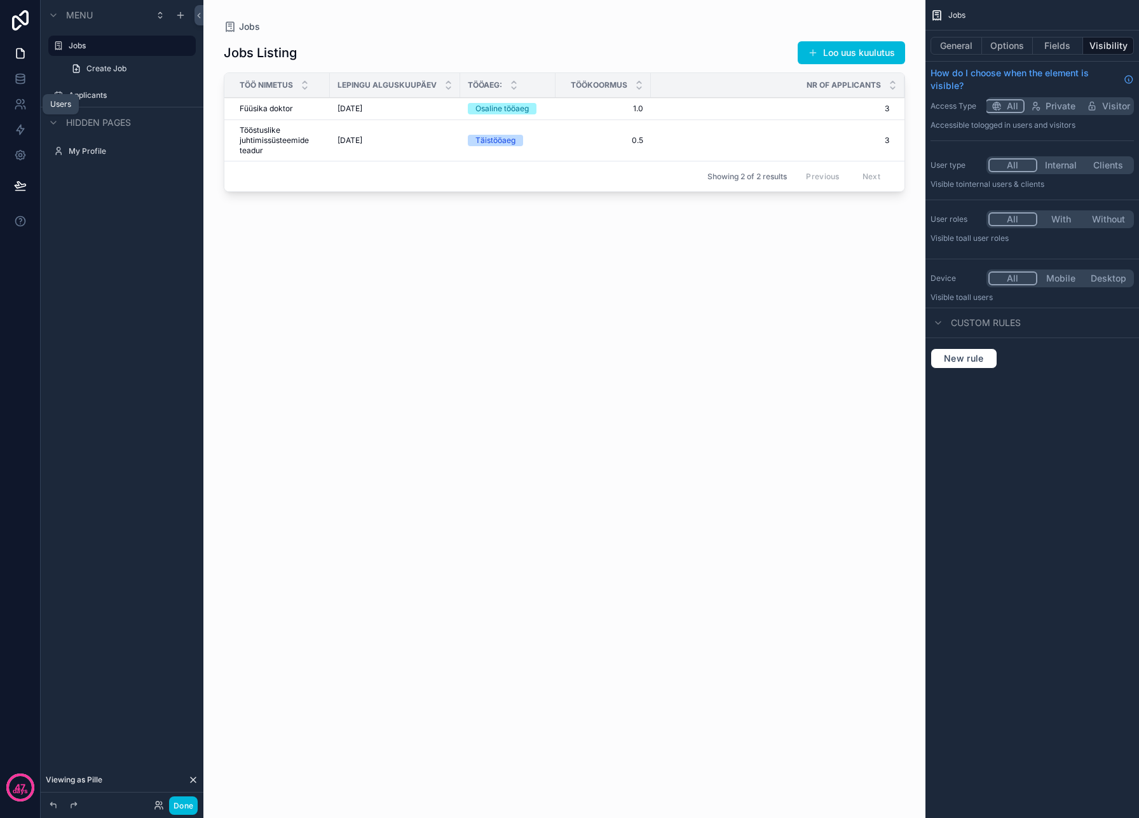
click at [22, 94] on link at bounding box center [20, 104] width 40 height 25
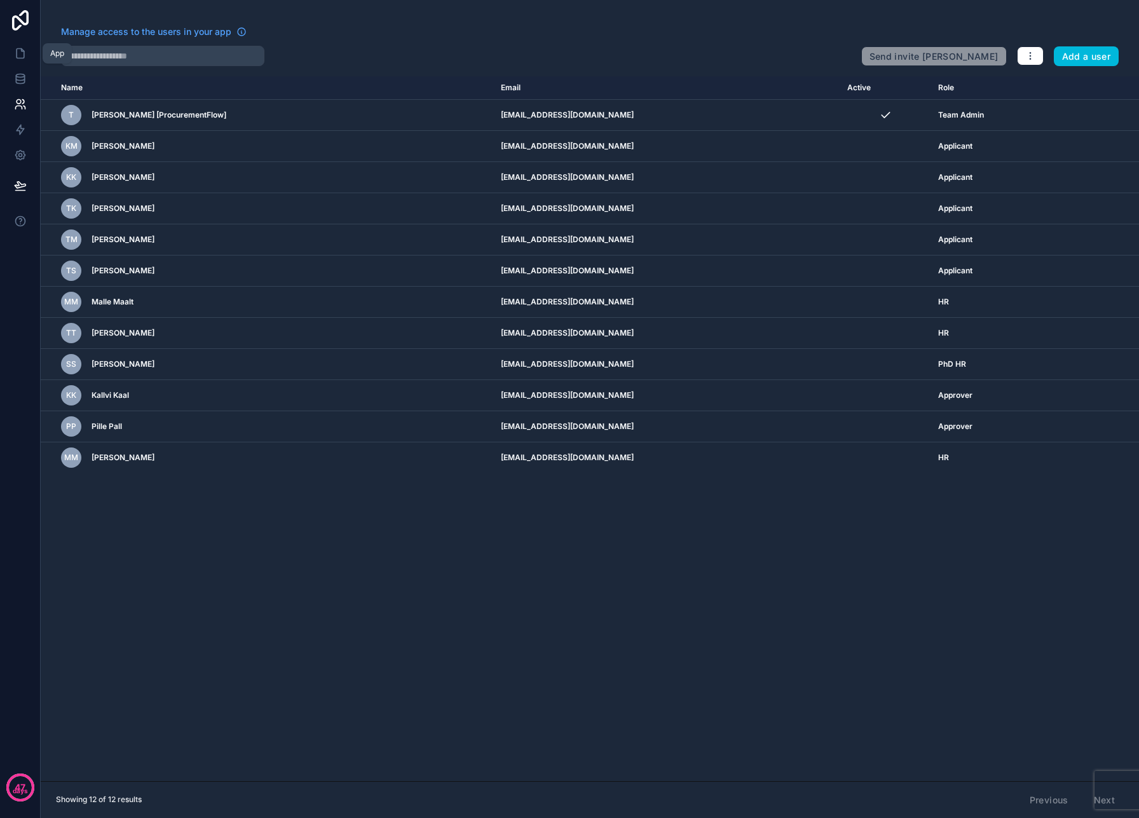
click at [18, 51] on icon at bounding box center [20, 53] width 13 height 13
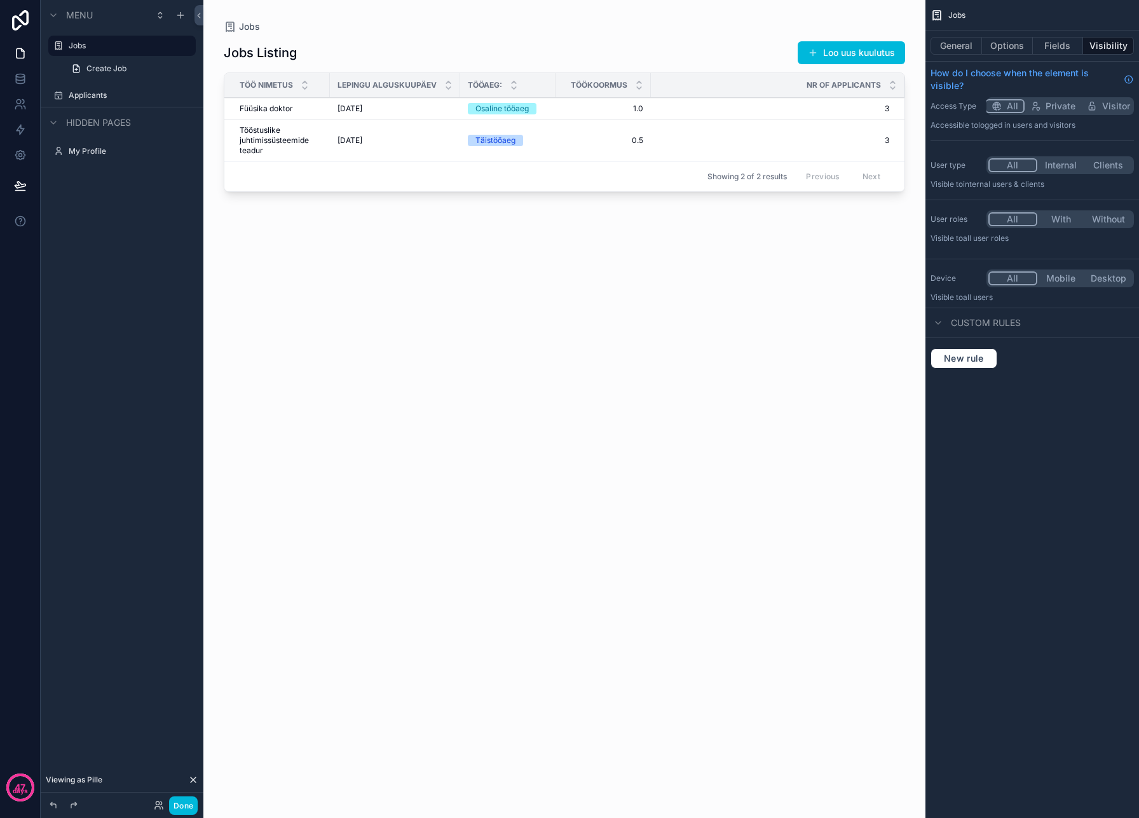
click at [114, 64] on span "Create Job" at bounding box center [106, 69] width 40 height 10
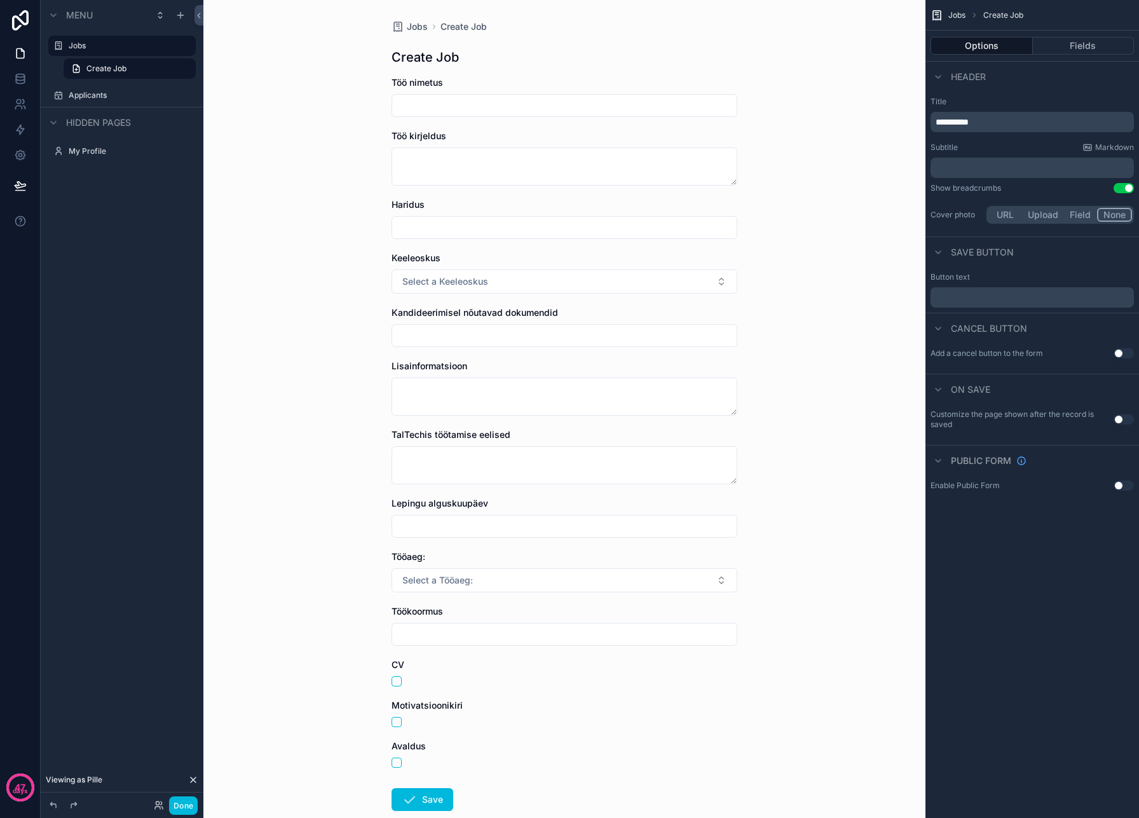
click at [78, 43] on label "Jobs" at bounding box center [129, 46] width 120 height 10
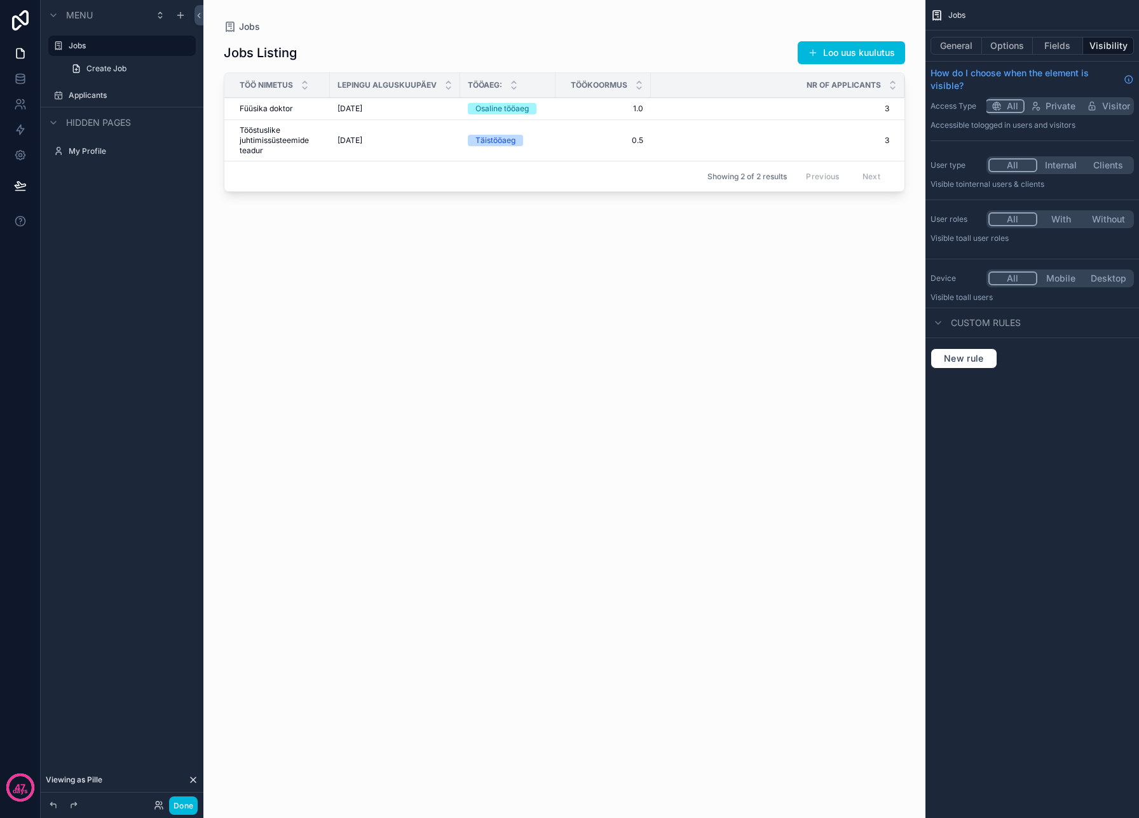
click at [350, 110] on div "scrollable content" at bounding box center [564, 401] width 722 height 803
click at [362, 110] on span "[DATE]" at bounding box center [350, 109] width 25 height 10
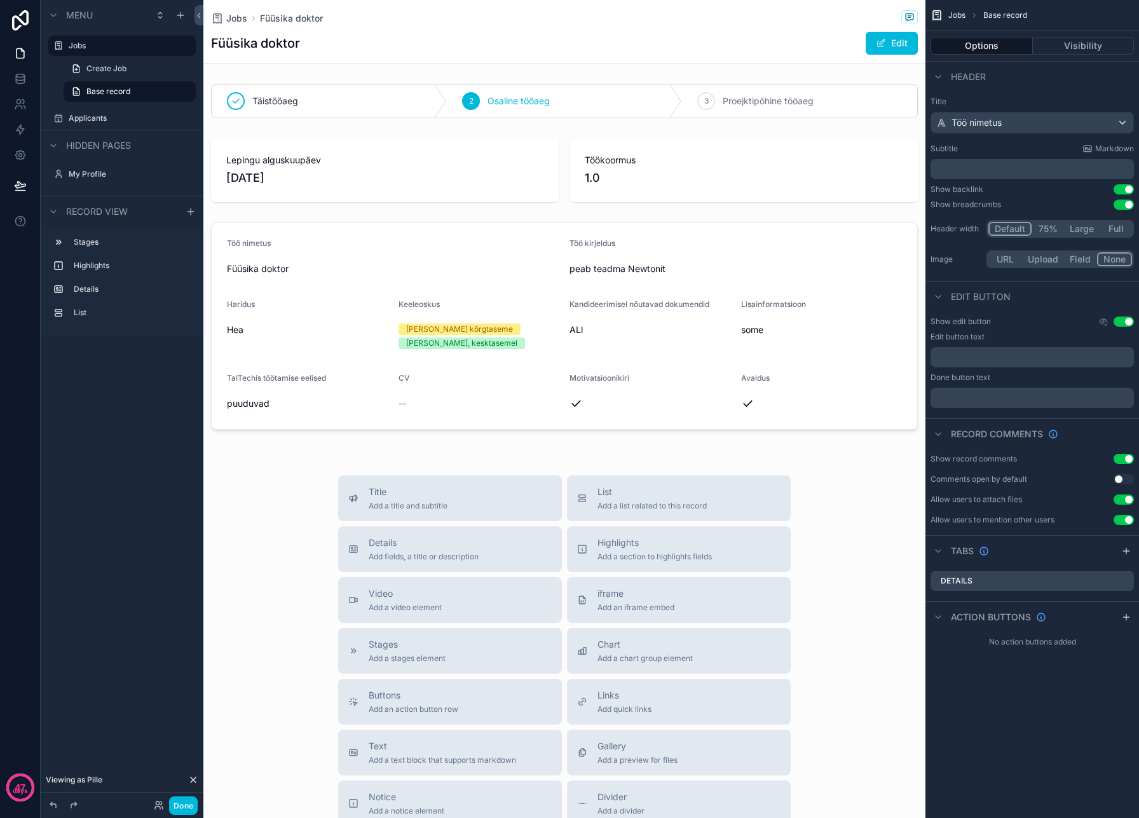
click at [471, 446] on div "scrollable content" at bounding box center [564, 450] width 722 height 10
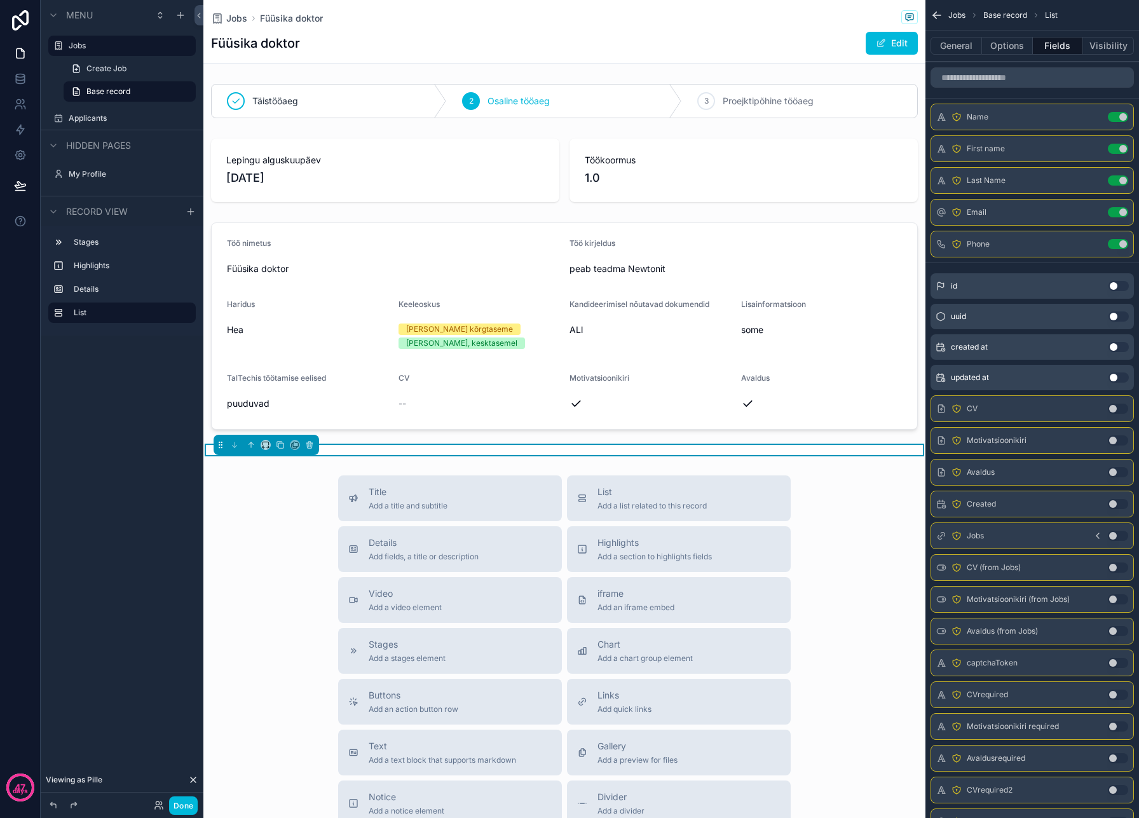
click at [633, 90] on div "scrollable content" at bounding box center [564, 101] width 722 height 44
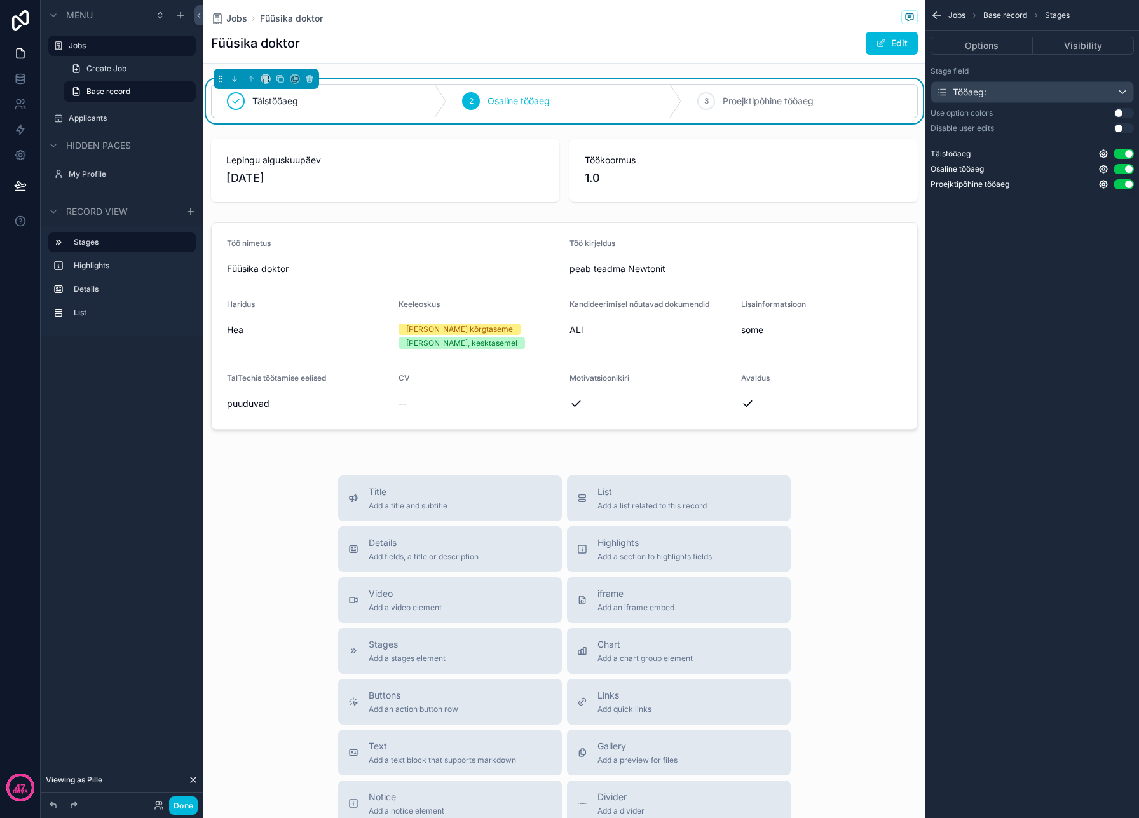
click at [1103, 184] on icon "scrollable content" at bounding box center [1103, 184] width 10 height 10
click at [1066, 234] on div "Jobs Base record Stages Options Visibility Stage field Tööaeg: Use option color…" at bounding box center [1033, 409] width 214 height 818
click at [988, 186] on span "Proejktipõhine tööaeg" at bounding box center [970, 184] width 79 height 10
click at [976, 184] on span "Proejktipõhine tööaeg" at bounding box center [970, 184] width 79 height 10
click at [969, 149] on span "Täistööaeg" at bounding box center [951, 154] width 40 height 10
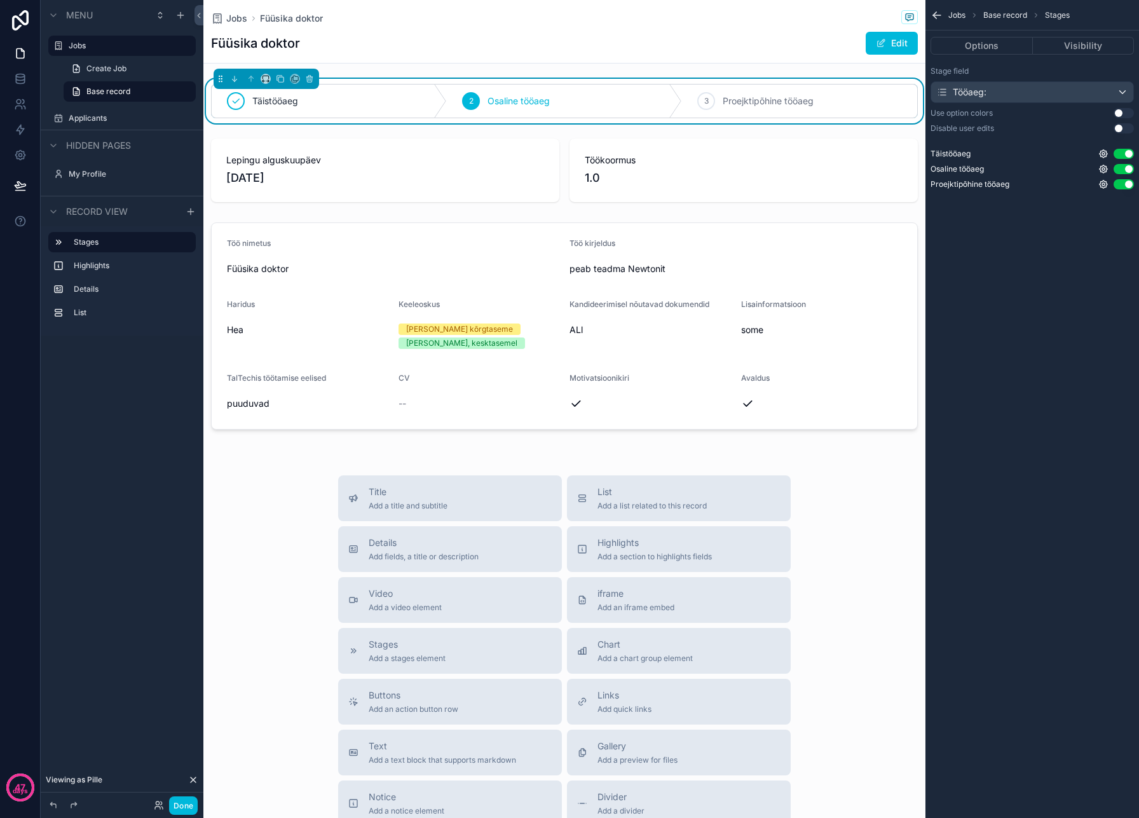
click at [982, 233] on div "Jobs Base record Stages Options Visibility Stage field Tööaeg: Use option color…" at bounding box center [1033, 409] width 214 height 818
click at [388, 129] on div "Täistööaeg 2 Osaline tööaeg 3 Proejktipõhine tööaeg Lepingu alguskuupäev 05/09/…" at bounding box center [564, 267] width 722 height 376
click at [393, 416] on div "scrollable content" at bounding box center [564, 325] width 722 height 217
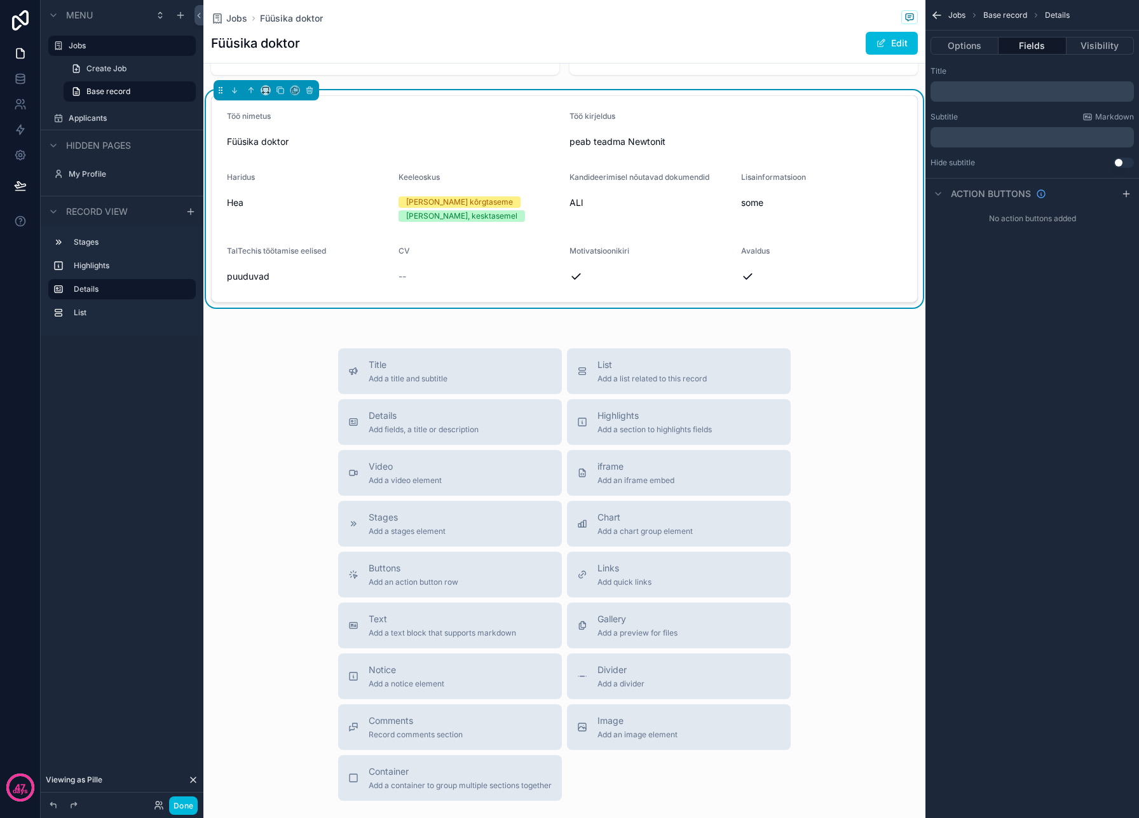
scroll to position [135, 0]
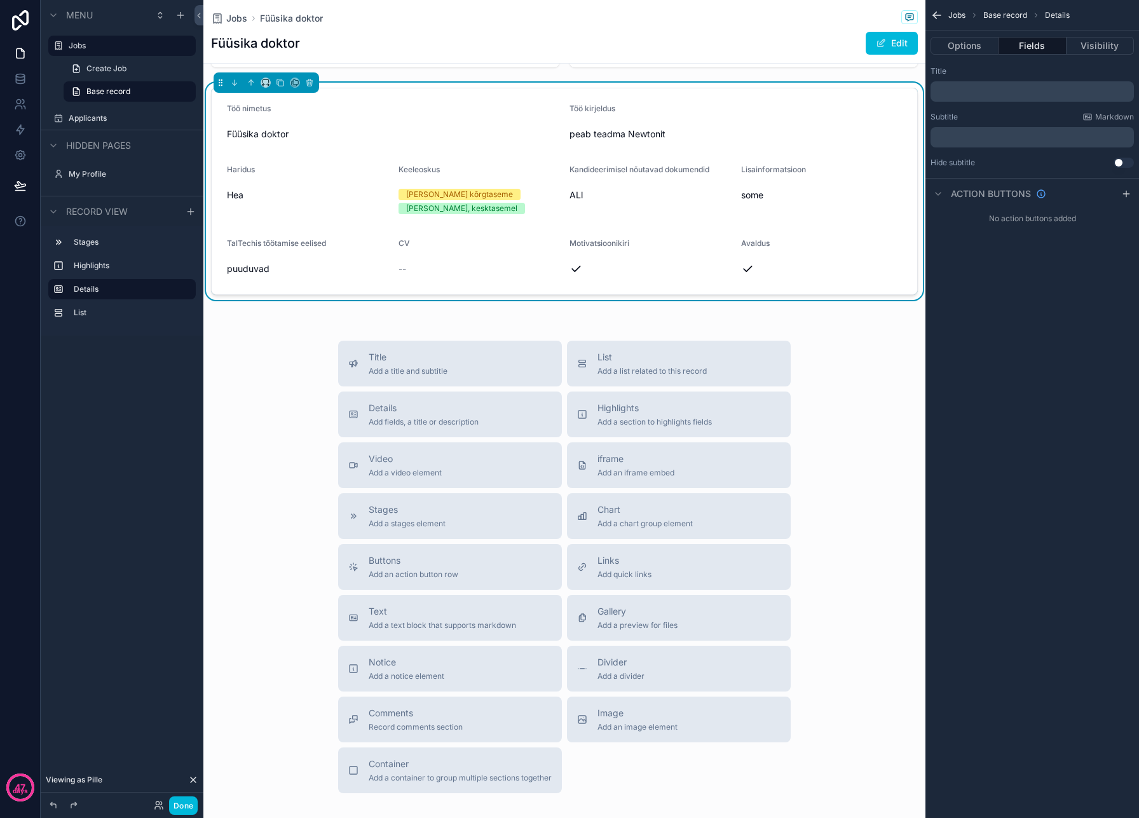
drag, startPoint x: 414, startPoint y: 415, endPoint x: 427, endPoint y: 326, distance: 89.8
click at [427, 326] on div "Jobs Füüsika doktor Füüsika doktor Edit Täistööaeg 2 Osaline tööaeg 3 Proejktip…" at bounding box center [564, 380] width 722 height 1030
drag, startPoint x: 415, startPoint y: 411, endPoint x: 431, endPoint y: 291, distance: 121.2
click at [431, 291] on div "Jobs Füüsika doktor Füüsika doktor Edit Täistööaeg 2 Osaline tööaeg 3 Proejktip…" at bounding box center [564, 380] width 722 height 1030
click at [409, 414] on span "Details" at bounding box center [424, 408] width 110 height 13
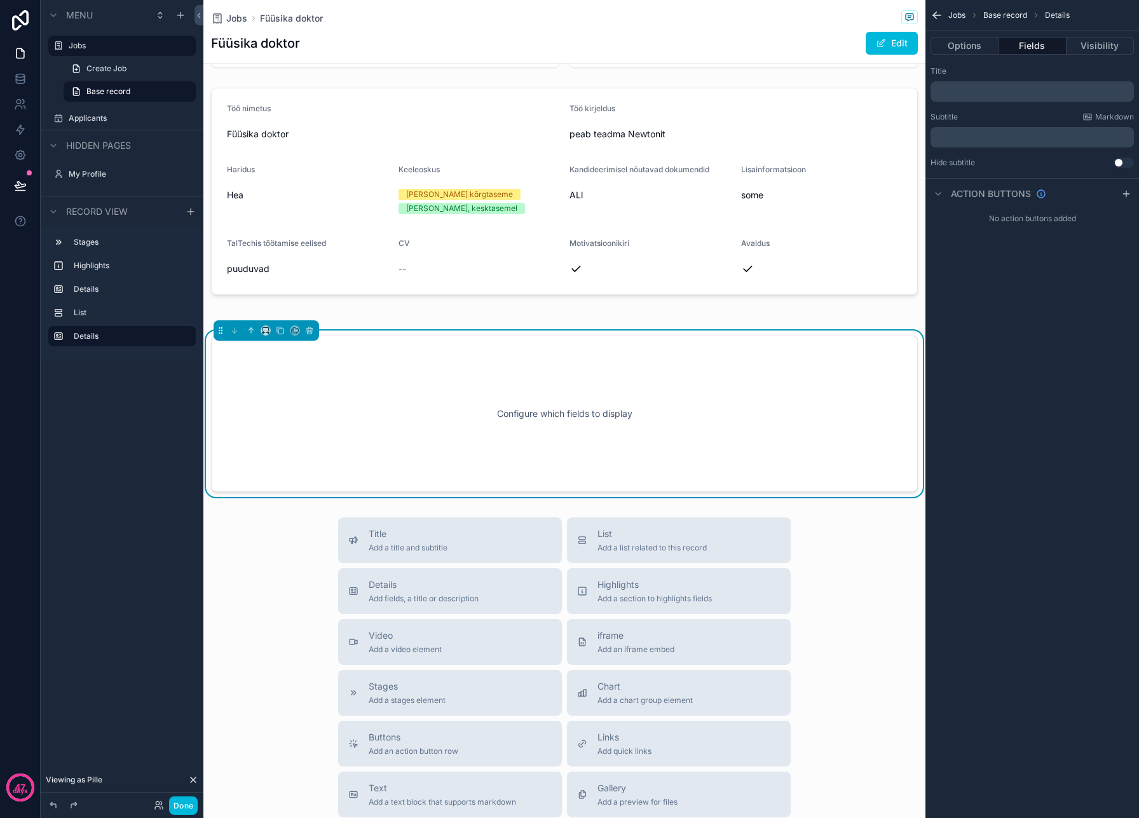
scroll to position [140, 0]
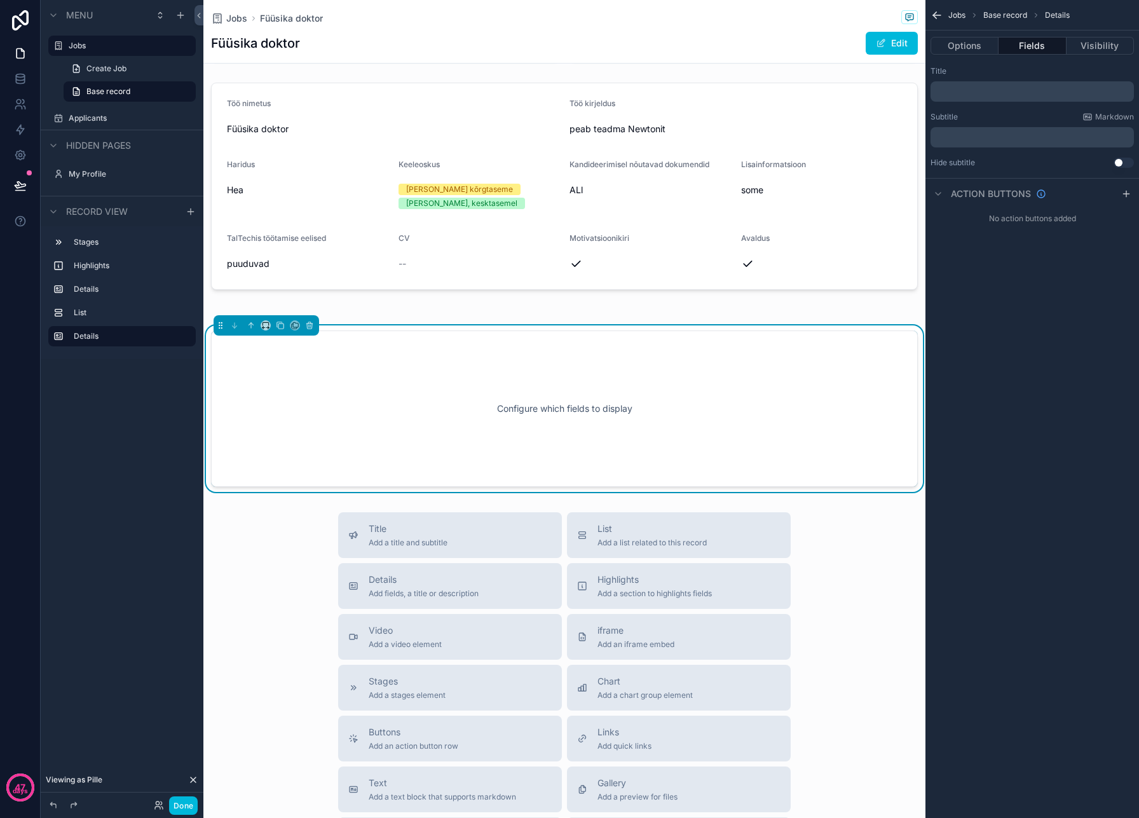
click at [563, 354] on div "Configure which fields to display" at bounding box center [564, 409] width 665 height 114
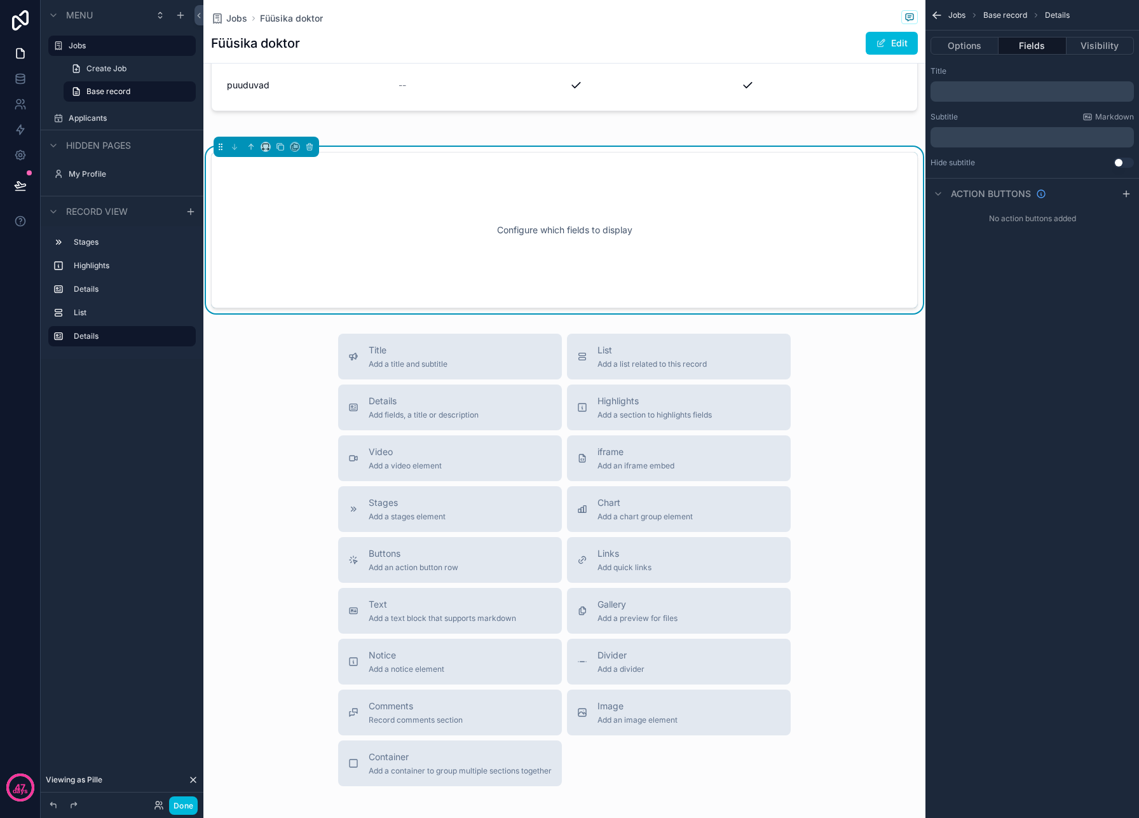
scroll to position [319, 0]
drag, startPoint x: 430, startPoint y: 772, endPoint x: 488, endPoint y: 147, distance: 627.6
click at [489, 146] on div "Jobs Füüsika doktor Füüsika doktor Edit Täistööaeg 2 Osaline tööaeg 3 Proejktip…" at bounding box center [564, 284] width 722 height 1206
click at [448, 755] on span "Container" at bounding box center [460, 756] width 183 height 13
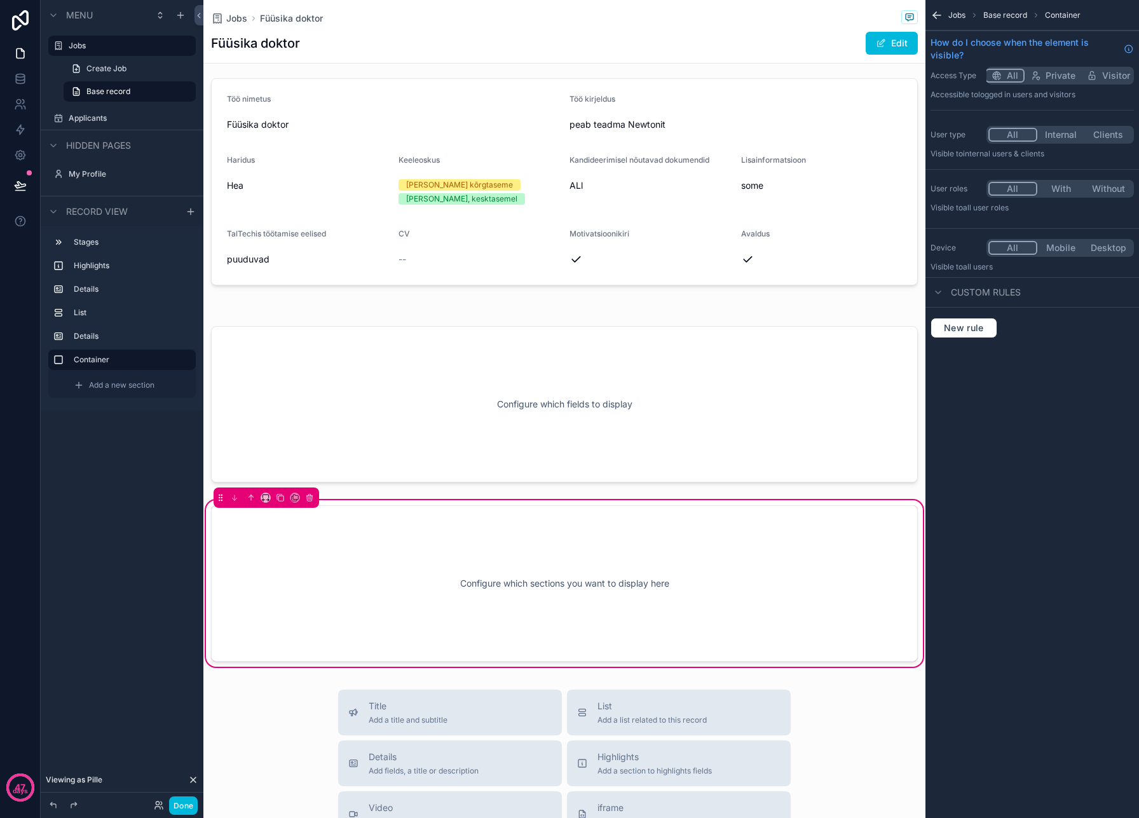
scroll to position [126, 0]
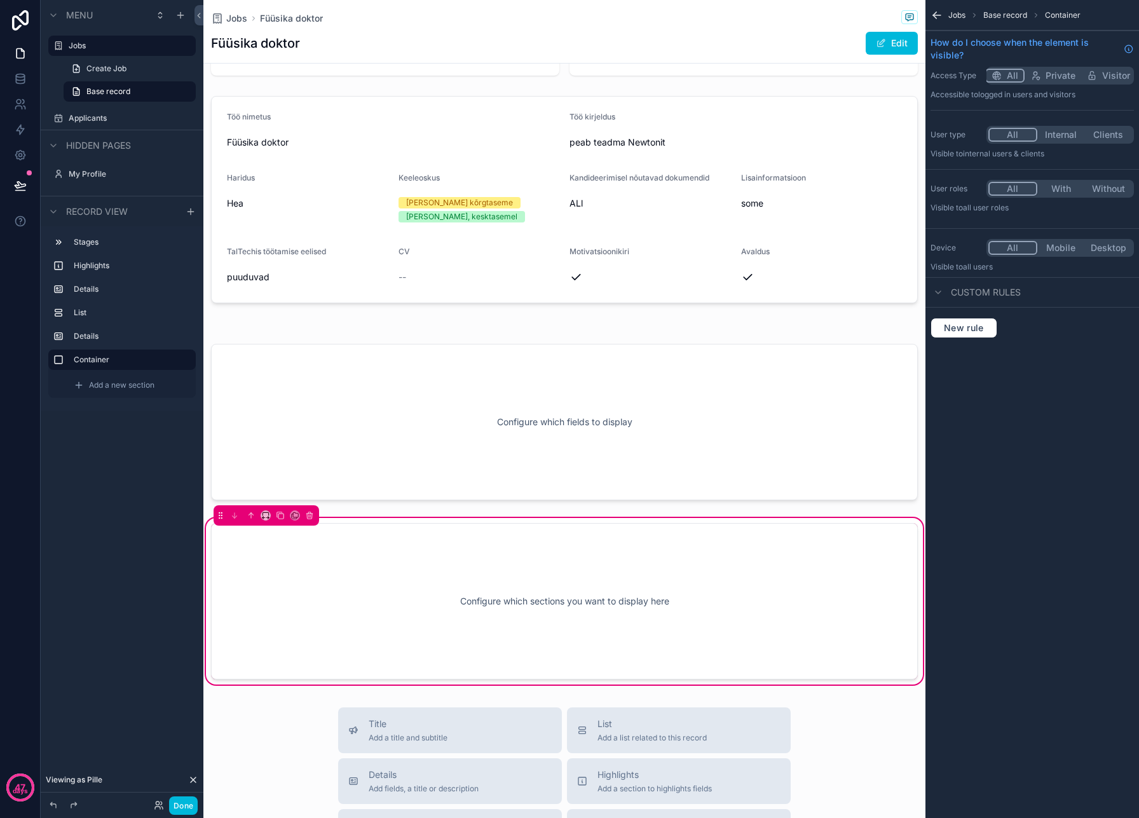
click at [421, 613] on div "Configure which sections you want to display here" at bounding box center [564, 601] width 665 height 114
click at [455, 598] on div "Configure which sections you want to display here" at bounding box center [564, 601] width 665 height 114
click at [449, 584] on div "Configure which sections you want to display here" at bounding box center [564, 601] width 665 height 114
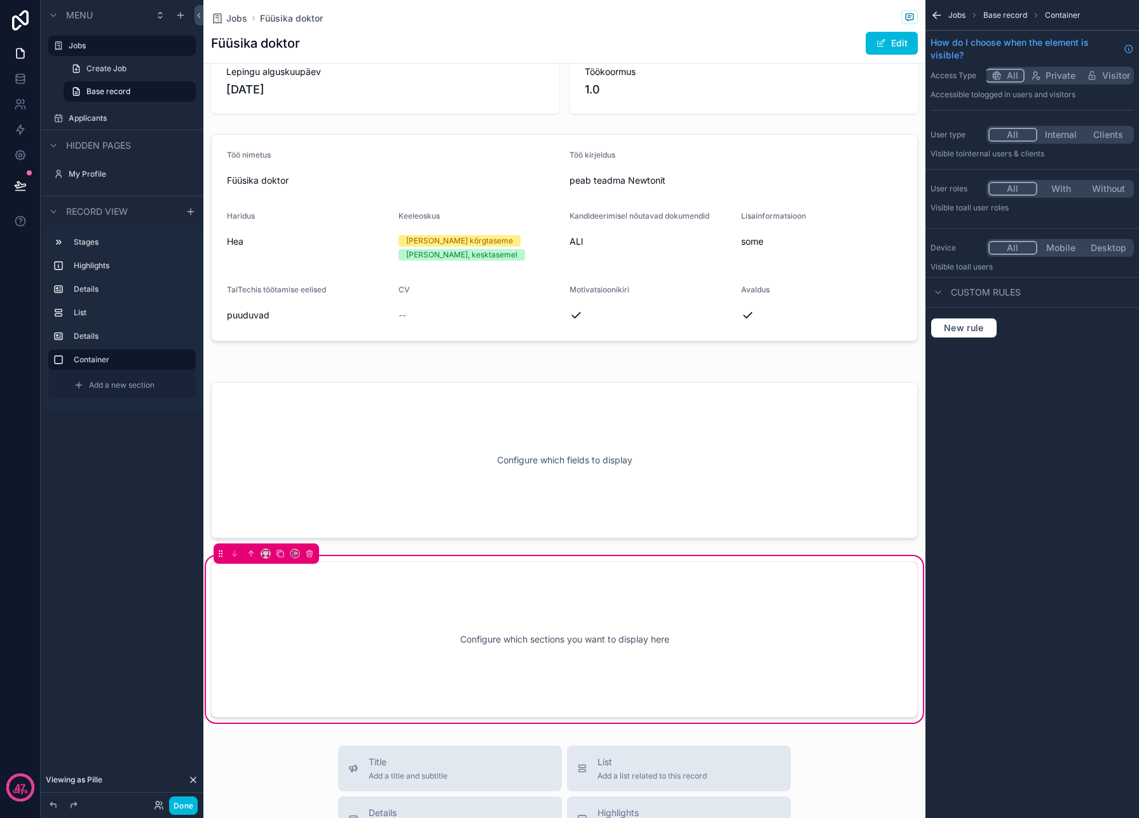
scroll to position [87, 0]
click at [731, 491] on div "scrollable content" at bounding box center [564, 461] width 722 height 167
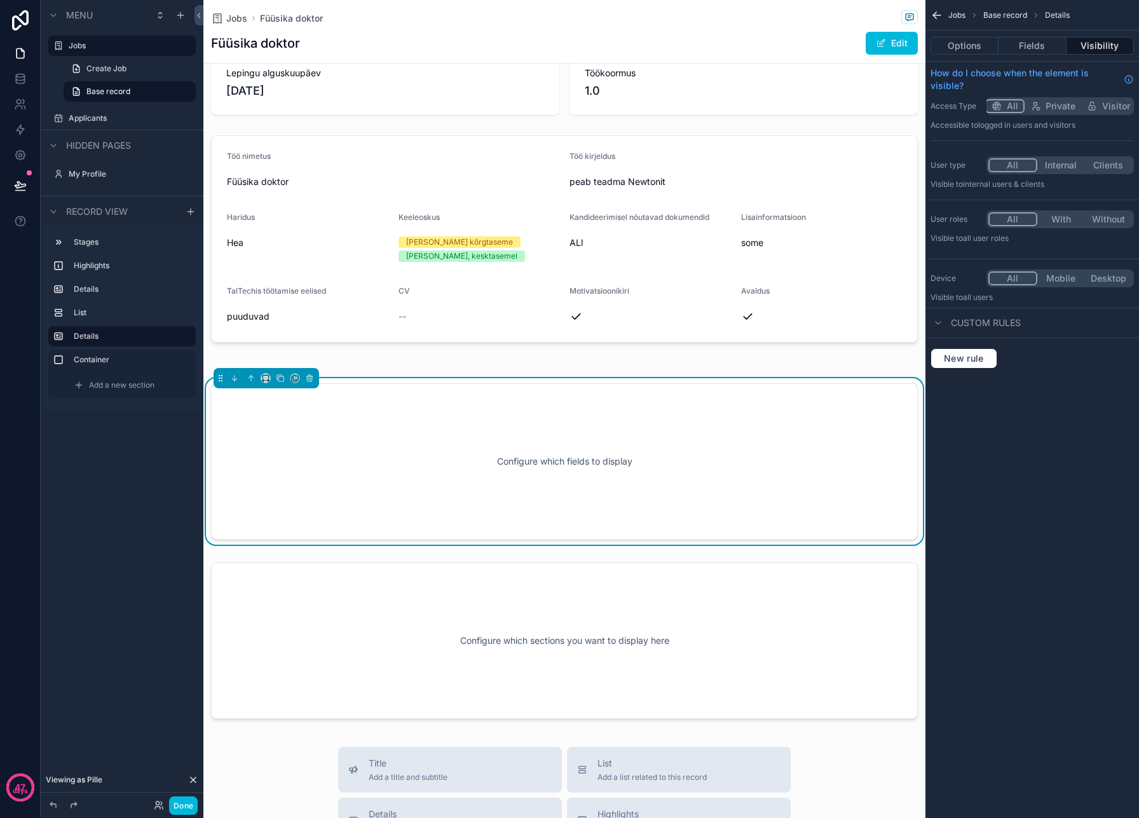
click at [699, 632] on div "scrollable content" at bounding box center [564, 641] width 722 height 172
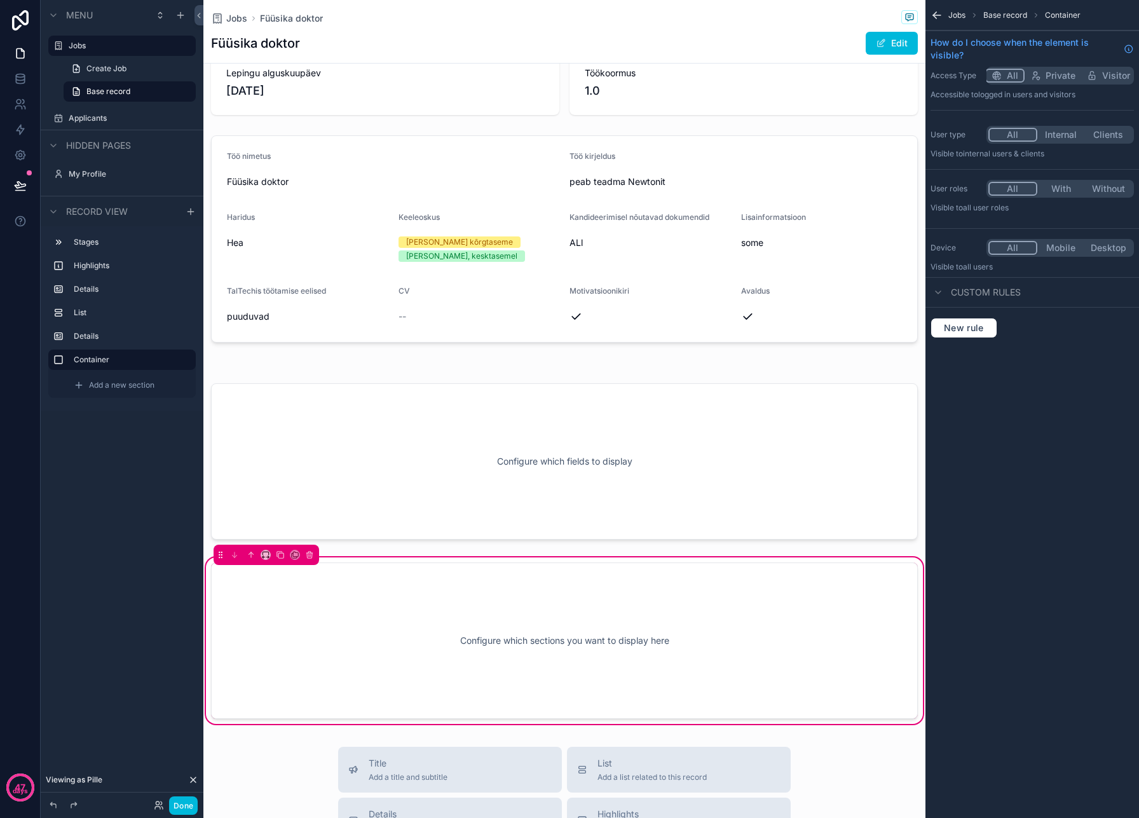
click at [771, 468] on div "scrollable content" at bounding box center [564, 461] width 722 height 167
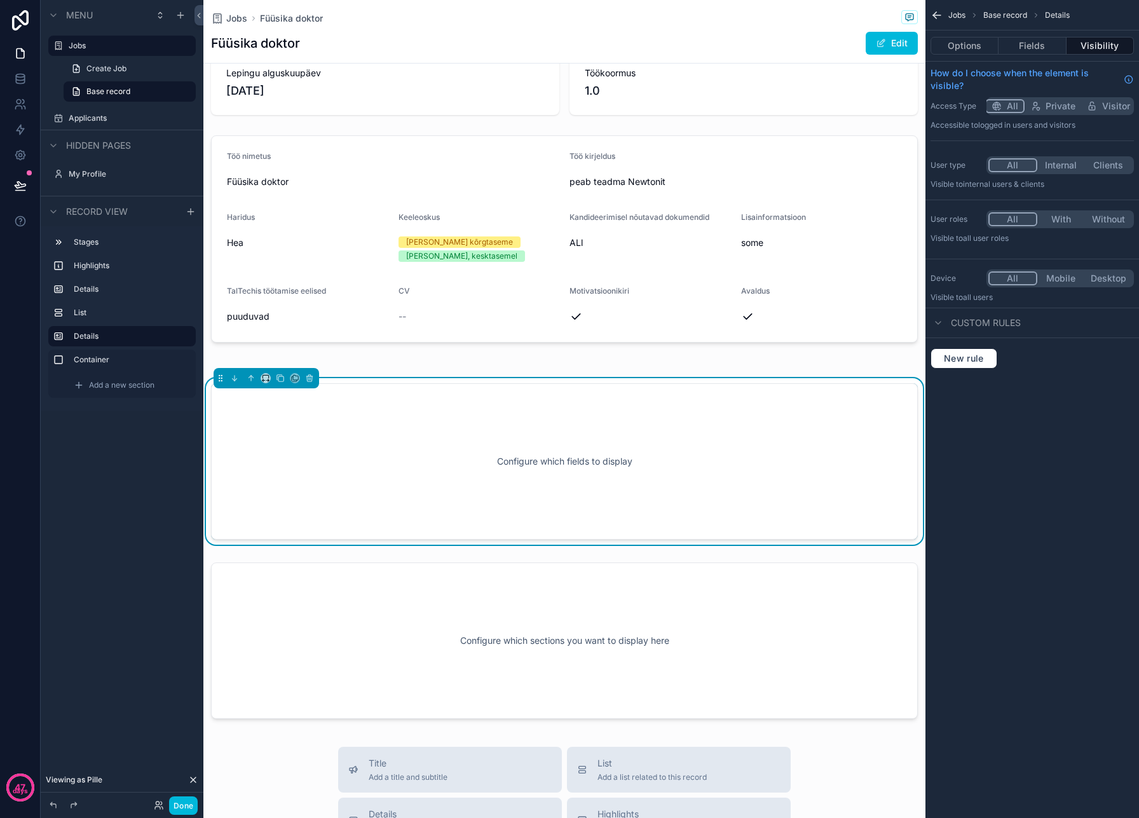
click at [744, 626] on div "scrollable content" at bounding box center [564, 641] width 722 height 172
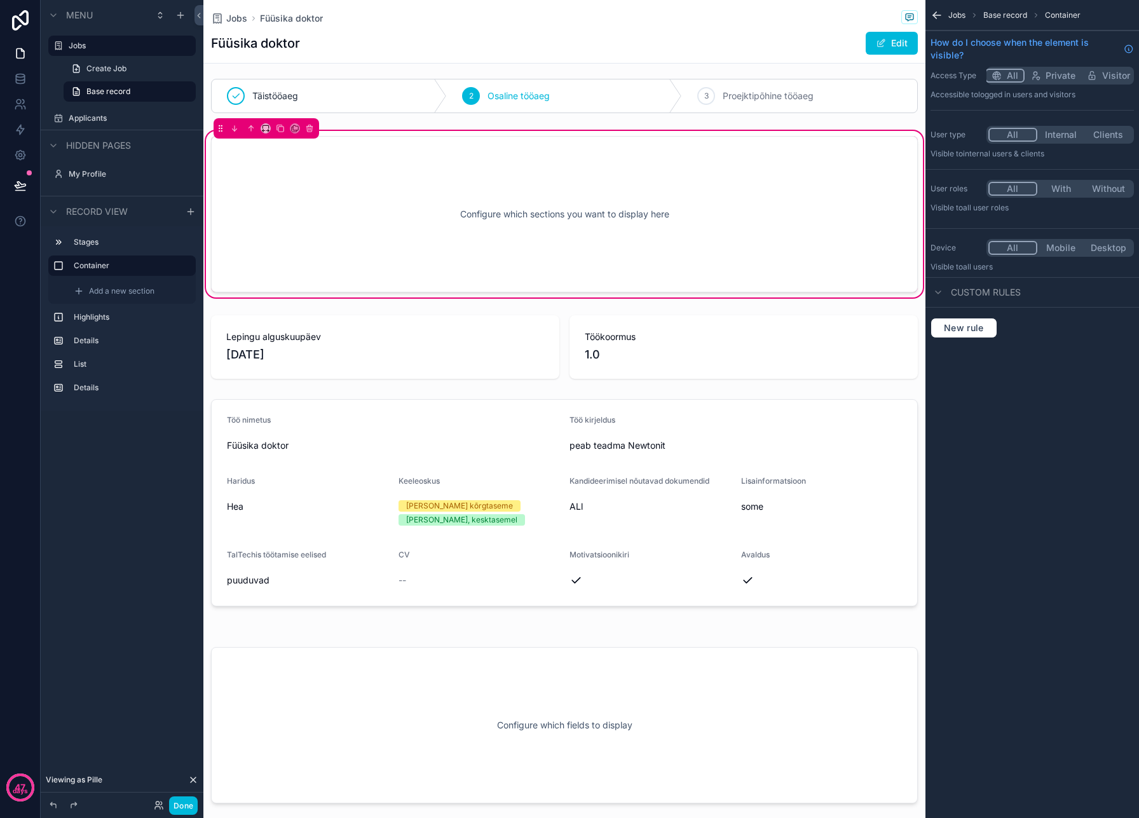
scroll to position [0, 0]
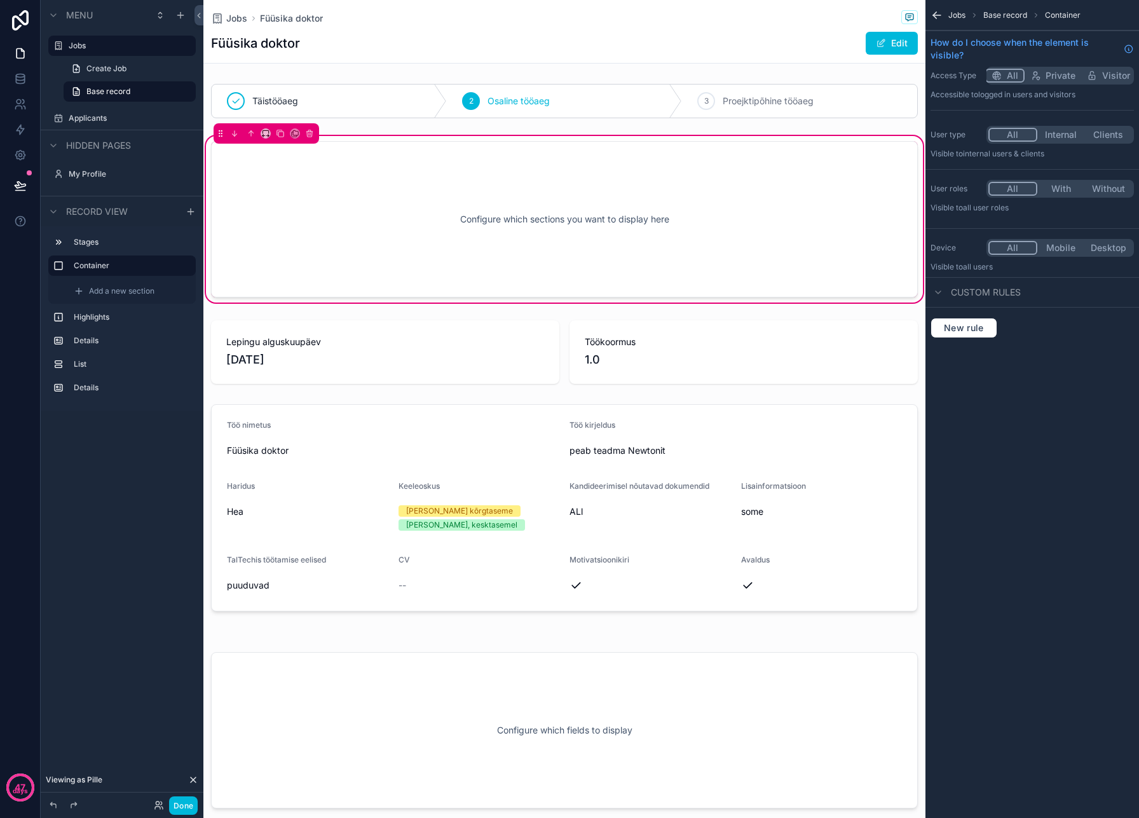
click at [299, 341] on div "scrollable content" at bounding box center [564, 352] width 722 height 74
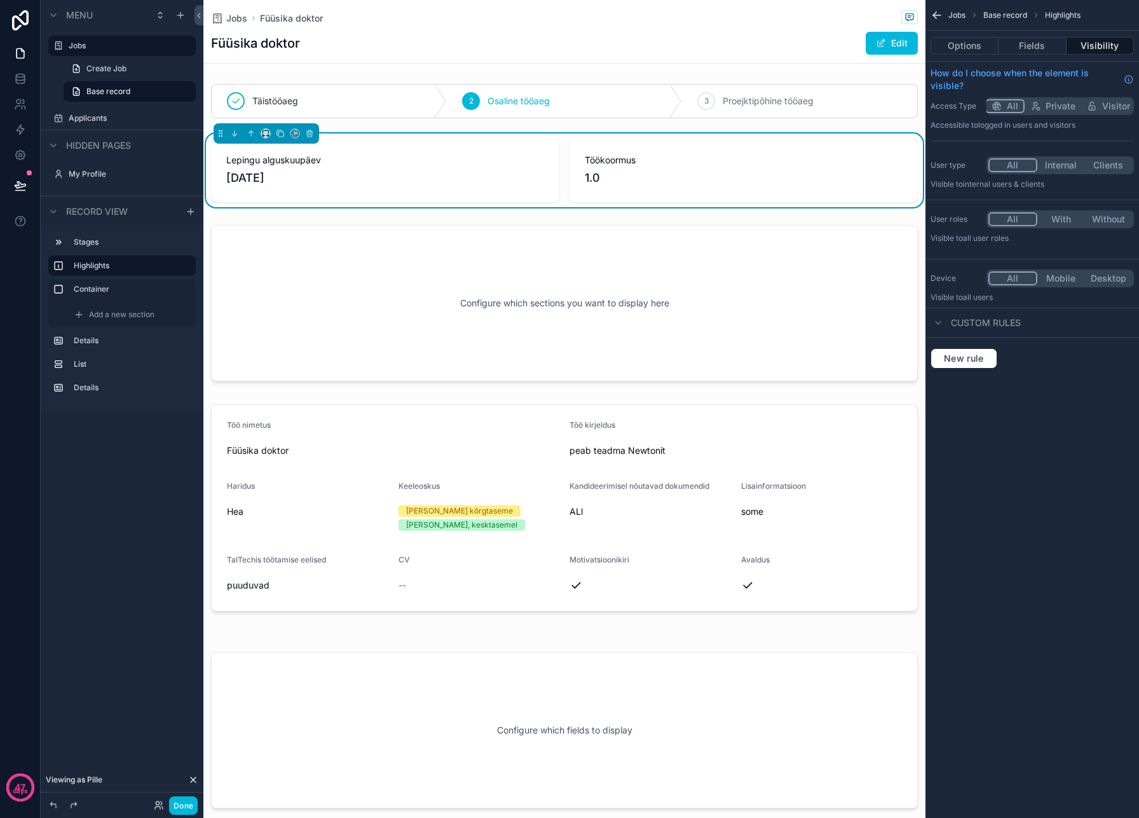
click at [304, 270] on div "scrollable content" at bounding box center [564, 303] width 722 height 172
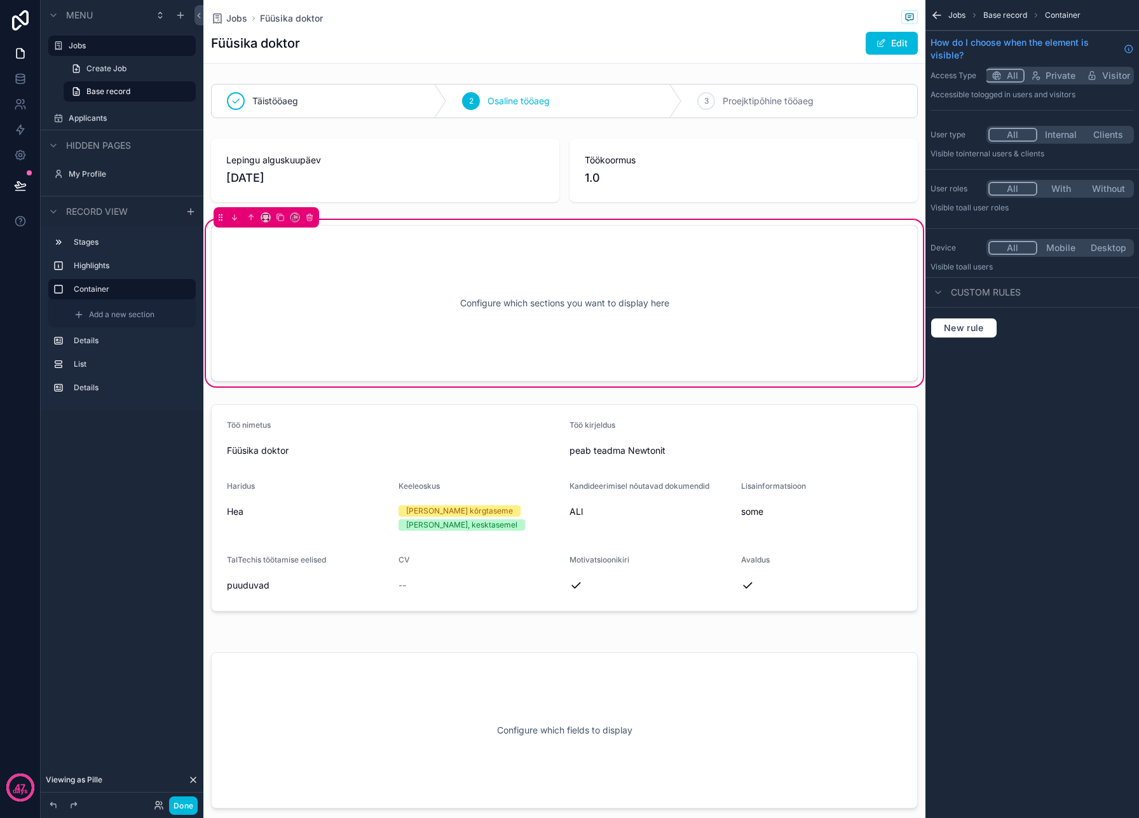
click at [1016, 18] on span "Base record" at bounding box center [1005, 15] width 44 height 10
click at [1074, 18] on span "Container" at bounding box center [1063, 15] width 36 height 10
click at [867, 333] on div "Configure which sections you want to display here" at bounding box center [564, 303] width 665 height 114
click at [310, 219] on icon "scrollable content" at bounding box center [309, 217] width 9 height 9
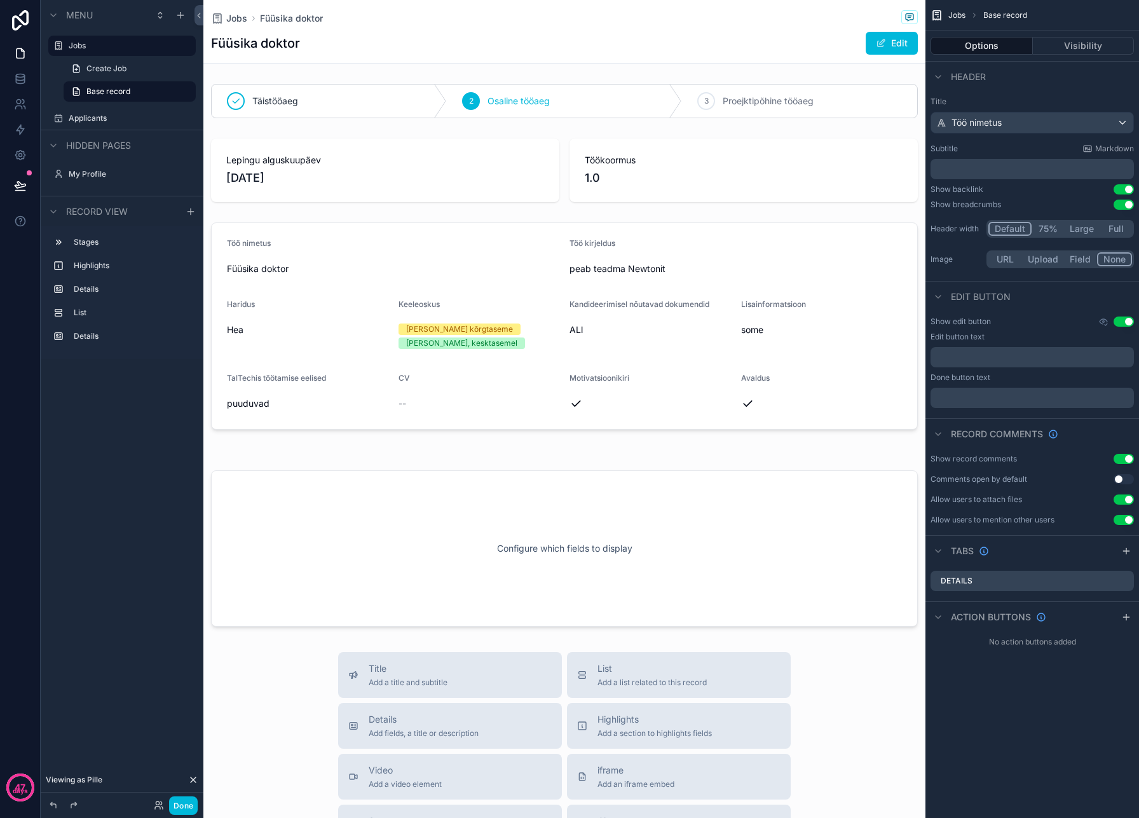
click at [442, 496] on div "scrollable content" at bounding box center [564, 548] width 722 height 167
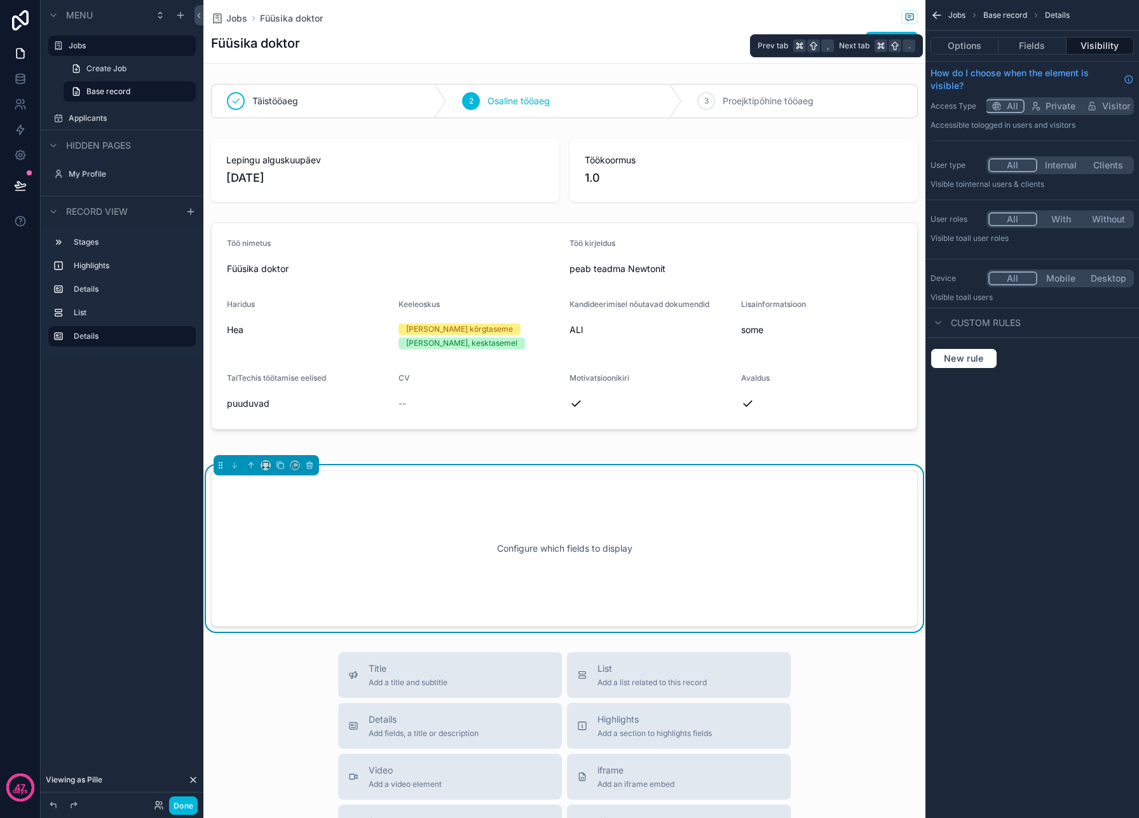
click at [1034, 43] on button "Fields" at bounding box center [1032, 46] width 67 height 18
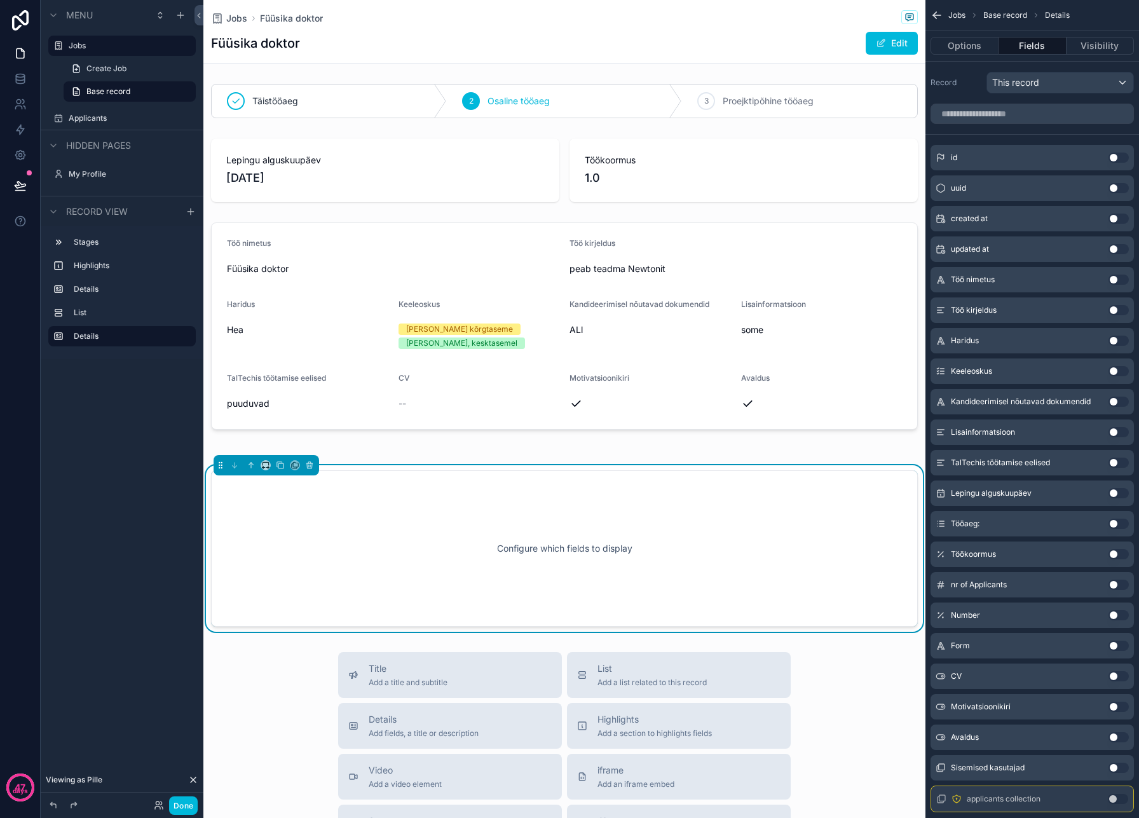
click at [493, 215] on div "Täistööaeg 2 Osaline tööaeg 3 Proejktipõhine tööaeg Lepingu alguskuupäev 05/09/…" at bounding box center [564, 355] width 722 height 553
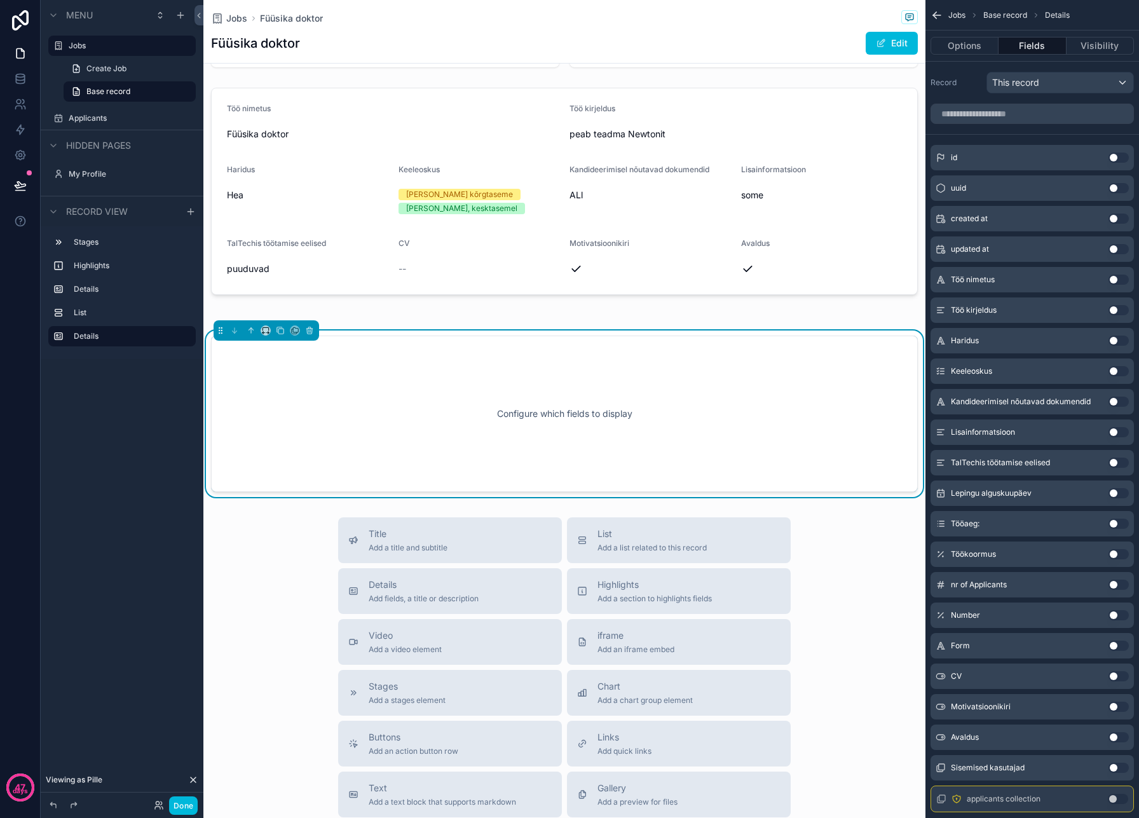
scroll to position [388, 0]
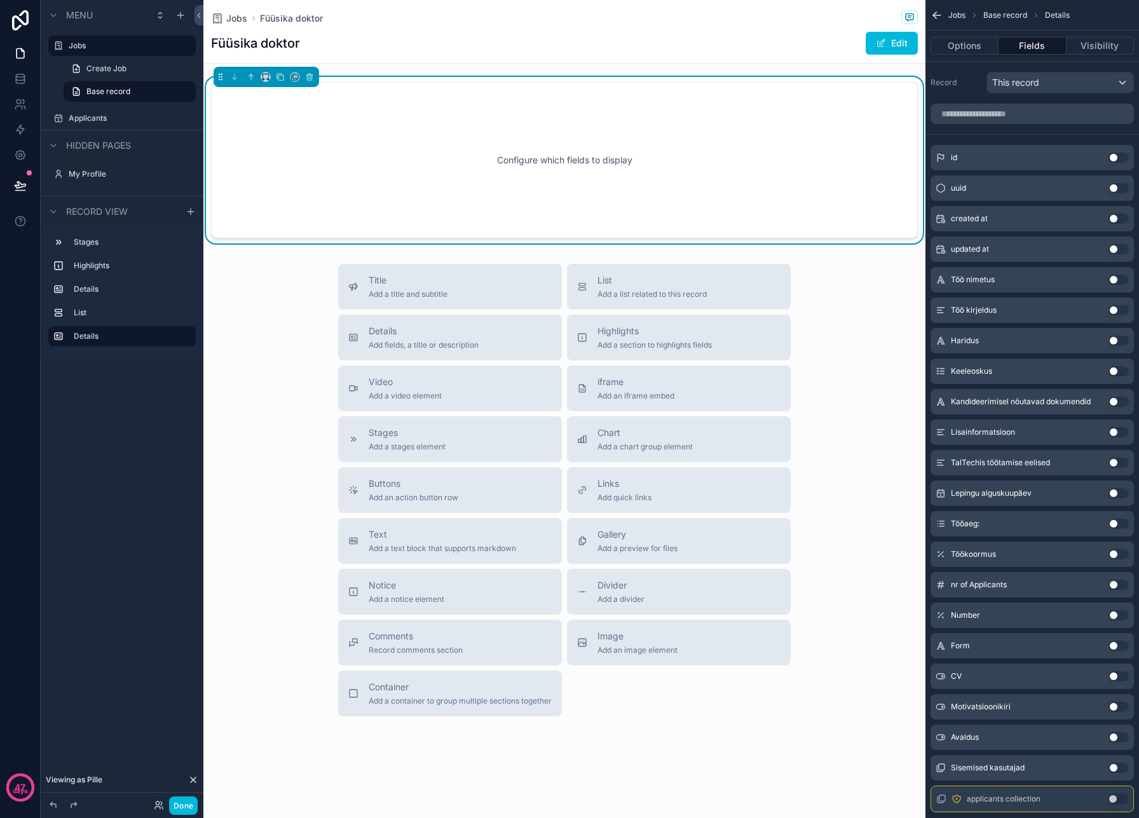
drag, startPoint x: 480, startPoint y: 681, endPoint x: 506, endPoint y: 110, distance: 571.4
click at [506, 110] on div "Jobs Füüsika doktor Füüsika doktor Edit Täistööaeg 2 Osaline tööaeg 3 Proejktip…" at bounding box center [564, 215] width 722 height 1206
drag, startPoint x: 475, startPoint y: 688, endPoint x: 505, endPoint y: 118, distance: 571.0
click at [505, 116] on div "Jobs Füüsika doktor Füüsika doktor Edit Täistööaeg 2 Osaline tööaeg 3 Proejktip…" at bounding box center [564, 215] width 722 height 1206
click at [422, 674] on button "Container Add a container to group multiple sections together" at bounding box center [450, 694] width 224 height 46
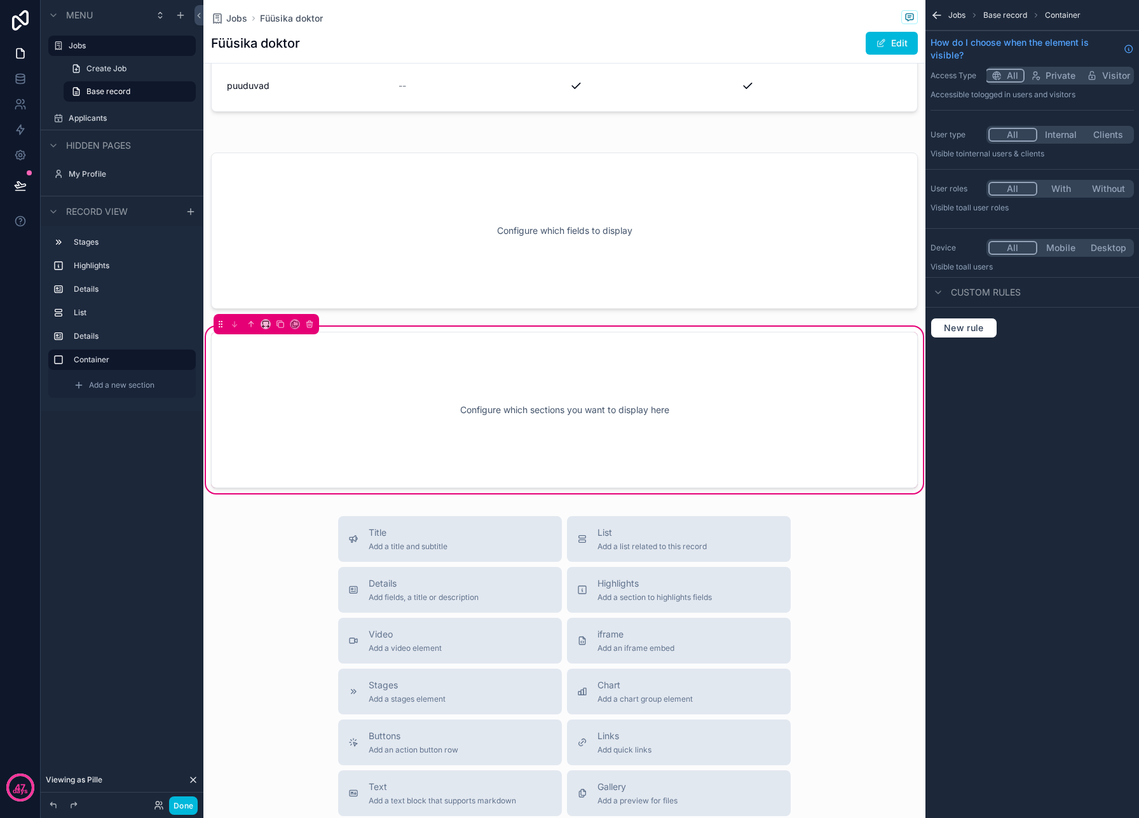
scroll to position [273, 0]
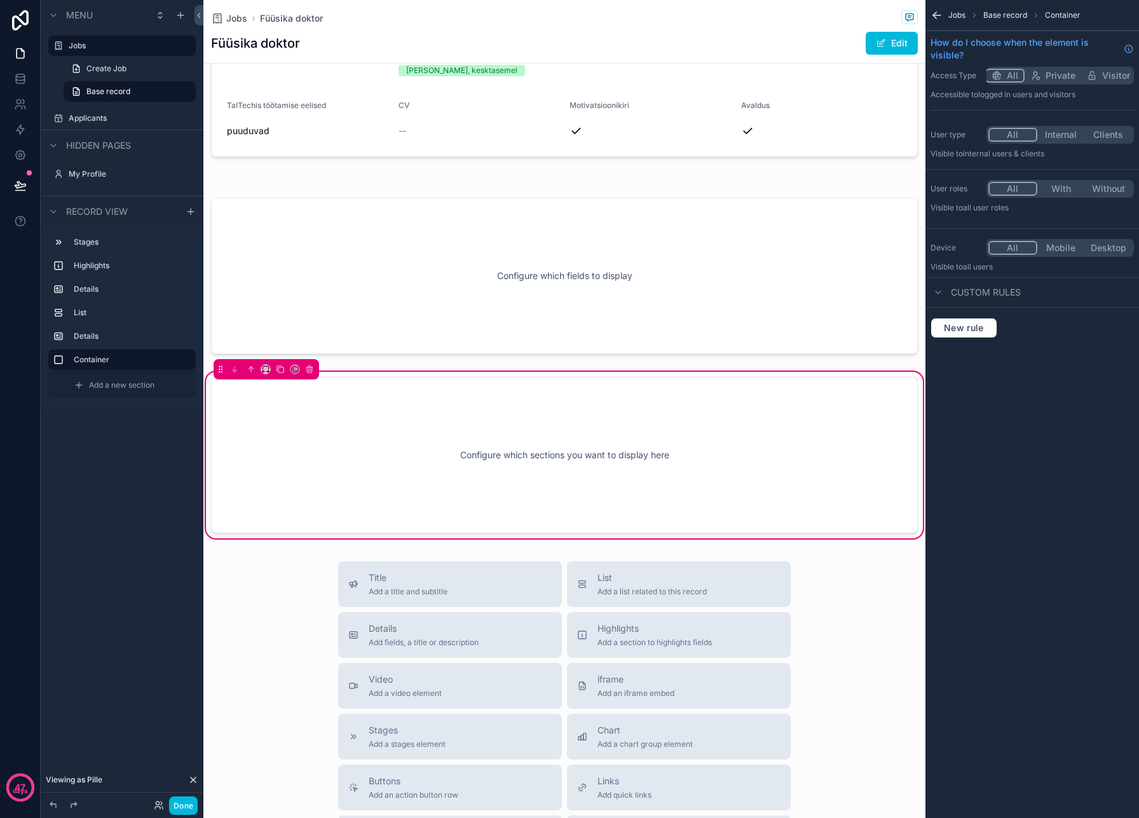
click at [1004, 18] on span "Base record" at bounding box center [1005, 15] width 44 height 10
click at [311, 371] on icon "scrollable content" at bounding box center [309, 369] width 9 height 9
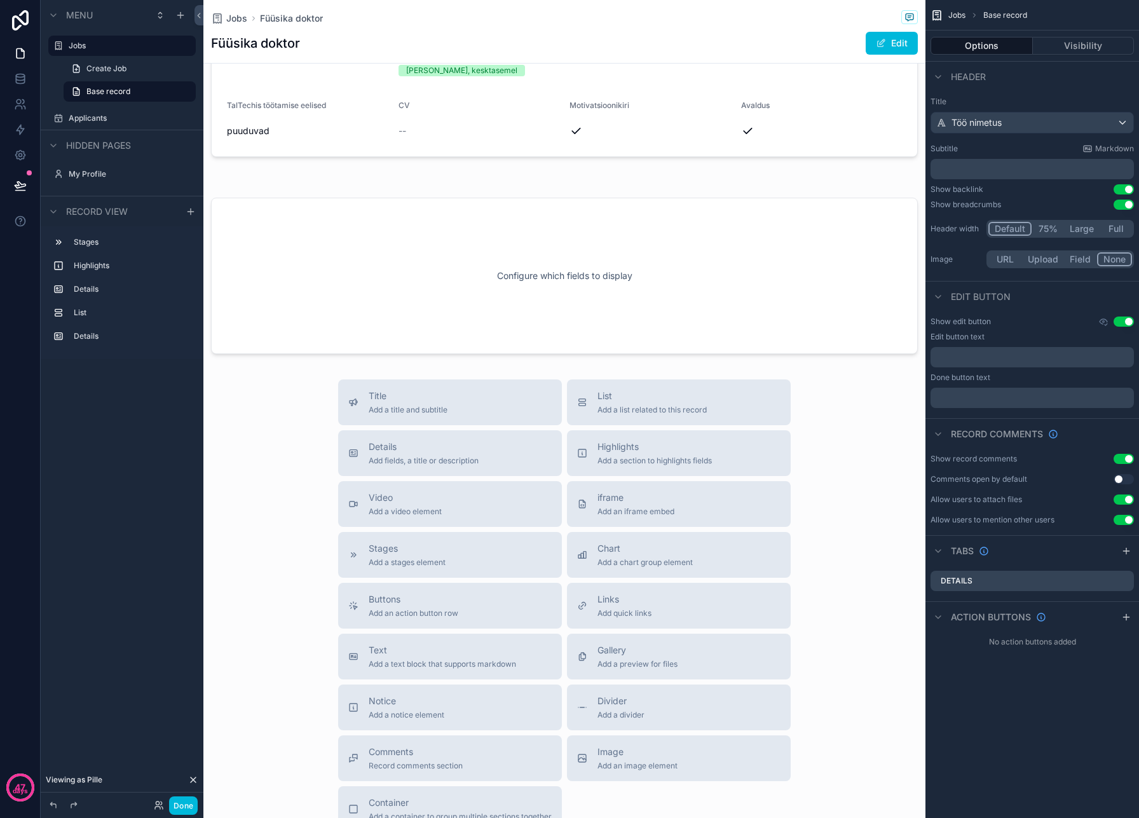
scroll to position [388, 0]
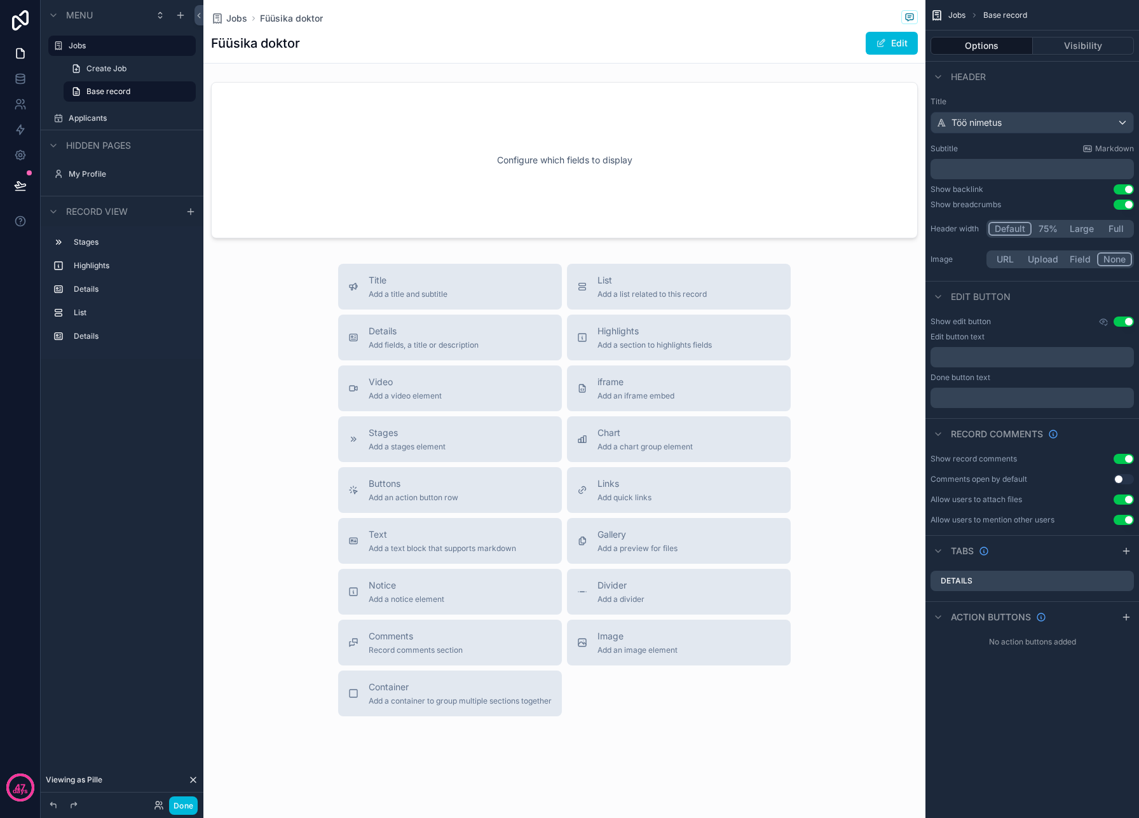
click at [607, 297] on span "Add a list related to this record" at bounding box center [652, 294] width 109 height 10
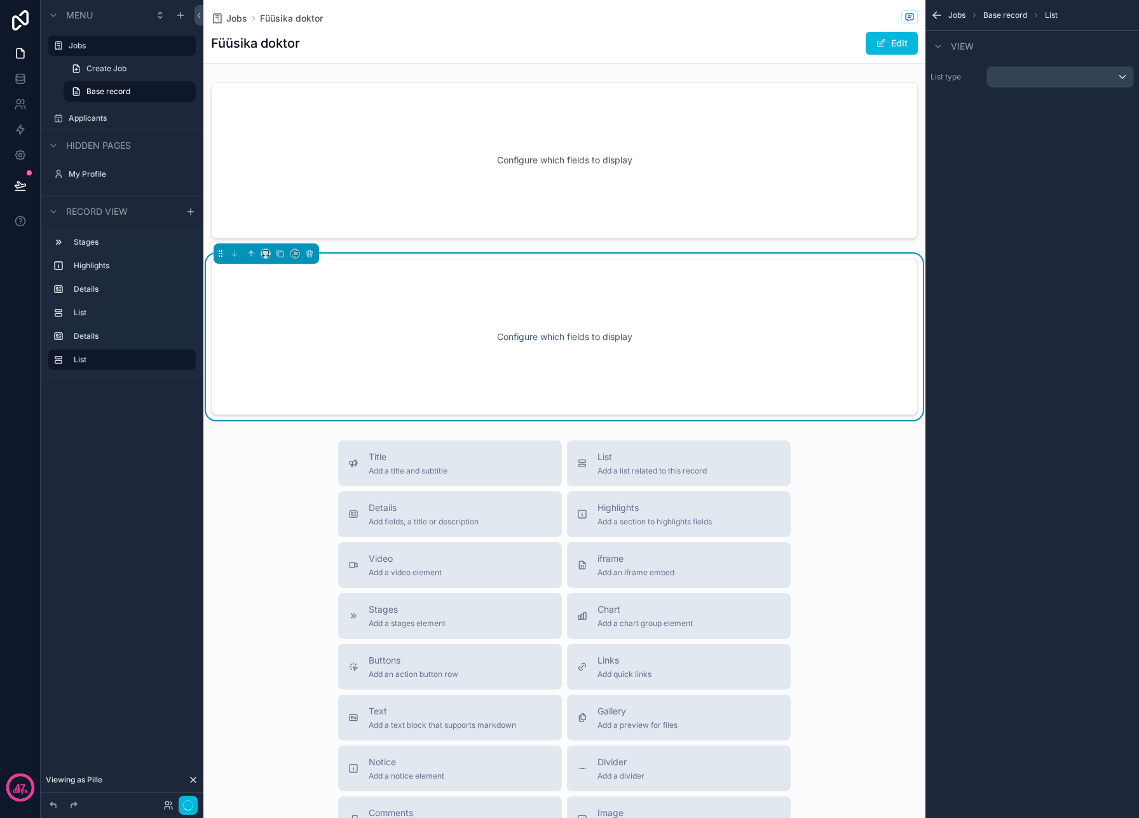
scroll to position [317, 0]
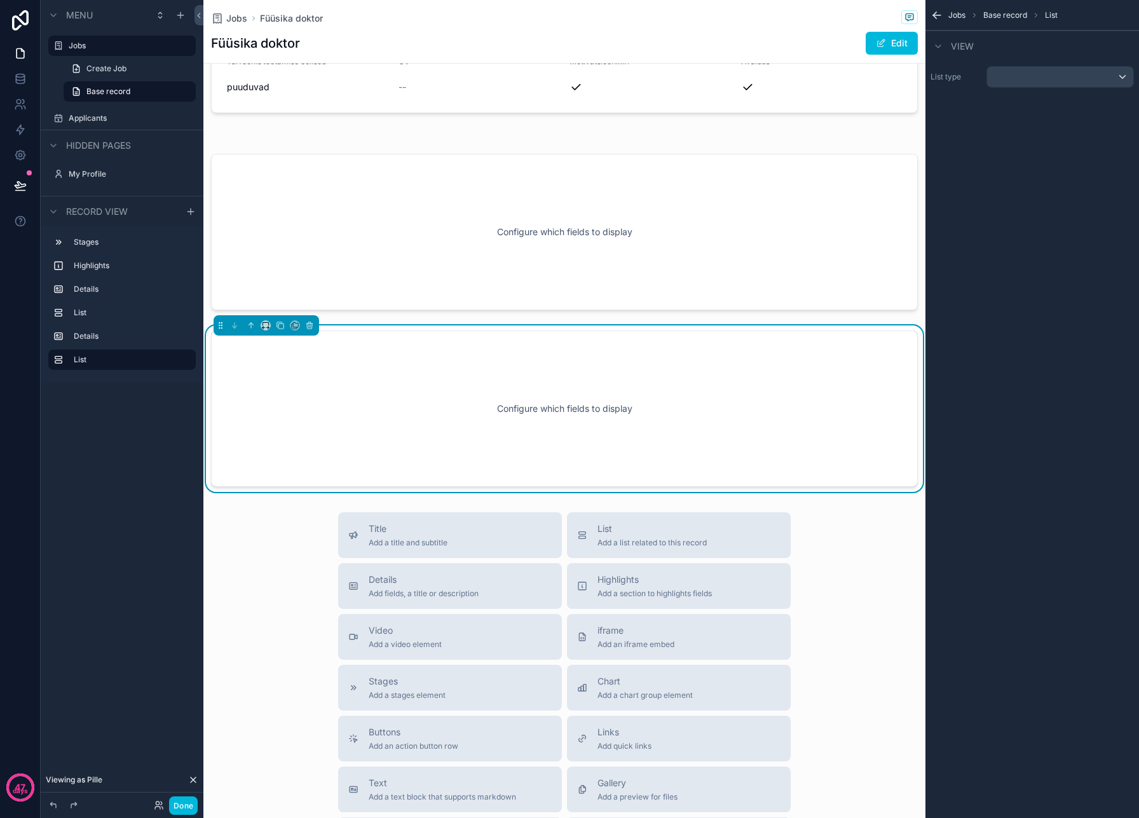
click at [557, 415] on div "Configure which fields to display" at bounding box center [564, 409] width 665 height 114
click at [1078, 74] on div "scrollable content" at bounding box center [1060, 77] width 146 height 20
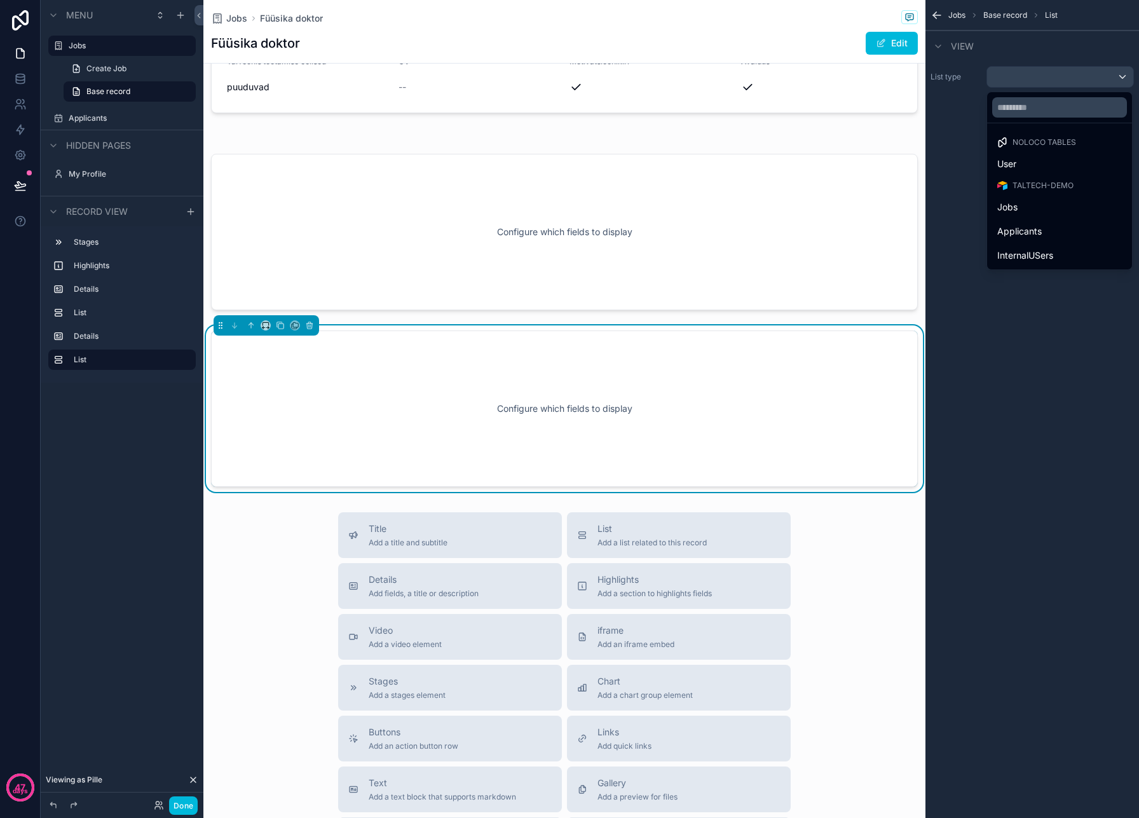
click at [1069, 204] on div "Jobs" at bounding box center [1059, 207] width 125 height 15
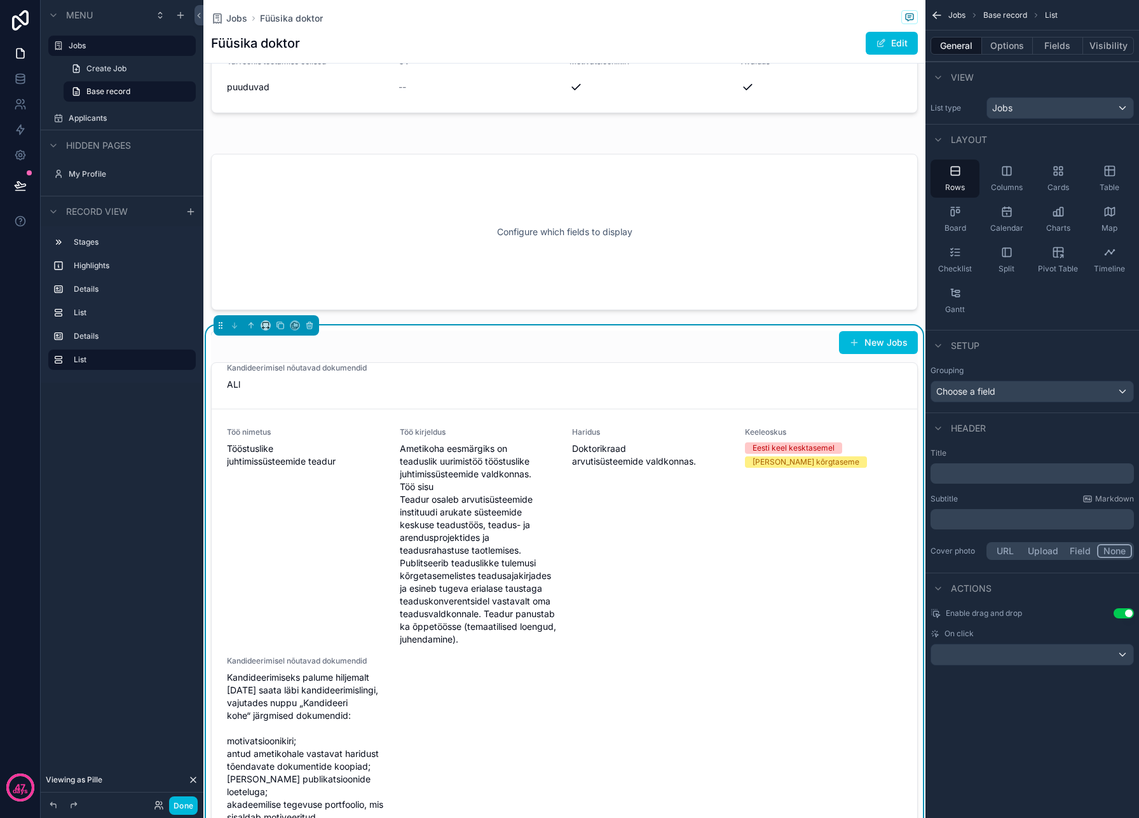
scroll to position [0, 0]
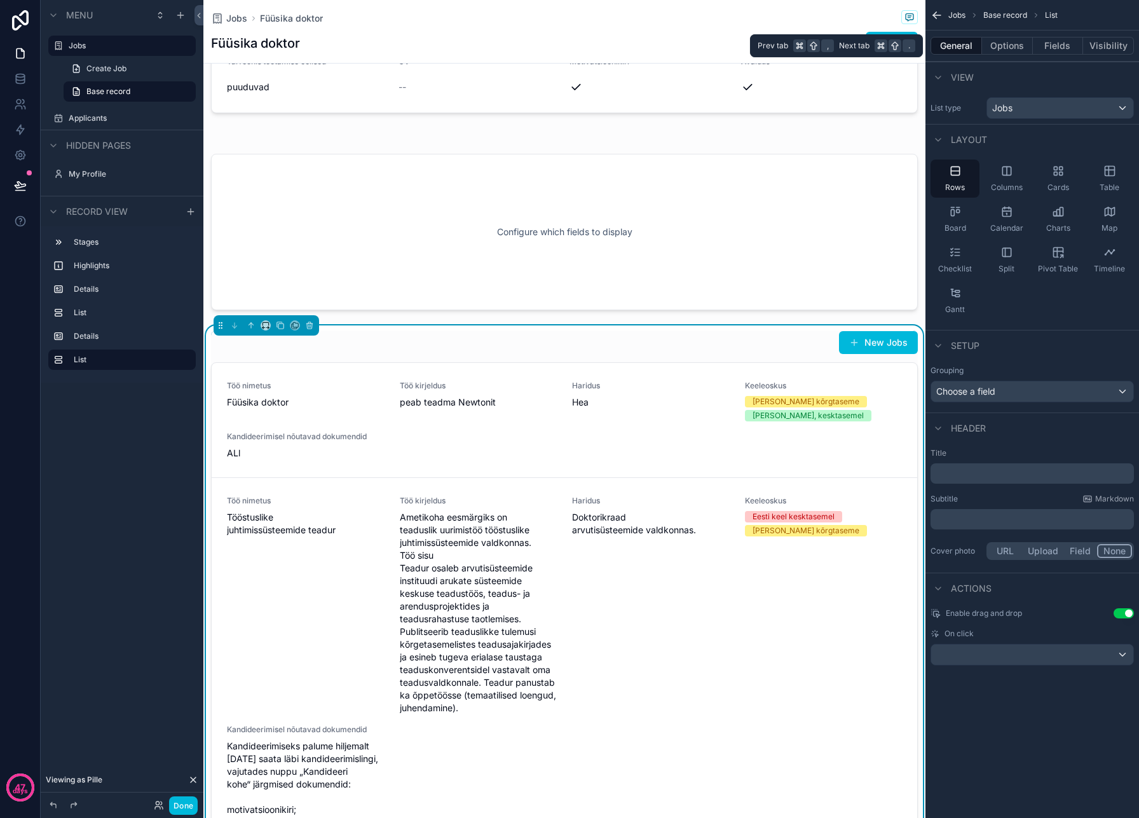
click at [1053, 44] on button "Fields" at bounding box center [1058, 46] width 51 height 18
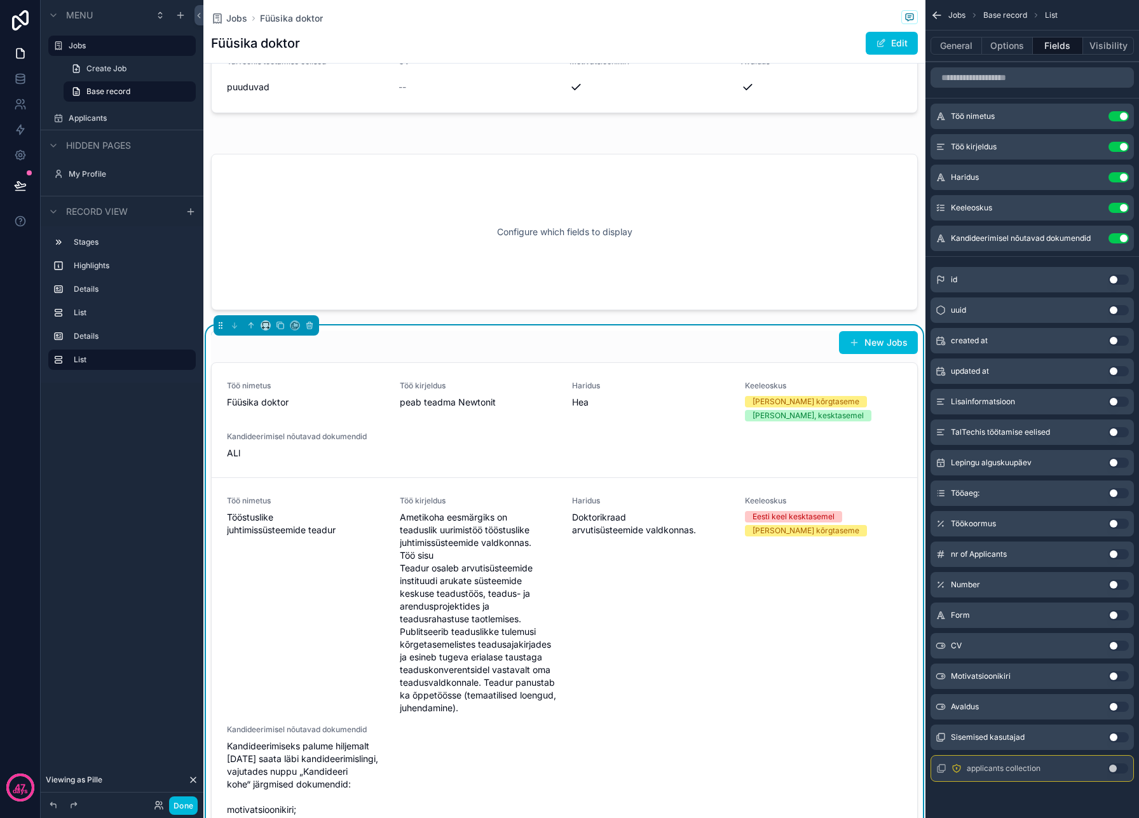
click at [1122, 114] on button "Use setting" at bounding box center [1119, 116] width 20 height 10
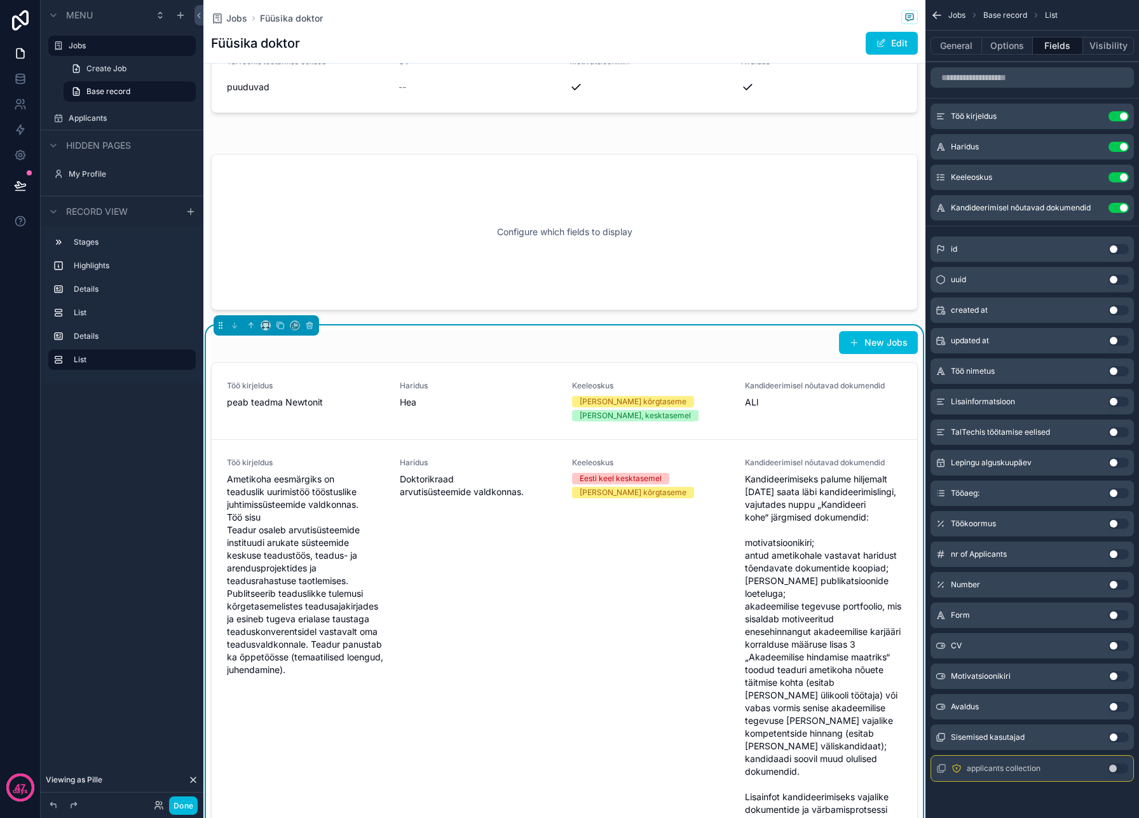
click at [1122, 114] on button "Use setting" at bounding box center [1119, 116] width 20 height 10
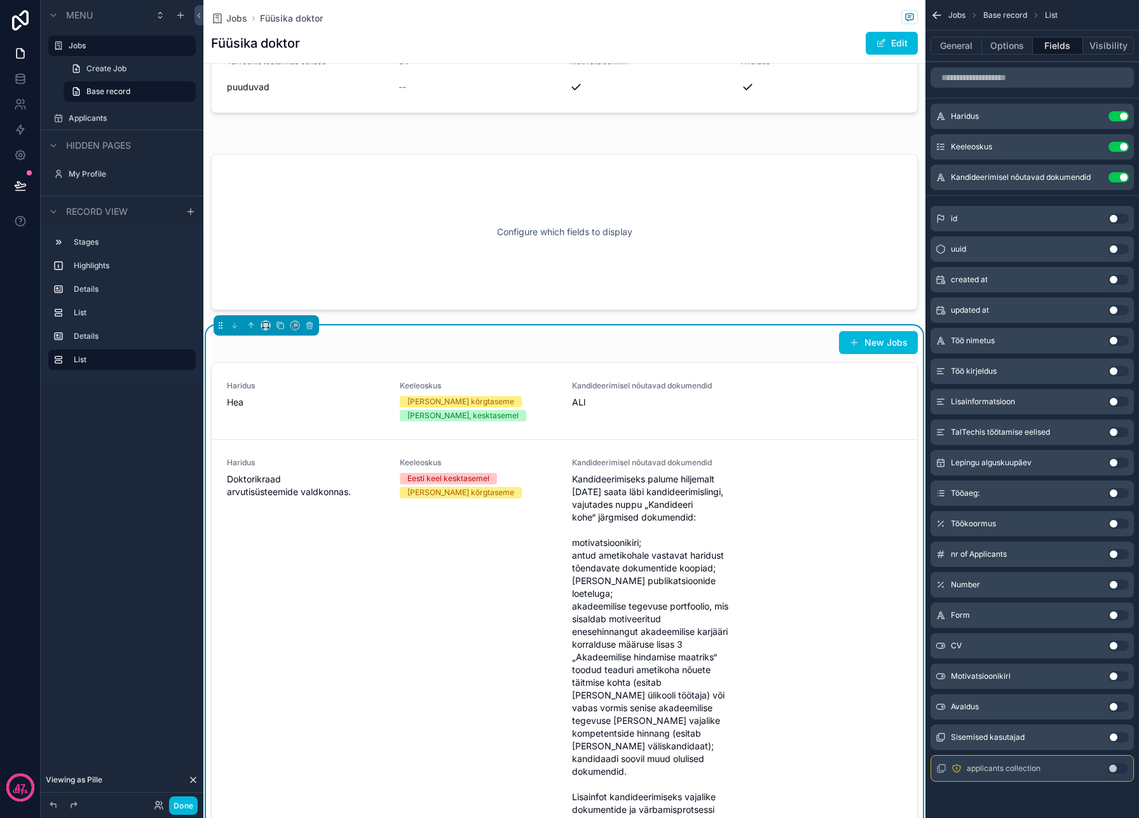
click at [1122, 114] on button "Use setting" at bounding box center [1119, 116] width 20 height 10
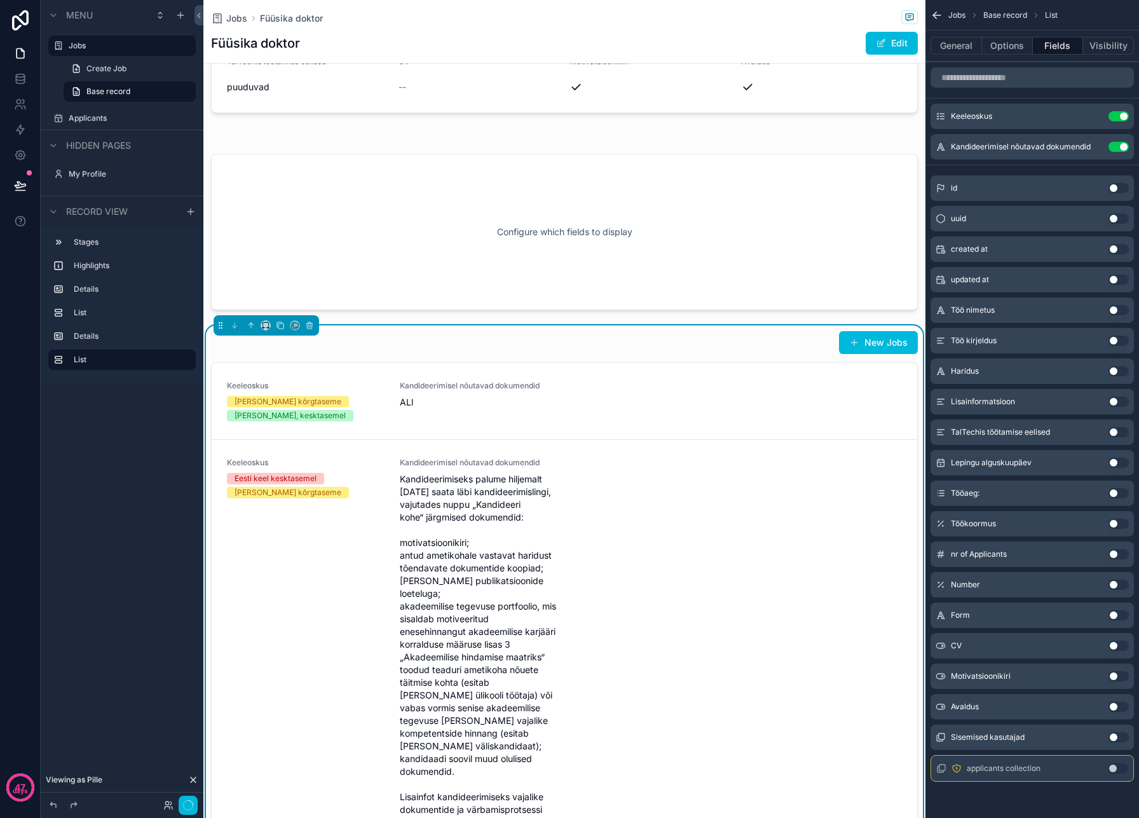
click at [1122, 114] on button "Use setting" at bounding box center [1119, 116] width 20 height 10
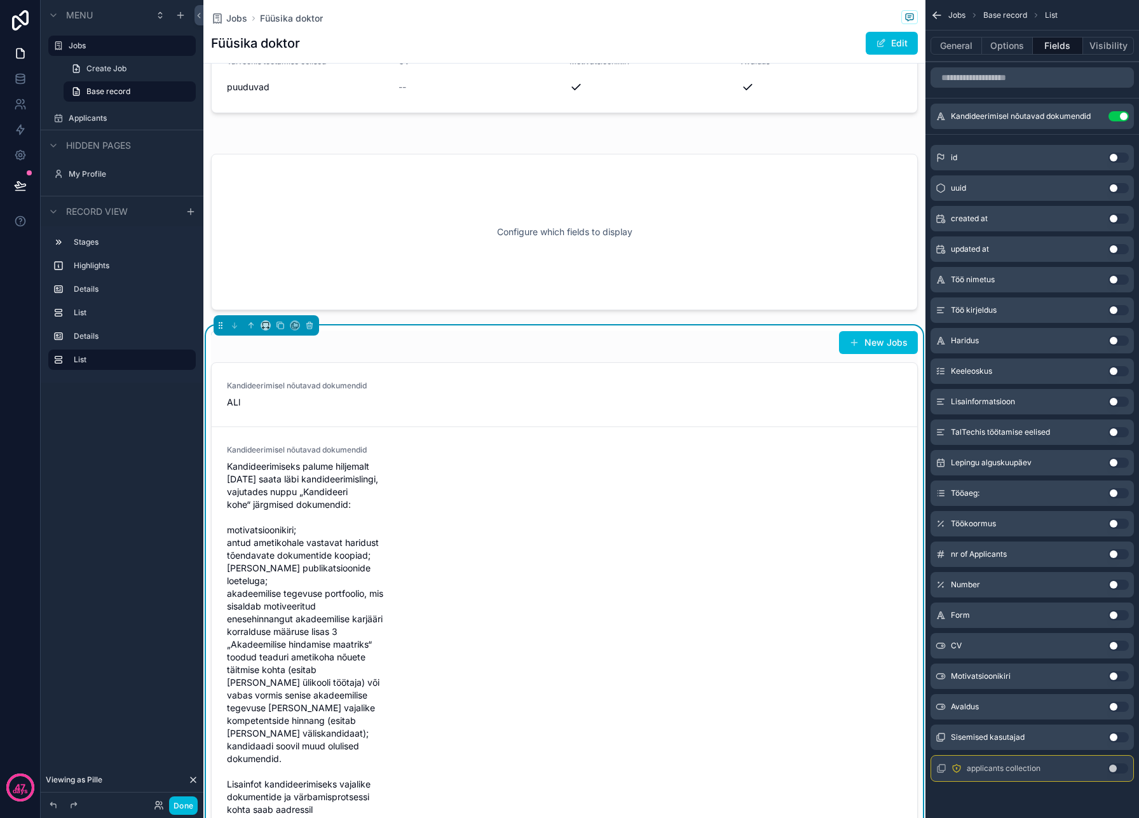
click at [1122, 114] on button "Use setting" at bounding box center [1119, 116] width 20 height 10
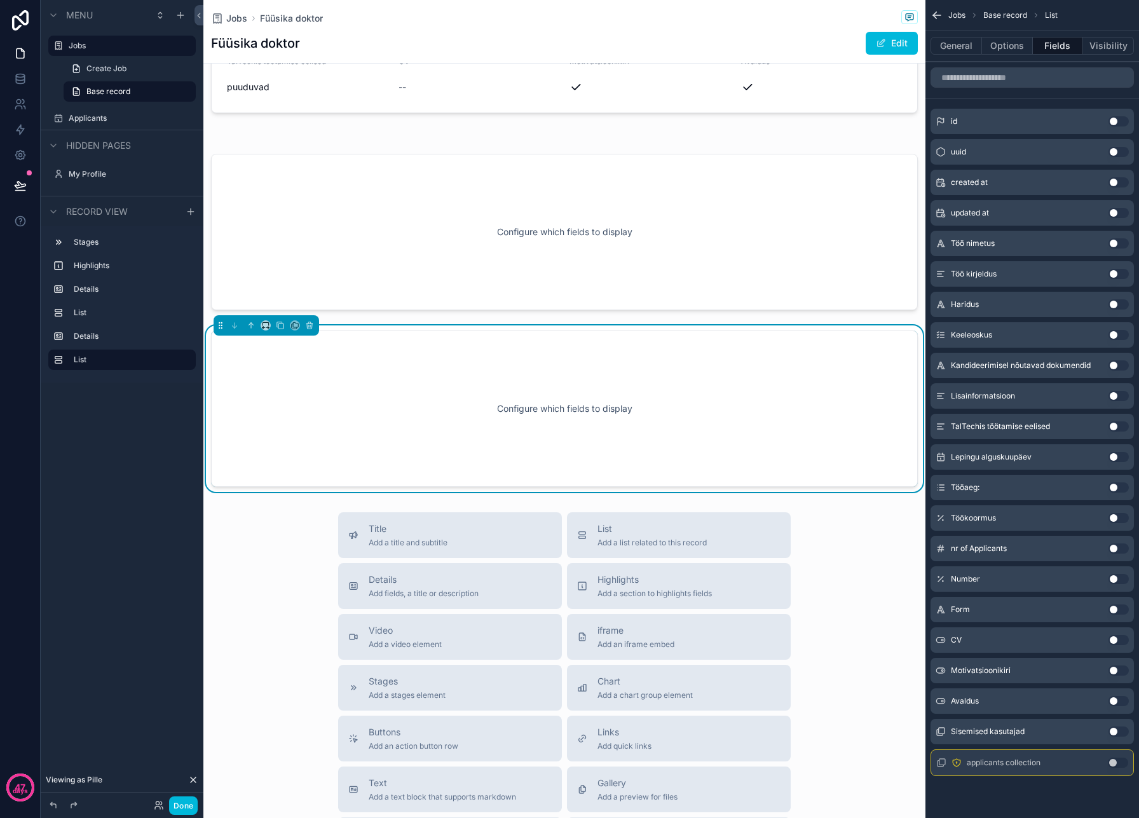
click at [1118, 733] on button "Use setting" at bounding box center [1119, 732] width 20 height 10
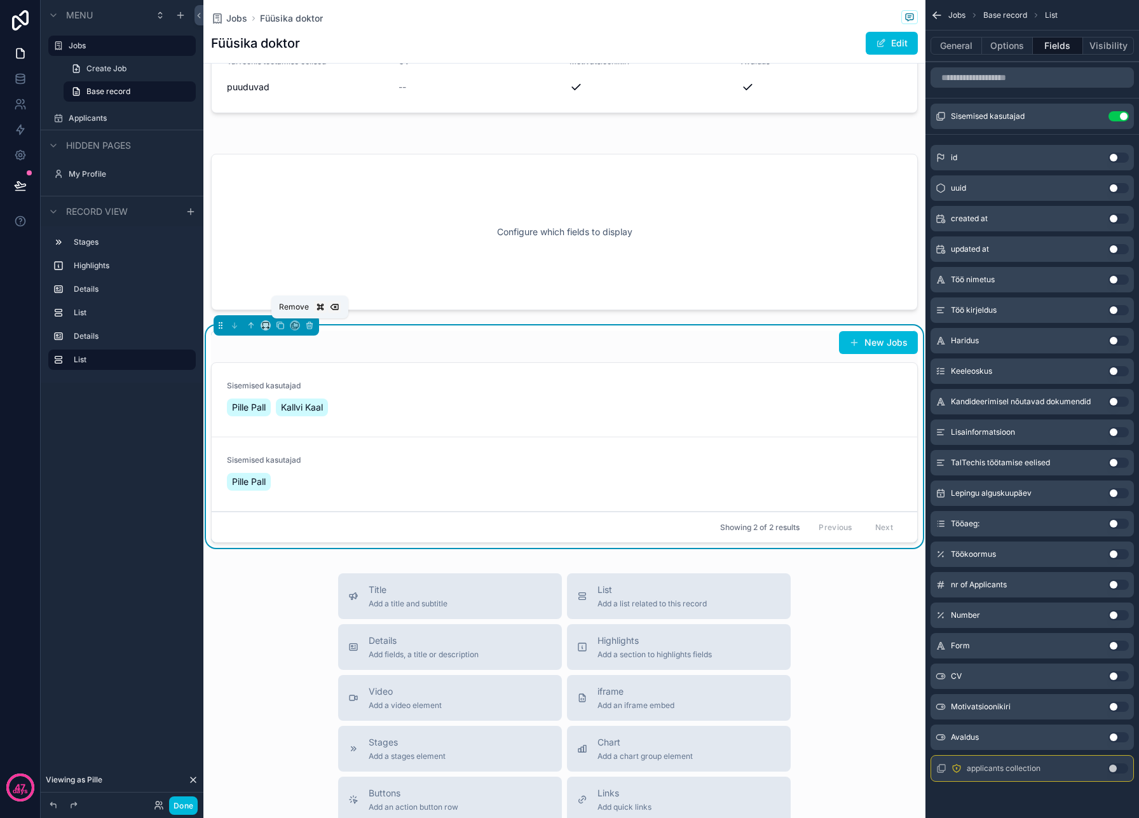
click at [310, 327] on icon "scrollable content" at bounding box center [310, 326] width 0 height 3
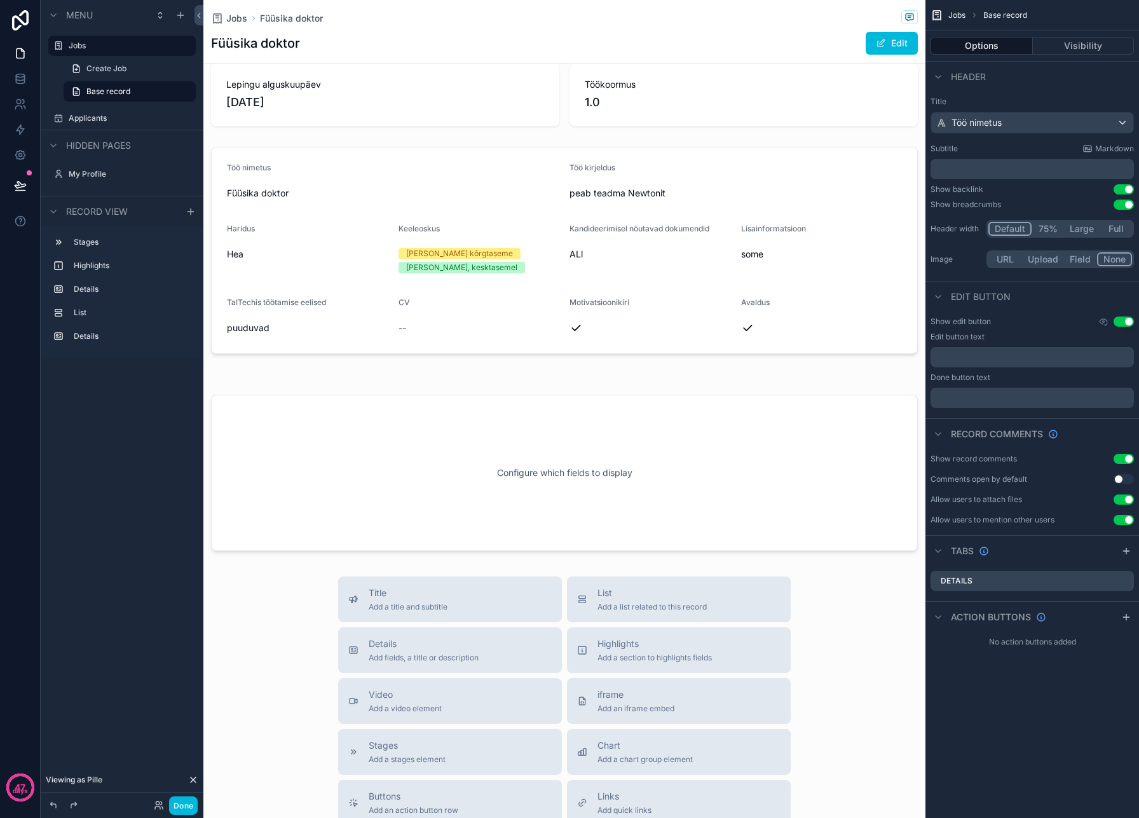
scroll to position [75, 0]
click at [444, 429] on div "scrollable content" at bounding box center [564, 473] width 722 height 167
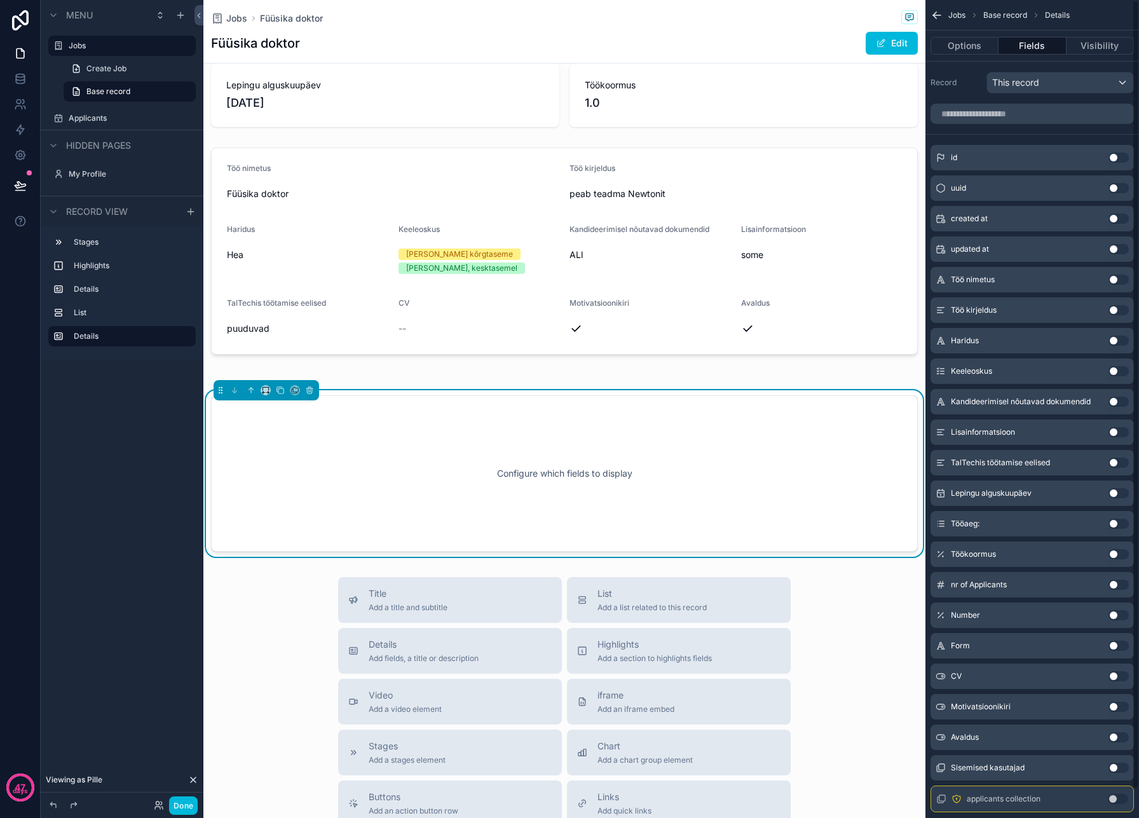
scroll to position [30, 0]
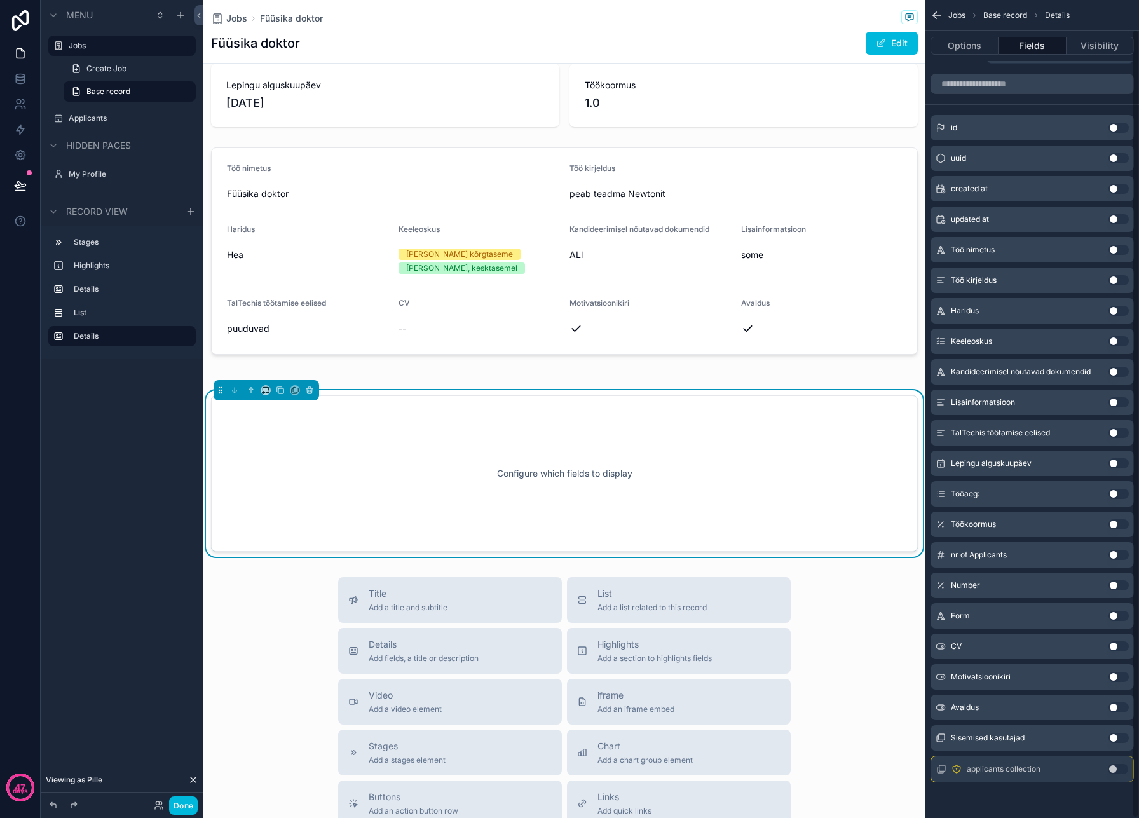
click at [1121, 739] on button "Use setting" at bounding box center [1119, 738] width 20 height 10
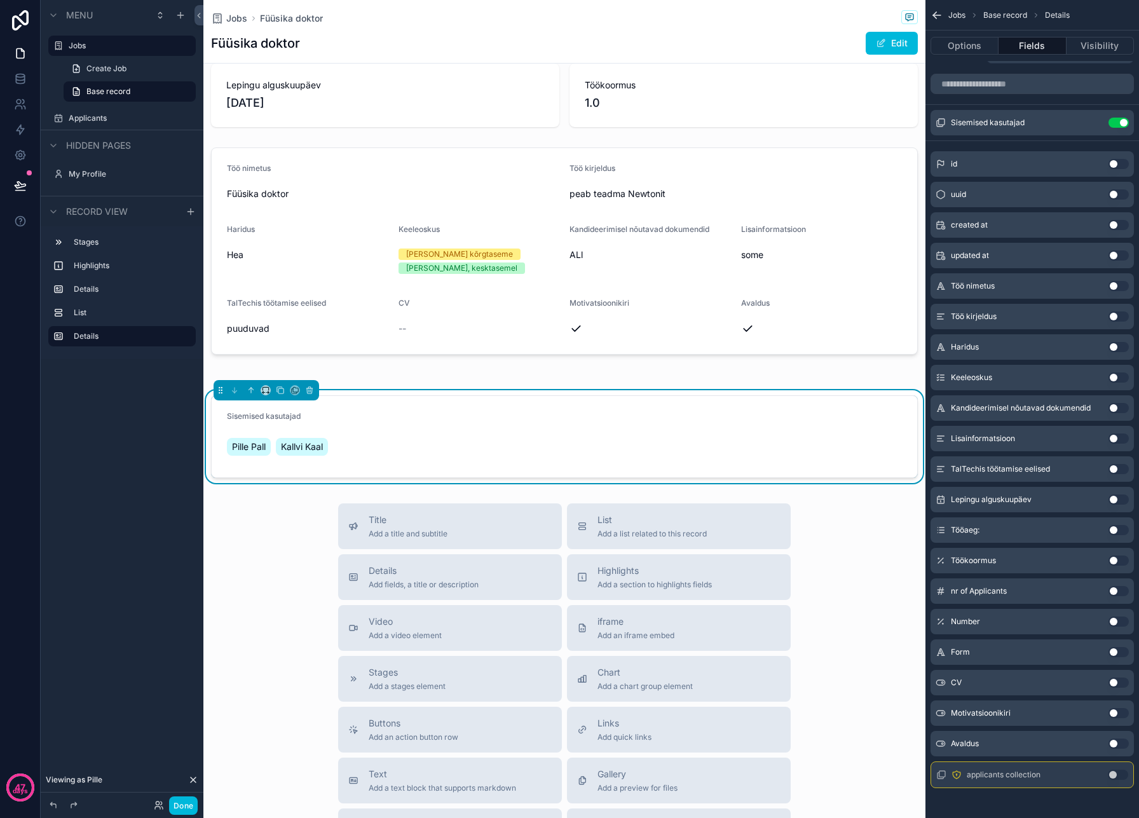
click at [365, 437] on div "Pille Pall Kallvi Kaal" at bounding box center [307, 446] width 161 height 23
click at [292, 416] on span "Sisemised kasutajad" at bounding box center [264, 416] width 74 height 10
click at [0, 0] on icon "scrollable content" at bounding box center [0, 0] width 0 height 0
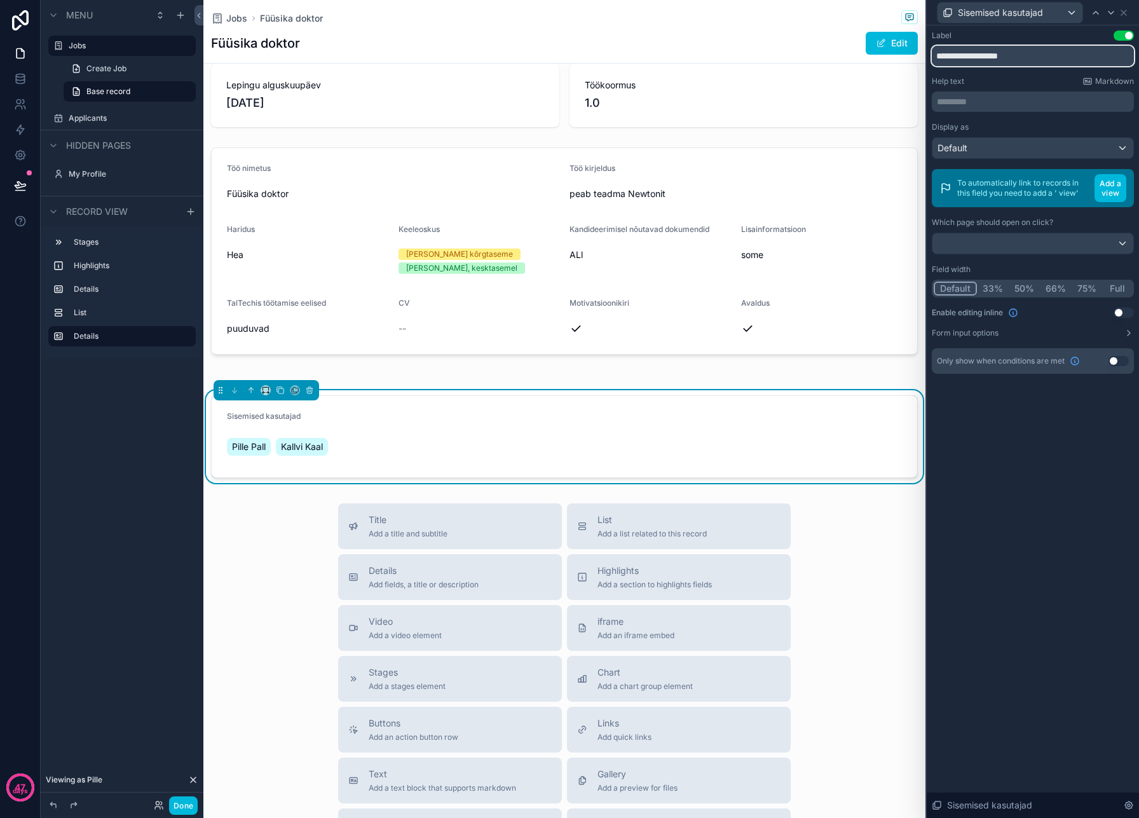
drag, startPoint x: 1054, startPoint y: 56, endPoint x: 852, endPoint y: 56, distance: 201.5
click at [852, 56] on div "**********" at bounding box center [569, 409] width 1139 height 818
type input "**********"
click at [989, 430] on div "**********" at bounding box center [1033, 421] width 212 height 793
click at [994, 287] on button "33%" at bounding box center [993, 289] width 32 height 14
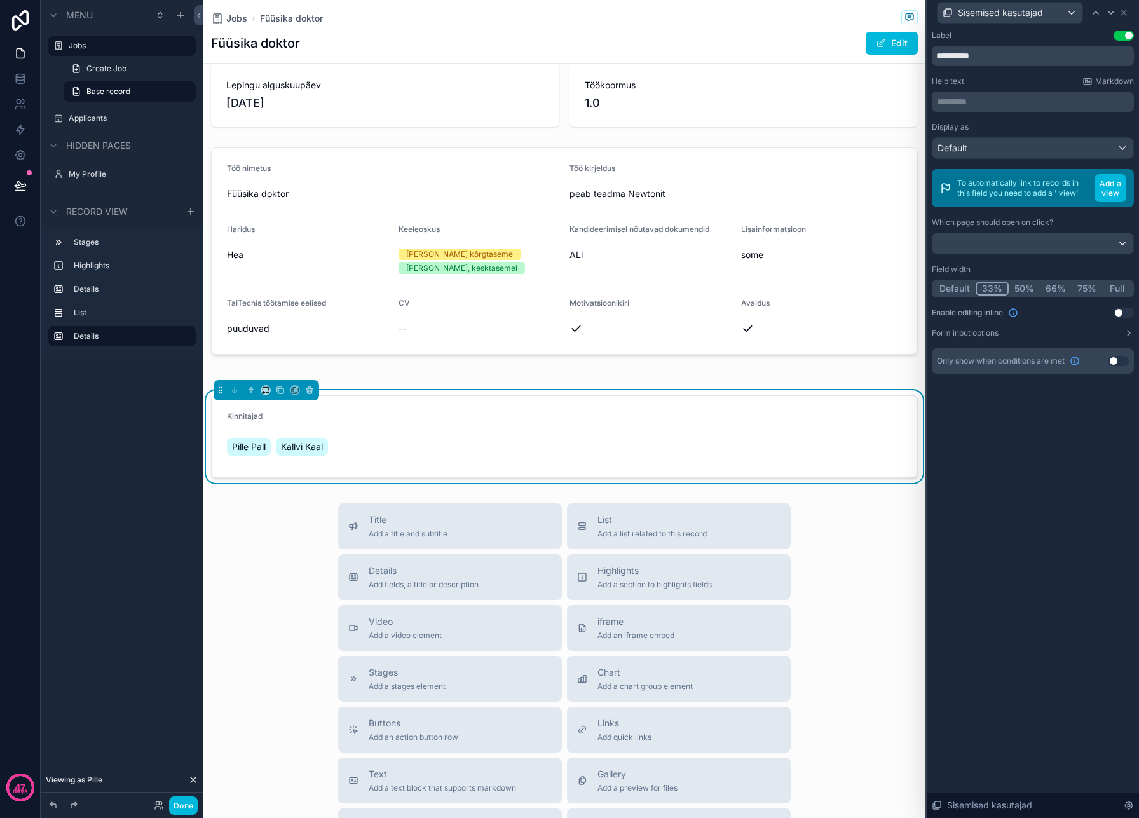
click at [1032, 295] on button "50%" at bounding box center [1024, 289] width 31 height 14
click at [1055, 289] on button "66%" at bounding box center [1056, 289] width 32 height 14
click at [1090, 289] on button "75%" at bounding box center [1087, 289] width 31 height 14
click at [1107, 289] on button "Full" at bounding box center [1116, 289] width 31 height 14
click at [956, 291] on button "Default" at bounding box center [955, 289] width 42 height 14
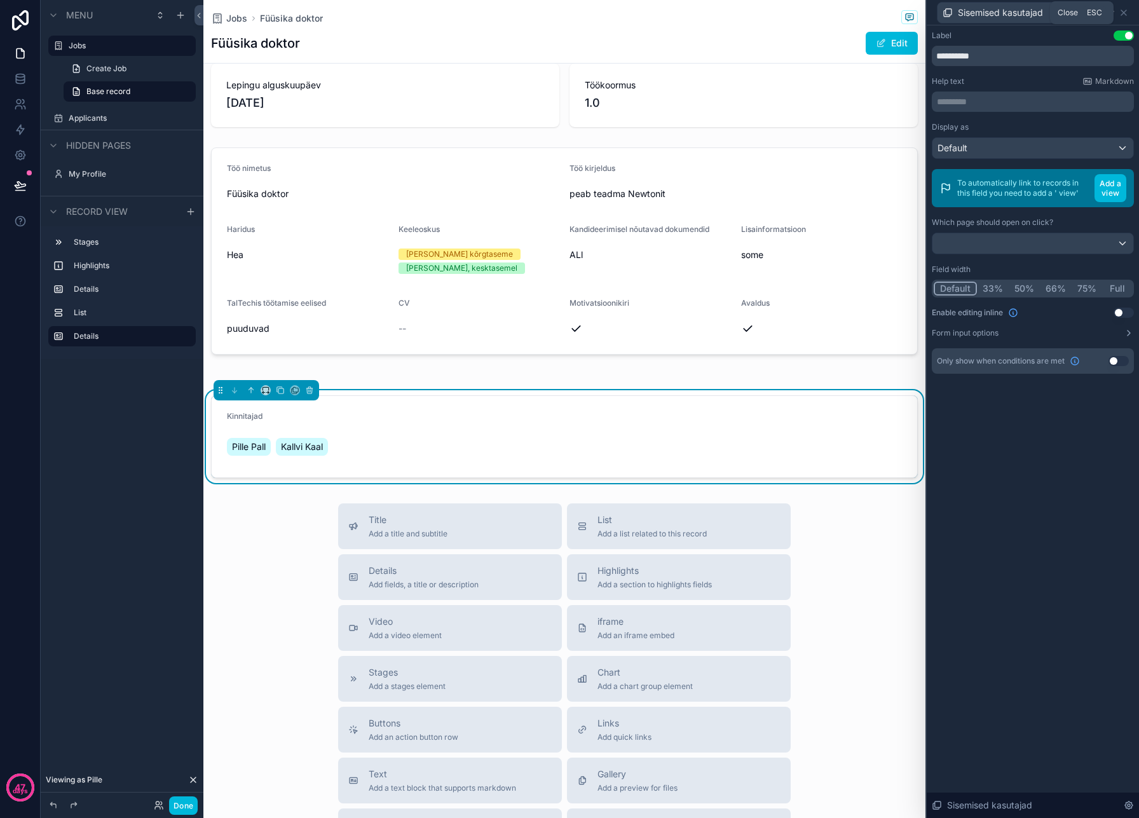
click at [1123, 9] on icon at bounding box center [1124, 13] width 10 height 10
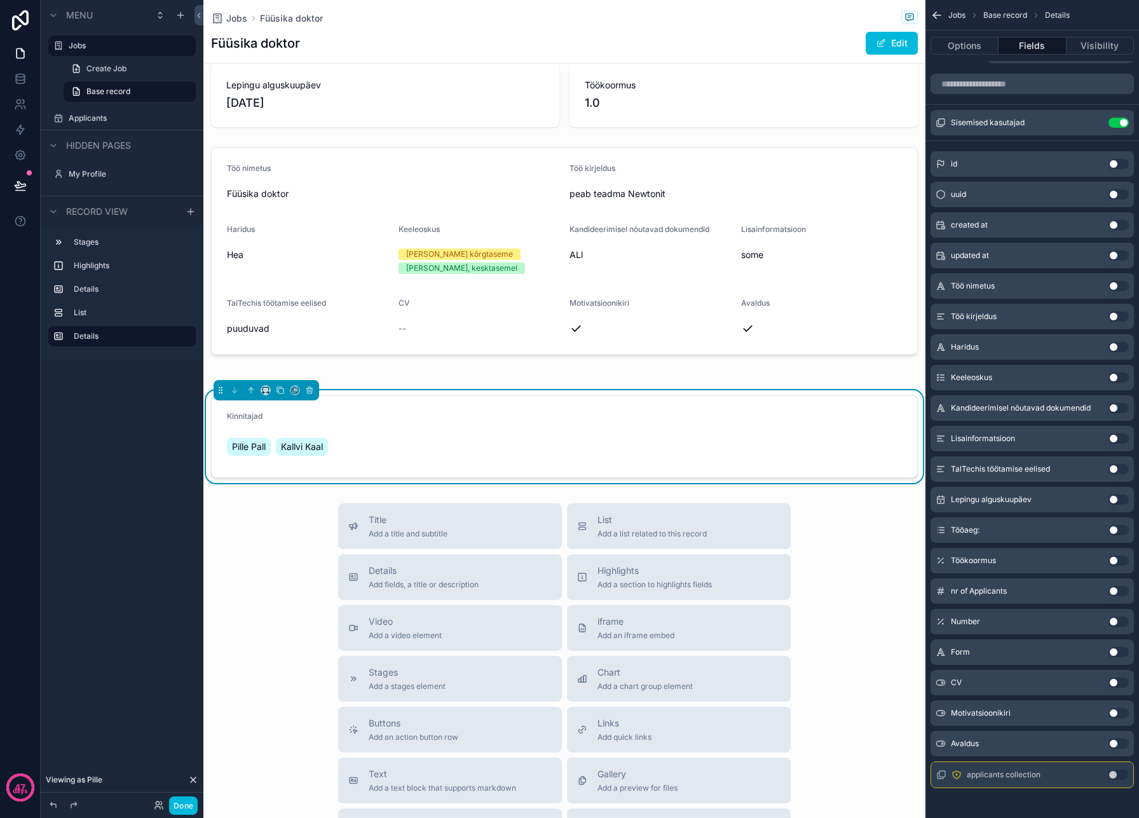
click at [936, 12] on icon "scrollable content" at bounding box center [934, 13] width 3 height 3
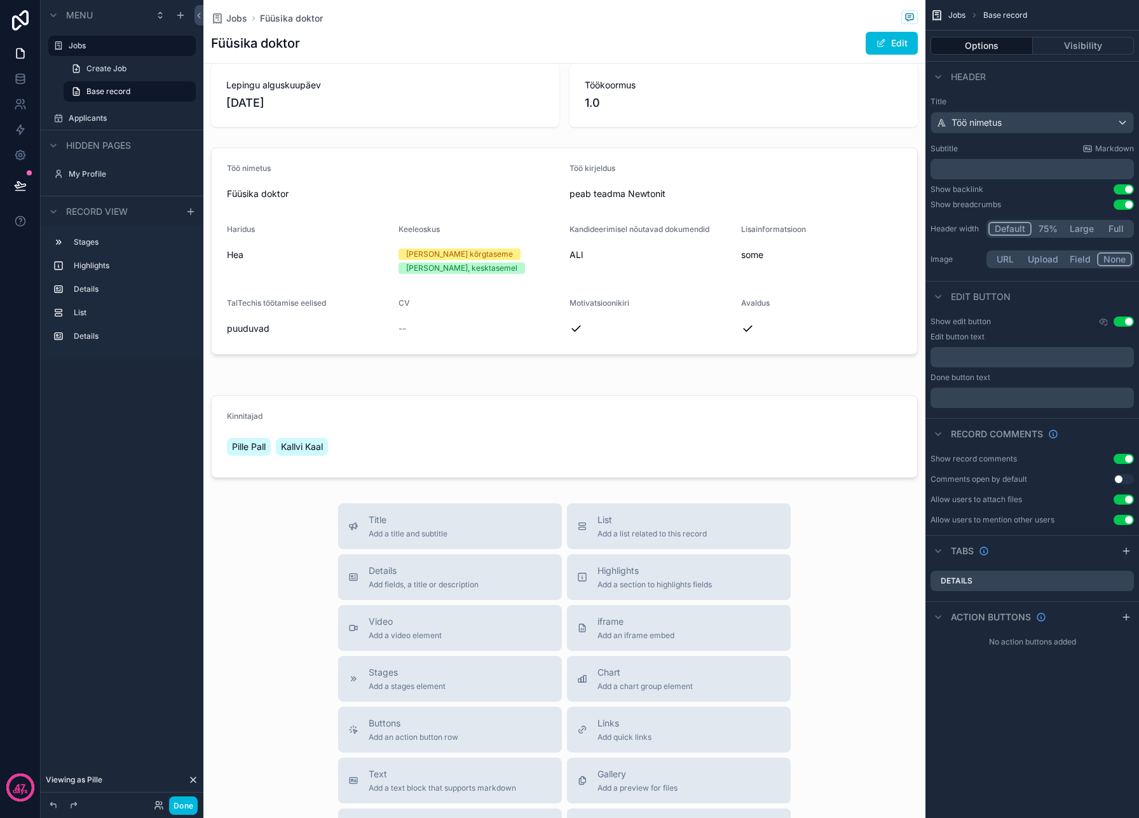
scroll to position [0, 0]
click at [823, 445] on div "scrollable content" at bounding box center [564, 436] width 722 height 93
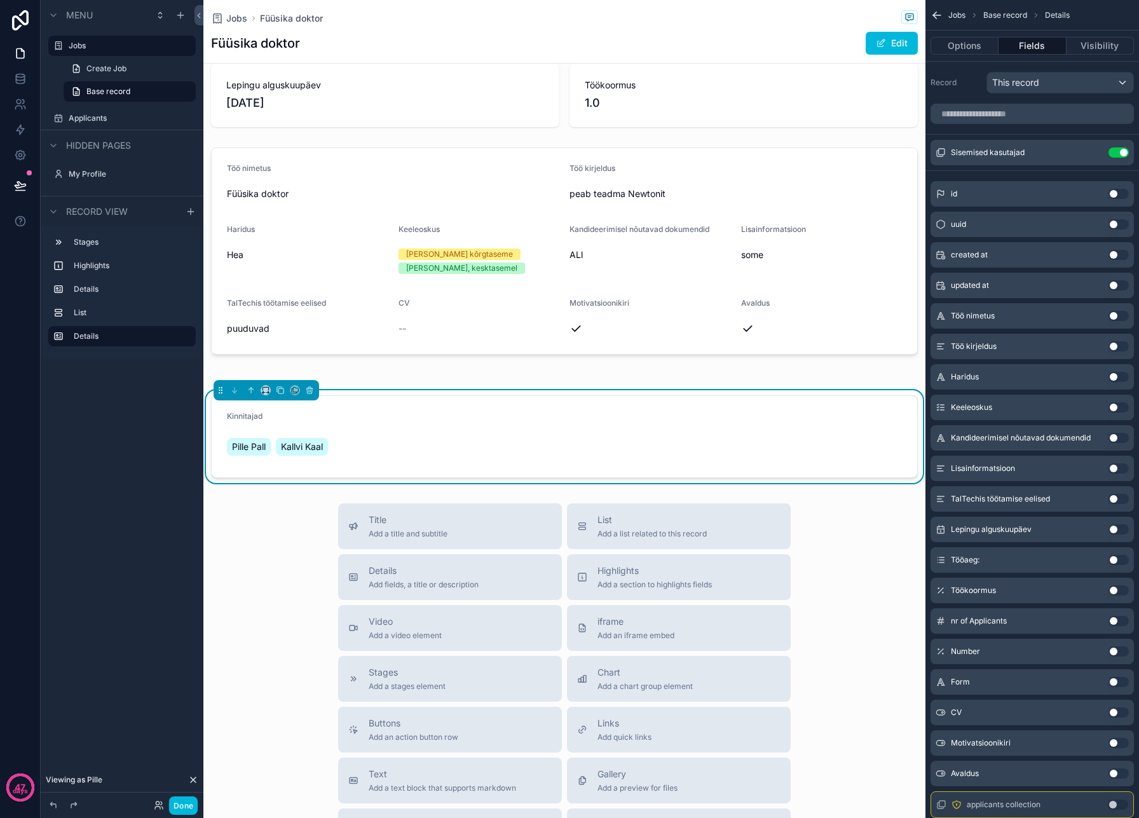
click at [896, 46] on button "Edit" at bounding box center [892, 43] width 52 height 23
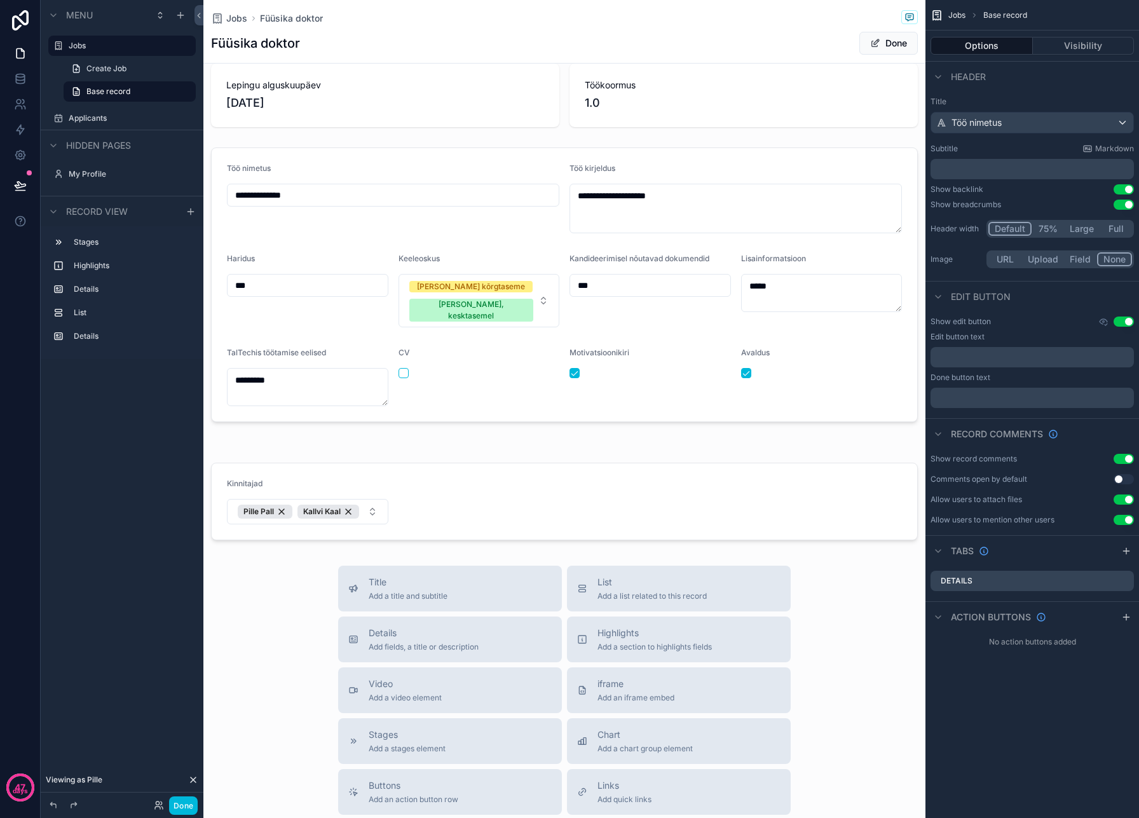
click at [352, 502] on div "scrollable content" at bounding box center [564, 502] width 722 height 88
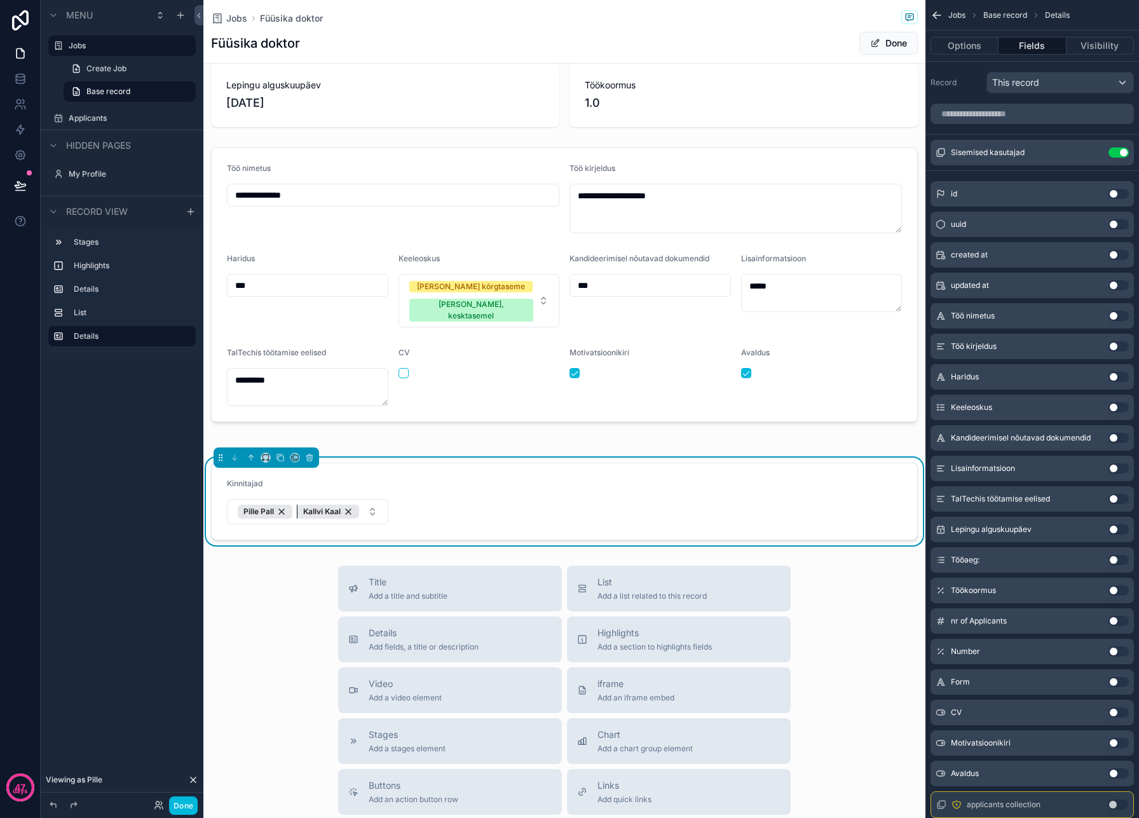
click at [352, 505] on div "Kallvi Kaal" at bounding box center [328, 512] width 62 height 14
click at [285, 505] on div "Pille Pall" at bounding box center [265, 512] width 55 height 14
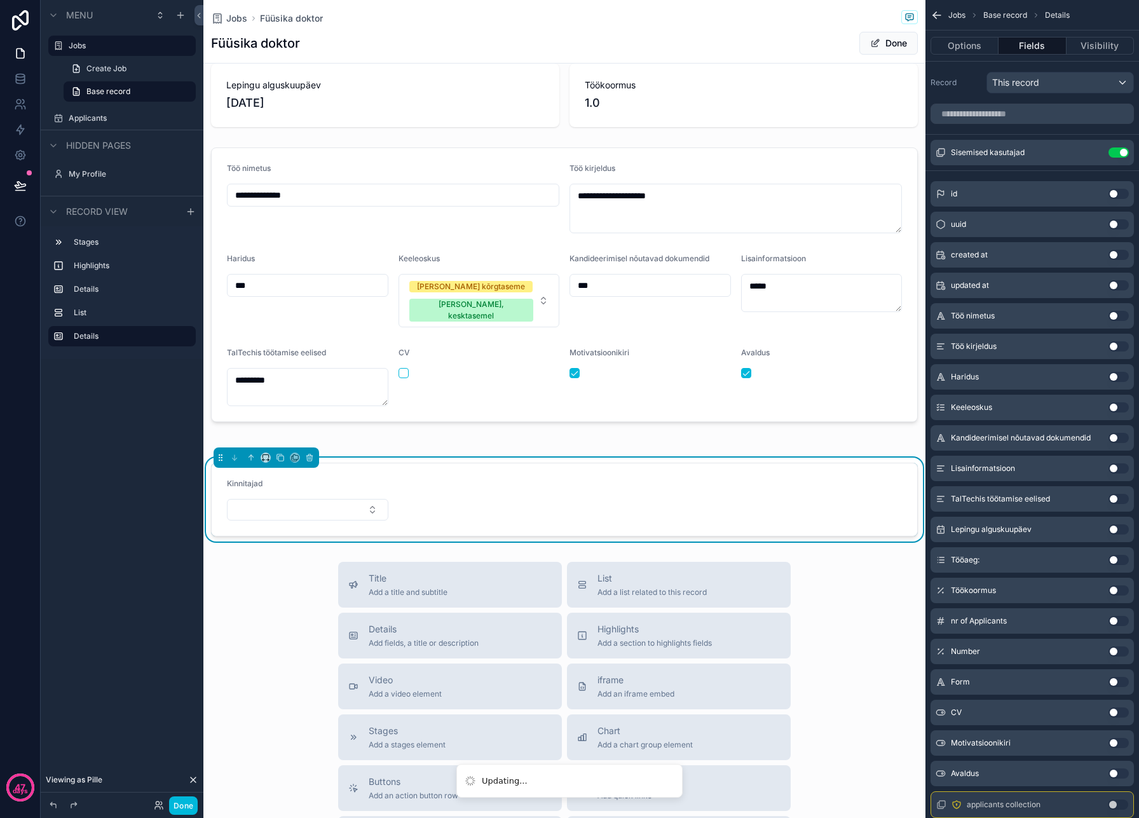
click at [428, 463] on form "Kinnitajad" at bounding box center [565, 499] width 706 height 72
click at [318, 505] on button "Select Button" at bounding box center [307, 510] width 161 height 22
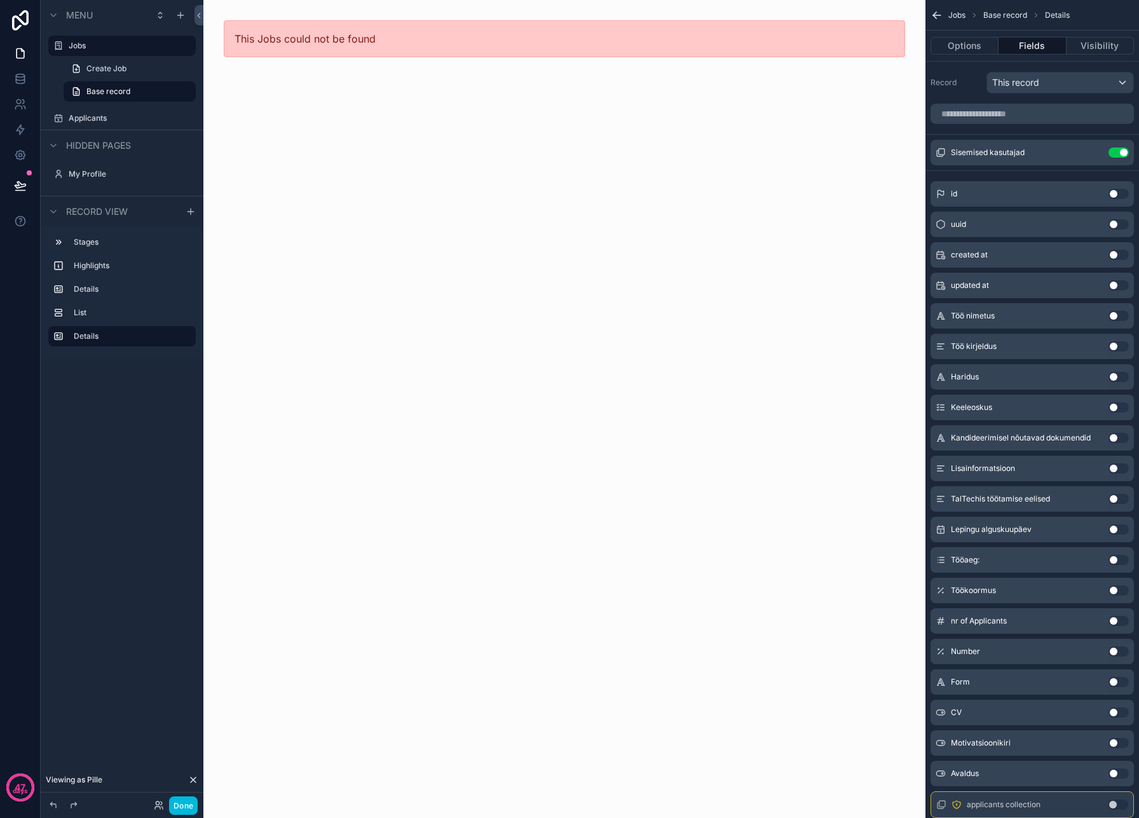
click at [305, 184] on div "This Jobs could not be found" at bounding box center [564, 409] width 722 height 818
click at [100, 41] on label "Jobs" at bounding box center [129, 46] width 120 height 10
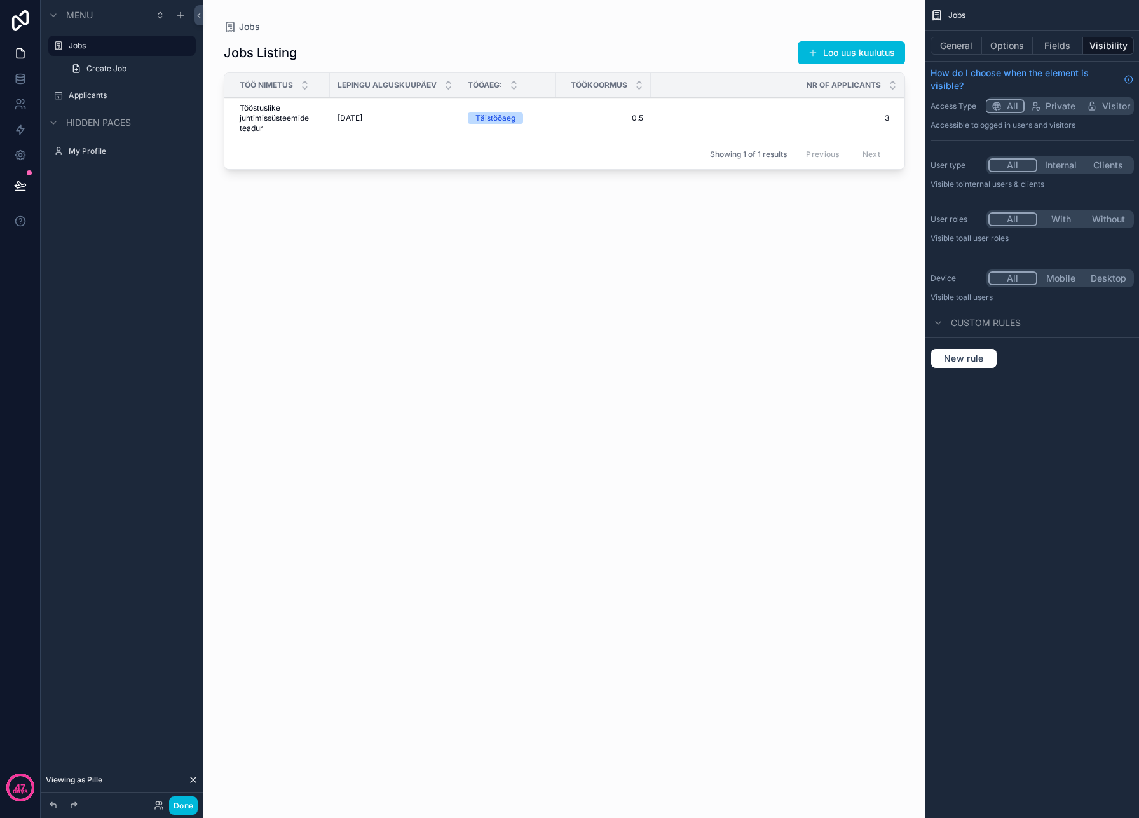
click at [198, 783] on icon at bounding box center [193, 780] width 10 height 10
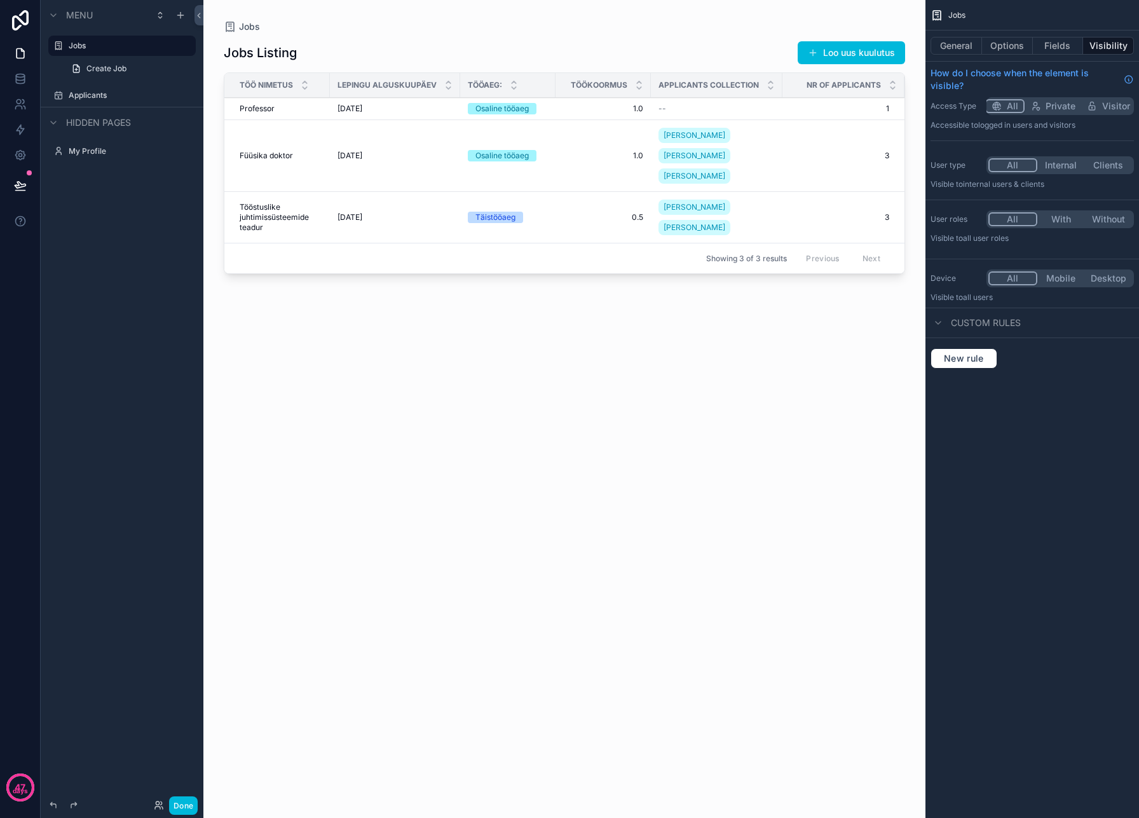
click at [193, 805] on button "Done" at bounding box center [183, 805] width 29 height 18
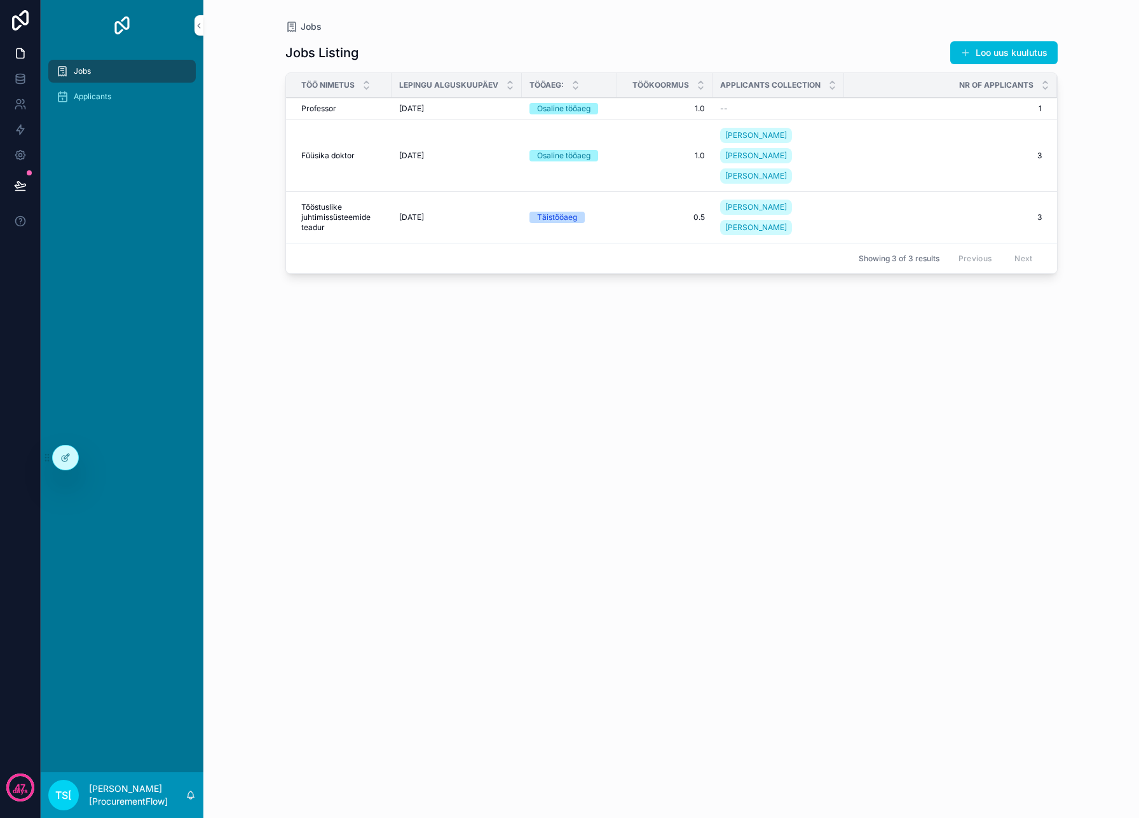
click at [424, 113] on span "[DATE]" at bounding box center [411, 109] width 25 height 10
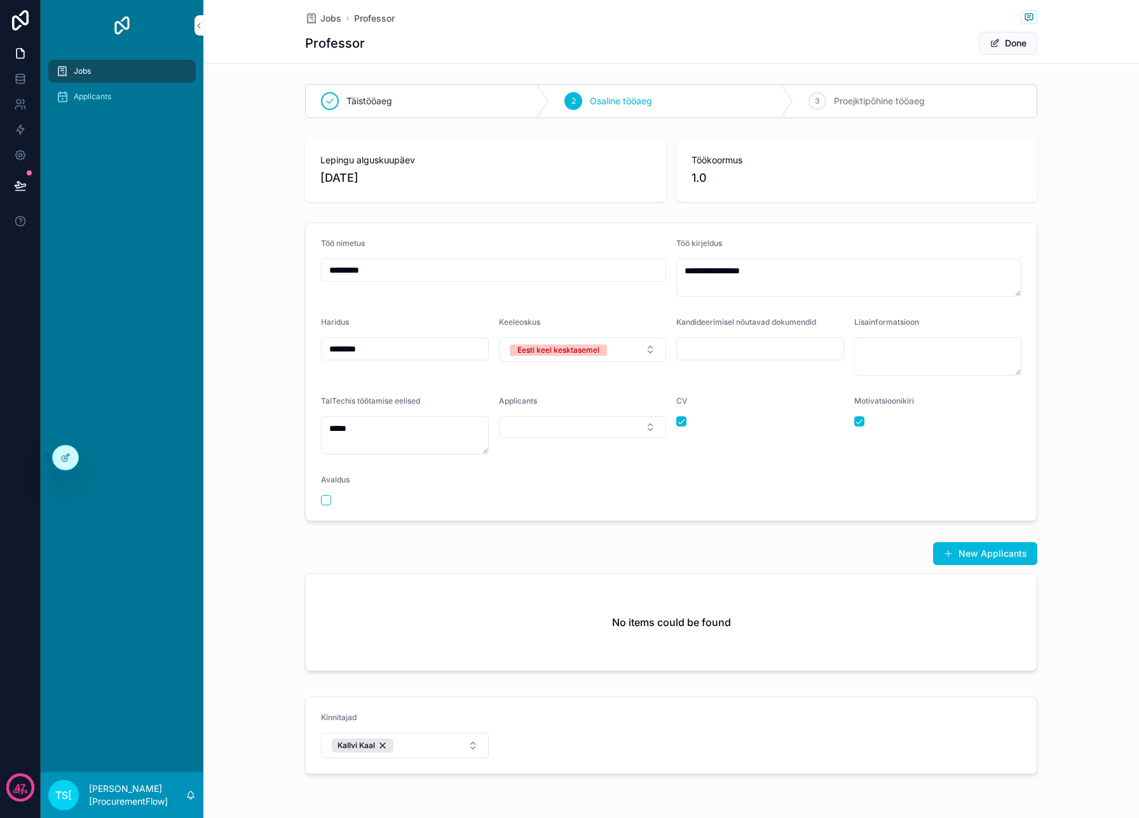
scroll to position [43, 0]
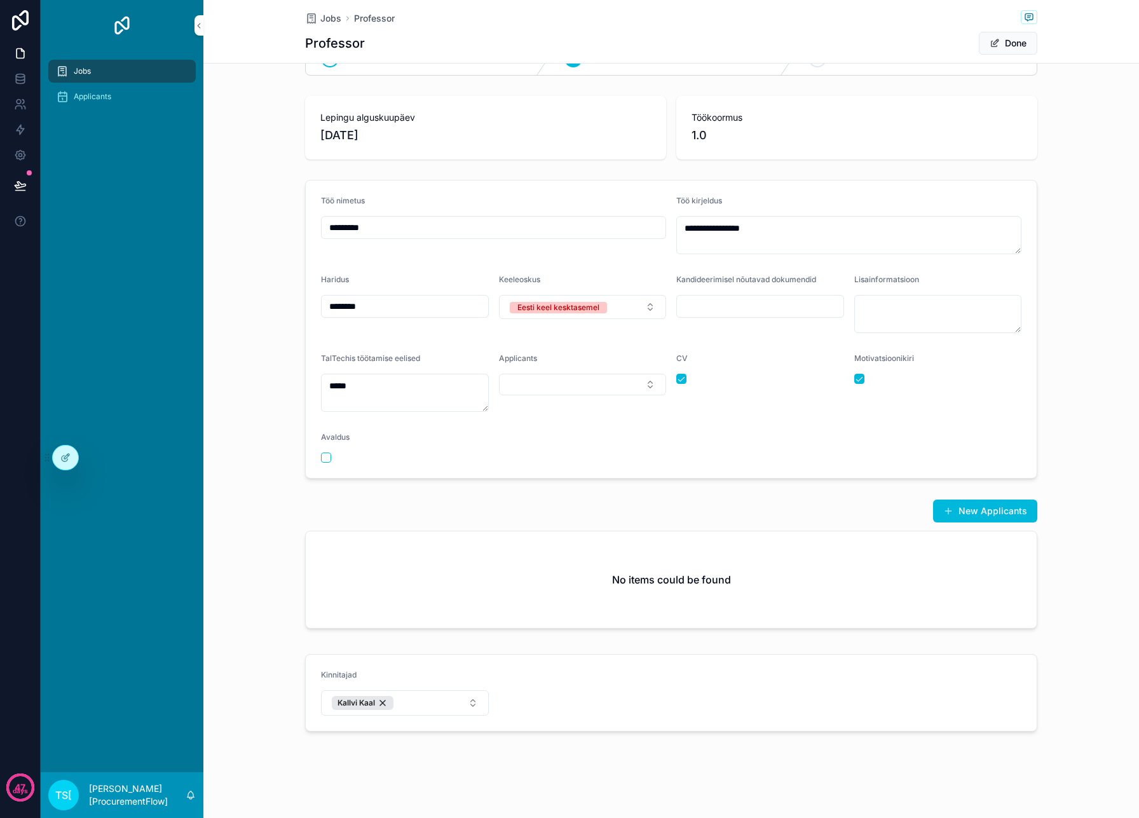
click at [455, 708] on button "Kallvi Kaal" at bounding box center [405, 702] width 168 height 25
click at [427, 791] on div "[PERSON_NAME]" at bounding box center [405, 796] width 177 height 20
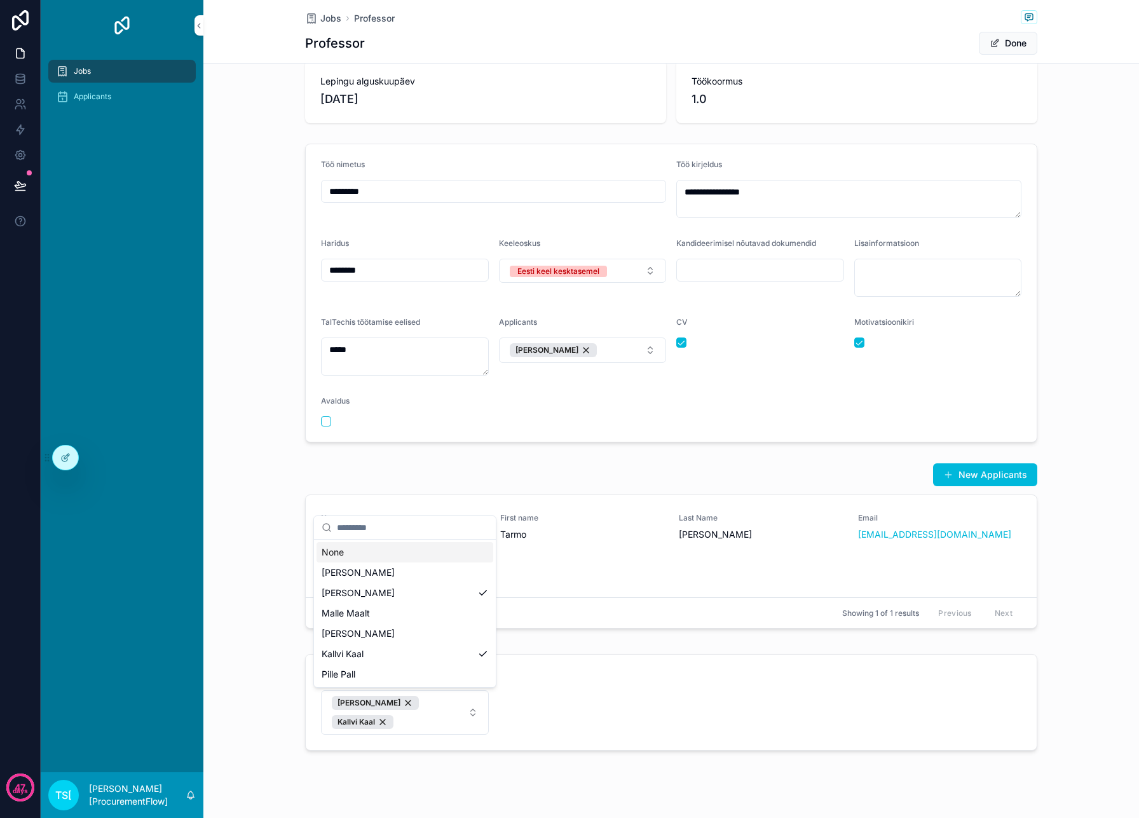
click at [491, 465] on div "New Applicants" at bounding box center [671, 475] width 732 height 24
click at [393, 715] on div "Kallvi Kaal" at bounding box center [363, 722] width 62 height 14
click at [385, 705] on div "[PERSON_NAME]" at bounding box center [375, 703] width 87 height 14
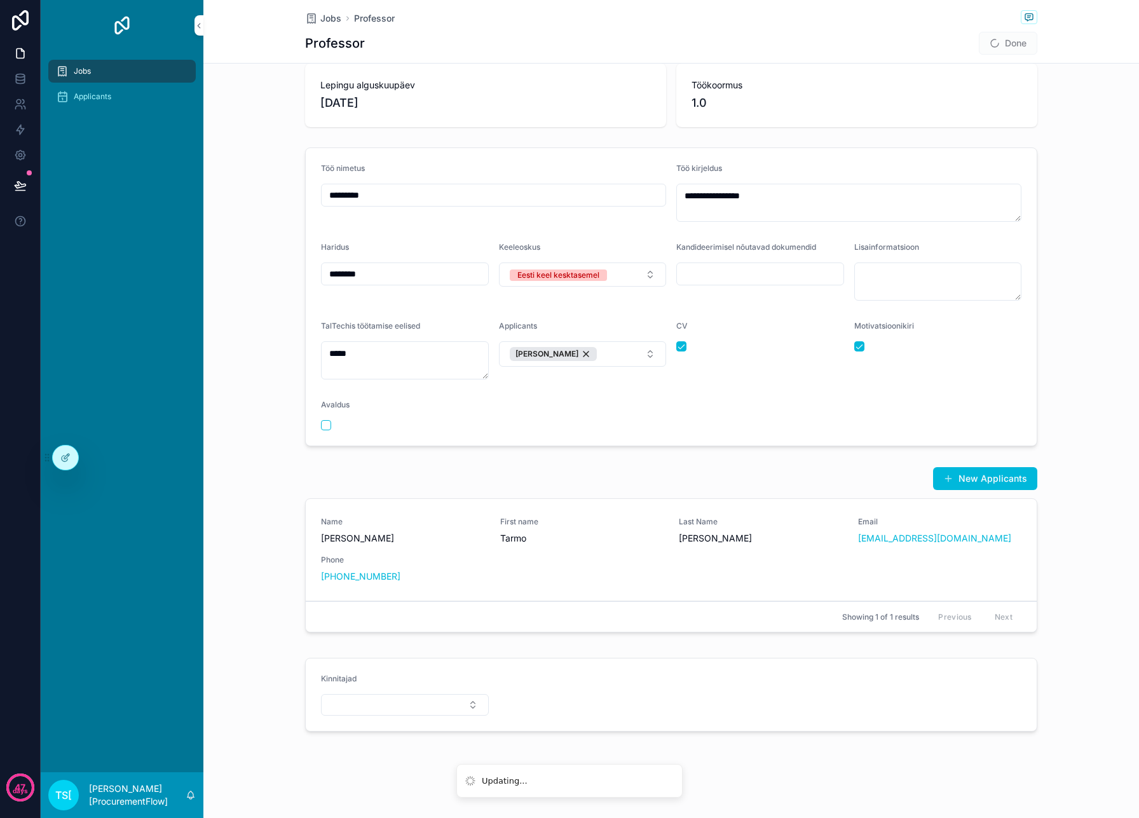
click at [425, 630] on div "Showing 1 of 1 results Previous Next" at bounding box center [671, 616] width 731 height 31
click at [65, 461] on icon at bounding box center [65, 459] width 6 height 6
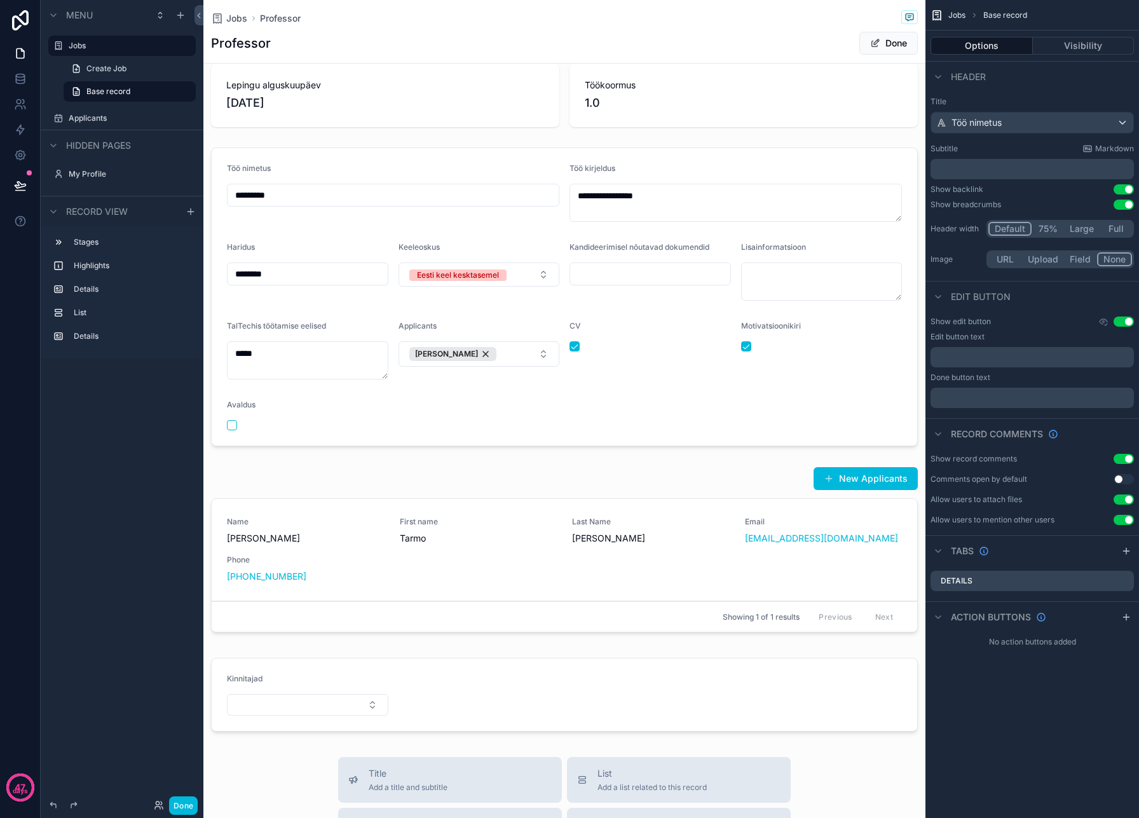
click at [362, 679] on div "scrollable content" at bounding box center [564, 695] width 722 height 84
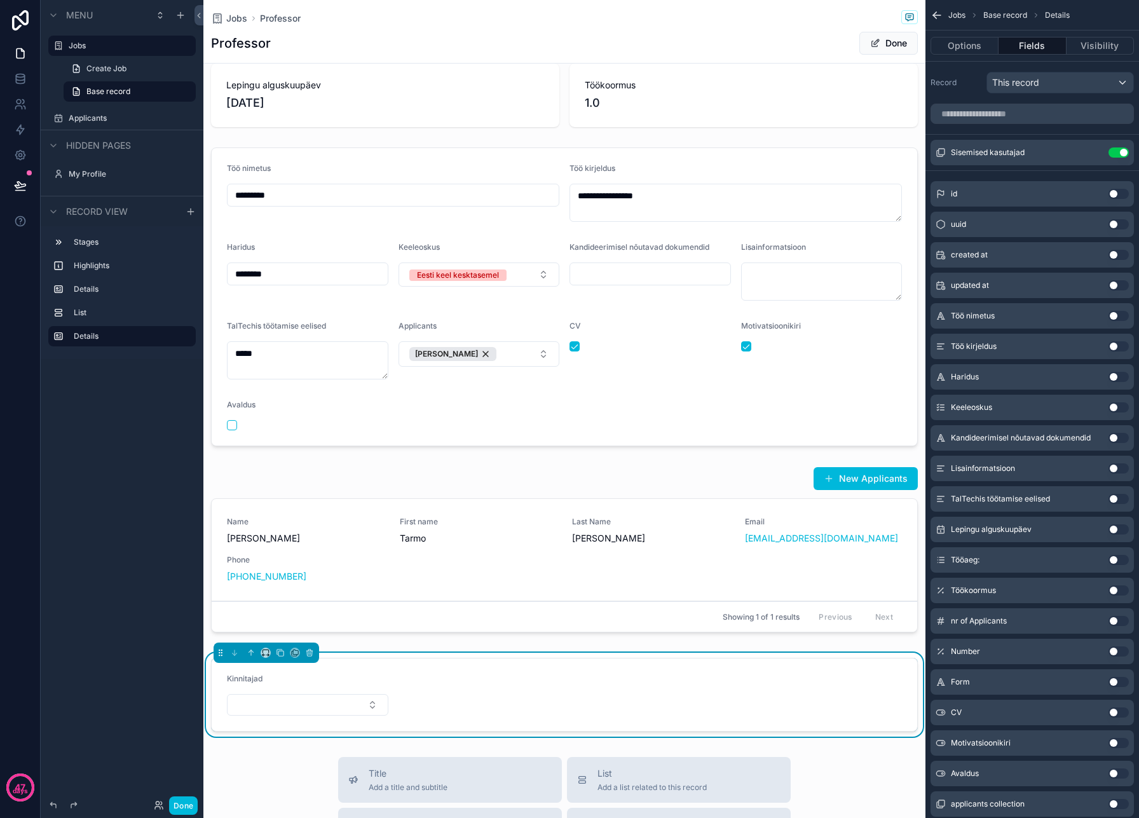
click at [1080, 146] on div "Sisemised kasutajad Use setting" at bounding box center [1032, 152] width 203 height 25
click at [0, 0] on icon "scrollable content" at bounding box center [0, 0] width 0 height 0
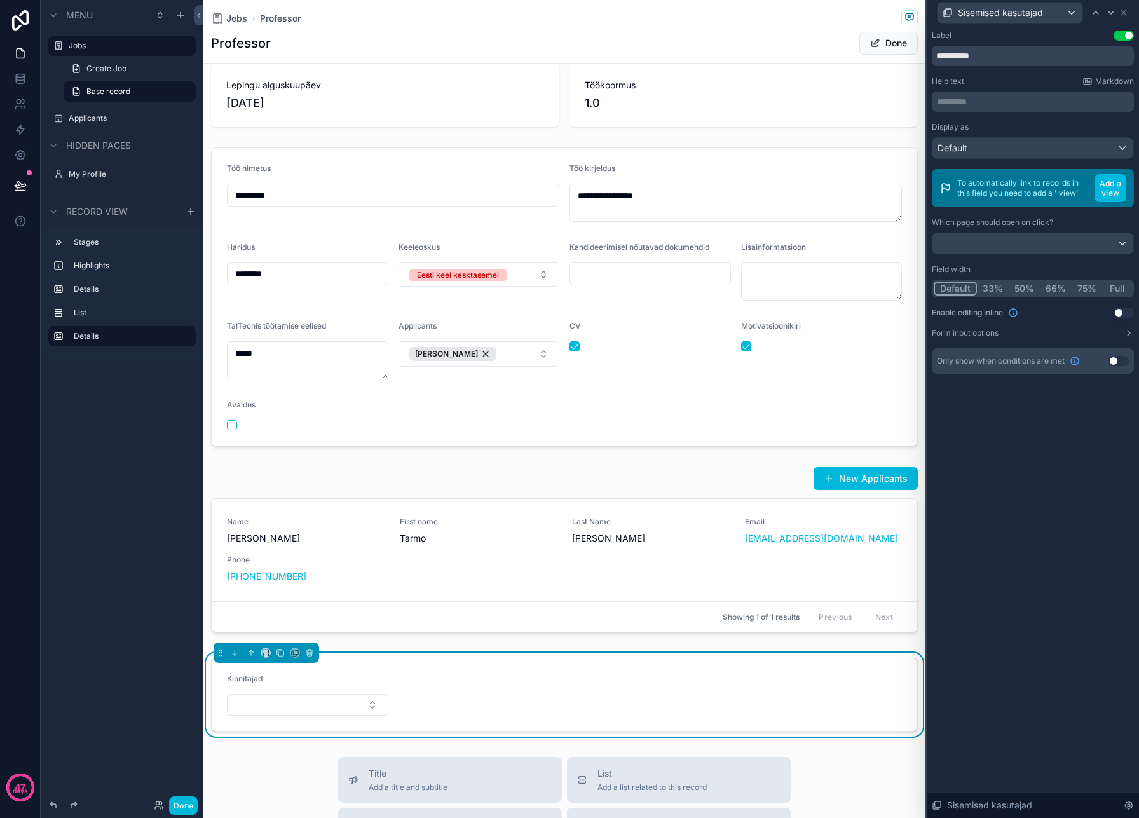
click at [1119, 339] on div "**********" at bounding box center [1033, 202] width 202 height 343
click at [1119, 334] on button "Form input options" at bounding box center [1033, 333] width 202 height 10
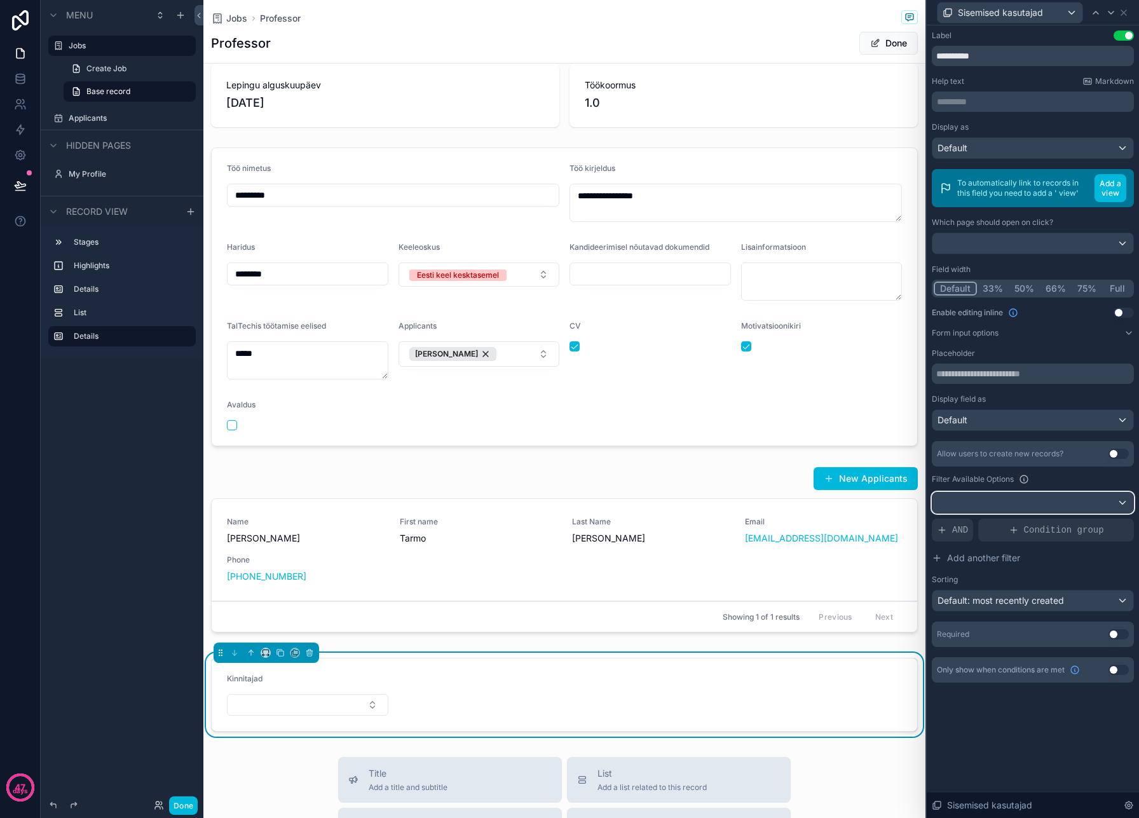
click at [1121, 499] on div at bounding box center [1033, 503] width 201 height 20
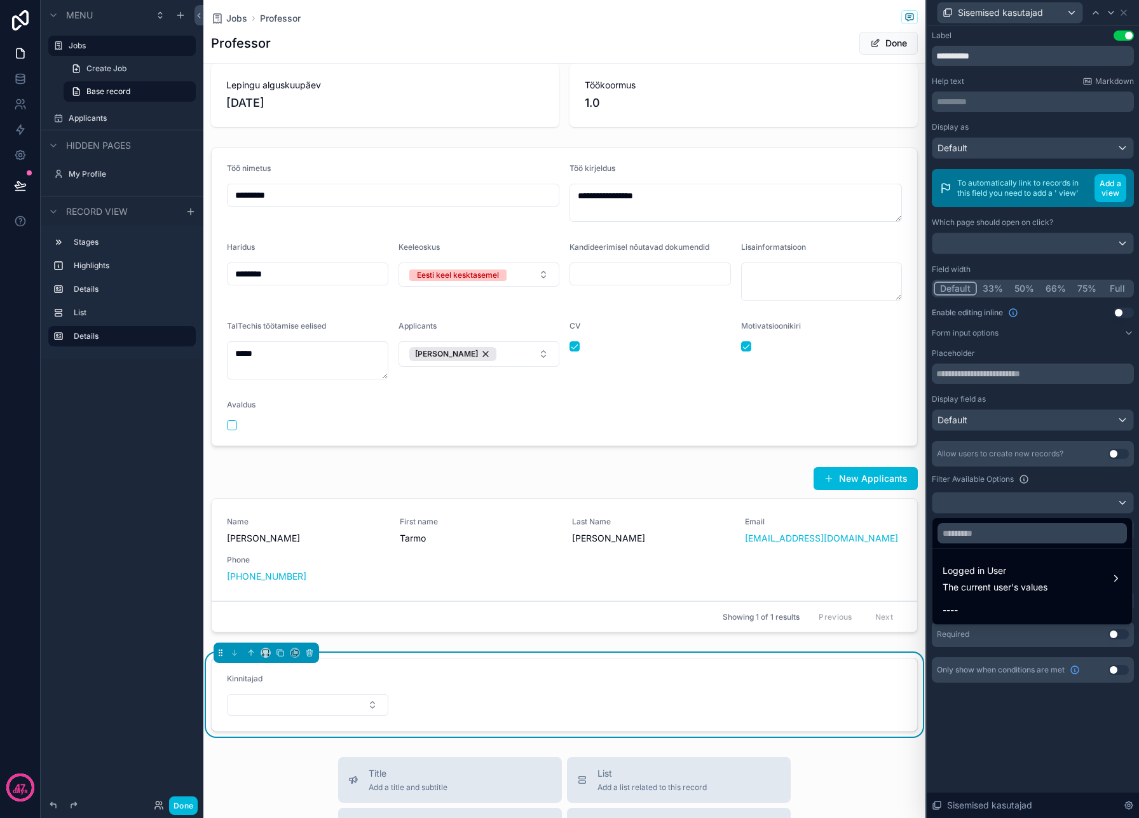
click at [1121, 499] on div at bounding box center [1033, 409] width 212 height 818
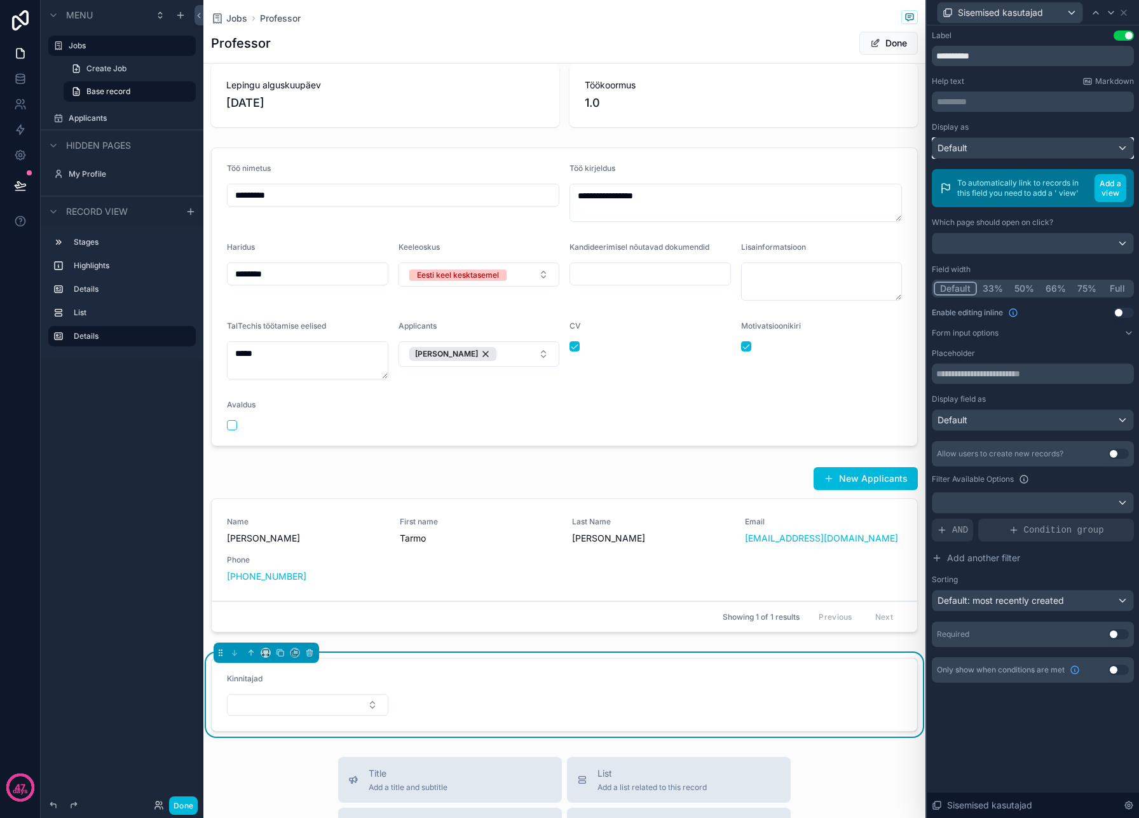
click at [1014, 149] on div "Default" at bounding box center [1033, 148] width 201 height 20
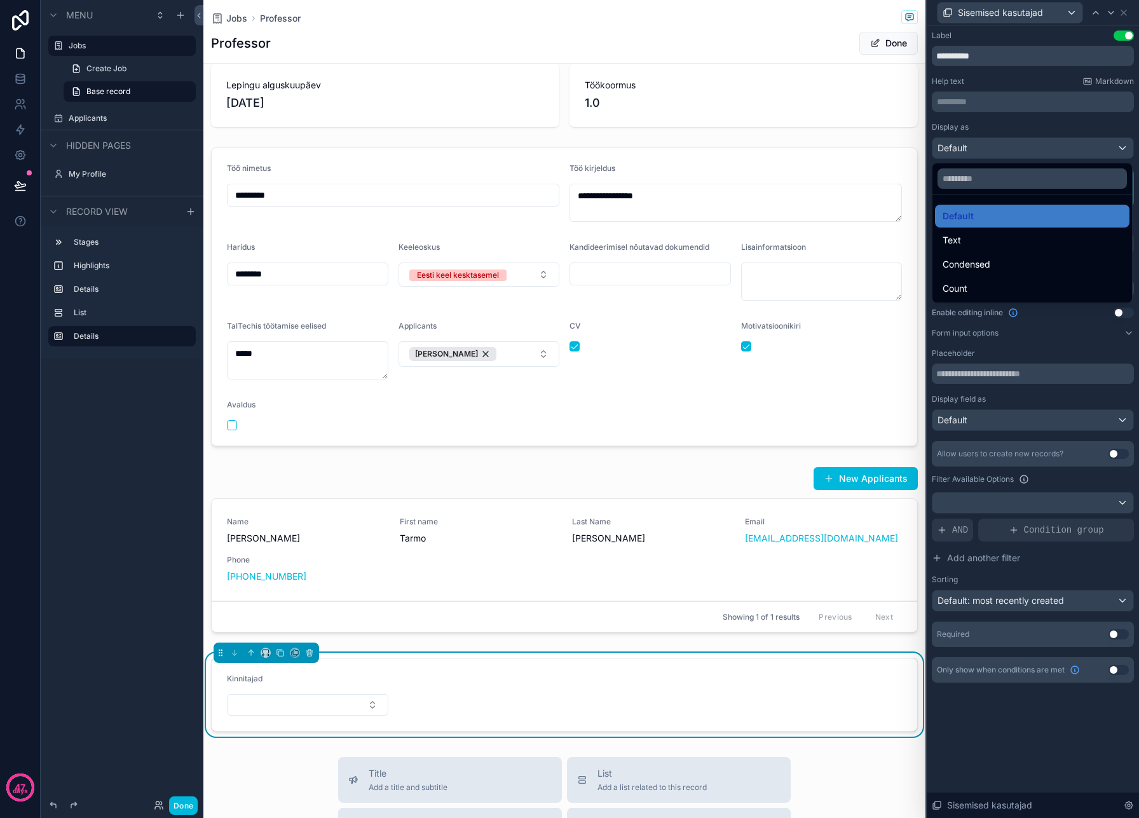
click at [1014, 149] on div at bounding box center [1033, 409] width 212 height 818
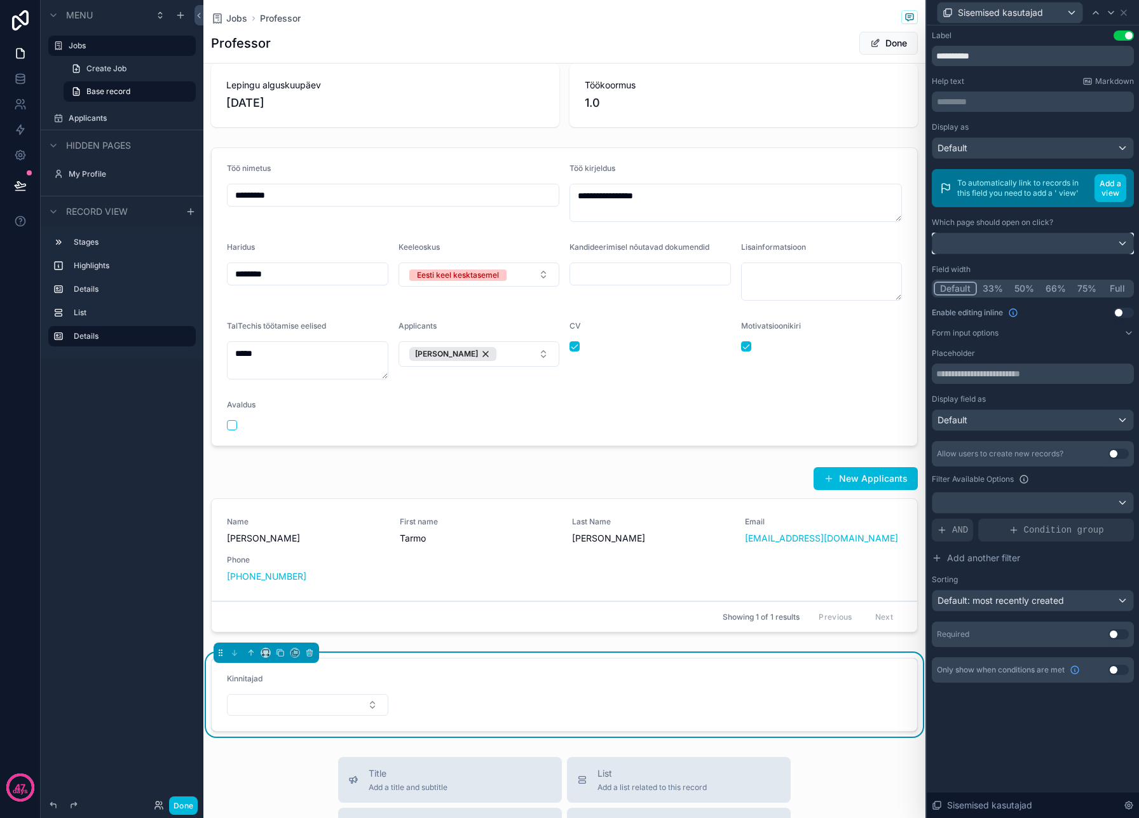
click at [1042, 243] on div at bounding box center [1033, 243] width 201 height 20
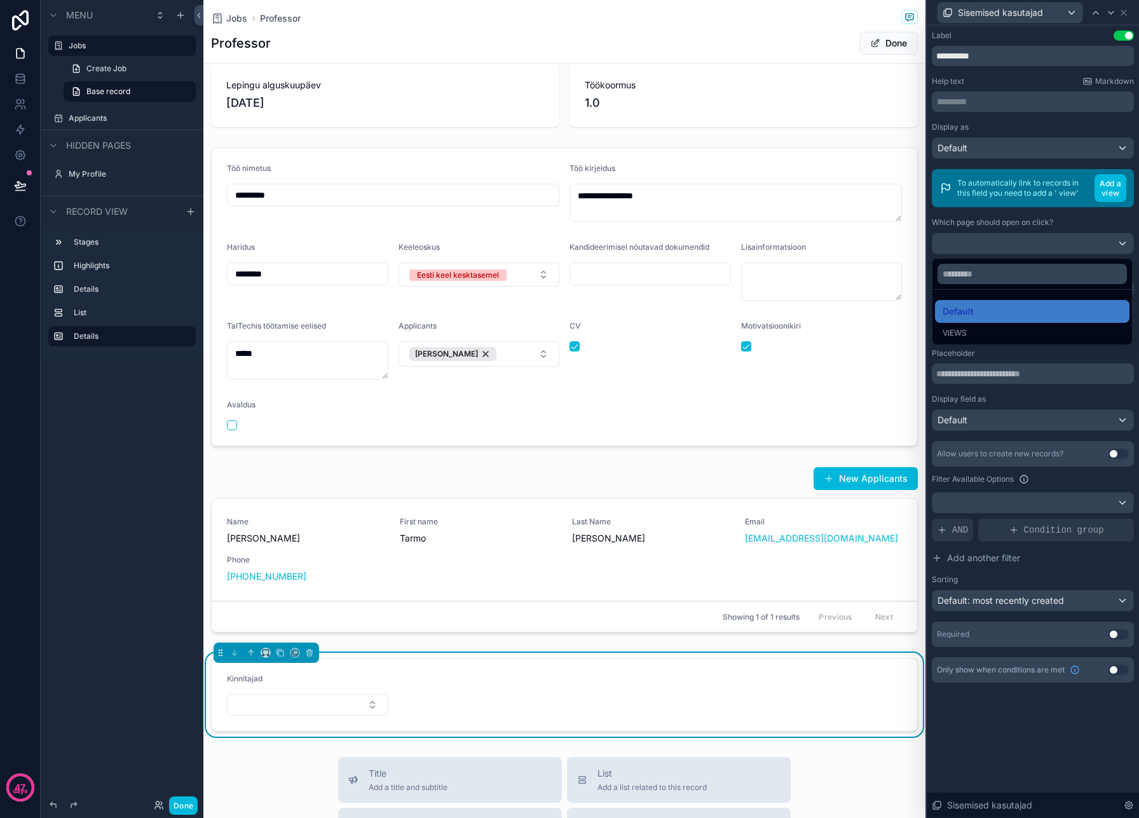
click at [1042, 243] on div at bounding box center [1033, 409] width 212 height 818
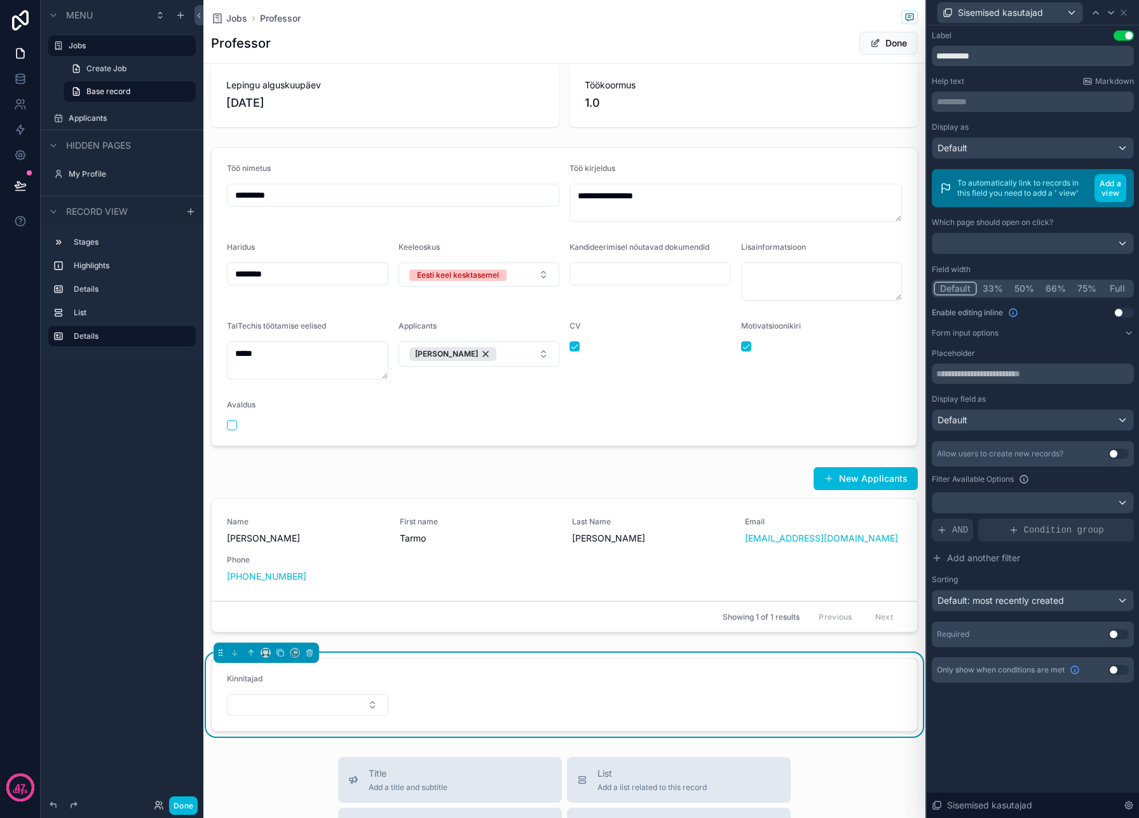
click at [1117, 329] on button "Form input options" at bounding box center [1033, 333] width 202 height 10
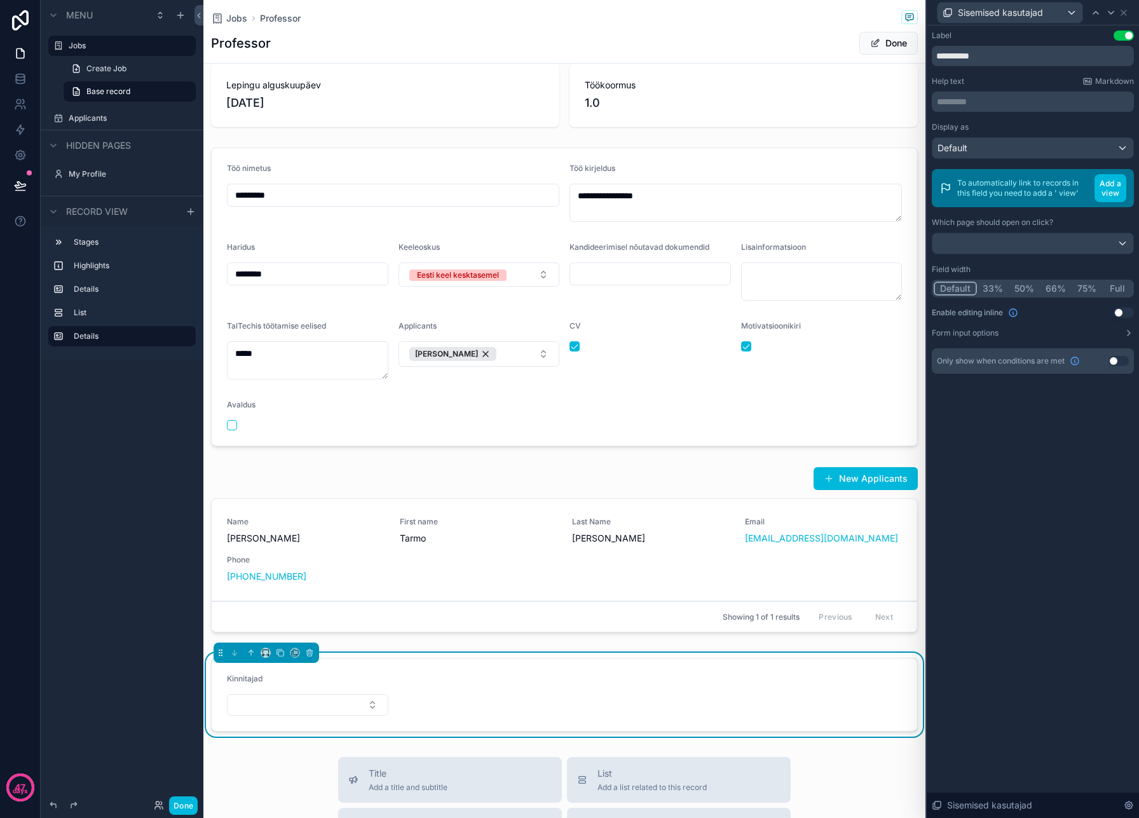
click at [1117, 329] on button "Form input options" at bounding box center [1033, 333] width 202 height 10
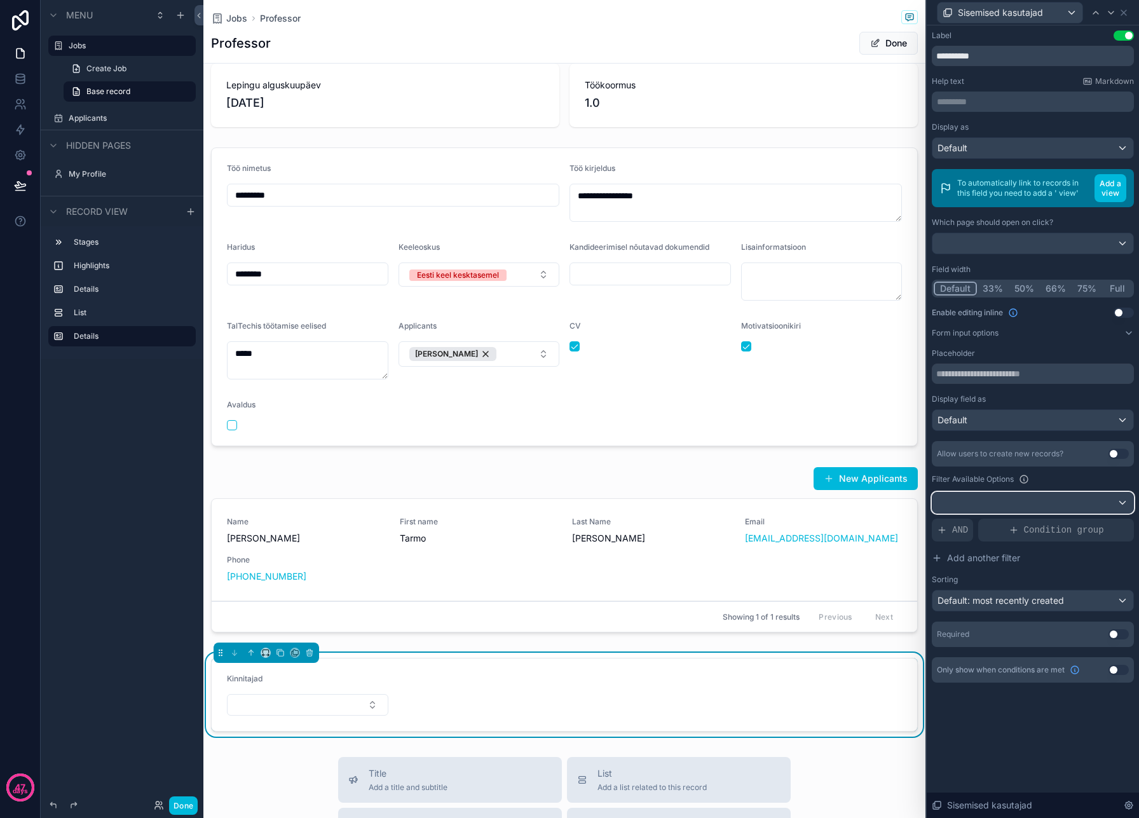
click at [1016, 504] on div at bounding box center [1033, 503] width 201 height 20
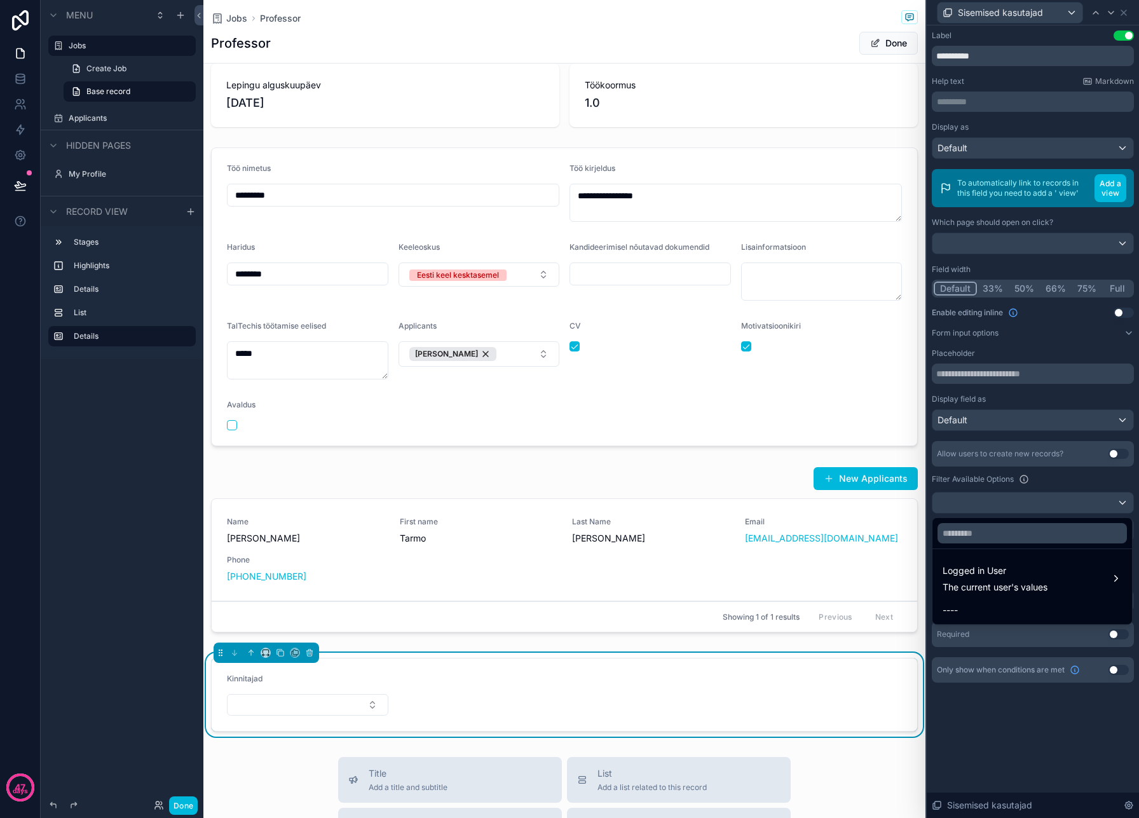
click at [1033, 564] on span "Logged in User" at bounding box center [995, 570] width 105 height 15
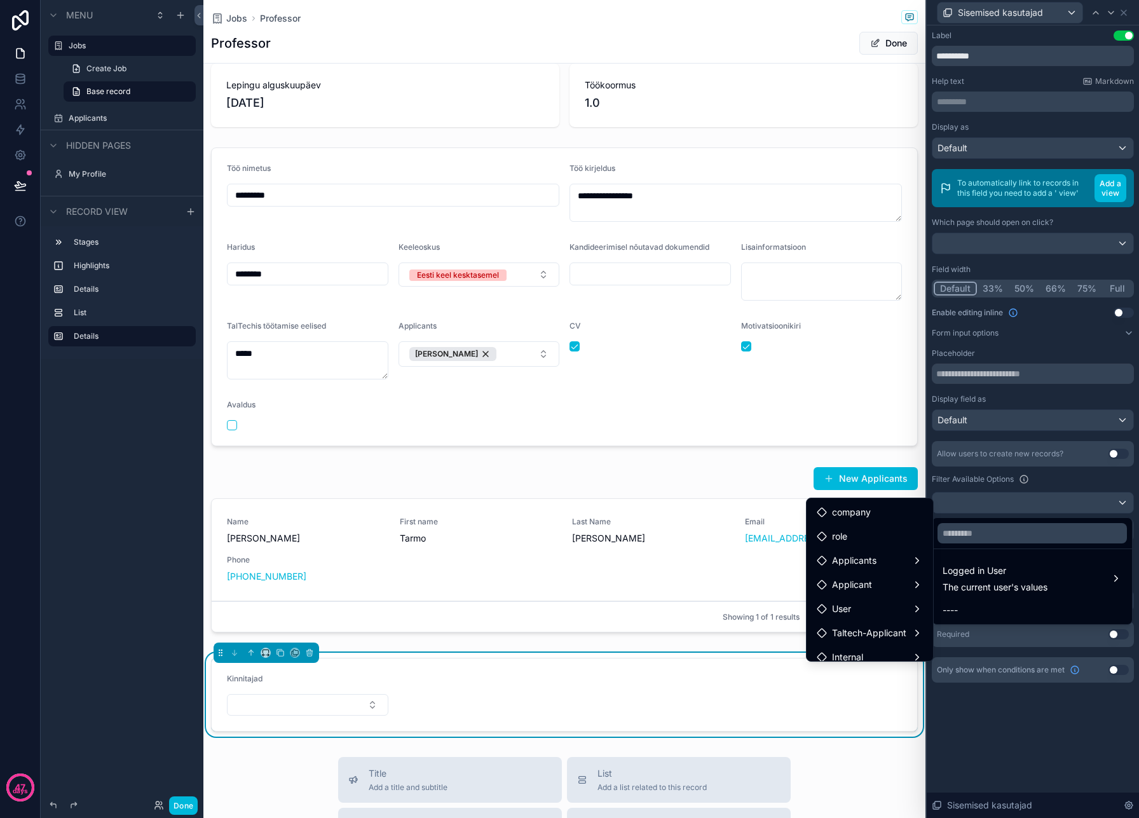
click at [1033, 564] on span "Logged in User" at bounding box center [995, 570] width 105 height 15
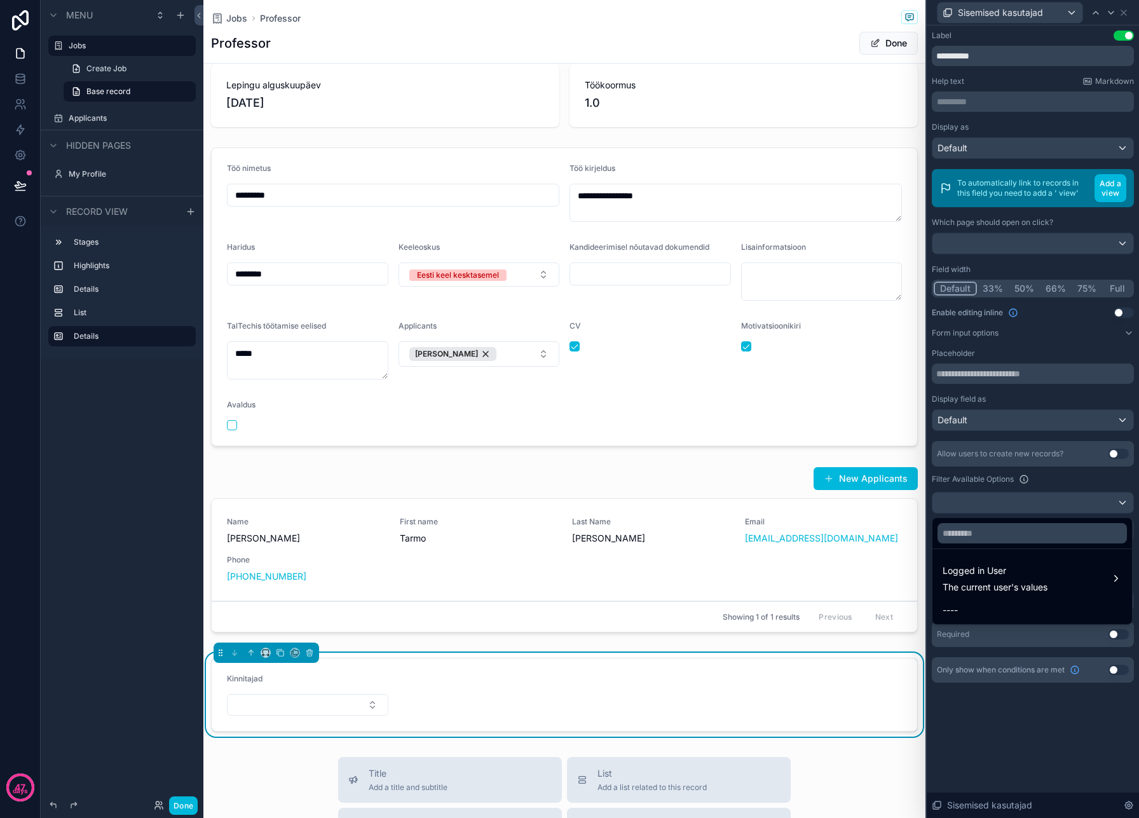
click at [1058, 611] on div "----" at bounding box center [1032, 610] width 179 height 15
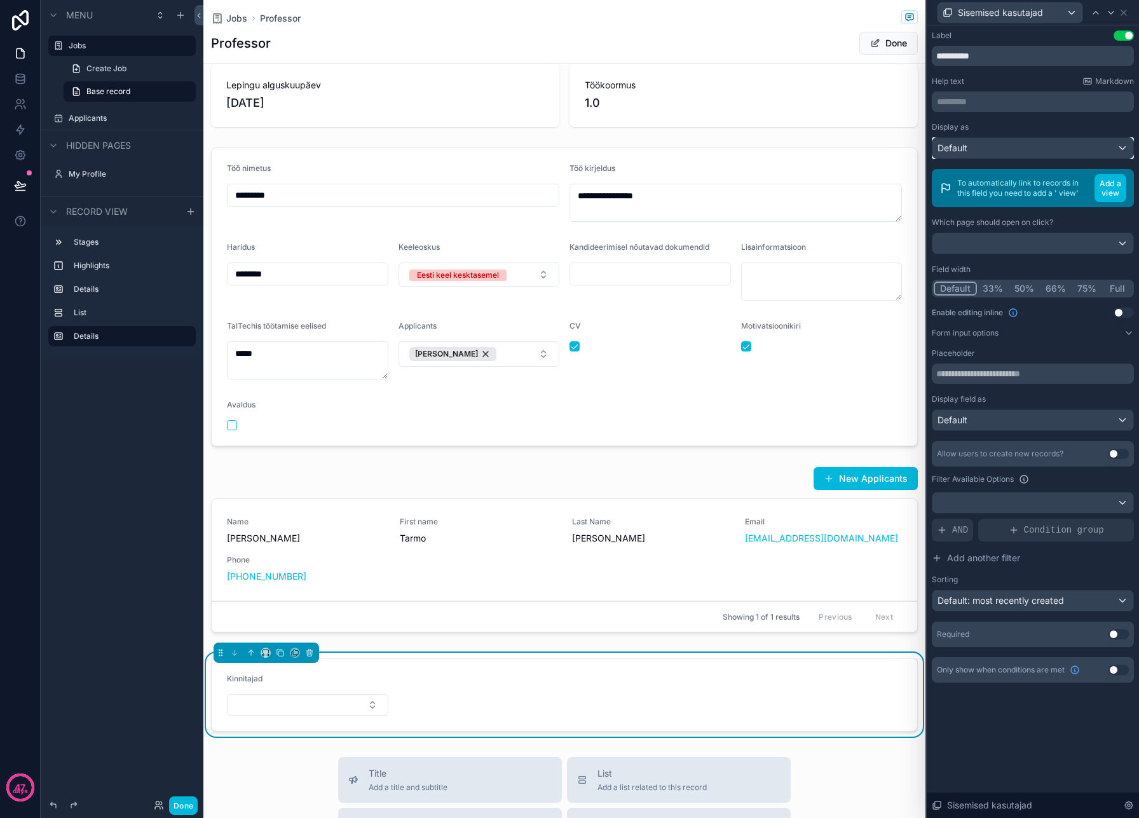
click at [986, 156] on div "Default" at bounding box center [1033, 148] width 201 height 20
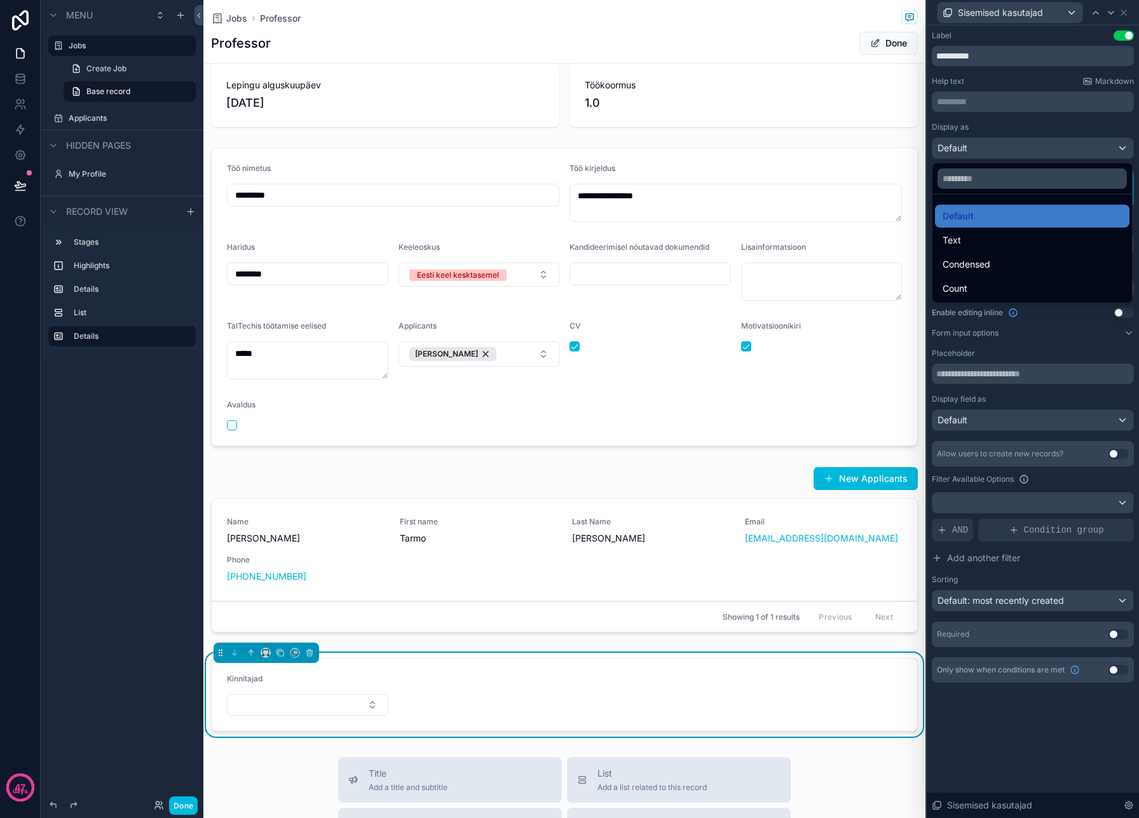
click at [986, 149] on div at bounding box center [1033, 409] width 212 height 818
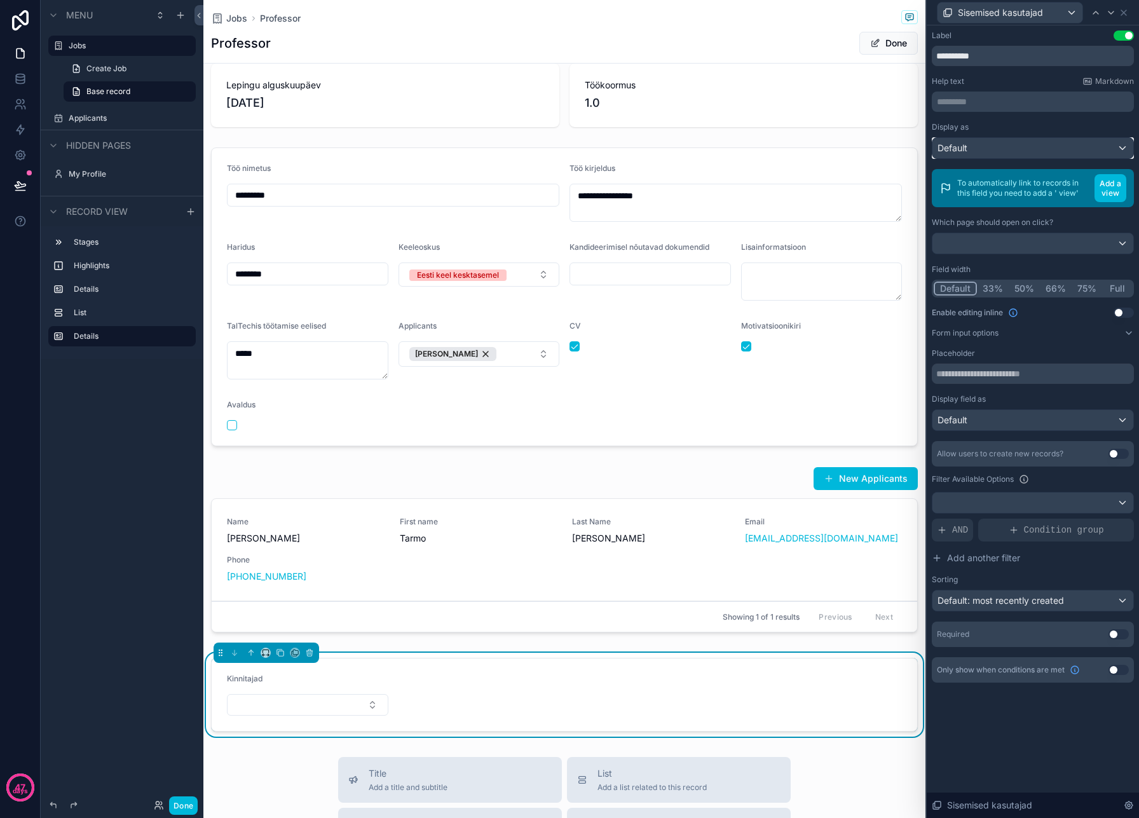
click at [986, 149] on div "Default" at bounding box center [1033, 148] width 201 height 20
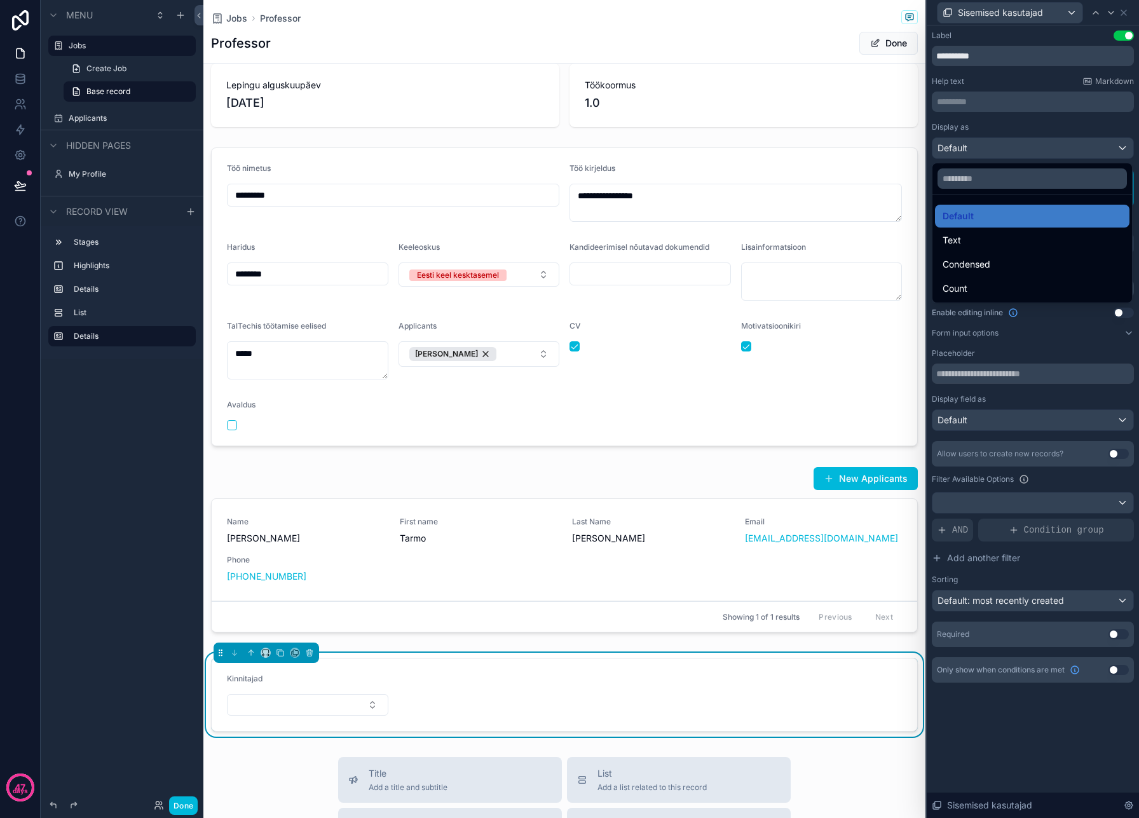
click at [986, 149] on div at bounding box center [1033, 409] width 212 height 818
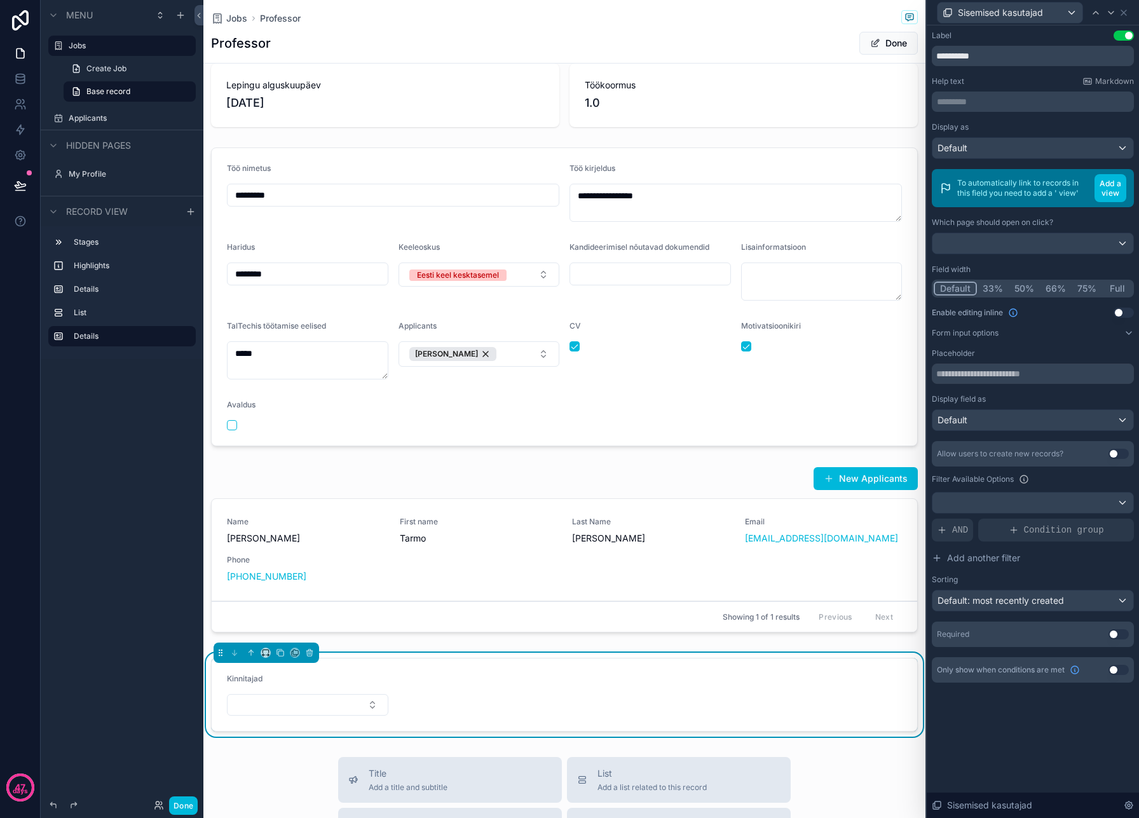
click at [1048, 332] on button "Form input options" at bounding box center [1033, 333] width 202 height 10
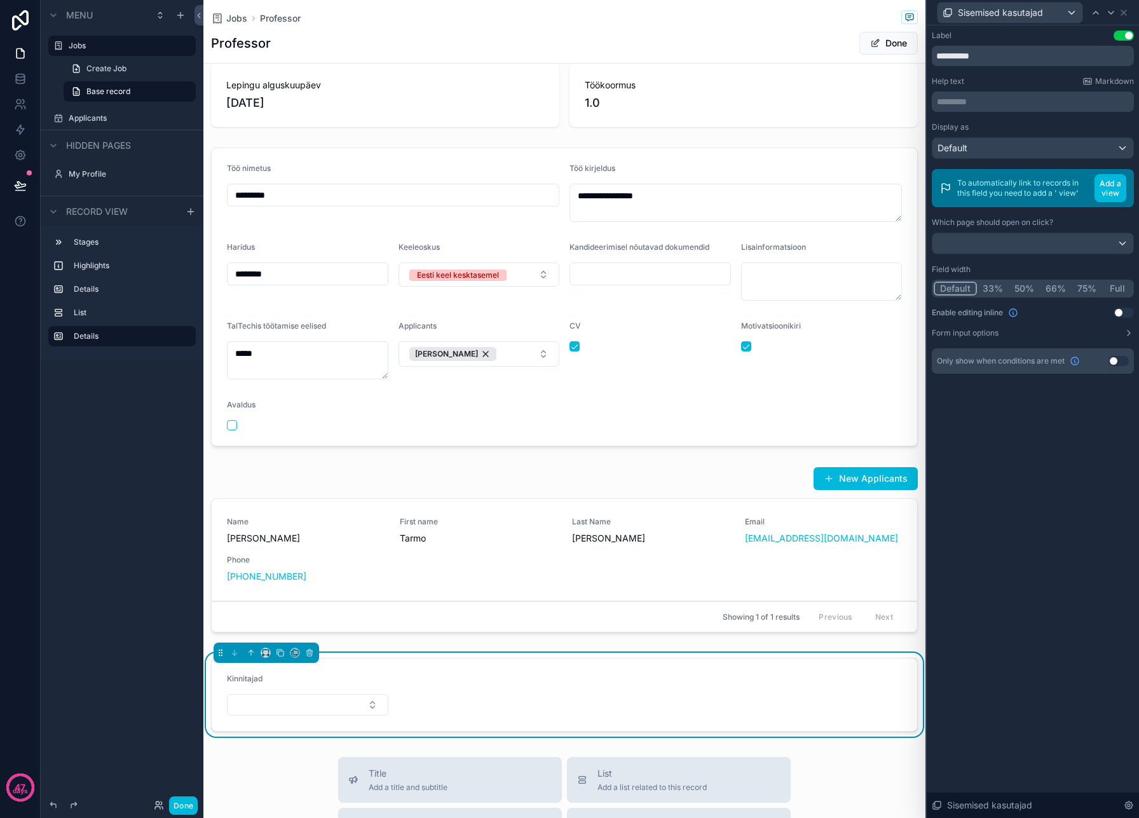
click at [1124, 306] on div "Display as Default To automatically link to records in this field you need to a…" at bounding box center [1033, 230] width 202 height 216
click at [1124, 310] on button "Use setting" at bounding box center [1124, 313] width 20 height 10
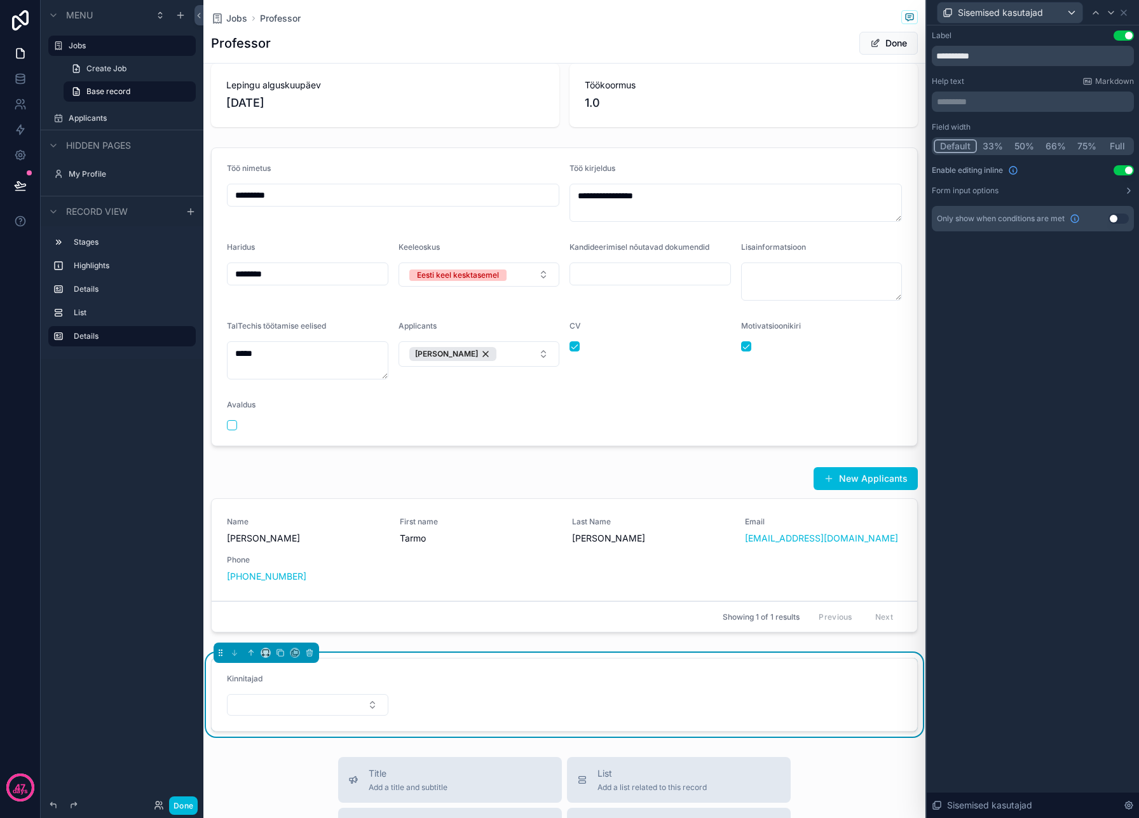
click at [1124, 171] on button "Use setting" at bounding box center [1124, 170] width 20 height 10
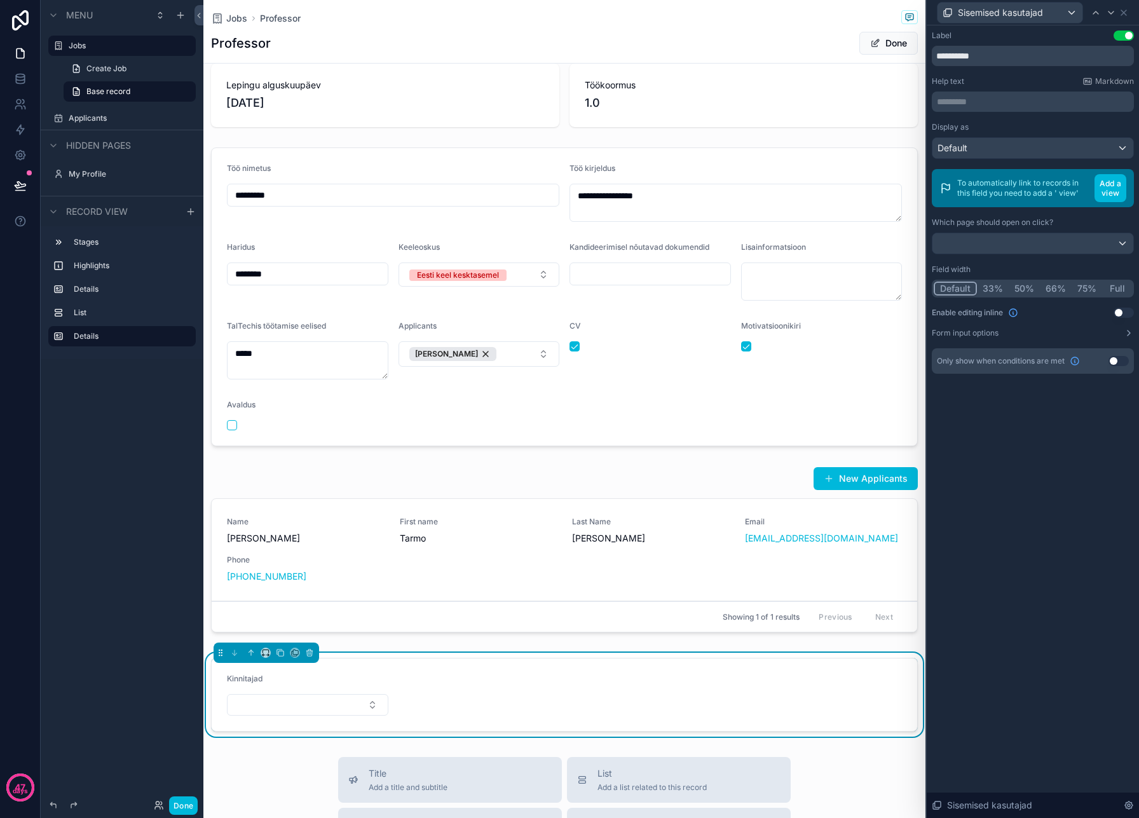
click at [1128, 336] on icon at bounding box center [1129, 333] width 10 height 10
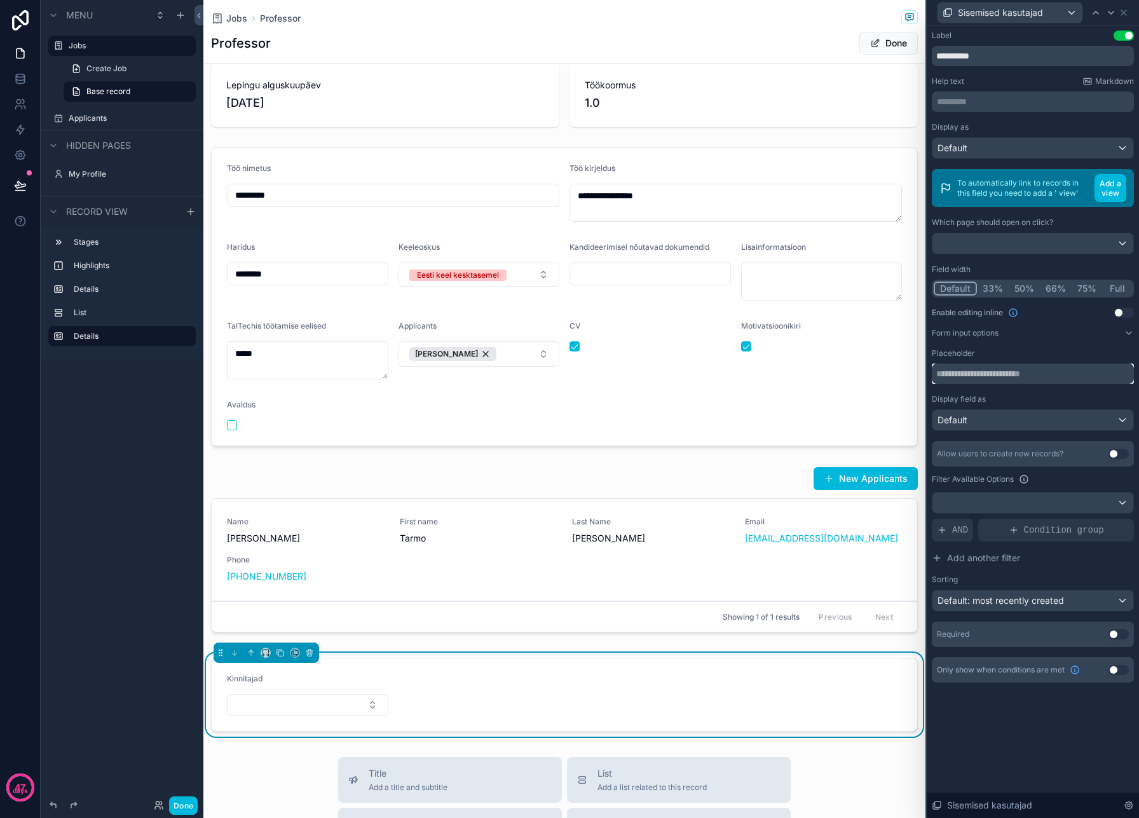
click at [1085, 382] on input "text" at bounding box center [1033, 374] width 202 height 20
click at [1085, 380] on input "text" at bounding box center [1033, 374] width 202 height 20
click at [1000, 561] on span "Add another filter" at bounding box center [983, 558] width 73 height 13
click at [991, 538] on div "Add a filter" at bounding box center [1033, 530] width 202 height 23
click at [988, 557] on span "Add another filter" at bounding box center [983, 558] width 73 height 13
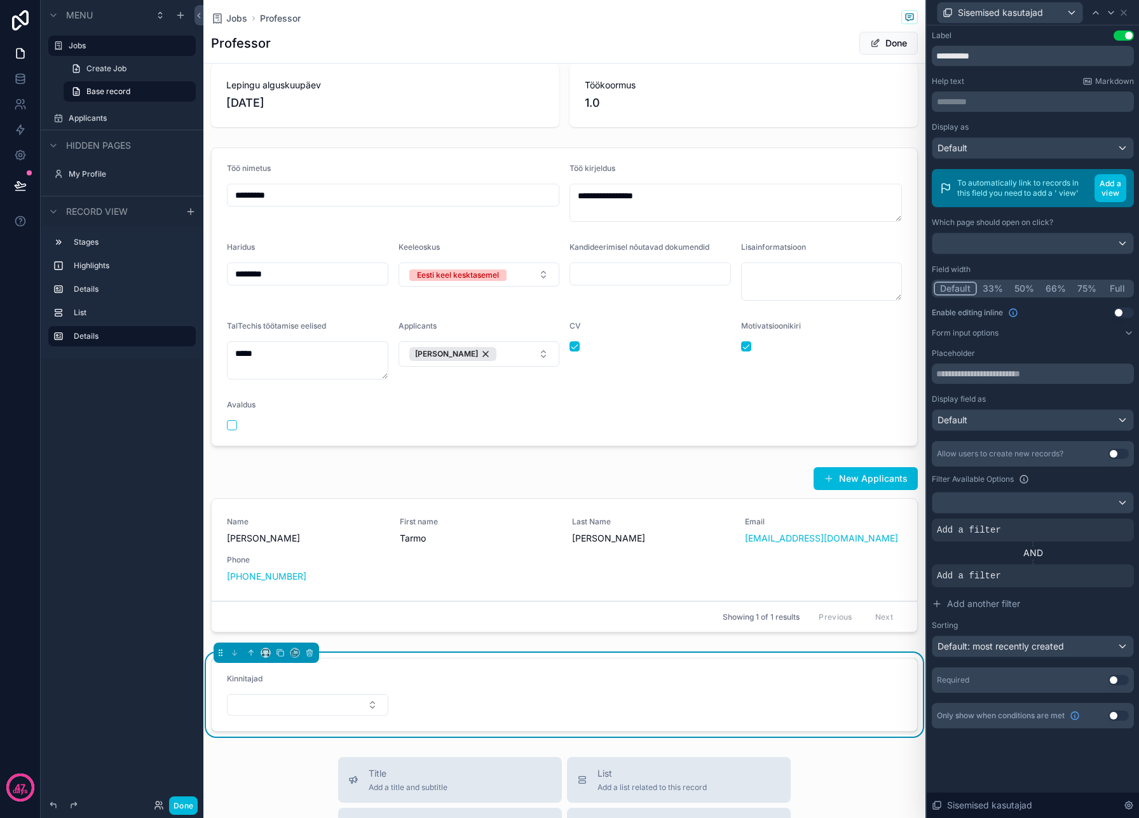
click at [0, 0] on icon at bounding box center [0, 0] width 0 height 0
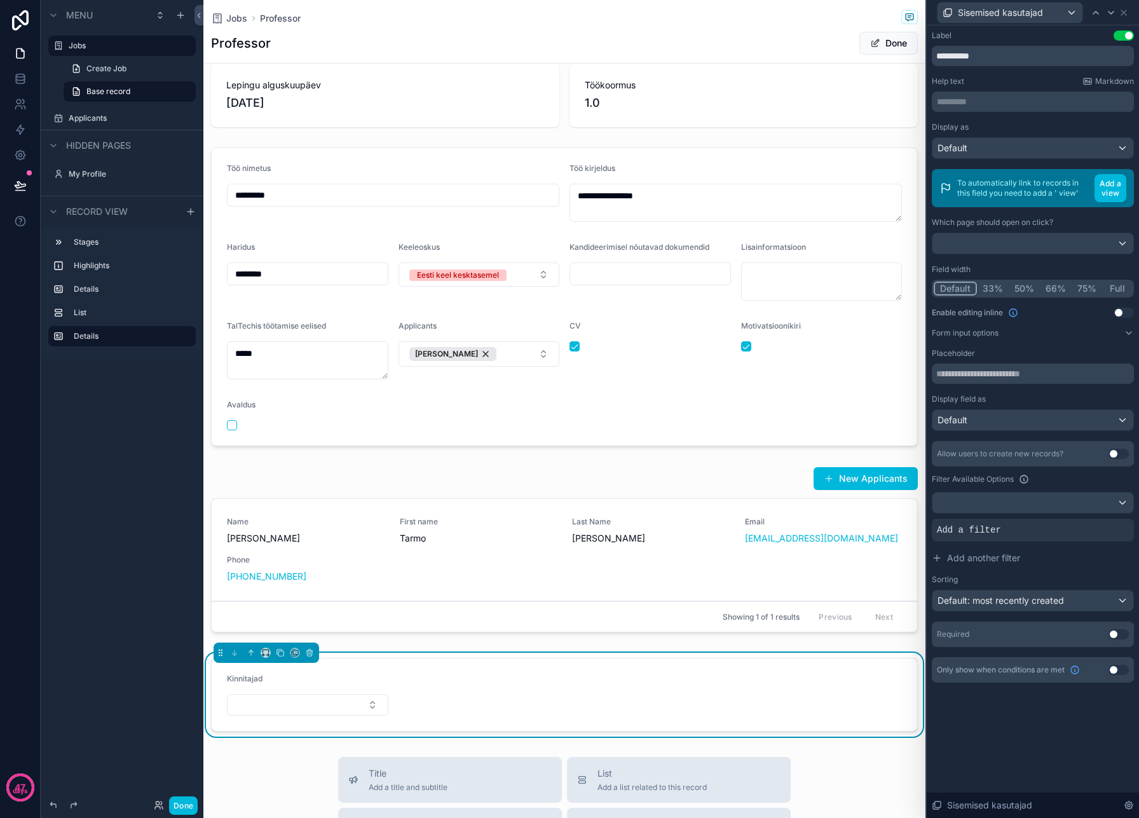
click at [0, 0] on icon at bounding box center [0, 0] width 0 height 0
click at [1116, 502] on div at bounding box center [1033, 503] width 201 height 20
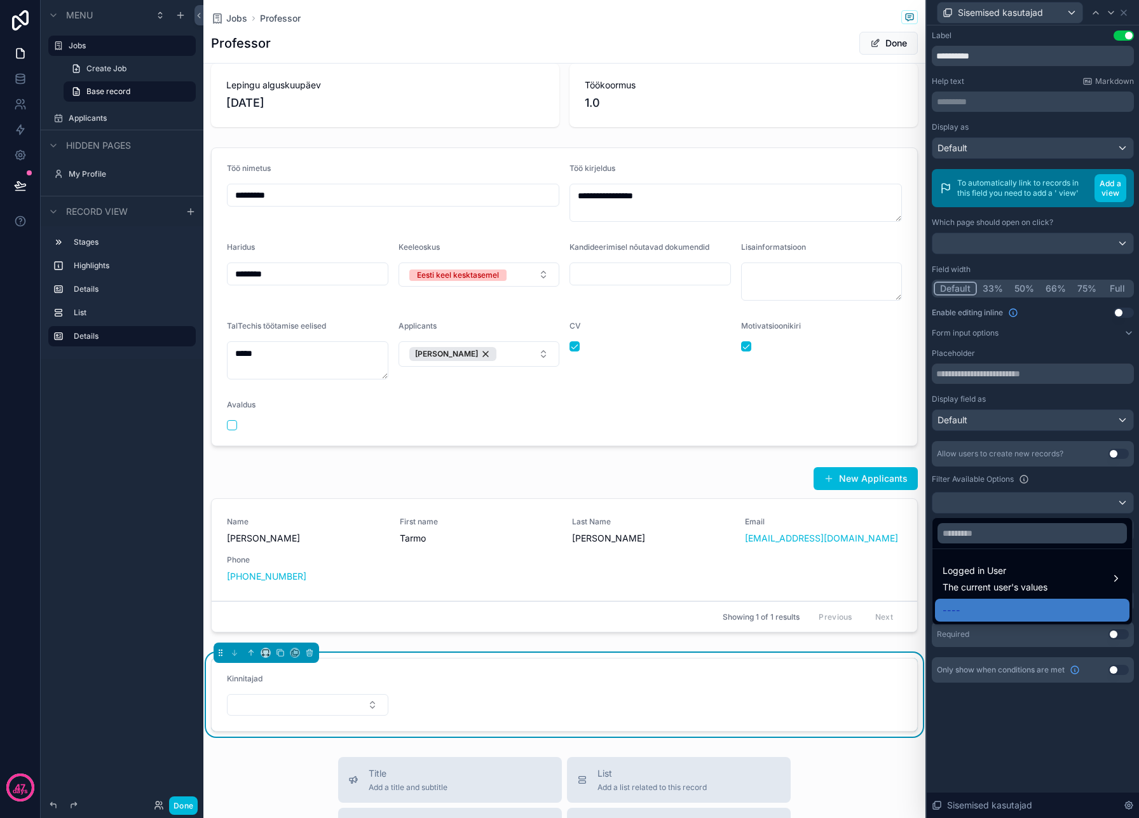
click at [1062, 481] on div at bounding box center [1033, 409] width 212 height 818
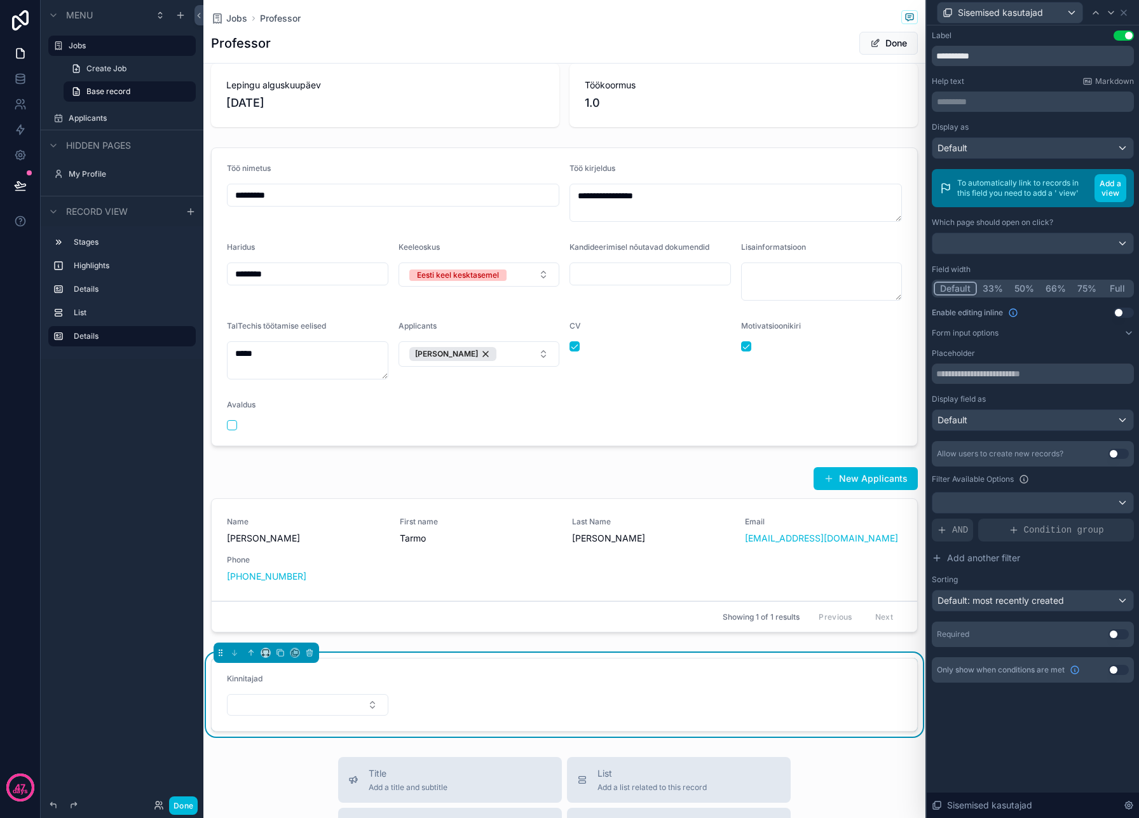
click at [1119, 451] on button "Use setting" at bounding box center [1119, 454] width 20 height 10
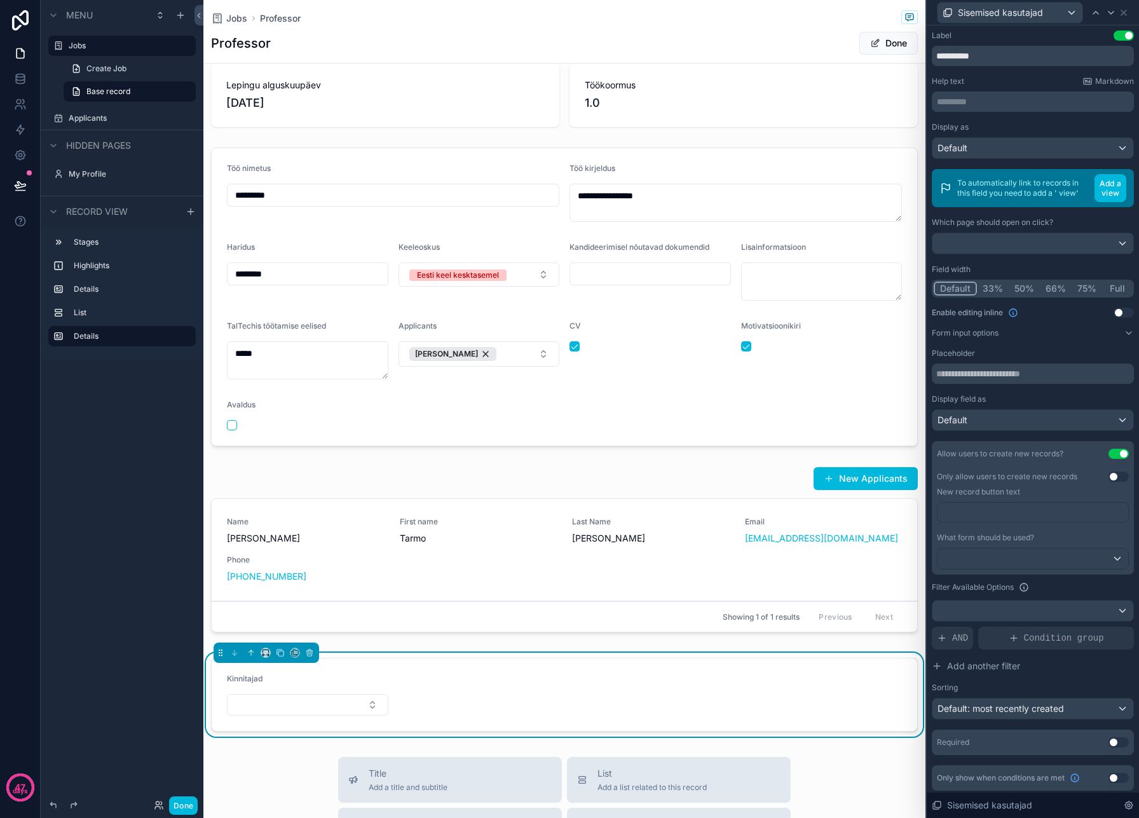
click at [1119, 451] on button "Use setting" at bounding box center [1119, 454] width 20 height 10
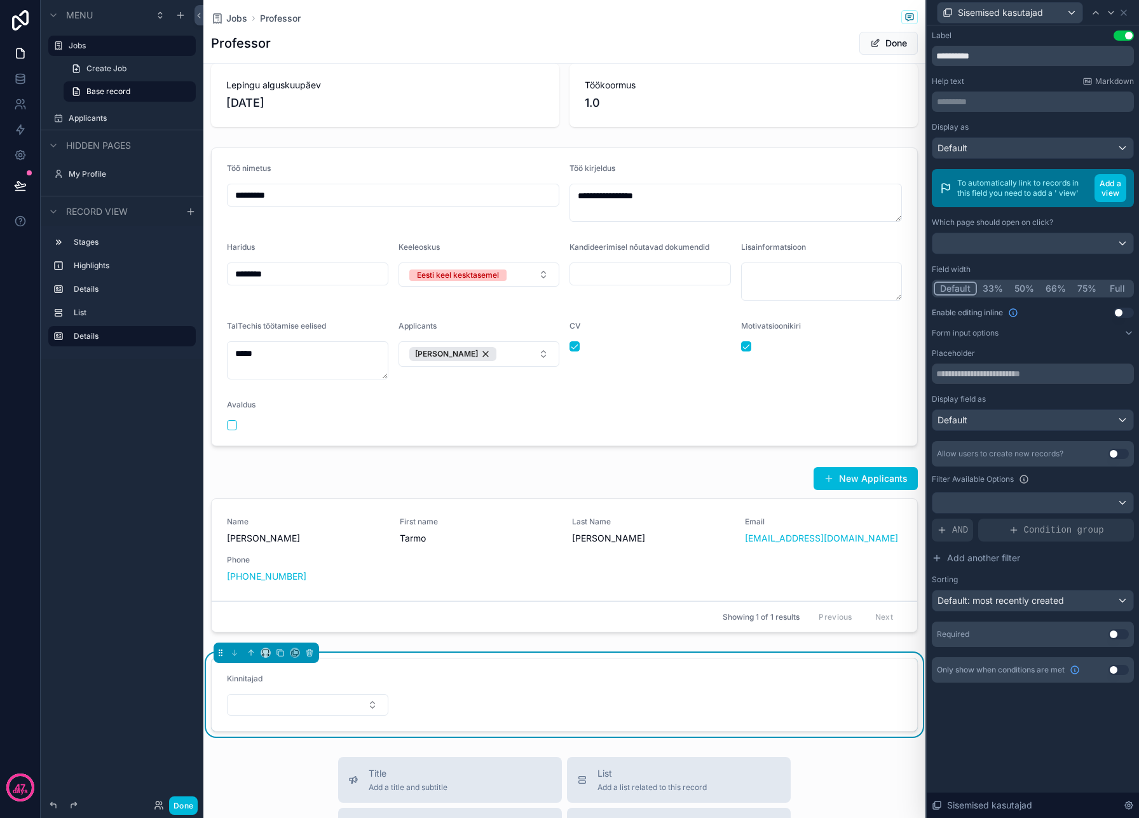
click at [1031, 534] on span "Condition group" at bounding box center [1064, 530] width 80 height 13
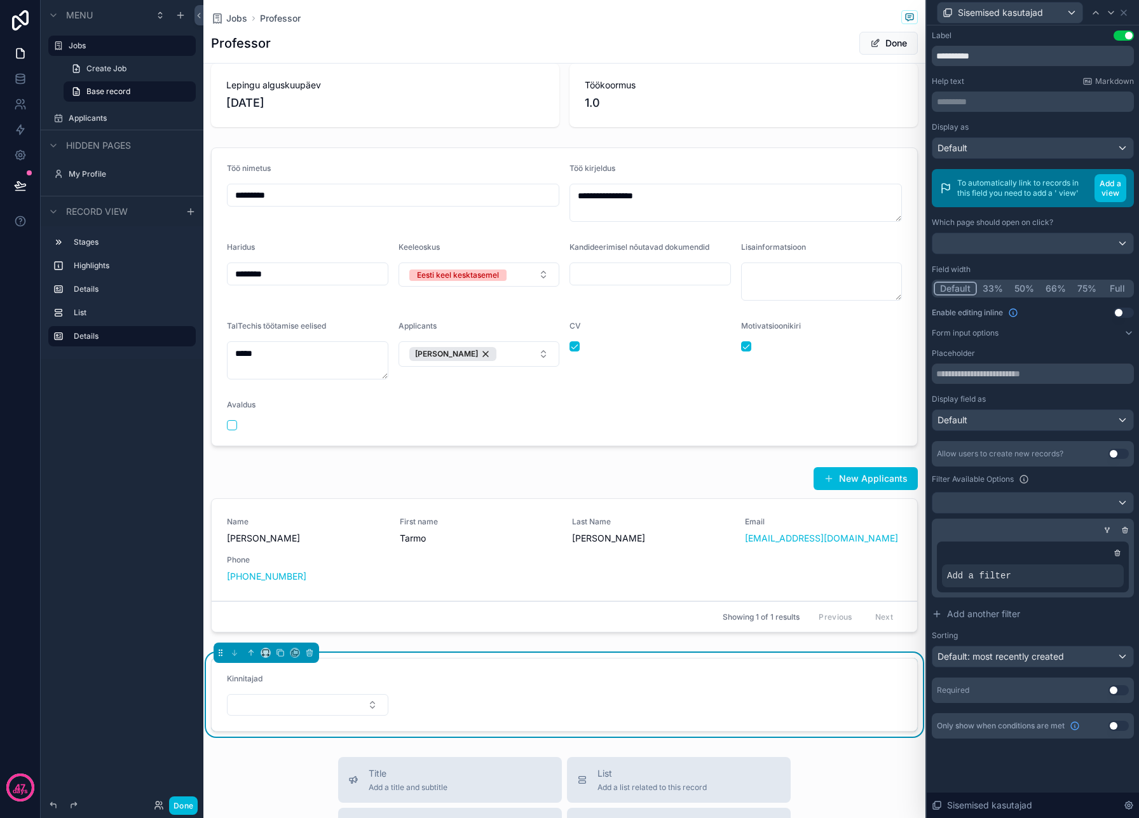
click at [1030, 578] on div "Add a filter" at bounding box center [1033, 575] width 182 height 23
click at [0, 0] on icon at bounding box center [0, 0] width 0 height 0
click at [830, 552] on span "Select a field" at bounding box center [813, 556] width 54 height 11
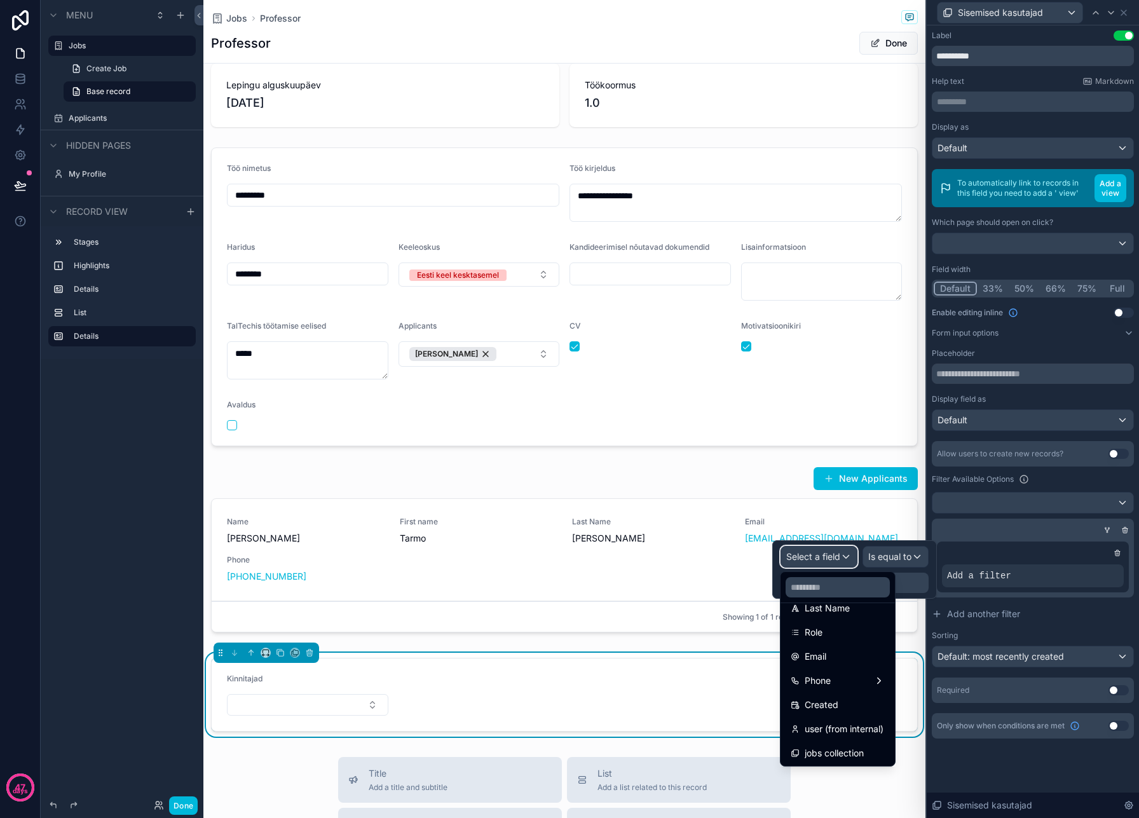
scroll to position [163, 0]
click at [851, 637] on div "Role" at bounding box center [838, 631] width 94 height 15
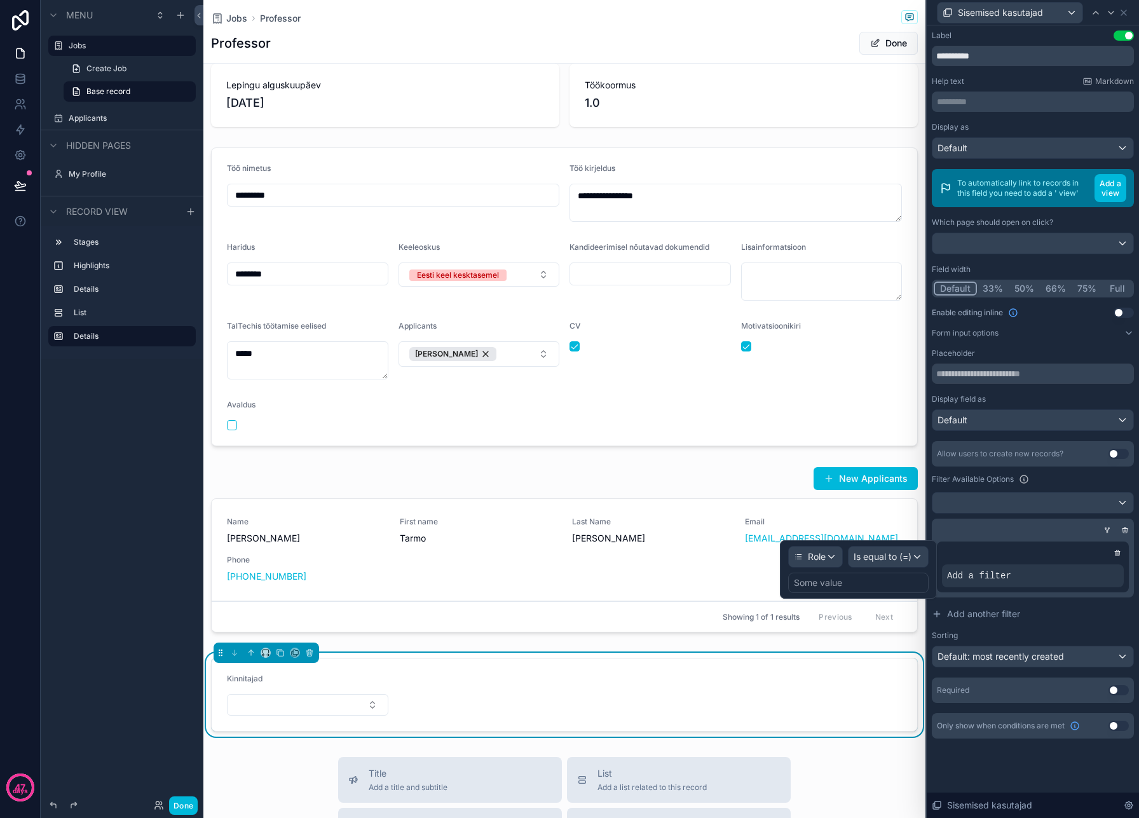
click at [878, 578] on div "Some value" at bounding box center [858, 583] width 140 height 20
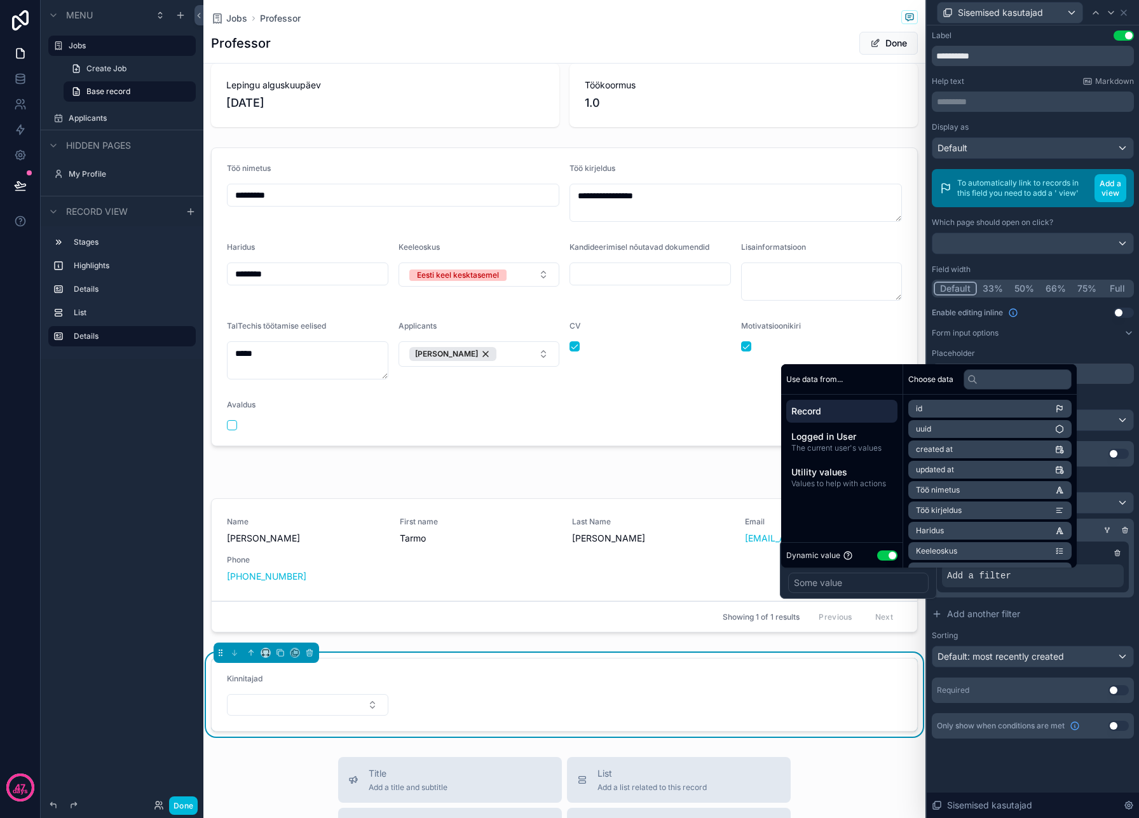
click at [878, 582] on div "Some value" at bounding box center [858, 583] width 140 height 20
click at [882, 578] on div "Some value" at bounding box center [858, 583] width 140 height 20
click at [1047, 594] on div "Add a filter" at bounding box center [1033, 567] width 202 height 61
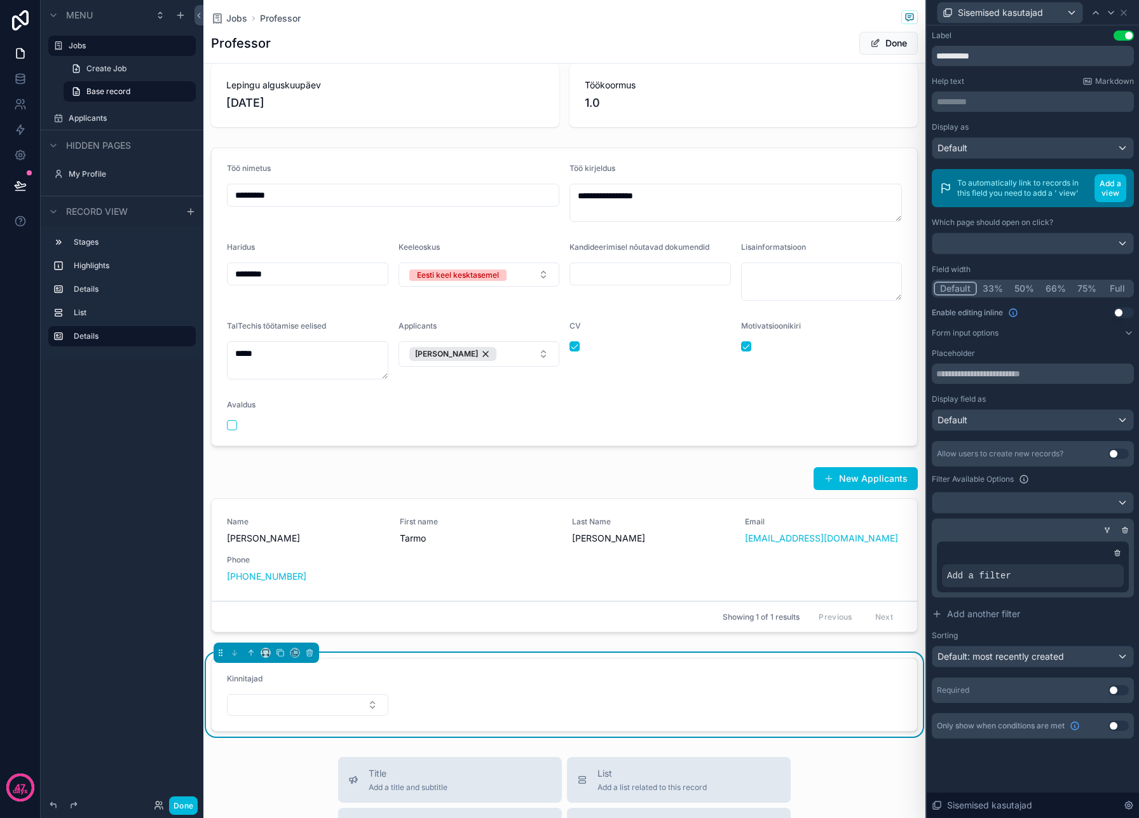
click at [1121, 530] on icon at bounding box center [1125, 530] width 8 height 8
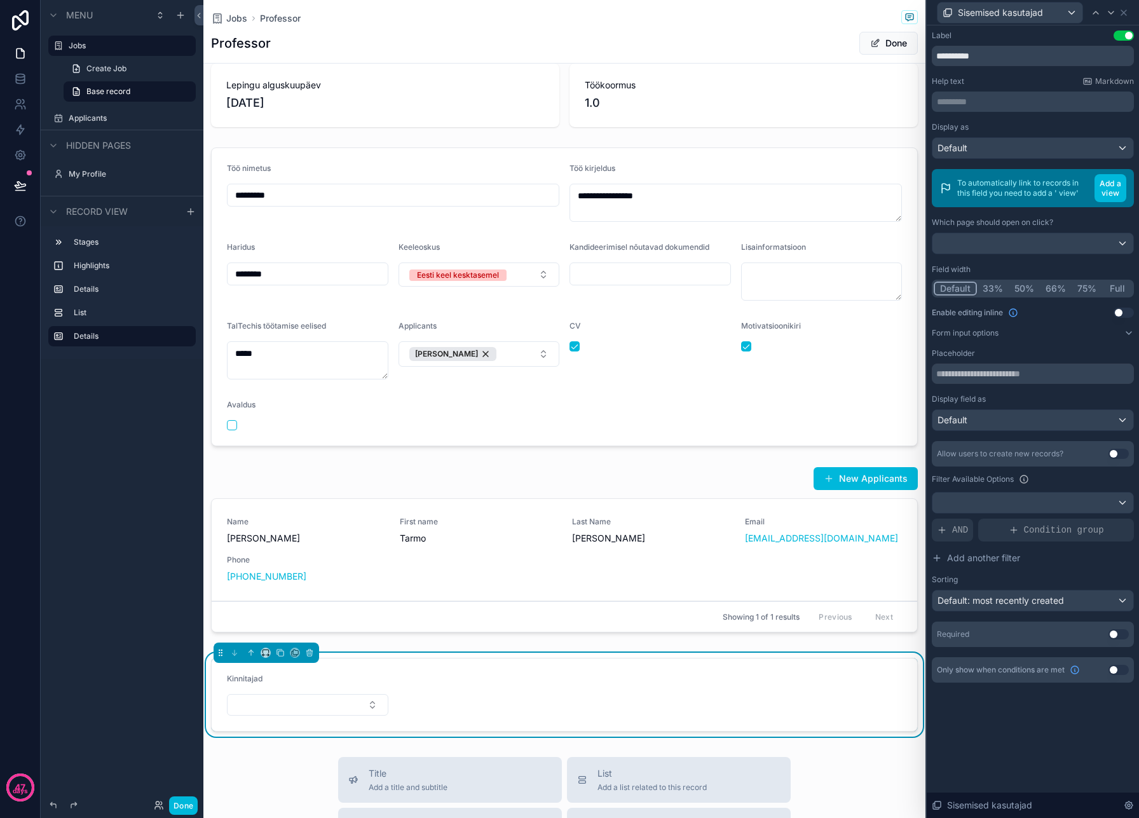
click at [510, 711] on form "Kinnitajad" at bounding box center [565, 695] width 706 height 72
click at [326, 674] on div "Kinnitajad" at bounding box center [307, 681] width 161 height 15
click at [932, 44] on div "**********" at bounding box center [1033, 49] width 202 height 36
click at [936, 38] on div "Label" at bounding box center [942, 36] width 20 height 10
click at [985, 10] on span "Sisemised kasutajad" at bounding box center [1000, 12] width 85 height 13
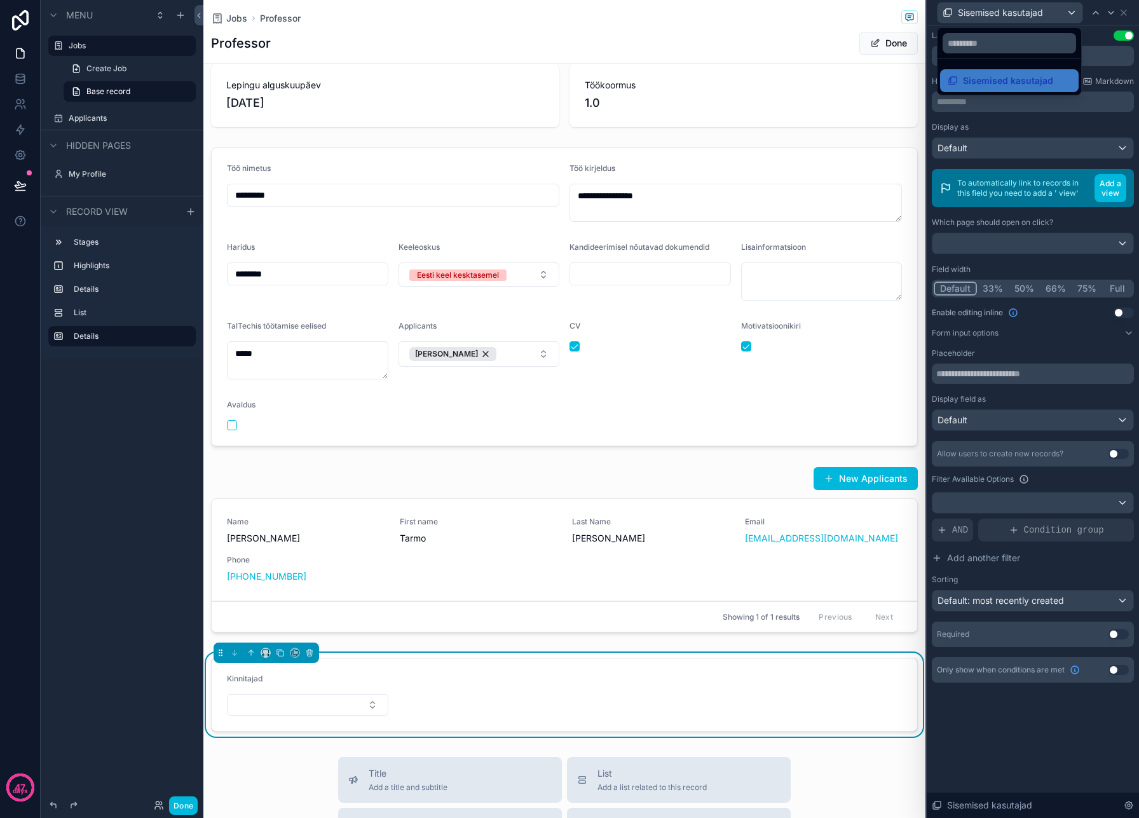
click at [985, 10] on div at bounding box center [1033, 409] width 212 height 818
click at [1123, 11] on icon at bounding box center [1123, 12] width 5 height 5
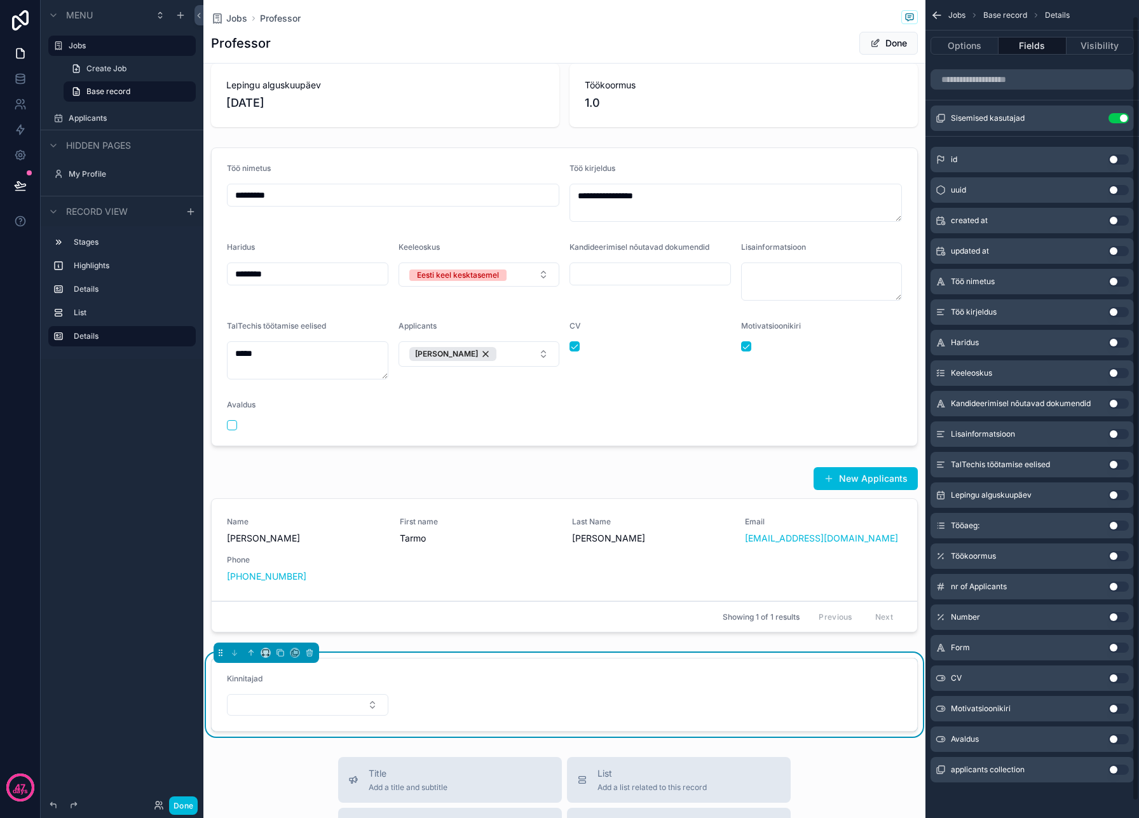
scroll to position [0, 0]
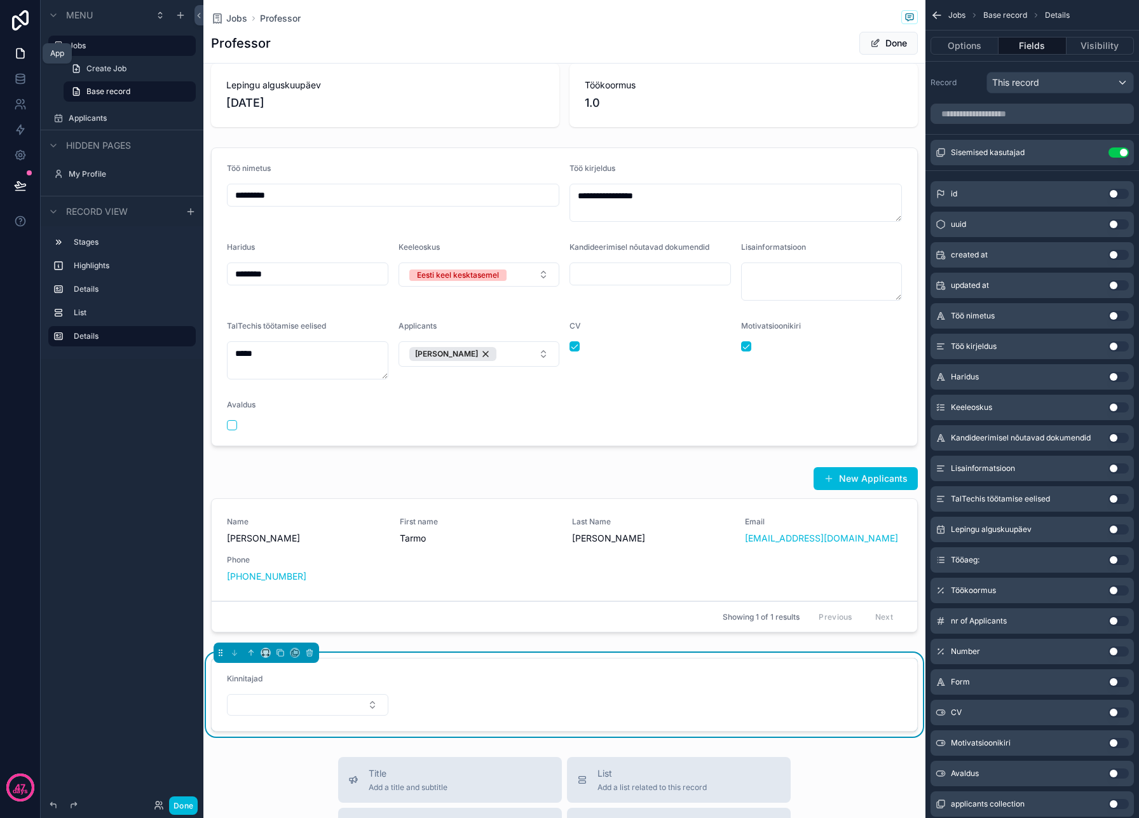
click at [19, 55] on icon at bounding box center [20, 53] width 13 height 13
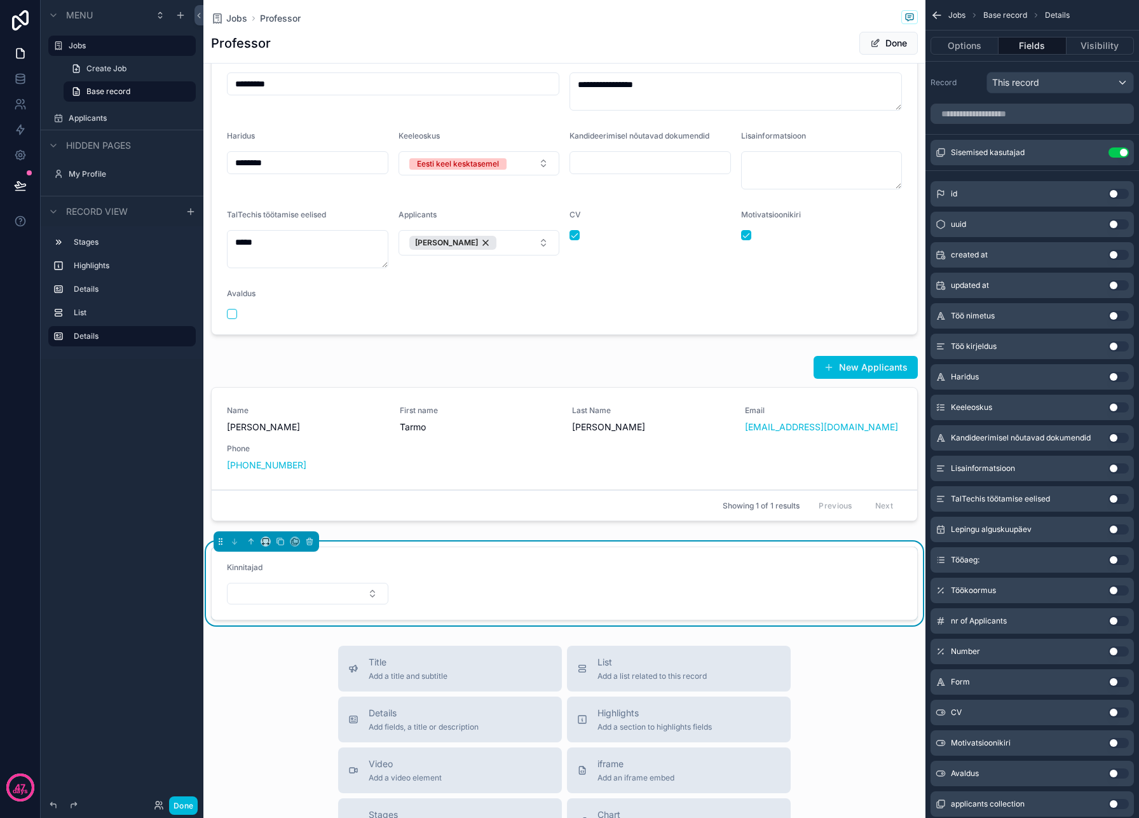
scroll to position [304, 0]
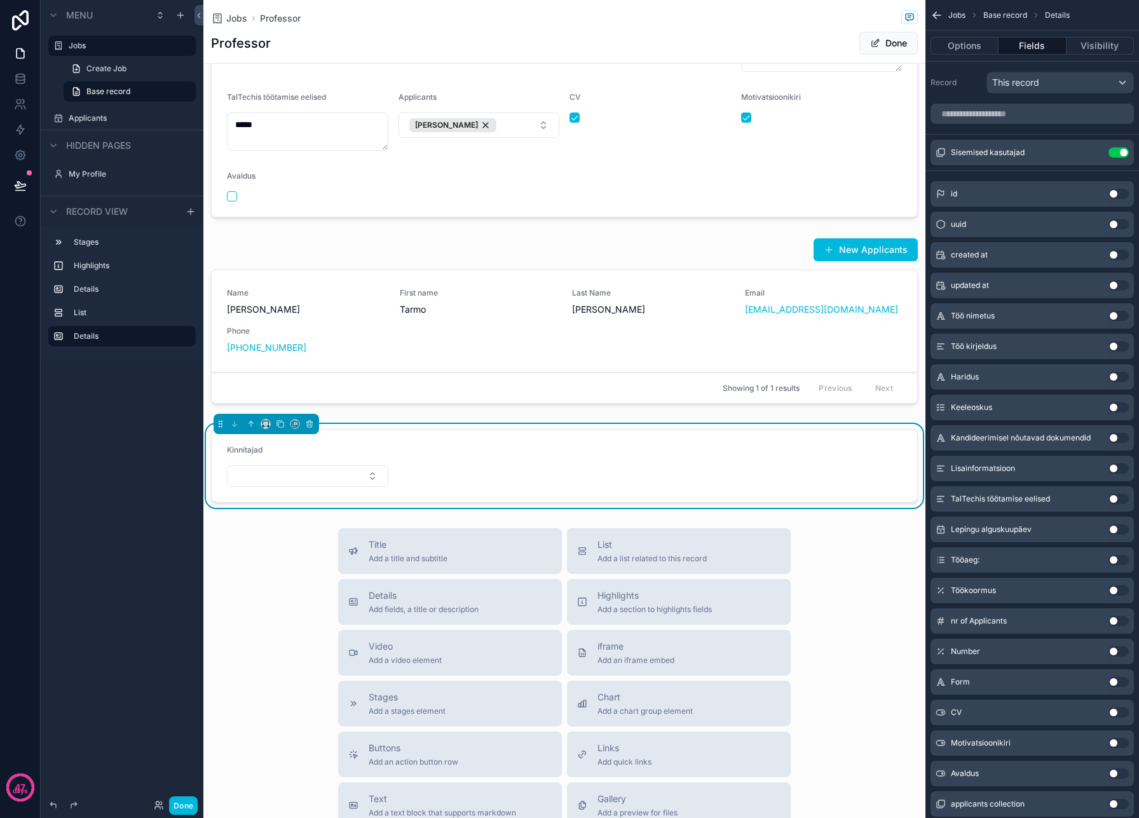
click at [343, 468] on button "Select Button" at bounding box center [307, 476] width 161 height 22
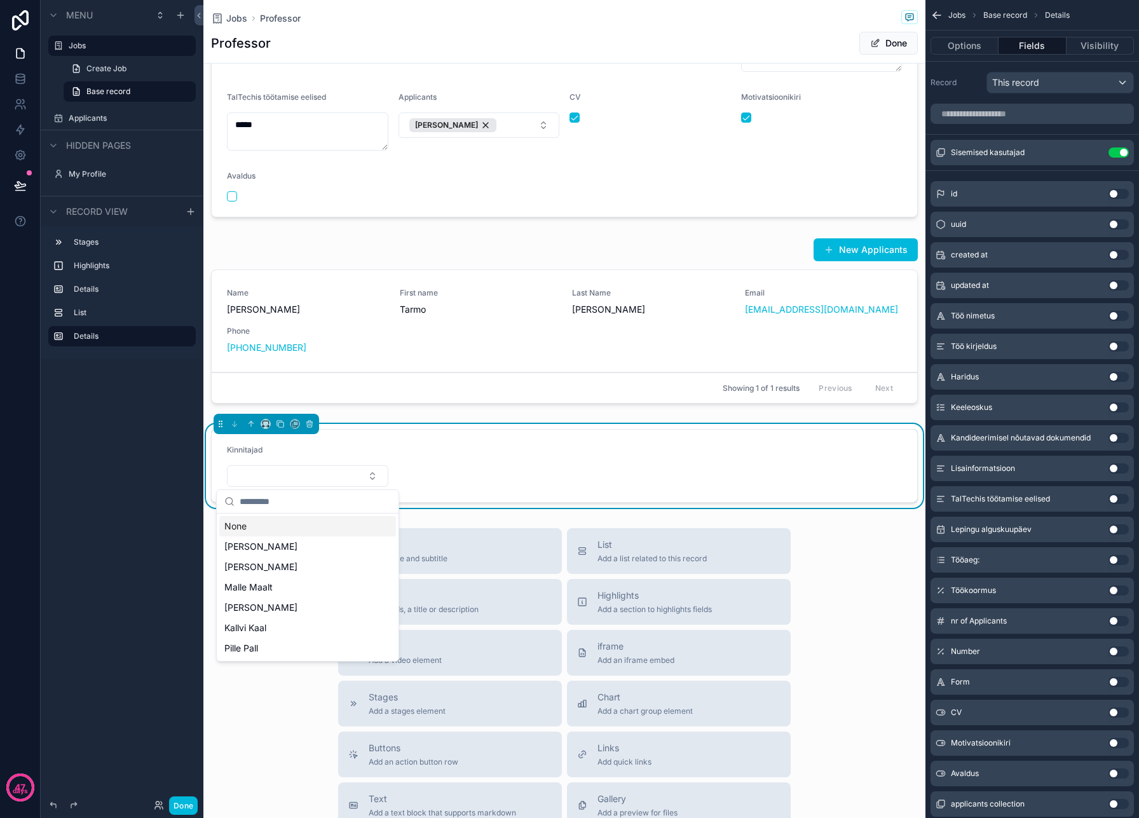
click at [334, 446] on div "Kinnitajad" at bounding box center [307, 452] width 161 height 15
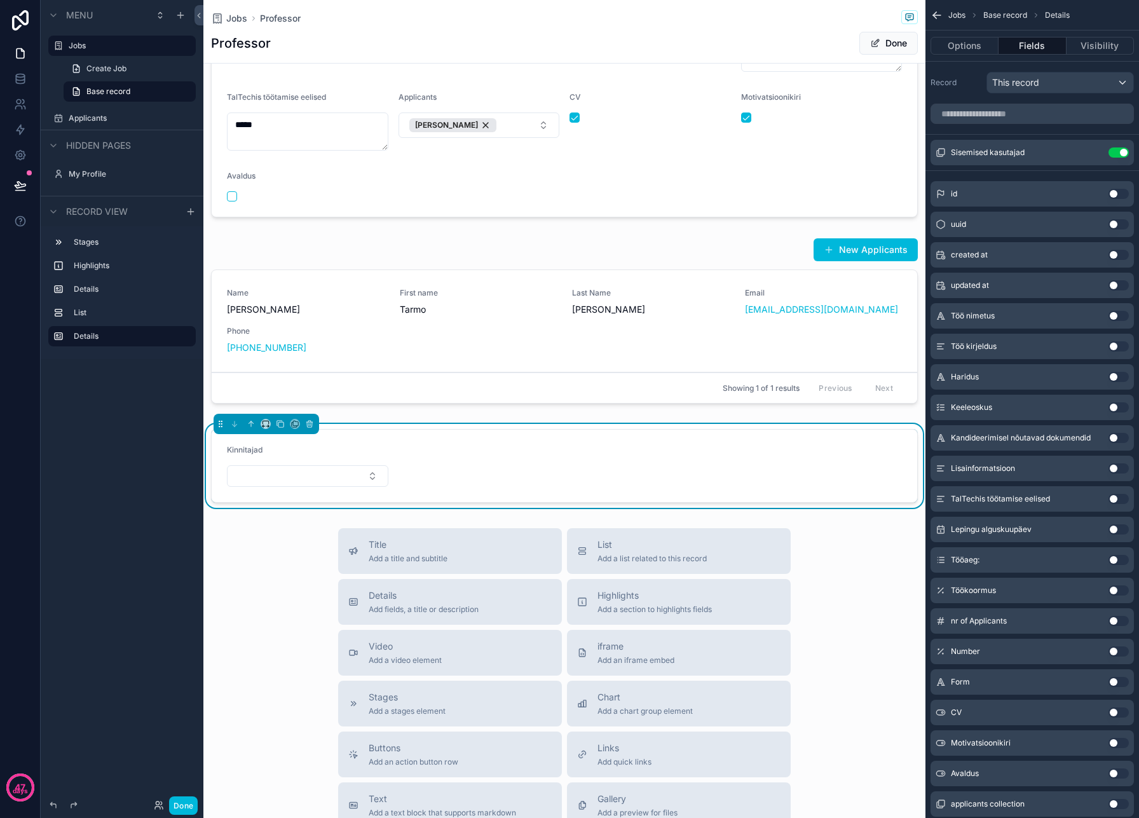
click at [311, 484] on button "Select Button" at bounding box center [307, 476] width 161 height 22
click at [327, 454] on div "Kinnitajad" at bounding box center [307, 452] width 161 height 15
click at [317, 475] on button "Select Button" at bounding box center [307, 476] width 161 height 22
click at [338, 447] on div "Kinnitajad" at bounding box center [307, 452] width 161 height 15
click at [325, 474] on button "Select Button" at bounding box center [307, 476] width 161 height 22
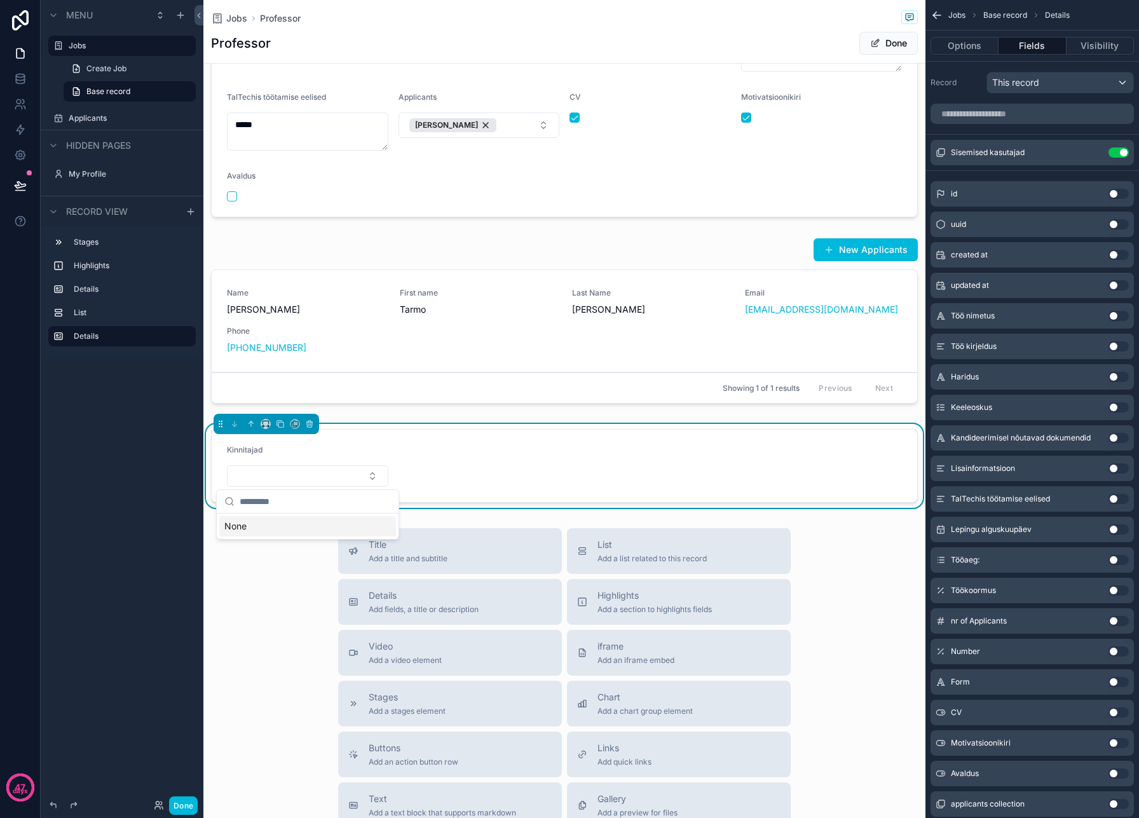
click at [341, 448] on div "Kinnitajad" at bounding box center [307, 452] width 161 height 15
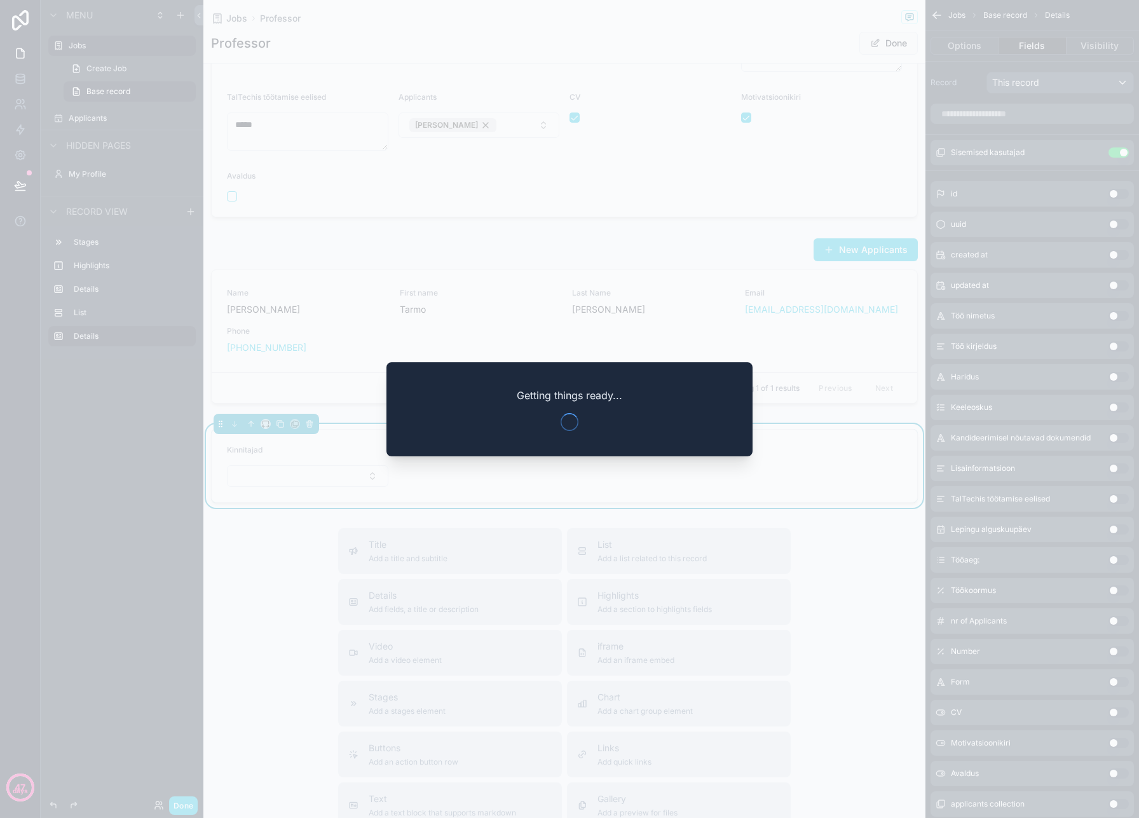
click at [535, 309] on div at bounding box center [569, 409] width 1139 height 818
click at [422, 347] on div at bounding box center [569, 409] width 1139 height 818
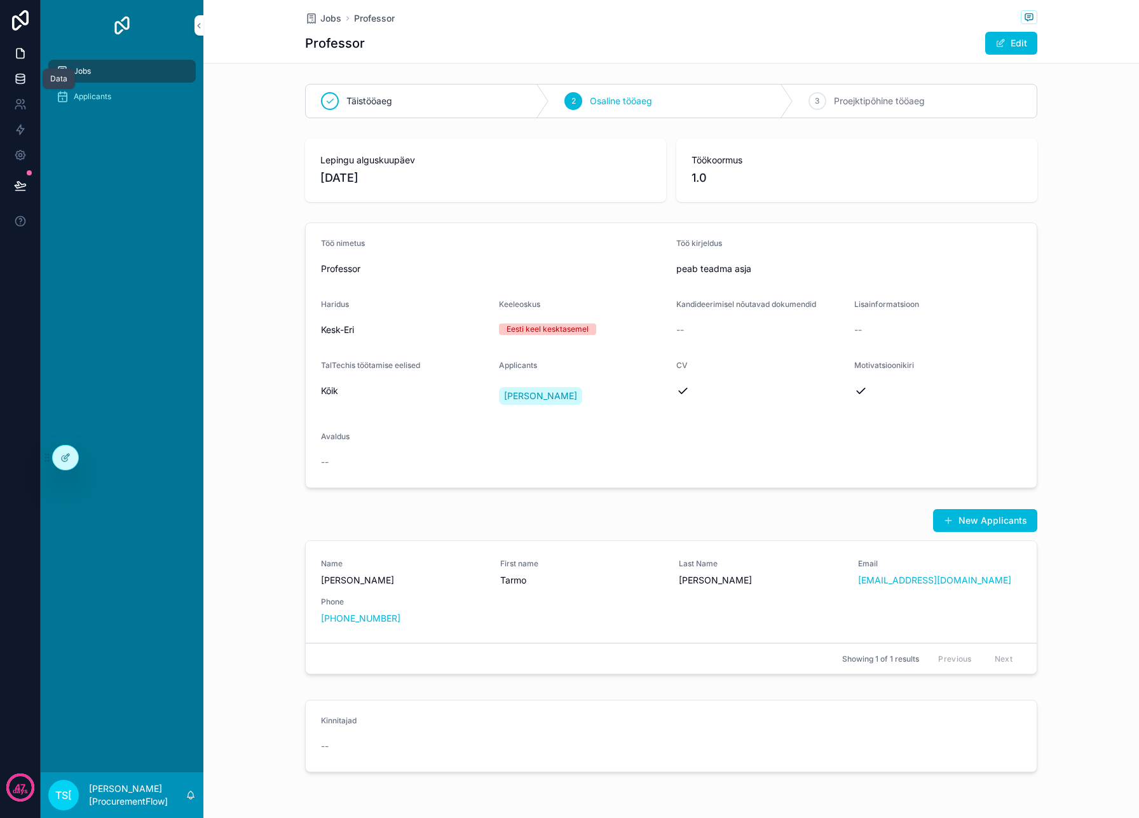
click at [21, 79] on icon at bounding box center [20, 78] width 13 height 13
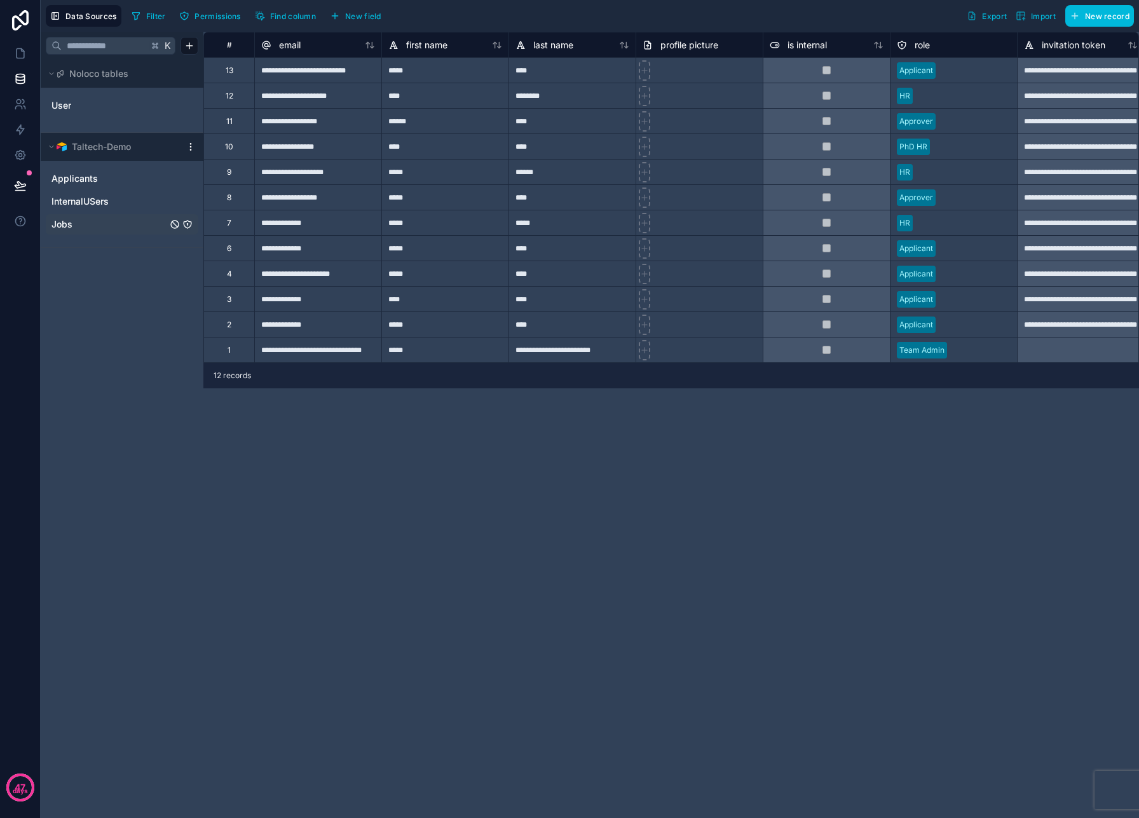
click at [76, 224] on link "Jobs" at bounding box center [109, 224] width 116 height 13
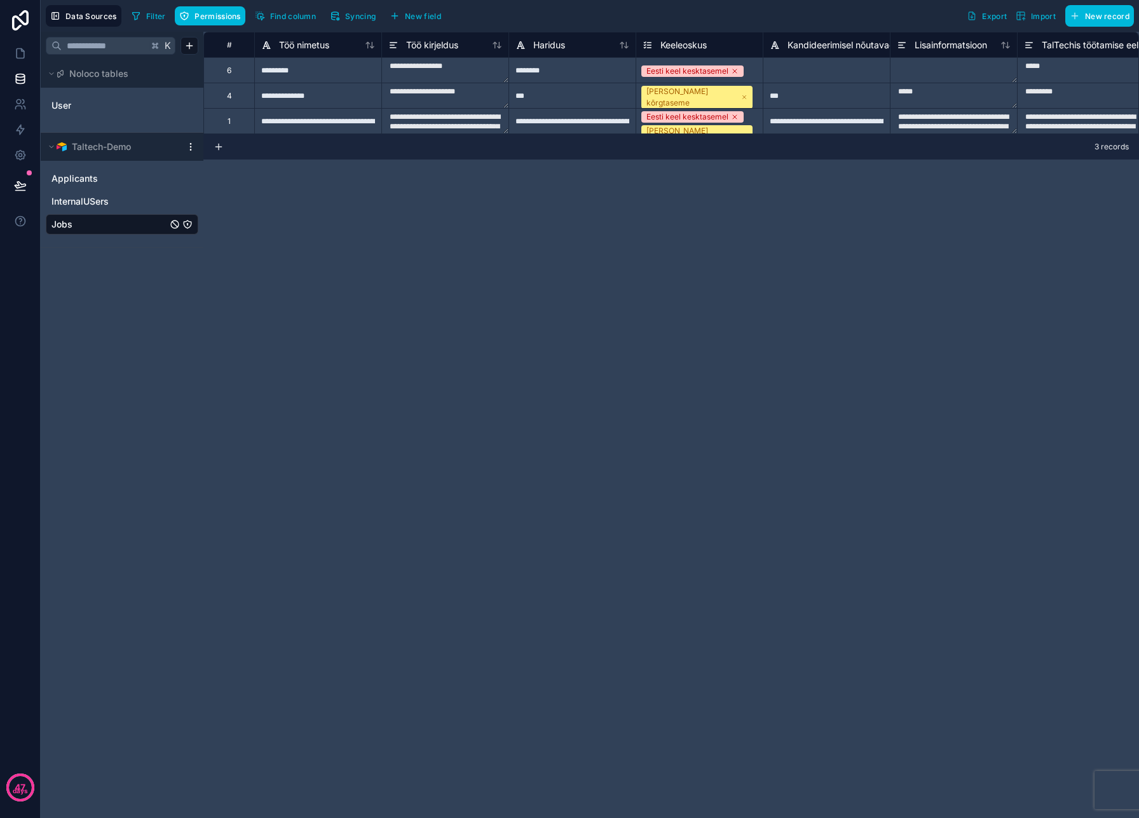
click at [357, 18] on span "Syncing" at bounding box center [360, 16] width 31 height 10
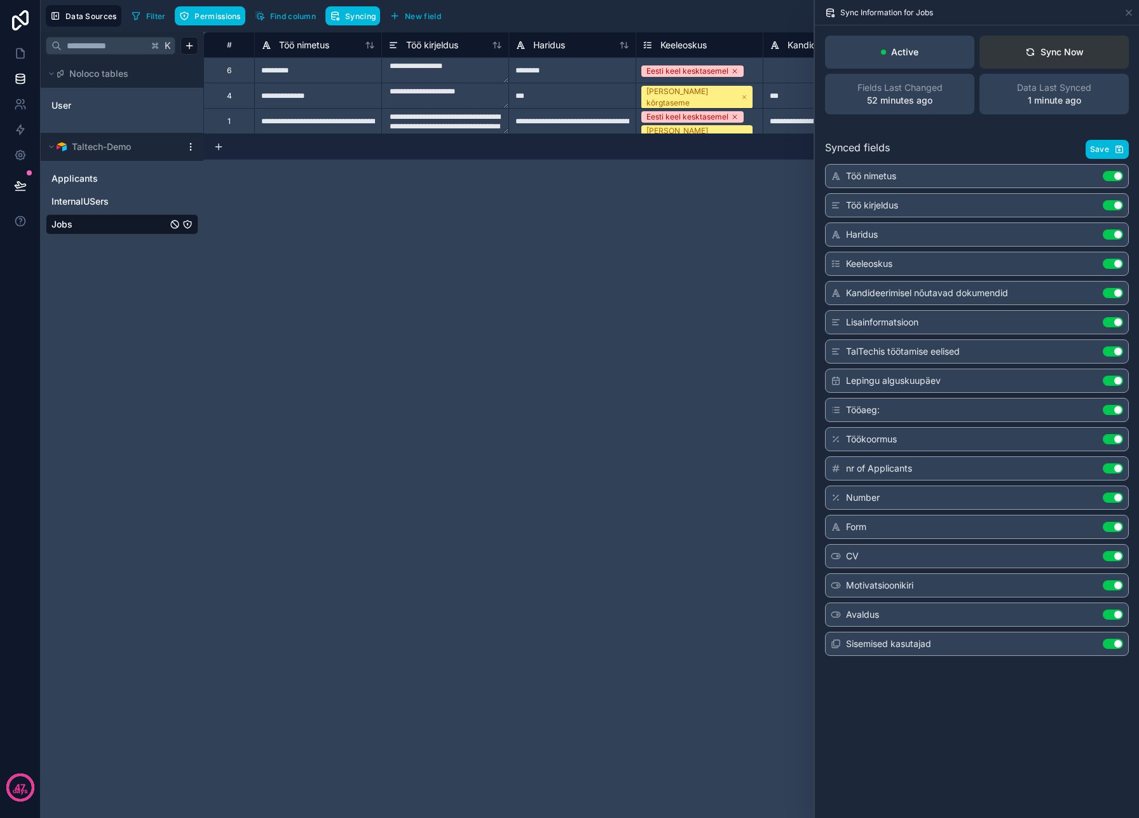
click at [1079, 50] on div "Sync Now" at bounding box center [1054, 52] width 58 height 13
click at [910, 99] on p "53 minutes ago" at bounding box center [899, 100] width 65 height 13
click at [1104, 148] on span "Save" at bounding box center [1099, 149] width 19 height 10
click at [652, 426] on div "**********" at bounding box center [671, 425] width 936 height 786
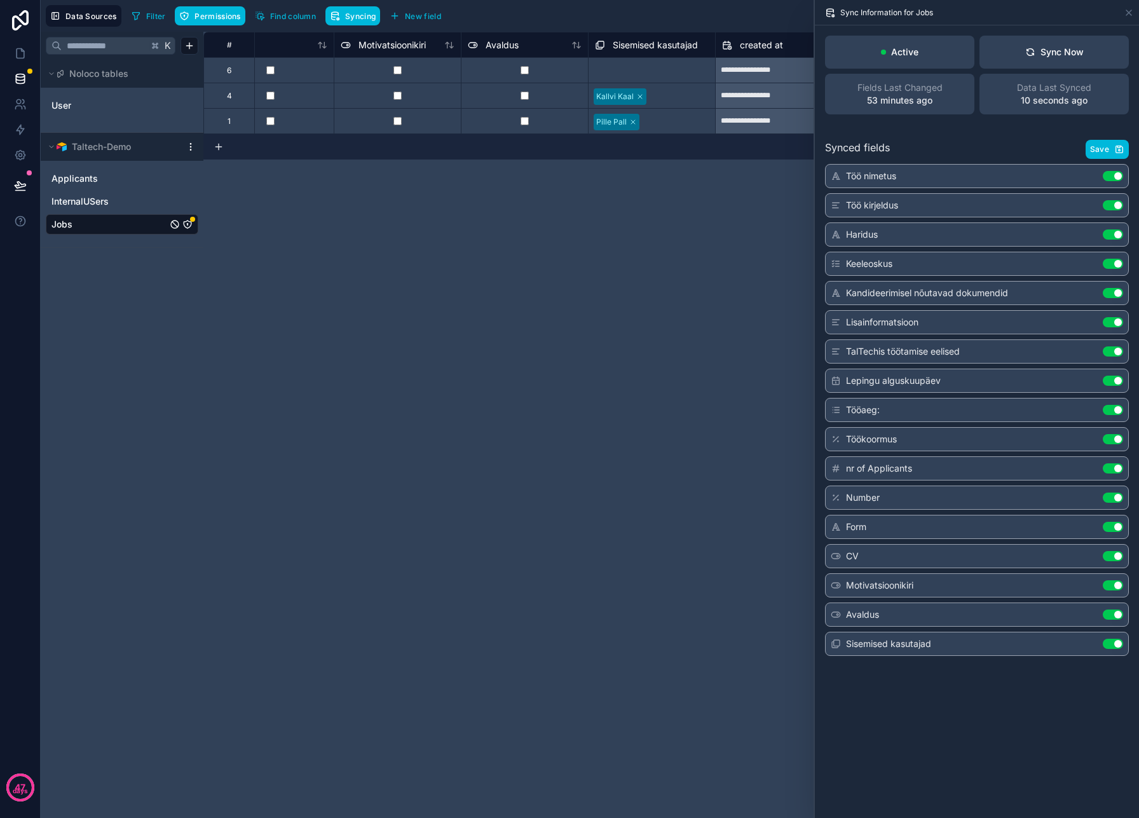
scroll to position [0, 1913]
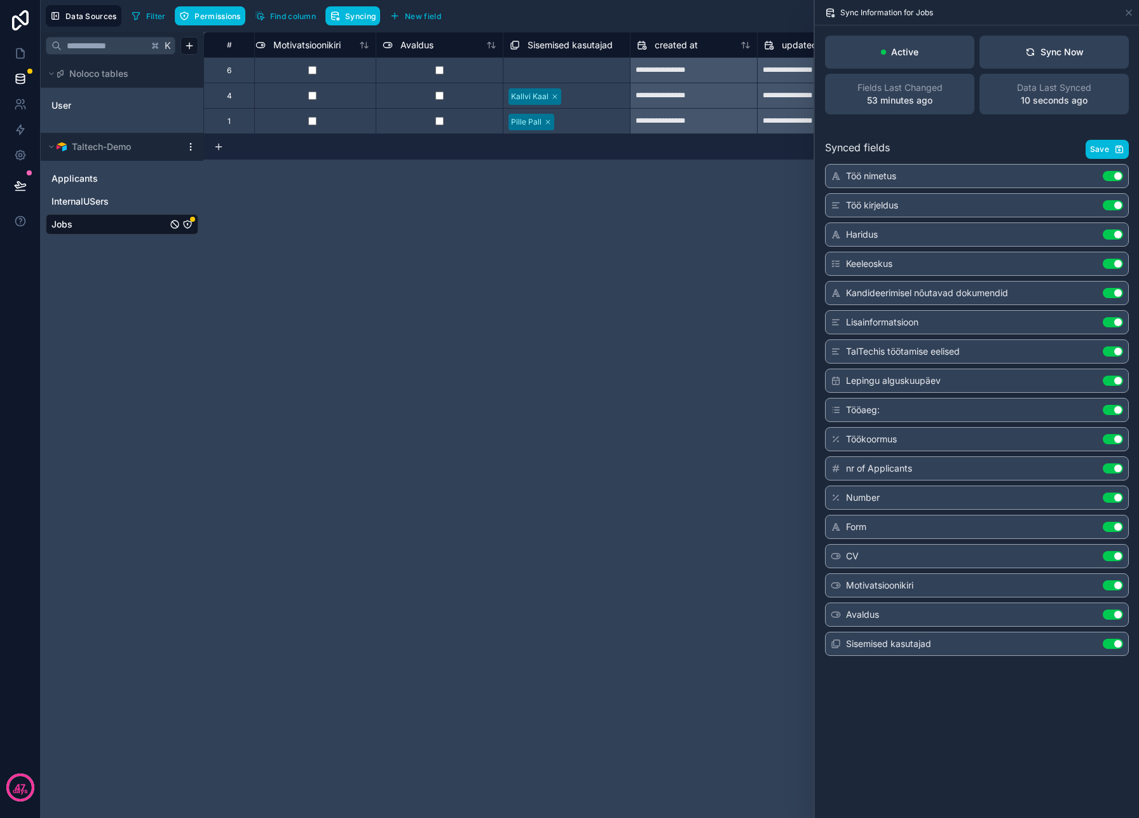
click at [561, 48] on span "Sisemised kasutajad" at bounding box center [570, 45] width 85 height 13
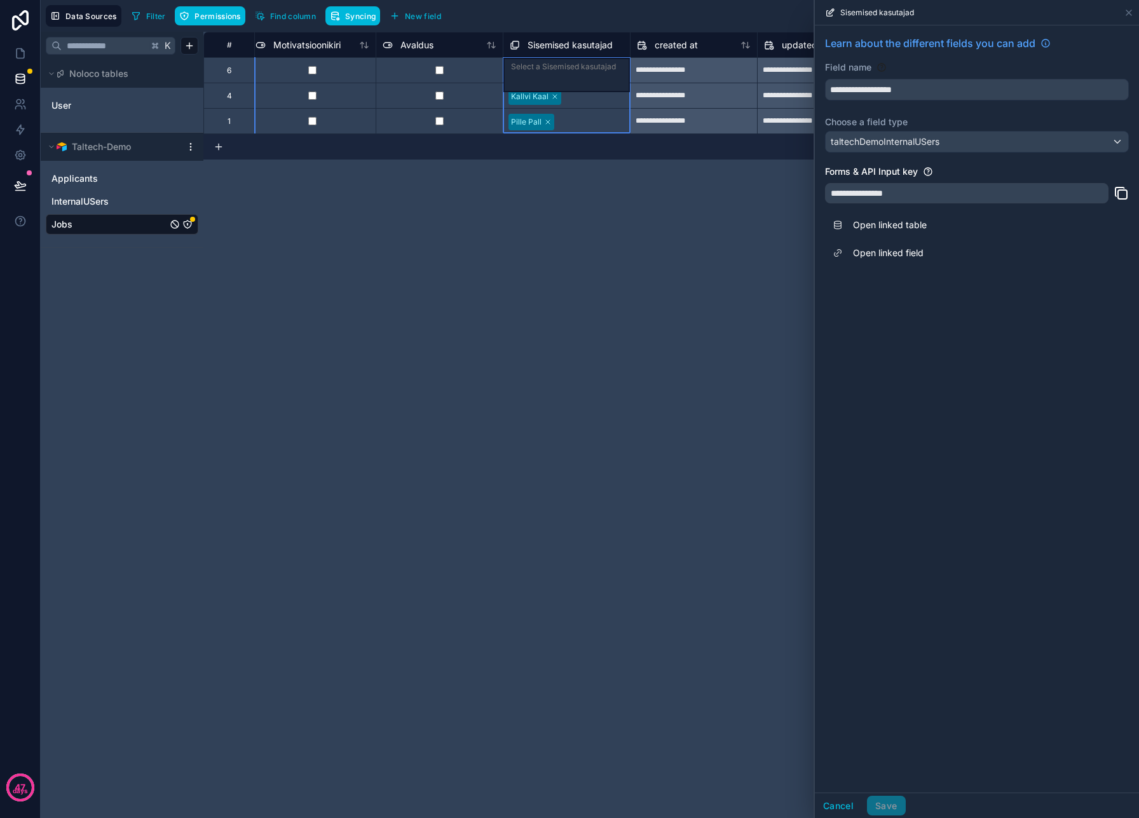
click at [699, 196] on div "**********" at bounding box center [671, 425] width 936 height 786
click at [582, 92] on div at bounding box center [594, 96] width 56 height 13
click at [585, 95] on div at bounding box center [594, 96] width 56 height 13
click at [570, 306] on div "**********" at bounding box center [671, 425] width 936 height 786
click at [581, 45] on span "Sisemised kasutajad" at bounding box center [570, 45] width 85 height 13
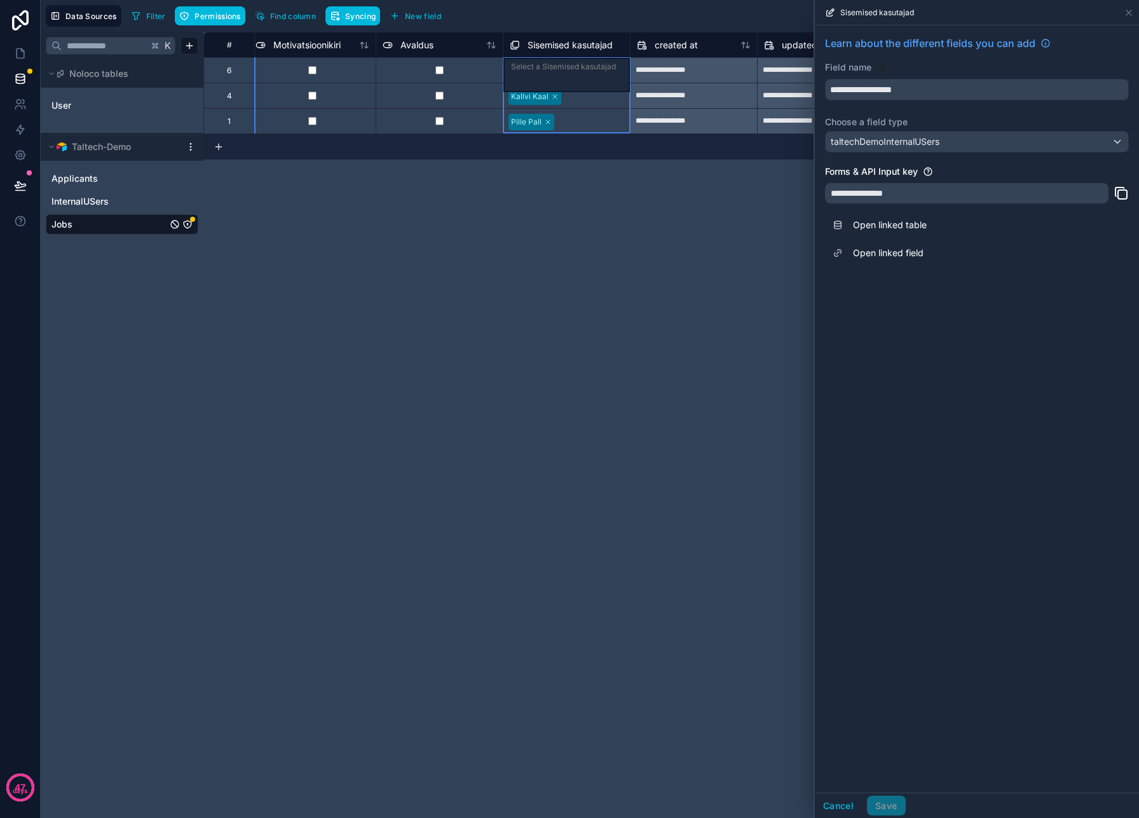
click at [581, 45] on span "Sisemised kasutajad" at bounding box center [570, 45] width 85 height 13
click at [1086, 193] on div "**********" at bounding box center [967, 193] width 284 height 20
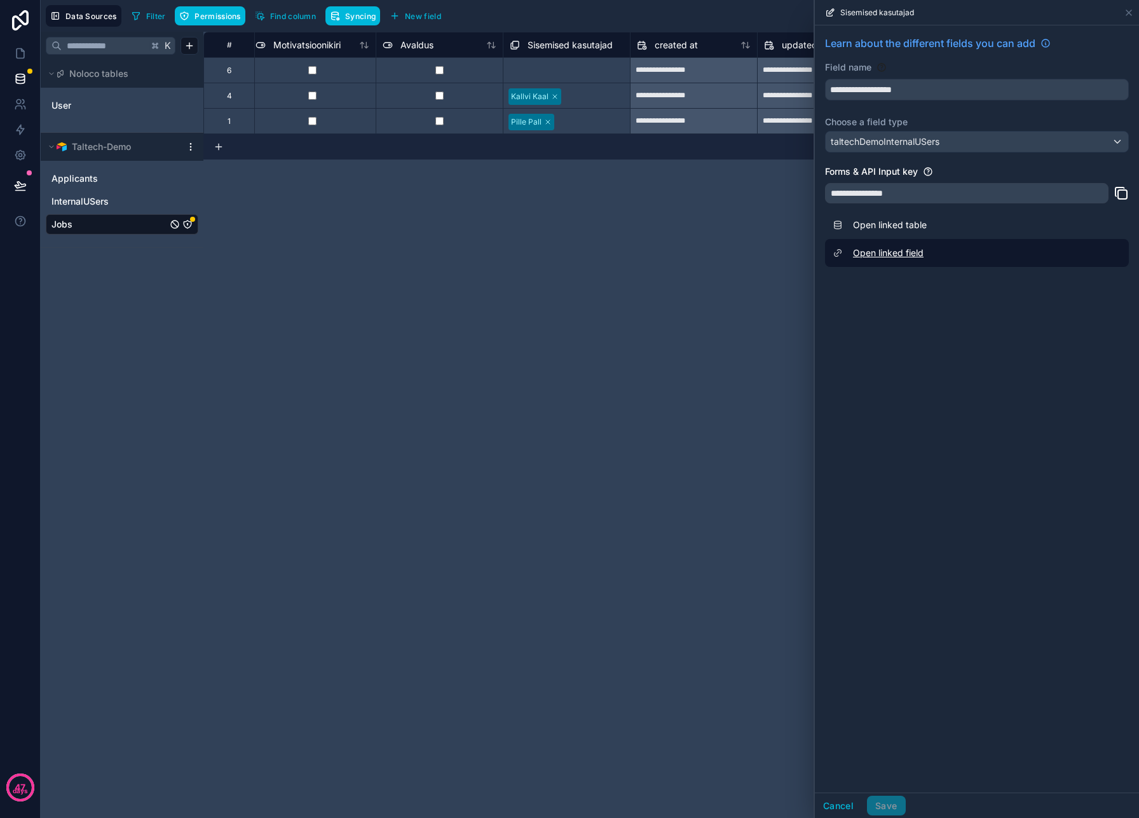
click at [901, 253] on link "Open linked field" at bounding box center [977, 253] width 304 height 28
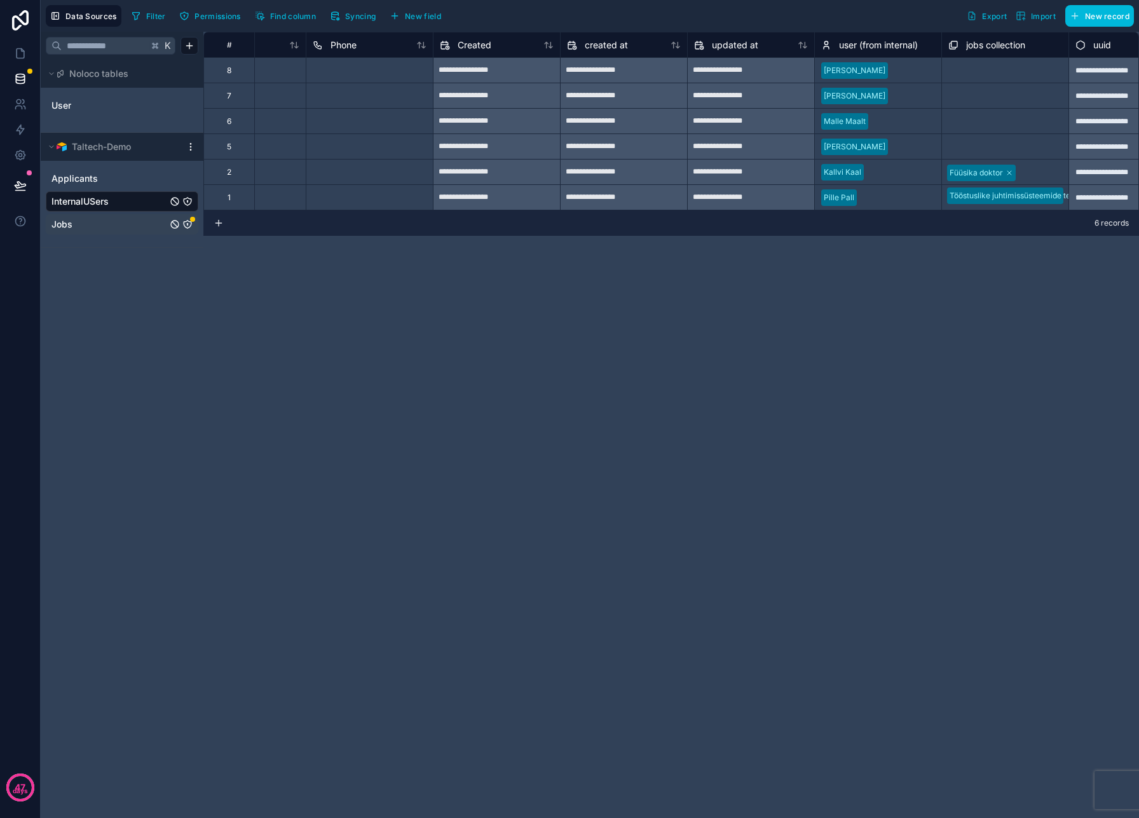
scroll to position [0, 641]
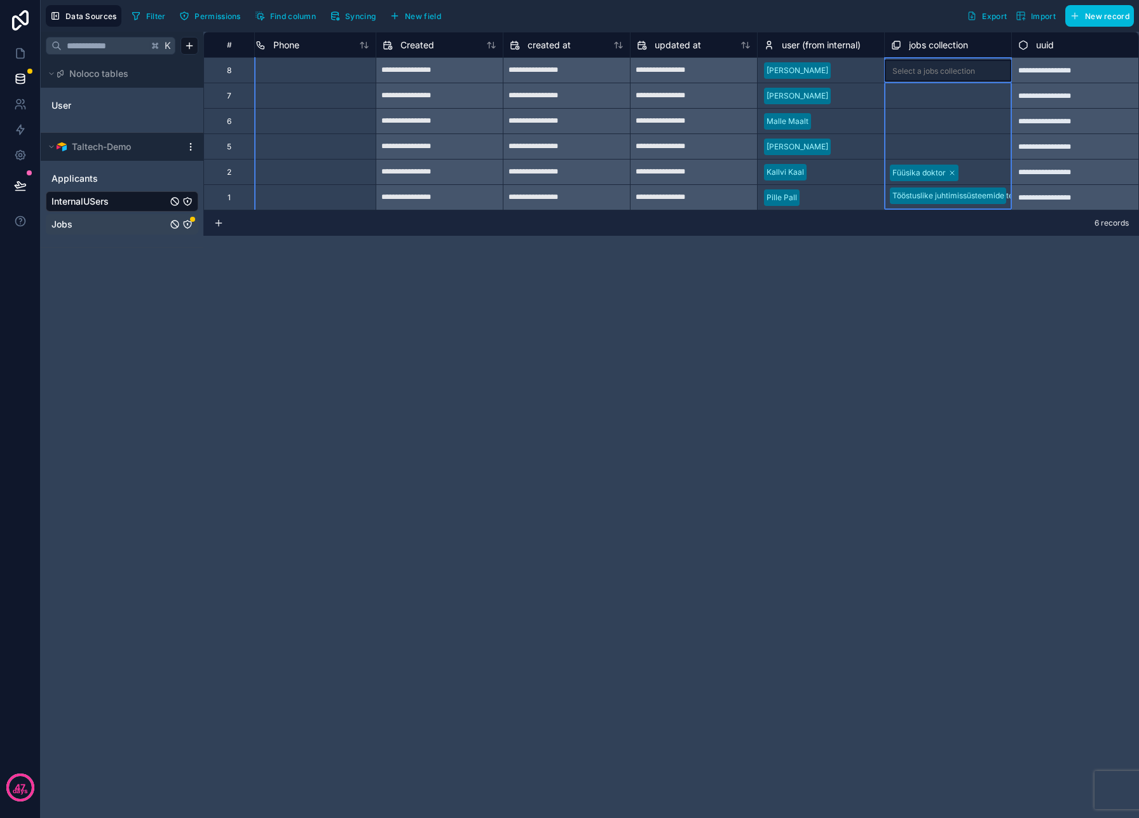
click at [967, 48] on span "jobs collection" at bounding box center [938, 45] width 59 height 13
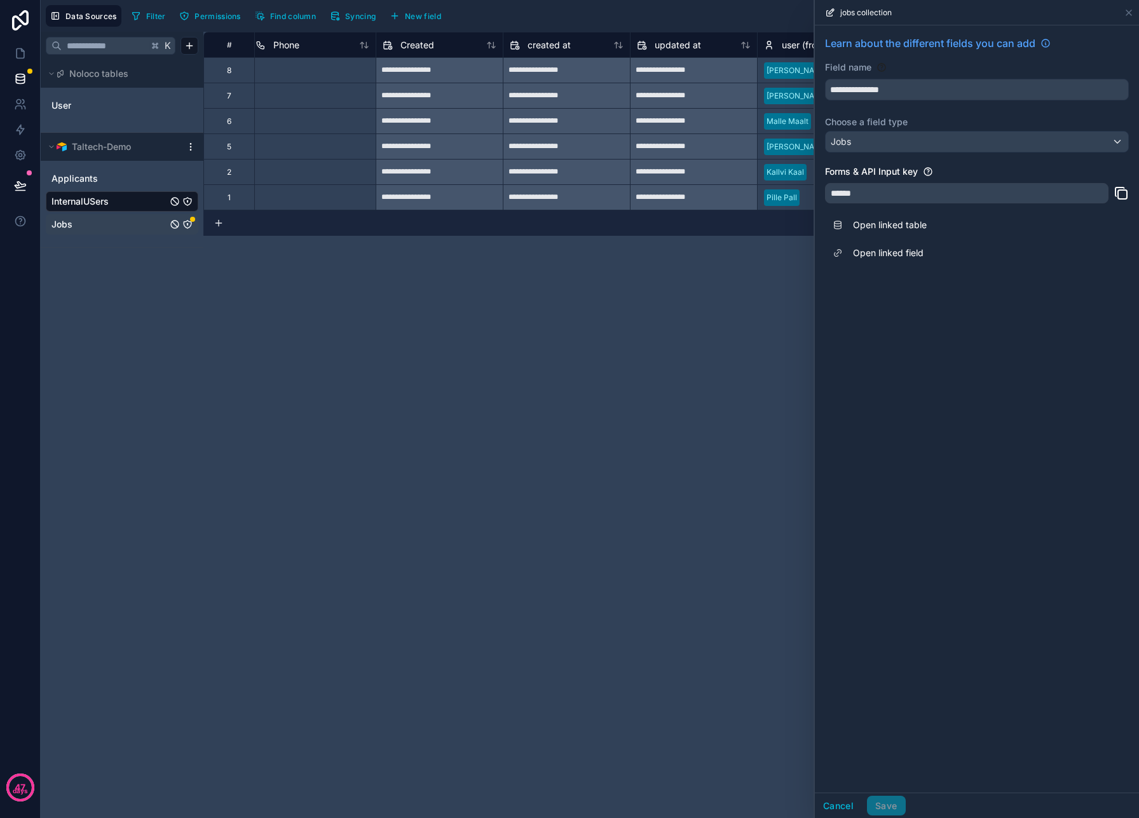
click at [753, 280] on div "**********" at bounding box center [671, 425] width 936 height 786
click at [1130, 12] on icon at bounding box center [1129, 13] width 10 height 10
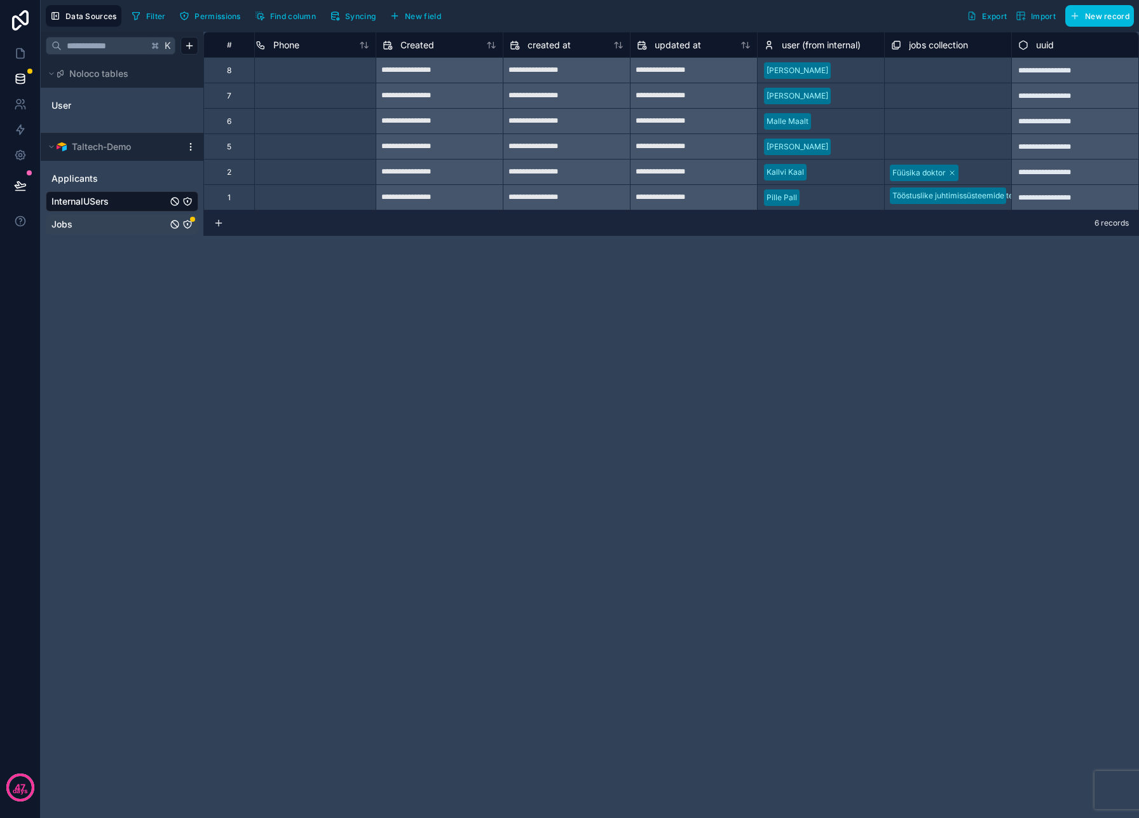
click at [113, 229] on link "Jobs" at bounding box center [109, 224] width 116 height 13
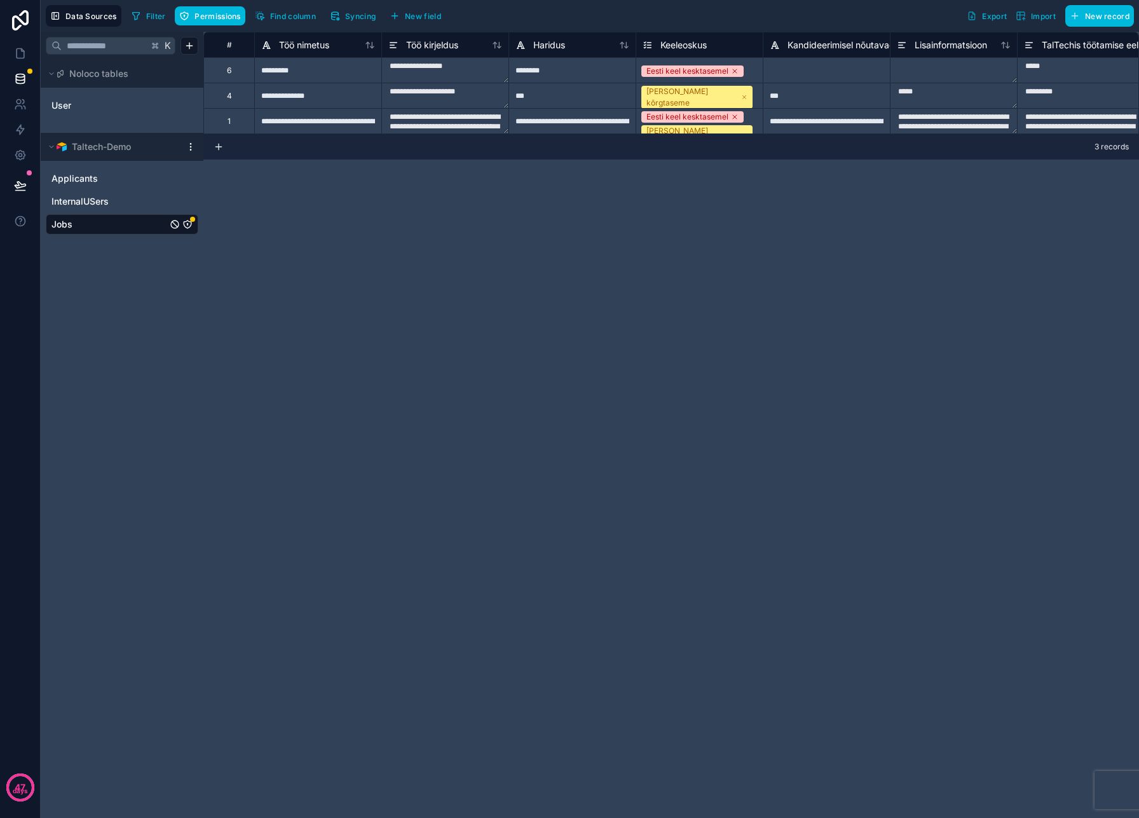
click at [189, 221] on icon "Jobs" at bounding box center [187, 224] width 10 height 10
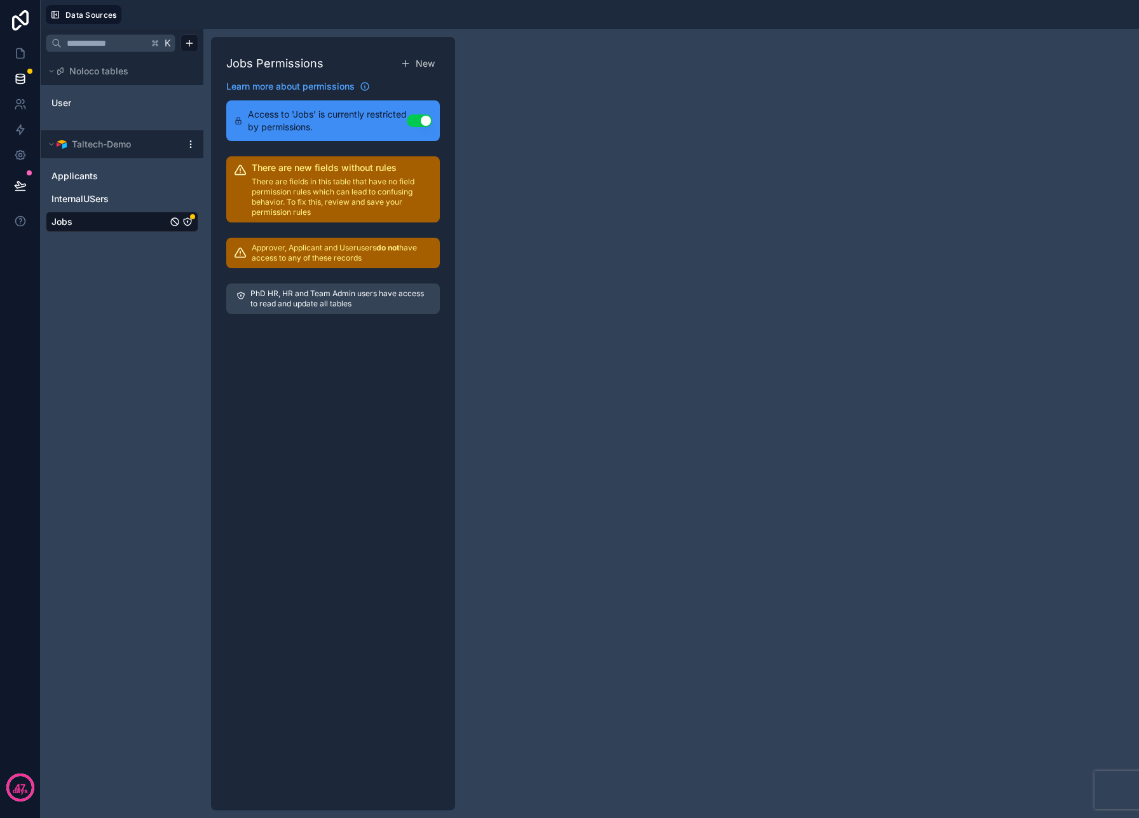
click at [374, 195] on p "There are fields in this table that have no field permission rules which can le…" at bounding box center [342, 197] width 181 height 41
click at [366, 254] on p "Approver, Applicant and User users do not have access to any of these records" at bounding box center [342, 253] width 181 height 20
click at [355, 181] on p "There are fields in this table that have no field permission rules which can le…" at bounding box center [342, 197] width 181 height 41
click at [310, 317] on div "PhD HR, HR and Team Admin users have access to read and update all tables" at bounding box center [333, 299] width 214 height 46
click at [311, 304] on p "PhD HR, HR and Team Admin users have access to read and update all tables" at bounding box center [339, 299] width 179 height 20
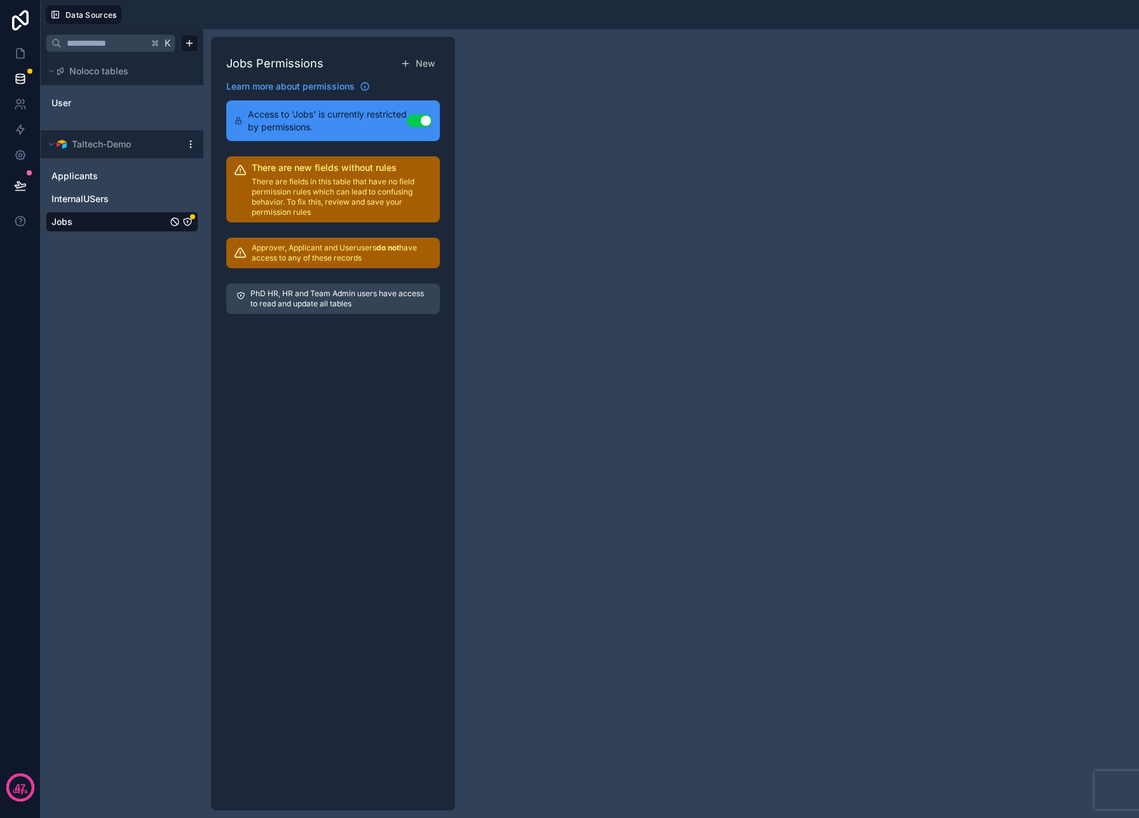
click at [342, 186] on p "There are fields in this table that have no field permission rules which can le…" at bounding box center [342, 197] width 181 height 41
click at [189, 222] on icon "Jobs" at bounding box center [187, 222] width 10 height 10
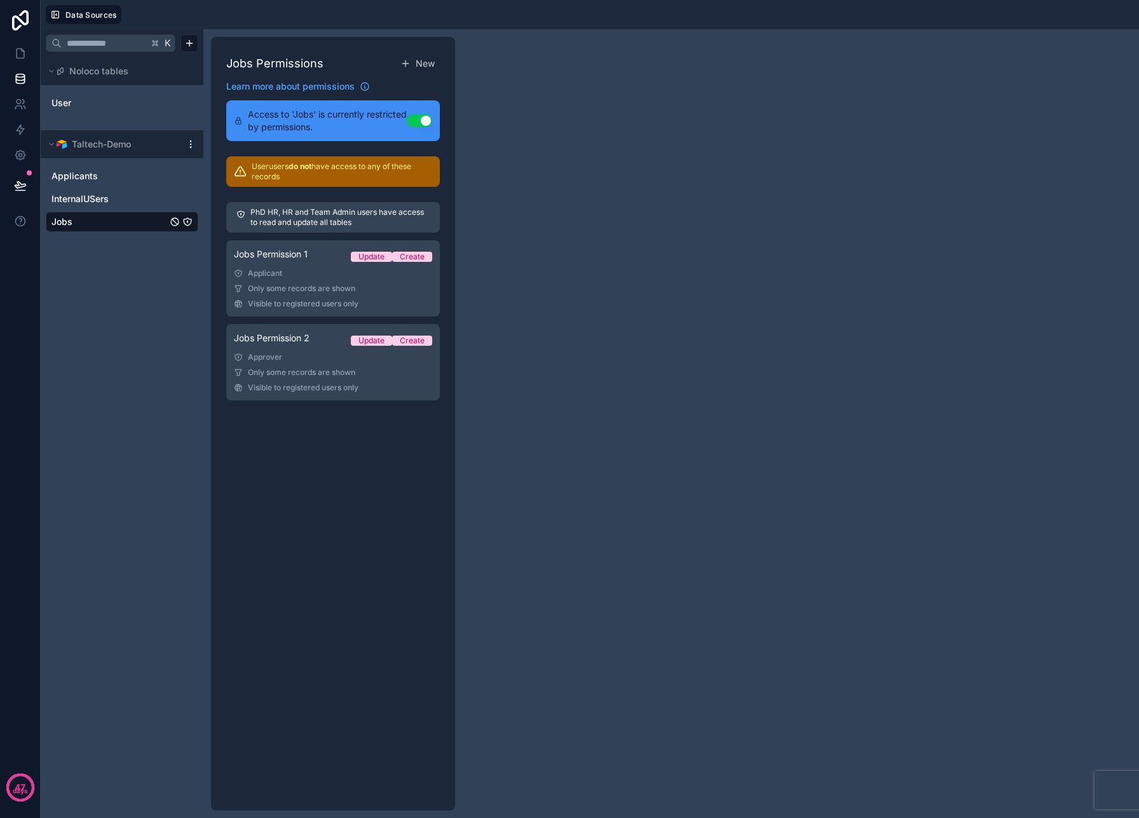
click at [315, 178] on p "User users do not have access to any of these records" at bounding box center [342, 171] width 181 height 20
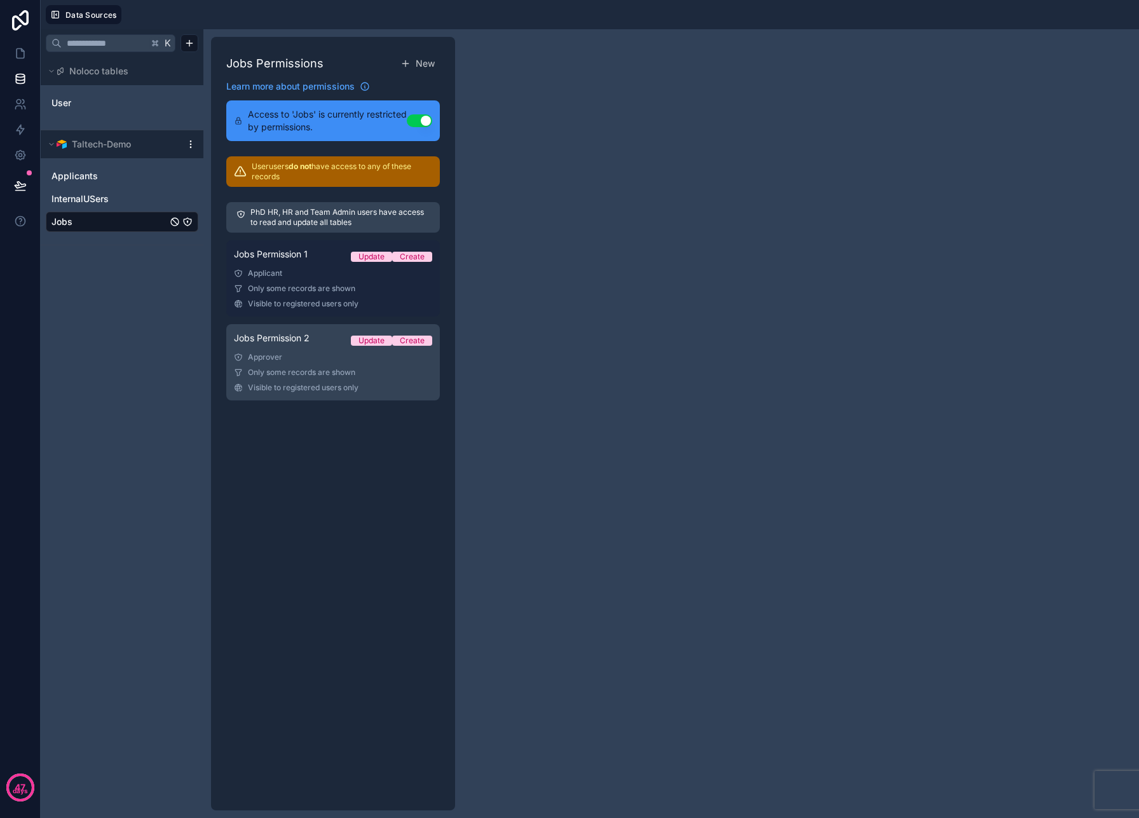
click at [318, 280] on link "Jobs Permission 1 Update Create Applicant Only some records are shown Visible t…" at bounding box center [333, 278] width 214 height 76
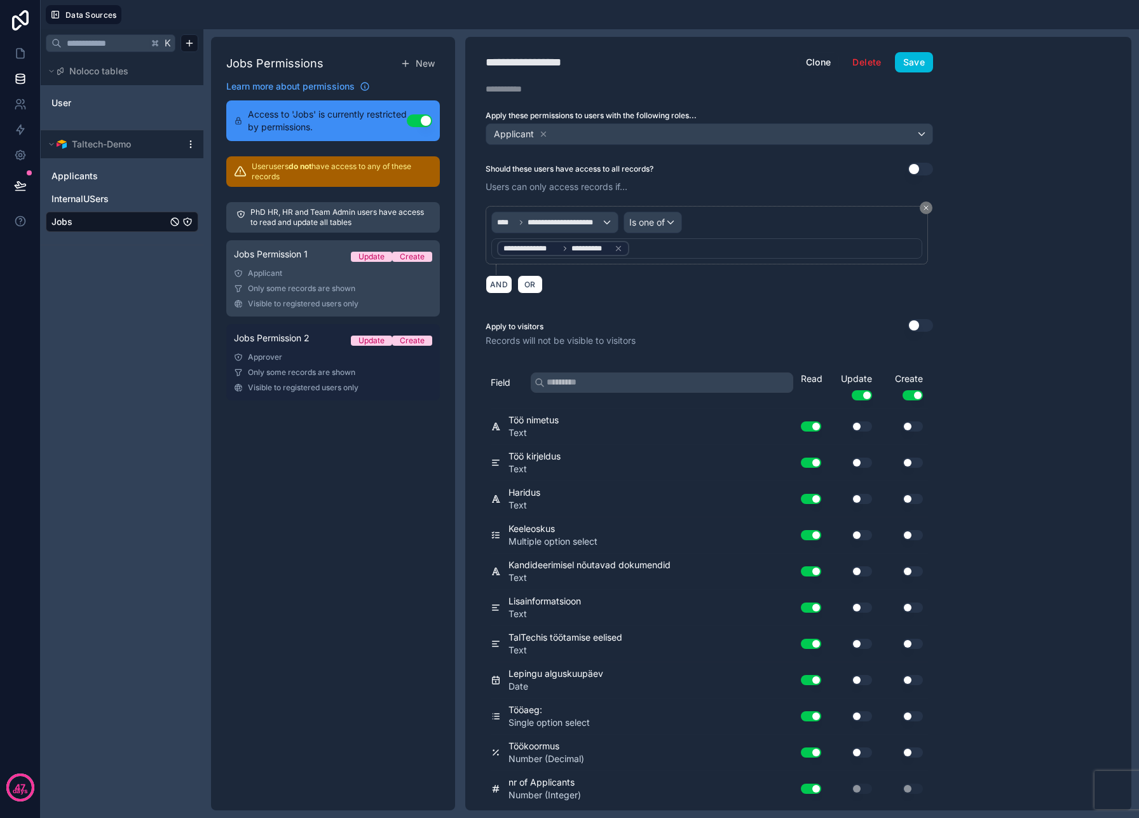
click at [323, 359] on div "Approver" at bounding box center [333, 357] width 198 height 10
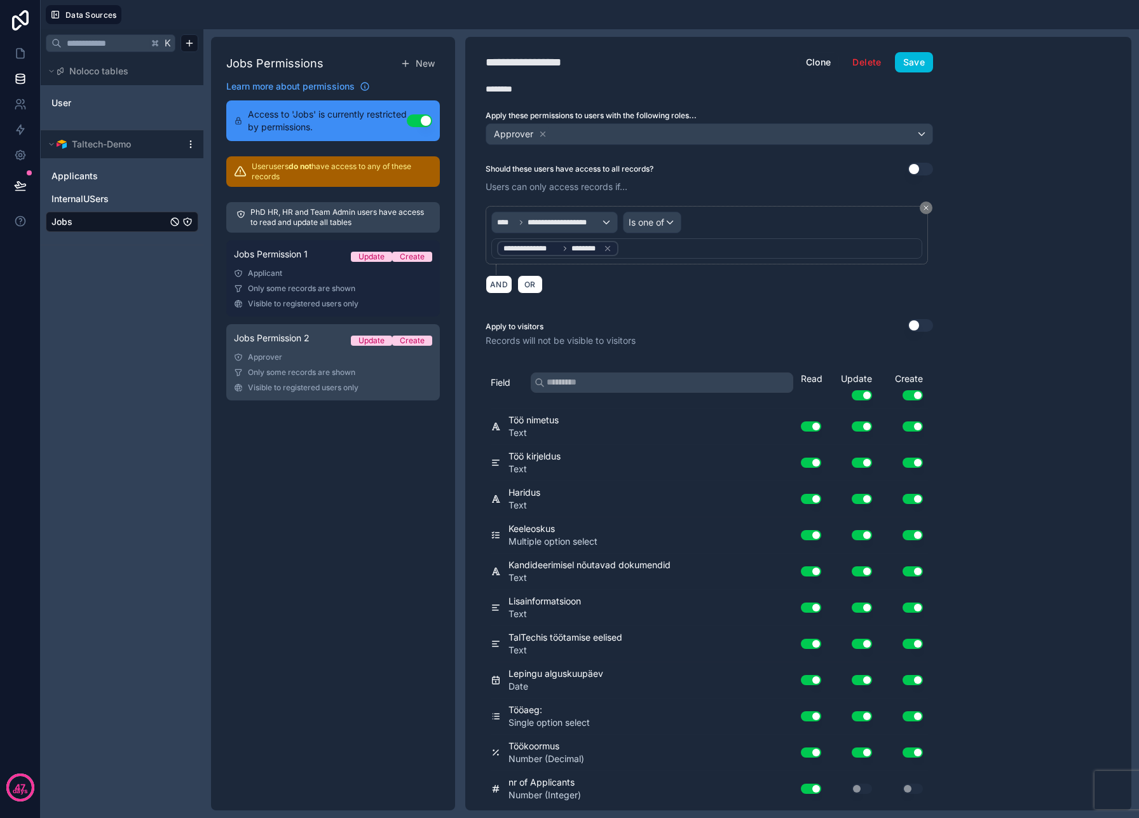
click at [323, 308] on span "Visible to registered users only" at bounding box center [303, 304] width 111 height 10
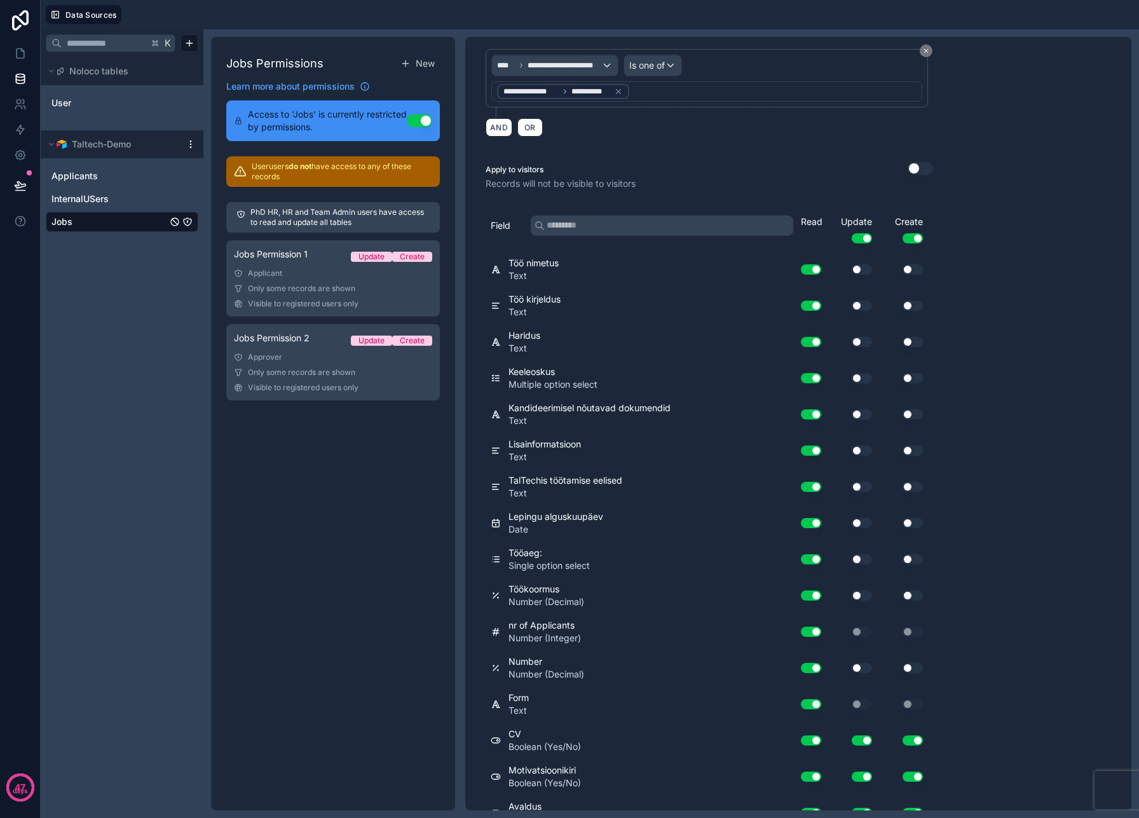
scroll to position [250, 0]
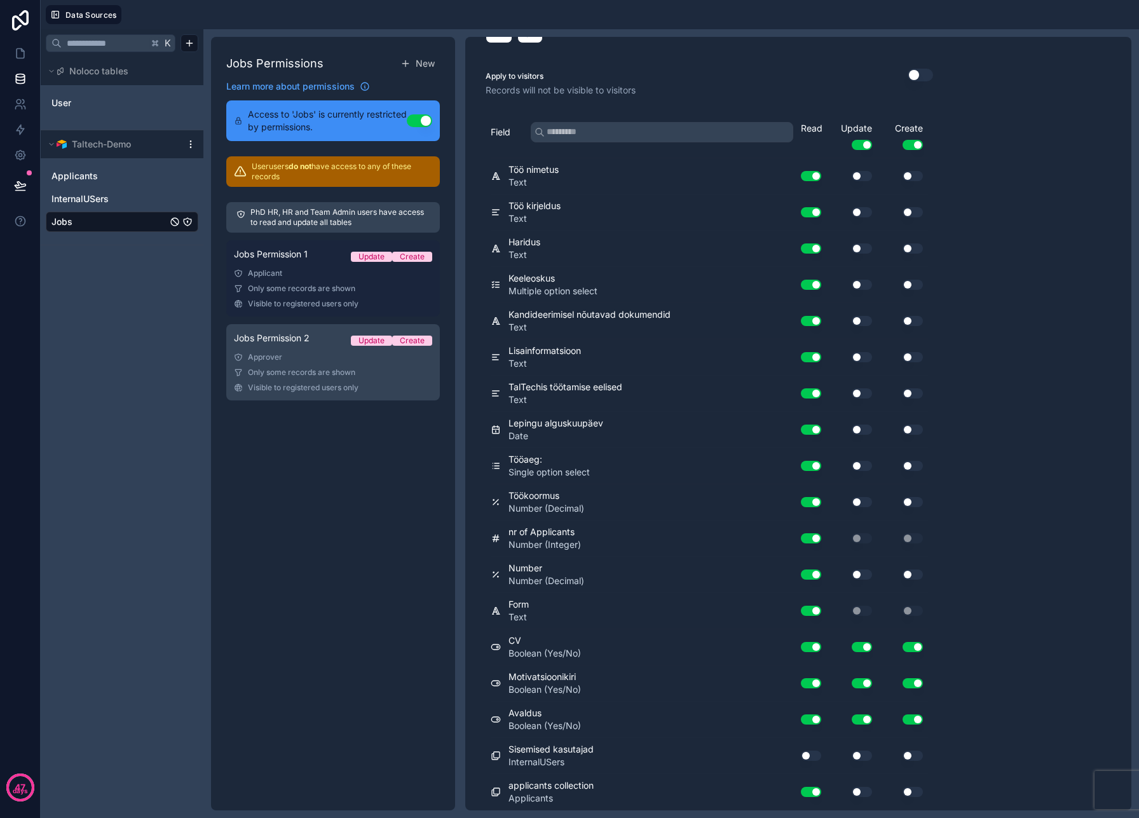
click at [391, 286] on div "Only some records are shown" at bounding box center [333, 289] width 198 height 10
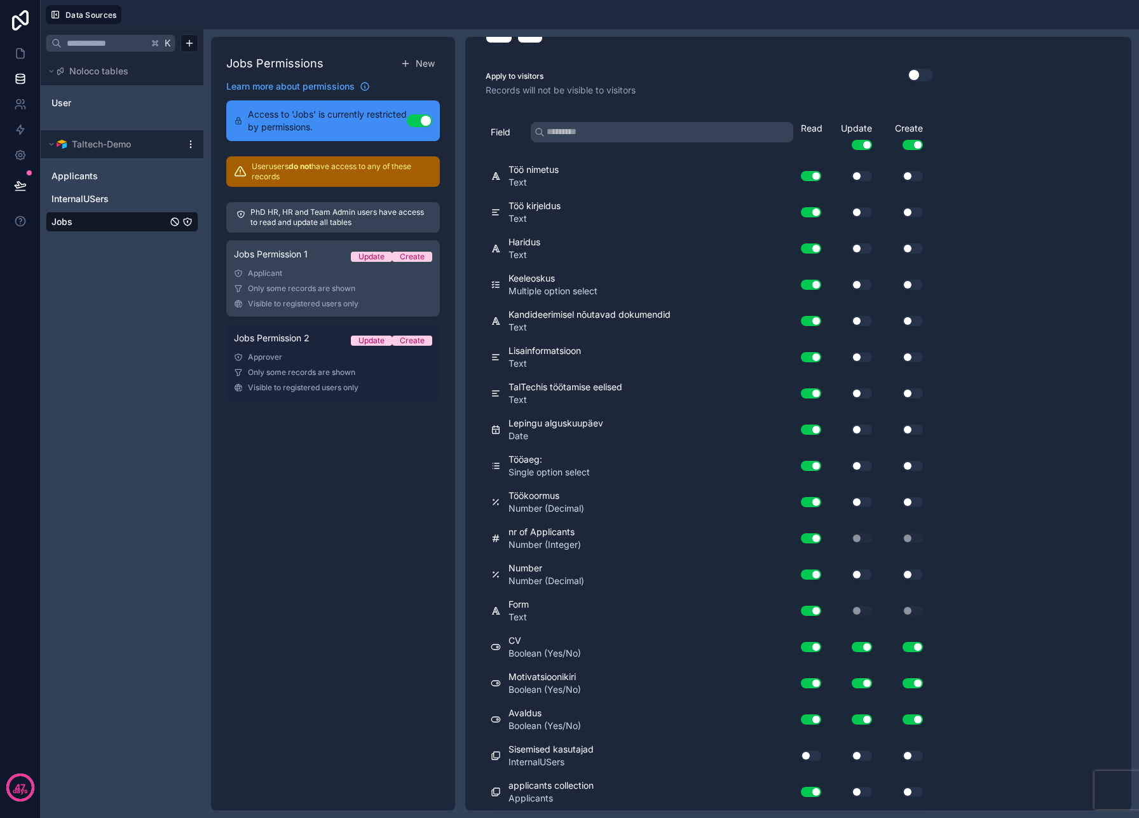
click at [385, 389] on div "Visible to registered users only" at bounding box center [333, 388] width 198 height 10
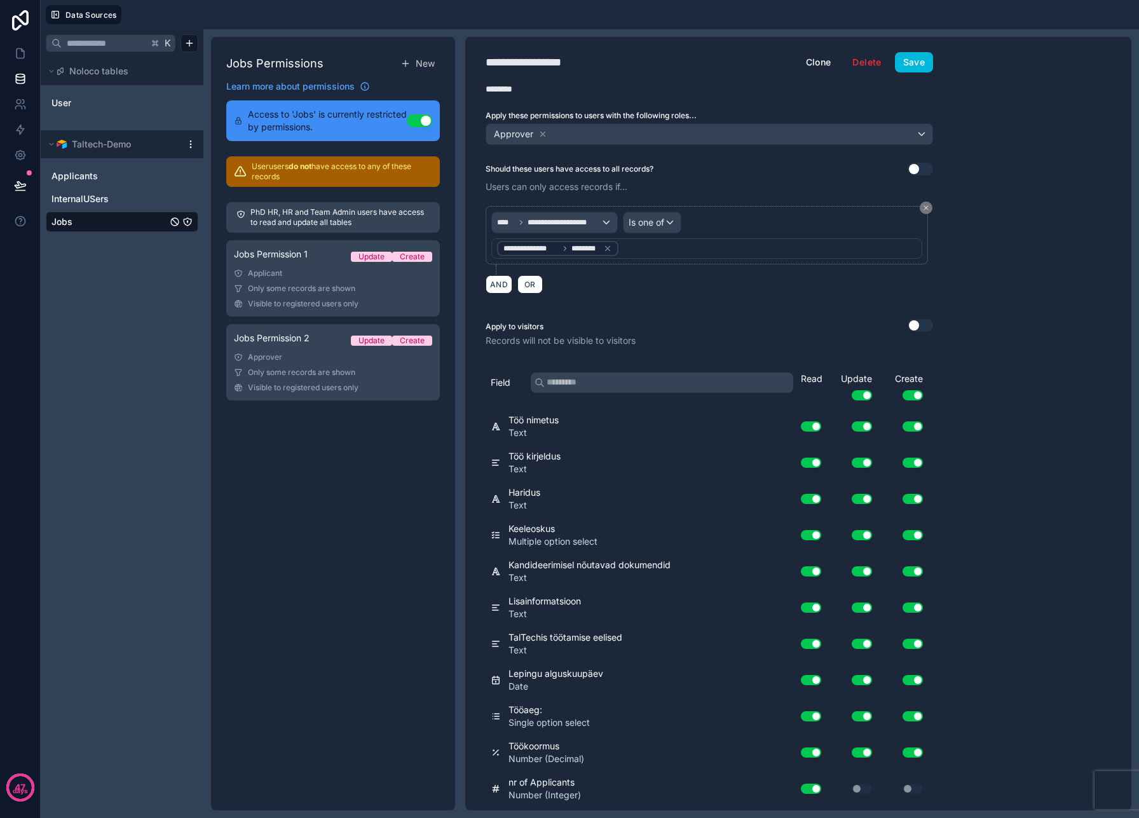
scroll to position [250, 0]
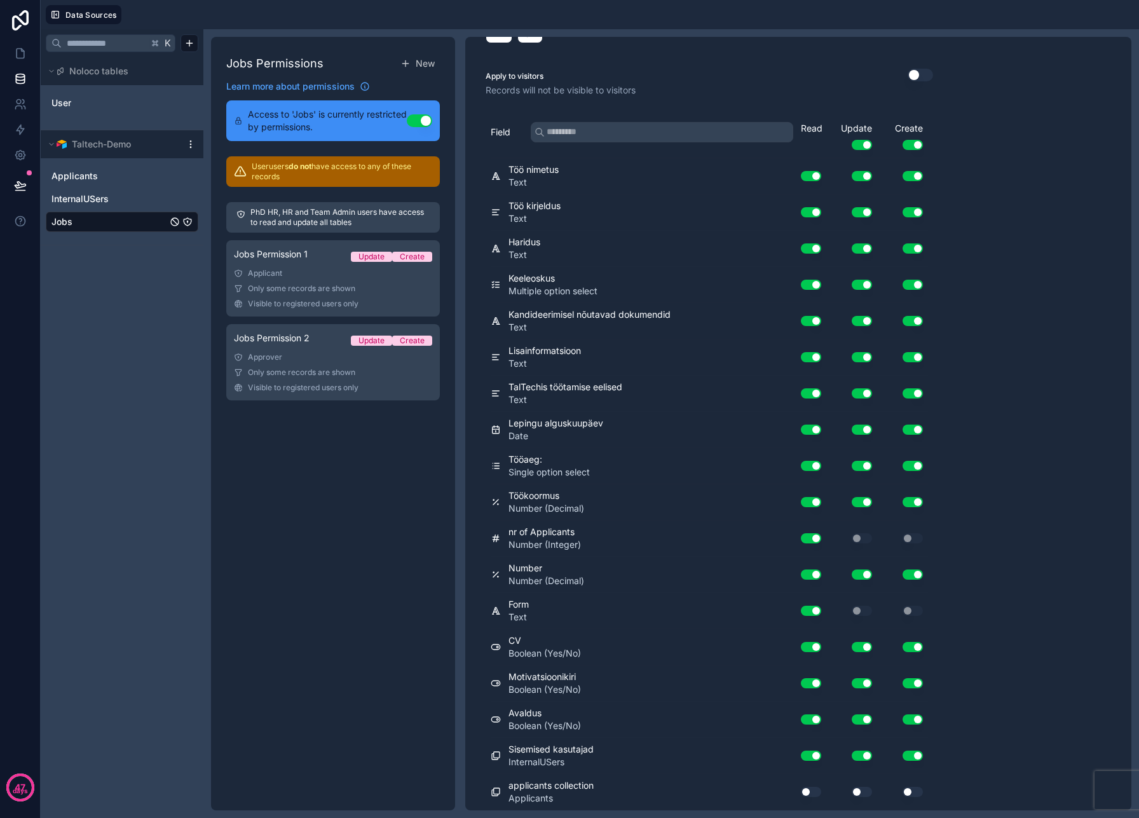
click at [810, 791] on button "Use setting" at bounding box center [811, 792] width 20 height 10
click at [348, 577] on div "Jobs Permissions New Learn more about permissions Access to 'Jobs' is currently…" at bounding box center [333, 424] width 244 height 774
click at [128, 174] on link "Applicants" at bounding box center [109, 176] width 116 height 13
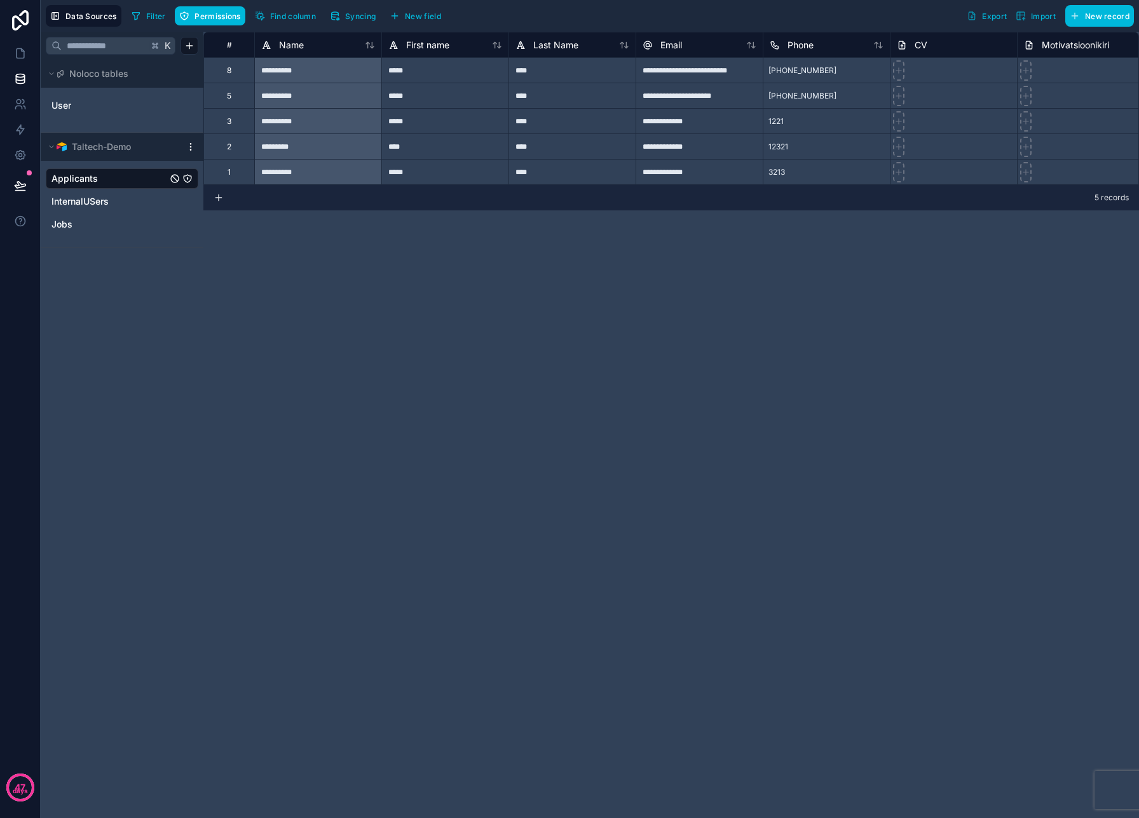
click at [184, 176] on icon "Applicants" at bounding box center [188, 179] width 8 height 8
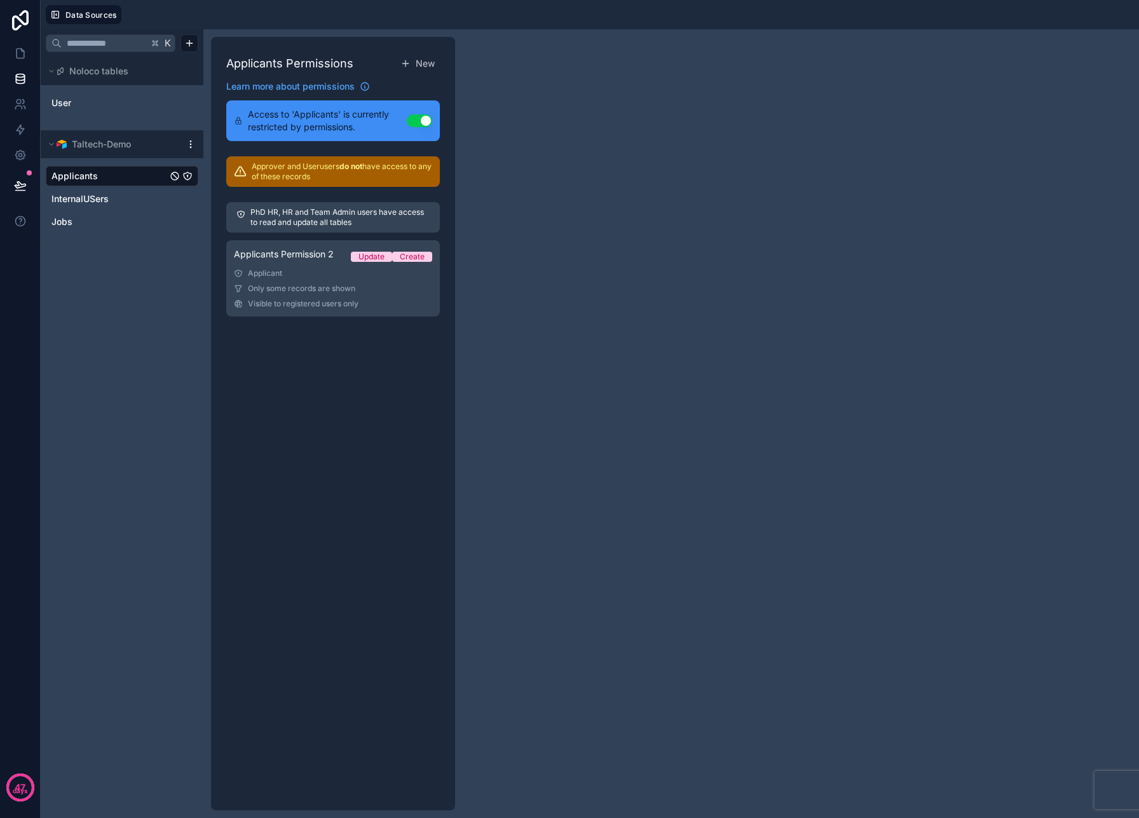
click at [288, 373] on div "Applicants Permissions New Learn more about permissions Access to 'Applicants' …" at bounding box center [333, 424] width 244 height 774
click at [24, 179] on icon at bounding box center [20, 185] width 13 height 13
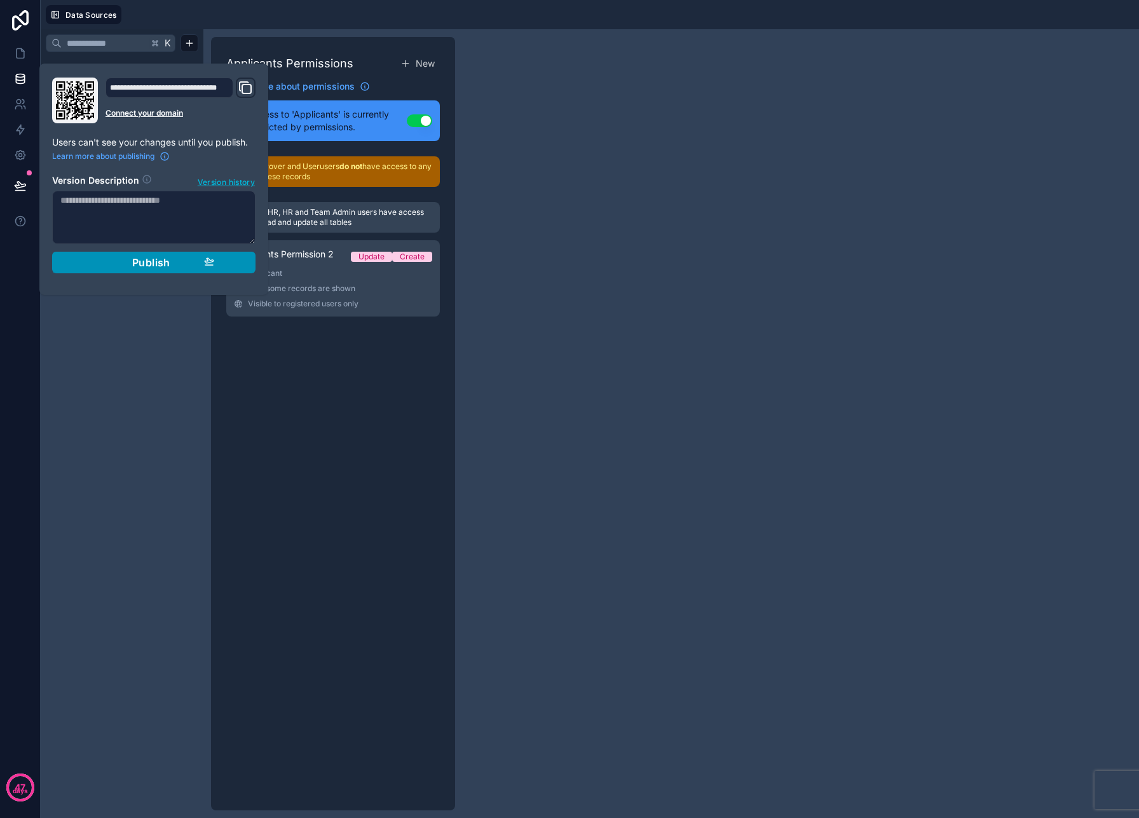
click at [116, 265] on div "Publish" at bounding box center [153, 262] width 121 height 13
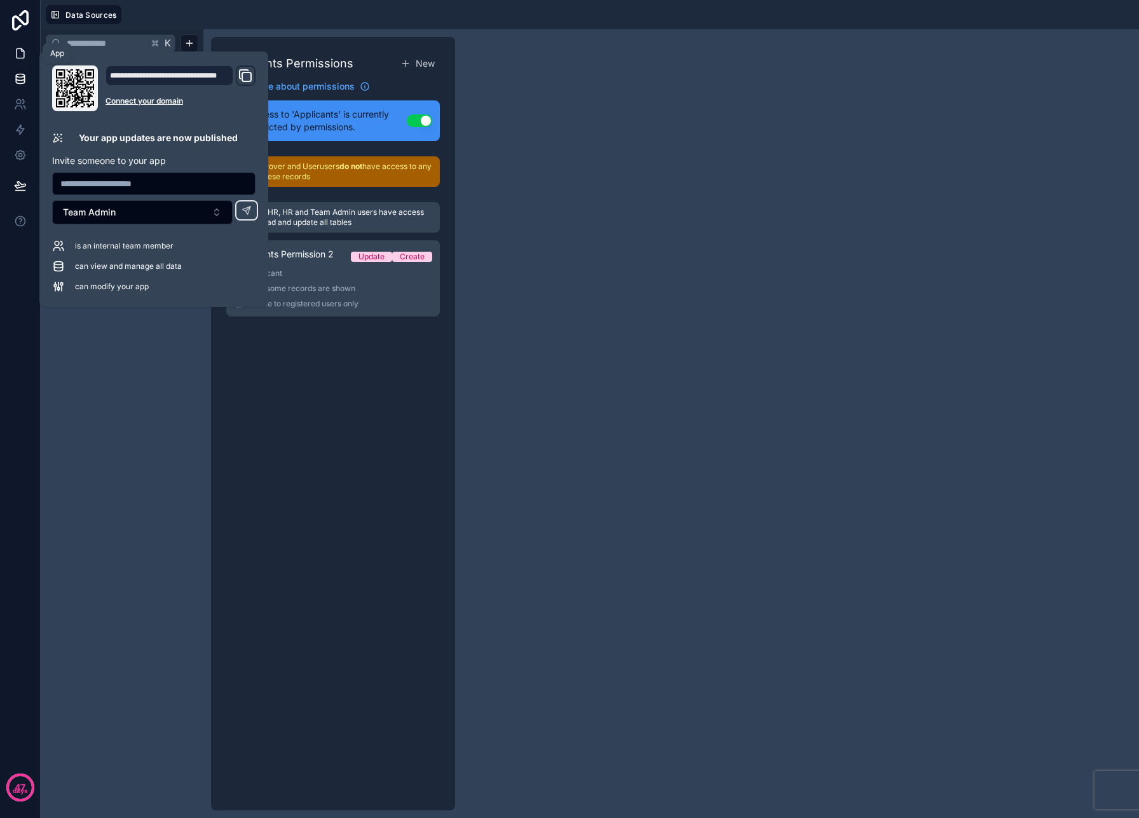
click at [21, 58] on icon at bounding box center [21, 54] width 8 height 10
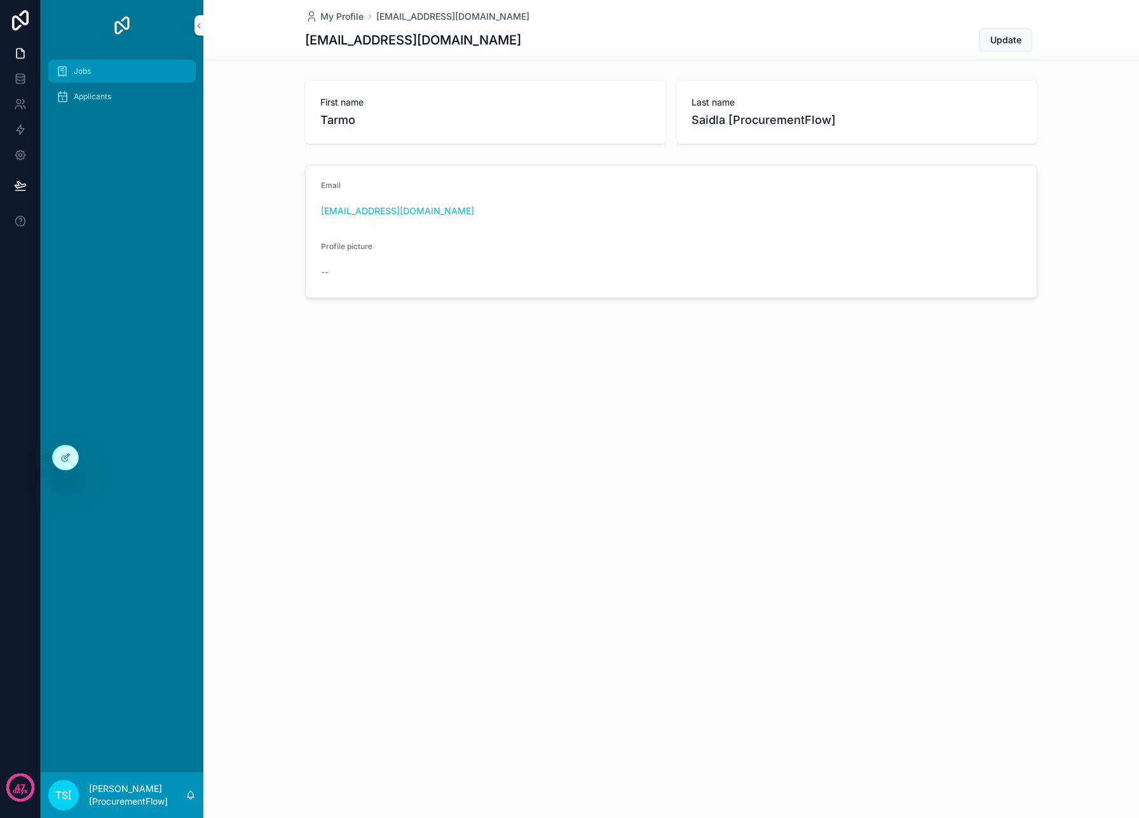
click at [107, 71] on div "Jobs" at bounding box center [122, 71] width 132 height 20
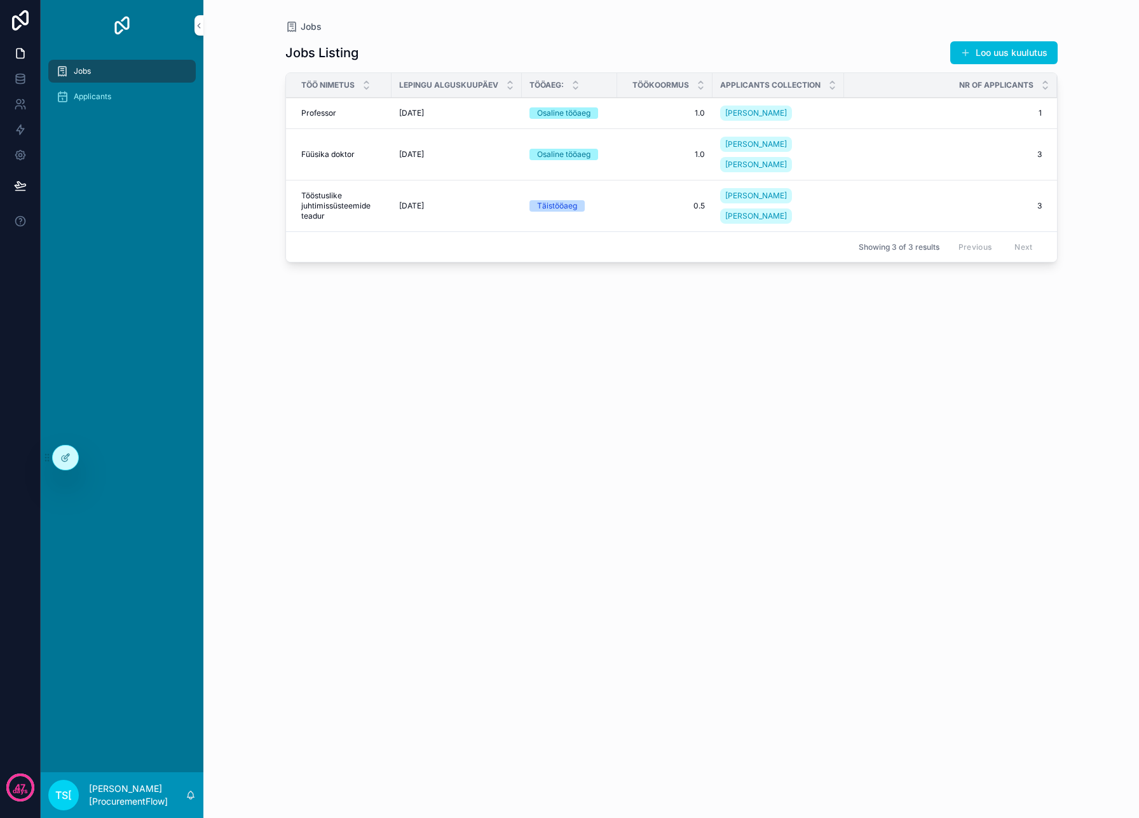
click at [481, 118] on td "[DATE] [DATE]" at bounding box center [457, 113] width 130 height 31
click at [467, 111] on div "[DATE] [DATE]" at bounding box center [456, 113] width 115 height 10
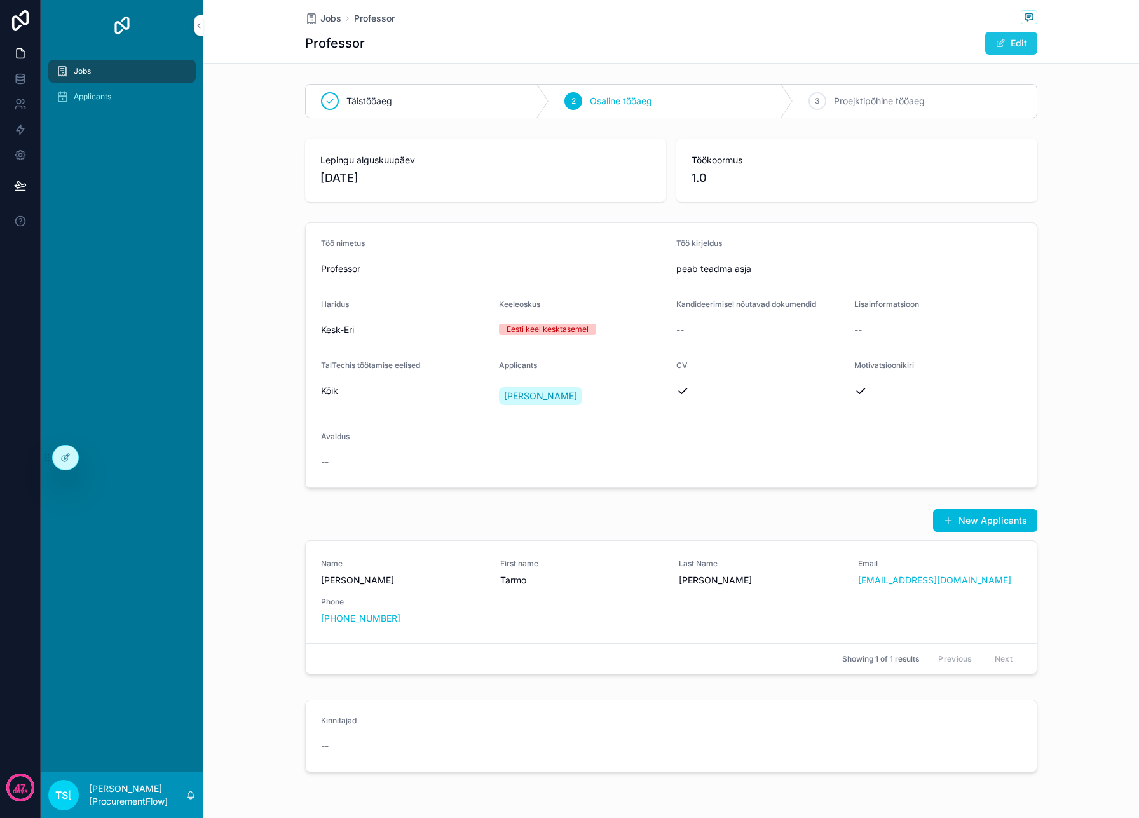
click at [1022, 38] on button "Edit" at bounding box center [1011, 43] width 52 height 23
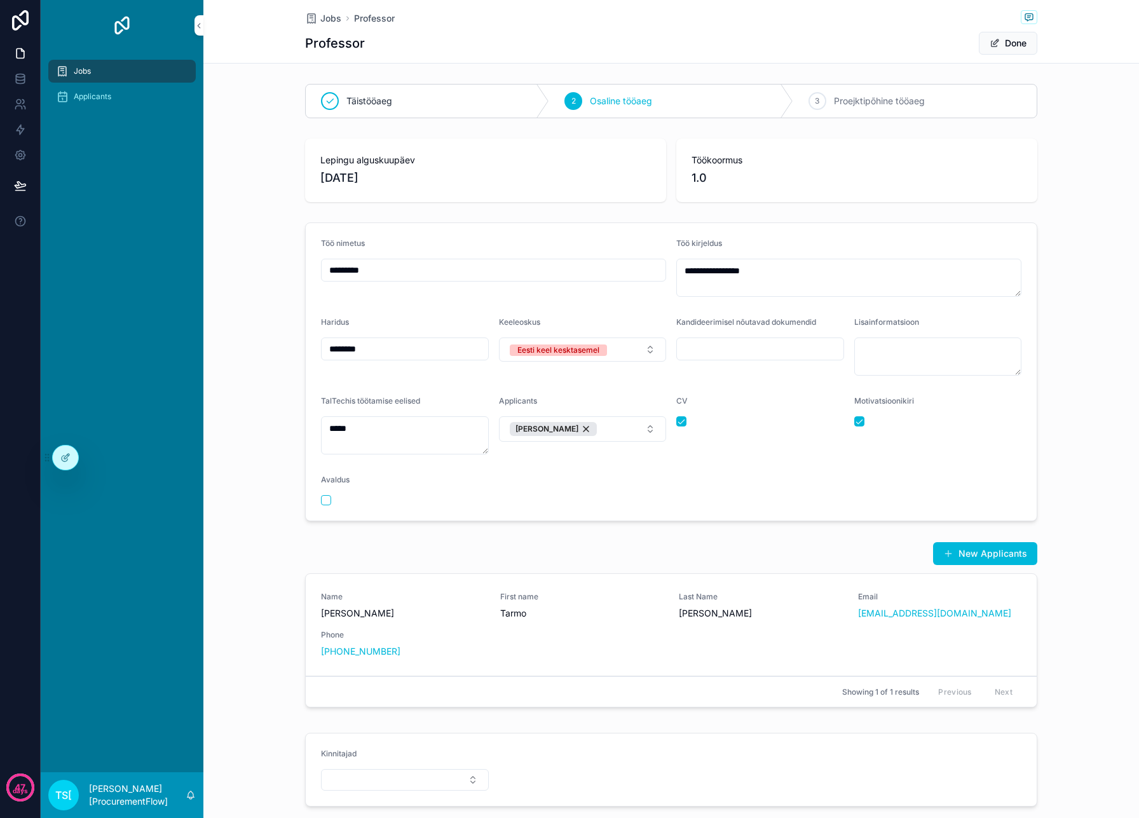
scroll to position [75, 0]
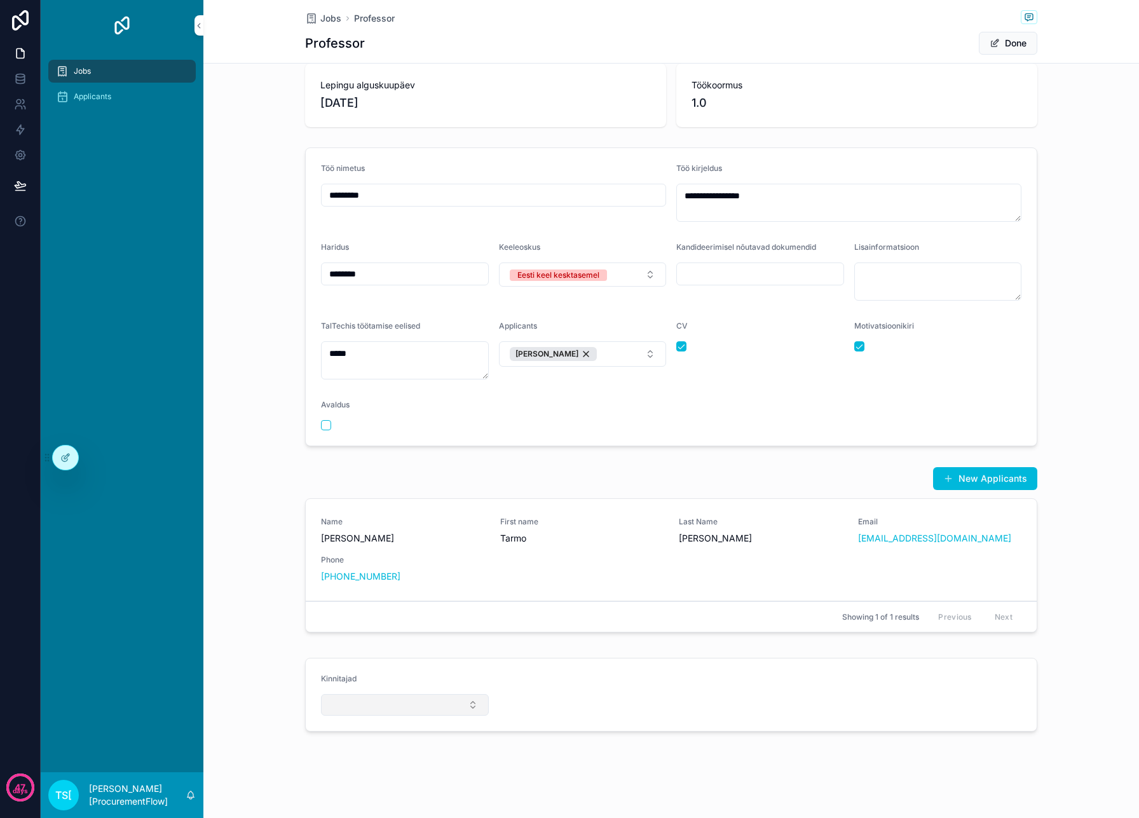
click at [397, 704] on button "Select Button" at bounding box center [405, 705] width 168 height 22
click at [552, 783] on div "**********" at bounding box center [671, 371] width 936 height 893
click at [453, 709] on button "Select Button" at bounding box center [405, 705] width 168 height 22
click at [381, 575] on span "[PERSON_NAME]" at bounding box center [358, 576] width 73 height 13
click at [395, 601] on div "[PERSON_NAME]" at bounding box center [405, 597] width 177 height 20
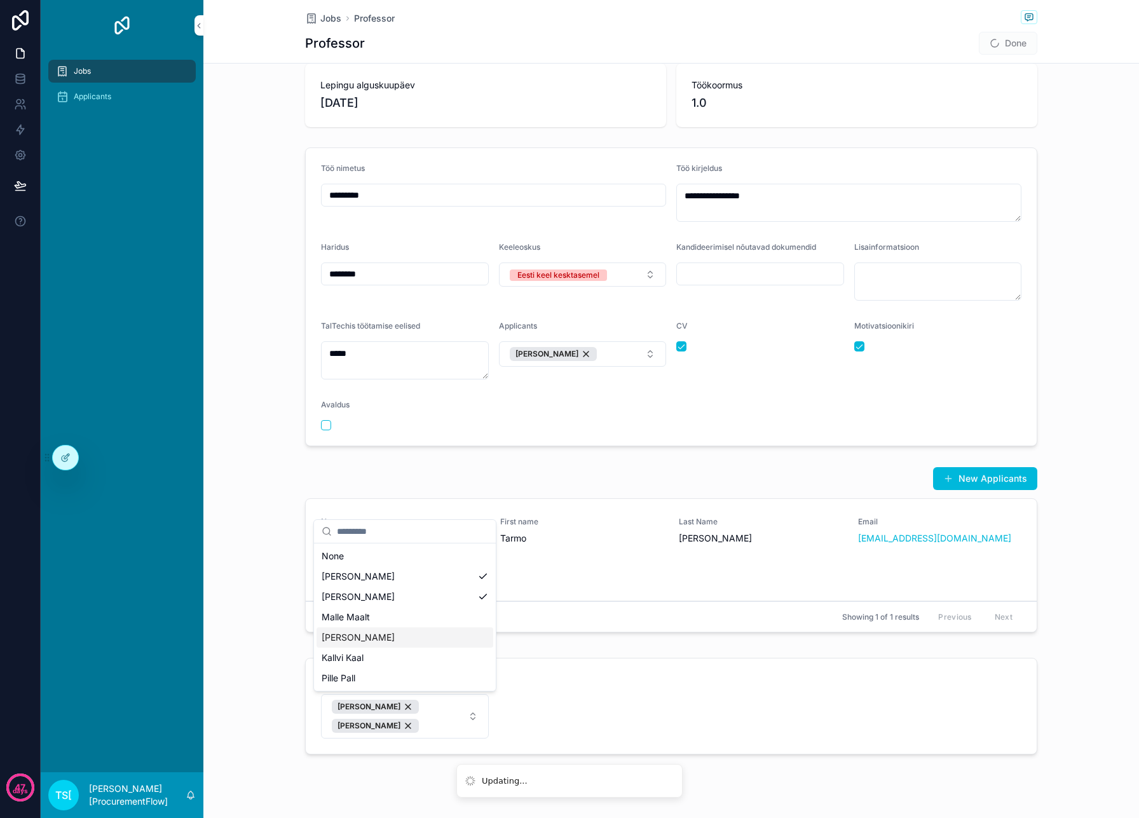
click at [404, 635] on div "[PERSON_NAME]" at bounding box center [405, 637] width 177 height 20
click at [393, 538] on input "scrollable content" at bounding box center [412, 531] width 151 height 23
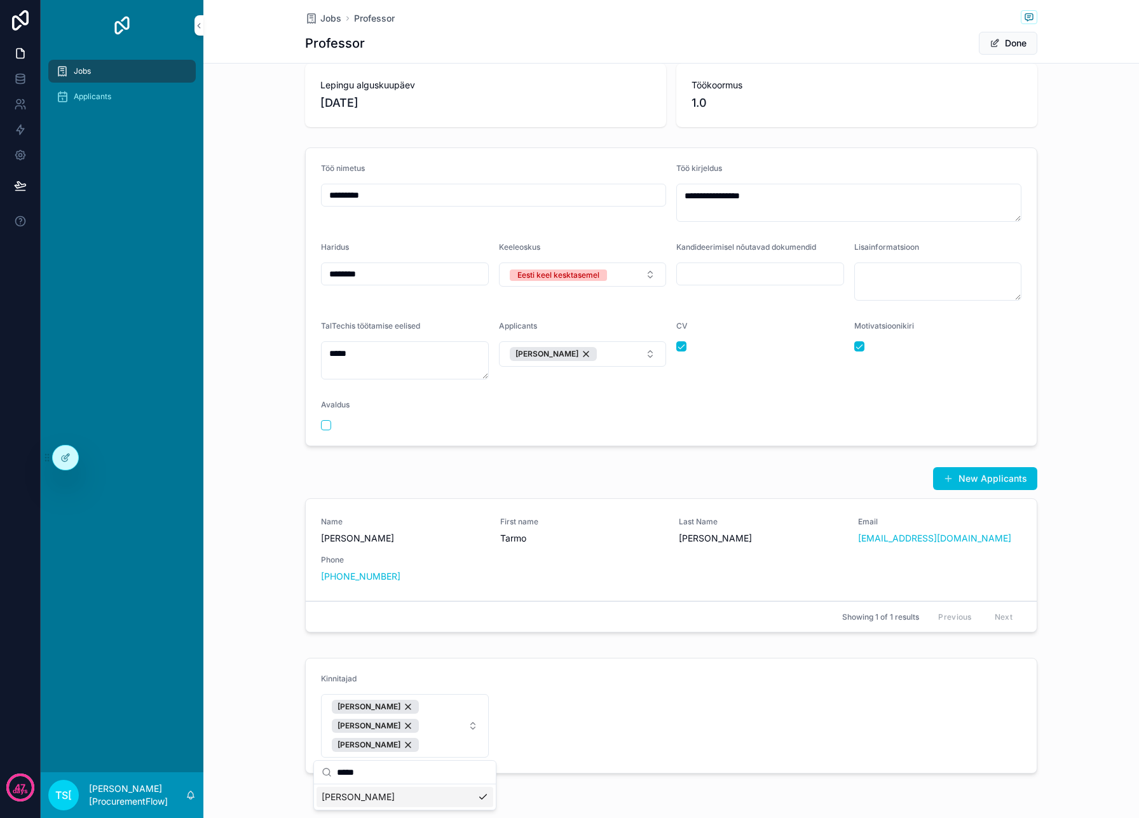
type input "*****"
click at [353, 803] on span "[PERSON_NAME]" at bounding box center [358, 797] width 73 height 13
click at [549, 718] on form "Kinnitajad [PERSON_NAME] [PERSON_NAME]" at bounding box center [671, 706] width 731 height 95
click at [380, 726] on div "[PERSON_NAME]" at bounding box center [375, 726] width 87 height 14
click at [400, 711] on div "[PERSON_NAME]" at bounding box center [375, 707] width 87 height 14
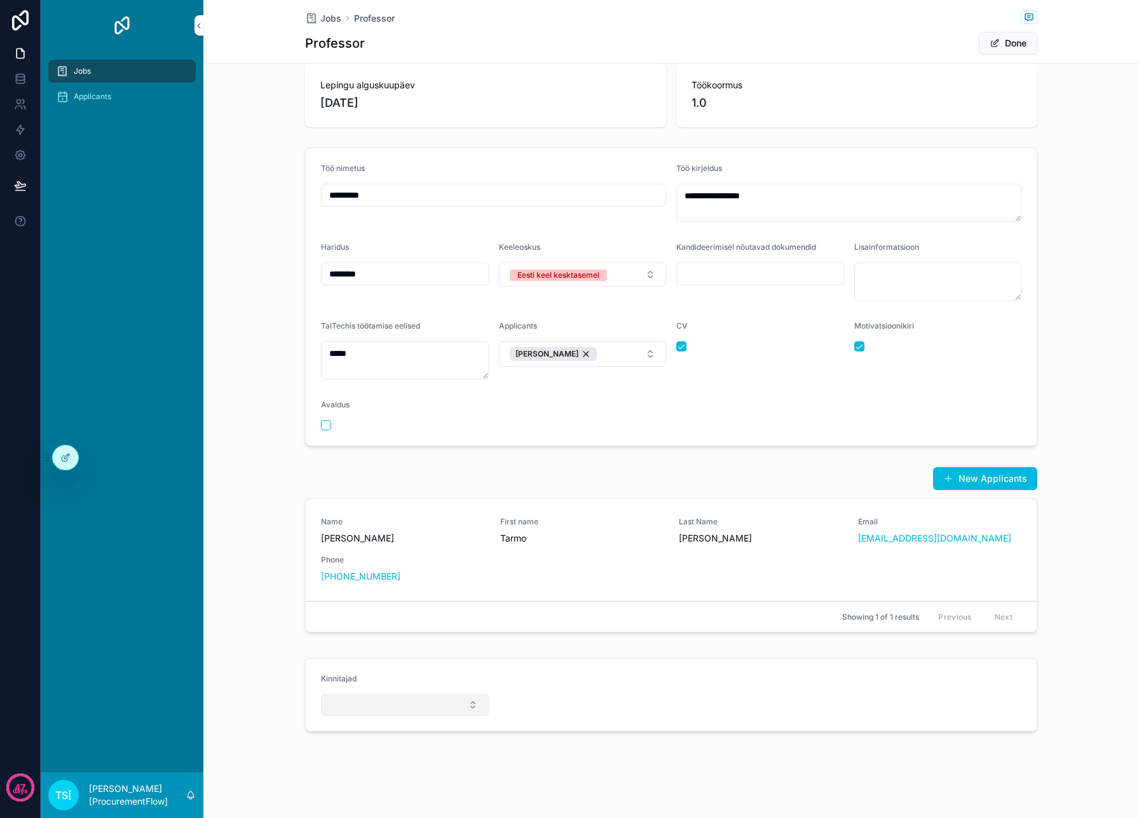
click at [431, 705] on button "Select Button" at bounding box center [405, 705] width 168 height 22
click at [551, 692] on form "Kinnitajad" at bounding box center [671, 695] width 731 height 72
click at [484, 667] on form "Kinnitajad" at bounding box center [671, 695] width 731 height 72
click at [160, 69] on div "Jobs" at bounding box center [122, 71] width 132 height 20
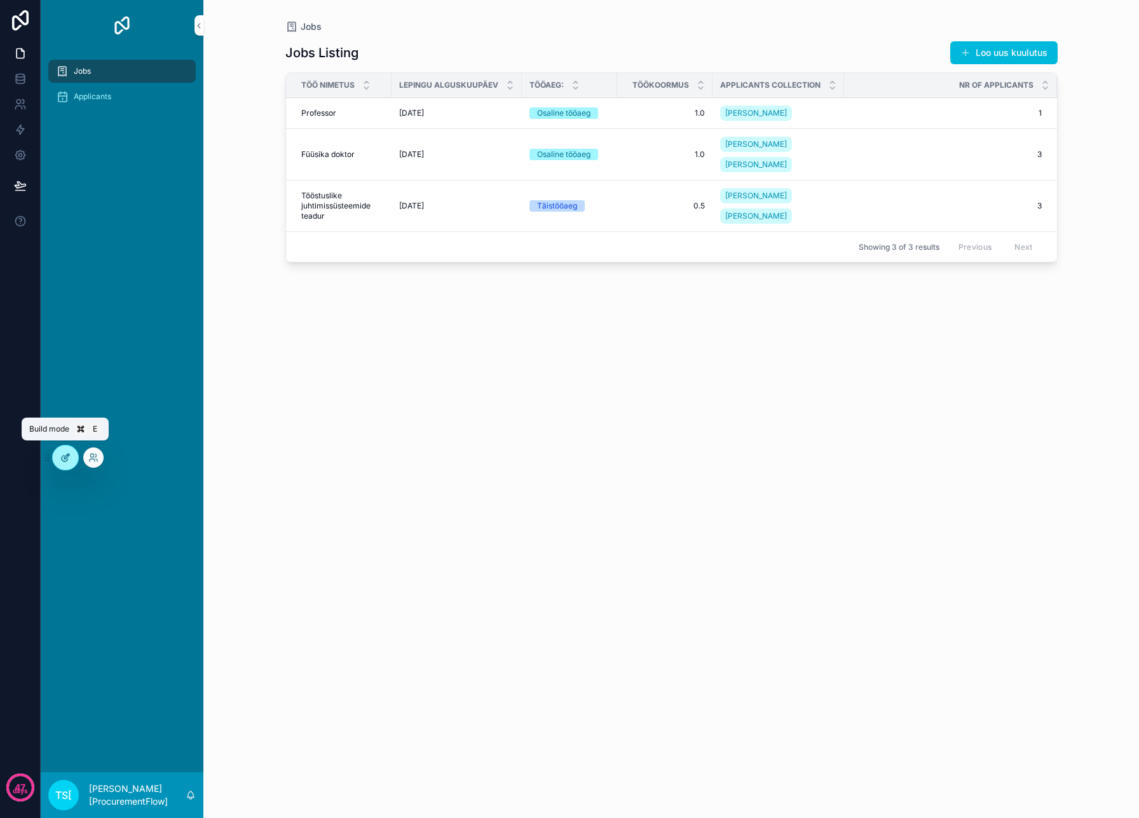
click at [68, 460] on icon at bounding box center [65, 458] width 10 height 10
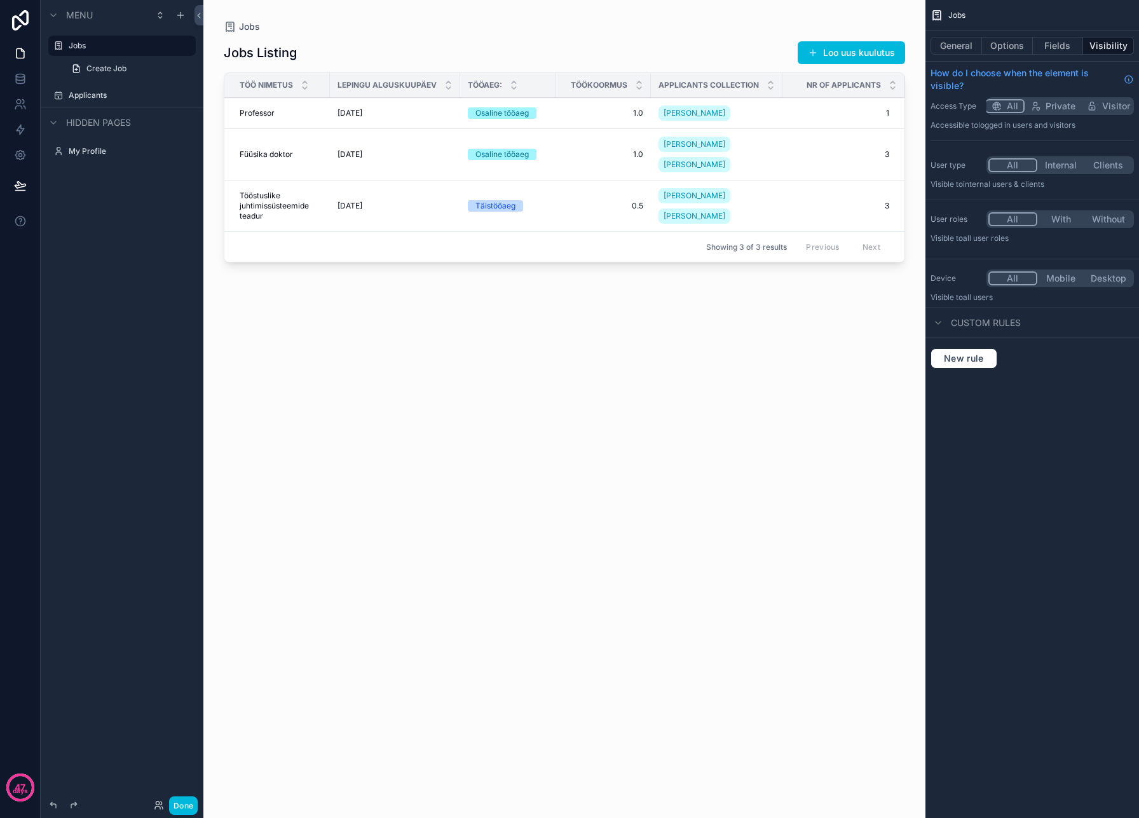
click at [299, 110] on div "scrollable content" at bounding box center [564, 401] width 722 height 803
click at [296, 116] on div "Professor Professor" at bounding box center [281, 113] width 83 height 10
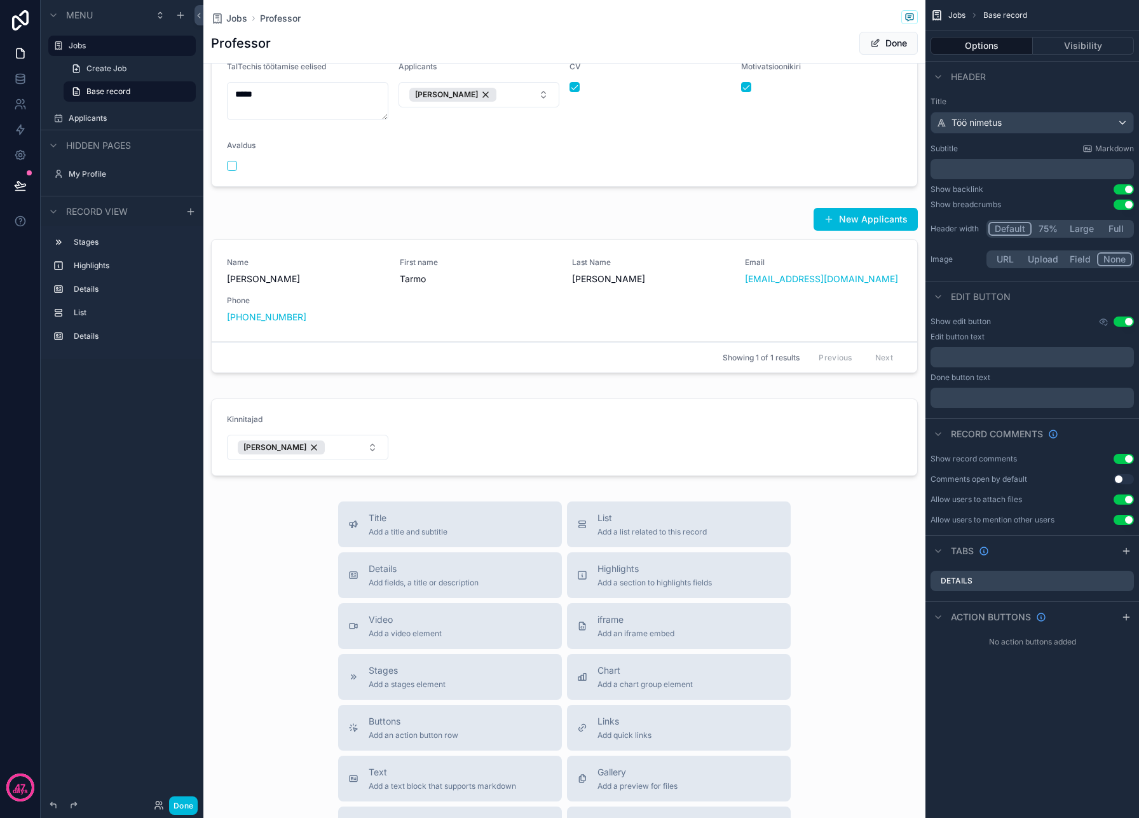
scroll to position [503, 0]
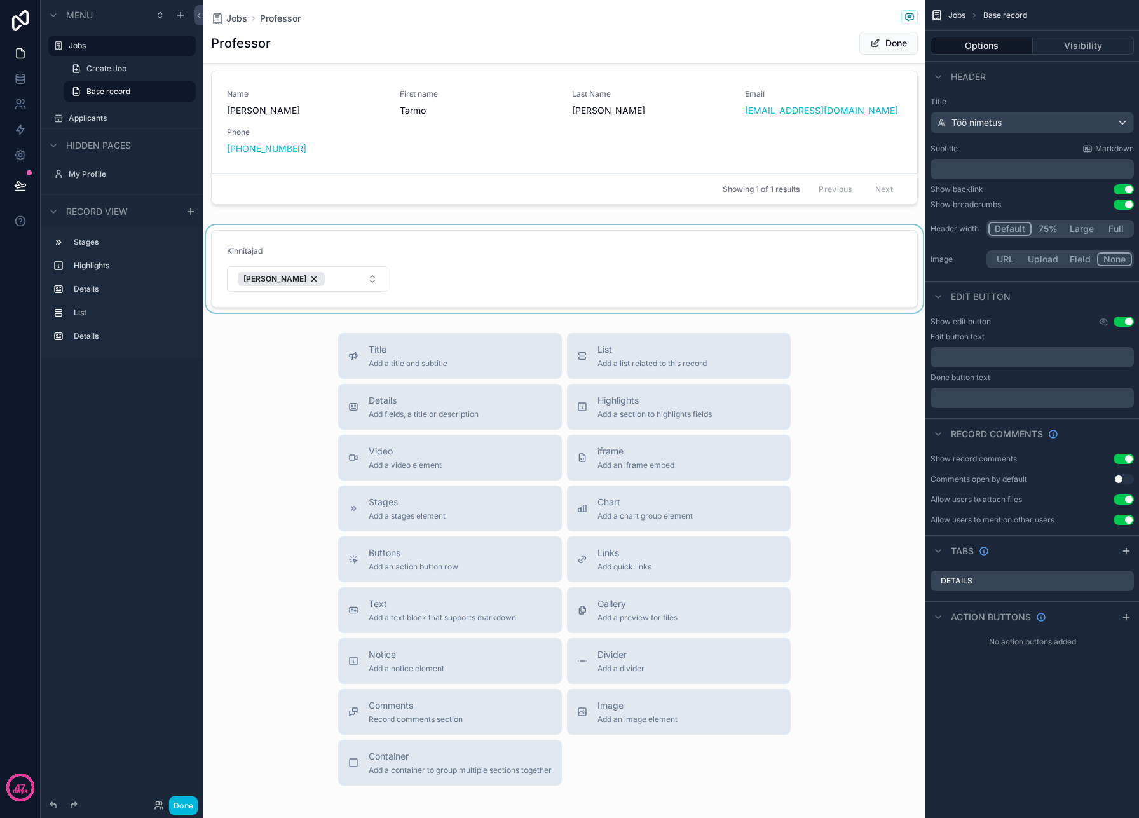
click at [317, 252] on div "scrollable content" at bounding box center [564, 269] width 722 height 88
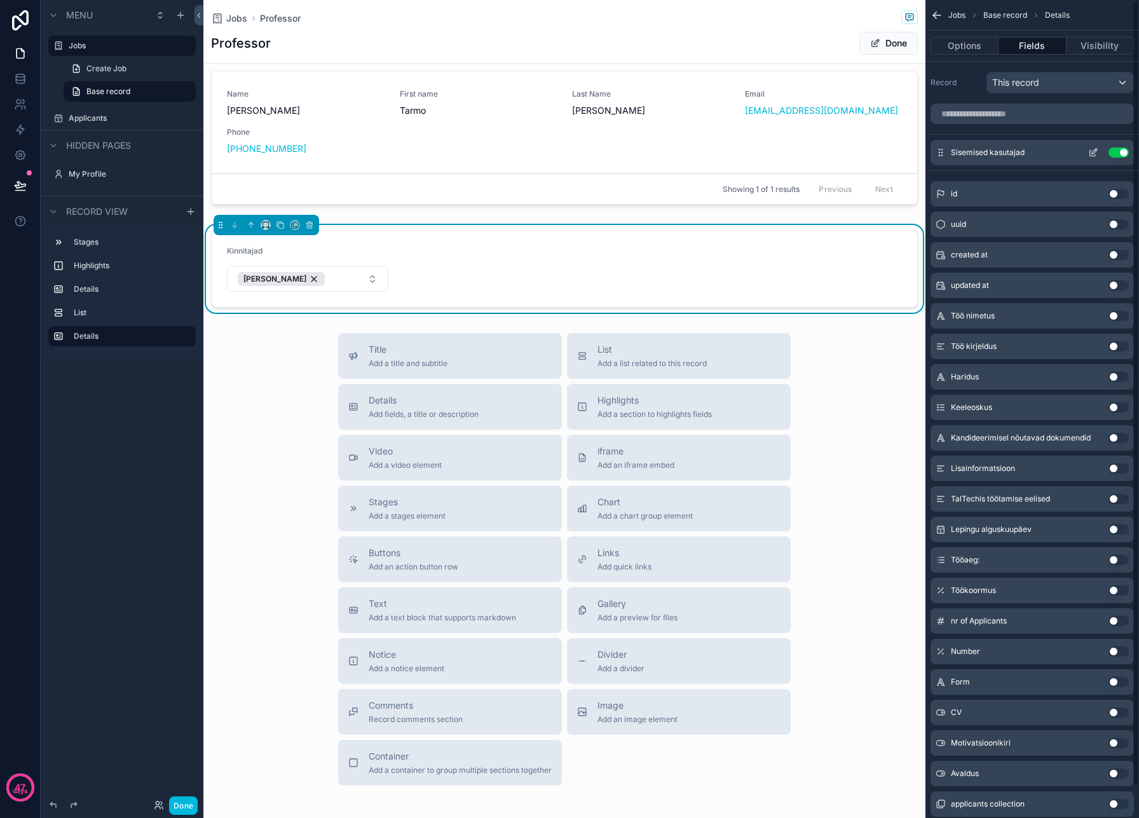
click at [1050, 152] on div "Sisemised kasutajad Use setting" at bounding box center [1032, 152] width 203 height 25
click at [1091, 153] on icon "scrollable content" at bounding box center [1093, 152] width 10 height 10
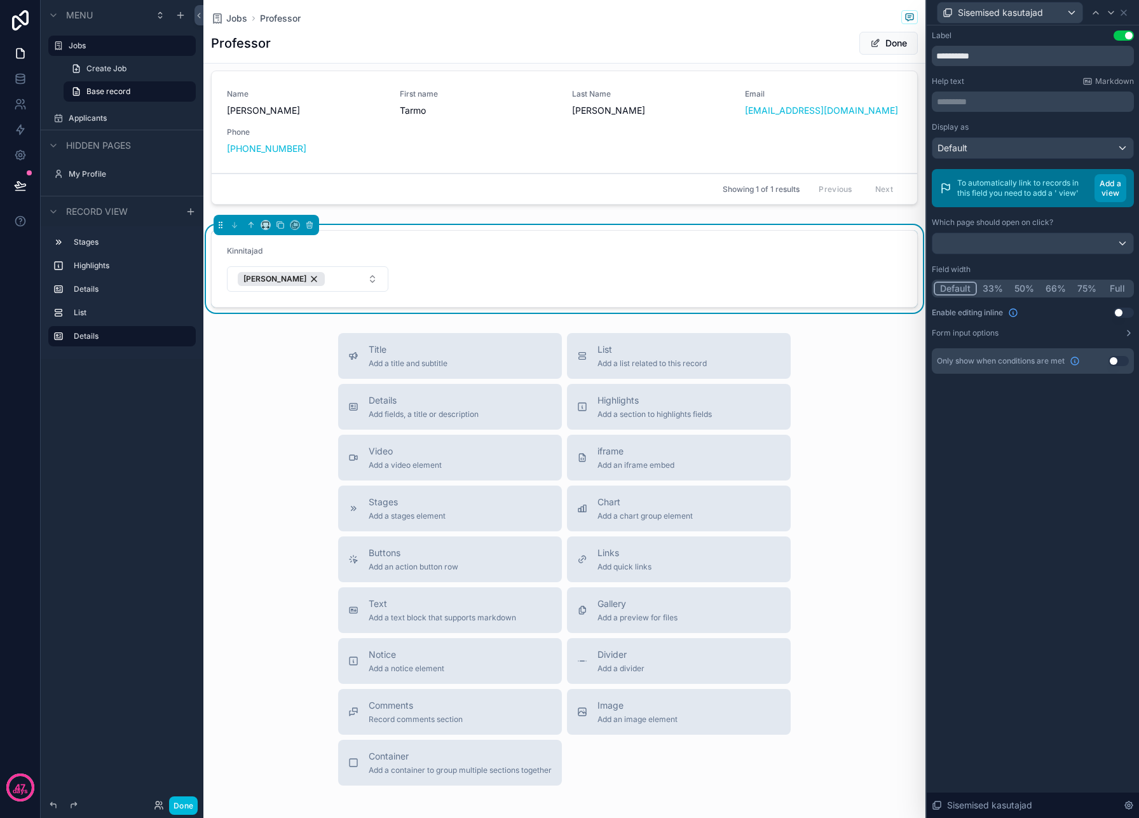
click at [1112, 189] on button "Add a view" at bounding box center [1111, 188] width 32 height 28
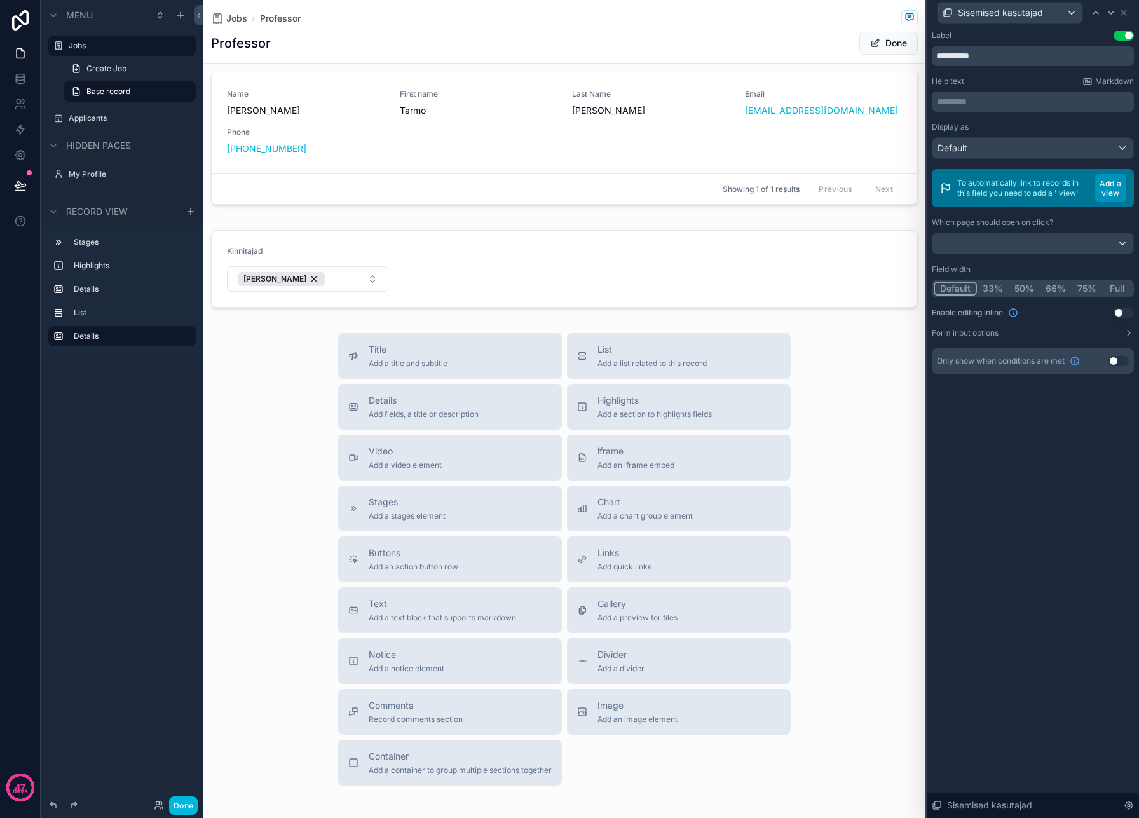
click at [1112, 190] on button "Add a view" at bounding box center [1111, 188] width 32 height 28
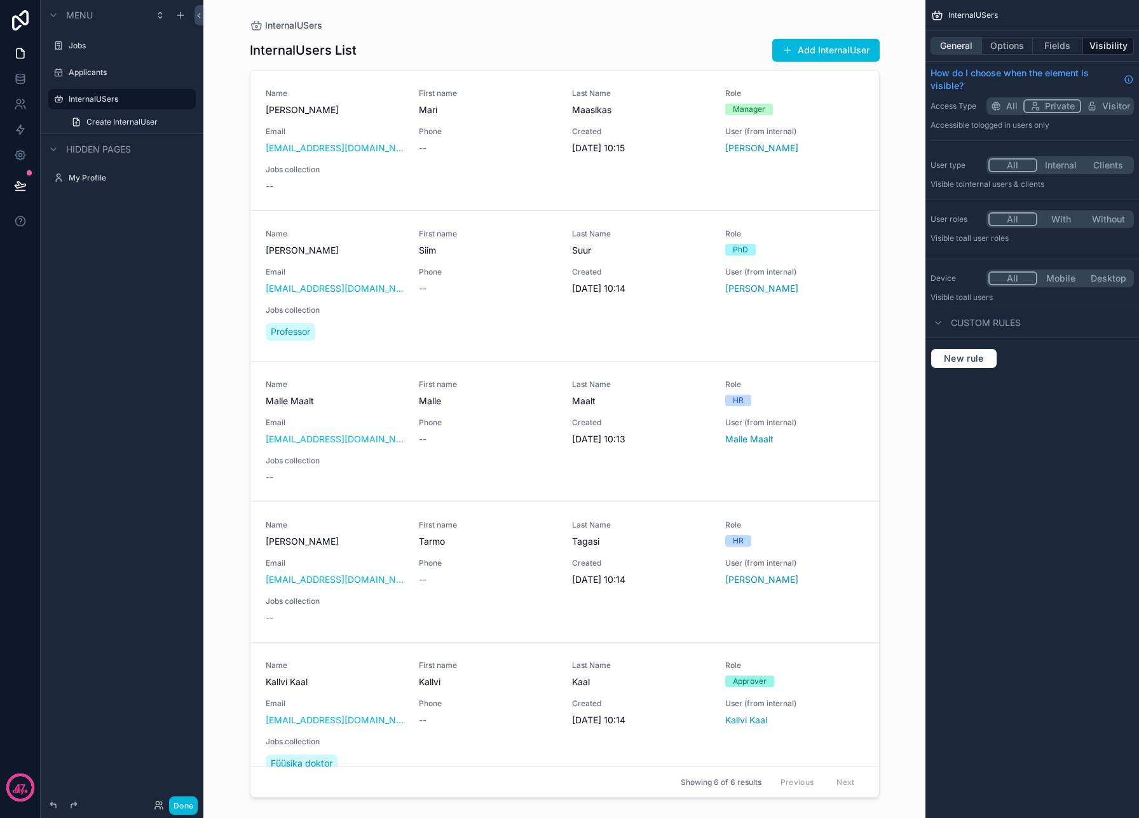
click at [970, 51] on button "General" at bounding box center [956, 46] width 51 height 18
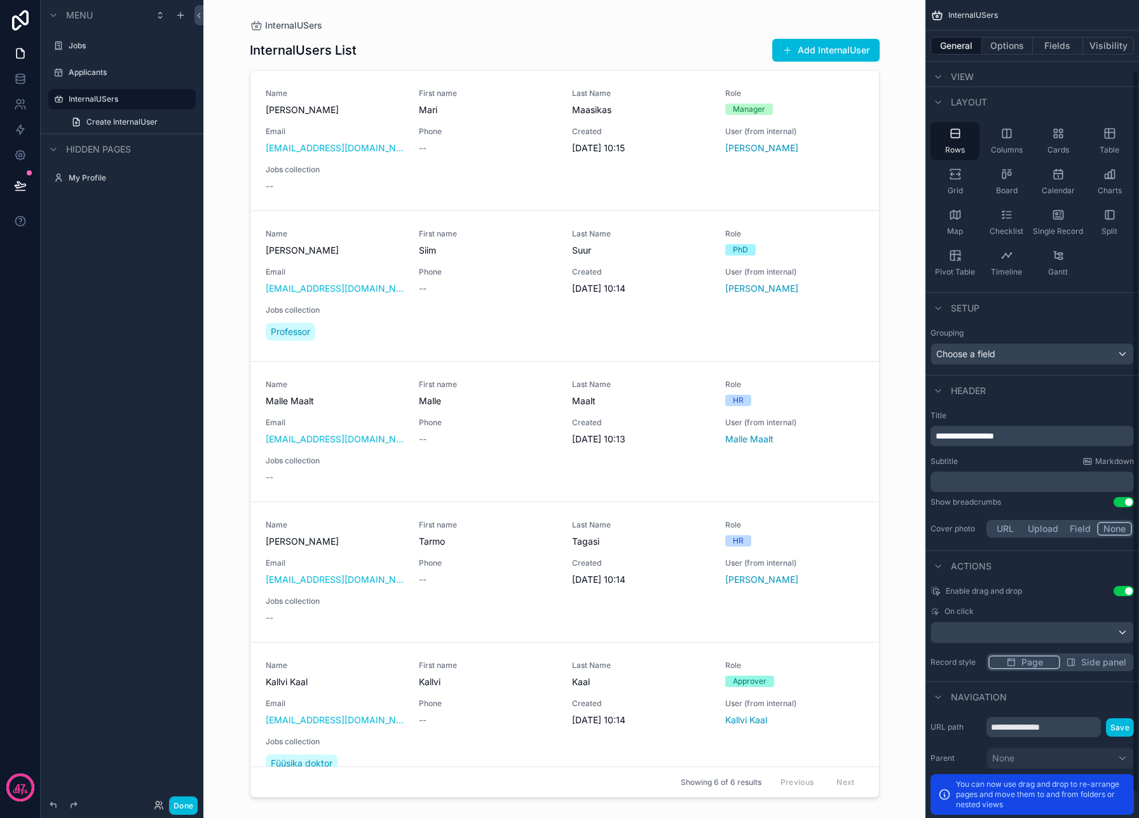
scroll to position [109, 0]
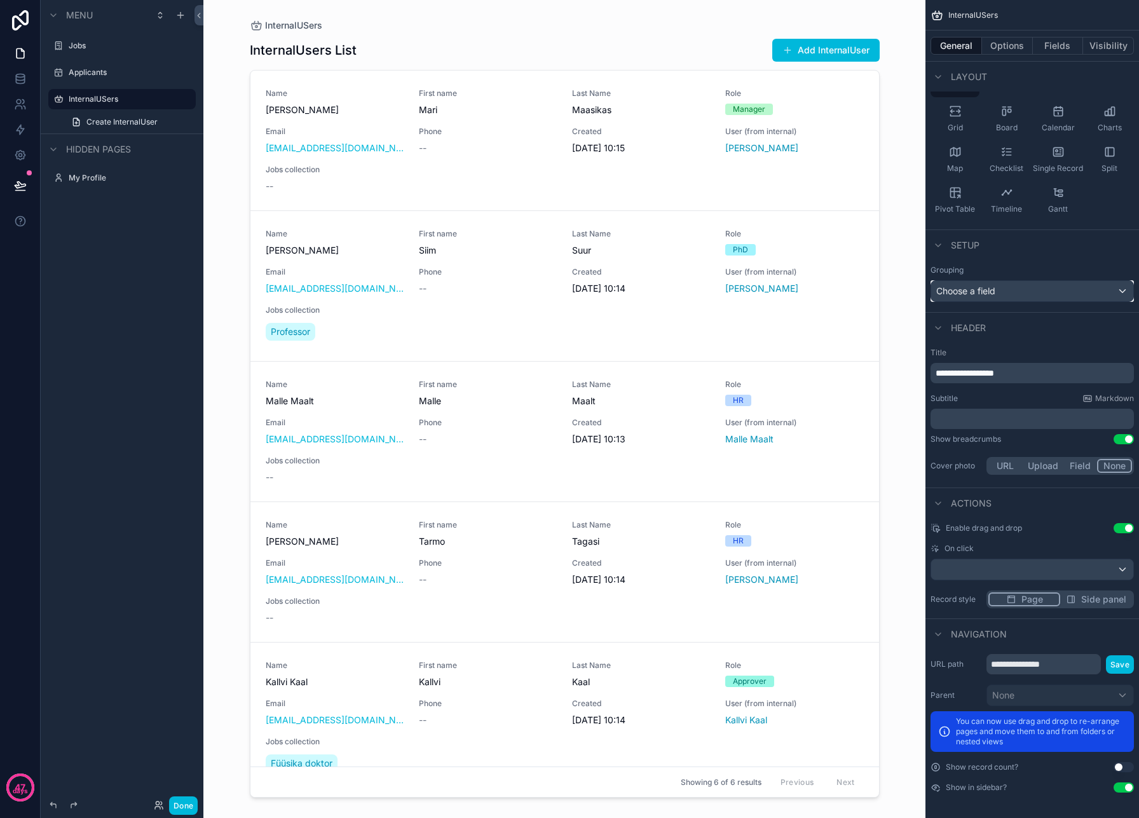
click at [1028, 293] on div "Choose a field" at bounding box center [1032, 291] width 202 height 20
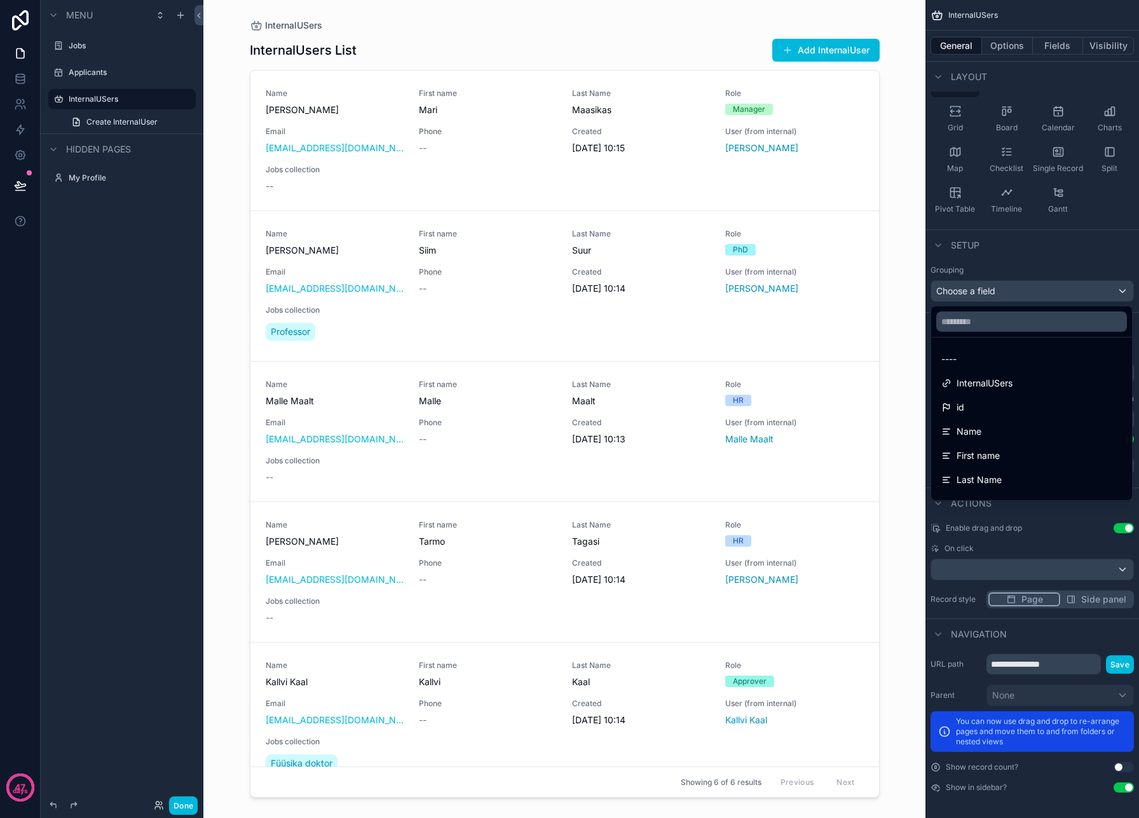
click at [1028, 293] on div "scrollable content" at bounding box center [569, 409] width 1139 height 818
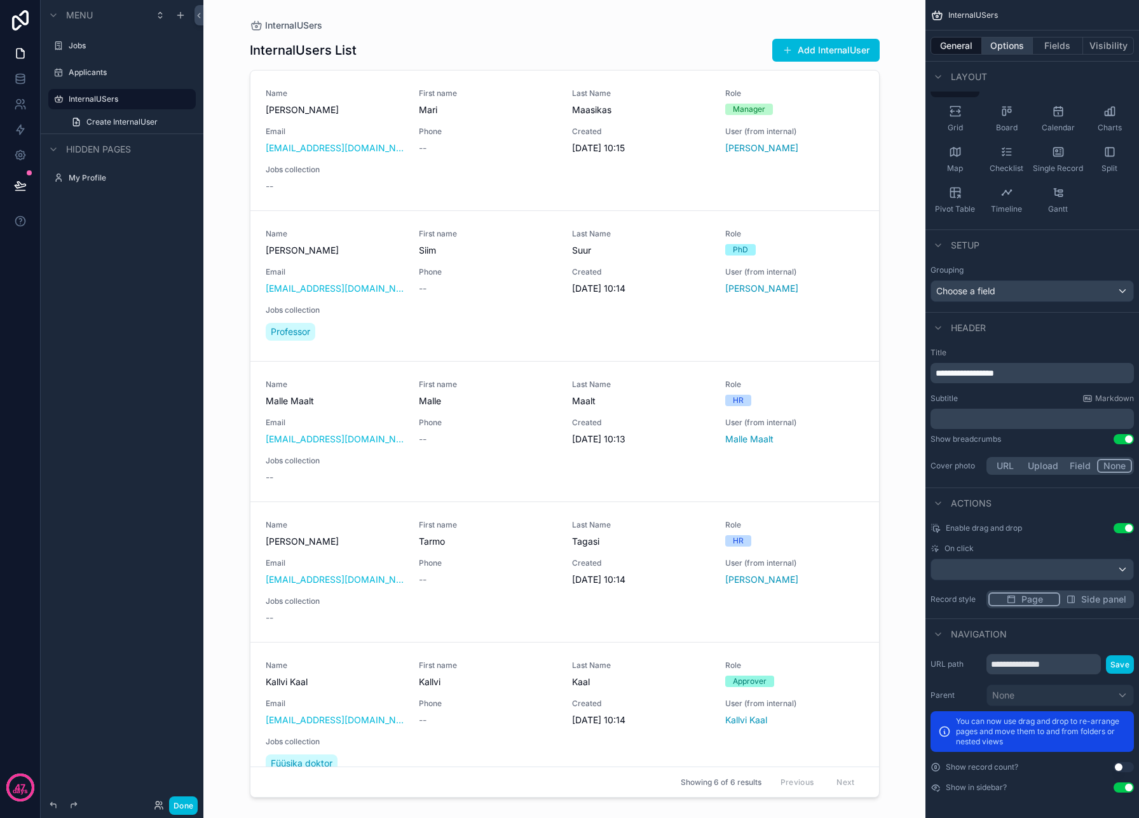
click at [1009, 47] on button "Options" at bounding box center [1007, 46] width 51 height 18
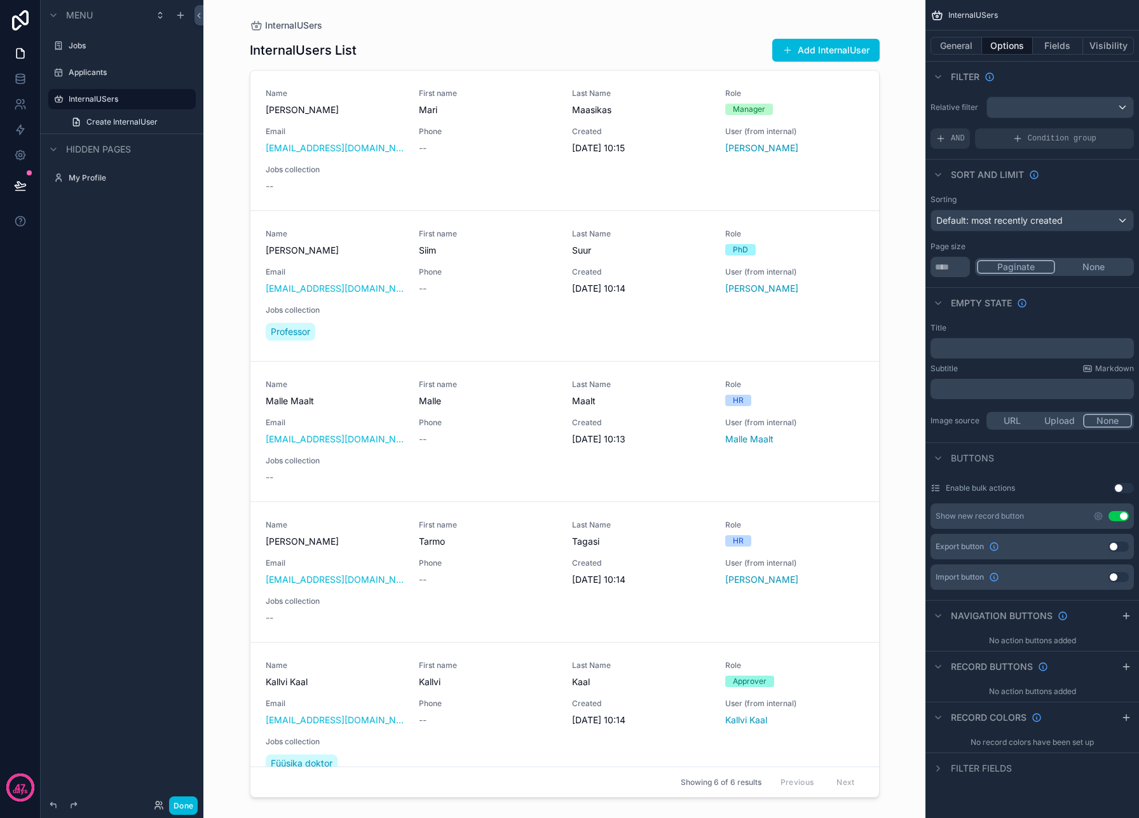
scroll to position [0, 0]
click at [1040, 116] on div "scrollable content" at bounding box center [1060, 107] width 146 height 20
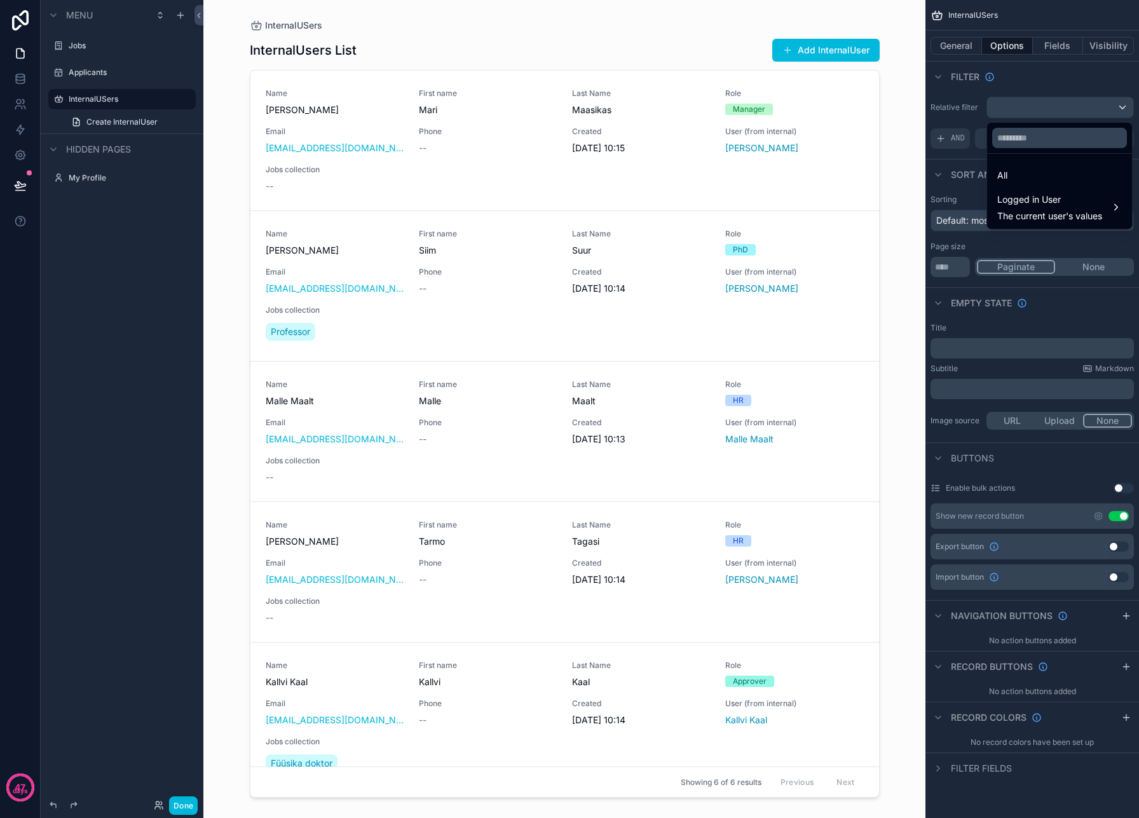
click at [1040, 116] on div "scrollable content" at bounding box center [569, 409] width 1139 height 818
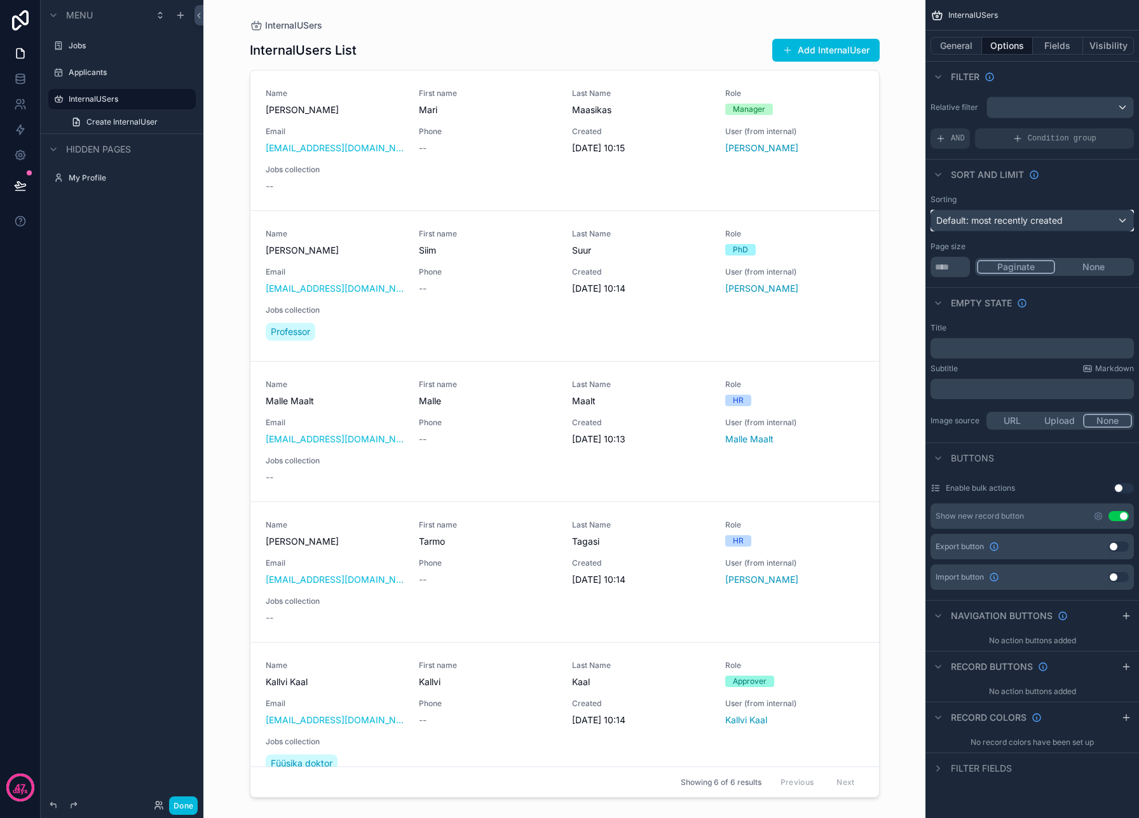
click at [1034, 219] on span "Default: most recently created" at bounding box center [999, 220] width 126 height 11
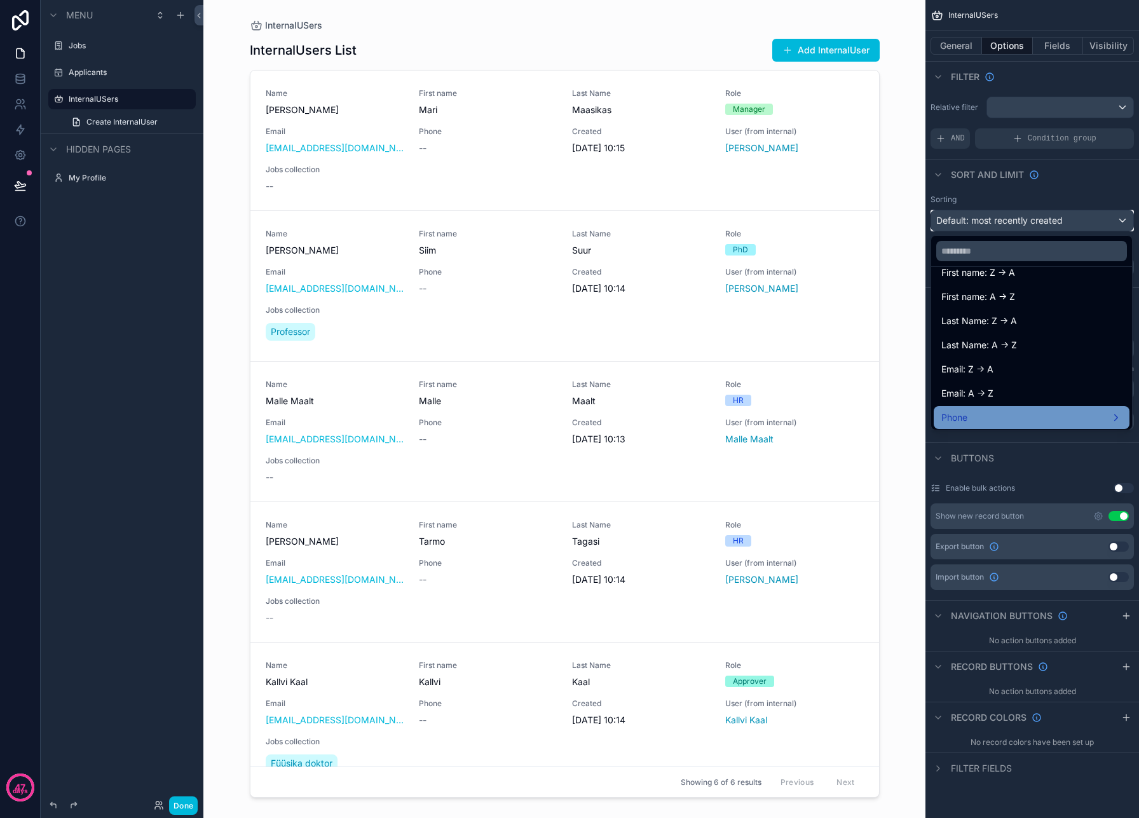
scroll to position [177, 0]
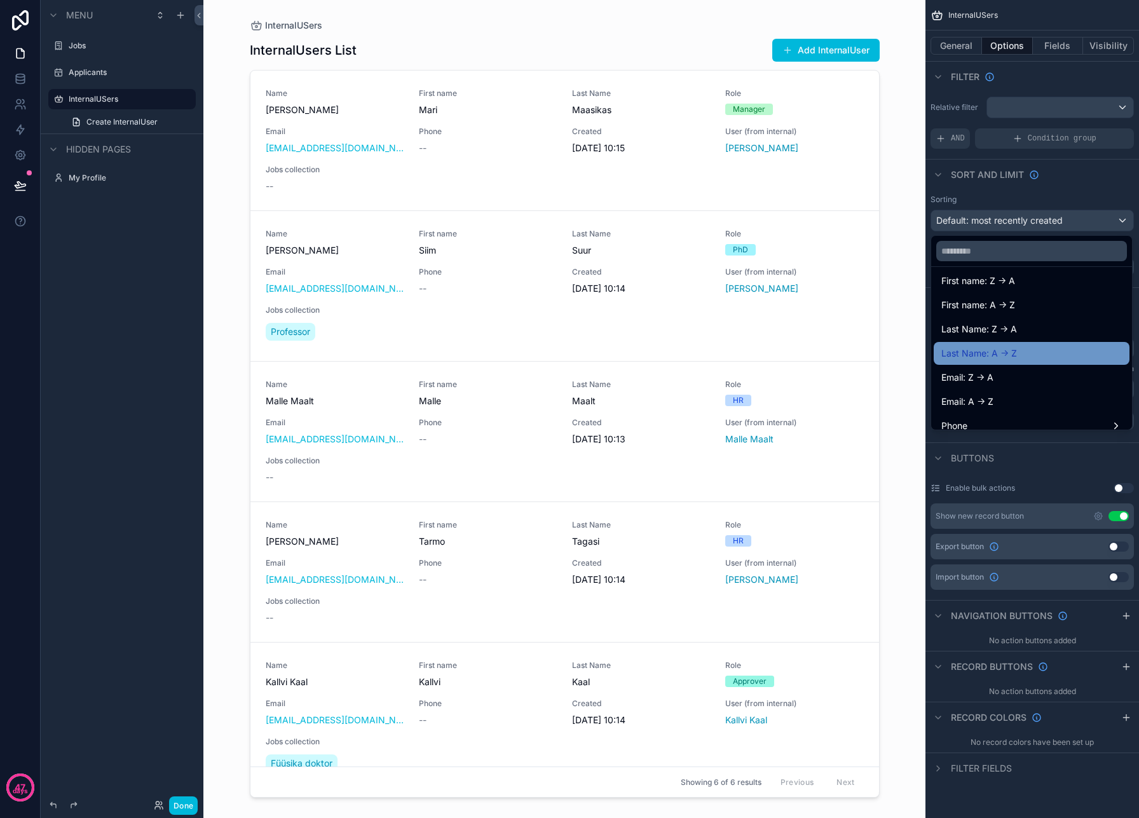
click at [971, 356] on span "Last Name: A -> Z" at bounding box center [979, 353] width 76 height 15
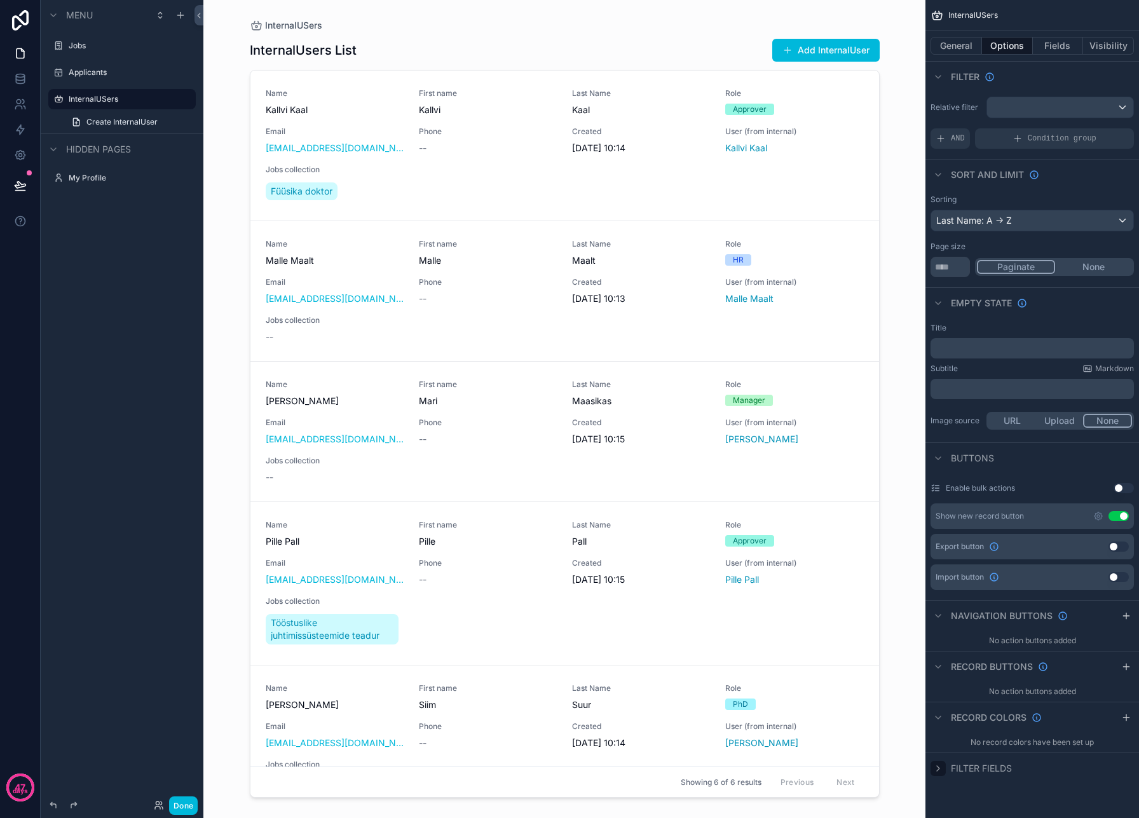
click at [940, 769] on icon "scrollable content" at bounding box center [938, 768] width 10 height 10
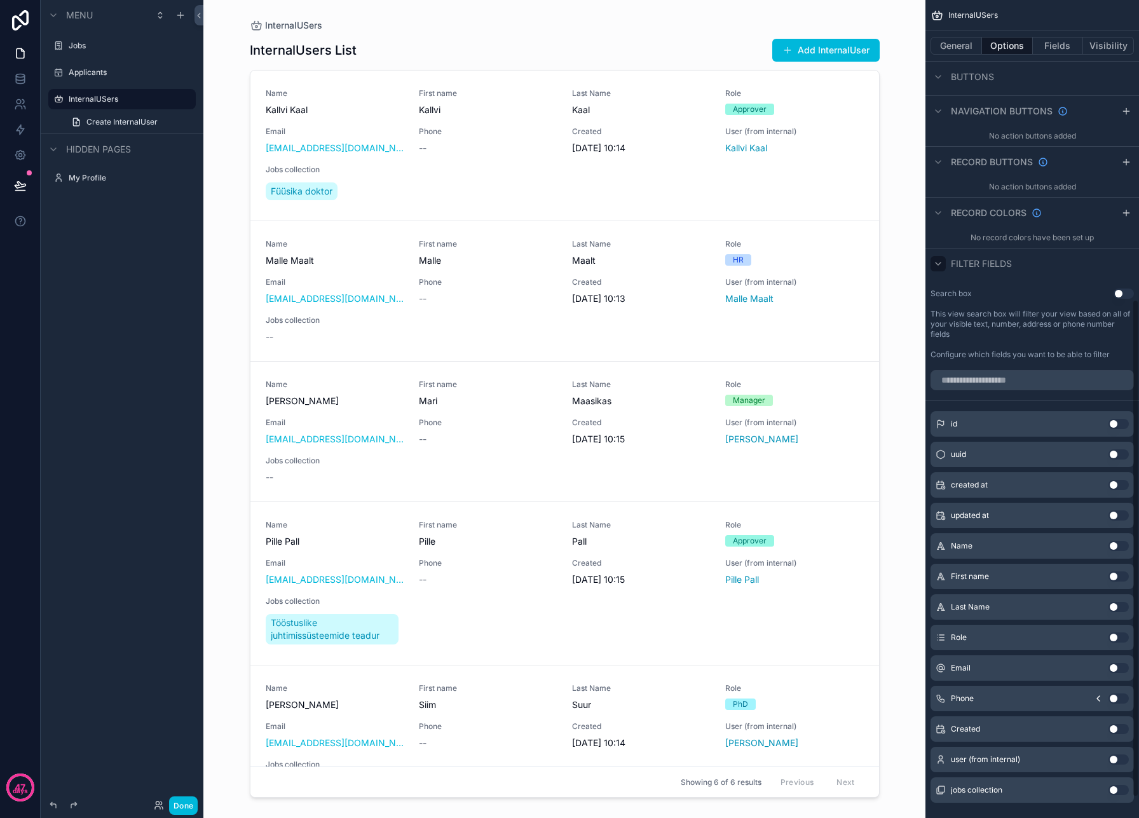
scroll to position [525, 0]
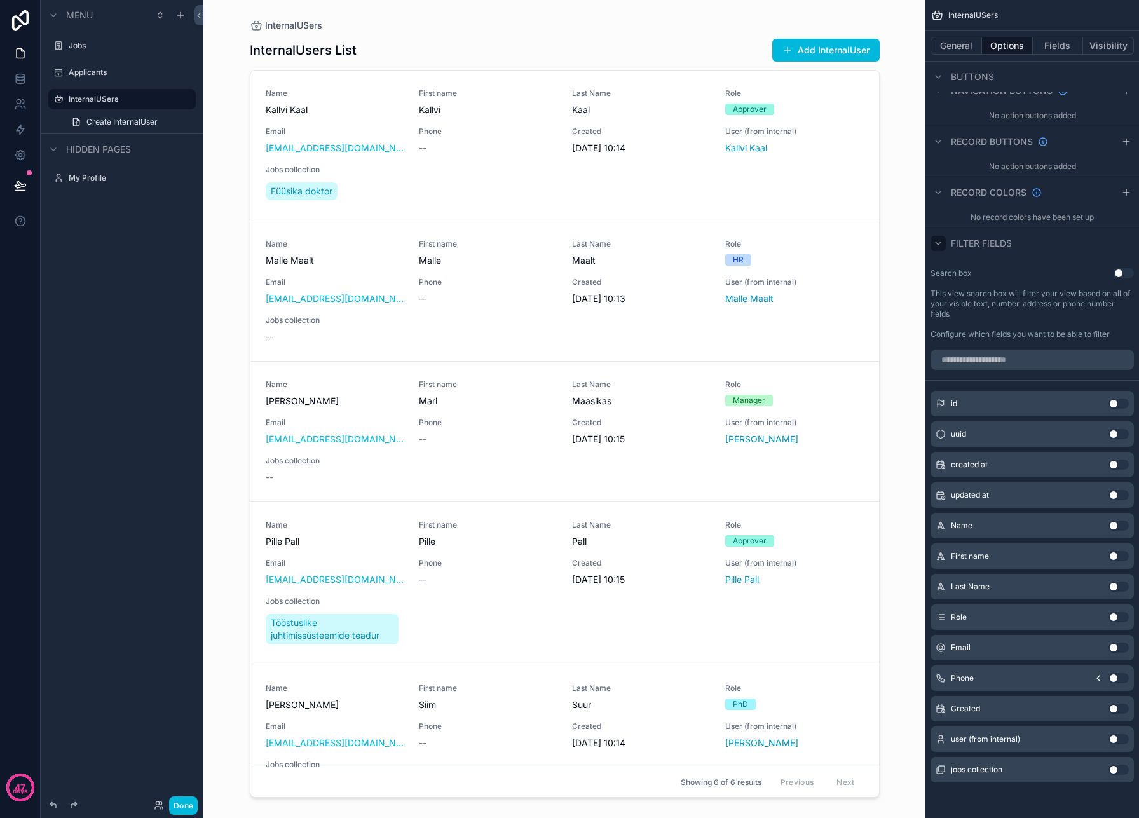
click at [1119, 619] on button "Use setting" at bounding box center [1119, 617] width 20 height 10
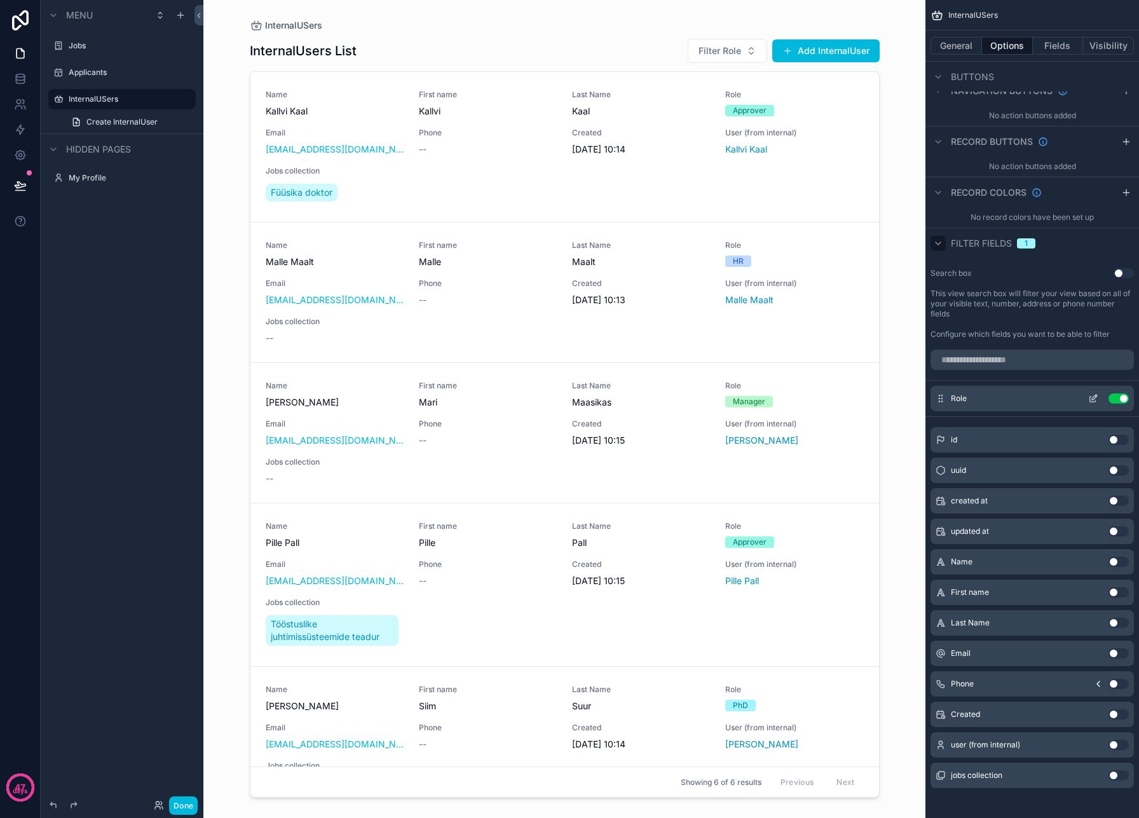
click at [1093, 397] on icon "scrollable content" at bounding box center [1094, 397] width 5 height 5
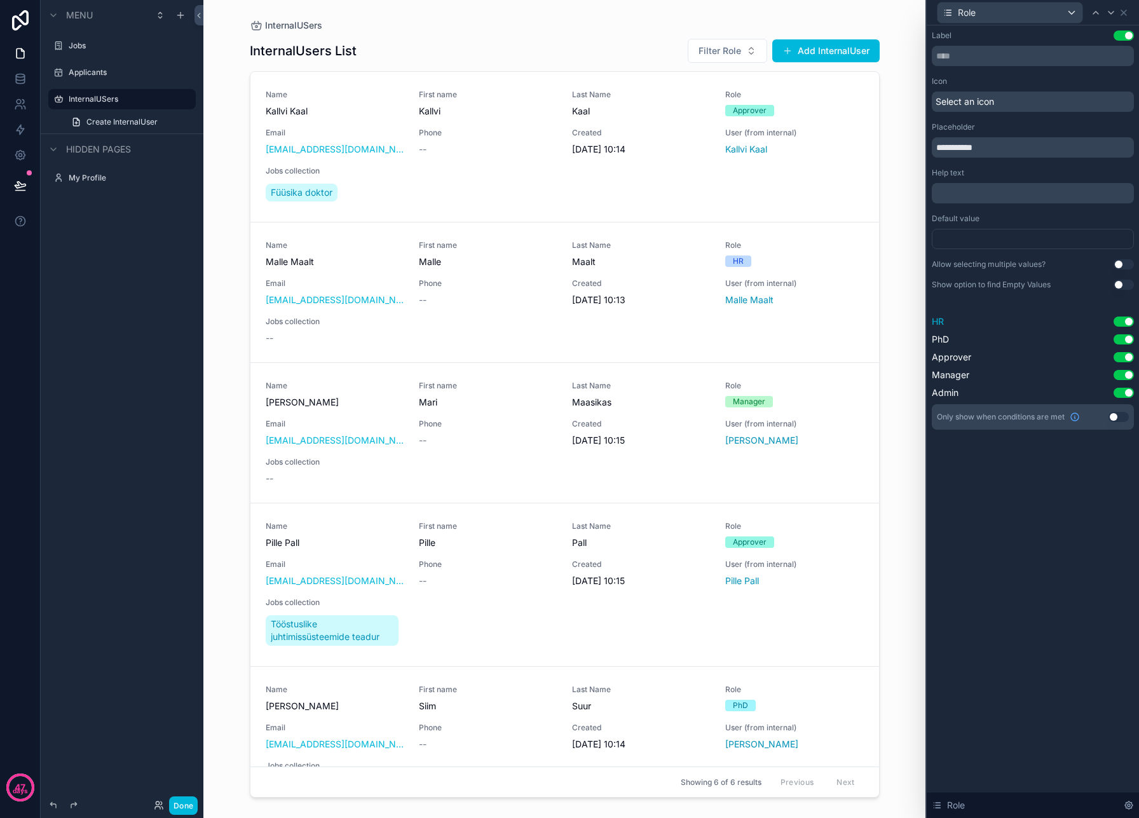
click at [1124, 320] on button "Use setting" at bounding box center [1124, 322] width 20 height 10
click at [1125, 335] on button "Use setting" at bounding box center [1124, 339] width 20 height 10
click at [1130, 377] on button "Use setting" at bounding box center [1124, 375] width 20 height 10
click at [1127, 397] on button "Use setting" at bounding box center [1124, 393] width 20 height 10
click at [1123, 10] on icon at bounding box center [1124, 13] width 10 height 10
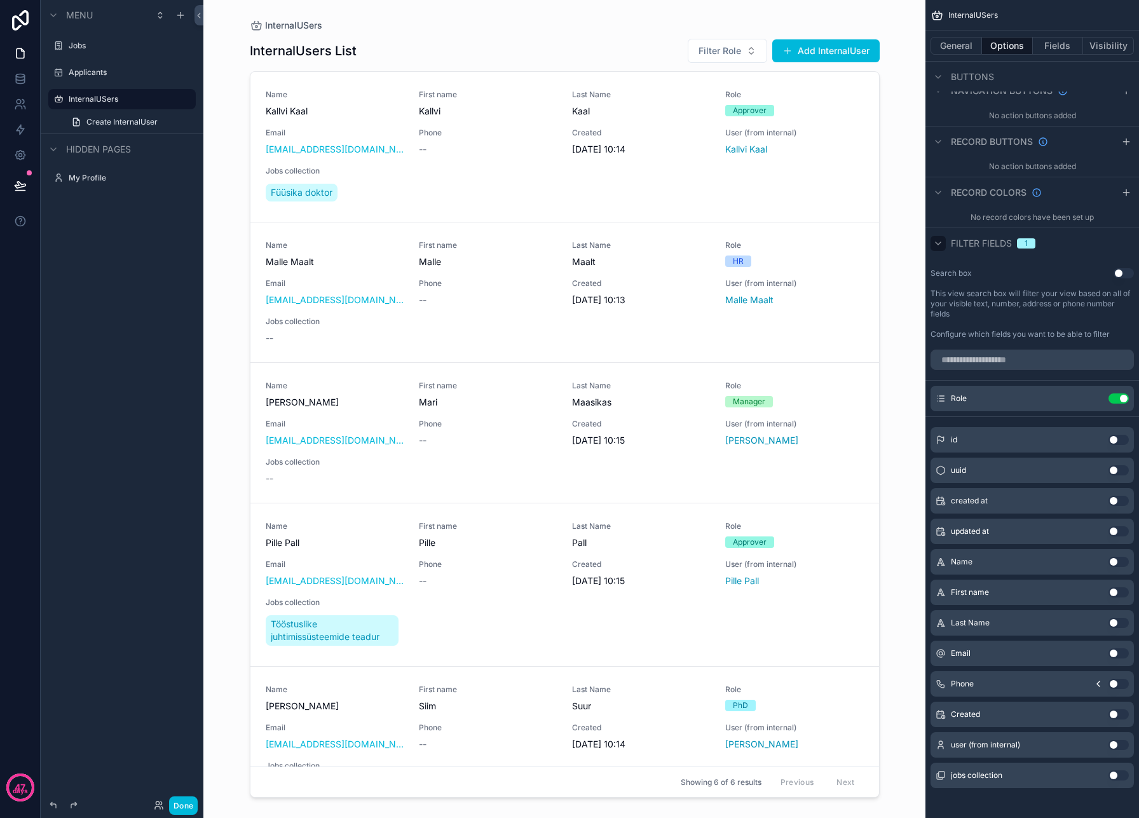
click at [542, 60] on div "scrollable content" at bounding box center [565, 401] width 650 height 803
click at [85, 53] on div "Jobs" at bounding box center [122, 46] width 142 height 20
click at [77, 49] on label "Jobs" at bounding box center [120, 46] width 102 height 10
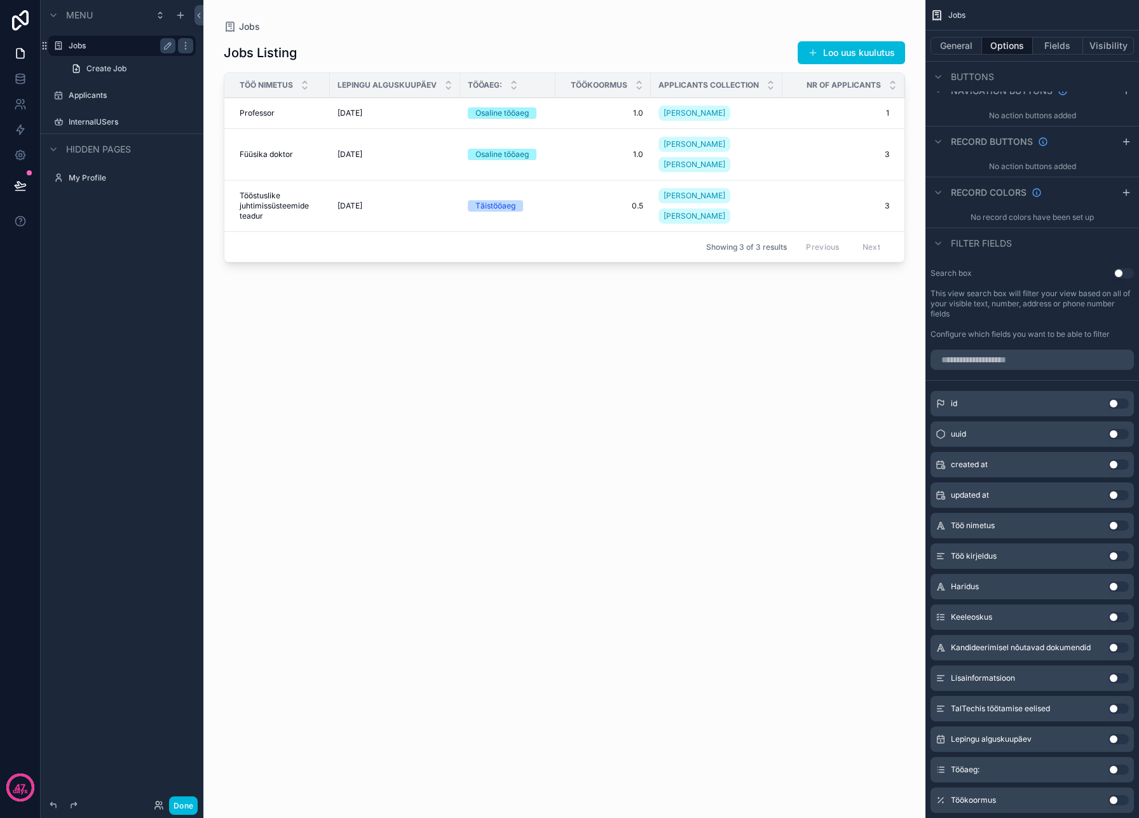
click at [306, 109] on div "scrollable content" at bounding box center [564, 401] width 722 height 803
click at [303, 114] on div "Professor Professor" at bounding box center [281, 113] width 83 height 10
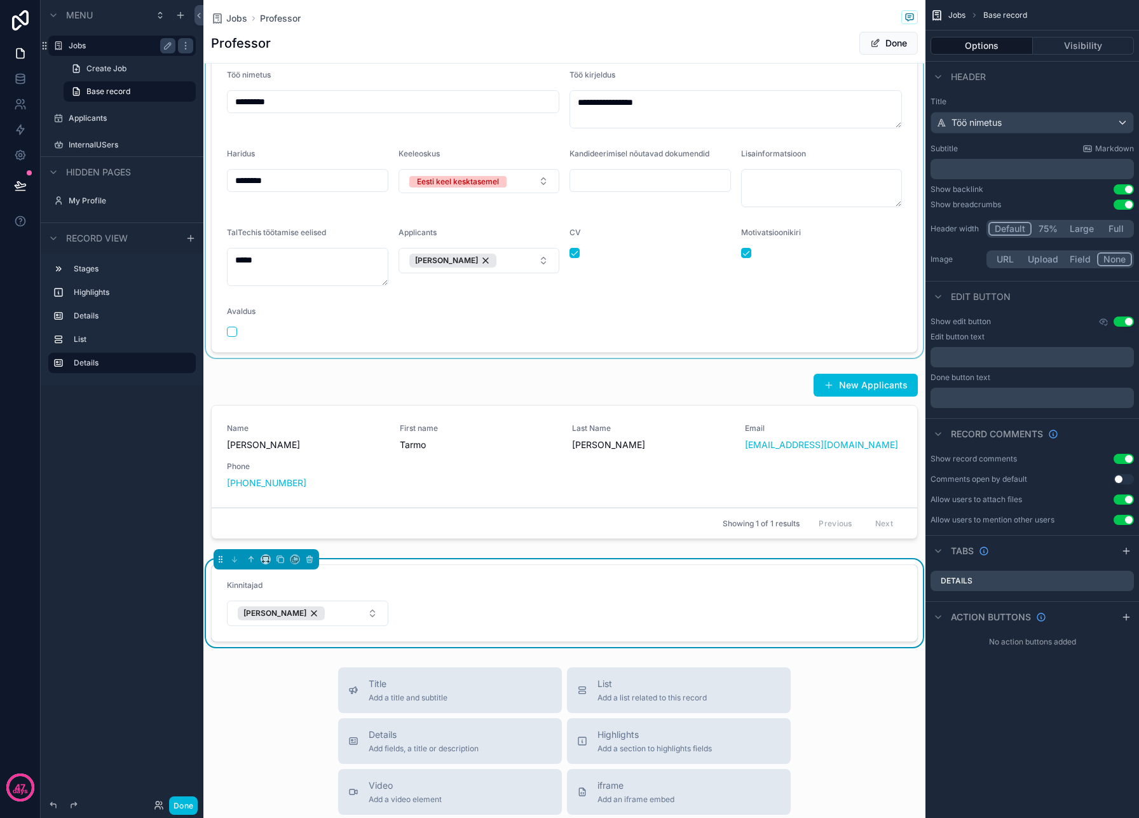
scroll to position [206, 0]
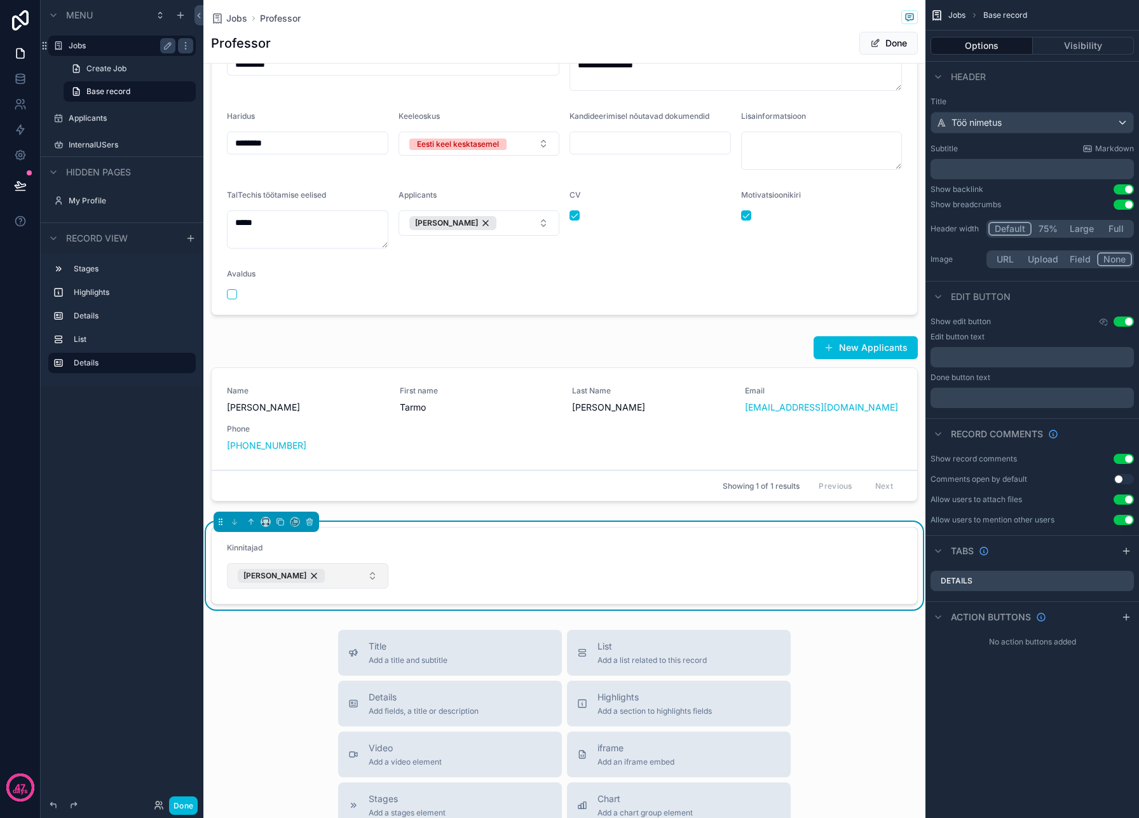
click at [317, 578] on button "[PERSON_NAME]" at bounding box center [307, 575] width 161 height 25
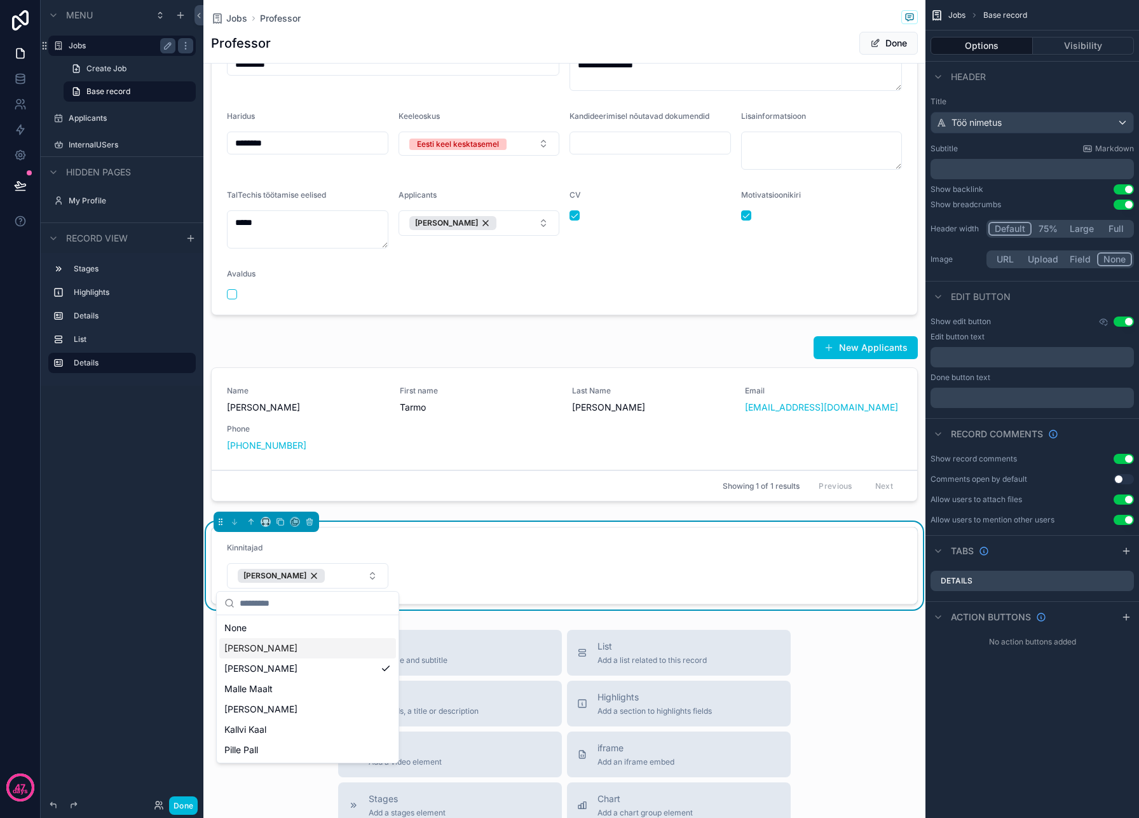
click at [304, 646] on div "[PERSON_NAME]" at bounding box center [307, 648] width 177 height 20
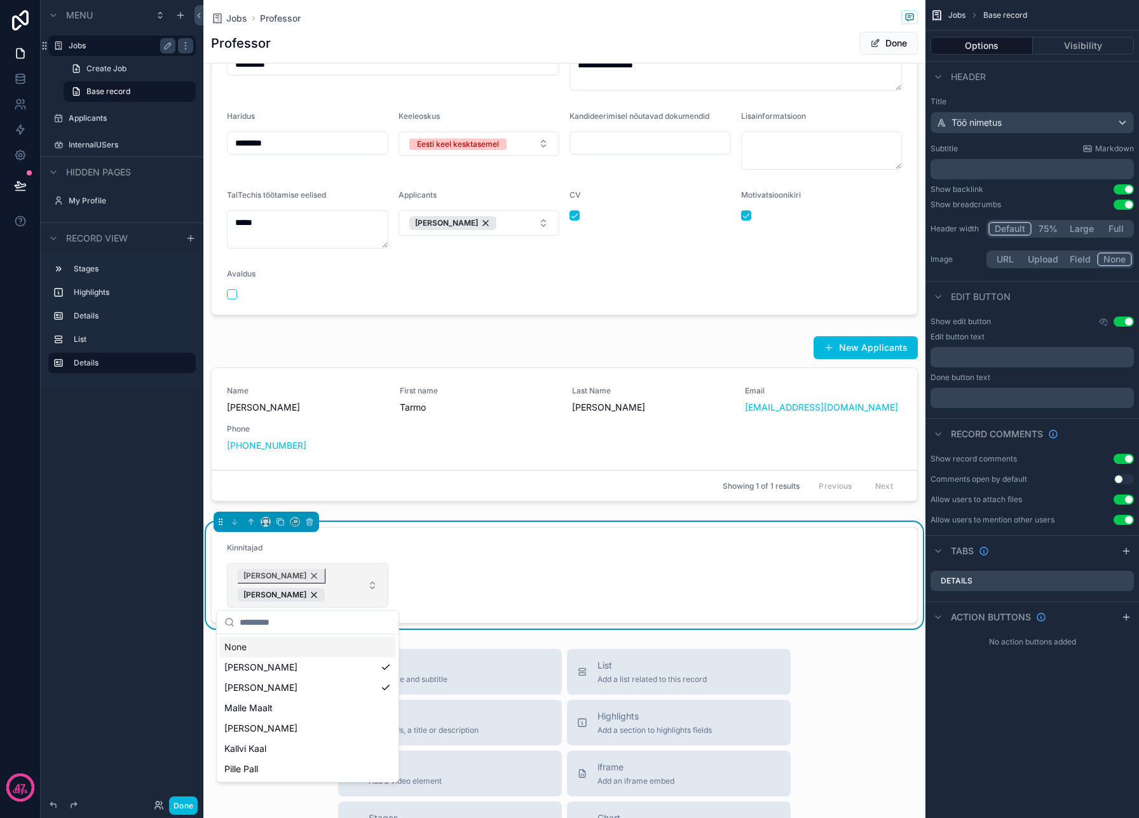
click at [280, 576] on span "[PERSON_NAME]" at bounding box center [274, 576] width 63 height 10
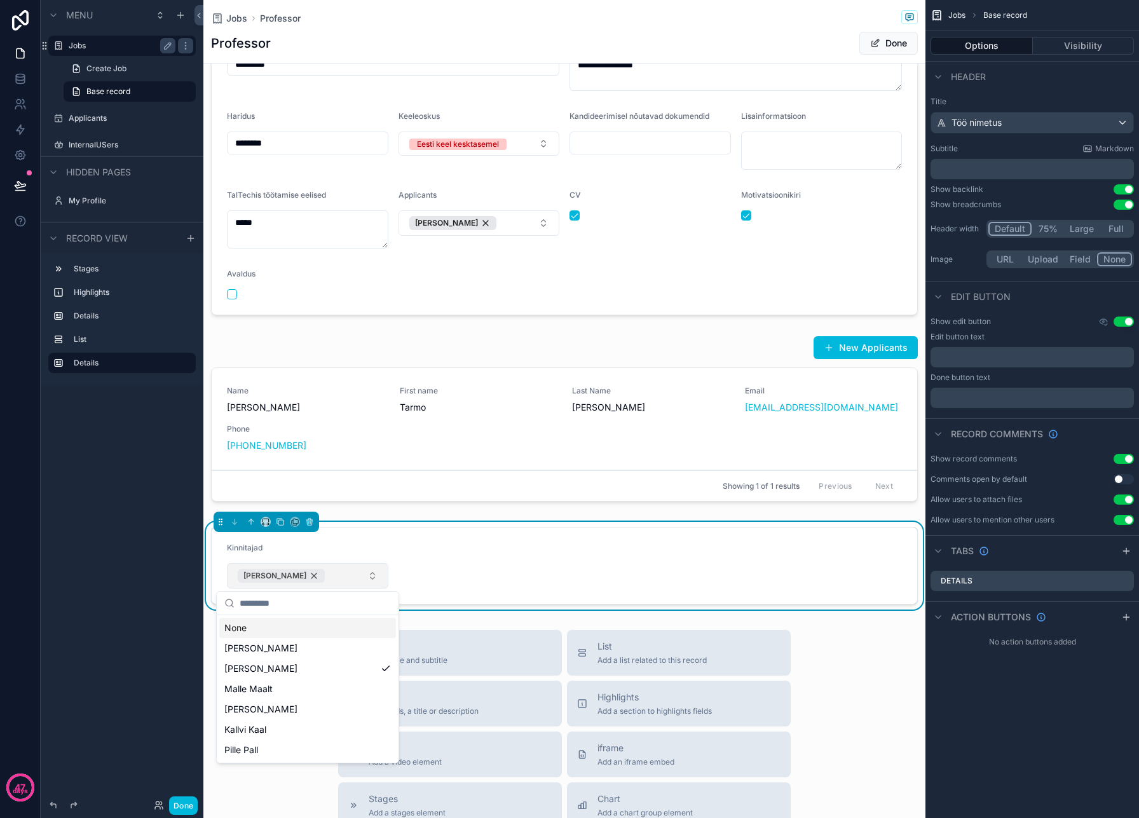
click at [290, 575] on div "[PERSON_NAME]" at bounding box center [281, 576] width 87 height 14
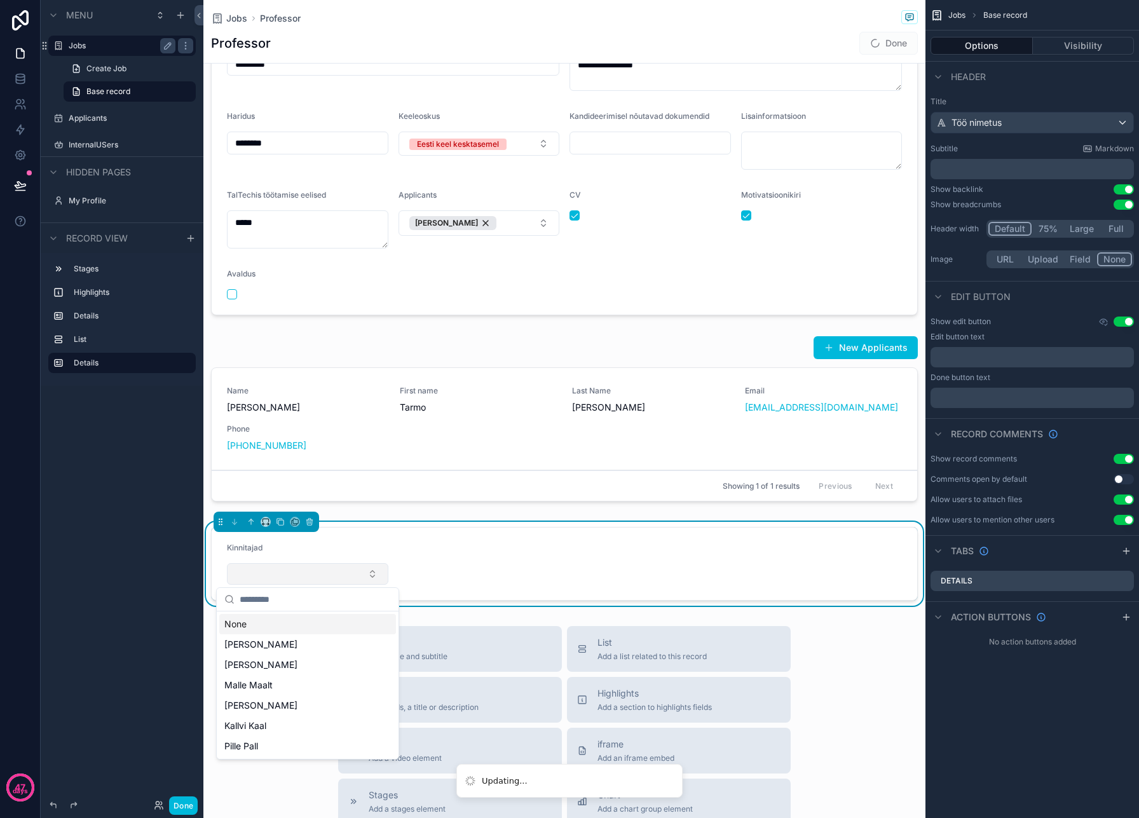
click at [398, 540] on form "Kinnitajad" at bounding box center [565, 564] width 706 height 72
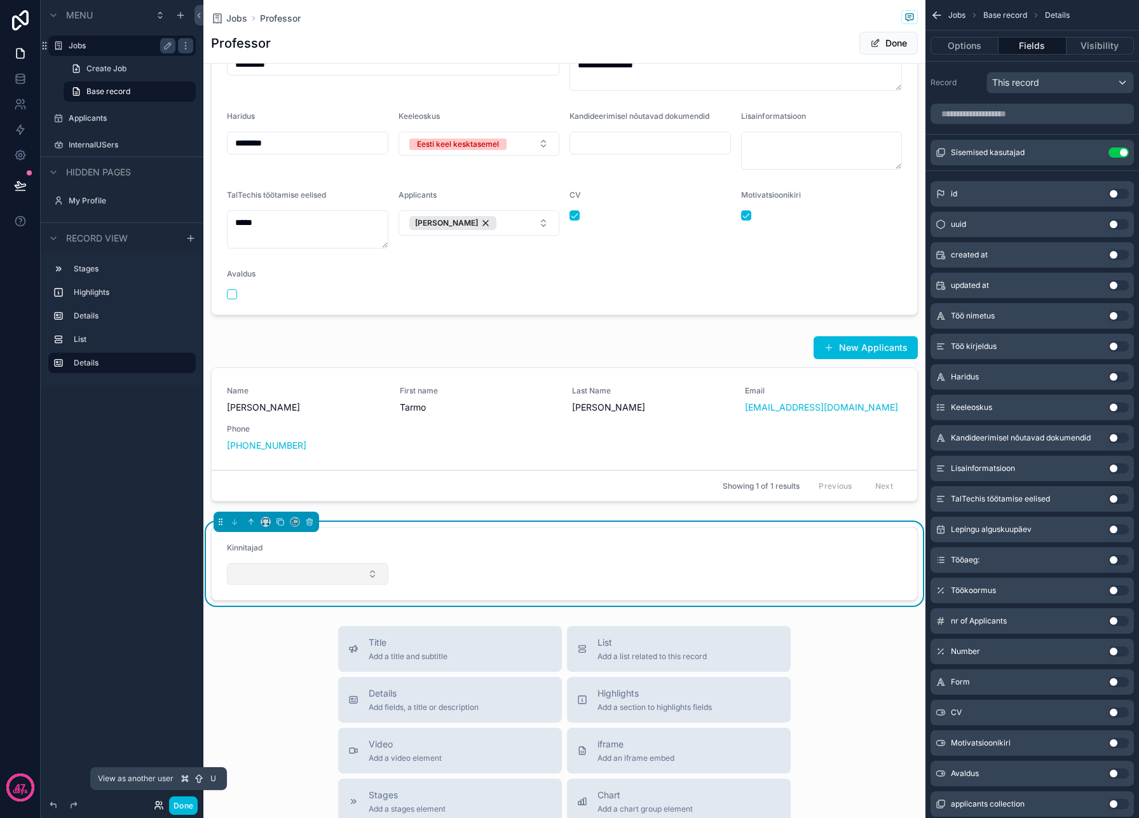
click at [160, 805] on icon at bounding box center [159, 805] width 10 height 10
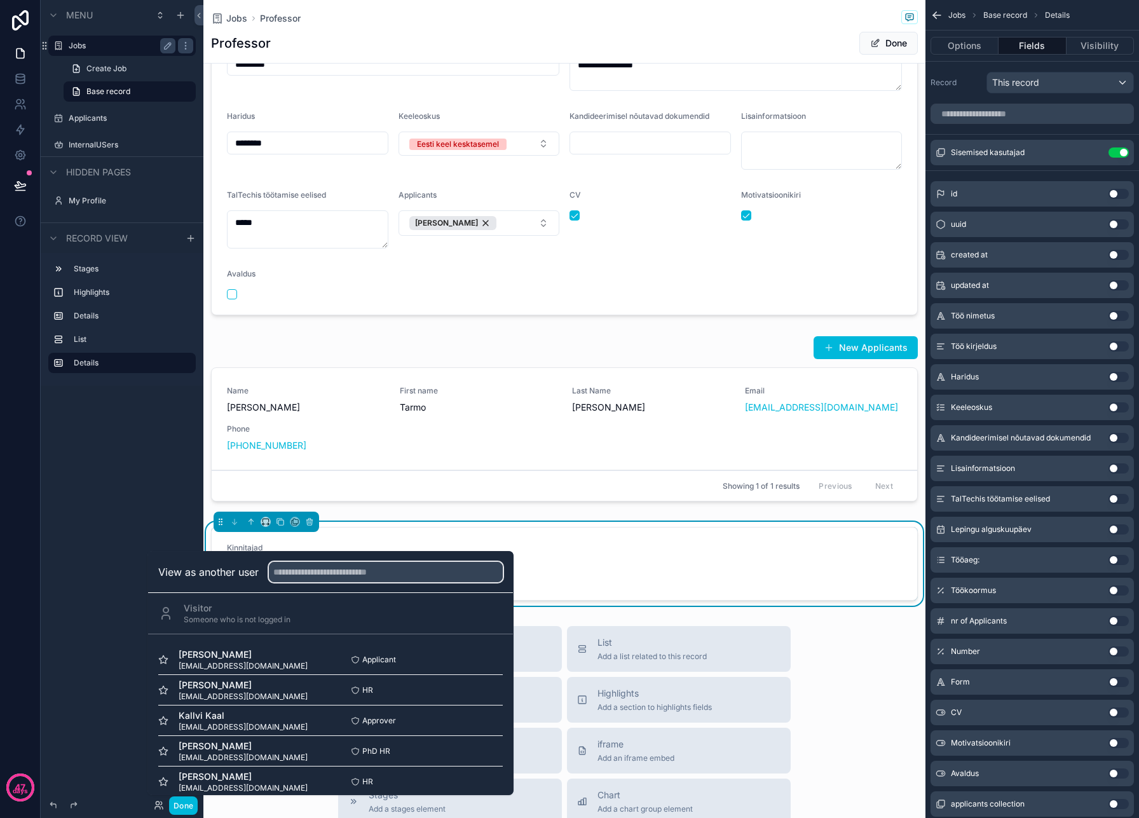
click at [345, 575] on input "text" at bounding box center [386, 572] width 234 height 20
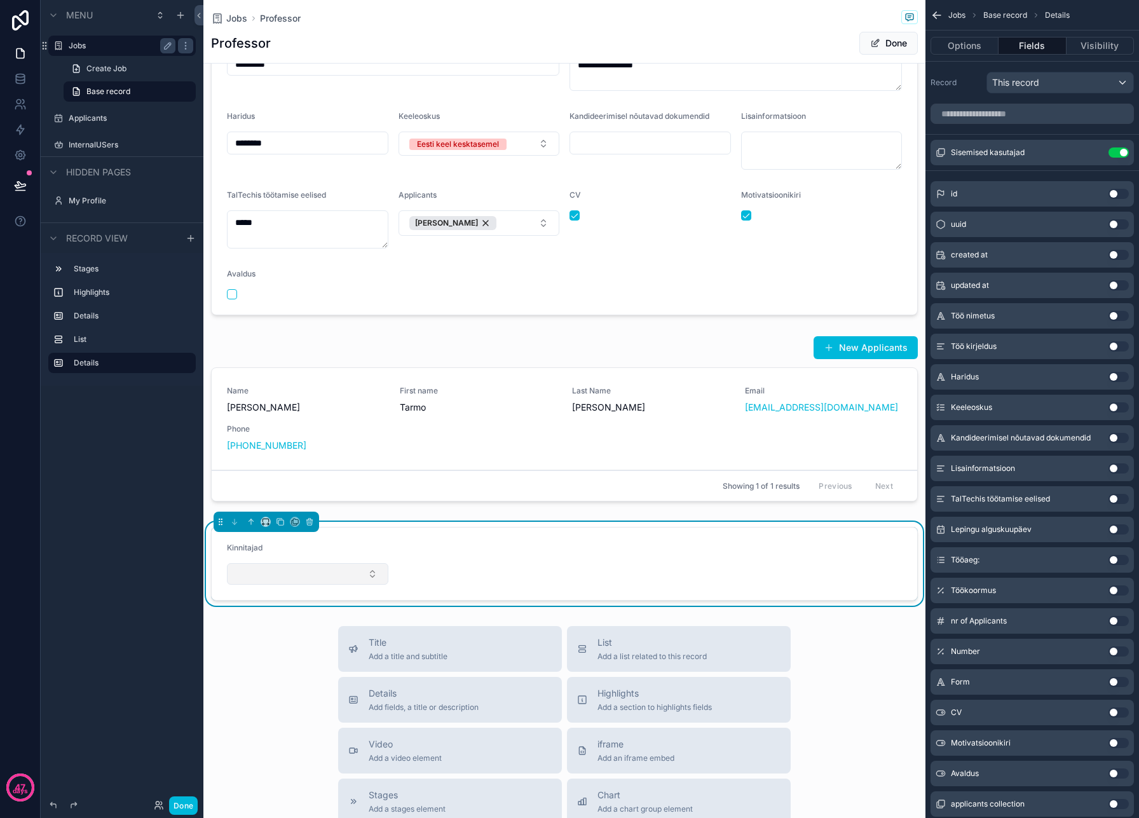
click at [99, 671] on div "Menu Jobs Create Job Base record Applicants InternalUSers Hidden pages My Profi…" at bounding box center [122, 401] width 163 height 803
click at [186, 804] on button "Done" at bounding box center [183, 805] width 29 height 18
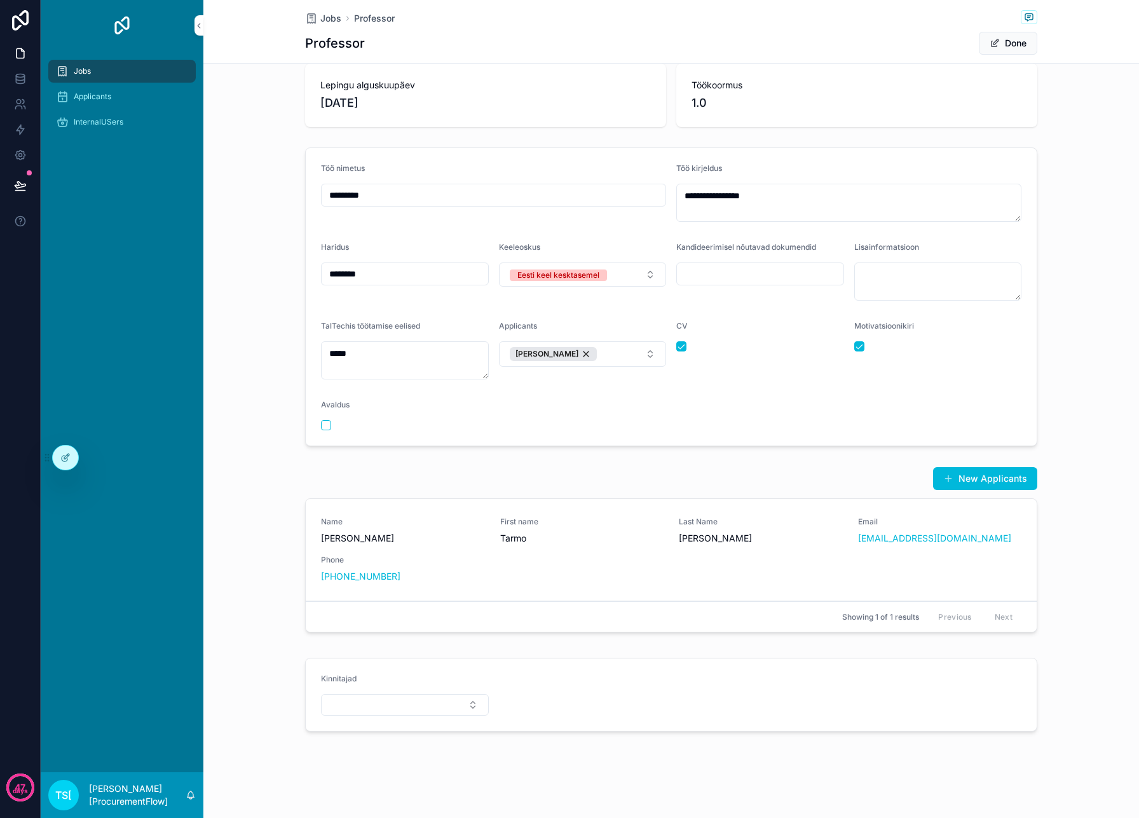
scroll to position [75, 0]
click at [398, 714] on button "Select Button" at bounding box center [405, 705] width 168 height 22
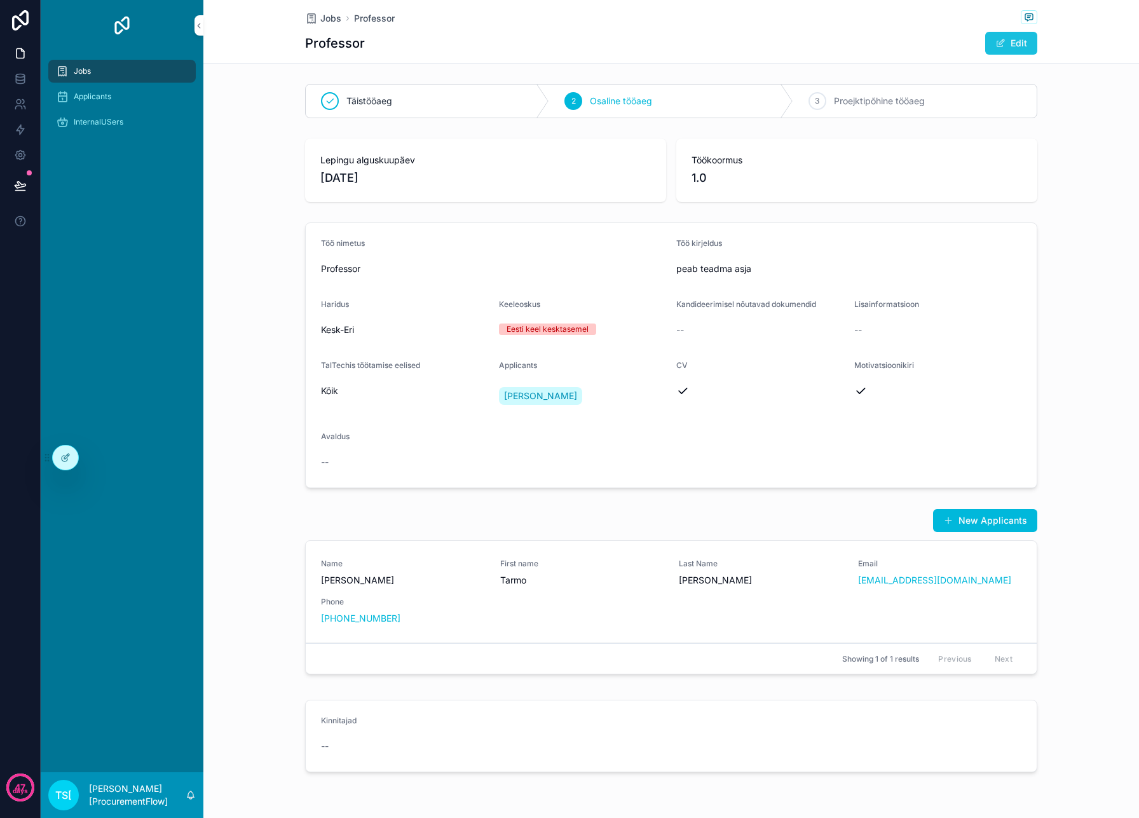
click at [1025, 48] on button "Edit" at bounding box center [1011, 43] width 52 height 23
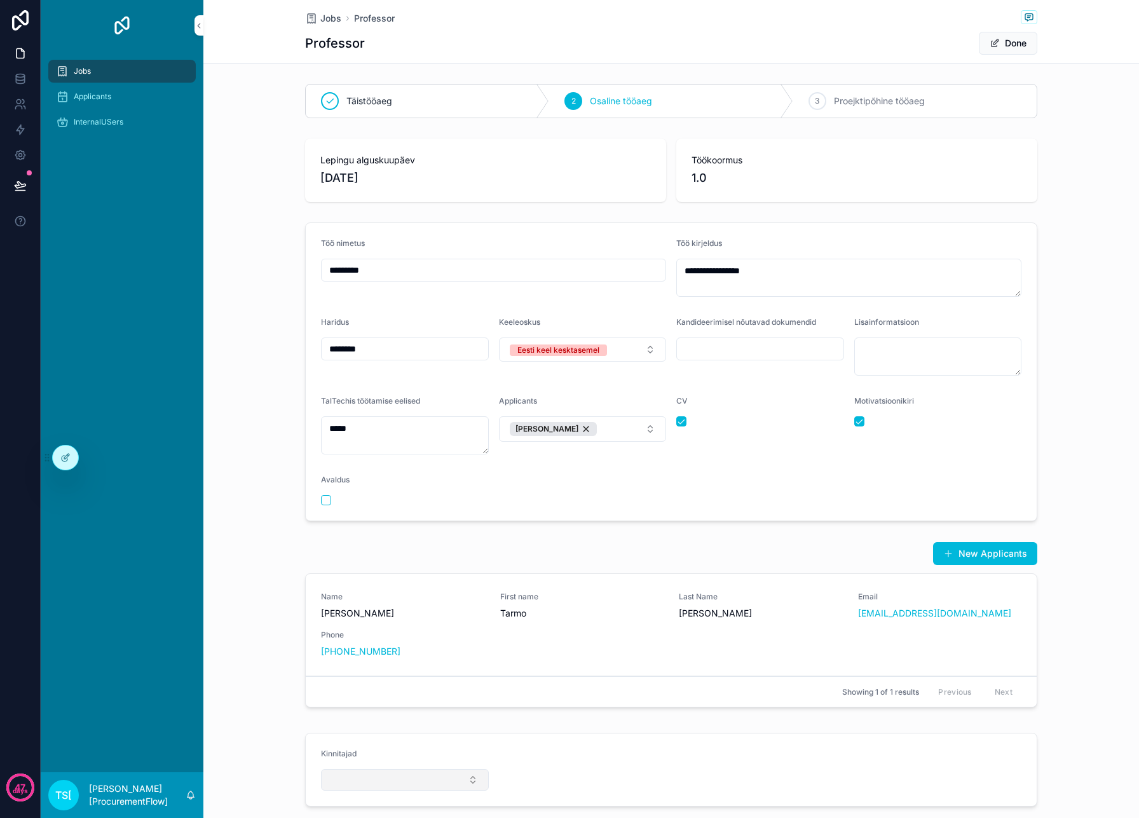
click at [420, 789] on button "Select Button" at bounding box center [405, 780] width 168 height 22
click at [416, 749] on div "Pille Pall" at bounding box center [405, 753] width 177 height 20
click at [284, 601] on div "New Applicants Name [PERSON_NAME] First name [PERSON_NAME] Last Name [PERSON_NA…" at bounding box center [671, 627] width 936 height 181
click at [379, 781] on div "Pille Pall" at bounding box center [359, 782] width 55 height 14
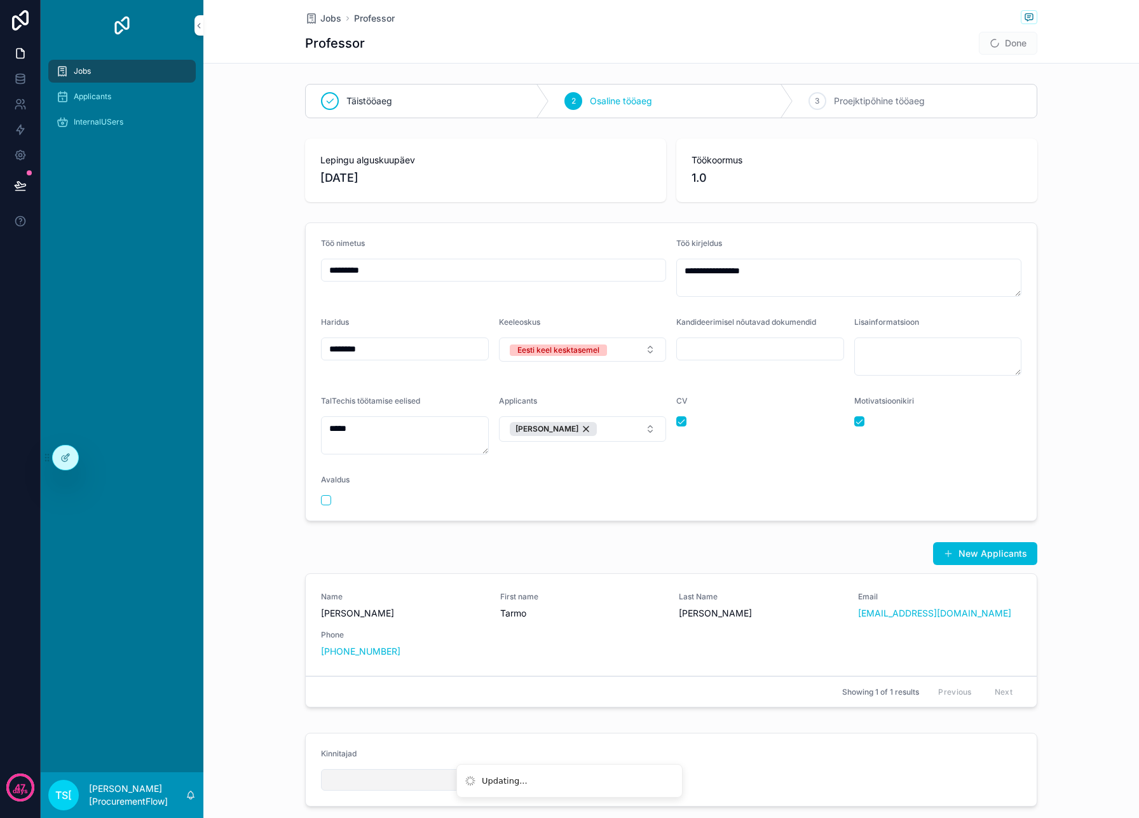
click at [379, 781] on button "Select Button" at bounding box center [405, 780] width 168 height 22
click at [247, 704] on div "New Applicants Name [PERSON_NAME] First name [PERSON_NAME] Last Name [PERSON_NA…" at bounding box center [671, 627] width 936 height 181
click at [98, 95] on span "Applicants" at bounding box center [93, 97] width 38 height 10
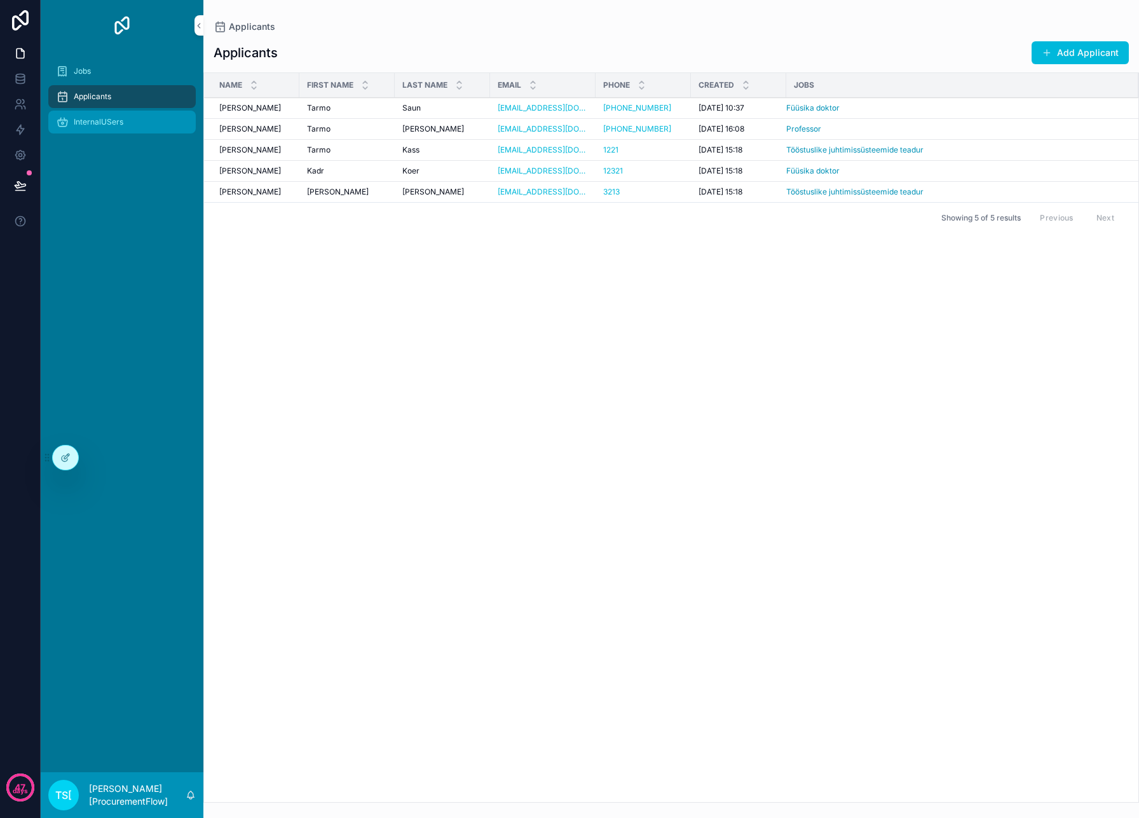
click at [103, 116] on div "InternalUSers" at bounding box center [122, 122] width 132 height 20
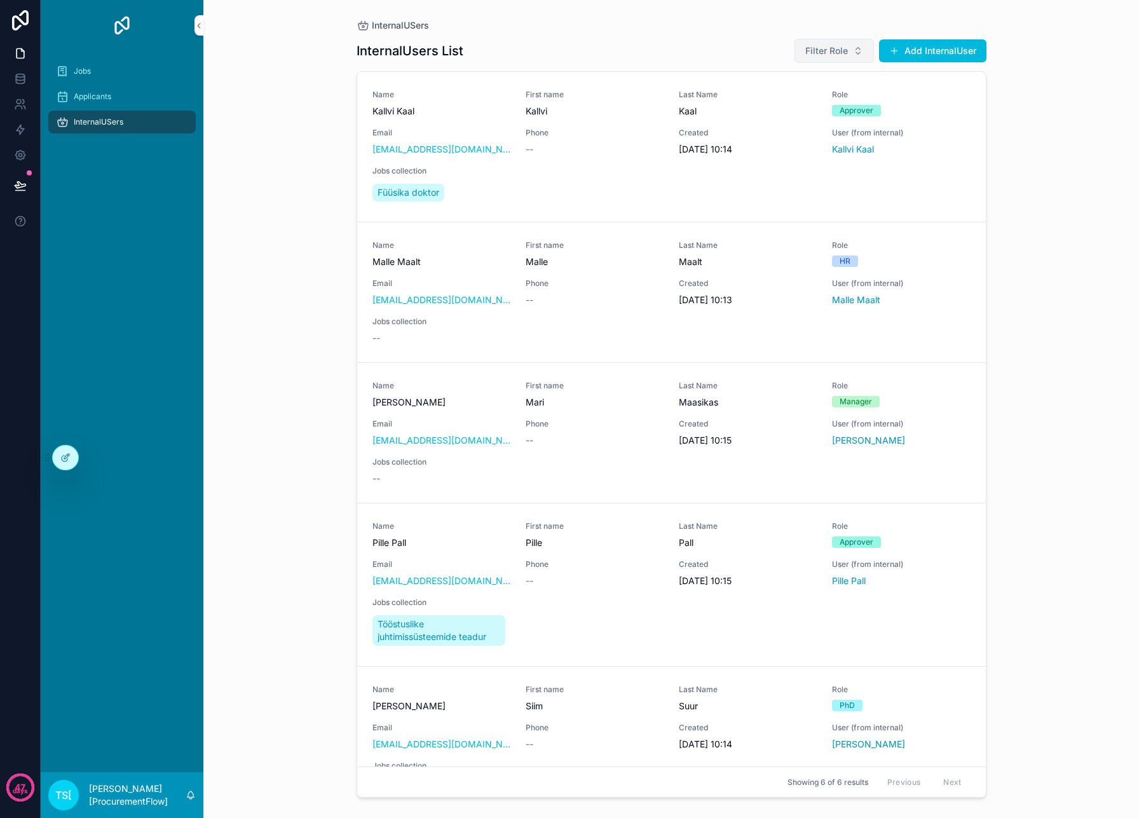
click at [846, 43] on button "Filter Role" at bounding box center [834, 51] width 79 height 24
click at [782, 100] on div "Approver" at bounding box center [834, 102] width 177 height 20
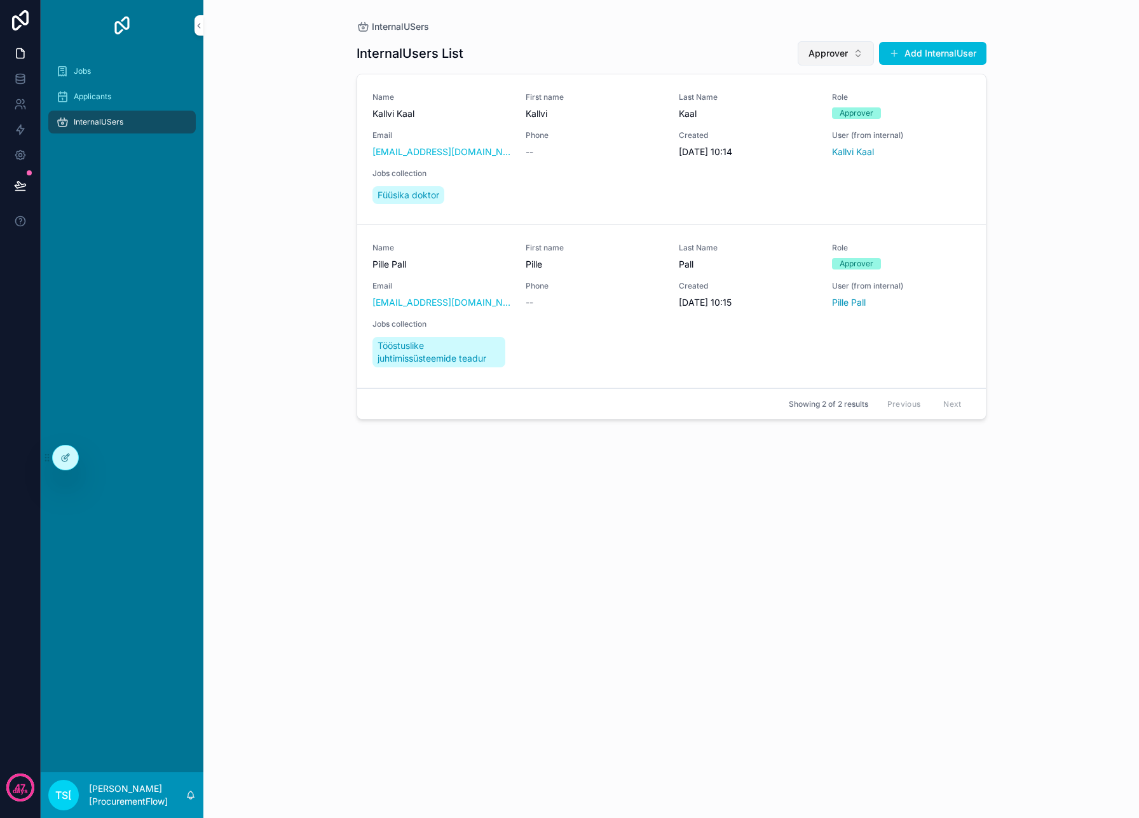
click at [849, 56] on button "Approver" at bounding box center [836, 53] width 76 height 24
click at [794, 125] on div "Approver" at bounding box center [836, 125] width 177 height 20
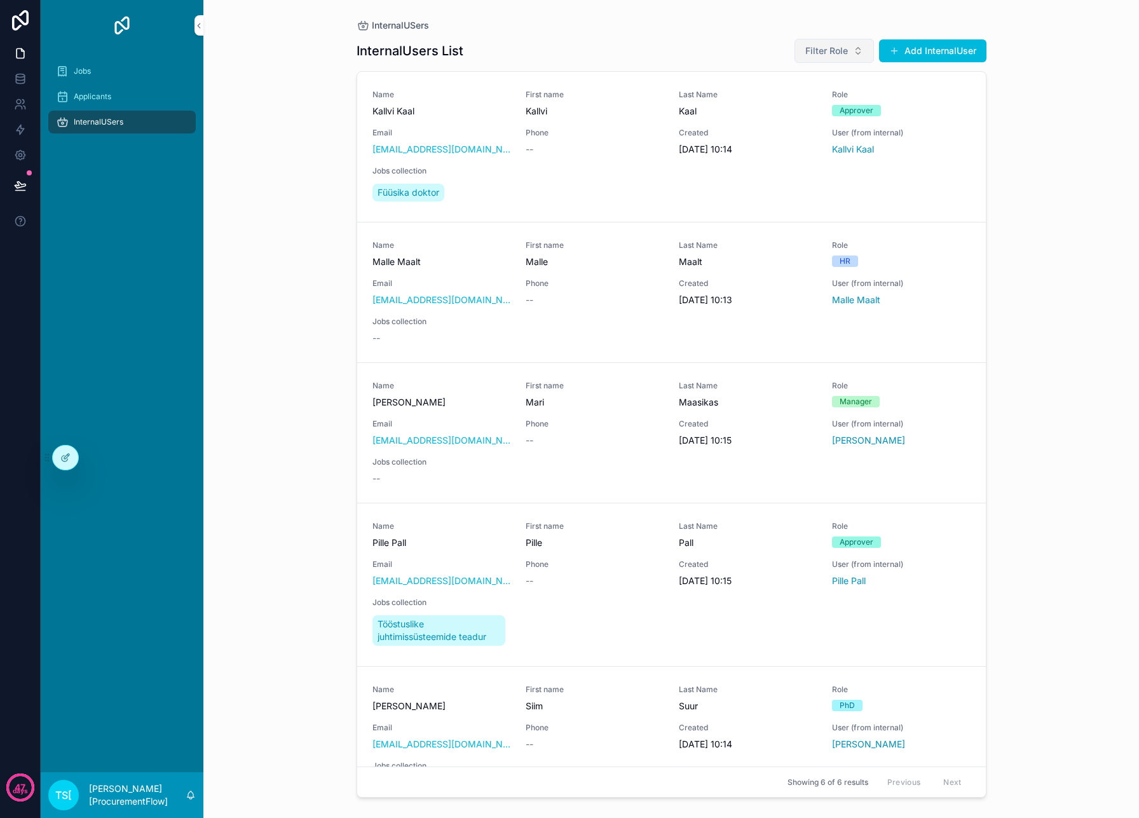
click at [831, 41] on button "Filter Role" at bounding box center [834, 51] width 79 height 24
click at [793, 102] on div "Approver" at bounding box center [834, 102] width 177 height 20
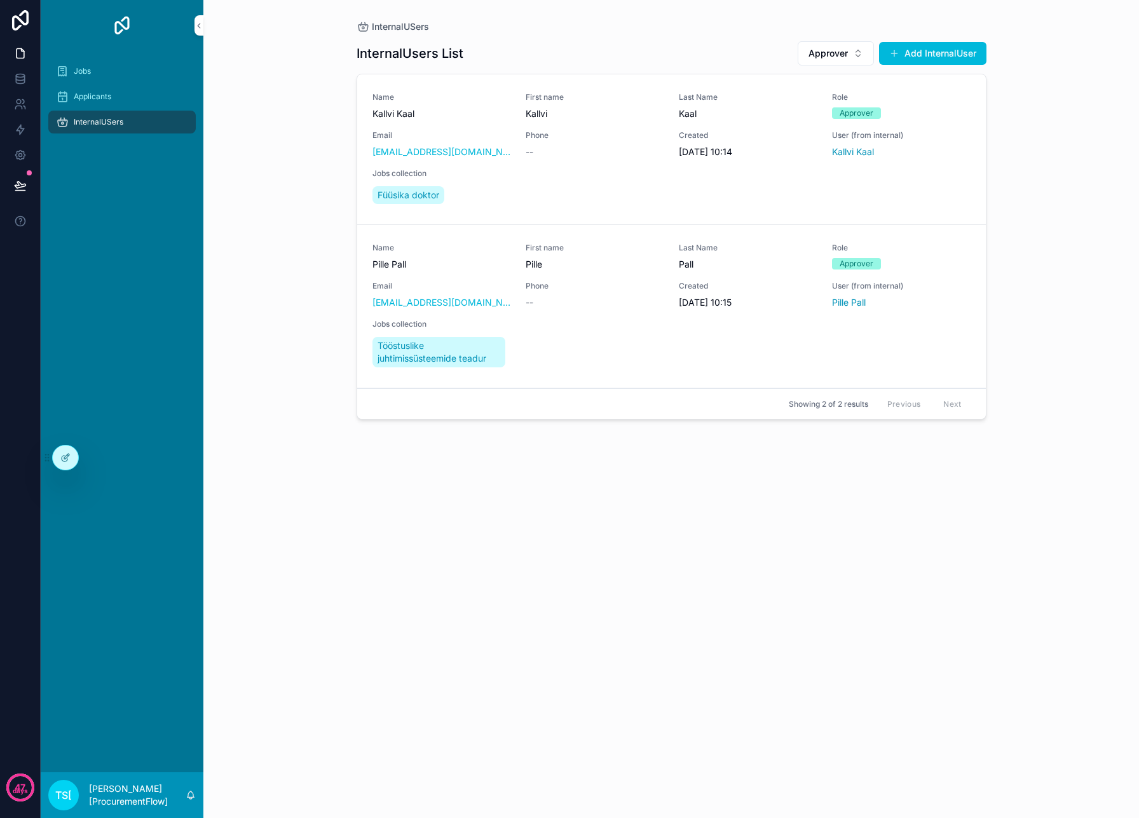
click at [1052, 171] on div "InternalUSers InternalUsers List Approver Add InternalUser Name [PERSON_NAME] F…" at bounding box center [671, 409] width 936 height 818
click at [99, 96] on span "Applicants" at bounding box center [93, 97] width 38 height 10
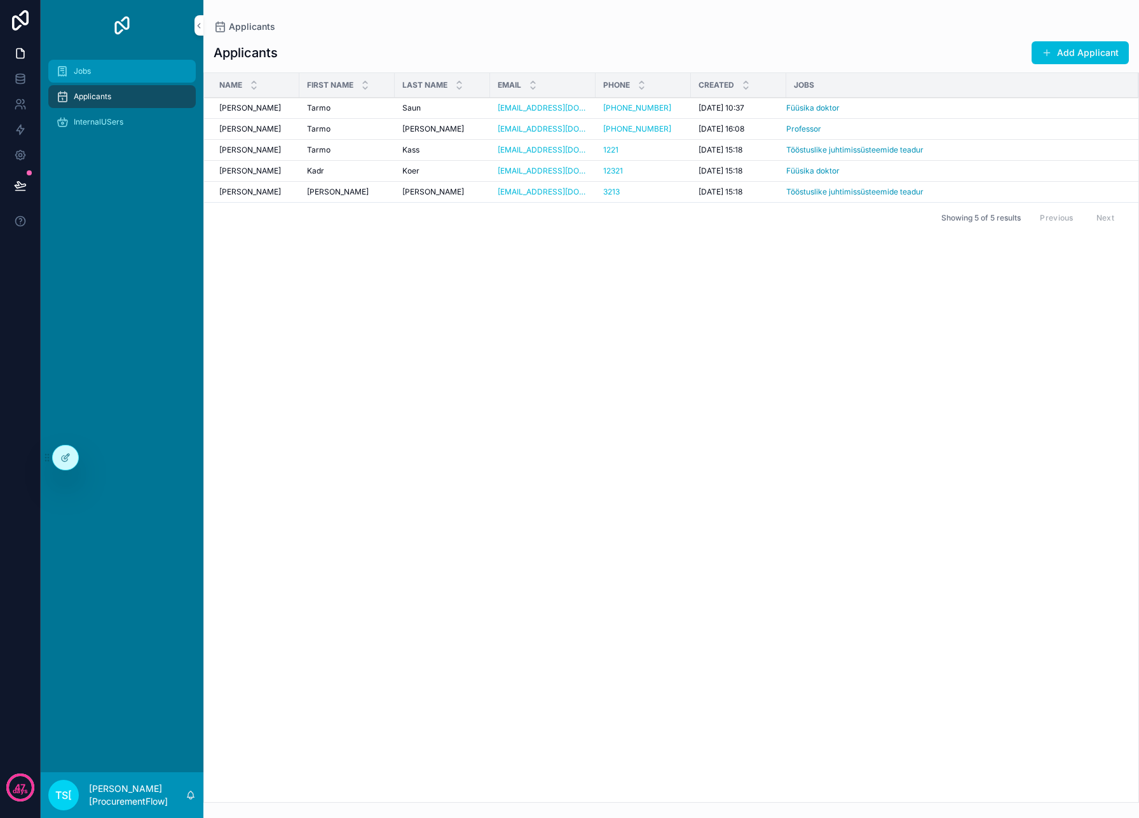
click at [95, 70] on div "Jobs" at bounding box center [122, 71] width 132 height 20
